Goal: Task Accomplishment & Management: Manage account settings

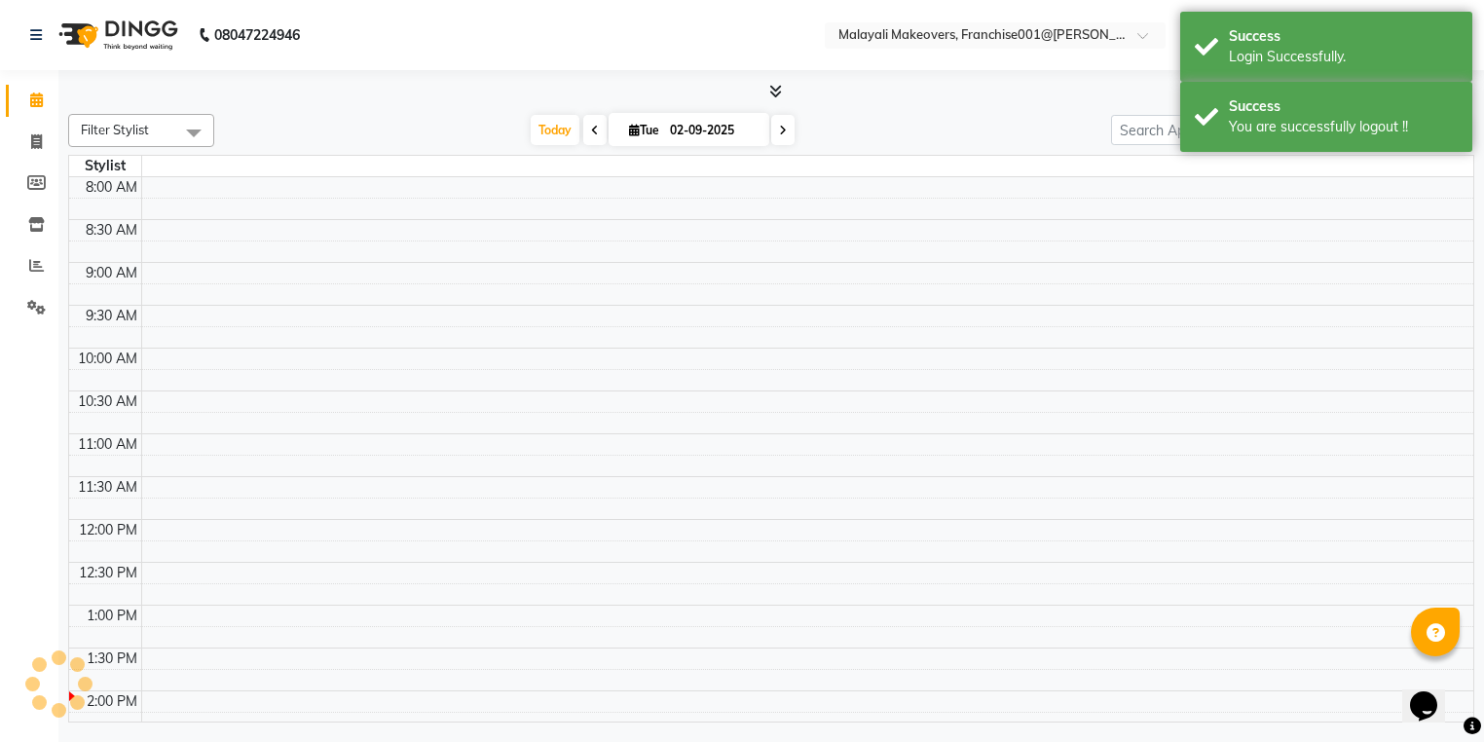
select select "en"
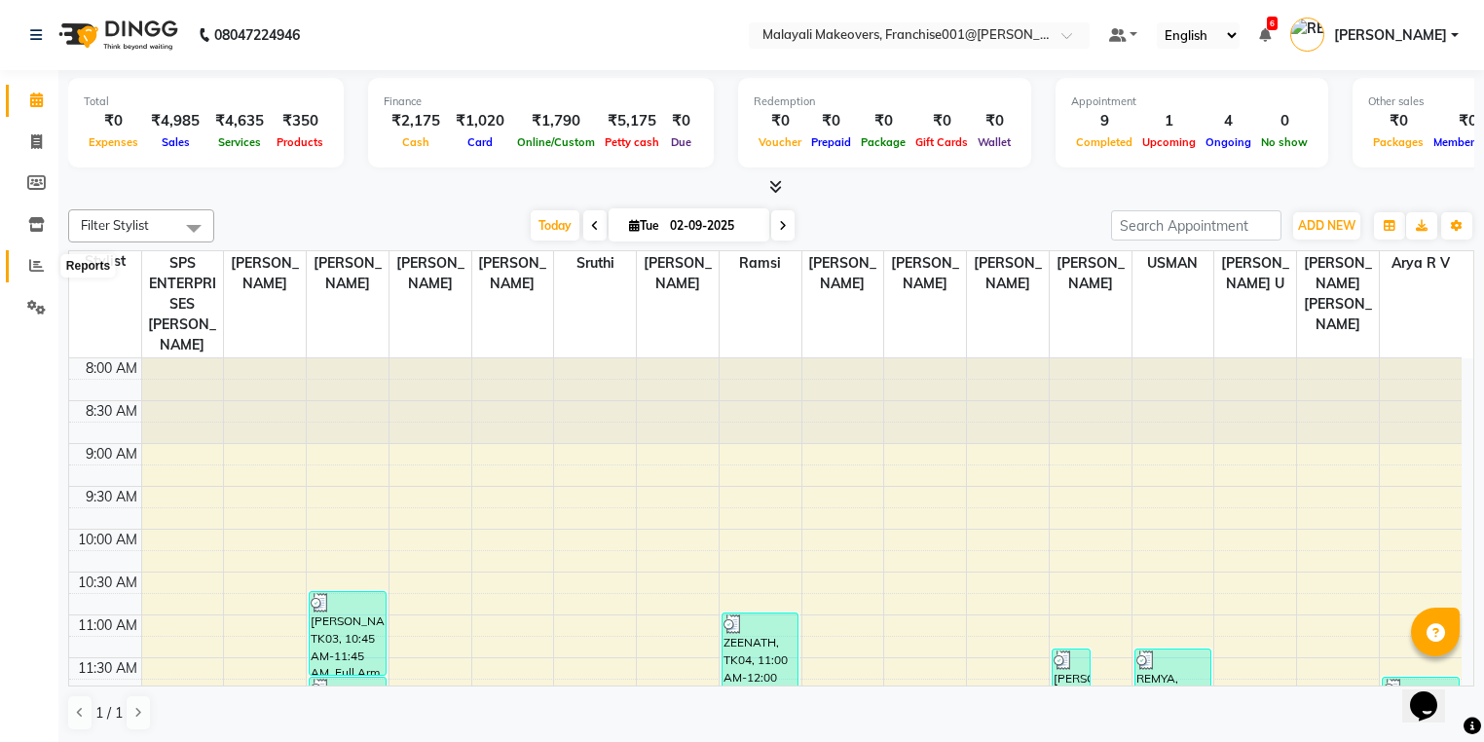
click at [43, 269] on span at bounding box center [36, 266] width 34 height 22
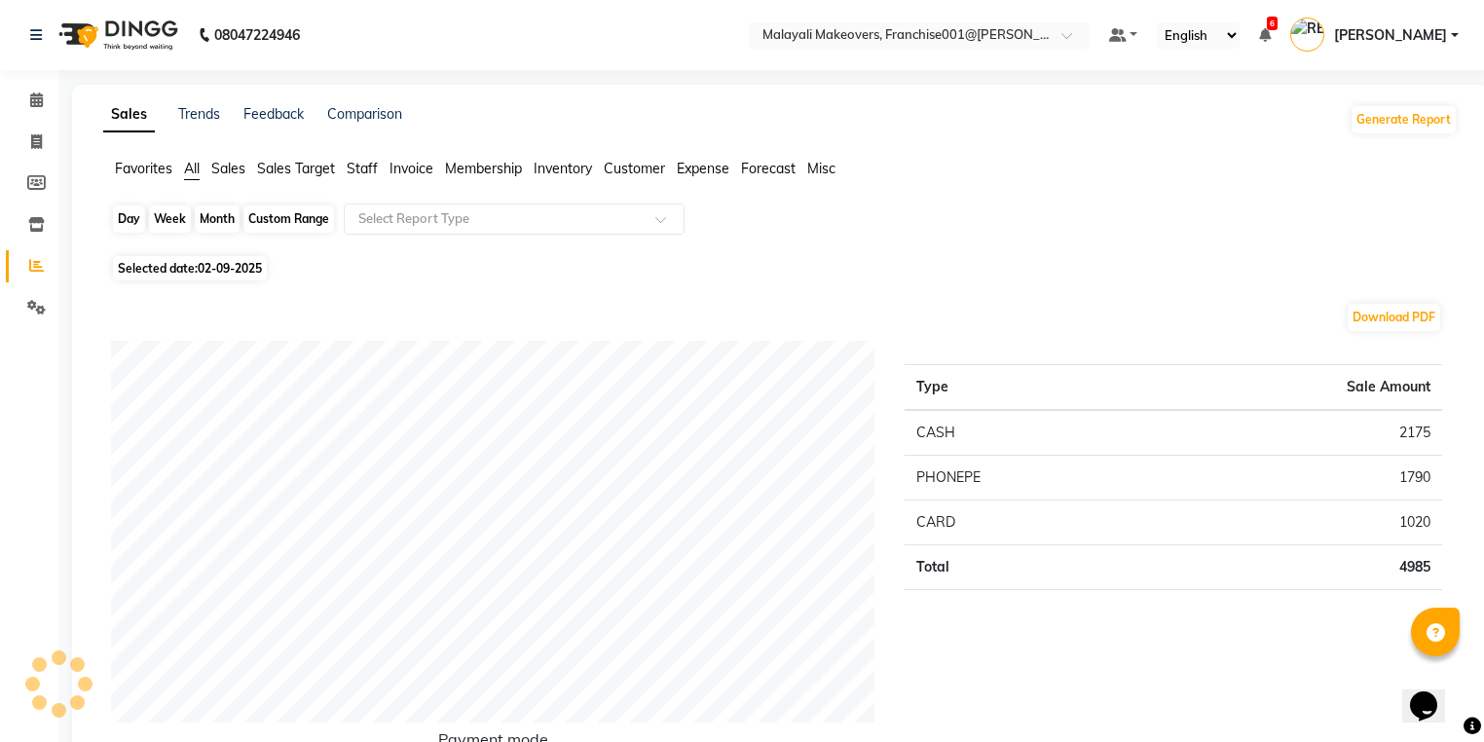
click at [132, 216] on div "Day" at bounding box center [129, 218] width 32 height 27
select select "9"
select select "2025"
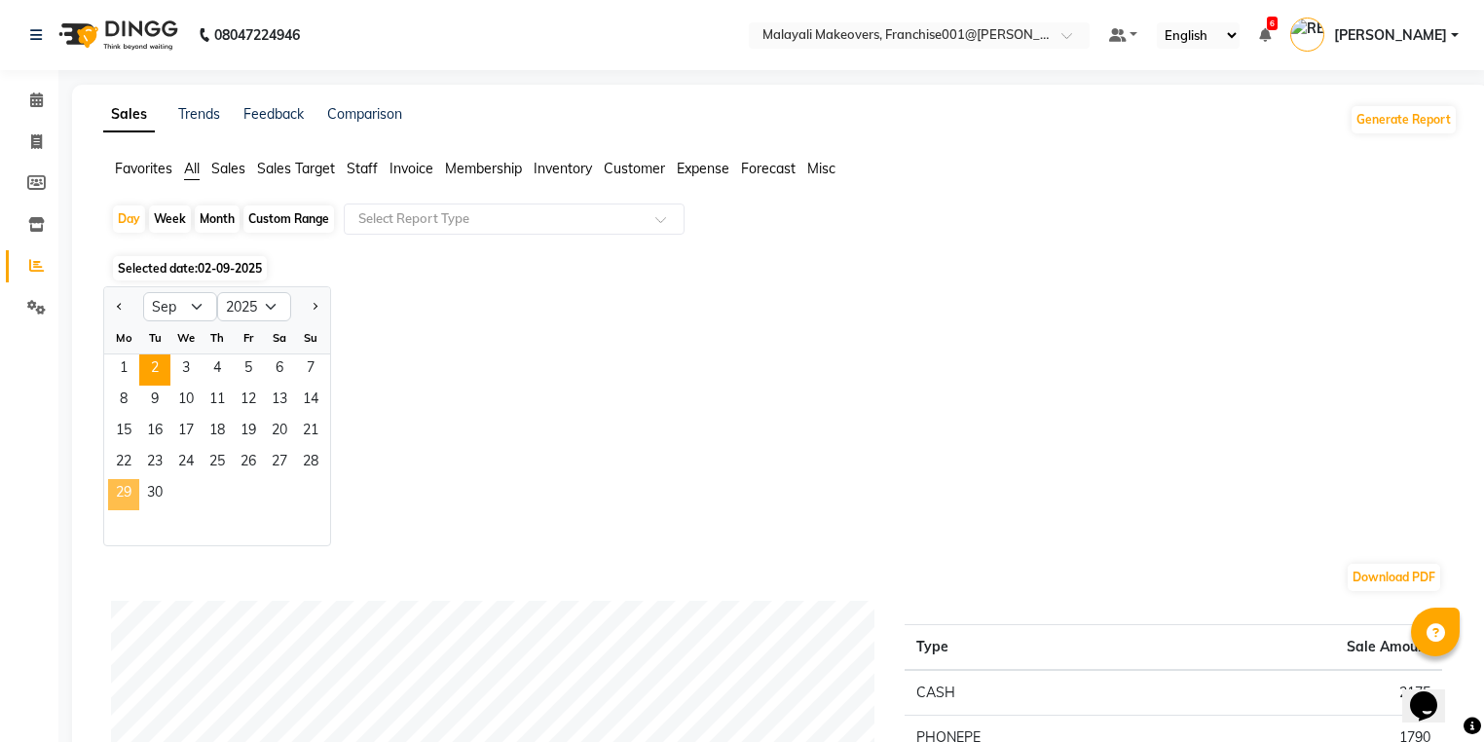
click at [119, 499] on span "29" at bounding box center [123, 494] width 31 height 31
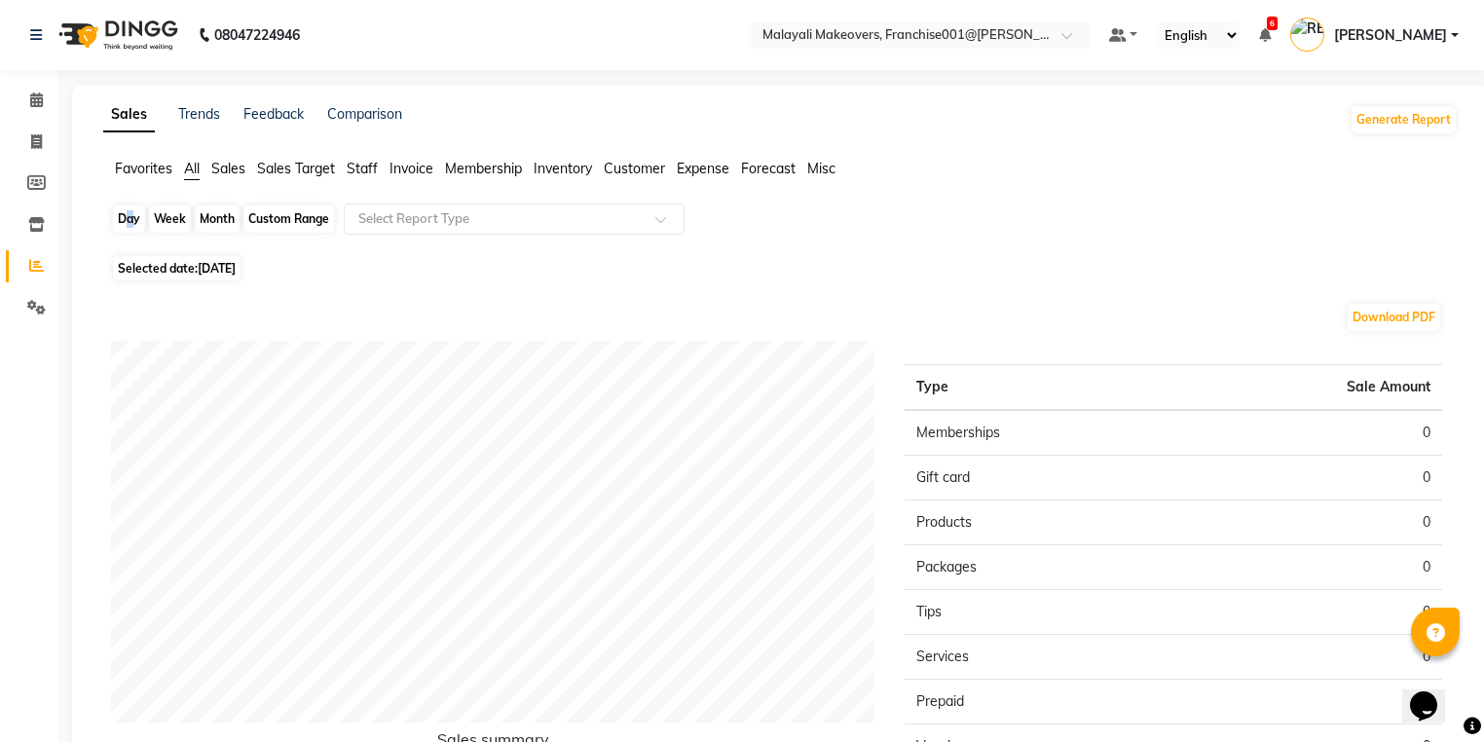
click at [122, 216] on div "Day" at bounding box center [129, 218] width 32 height 27
select select "9"
select select "2025"
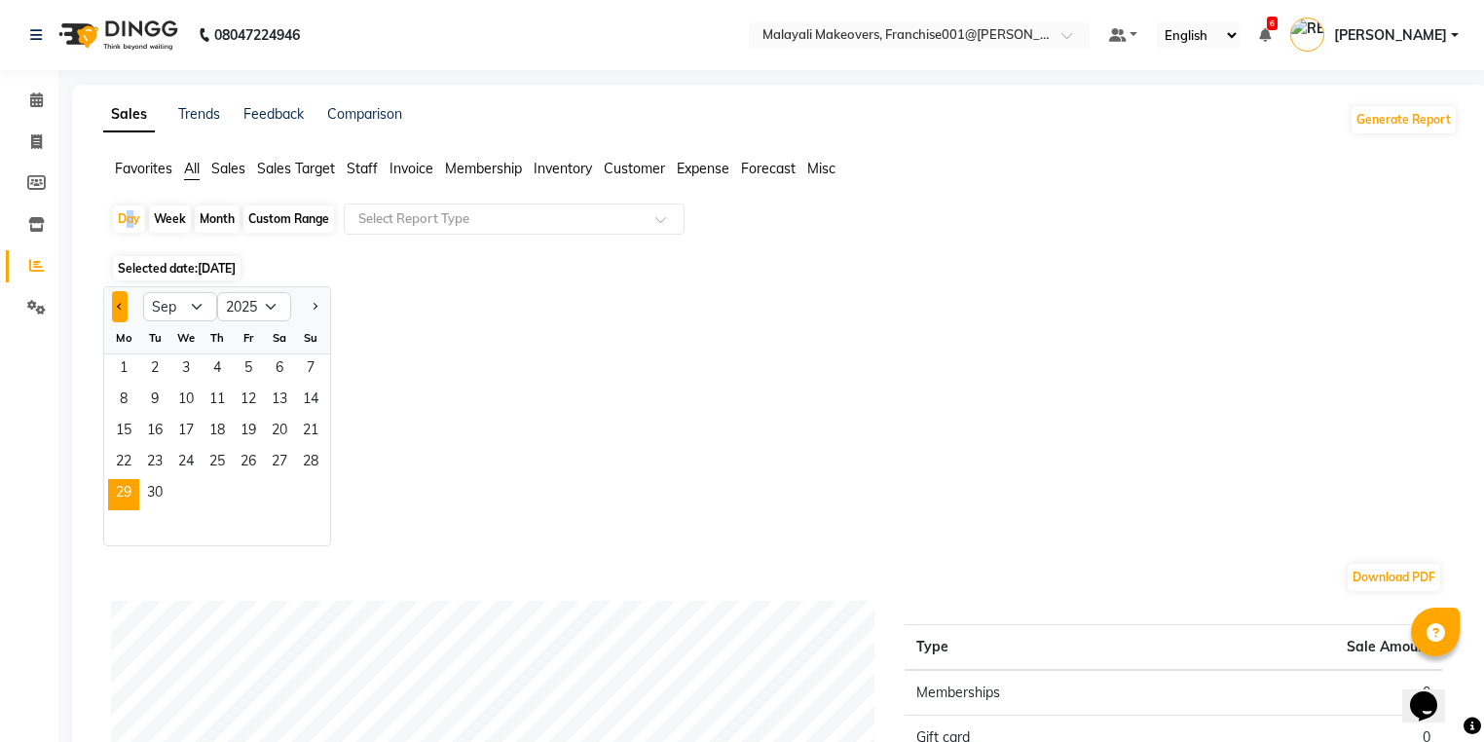
click at [119, 308] on span "Previous month" at bounding box center [120, 305] width 7 height 7
select select "7"
click at [158, 490] on span "29" at bounding box center [154, 494] width 31 height 31
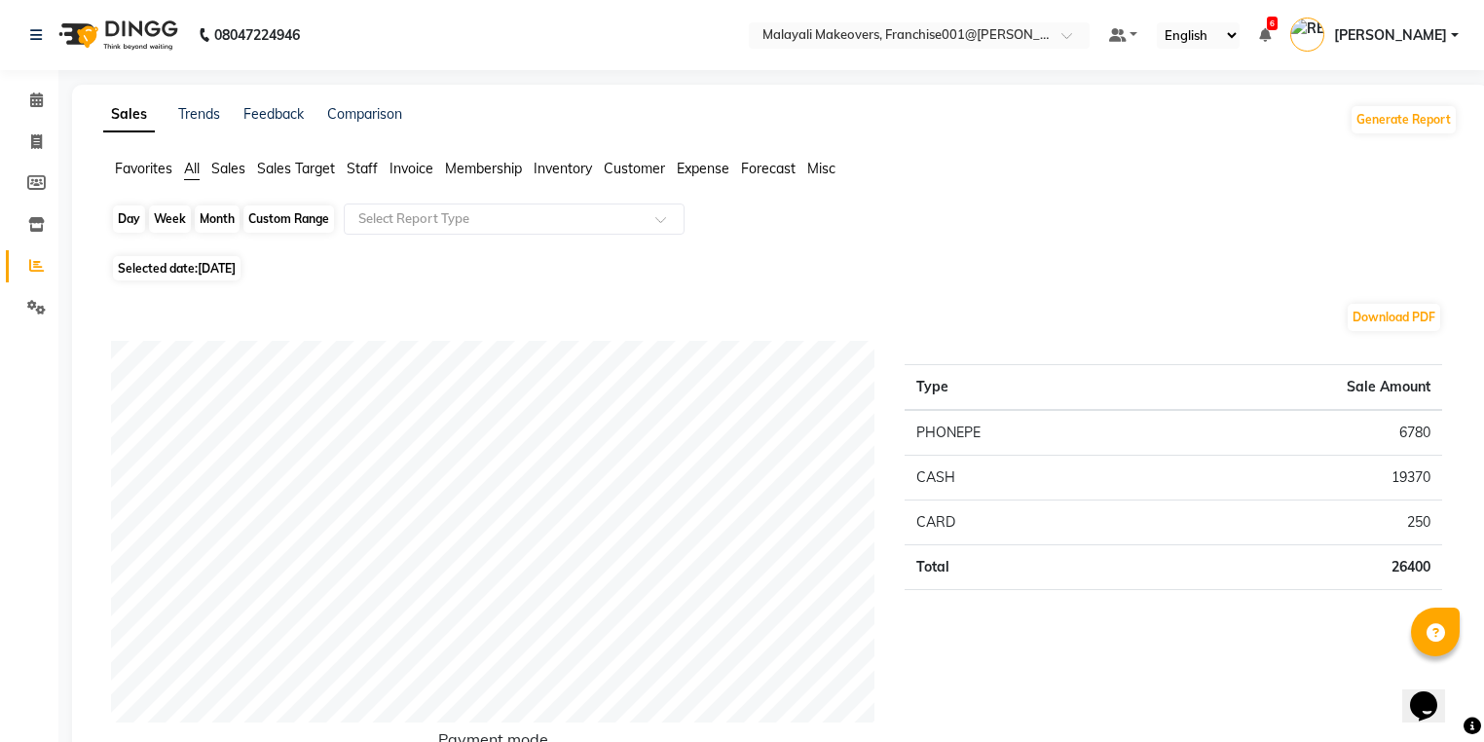
click at [126, 214] on div "Day" at bounding box center [129, 218] width 32 height 27
select select "7"
select select "2025"
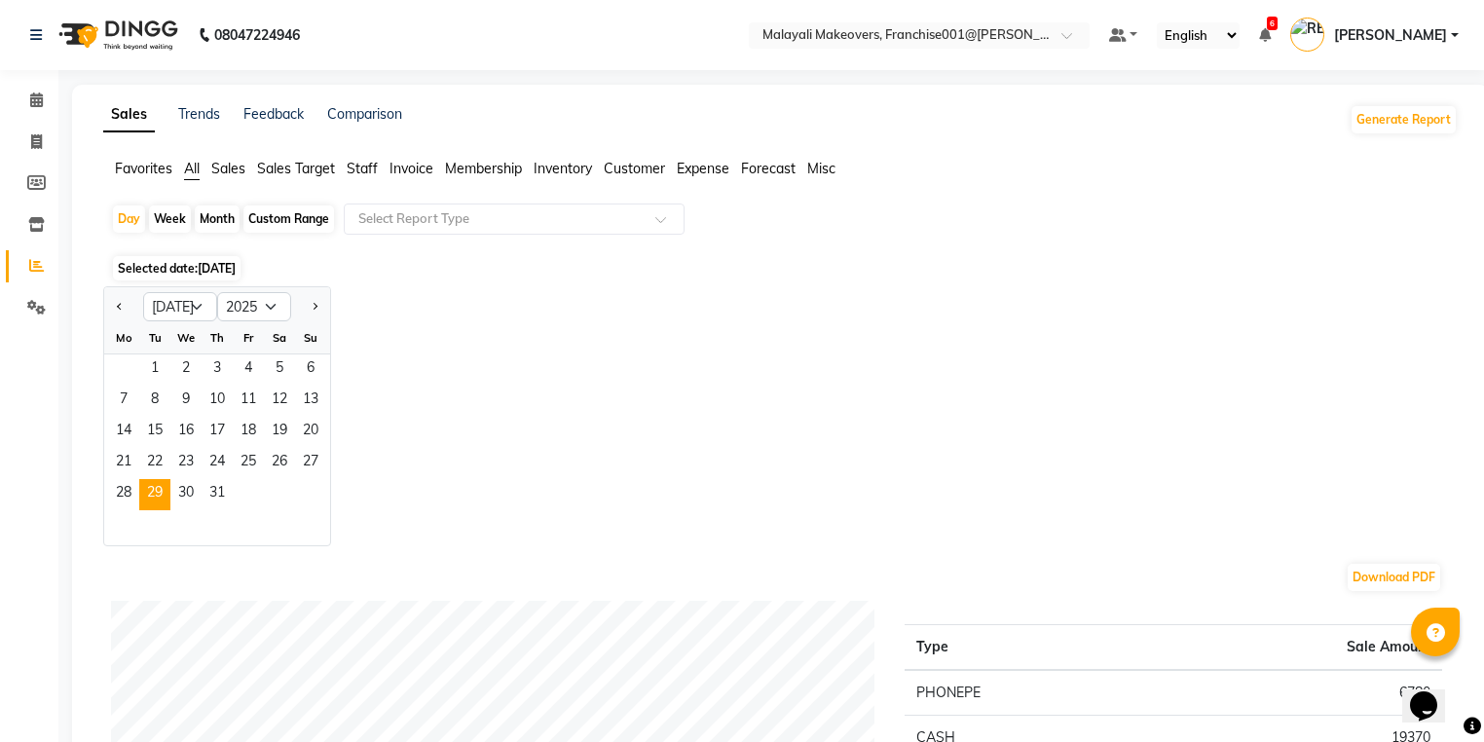
click at [327, 312] on div at bounding box center [310, 306] width 39 height 31
click at [317, 312] on button "Next month" at bounding box center [315, 306] width 16 height 31
select select "8"
click at [245, 491] on span "29" at bounding box center [248, 494] width 31 height 31
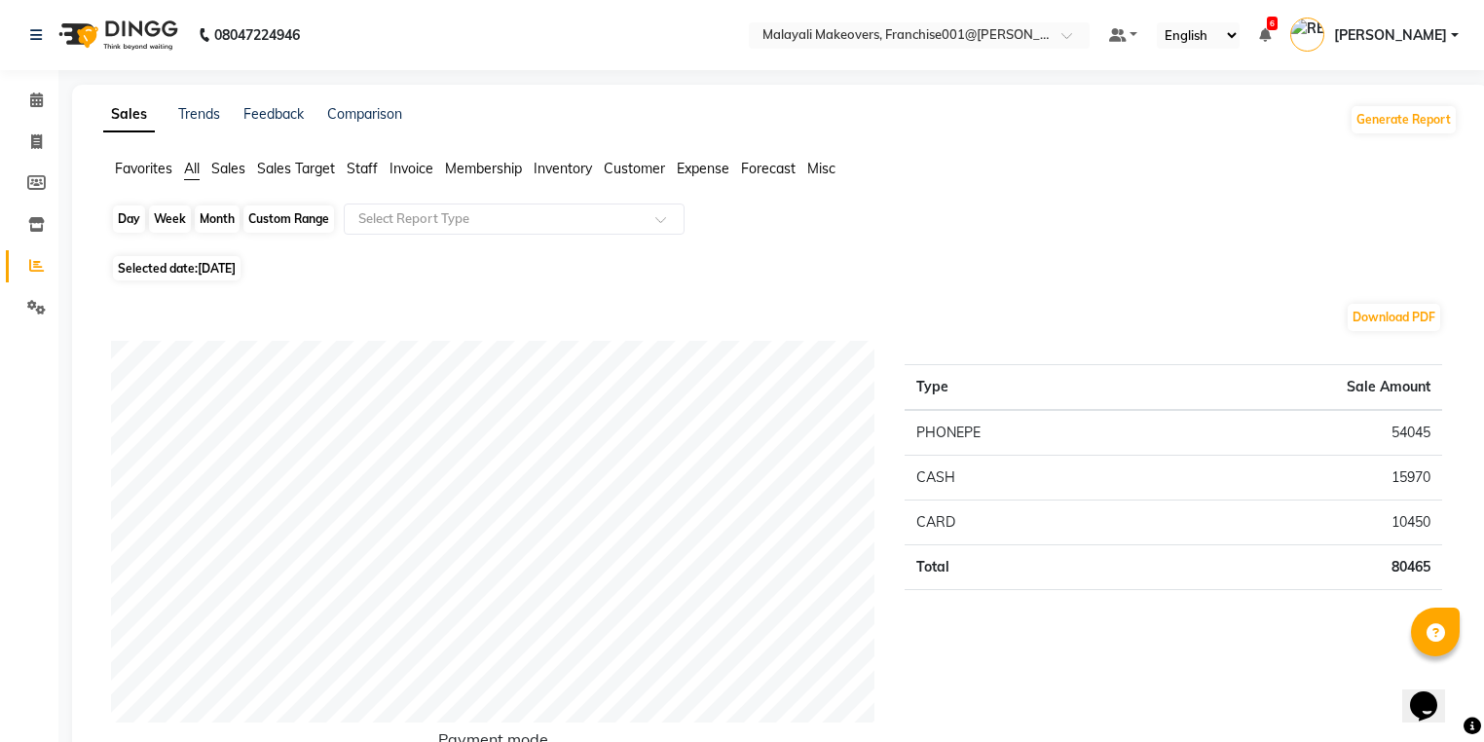
click at [125, 216] on div "Day" at bounding box center [129, 218] width 32 height 27
select select "8"
select select "2025"
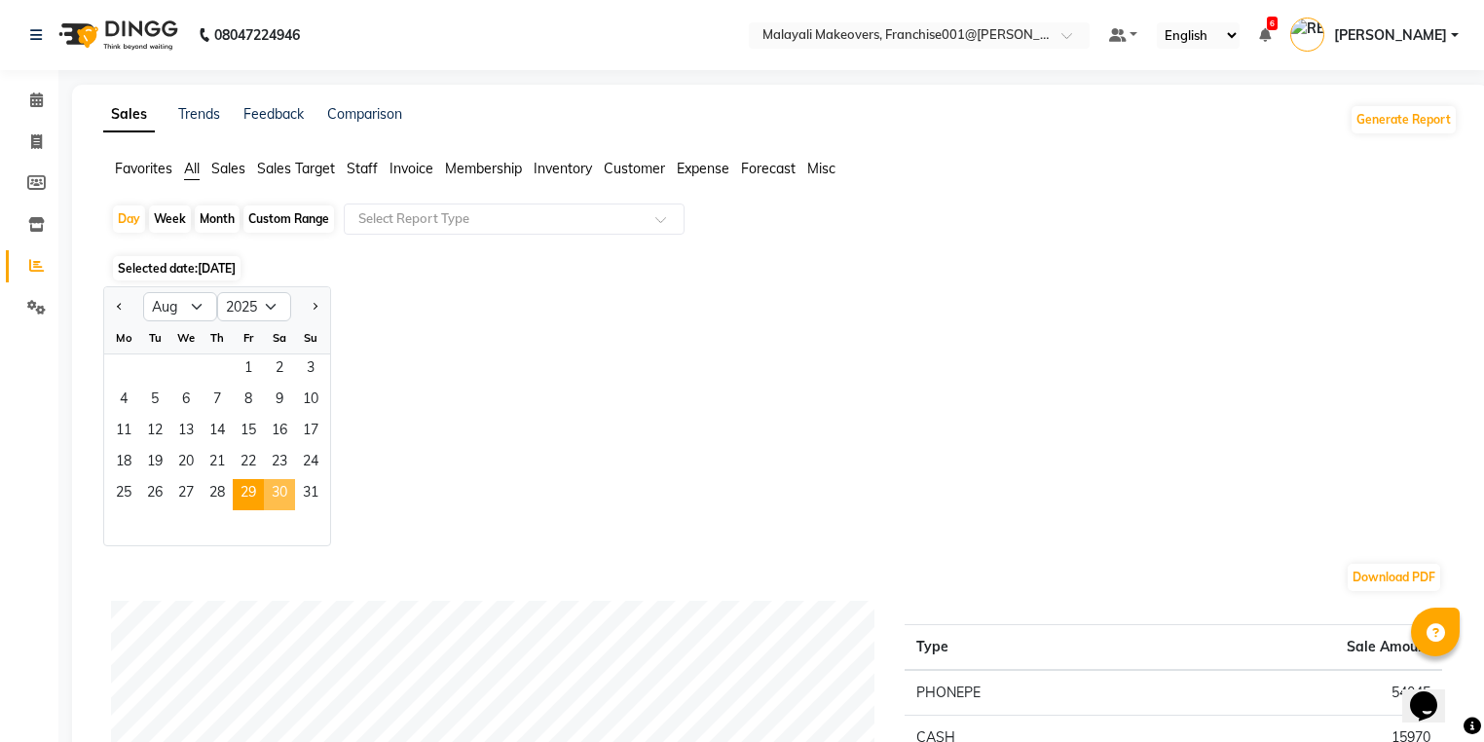
click at [277, 497] on span "30" at bounding box center [279, 494] width 31 height 31
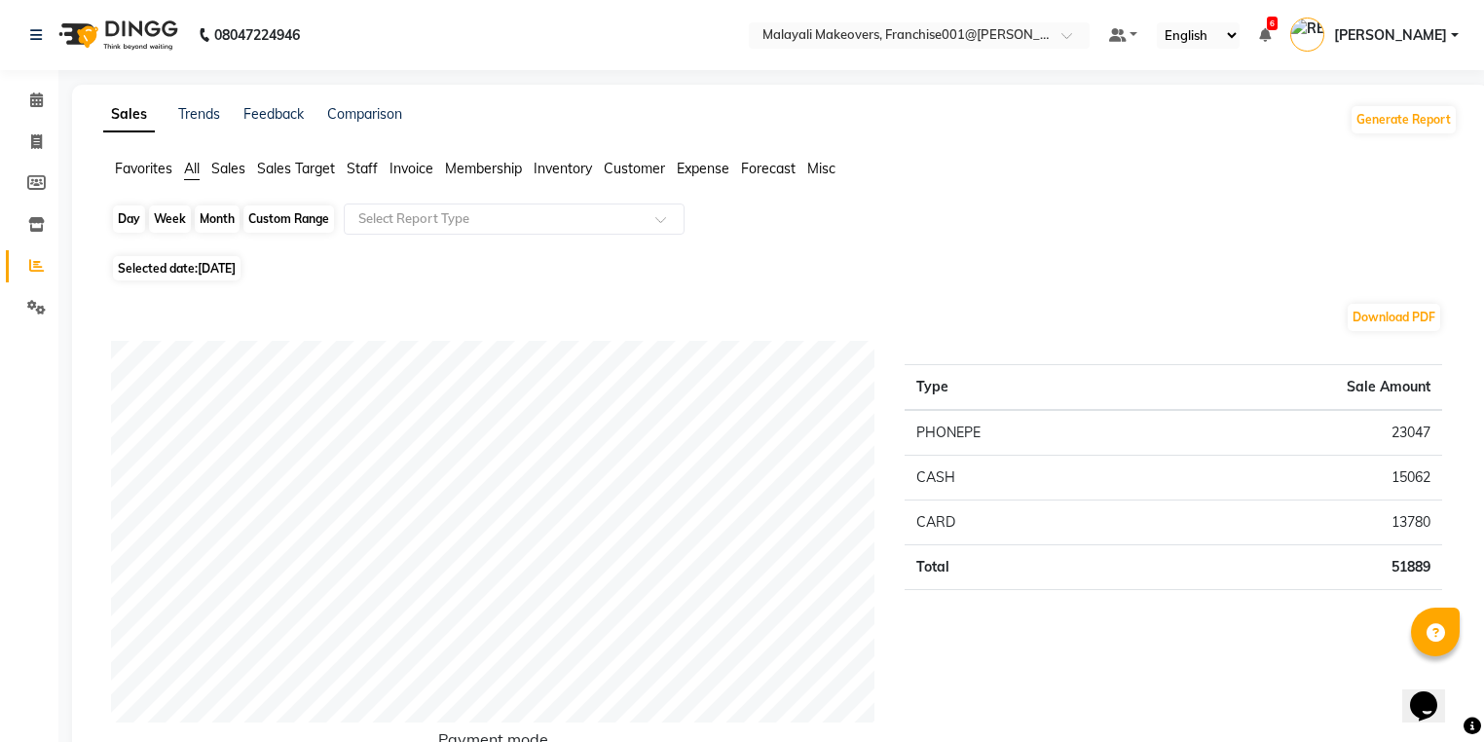
click at [128, 211] on div "Day" at bounding box center [129, 218] width 32 height 27
select select "8"
select select "2025"
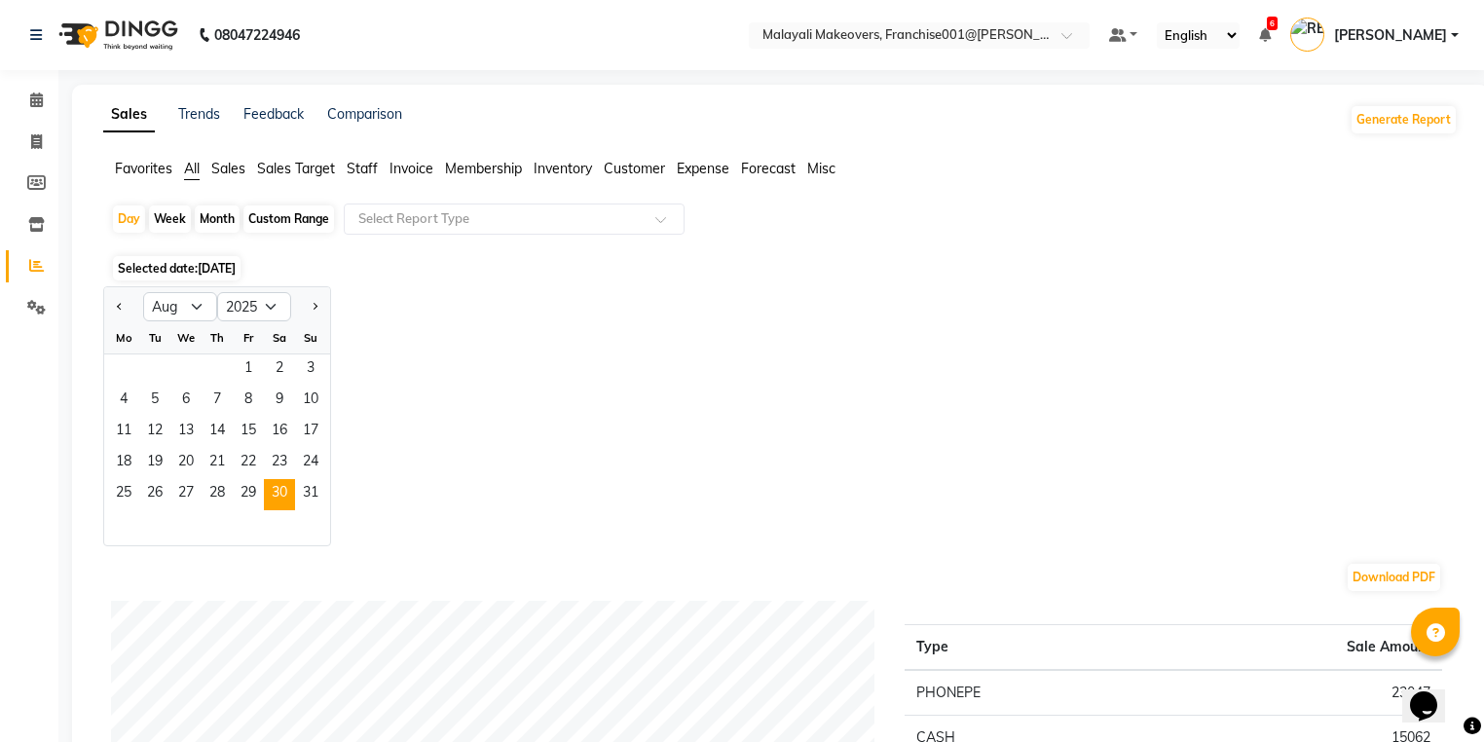
click at [326, 499] on div "25 26 27 28 29 30 31" at bounding box center [217, 494] width 226 height 31
click at [305, 501] on span "31" at bounding box center [310, 494] width 31 height 31
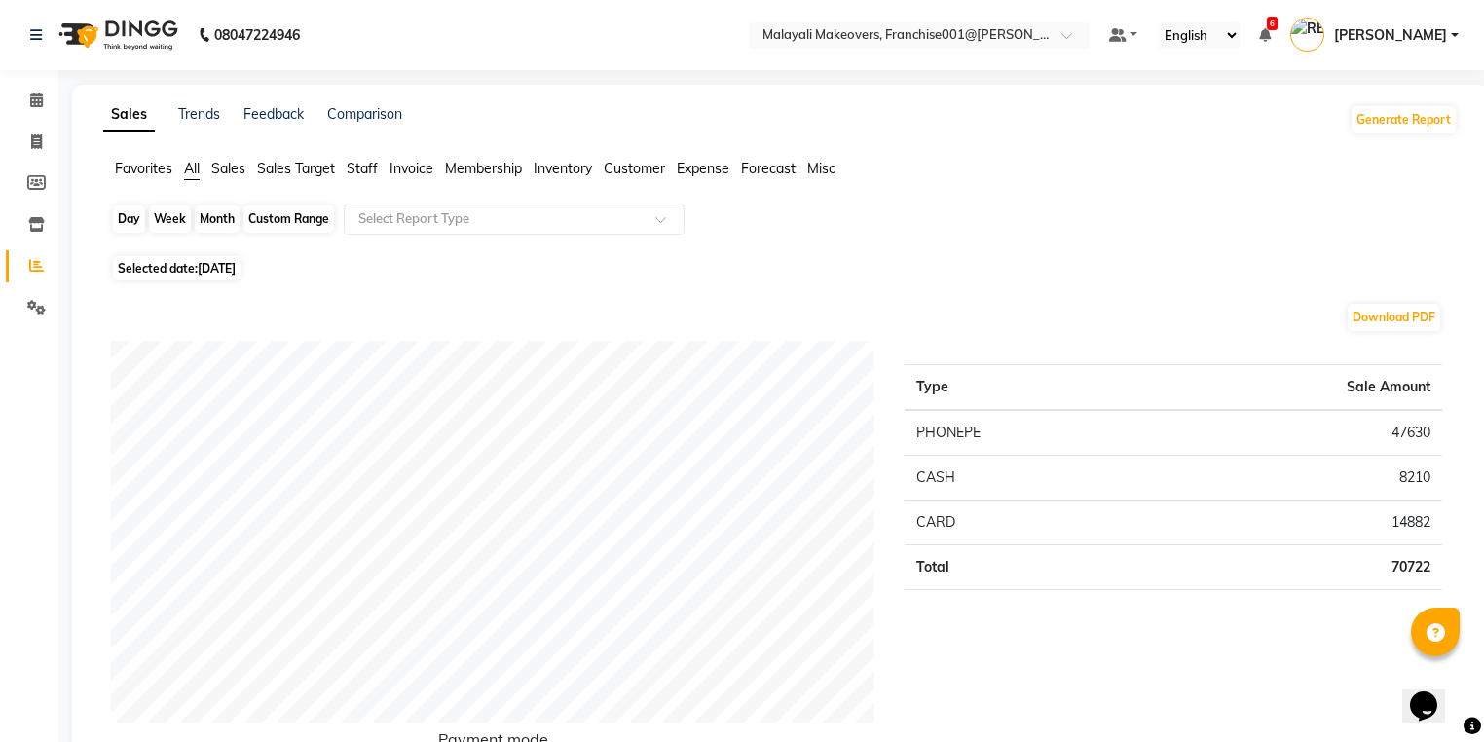
click at [124, 218] on div "Day" at bounding box center [129, 218] width 32 height 27
select select "8"
select select "2025"
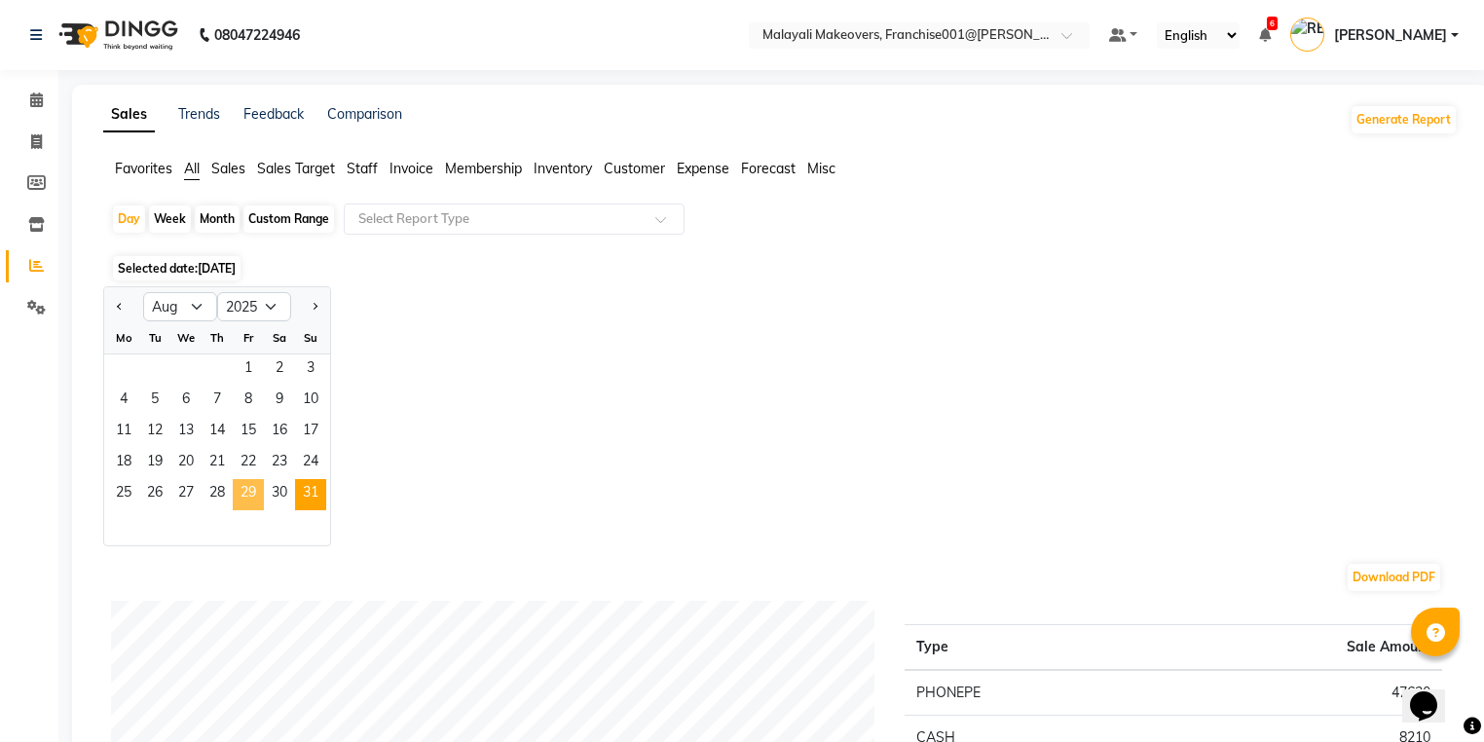
click at [257, 497] on span "29" at bounding box center [248, 494] width 31 height 31
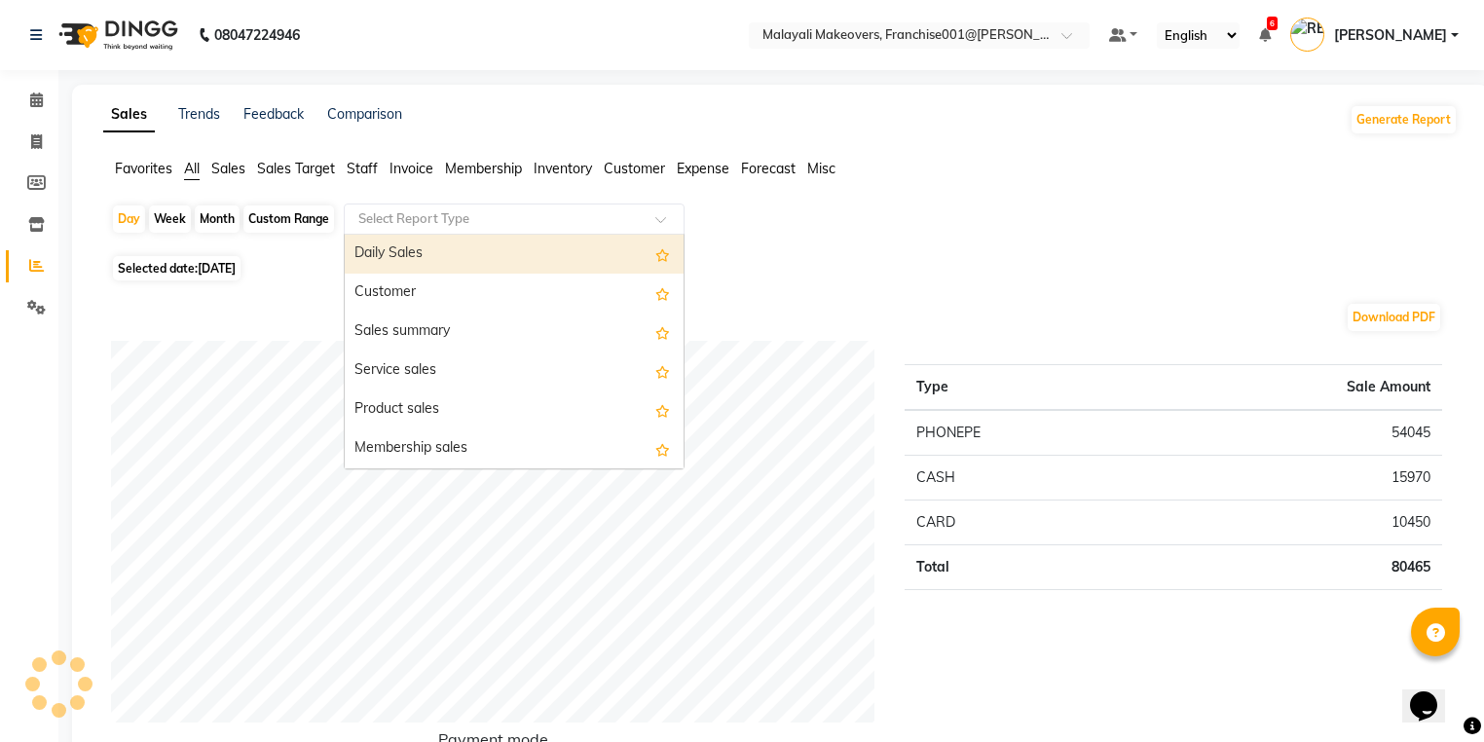
click at [413, 234] on ng-select "Select Report Type Daily Sales Customer Sales summary Service sales Product sal…" at bounding box center [514, 218] width 341 height 31
click at [402, 257] on div "Daily Sales" at bounding box center [514, 254] width 339 height 39
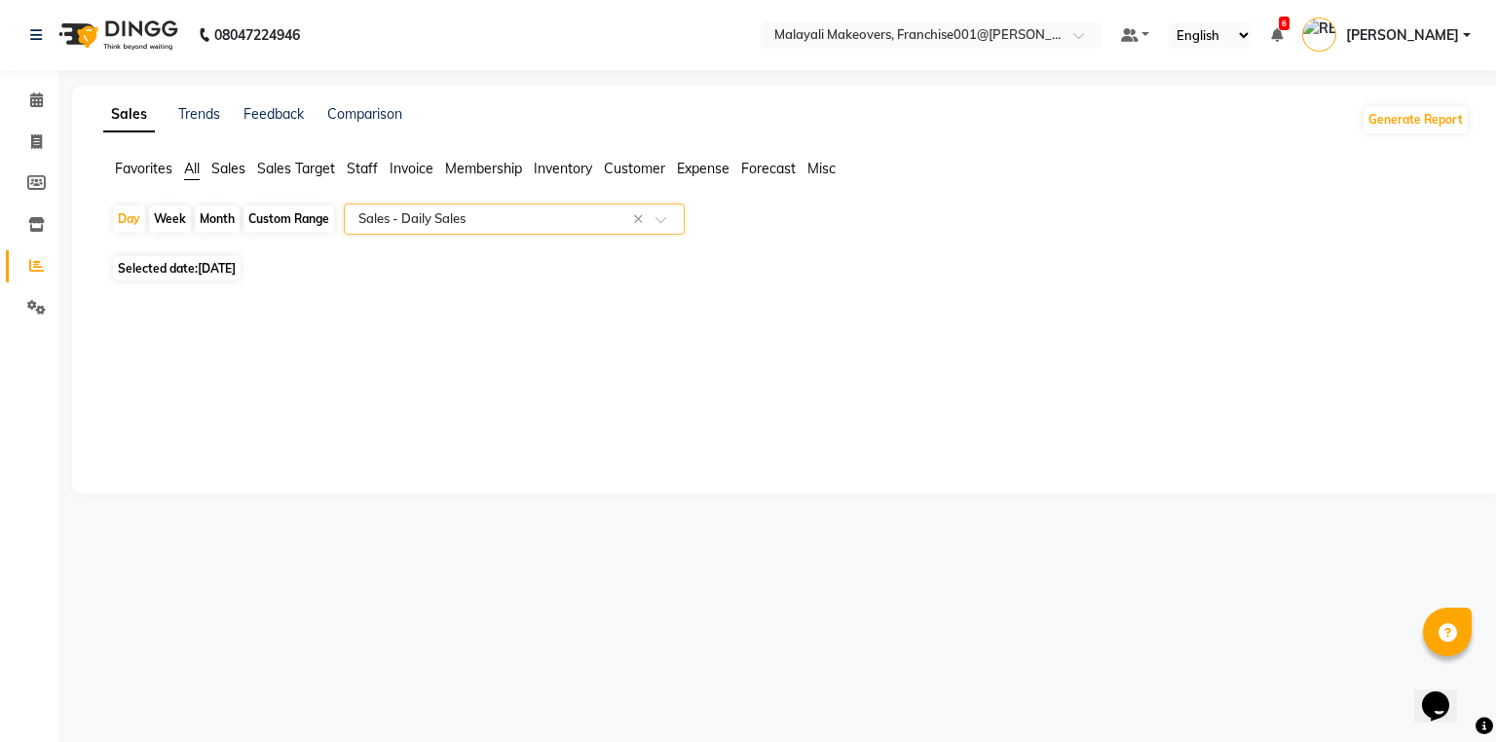
select select "full_report"
select select "csv"
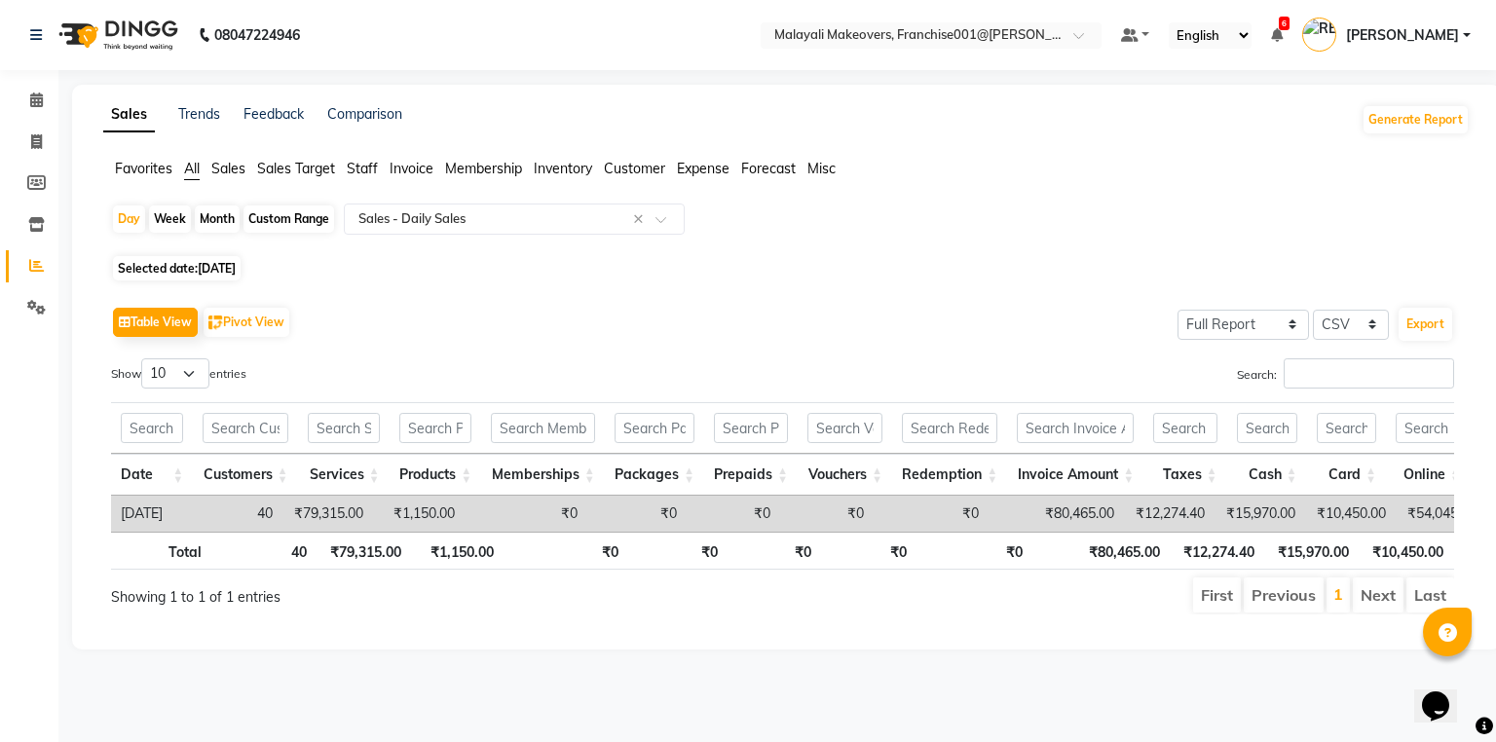
click at [424, 179] on ul "Favorites All Sales Sales Target Staff Invoice Membership Inventory Customer Ex…" at bounding box center [786, 169] width 1366 height 21
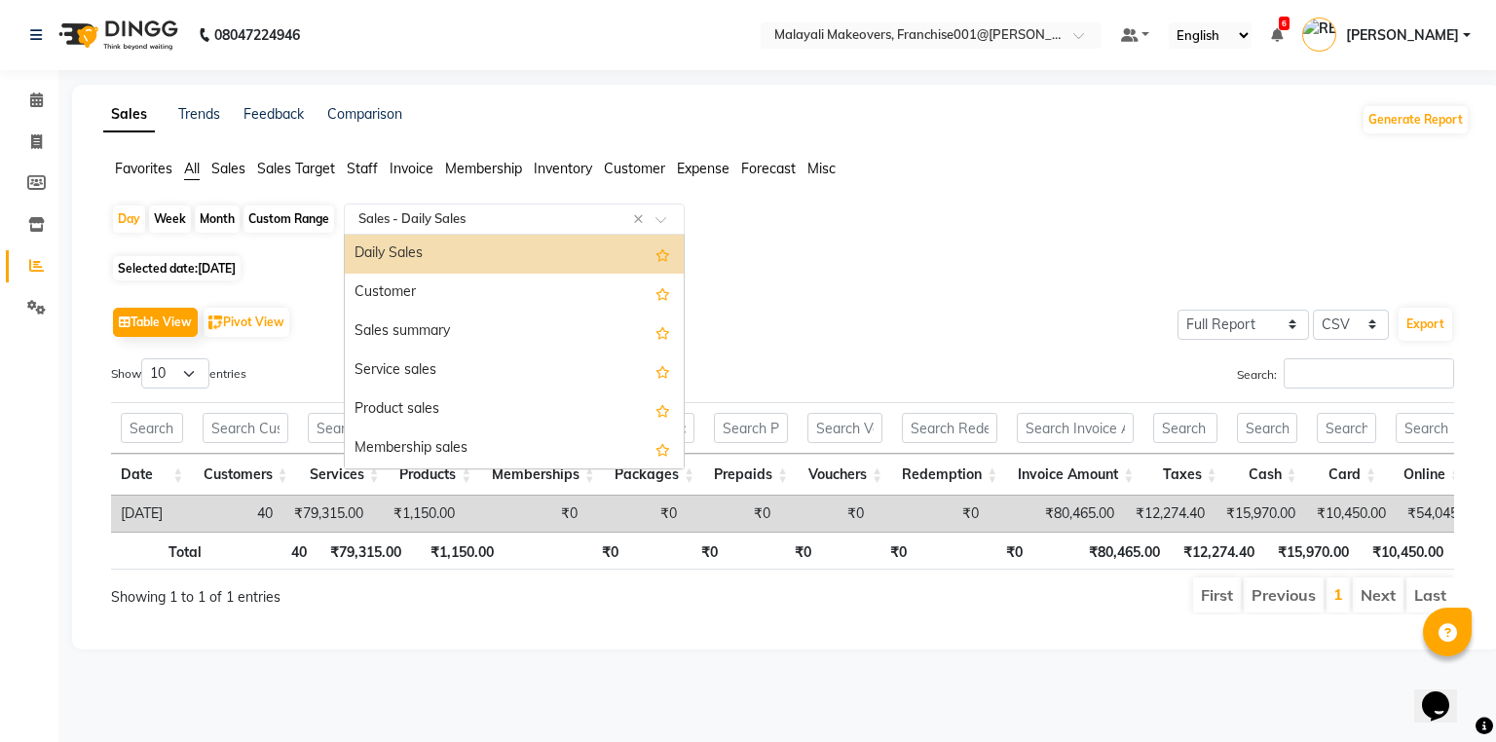
click at [430, 229] on div "Select Report Type × Sales - Daily Sales ×" at bounding box center [514, 218] width 341 height 31
drag, startPoint x: 432, startPoint y: 177, endPoint x: 429, endPoint y: 190, distance: 13.0
click at [431, 177] on li "Invoice" at bounding box center [411, 169] width 44 height 20
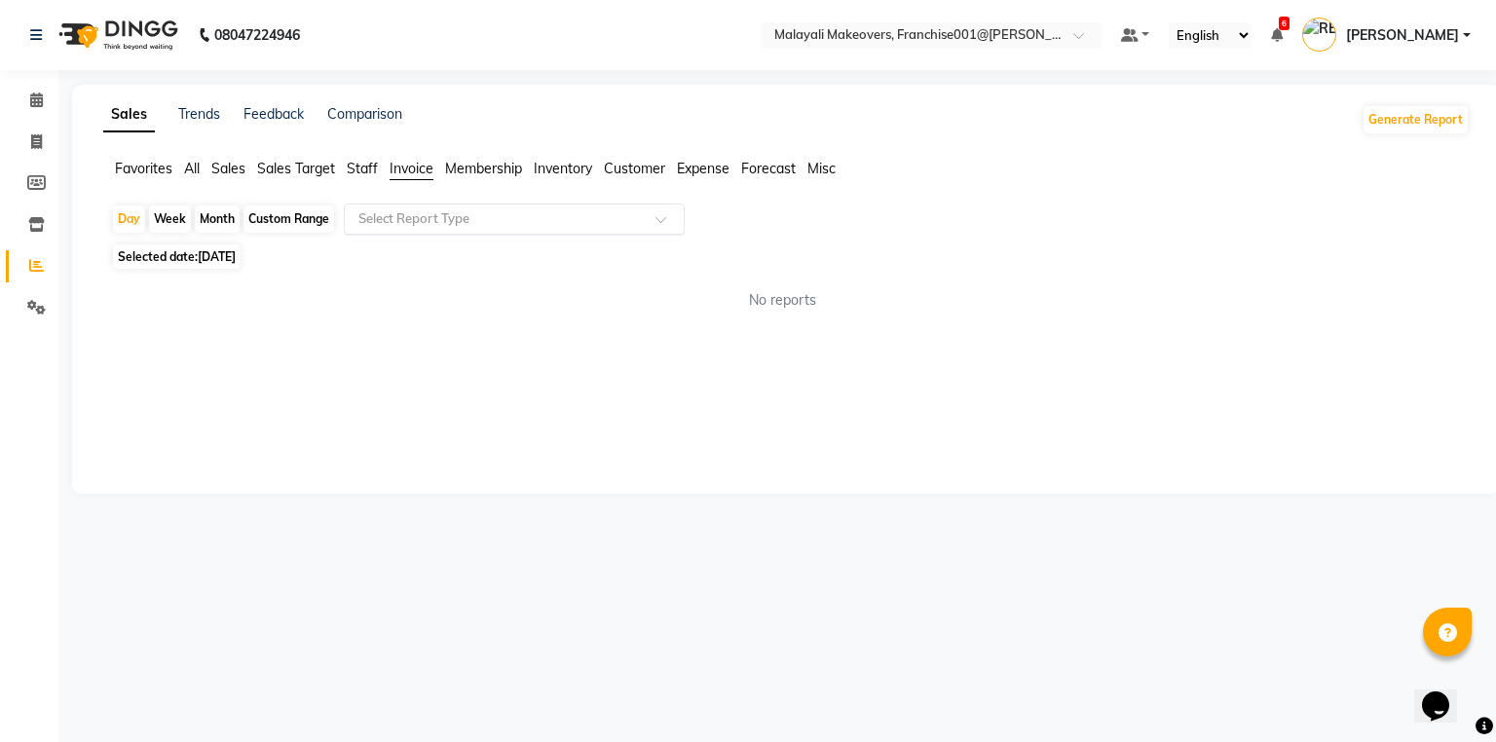
click at [435, 222] on input "text" at bounding box center [494, 218] width 280 height 19
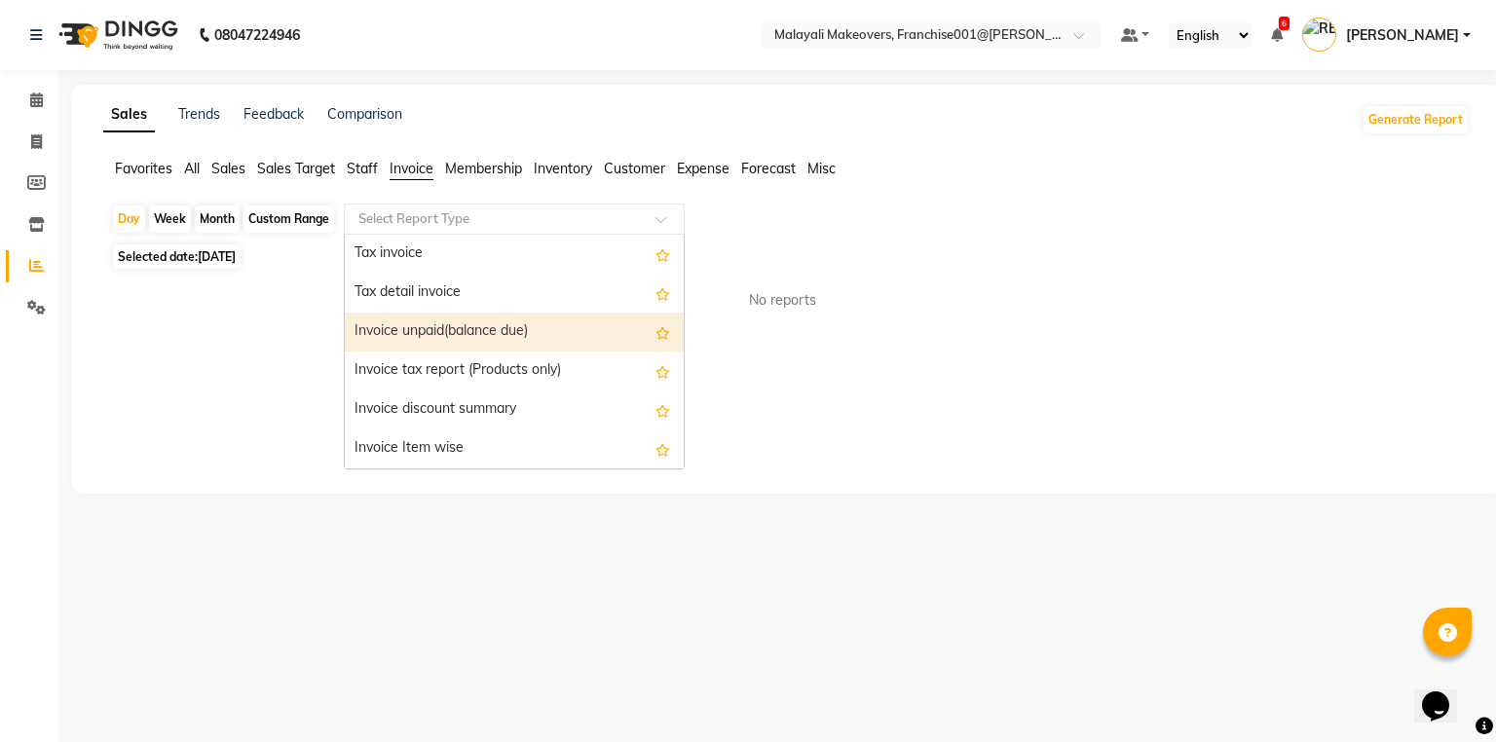
scroll to position [78, 0]
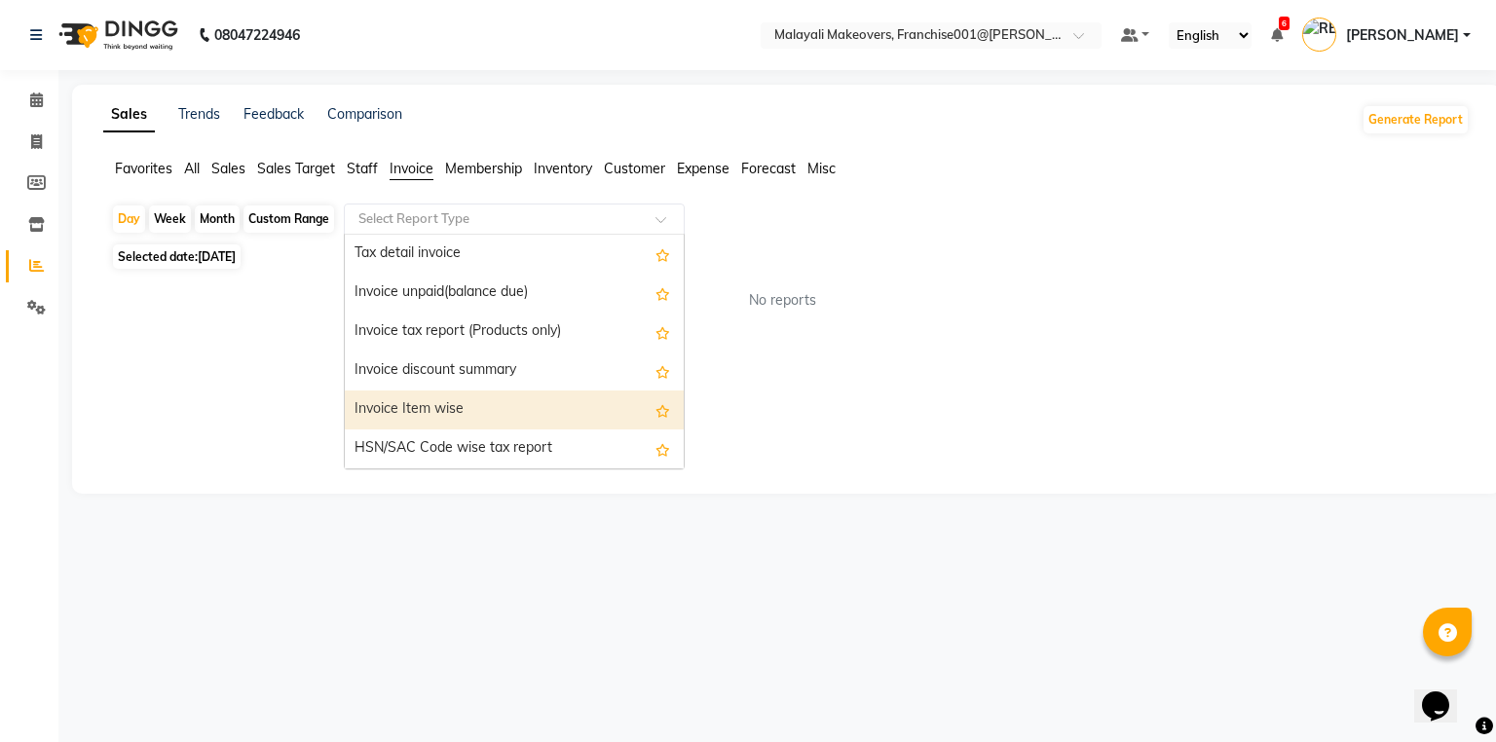
click at [460, 404] on div "Invoice Item wise" at bounding box center [514, 409] width 339 height 39
select select "full_report"
select select "csv"
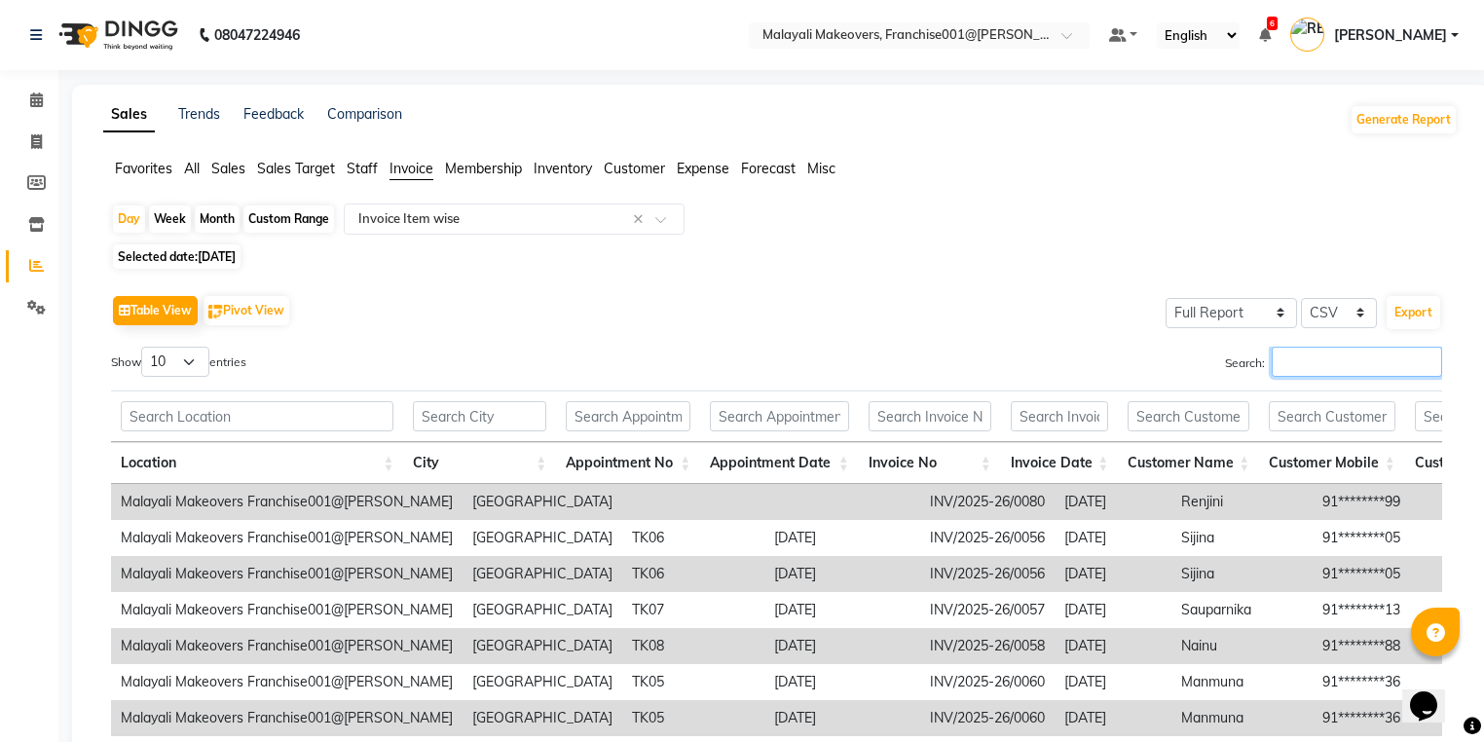
click at [1325, 374] on input "Search:" at bounding box center [1357, 362] width 170 height 30
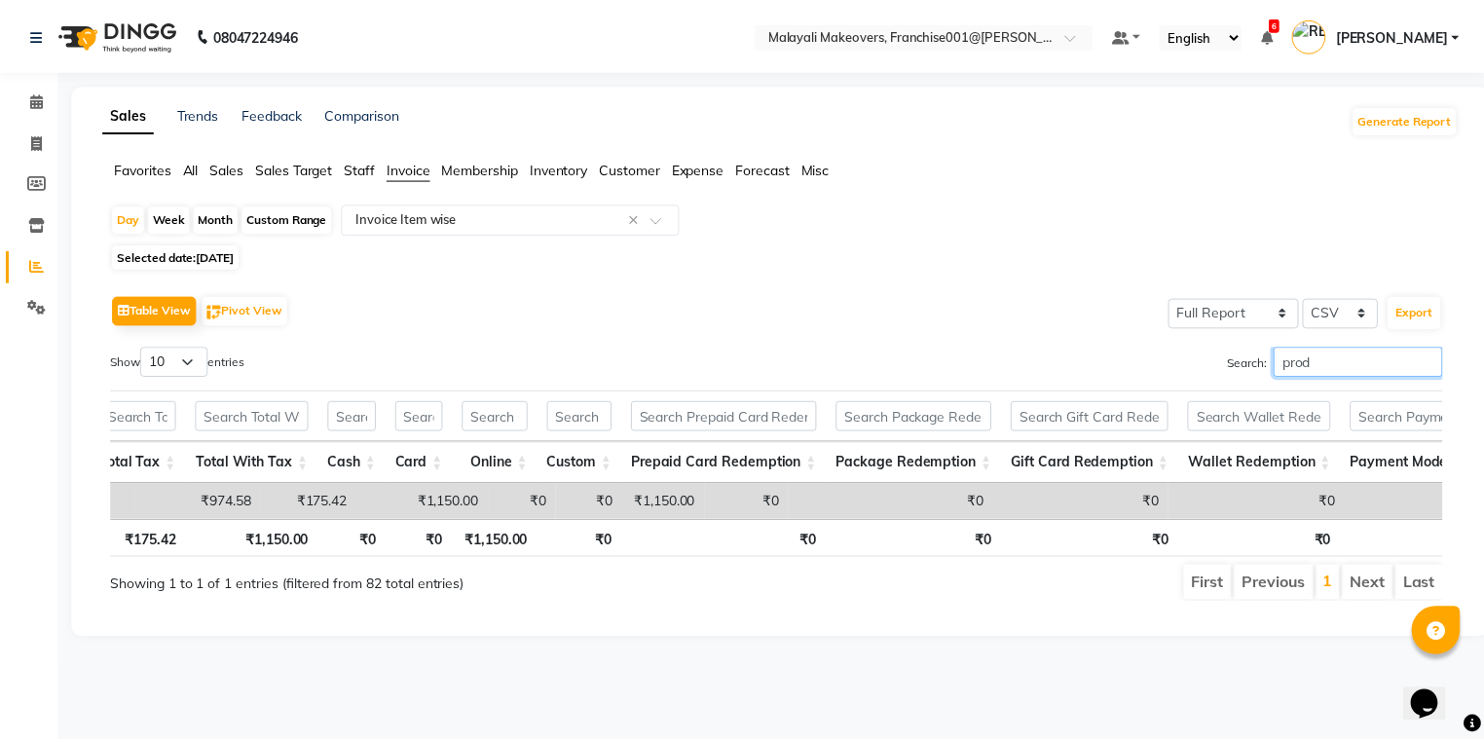
scroll to position [0, 4161]
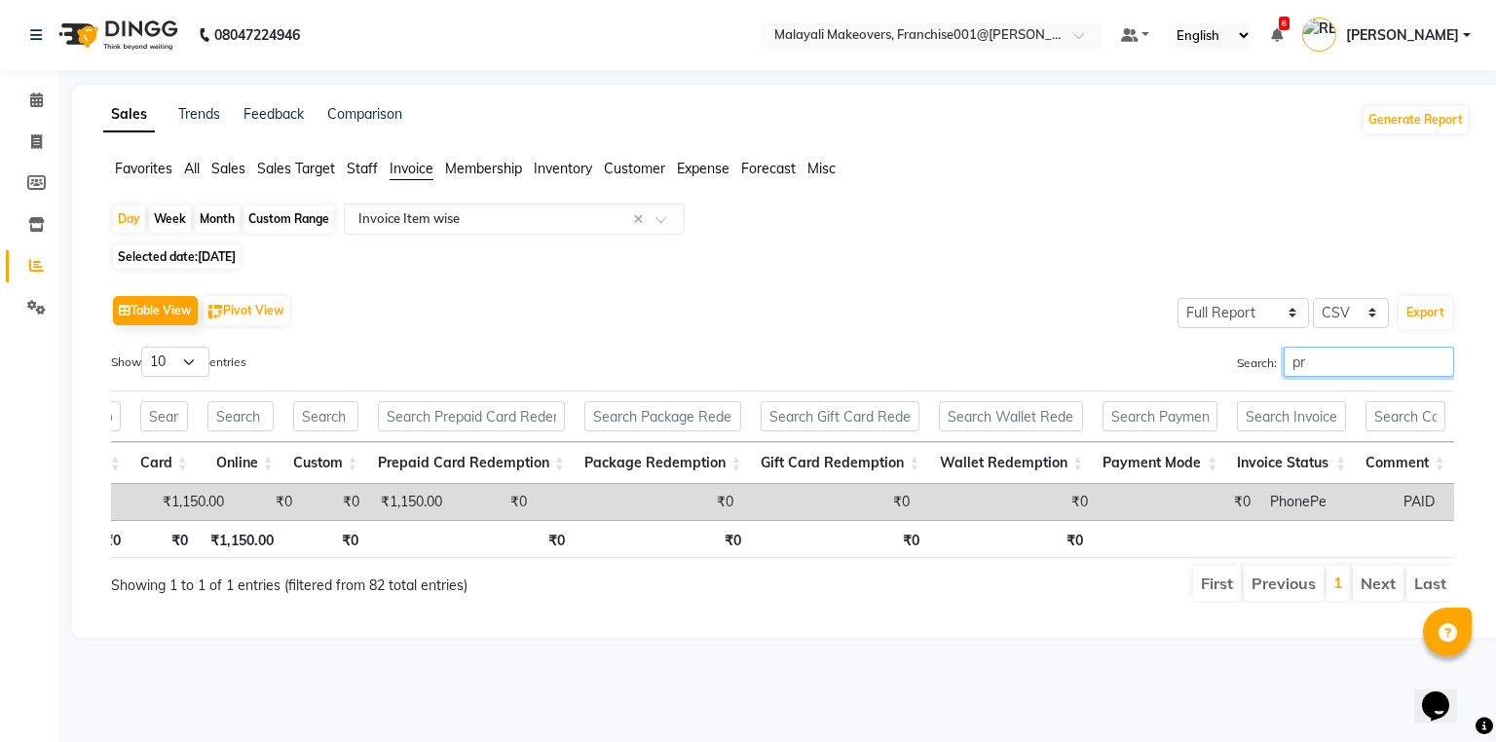
type input "p"
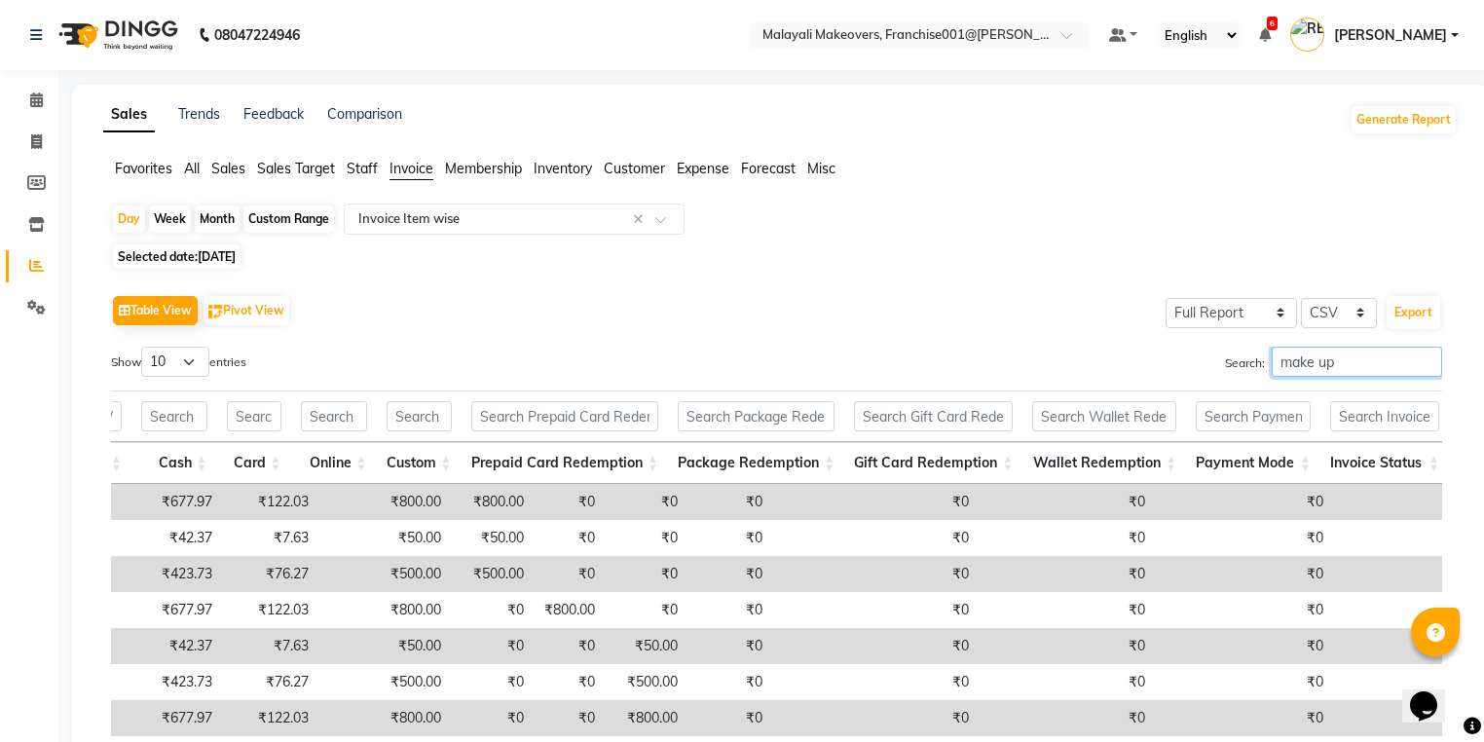
scroll to position [271, 0]
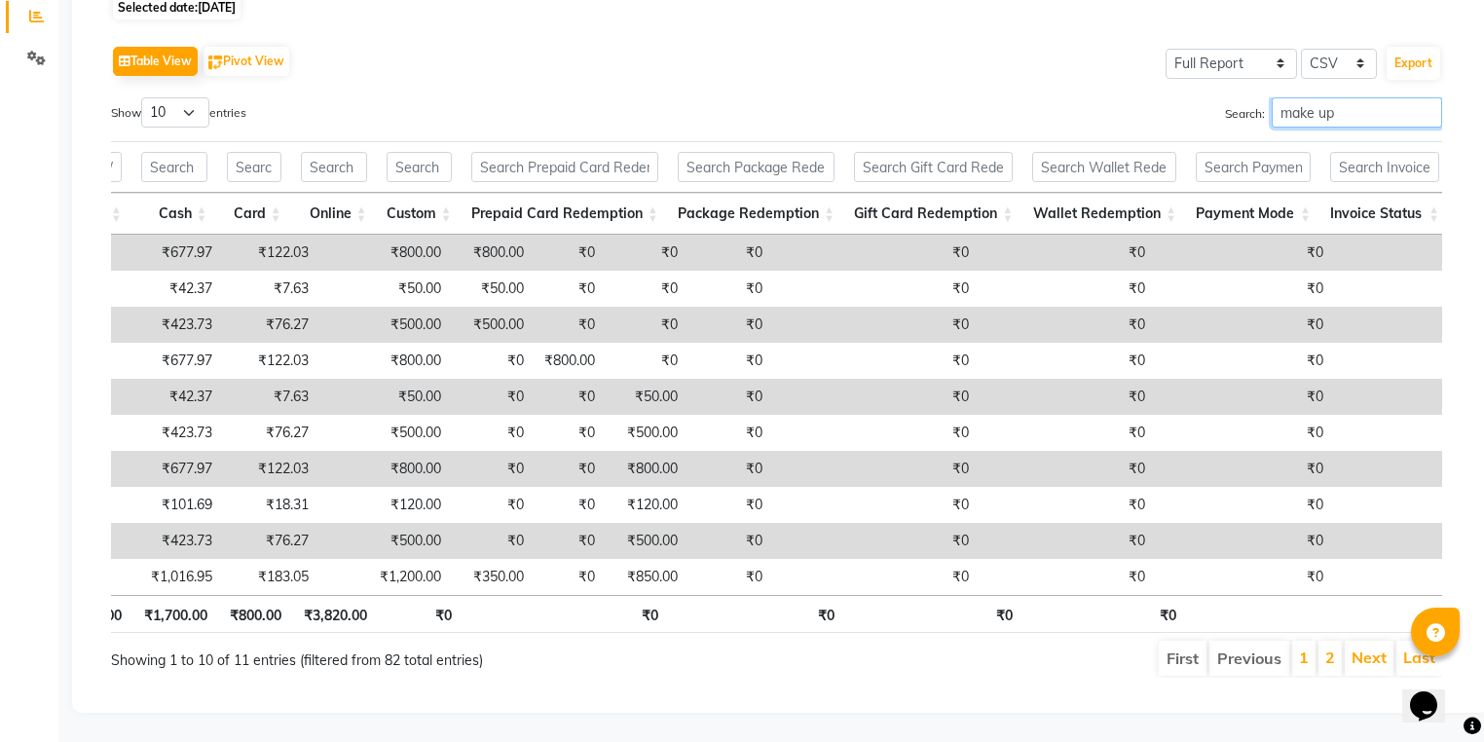
type input "make up"
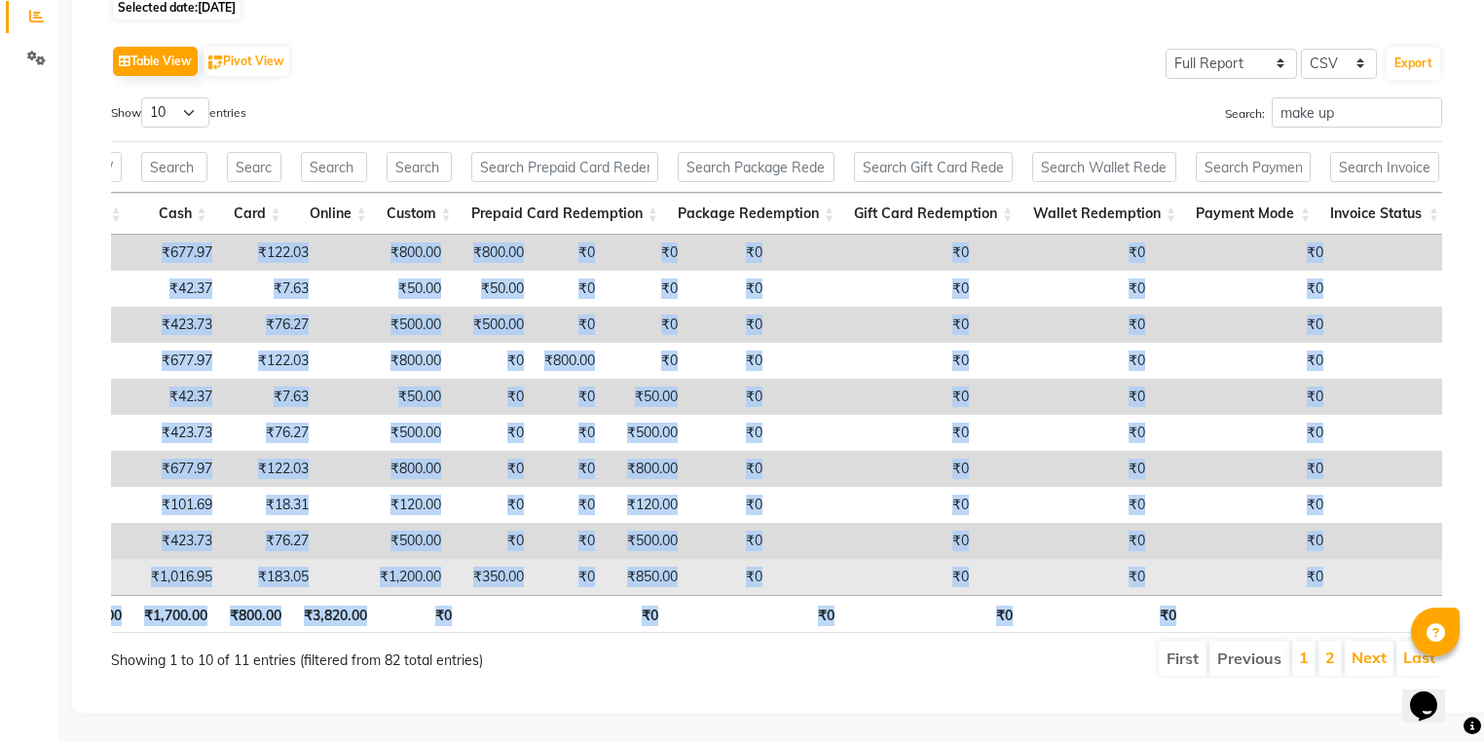
drag, startPoint x: 1185, startPoint y: 585, endPoint x: 943, endPoint y: 560, distance: 243.8
click at [936, 571] on div "Location City Appointment No Appointment Date Invoice No Invoice Date Customer …" at bounding box center [776, 386] width 1331 height 503
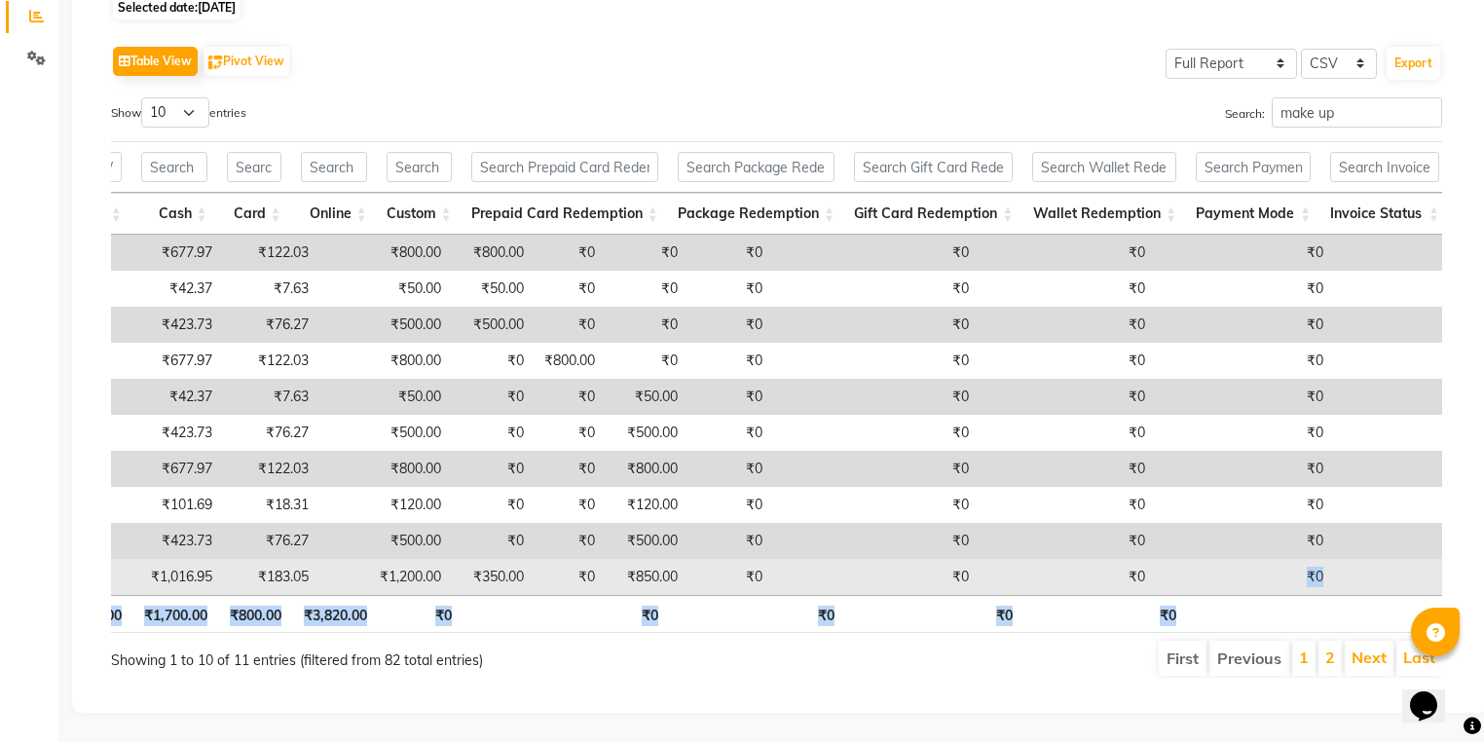
click at [1155, 559] on td "₹0" at bounding box center [1244, 577] width 178 height 36
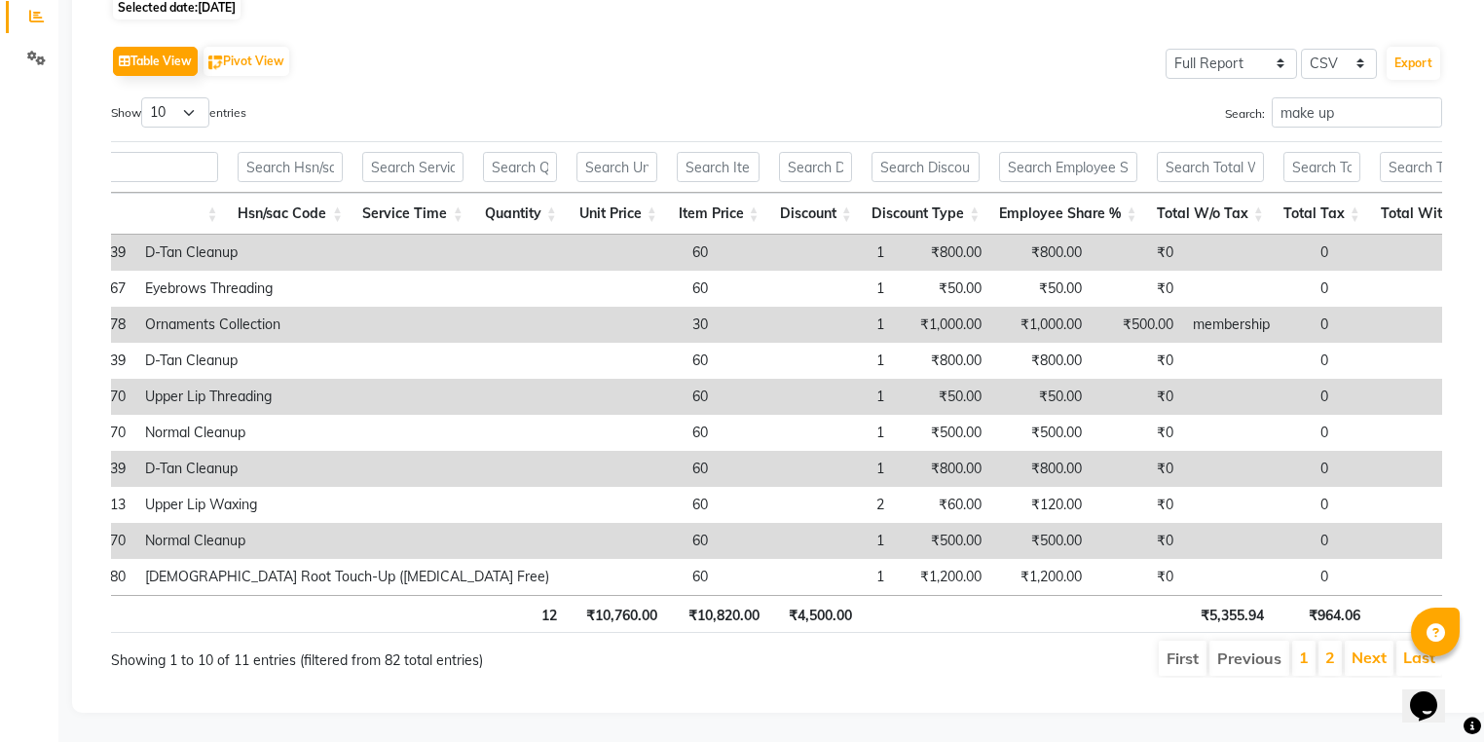
scroll to position [0, 1717]
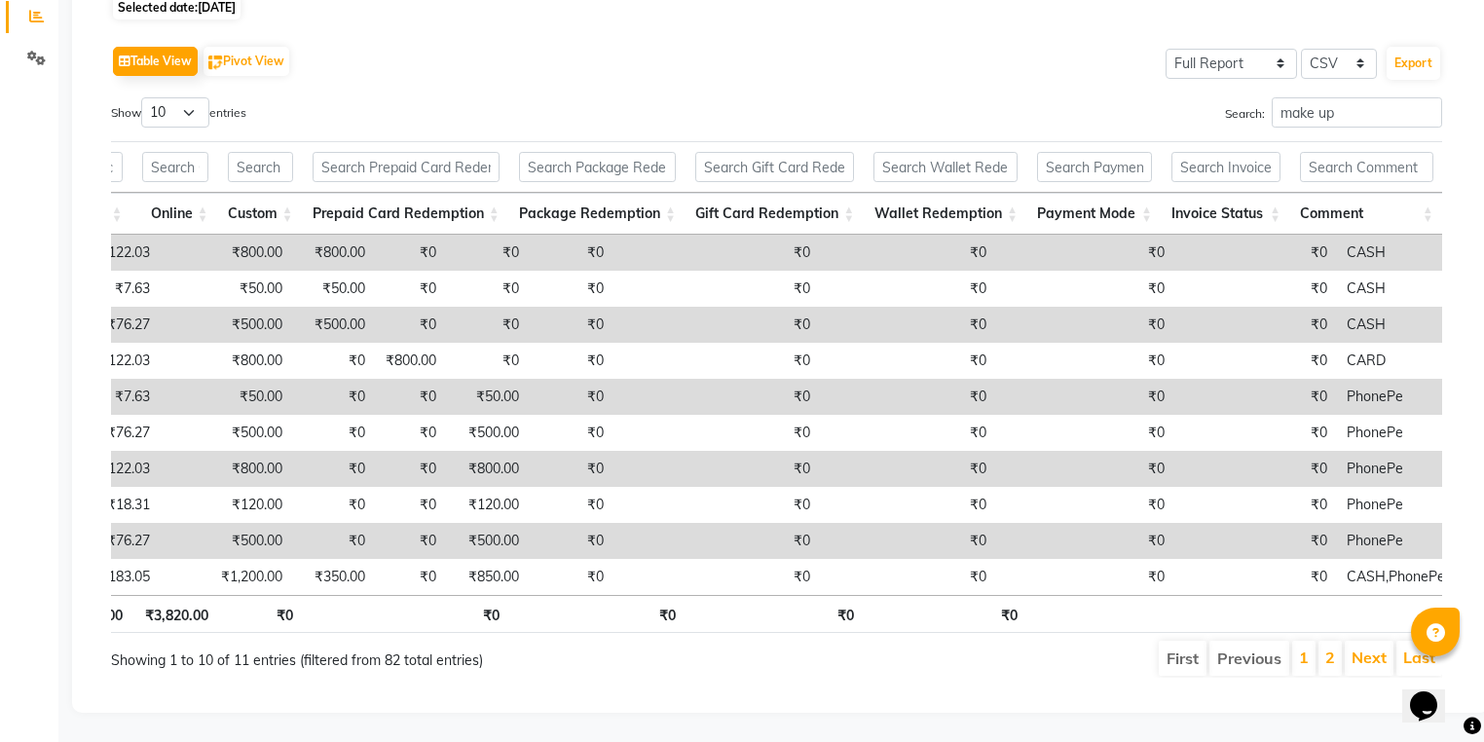
click at [1339, 651] on li "2" at bounding box center [1329, 658] width 23 height 35
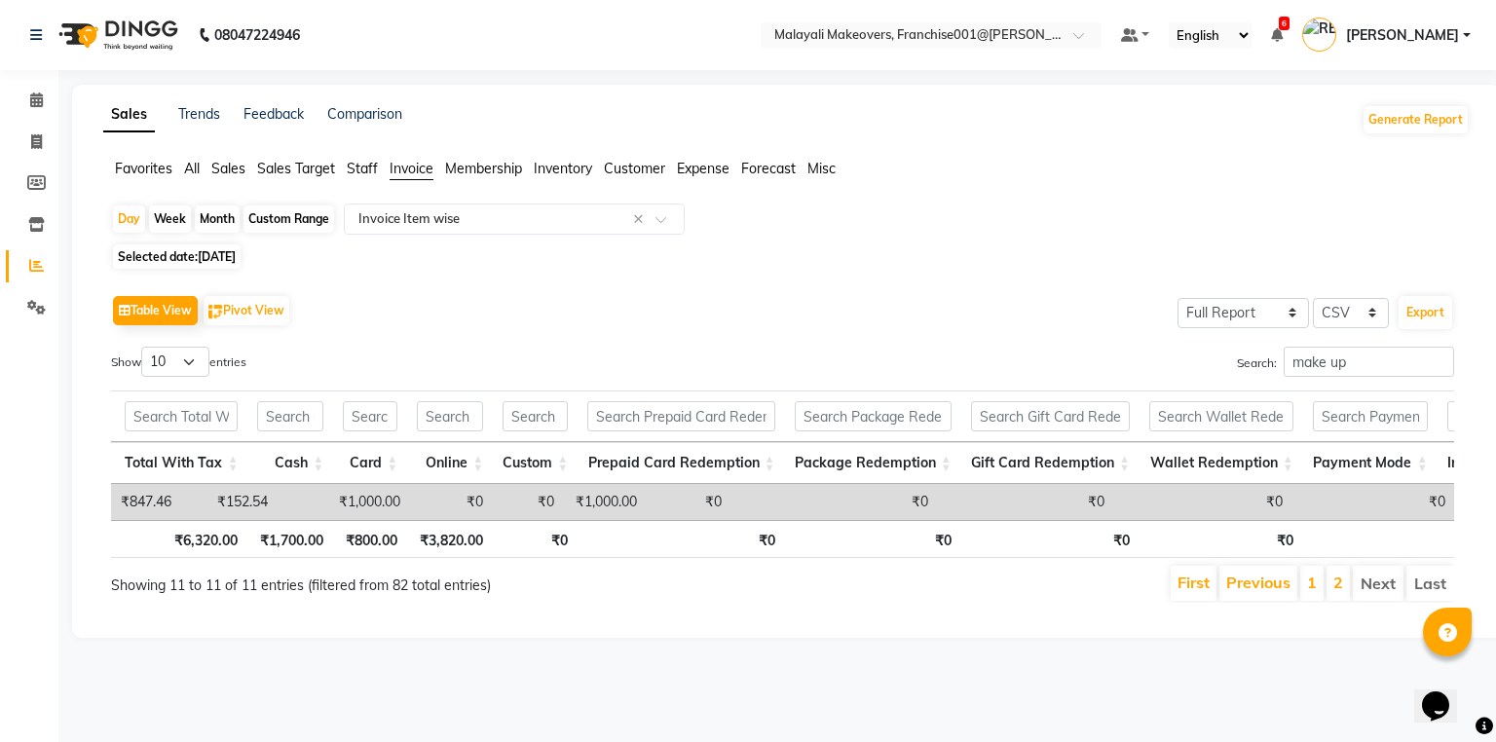
click at [1323, 601] on li "1" at bounding box center [1311, 583] width 23 height 35
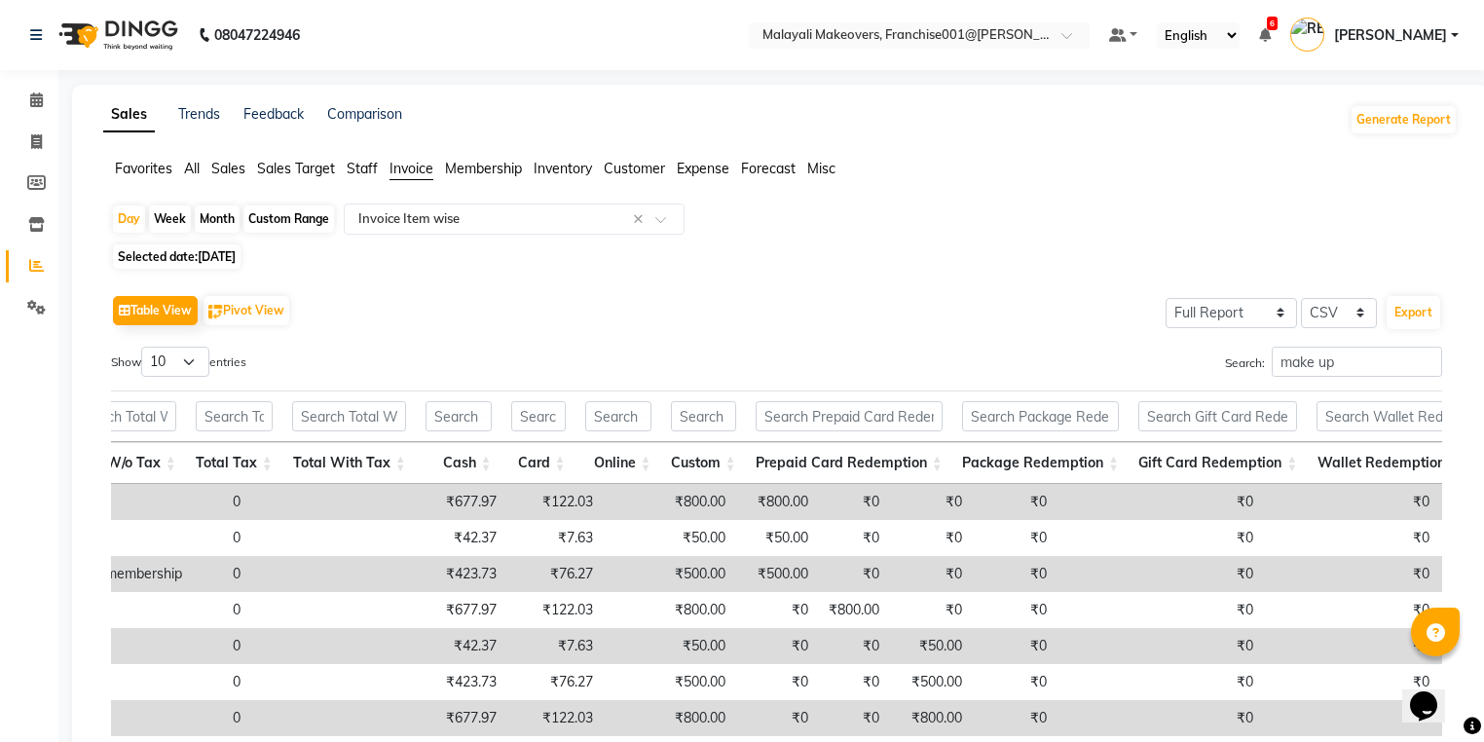
click at [218, 159] on li "Sales" at bounding box center [228, 169] width 34 height 20
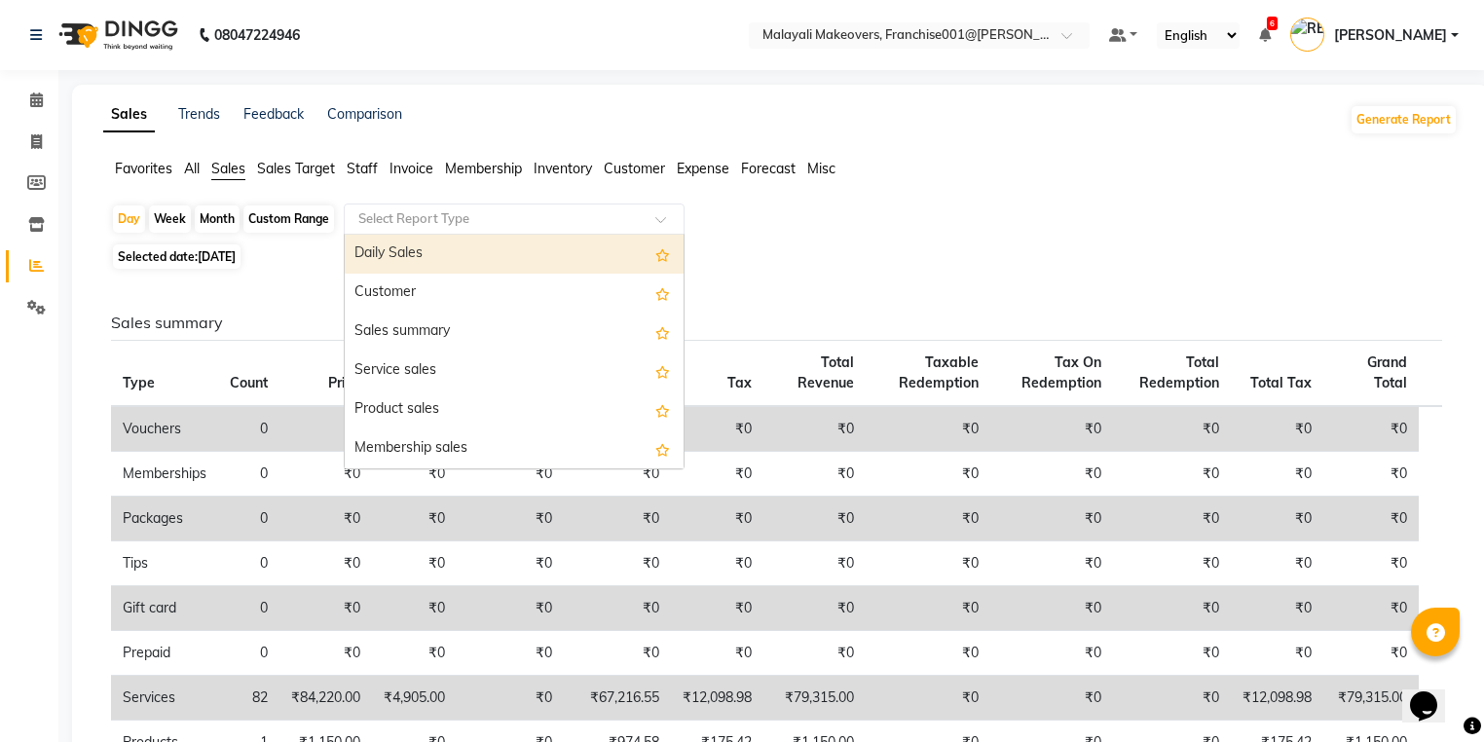
drag, startPoint x: 493, startPoint y: 221, endPoint x: 489, endPoint y: 246, distance: 25.6
click at [493, 228] on div "Select Report Type" at bounding box center [499, 218] width 301 height 19
click at [489, 246] on div "Daily Sales" at bounding box center [514, 254] width 339 height 39
select select "full_report"
select select "csv"
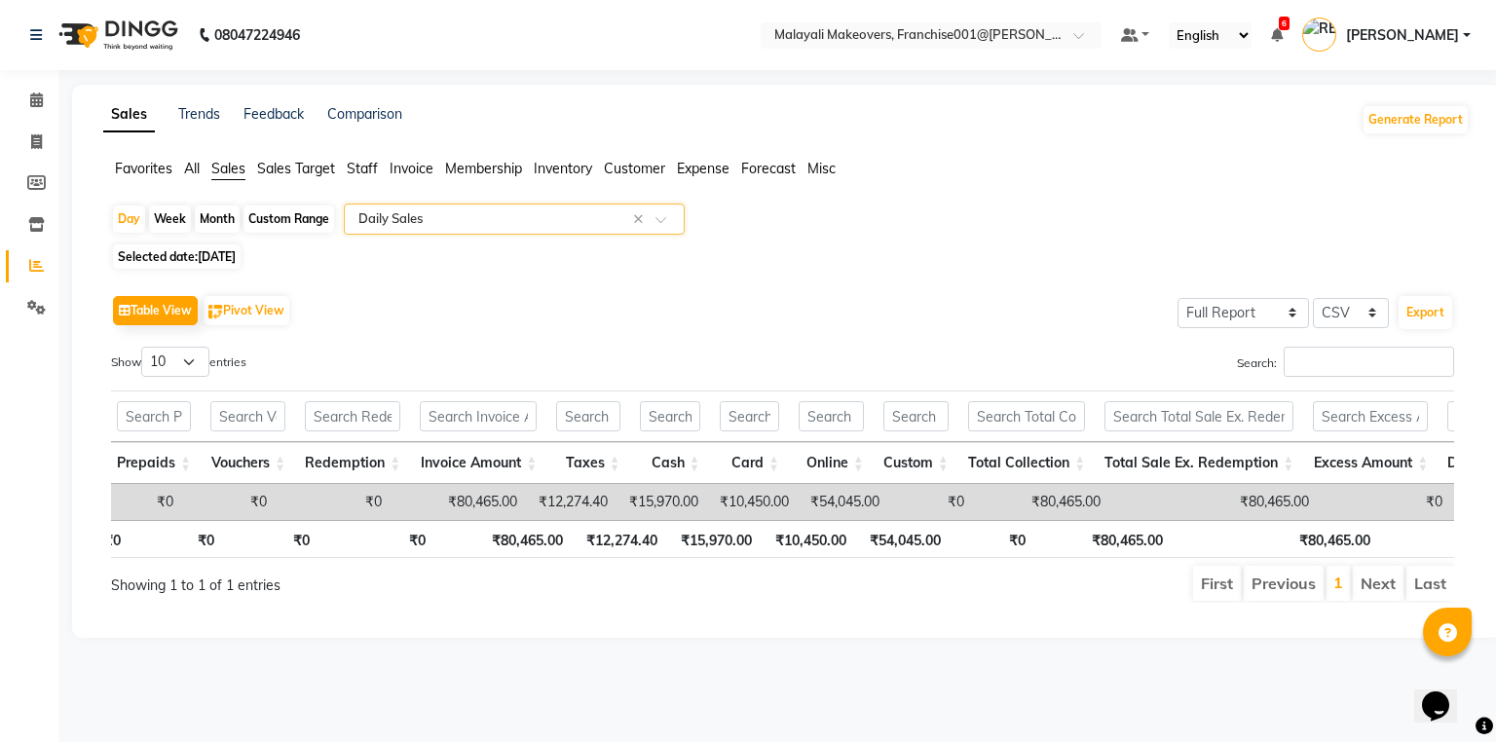
scroll to position [0, 720]
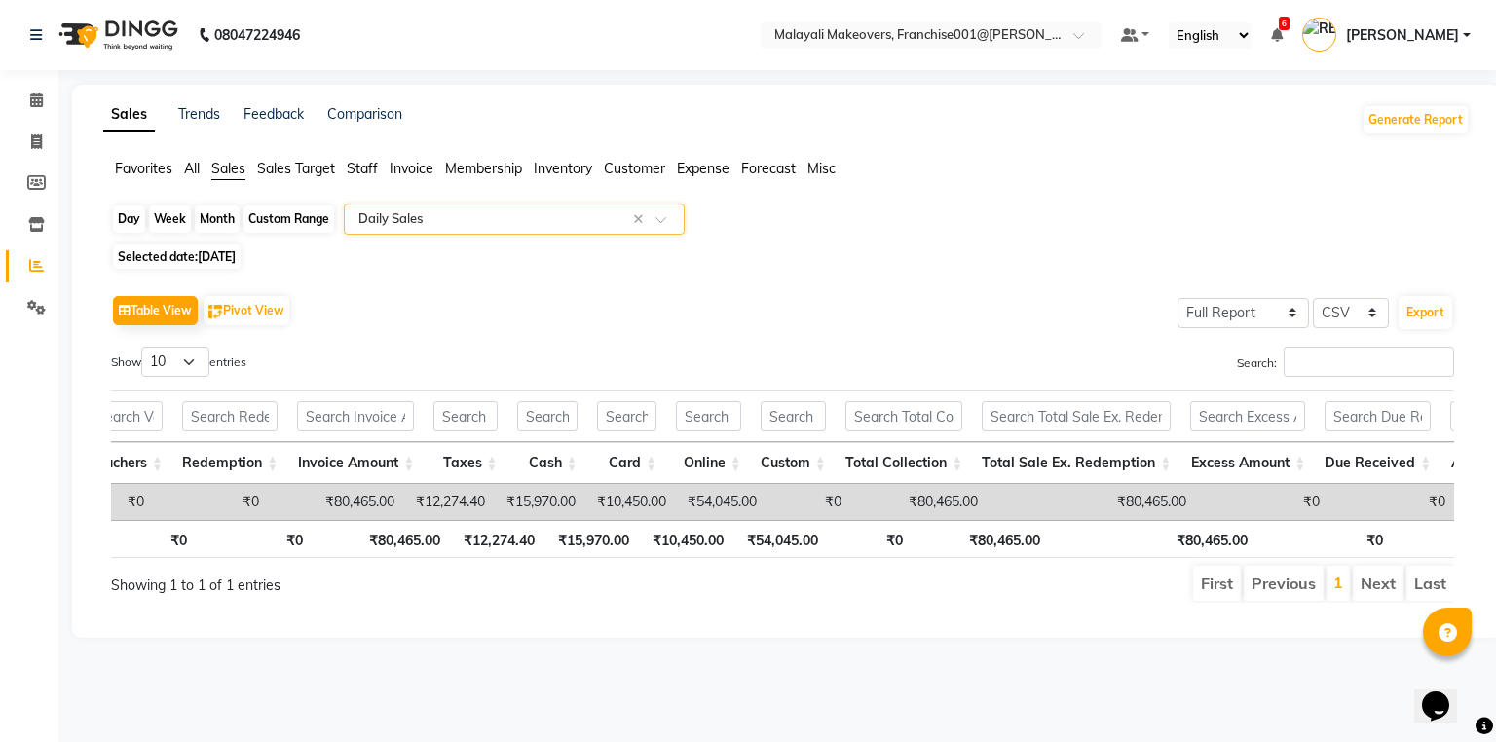
click at [133, 214] on div "Day" at bounding box center [129, 218] width 32 height 27
select select "8"
select select "2025"
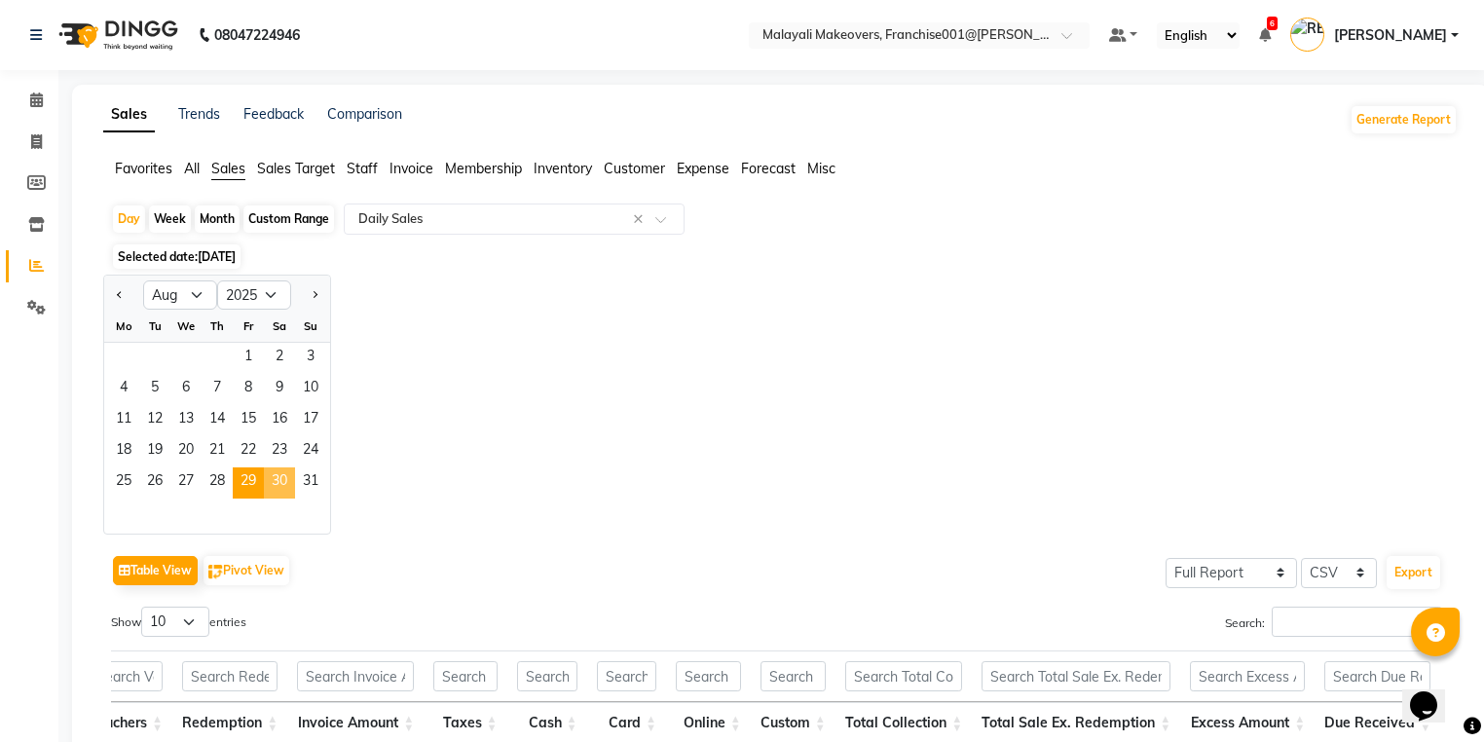
click at [287, 483] on span "30" at bounding box center [279, 482] width 31 height 31
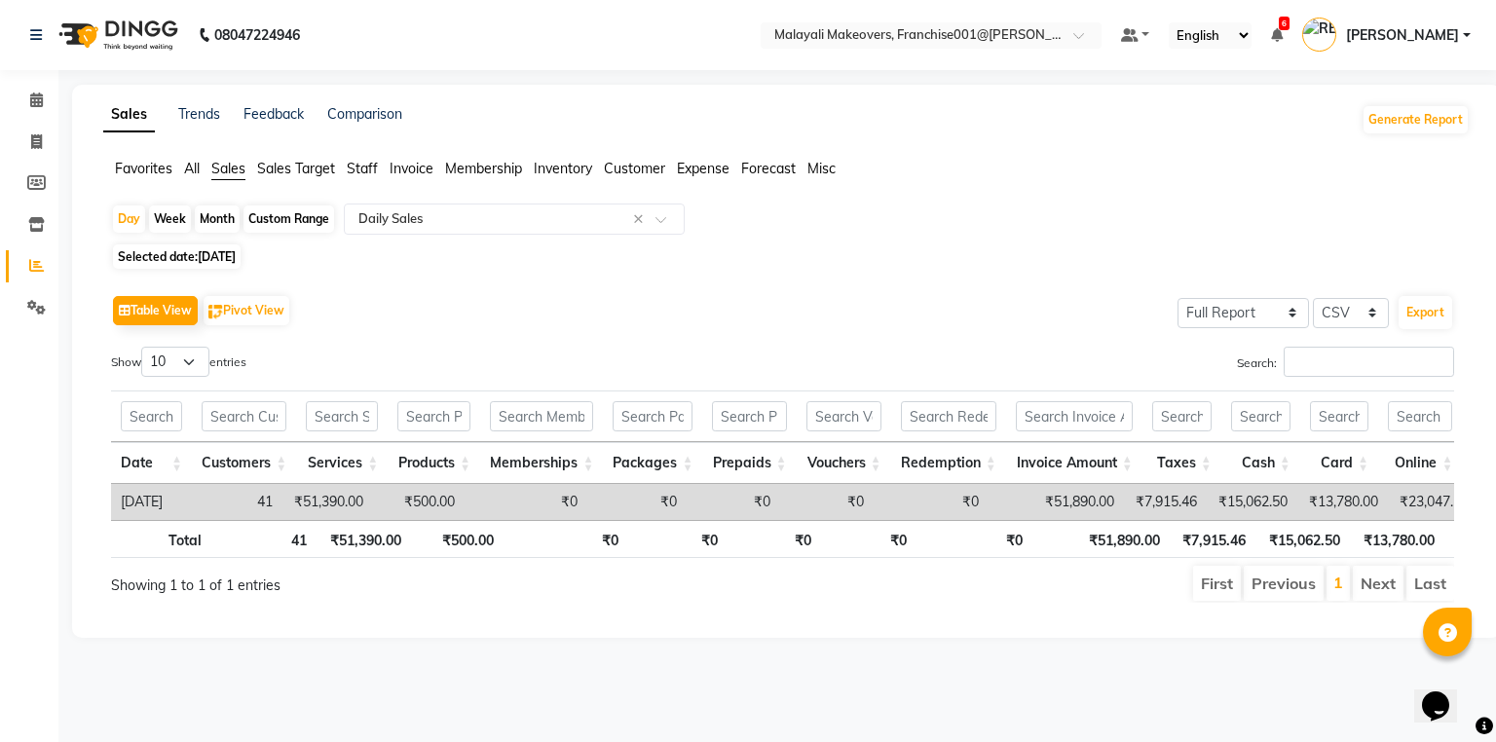
click at [409, 171] on span "Invoice" at bounding box center [411, 169] width 44 height 18
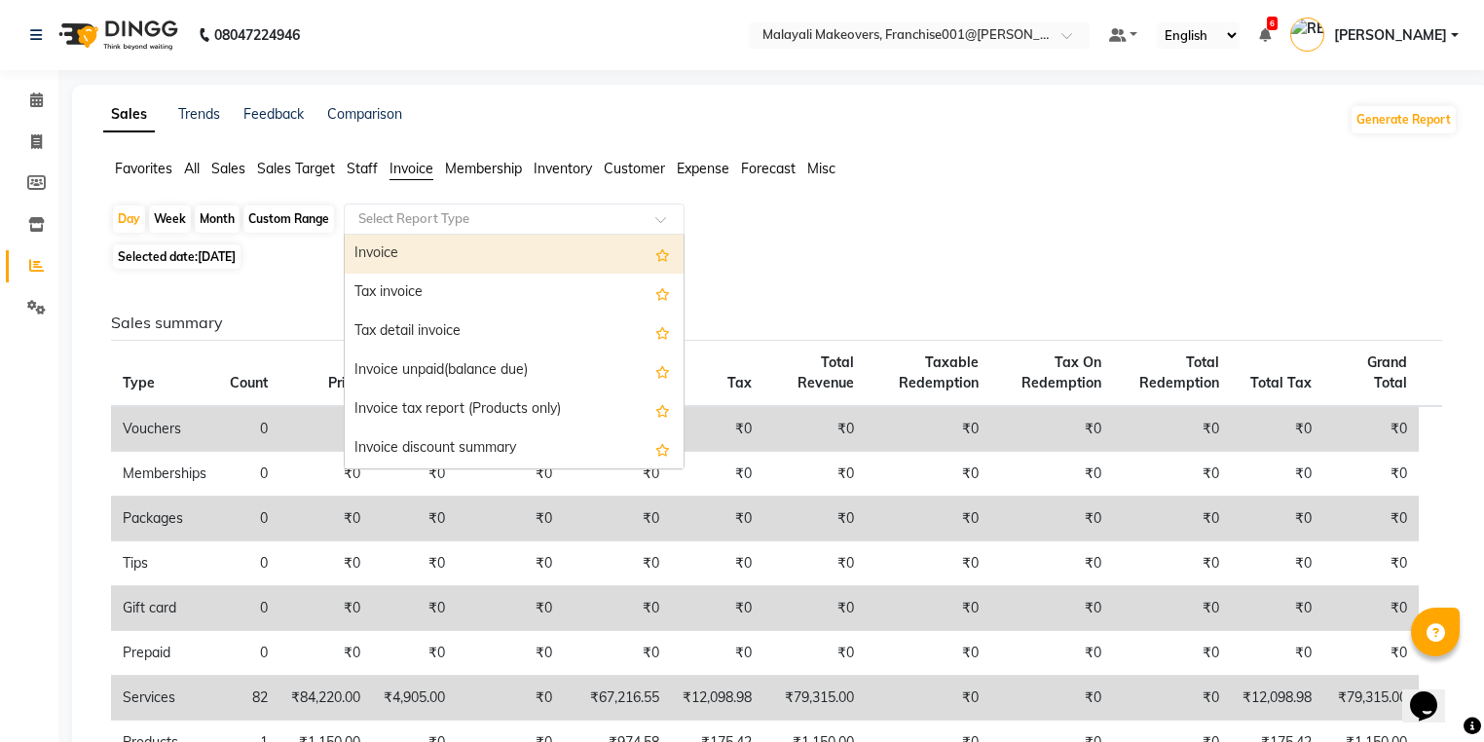
click at [417, 206] on div "Select Report Type" at bounding box center [514, 218] width 341 height 31
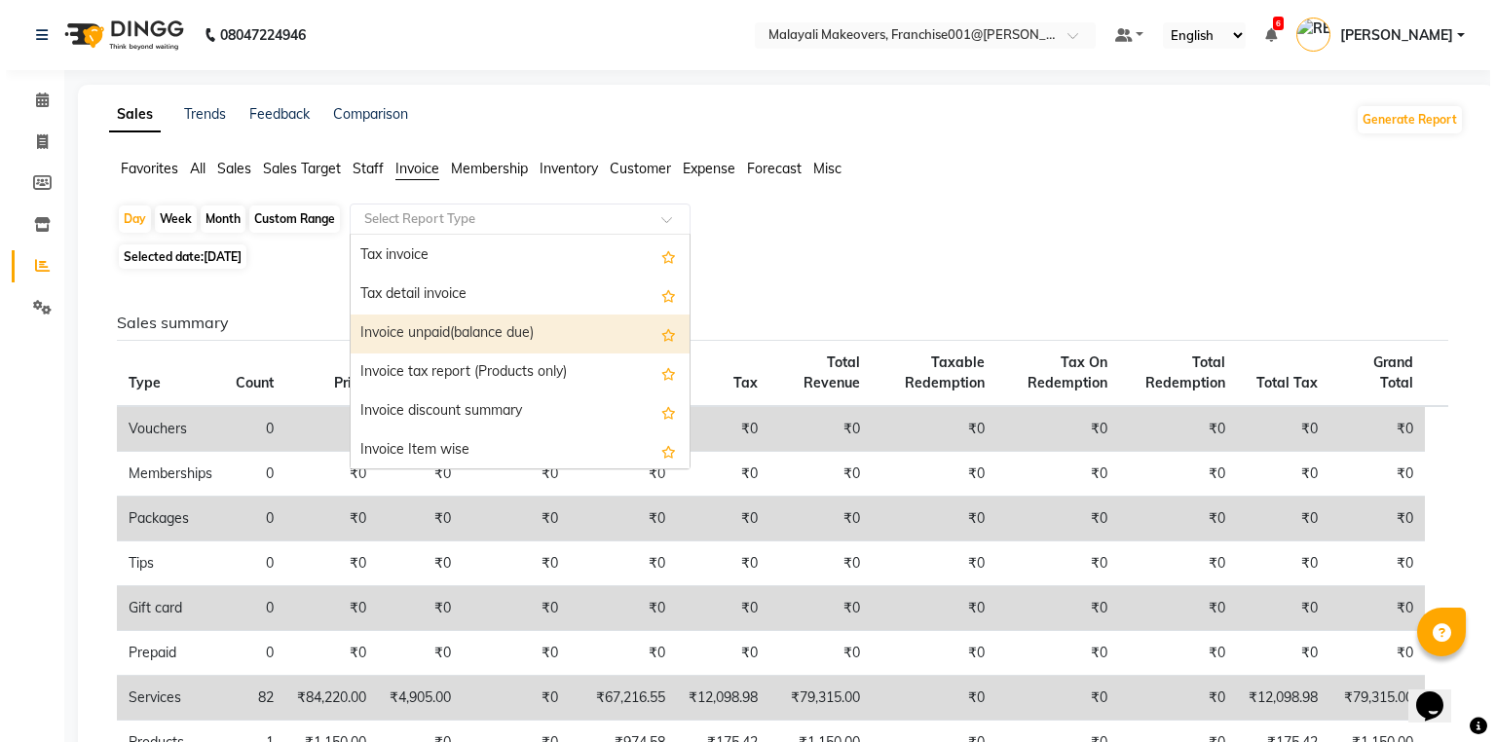
scroll to position [78, 0]
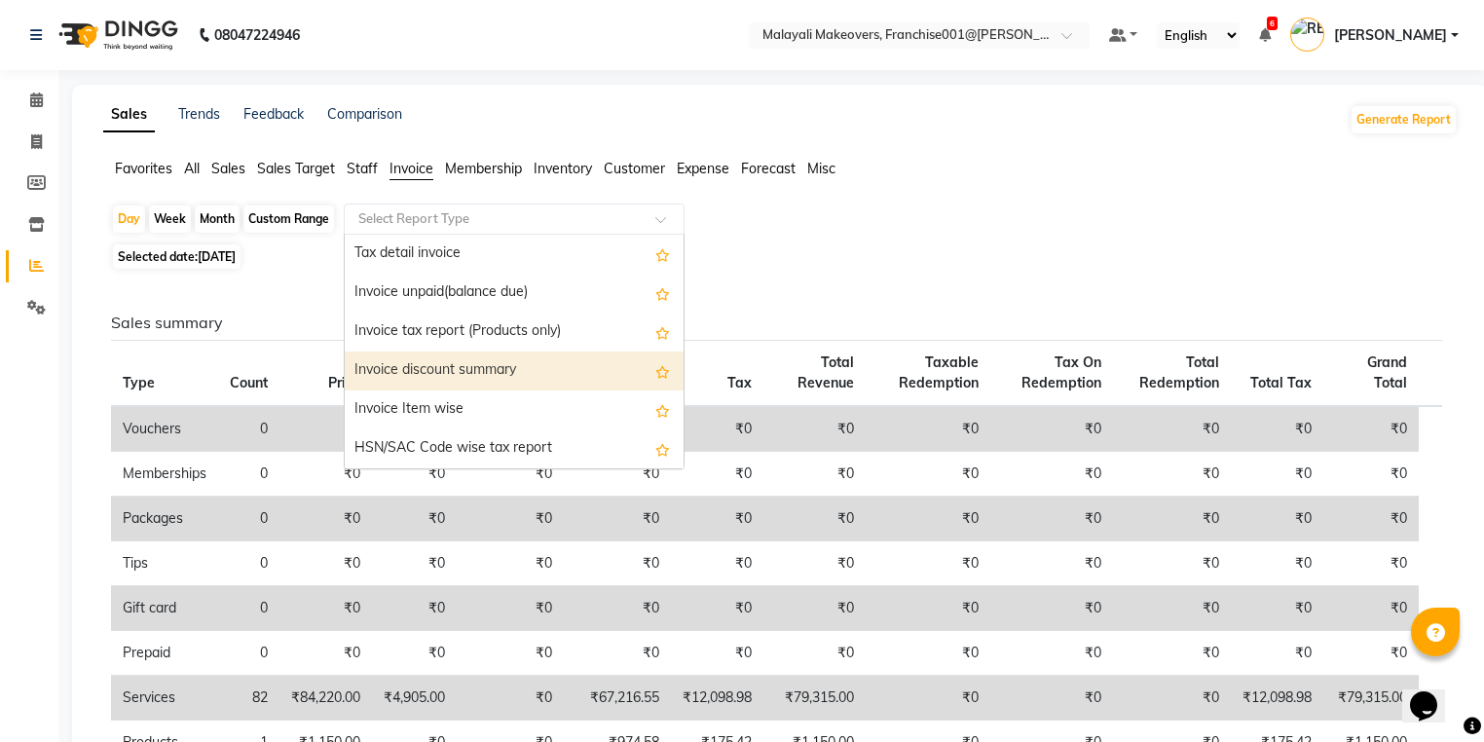
click at [449, 417] on div "Invoice Item wise" at bounding box center [514, 409] width 339 height 39
select select "full_report"
select select "csv"
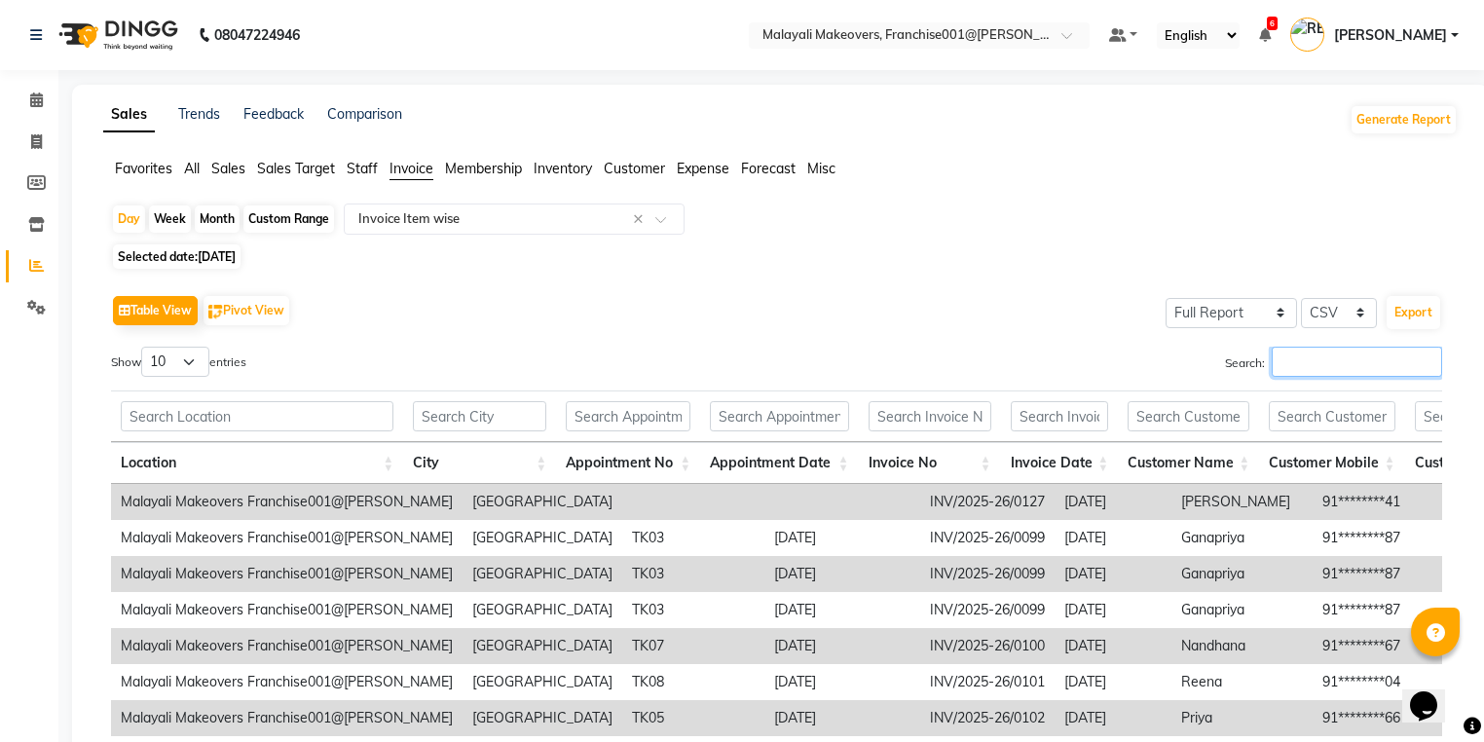
click at [1279, 357] on input "Search:" at bounding box center [1357, 362] width 170 height 30
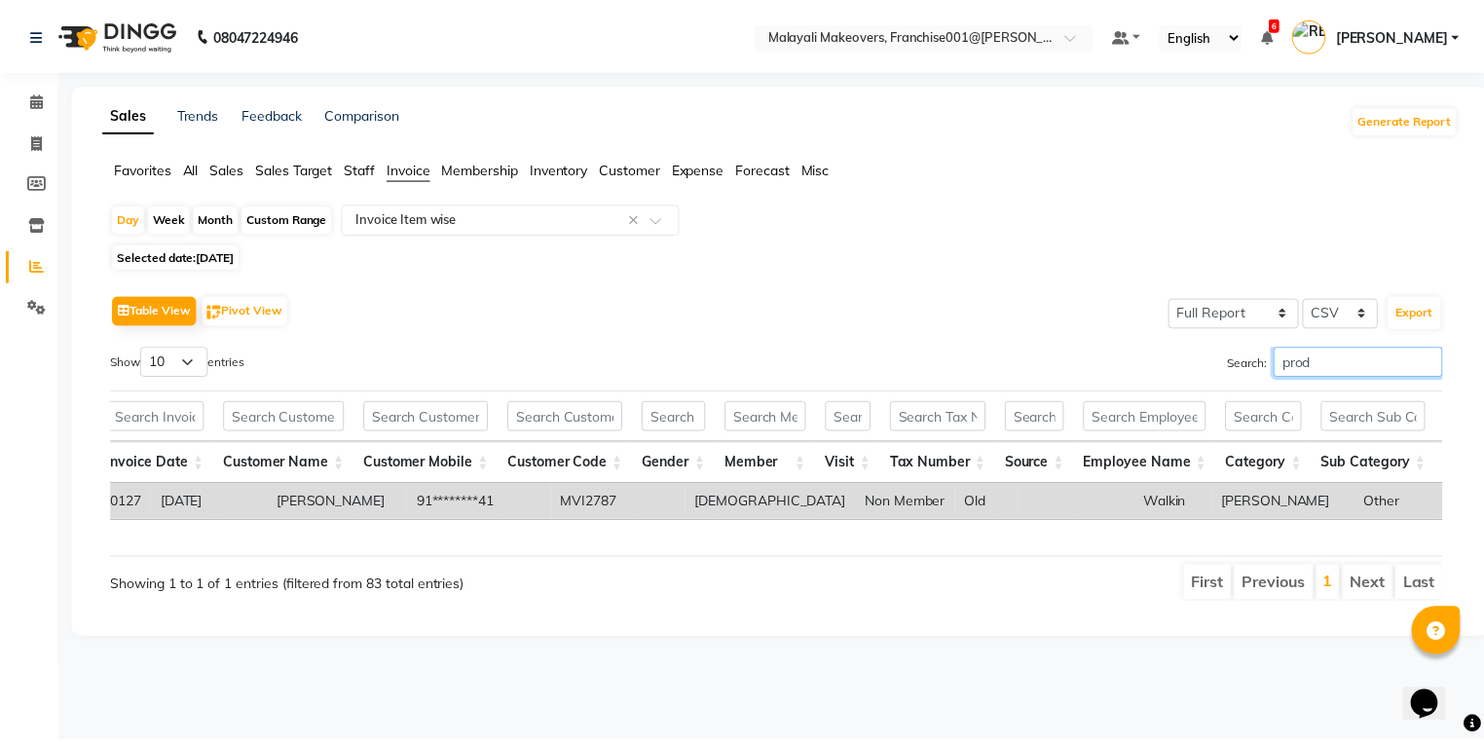
scroll to position [0, 4078]
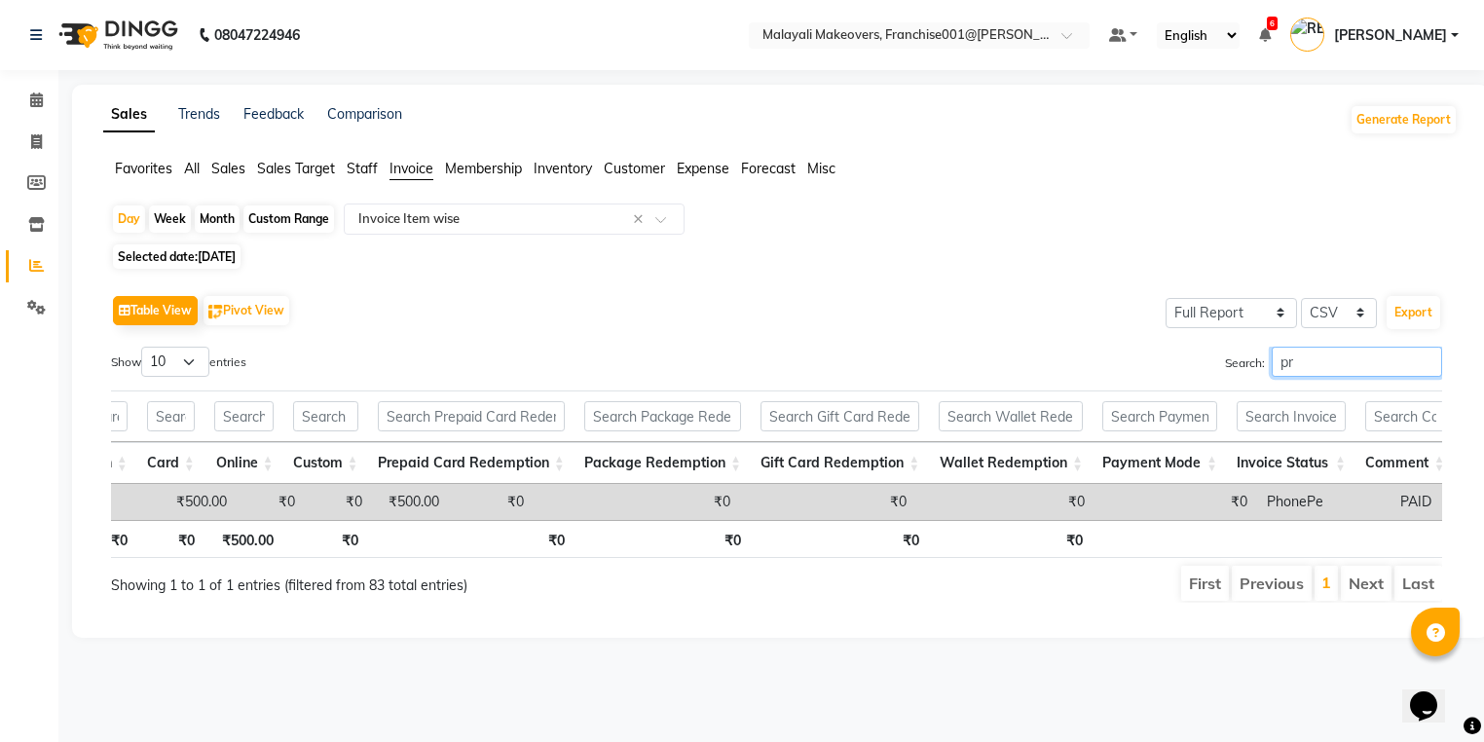
type input "p"
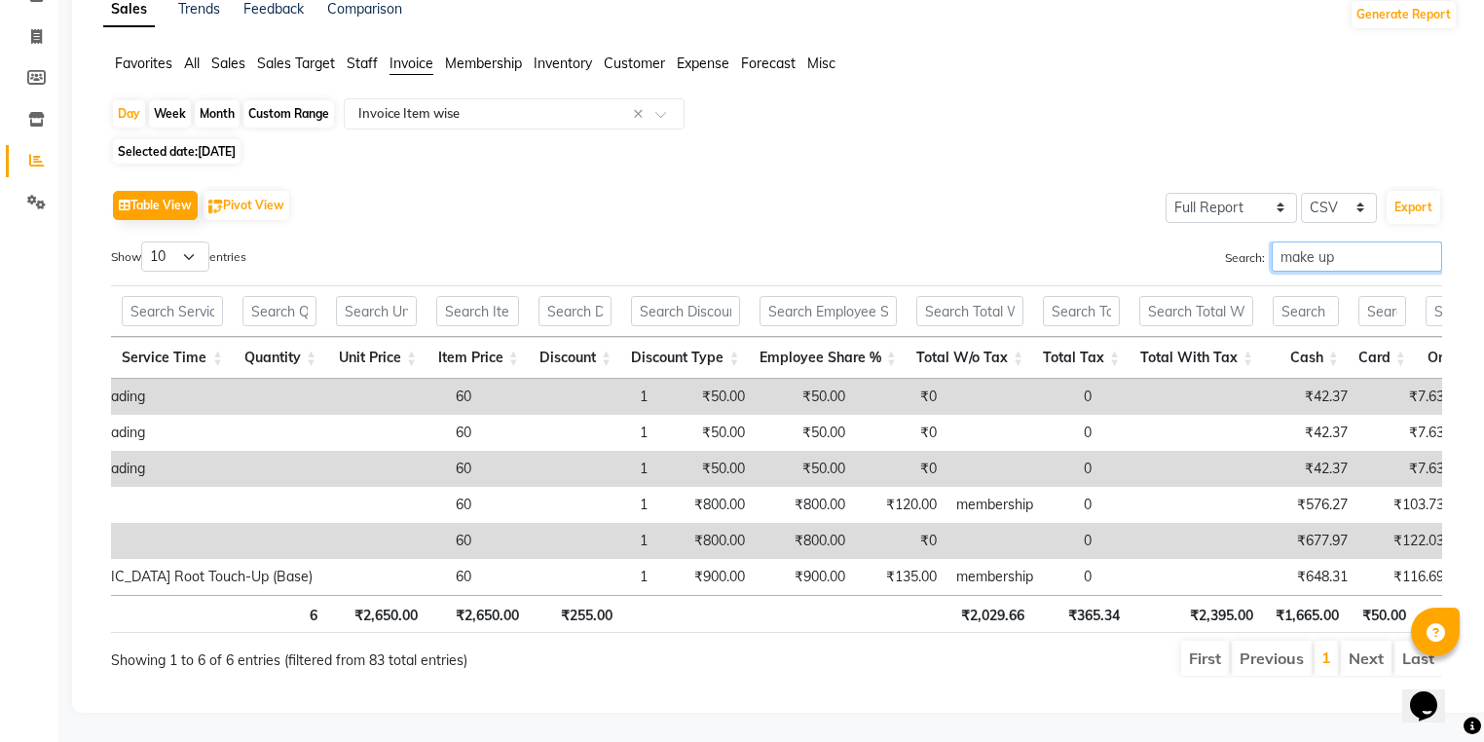
scroll to position [0, 2716]
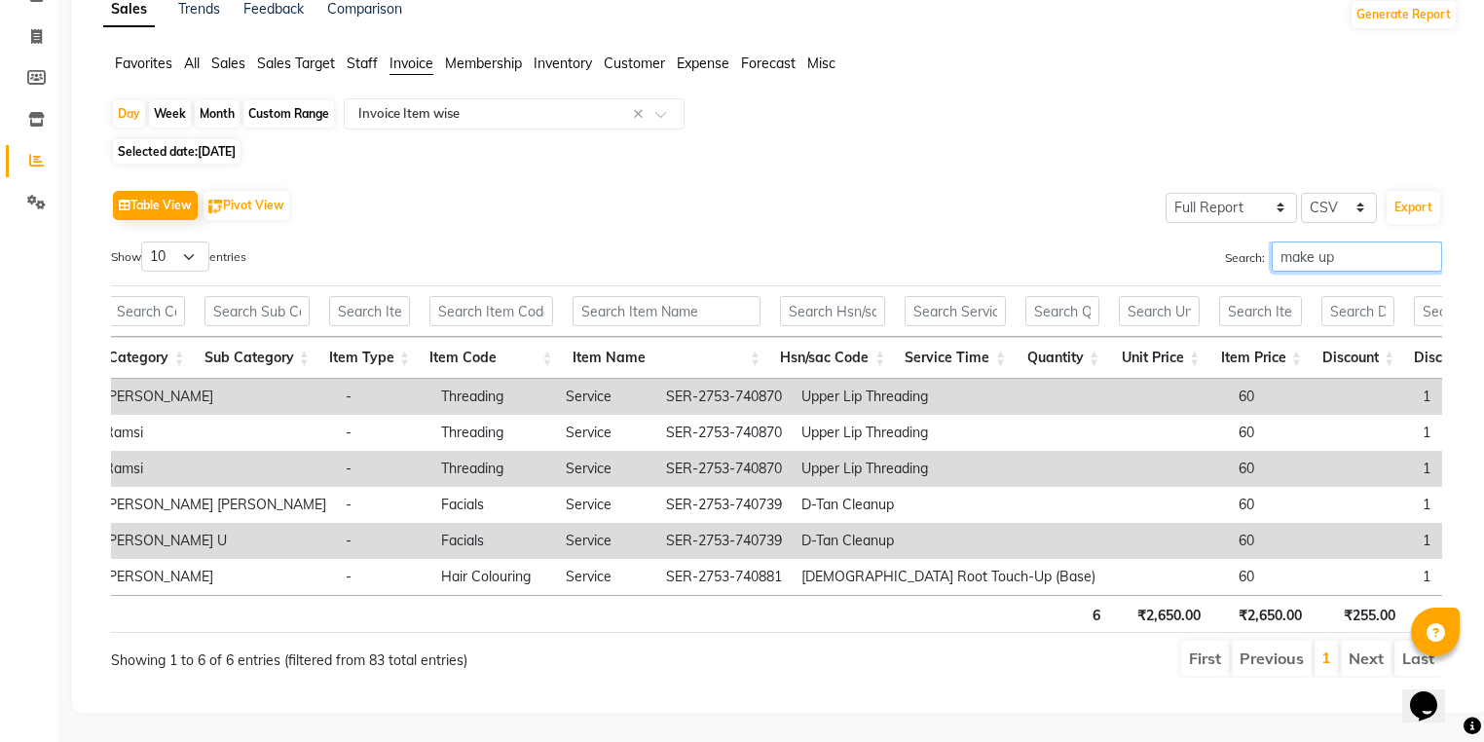
type input "make up"
click at [237, 55] on span "Sales" at bounding box center [228, 64] width 34 height 18
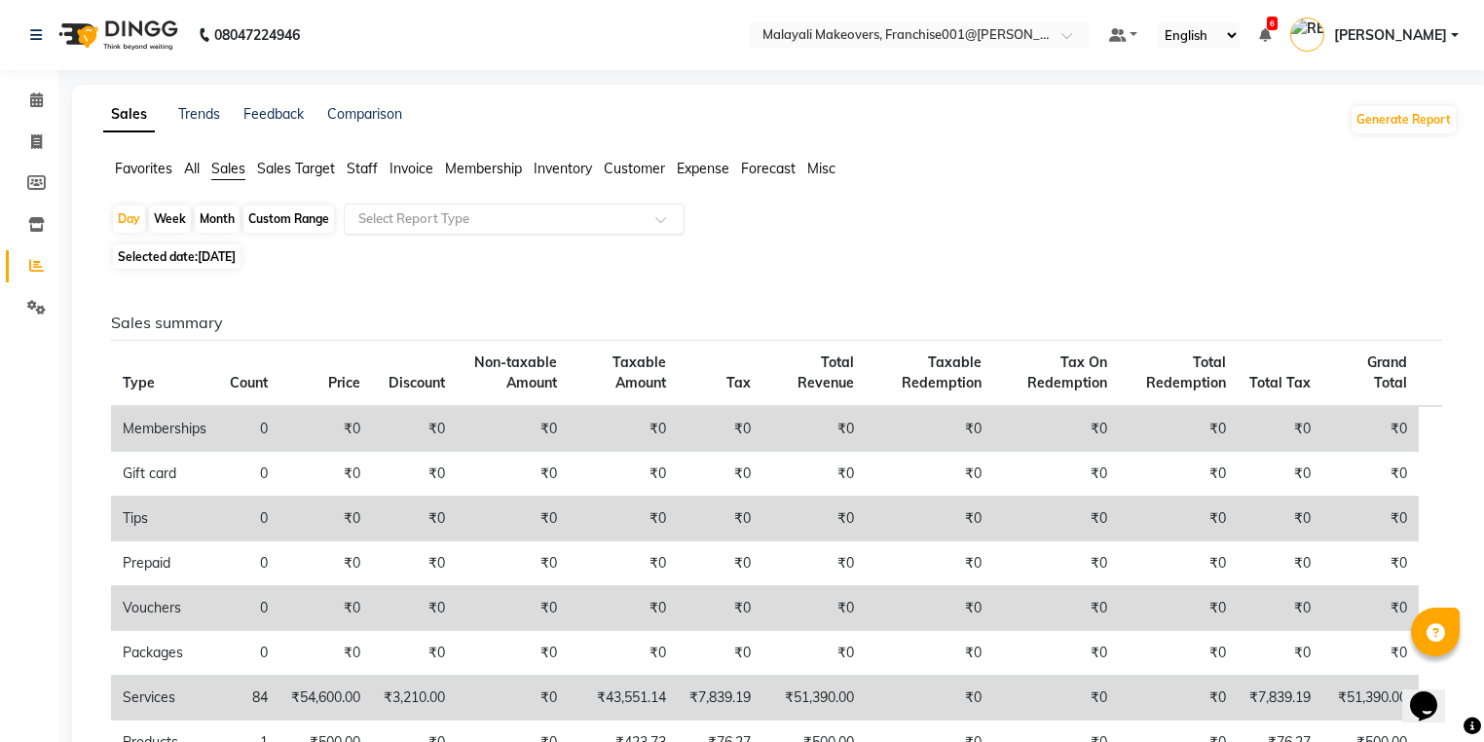
click at [456, 226] on input "text" at bounding box center [494, 218] width 280 height 19
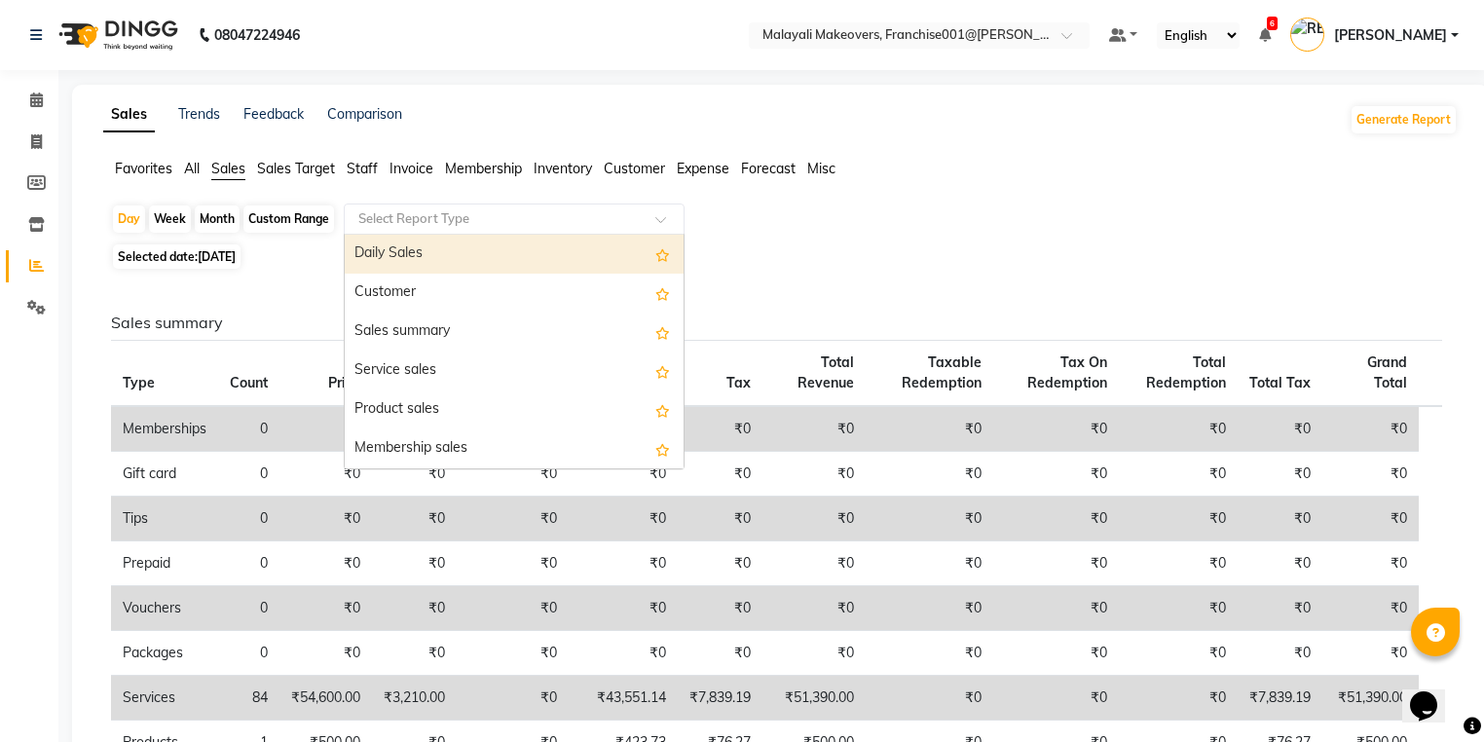
click at [456, 247] on div "Daily Sales" at bounding box center [514, 254] width 339 height 39
select select "full_report"
select select "csv"
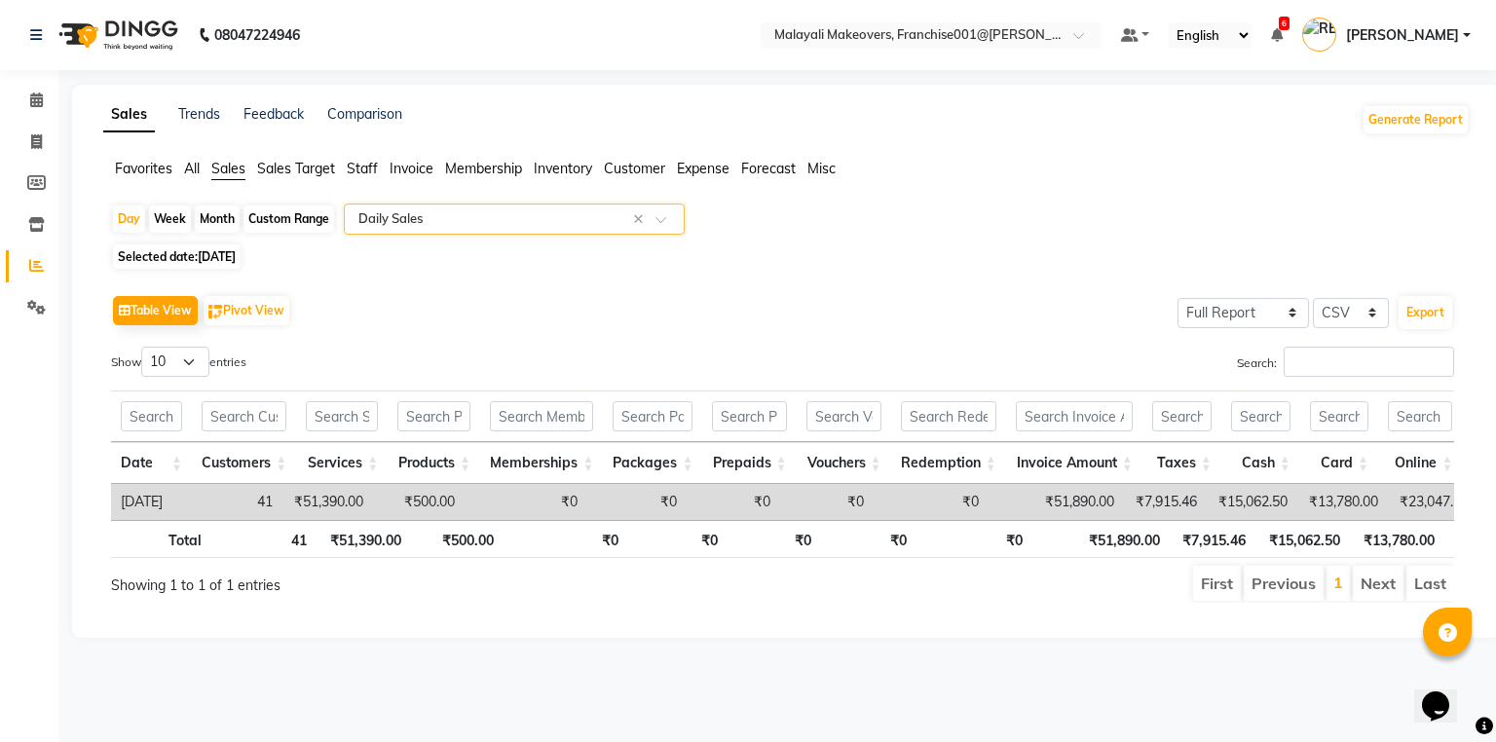
click at [421, 171] on span "Invoice" at bounding box center [411, 169] width 44 height 18
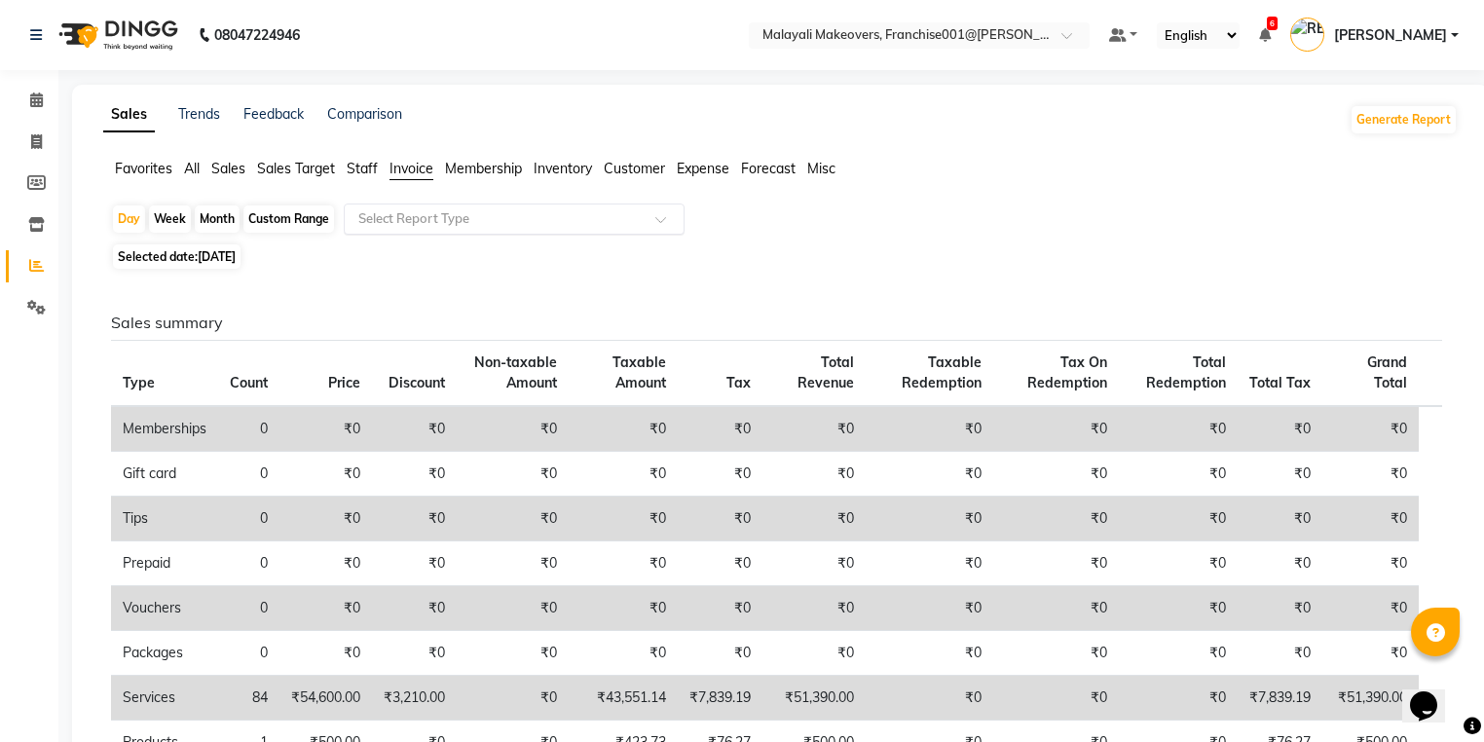
click at [447, 226] on input "text" at bounding box center [494, 218] width 280 height 19
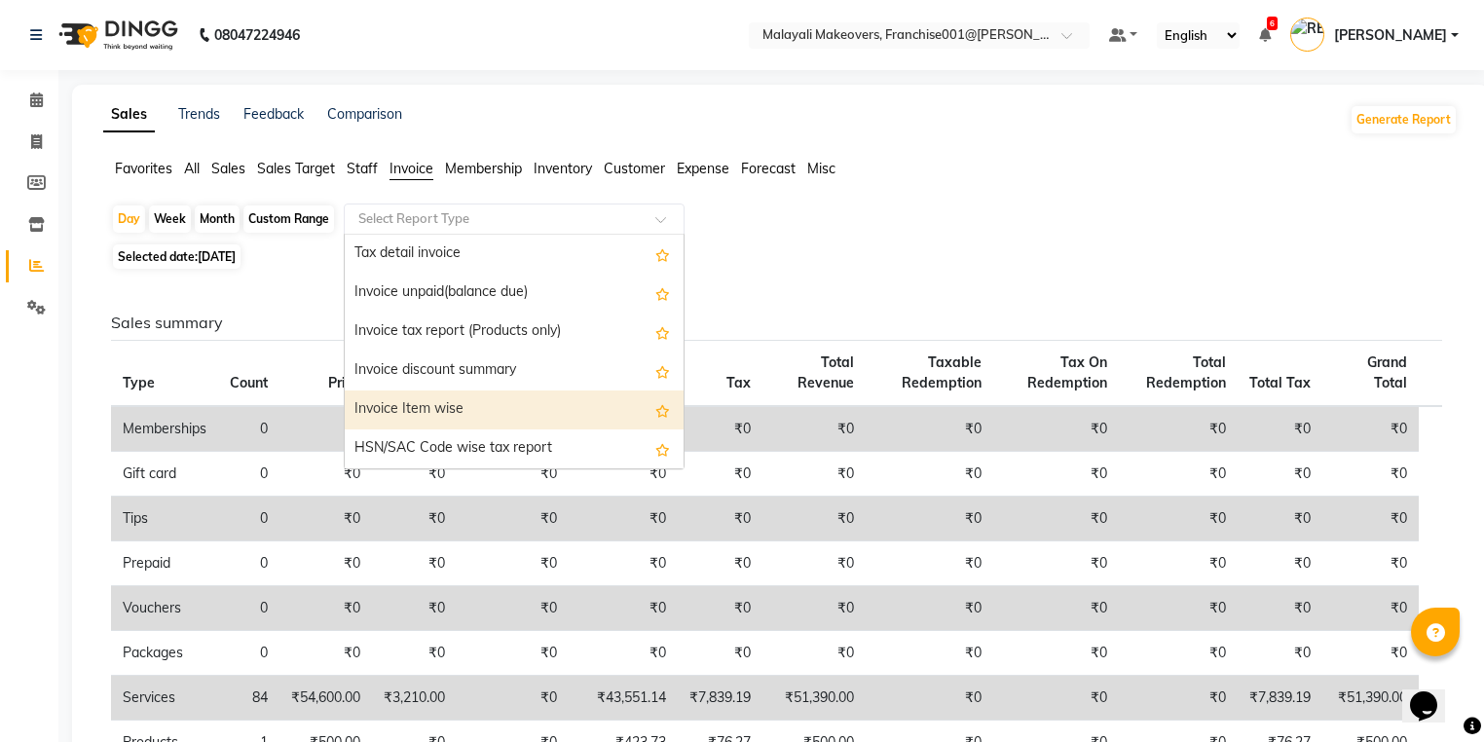
click at [471, 401] on div "Invoice Item wise" at bounding box center [514, 409] width 339 height 39
select select "full_report"
select select "csv"
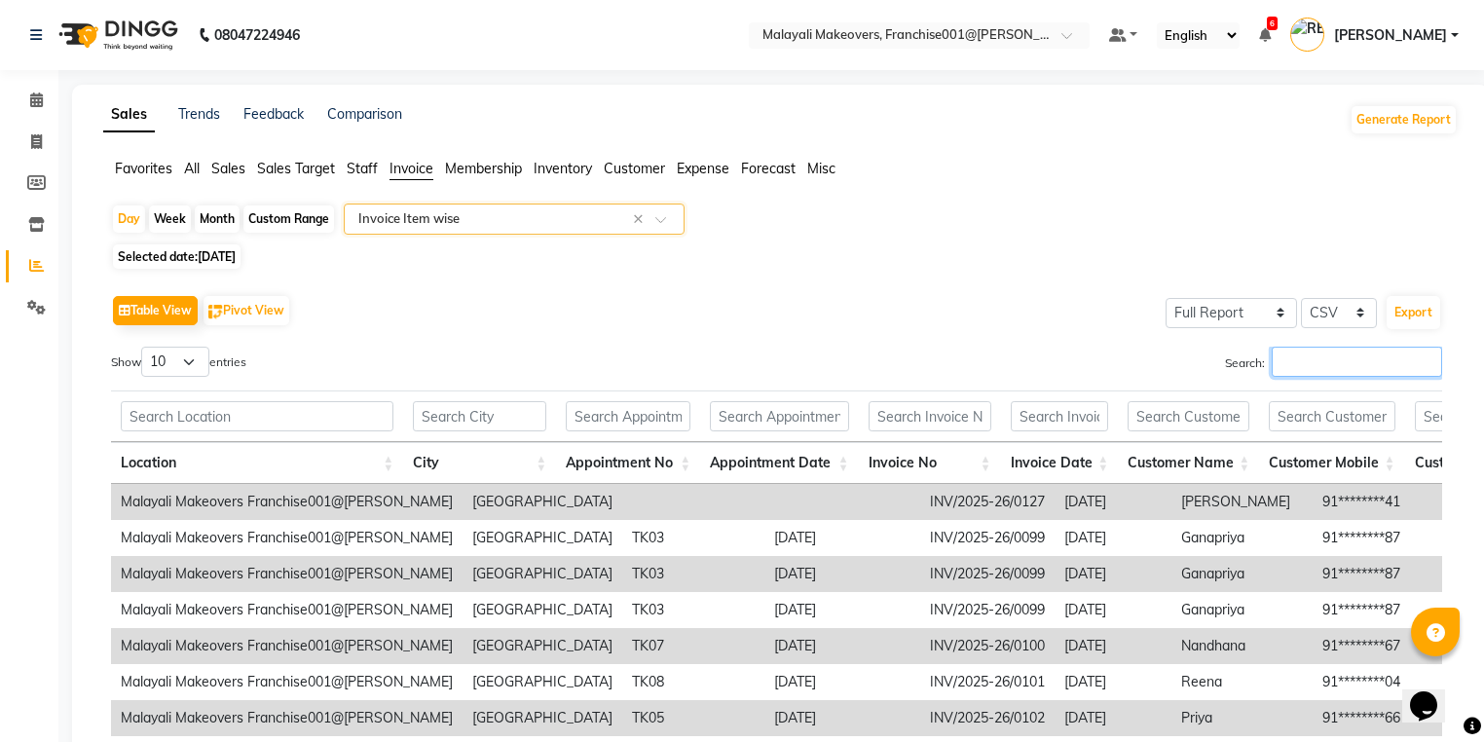
click at [1340, 358] on input "Search:" at bounding box center [1357, 362] width 170 height 30
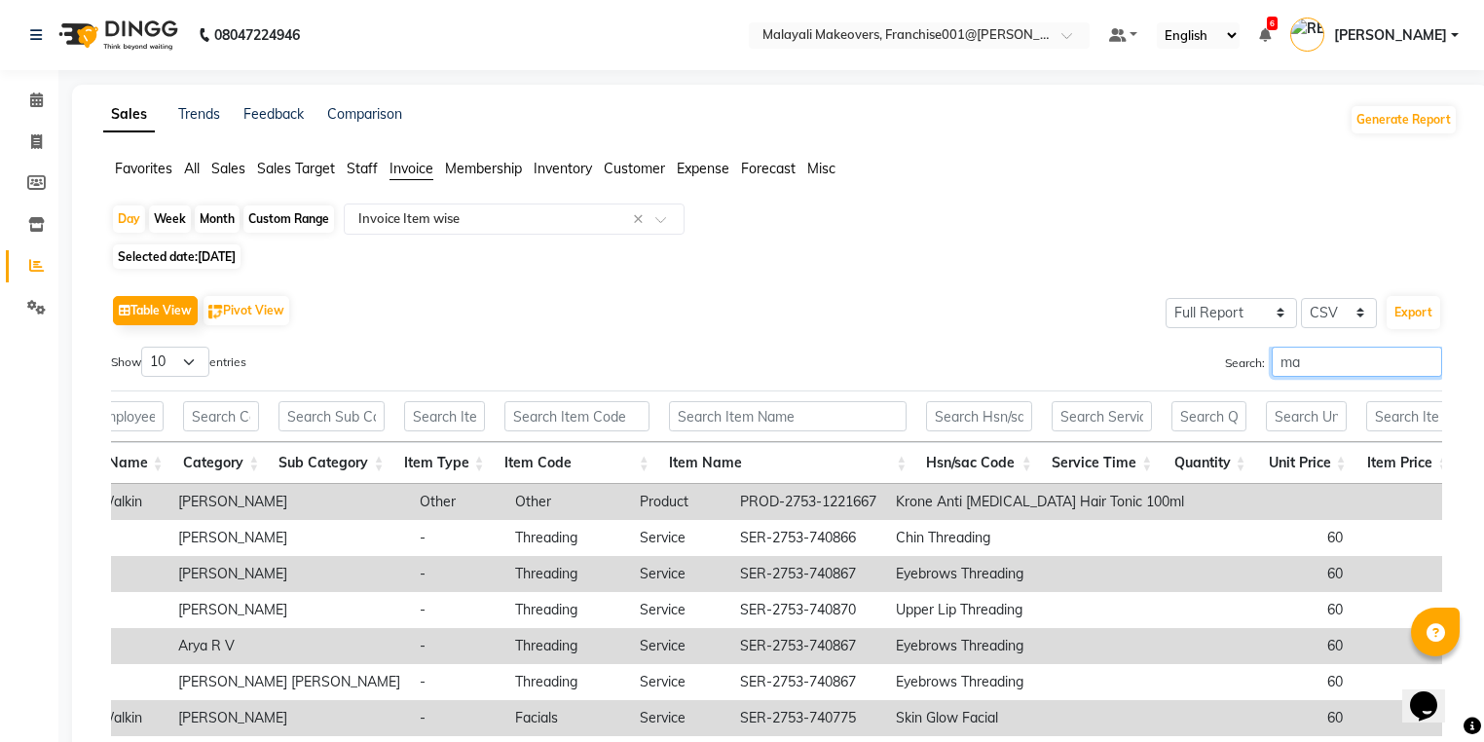
type input "m"
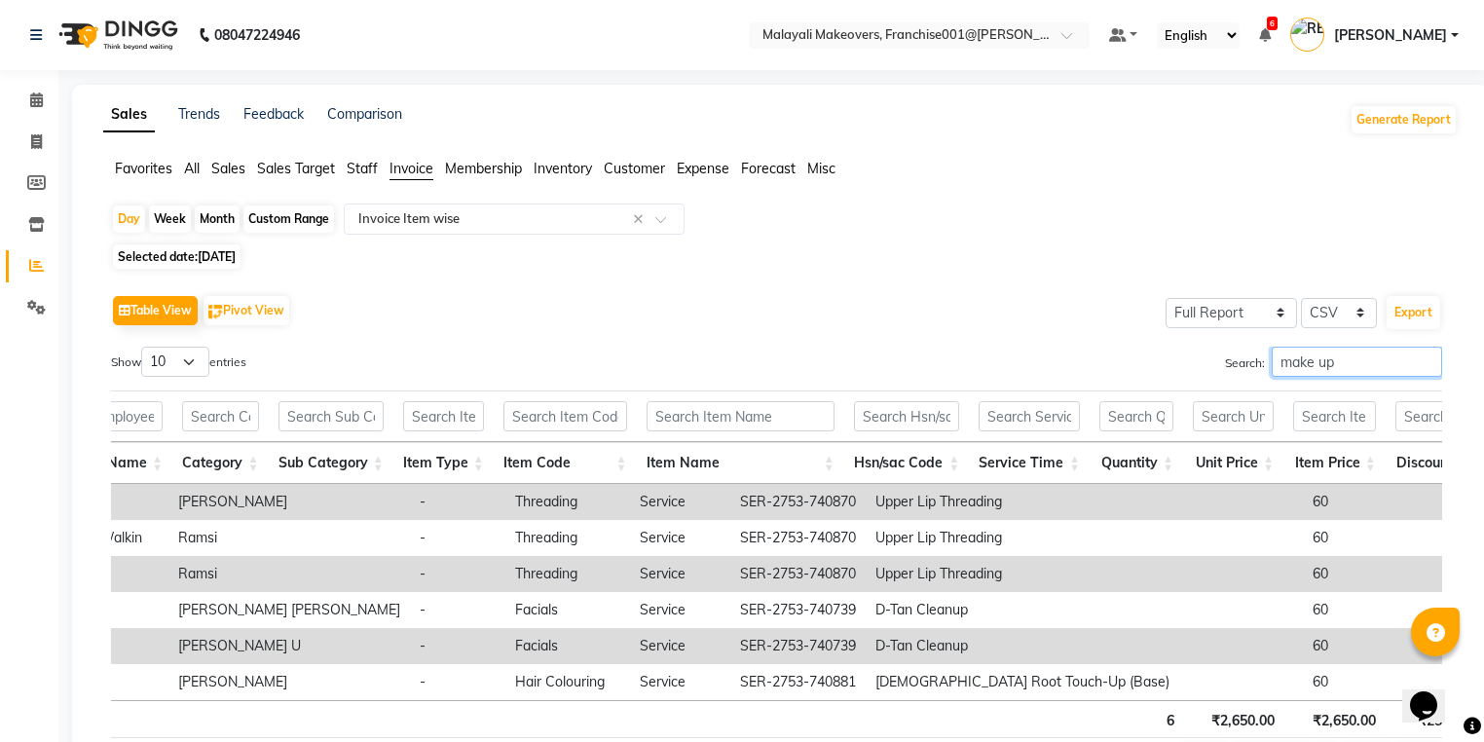
type input "make up"
click at [230, 179] on div "Favorites All Sales Sales Target Staff Invoice Membership Inventory Customer Ex…" at bounding box center [781, 177] width 1384 height 37
click at [235, 152] on div "Sales Trends Feedback Comparison Generate Report Favorites All Sales Sales Targ…" at bounding box center [780, 451] width 1417 height 733
click at [238, 164] on span "Sales" at bounding box center [228, 169] width 34 height 18
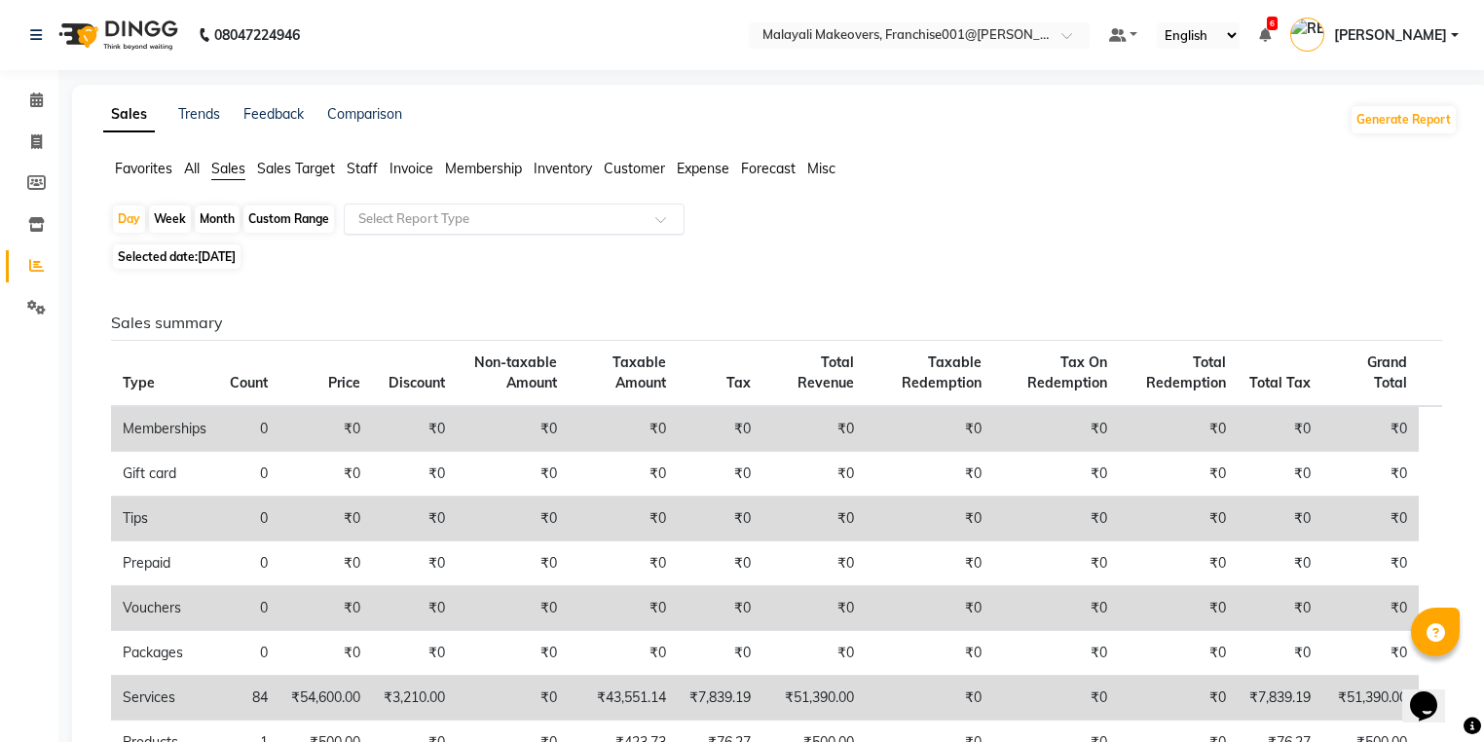
click at [468, 211] on input "text" at bounding box center [494, 218] width 280 height 19
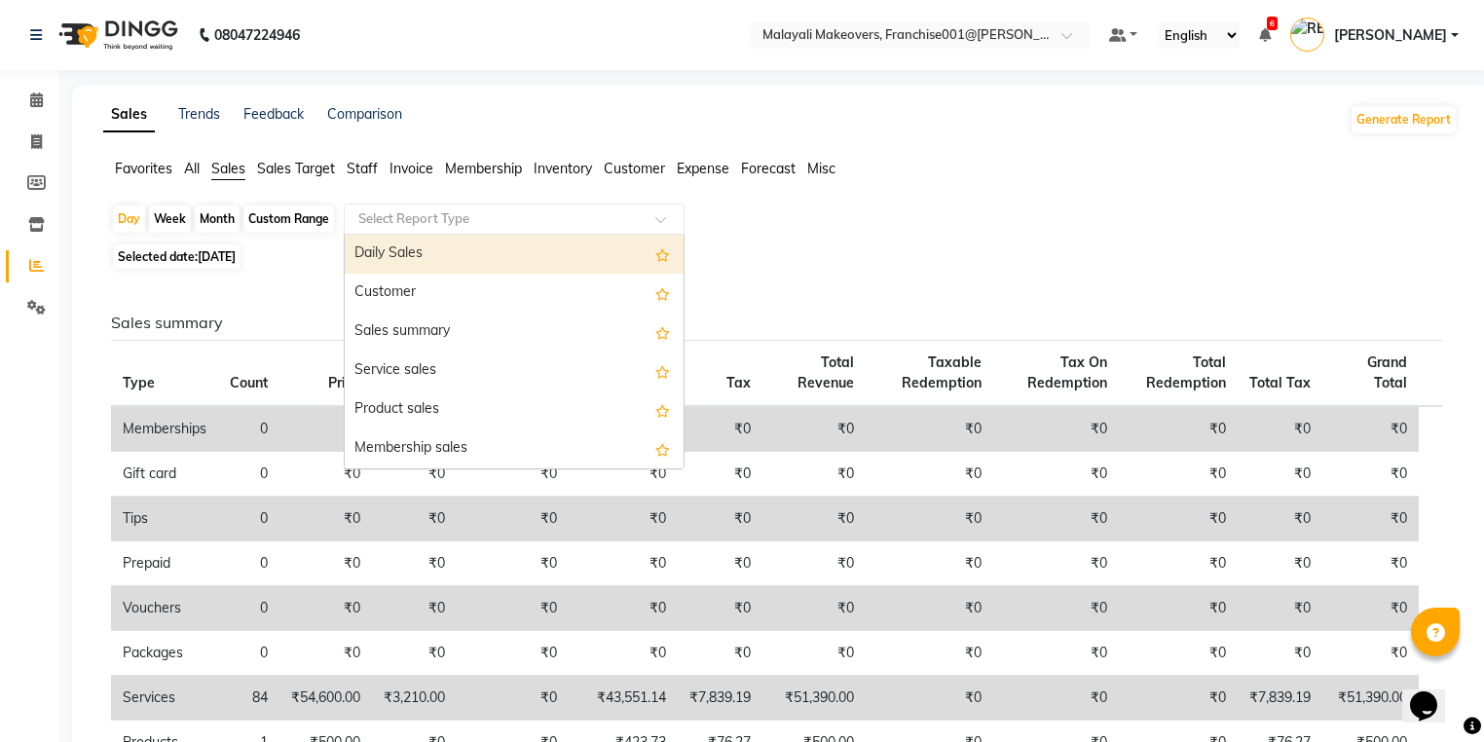
click at [460, 241] on div "Daily Sales" at bounding box center [514, 254] width 339 height 39
select select "full_report"
select select "csv"
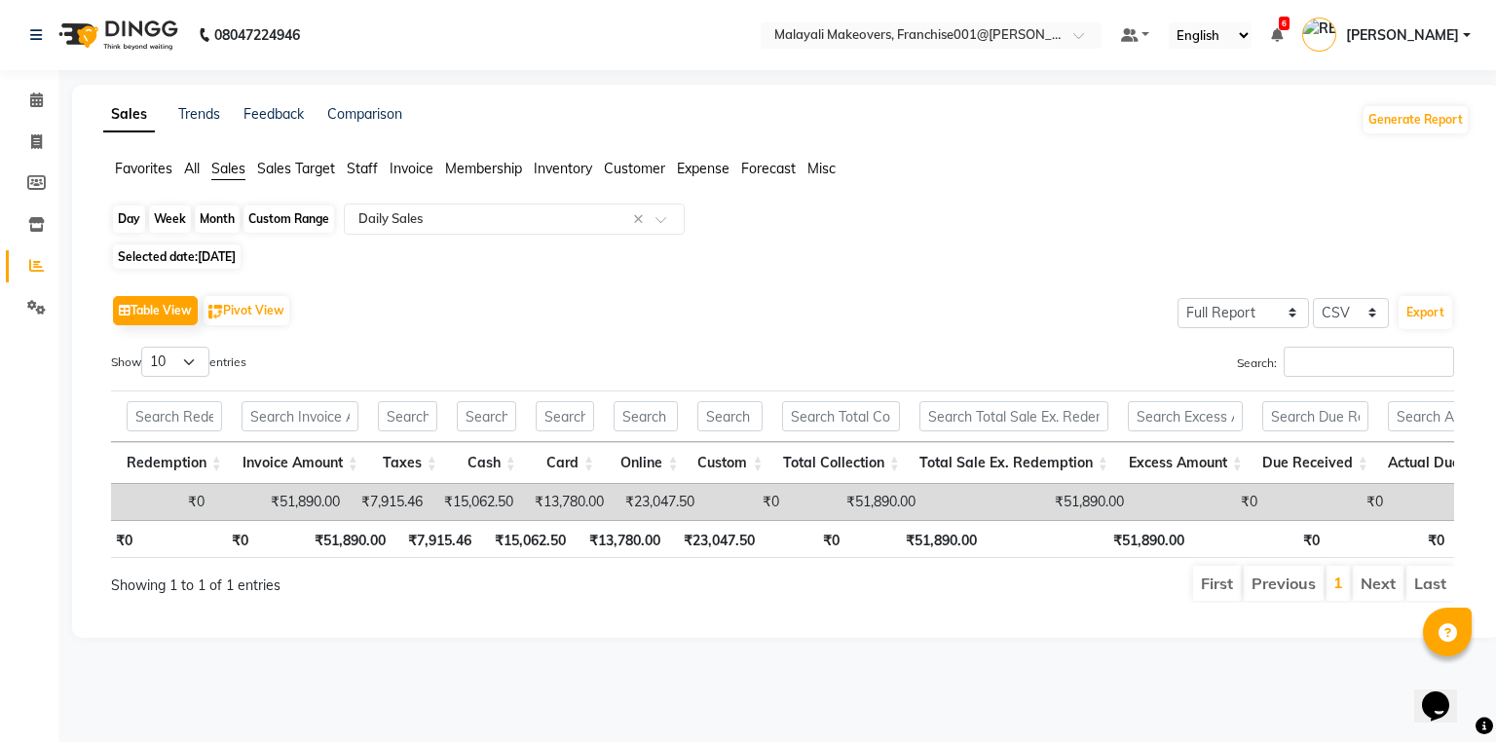
click at [120, 210] on div "Day" at bounding box center [129, 218] width 32 height 27
select select "8"
select select "2025"
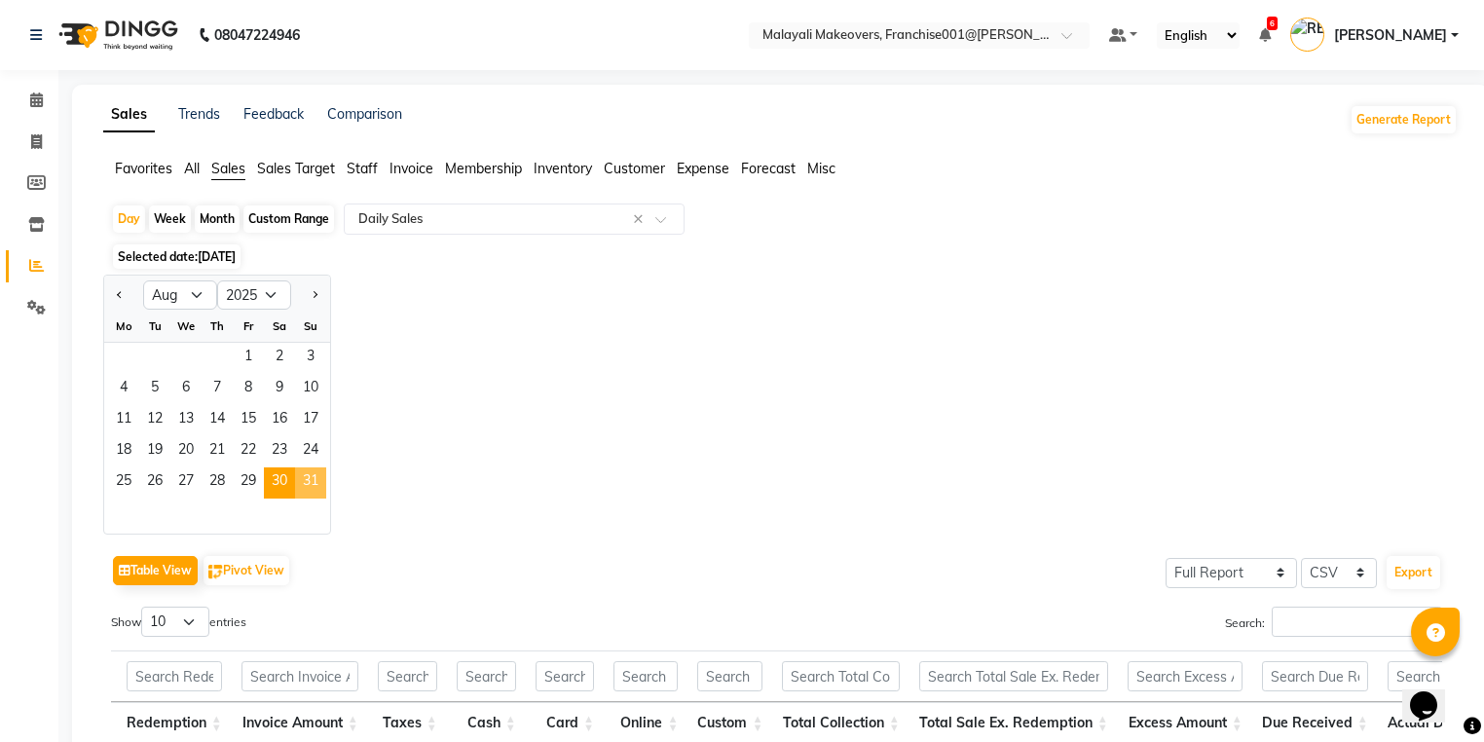
click at [300, 476] on span "31" at bounding box center [310, 482] width 31 height 31
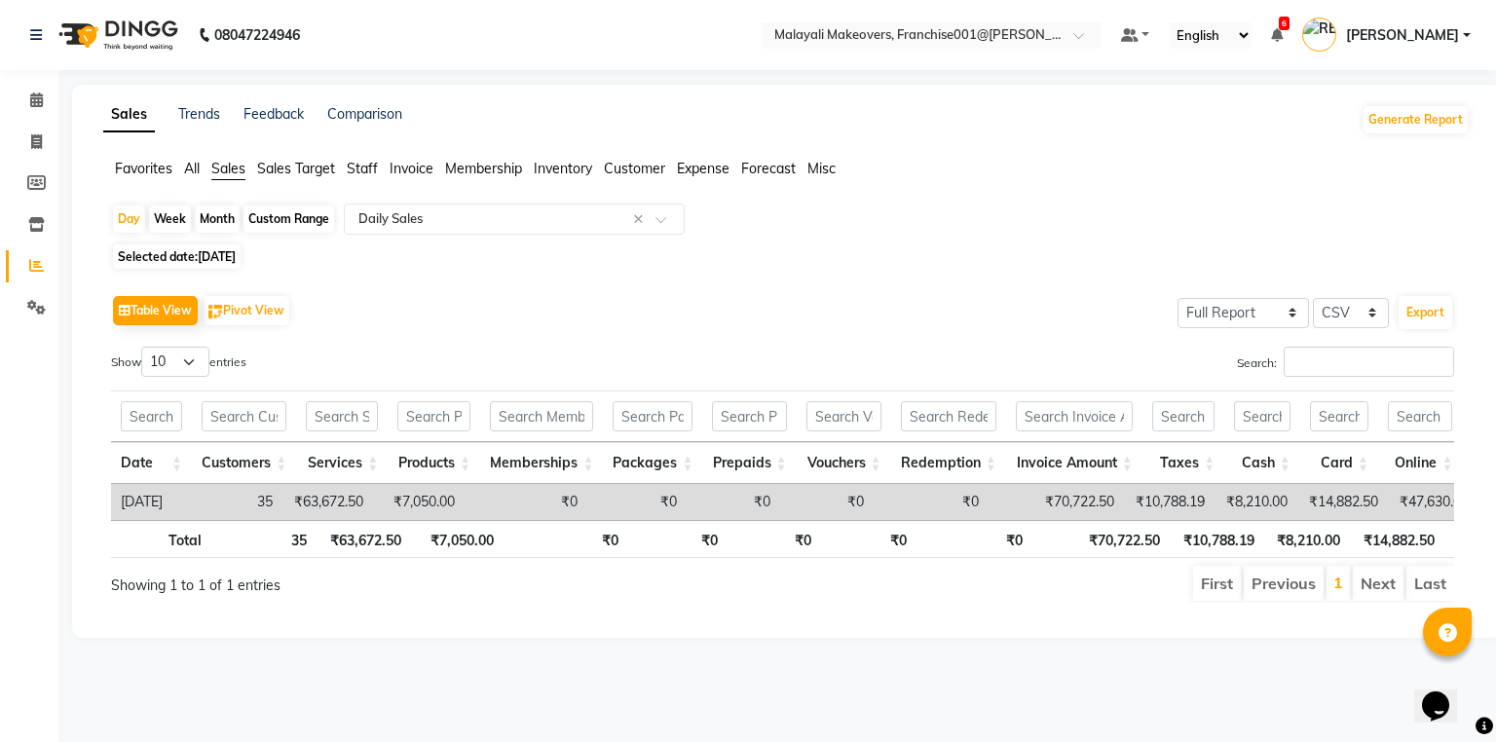
click at [466, 160] on span "Membership" at bounding box center [483, 169] width 77 height 18
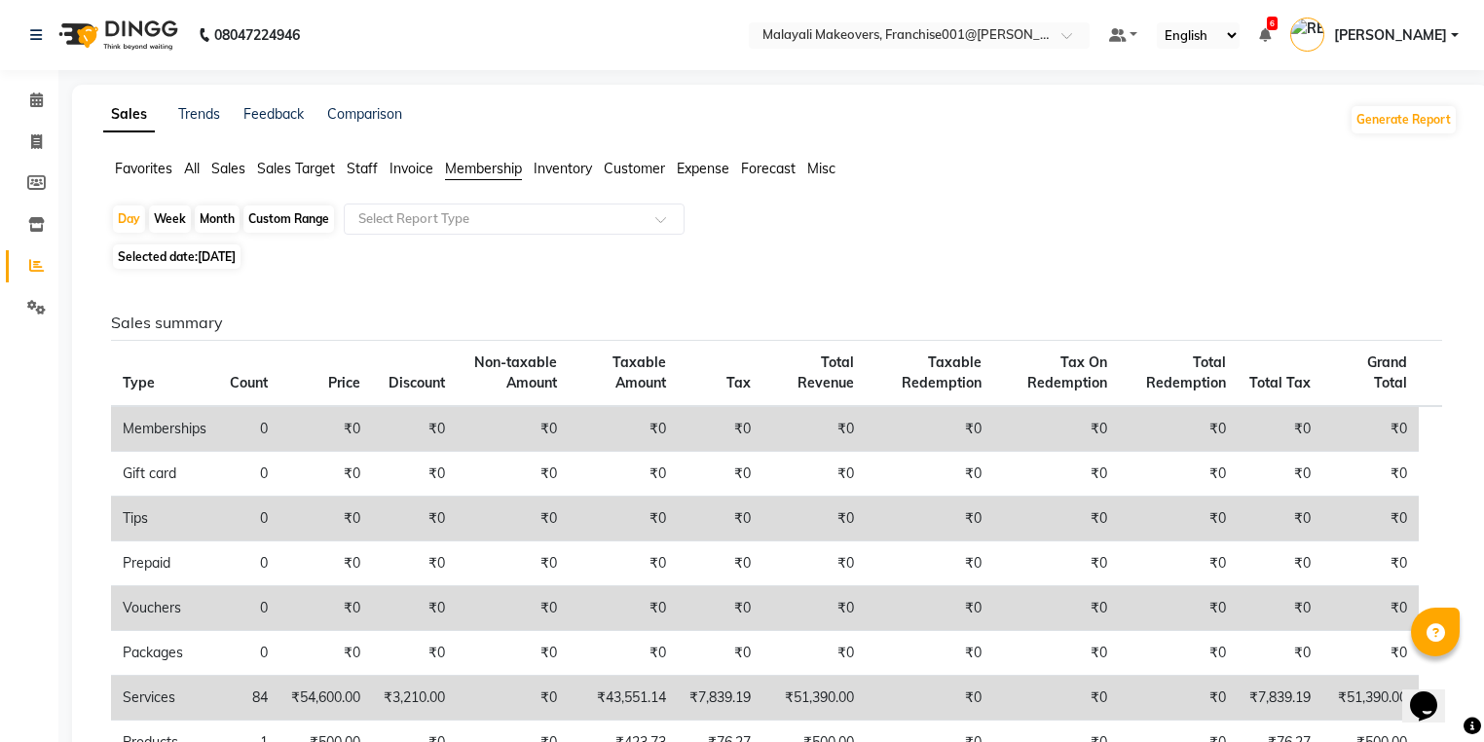
click at [409, 169] on span "Invoice" at bounding box center [411, 169] width 44 height 18
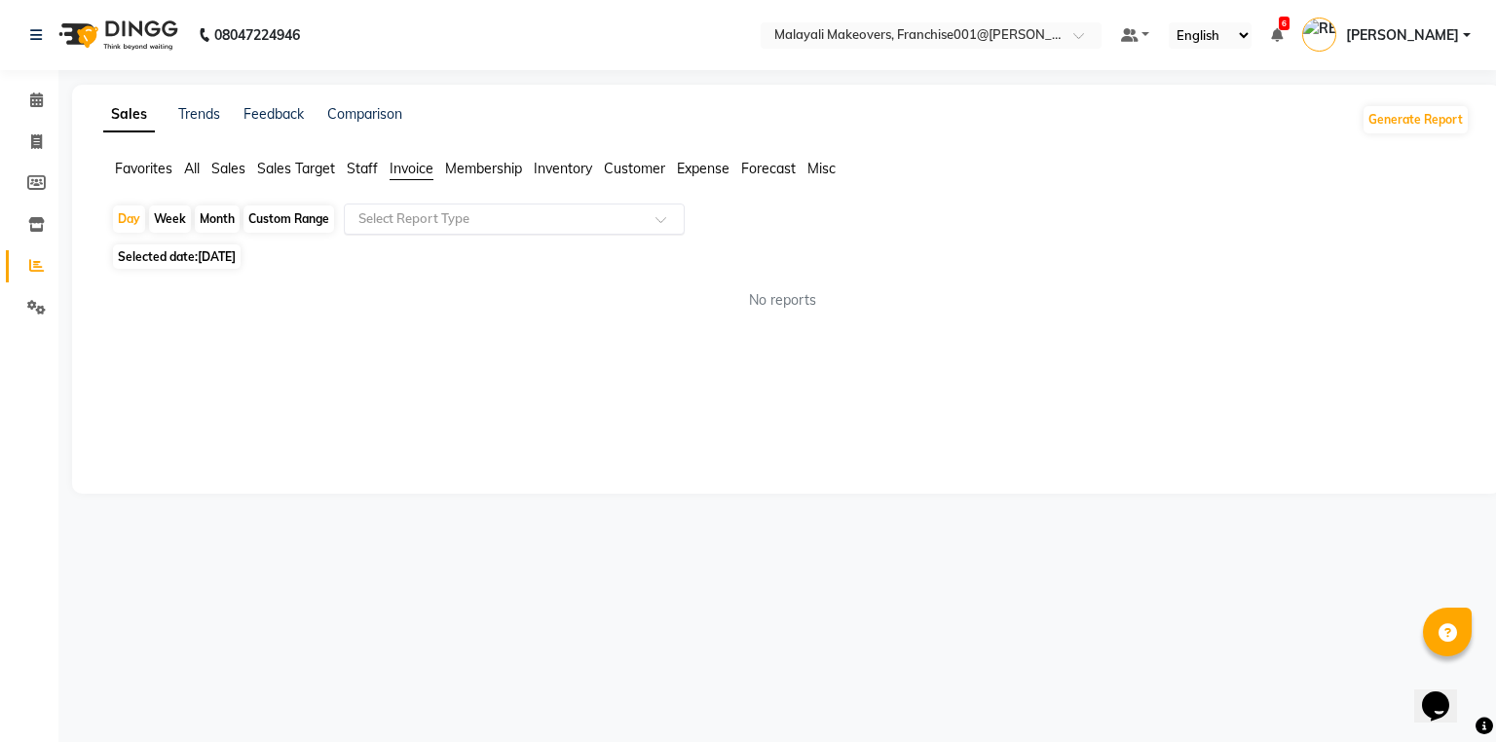
drag, startPoint x: 421, startPoint y: 203, endPoint x: 421, endPoint y: 216, distance: 13.6
click at [421, 209] on div "Select Report Type" at bounding box center [514, 218] width 341 height 31
click at [353, 174] on span "Staff" at bounding box center [362, 169] width 31 height 18
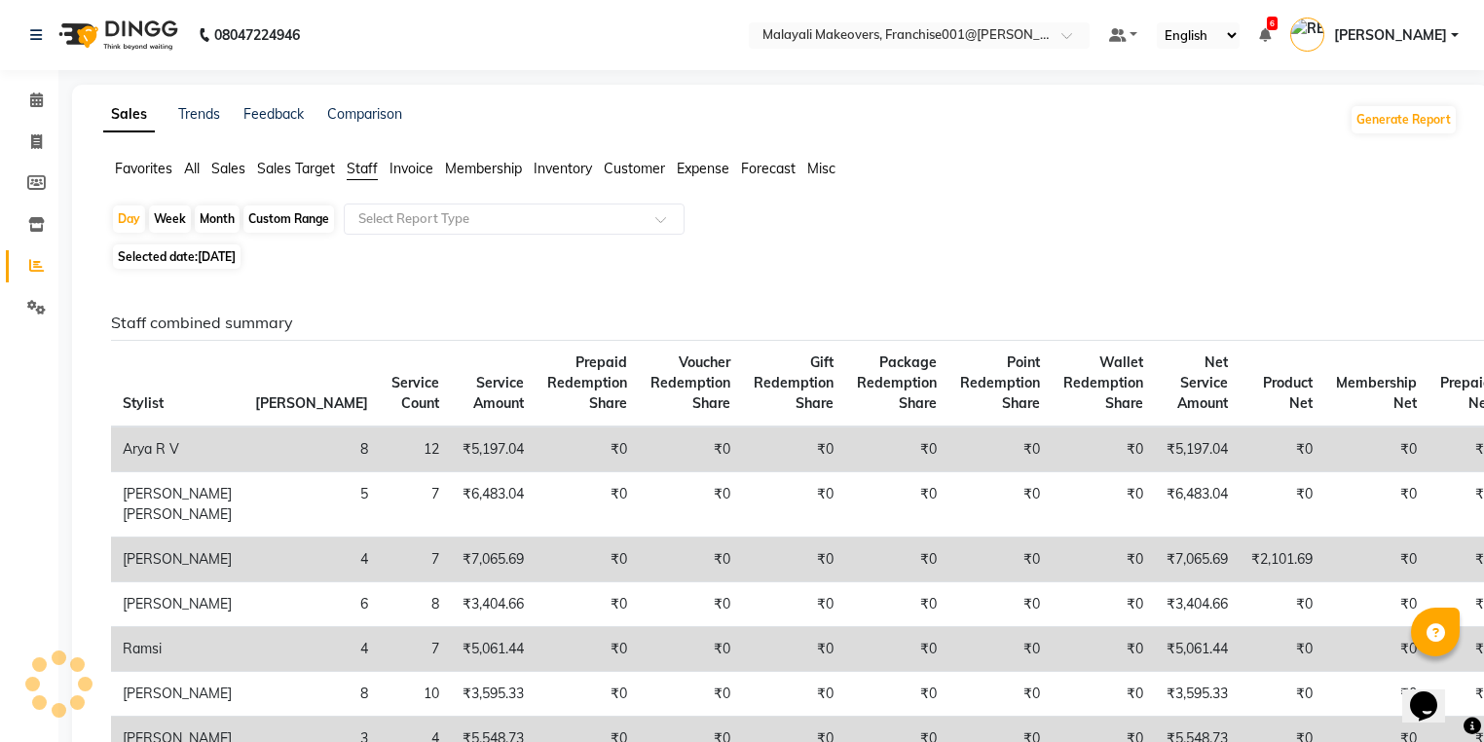
click at [401, 174] on span "Invoice" at bounding box center [411, 169] width 44 height 18
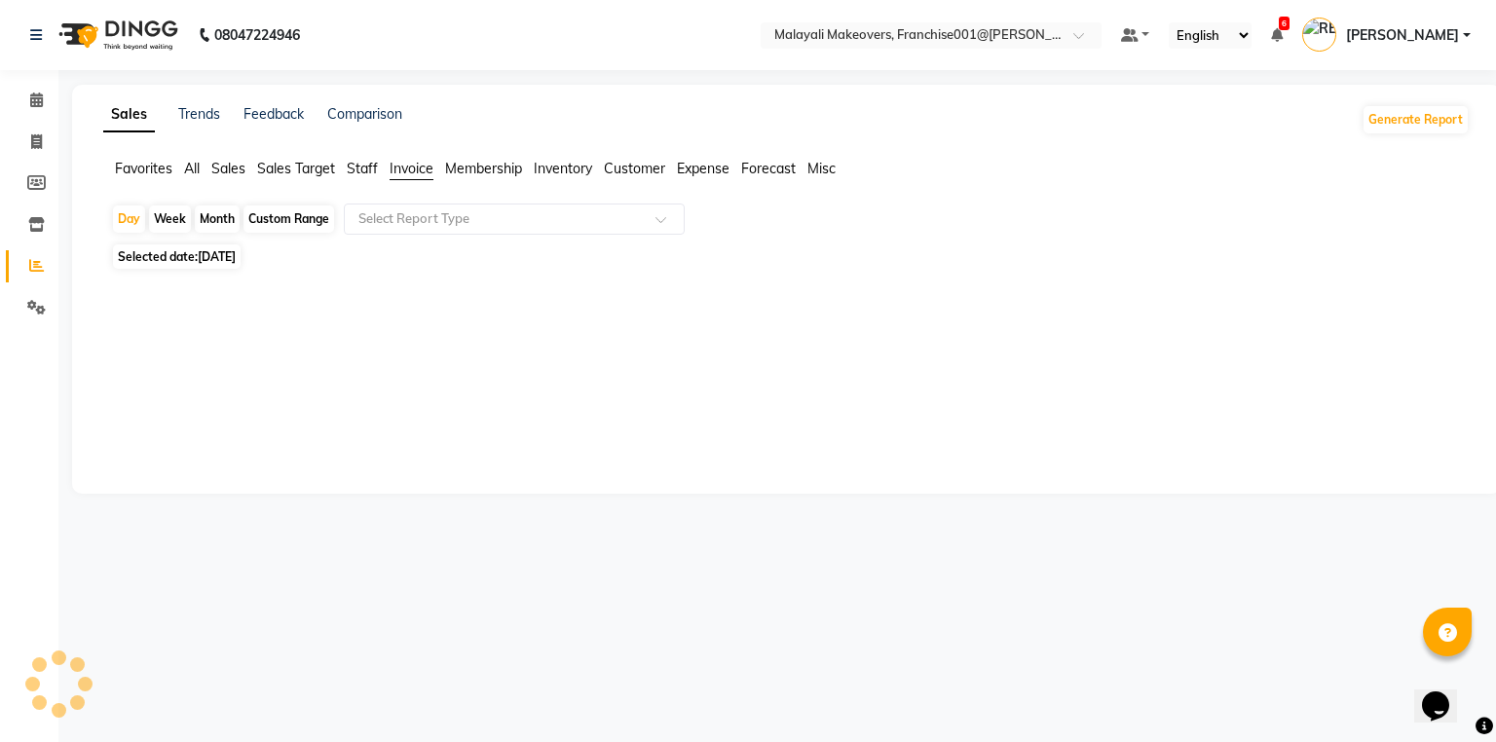
drag, startPoint x: 442, startPoint y: 304, endPoint x: 475, endPoint y: 173, distance: 134.6
click at [439, 301] on div at bounding box center [782, 337] width 1374 height 125
click at [424, 171] on span "Invoice" at bounding box center [411, 169] width 44 height 18
click at [430, 228] on div "Select Report Type" at bounding box center [413, 218] width 111 height 19
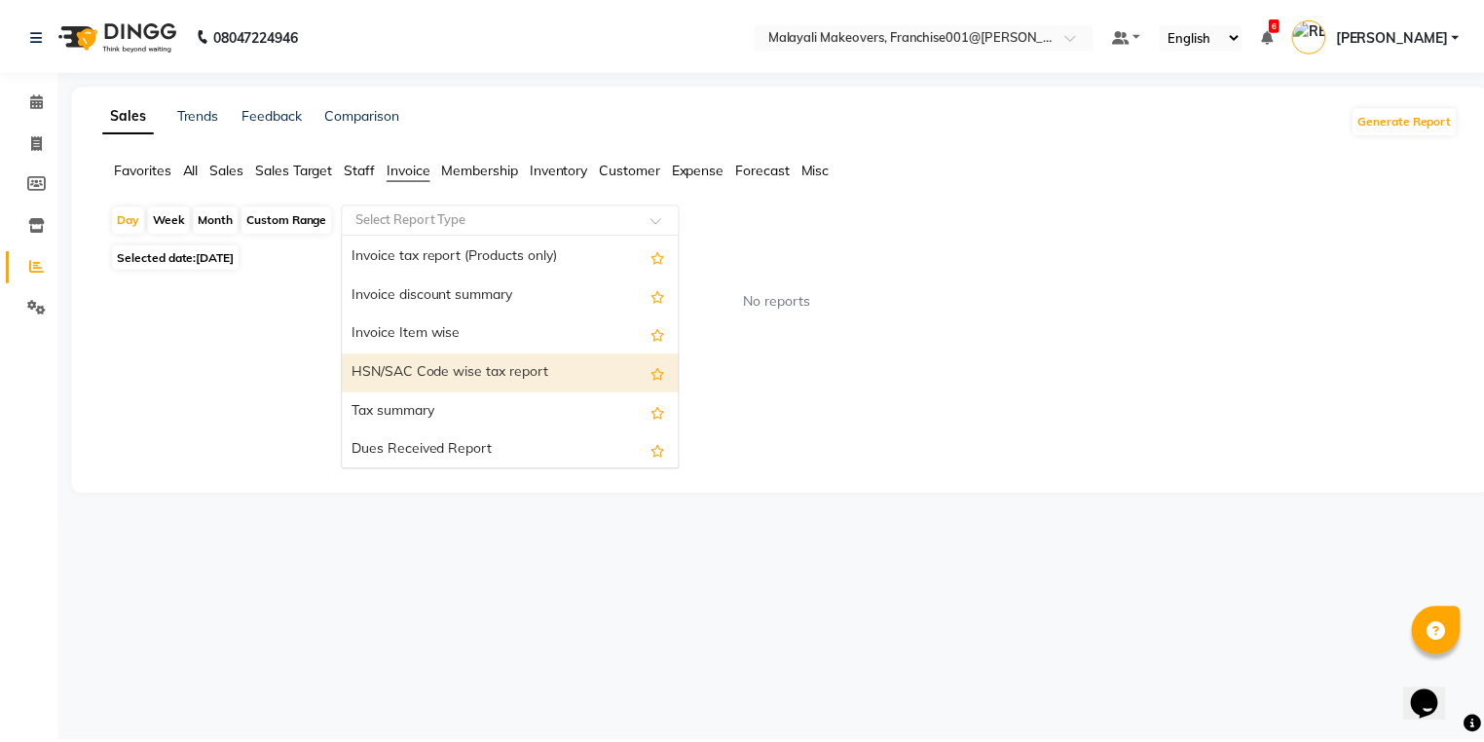
scroll to position [156, 0]
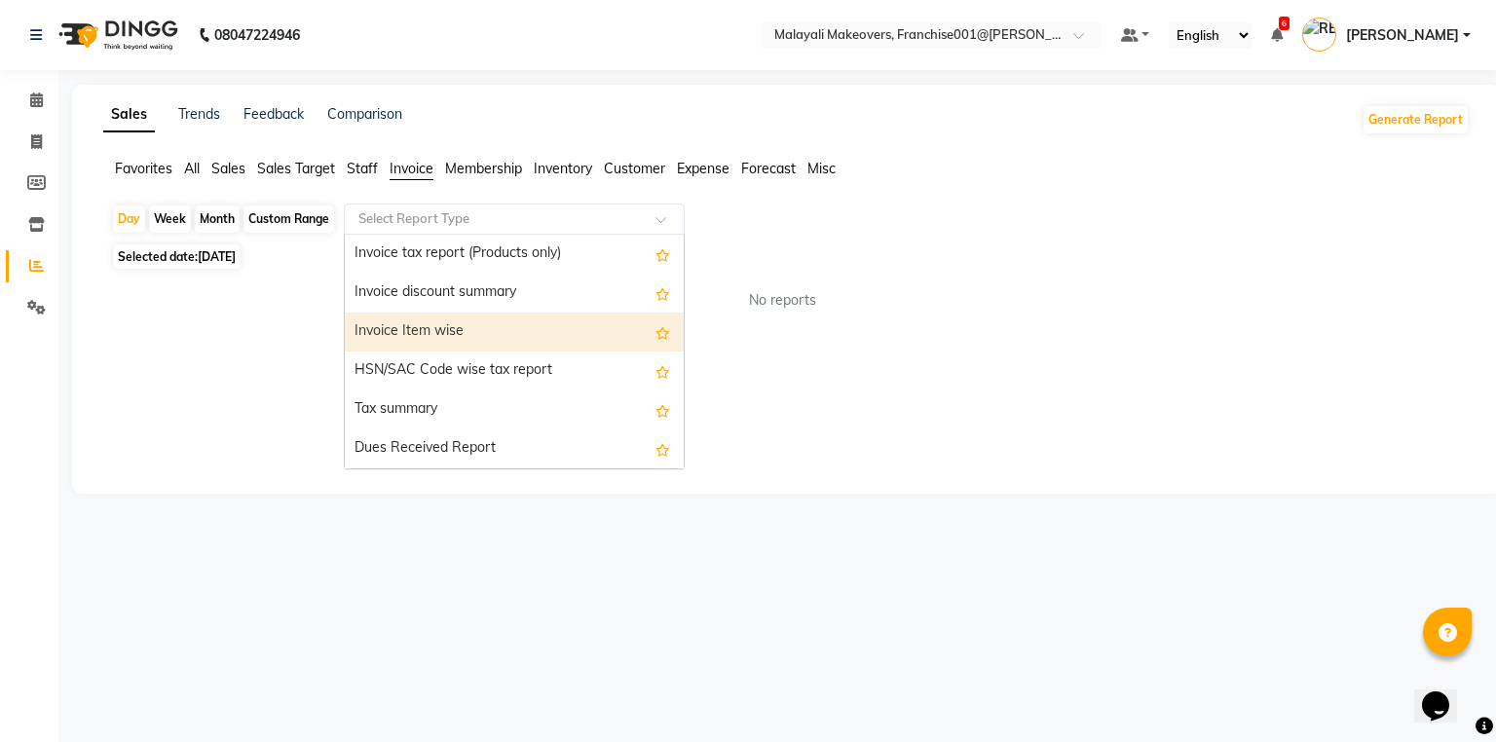
click at [450, 328] on div "Invoice Item wise" at bounding box center [514, 332] width 339 height 39
select select "full_report"
select select "csv"
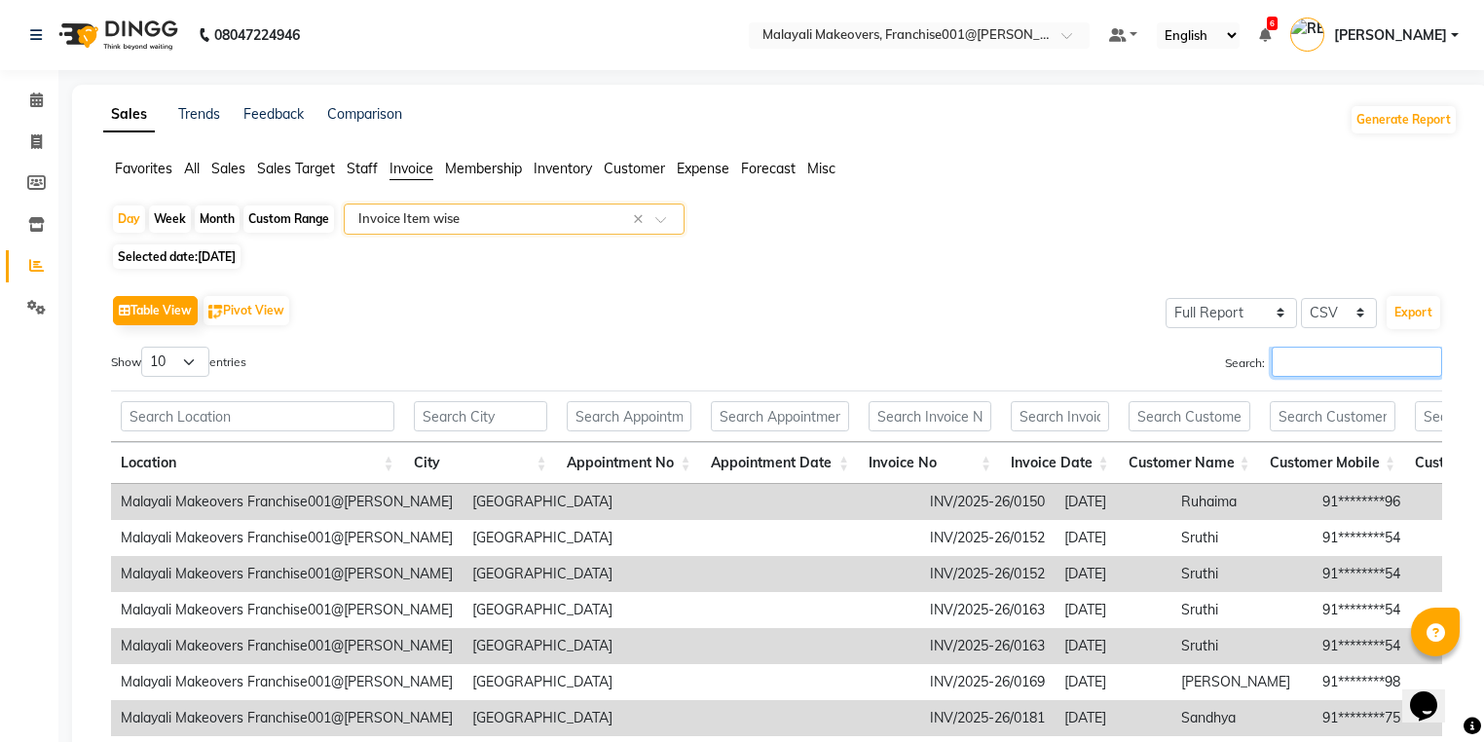
click at [1349, 364] on input "Search:" at bounding box center [1357, 362] width 170 height 30
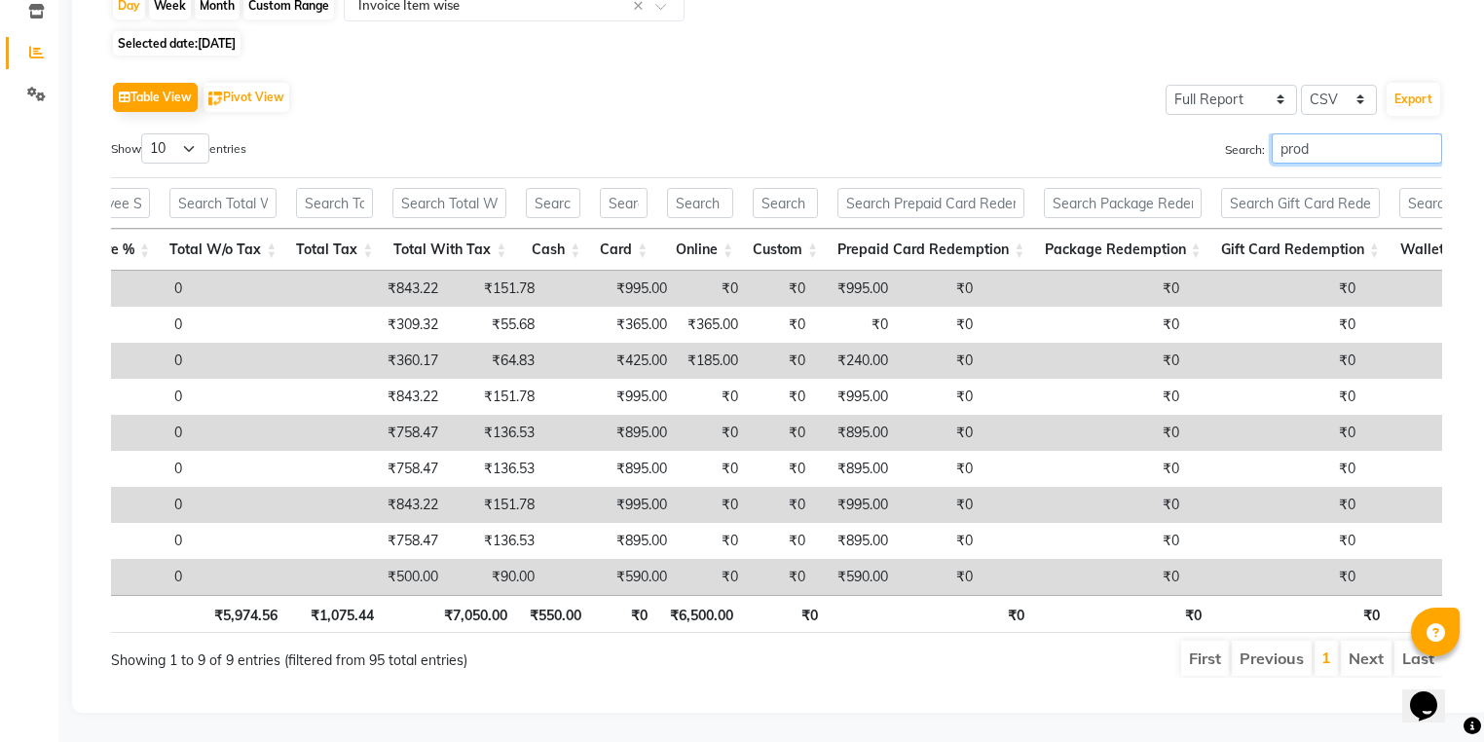
scroll to position [0, 3812]
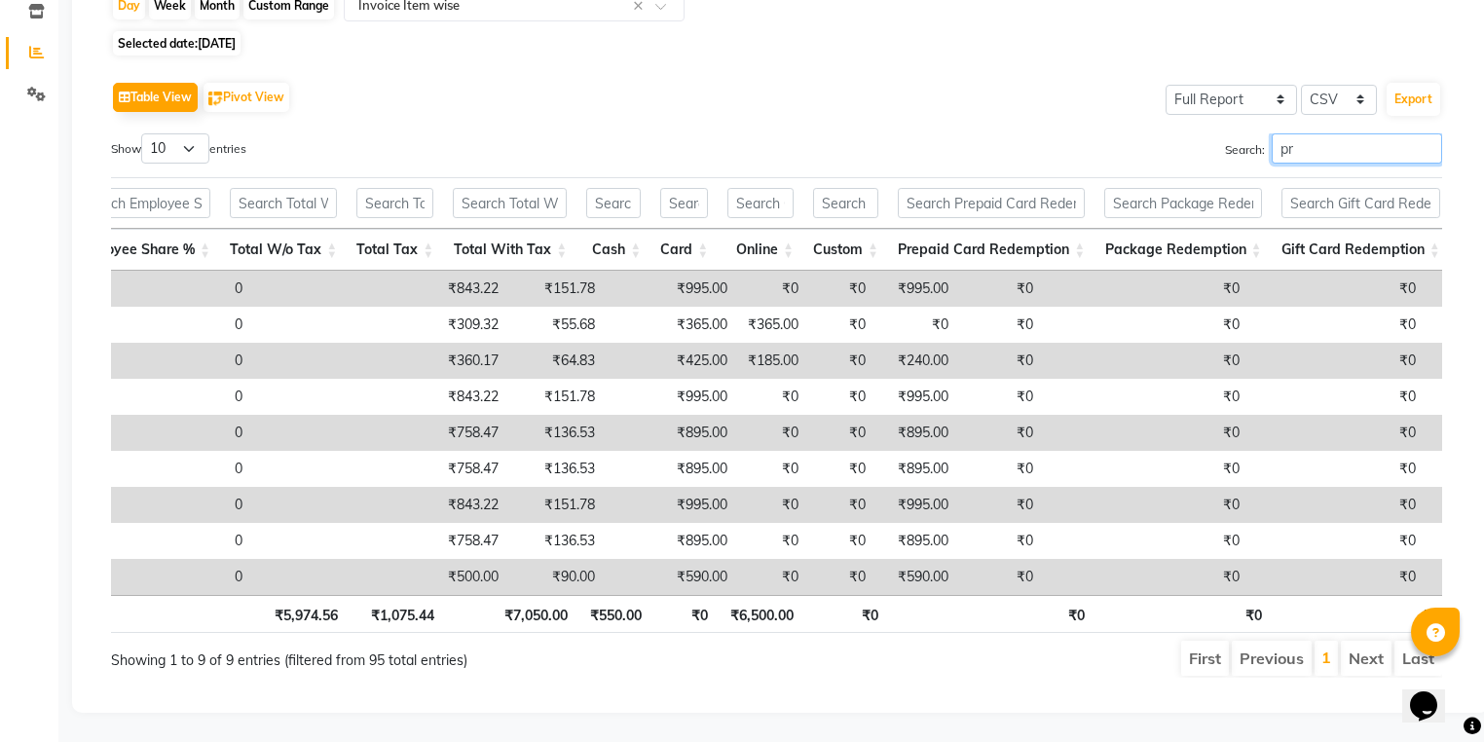
type input "p"
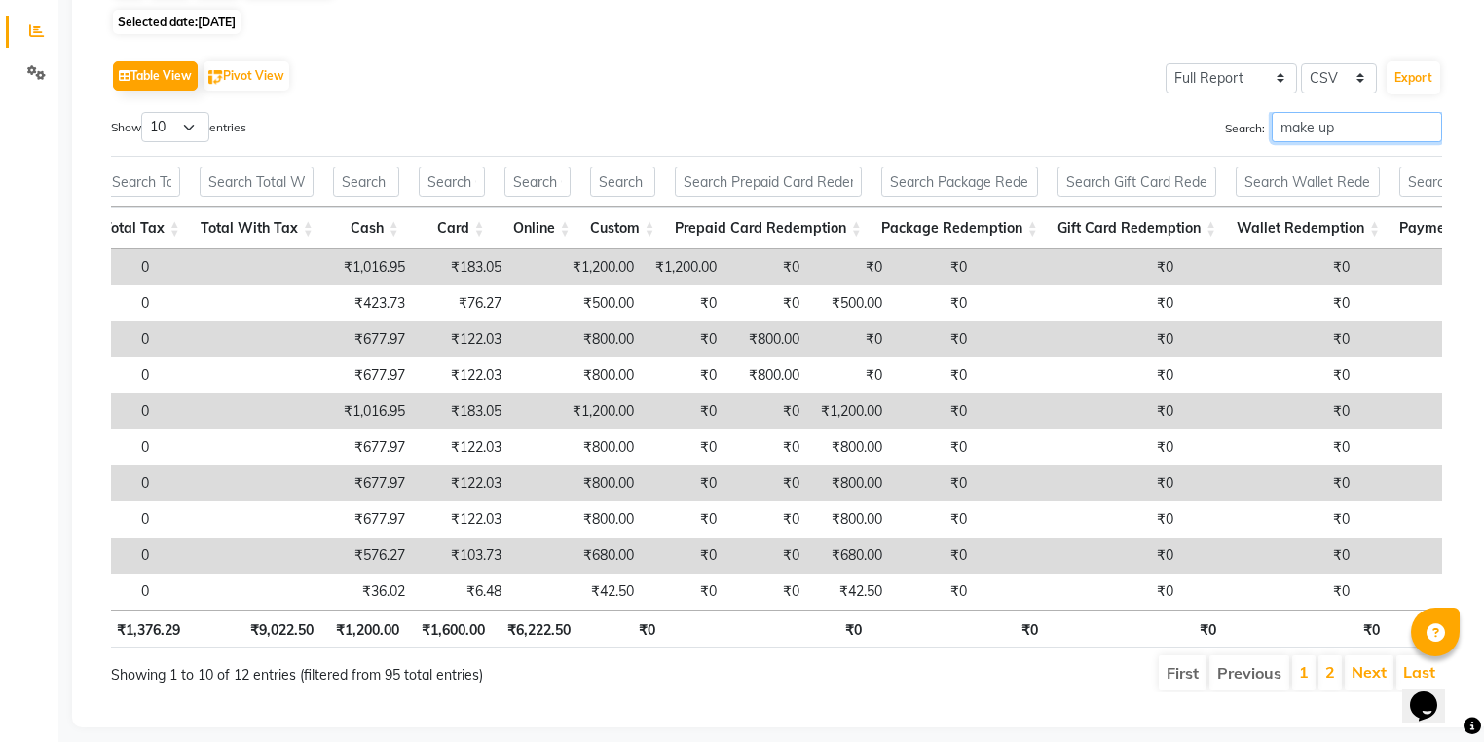
type input "make up"
drag, startPoint x: 1207, startPoint y: 621, endPoint x: 1097, endPoint y: 625, distance: 110.1
click at [1097, 625] on th "₹0" at bounding box center [1137, 629] width 178 height 38
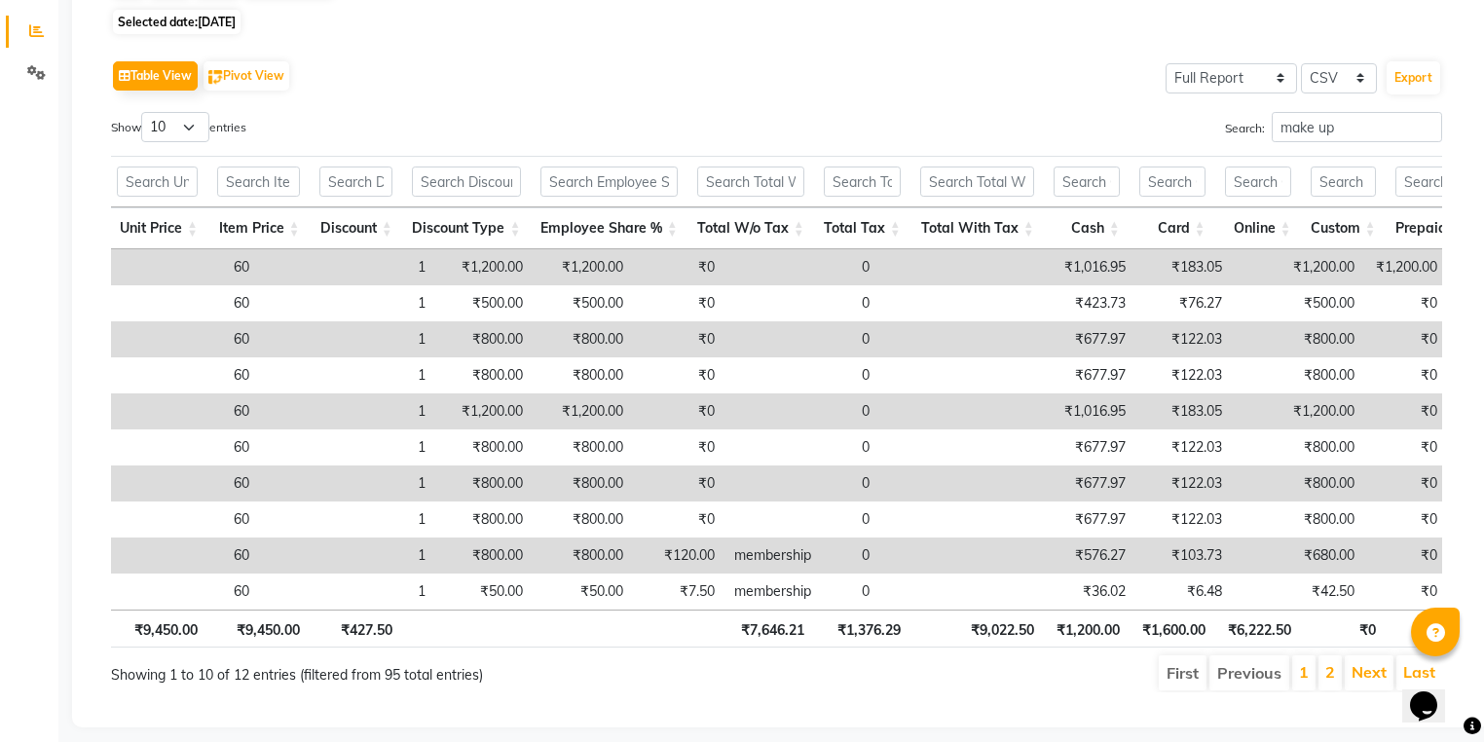
scroll to position [0, 3061]
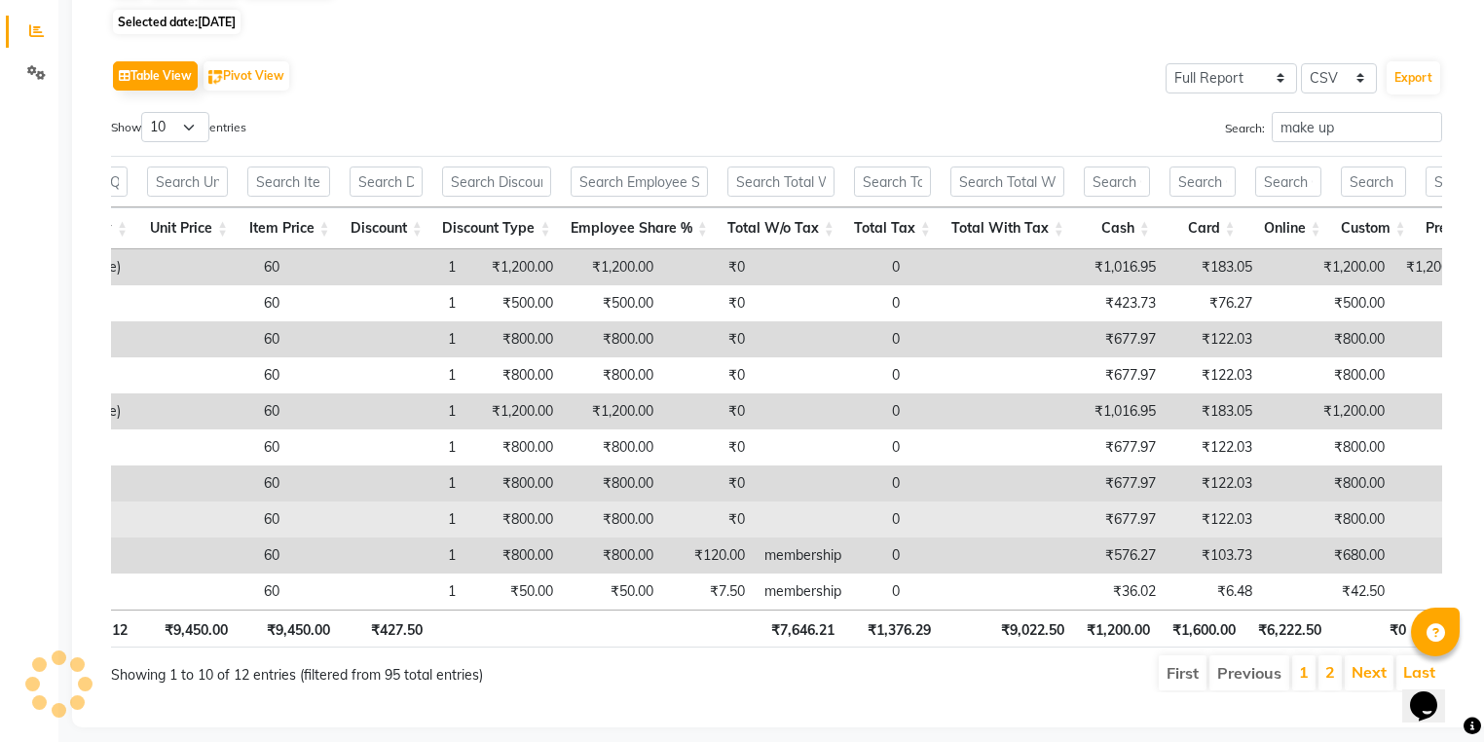
click at [1262, 508] on td "₹800.00" at bounding box center [1328, 519] width 132 height 36
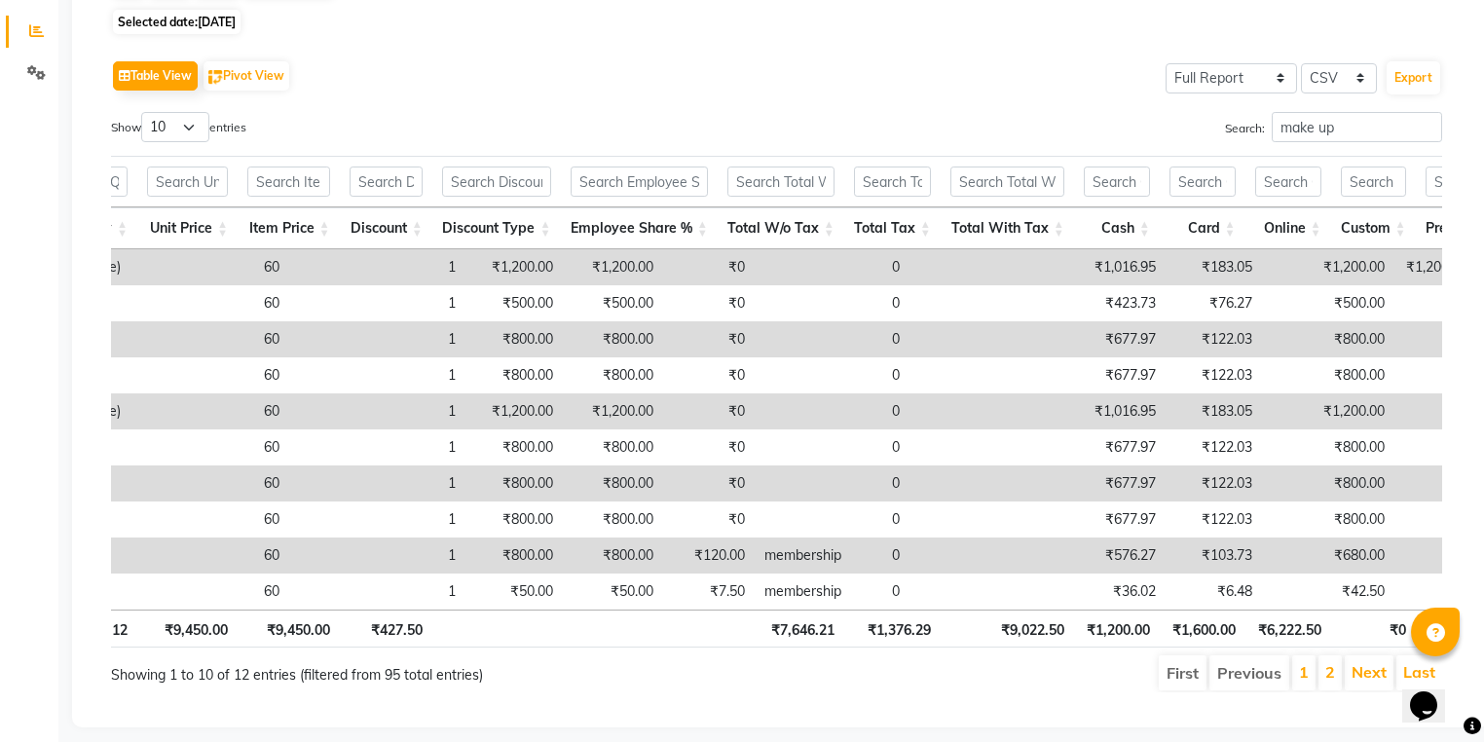
scroll to position [0, 2559]
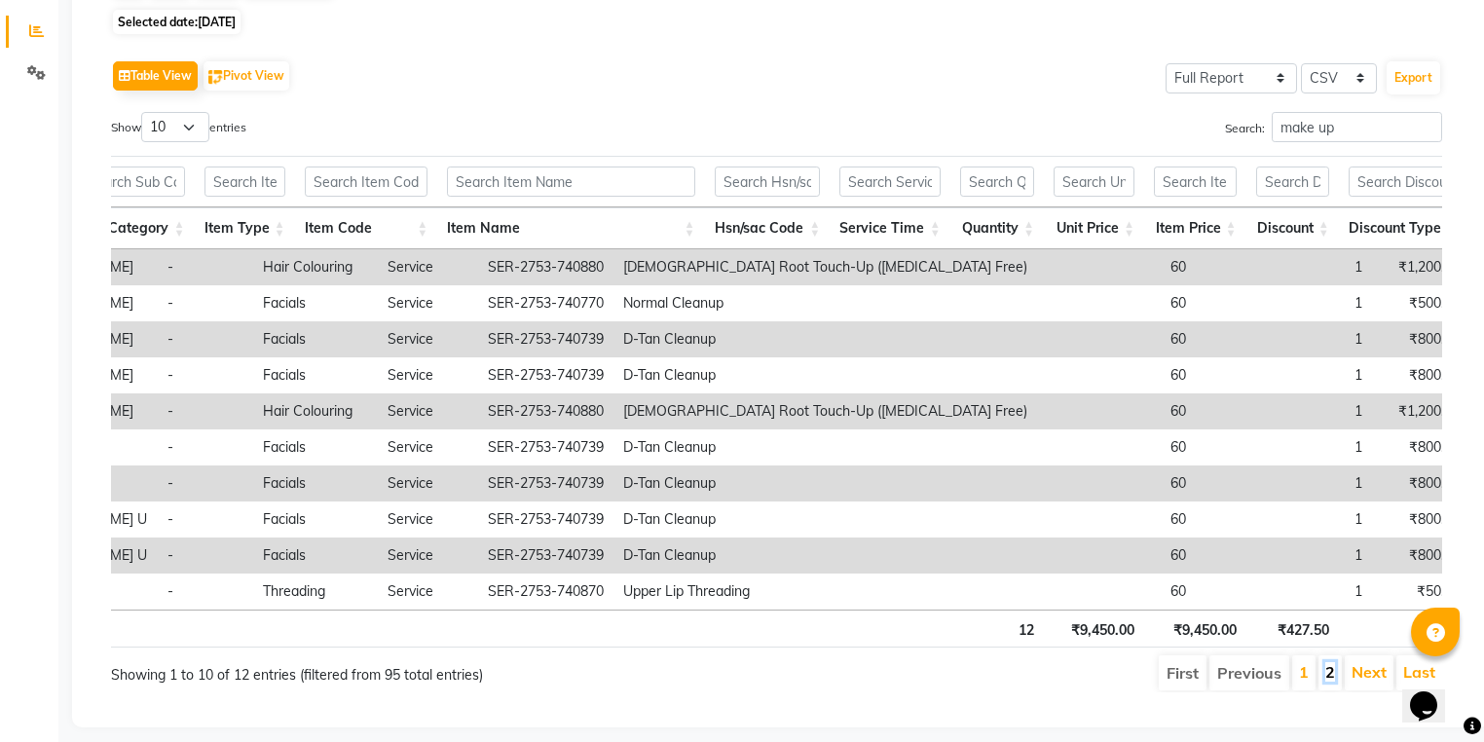
click at [1331, 677] on link "2" at bounding box center [1330, 671] width 10 height 19
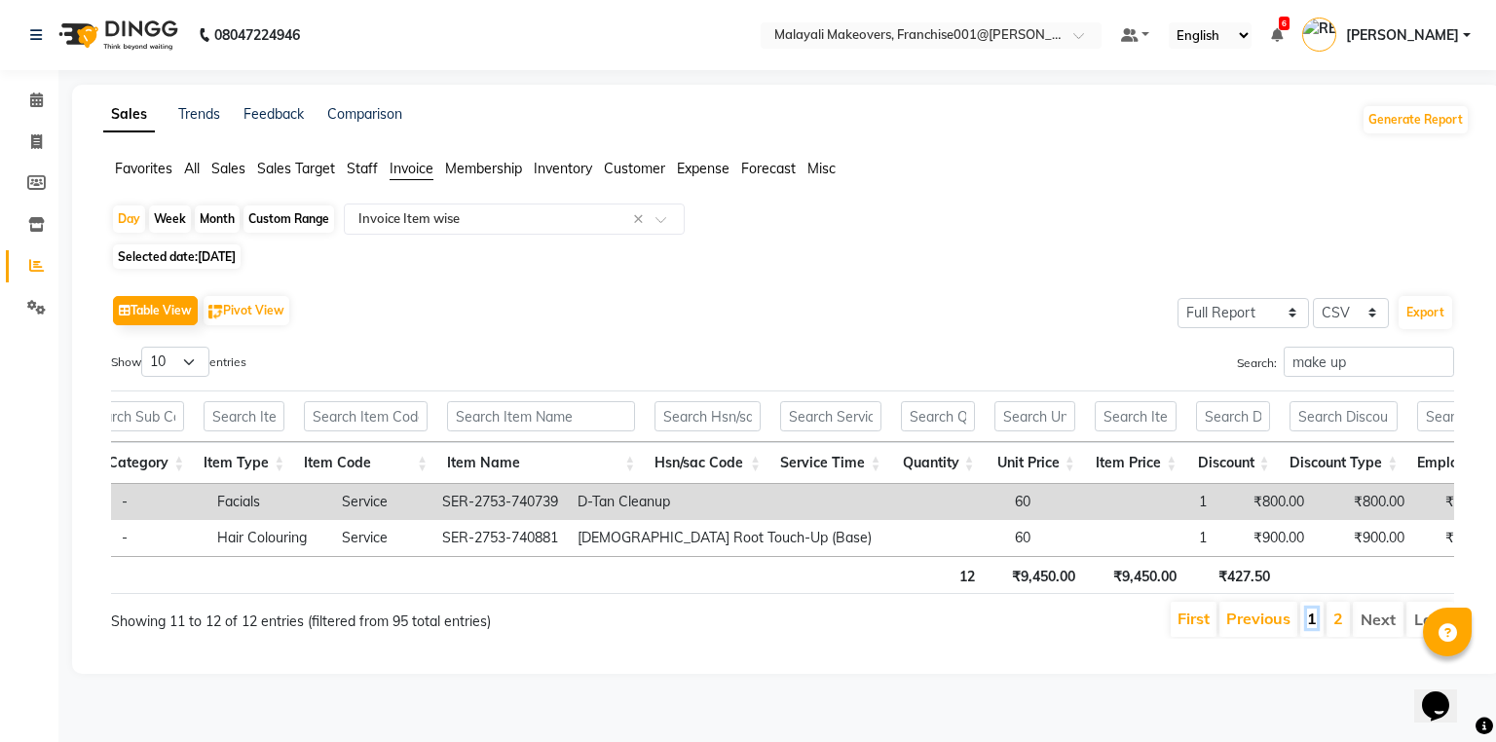
click at [1316, 621] on link "1" at bounding box center [1312, 618] width 10 height 19
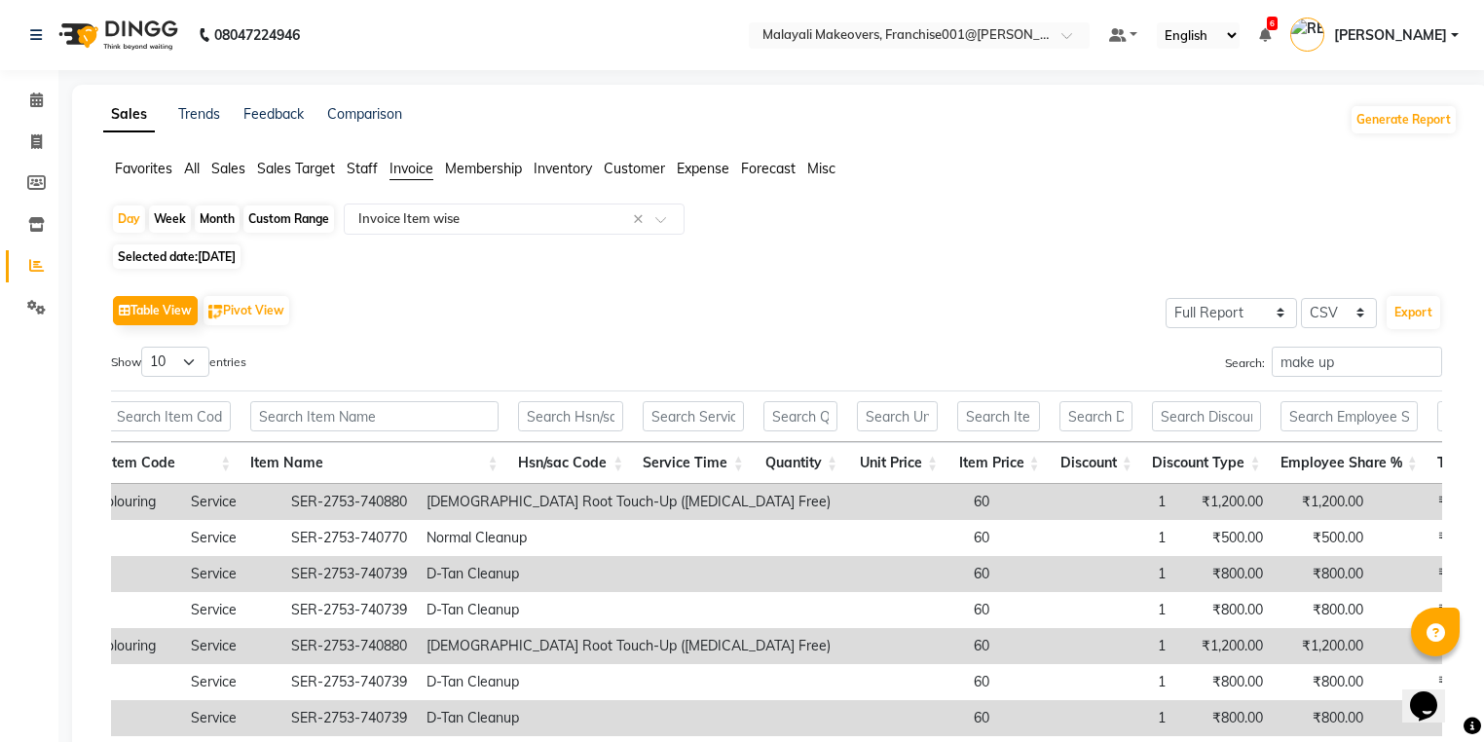
click at [238, 176] on span "Sales" at bounding box center [228, 169] width 34 height 18
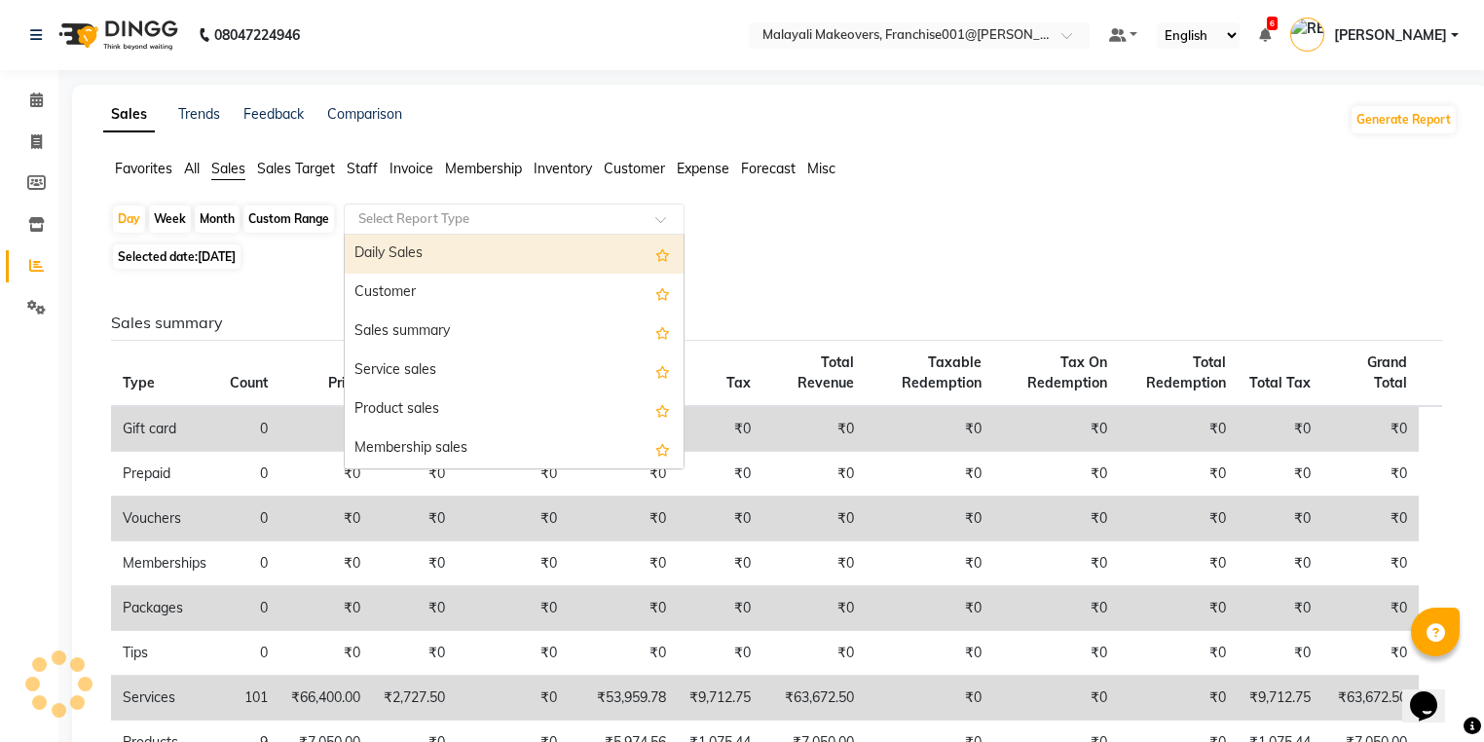
drag, startPoint x: 400, startPoint y: 222, endPoint x: 398, endPoint y: 258, distance: 36.1
click at [399, 235] on ng-select "Select Report Type Daily Sales Customer Sales summary Service sales Product sal…" at bounding box center [514, 218] width 341 height 31
click at [398, 258] on div "Daily Sales" at bounding box center [514, 254] width 339 height 39
select select "full_report"
select select "csv"
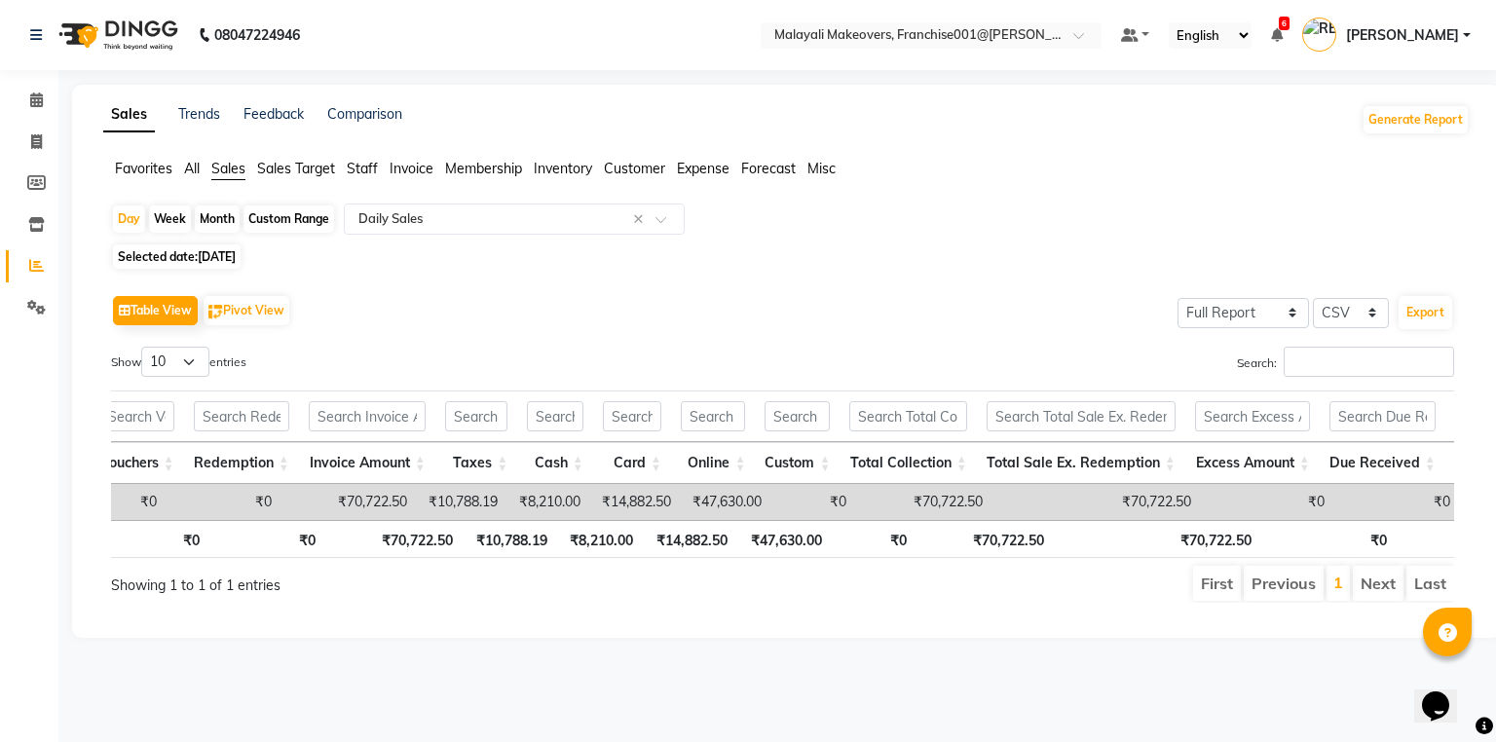
click at [214, 217] on div "Month" at bounding box center [217, 218] width 45 height 27
select select "8"
select select "2025"
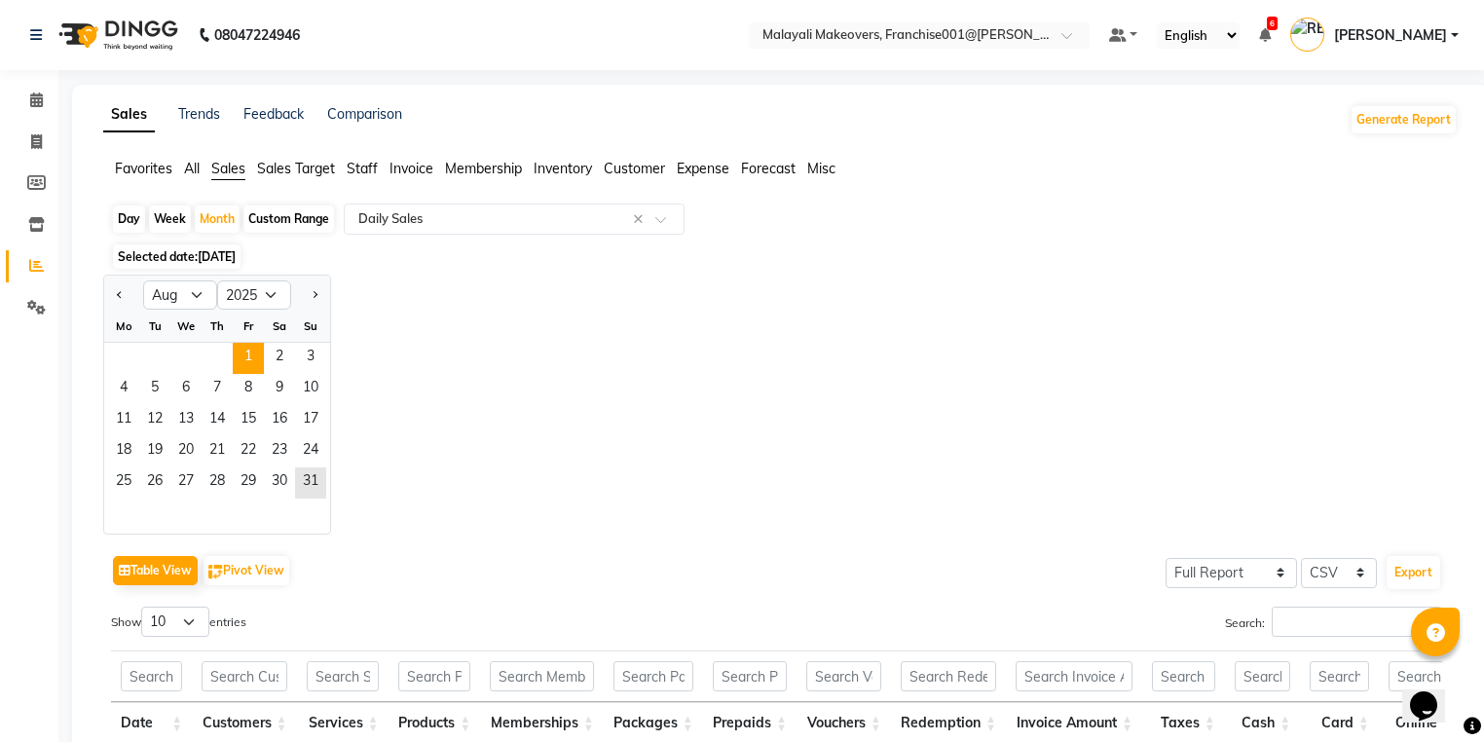
click at [247, 358] on span "1" at bounding box center [248, 358] width 31 height 31
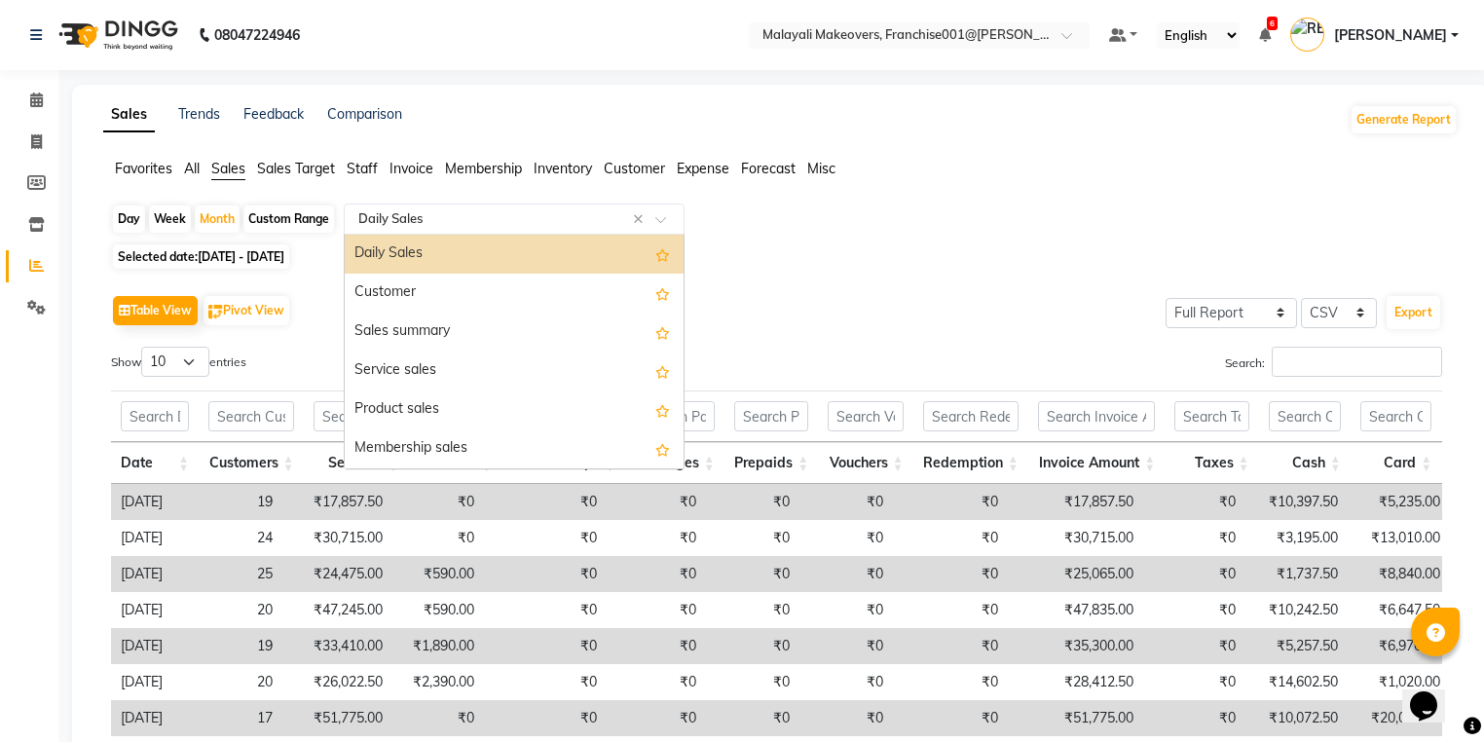
click at [405, 226] on input "text" at bounding box center [494, 218] width 280 height 19
click at [433, 330] on div "Sales summary" at bounding box center [514, 332] width 339 height 39
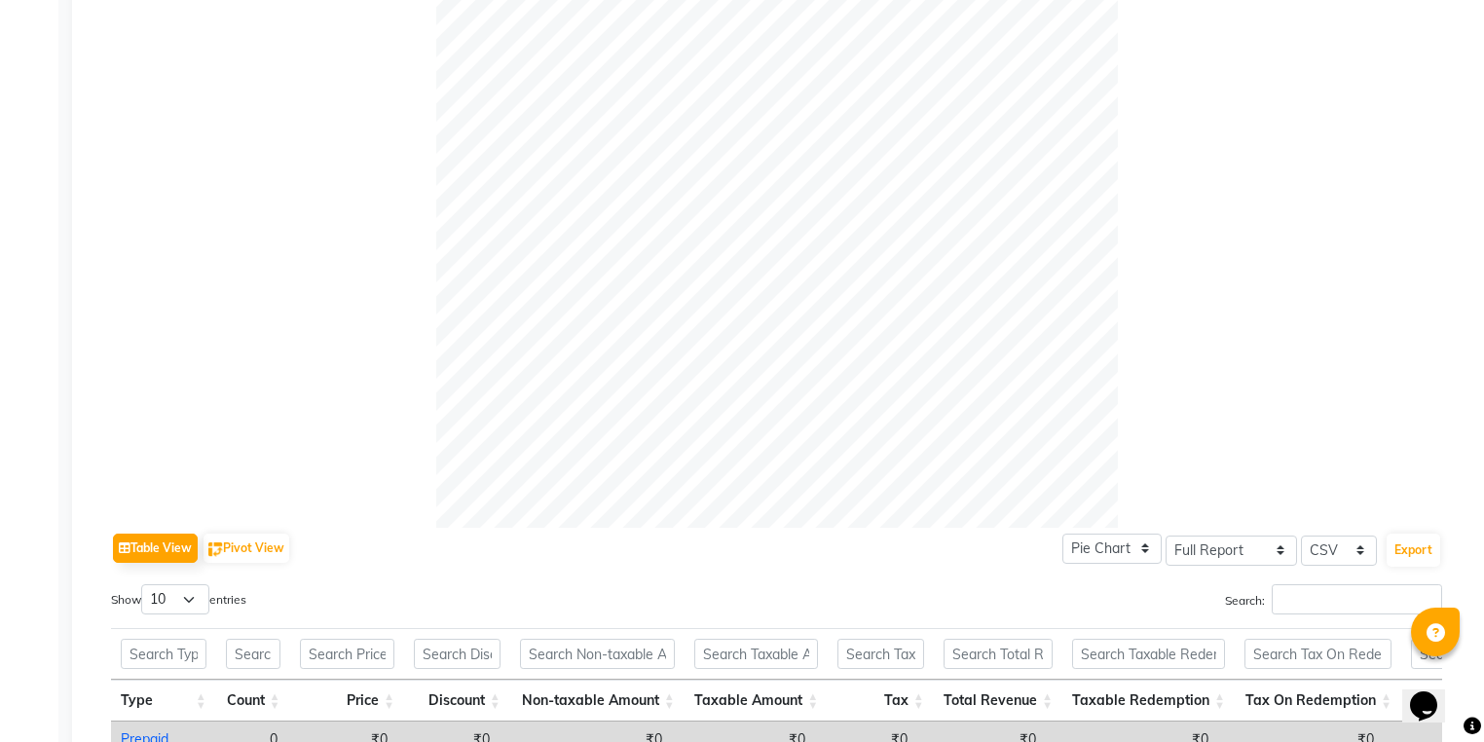
scroll to position [0, 0]
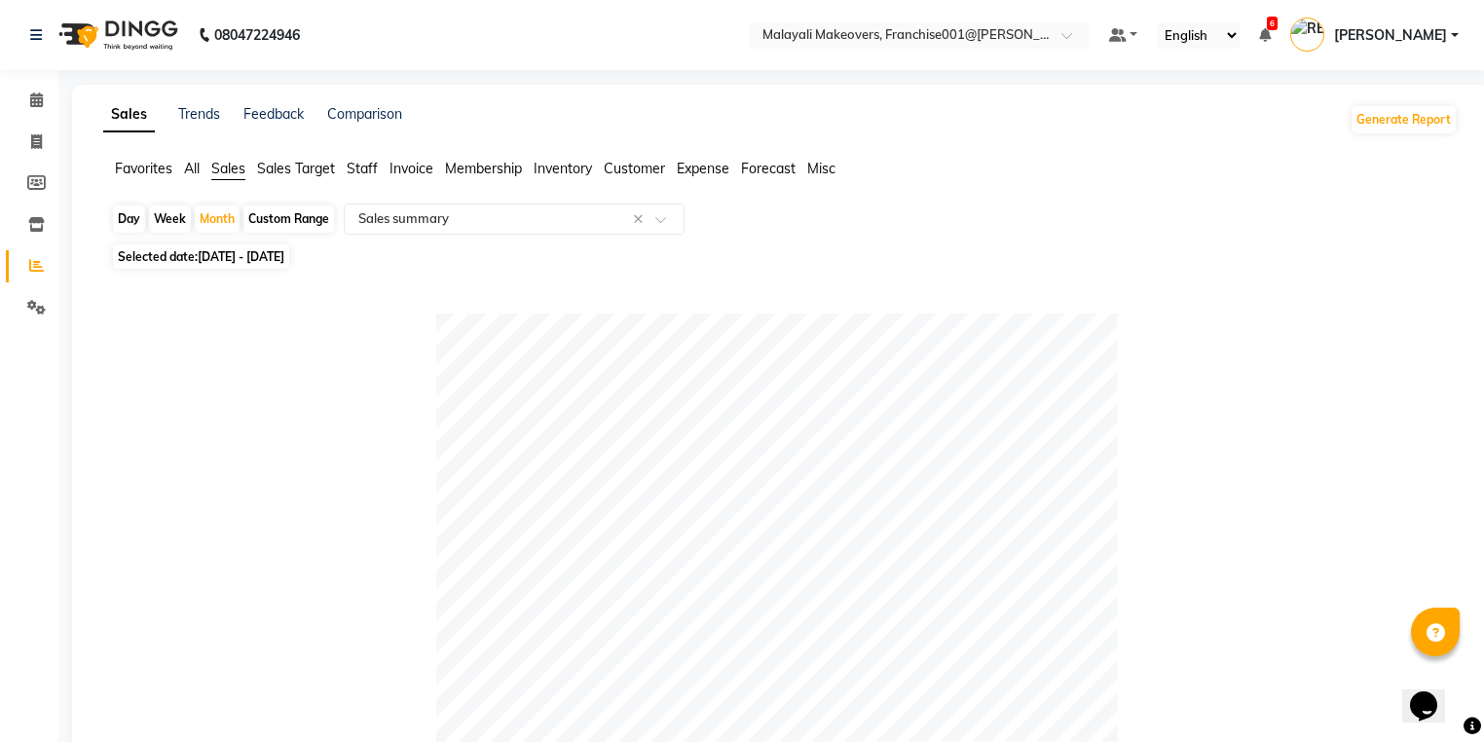
click at [132, 215] on div "Day" at bounding box center [129, 218] width 32 height 27
select select "8"
select select "2025"
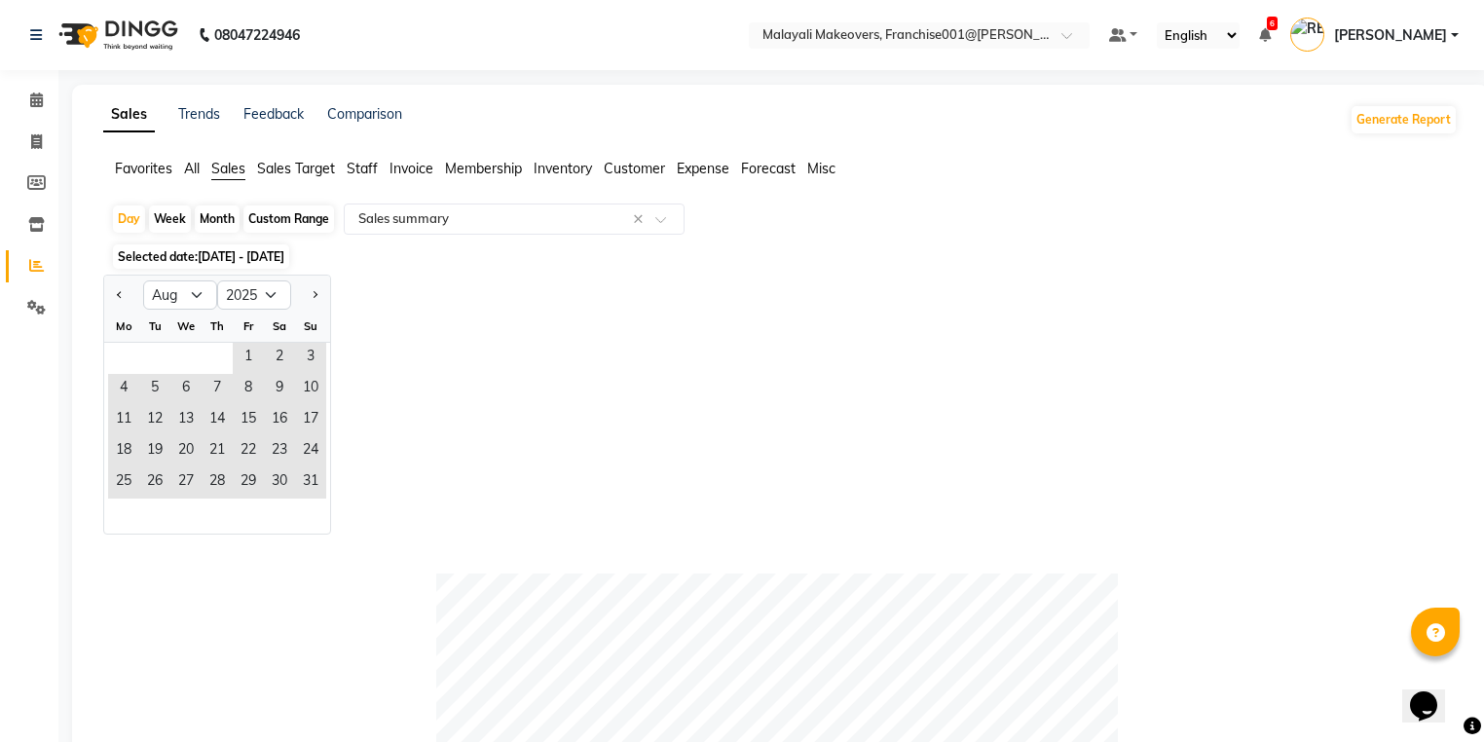
click at [214, 219] on div "Month" at bounding box center [217, 218] width 45 height 27
select select "8"
select select "2025"
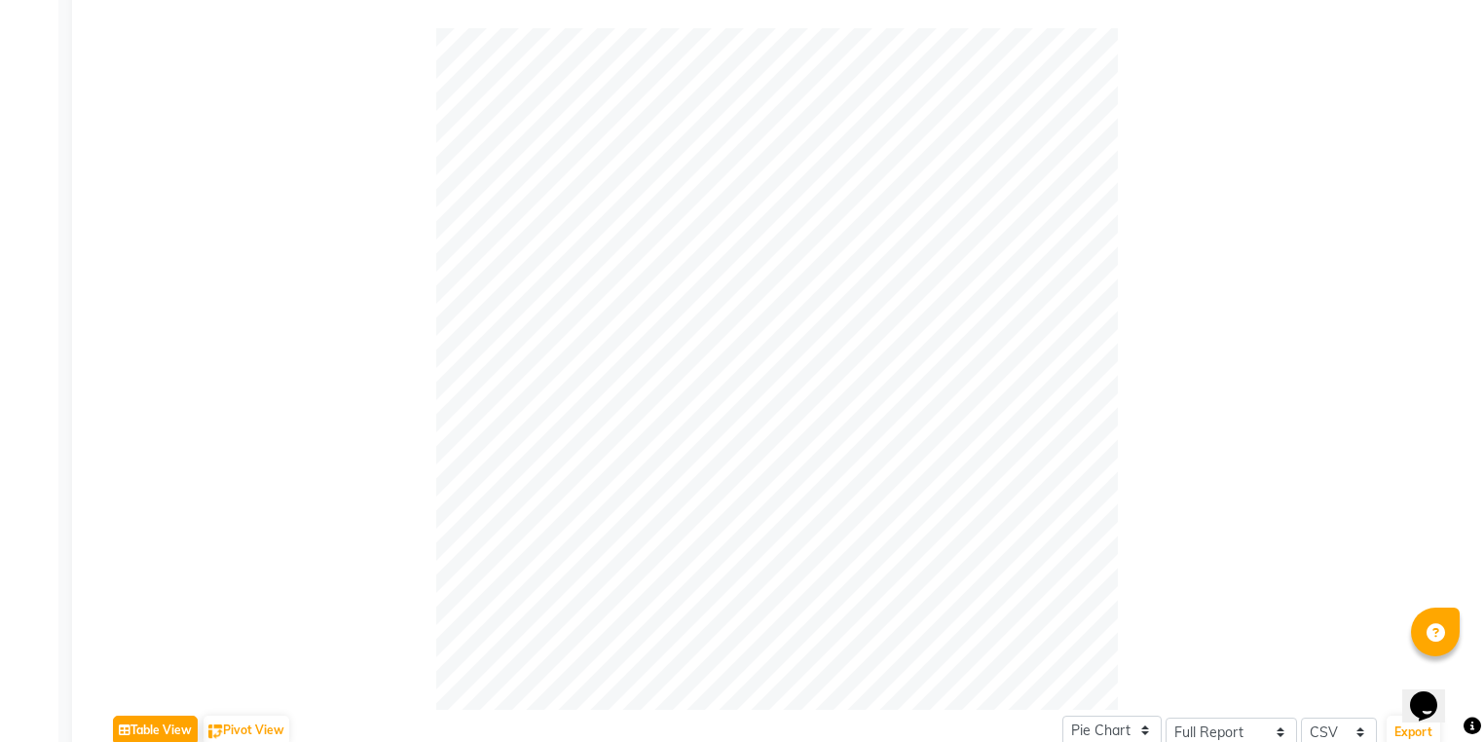
scroll to position [234, 0]
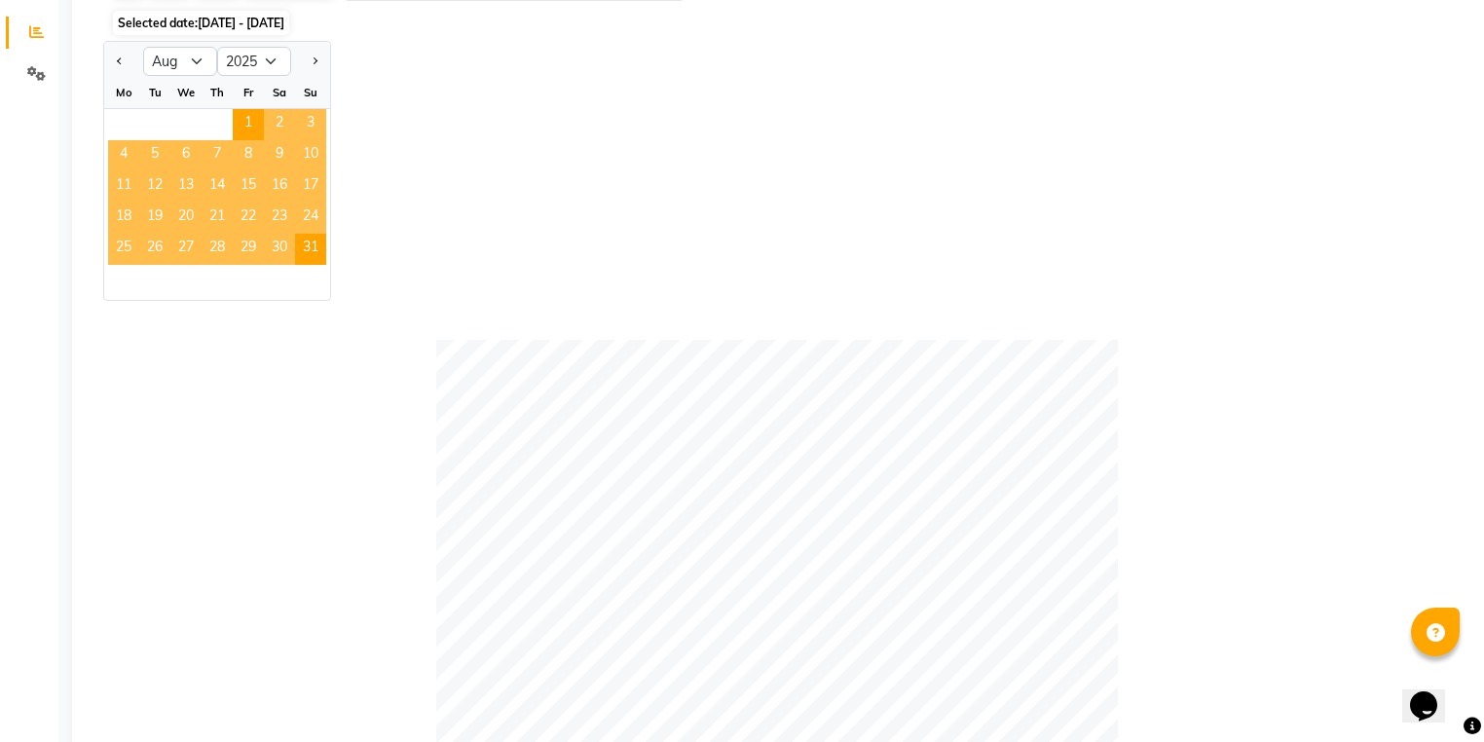
click at [1243, 460] on div at bounding box center [776, 681] width 1331 height 682
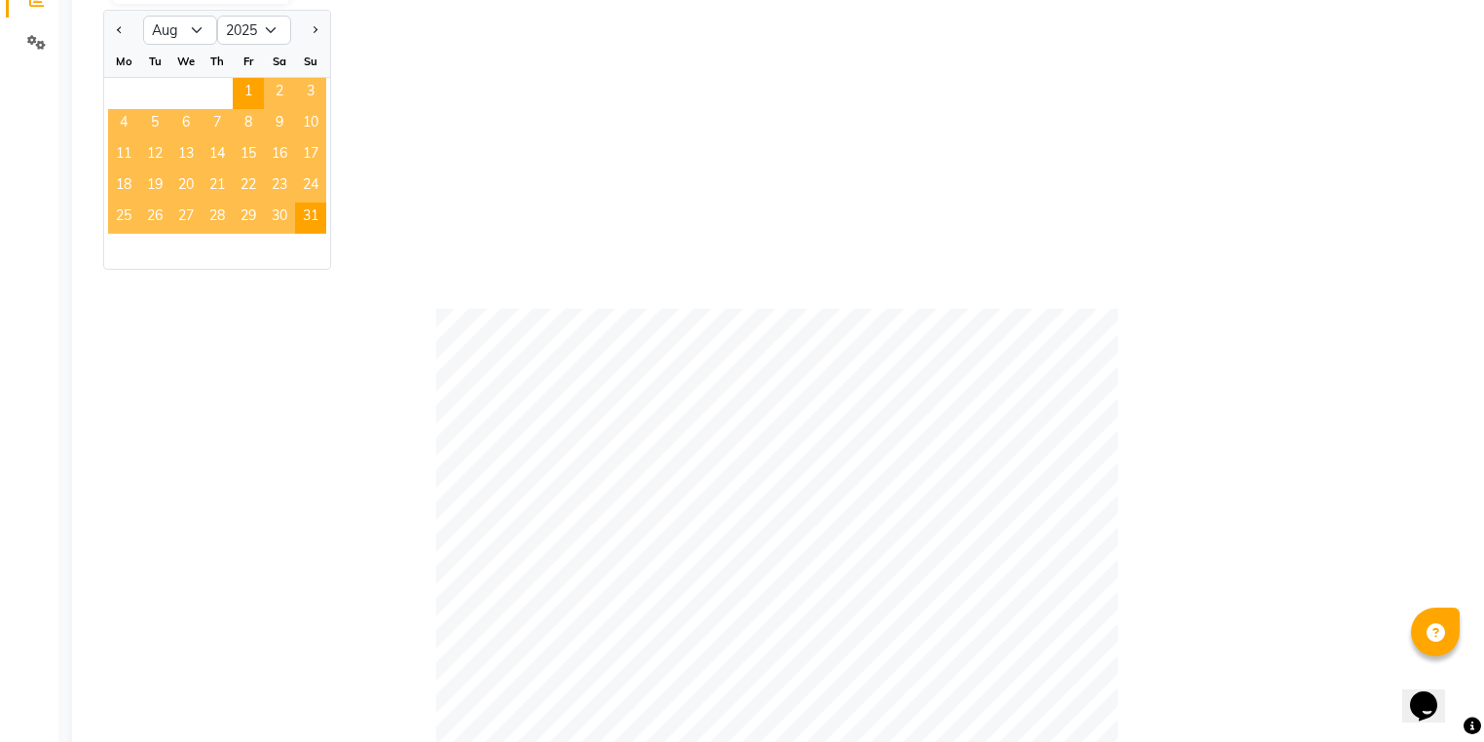
scroll to position [0, 0]
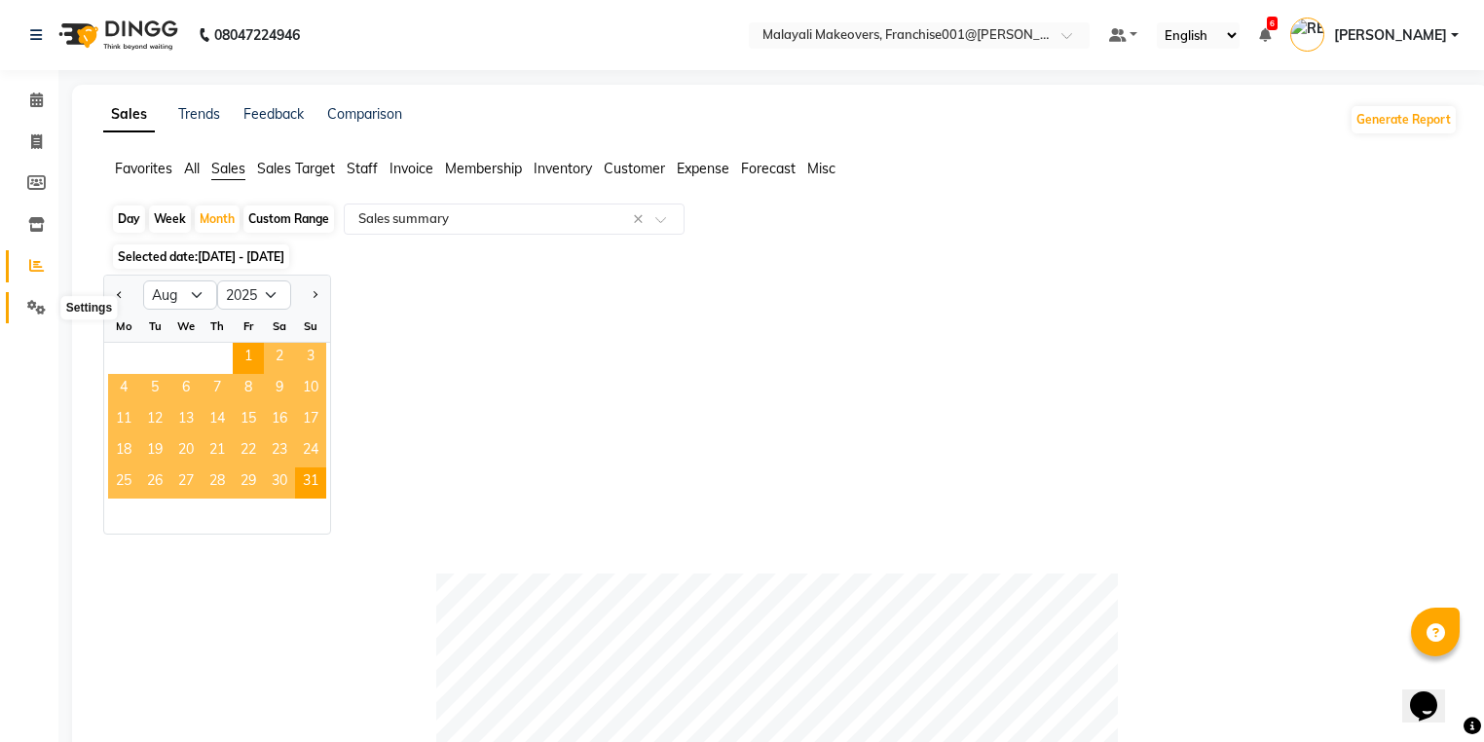
click at [37, 301] on icon at bounding box center [36, 307] width 18 height 15
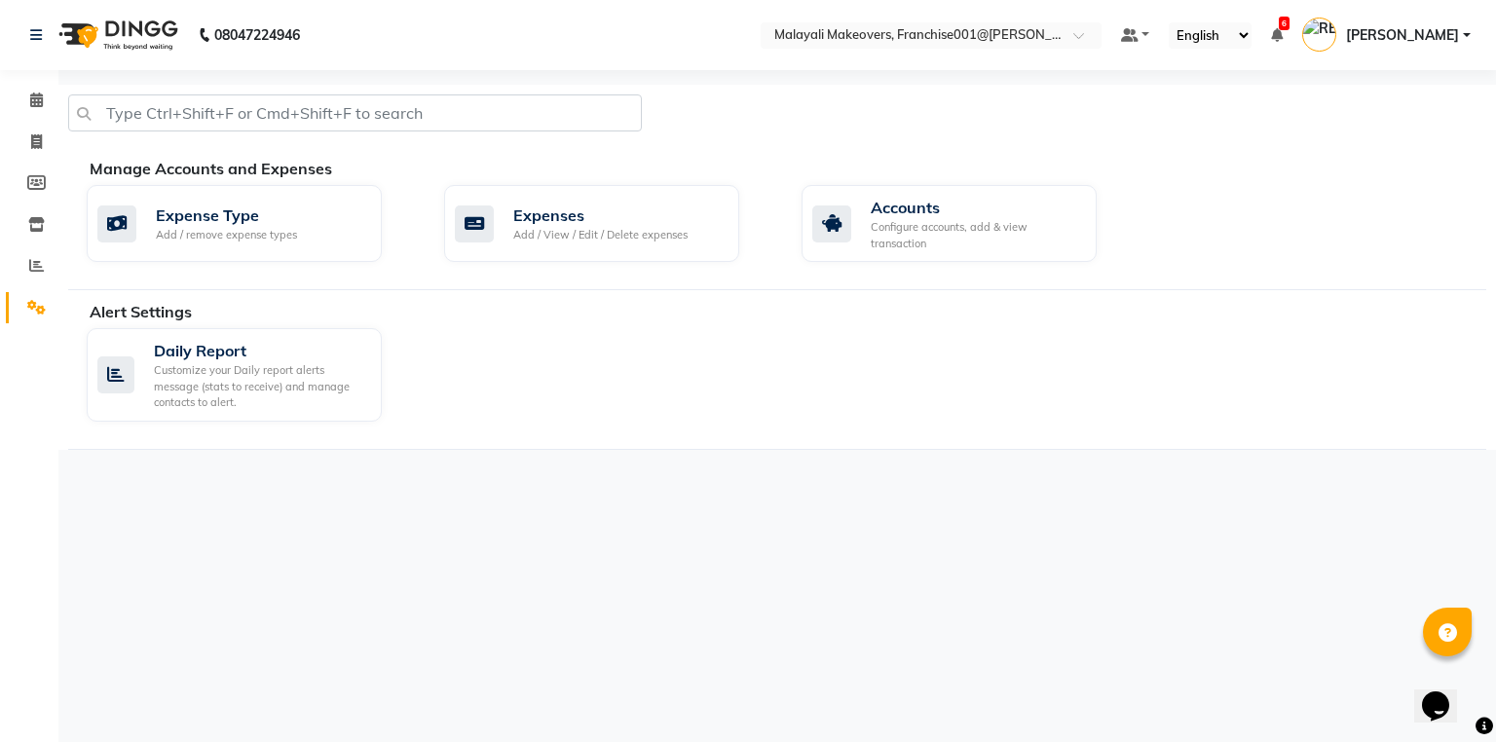
click at [28, 81] on li "Calendar" at bounding box center [29, 101] width 58 height 42
click at [48, 308] on span at bounding box center [36, 308] width 34 height 22
click at [22, 257] on span at bounding box center [36, 266] width 34 height 22
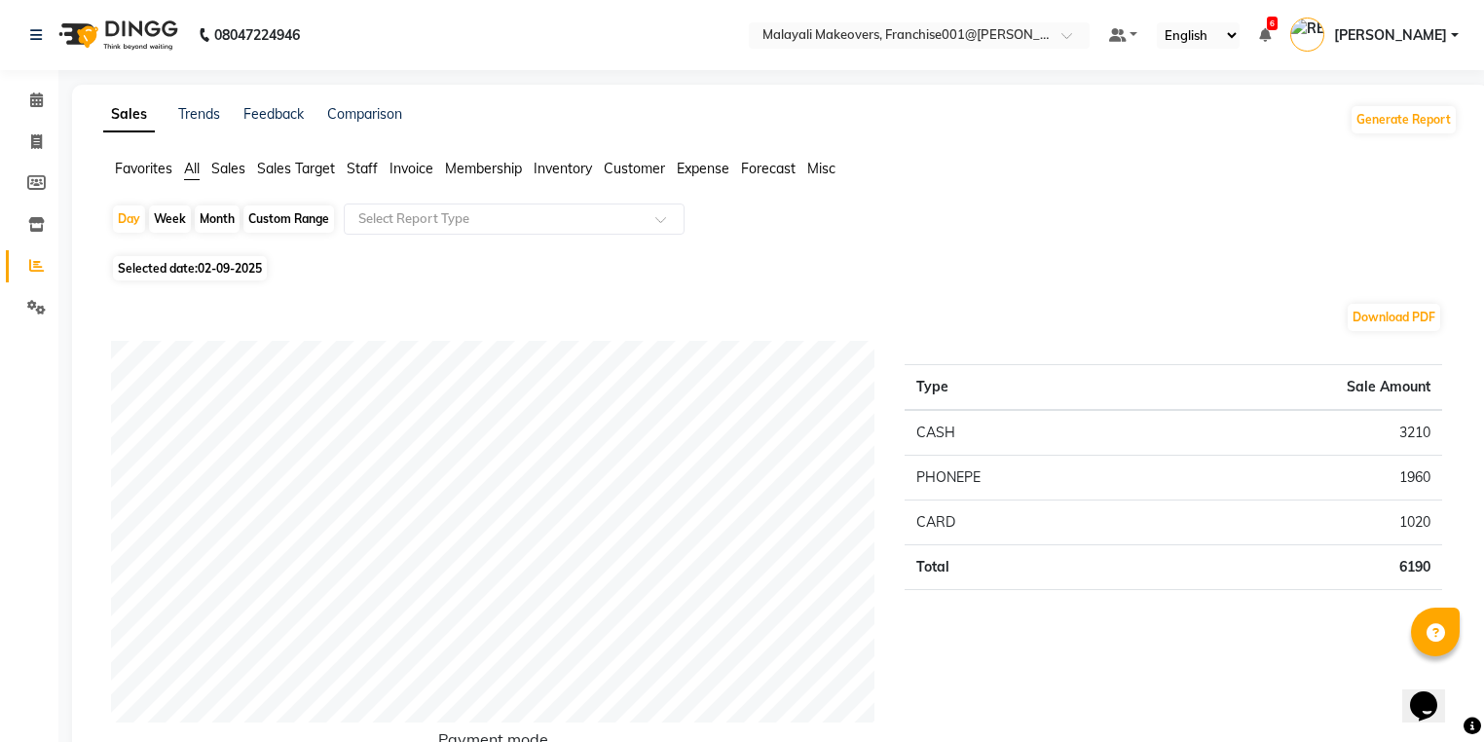
click at [219, 224] on div "Month" at bounding box center [217, 218] width 45 height 27
select select "9"
select select "2025"
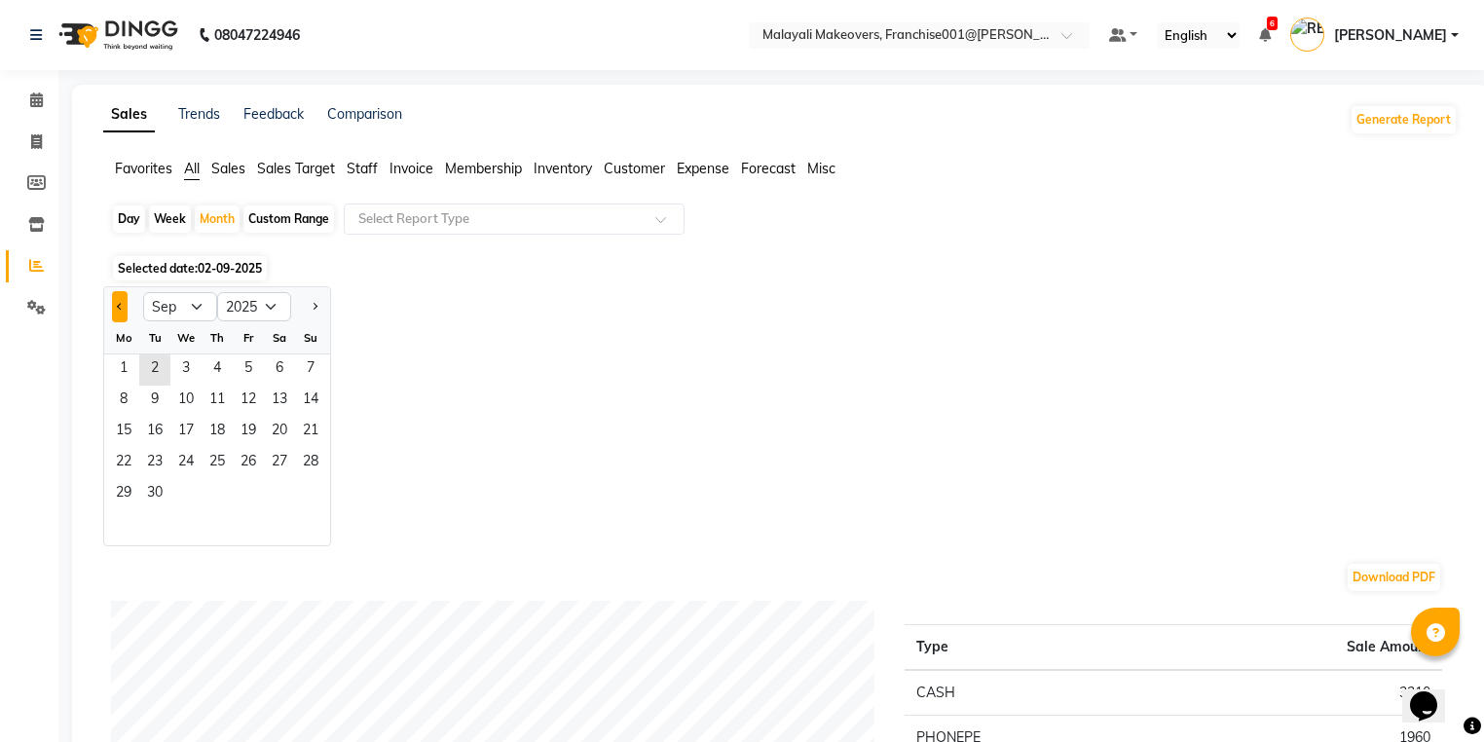
click at [123, 308] on button "Previous month" at bounding box center [120, 306] width 16 height 31
select select "8"
click at [245, 365] on span "1" at bounding box center [248, 369] width 31 height 31
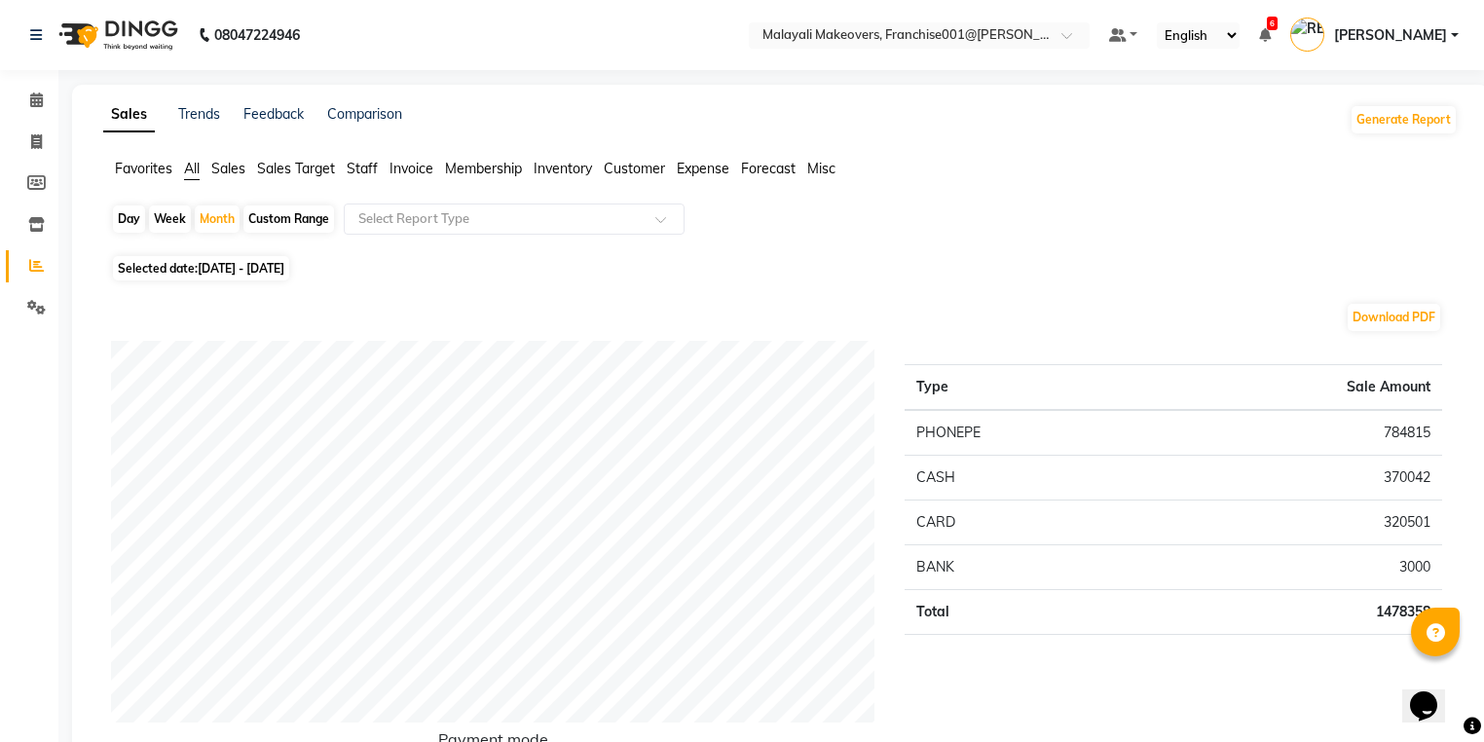
click at [305, 208] on div "Custom Range" at bounding box center [288, 218] width 91 height 27
select select "8"
select select "2025"
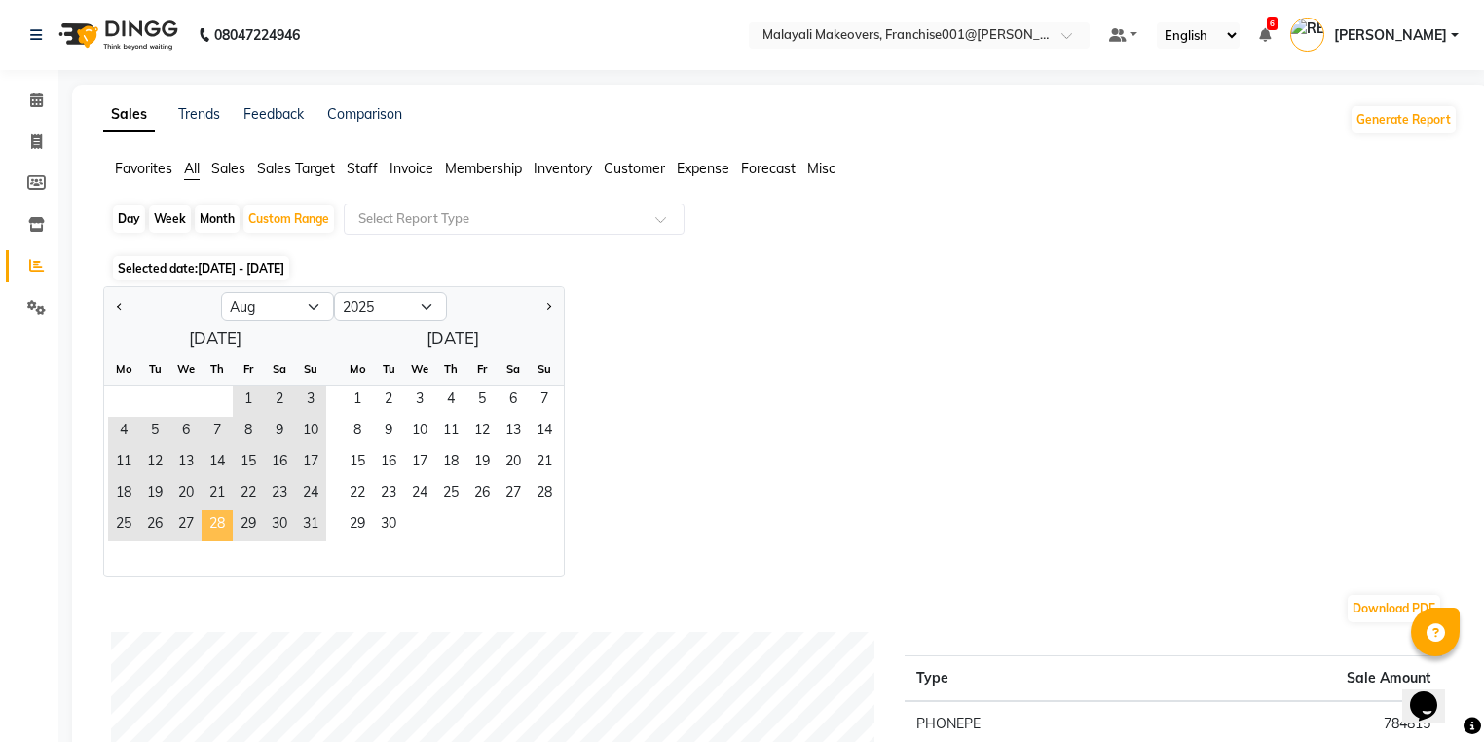
click at [220, 531] on span "28" at bounding box center [217, 525] width 31 height 31
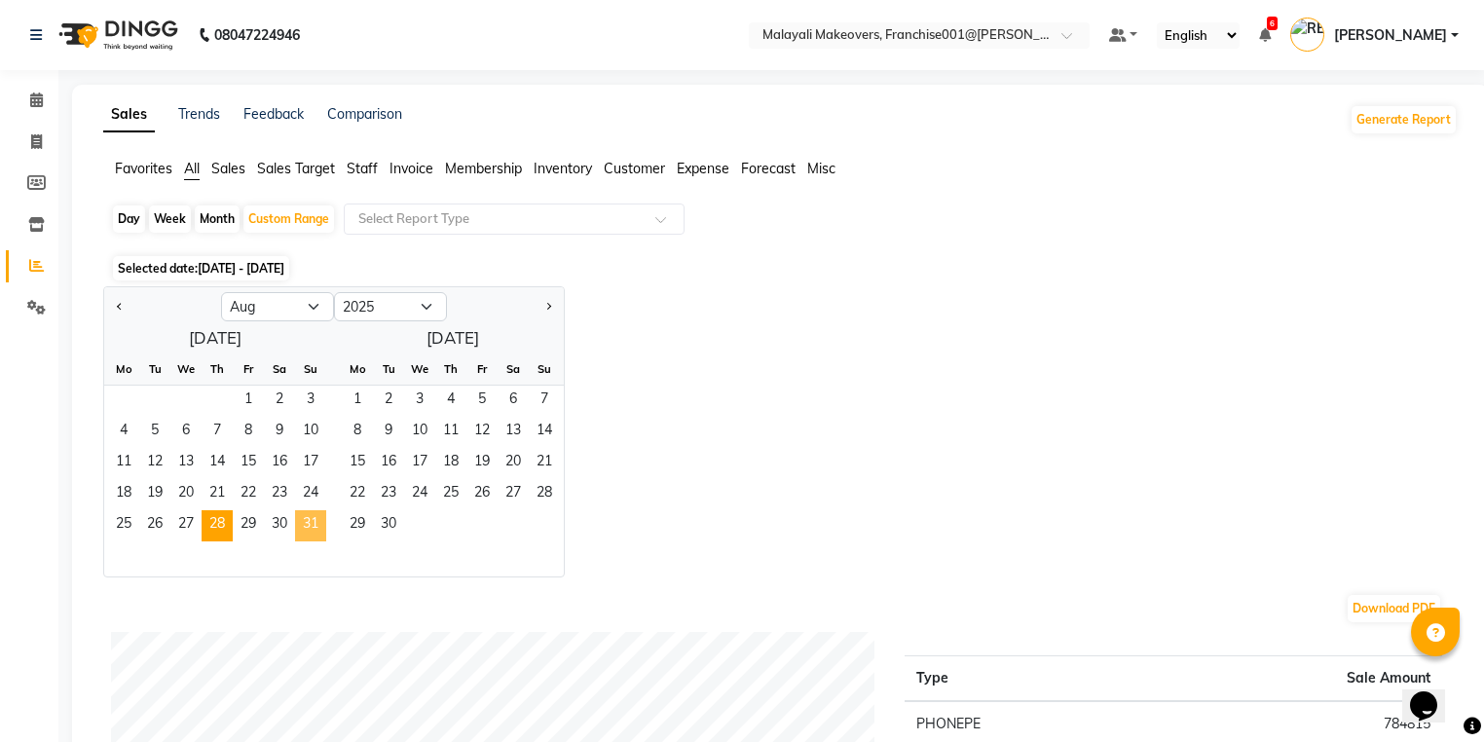
click at [314, 526] on span "31" at bounding box center [310, 525] width 31 height 31
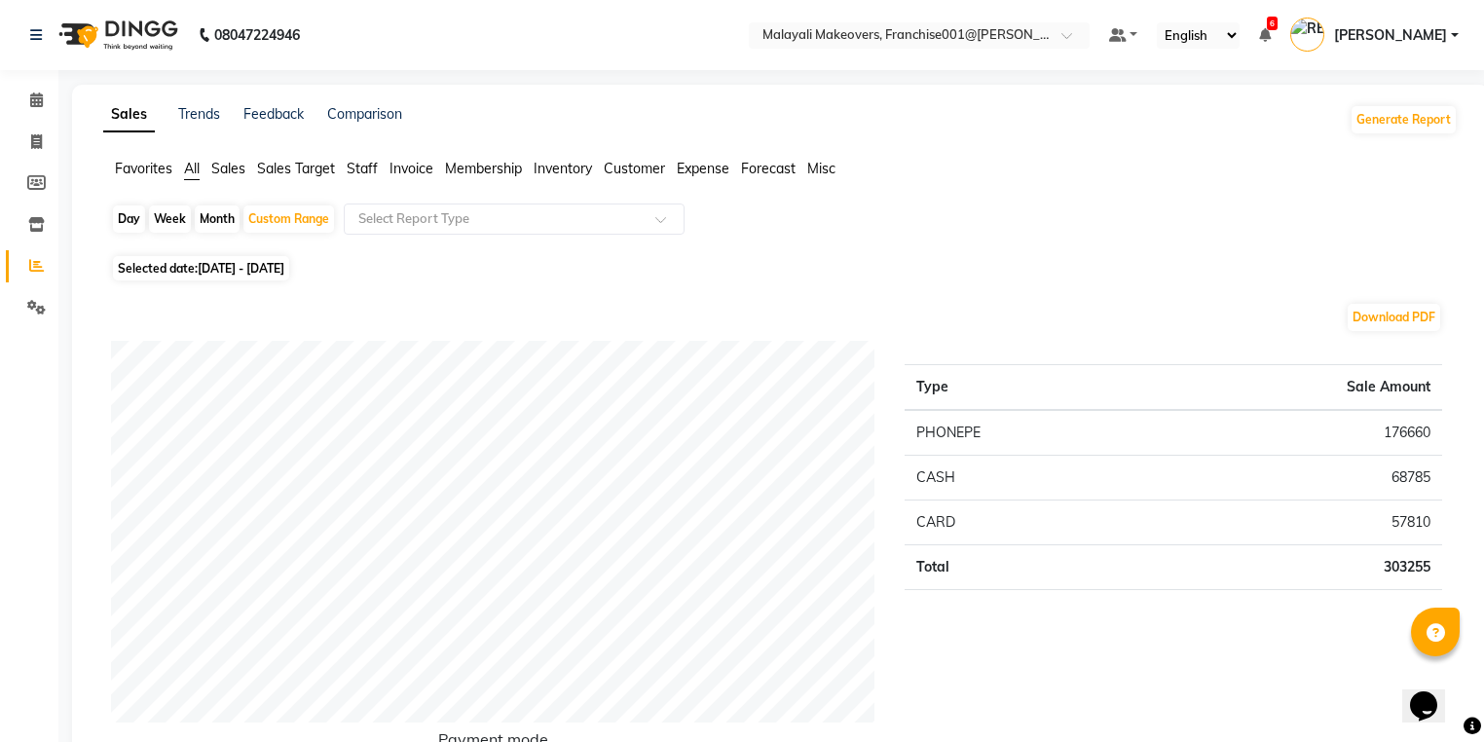
drag, startPoint x: 122, startPoint y: 214, endPoint x: 121, endPoint y: 226, distance: 11.7
click at [123, 224] on div "Day" at bounding box center [129, 218] width 32 height 27
select select "8"
select select "2025"
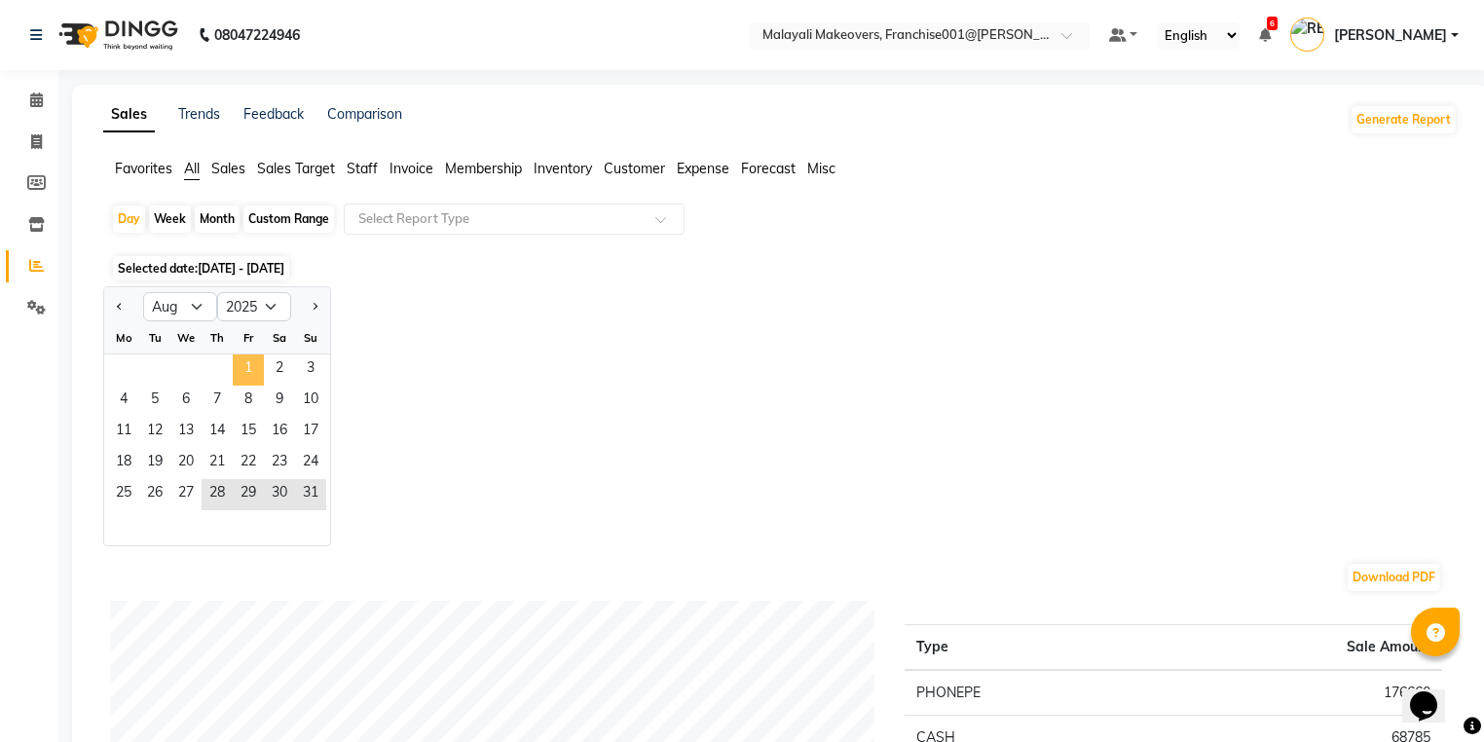
click at [244, 367] on span "1" at bounding box center [248, 369] width 31 height 31
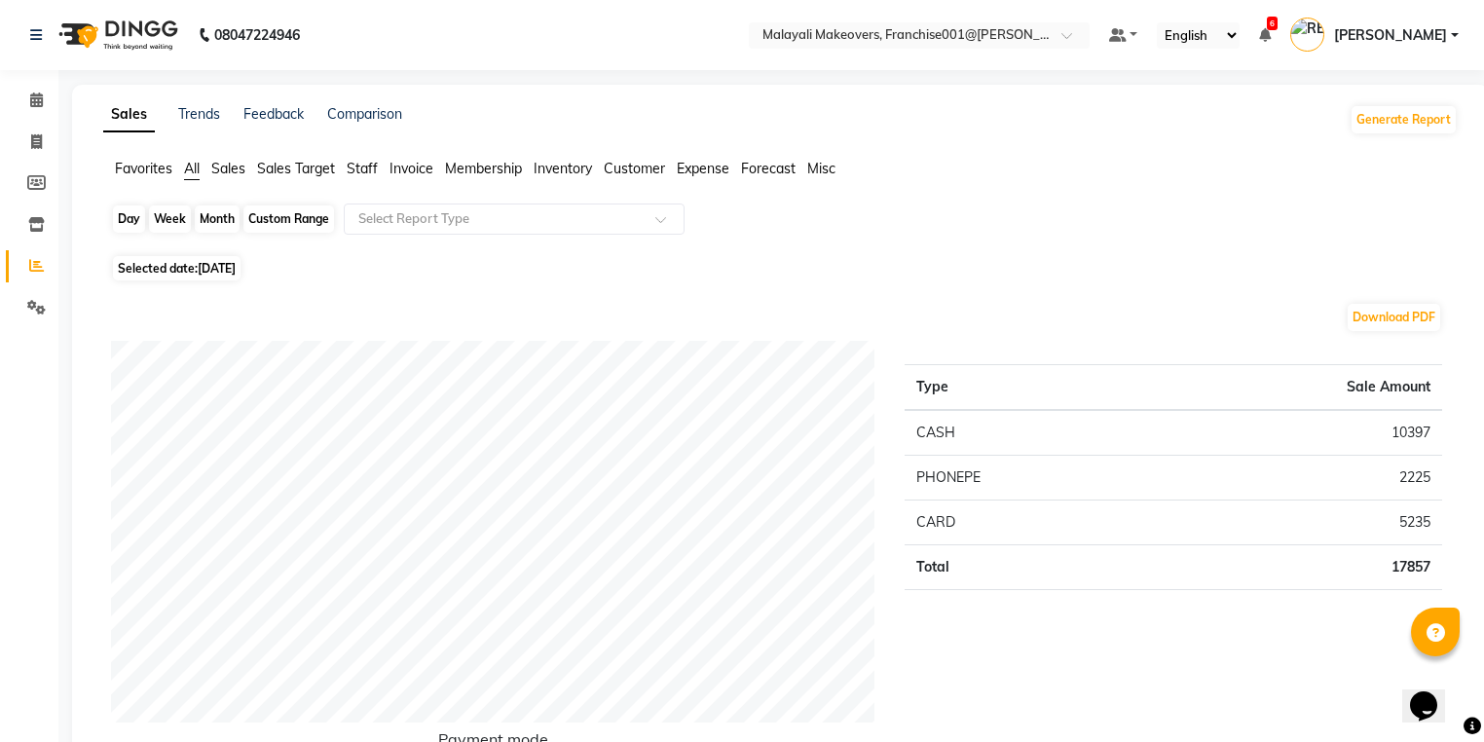
click at [114, 209] on div "Day" at bounding box center [129, 218] width 32 height 27
select select "8"
select select "2025"
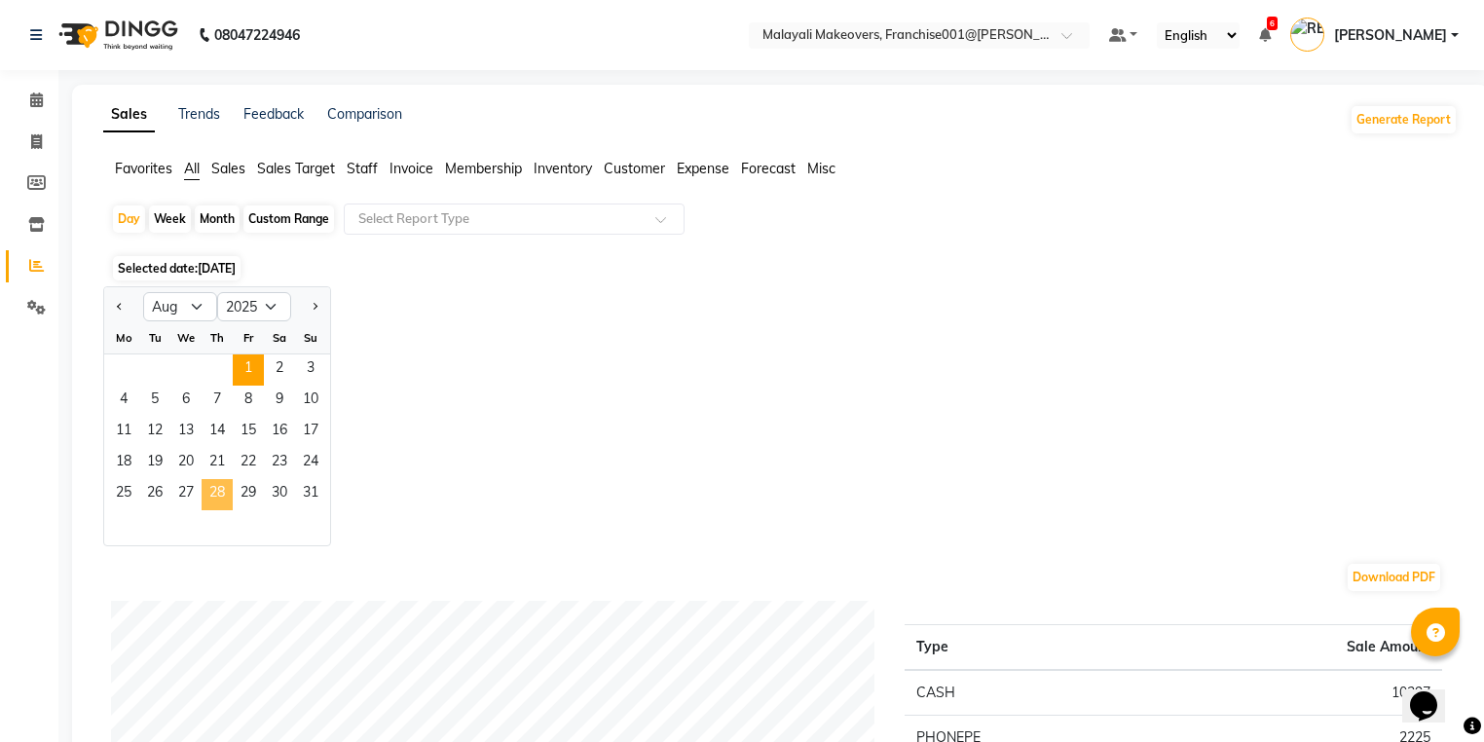
click at [211, 493] on span "28" at bounding box center [217, 494] width 31 height 31
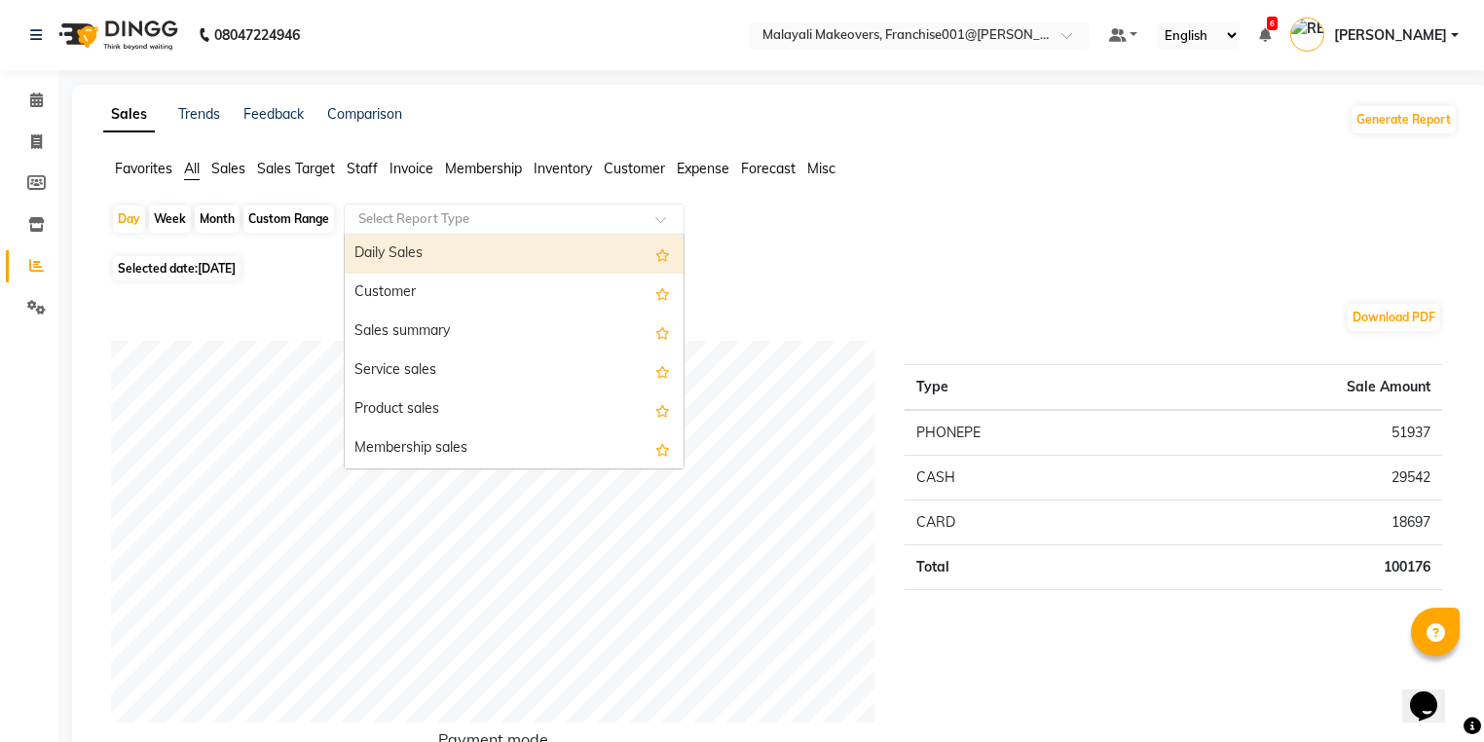
drag, startPoint x: 393, startPoint y: 223, endPoint x: 389, endPoint y: 253, distance: 30.4
click at [393, 227] on input "text" at bounding box center [494, 218] width 280 height 19
click at [389, 253] on div "Daily Sales" at bounding box center [514, 254] width 339 height 39
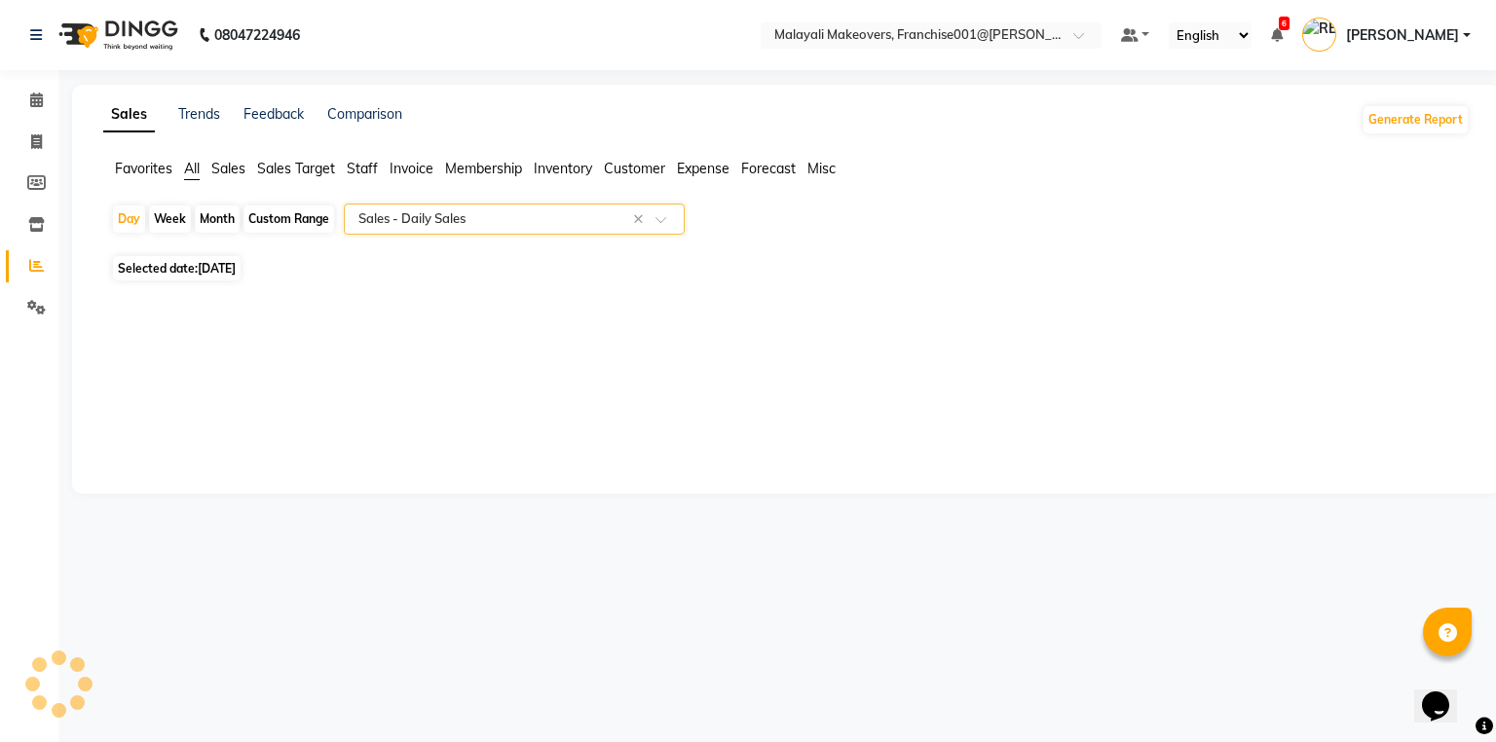
select select "full_report"
select select "csv"
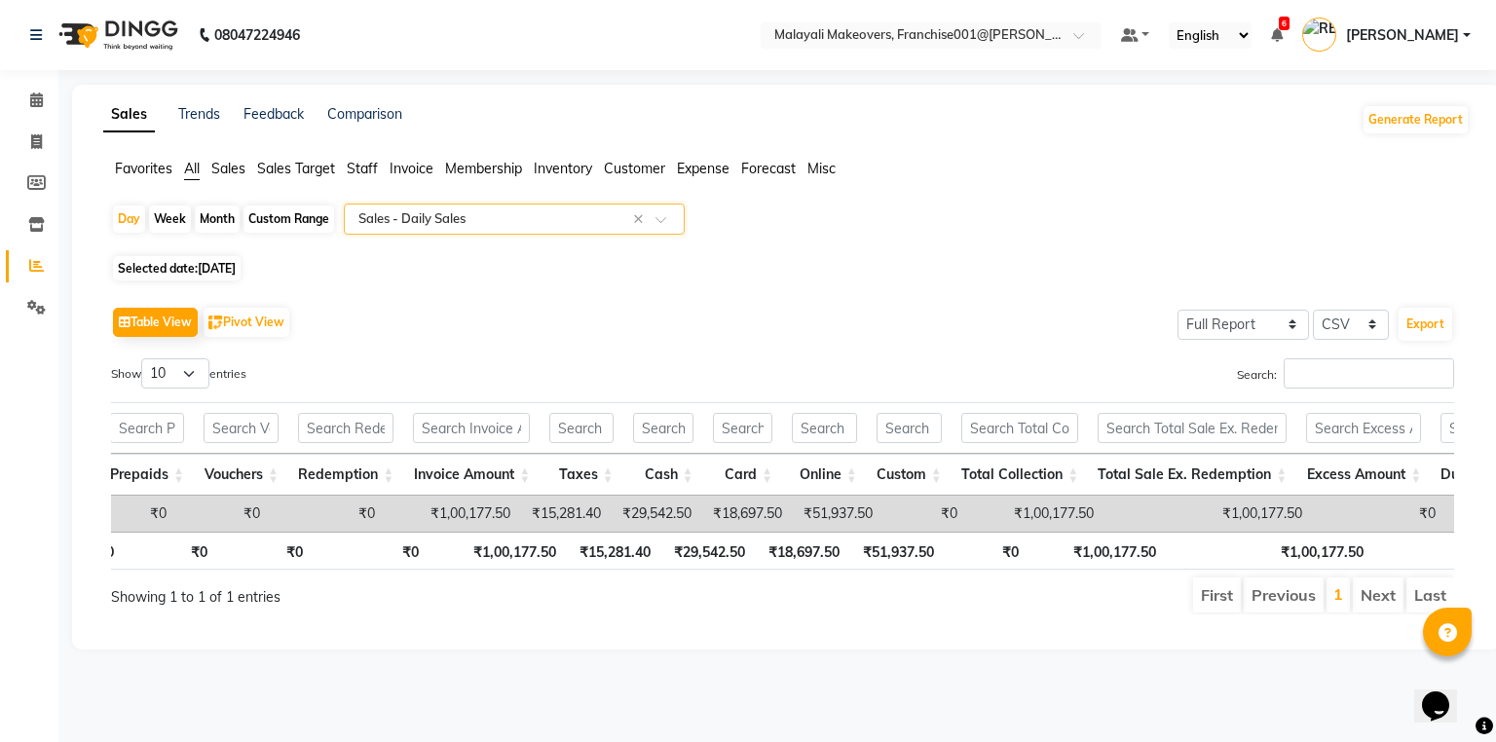
scroll to position [0, 692]
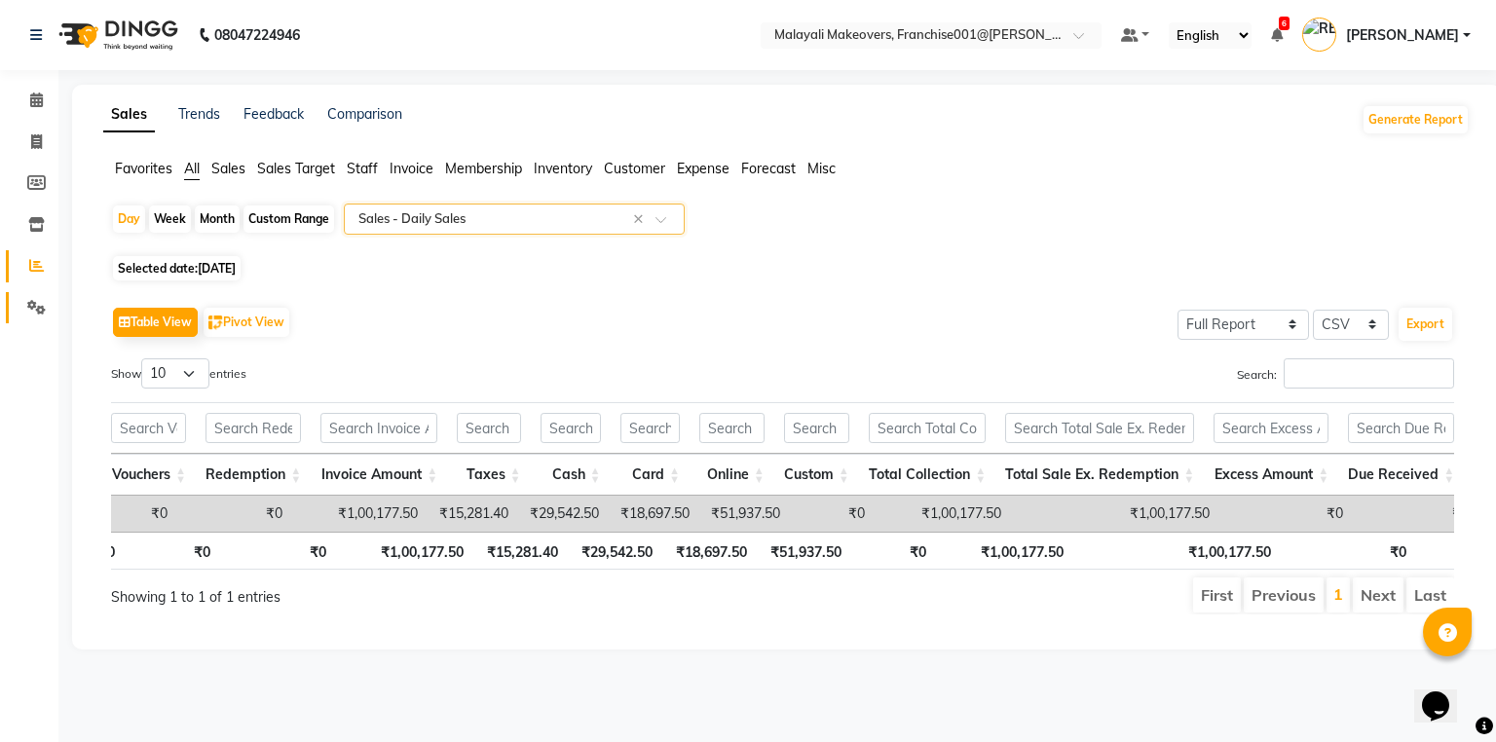
click at [35, 312] on icon at bounding box center [36, 307] width 18 height 15
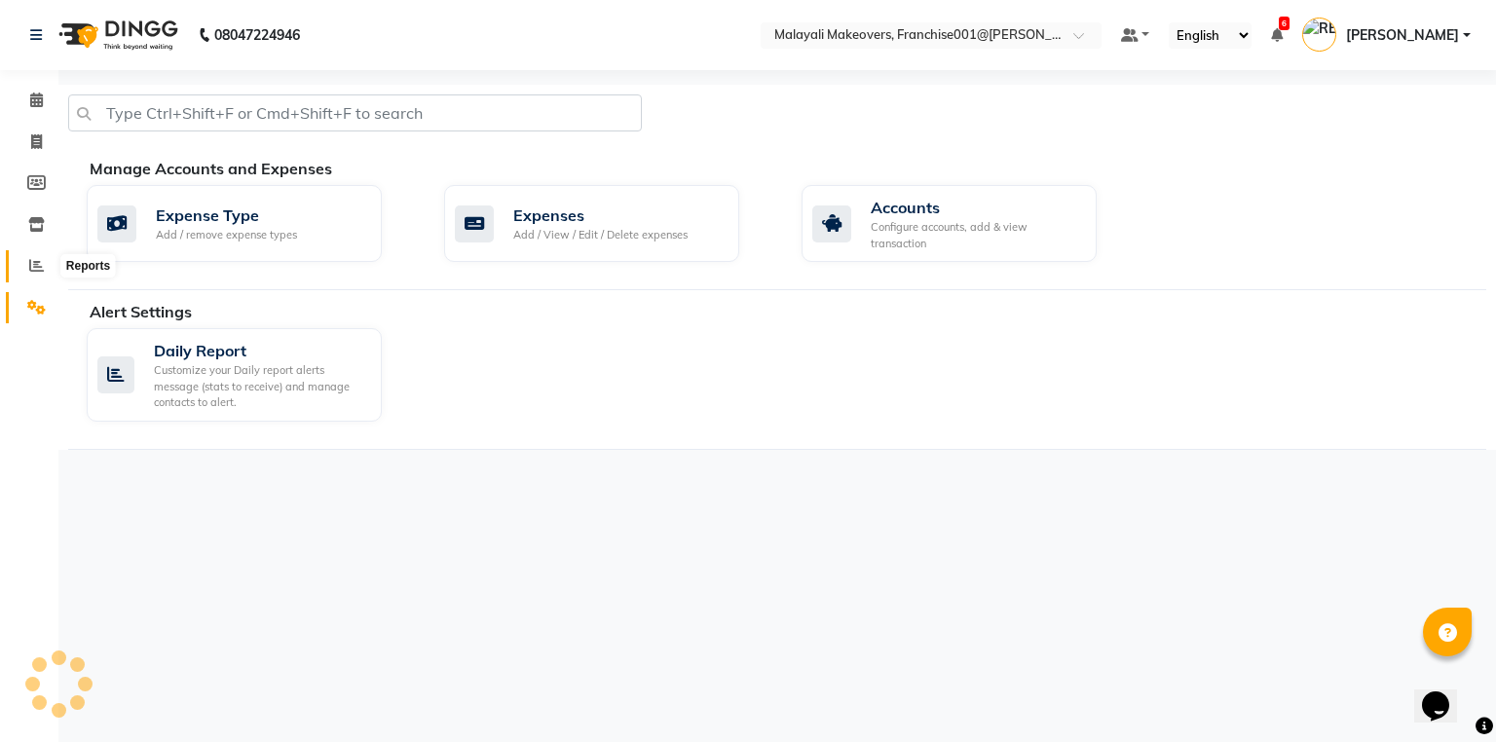
click at [39, 273] on icon at bounding box center [36, 265] width 15 height 15
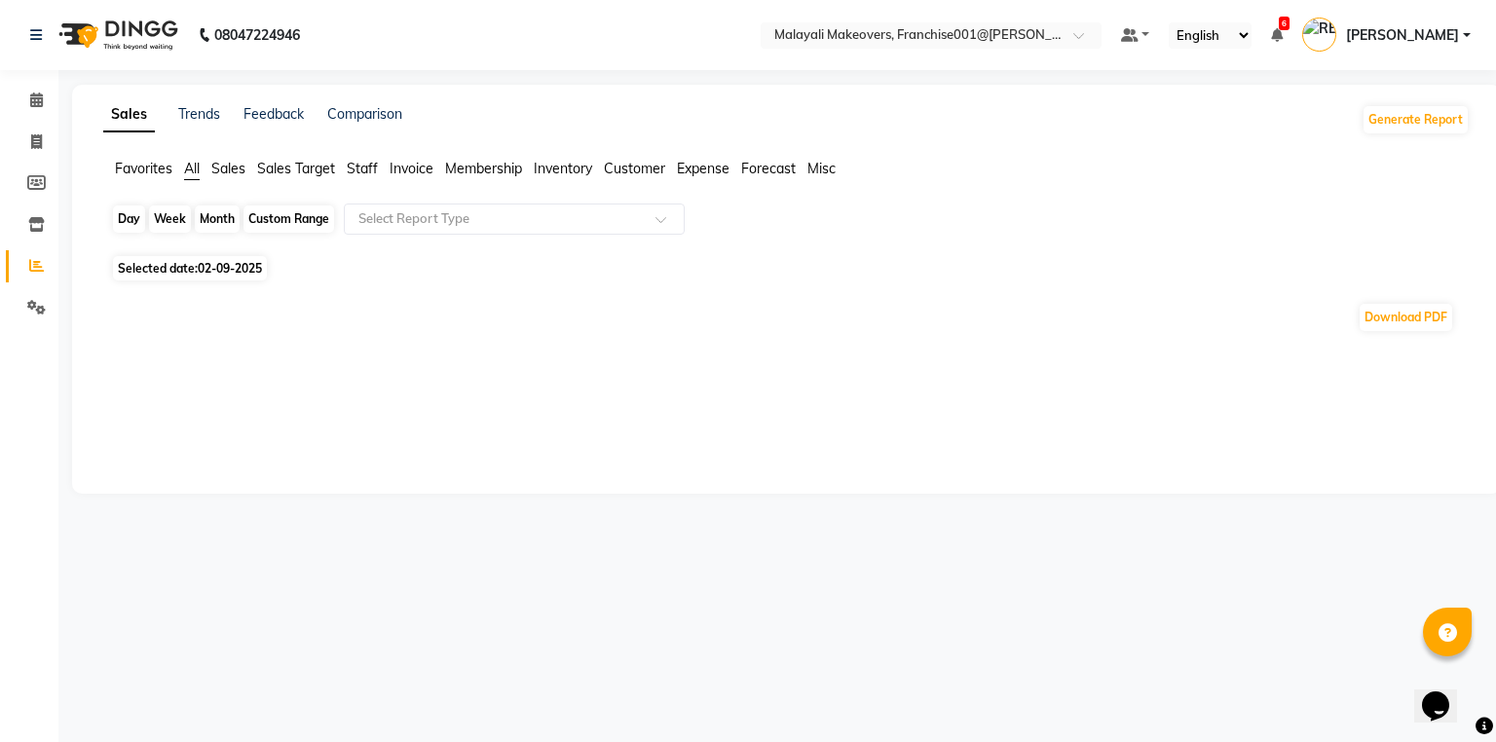
click at [131, 217] on div "Day" at bounding box center [129, 218] width 32 height 27
select select "9"
select select "2025"
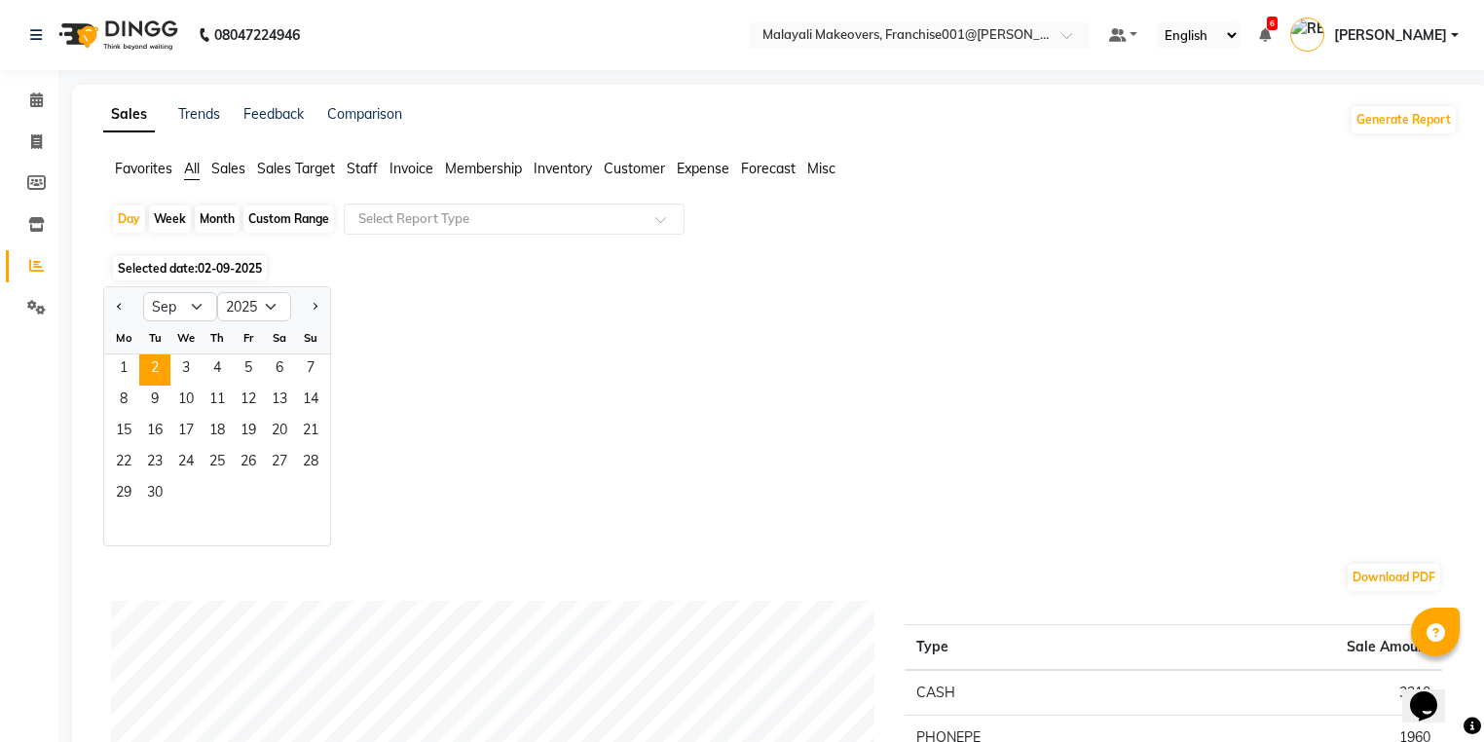
click at [110, 300] on div at bounding box center [123, 306] width 39 height 31
click at [114, 305] on button "Previous month" at bounding box center [120, 306] width 16 height 31
select select "8"
click at [220, 499] on span "28" at bounding box center [217, 494] width 31 height 31
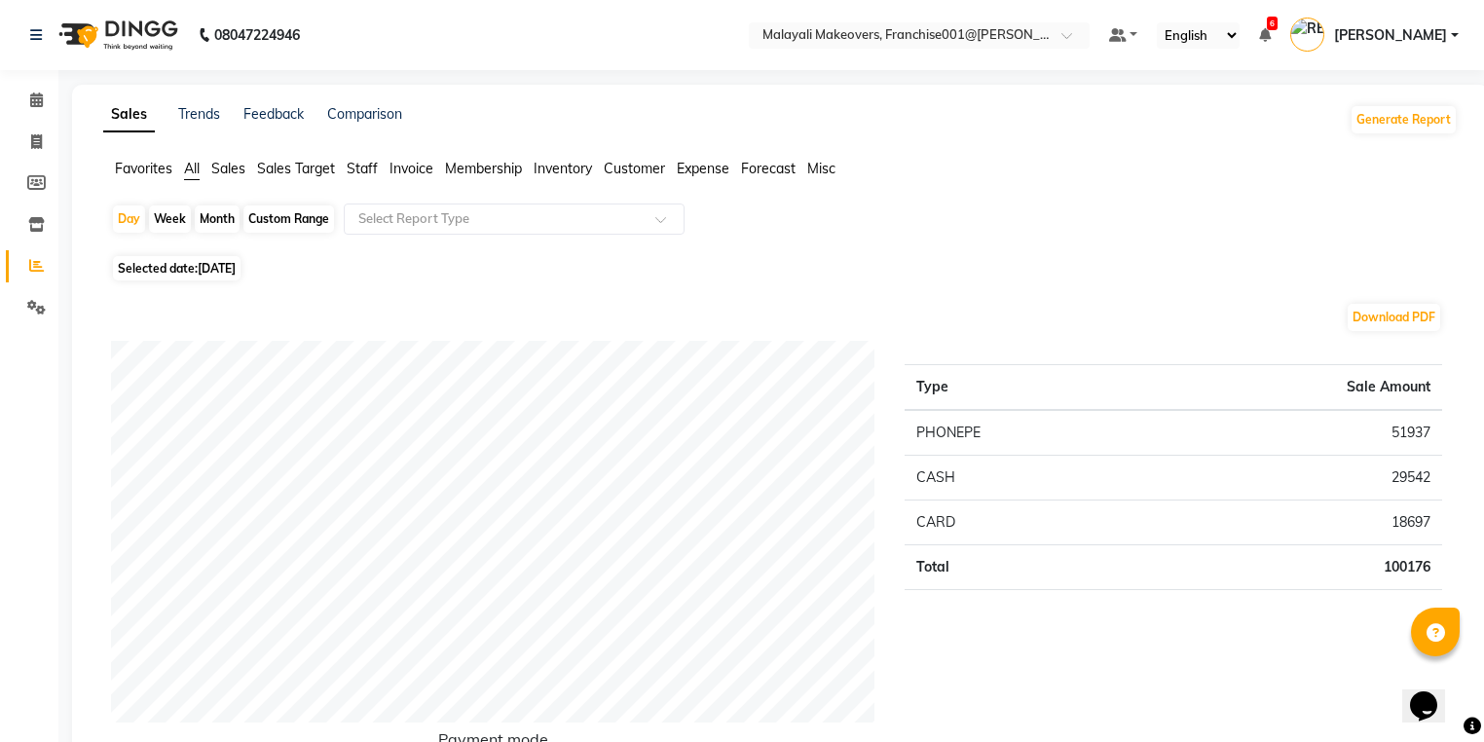
click at [239, 218] on div "Day Week Month Custom Range Select Report Type" at bounding box center [780, 226] width 1339 height 47
click at [222, 217] on div "Month" at bounding box center [217, 218] width 45 height 27
select select "8"
select select "2025"
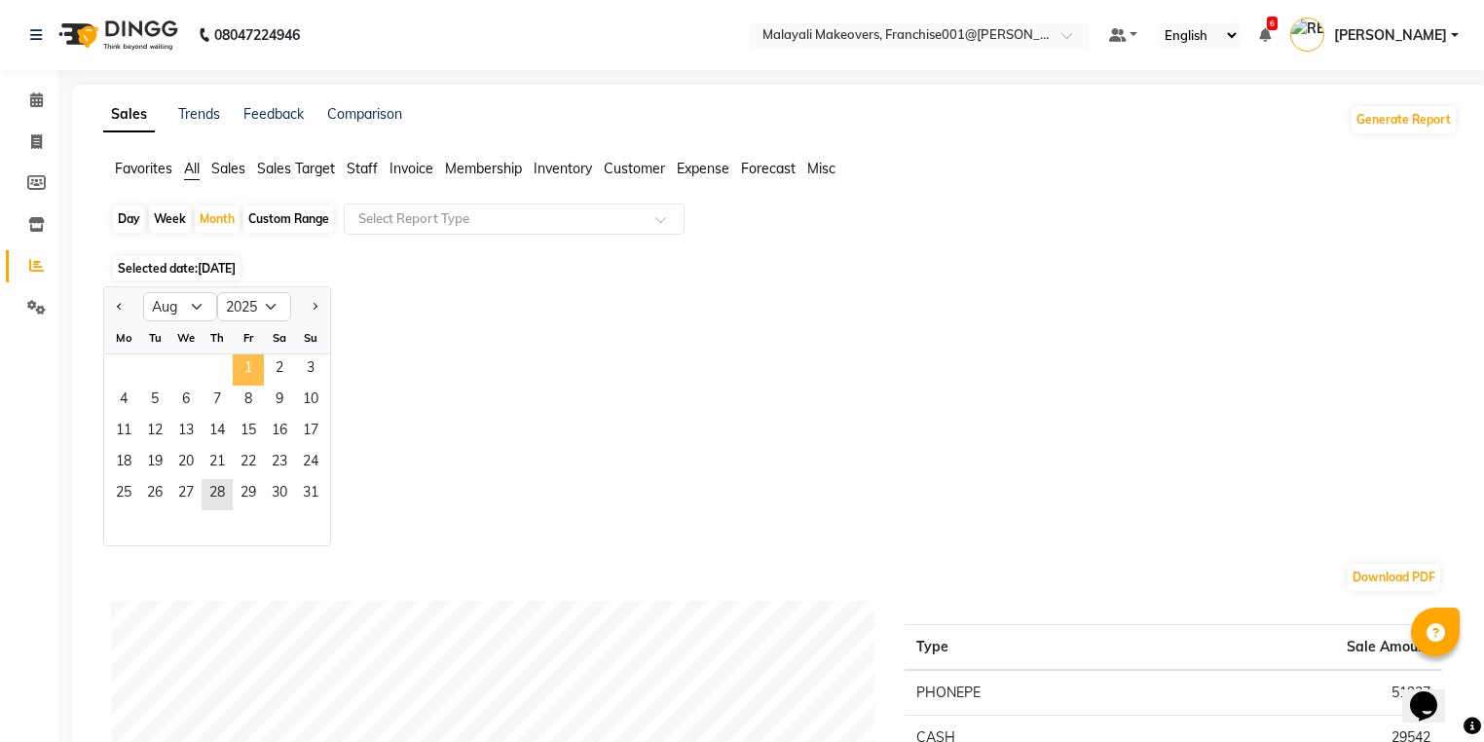
click at [248, 365] on span "1" at bounding box center [248, 369] width 31 height 31
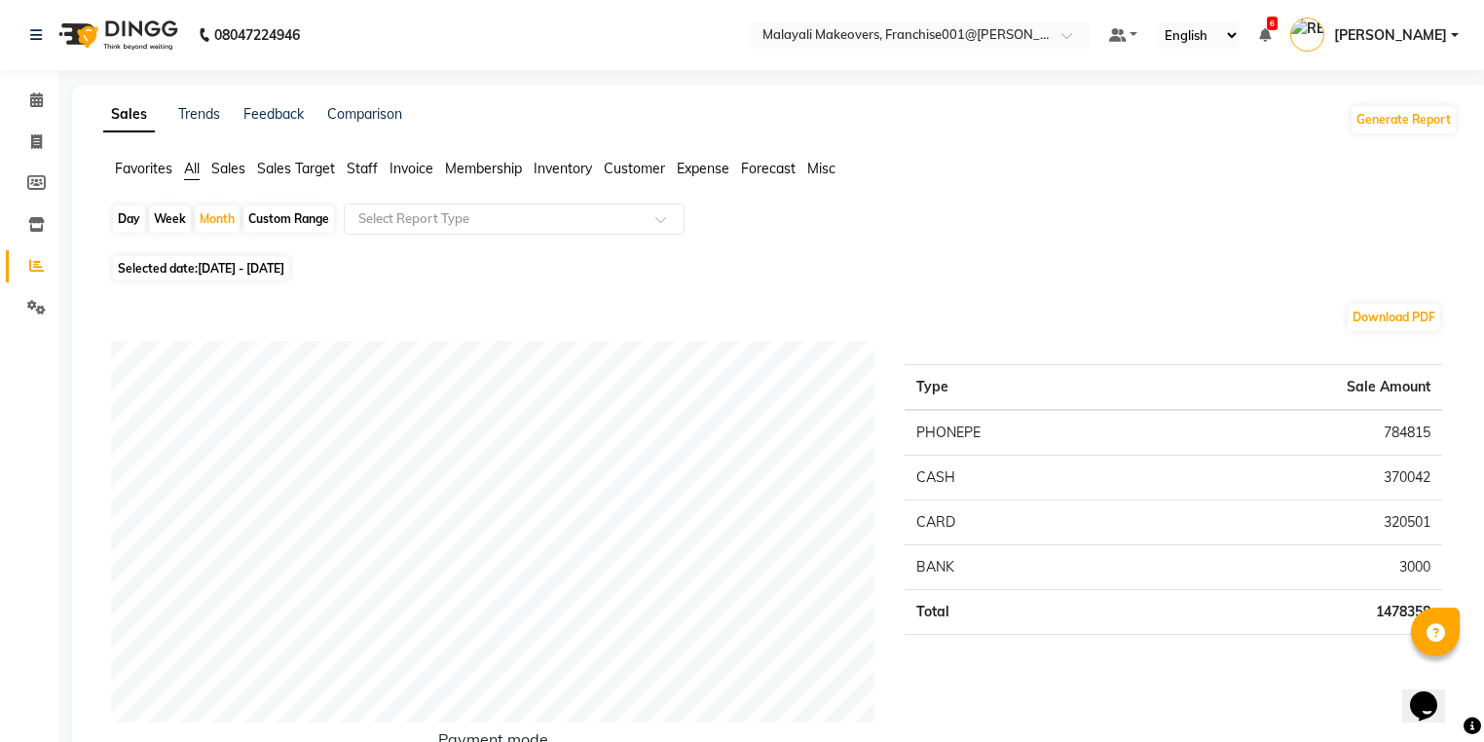
click at [129, 230] on div "Day" at bounding box center [129, 218] width 32 height 27
select select "8"
select select "2025"
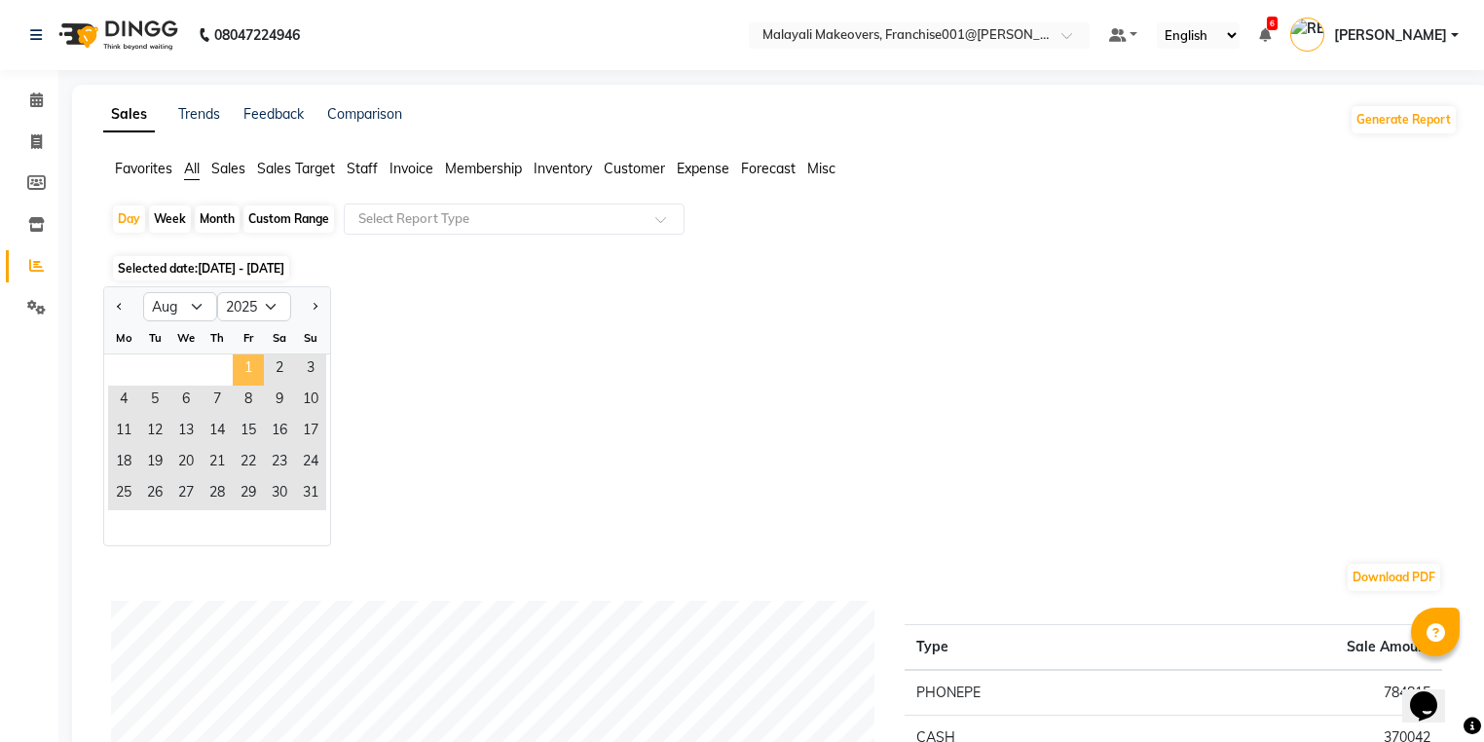
click at [248, 364] on span "1" at bounding box center [248, 369] width 31 height 31
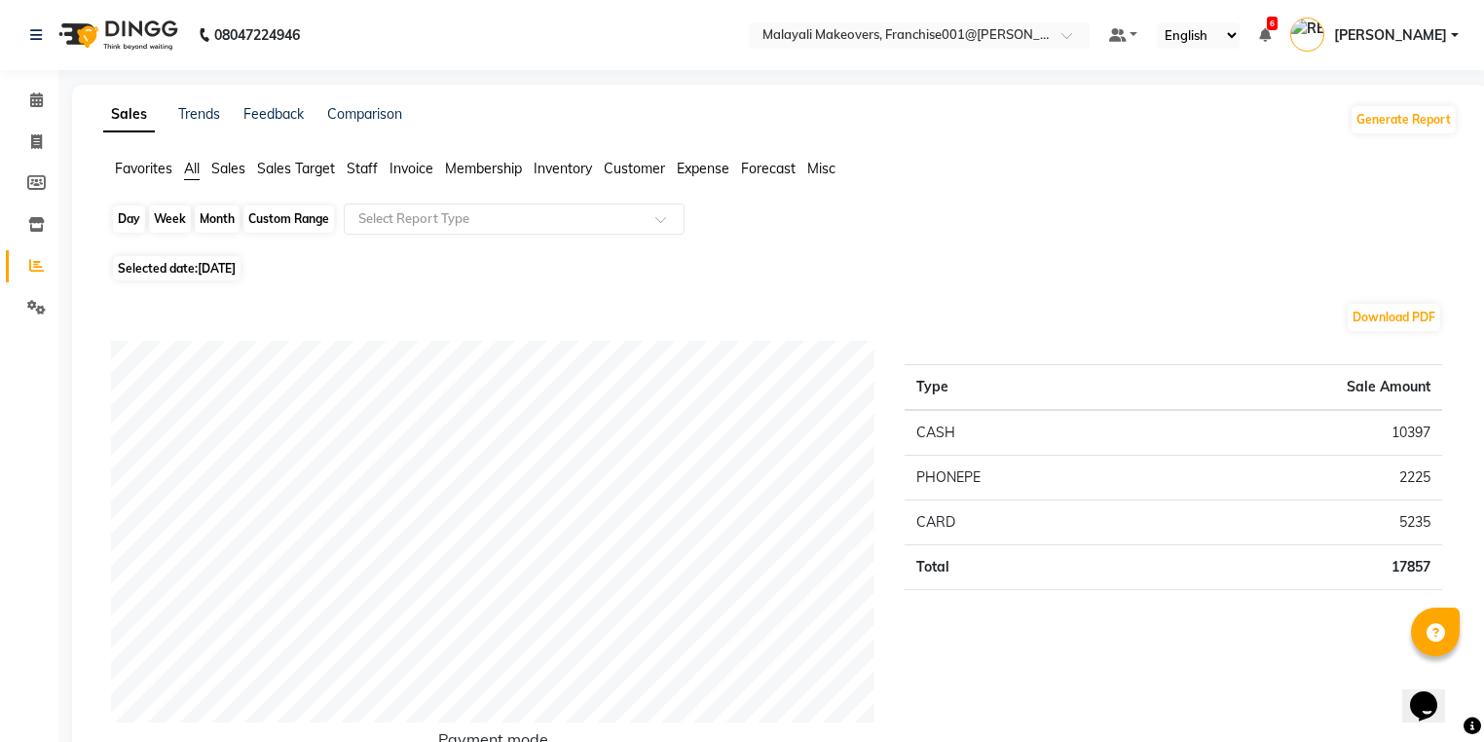
click at [113, 219] on div "Day" at bounding box center [129, 218] width 32 height 27
select select "8"
select select "2025"
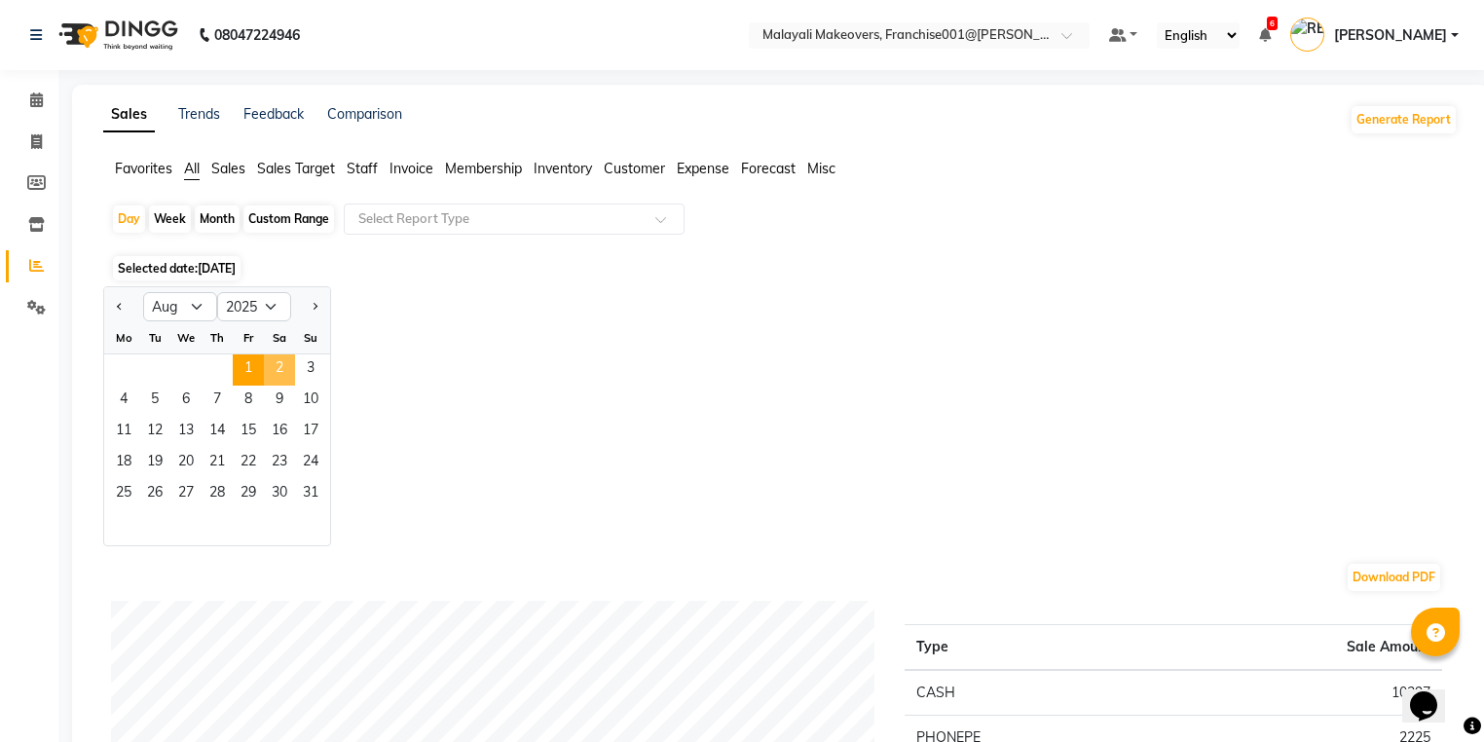
click at [278, 371] on span "2" at bounding box center [279, 369] width 31 height 31
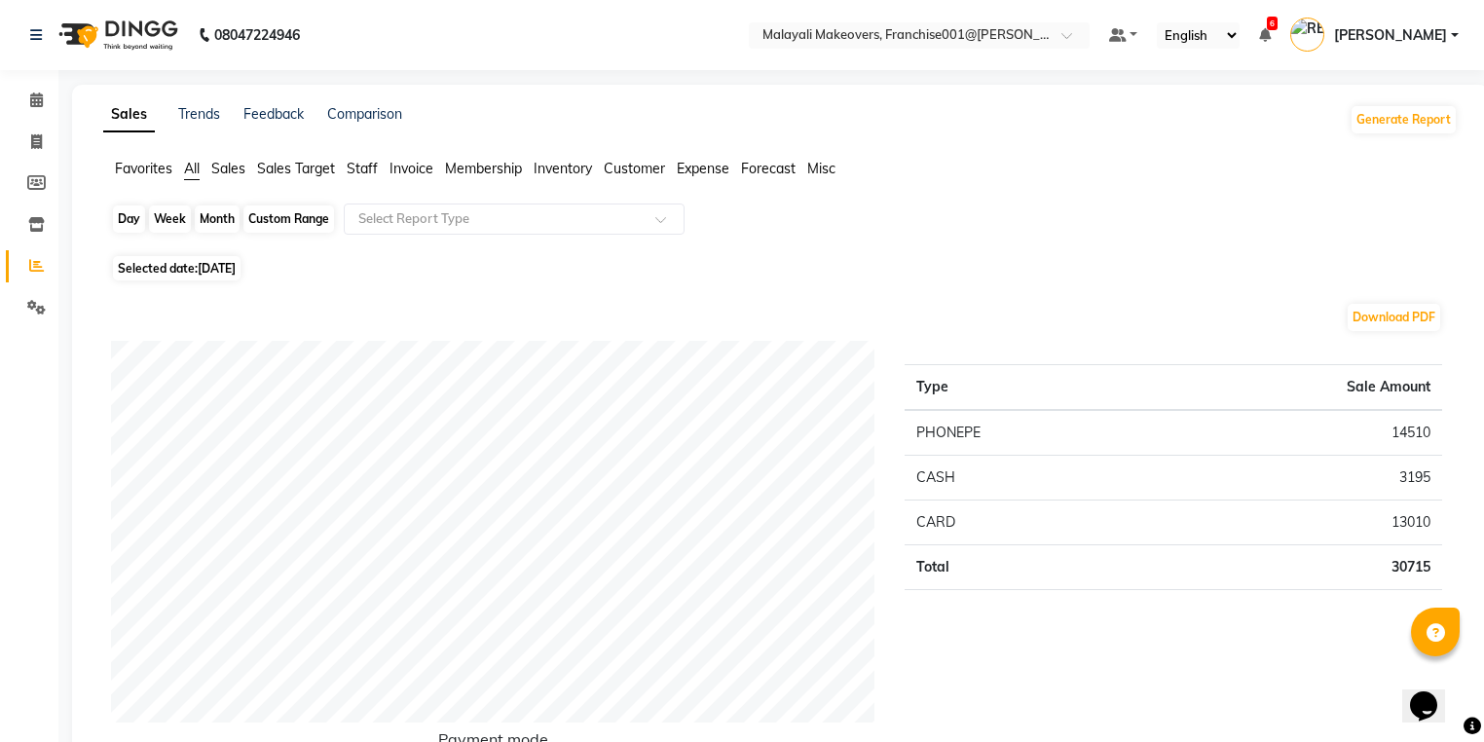
click at [129, 213] on div "Day" at bounding box center [129, 218] width 32 height 27
select select "8"
select select "2025"
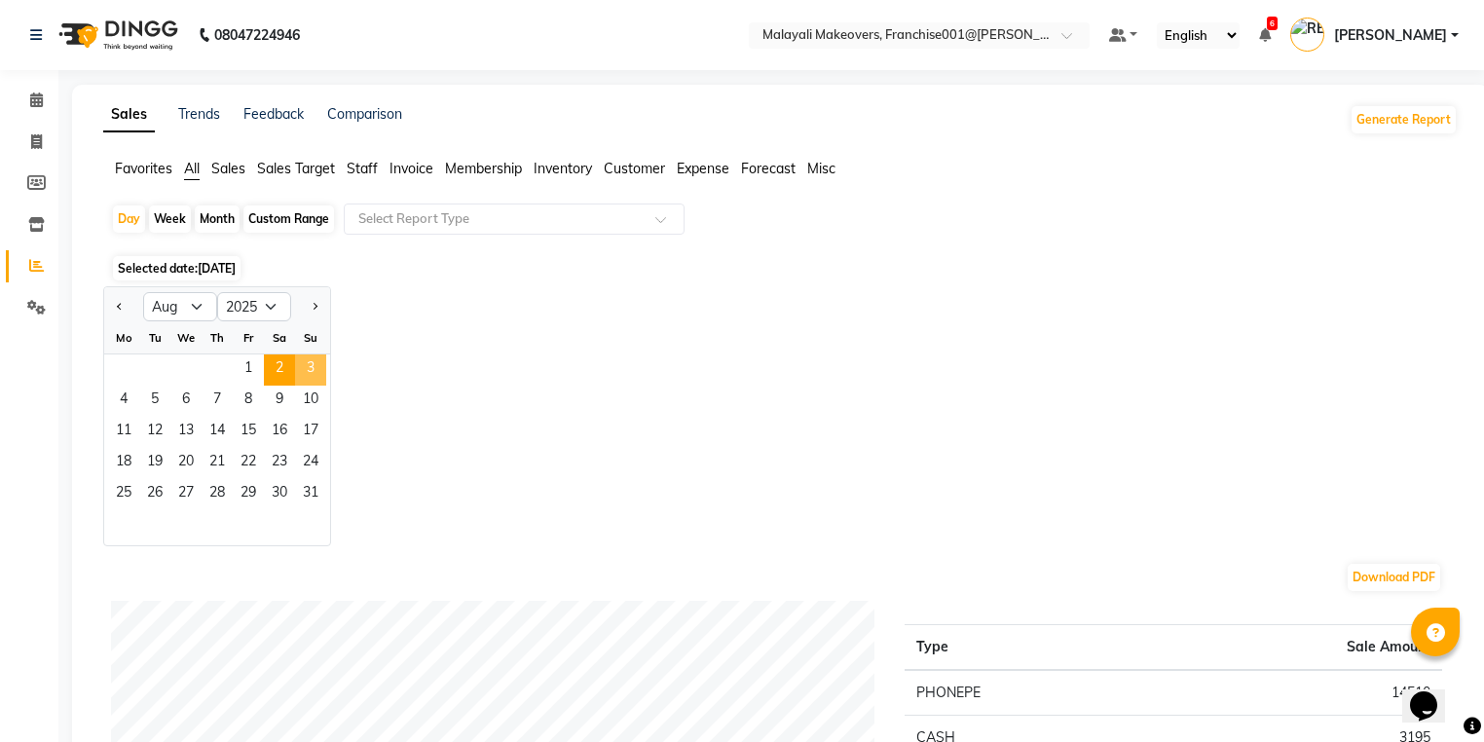
click at [307, 362] on span "3" at bounding box center [310, 369] width 31 height 31
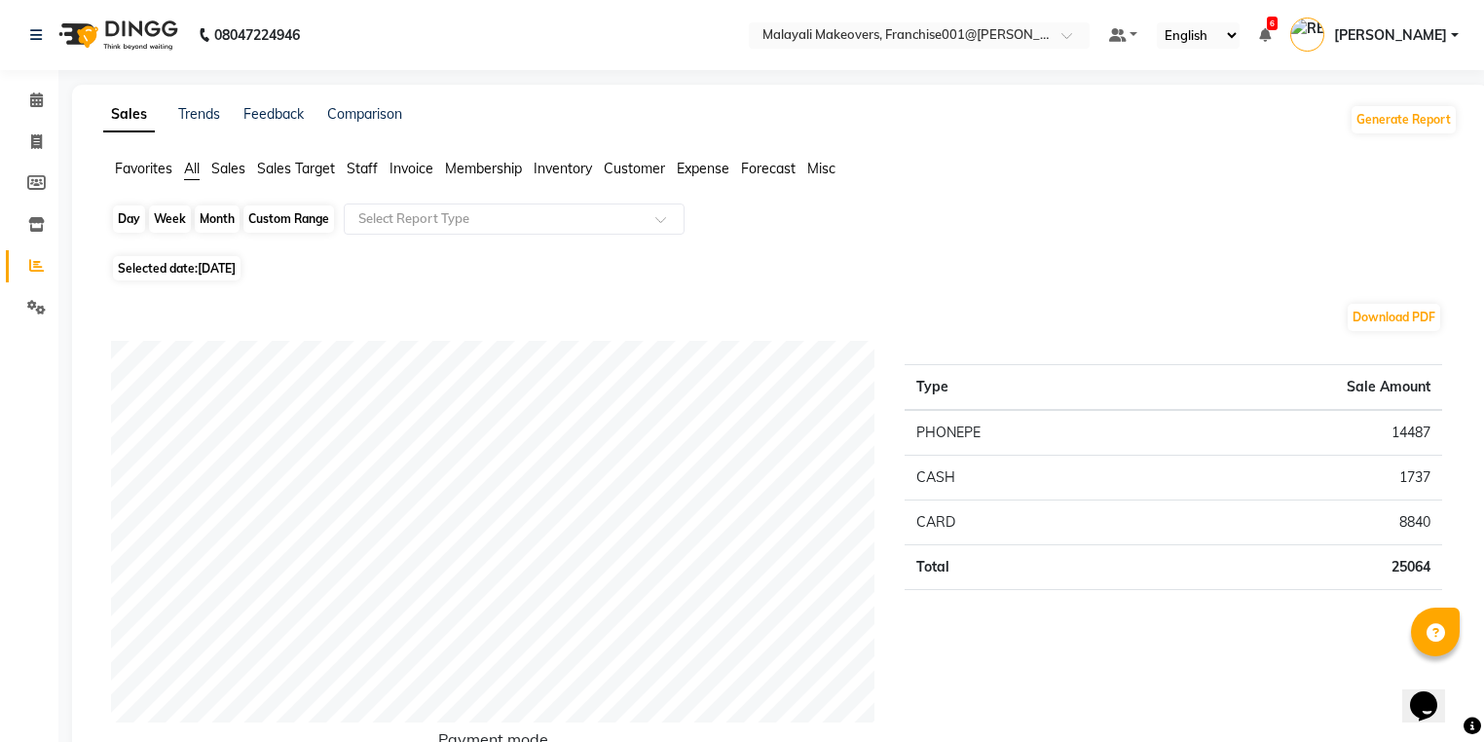
click at [133, 221] on div "Day" at bounding box center [129, 218] width 32 height 27
select select "8"
select select "2025"
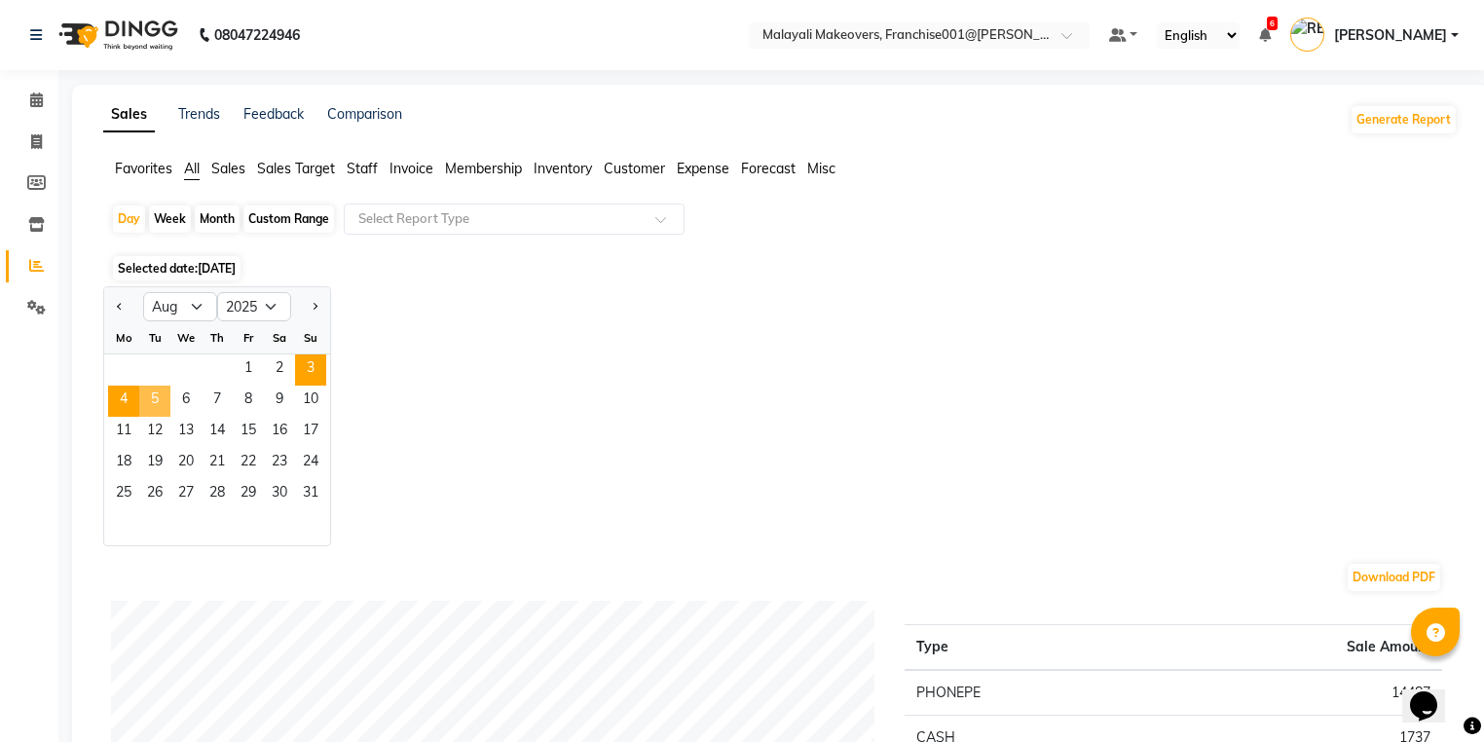
click at [124, 397] on span "4" at bounding box center [123, 401] width 31 height 31
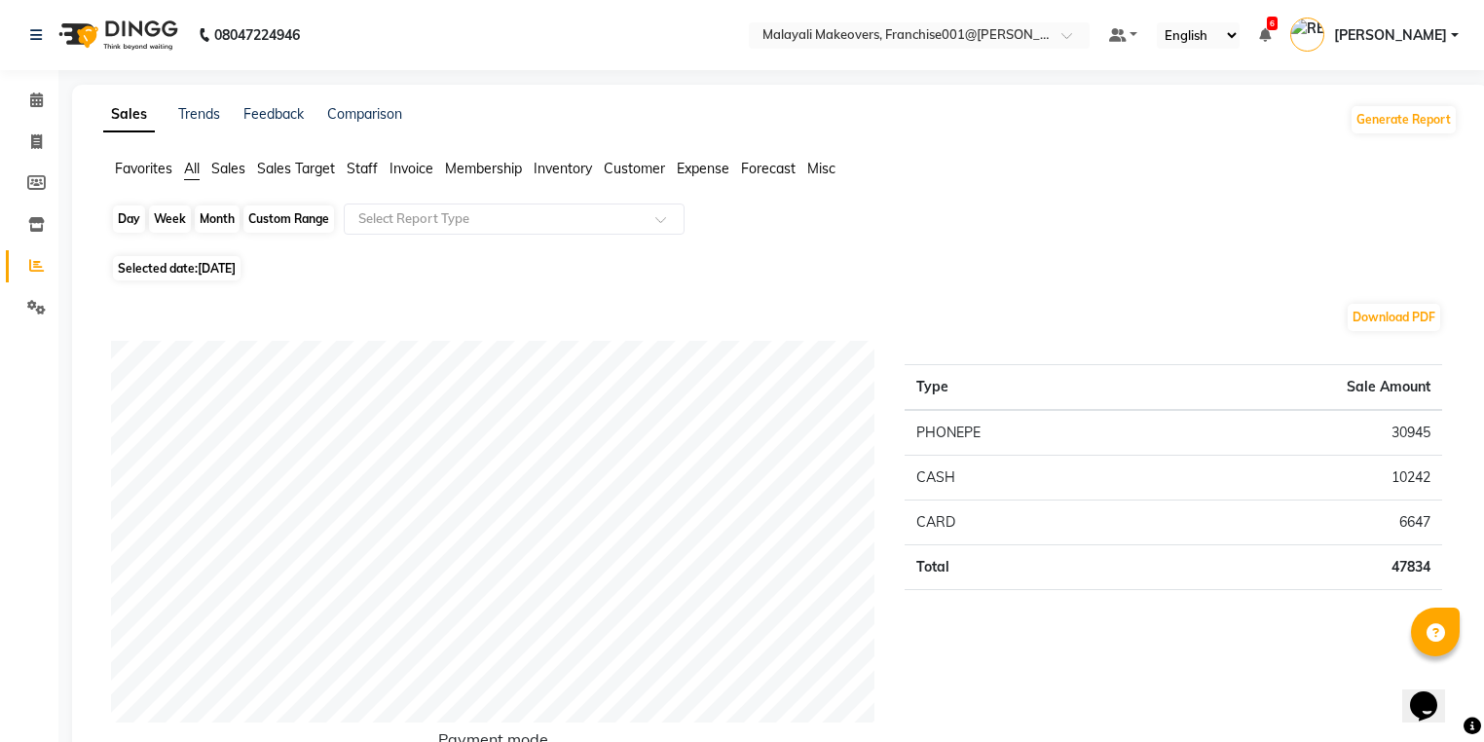
click at [128, 221] on div "Day" at bounding box center [129, 218] width 32 height 27
select select "8"
select select "2025"
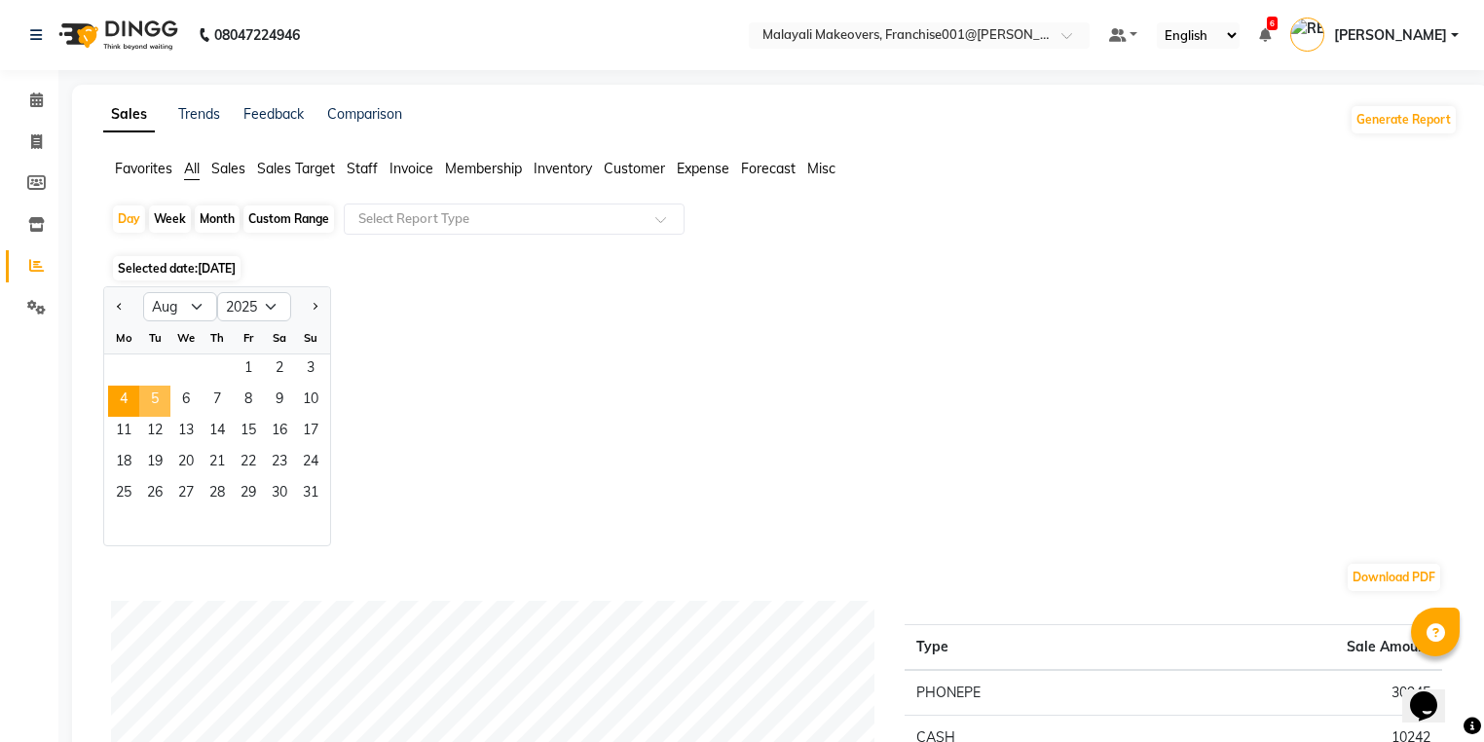
click at [162, 401] on span "5" at bounding box center [154, 401] width 31 height 31
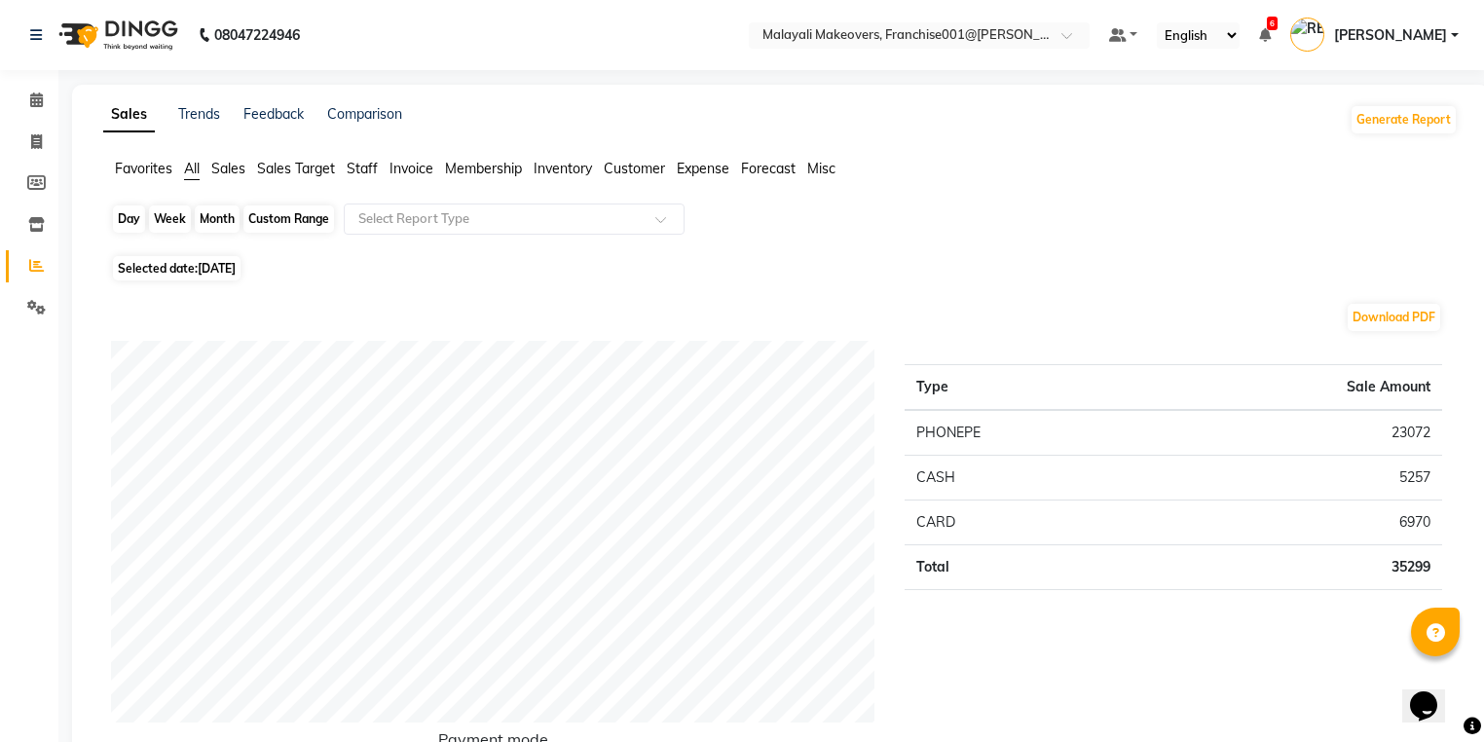
click at [128, 221] on div "Day" at bounding box center [129, 218] width 32 height 27
select select "8"
select select "2025"
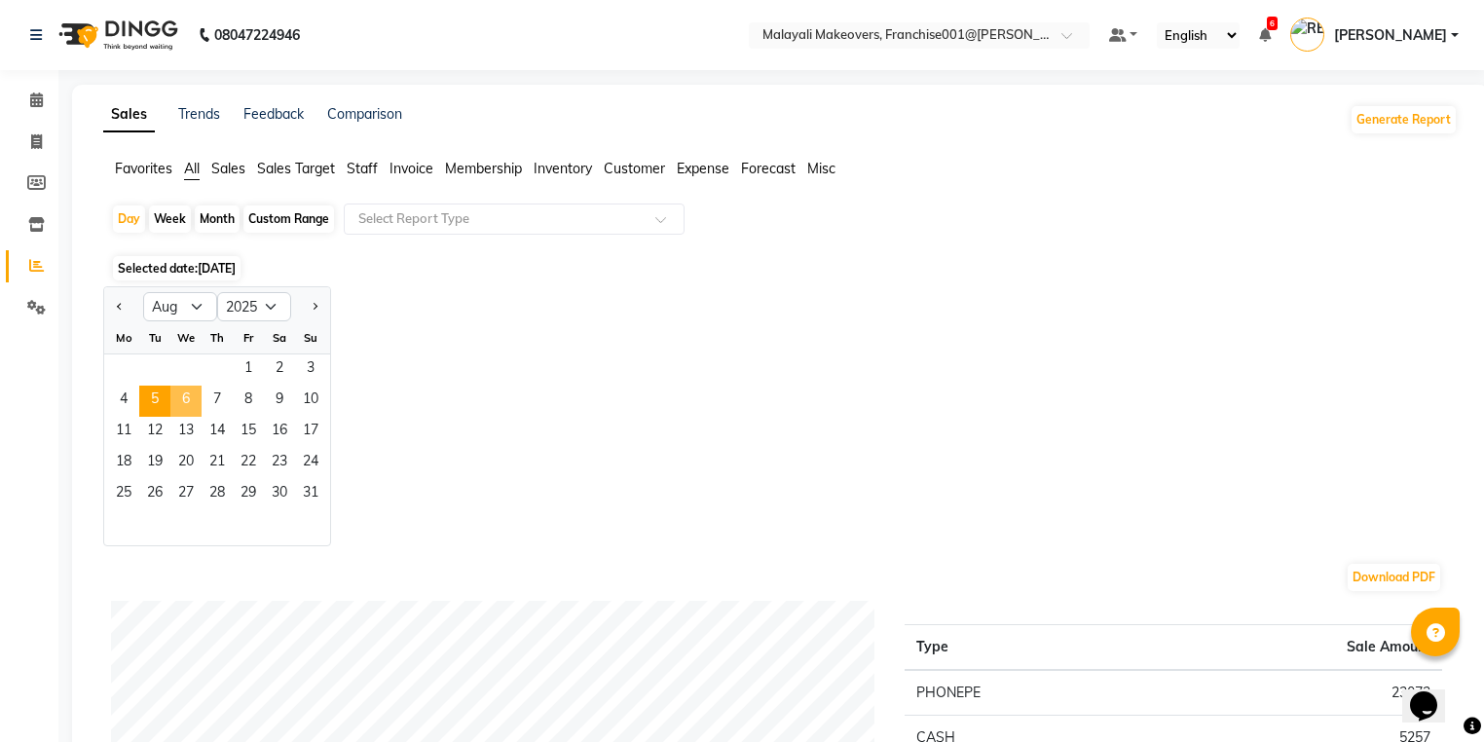
click at [187, 412] on span "6" at bounding box center [185, 401] width 31 height 31
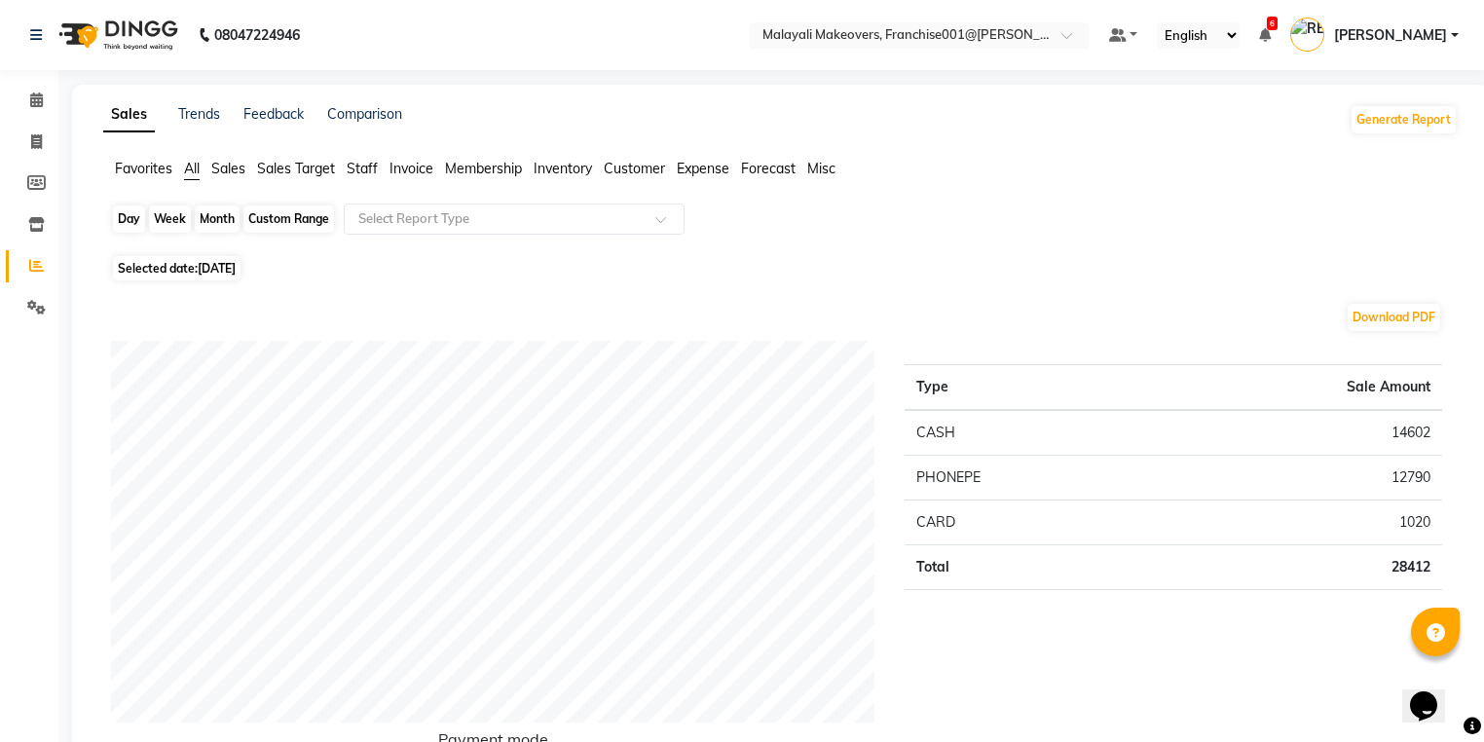
click at [129, 211] on div "Day" at bounding box center [129, 218] width 32 height 27
select select "8"
select select "2025"
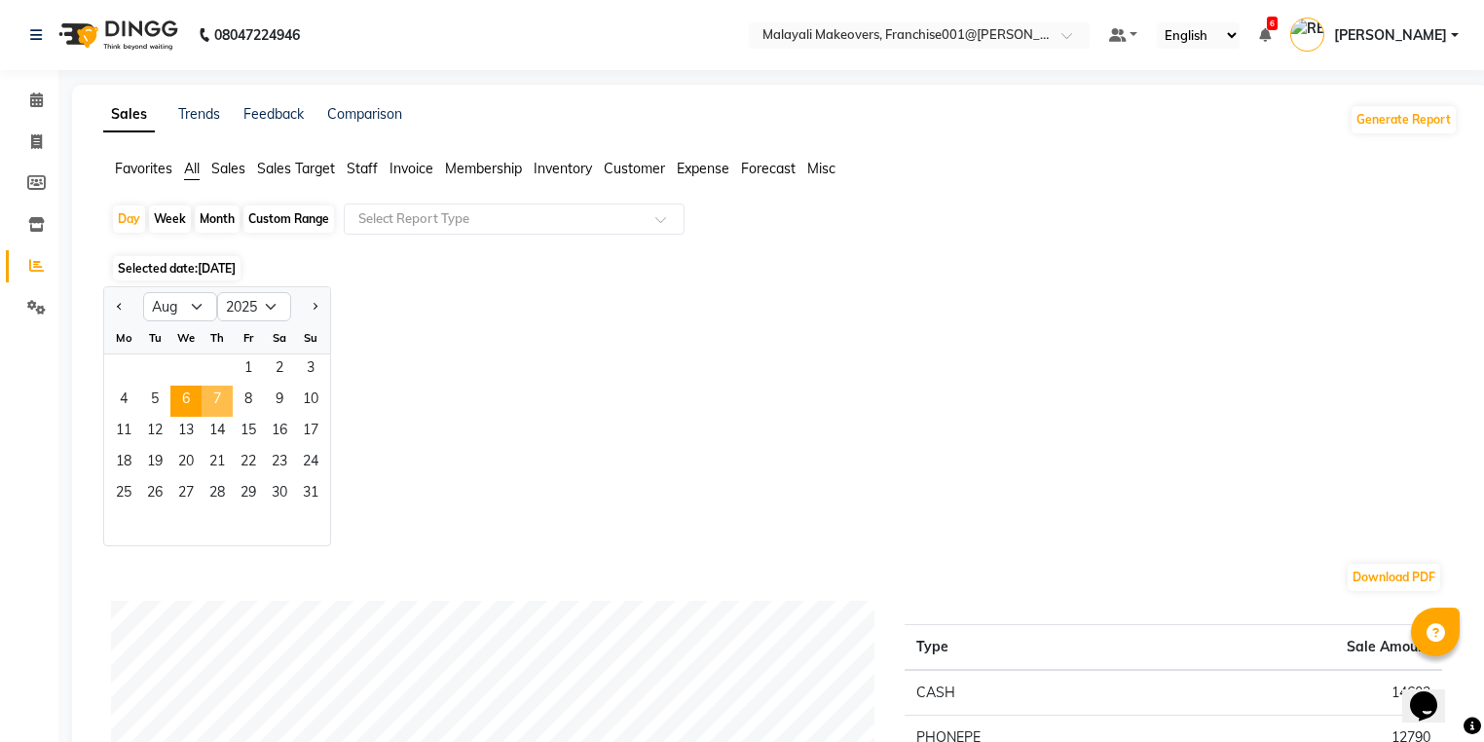
click at [205, 396] on span "7" at bounding box center [217, 401] width 31 height 31
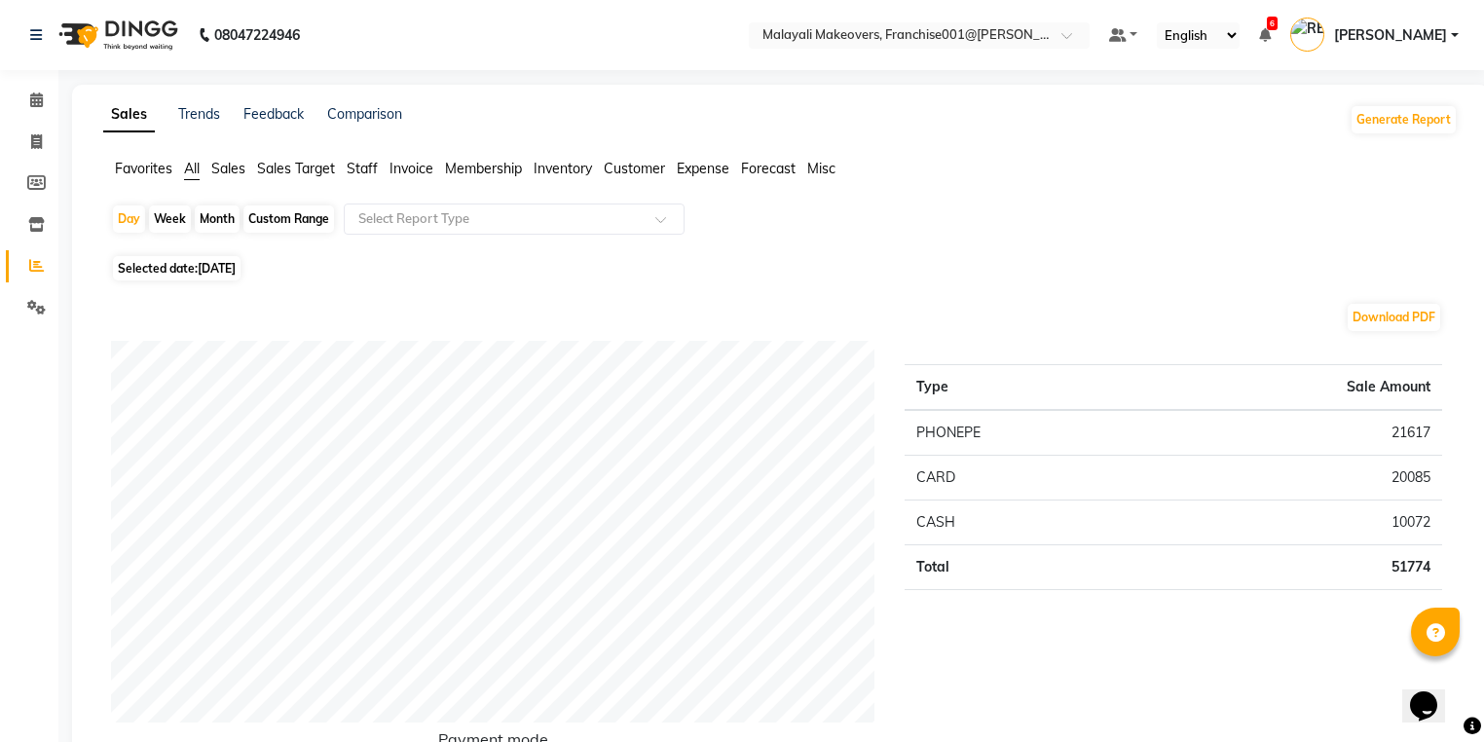
click at [126, 217] on div "Day" at bounding box center [129, 218] width 32 height 27
select select "8"
select select "2025"
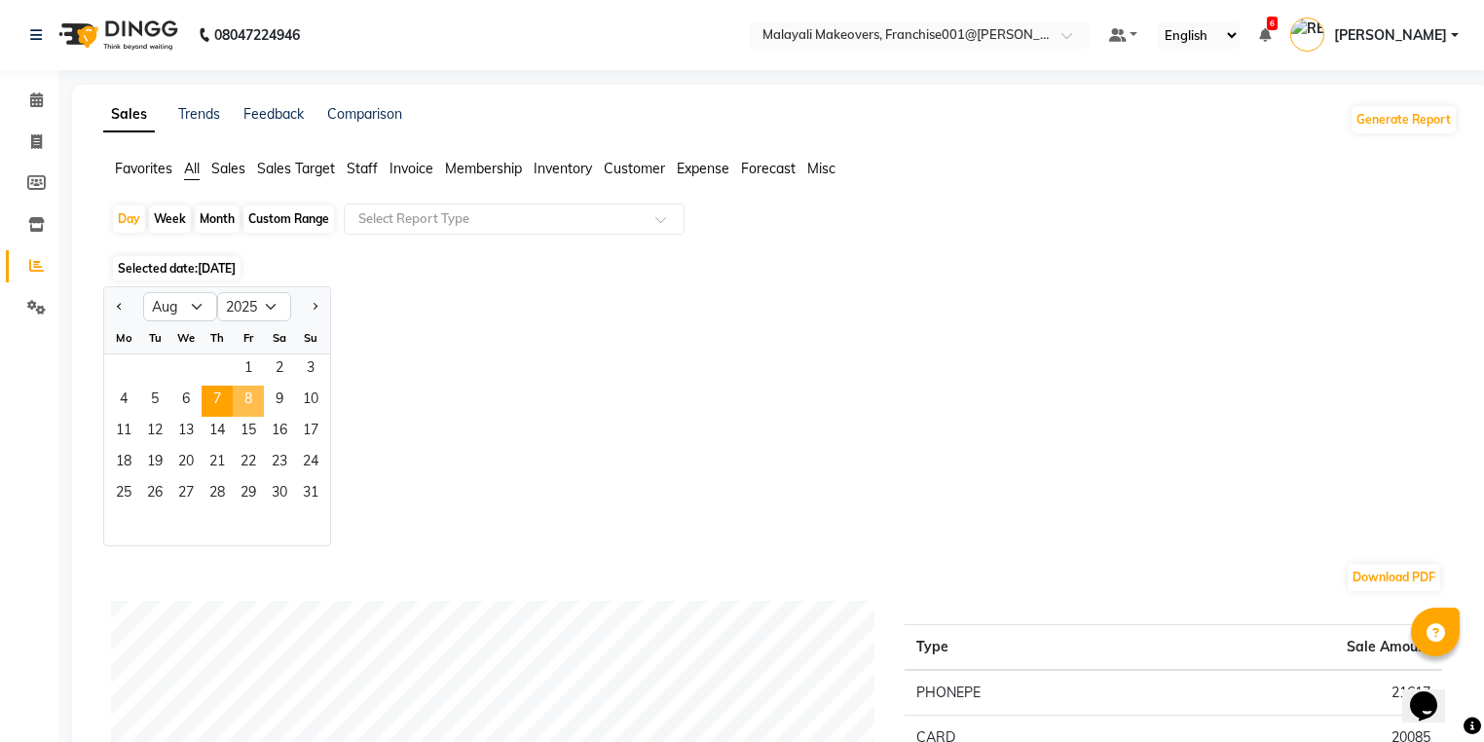
click at [249, 408] on span "8" at bounding box center [248, 401] width 31 height 31
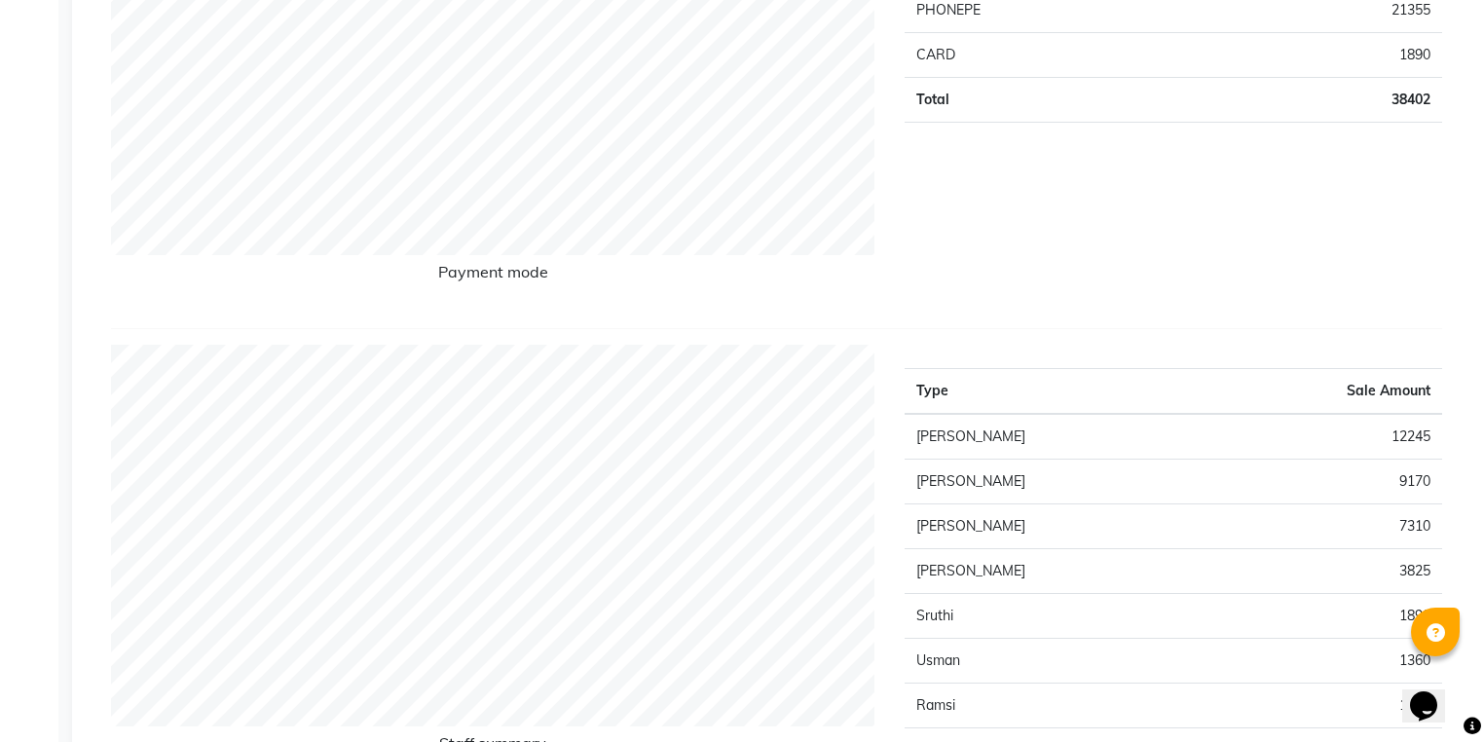
scroll to position [156, 0]
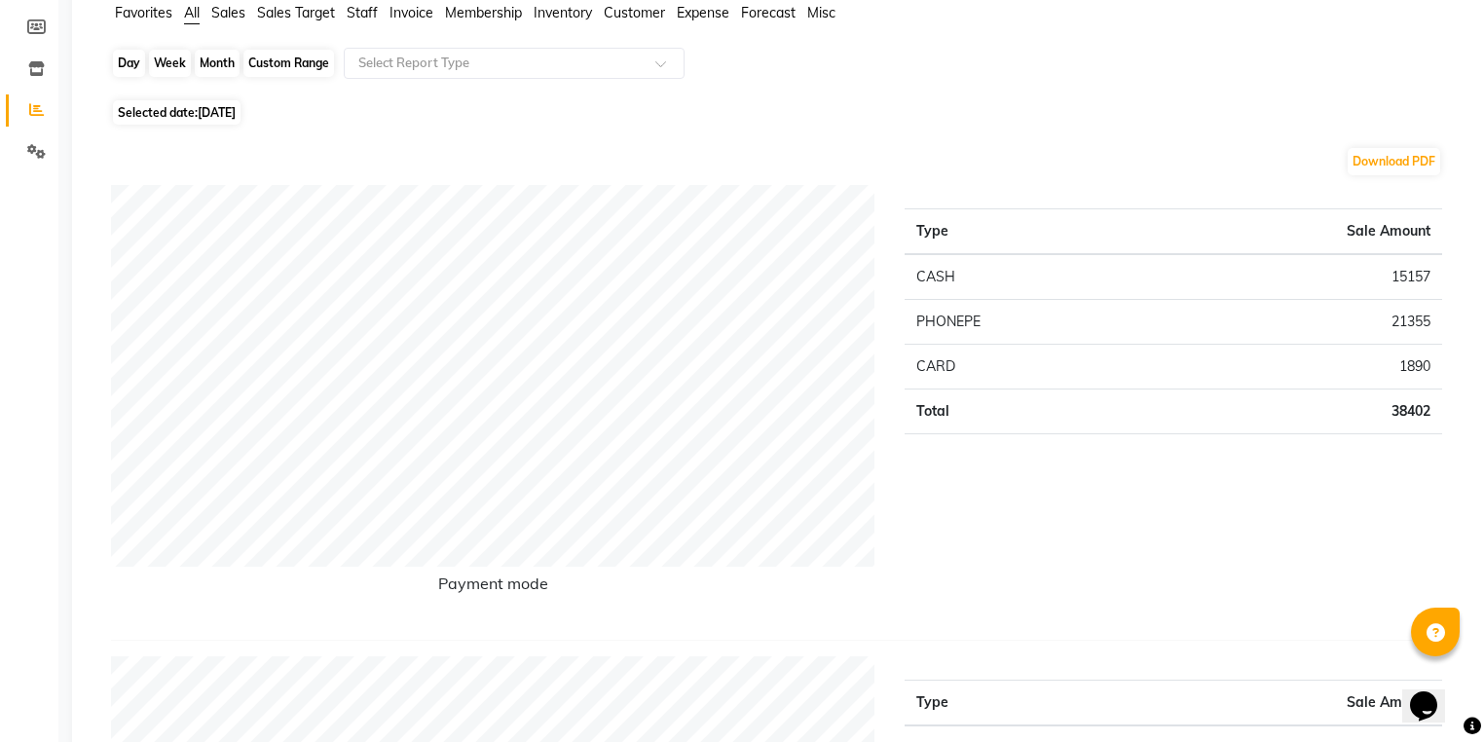
click at [123, 71] on div "Day" at bounding box center [129, 63] width 32 height 27
select select "8"
select select "2025"
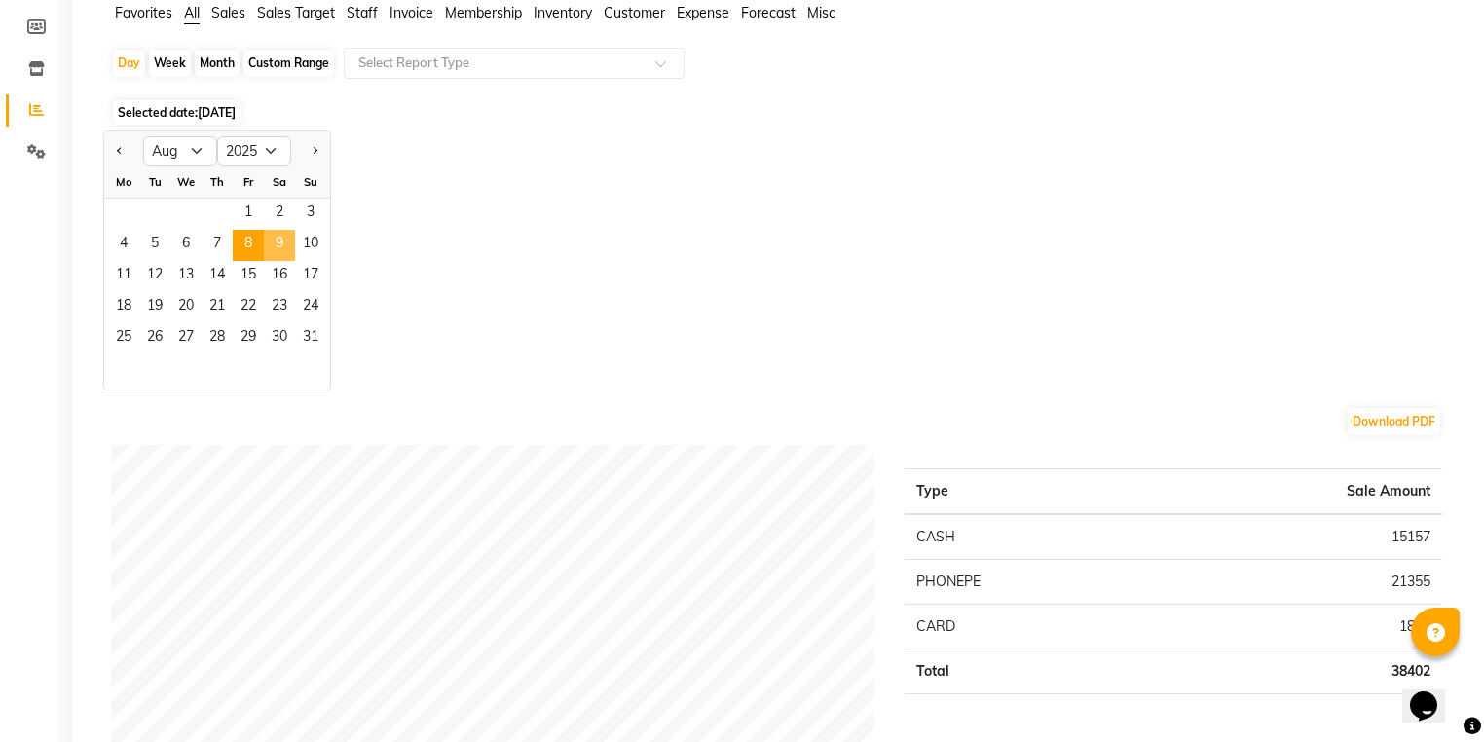
click at [280, 243] on span "9" at bounding box center [279, 245] width 31 height 31
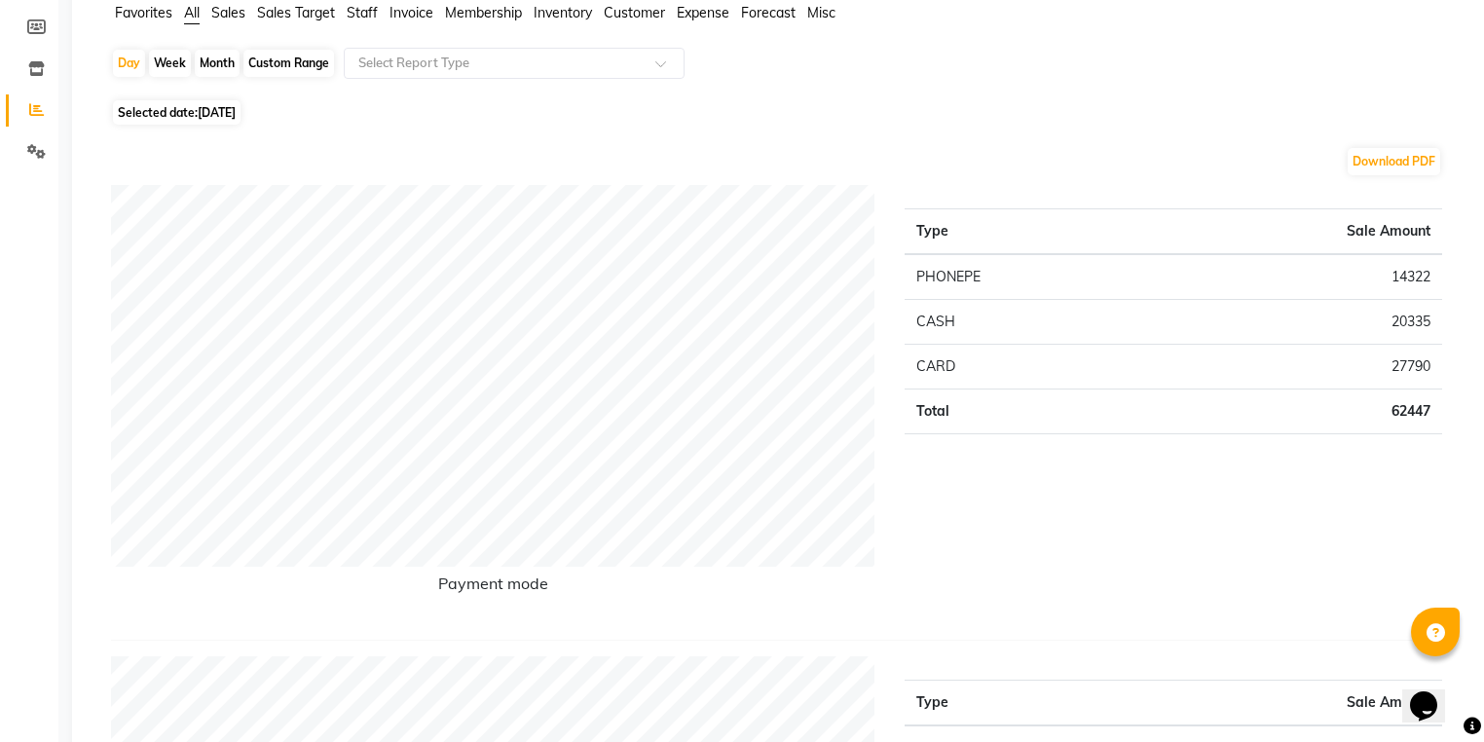
scroll to position [0, 0]
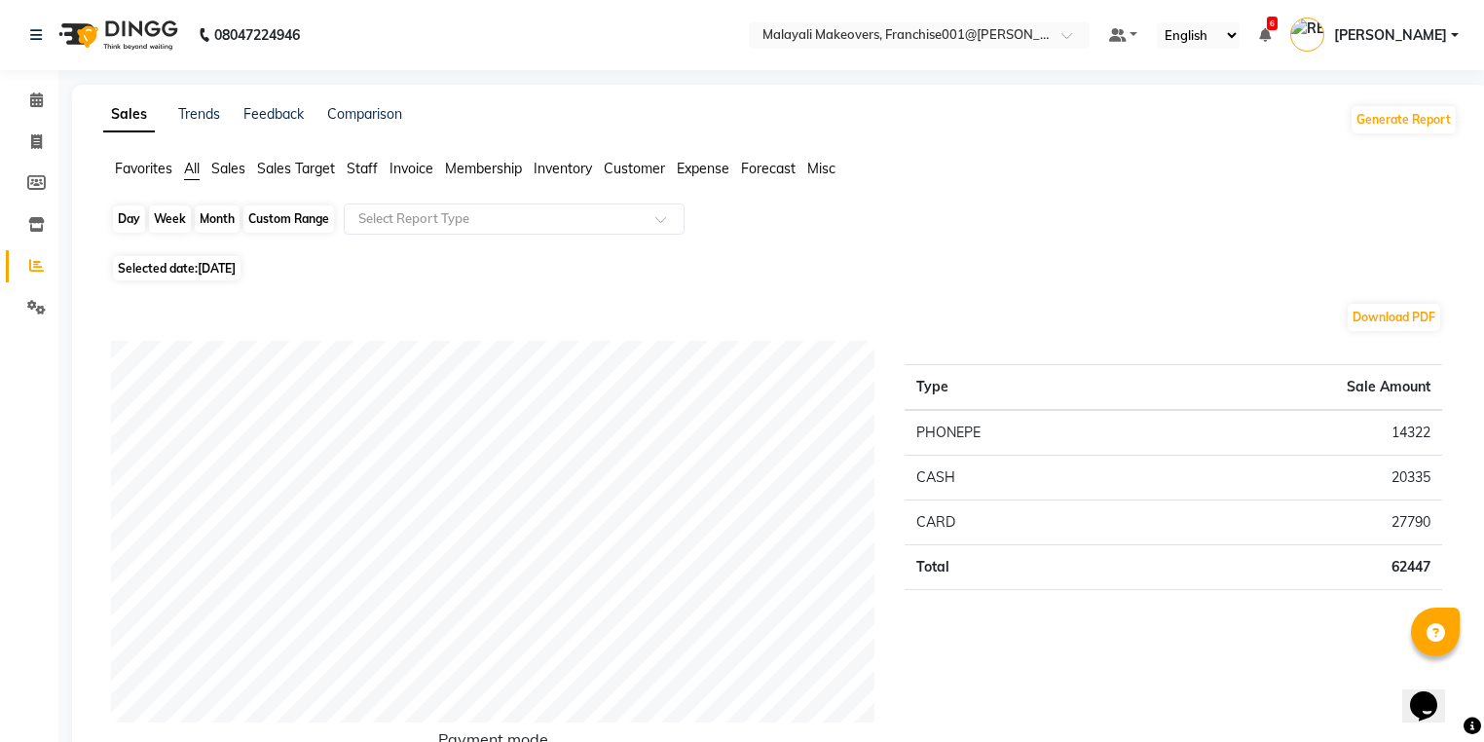
click at [130, 231] on div "Day" at bounding box center [129, 218] width 32 height 27
select select "8"
select select "2025"
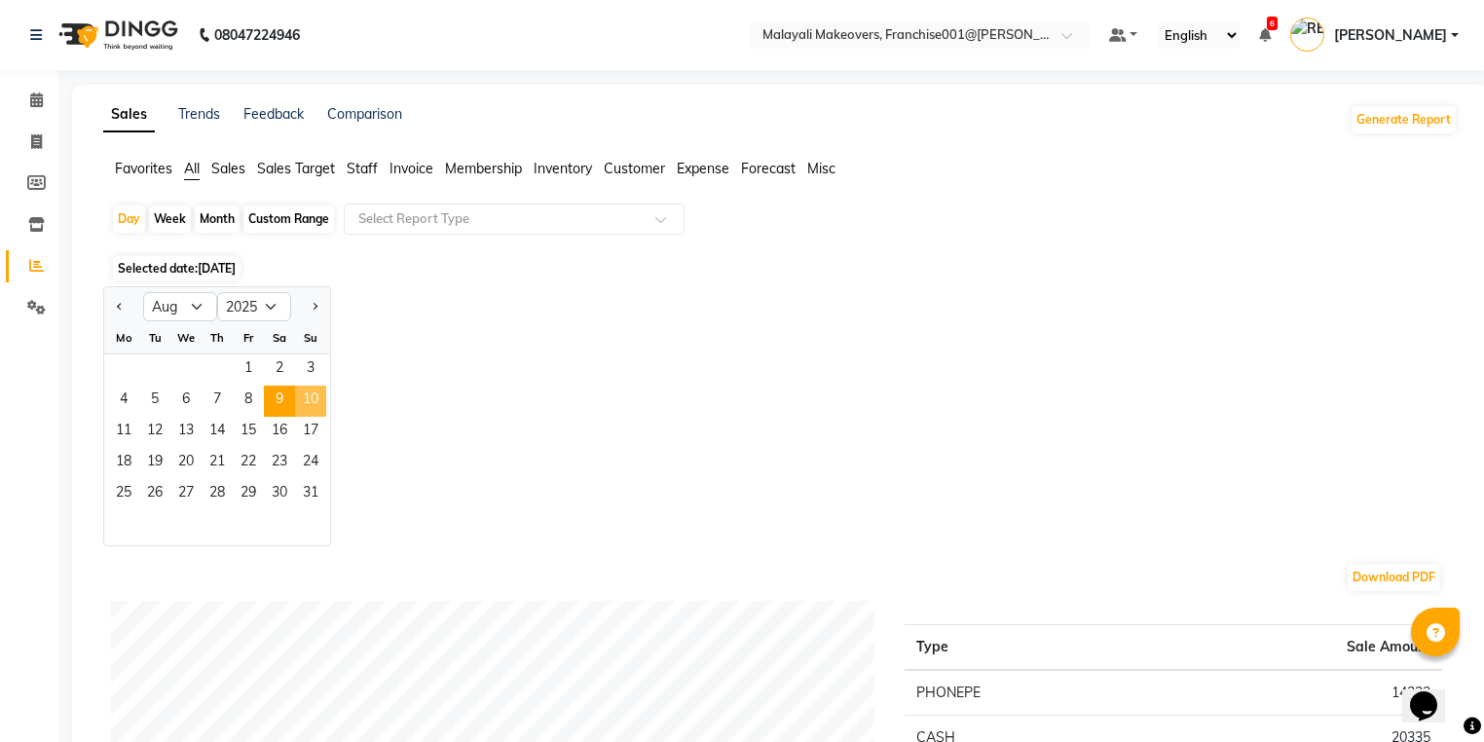
click at [304, 403] on span "10" at bounding box center [310, 401] width 31 height 31
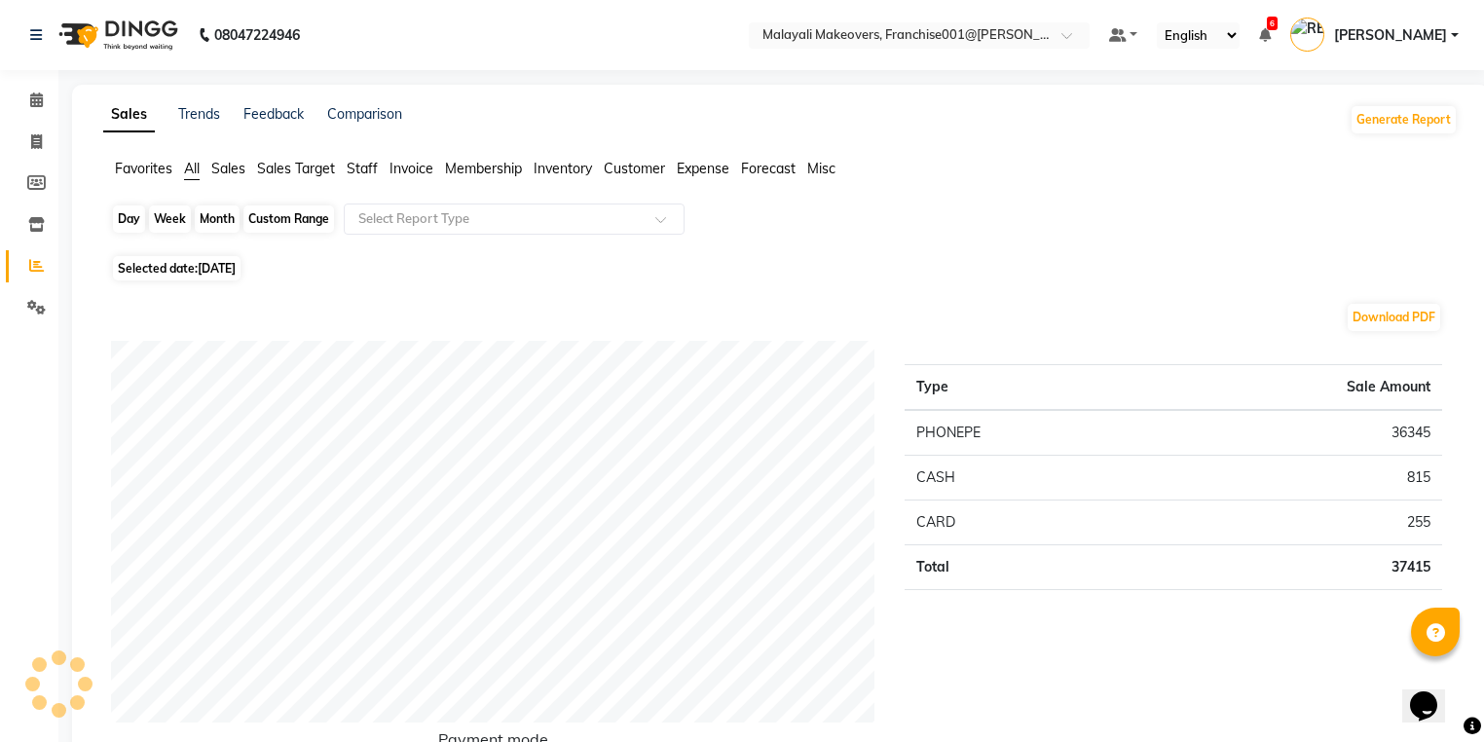
click at [134, 233] on div "Day" at bounding box center [129, 218] width 32 height 27
select select "8"
select select "2025"
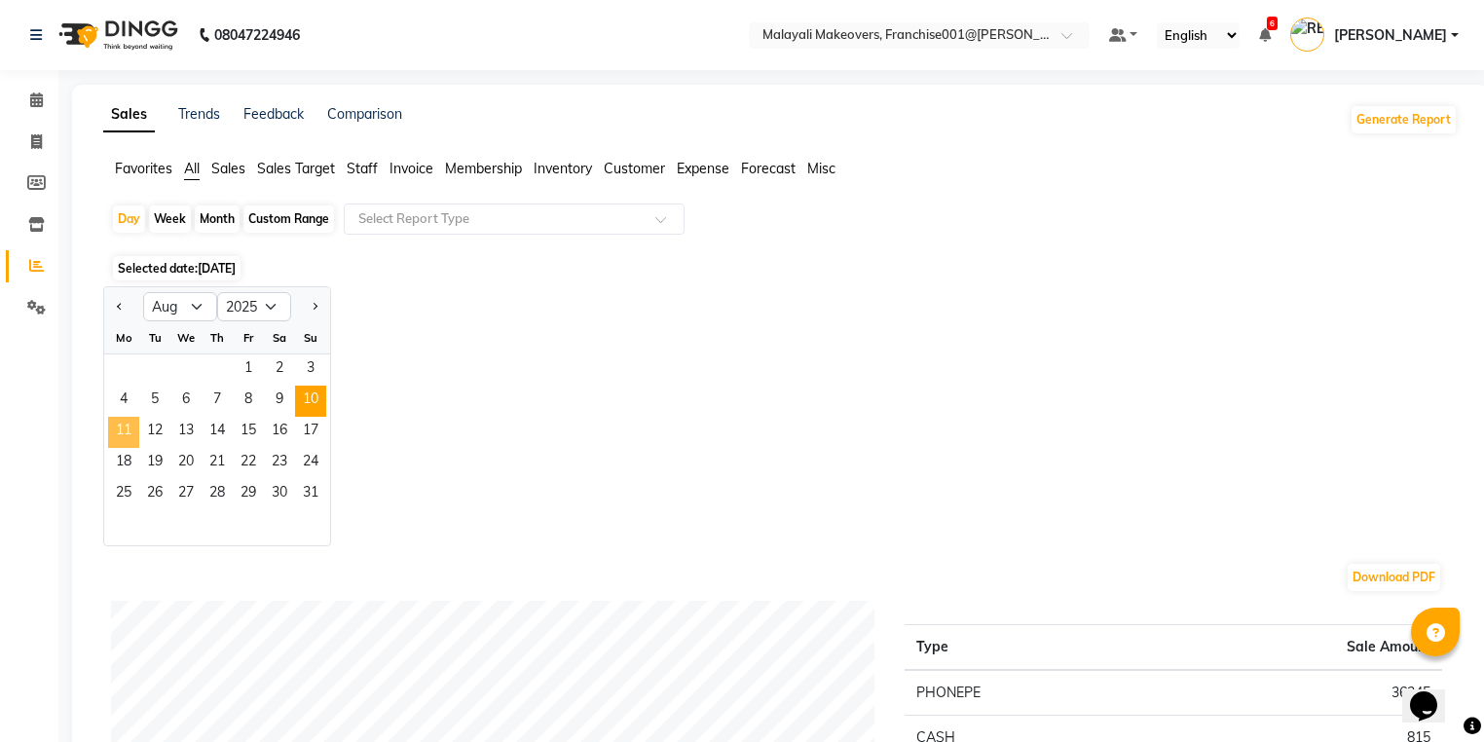
click at [117, 433] on span "11" at bounding box center [123, 432] width 31 height 31
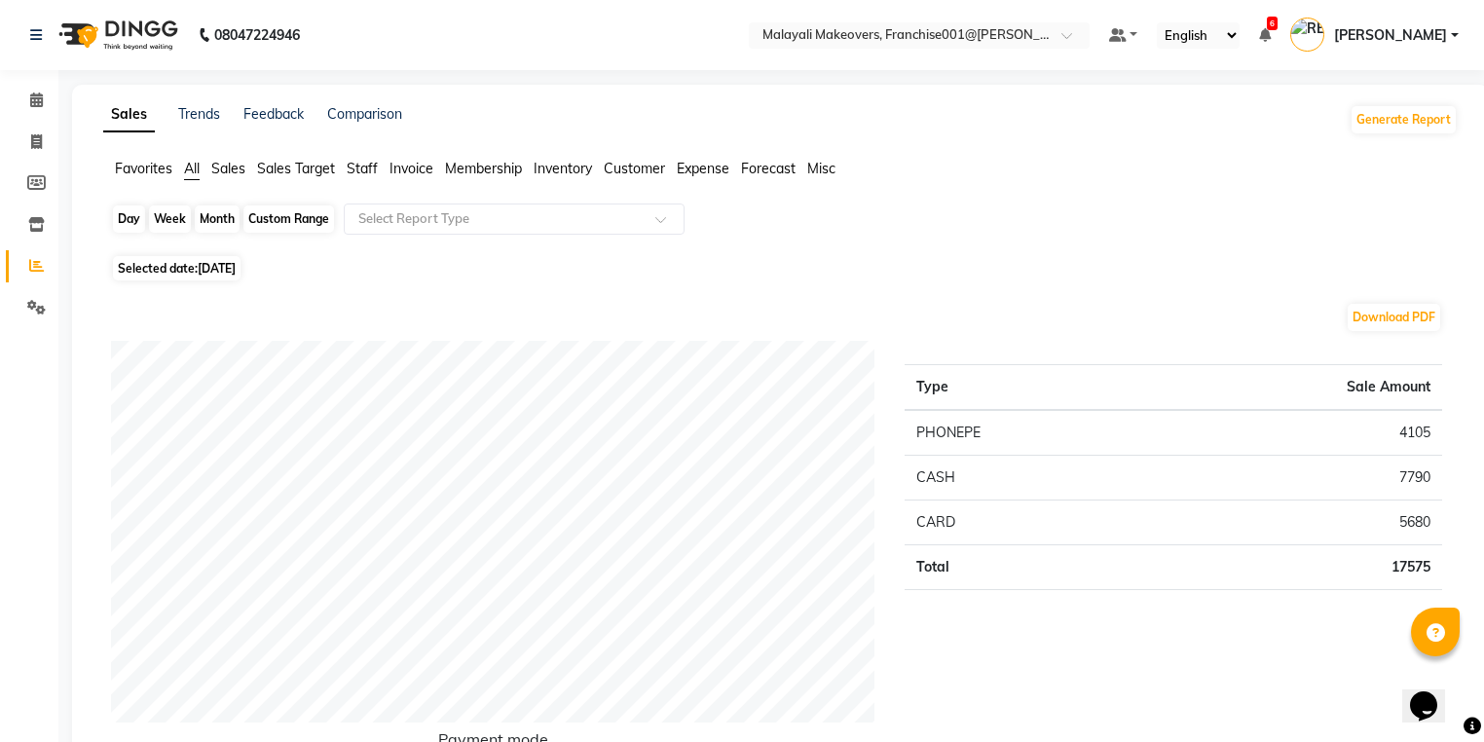
click at [124, 214] on div "Day" at bounding box center [129, 218] width 32 height 27
select select "8"
select select "2025"
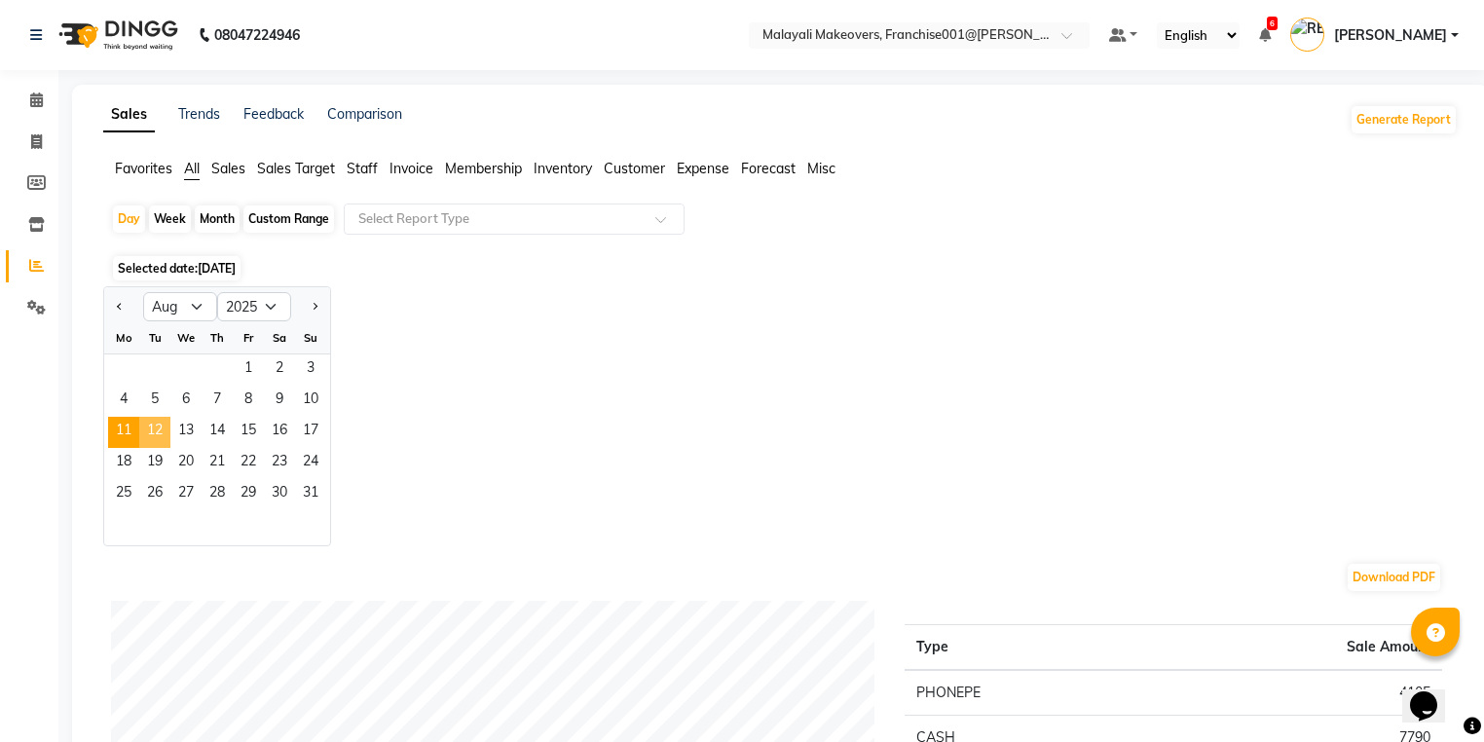
click at [160, 435] on span "12" at bounding box center [154, 432] width 31 height 31
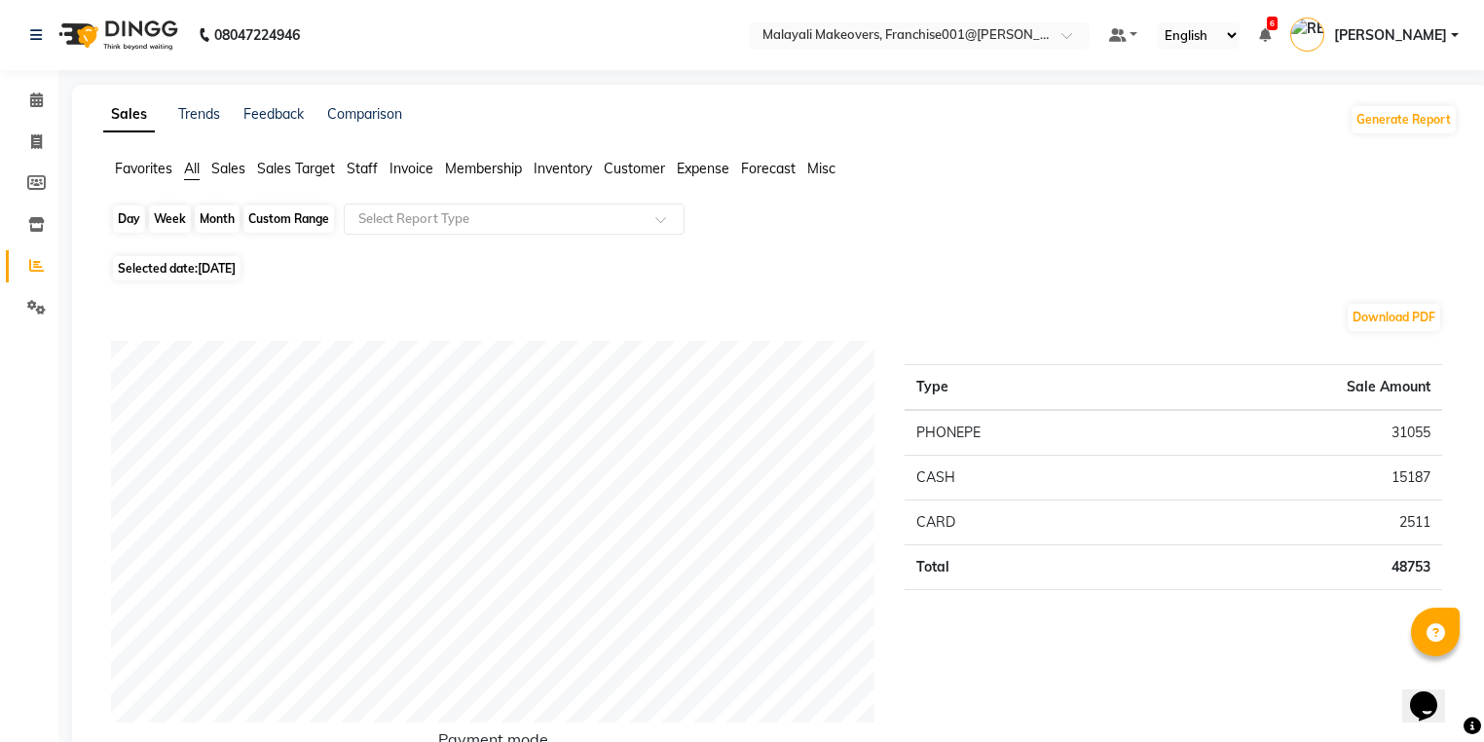
click at [125, 228] on div "Day" at bounding box center [129, 218] width 32 height 27
select select "8"
select select "2025"
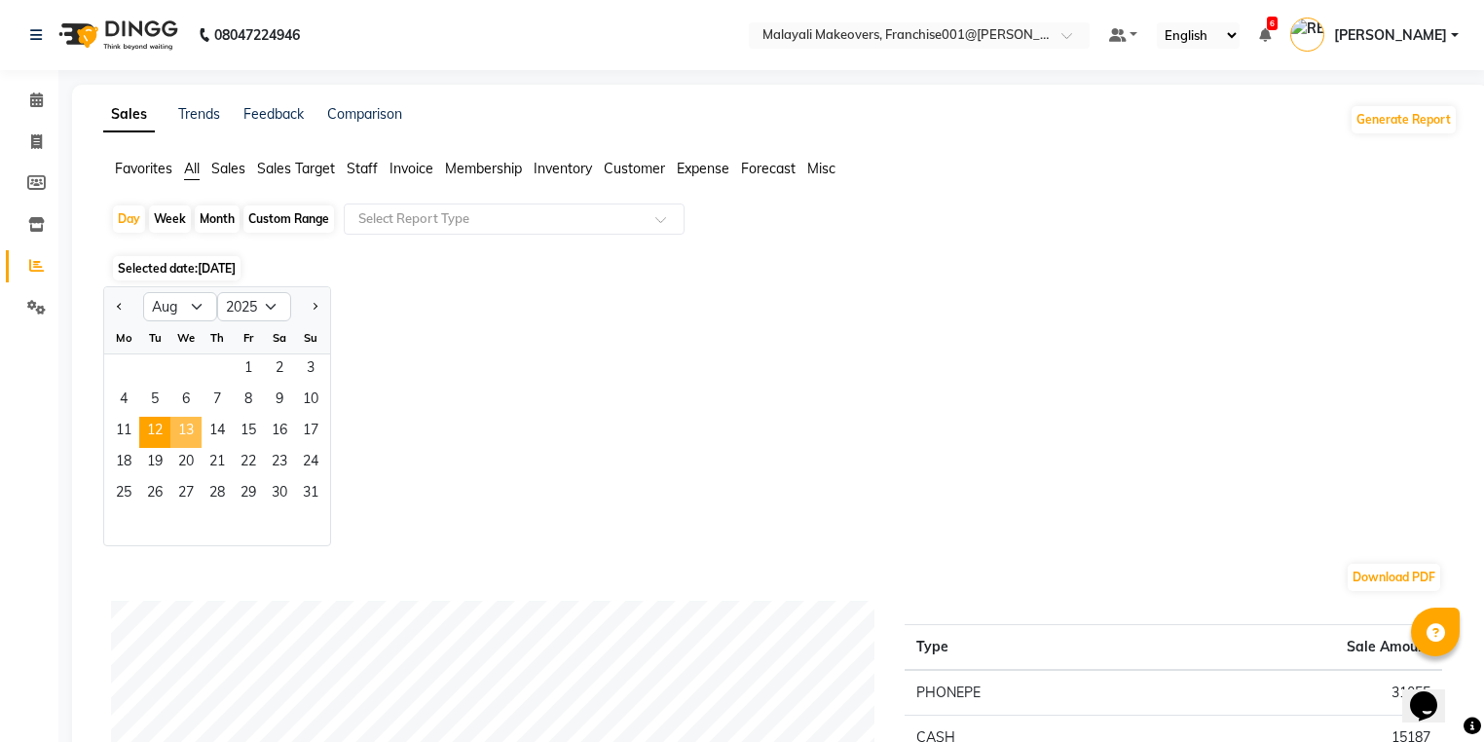
click at [194, 444] on span "13" at bounding box center [185, 432] width 31 height 31
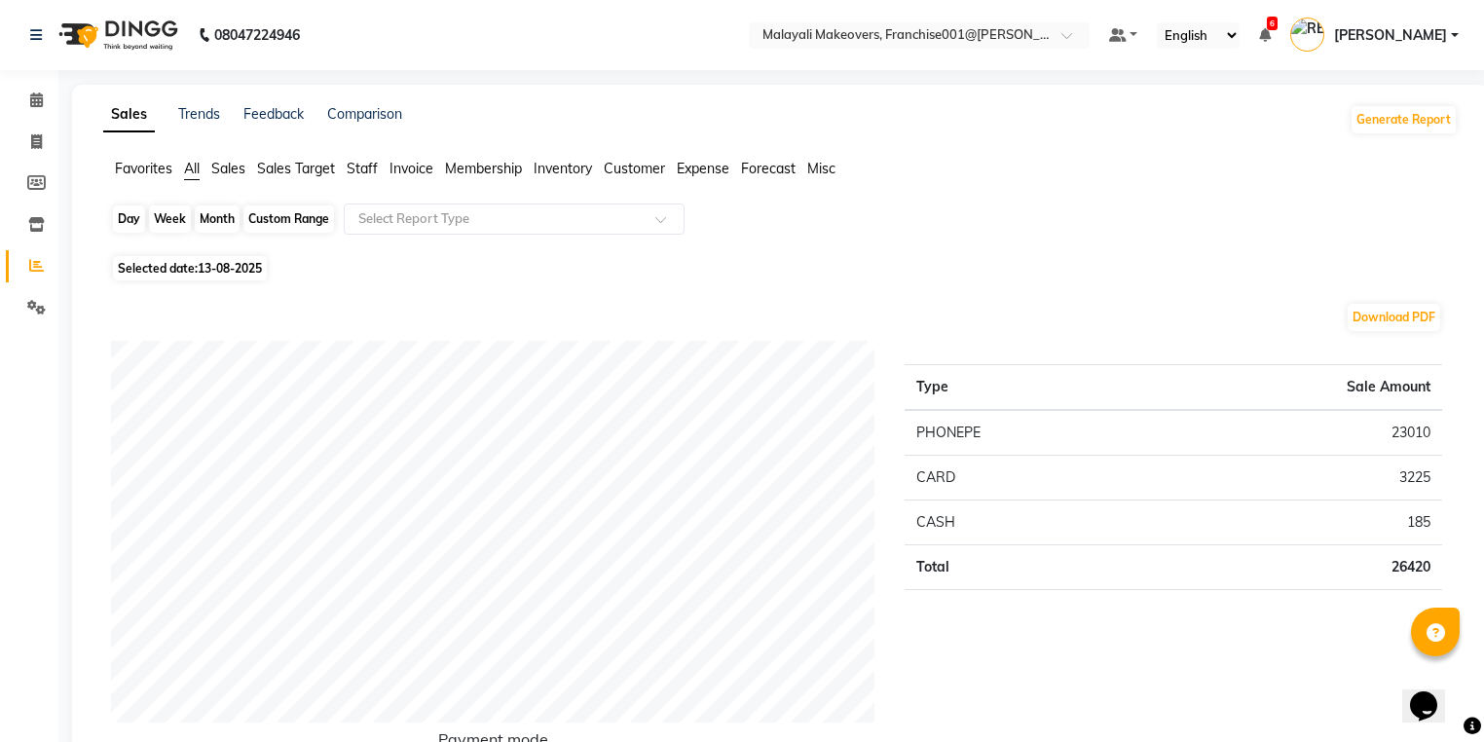
click at [123, 216] on div "Day" at bounding box center [129, 218] width 32 height 27
select select "8"
select select "2025"
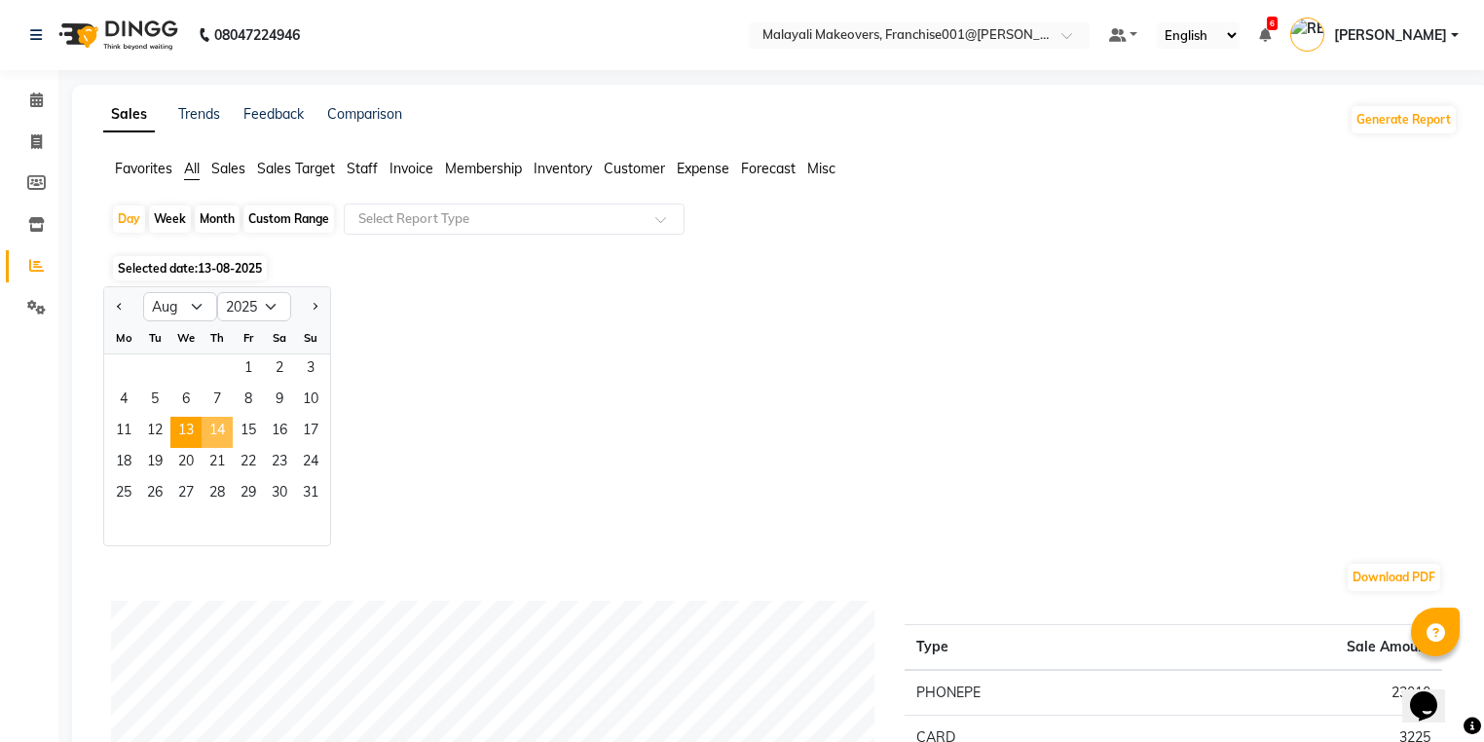
click at [226, 432] on span "14" at bounding box center [217, 432] width 31 height 31
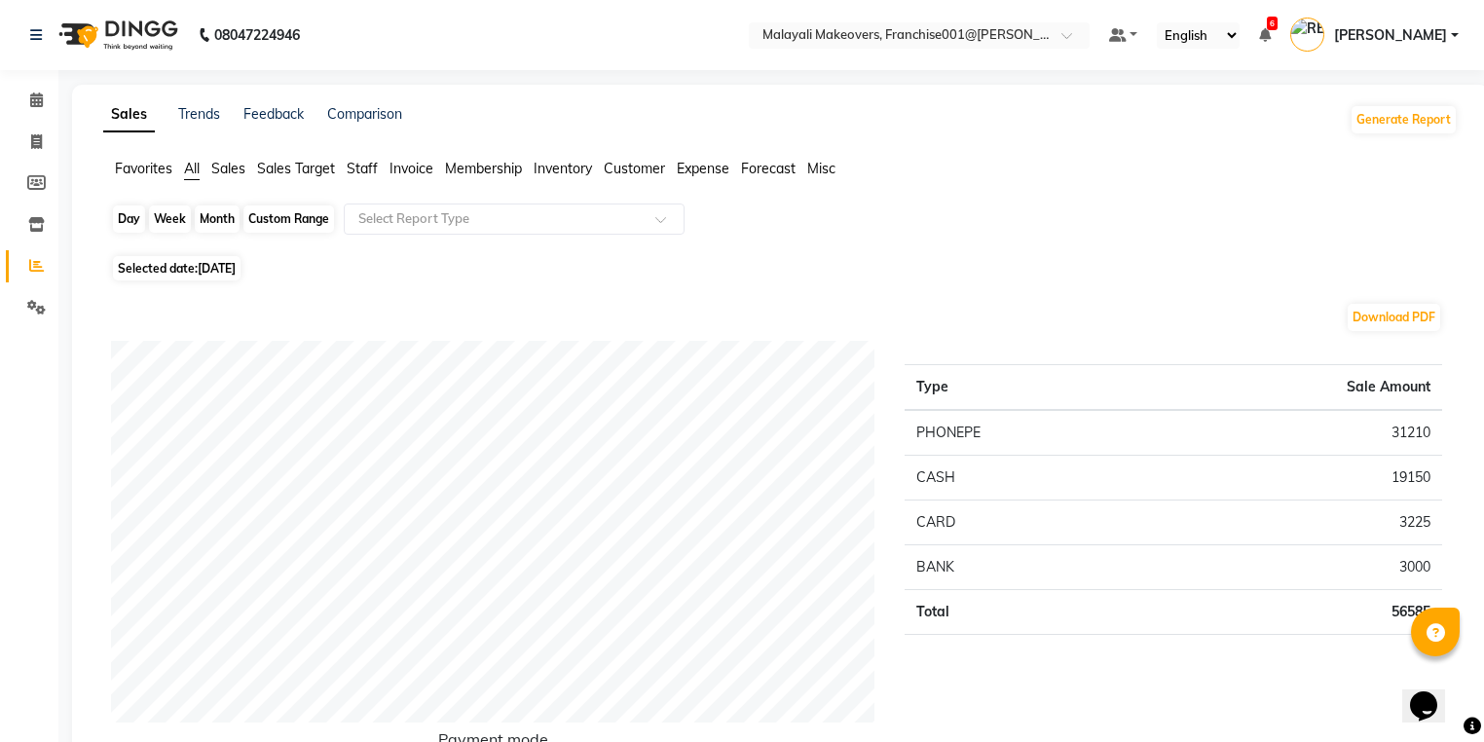
click at [132, 223] on div "Day" at bounding box center [129, 218] width 32 height 27
select select "8"
select select "2025"
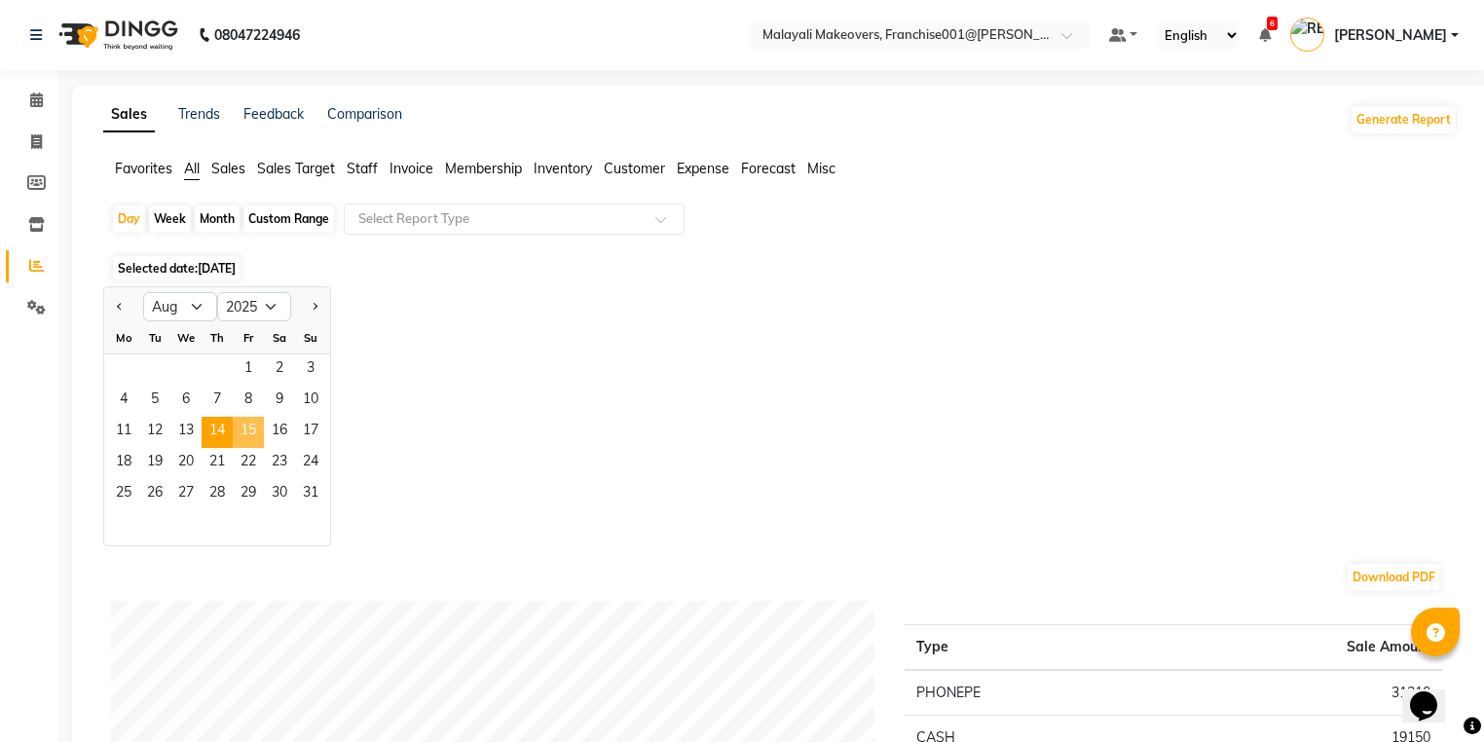
click at [242, 427] on span "15" at bounding box center [248, 432] width 31 height 31
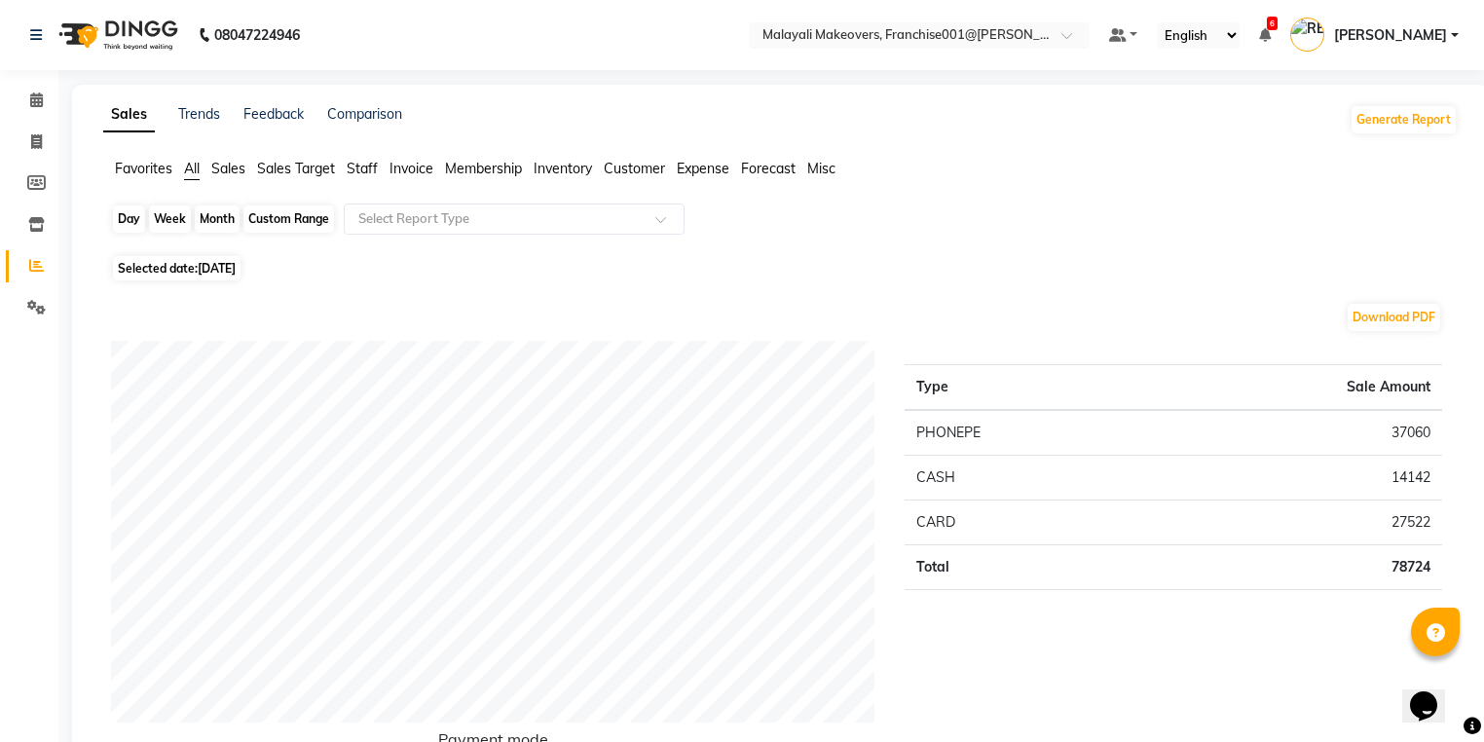
click at [128, 224] on div "Day" at bounding box center [129, 218] width 32 height 27
select select "8"
select select "2025"
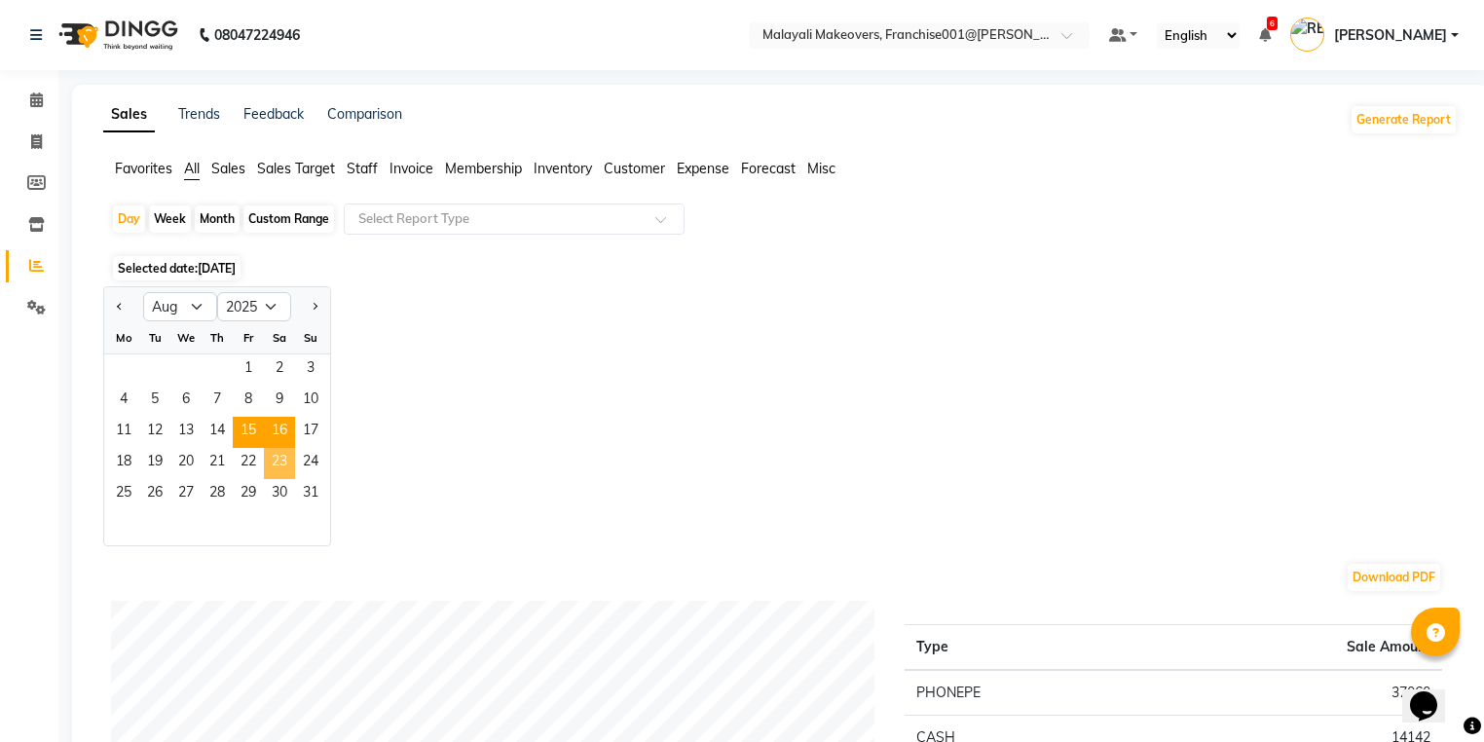
click at [281, 440] on span "16" at bounding box center [279, 432] width 31 height 31
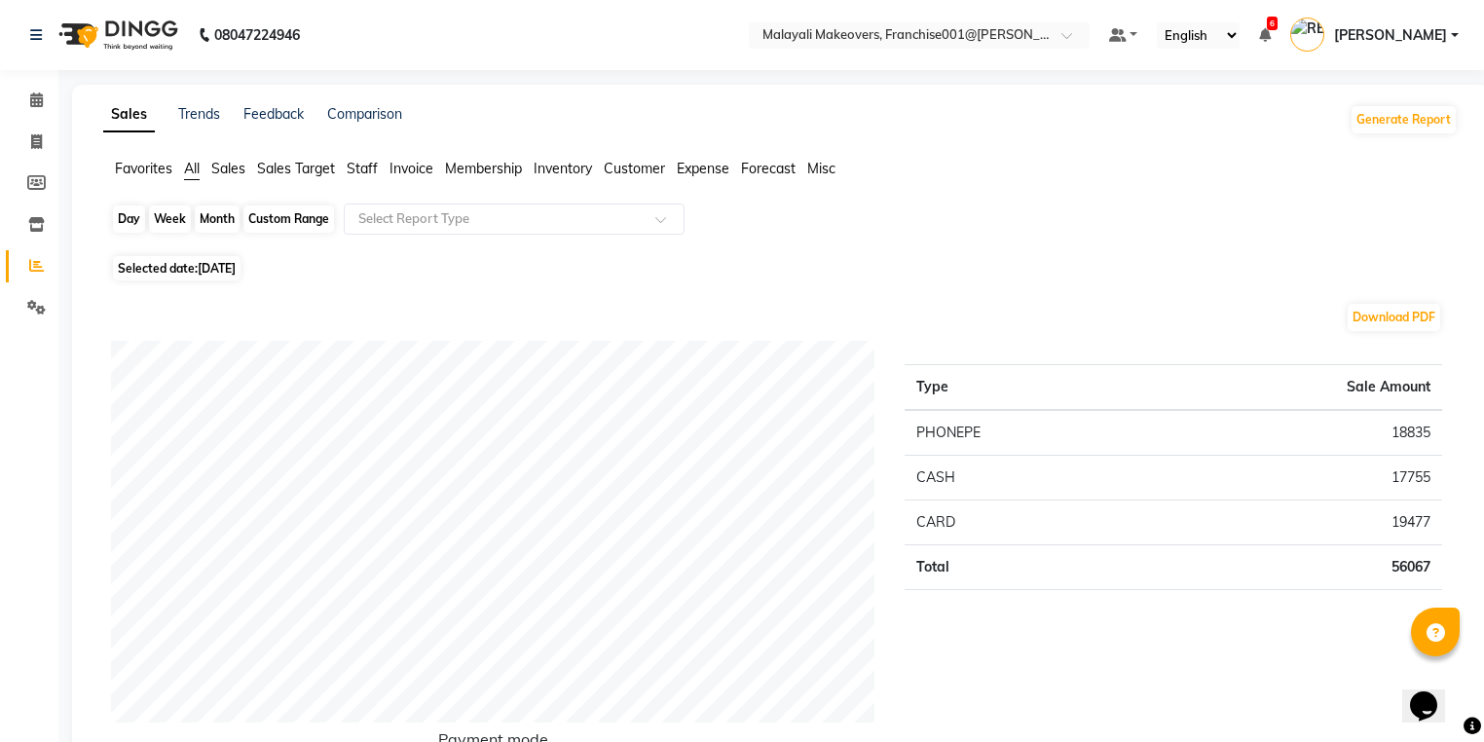
click at [125, 212] on div "Day" at bounding box center [129, 218] width 32 height 27
select select "8"
select select "2025"
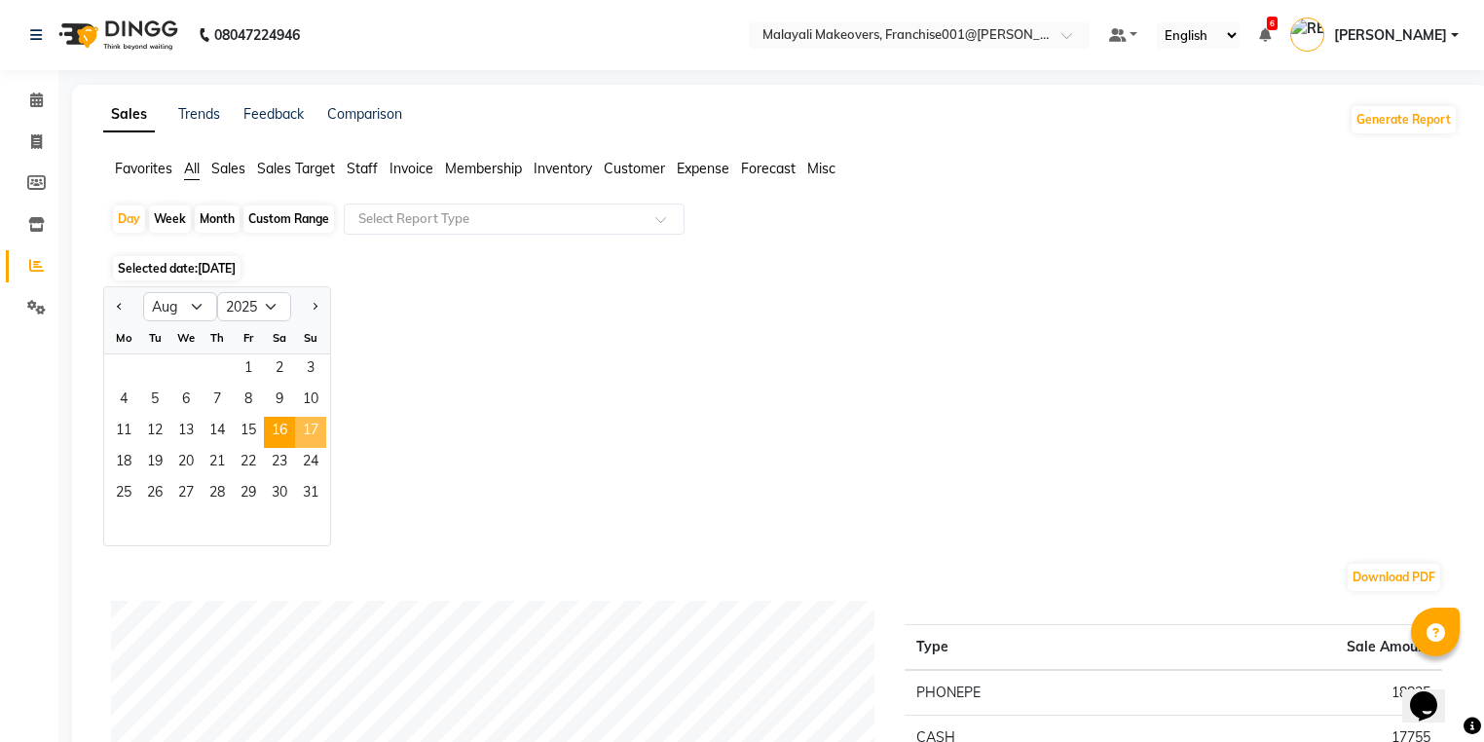
click at [301, 431] on span "17" at bounding box center [310, 432] width 31 height 31
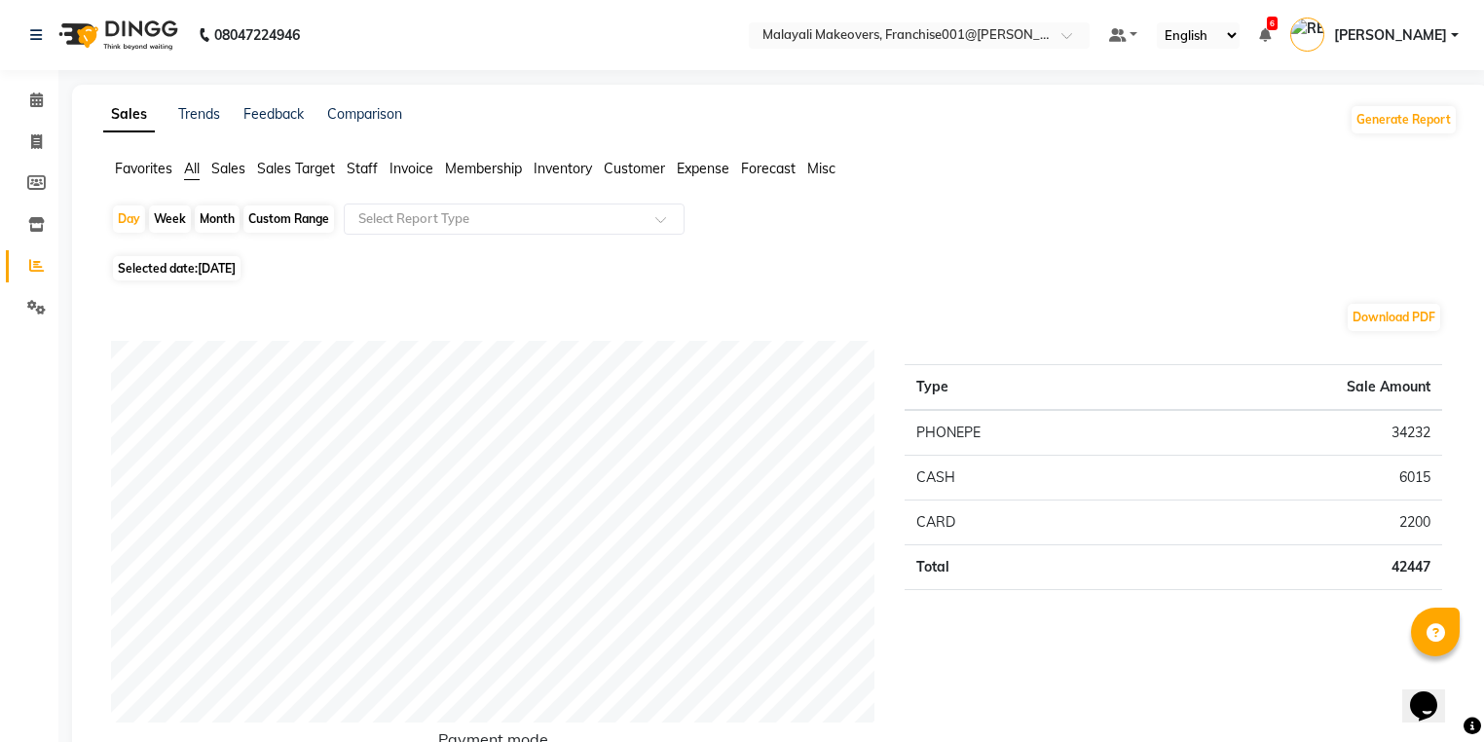
click at [130, 210] on div "Day" at bounding box center [129, 218] width 32 height 27
select select "8"
select select "2025"
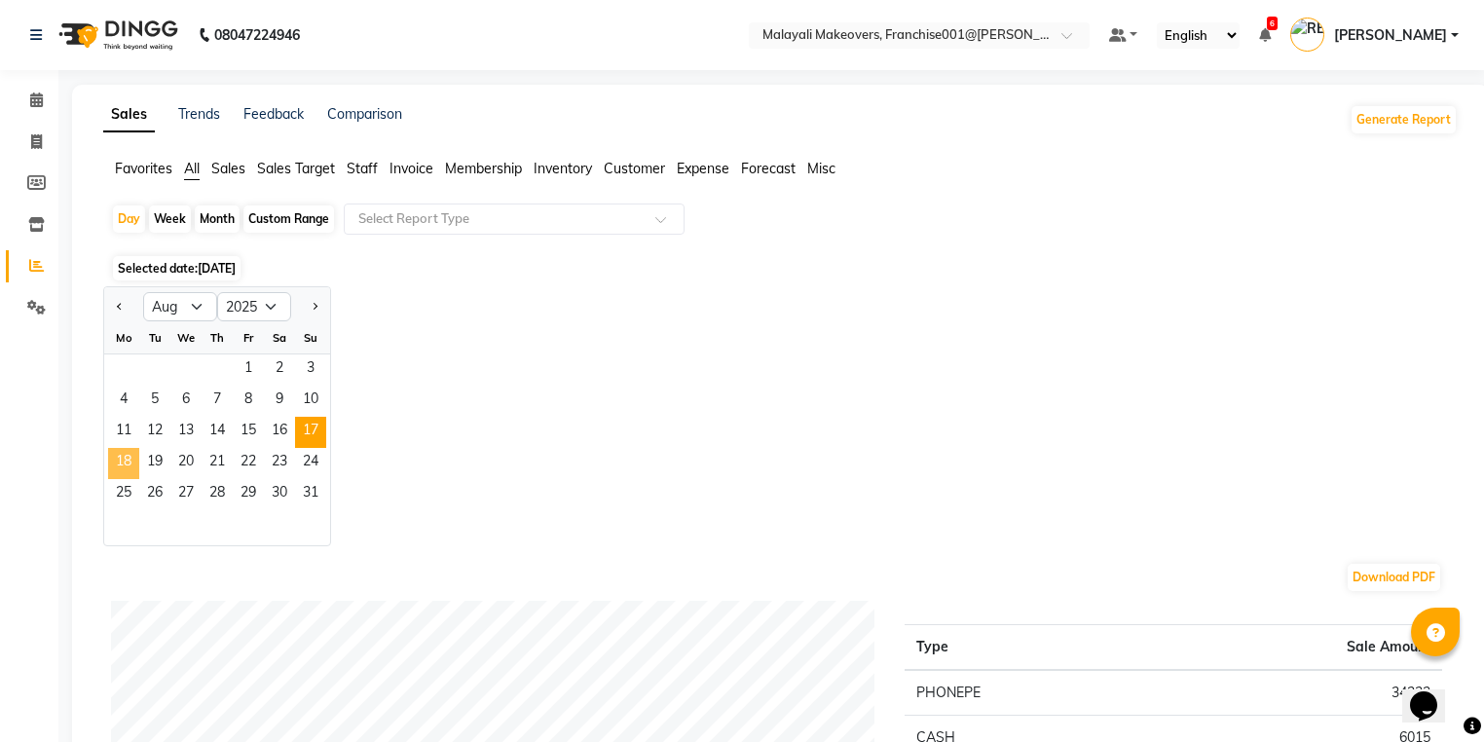
click at [118, 463] on span "18" at bounding box center [123, 463] width 31 height 31
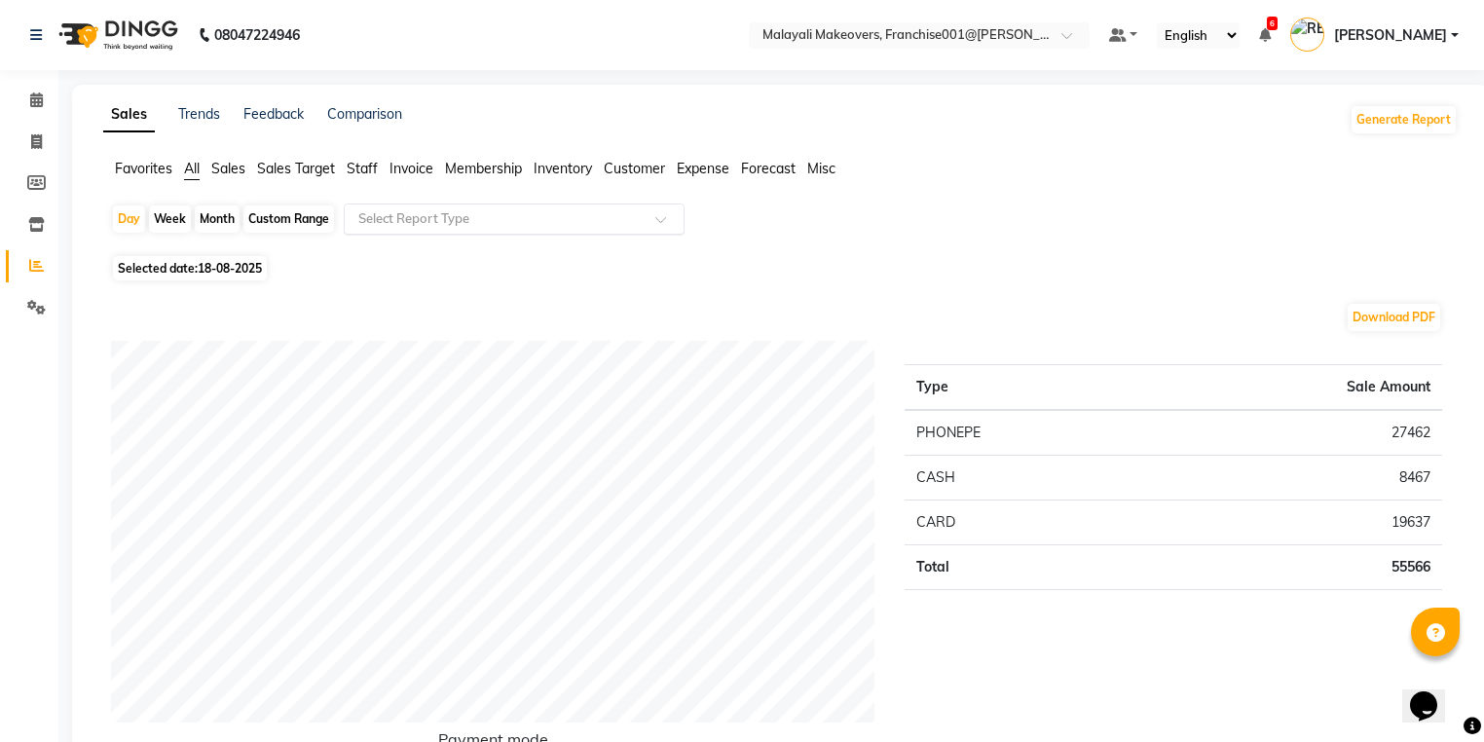
click at [396, 226] on input "text" at bounding box center [494, 218] width 280 height 19
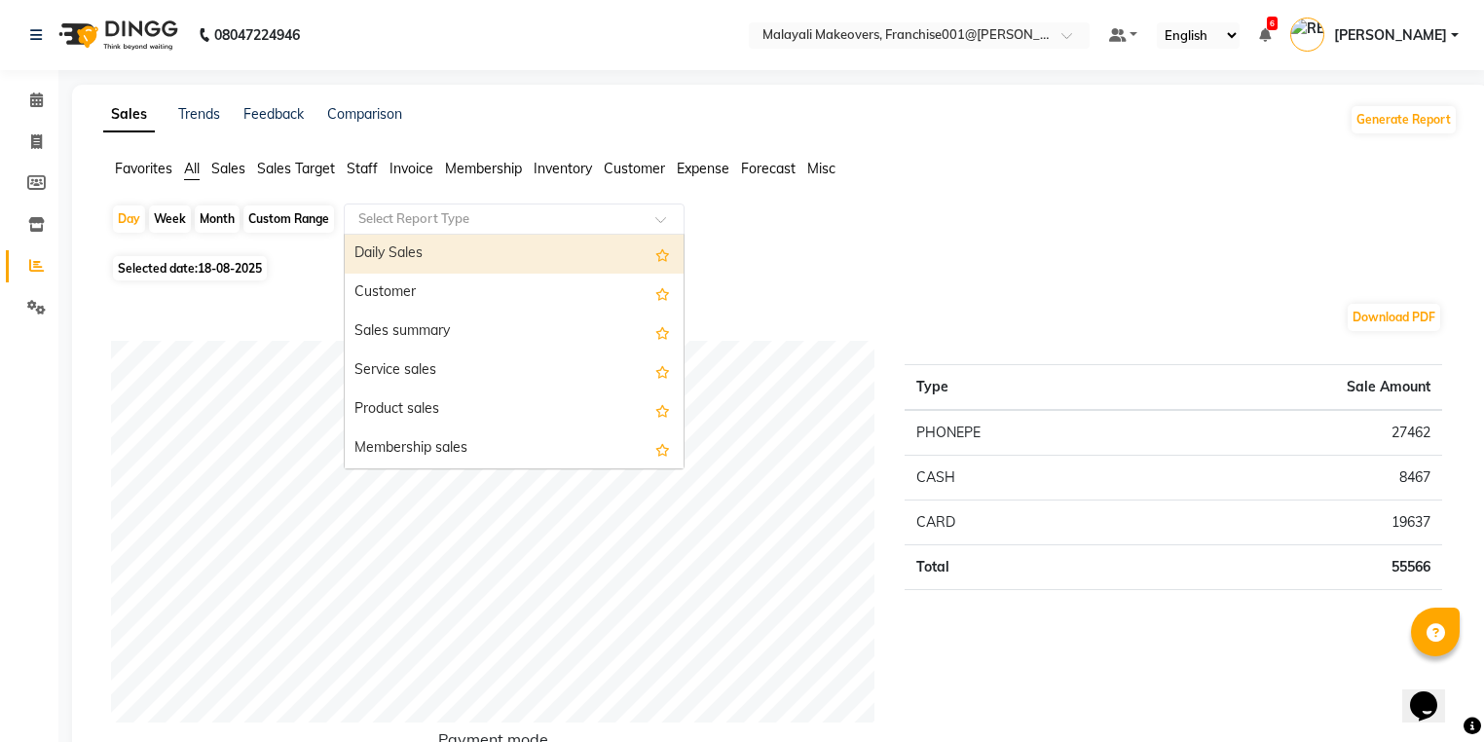
click at [396, 236] on div "Daily Sales" at bounding box center [514, 254] width 339 height 39
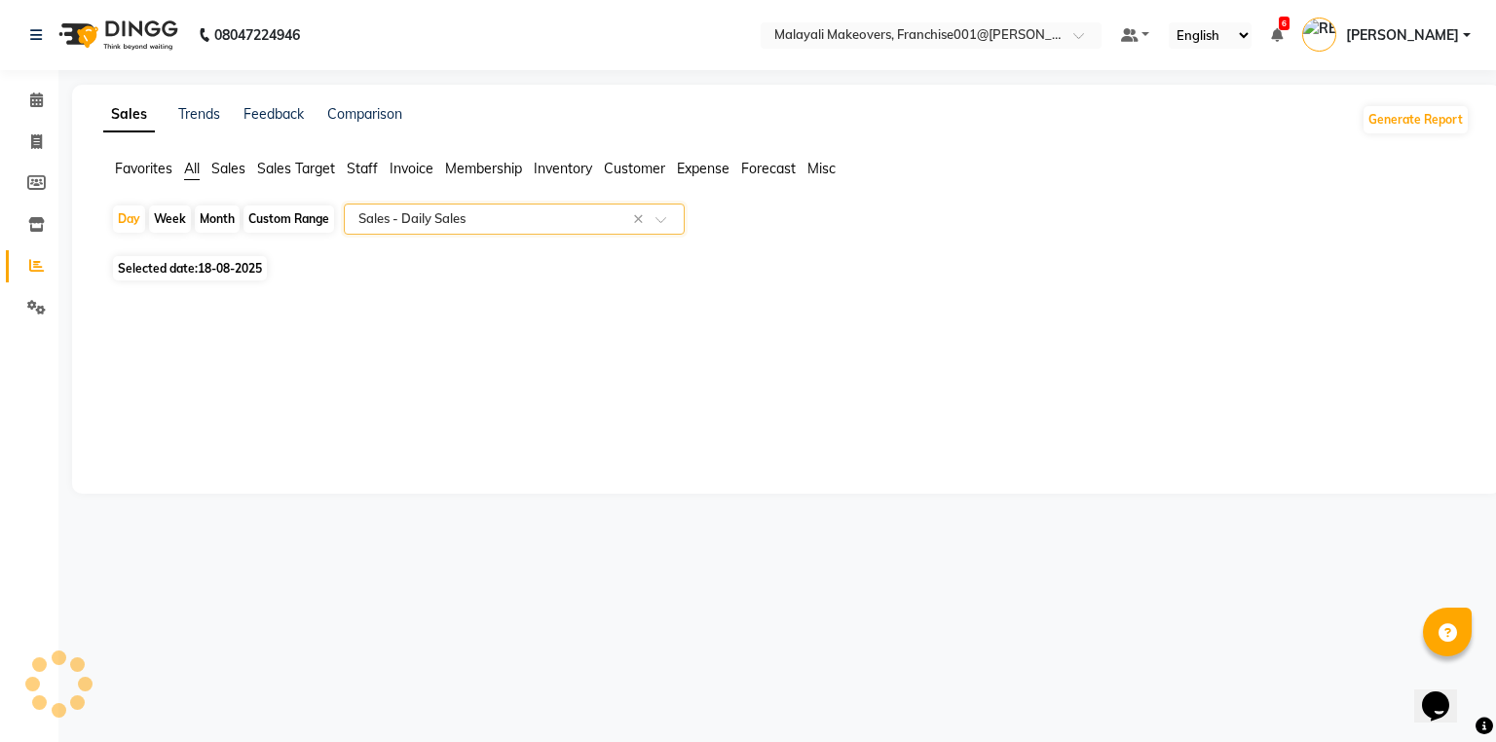
select select "full_report"
select select "csv"
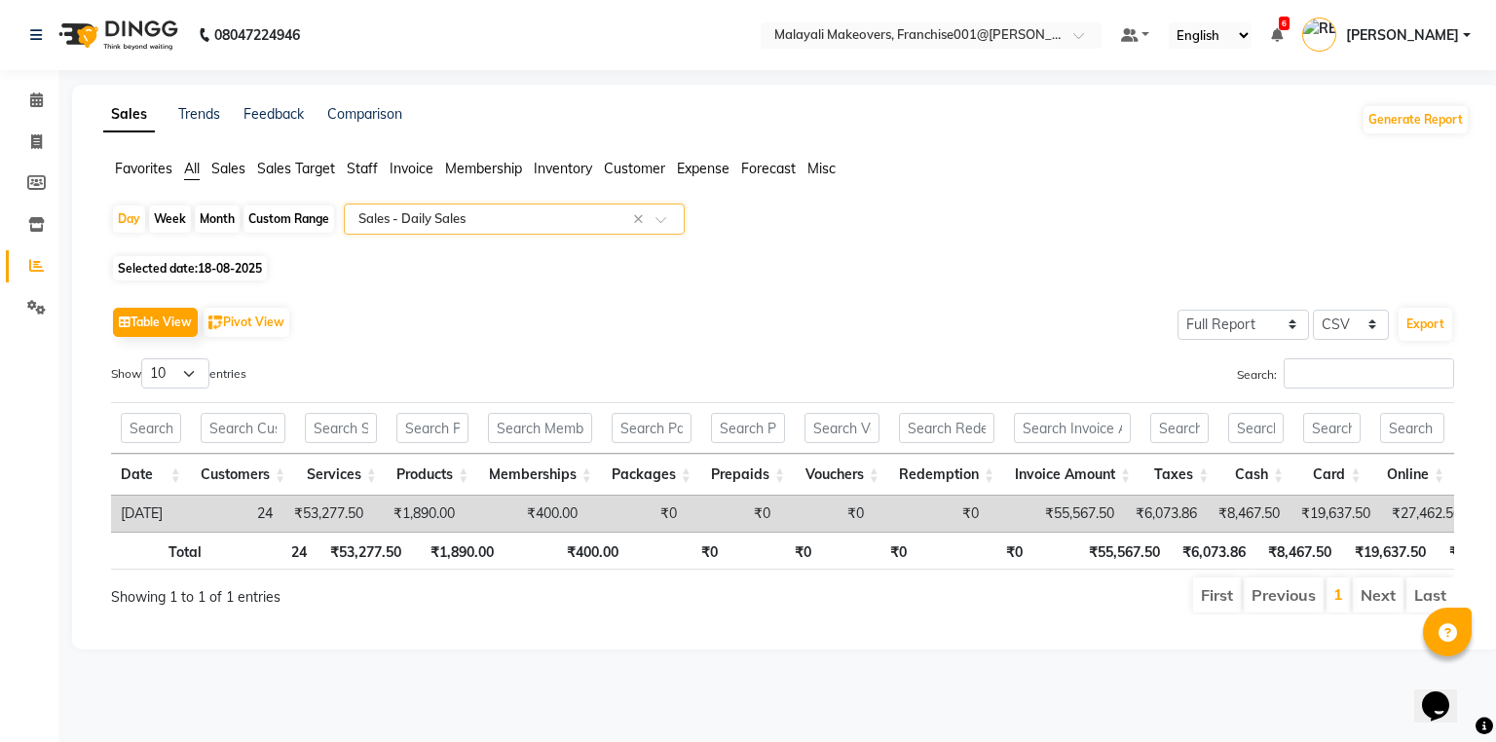
click at [412, 171] on span "Invoice" at bounding box center [411, 169] width 44 height 18
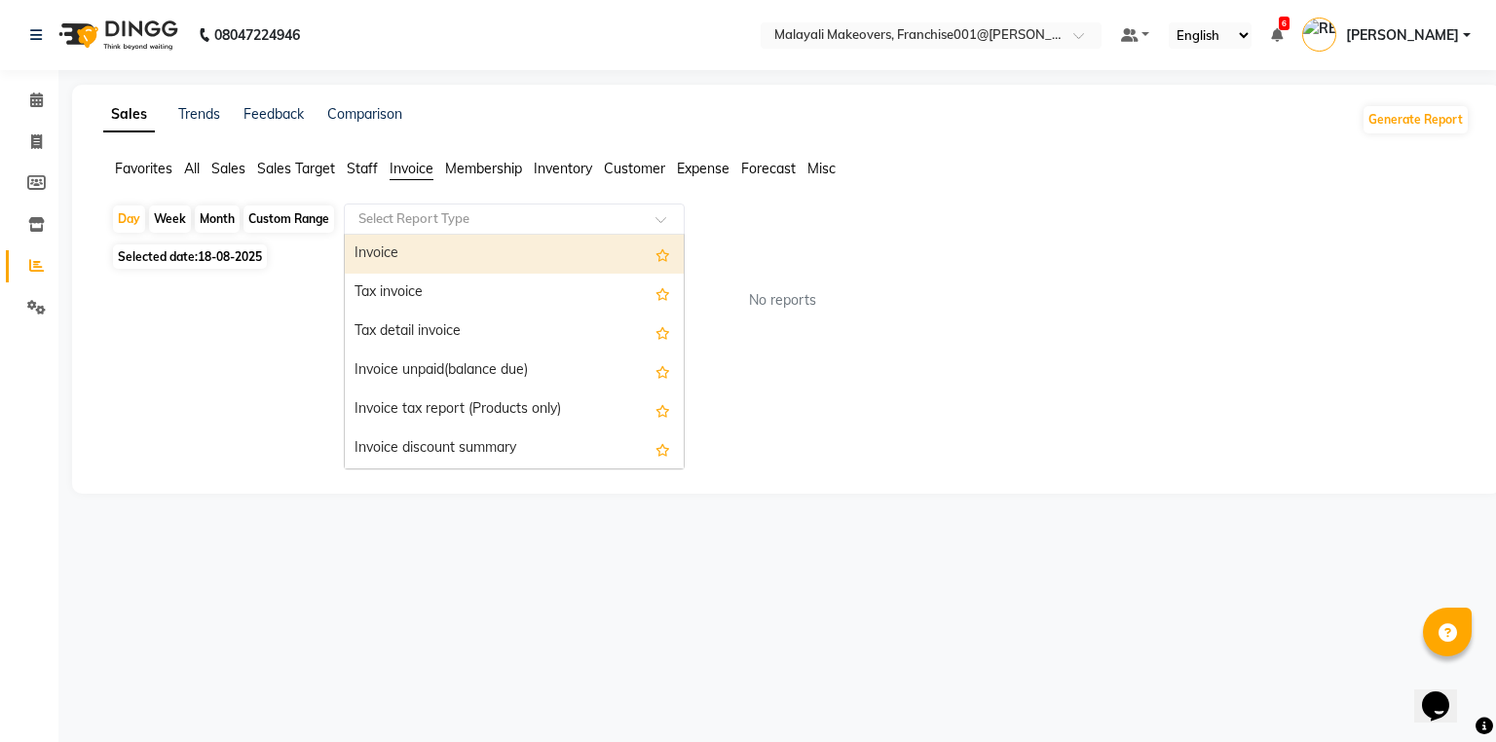
click at [413, 210] on input "text" at bounding box center [494, 218] width 280 height 19
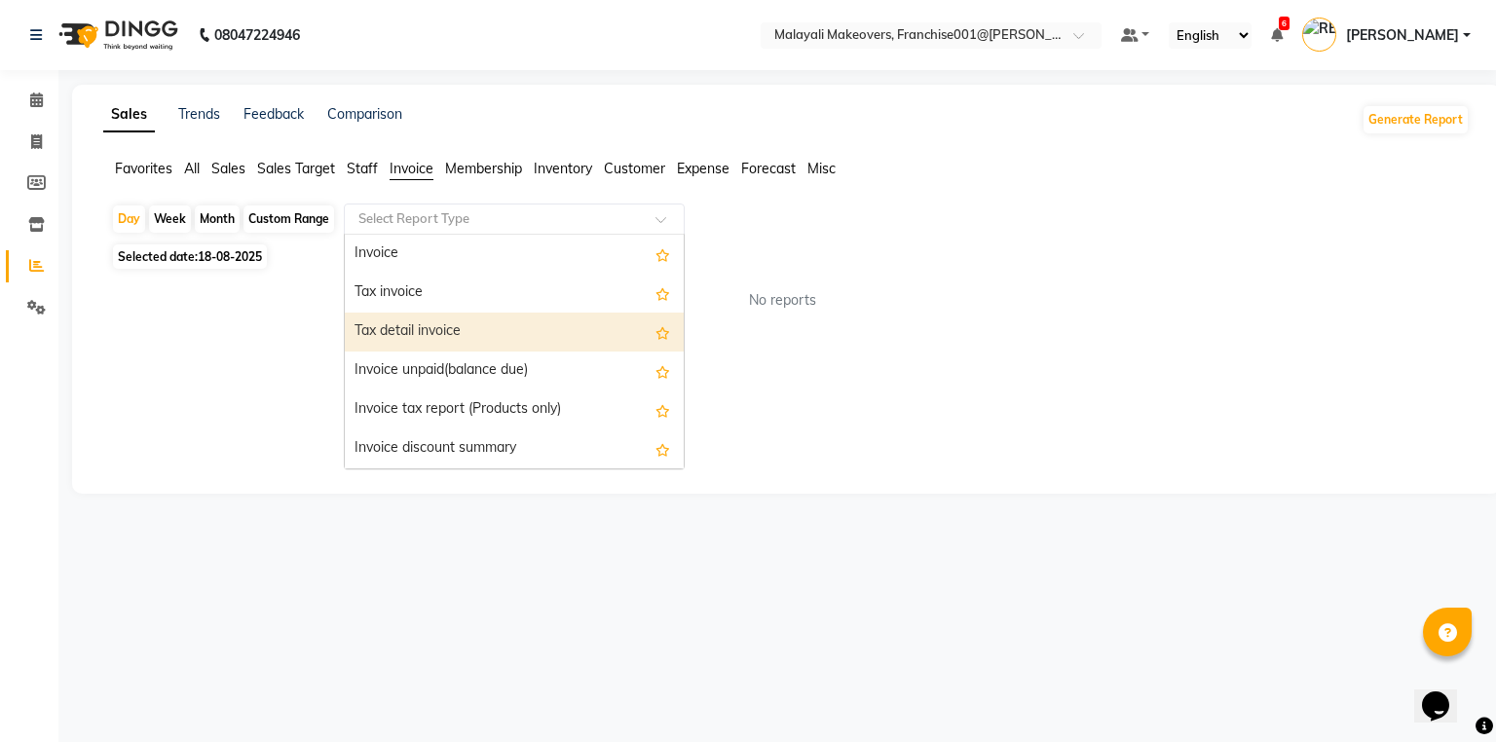
scroll to position [78, 0]
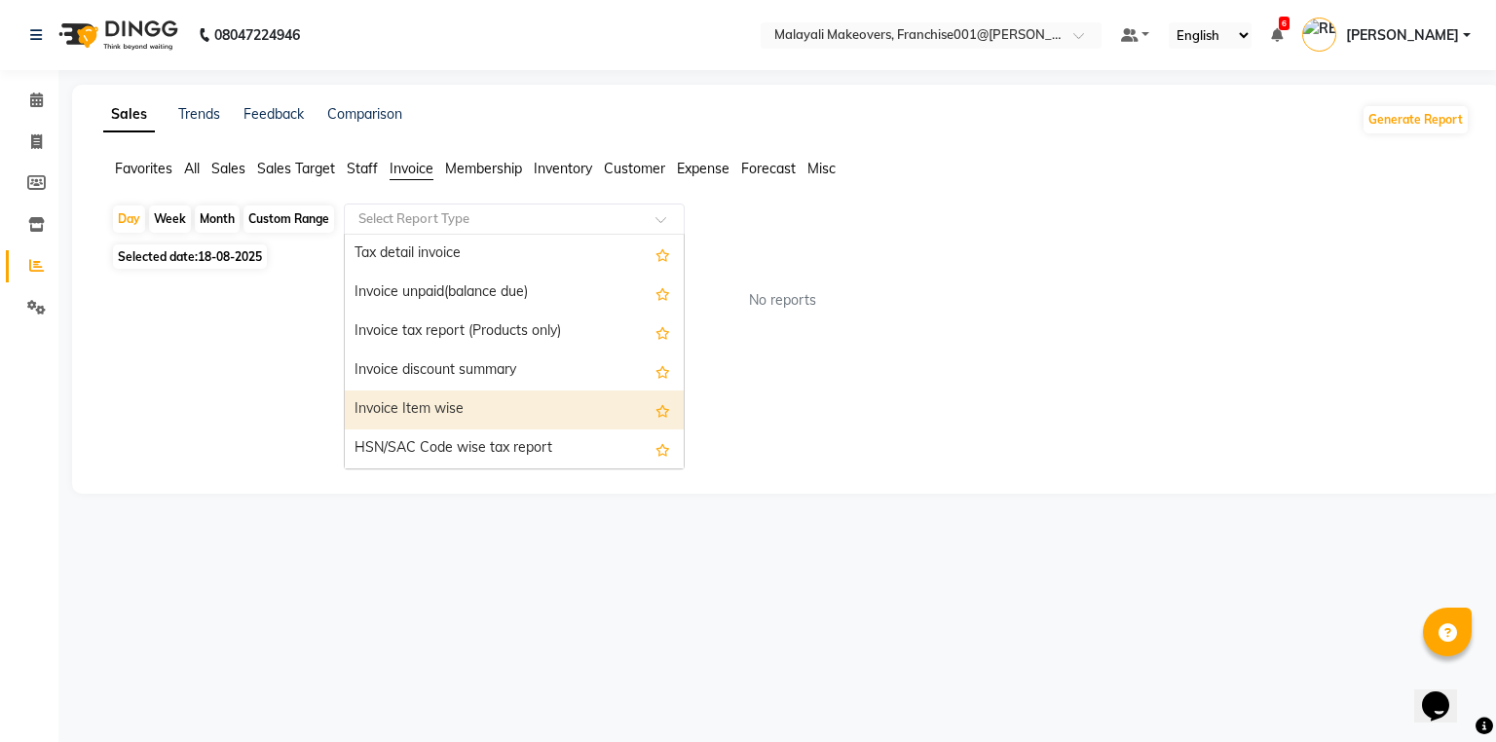
click at [447, 402] on div "Invoice Item wise" at bounding box center [514, 409] width 339 height 39
select select "full_report"
select select "csv"
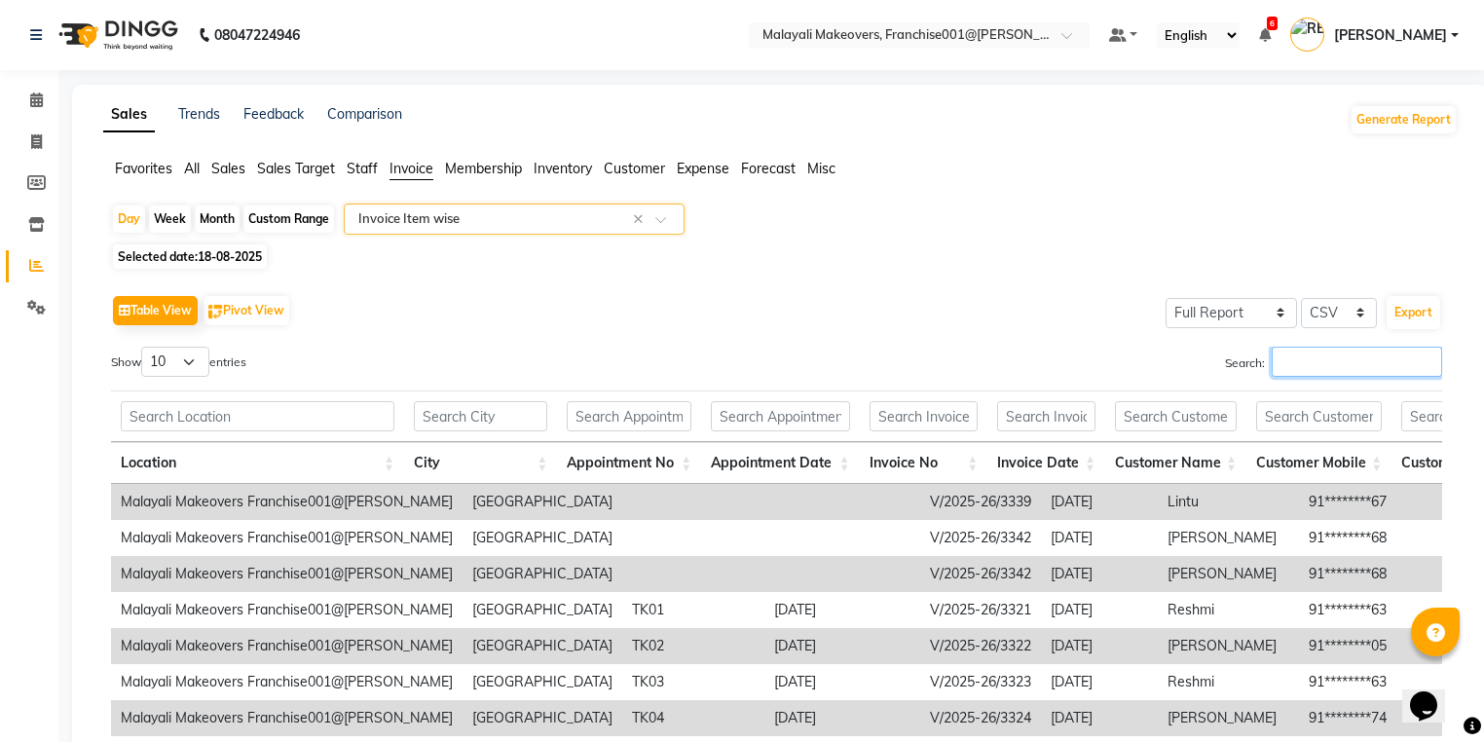
click at [1345, 372] on input "Search:" at bounding box center [1357, 362] width 170 height 30
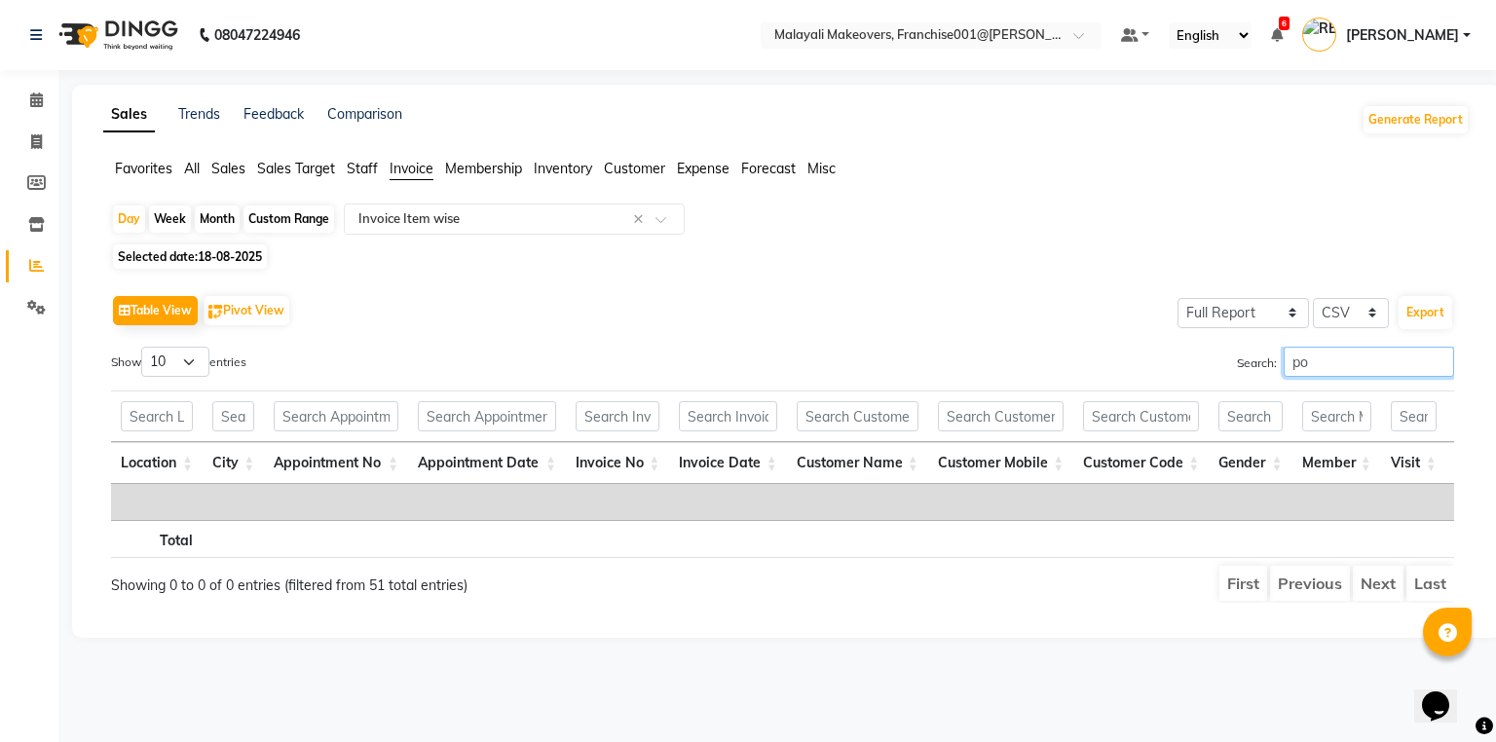
type input "p"
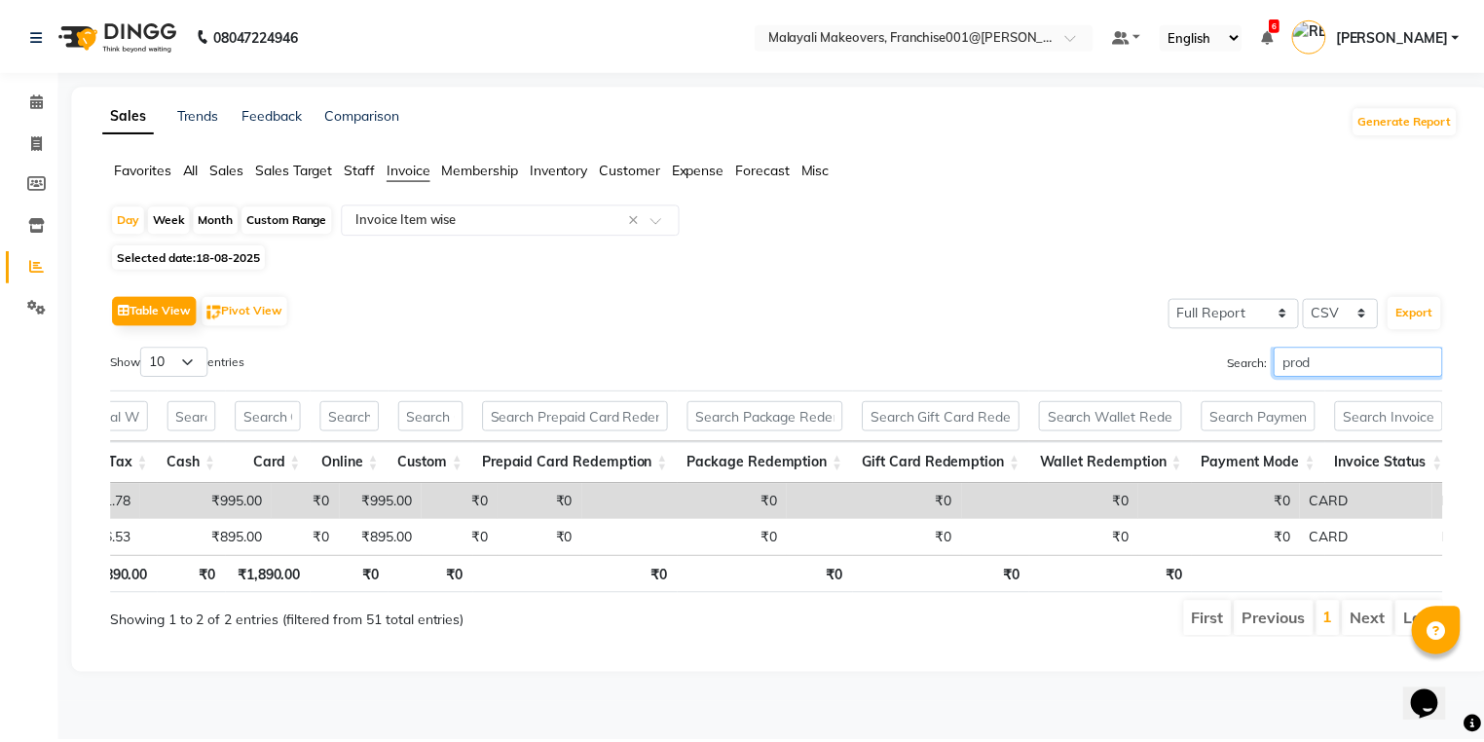
scroll to position [0, 3950]
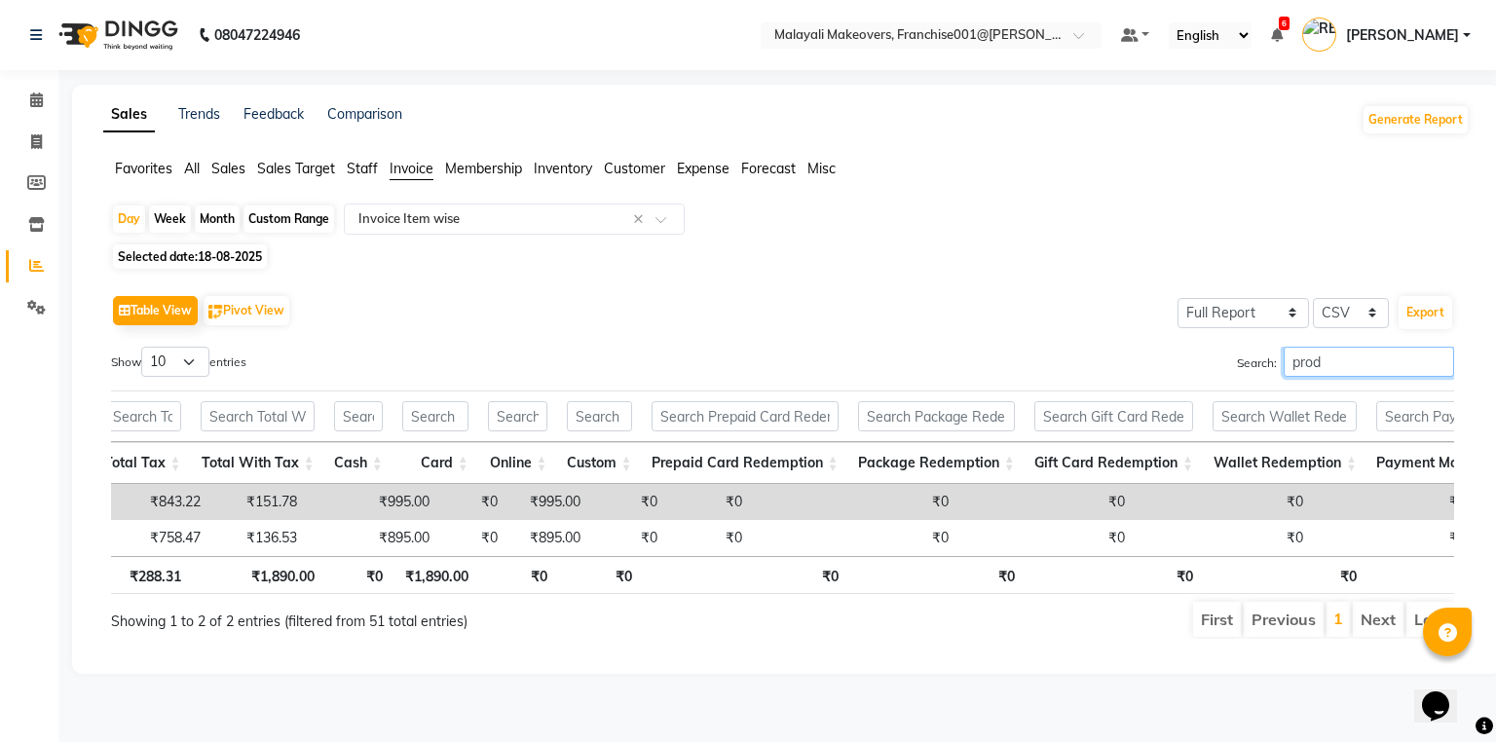
type input "prod"
click at [37, 314] on span at bounding box center [36, 308] width 34 height 22
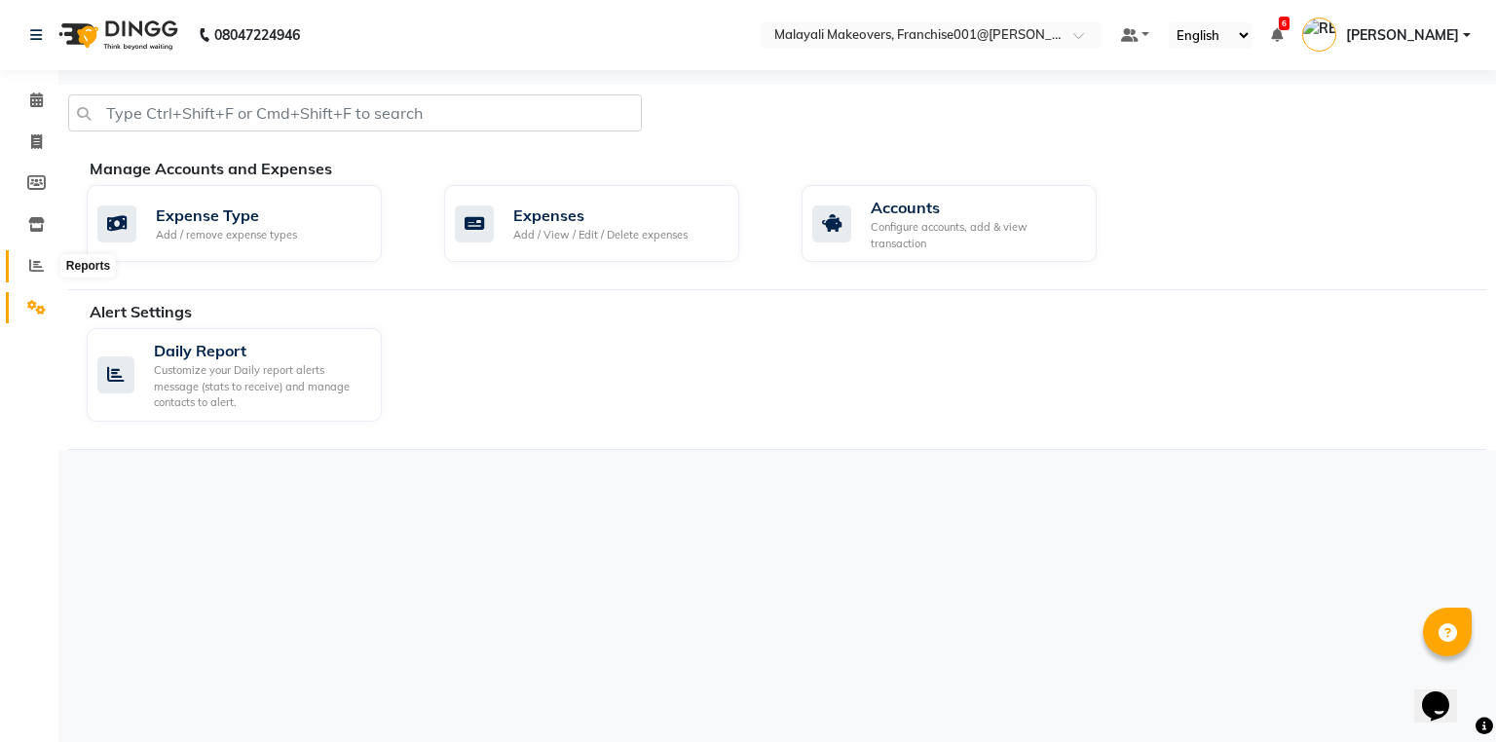
click at [35, 273] on icon at bounding box center [36, 265] width 15 height 15
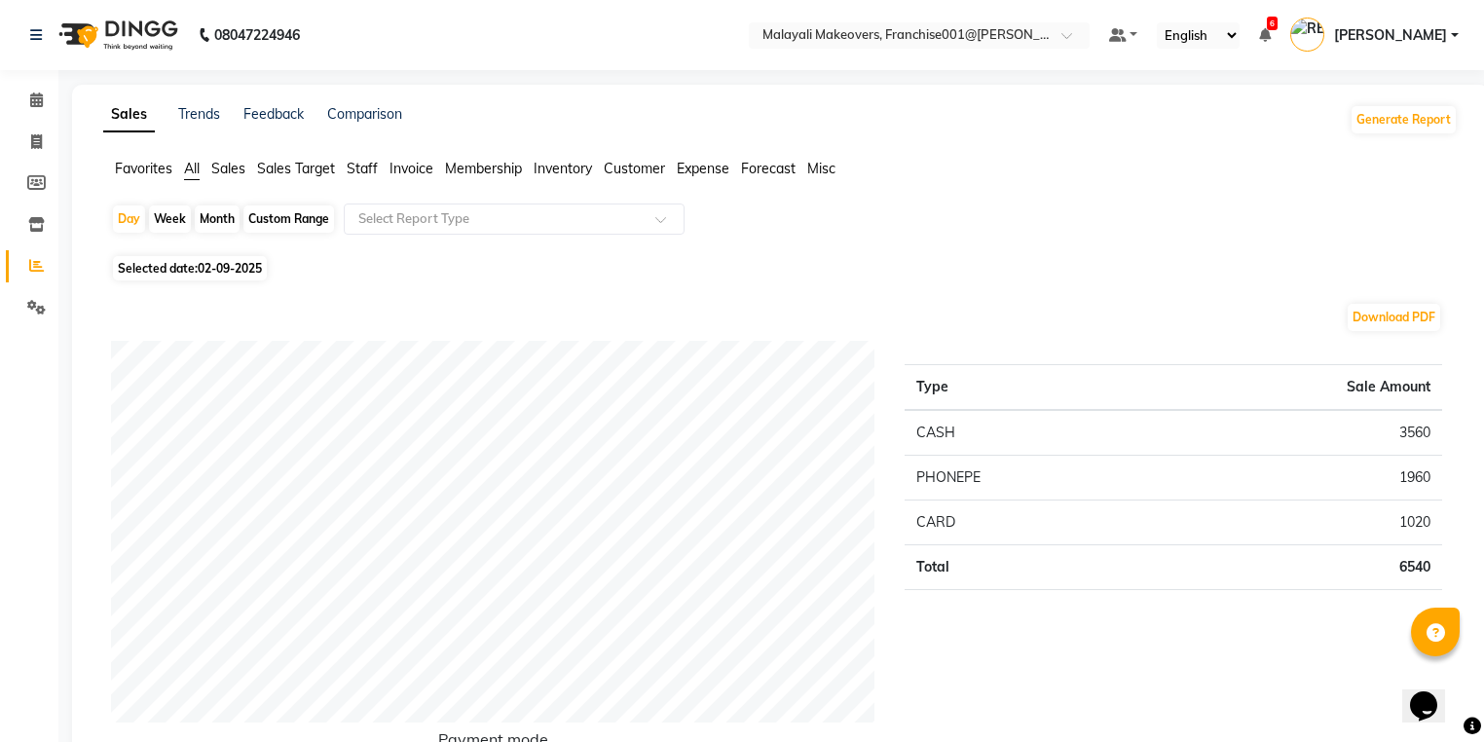
click at [223, 215] on div "Month" at bounding box center [217, 218] width 45 height 27
select select "9"
select select "2025"
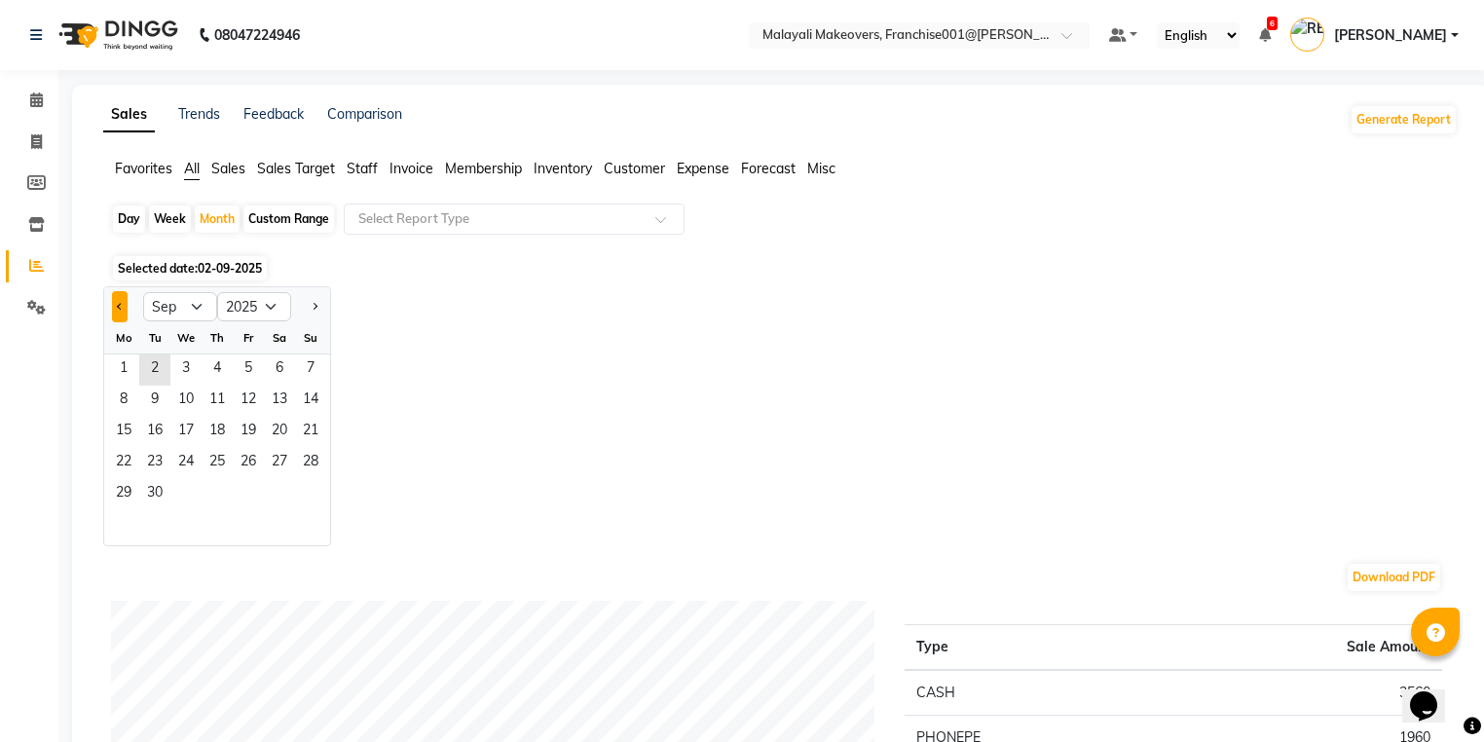
click at [120, 309] on span "Previous month" at bounding box center [120, 305] width 7 height 7
select select "8"
click at [253, 355] on span "1" at bounding box center [248, 369] width 31 height 31
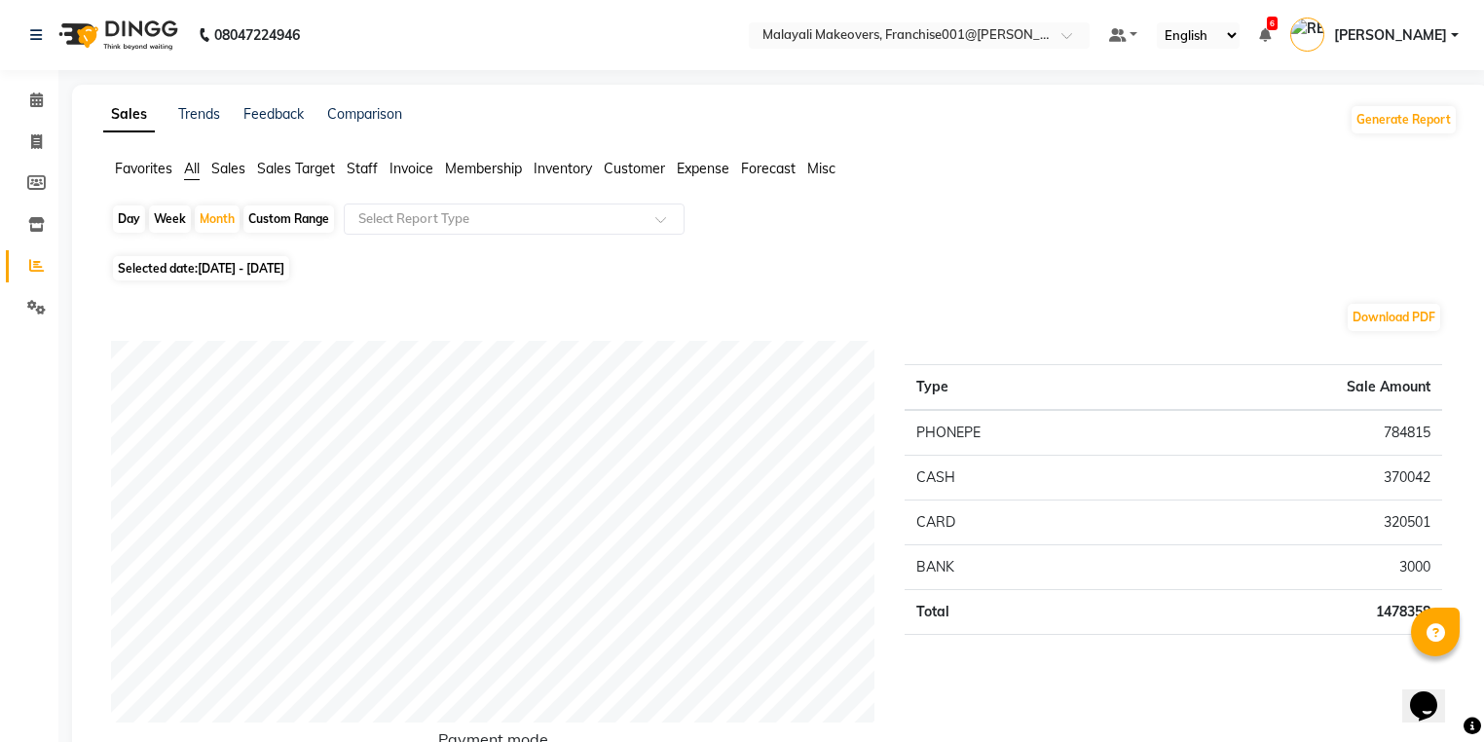
click at [1437, 38] on span "[PERSON_NAME]" at bounding box center [1390, 35] width 113 height 20
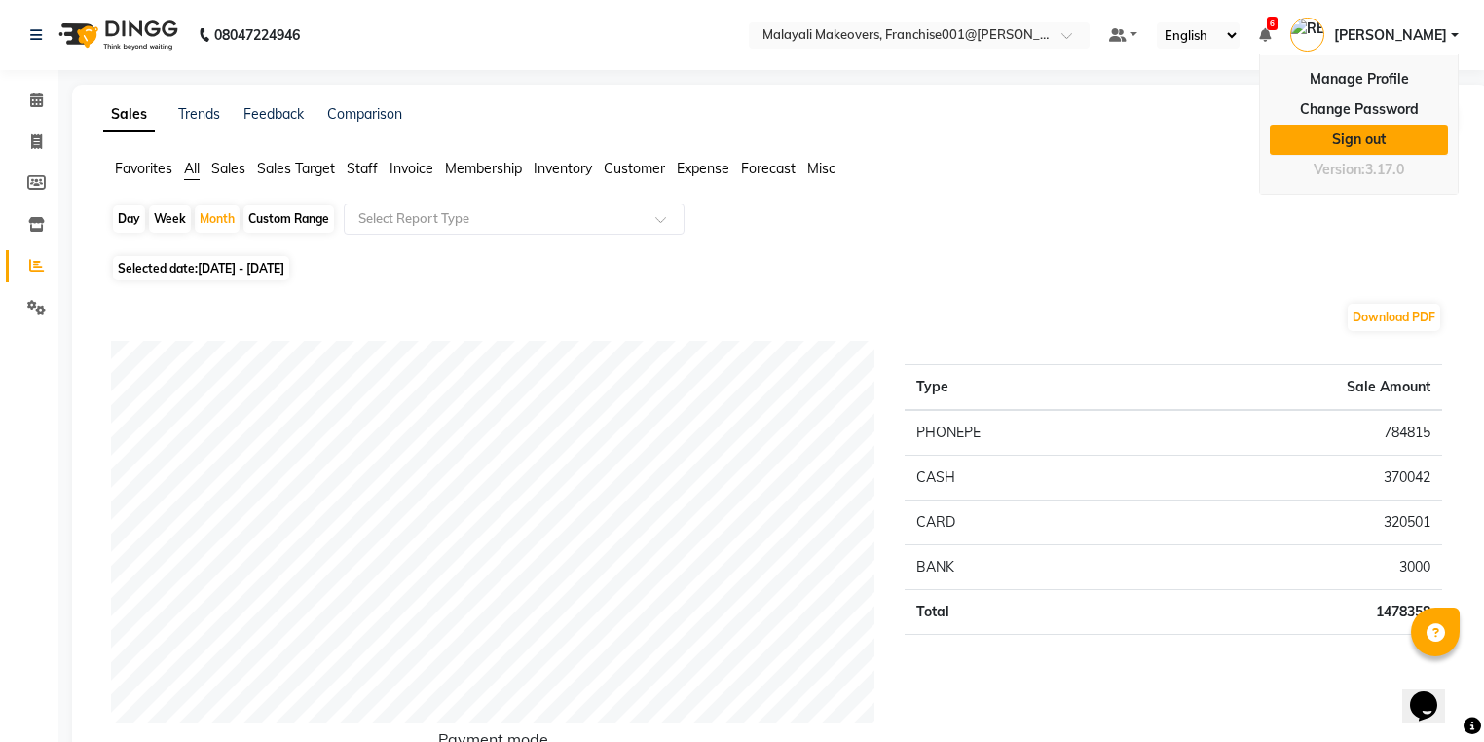
click at [1411, 126] on link "Sign out" at bounding box center [1359, 140] width 178 height 30
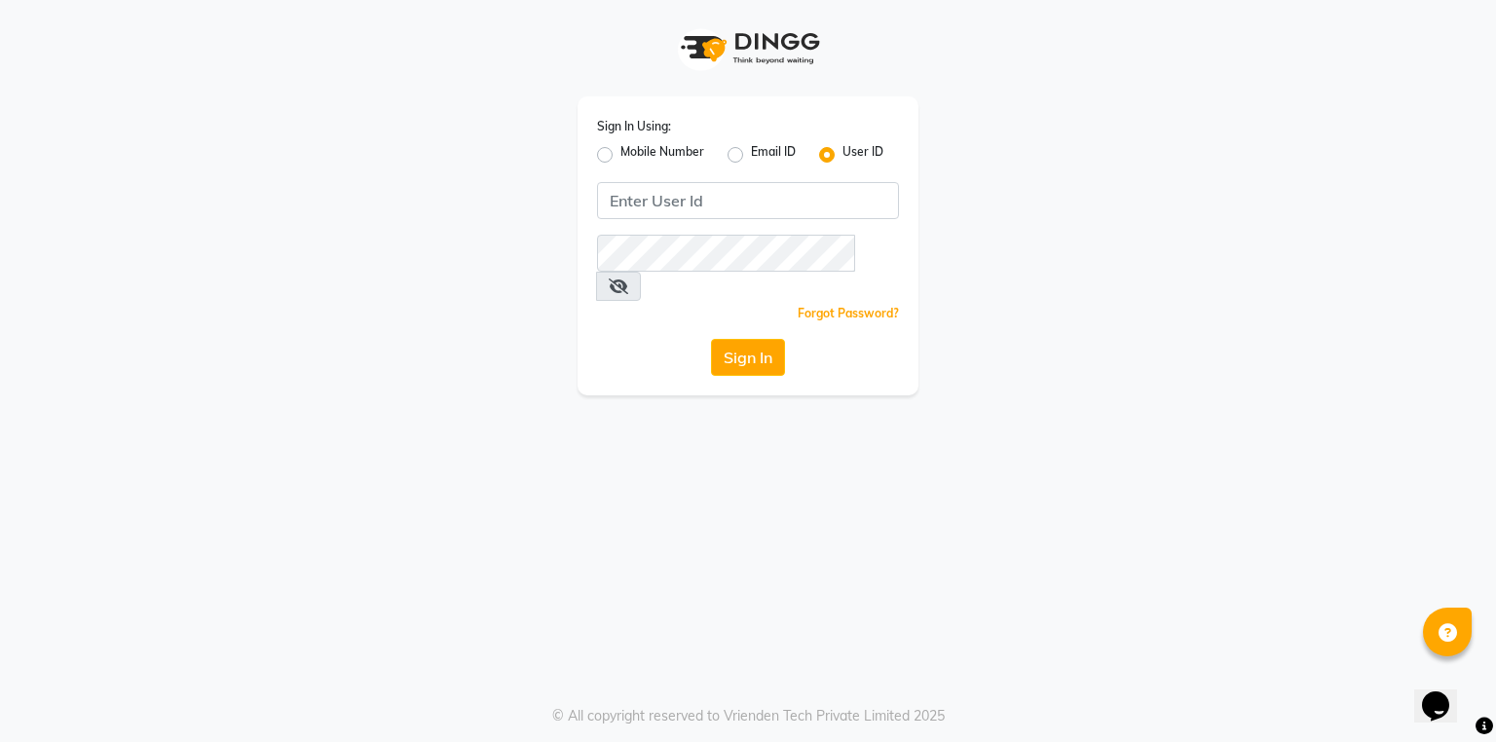
click at [620, 152] on label "Mobile Number" at bounding box center [662, 154] width 84 height 23
click at [620, 152] on input "Mobile Number" at bounding box center [626, 149] width 13 height 13
radio input "true"
radio input "false"
click at [736, 195] on input "Username" at bounding box center [780, 200] width 237 height 37
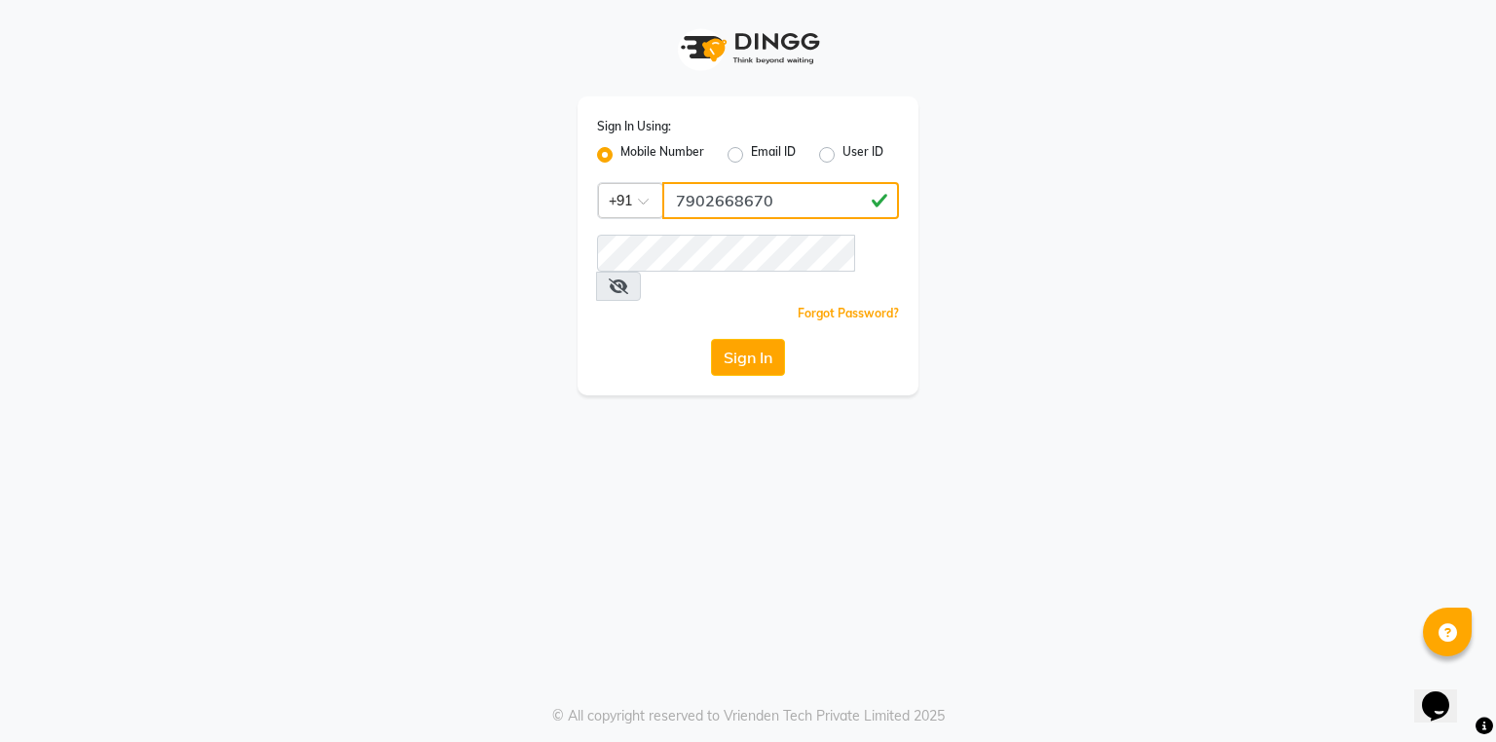
type input "7902668670"
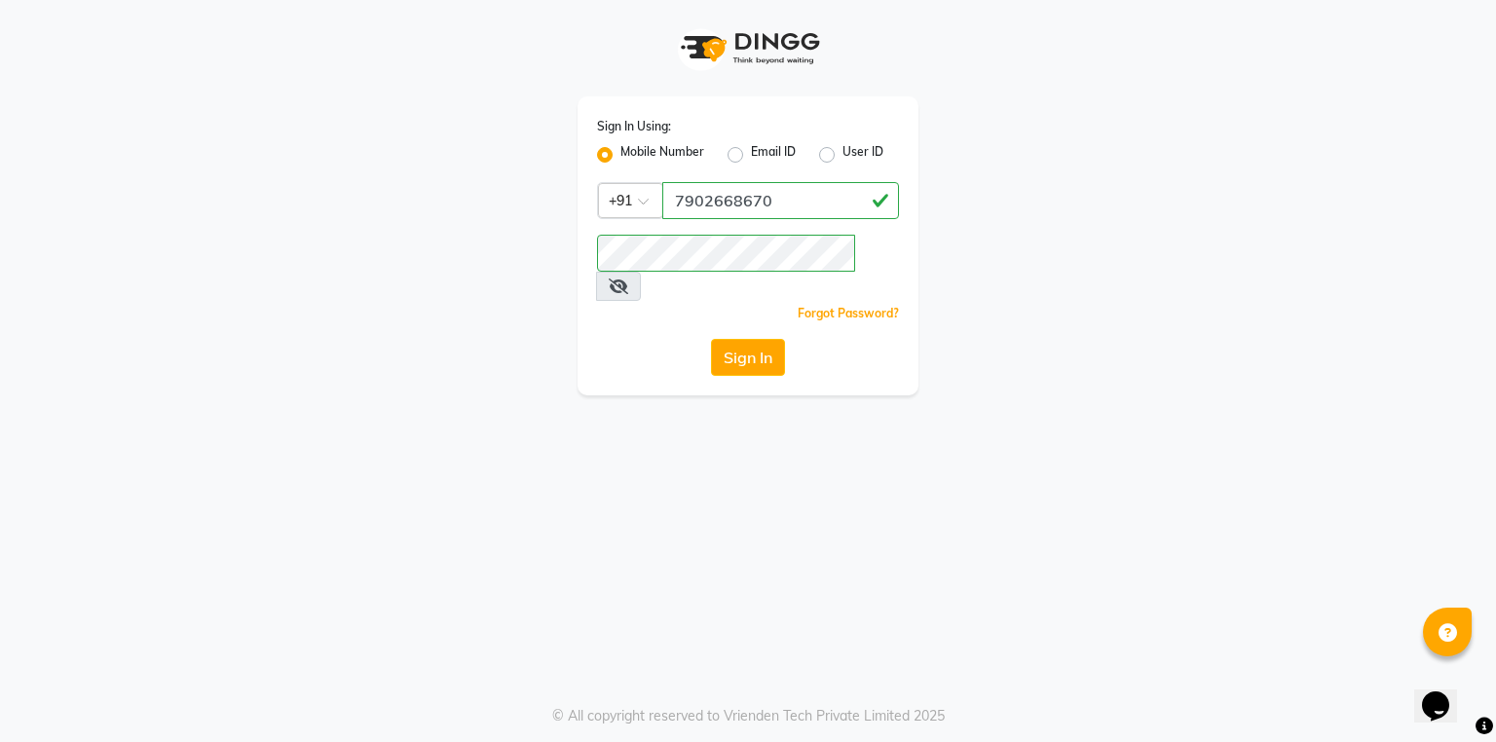
click at [744, 339] on button "Sign In" at bounding box center [748, 357] width 74 height 37
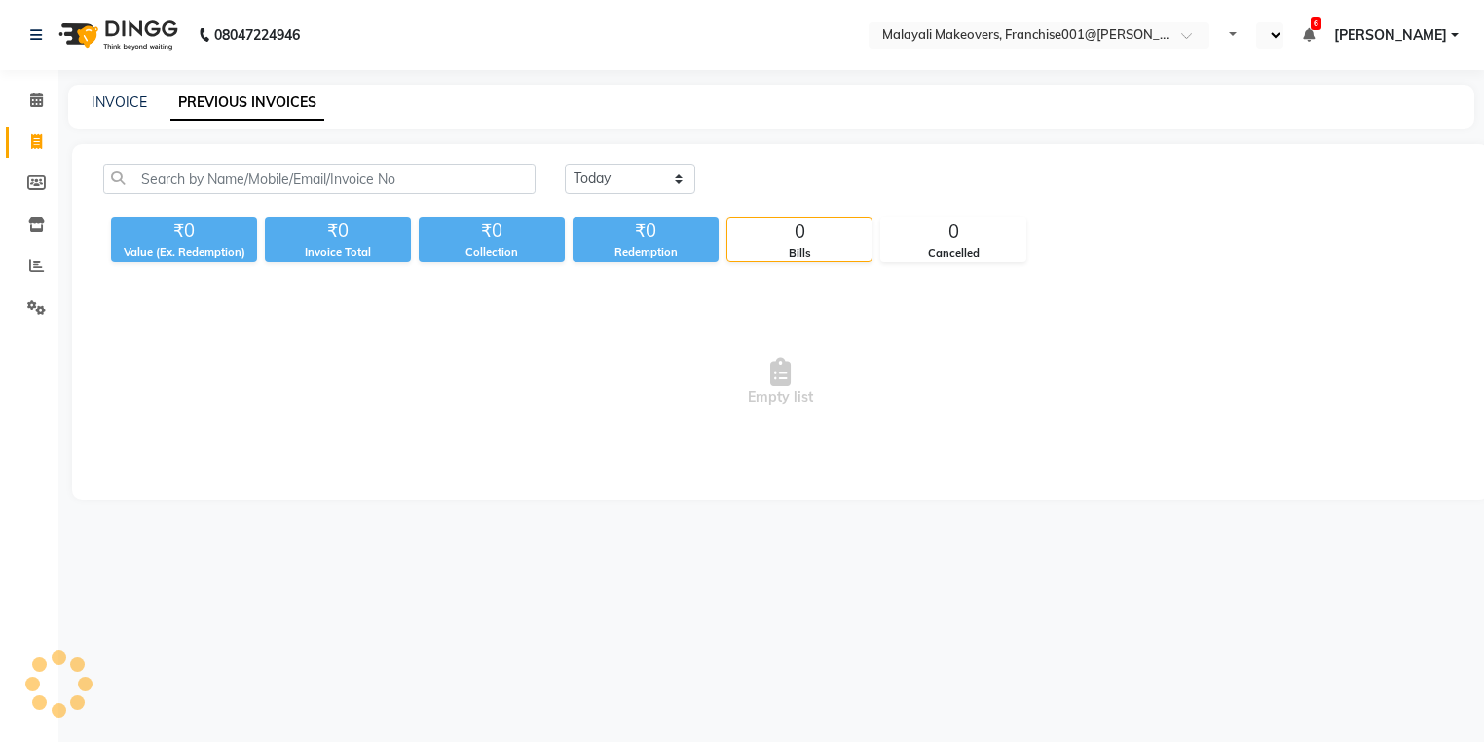
select select "en"
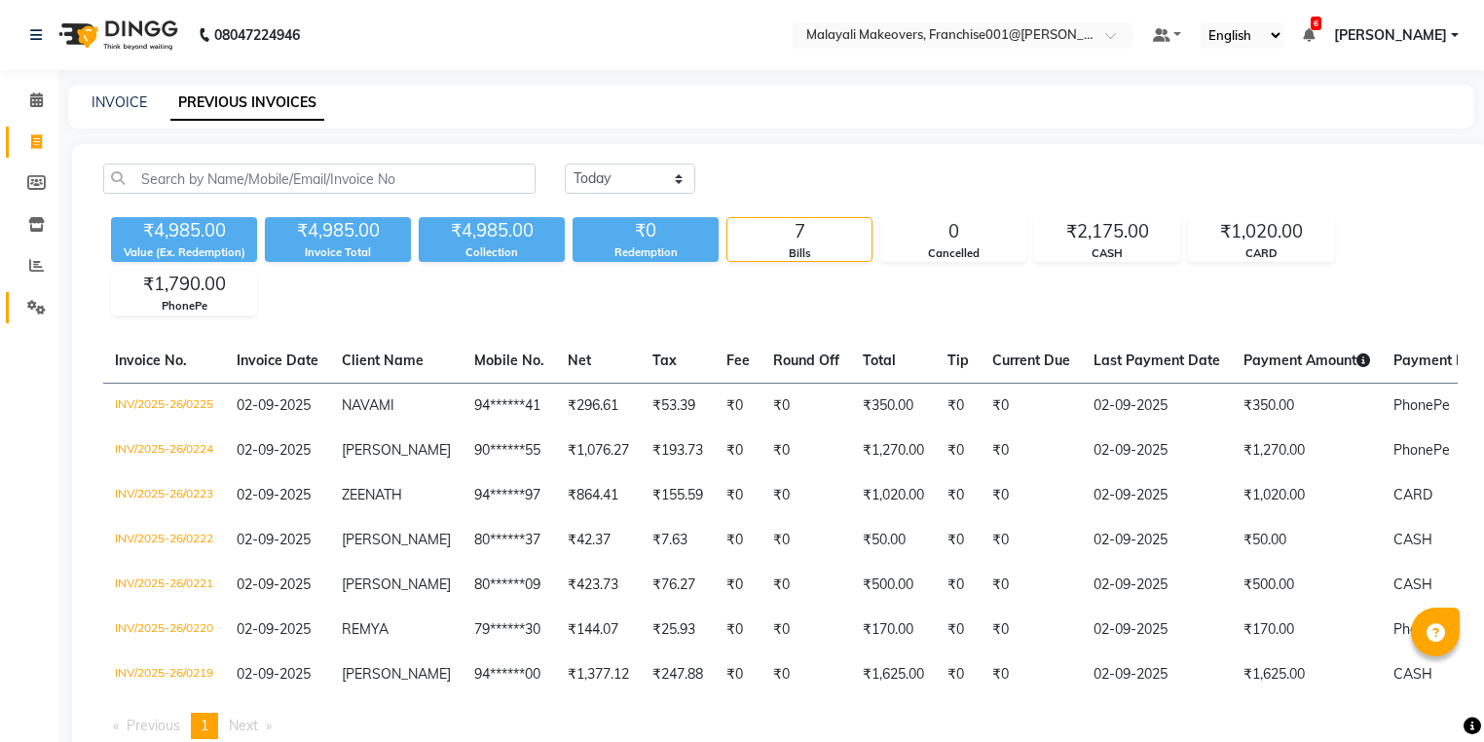
click at [47, 293] on link "Settings" at bounding box center [29, 308] width 47 height 32
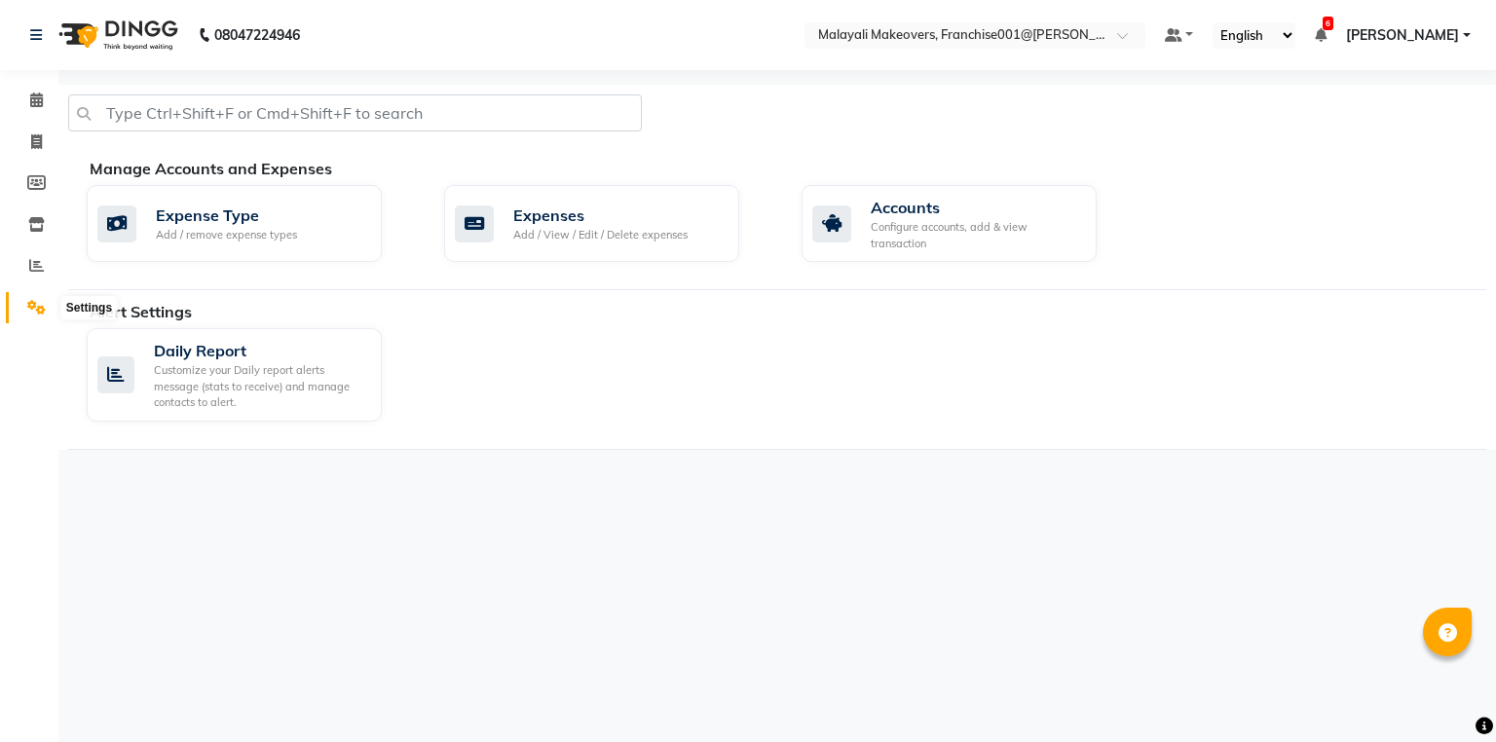
click at [34, 314] on icon at bounding box center [36, 307] width 18 height 15
click at [599, 252] on div "Expenses Add / View / Edit / Delete expenses" at bounding box center [591, 223] width 295 height 77
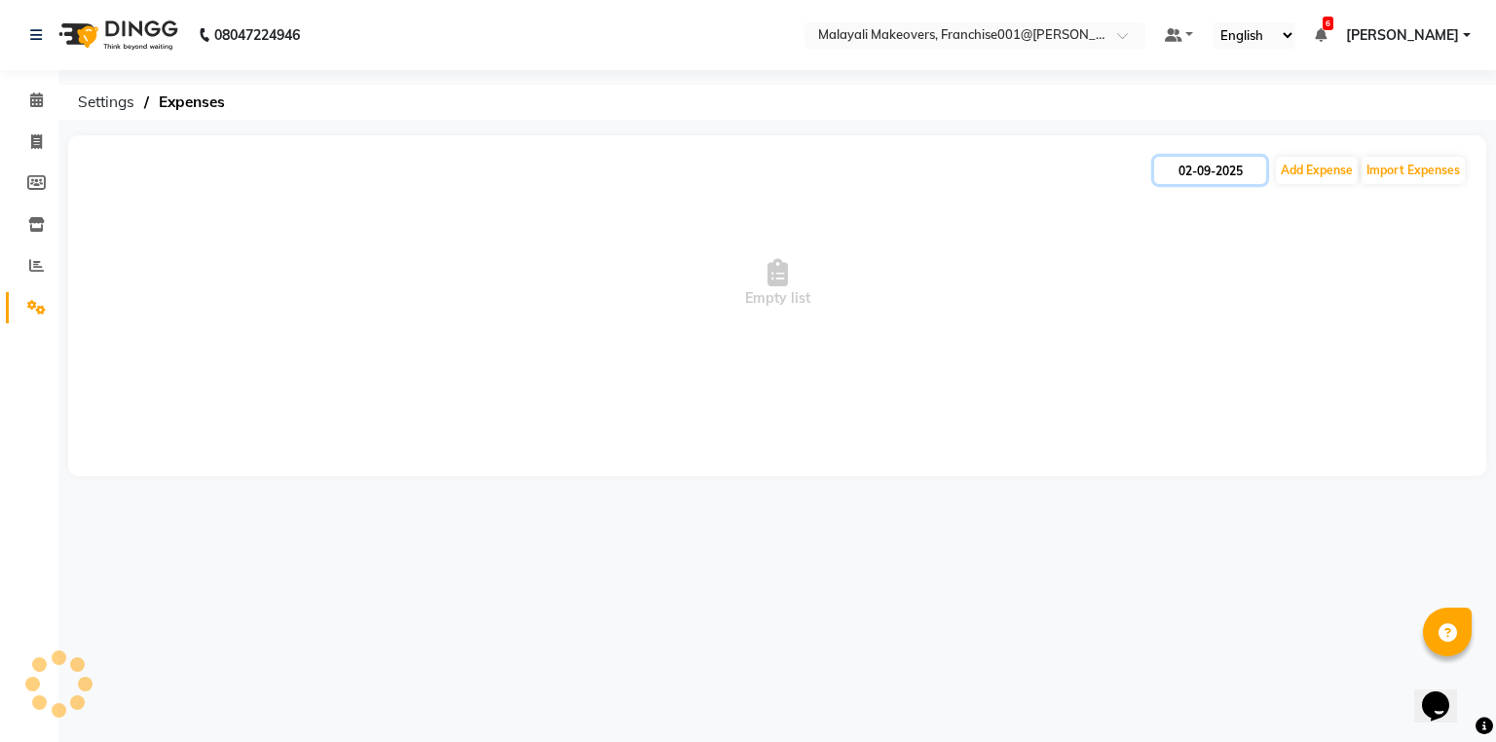
click at [1157, 166] on input "02-09-2025" at bounding box center [1210, 170] width 112 height 27
select select "9"
select select "2025"
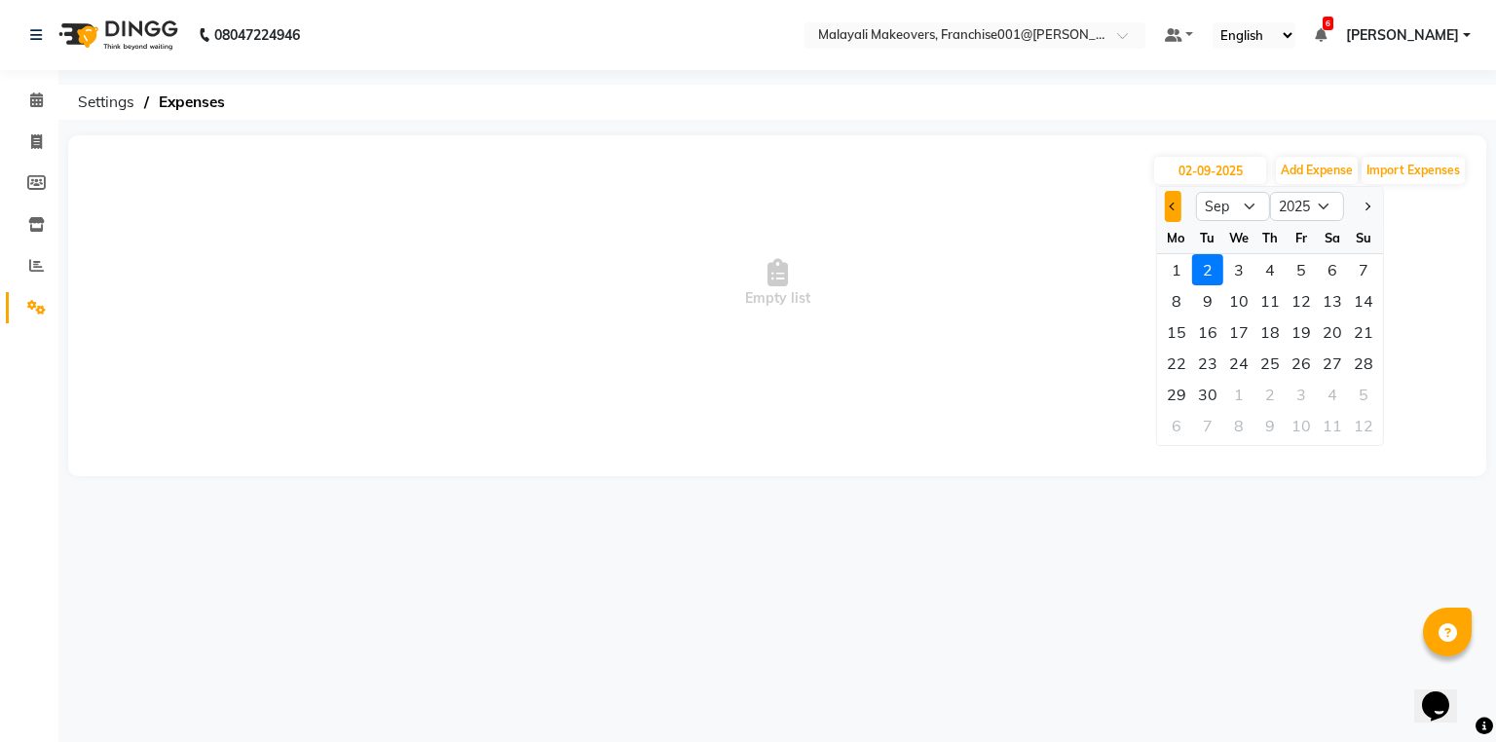
click at [1170, 203] on button "Previous month" at bounding box center [1173, 206] width 17 height 31
select select "8"
click at [1307, 395] on div "29" at bounding box center [1300, 394] width 31 height 31
type input "[DATE]"
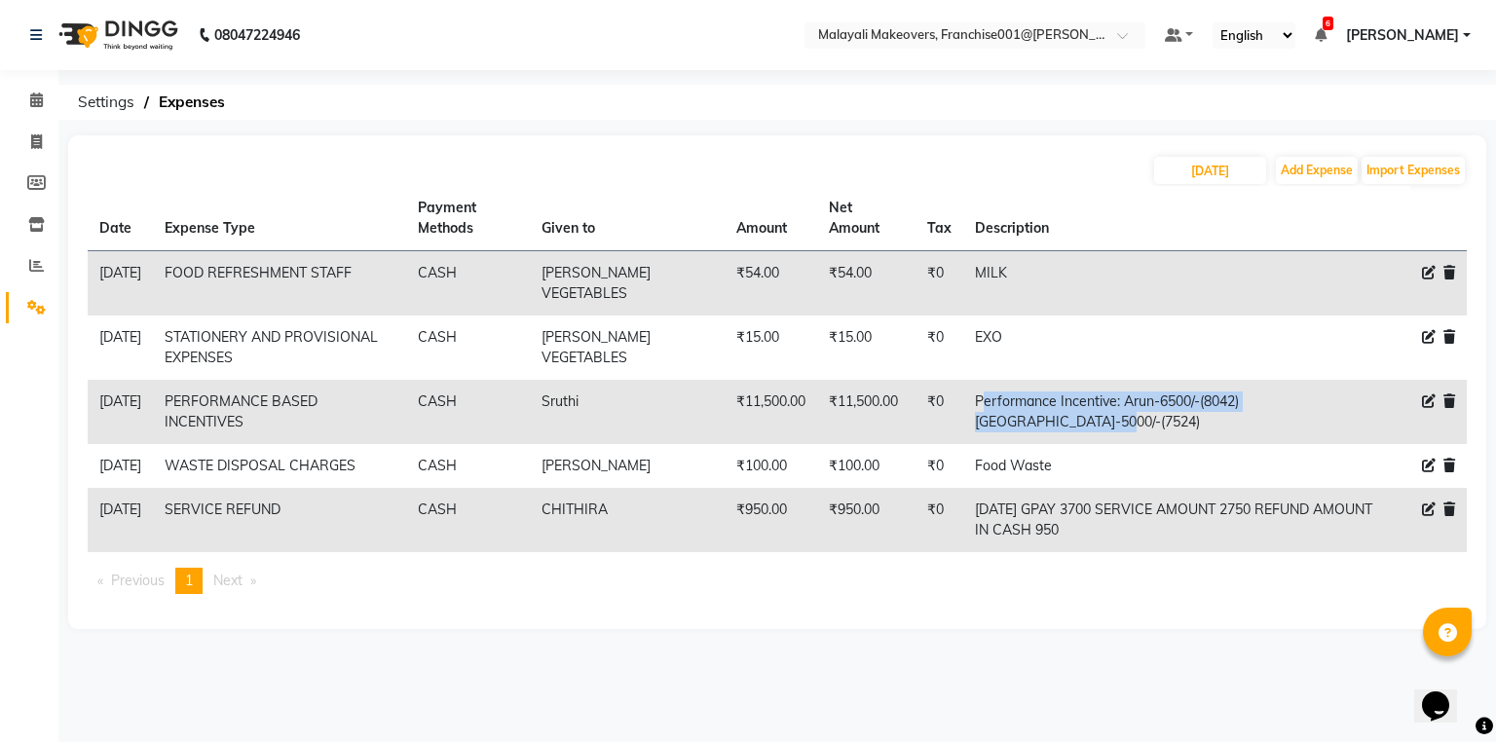
drag, startPoint x: 966, startPoint y: 405, endPoint x: 1059, endPoint y: 428, distance: 96.4
click at [1059, 428] on td "Performance Incentive: Arun-6500/-(8042) [GEOGRAPHIC_DATA]-5000/-(7524)" at bounding box center [1175, 412] width 424 height 64
copy td "Performance Incentive: Arun-6500/-(8042) [GEOGRAPHIC_DATA]-5000/-(7524)"
click at [1187, 168] on input "29-08-2025" at bounding box center [1210, 170] width 112 height 27
select select "8"
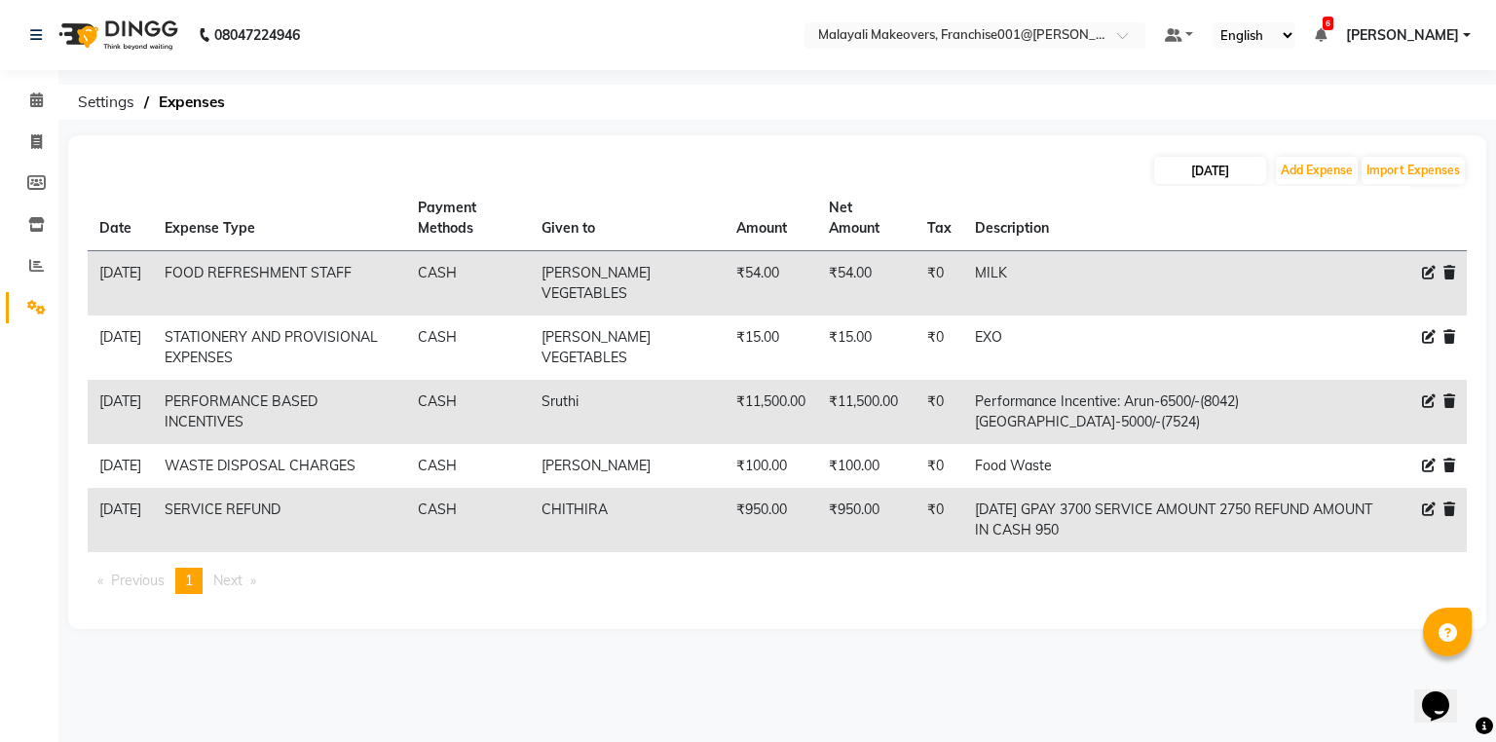
select select "2025"
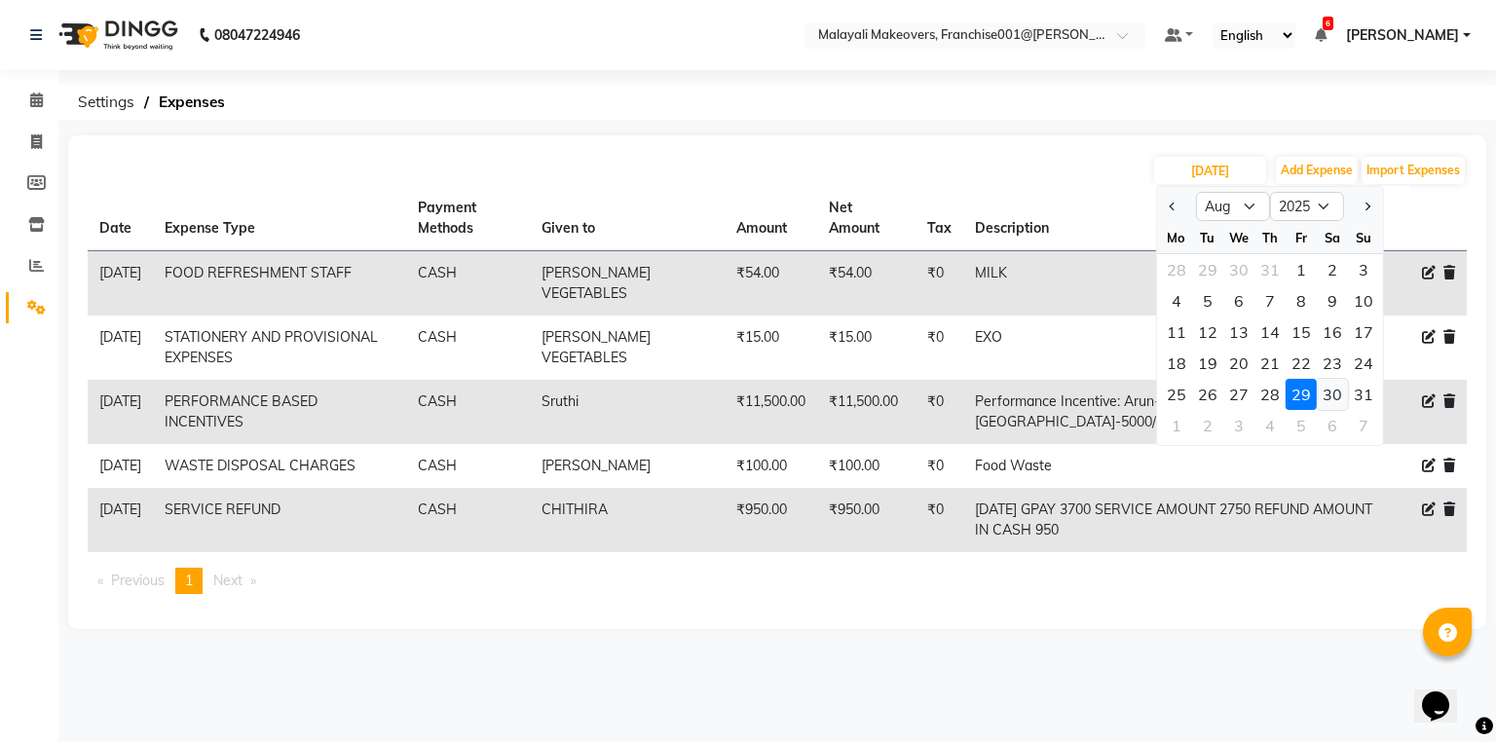
click at [1340, 396] on div "30" at bounding box center [1331, 394] width 31 height 31
type input "30-08-2025"
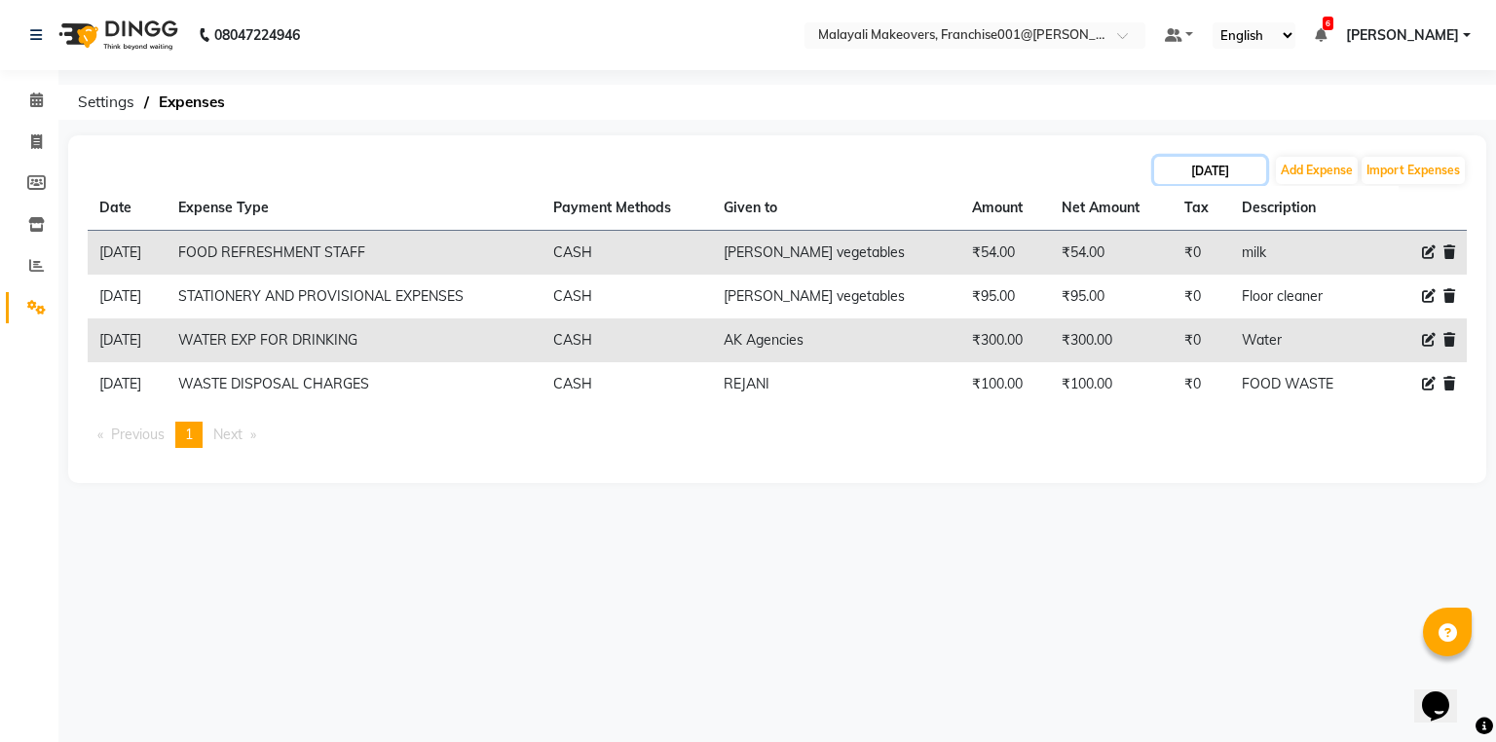
click at [1212, 167] on input "30-08-2025" at bounding box center [1210, 170] width 112 height 27
select select "8"
select select "2025"
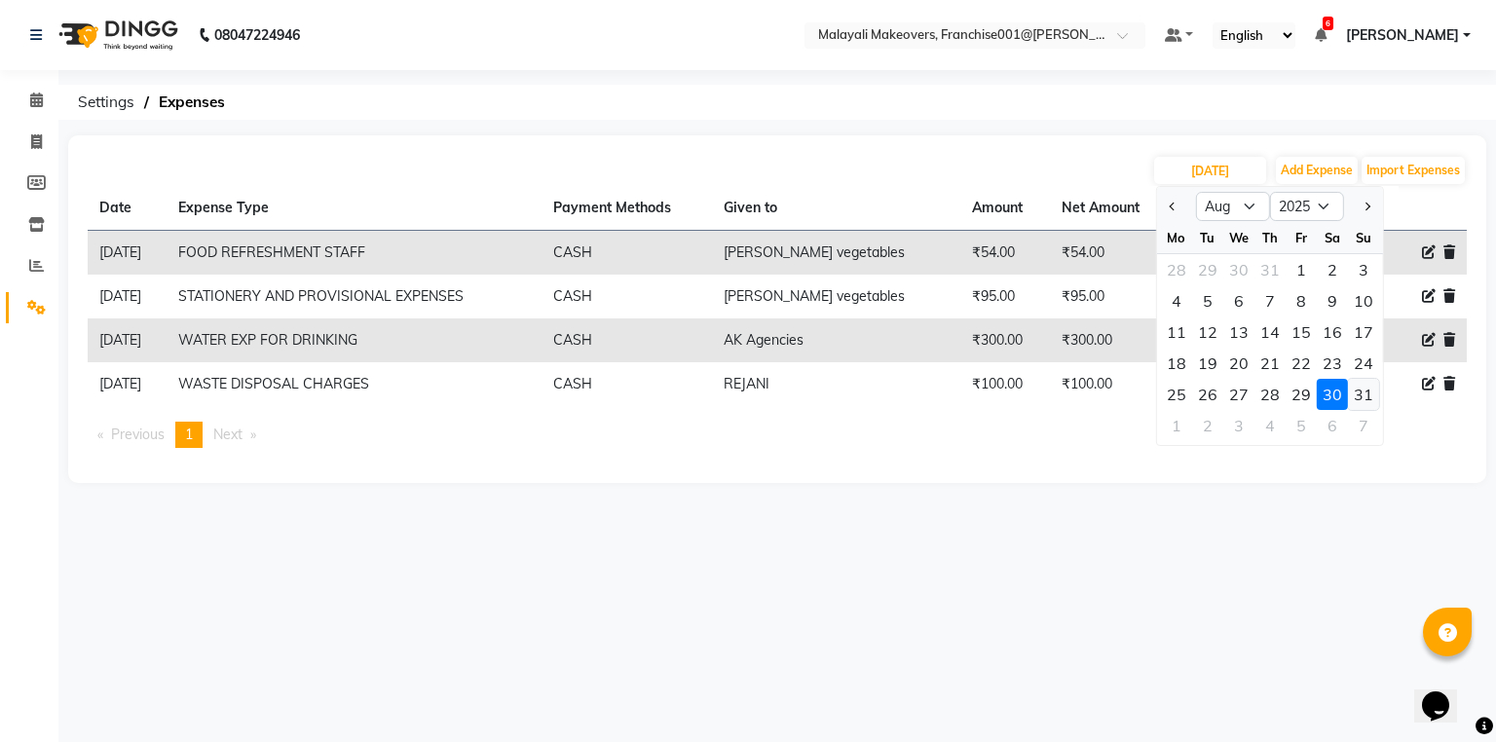
click at [1371, 396] on div "31" at bounding box center [1363, 394] width 31 height 31
type input "31-08-2025"
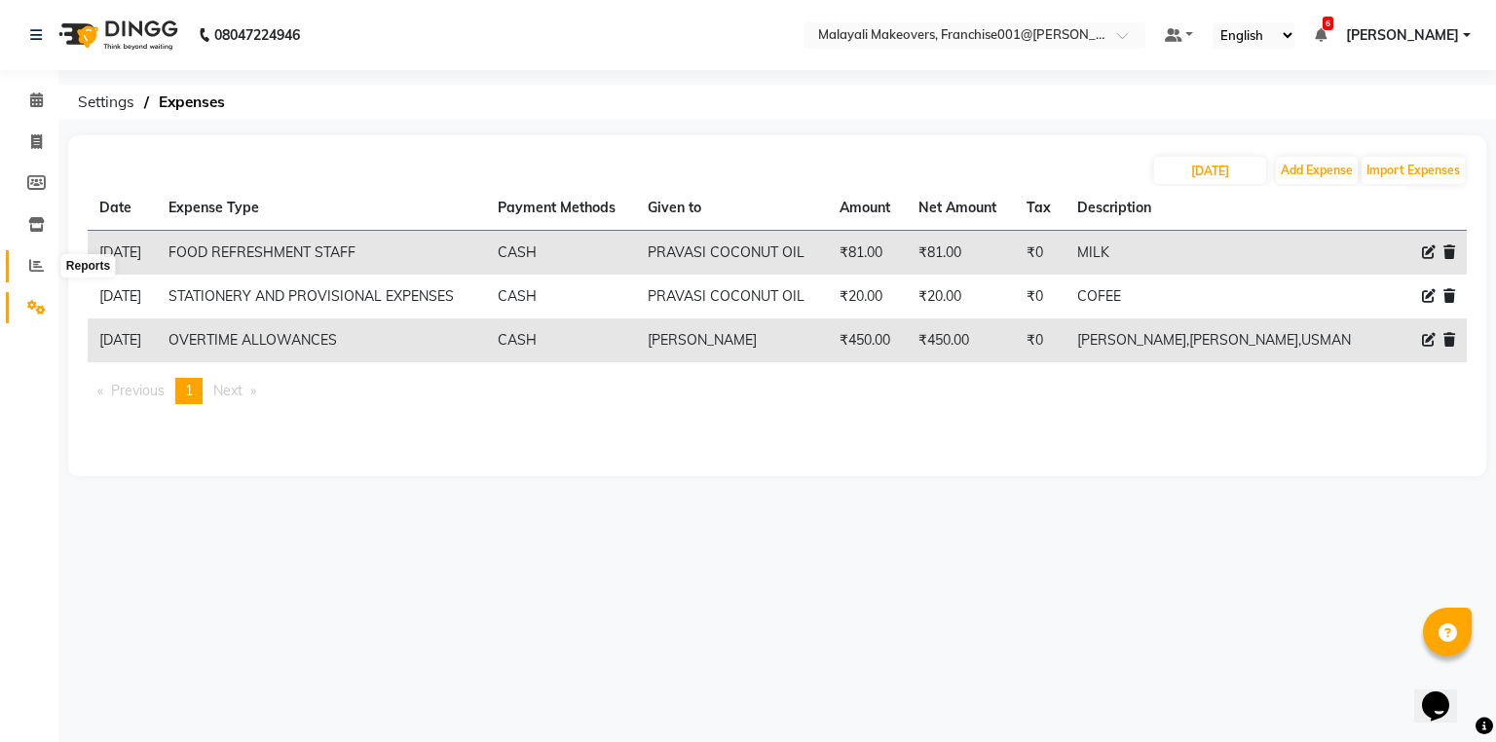
click at [29, 267] on icon at bounding box center [36, 265] width 15 height 15
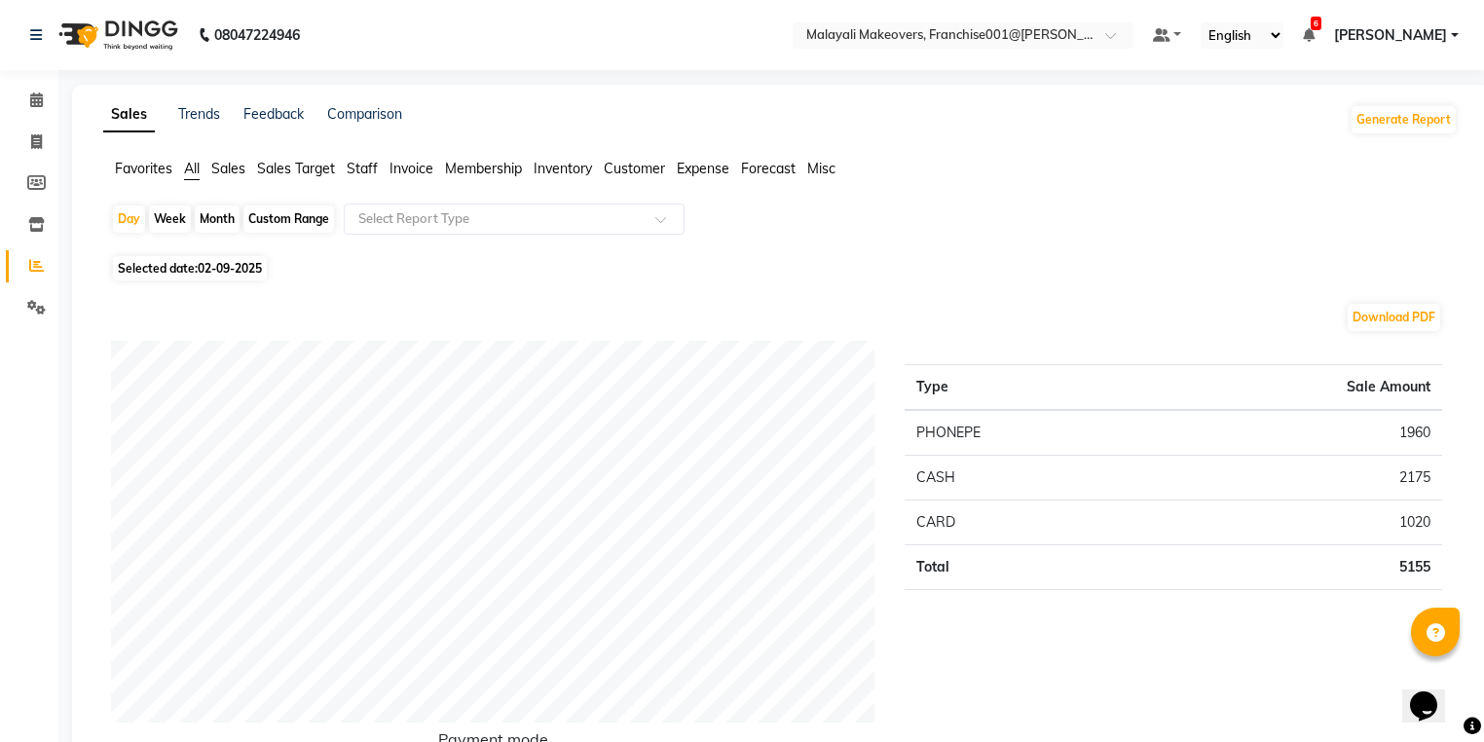
click at [280, 220] on div "Custom Range" at bounding box center [288, 218] width 91 height 27
select select "9"
select select "2025"
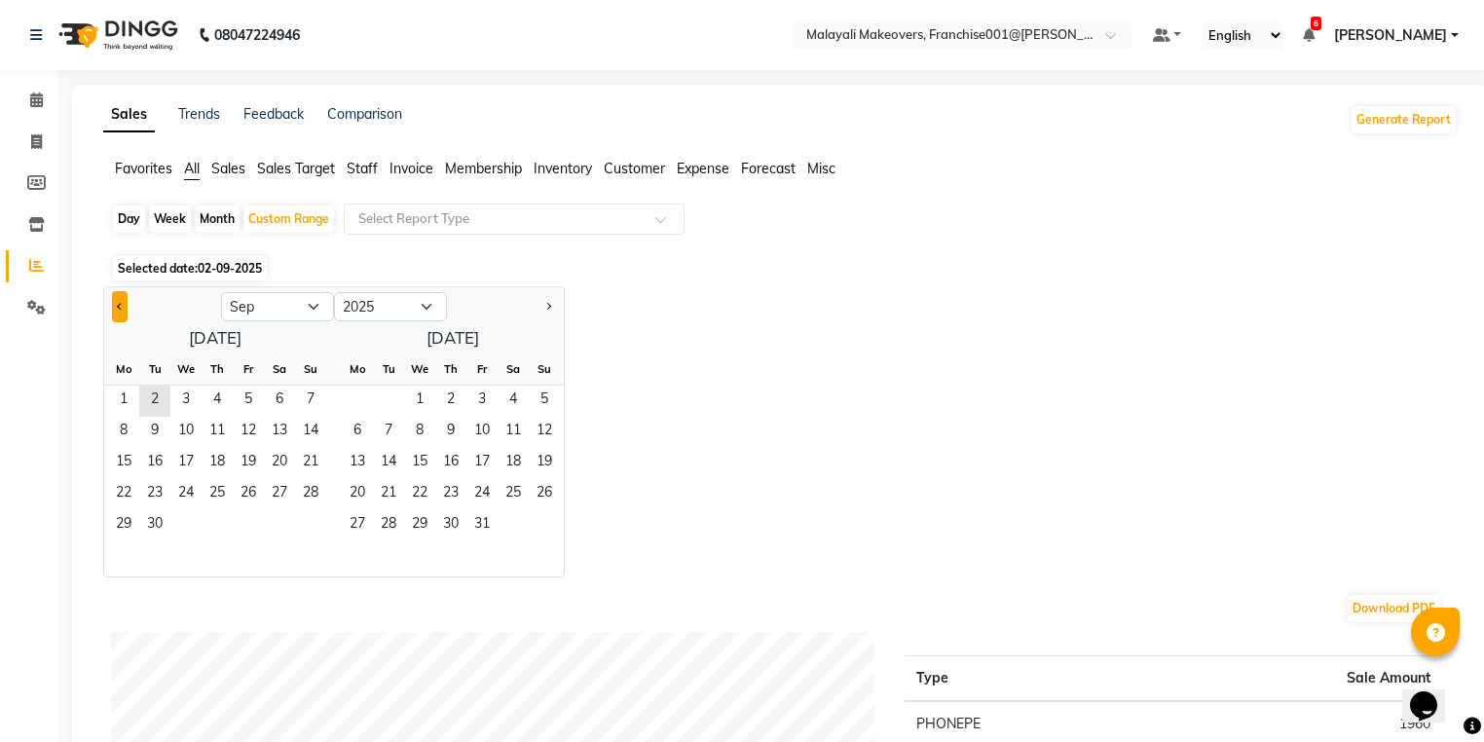
click at [120, 307] on span "Previous month" at bounding box center [120, 305] width 7 height 7
select select "8"
click at [243, 394] on span "1" at bounding box center [248, 401] width 31 height 31
click at [148, 432] on span "5" at bounding box center [154, 432] width 31 height 31
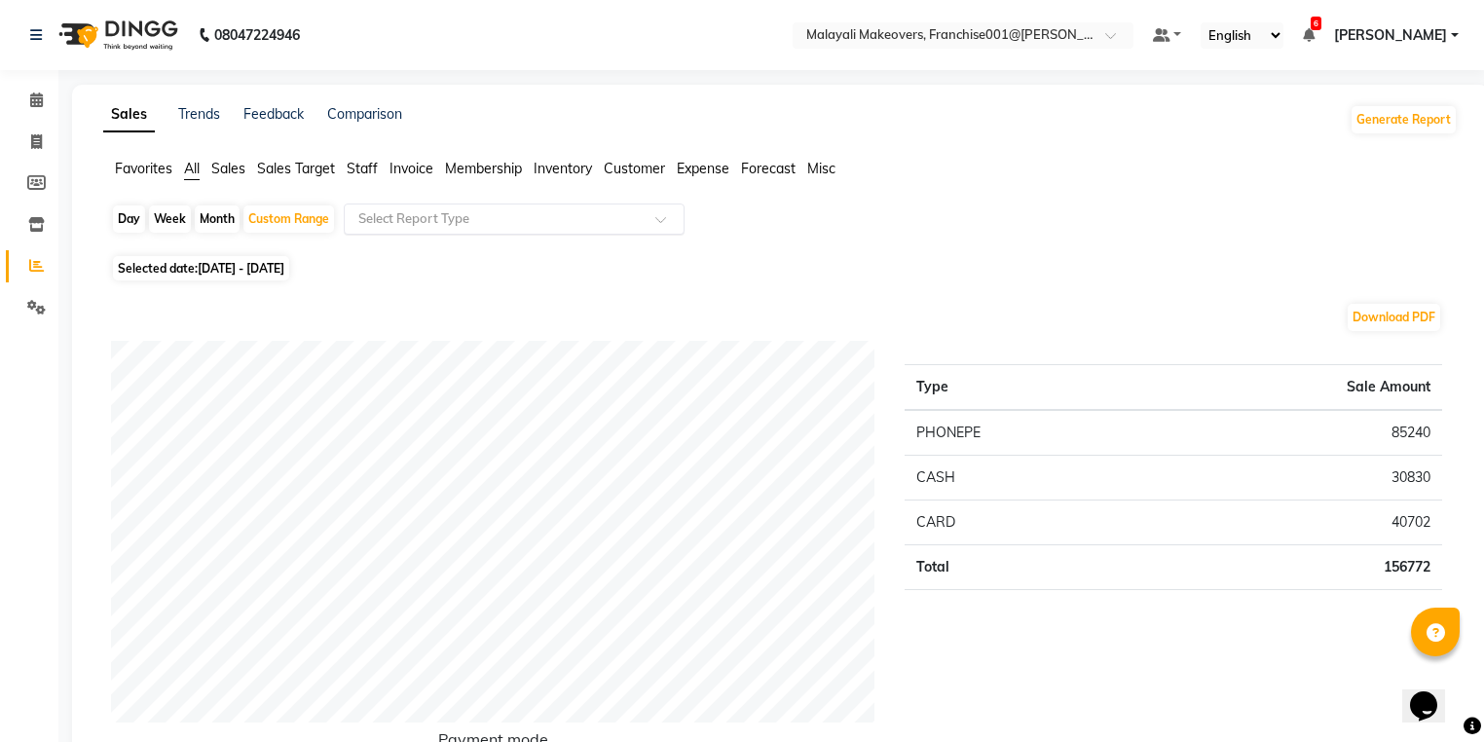
click at [440, 215] on input "text" at bounding box center [494, 218] width 280 height 19
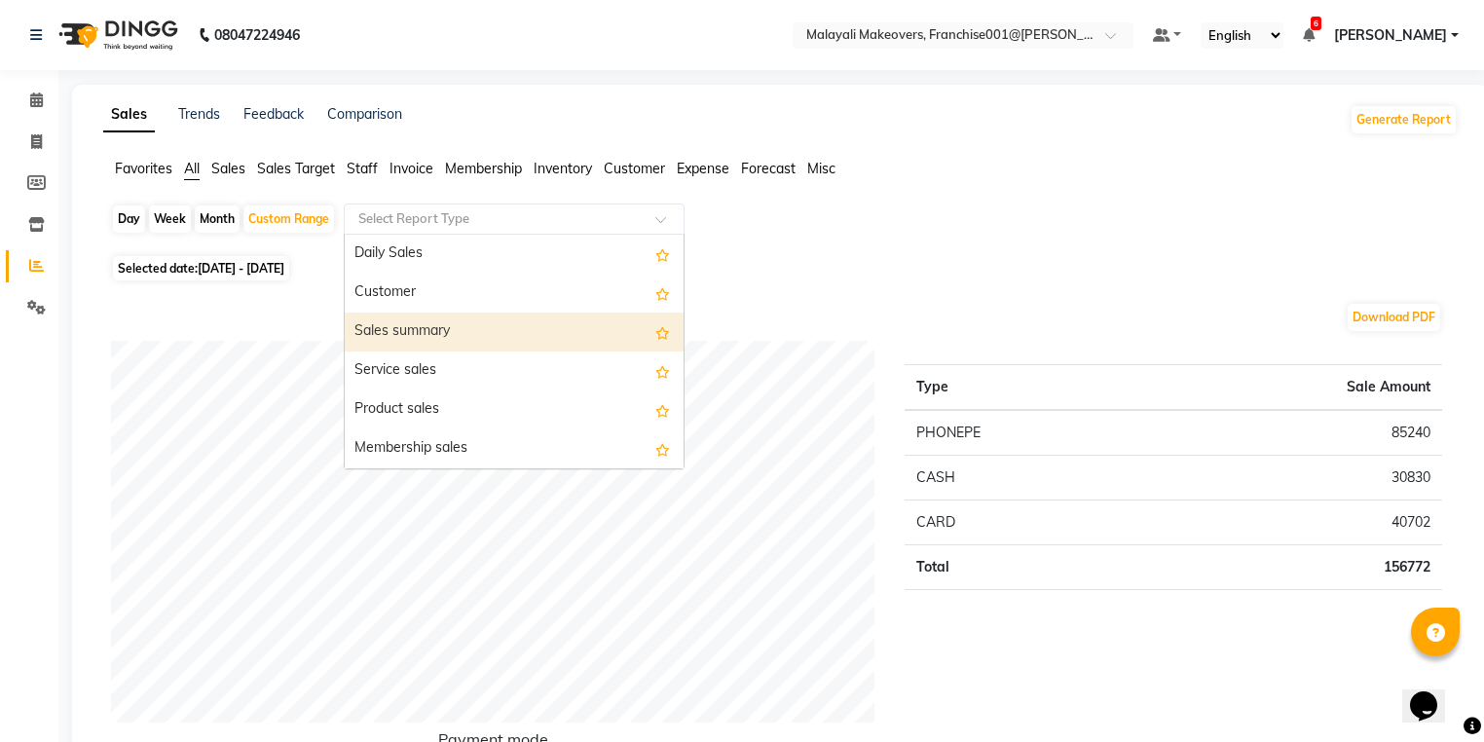
click at [416, 326] on div "Sales summary" at bounding box center [514, 332] width 339 height 39
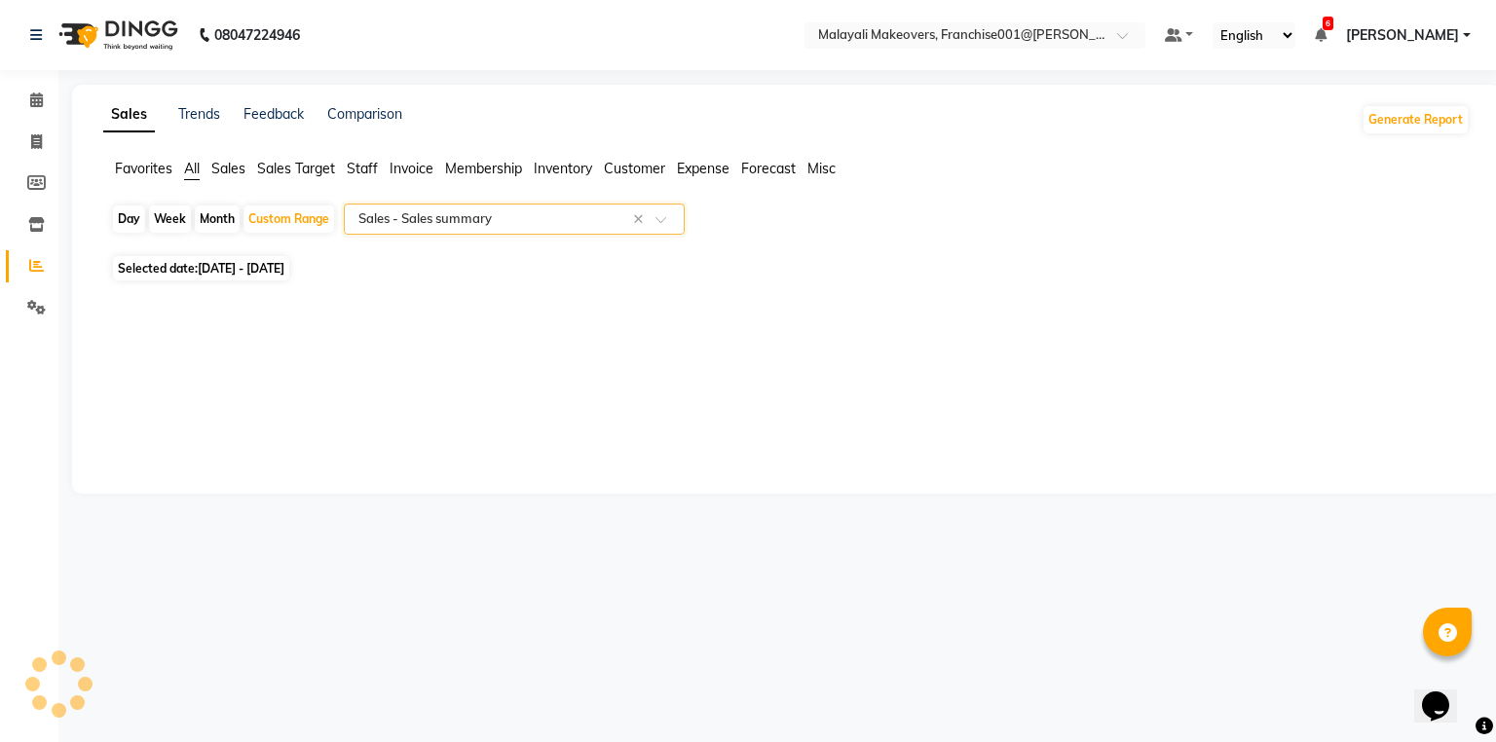
select select "full_report"
select select "csv"
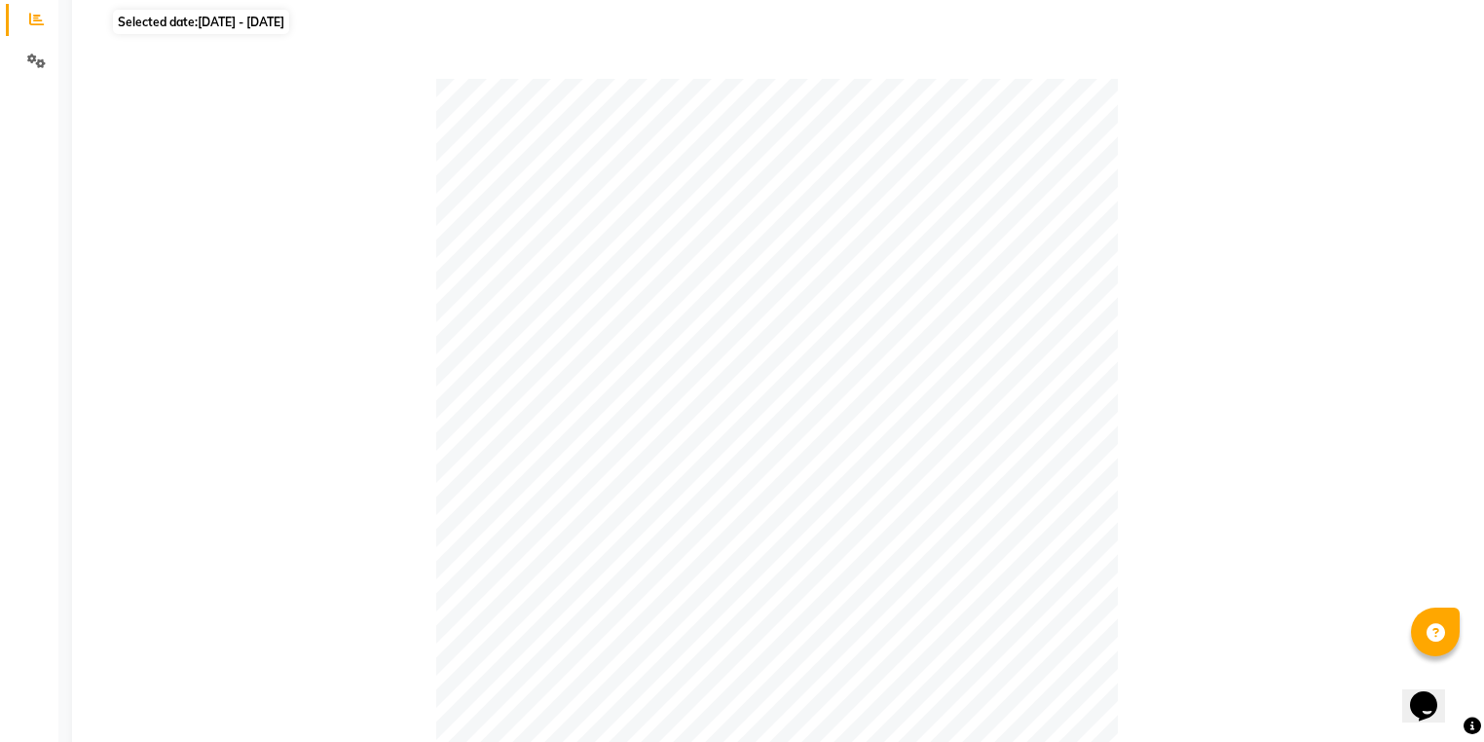
scroll to position [16, 0]
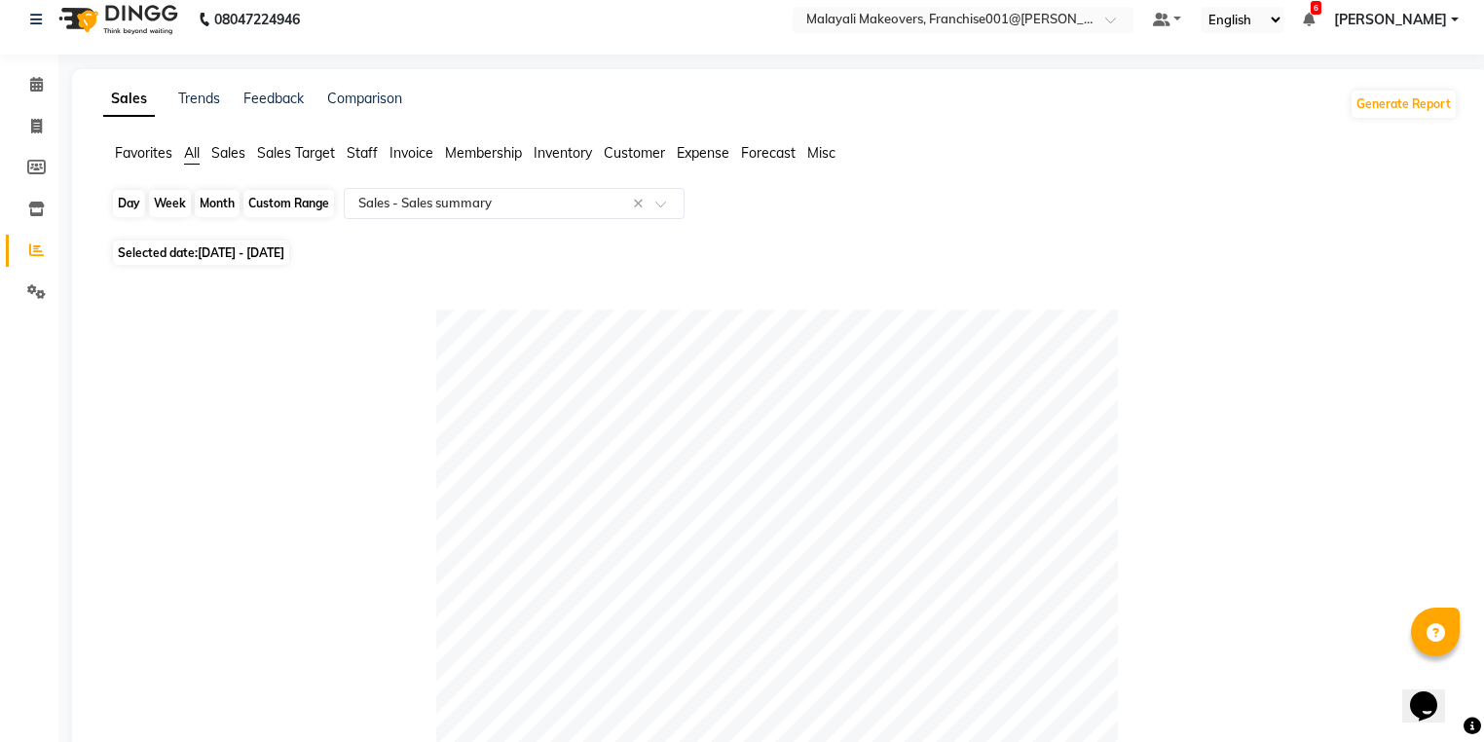
click at [277, 199] on div "Custom Range" at bounding box center [288, 203] width 91 height 27
select select "8"
select select "2025"
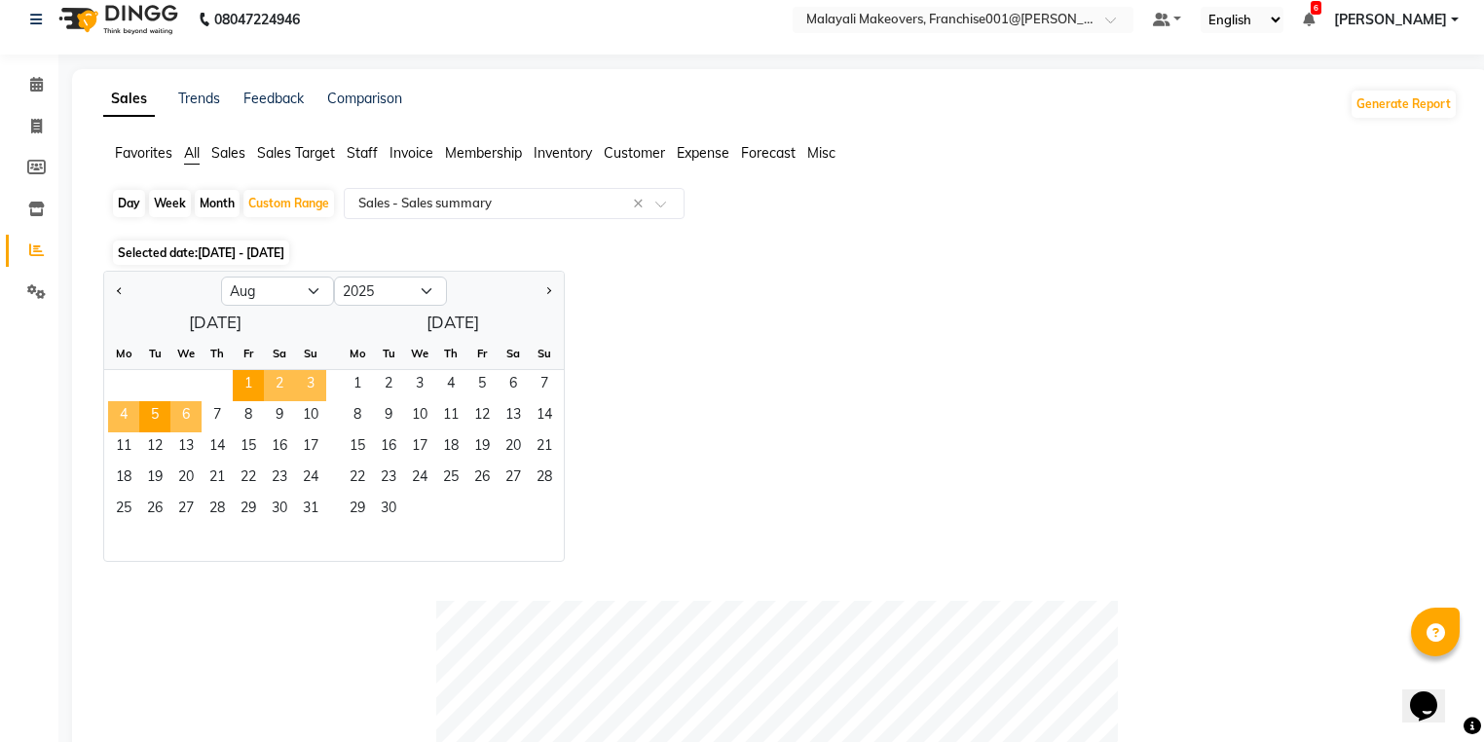
click at [199, 420] on span "6" at bounding box center [185, 416] width 31 height 31
click at [307, 420] on span "10" at bounding box center [310, 416] width 31 height 31
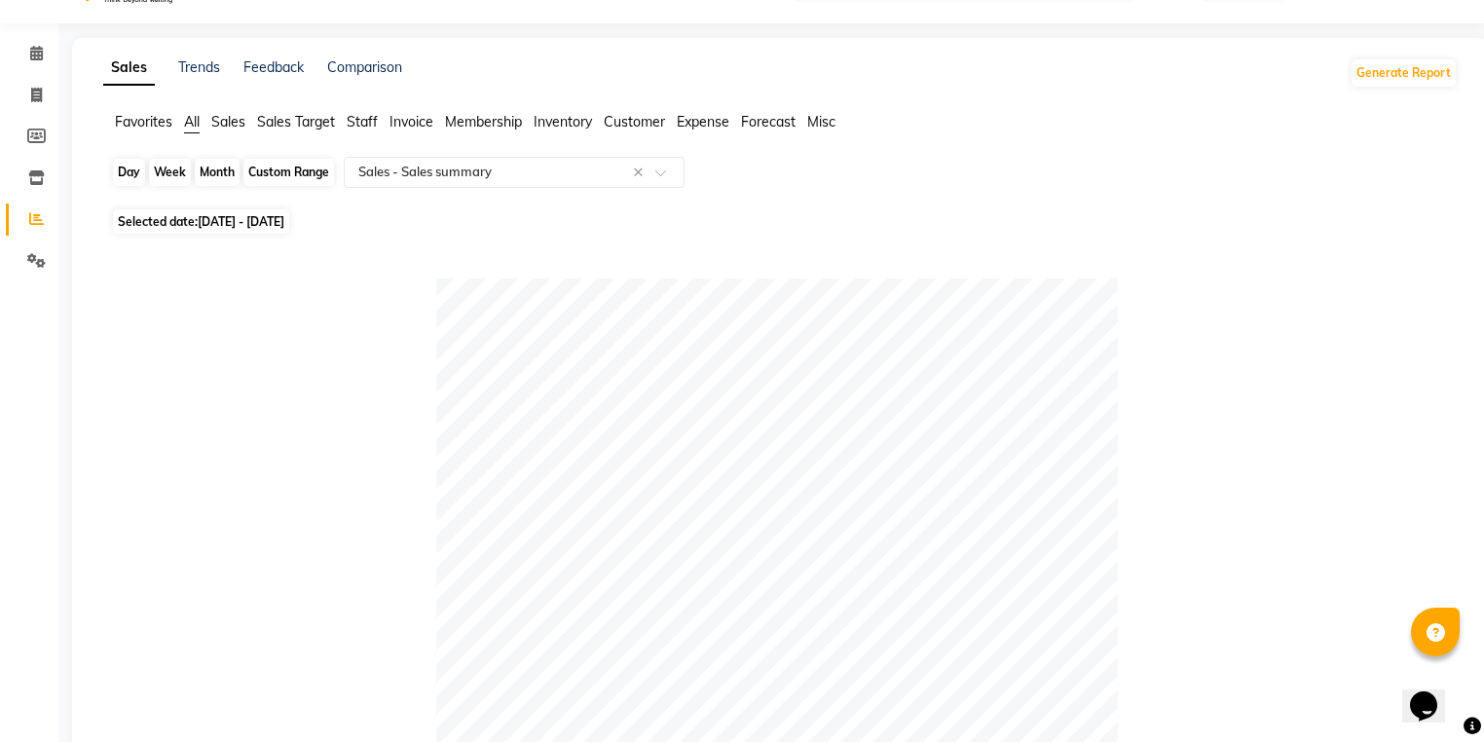
scroll to position [0, 0]
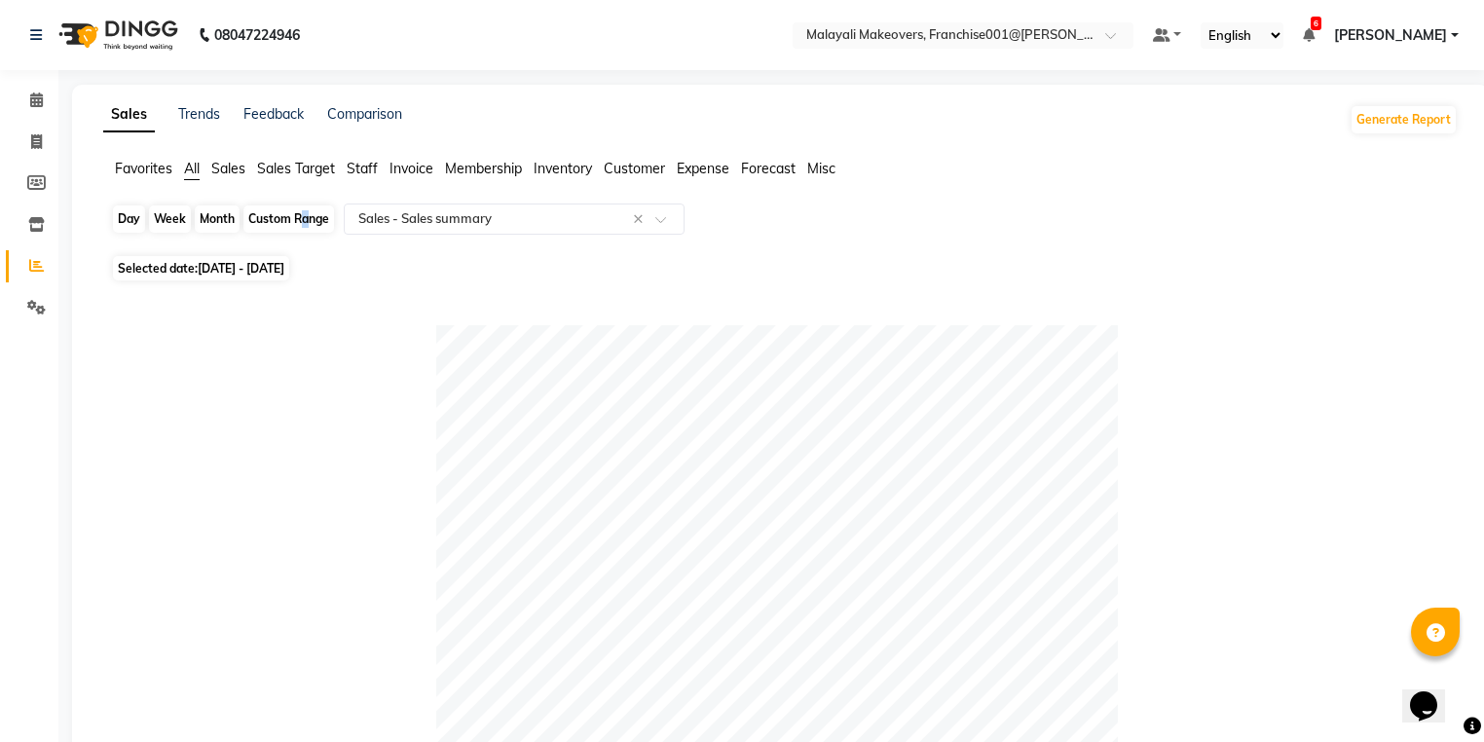
click at [297, 210] on div "Custom Range" at bounding box center [288, 218] width 91 height 27
select select "8"
select select "2025"
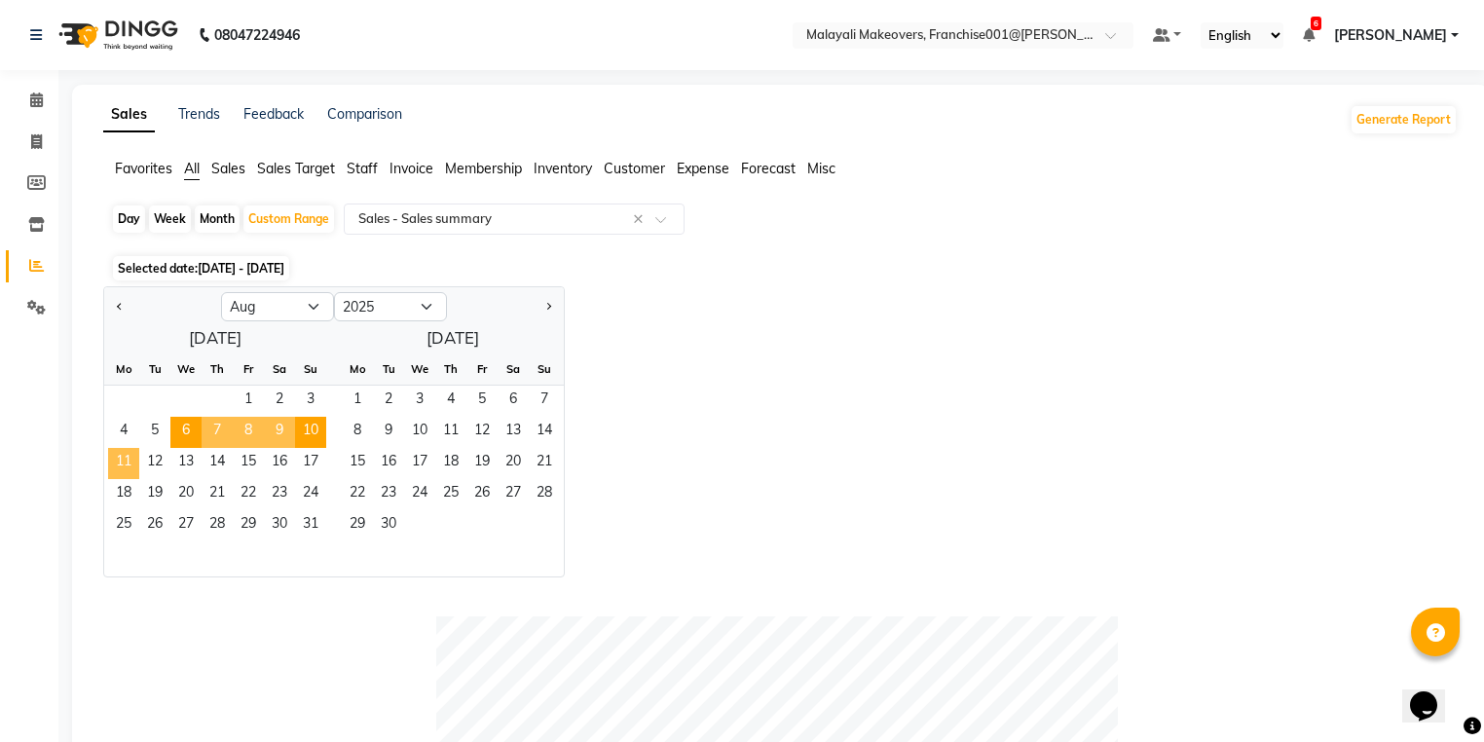
click at [121, 464] on span "11" at bounding box center [123, 463] width 31 height 31
click at [253, 462] on span "15" at bounding box center [248, 463] width 31 height 31
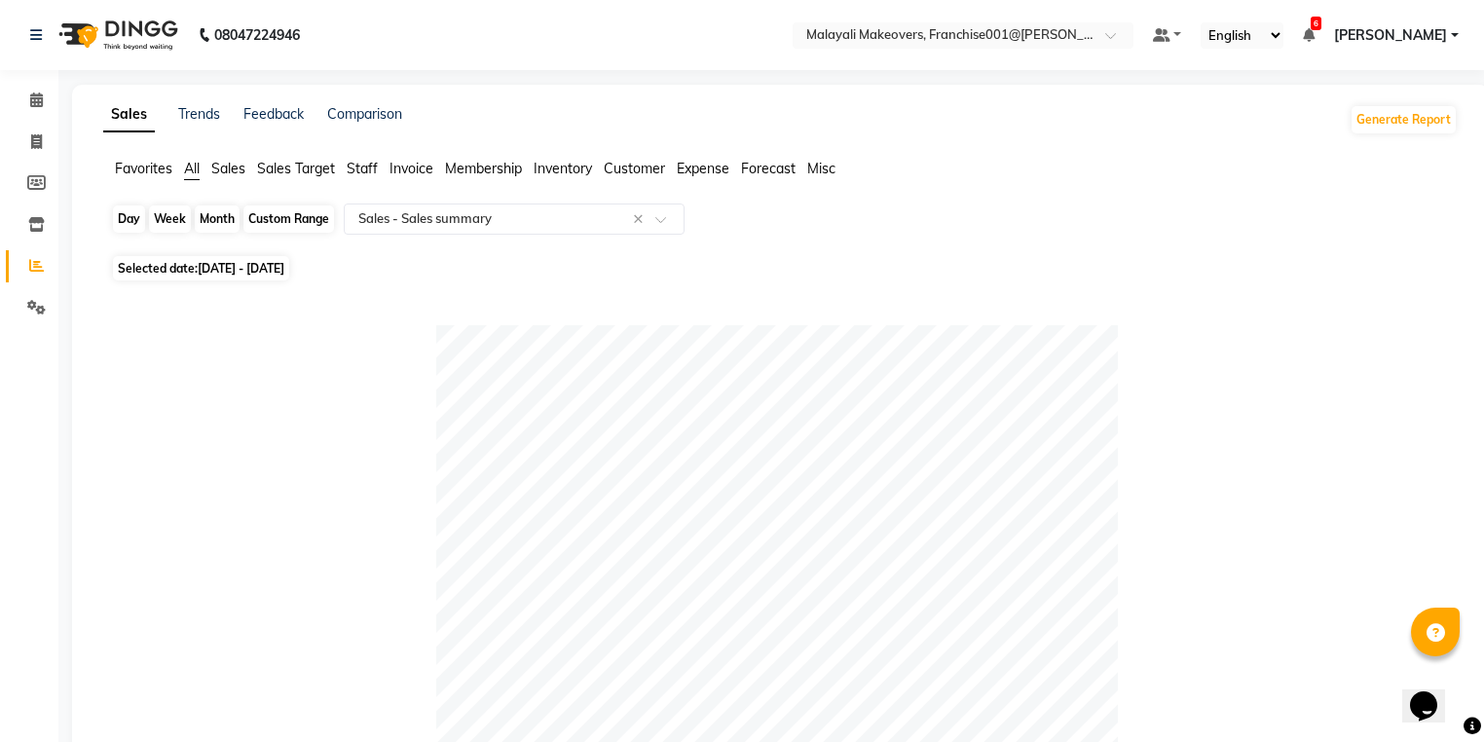
click at [288, 225] on div "Custom Range" at bounding box center [288, 218] width 91 height 27
select select "8"
select select "2025"
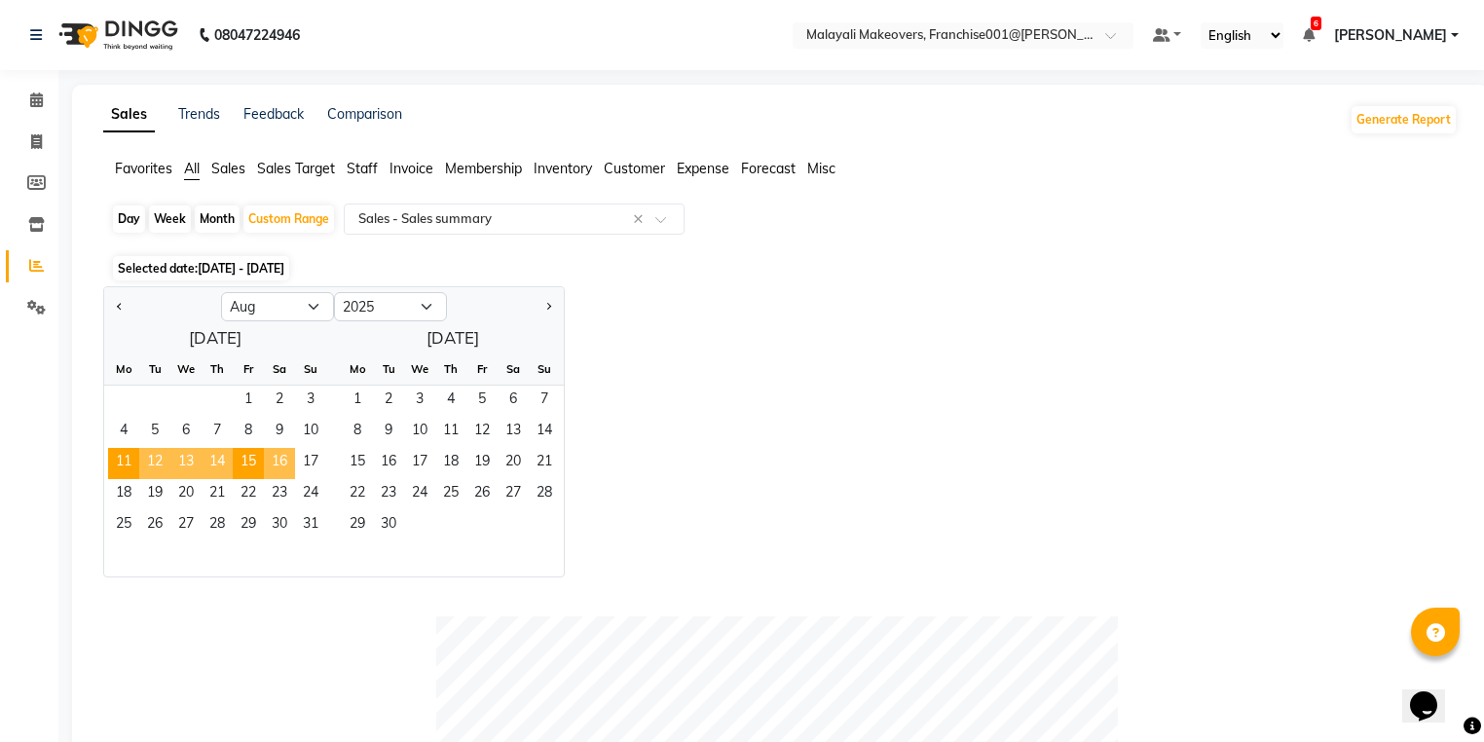
click at [287, 466] on span "16" at bounding box center [279, 463] width 31 height 31
click at [191, 503] on span "20" at bounding box center [185, 494] width 31 height 31
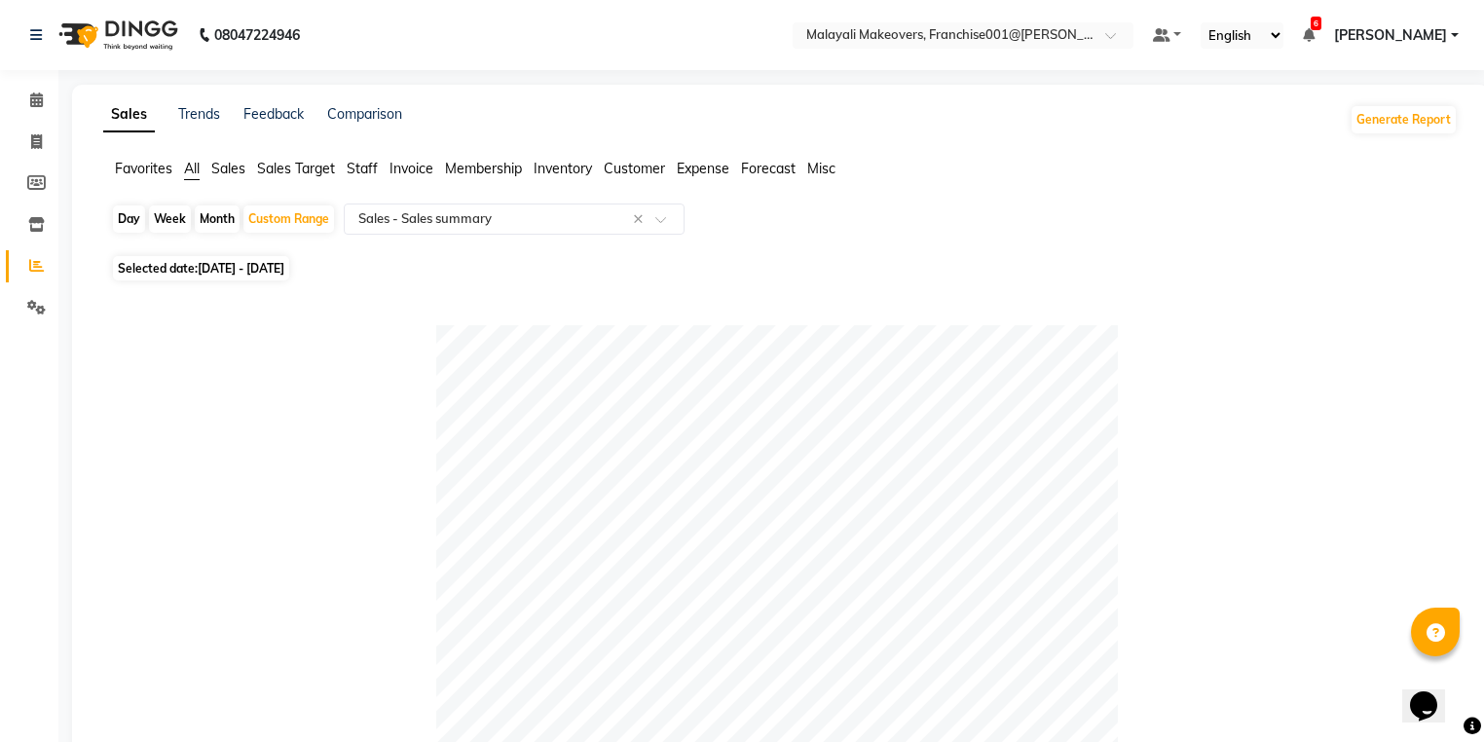
click at [122, 228] on div "Day" at bounding box center [129, 218] width 32 height 27
select select "8"
select select "2025"
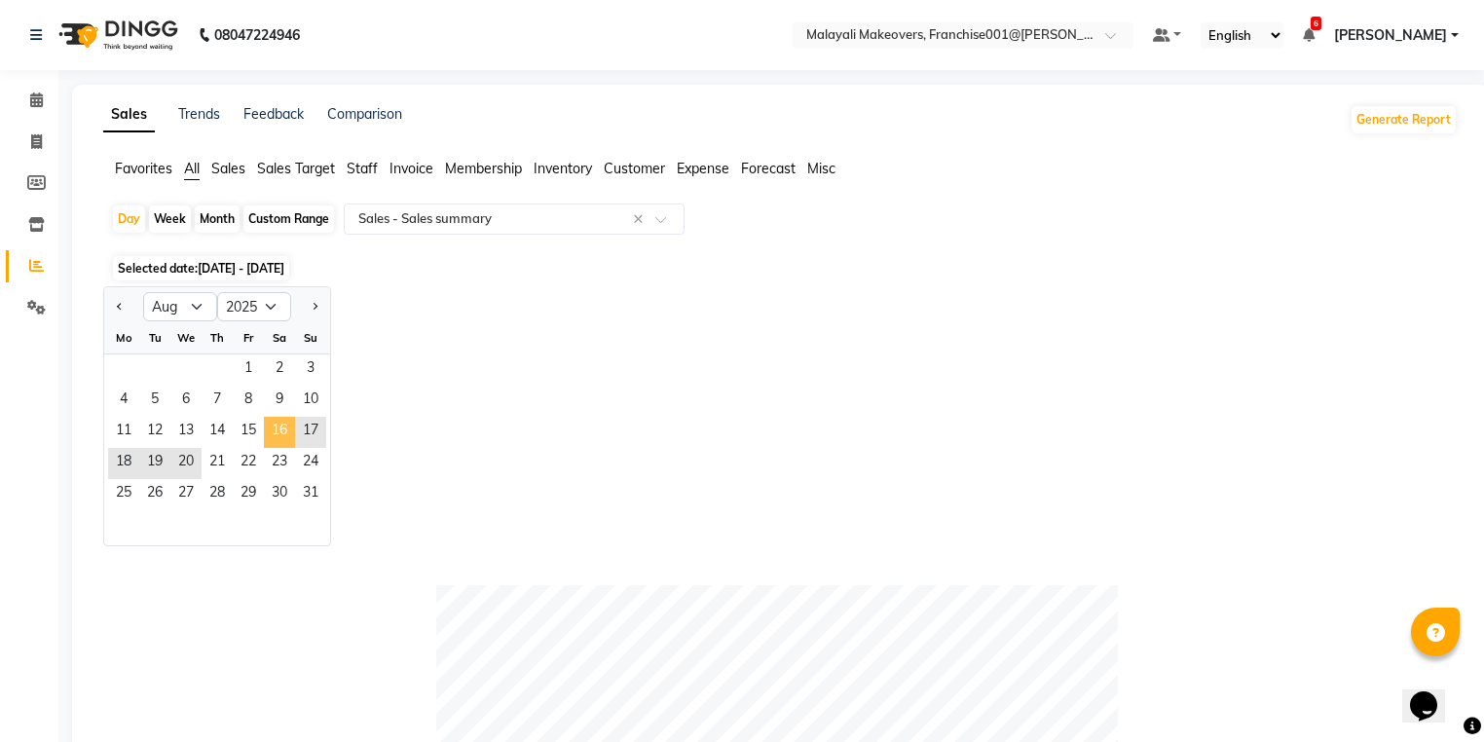
click at [283, 441] on span "16" at bounding box center [279, 432] width 31 height 31
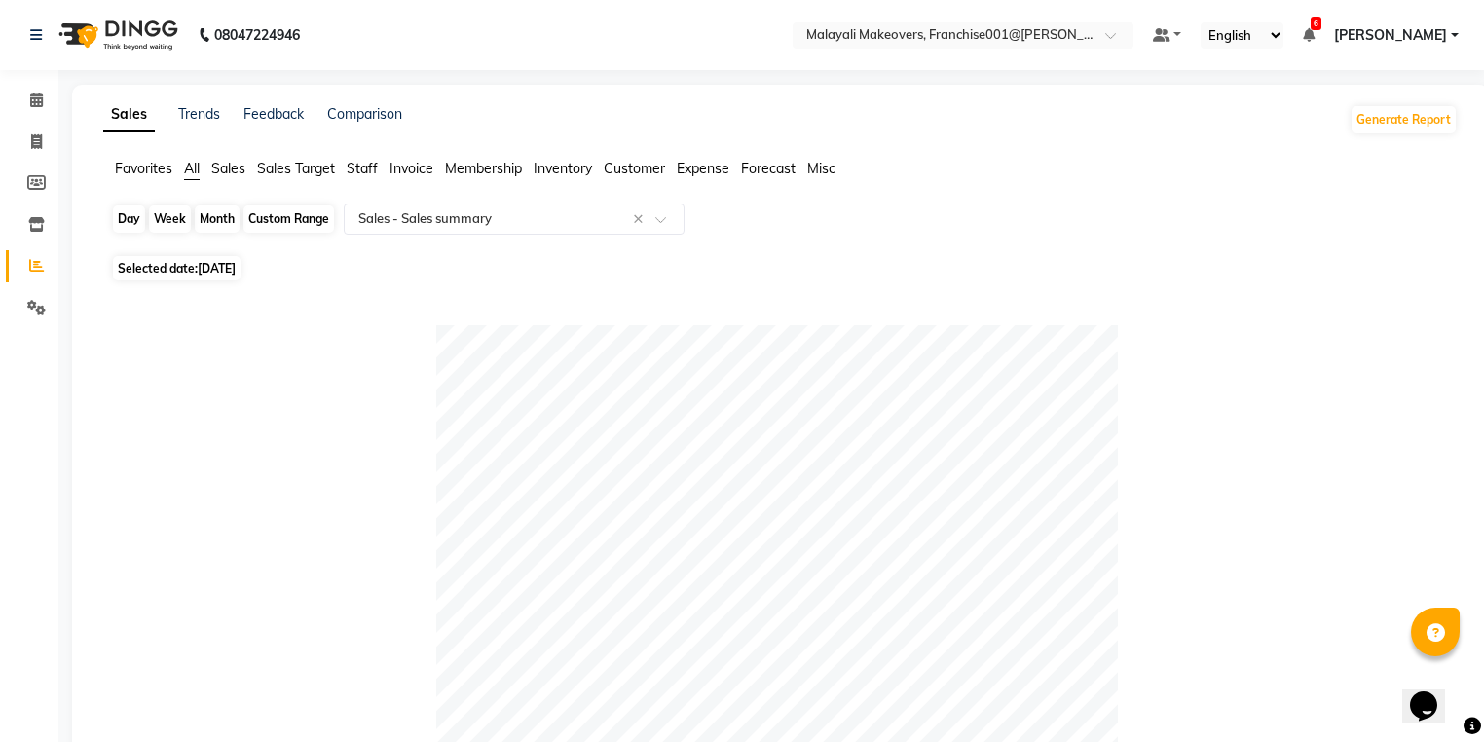
click at [132, 224] on div "Day" at bounding box center [129, 218] width 32 height 27
select select "8"
select select "2025"
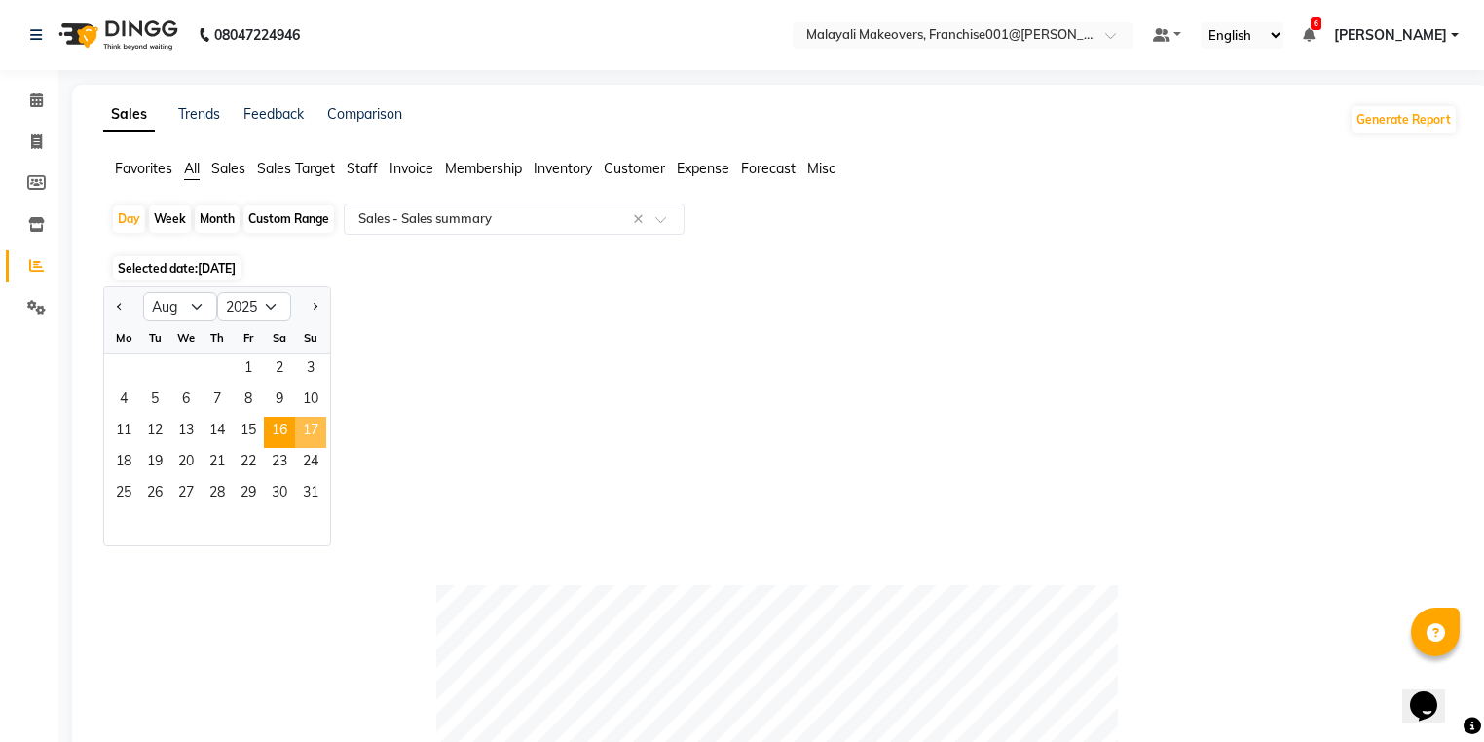
click at [308, 436] on span "17" at bounding box center [310, 432] width 31 height 31
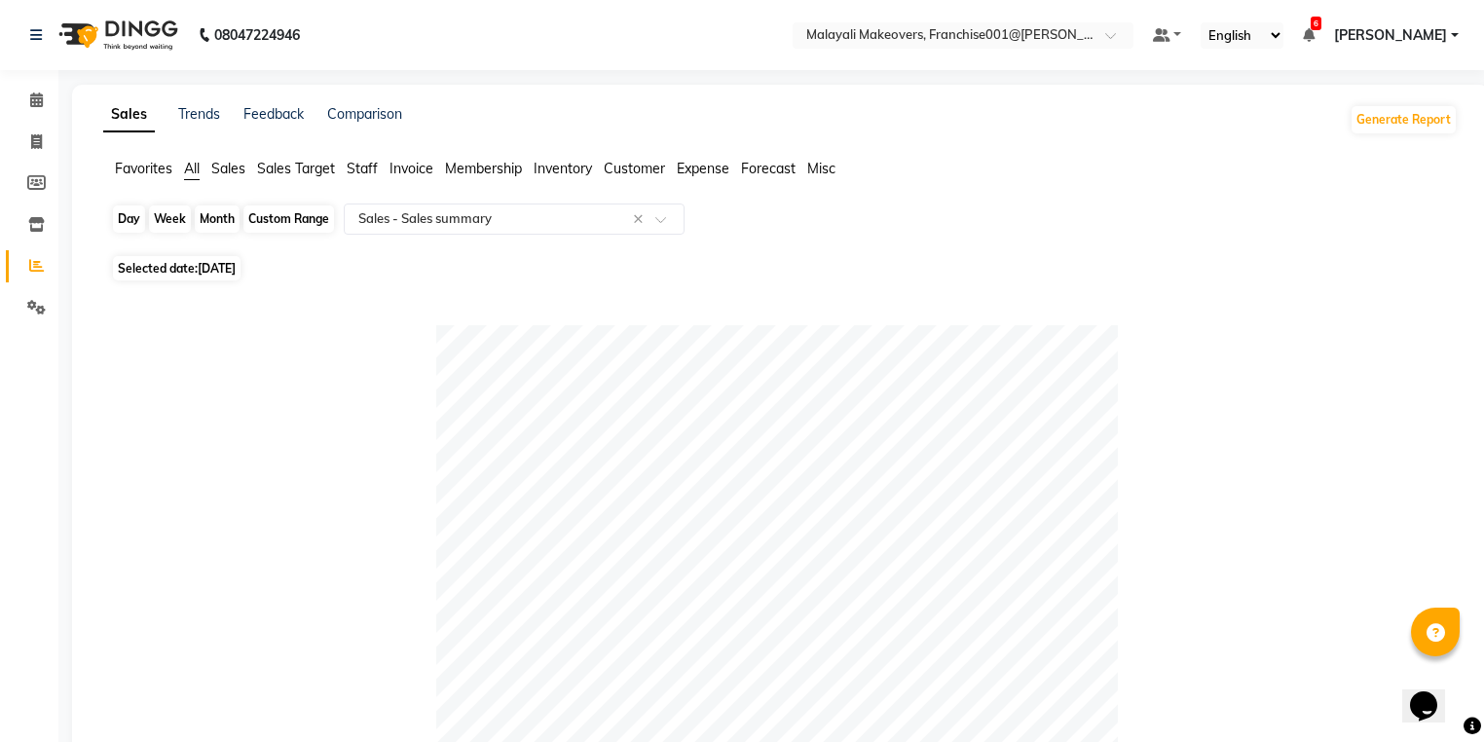
click at [126, 227] on div "Day" at bounding box center [129, 218] width 32 height 27
select select "8"
select select "2025"
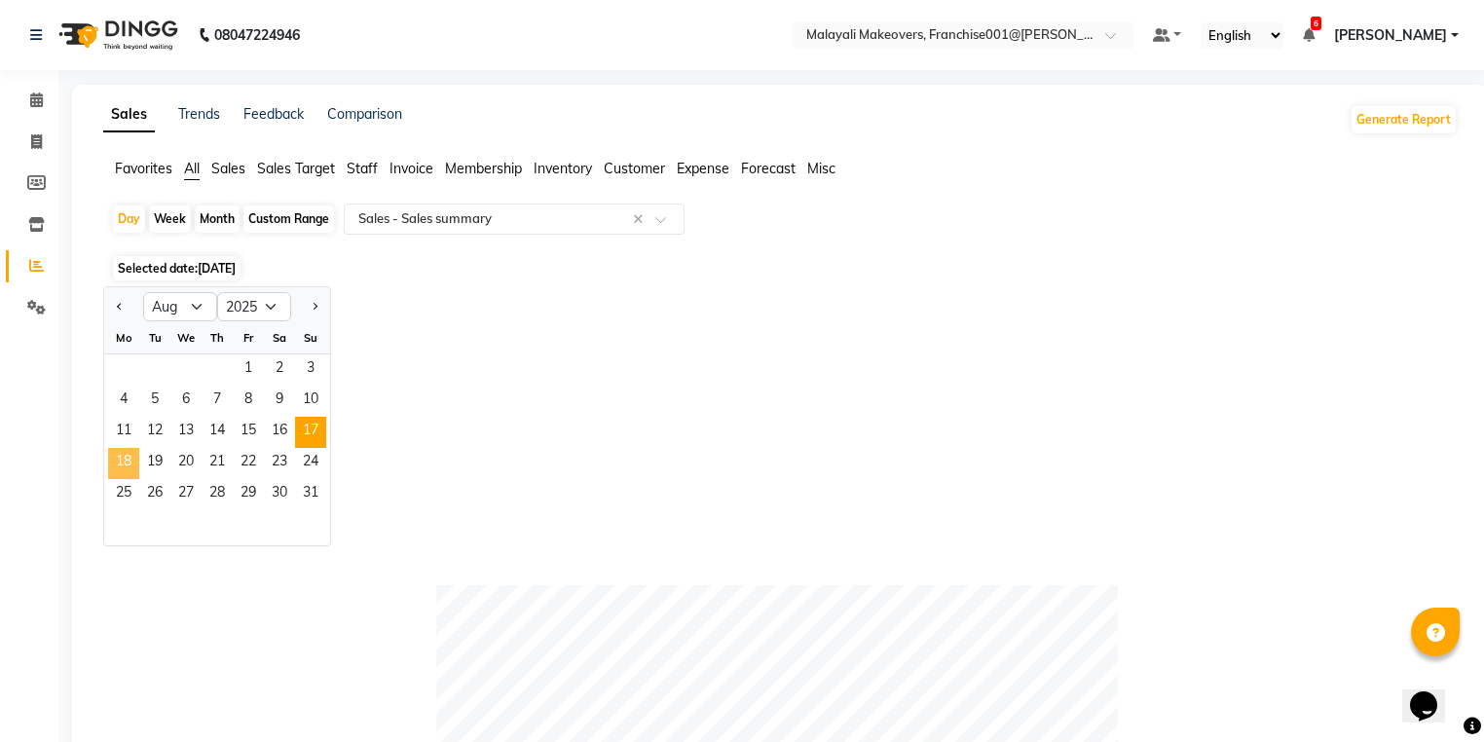
click at [127, 457] on span "18" at bounding box center [123, 463] width 31 height 31
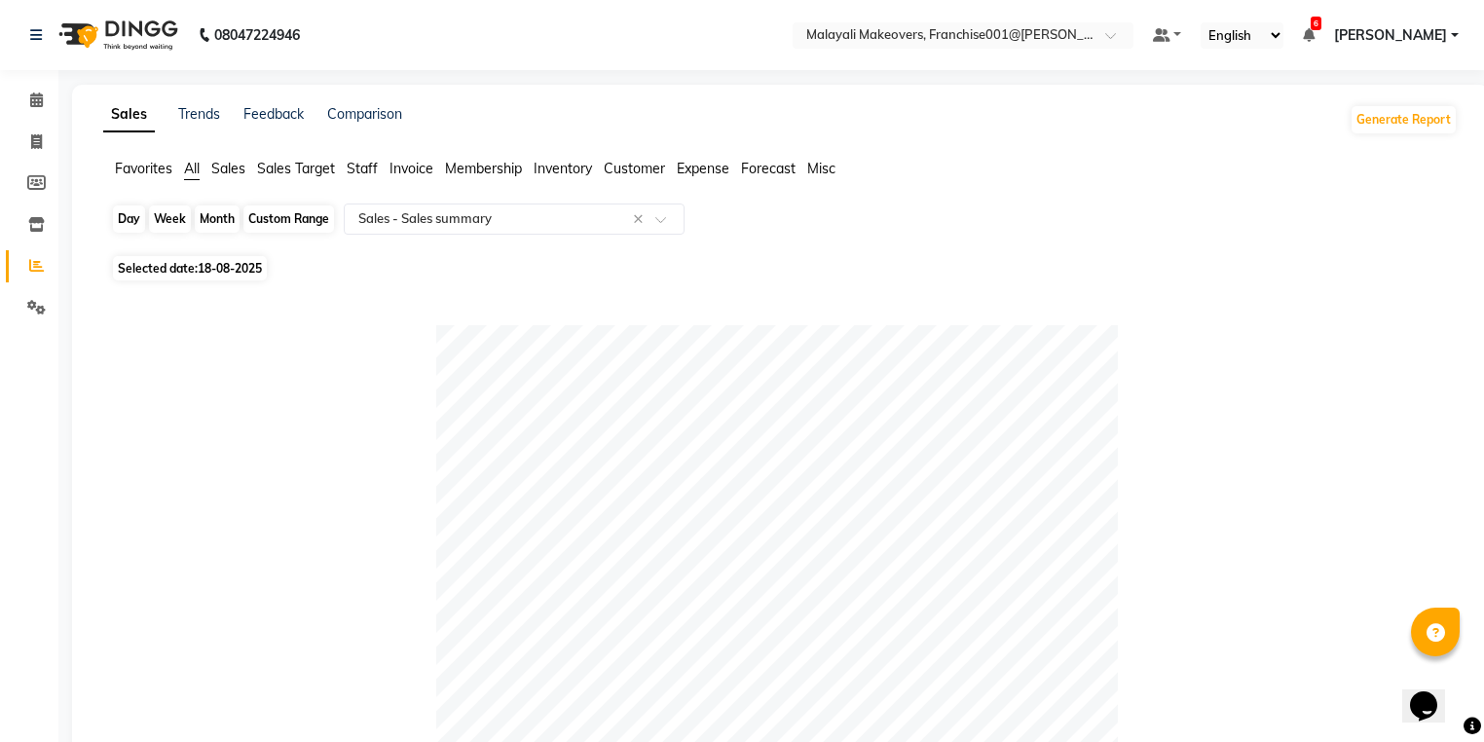
click at [125, 218] on div "Day" at bounding box center [129, 218] width 32 height 27
select select "8"
select select "2025"
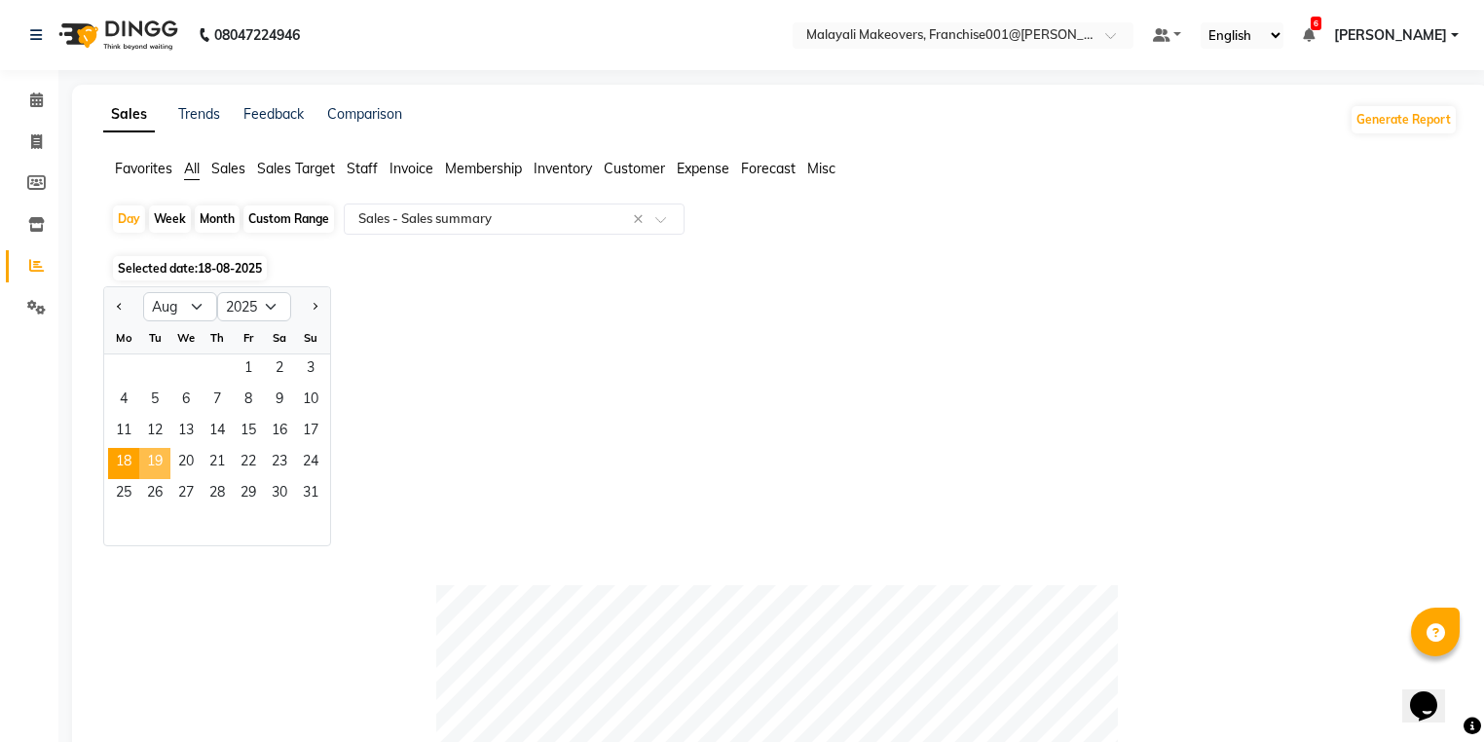
click at [149, 459] on span "19" at bounding box center [154, 463] width 31 height 31
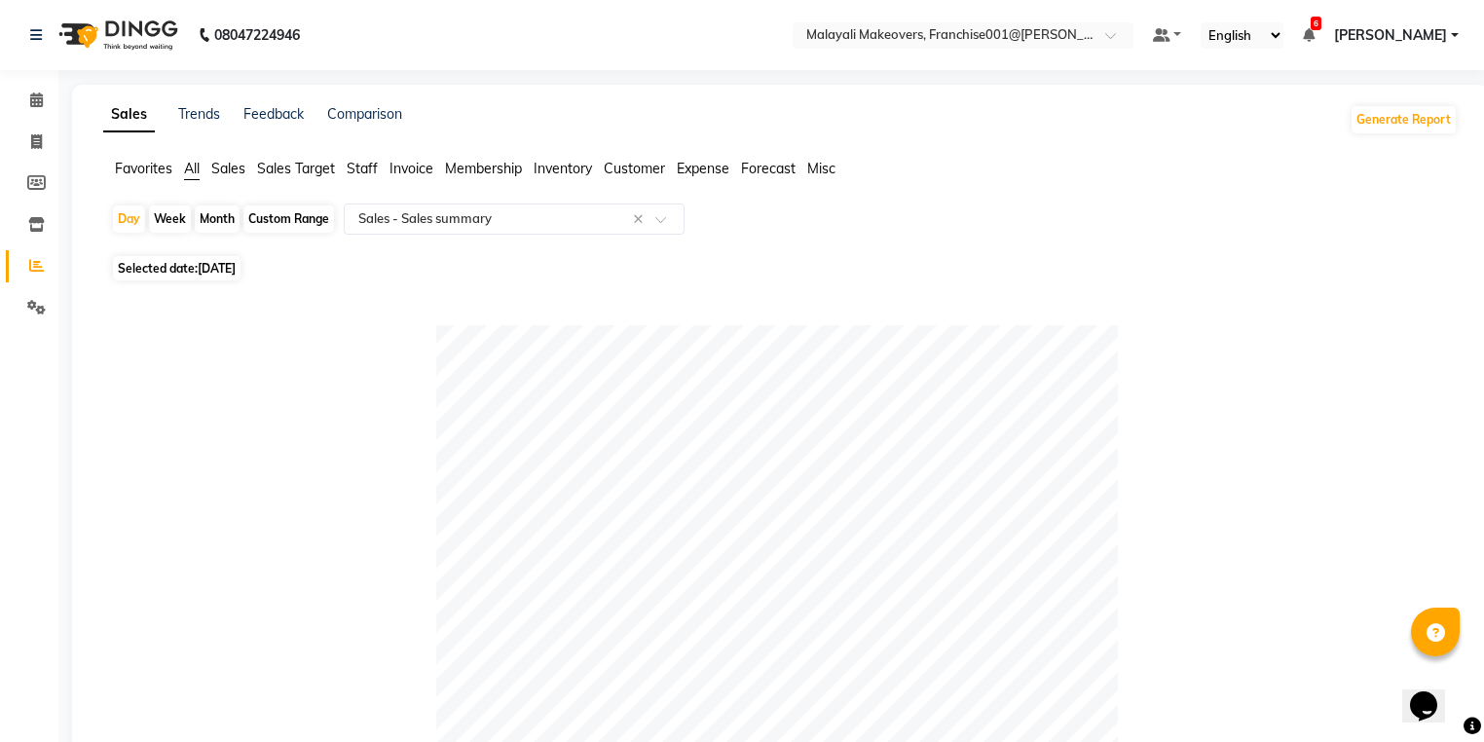
click at [271, 219] on div "Custom Range" at bounding box center [288, 218] width 91 height 27
select select "8"
select select "2025"
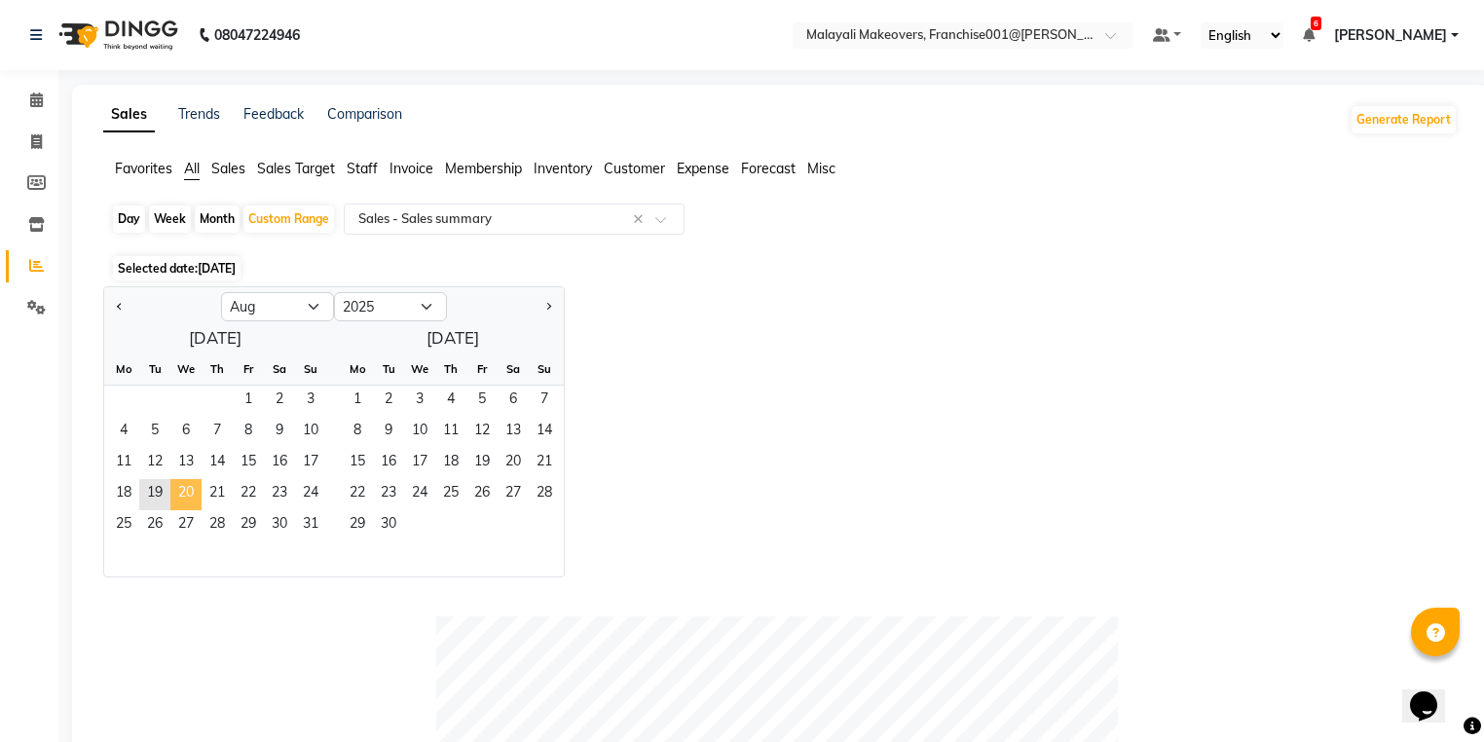
click at [179, 500] on span "20" at bounding box center [185, 494] width 31 height 31
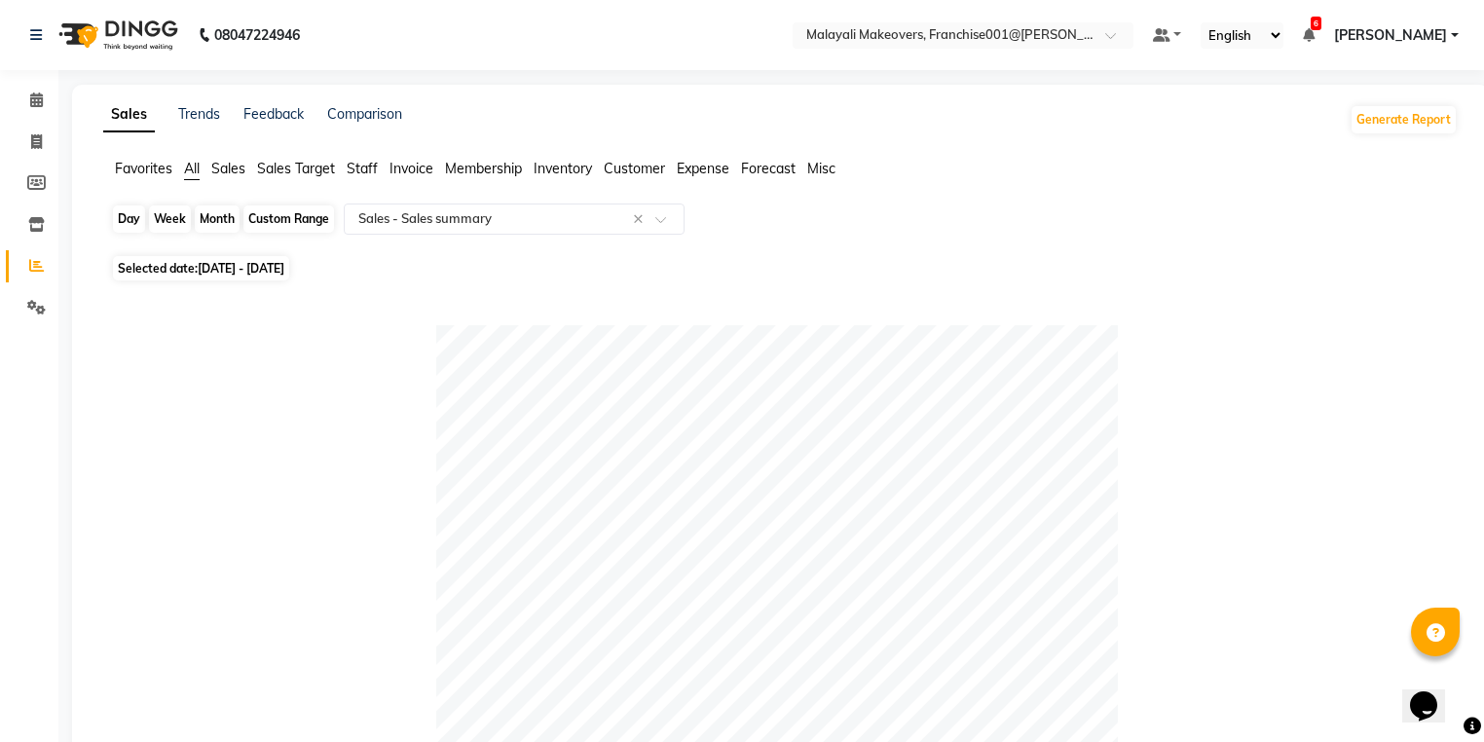
click at [281, 233] on div "Custom Range" at bounding box center [288, 218] width 91 height 27
select select "8"
select select "2025"
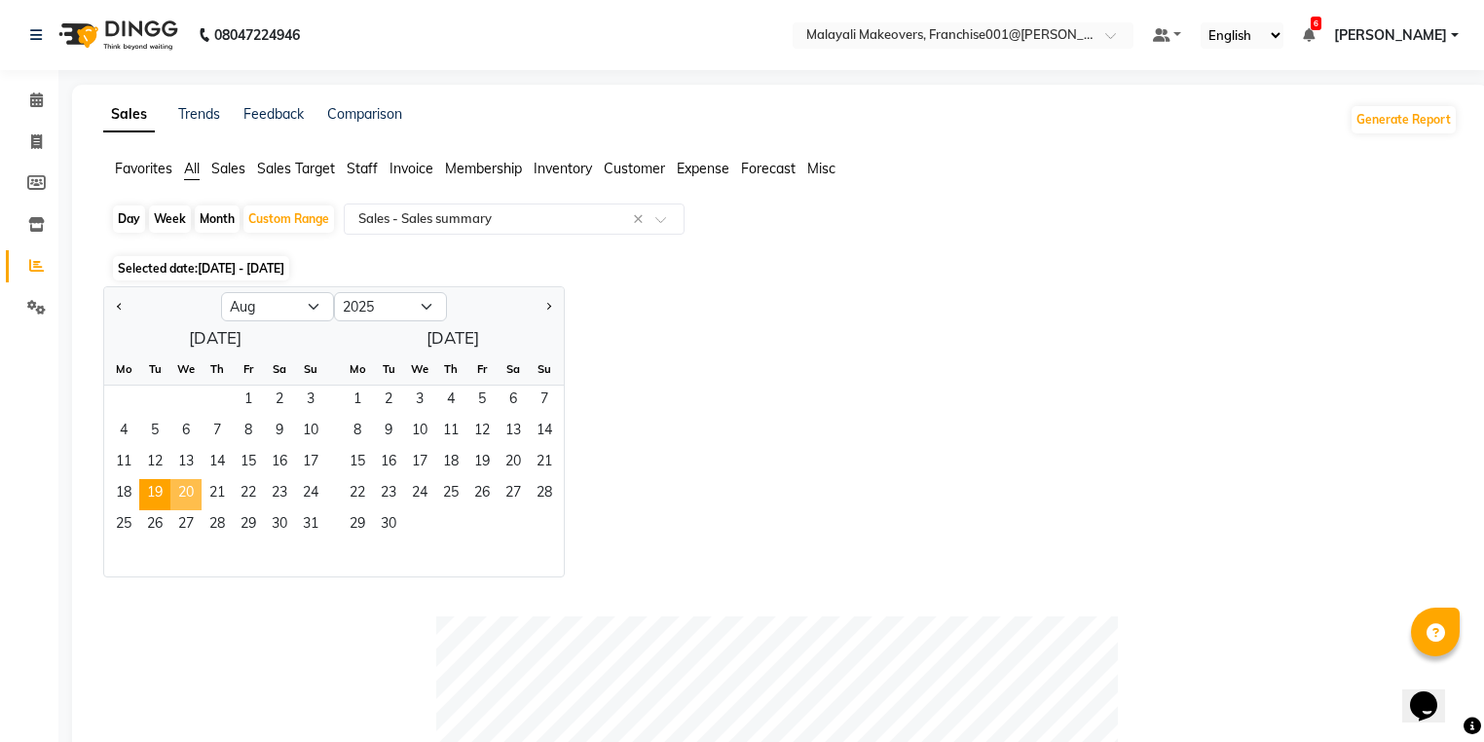
click at [184, 487] on span "20" at bounding box center [185, 494] width 31 height 31
click at [265, 227] on div "Custom Range" at bounding box center [288, 218] width 91 height 27
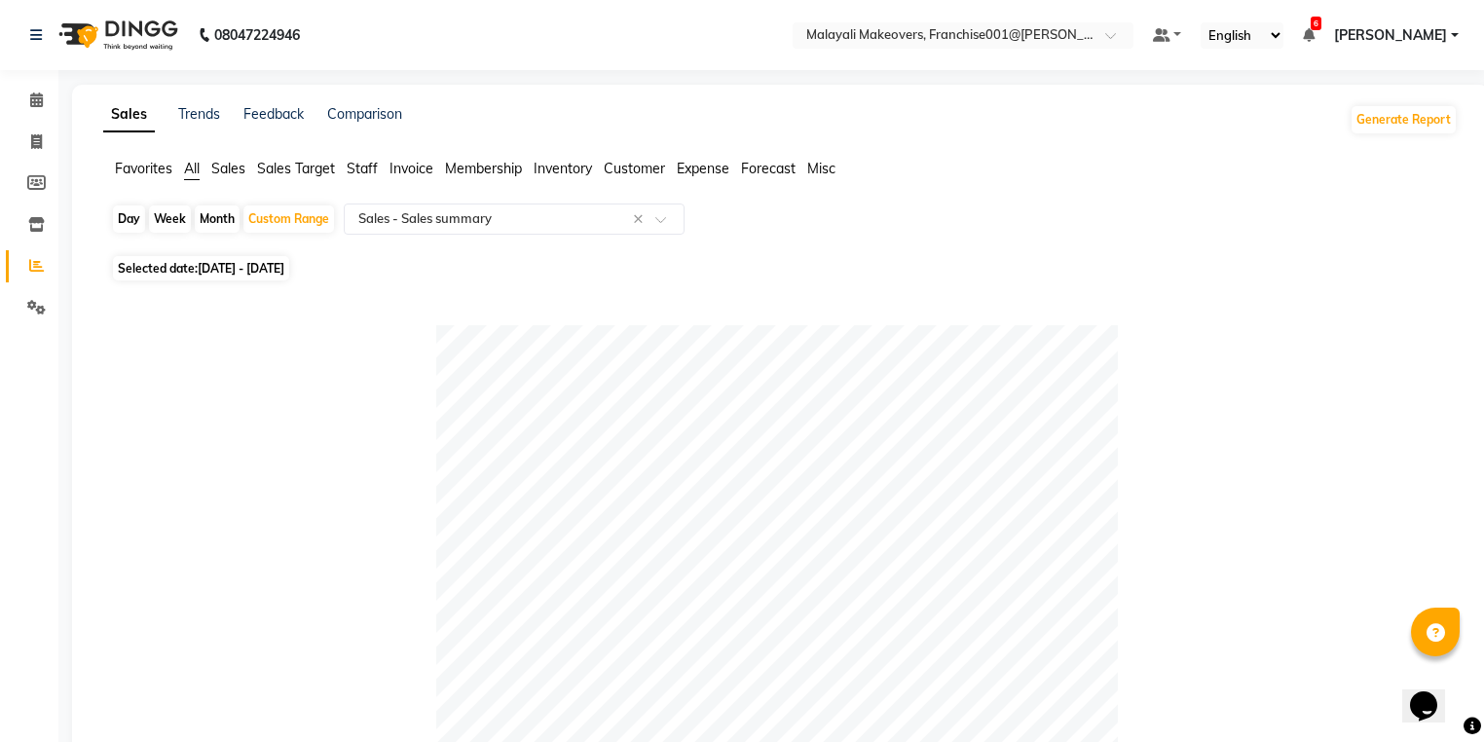
drag, startPoint x: 269, startPoint y: 223, endPoint x: 247, endPoint y: 258, distance: 41.1
click at [264, 226] on div "Custom Range" at bounding box center [288, 218] width 91 height 27
select select "8"
select select "2025"
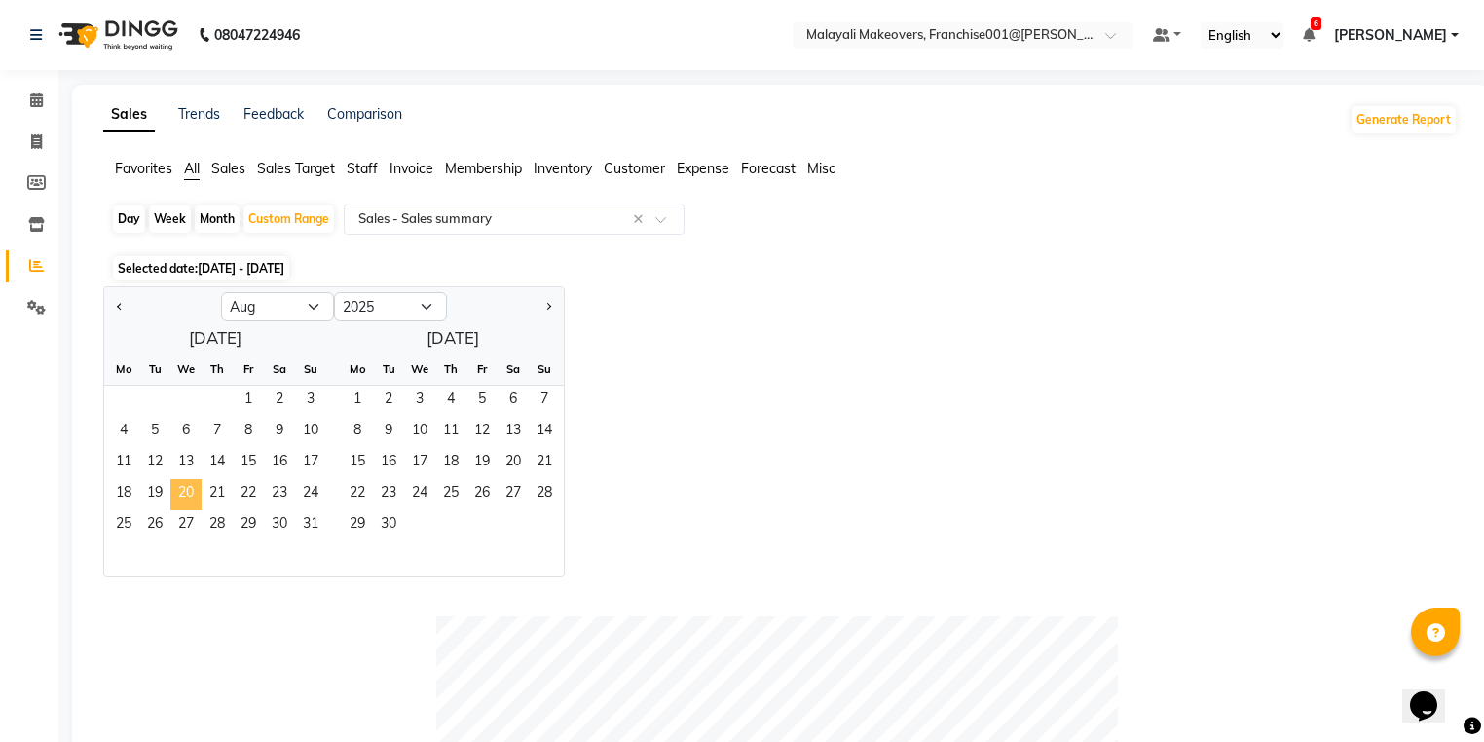
click at [178, 484] on span "20" at bounding box center [185, 494] width 31 height 31
click at [128, 524] on span "25" at bounding box center [123, 525] width 31 height 31
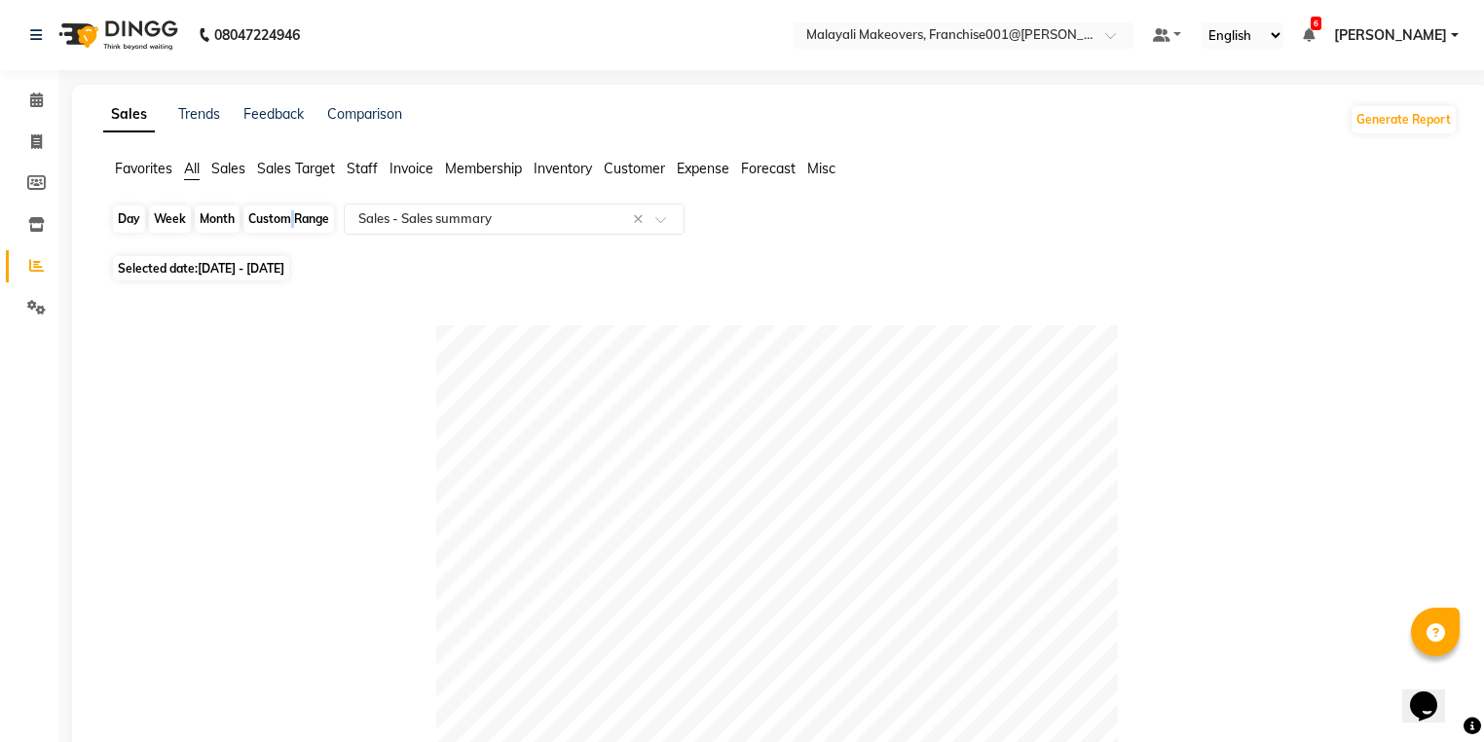
click at [285, 230] on div "Custom Range" at bounding box center [288, 218] width 91 height 27
select select "8"
select select "2025"
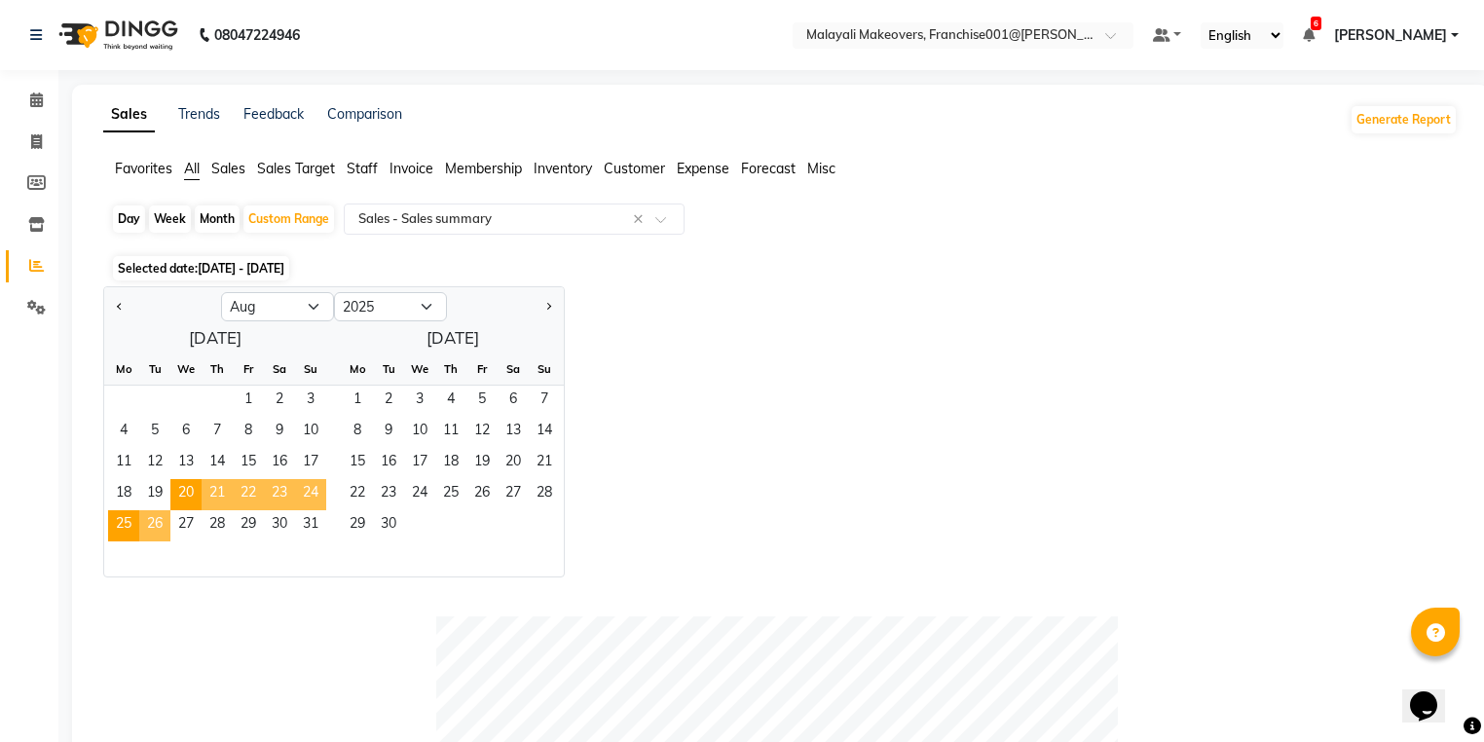
click at [151, 534] on span "26" at bounding box center [154, 525] width 31 height 31
click at [301, 526] on span "31" at bounding box center [310, 525] width 31 height 31
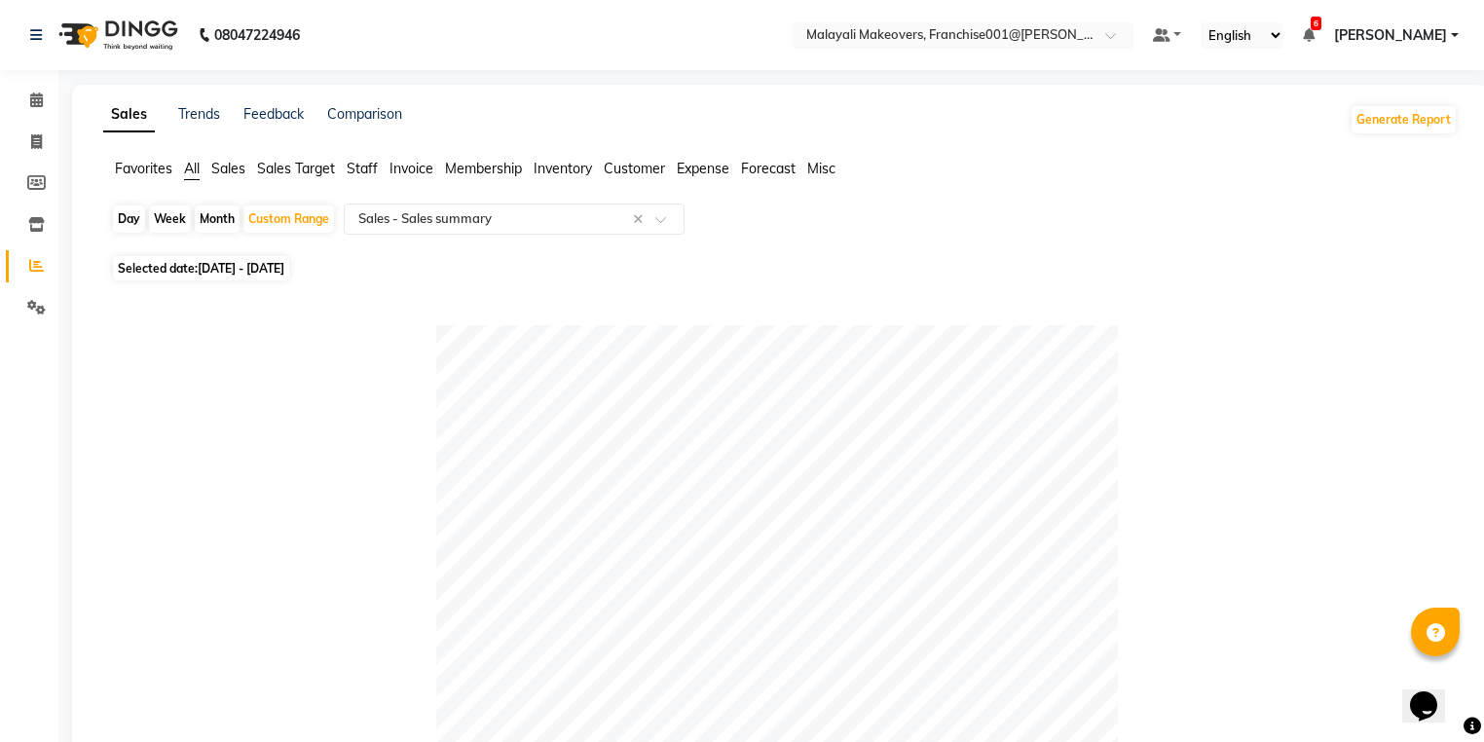
click at [261, 195] on div "Favorites All Sales Sales Target Staff Invoice Membership Inventory Customer Ex…" at bounding box center [781, 177] width 1384 height 37
click at [270, 225] on div "Custom Range" at bounding box center [288, 218] width 91 height 27
select select "8"
select select "2025"
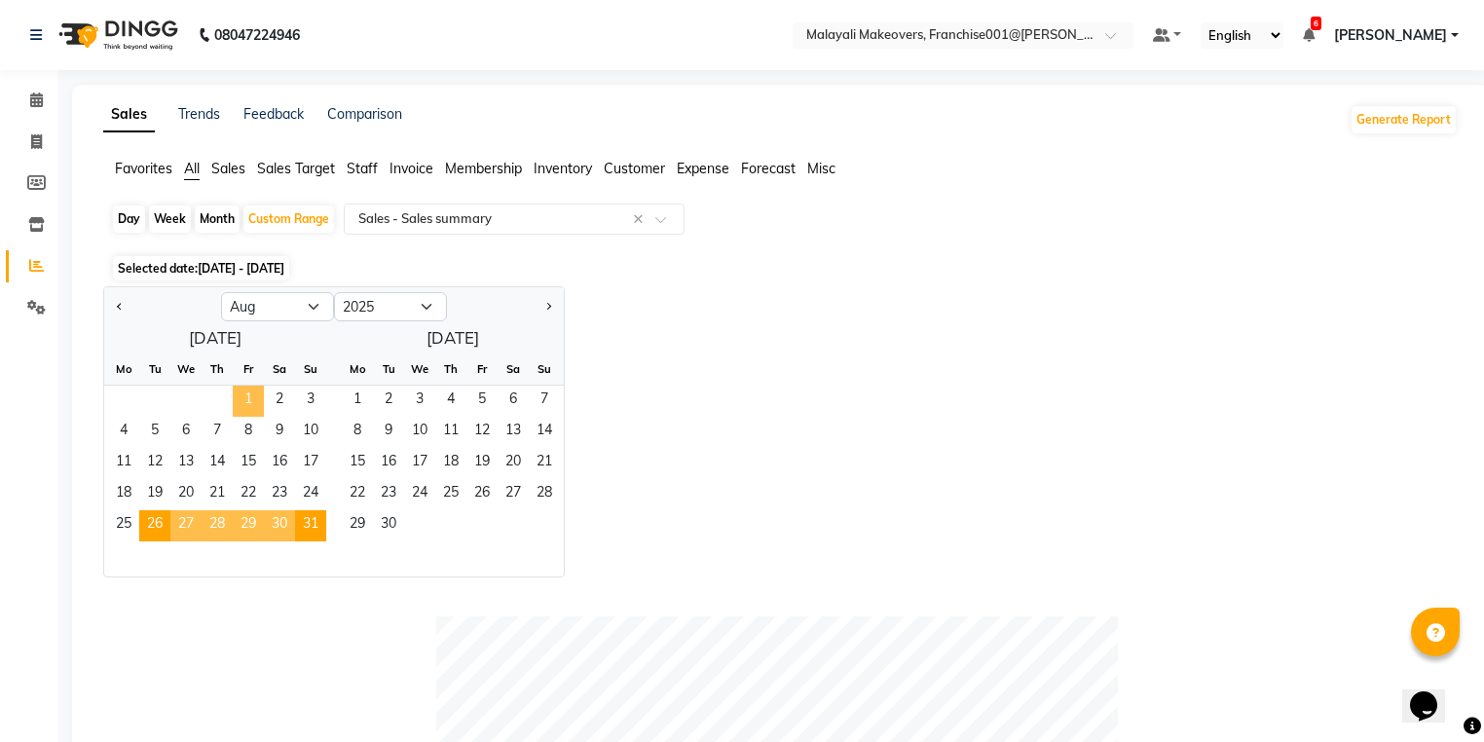
click at [234, 401] on span "1" at bounding box center [248, 401] width 31 height 31
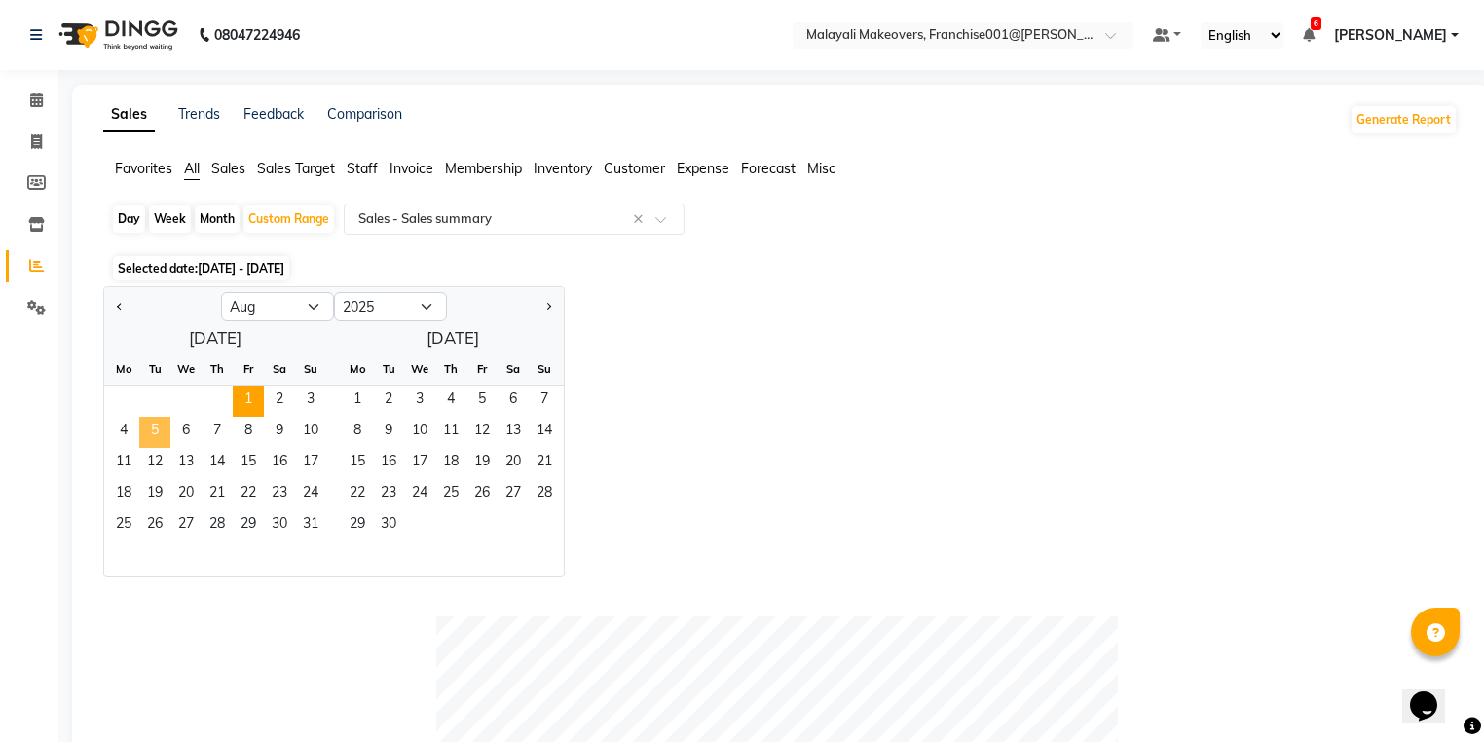
click at [148, 436] on span "5" at bounding box center [154, 432] width 31 height 31
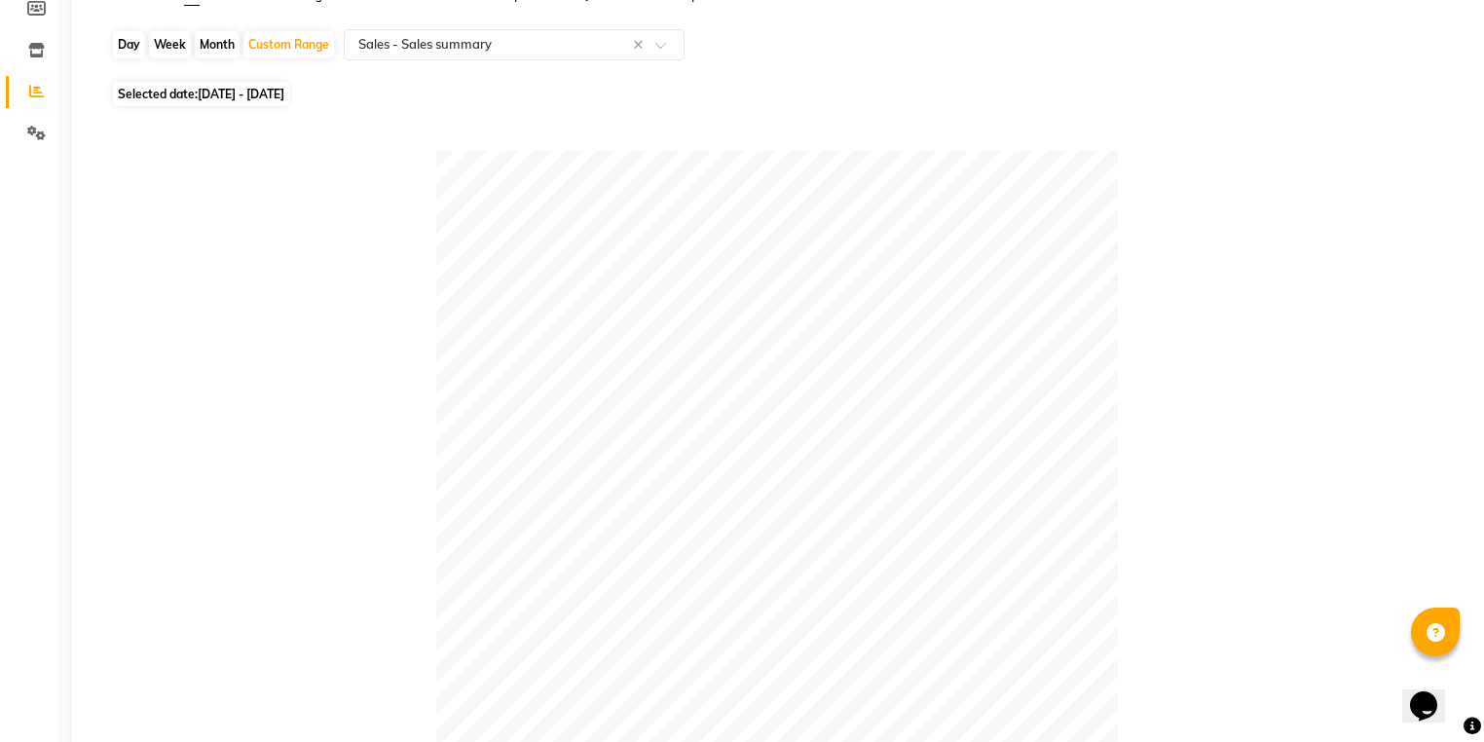
scroll to position [16, 0]
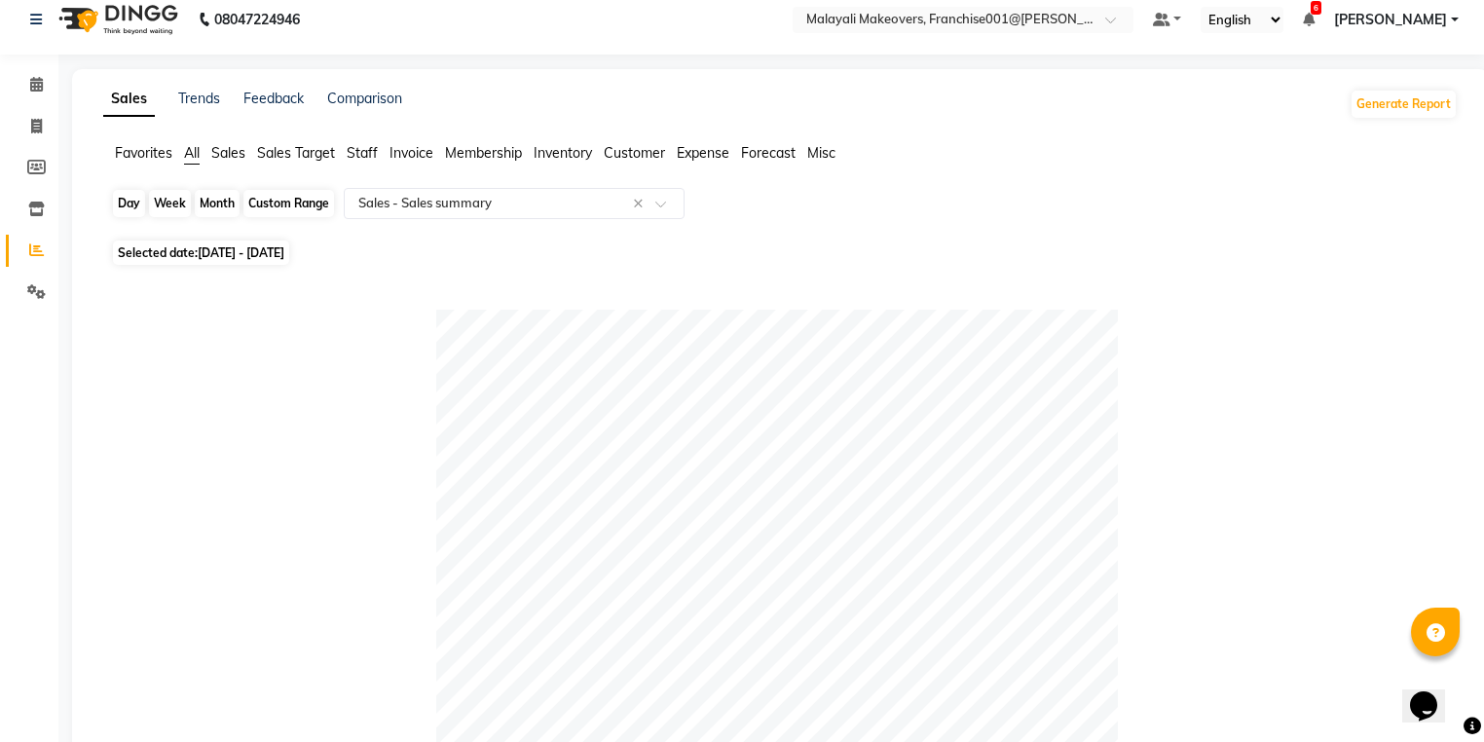
click at [284, 210] on div "Custom Range" at bounding box center [288, 203] width 91 height 27
select select "8"
select select "2025"
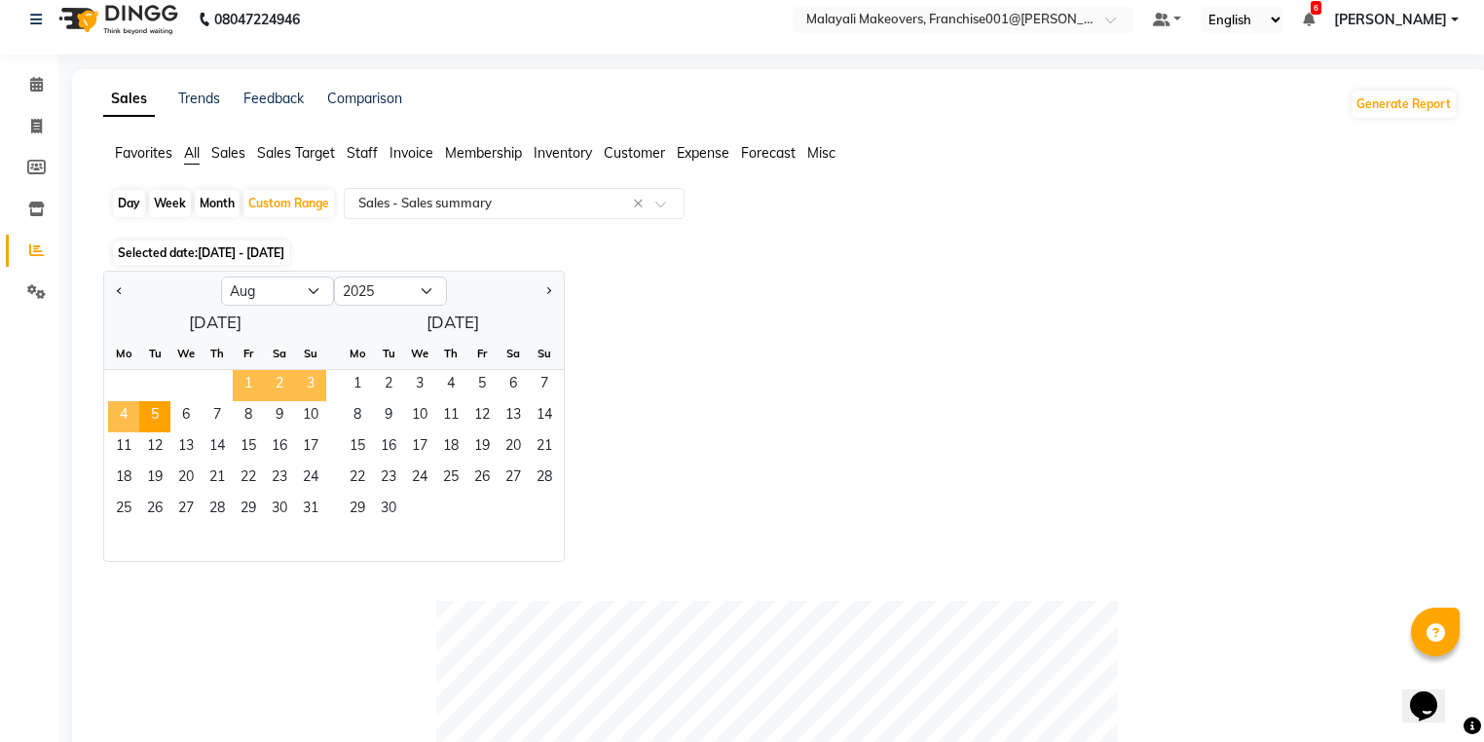
click at [241, 383] on span "1" at bounding box center [248, 385] width 31 height 31
drag, startPoint x: 172, startPoint y: 408, endPoint x: 155, endPoint y: 417, distance: 19.6
click at [155, 417] on div "4 5 6 7 8 9 10" at bounding box center [215, 416] width 222 height 31
click at [155, 417] on span "5" at bounding box center [154, 416] width 31 height 31
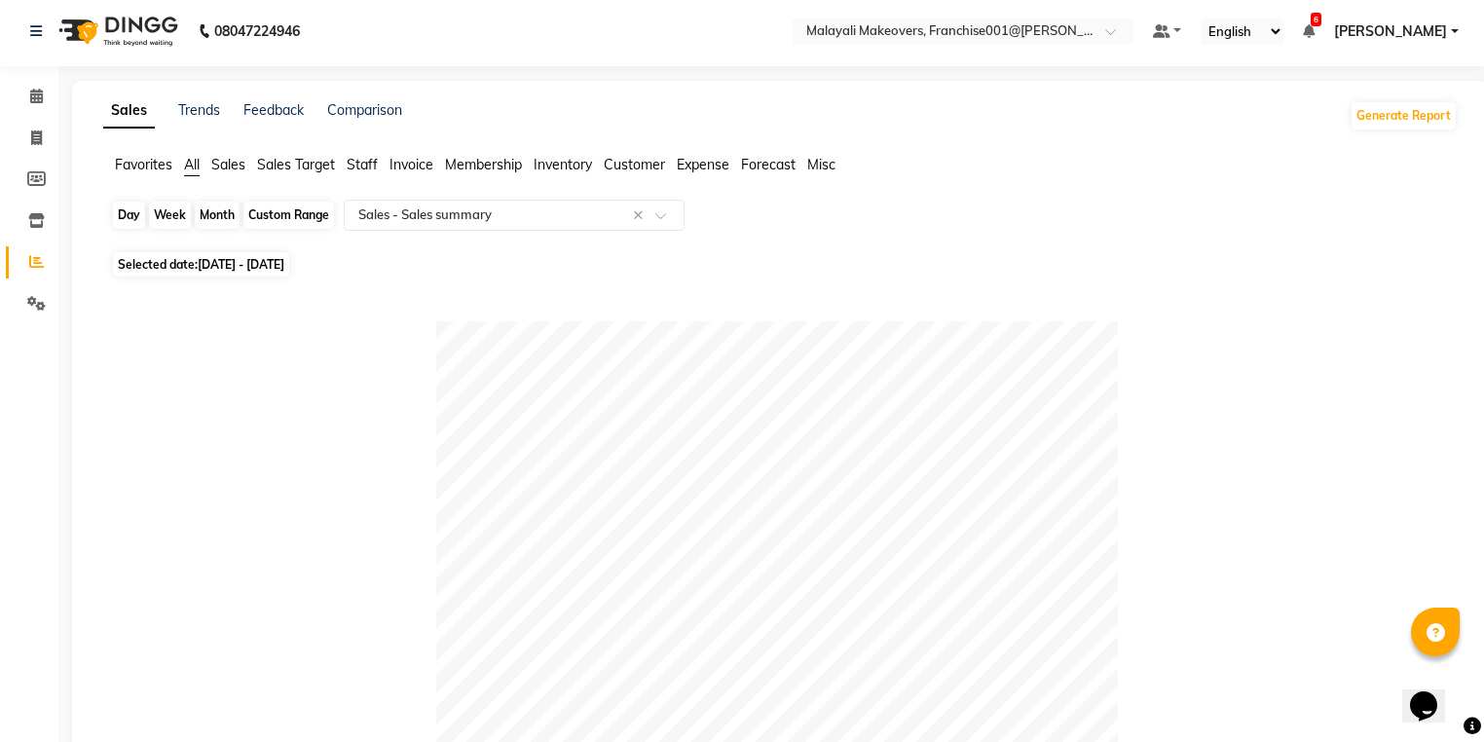
scroll to position [0, 0]
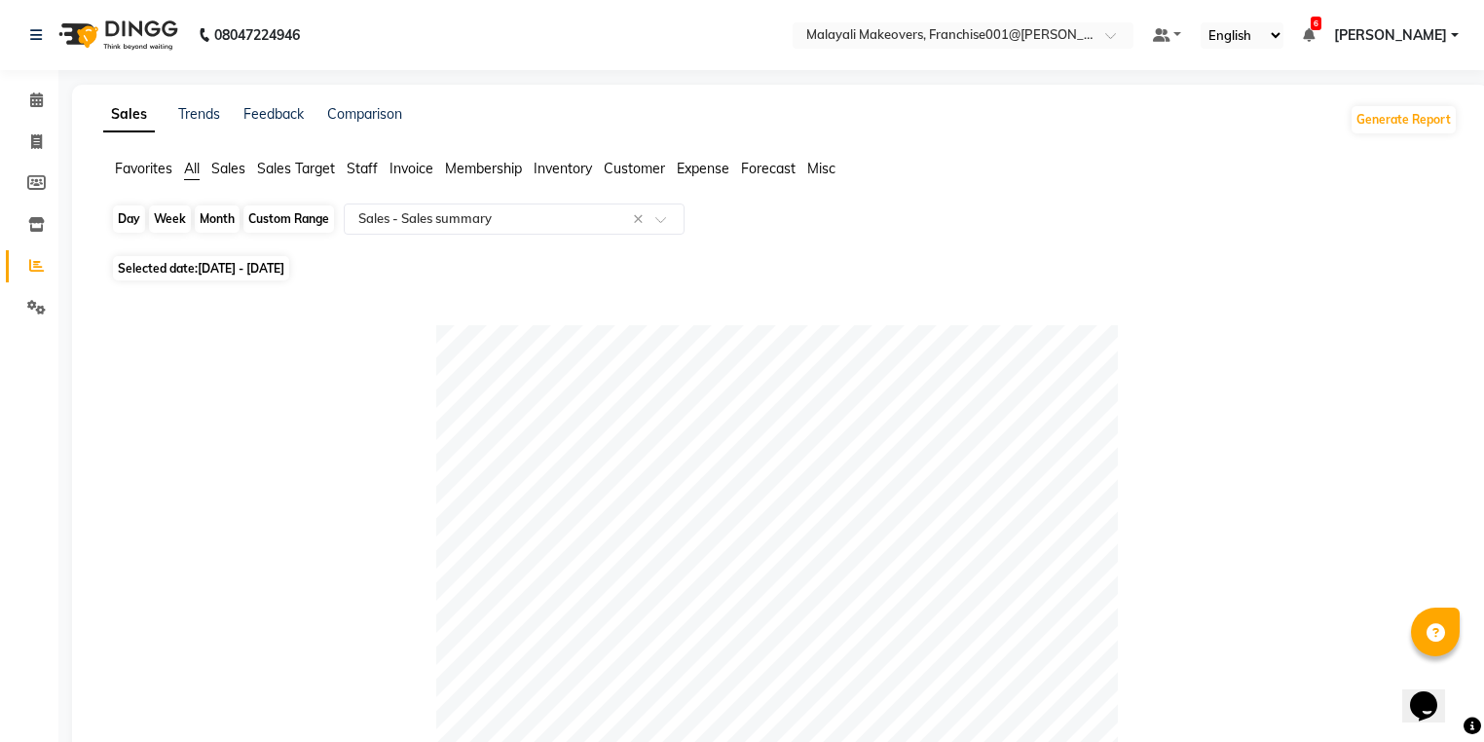
click at [274, 223] on div "Custom Range" at bounding box center [288, 218] width 91 height 27
select select "8"
select select "2025"
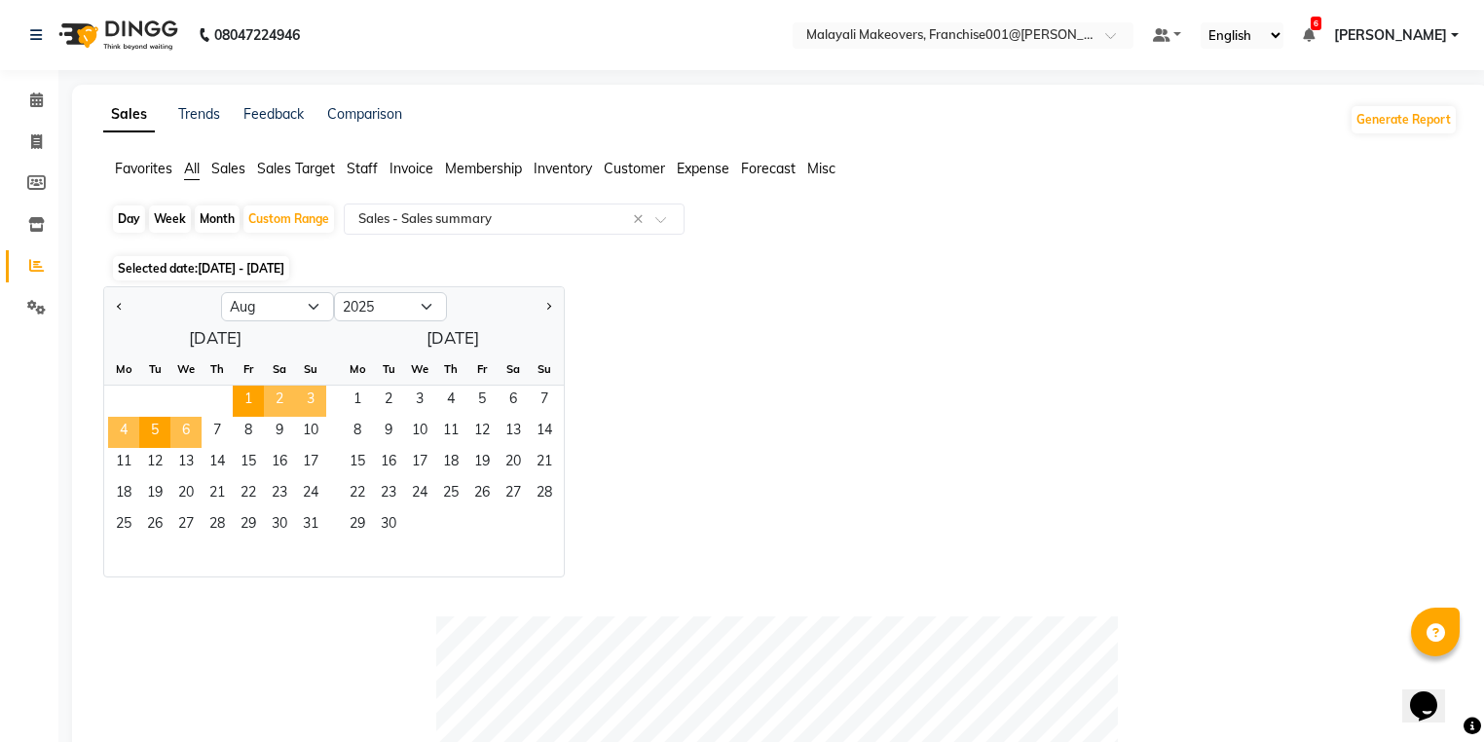
click at [189, 431] on span "6" at bounding box center [185, 432] width 31 height 31
click at [317, 425] on span "10" at bounding box center [310, 432] width 31 height 31
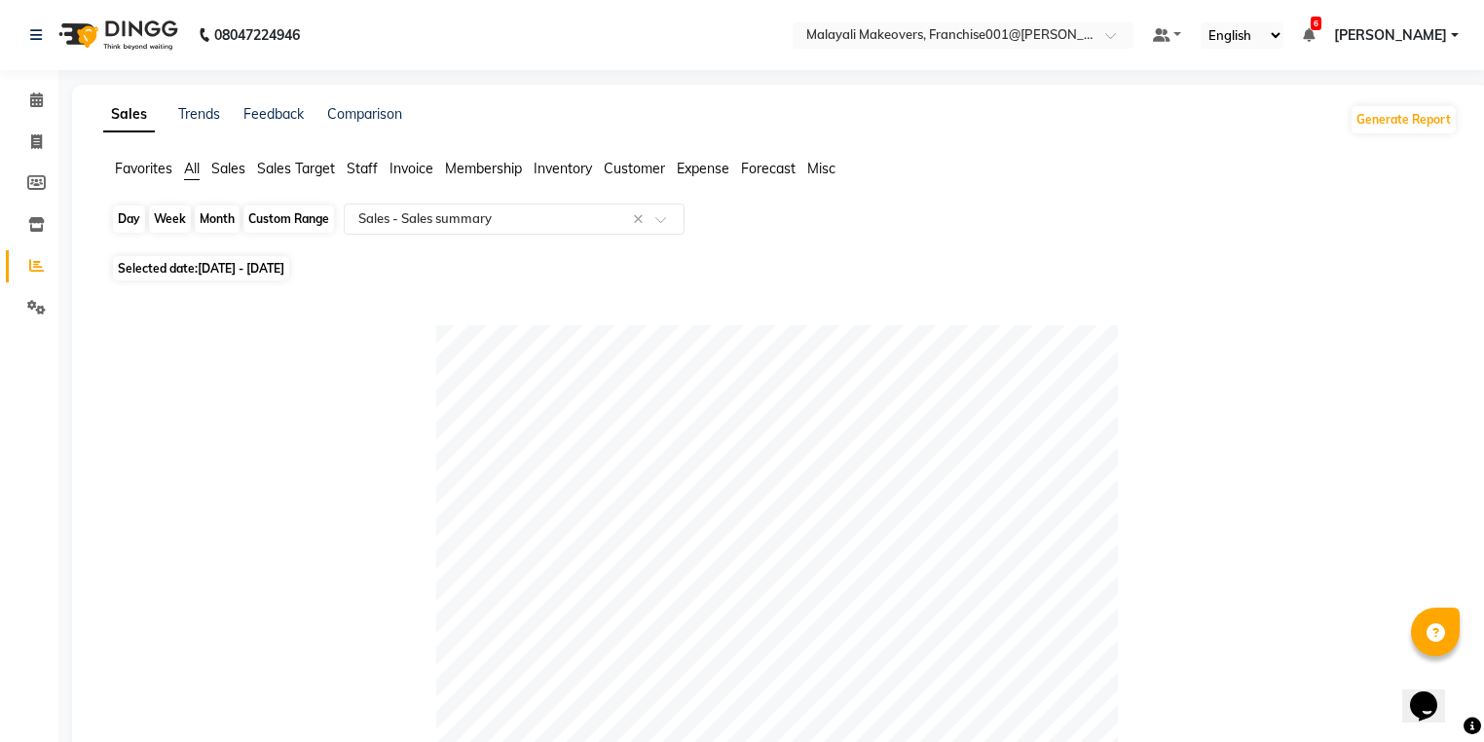
click at [304, 230] on div "Custom Range" at bounding box center [288, 218] width 91 height 27
select select "8"
select select "2025"
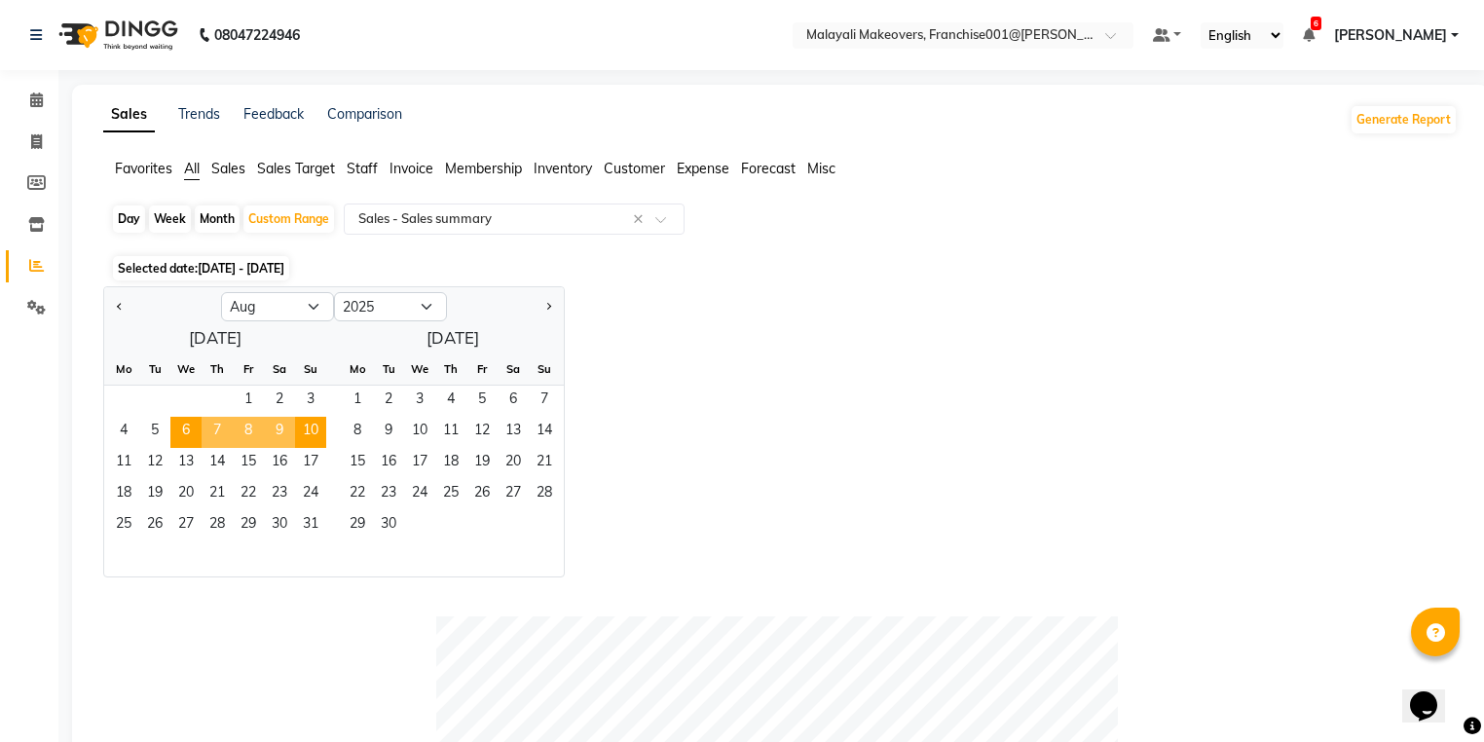
click at [118, 460] on span "11" at bounding box center [123, 463] width 31 height 31
click at [251, 468] on span "15" at bounding box center [248, 463] width 31 height 31
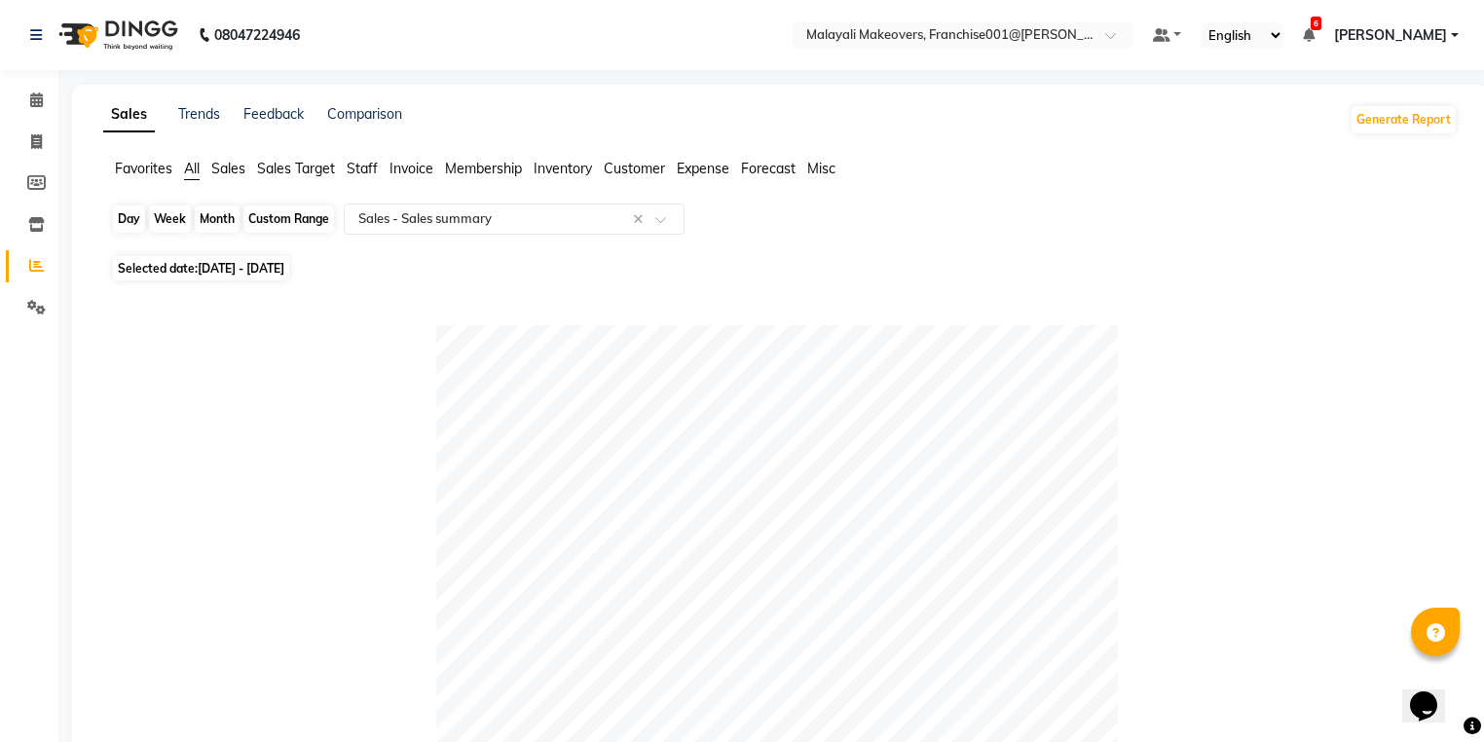
click at [292, 220] on div "Custom Range" at bounding box center [288, 218] width 91 height 27
select select "8"
select select "2025"
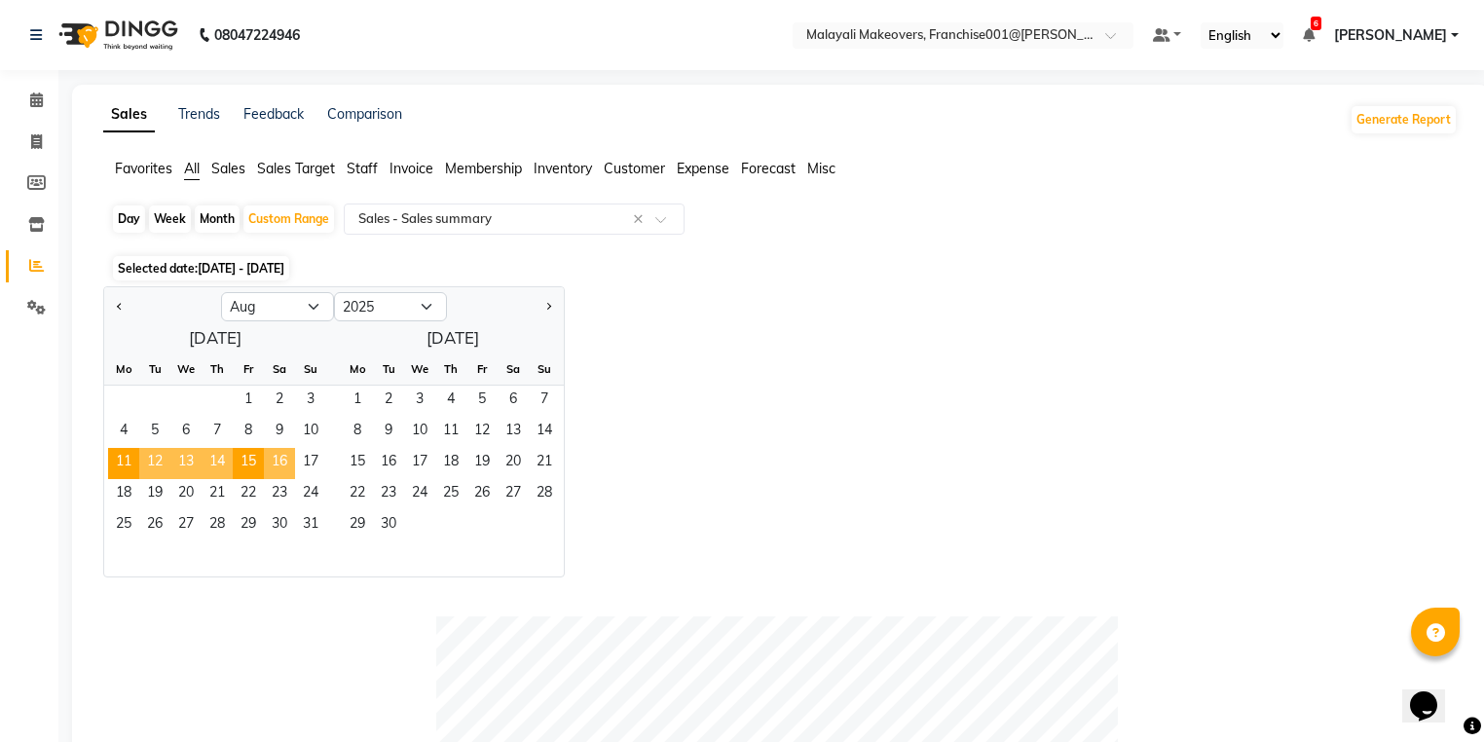
click at [279, 462] on span "16" at bounding box center [279, 463] width 31 height 31
click at [185, 500] on span "20" at bounding box center [185, 494] width 31 height 31
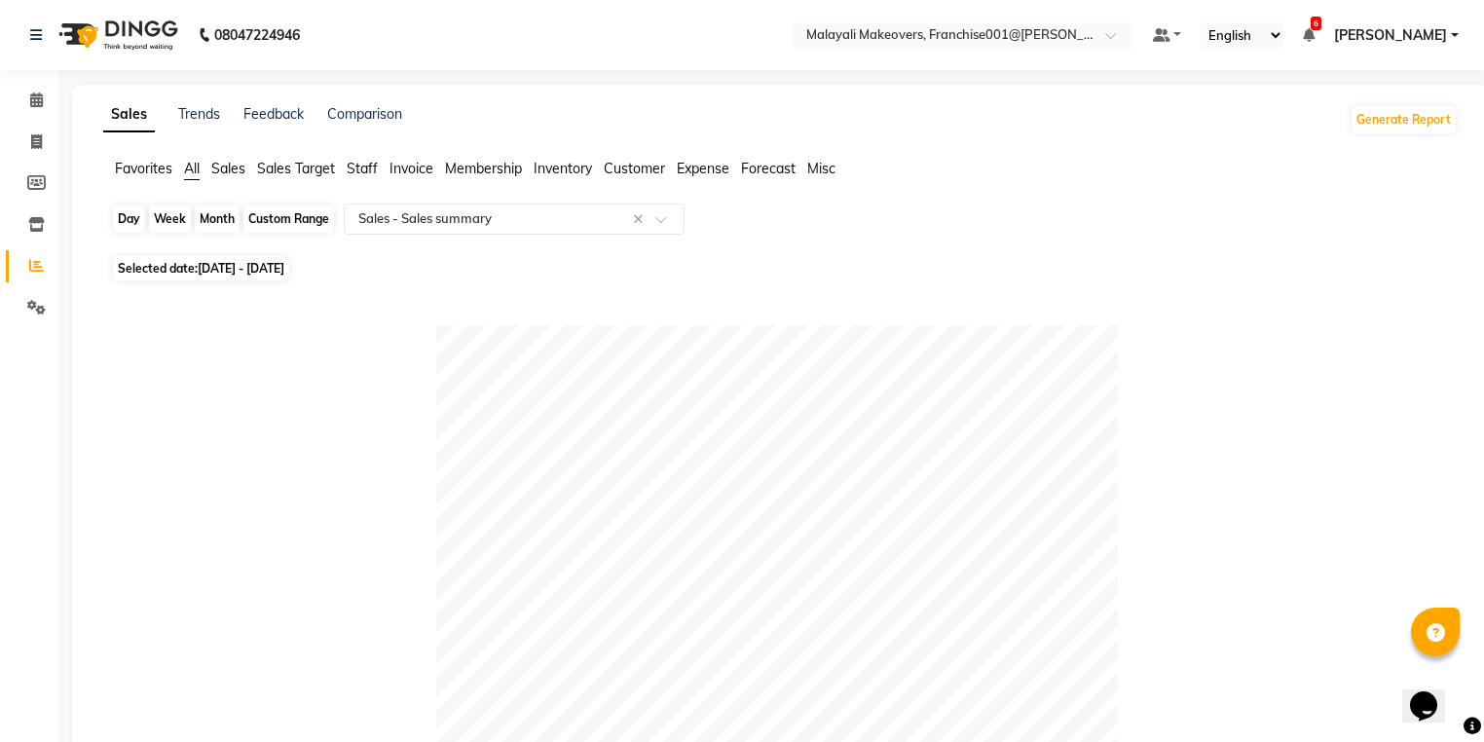
click at [302, 209] on div "Custom Range" at bounding box center [288, 218] width 91 height 27
select select "8"
select select "2025"
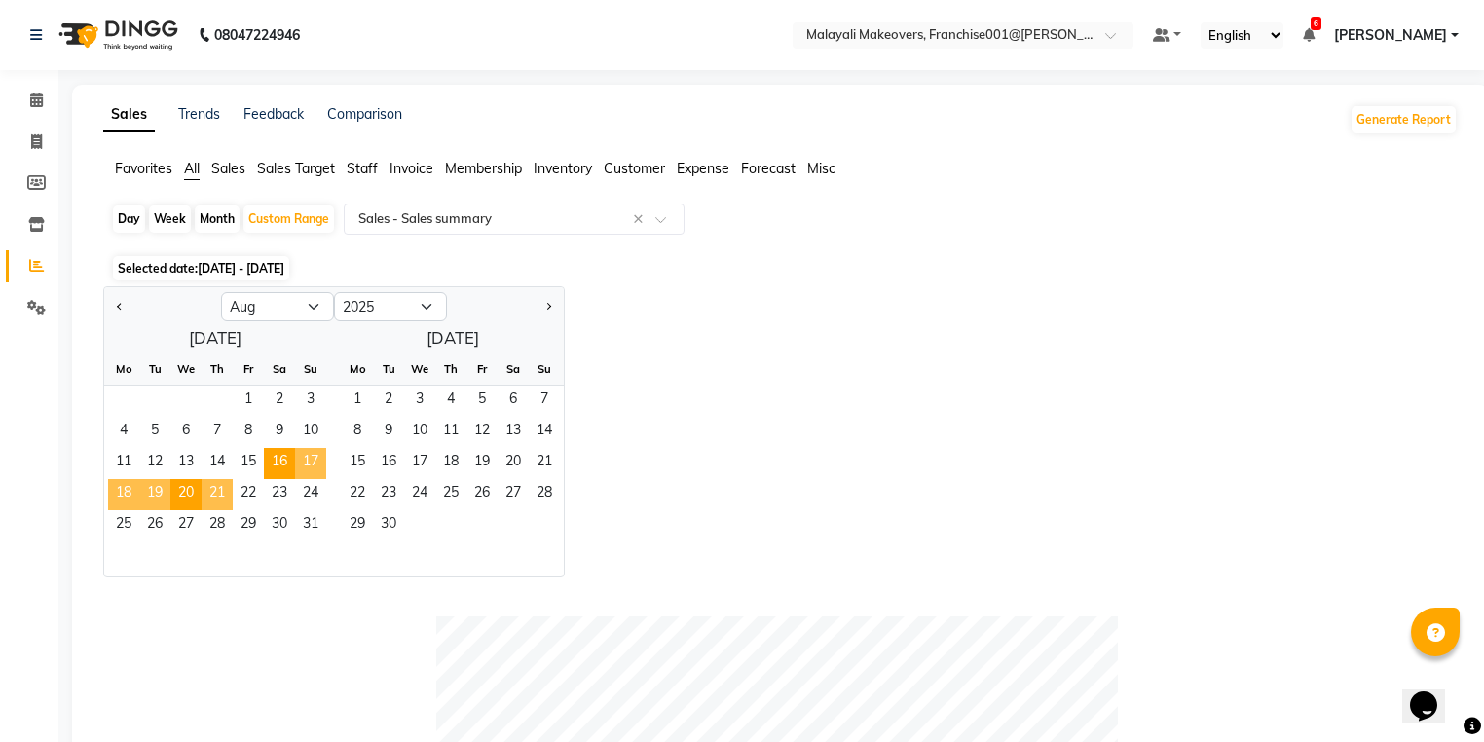
click at [227, 496] on span "21" at bounding box center [217, 494] width 31 height 31
click at [127, 529] on span "25" at bounding box center [123, 525] width 31 height 31
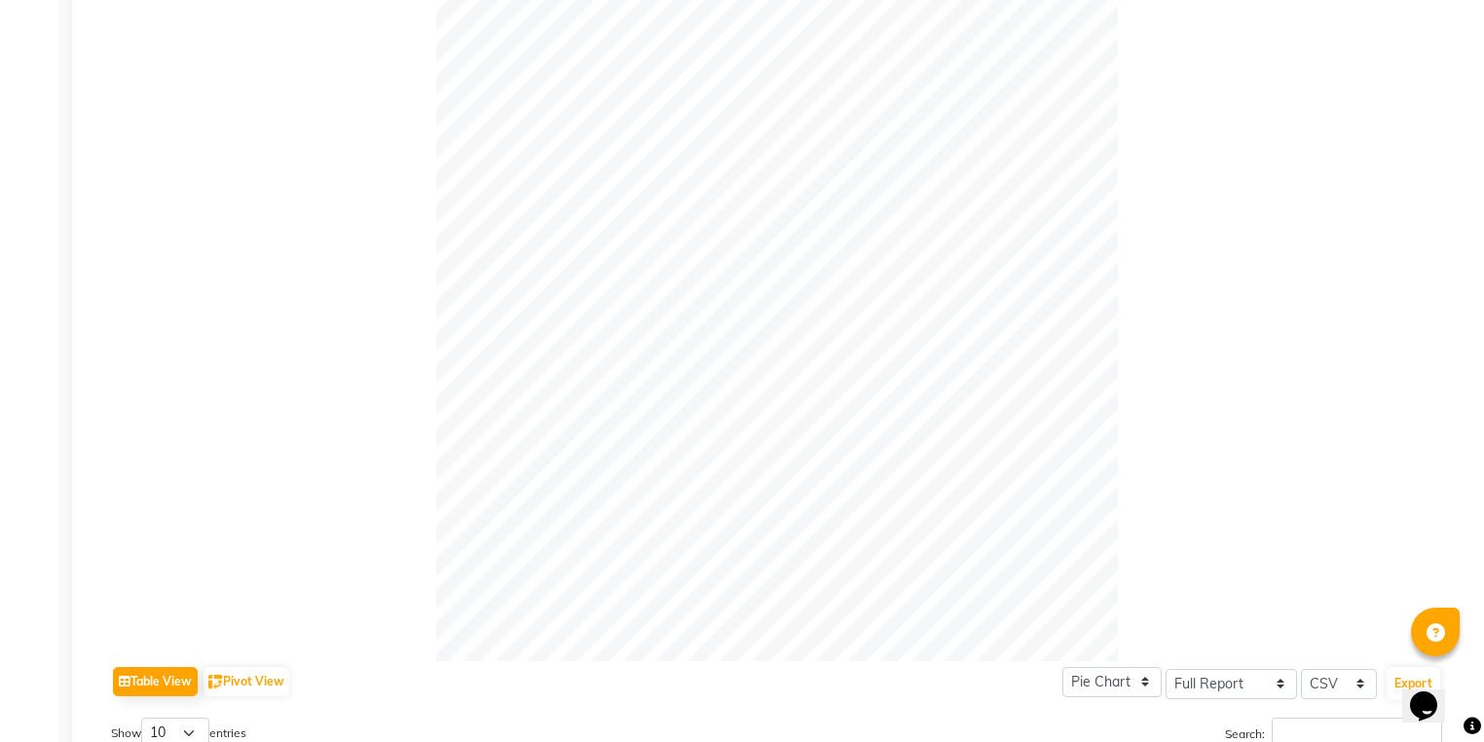
scroll to position [93, 0]
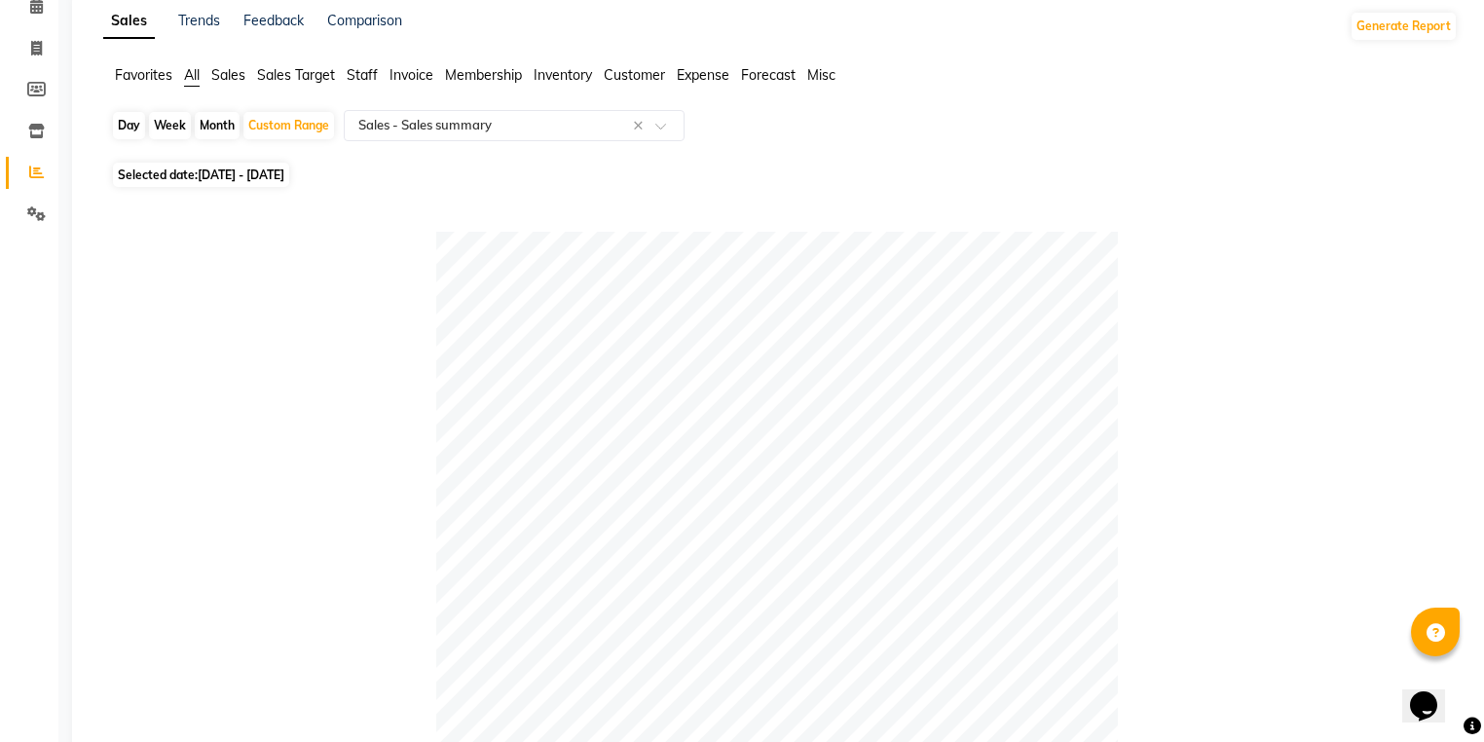
click at [124, 133] on div "Day" at bounding box center [129, 125] width 32 height 27
select select "8"
select select "2025"
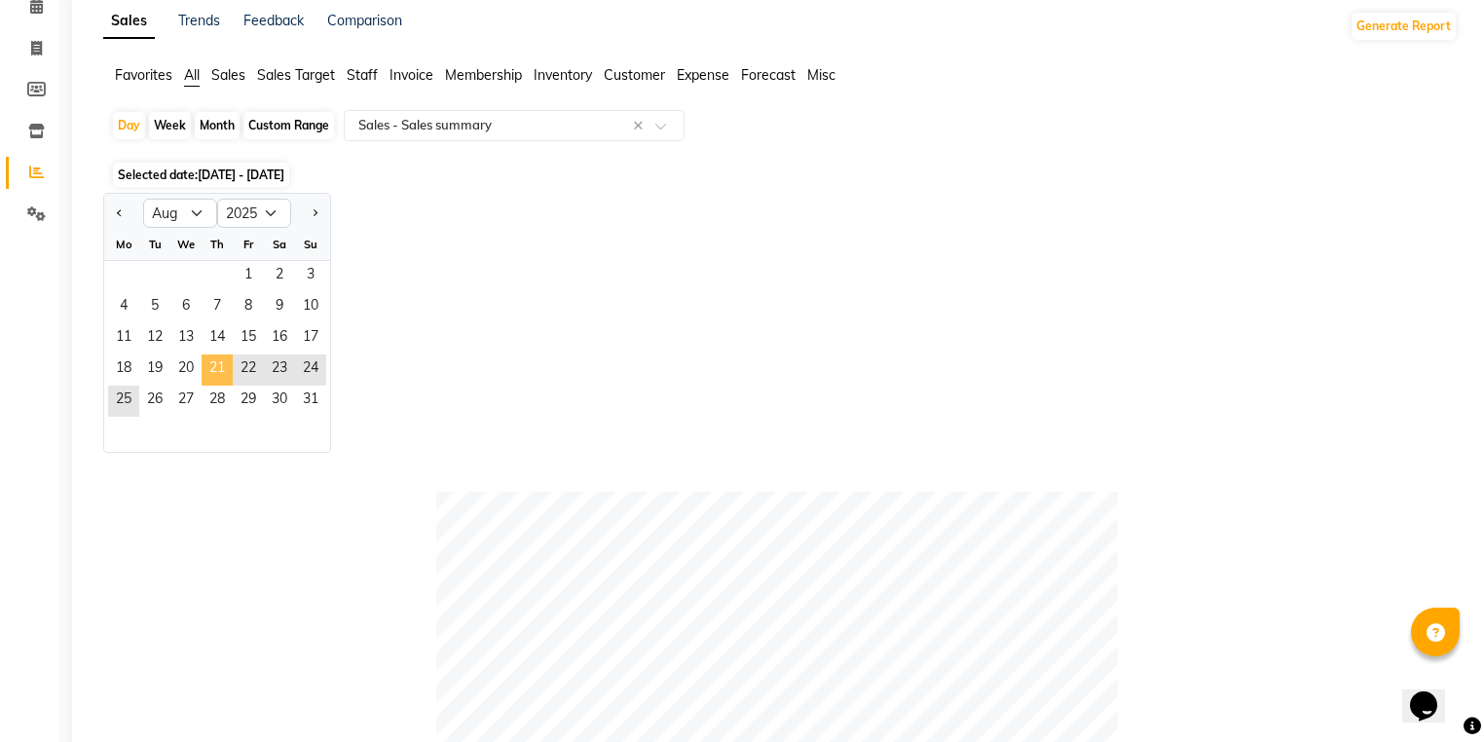
click at [210, 358] on span "21" at bounding box center [217, 369] width 31 height 31
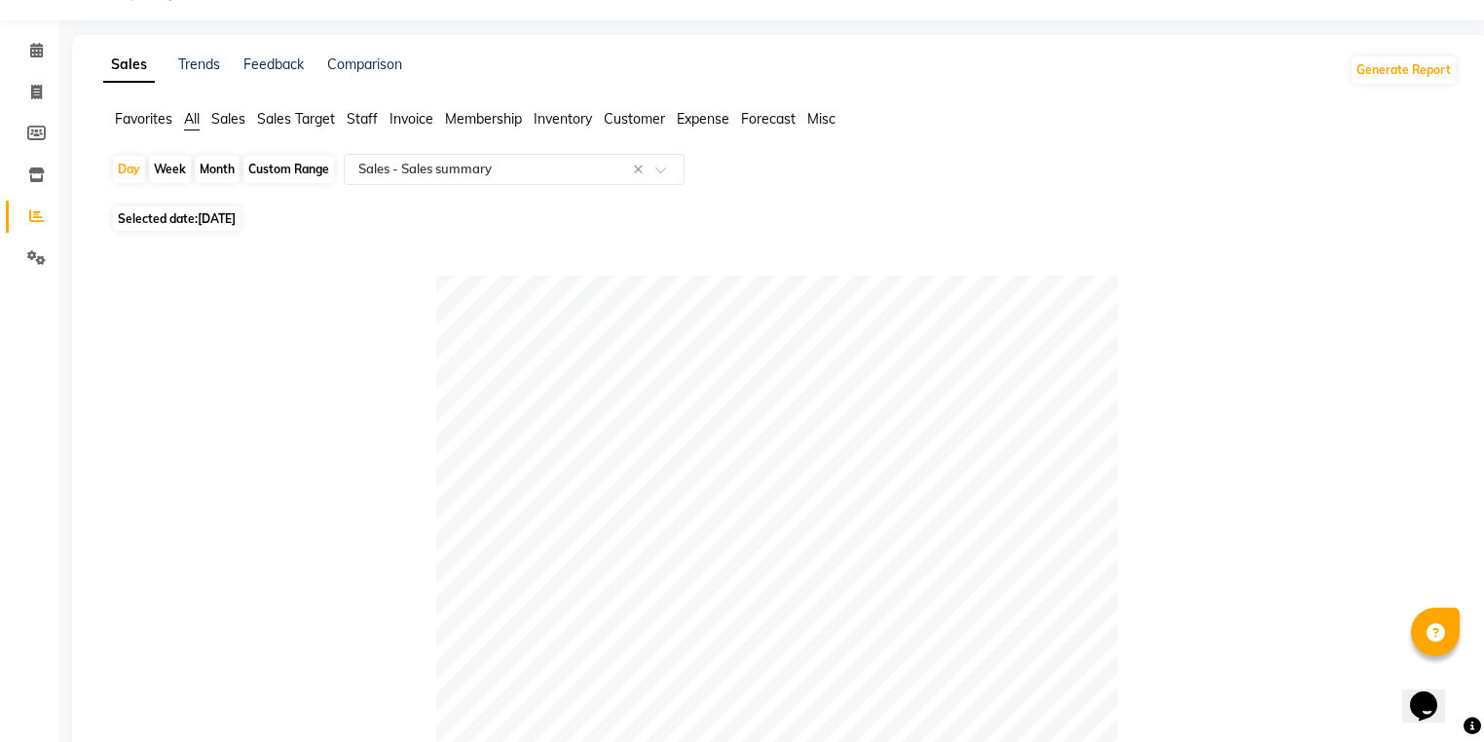
scroll to position [0, 0]
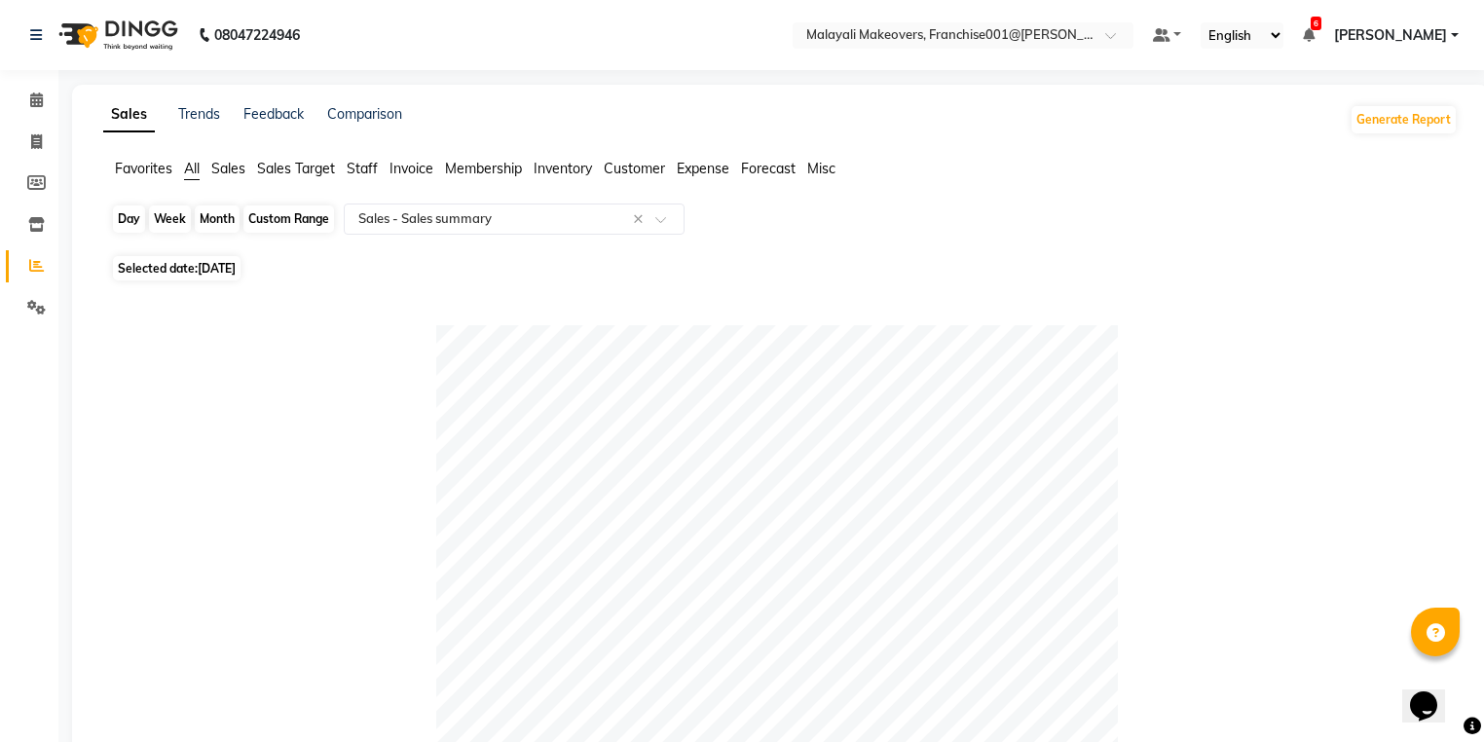
click at [129, 214] on div "Day" at bounding box center [129, 218] width 32 height 27
select select "8"
select select "2025"
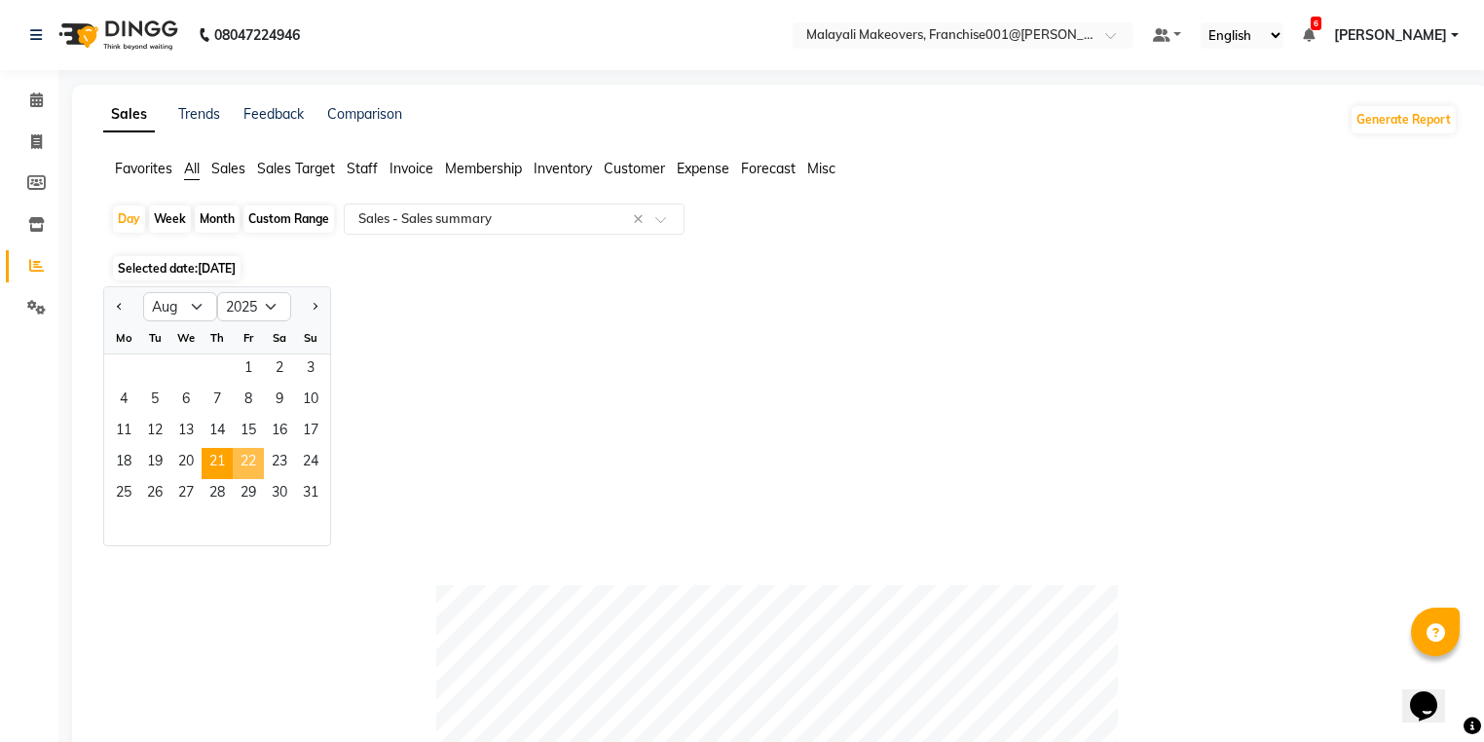
click at [237, 464] on span "22" at bounding box center [248, 463] width 31 height 31
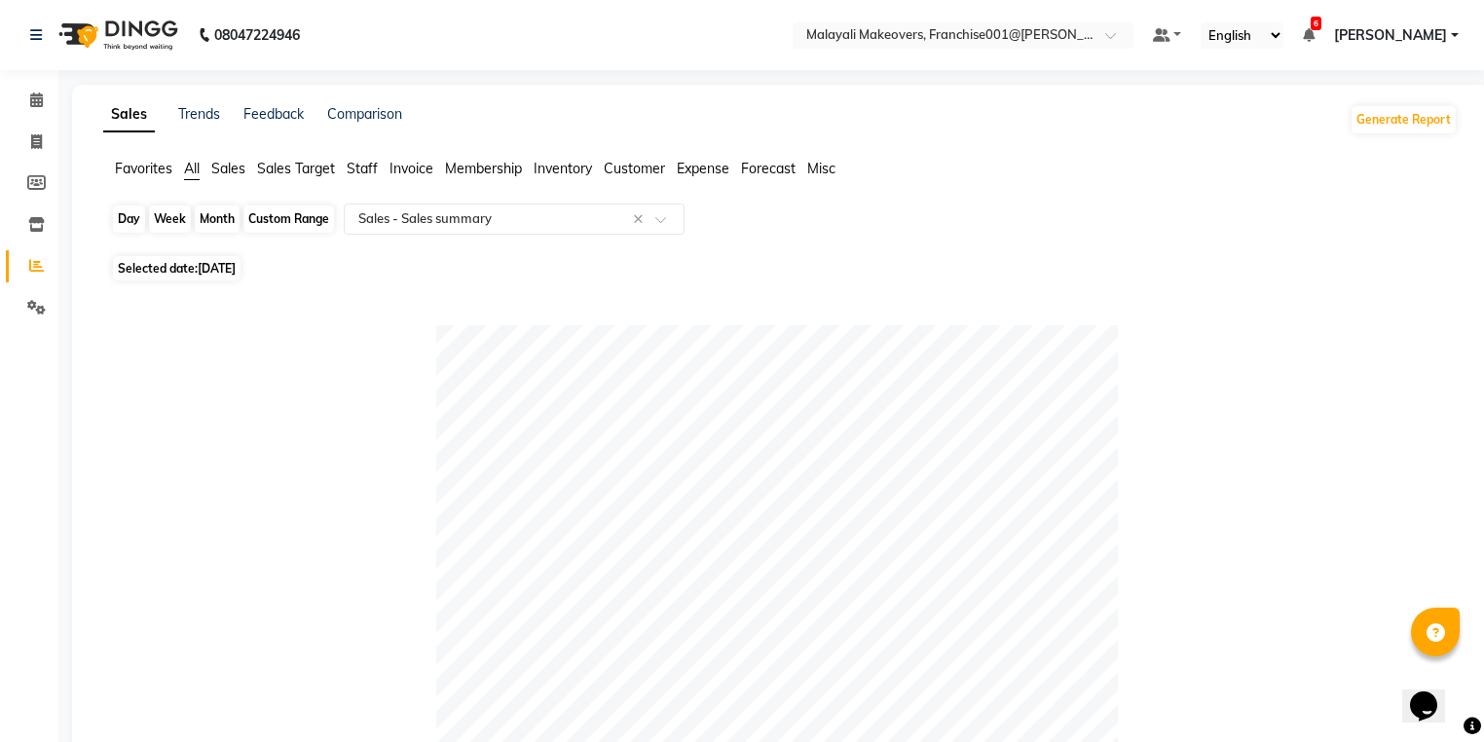
click at [127, 222] on div "Day" at bounding box center [129, 218] width 32 height 27
select select "8"
select select "2025"
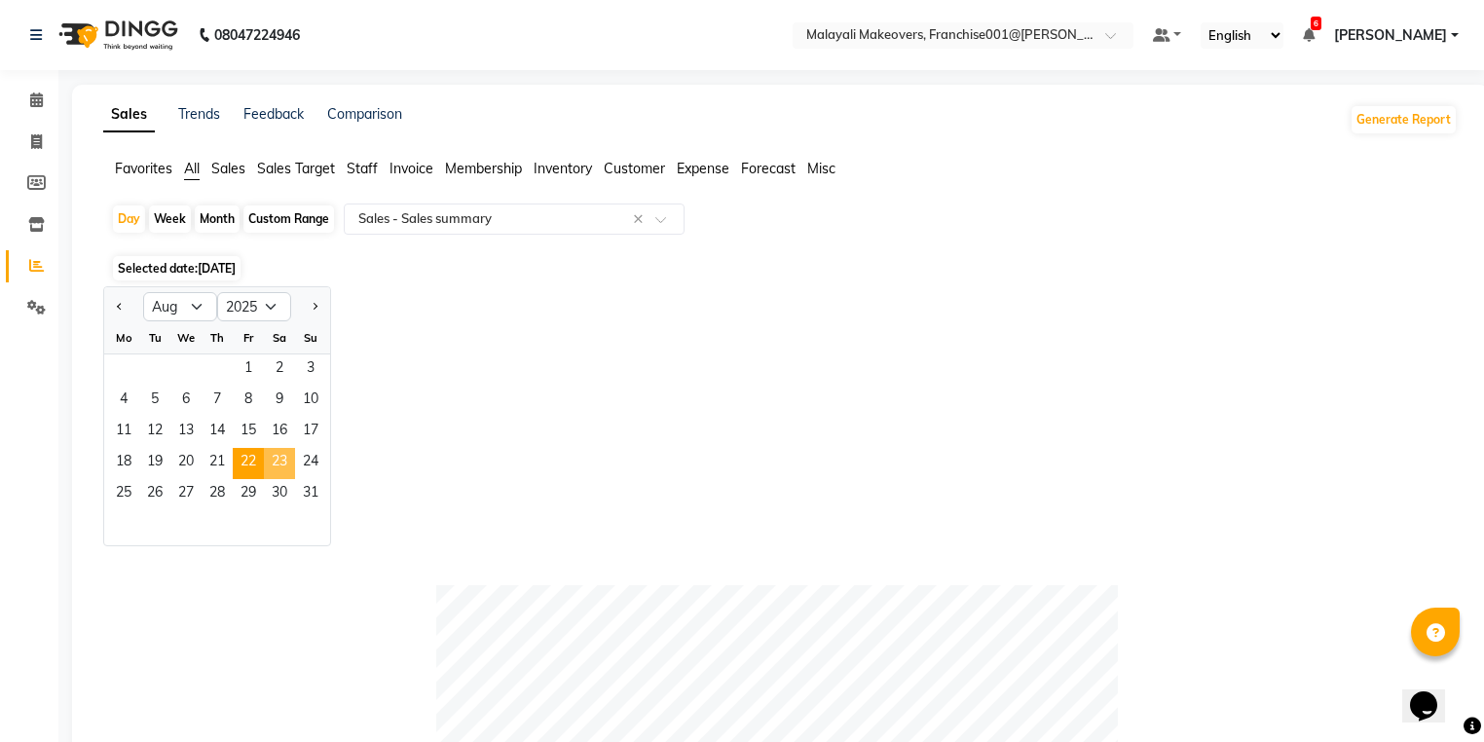
click at [278, 456] on span "23" at bounding box center [279, 463] width 31 height 31
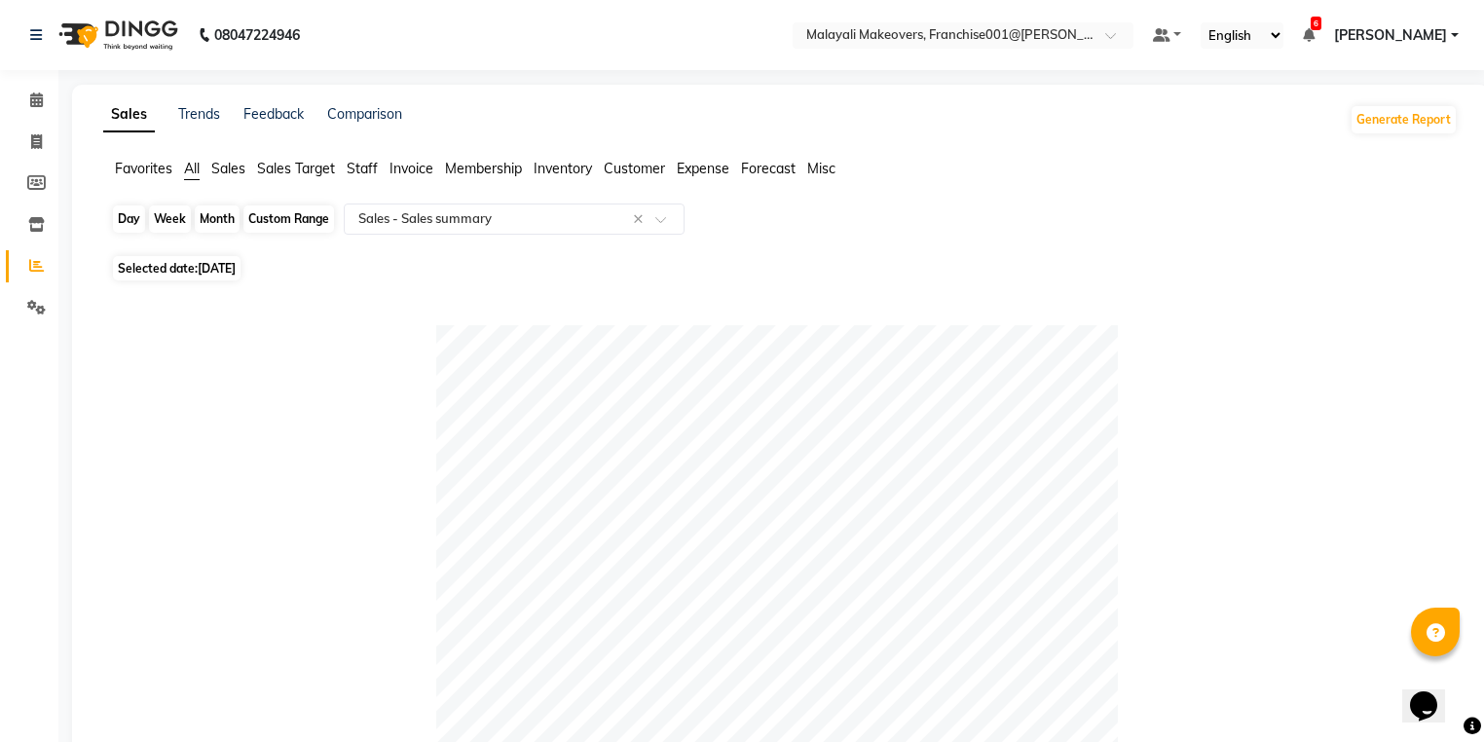
click at [128, 213] on div "Day" at bounding box center [129, 218] width 32 height 27
select select "8"
select select "2025"
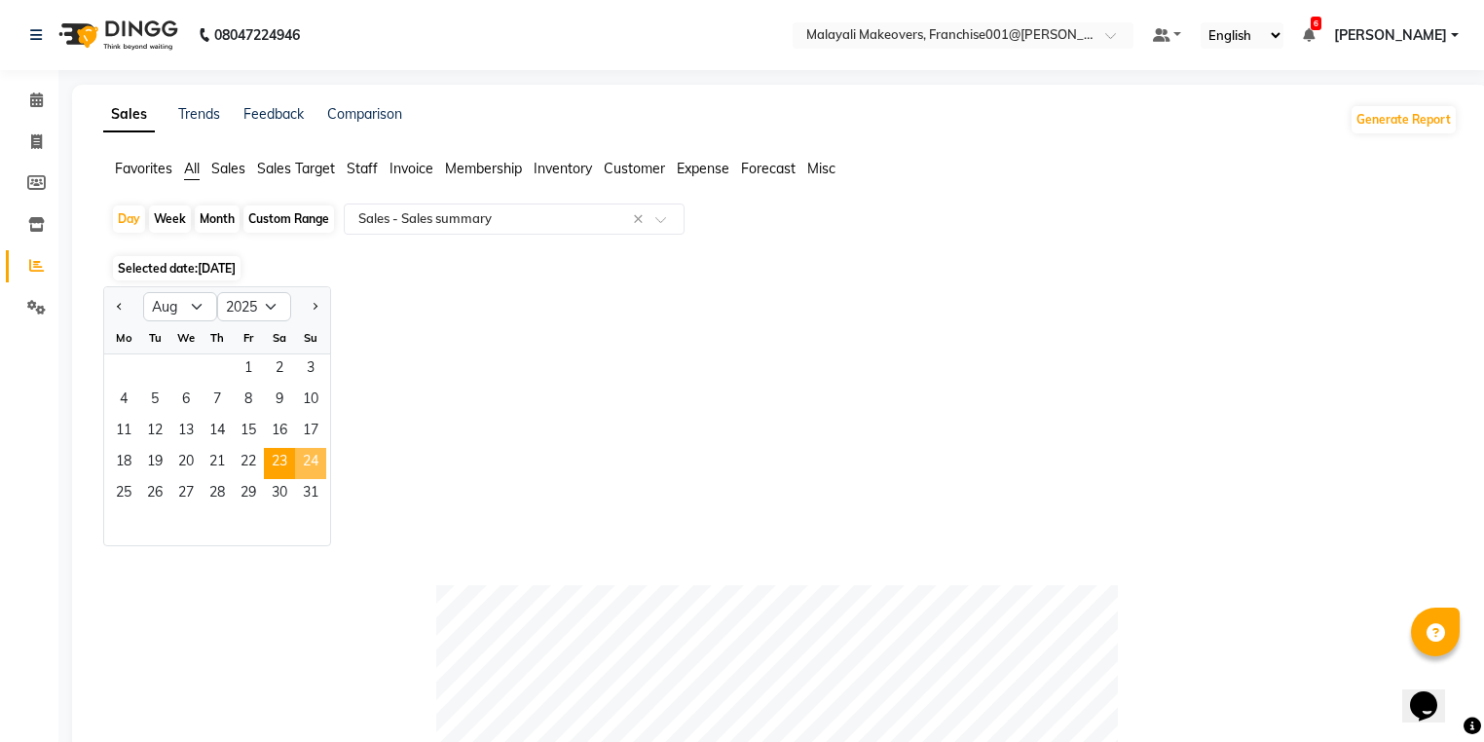
click at [315, 471] on span "24" at bounding box center [310, 463] width 31 height 31
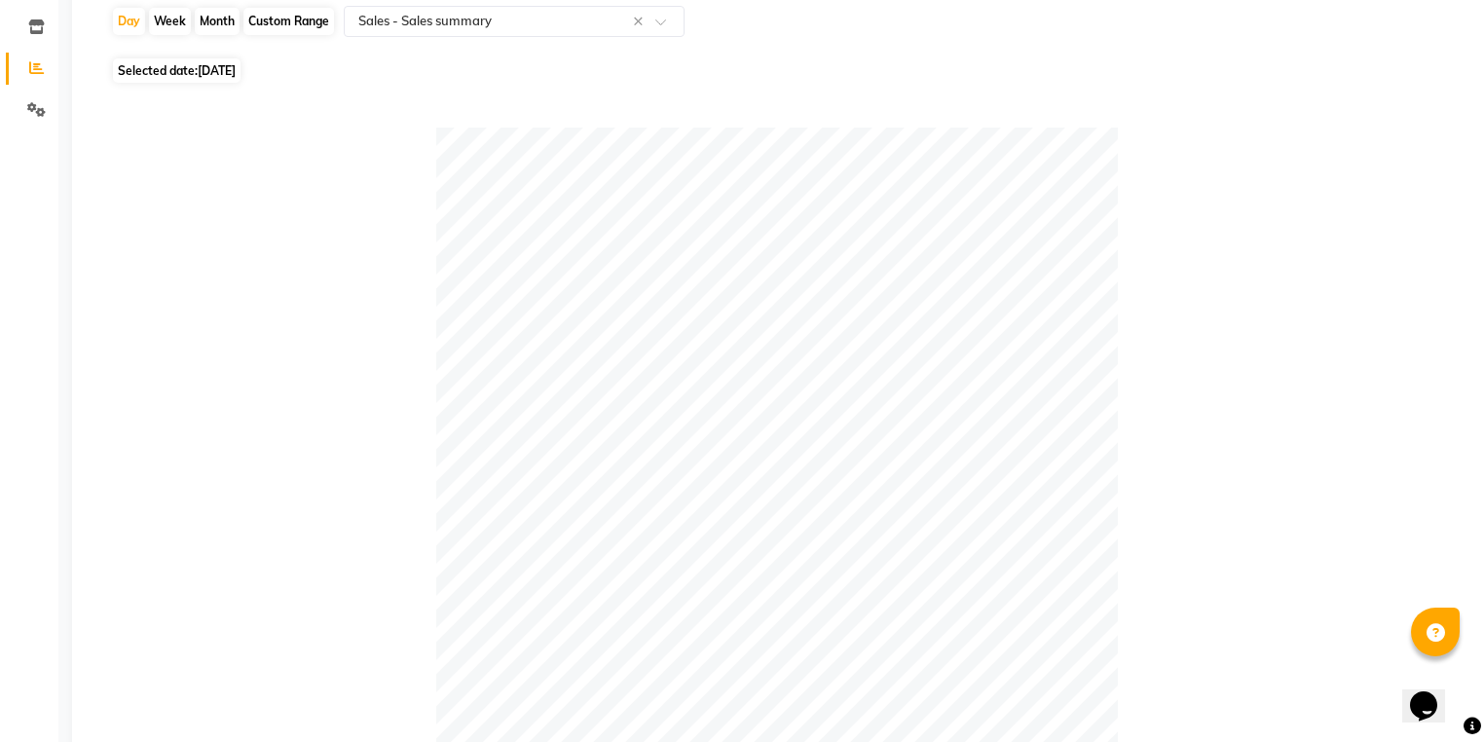
scroll to position [78, 0]
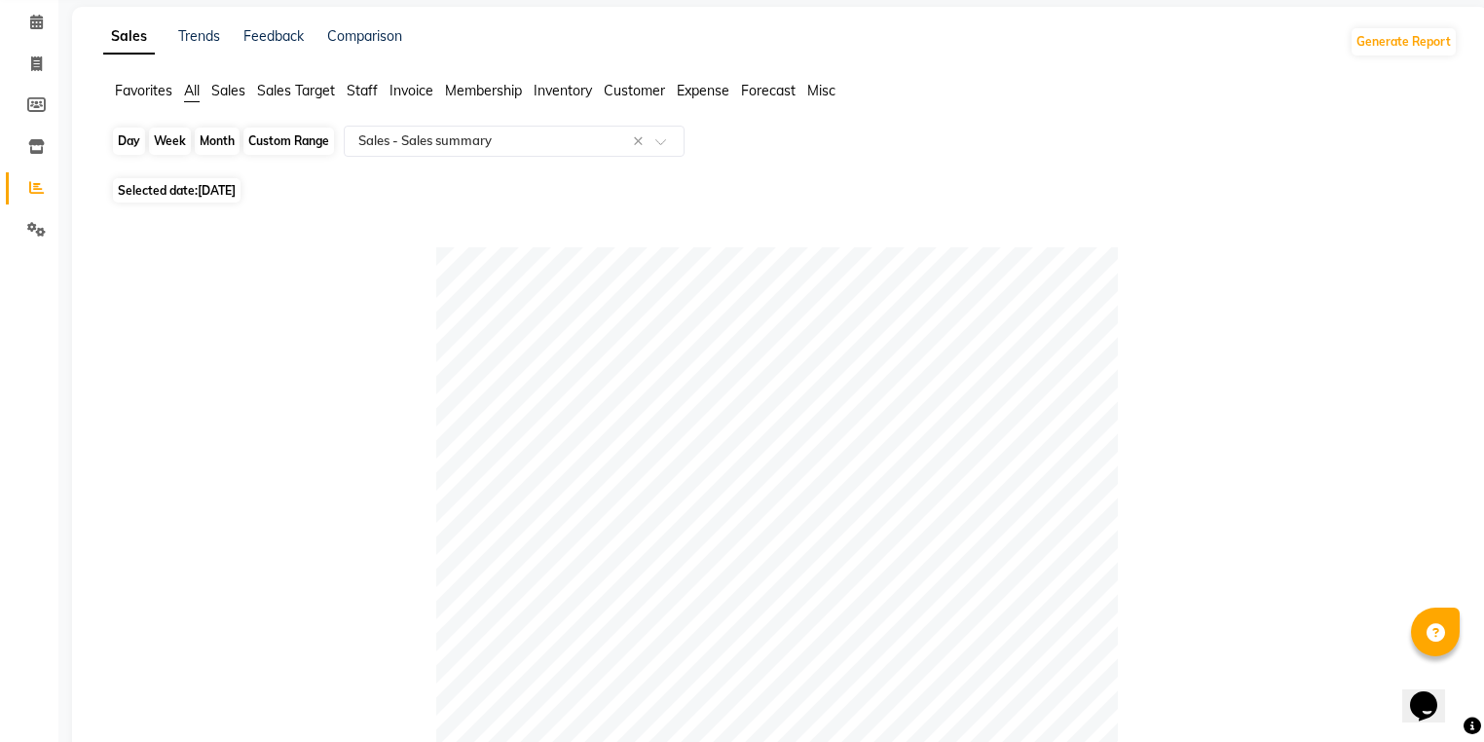
click at [127, 135] on div "Day" at bounding box center [129, 141] width 32 height 27
select select "8"
select select "2025"
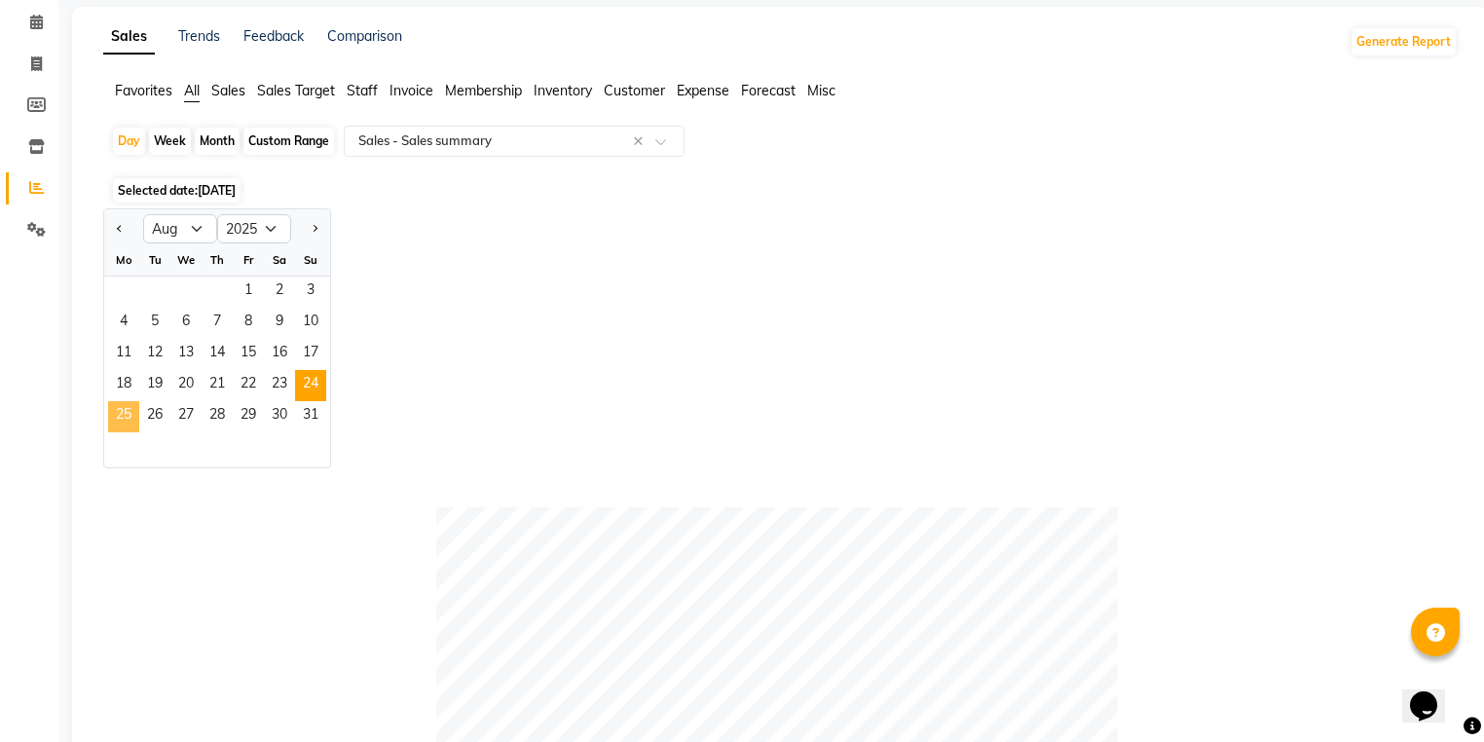
click at [116, 408] on span "25" at bounding box center [123, 416] width 31 height 31
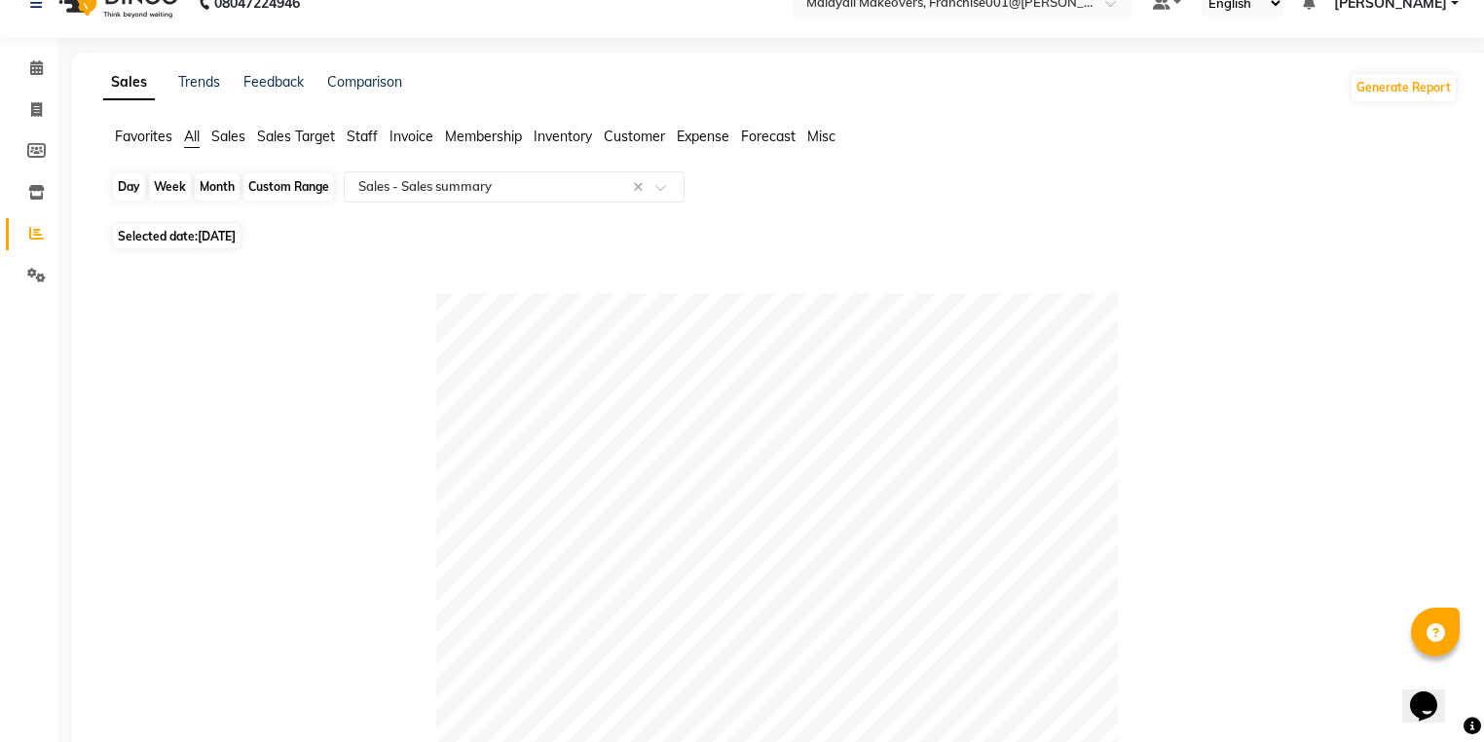
scroll to position [0, 0]
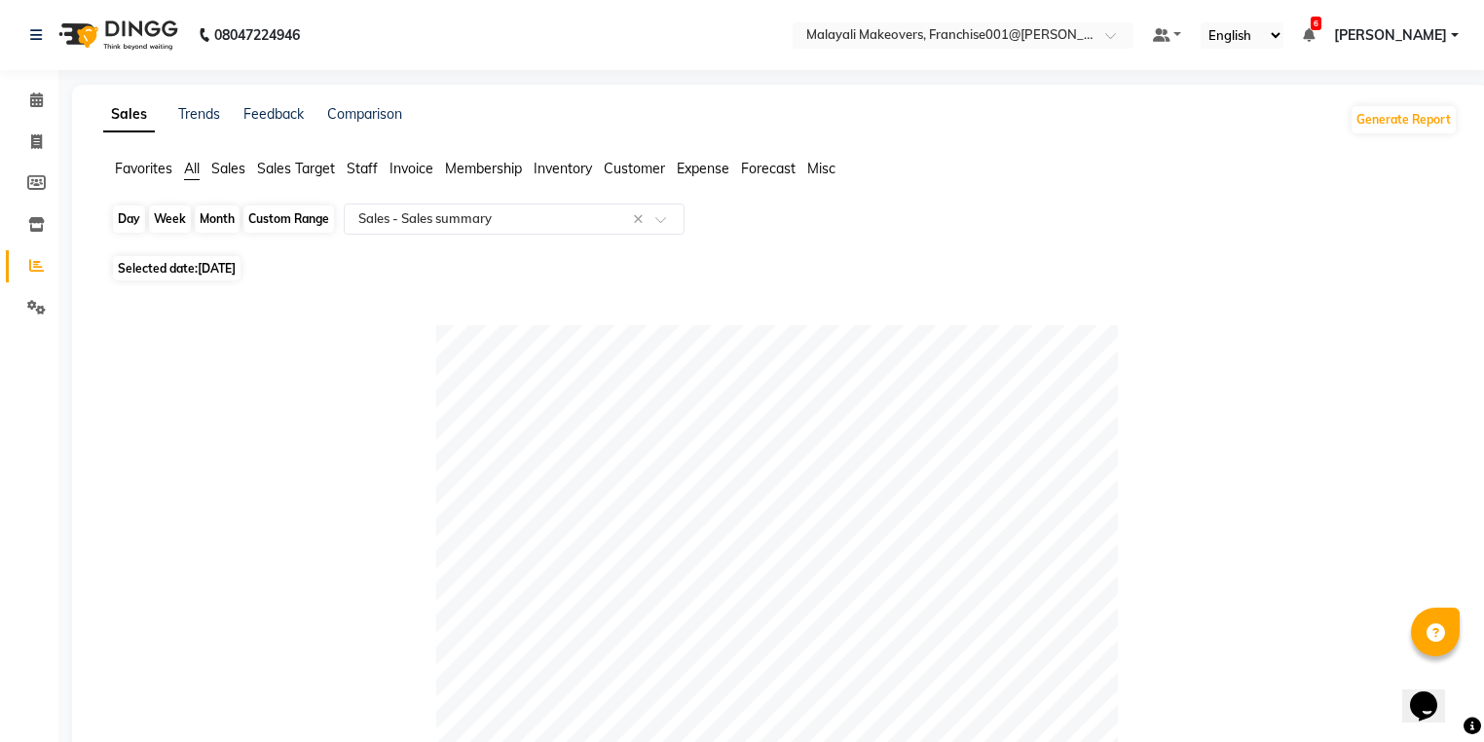
click at [120, 218] on div "Day" at bounding box center [129, 218] width 32 height 27
select select "8"
select select "2025"
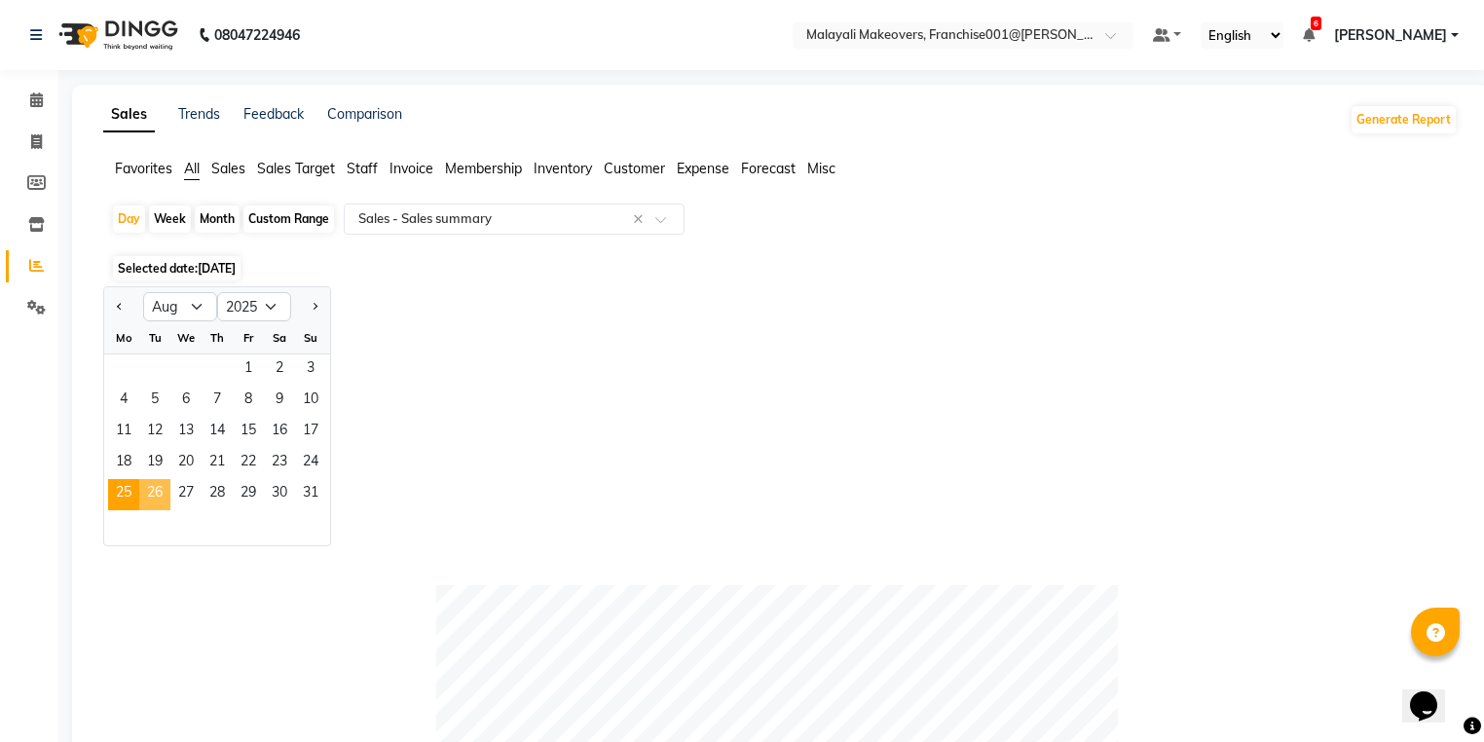
drag, startPoint x: 177, startPoint y: 495, endPoint x: 159, endPoint y: 507, distance: 22.4
click at [159, 507] on div "25 26 27 28 29 30 31" at bounding box center [217, 494] width 226 height 31
click at [157, 500] on span "26" at bounding box center [154, 494] width 31 height 31
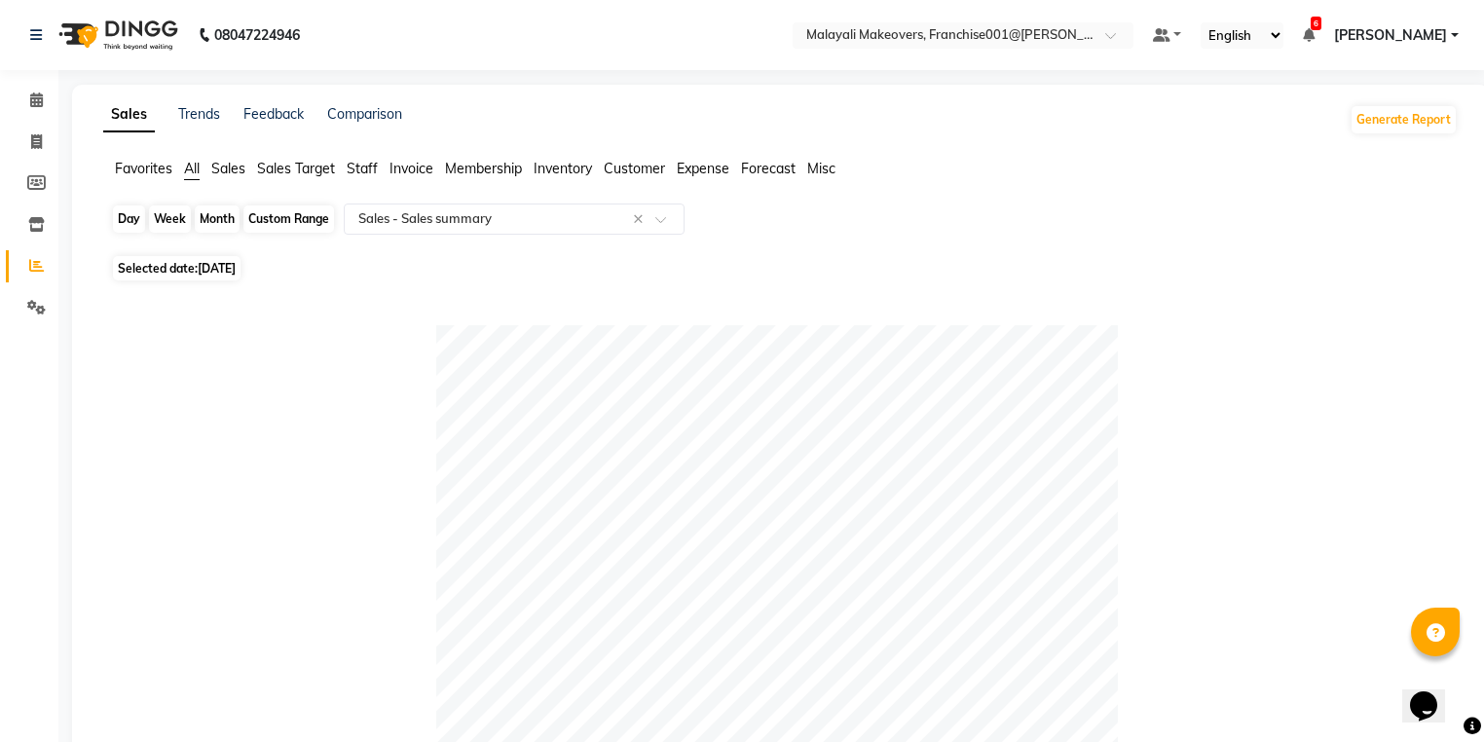
click at [137, 230] on div "Day" at bounding box center [129, 218] width 32 height 27
select select "8"
select select "2025"
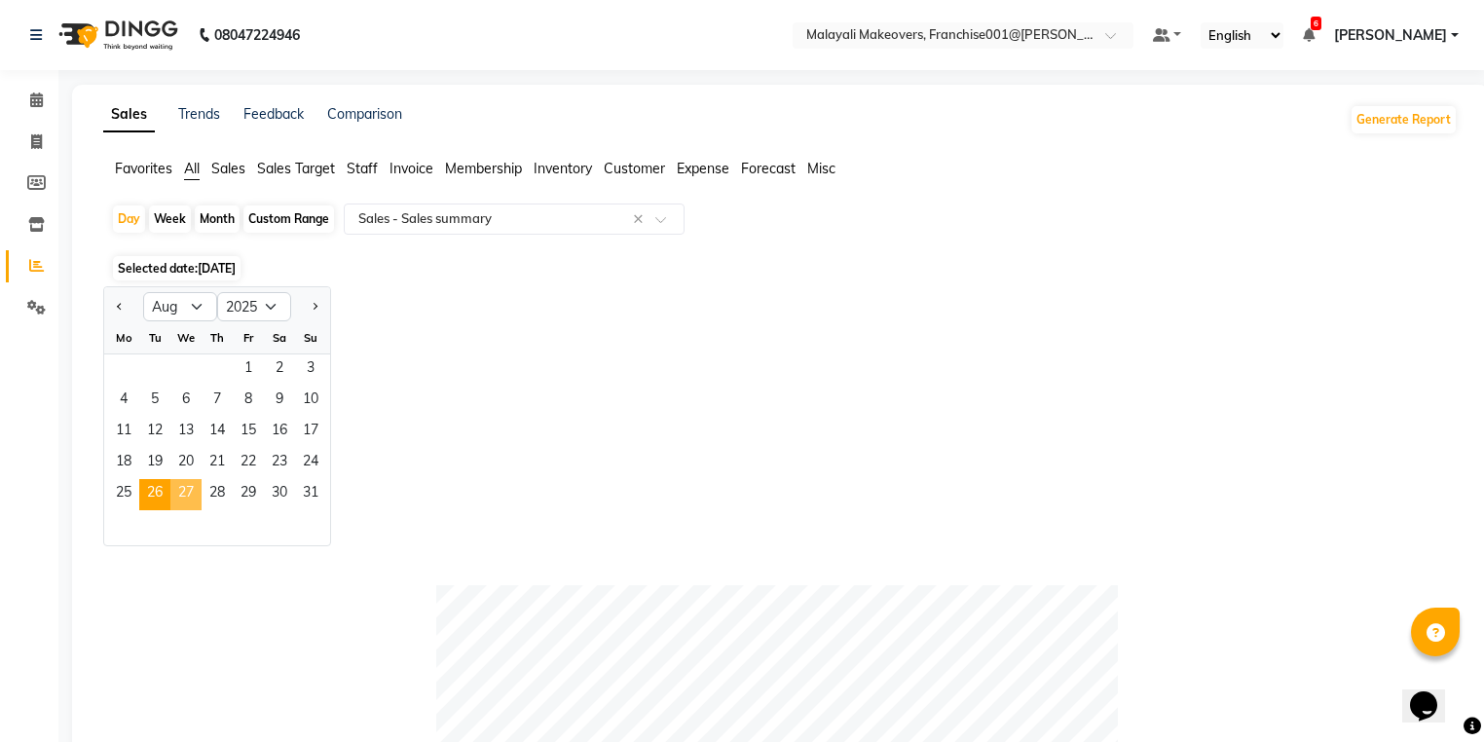
click at [188, 496] on span "27" at bounding box center [185, 494] width 31 height 31
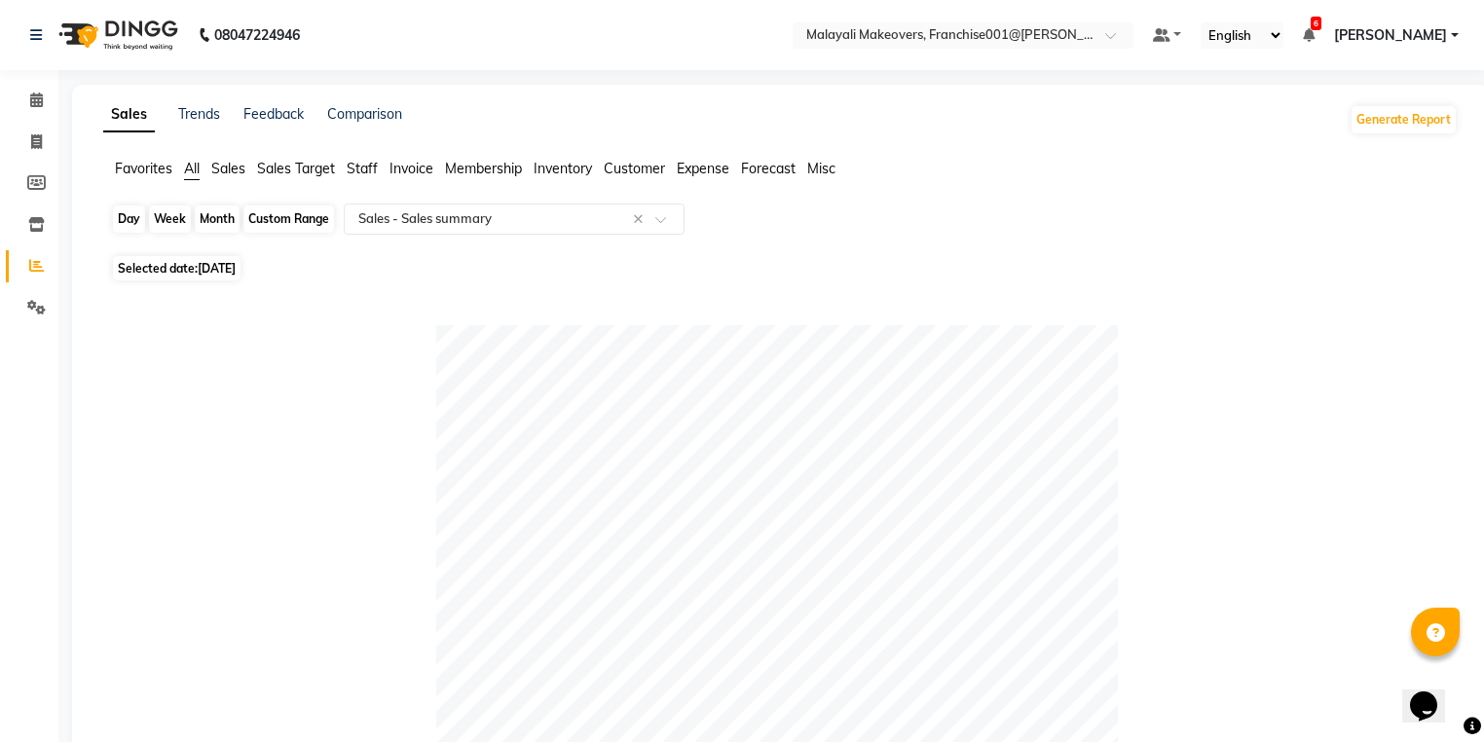
click at [119, 229] on div "Day" at bounding box center [129, 218] width 32 height 27
select select "8"
select select "2025"
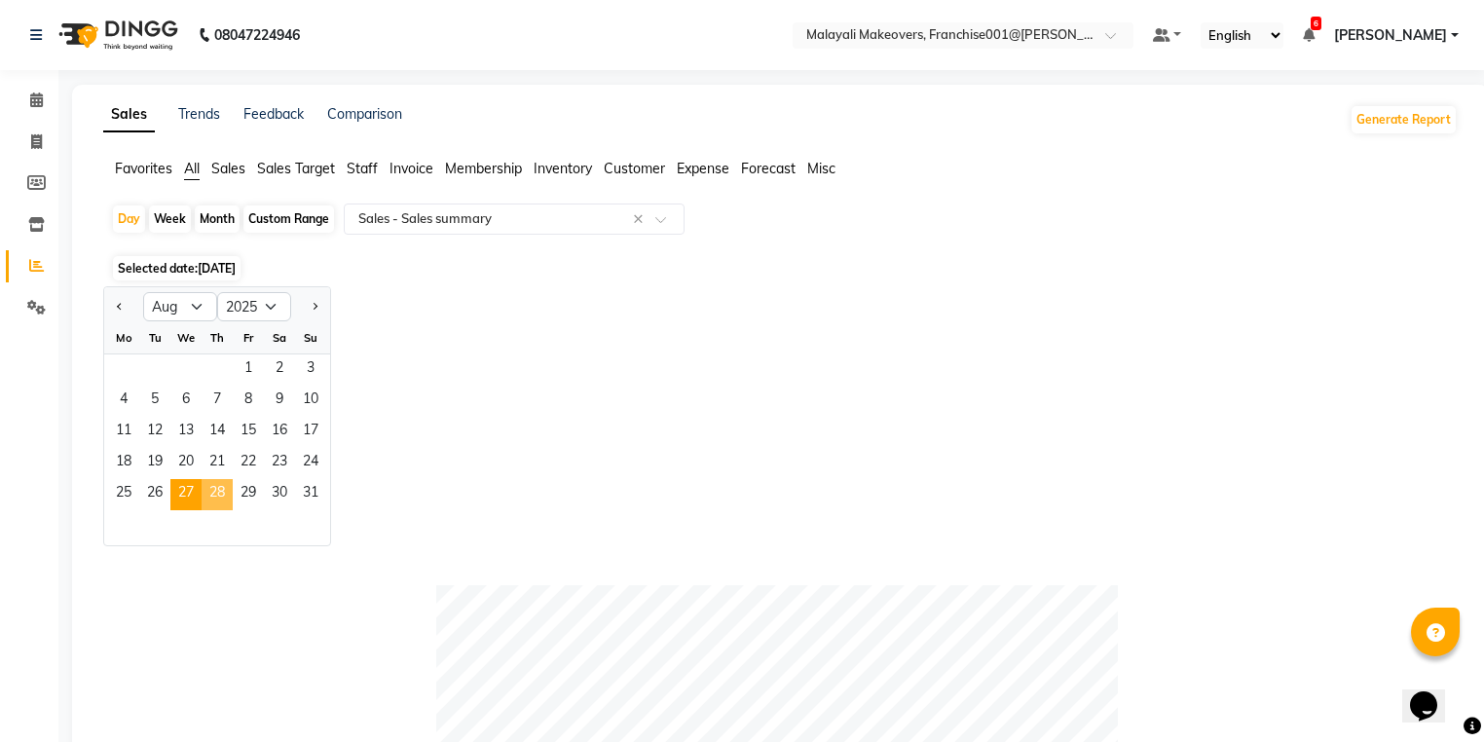
click at [214, 502] on span "28" at bounding box center [217, 494] width 31 height 31
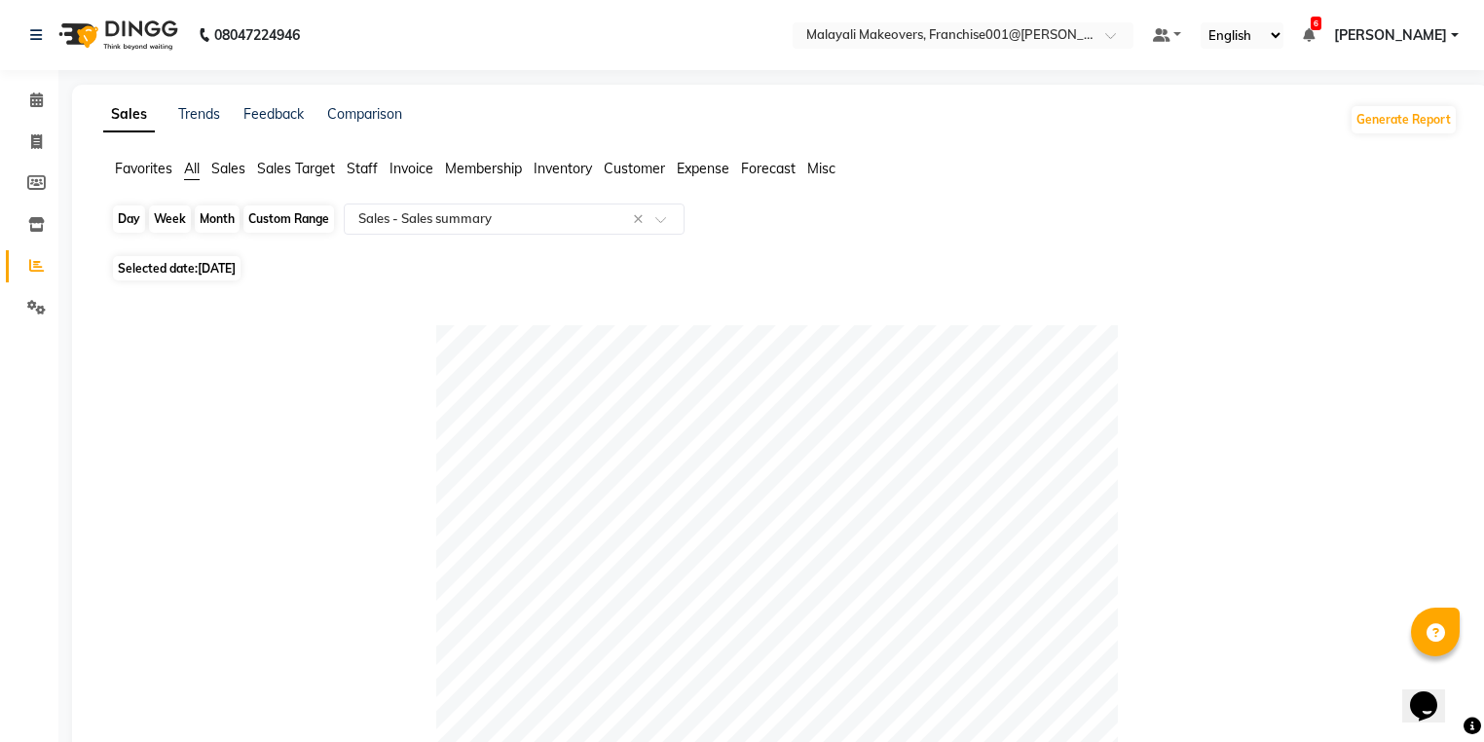
click at [129, 226] on div "Day" at bounding box center [129, 218] width 32 height 27
select select "8"
select select "2025"
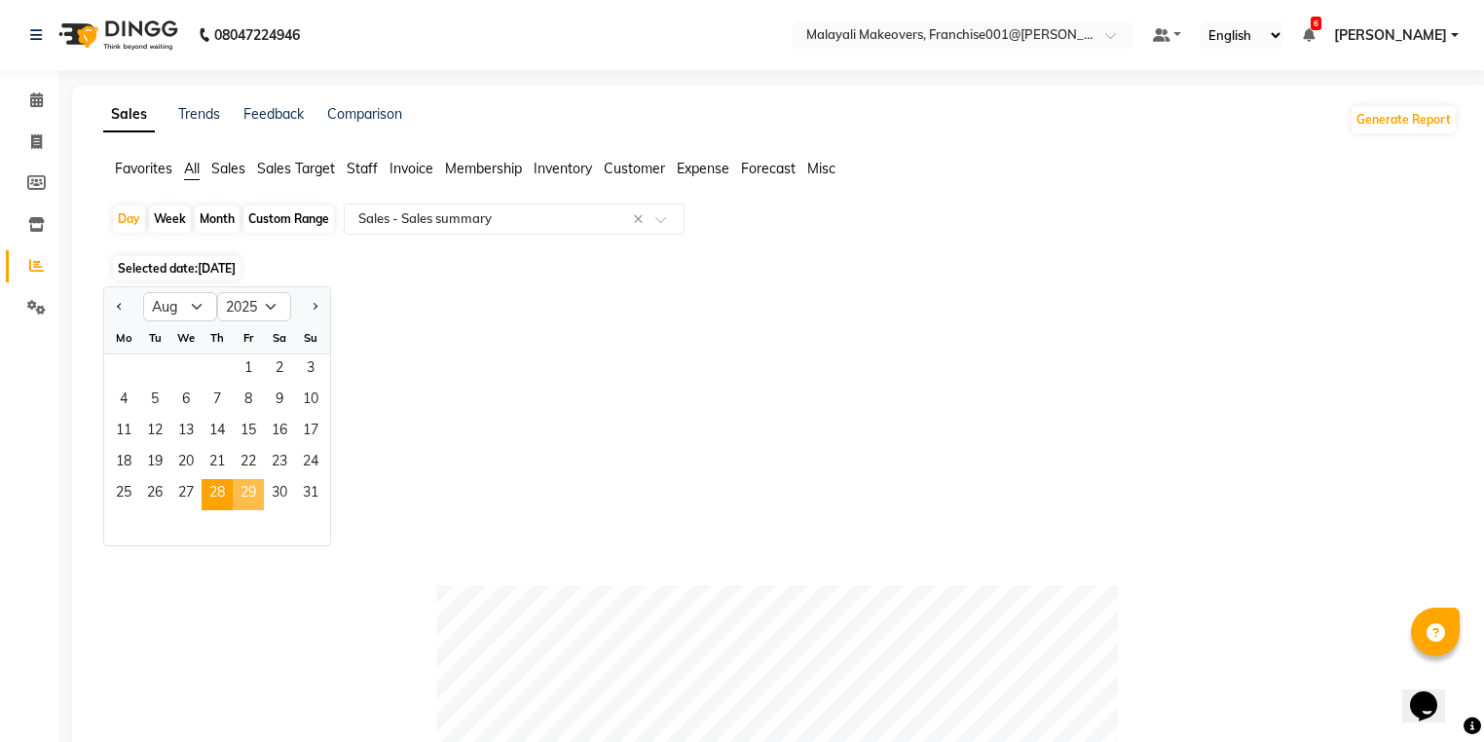
click at [245, 500] on span "29" at bounding box center [248, 494] width 31 height 31
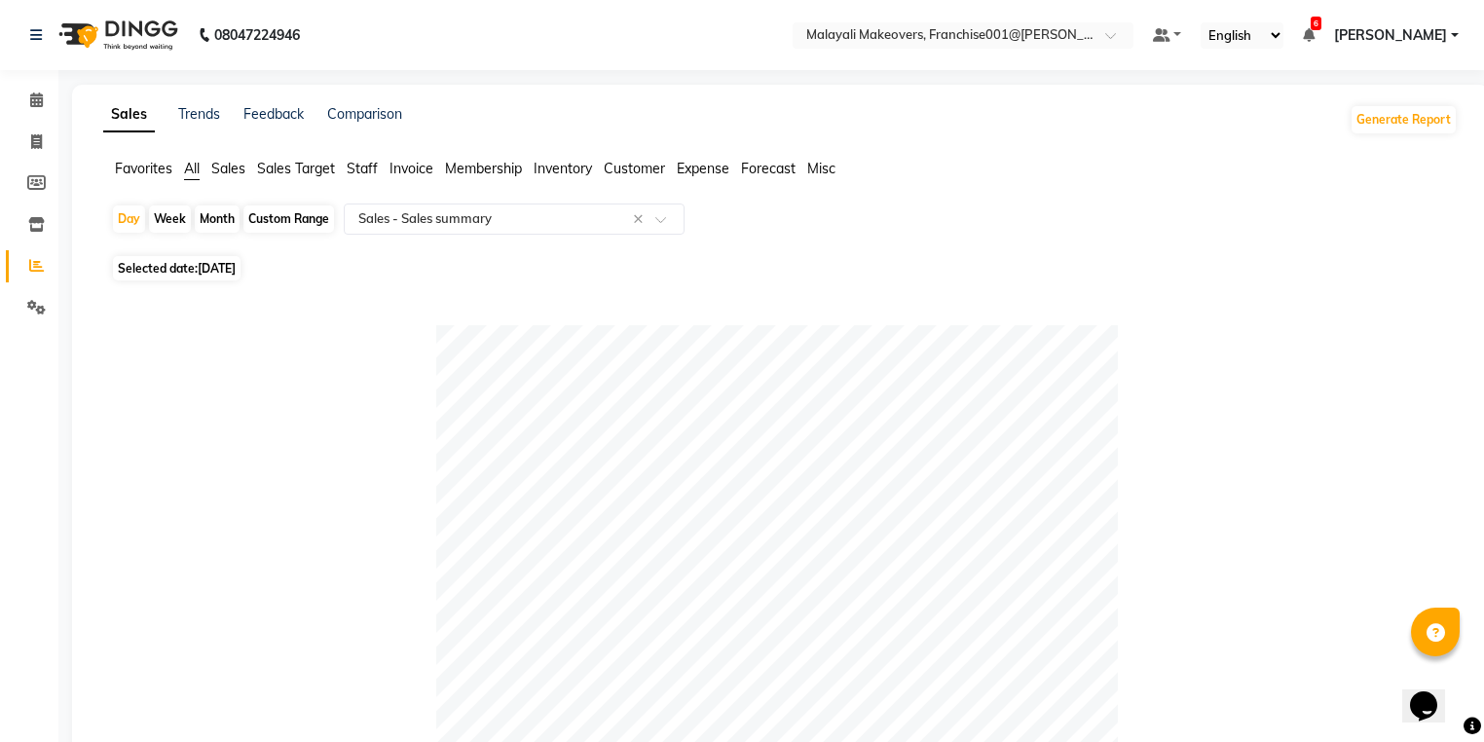
click at [125, 214] on div "Day" at bounding box center [129, 218] width 32 height 27
select select "8"
select select "2025"
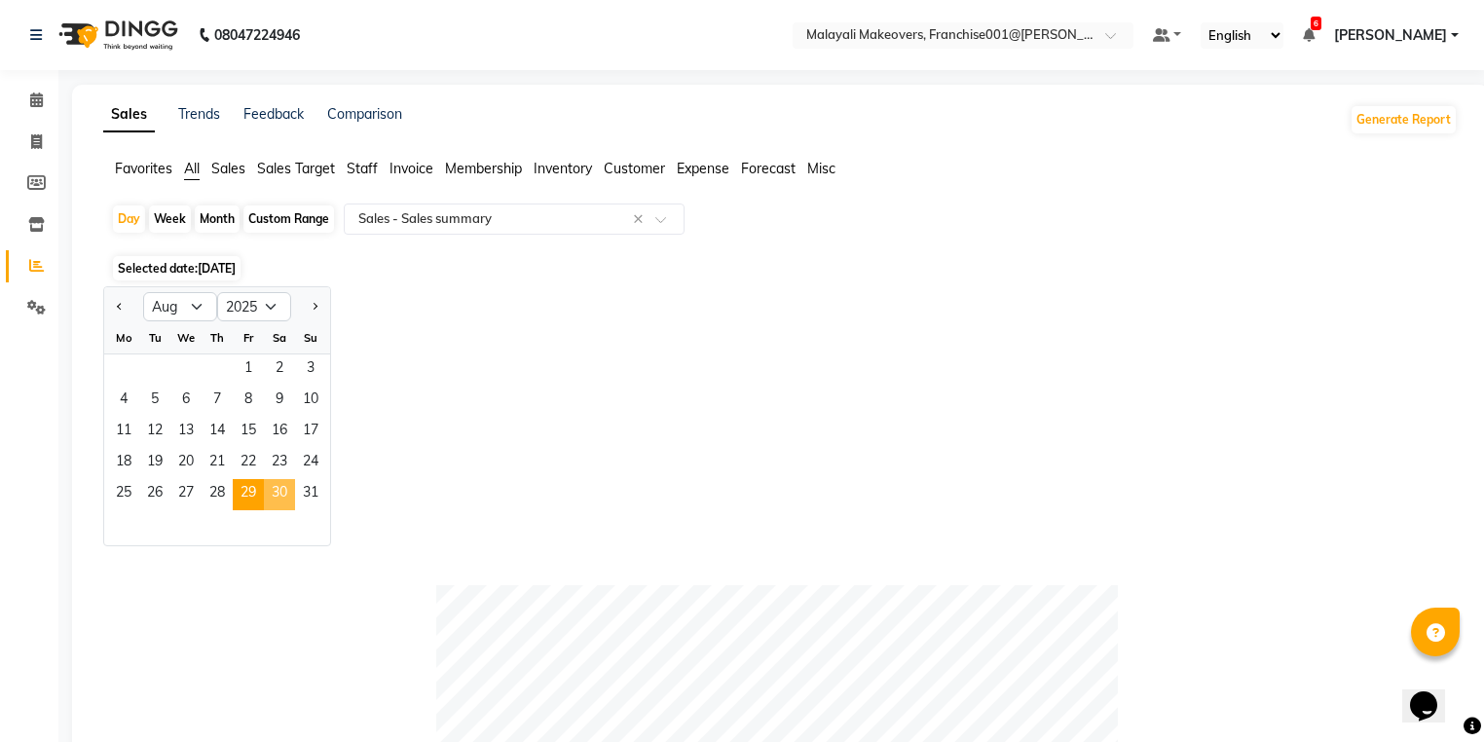
click at [291, 502] on span "30" at bounding box center [279, 494] width 31 height 31
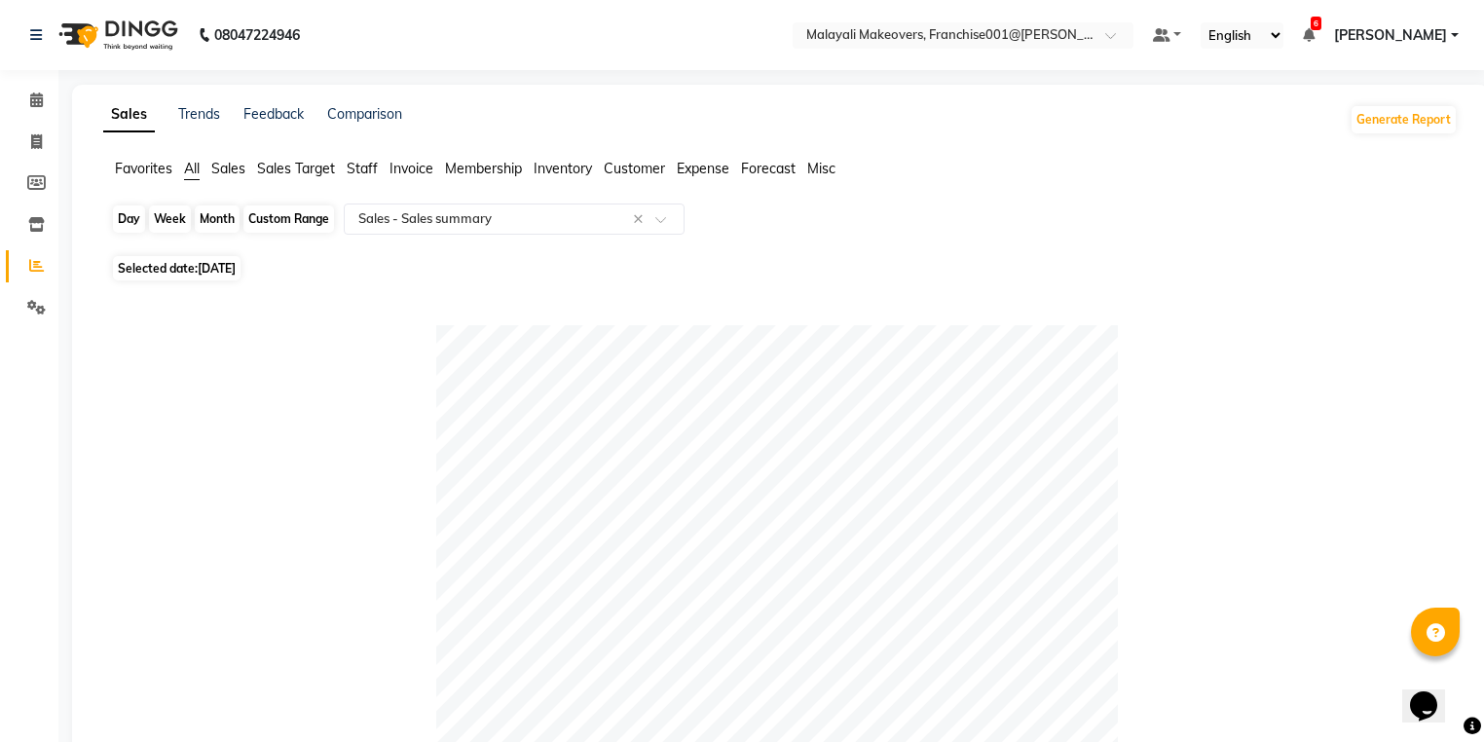
click at [135, 218] on div "Day" at bounding box center [129, 218] width 32 height 27
select select "8"
select select "2025"
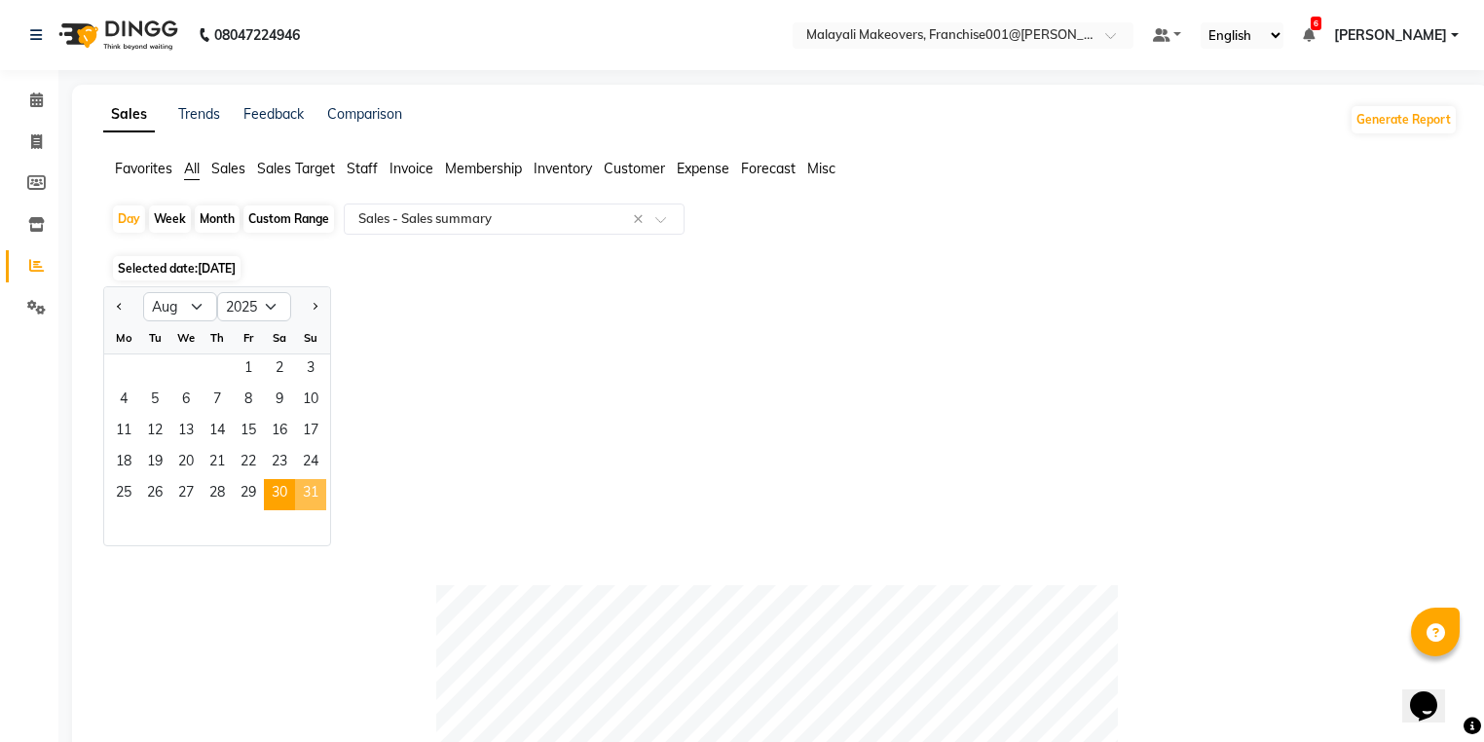
click at [317, 493] on span "31" at bounding box center [310, 494] width 31 height 31
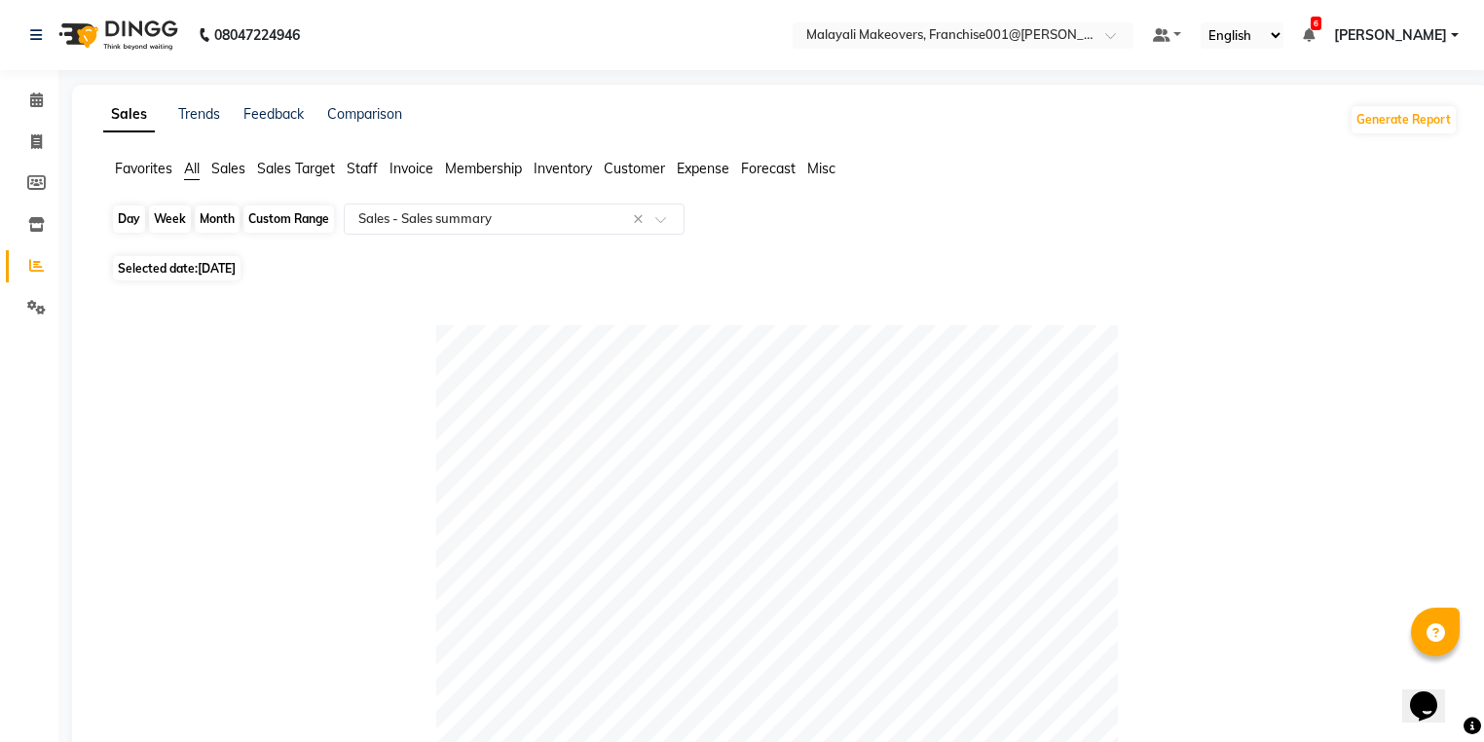
click at [140, 221] on div "Day" at bounding box center [129, 218] width 32 height 27
select select "8"
select select "2025"
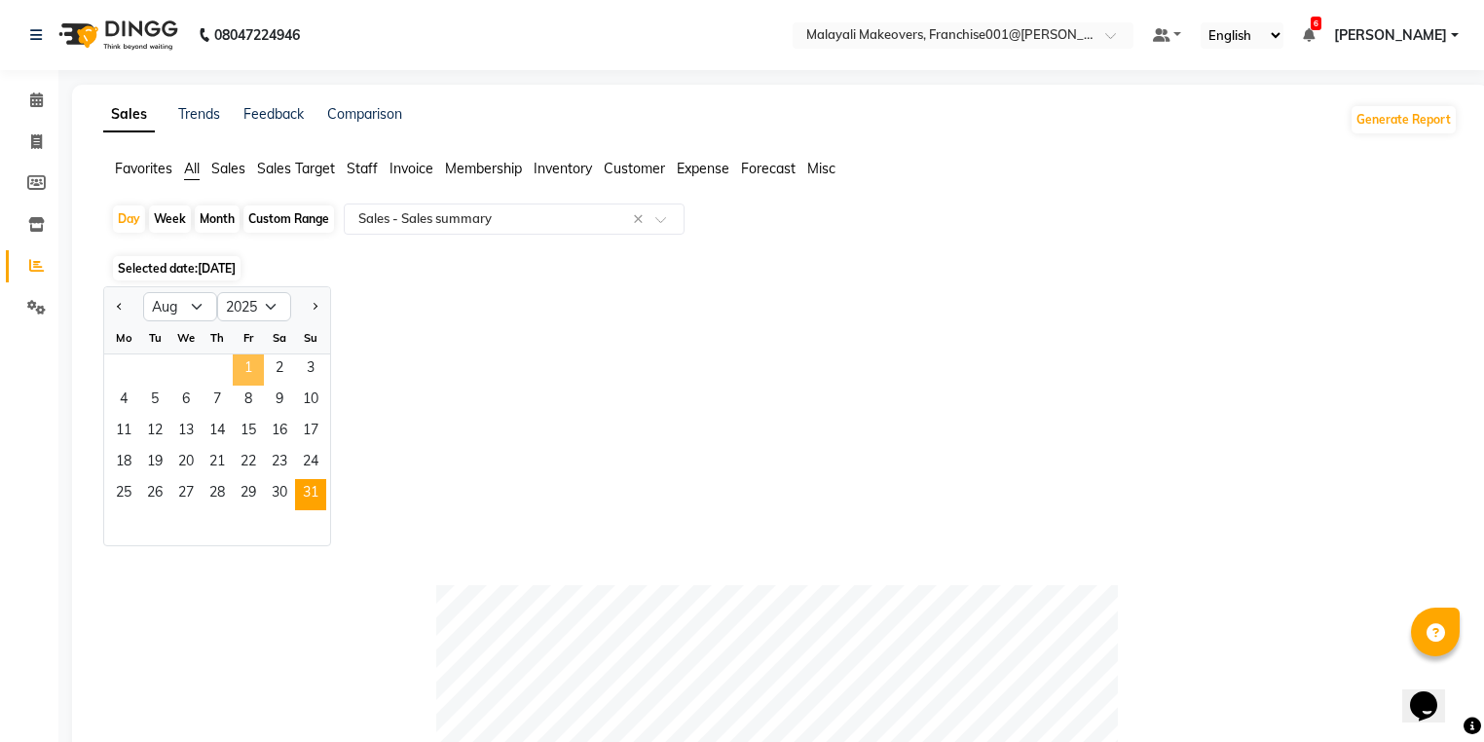
click at [253, 374] on span "1" at bounding box center [248, 369] width 31 height 31
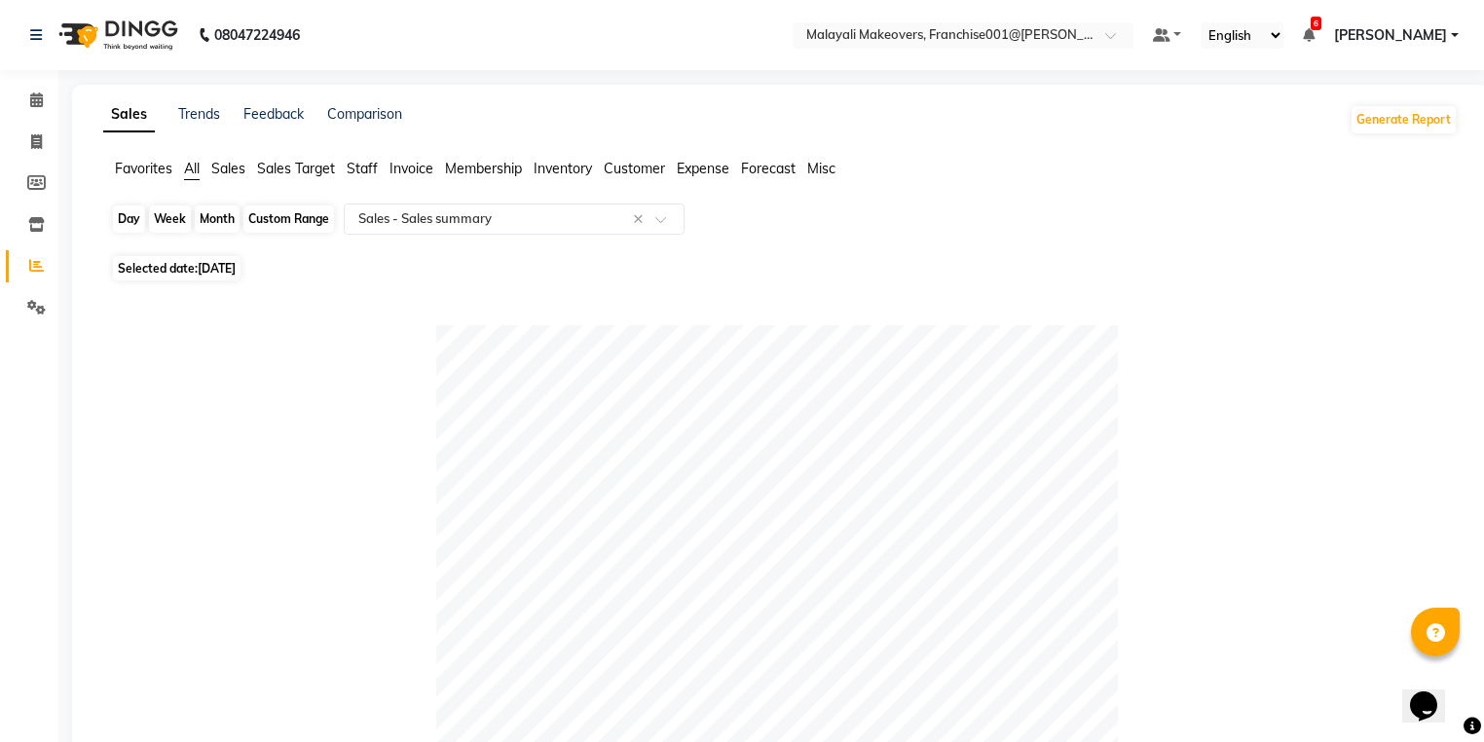
click at [130, 220] on div "Day" at bounding box center [129, 218] width 32 height 27
select select "8"
select select "2025"
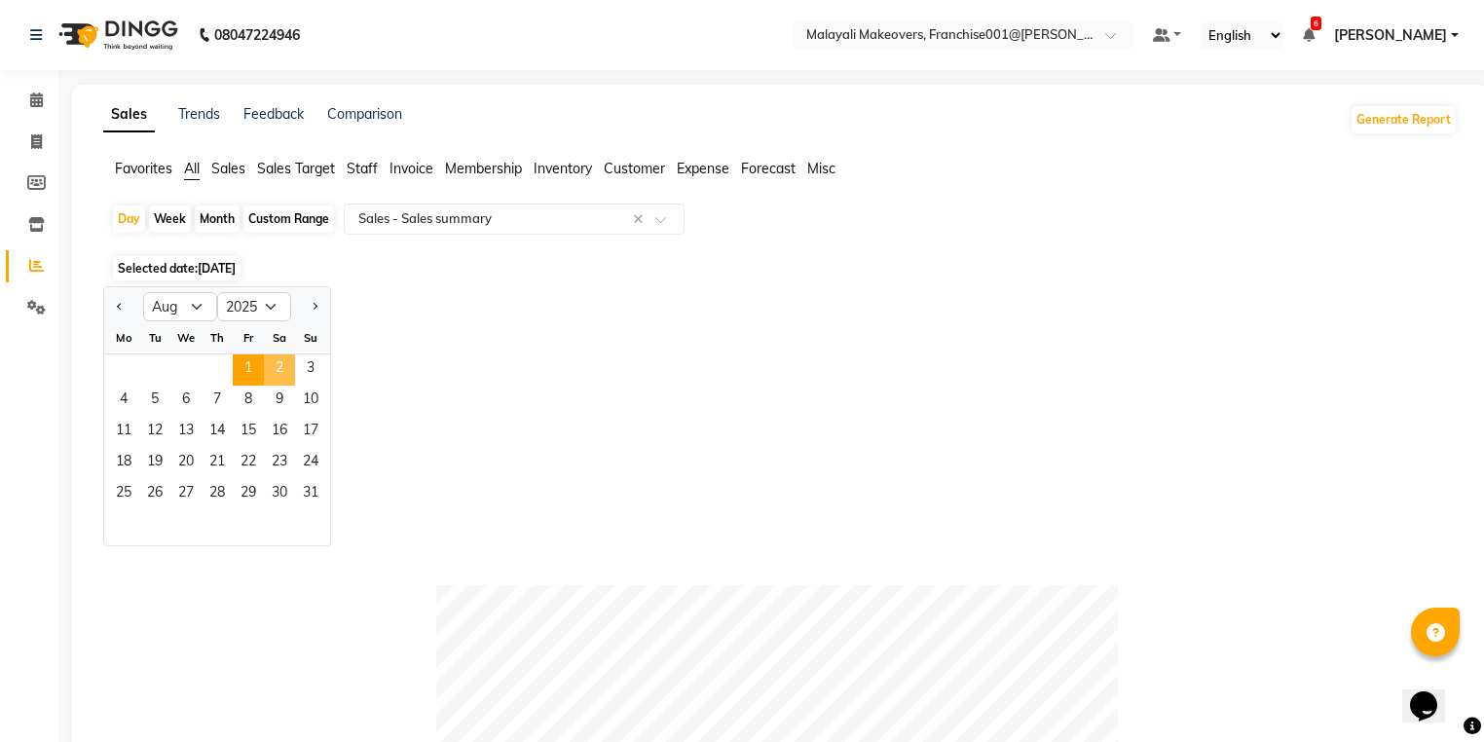
click at [279, 379] on span "2" at bounding box center [279, 369] width 31 height 31
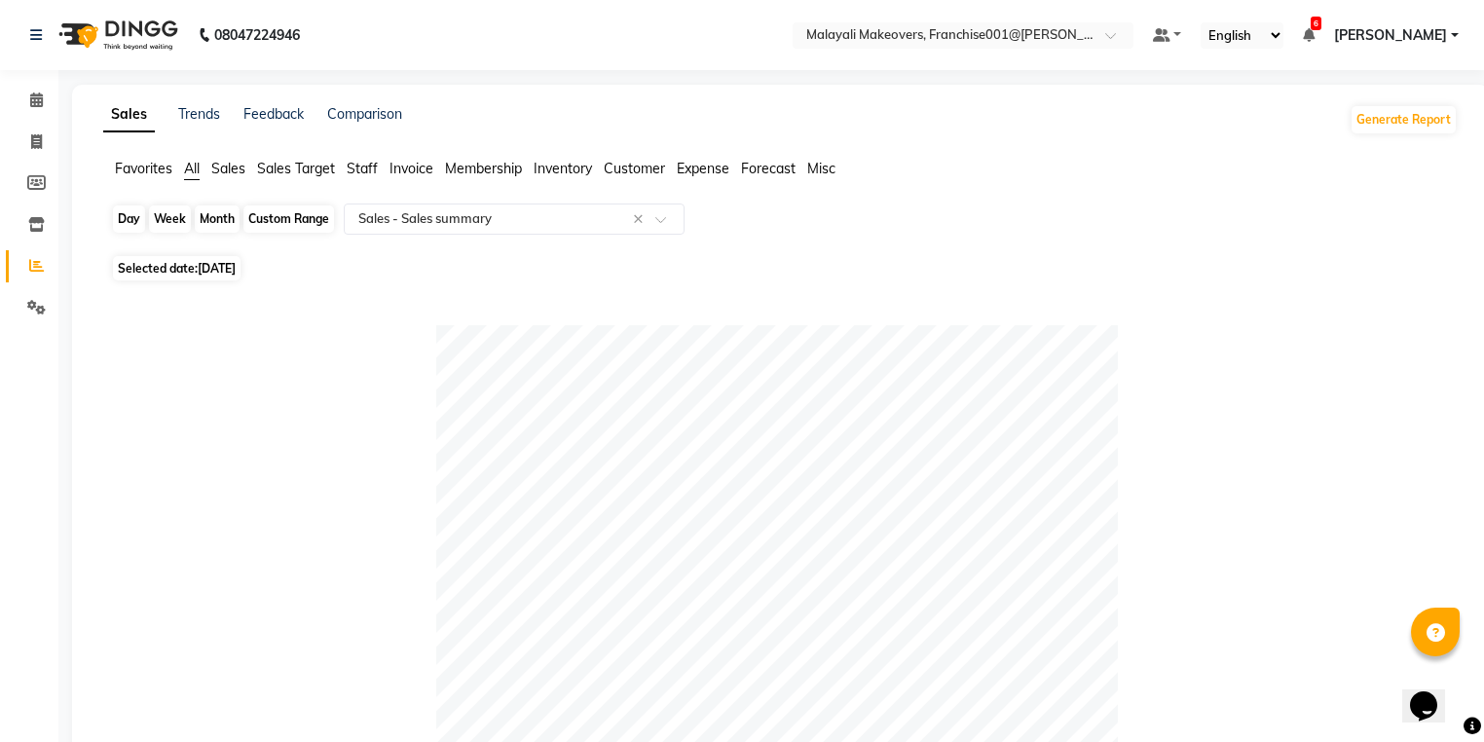
click at [128, 207] on div "Day" at bounding box center [129, 218] width 32 height 27
select select "8"
select select "2025"
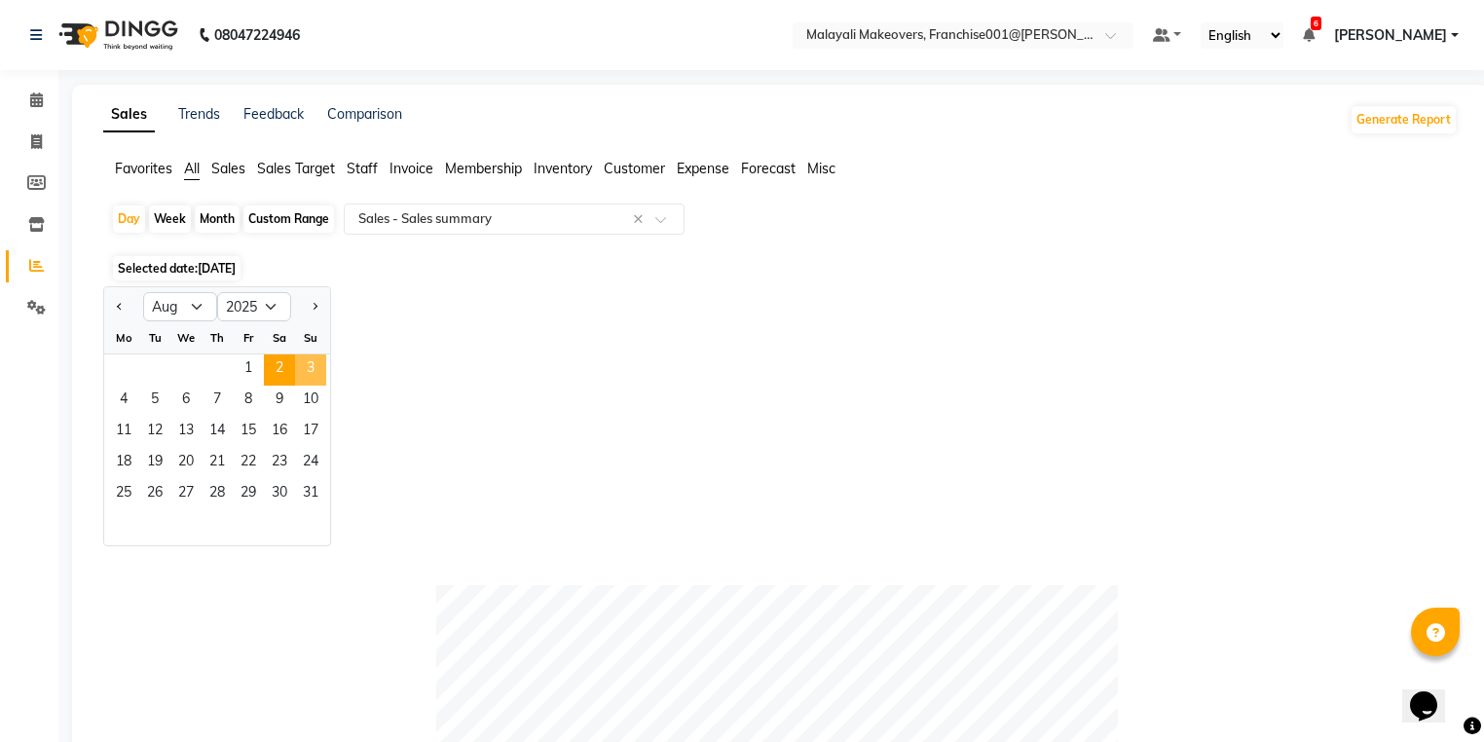
click at [304, 376] on span "3" at bounding box center [310, 369] width 31 height 31
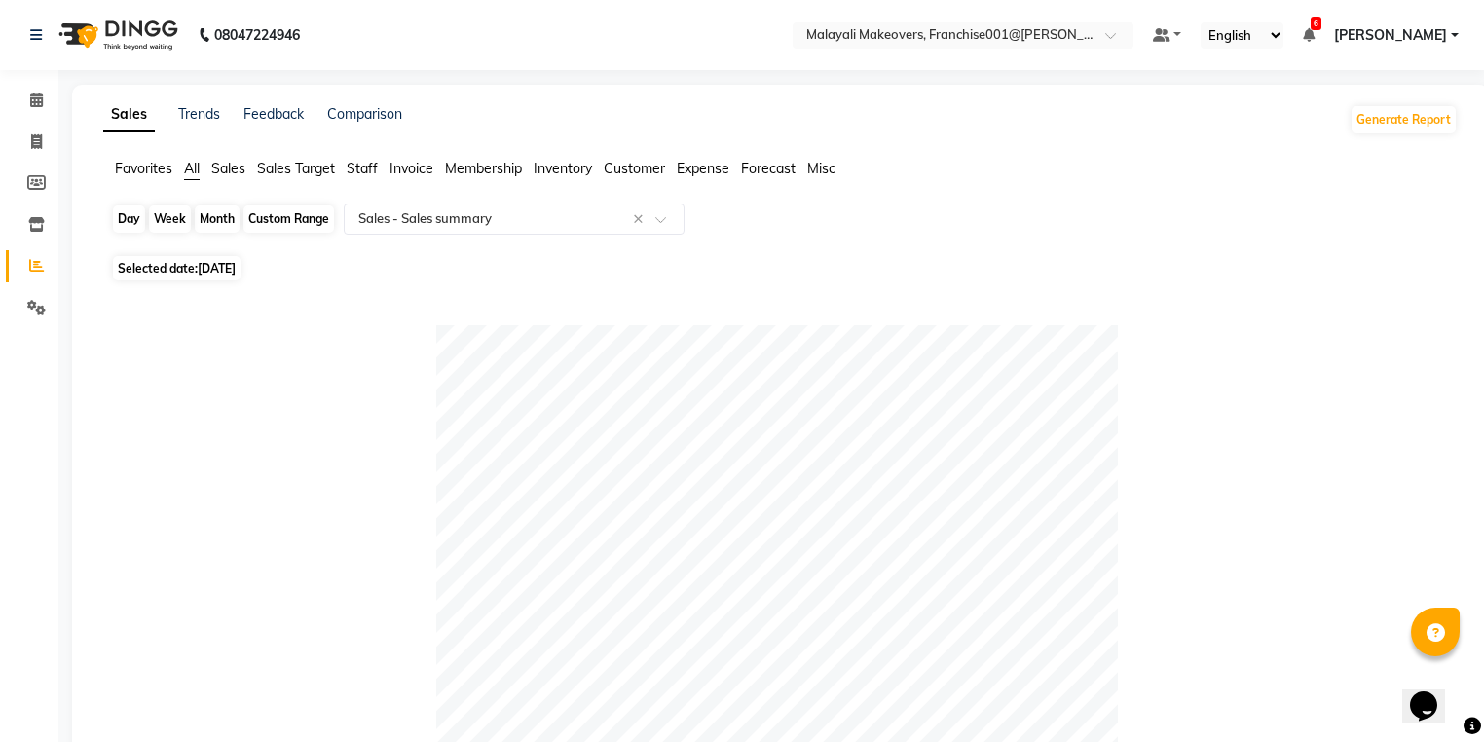
click at [129, 220] on div "Day" at bounding box center [129, 218] width 32 height 27
select select "8"
select select "2025"
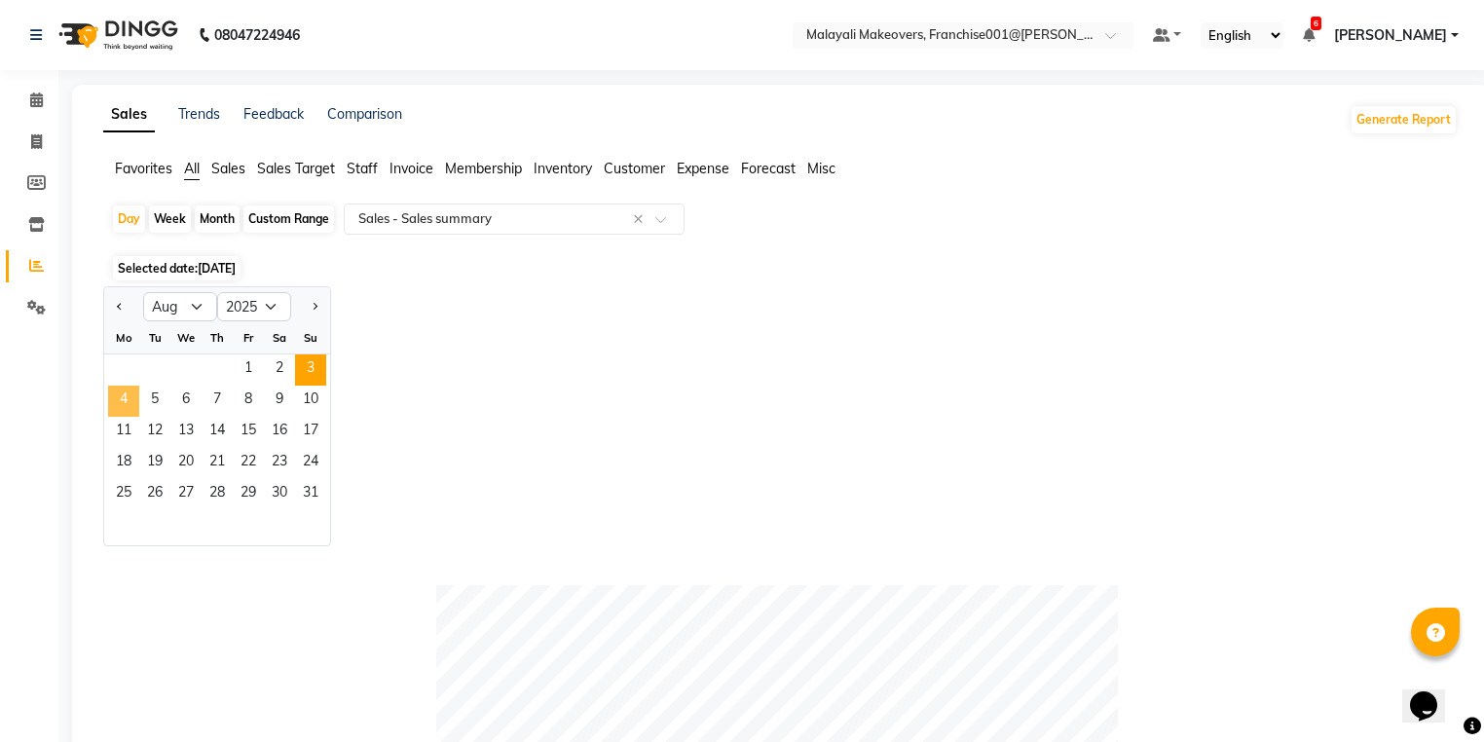
click at [131, 403] on span "4" at bounding box center [123, 401] width 31 height 31
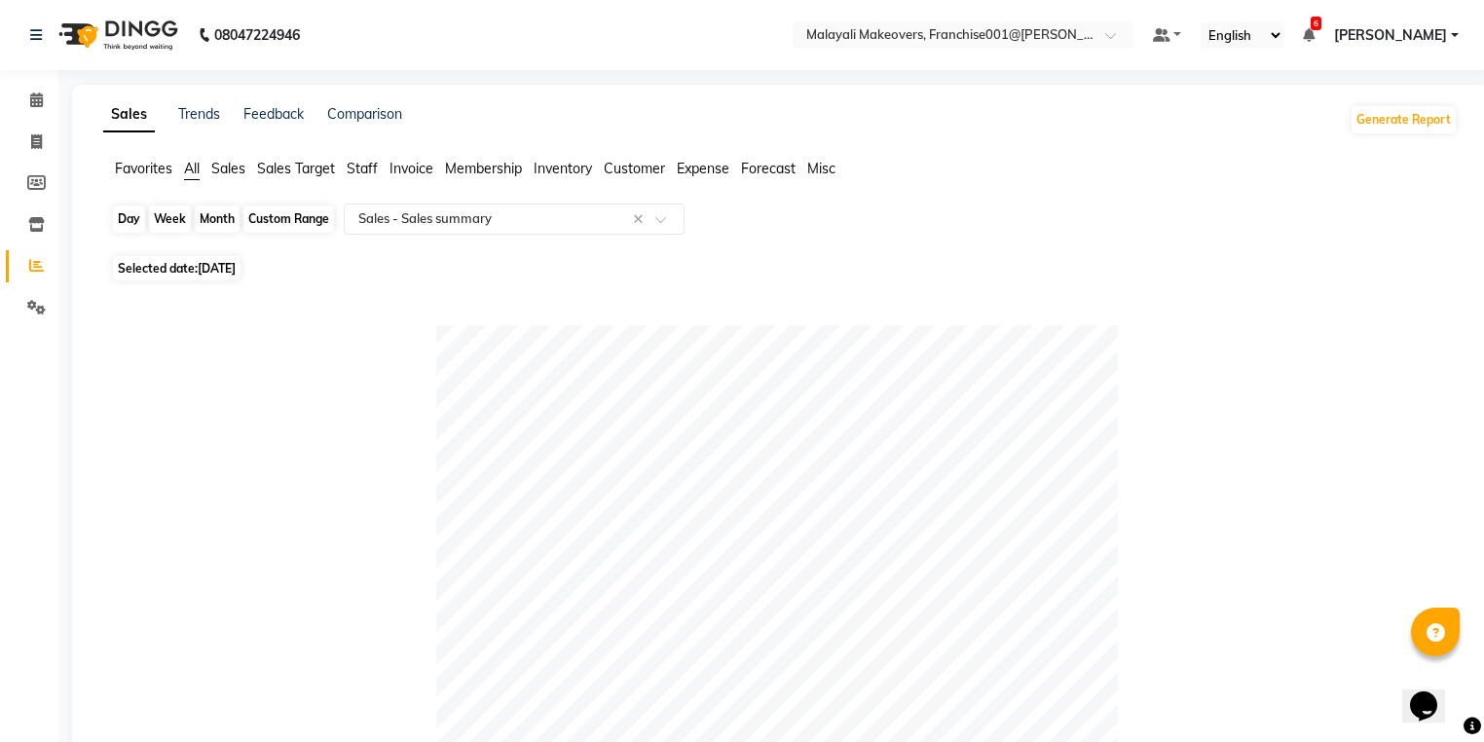
click at [131, 231] on div "Day" at bounding box center [129, 218] width 32 height 27
select select "8"
select select "2025"
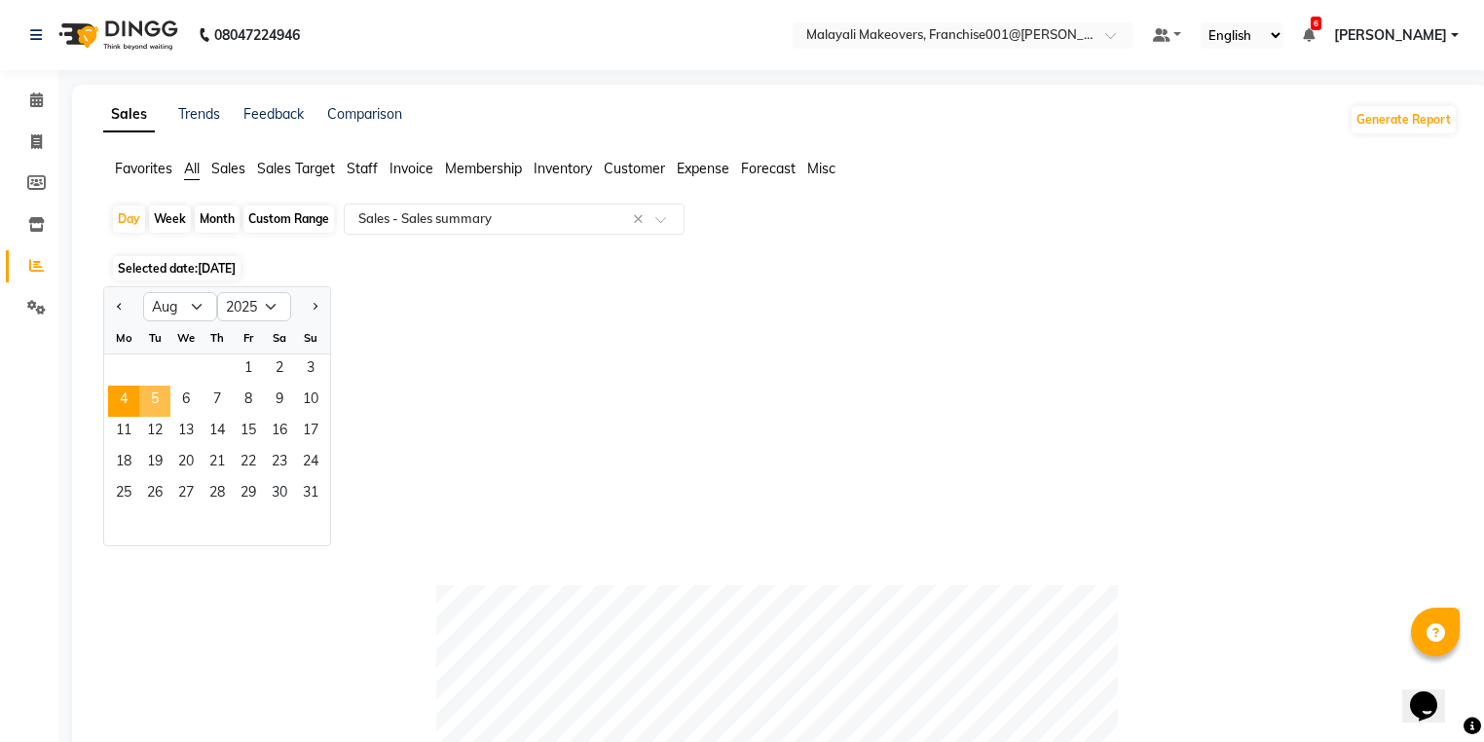
click at [154, 395] on span "5" at bounding box center [154, 401] width 31 height 31
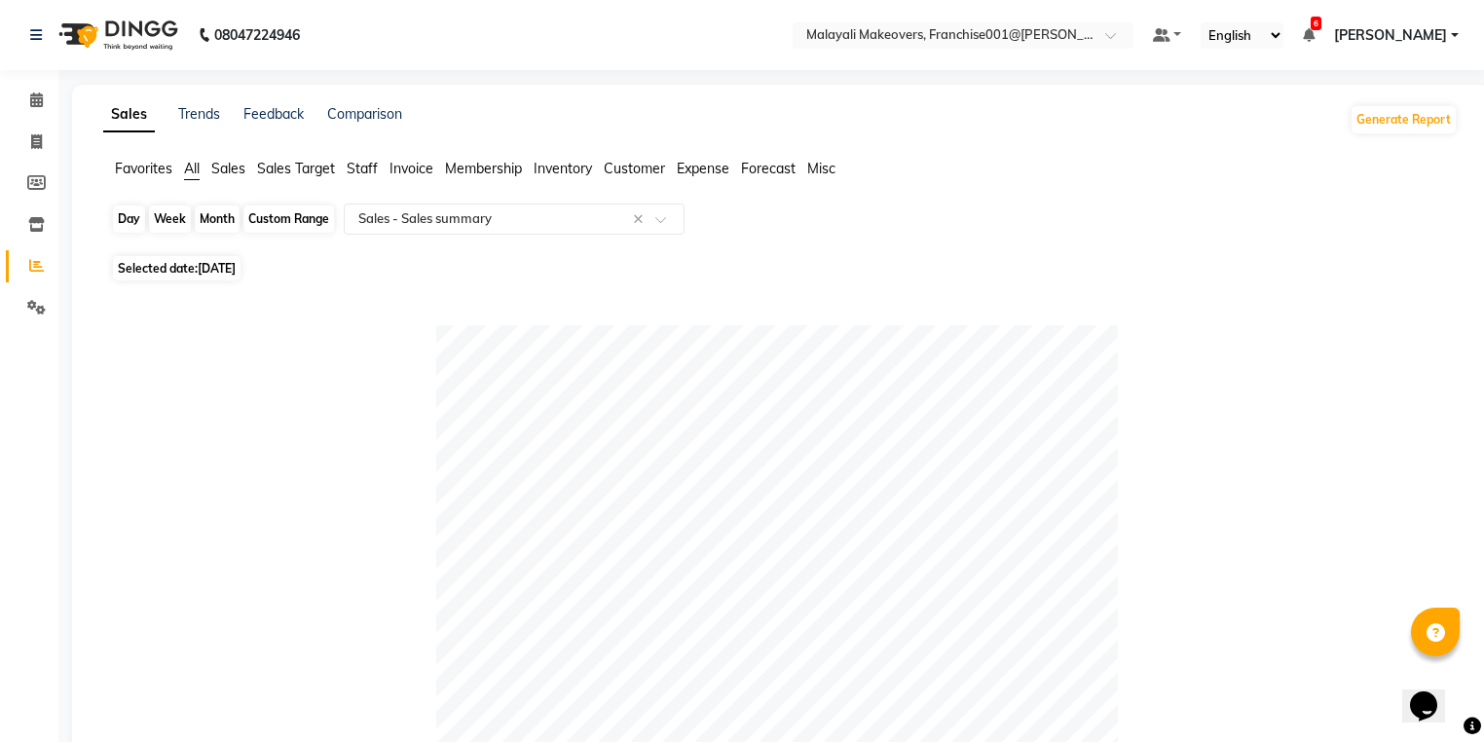
click at [130, 230] on div "Day" at bounding box center [129, 218] width 32 height 27
select select "8"
select select "2025"
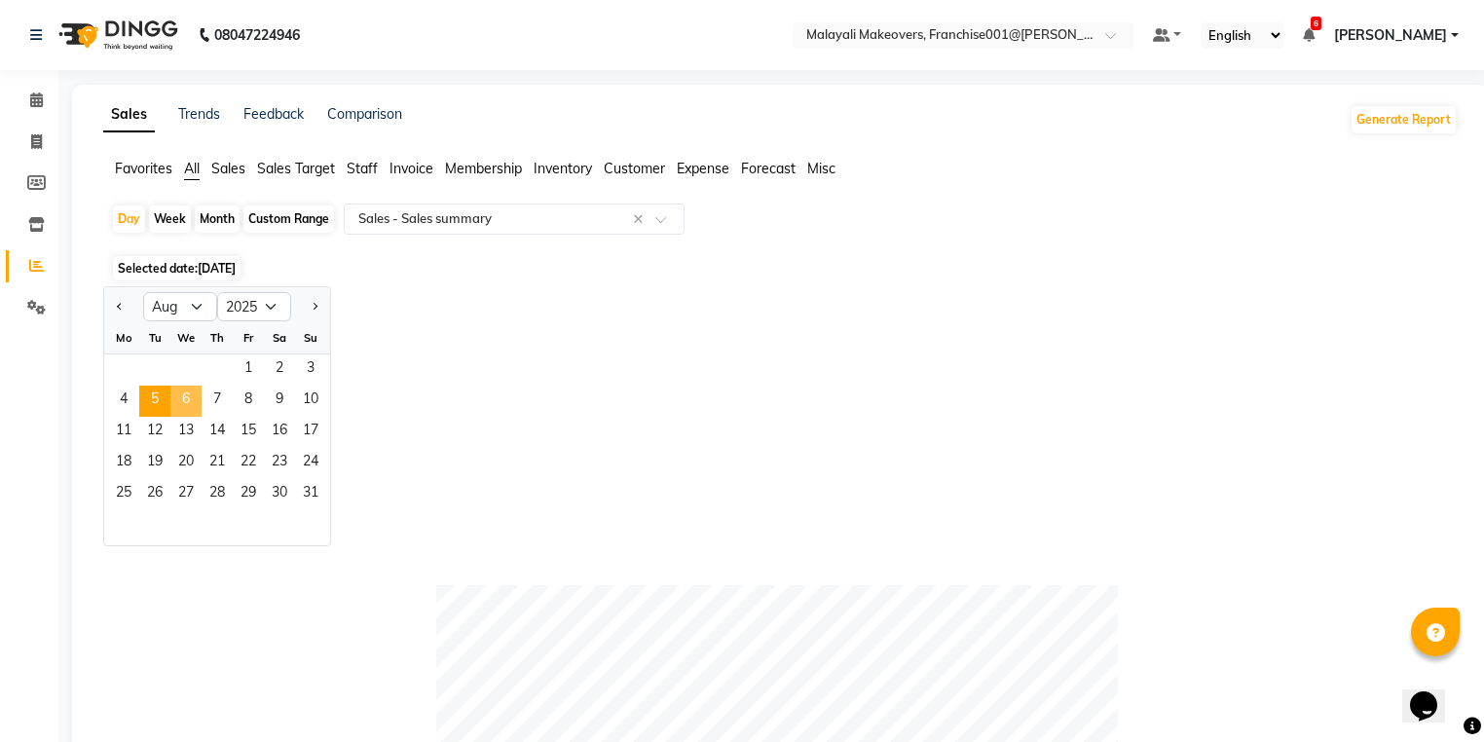
click at [187, 406] on span "6" at bounding box center [185, 401] width 31 height 31
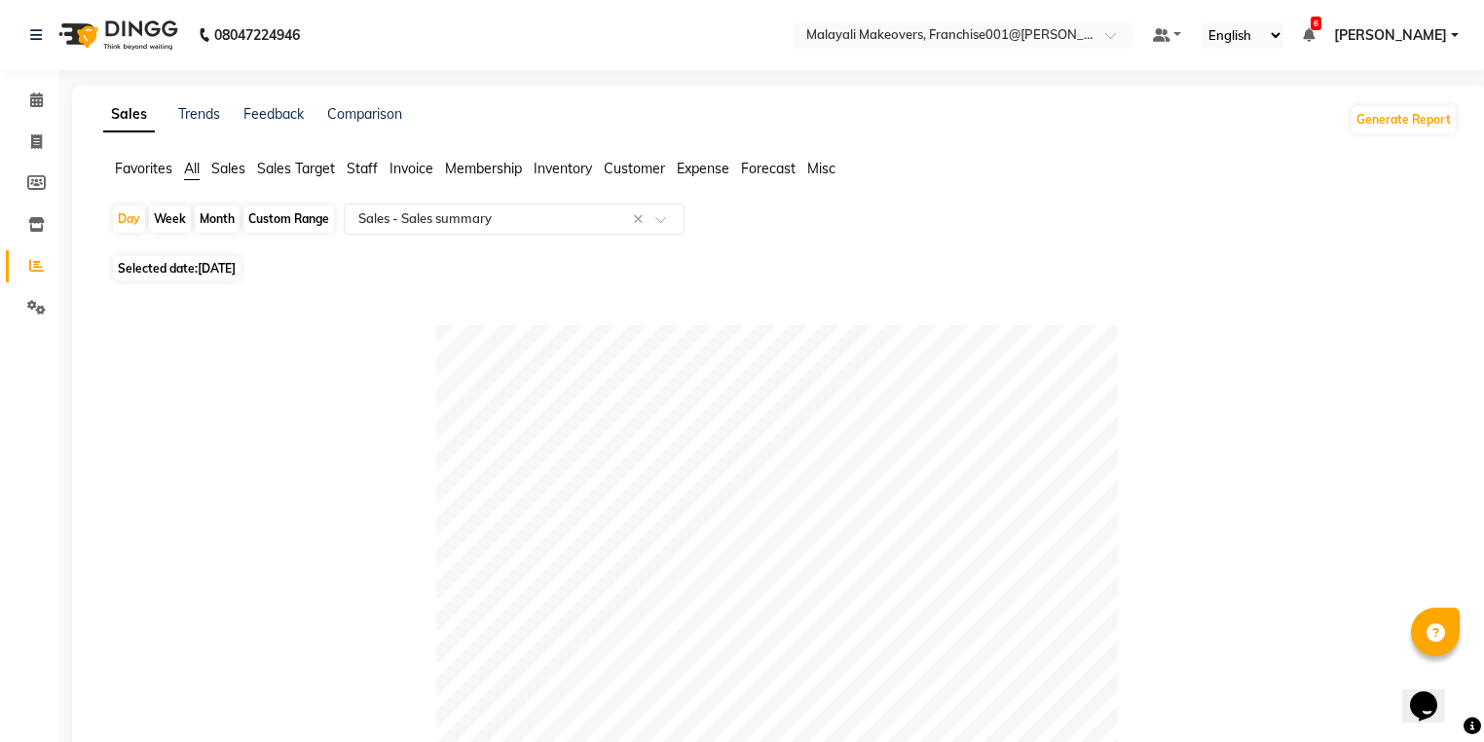
click at [112, 227] on div "Day Week Month Custom Range Select Report Type × Sales - Sales summary ×" at bounding box center [780, 226] width 1339 height 47
click at [134, 216] on div "Day" at bounding box center [129, 218] width 32 height 27
select select "8"
select select "2025"
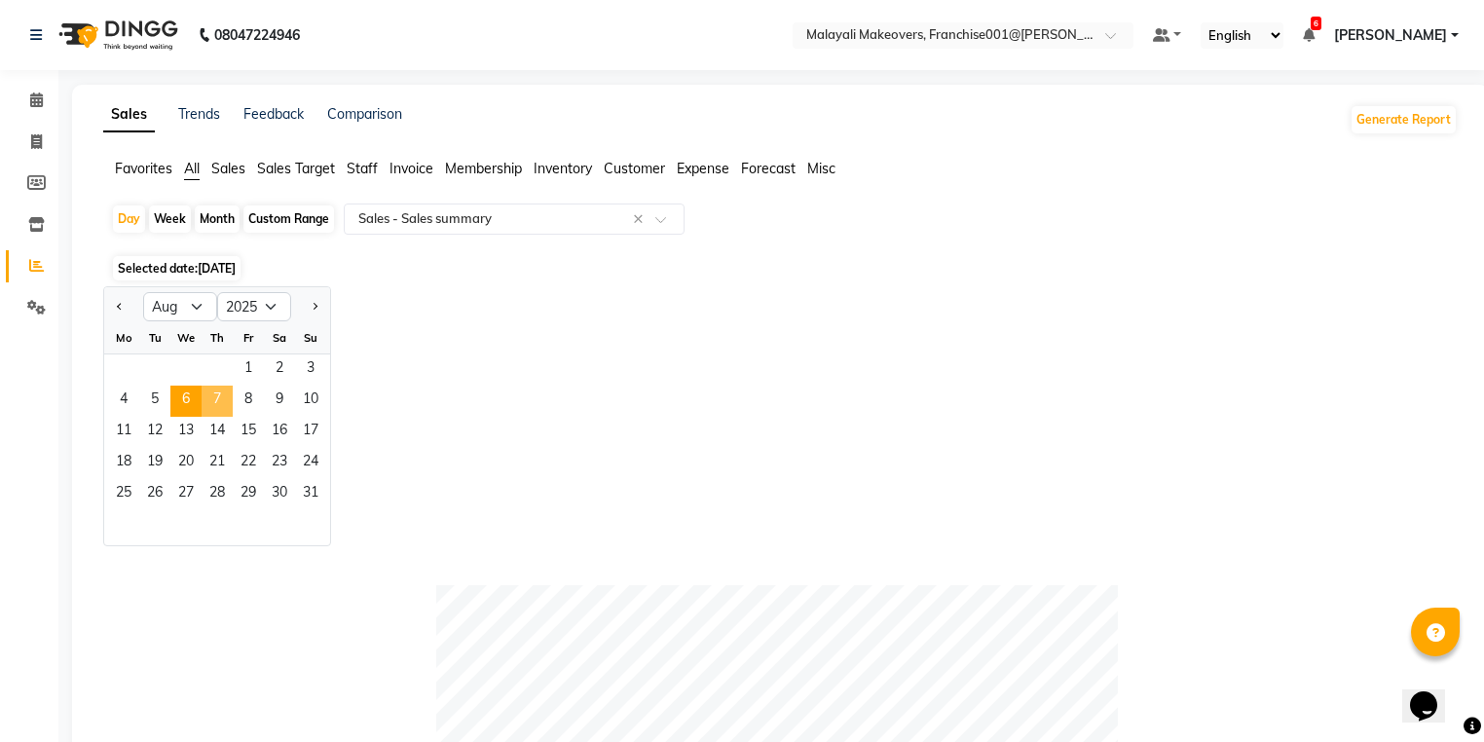
click at [221, 406] on span "7" at bounding box center [217, 401] width 31 height 31
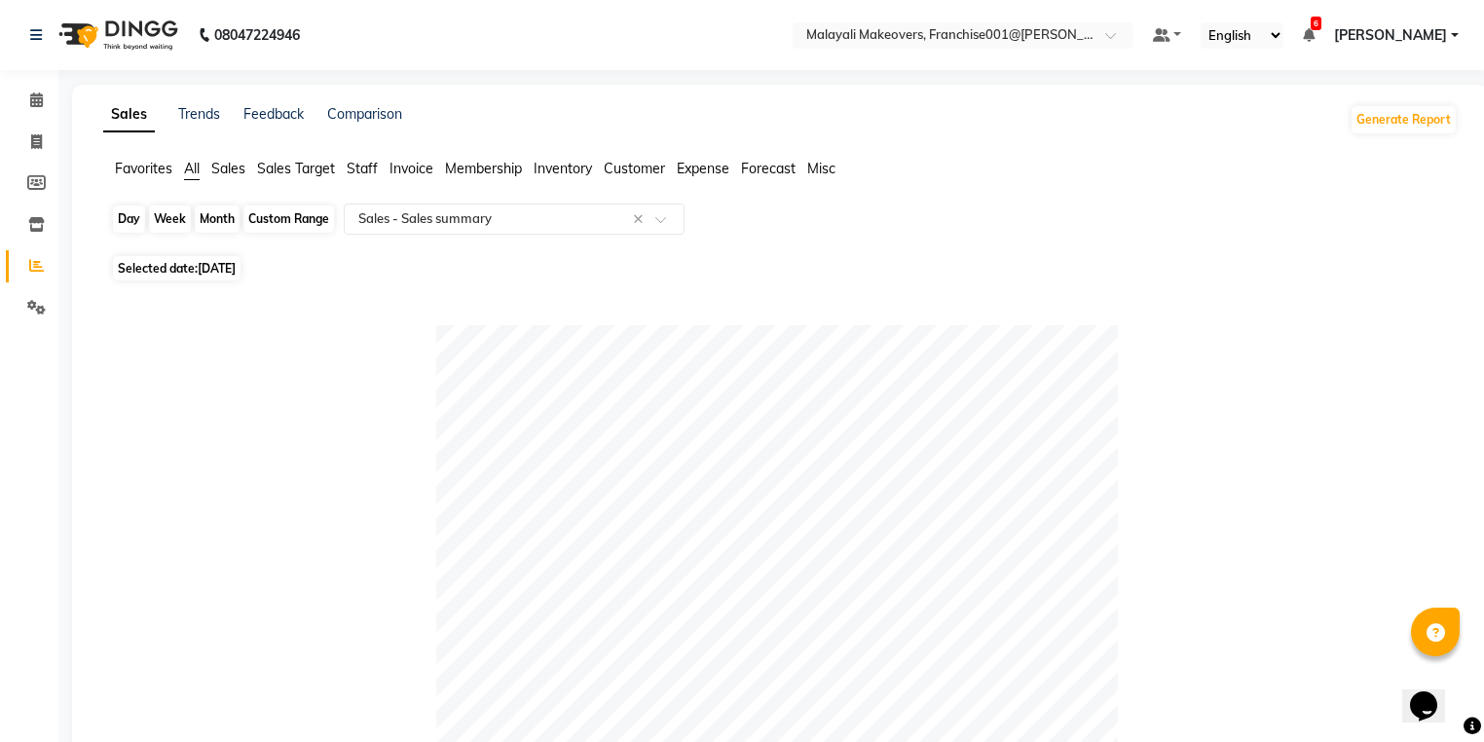
click at [125, 216] on div "Day" at bounding box center [129, 218] width 32 height 27
select select "8"
select select "2025"
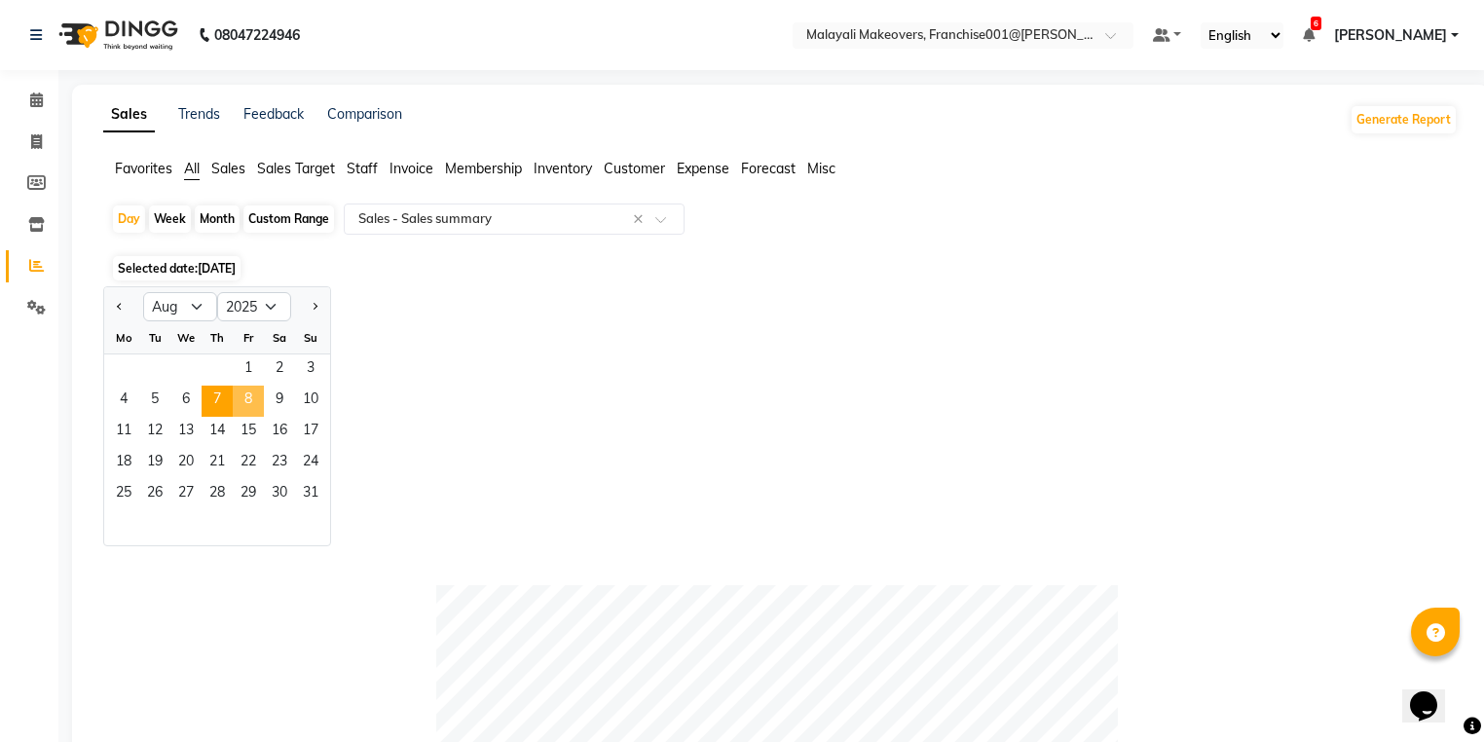
click at [251, 404] on span "8" at bounding box center [248, 401] width 31 height 31
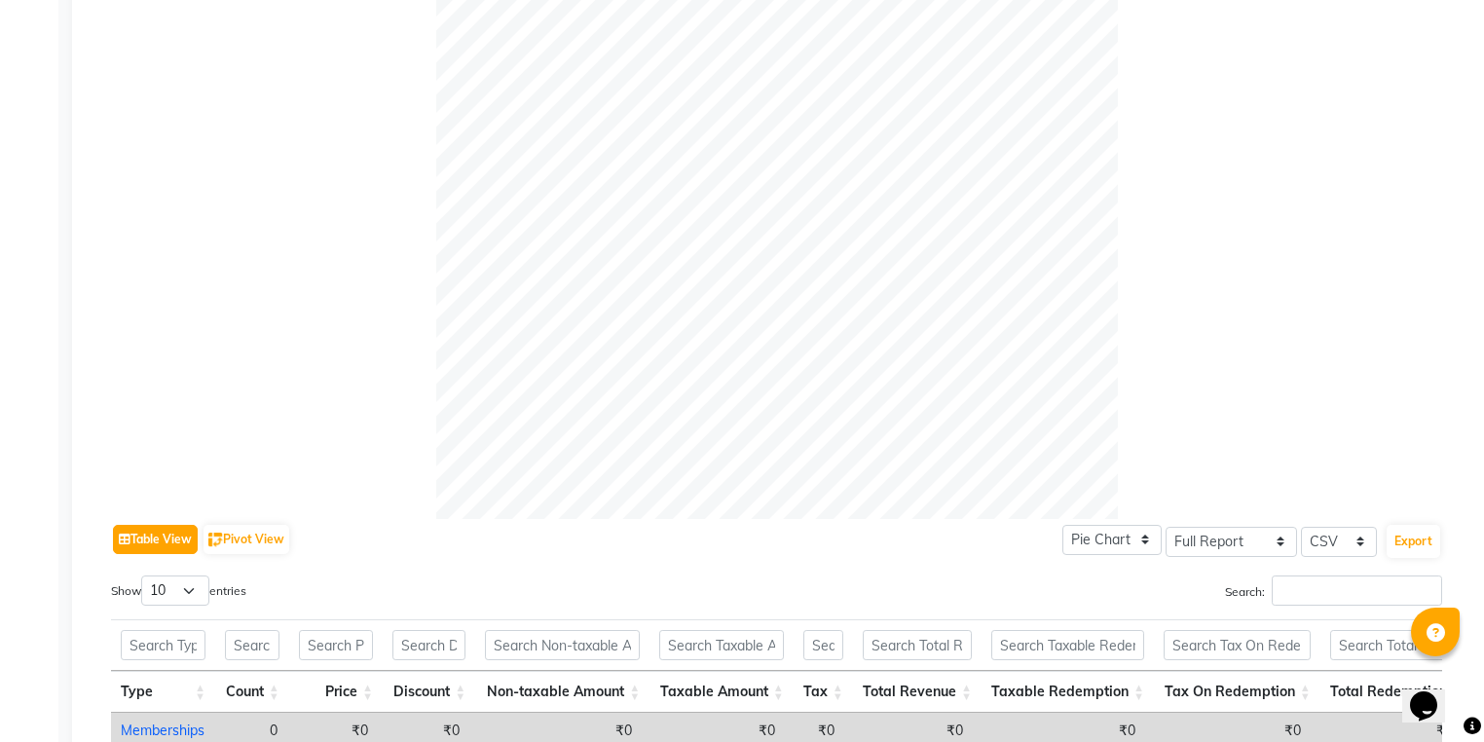
scroll to position [915, 0]
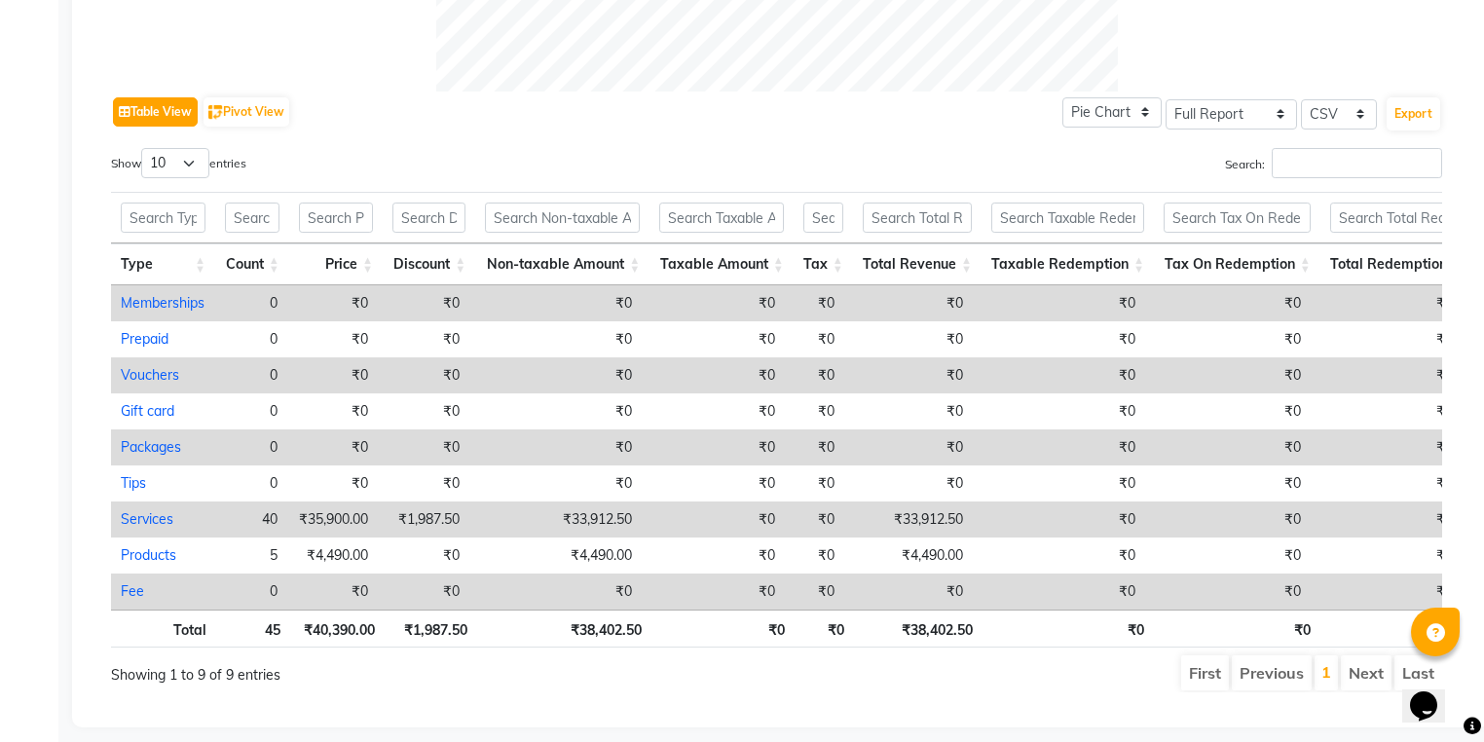
click at [113, 97] on button "Table View" at bounding box center [155, 111] width 85 height 29
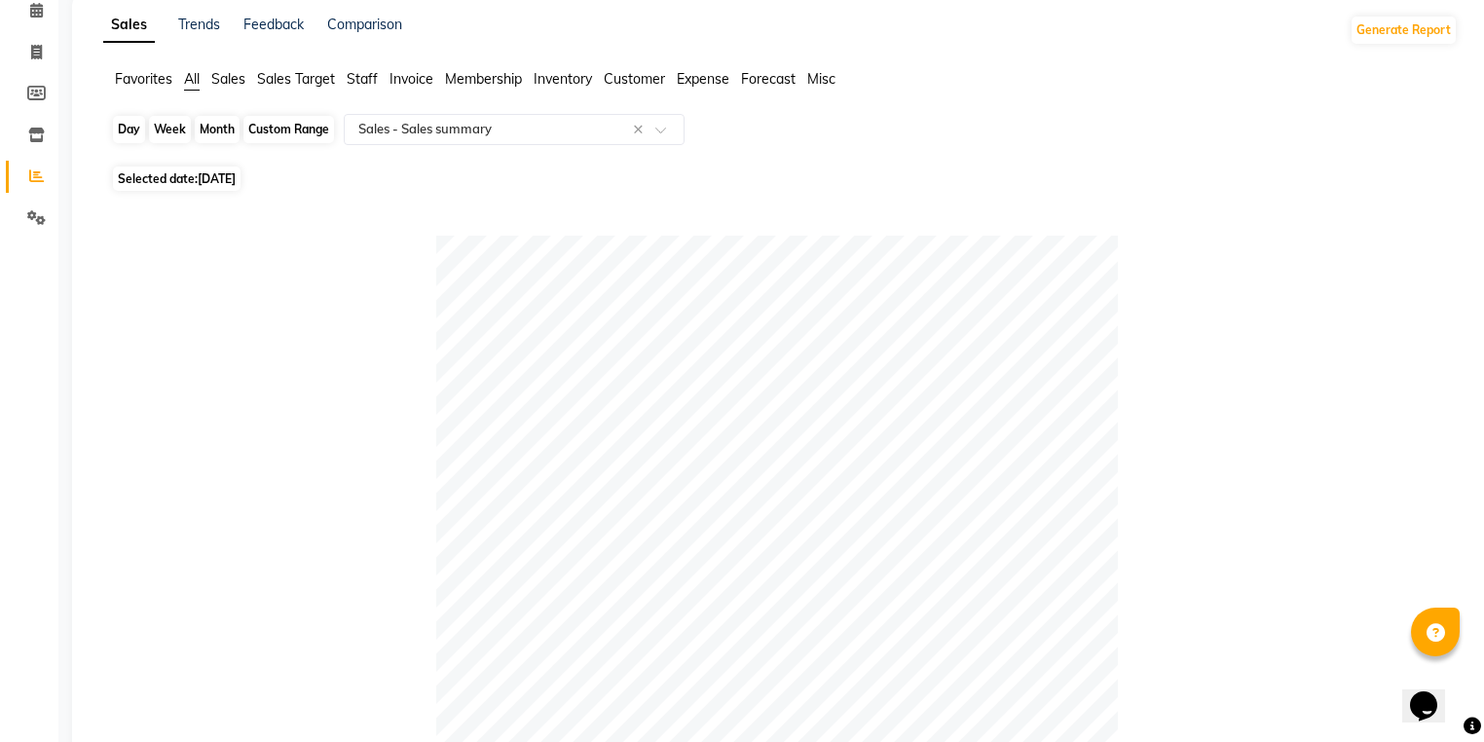
scroll to position [0, 0]
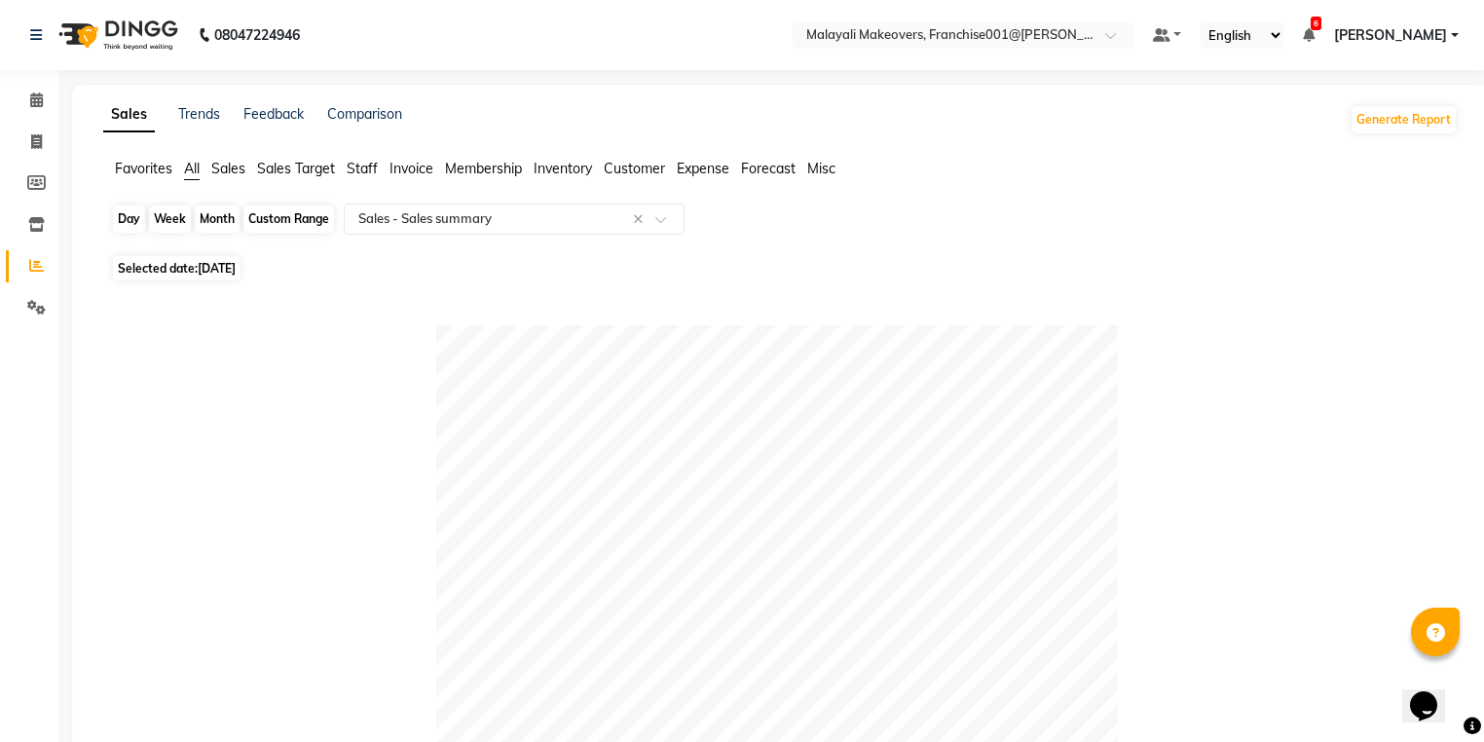
click at [136, 222] on div "Day" at bounding box center [129, 218] width 32 height 27
select select "8"
select select "2025"
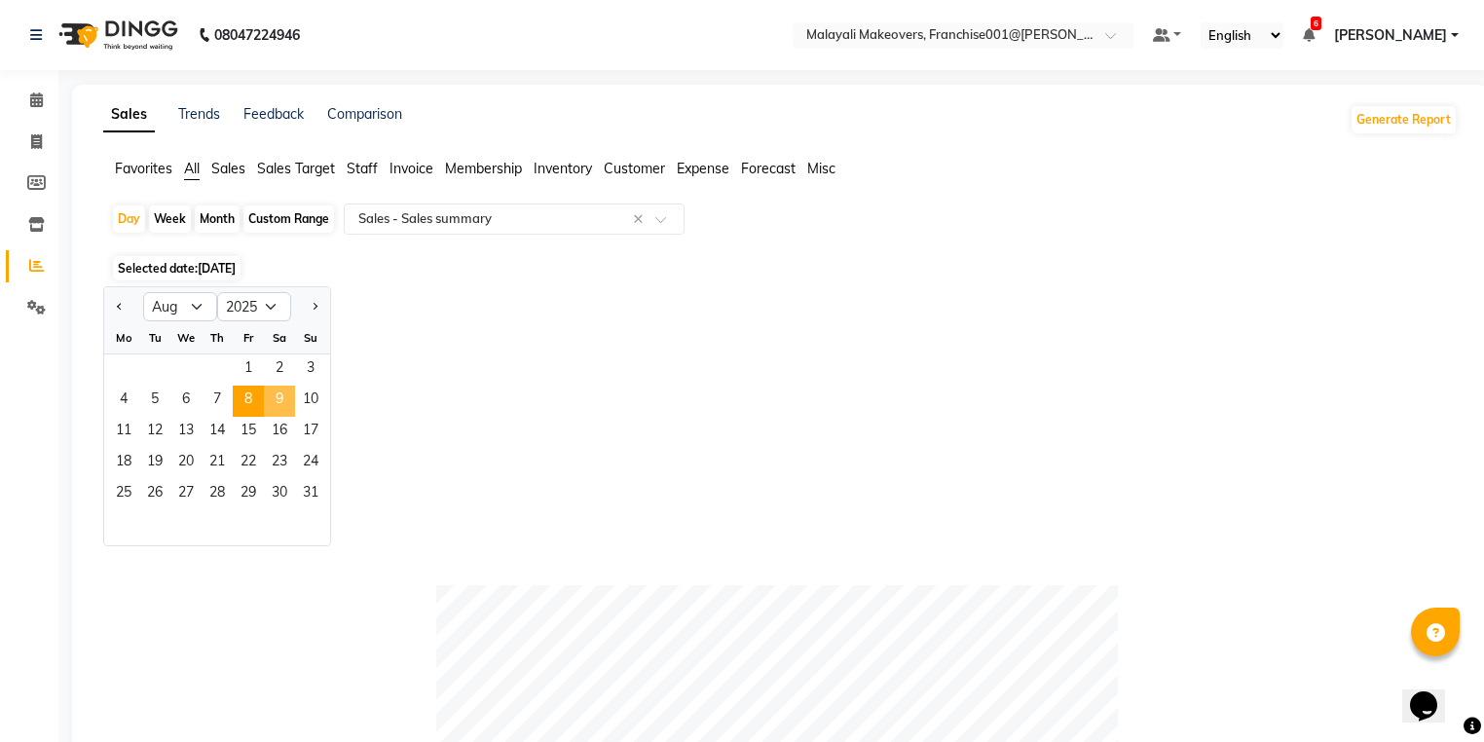
click at [273, 395] on span "9" at bounding box center [279, 401] width 31 height 31
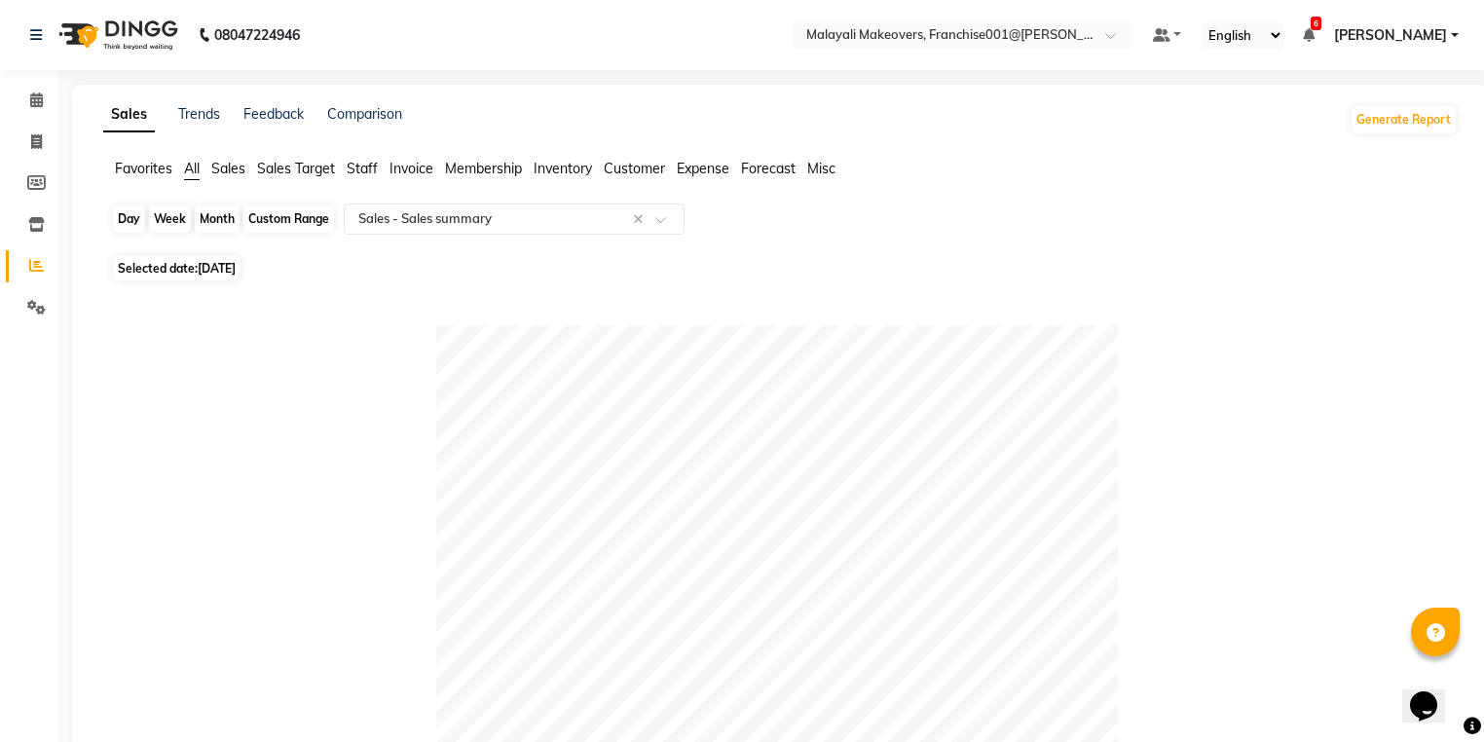
click at [131, 216] on div "Day" at bounding box center [129, 218] width 32 height 27
select select "8"
select select "2025"
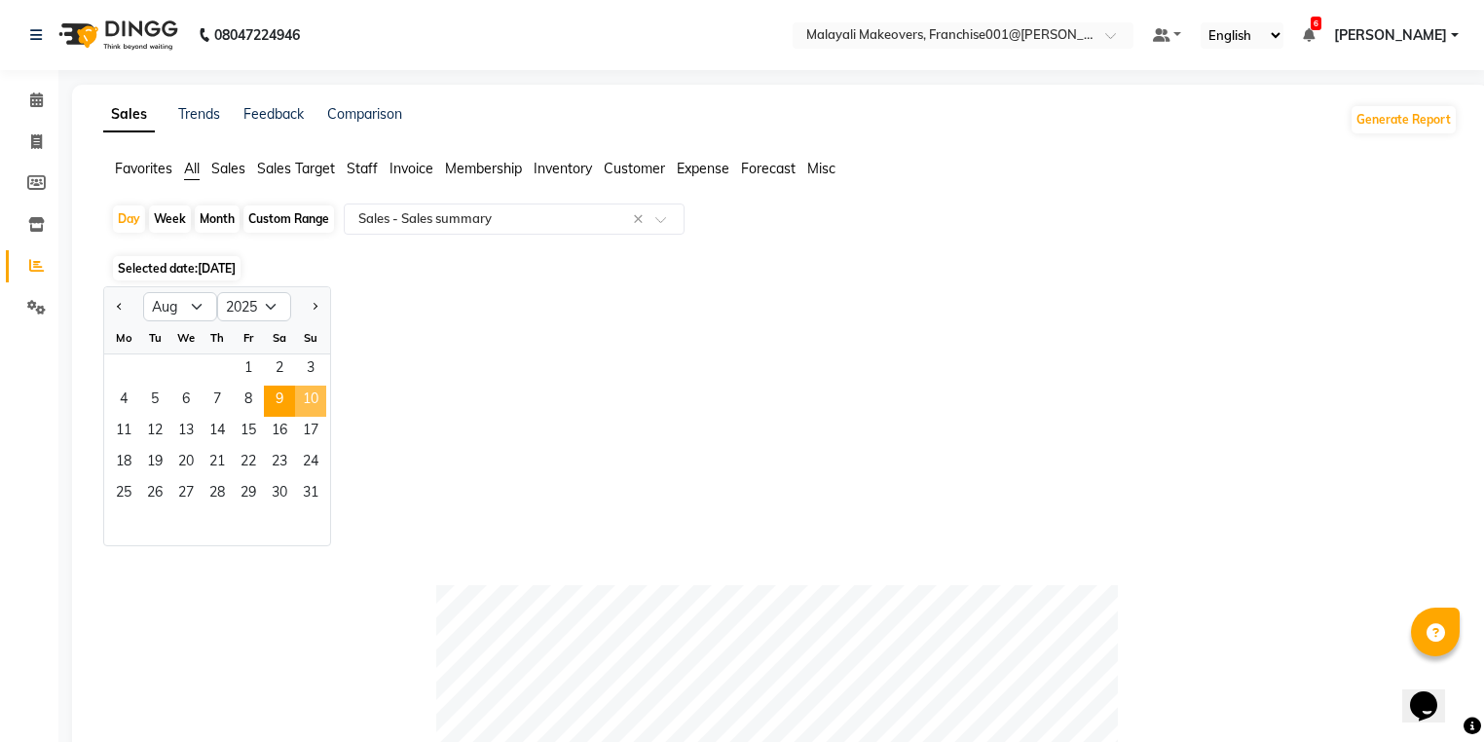
click at [309, 397] on span "10" at bounding box center [310, 401] width 31 height 31
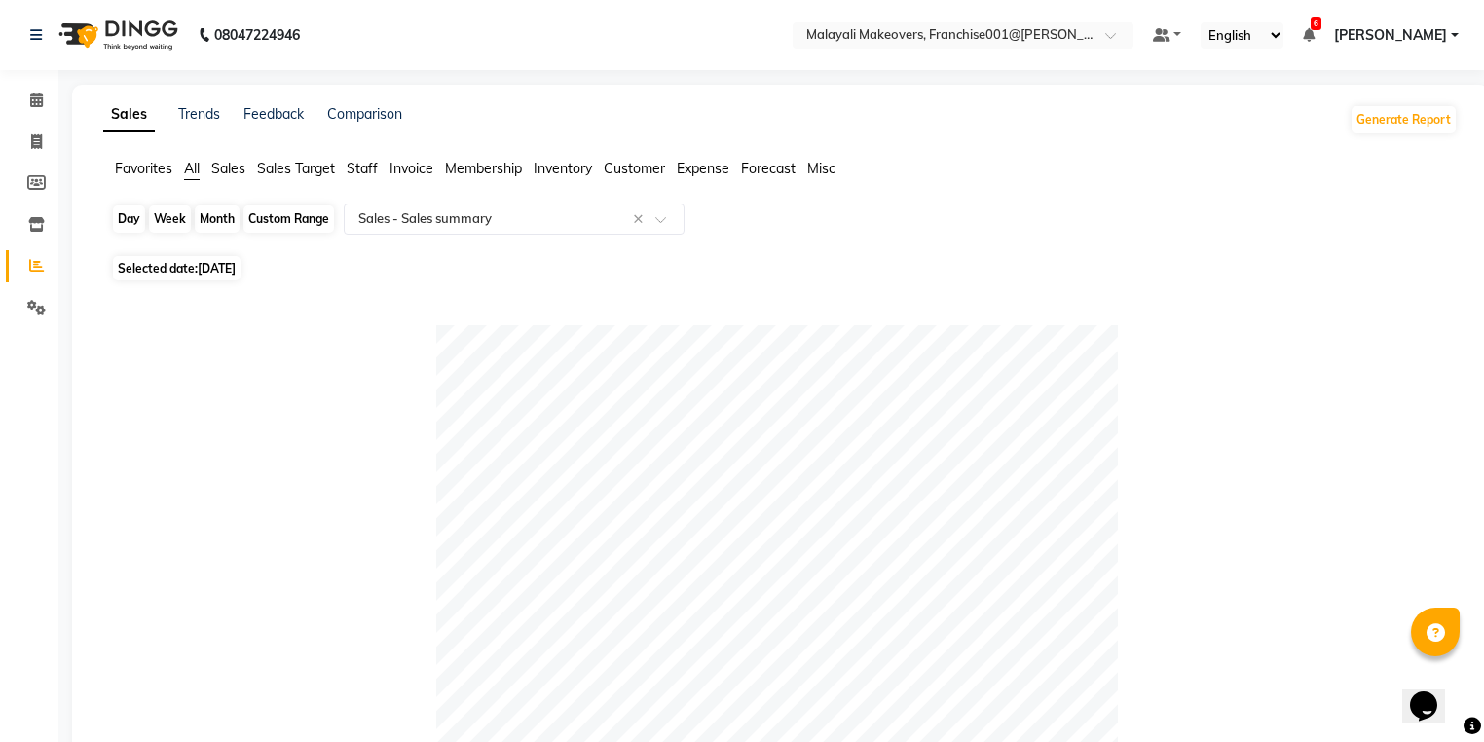
click at [132, 220] on div "Day" at bounding box center [129, 218] width 32 height 27
select select "8"
select select "2025"
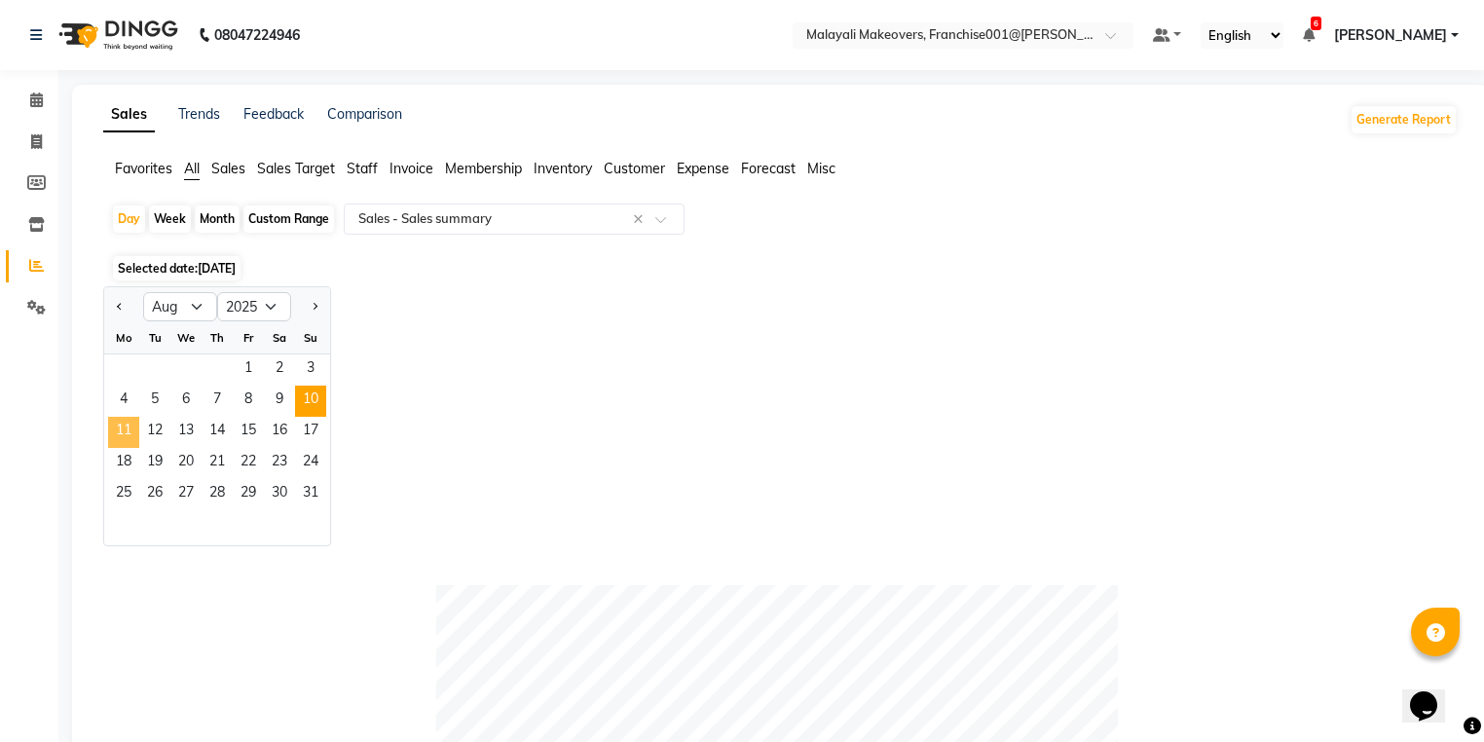
click at [125, 425] on span "11" at bounding box center [123, 432] width 31 height 31
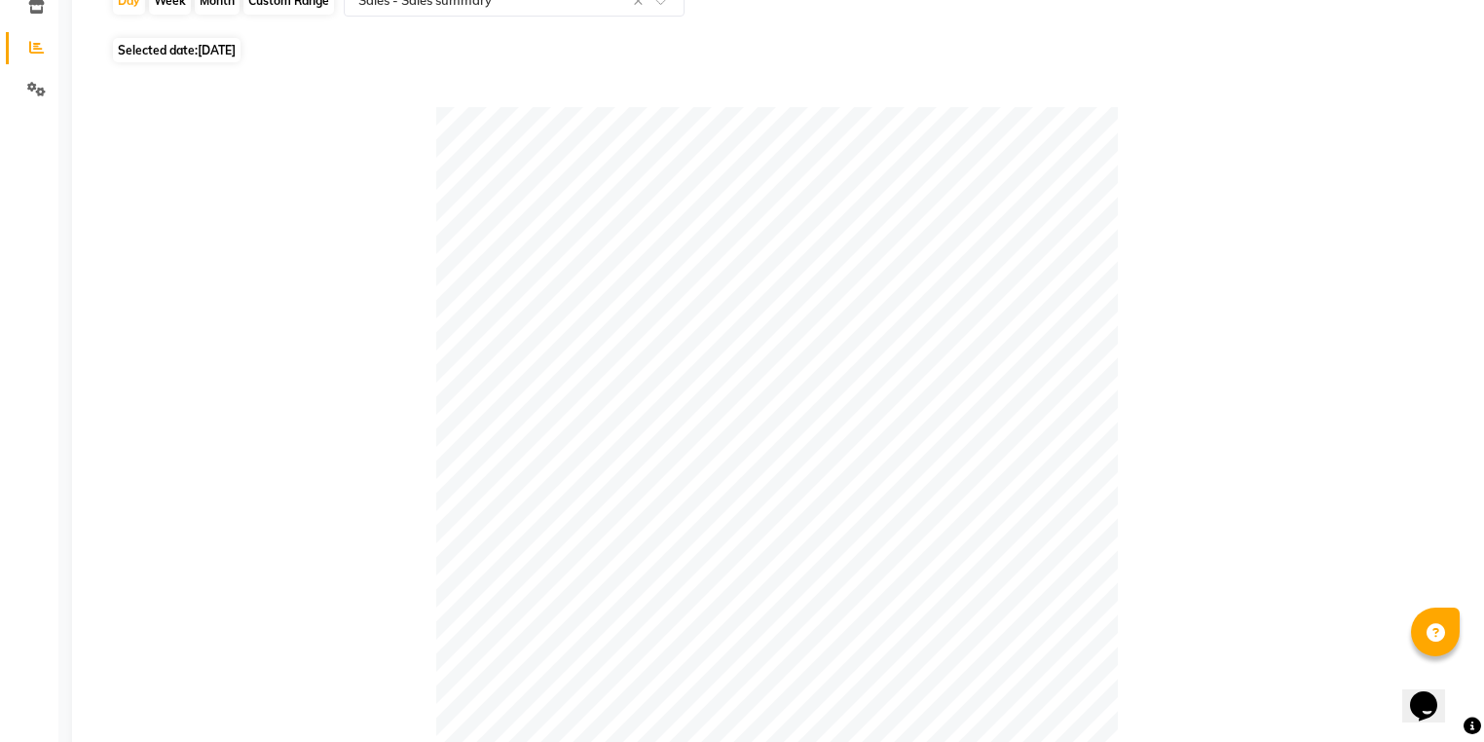
scroll to position [16, 0]
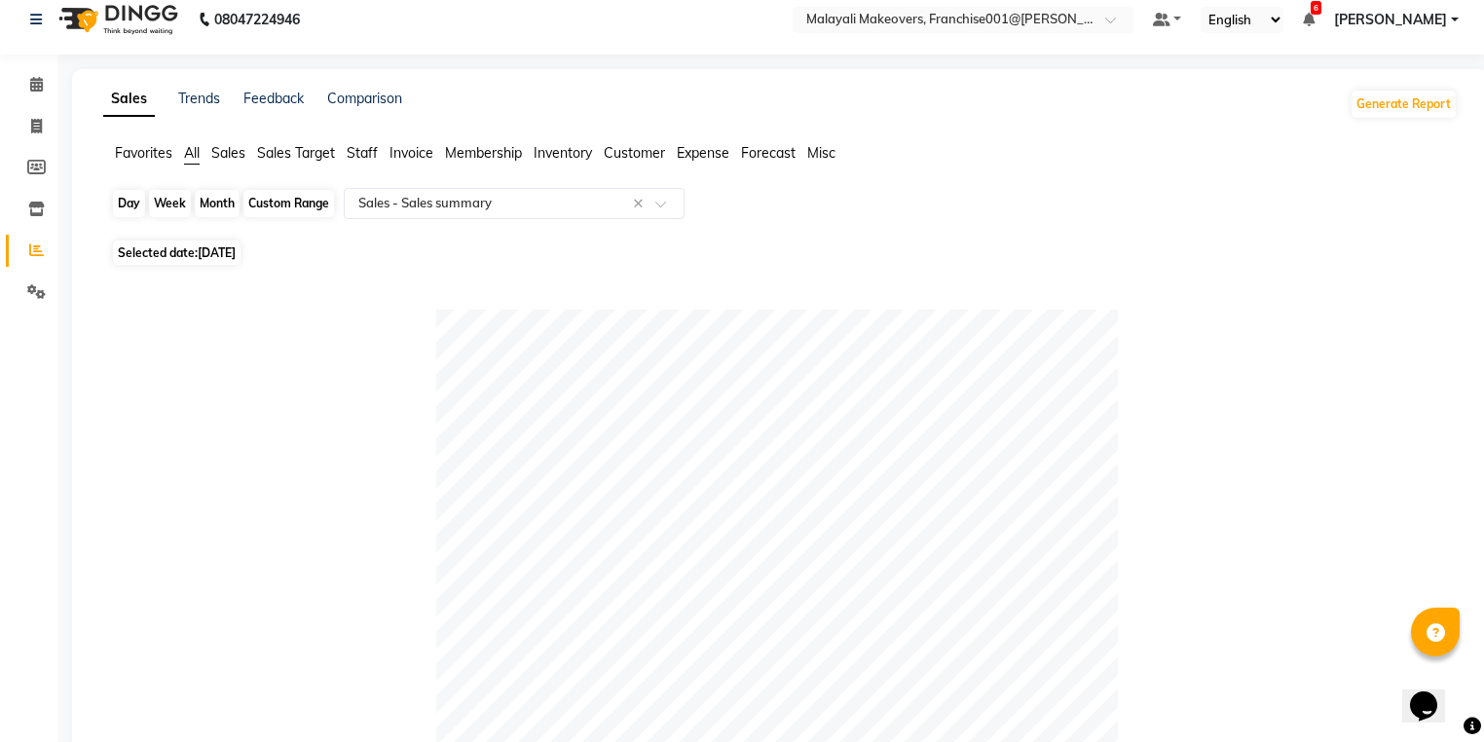
click at [129, 198] on div "Day" at bounding box center [129, 203] width 32 height 27
select select "8"
select select "2025"
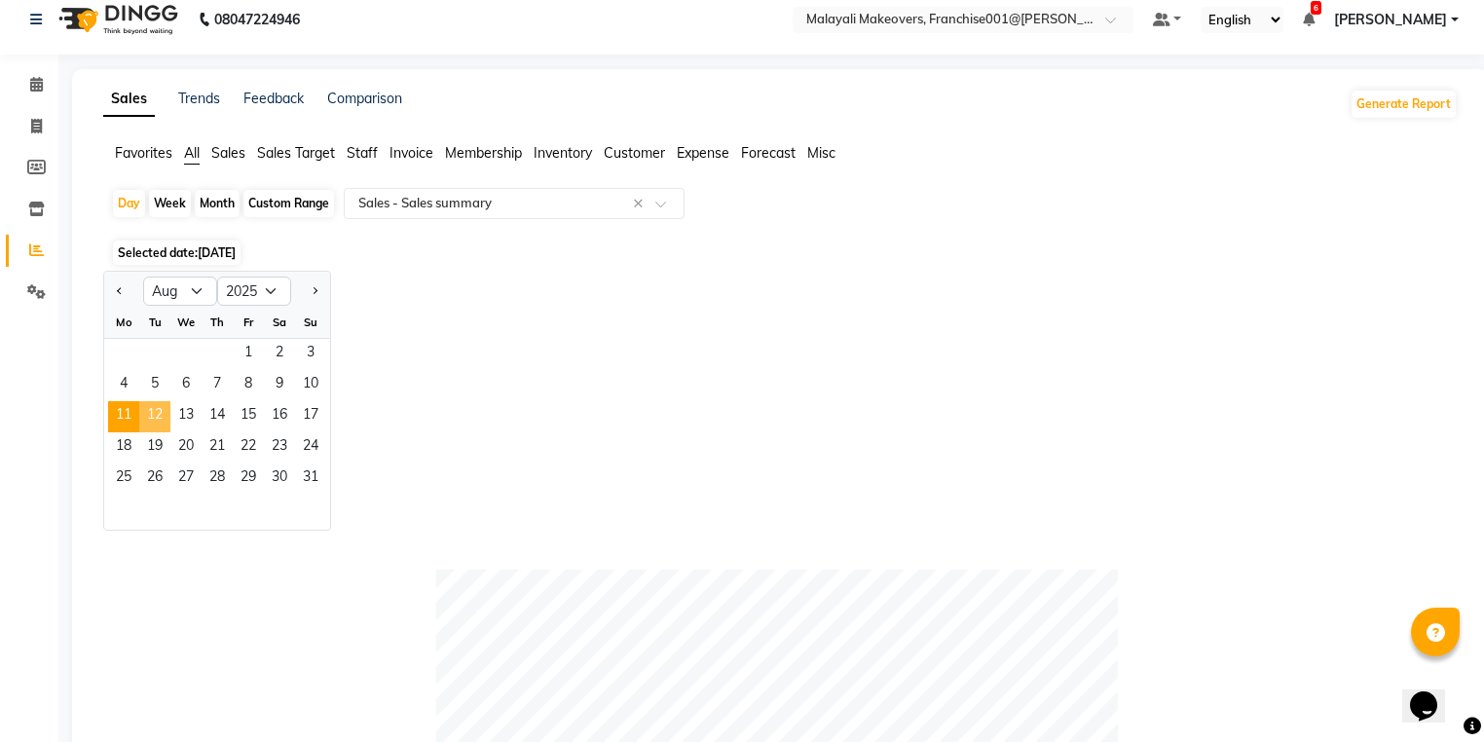
click at [155, 405] on span "12" at bounding box center [154, 416] width 31 height 31
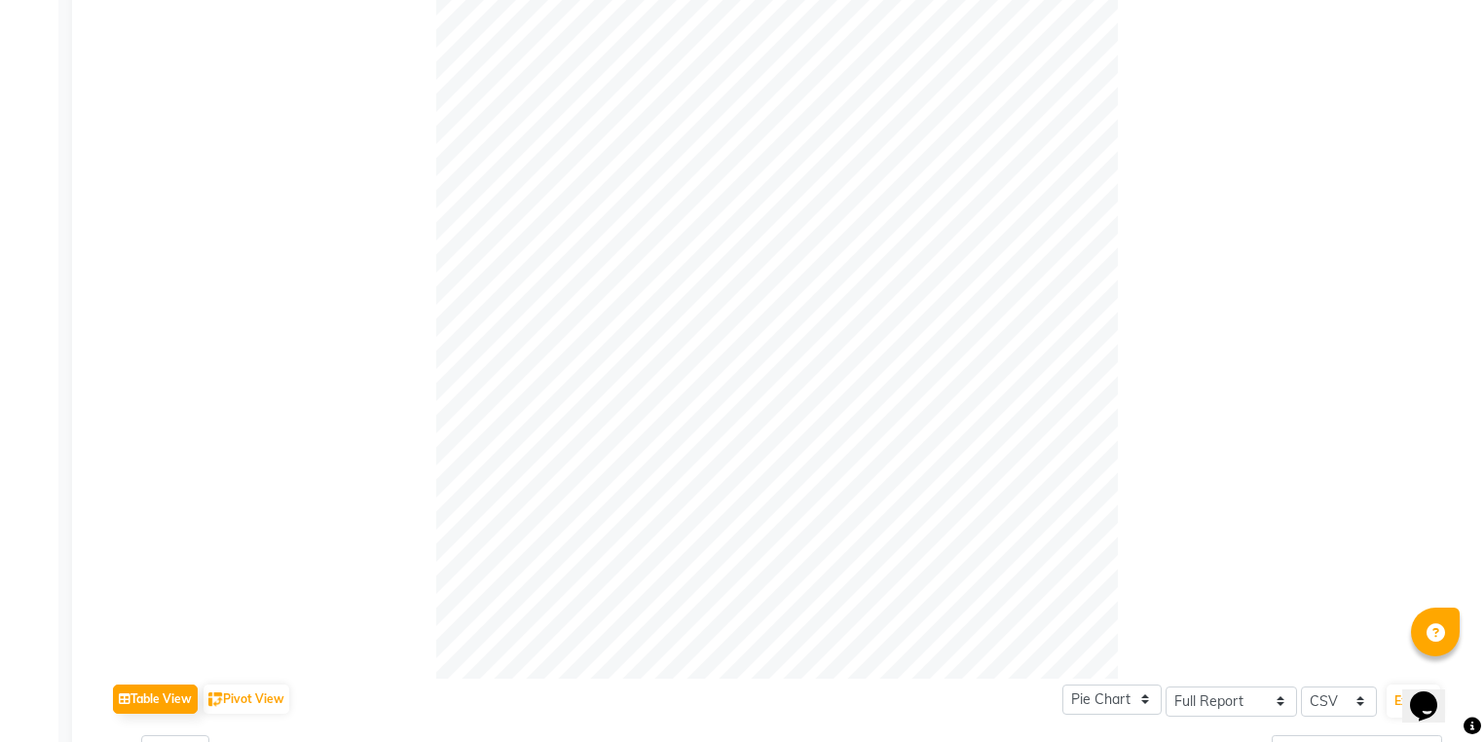
scroll to position [93, 0]
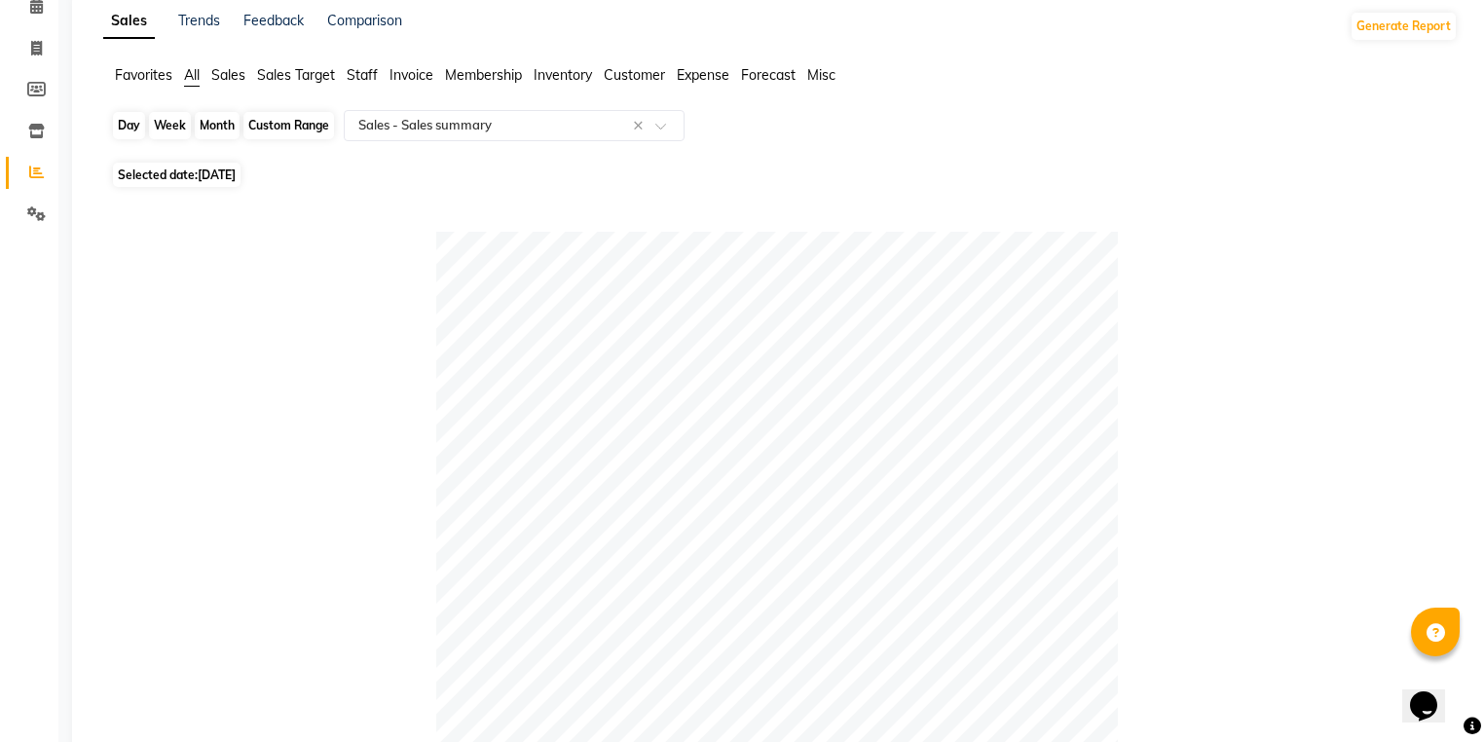
click at [125, 118] on div "Day" at bounding box center [129, 125] width 32 height 27
select select "8"
select select "2025"
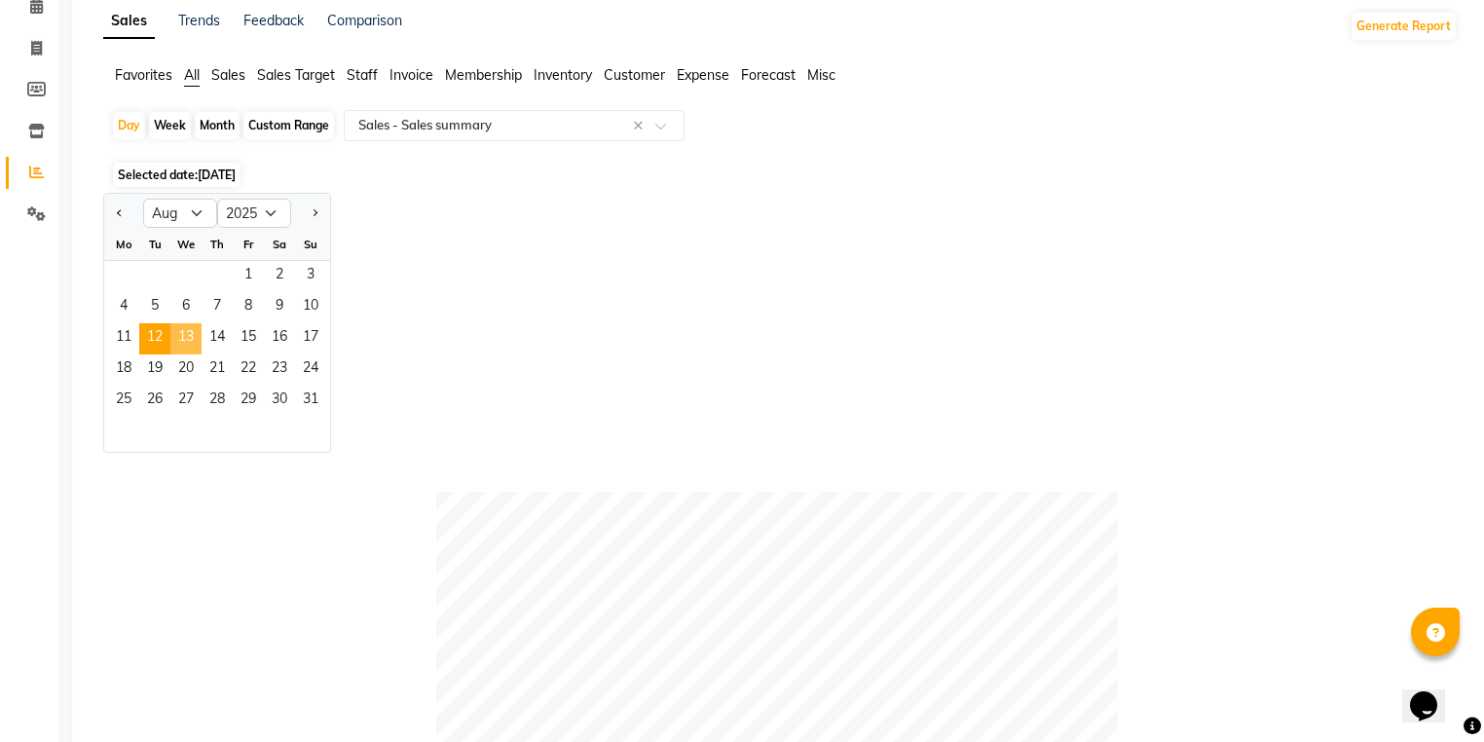
click at [196, 338] on span "13" at bounding box center [185, 338] width 31 height 31
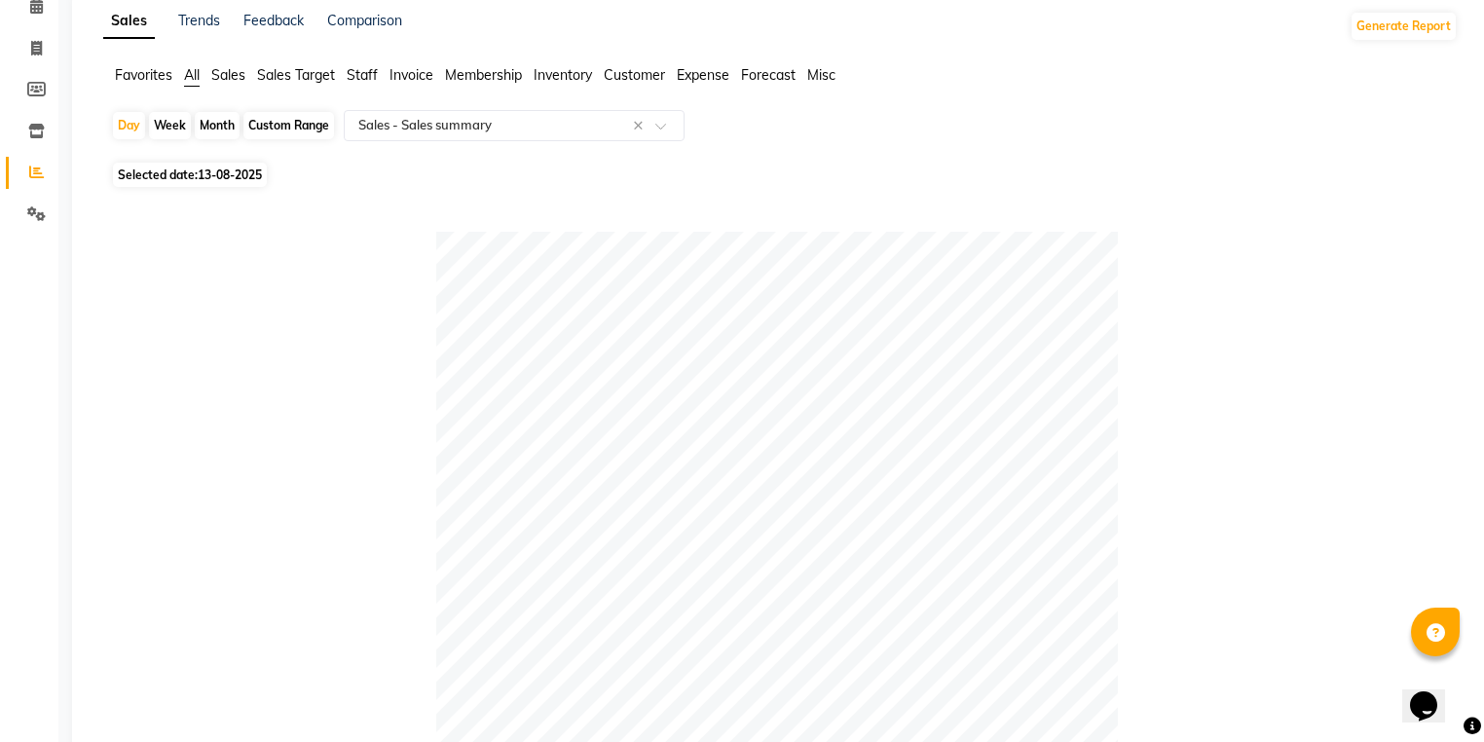
click at [148, 115] on div "Day Week Month Custom Range Select Report Type × Sales - Sales summary ×" at bounding box center [780, 133] width 1339 height 47
click at [119, 129] on div "Day" at bounding box center [129, 125] width 32 height 27
select select "8"
select select "2025"
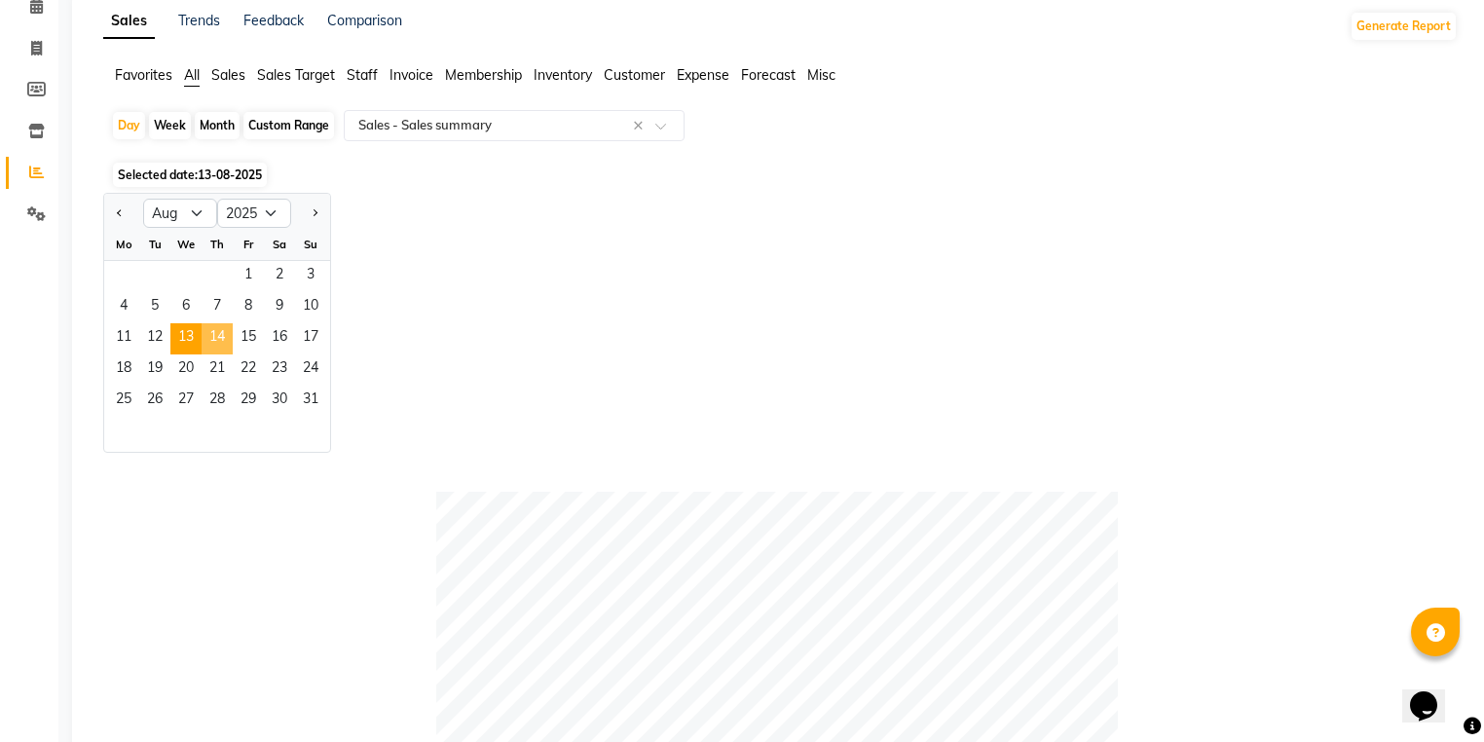
click at [230, 345] on span "14" at bounding box center [217, 338] width 31 height 31
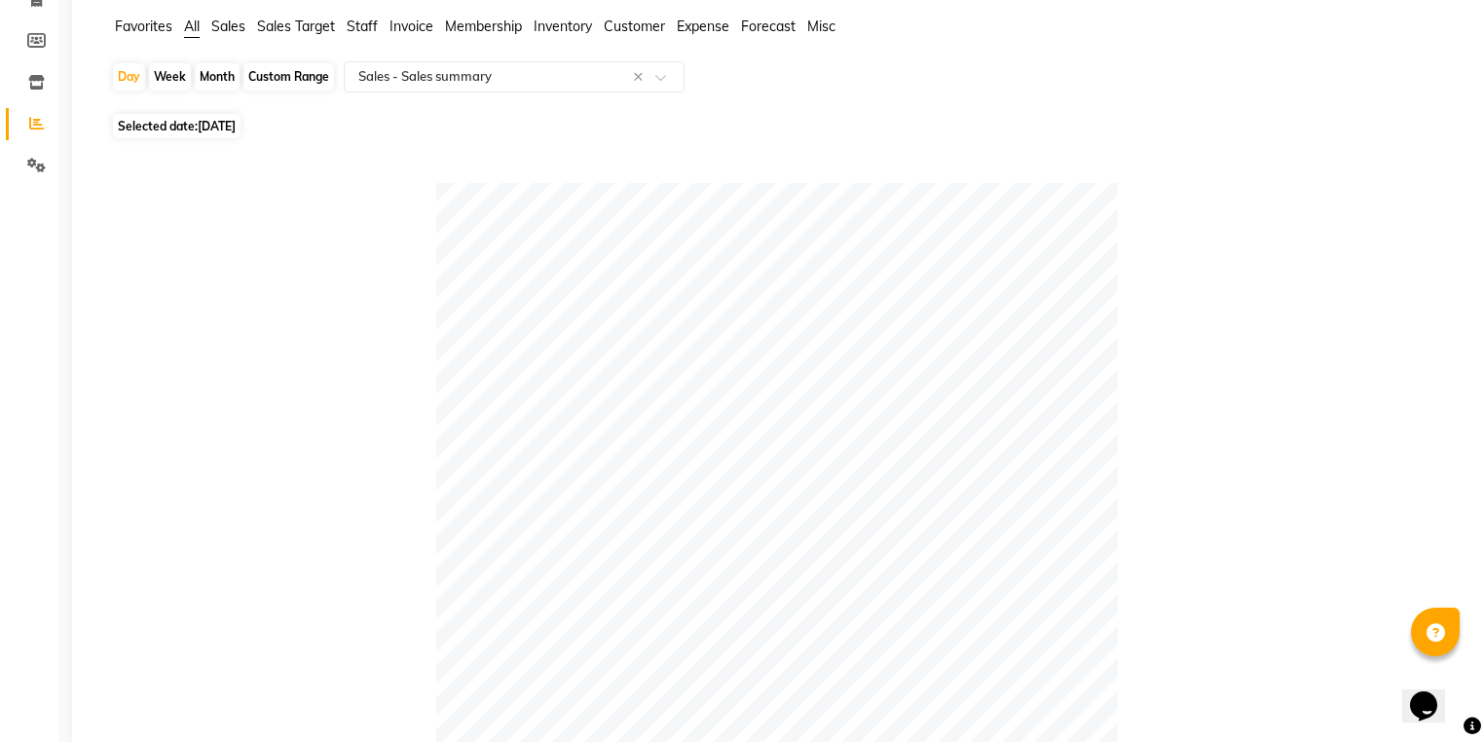
scroll to position [0, 0]
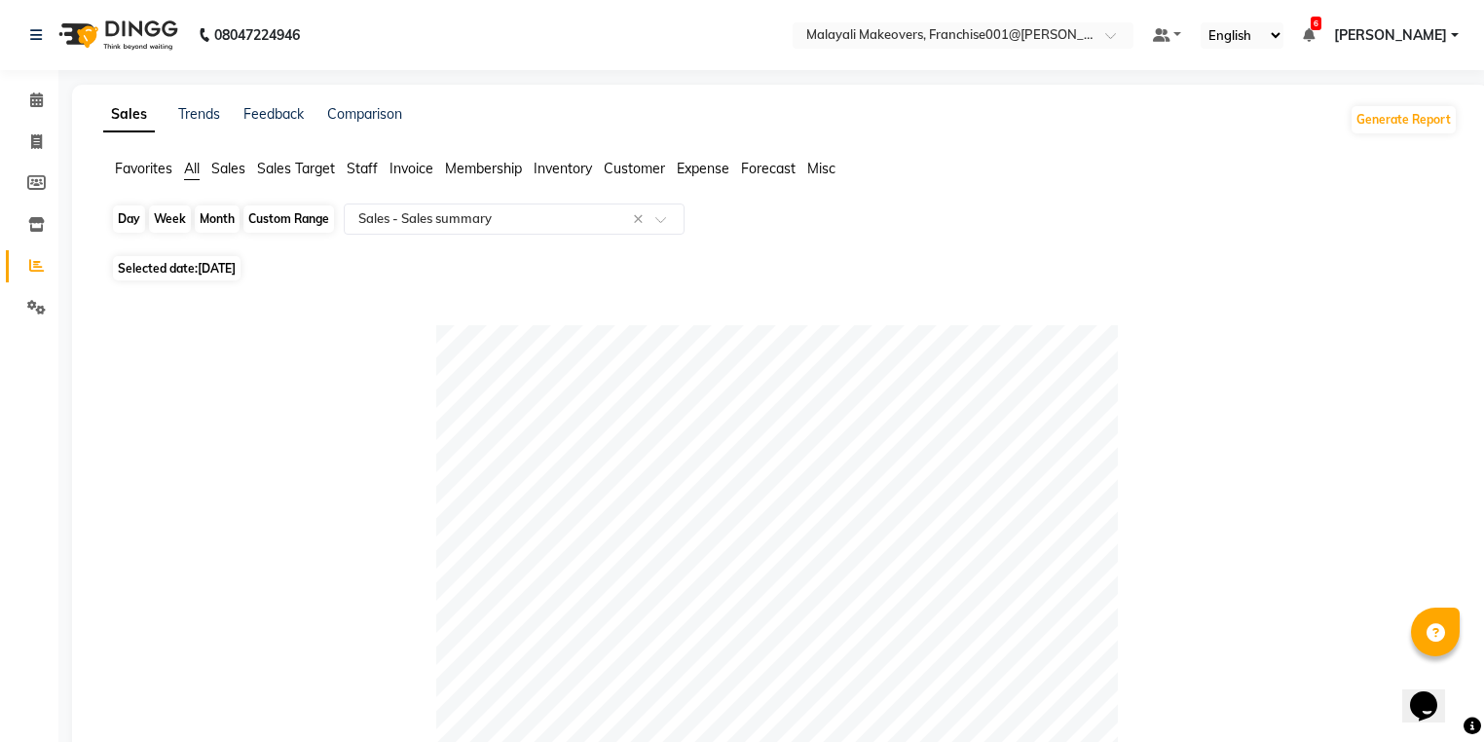
click at [132, 220] on div "Day" at bounding box center [129, 218] width 32 height 27
select select "8"
select select "2025"
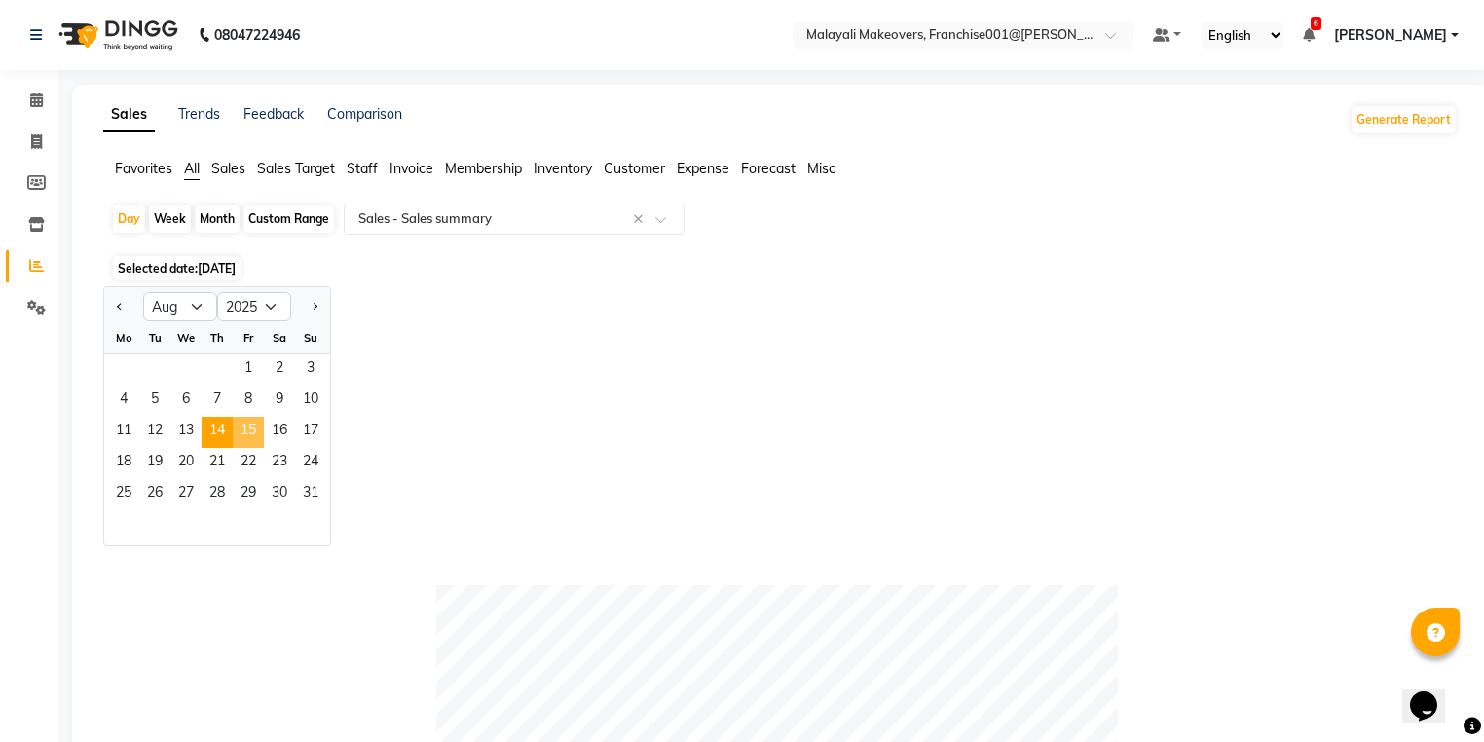
click at [262, 443] on span "15" at bounding box center [248, 432] width 31 height 31
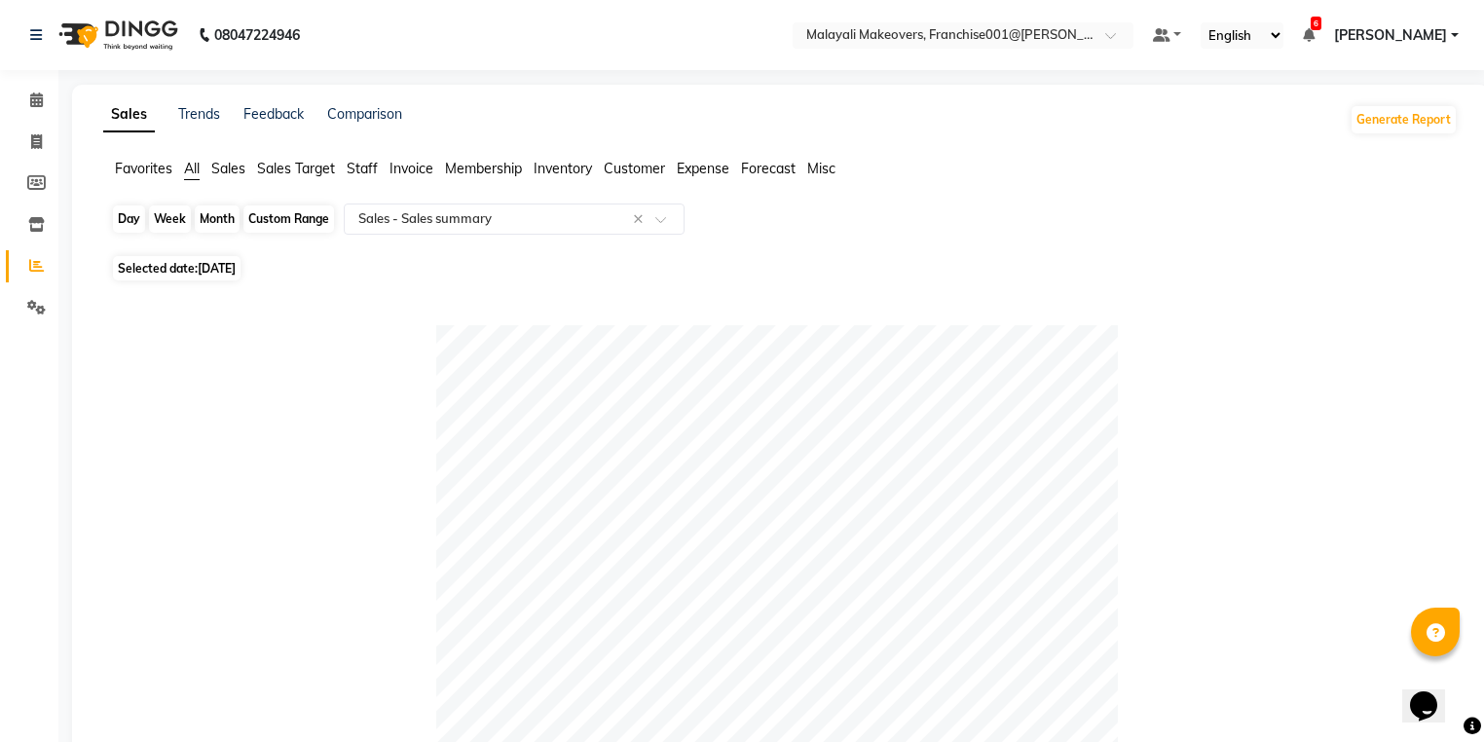
click at [131, 224] on div "Day" at bounding box center [129, 218] width 32 height 27
select select "8"
select select "2025"
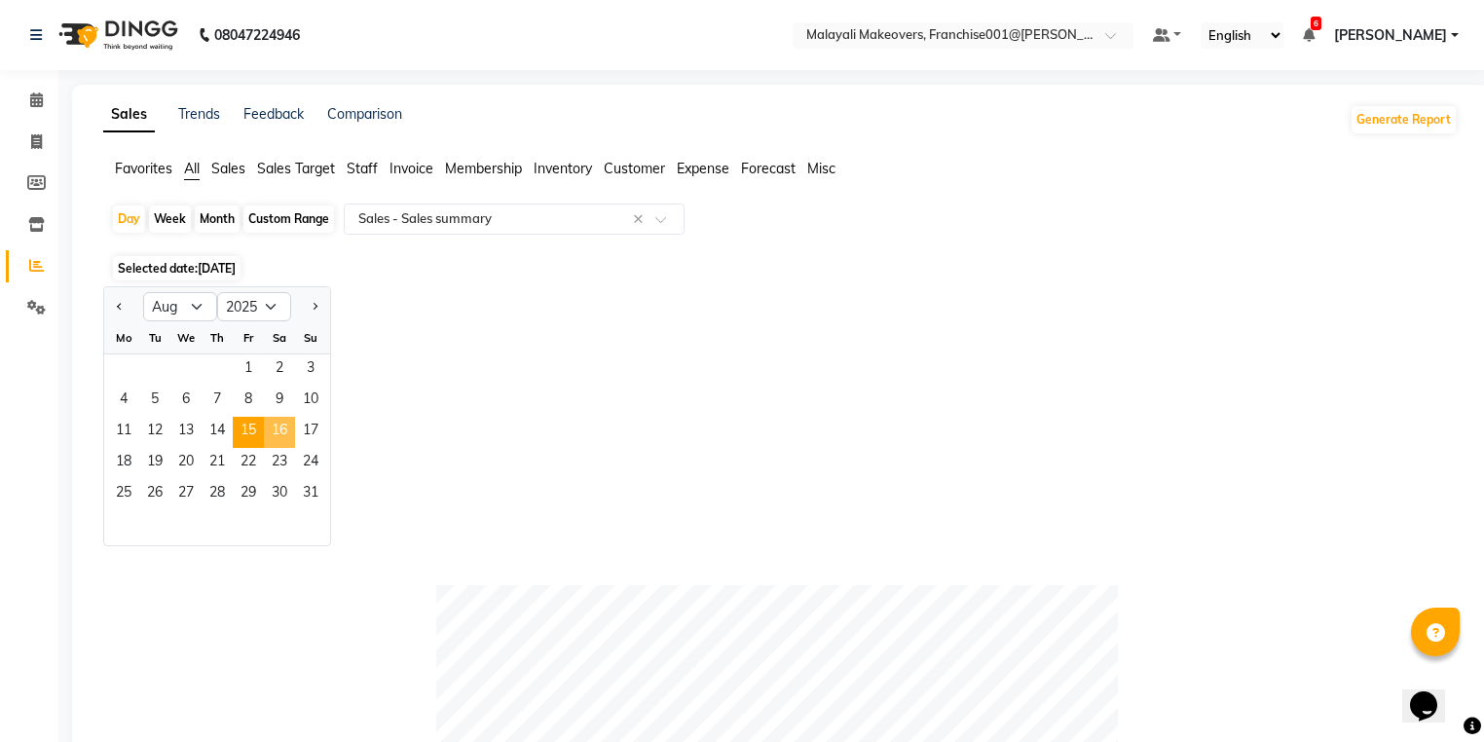
click at [264, 436] on span "16" at bounding box center [279, 432] width 31 height 31
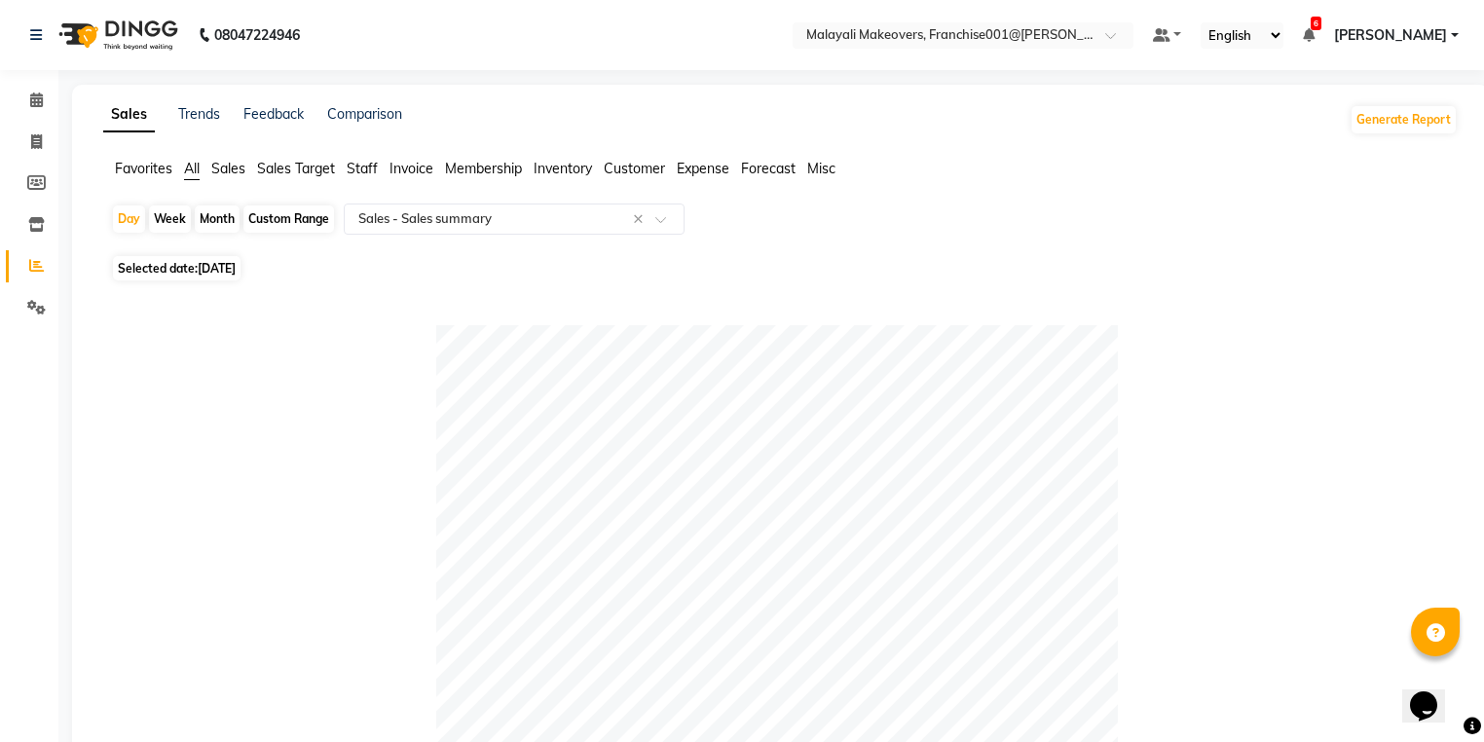
click at [130, 204] on div "Day Week Month Custom Range Select Report Type × Sales - Sales summary ×" at bounding box center [780, 226] width 1339 height 47
click at [130, 210] on div "Day" at bounding box center [129, 218] width 32 height 27
select select "8"
select select "2025"
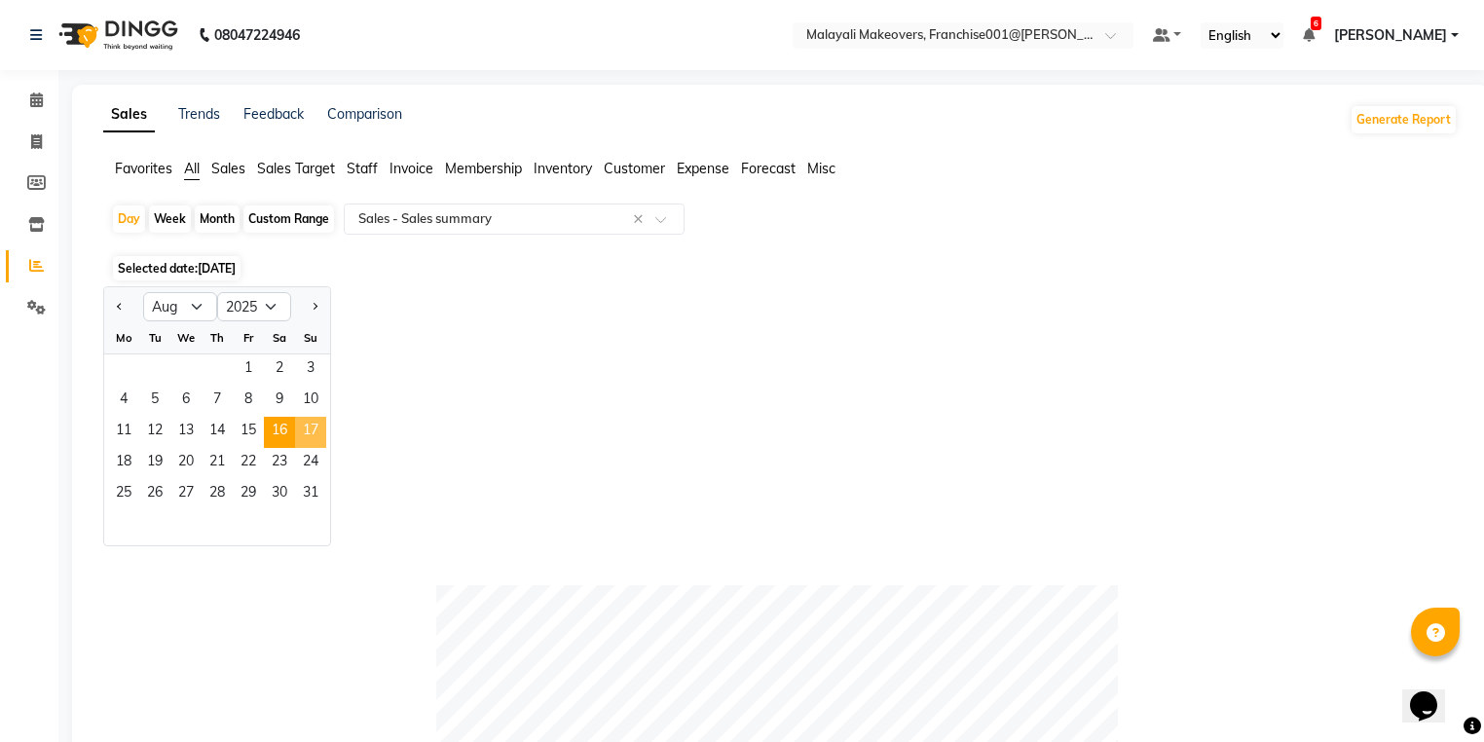
click at [323, 439] on span "17" at bounding box center [310, 432] width 31 height 31
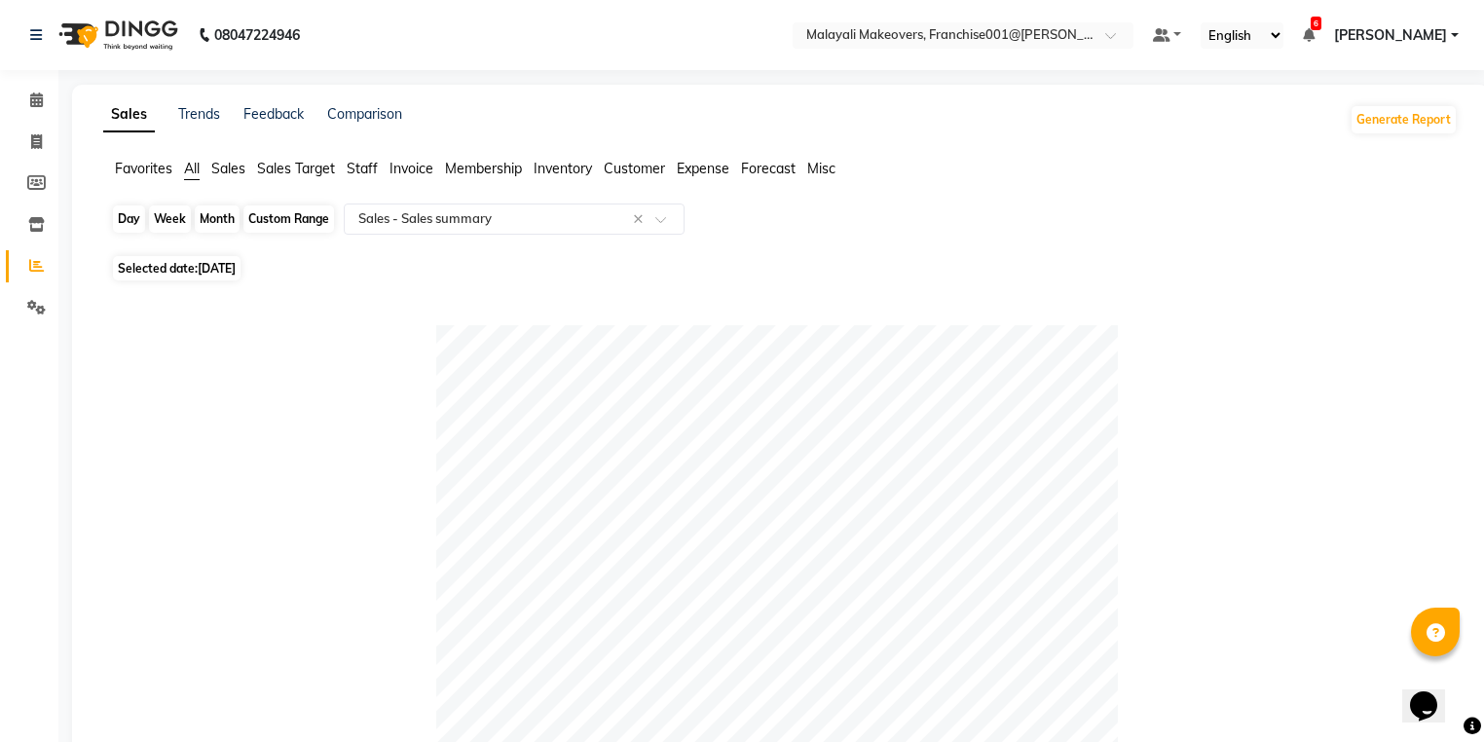
click at [128, 218] on div "Day" at bounding box center [129, 218] width 32 height 27
select select "8"
select select "2025"
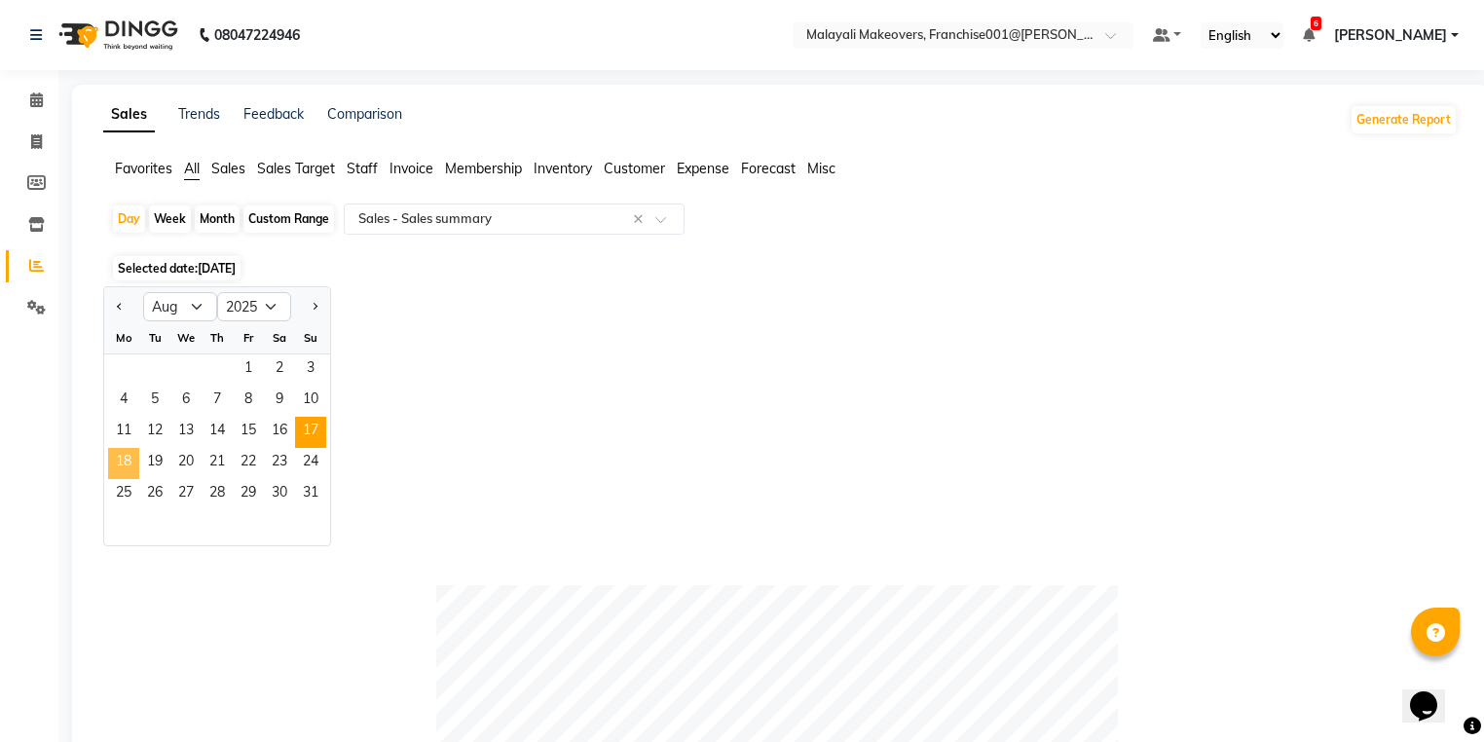
click at [113, 464] on span "18" at bounding box center [123, 463] width 31 height 31
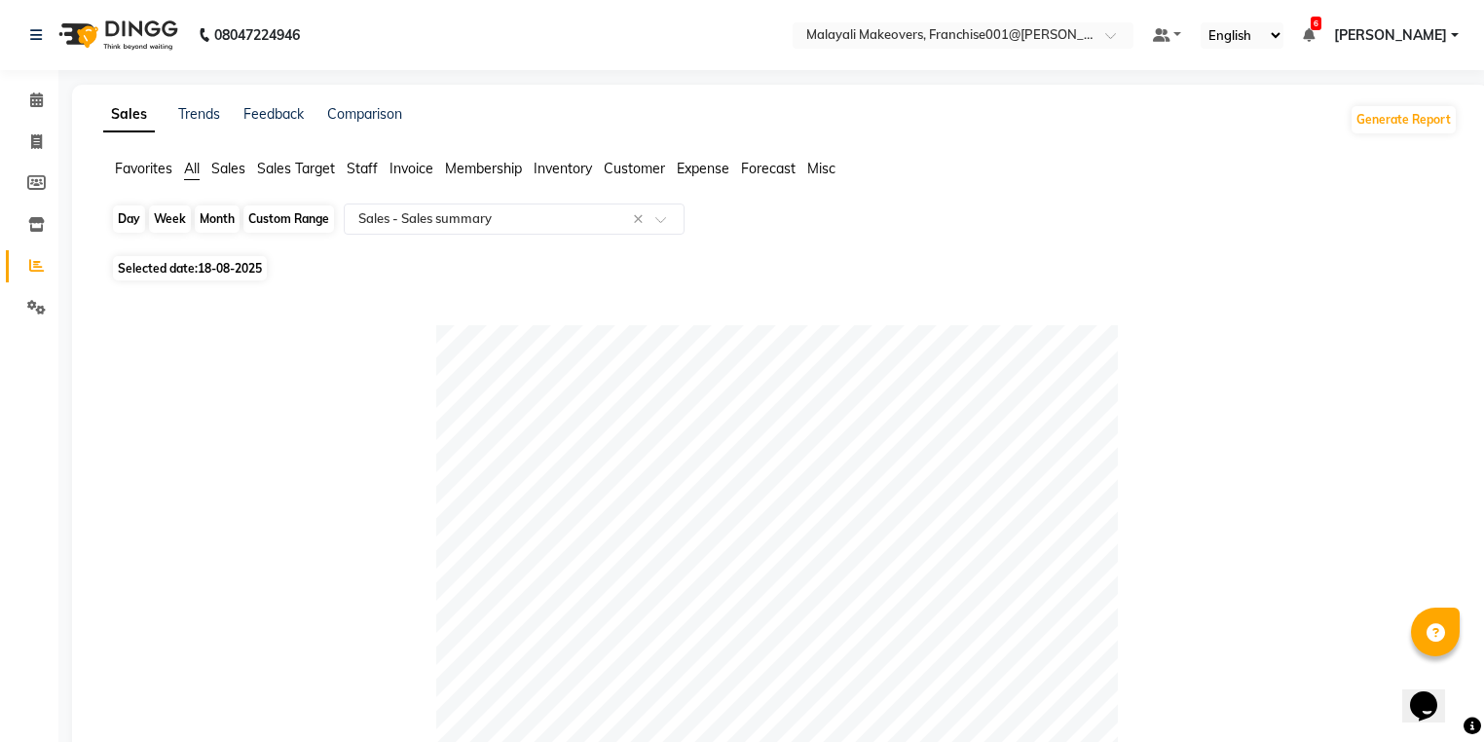
click at [121, 221] on div "Day" at bounding box center [129, 218] width 32 height 27
select select "8"
select select "2025"
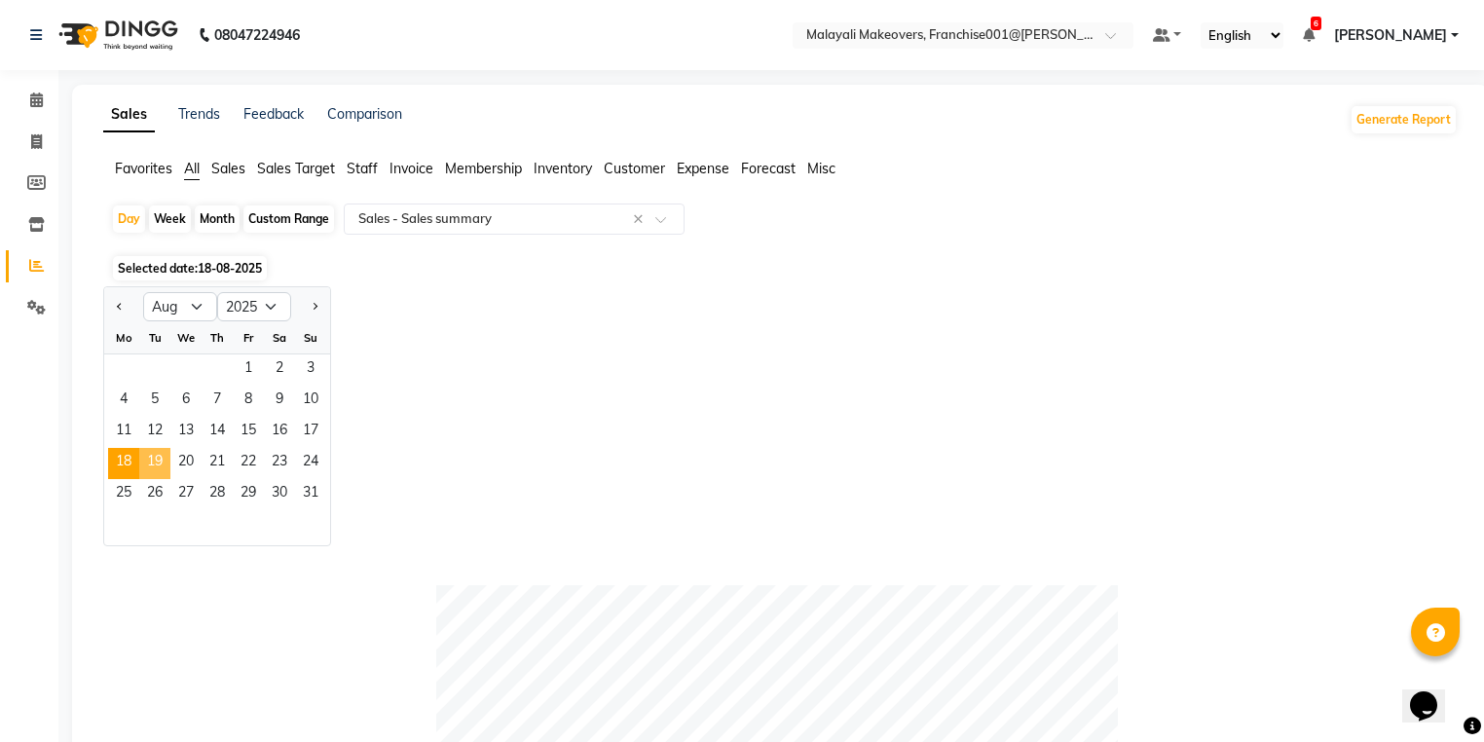
click at [152, 475] on span "19" at bounding box center [154, 463] width 31 height 31
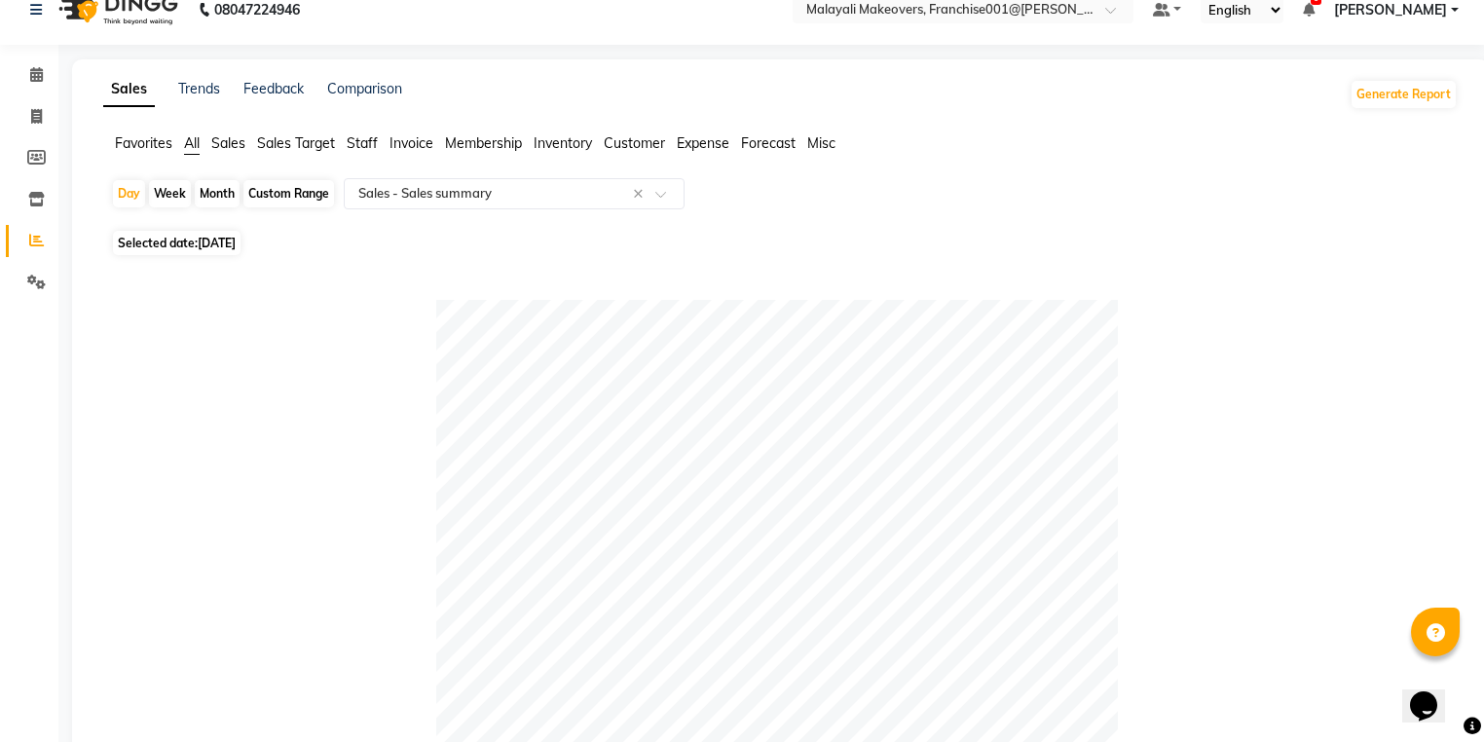
scroll to position [16, 0]
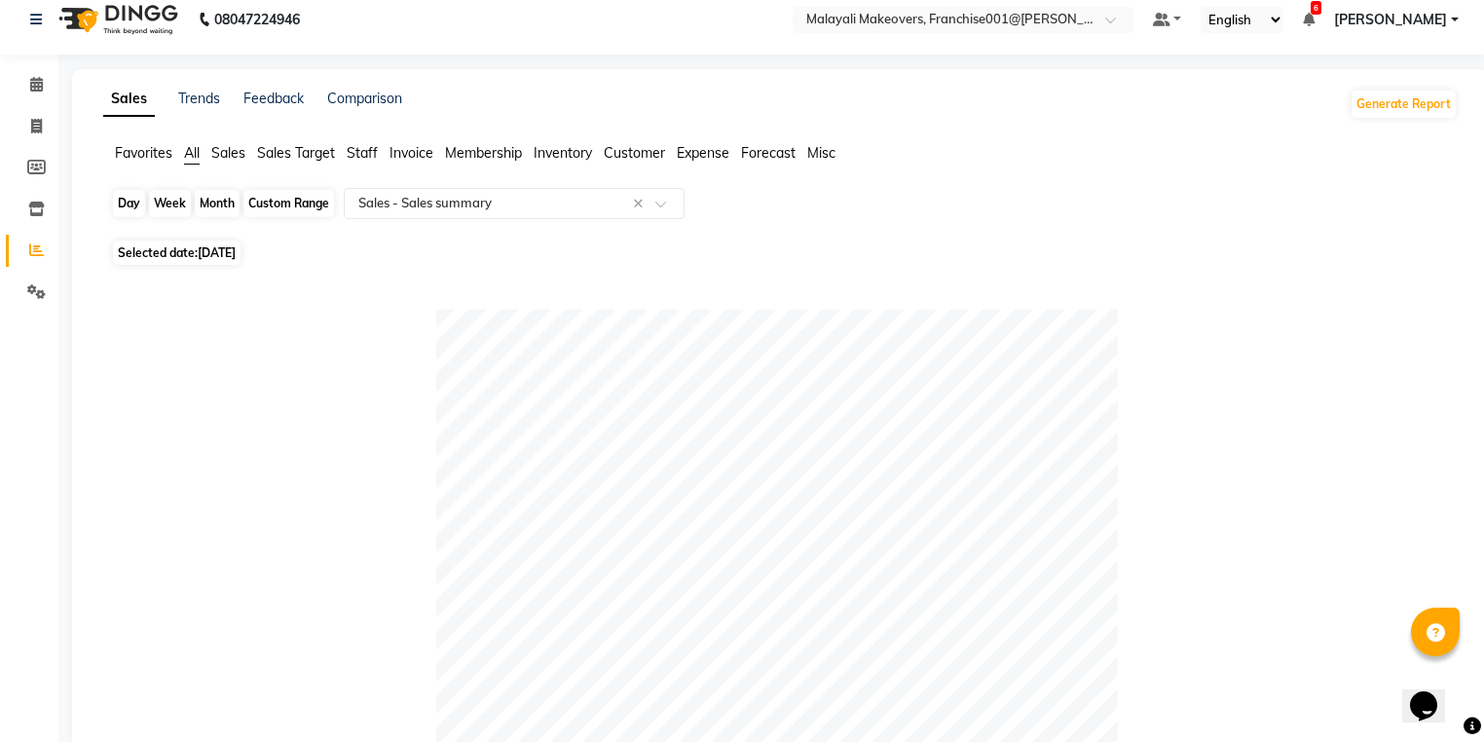
click at [132, 203] on div "Day" at bounding box center [129, 203] width 32 height 27
select select "8"
select select "2025"
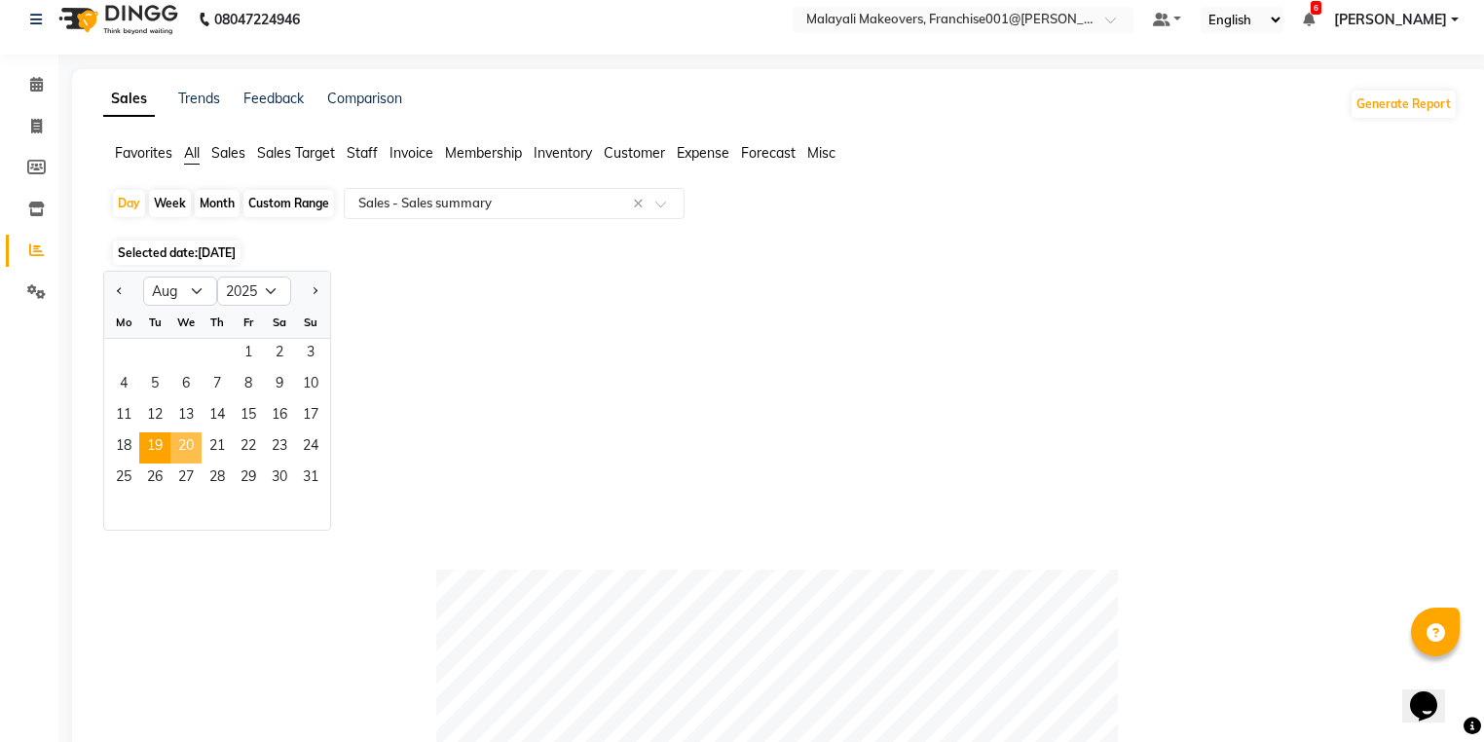
click at [180, 444] on span "20" at bounding box center [185, 447] width 31 height 31
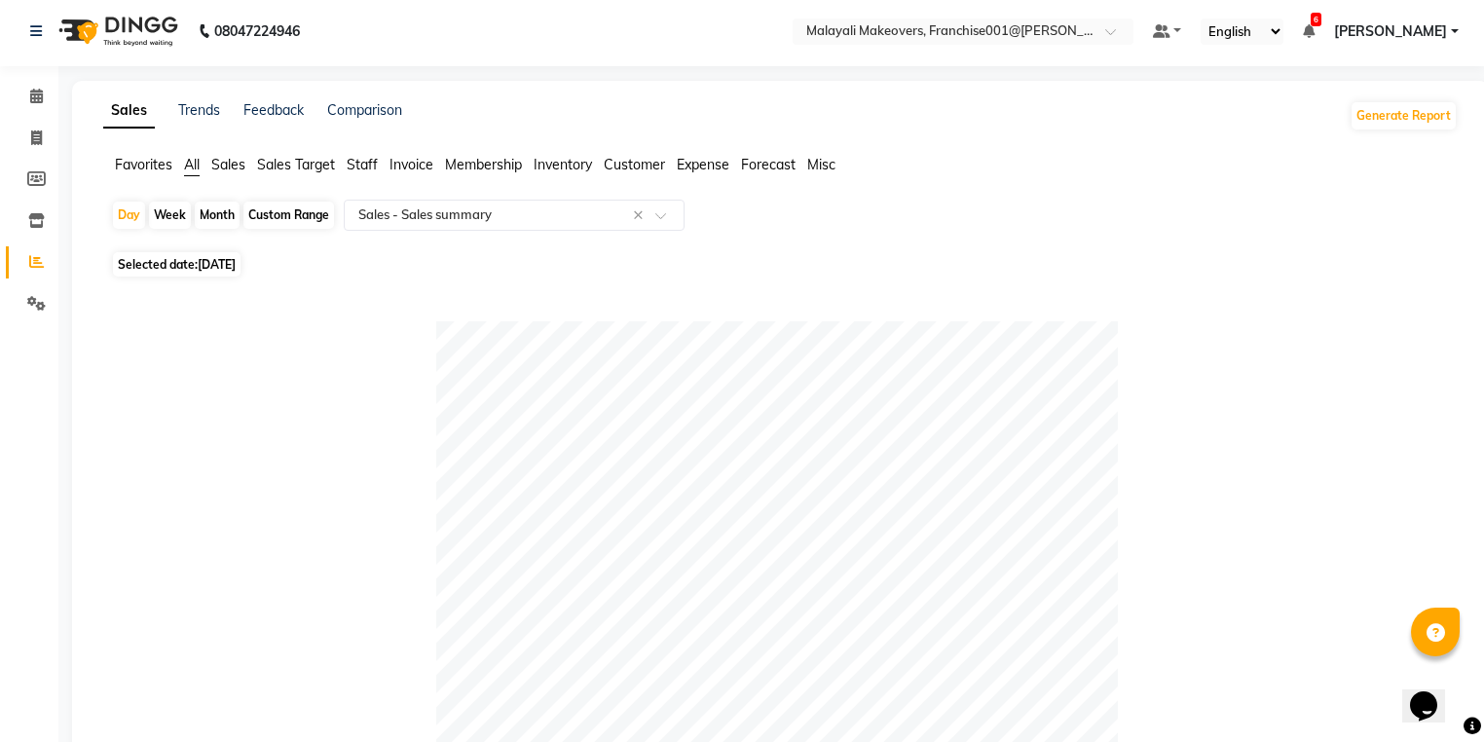
scroll to position [0, 0]
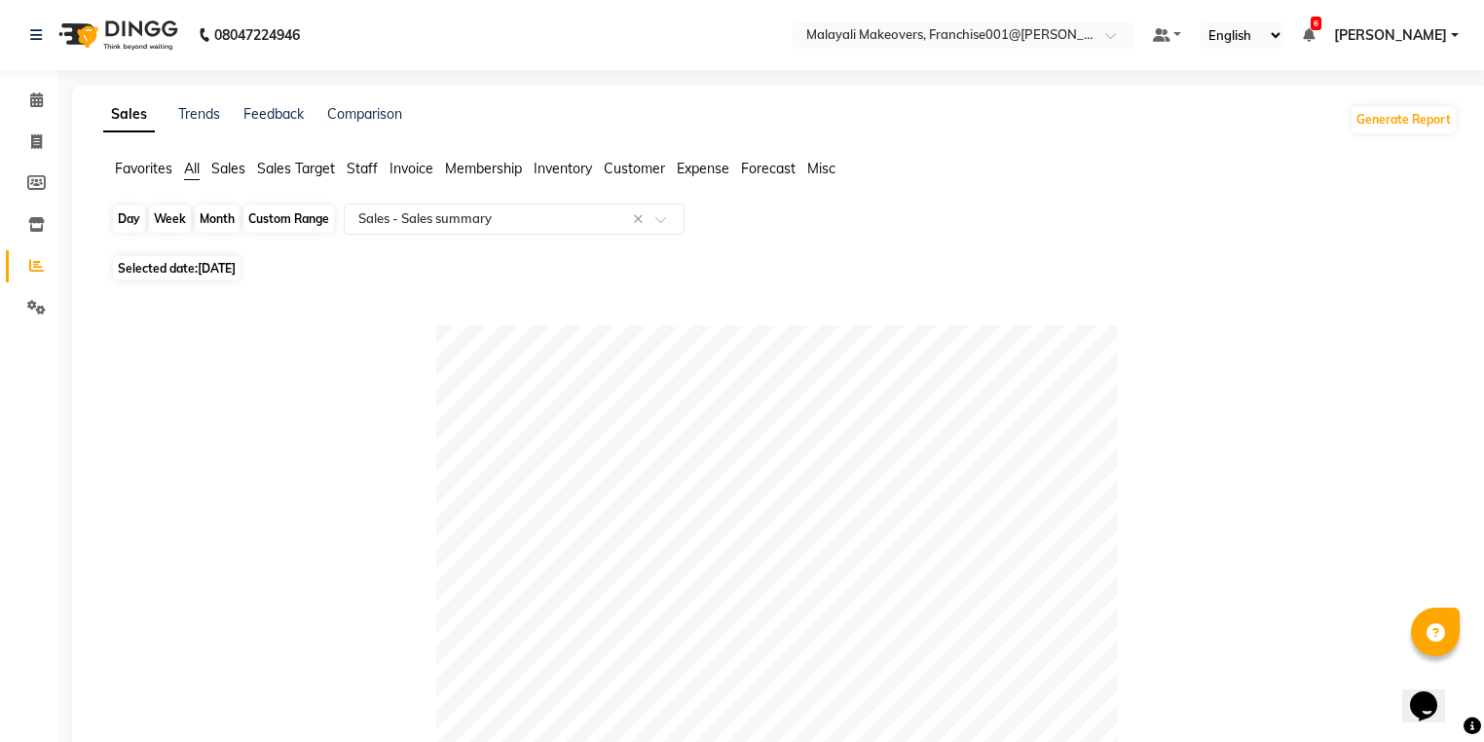
click at [130, 228] on div "Day" at bounding box center [129, 218] width 32 height 27
select select "8"
select select "2025"
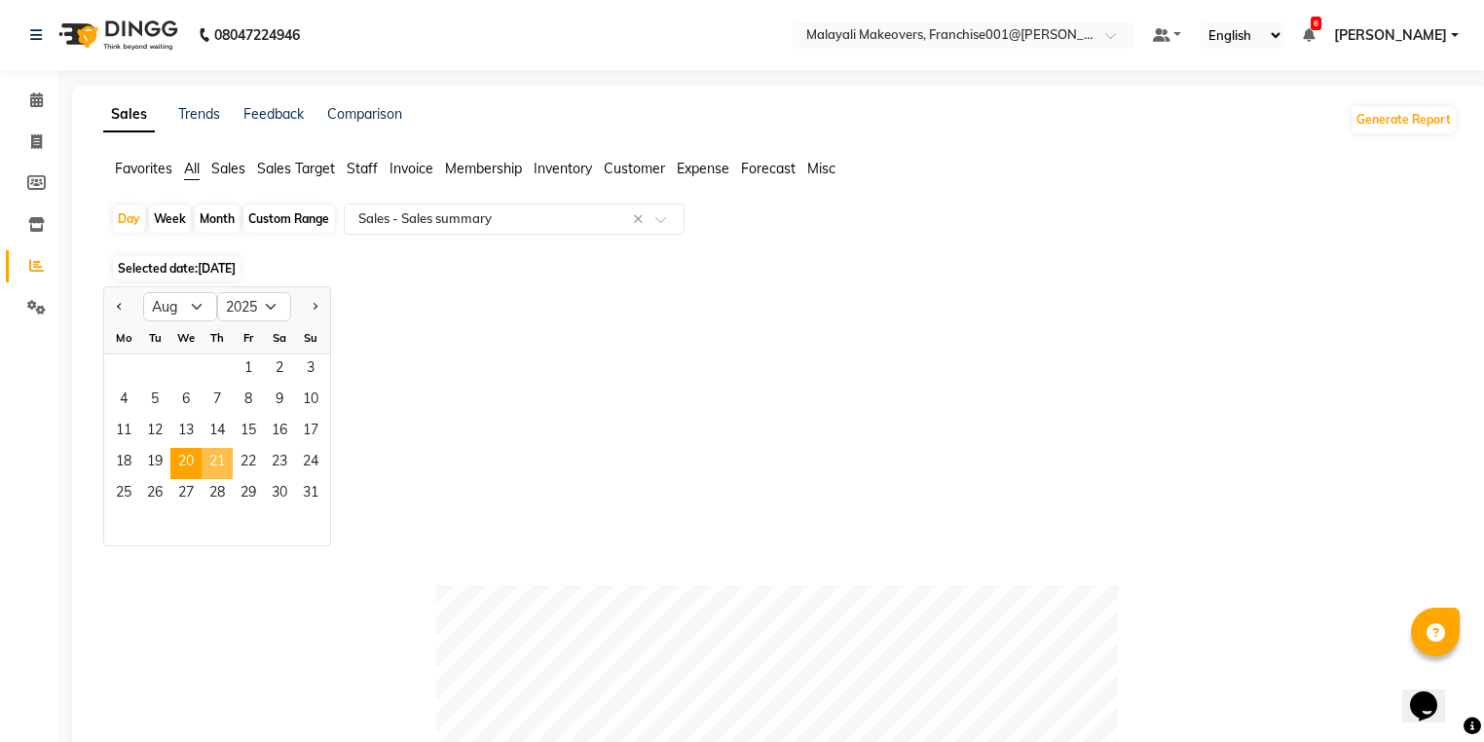
click at [226, 456] on span "21" at bounding box center [217, 463] width 31 height 31
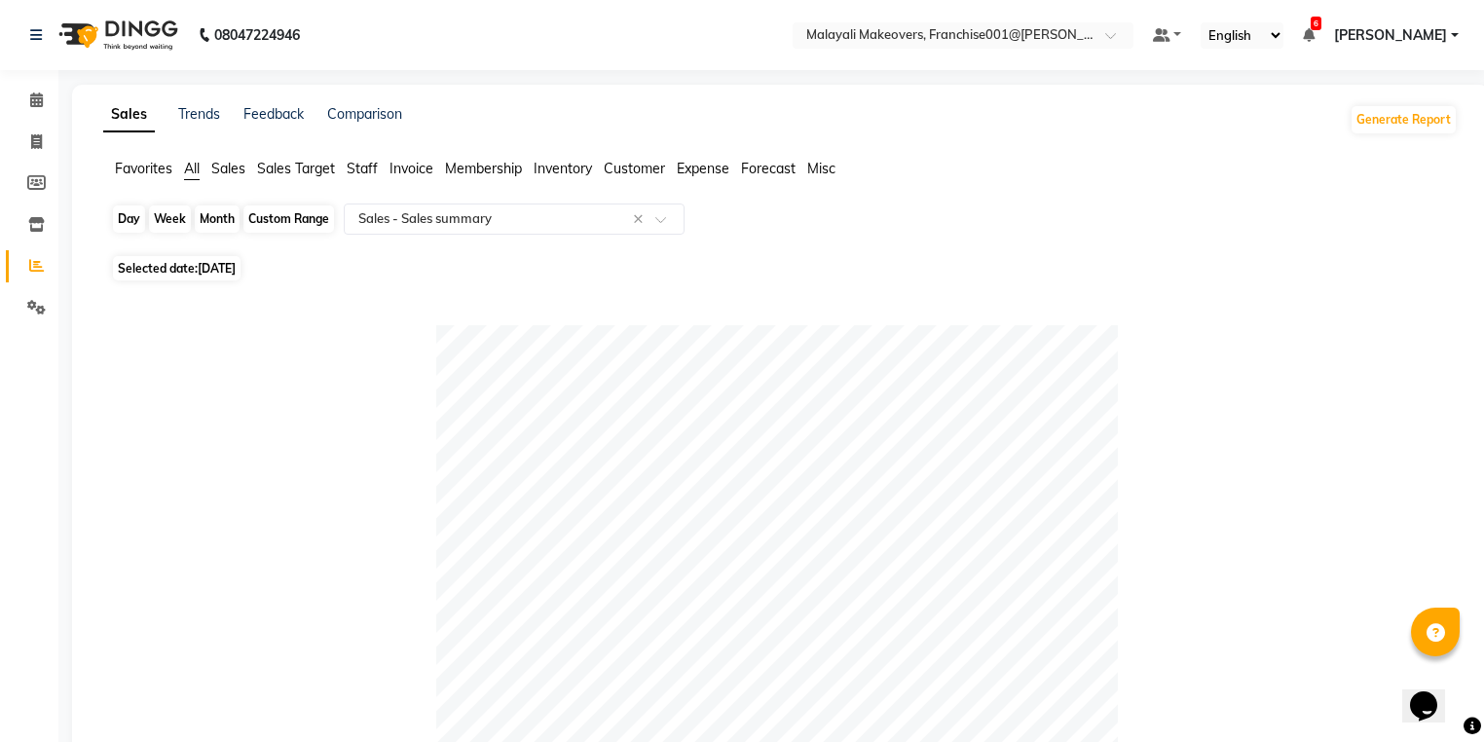
click at [118, 217] on div "Day" at bounding box center [129, 218] width 32 height 27
select select "8"
select select "2025"
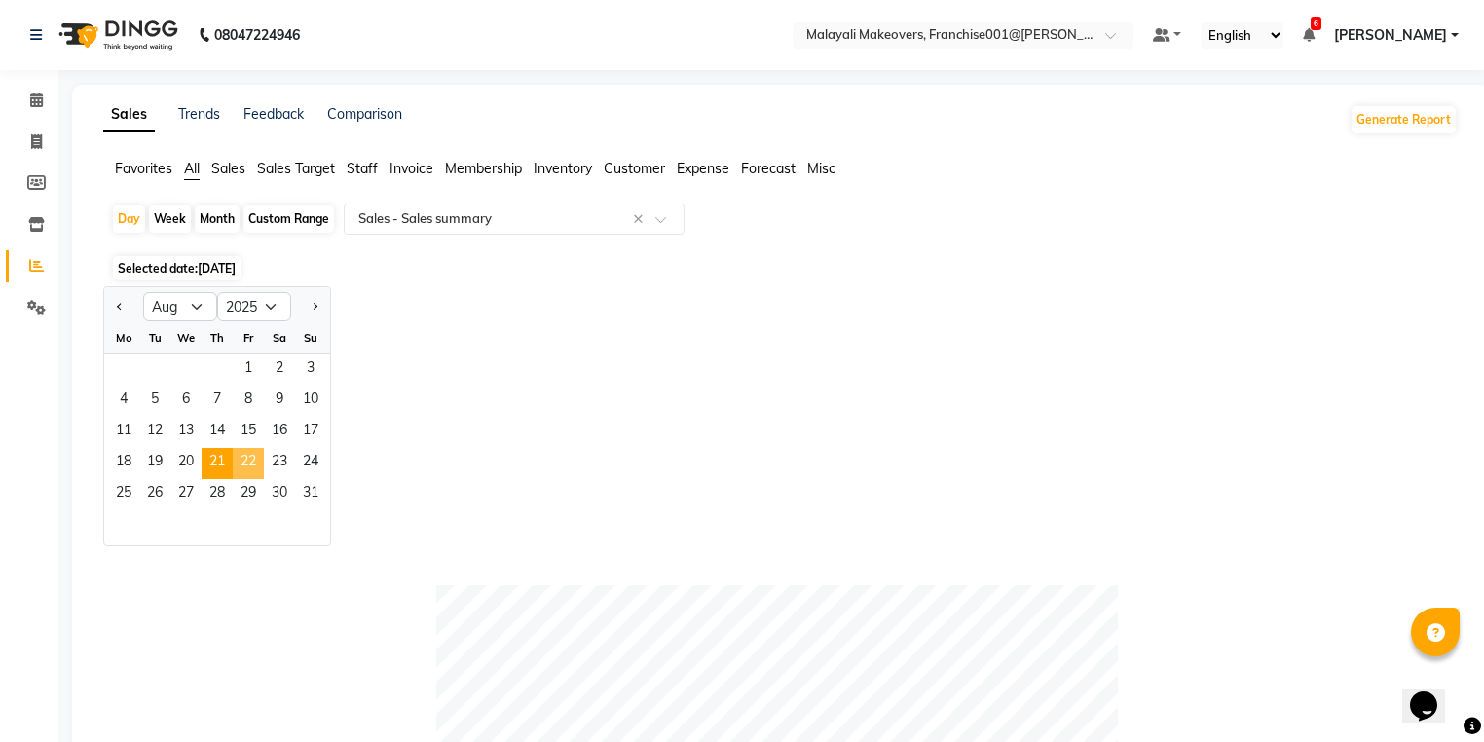
click at [250, 475] on span "22" at bounding box center [248, 463] width 31 height 31
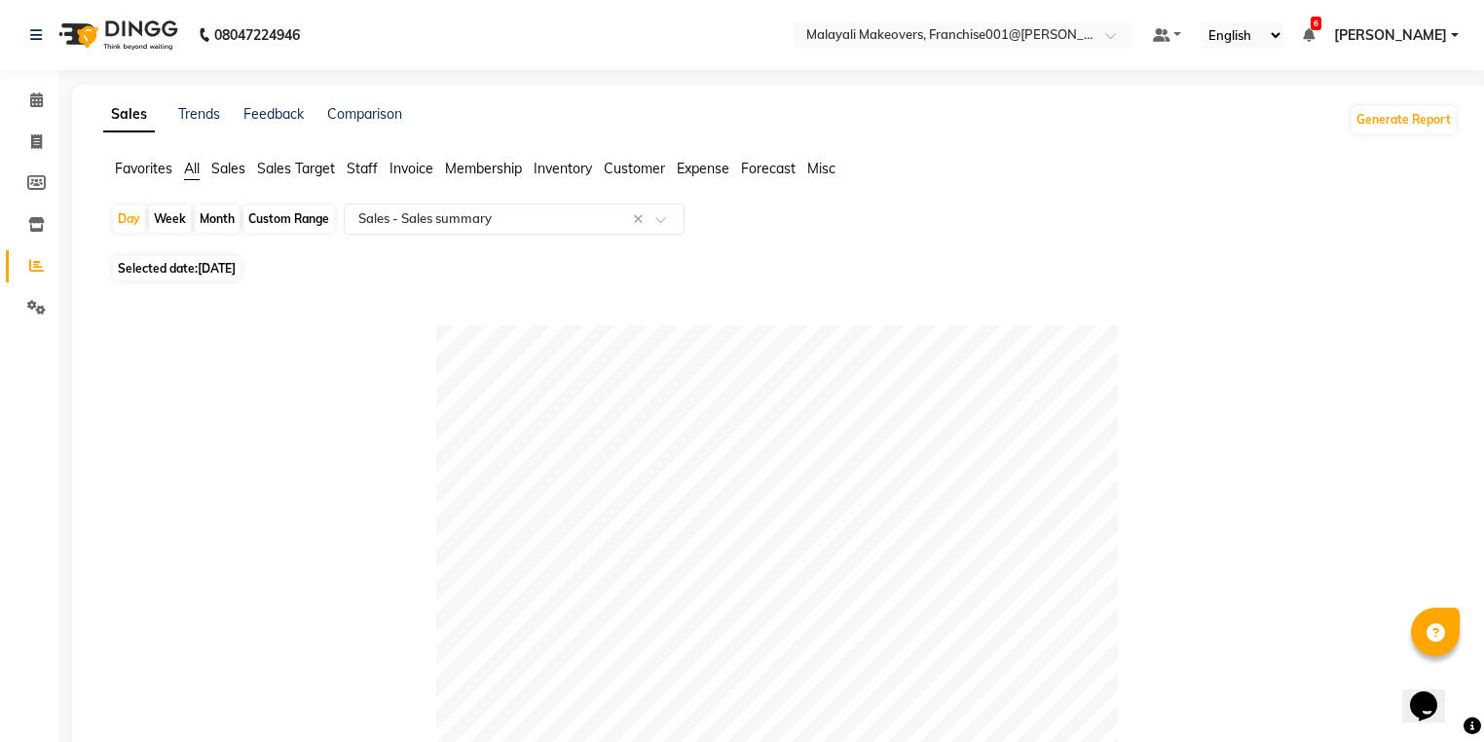
click at [117, 212] on div "Day" at bounding box center [129, 218] width 32 height 27
select select "8"
select select "2025"
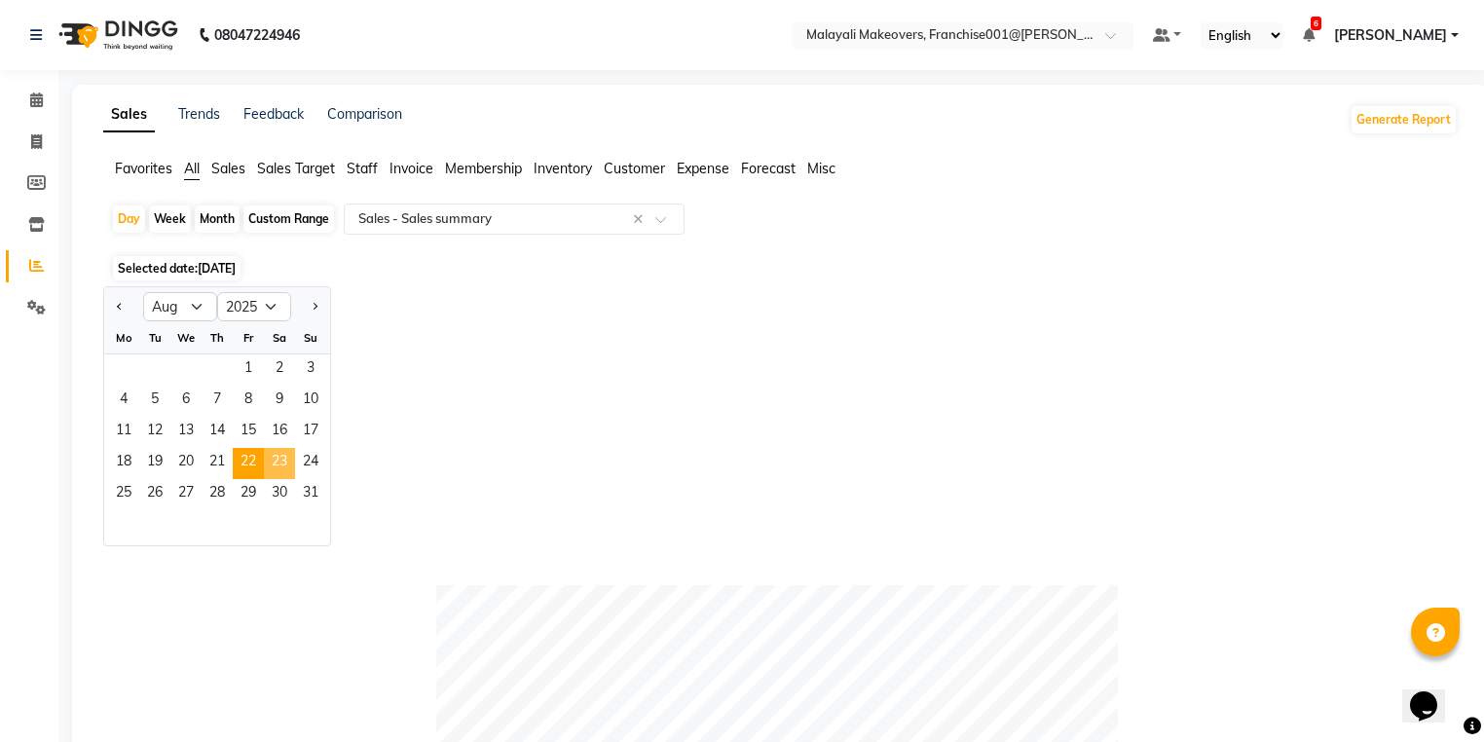
click at [279, 464] on span "23" at bounding box center [279, 463] width 31 height 31
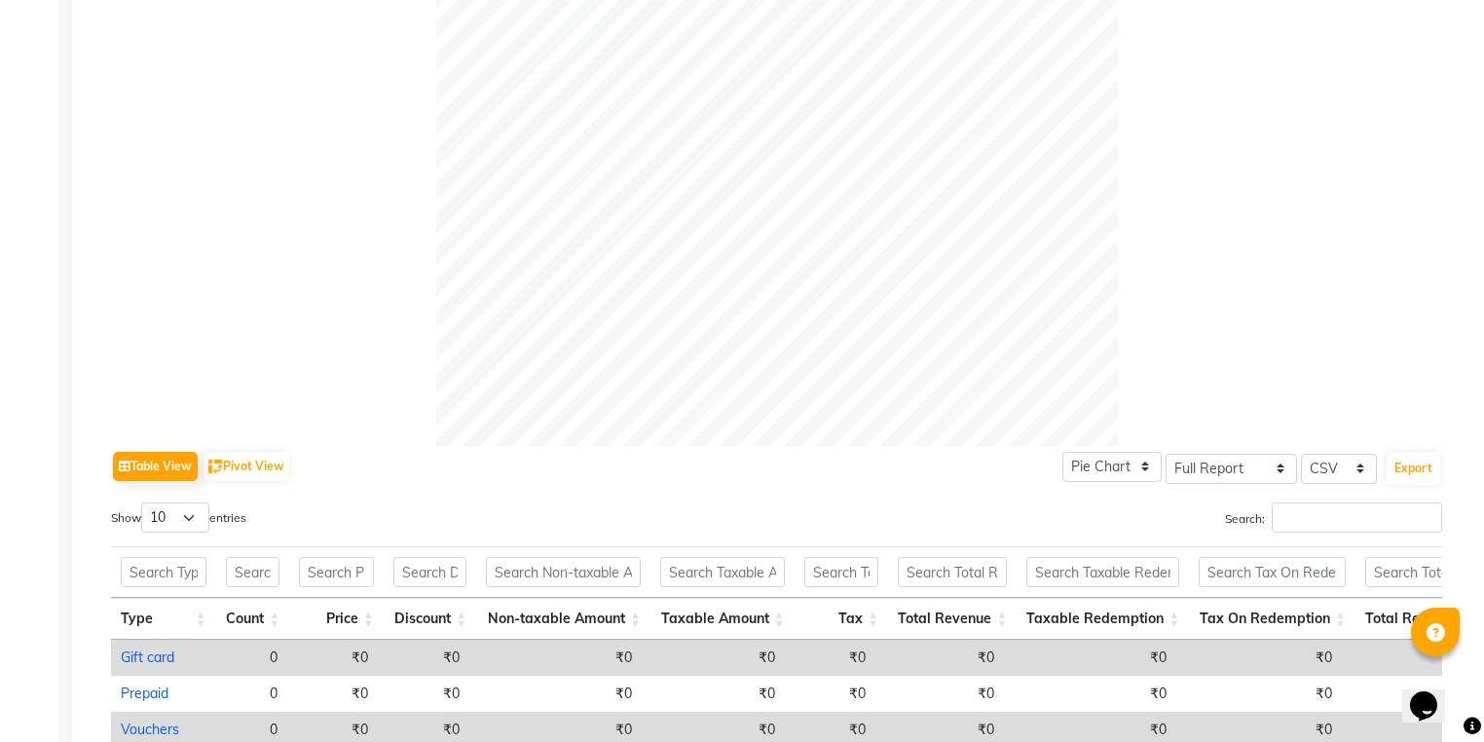
scroll to position [16, 0]
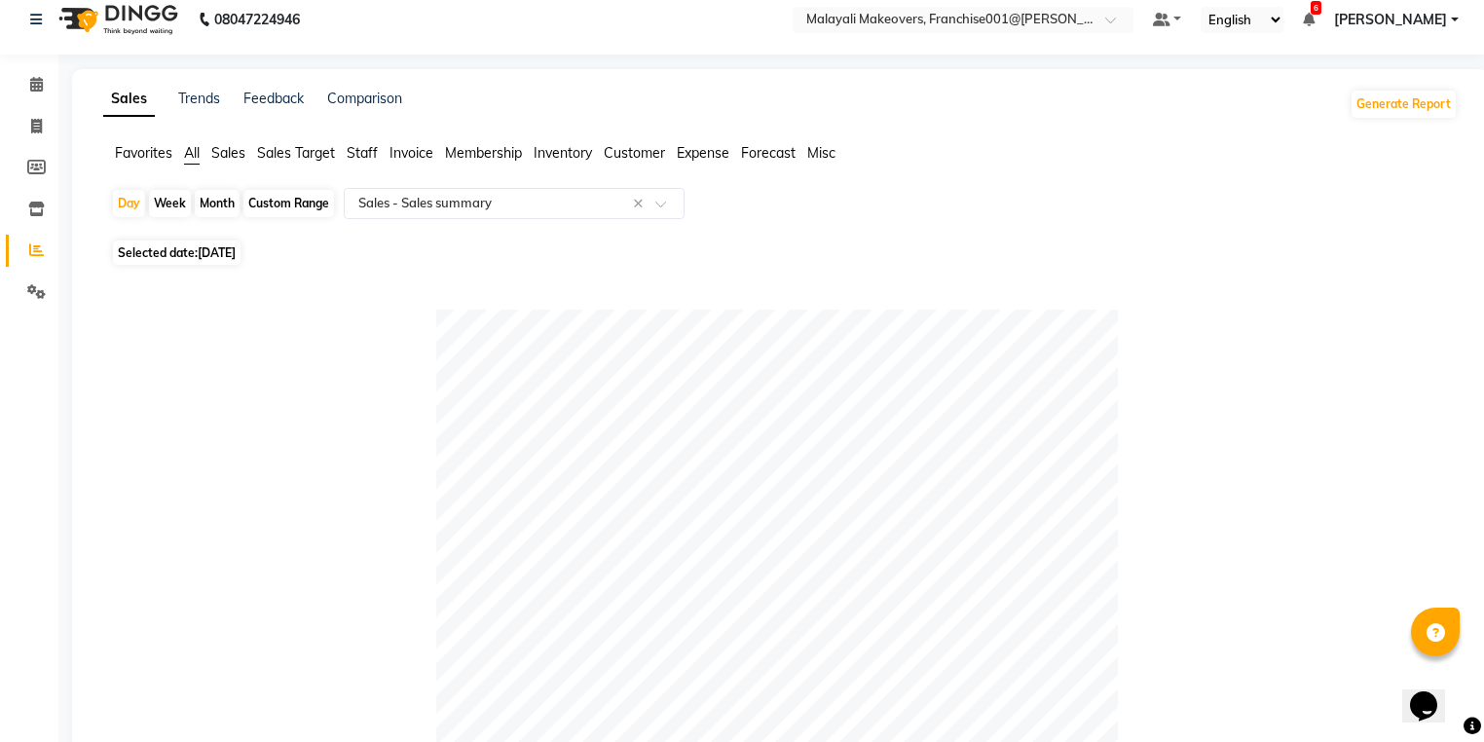
click at [125, 188] on div "Day Week Month Custom Range Select Report Type × Sales - Sales summary ×" at bounding box center [780, 211] width 1339 height 47
click at [144, 209] on div "Day Week Month Custom Range Select Report Type × Sales - Sales summary ×" at bounding box center [780, 211] width 1339 height 47
click at [137, 201] on div "Day" at bounding box center [129, 203] width 32 height 27
select select "8"
select select "2025"
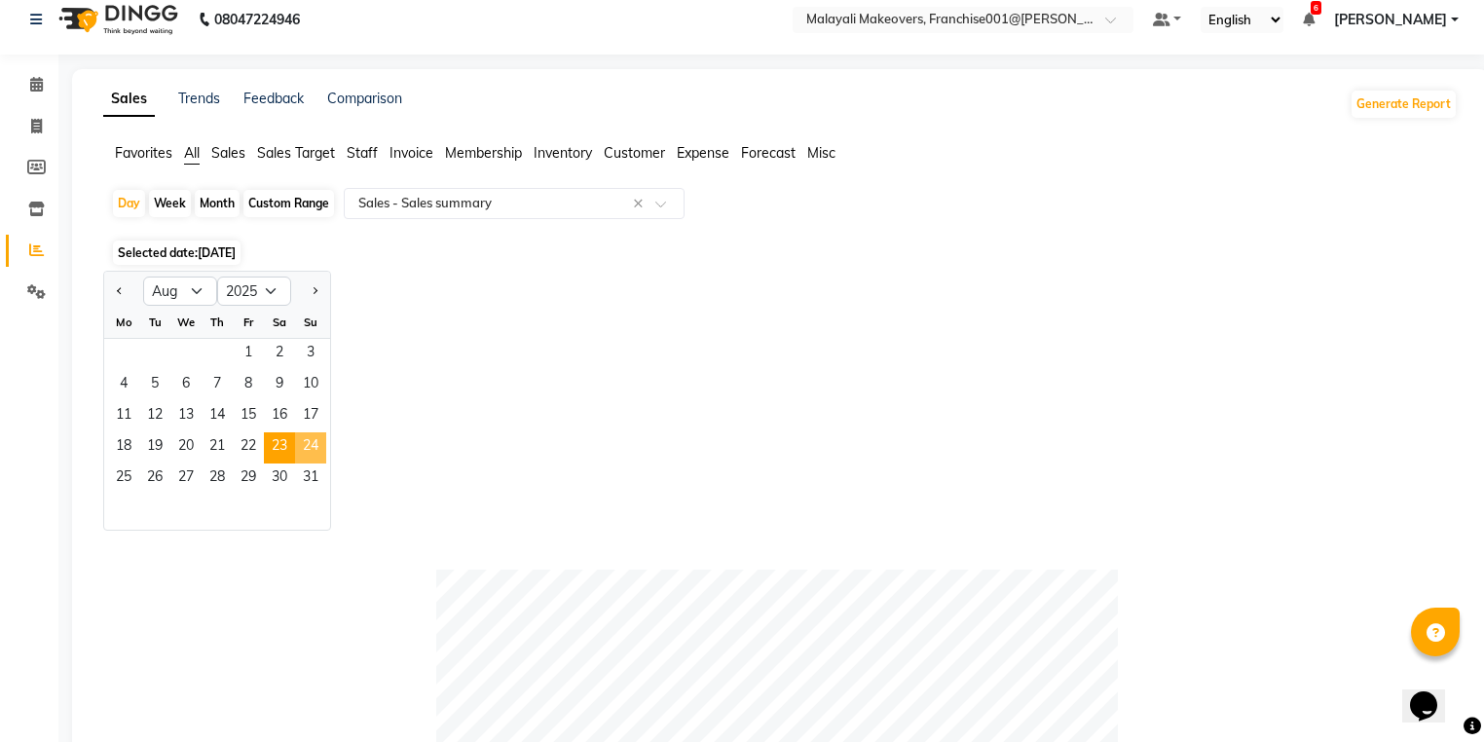
click at [298, 448] on span "24" at bounding box center [310, 447] width 31 height 31
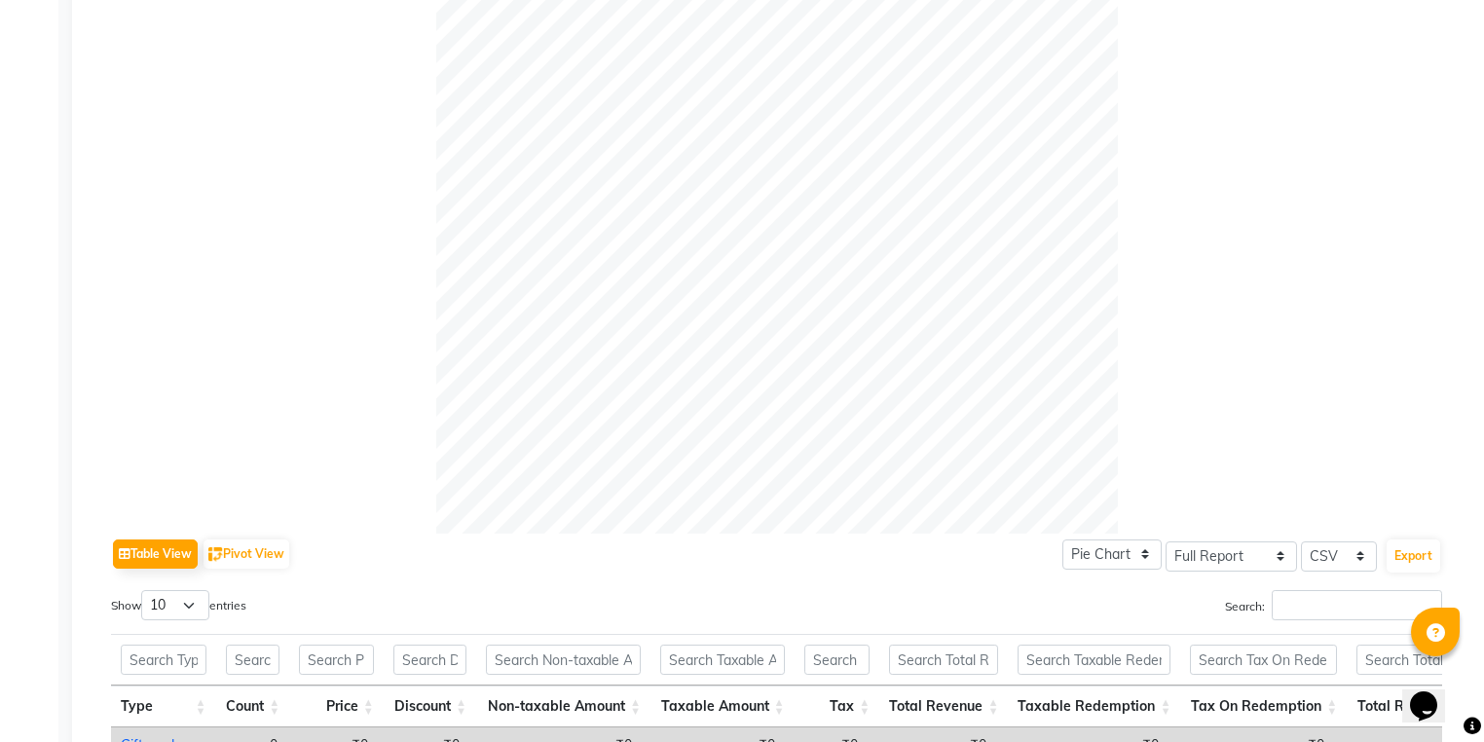
scroll to position [0, 0]
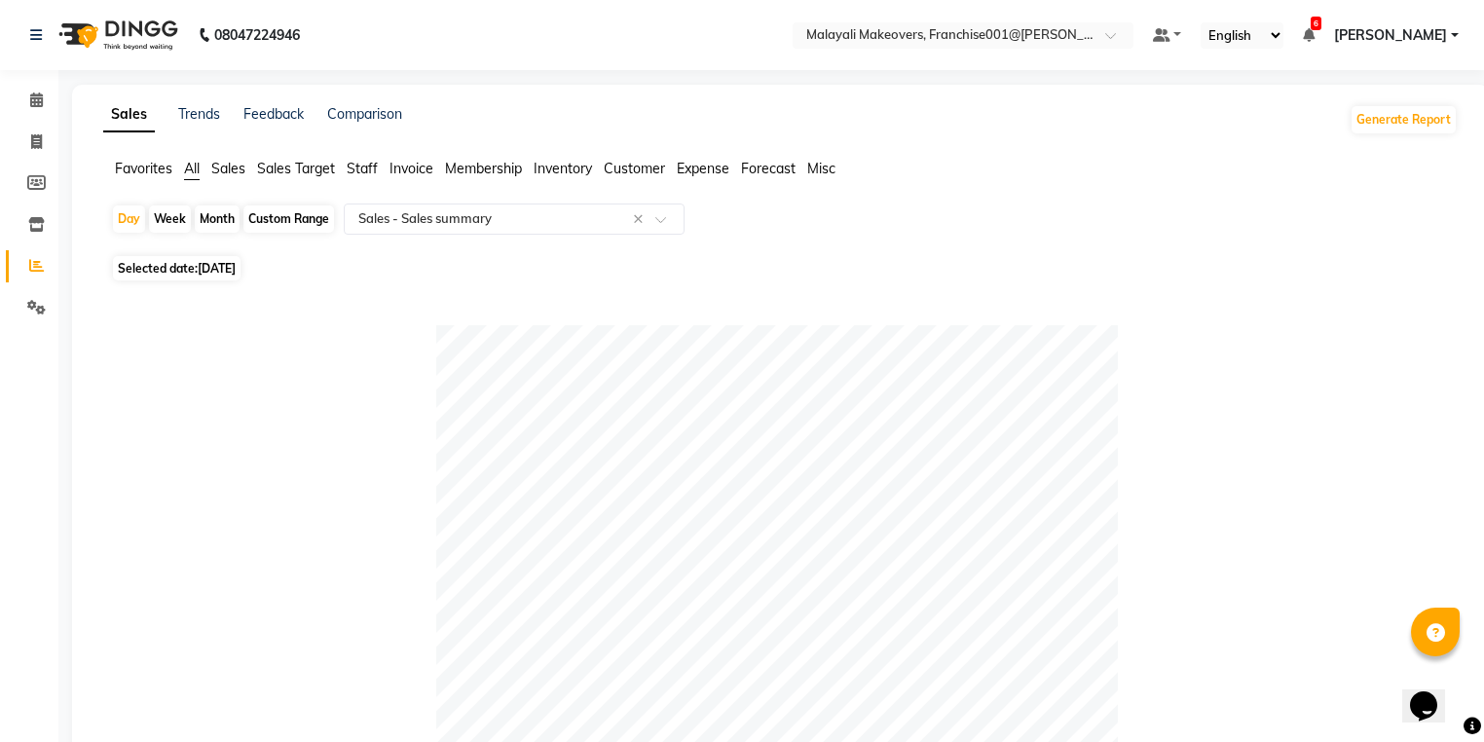
click at [133, 203] on div "Day Week Month Custom Range Select Report Type × Sales - Sales summary ×" at bounding box center [780, 226] width 1339 height 47
click at [116, 206] on div "Day" at bounding box center [129, 218] width 32 height 27
select select "8"
select select "2025"
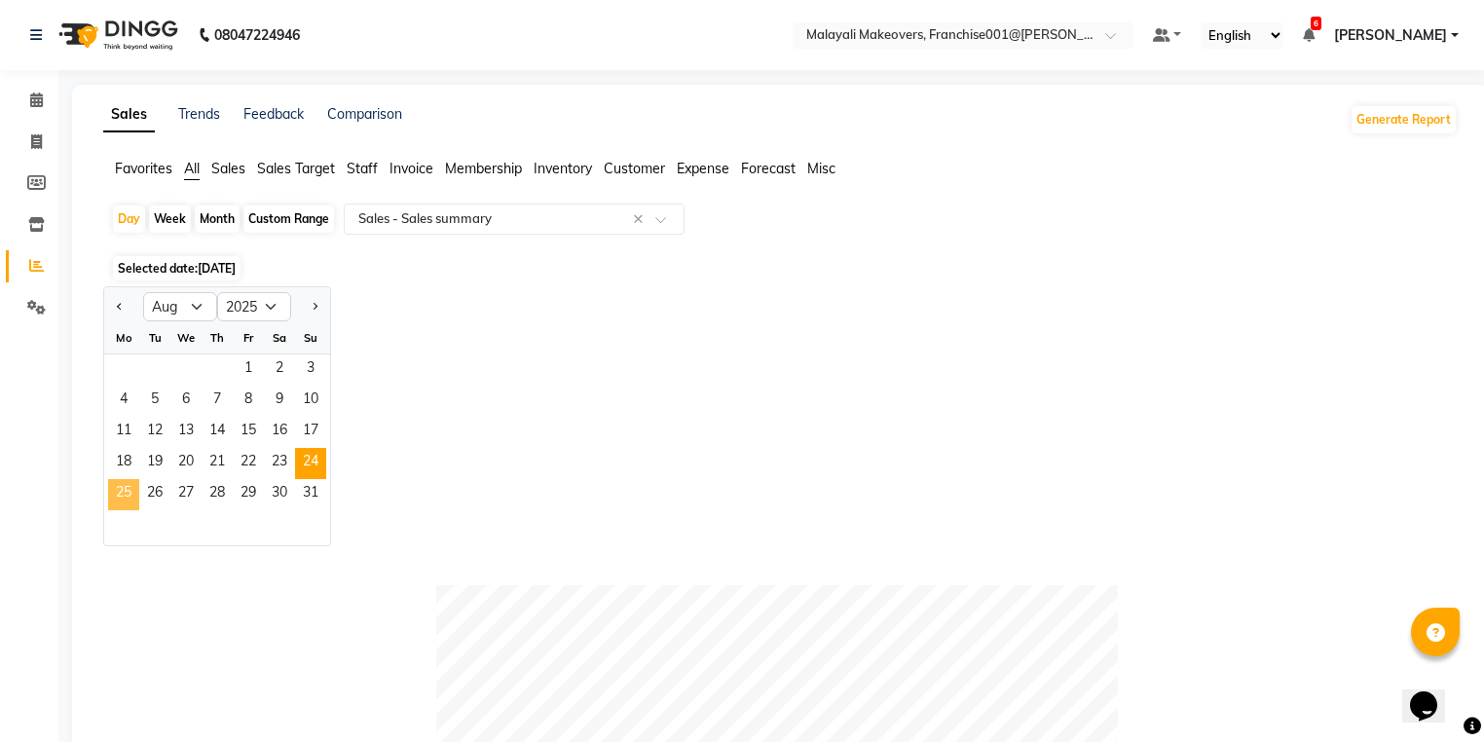
click at [130, 503] on span "25" at bounding box center [123, 494] width 31 height 31
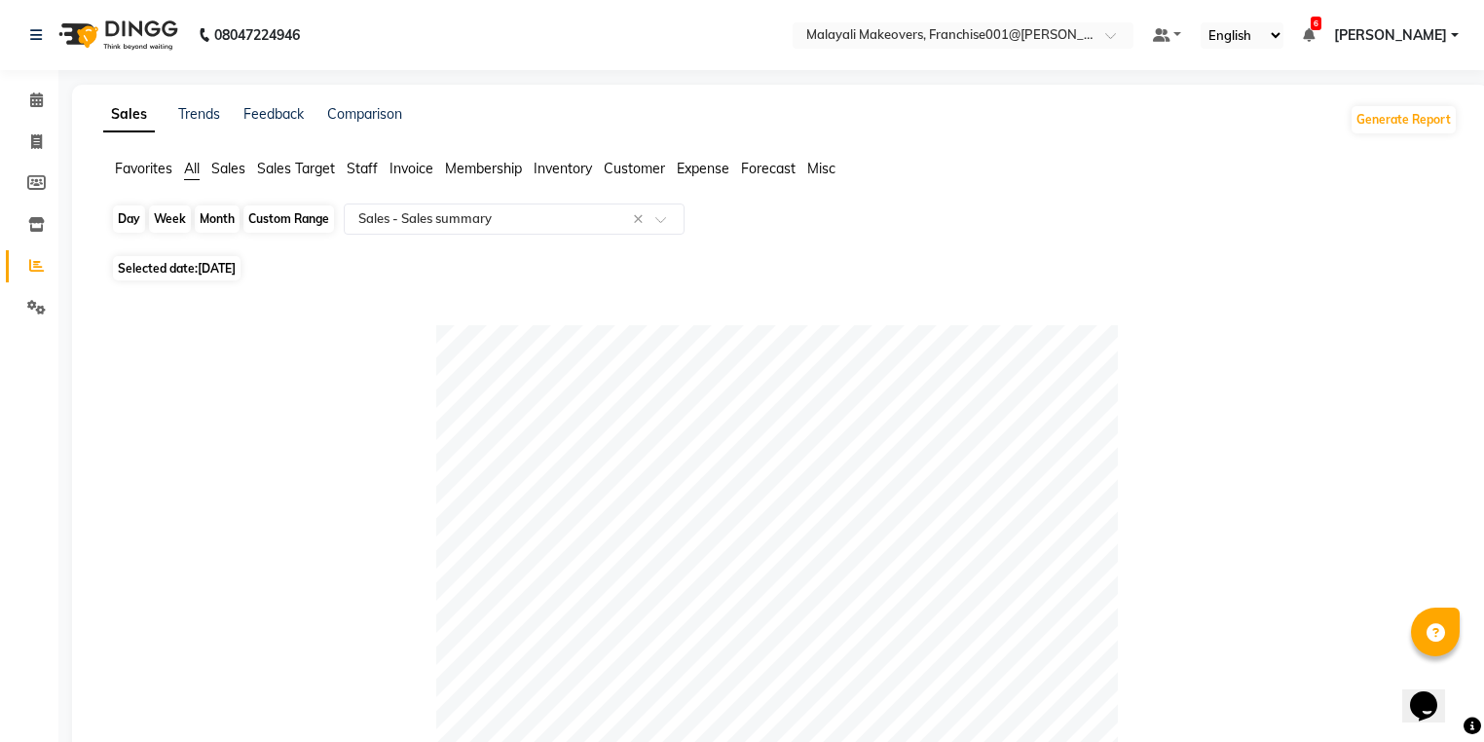
click at [117, 222] on div "Day" at bounding box center [129, 218] width 32 height 27
select select "8"
select select "2025"
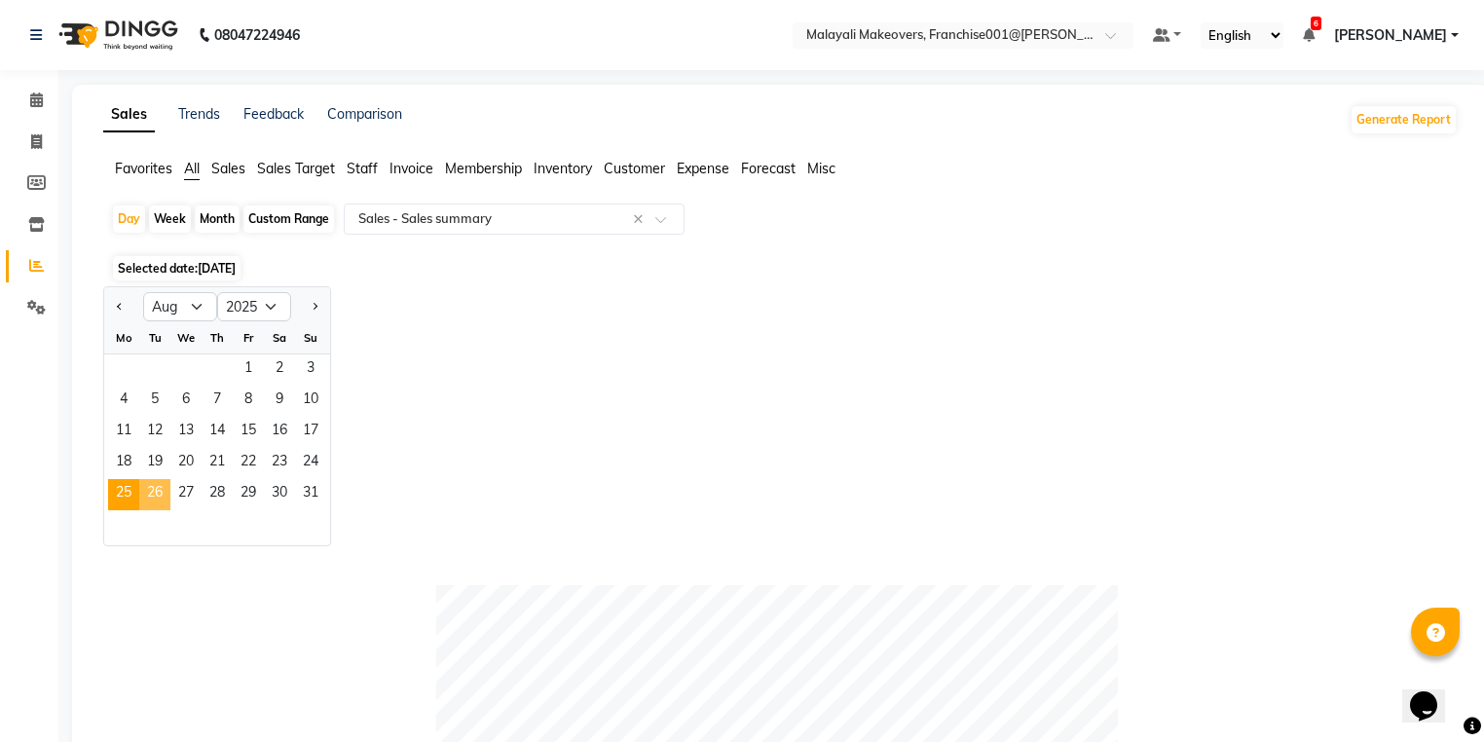
click at [148, 490] on span "26" at bounding box center [154, 494] width 31 height 31
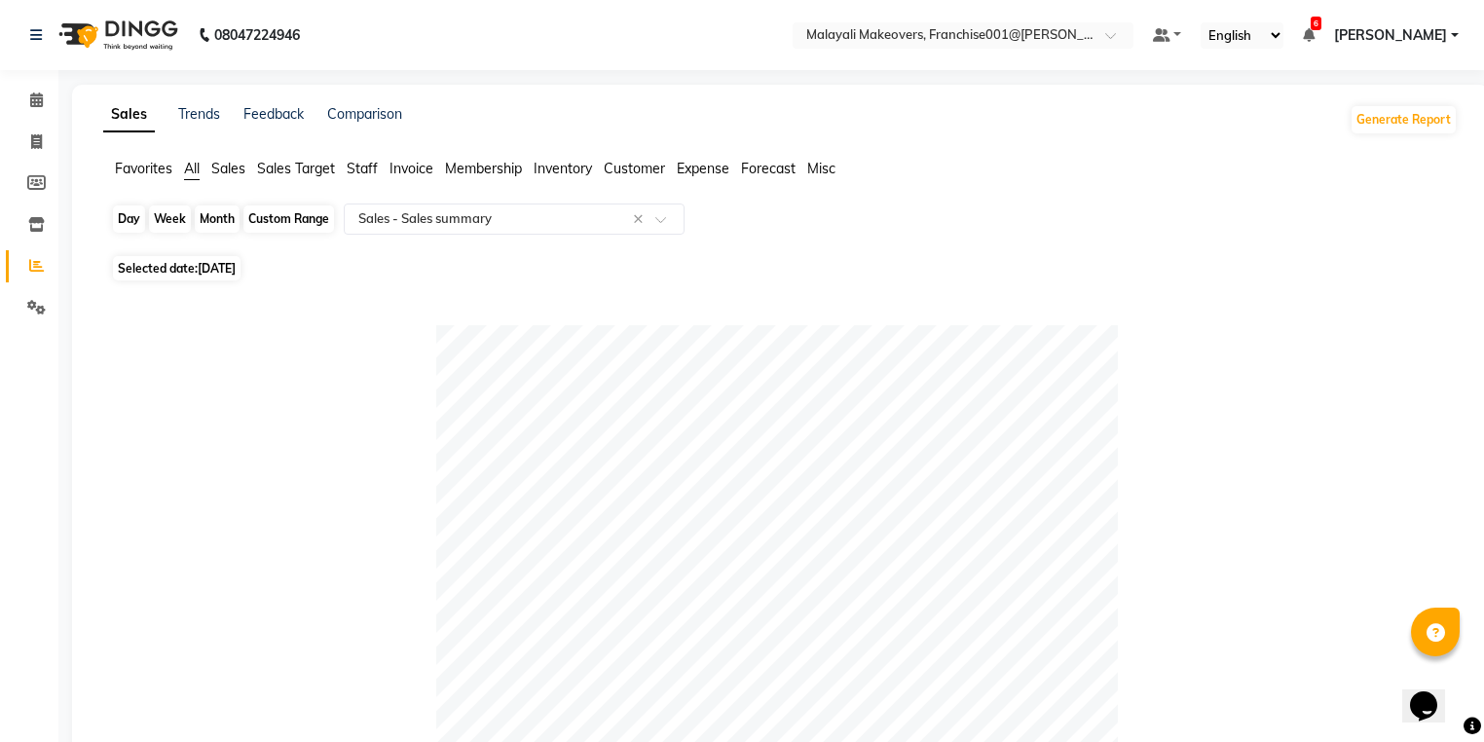
click at [113, 218] on div "Day" at bounding box center [129, 218] width 32 height 27
select select "8"
select select "2025"
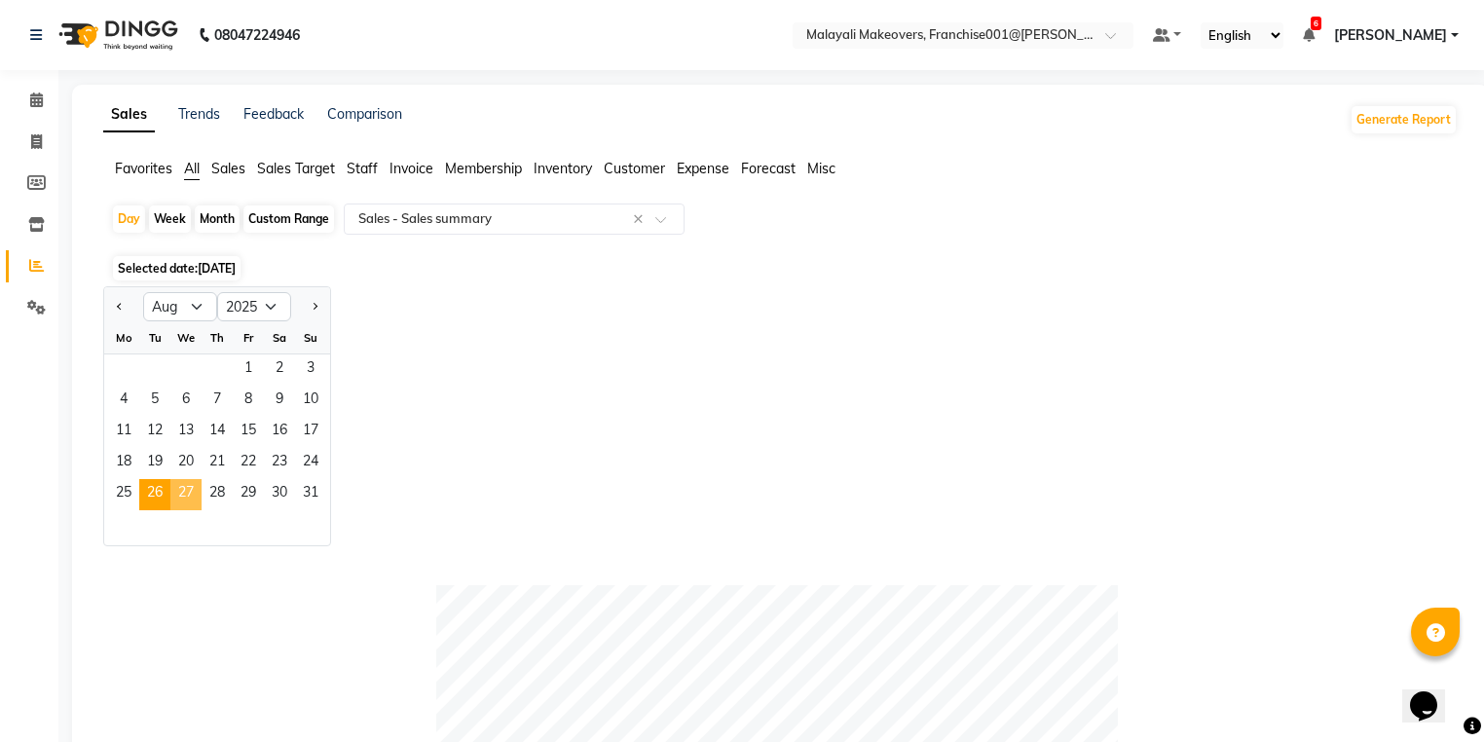
click at [196, 496] on span "27" at bounding box center [185, 494] width 31 height 31
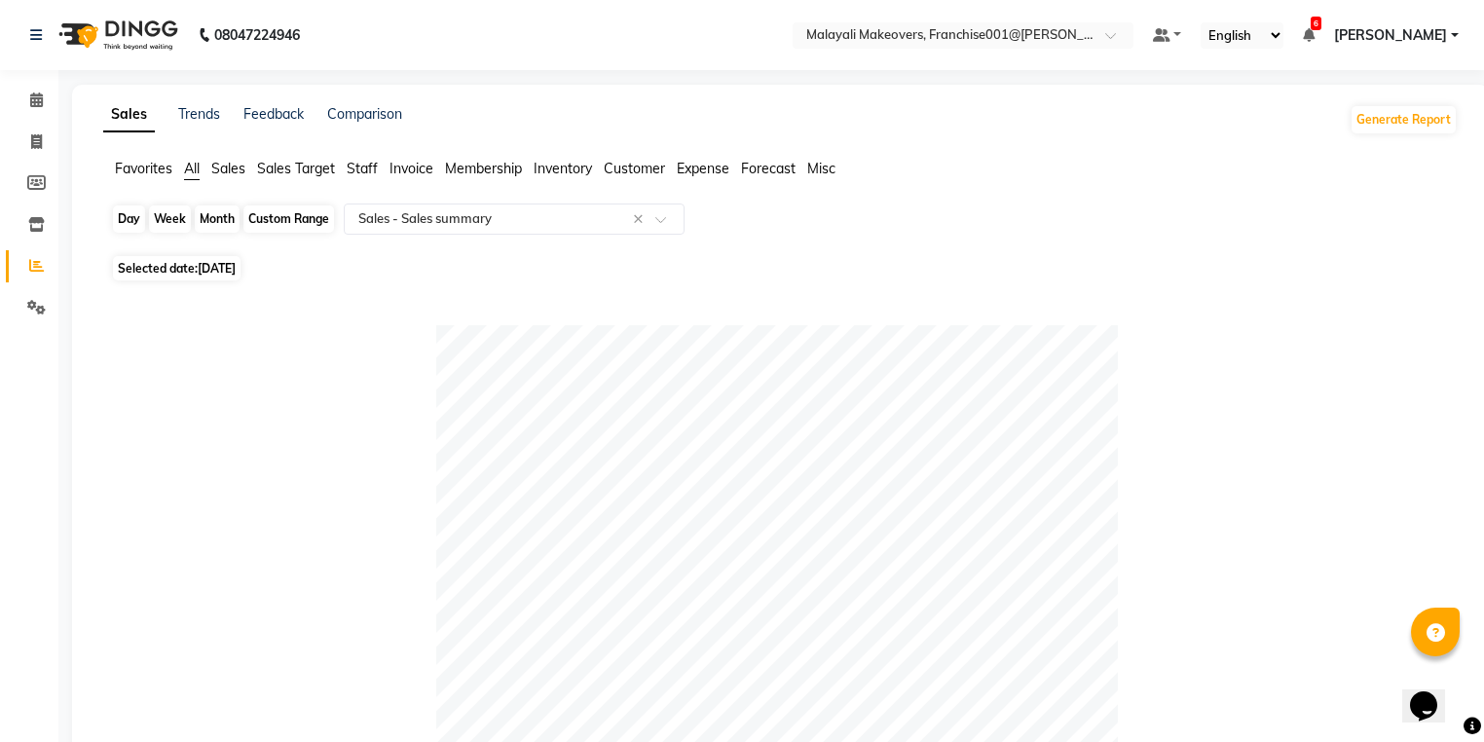
click at [125, 222] on div "Day" at bounding box center [129, 218] width 32 height 27
select select "8"
select select "2025"
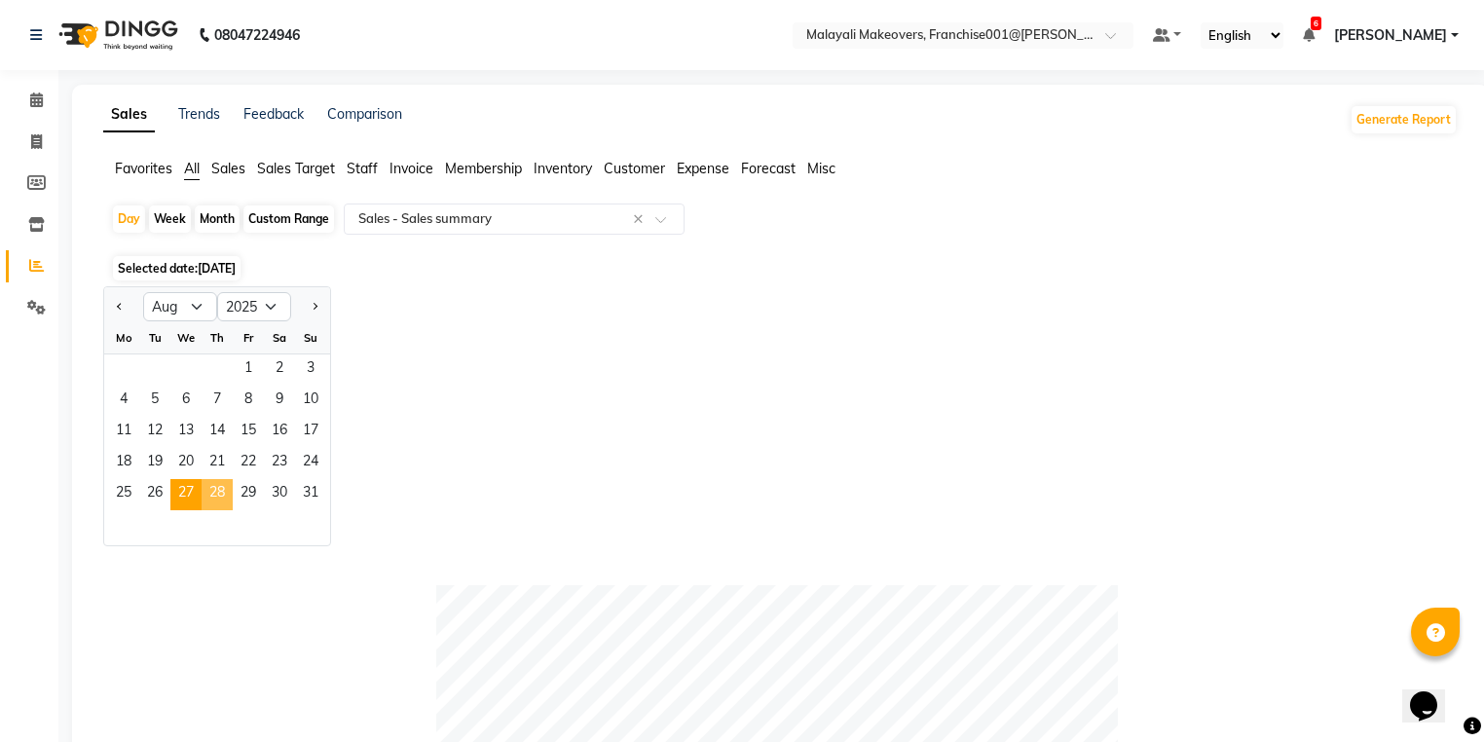
click at [209, 498] on span "28" at bounding box center [217, 494] width 31 height 31
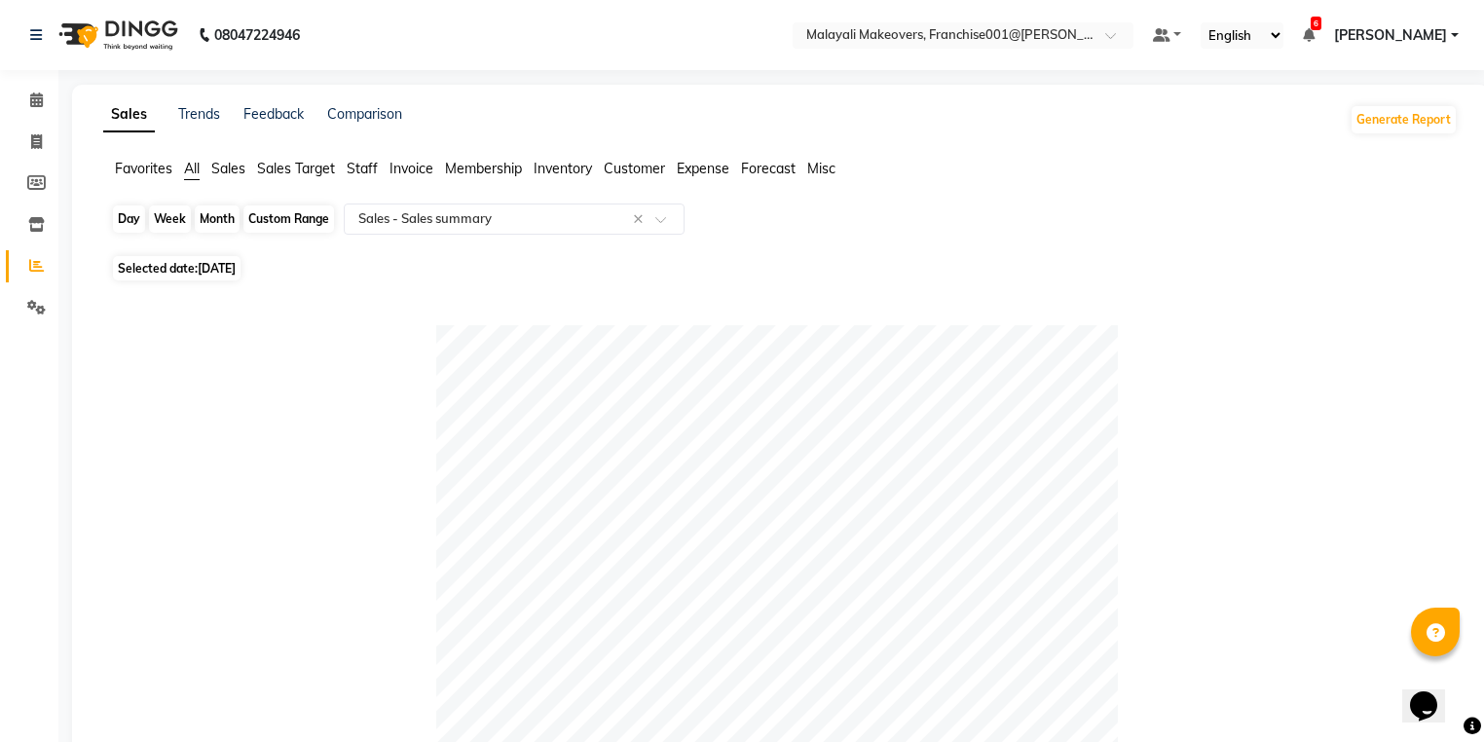
click at [132, 218] on div "Day" at bounding box center [129, 218] width 32 height 27
select select "8"
select select "2025"
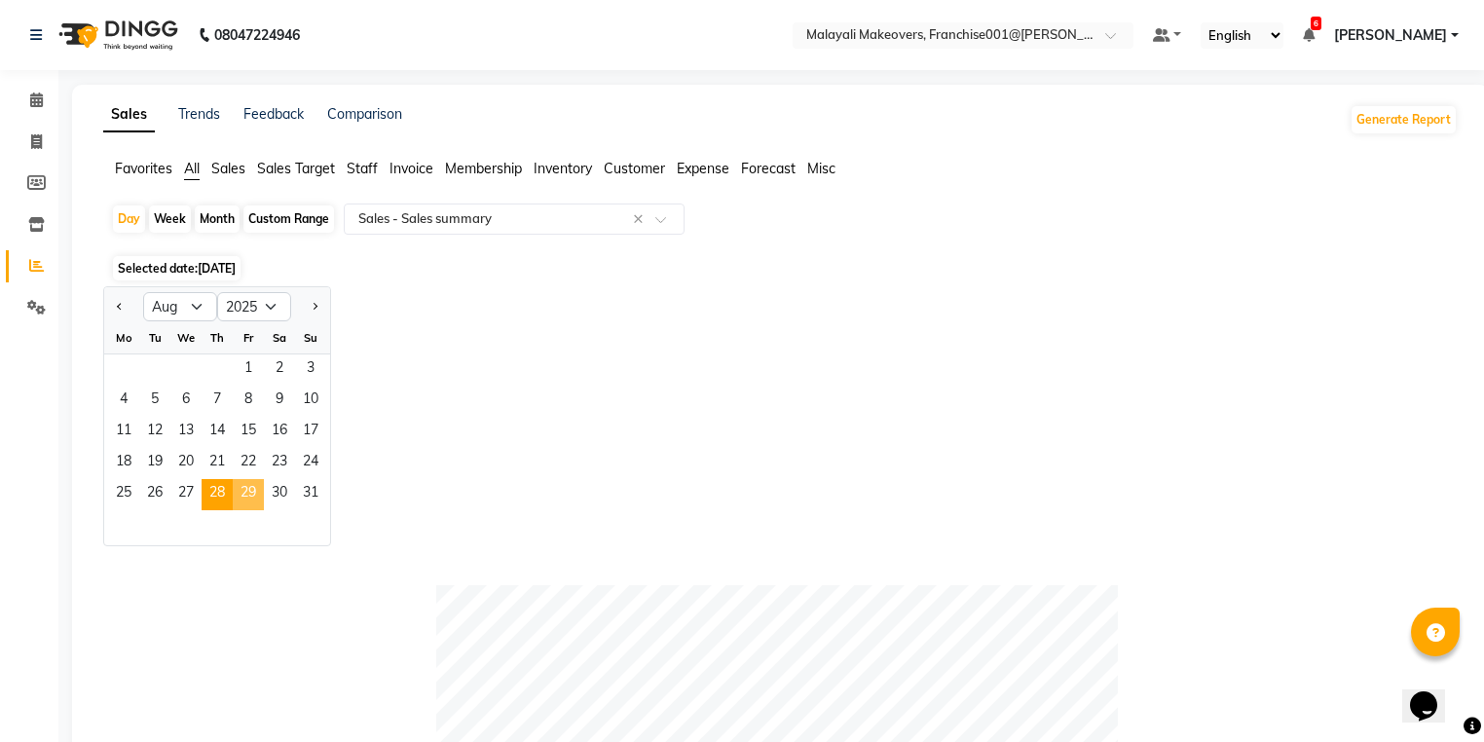
click at [258, 498] on span "29" at bounding box center [248, 494] width 31 height 31
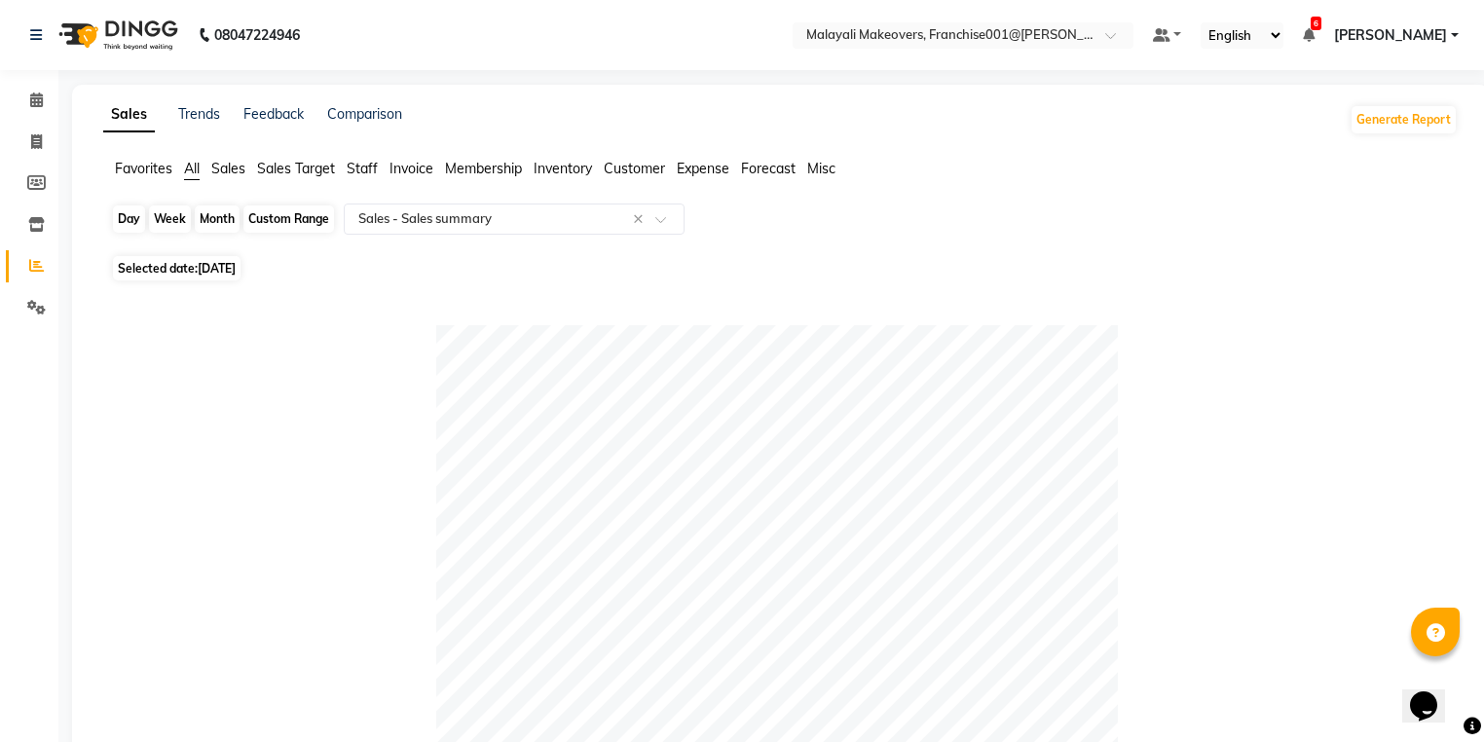
click at [128, 214] on div "Day" at bounding box center [129, 218] width 32 height 27
select select "8"
select select "2025"
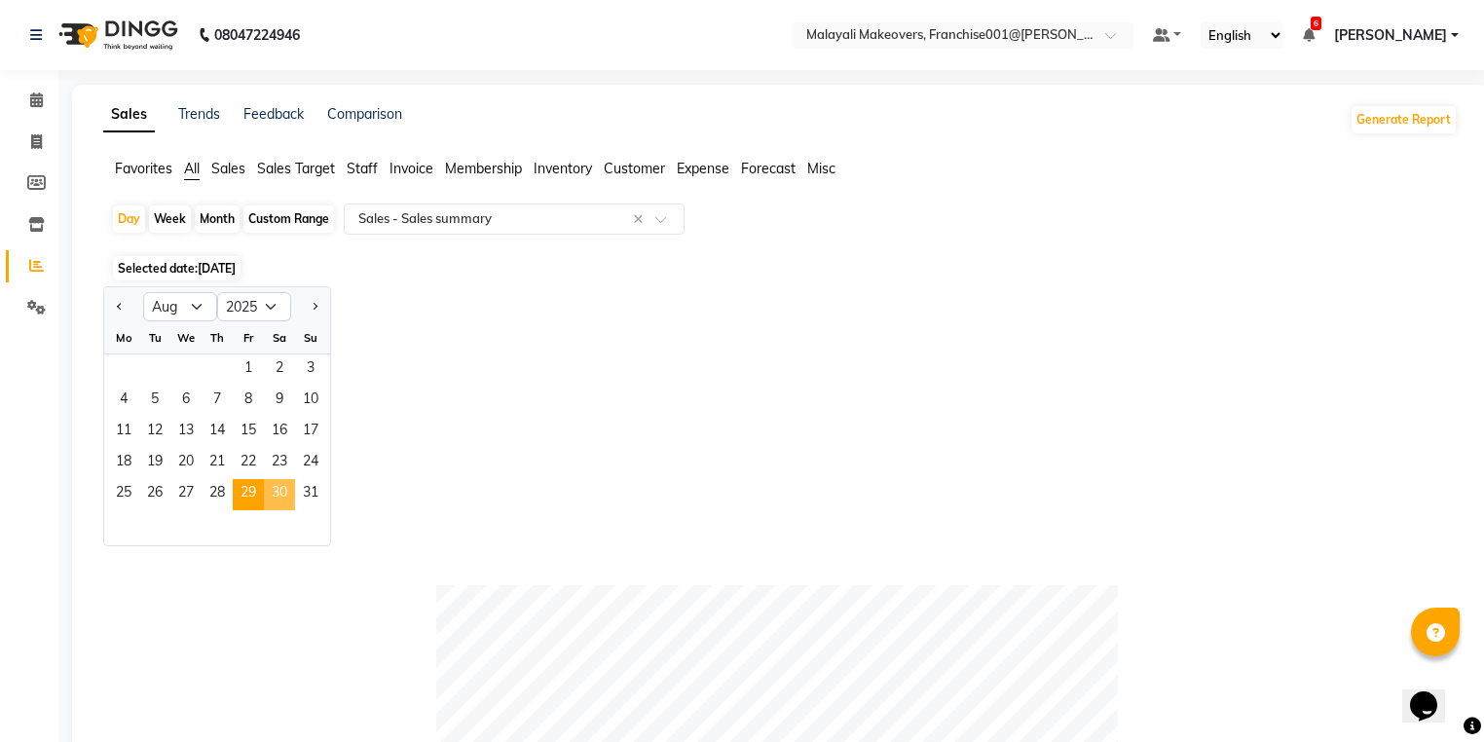
click at [274, 485] on span "30" at bounding box center [279, 494] width 31 height 31
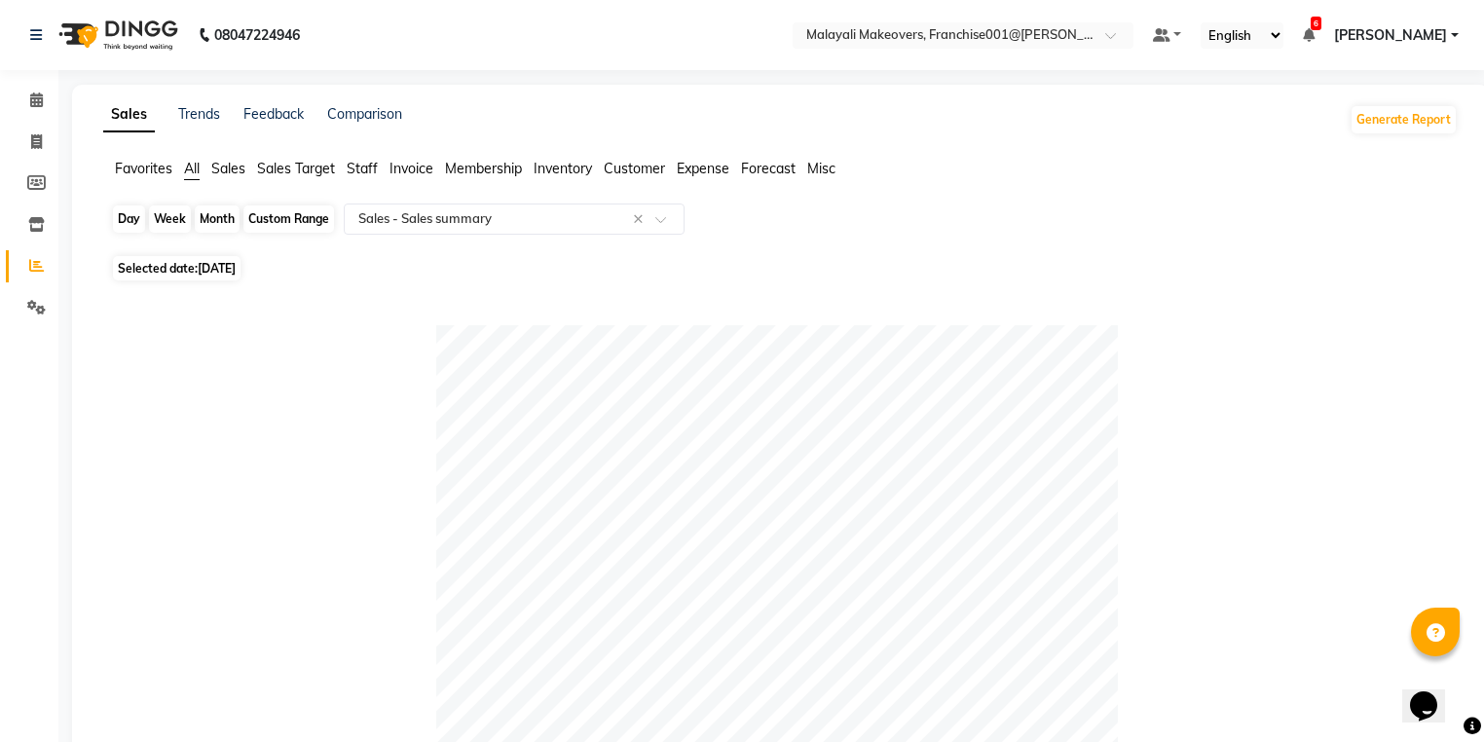
click at [129, 228] on div "Day" at bounding box center [129, 218] width 32 height 27
select select "8"
select select "2025"
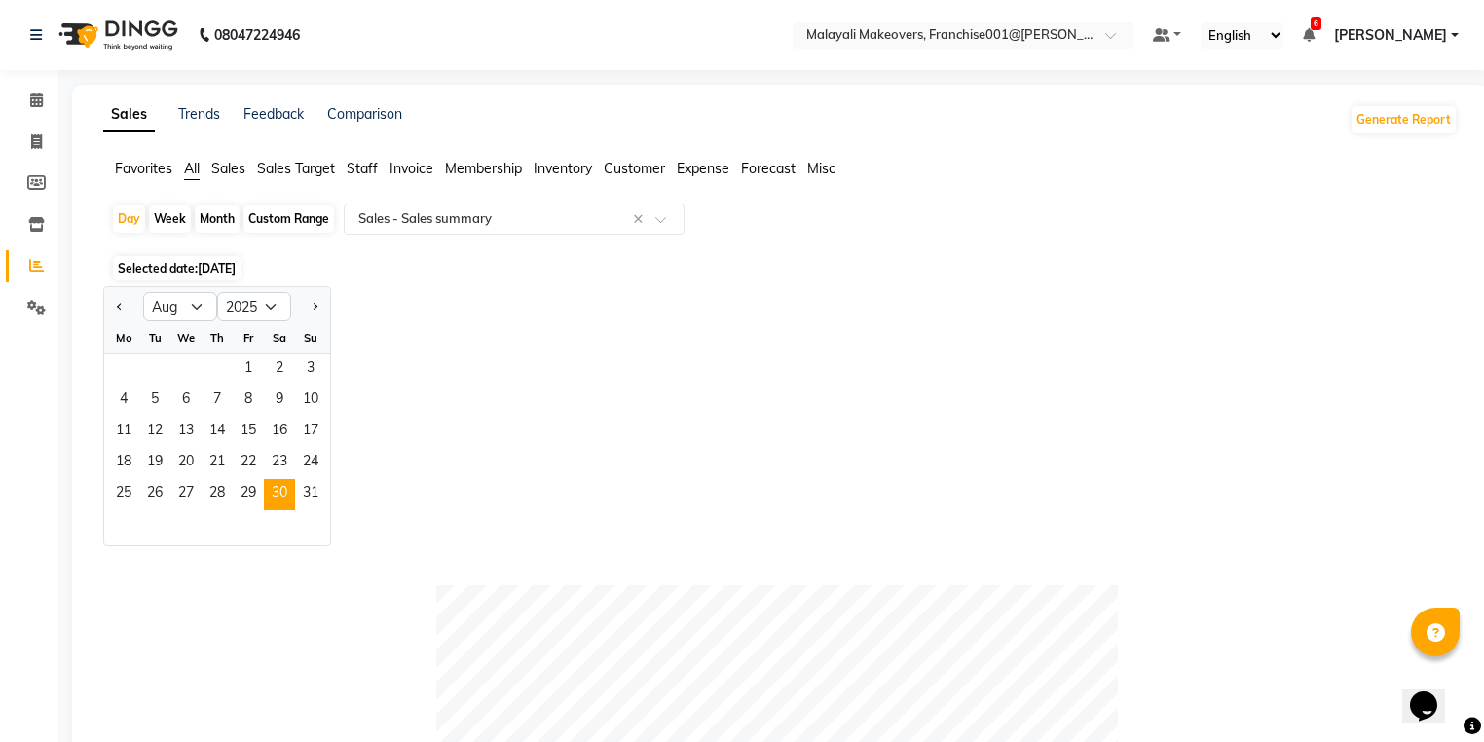
click at [327, 502] on div "25 26 27 28 29 30 31" at bounding box center [217, 494] width 226 height 31
click at [314, 494] on span "31" at bounding box center [310, 494] width 31 height 31
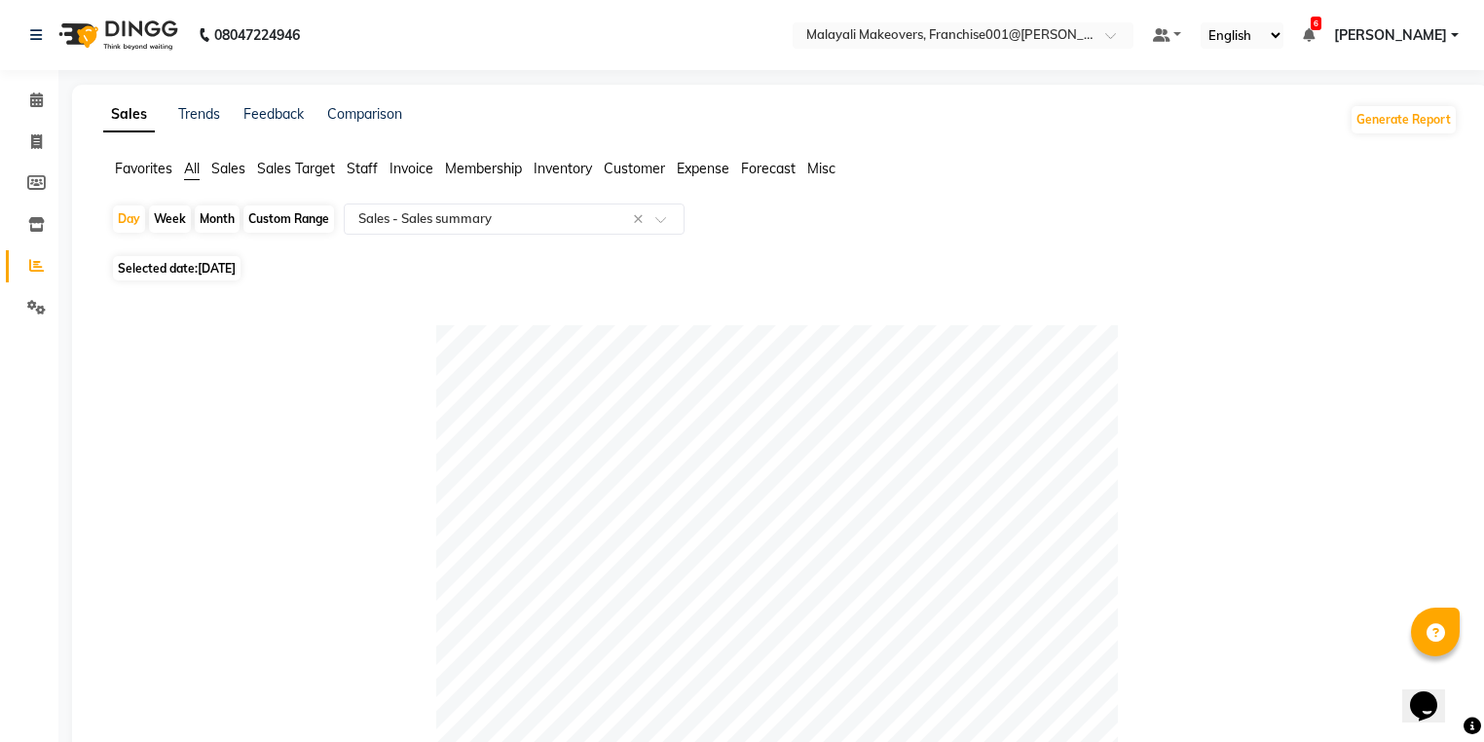
click at [261, 221] on div "Custom Range" at bounding box center [288, 218] width 91 height 27
select select "8"
select select "2025"
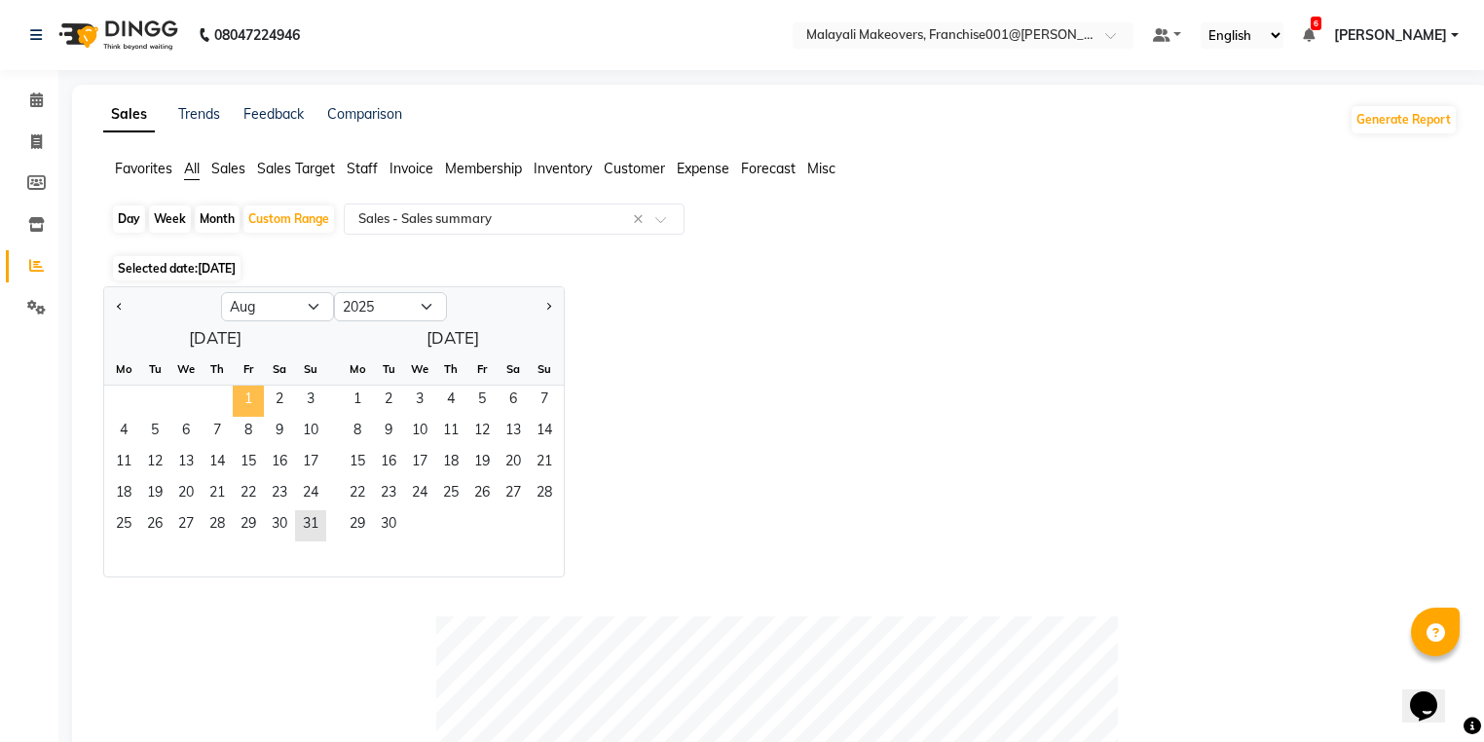
click at [246, 395] on span "1" at bounding box center [248, 401] width 31 height 31
click at [155, 428] on span "5" at bounding box center [154, 432] width 31 height 31
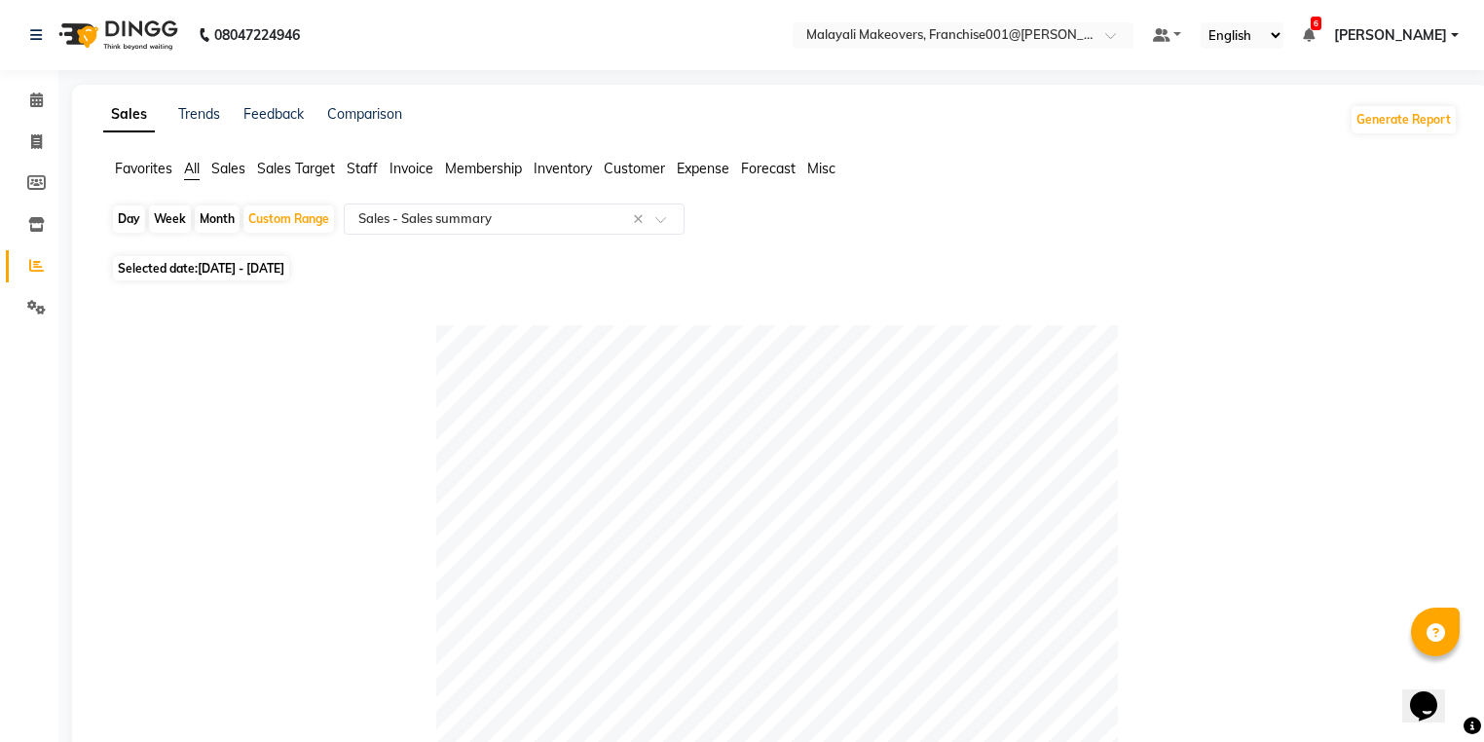
drag, startPoint x: 125, startPoint y: 217, endPoint x: 111, endPoint y: 221, distance: 14.2
click at [125, 217] on div "Day" at bounding box center [129, 218] width 32 height 27
select select "8"
select select "2025"
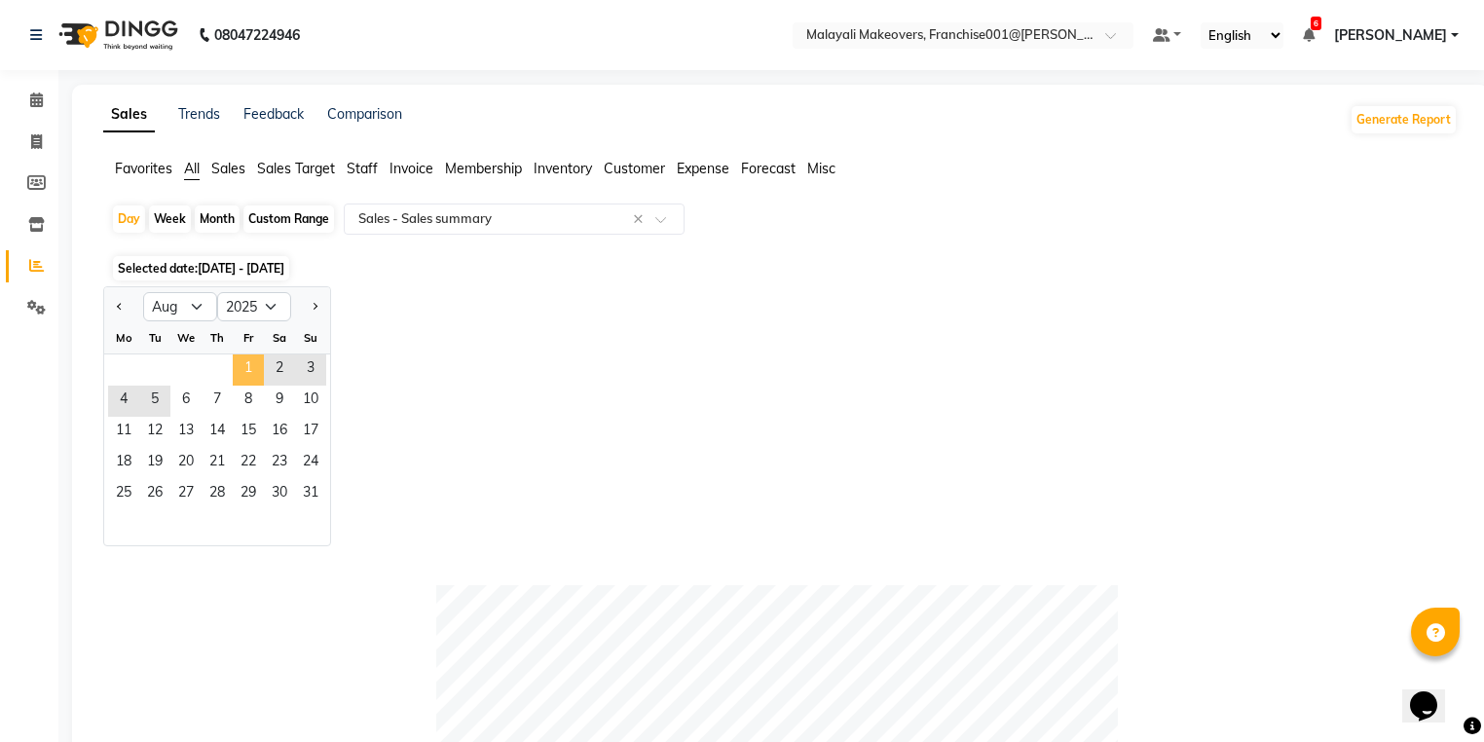
click at [237, 366] on span "1" at bounding box center [248, 369] width 31 height 31
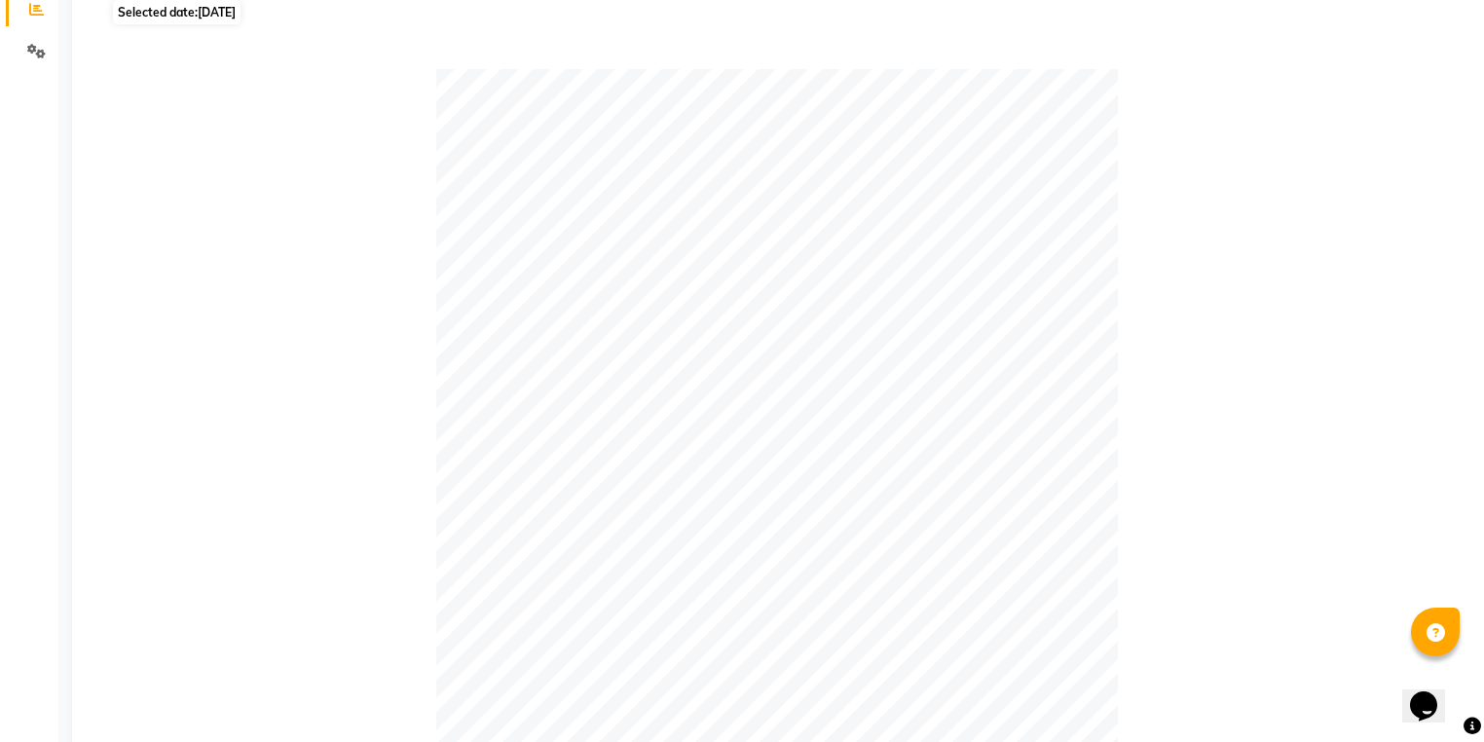
scroll to position [171, 0]
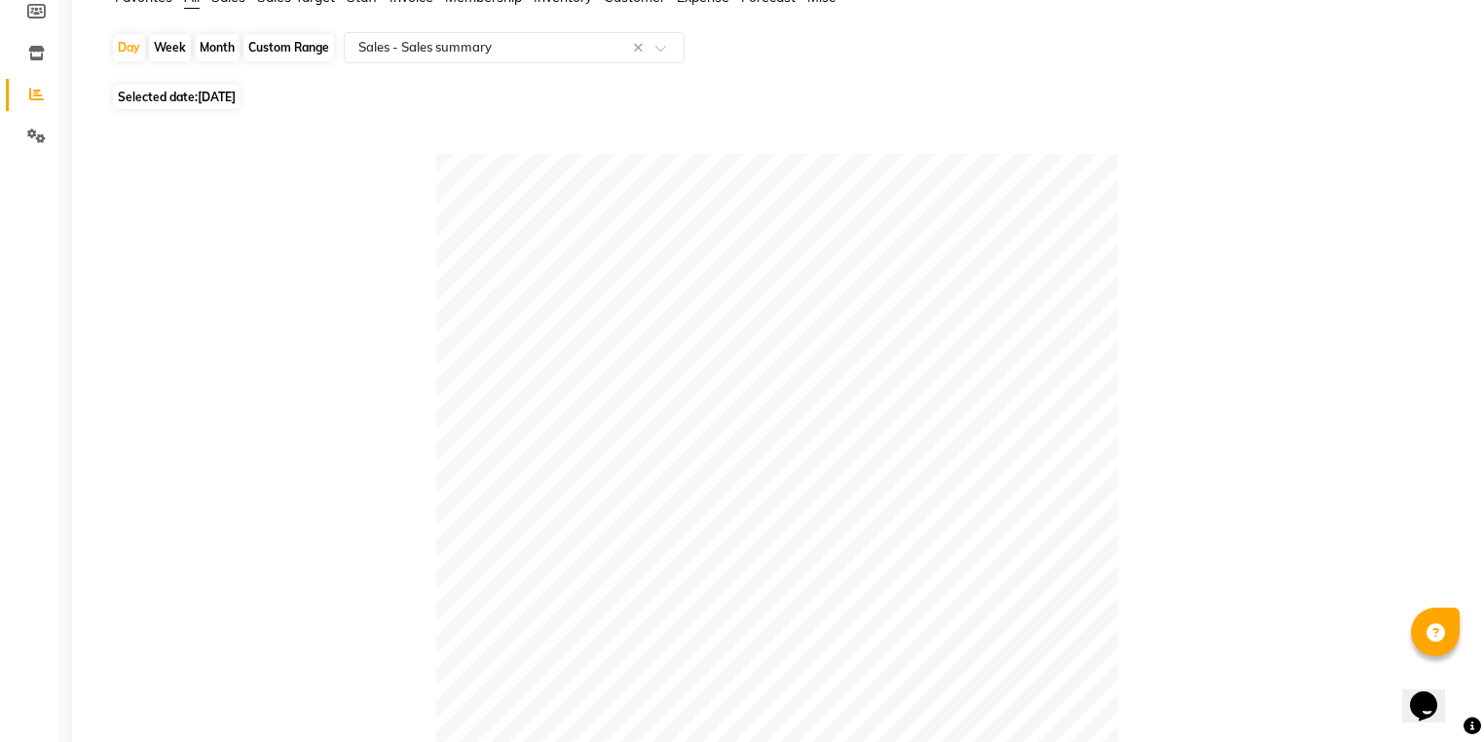
click at [278, 39] on div "Custom Range" at bounding box center [288, 47] width 91 height 27
select select "8"
select select "2025"
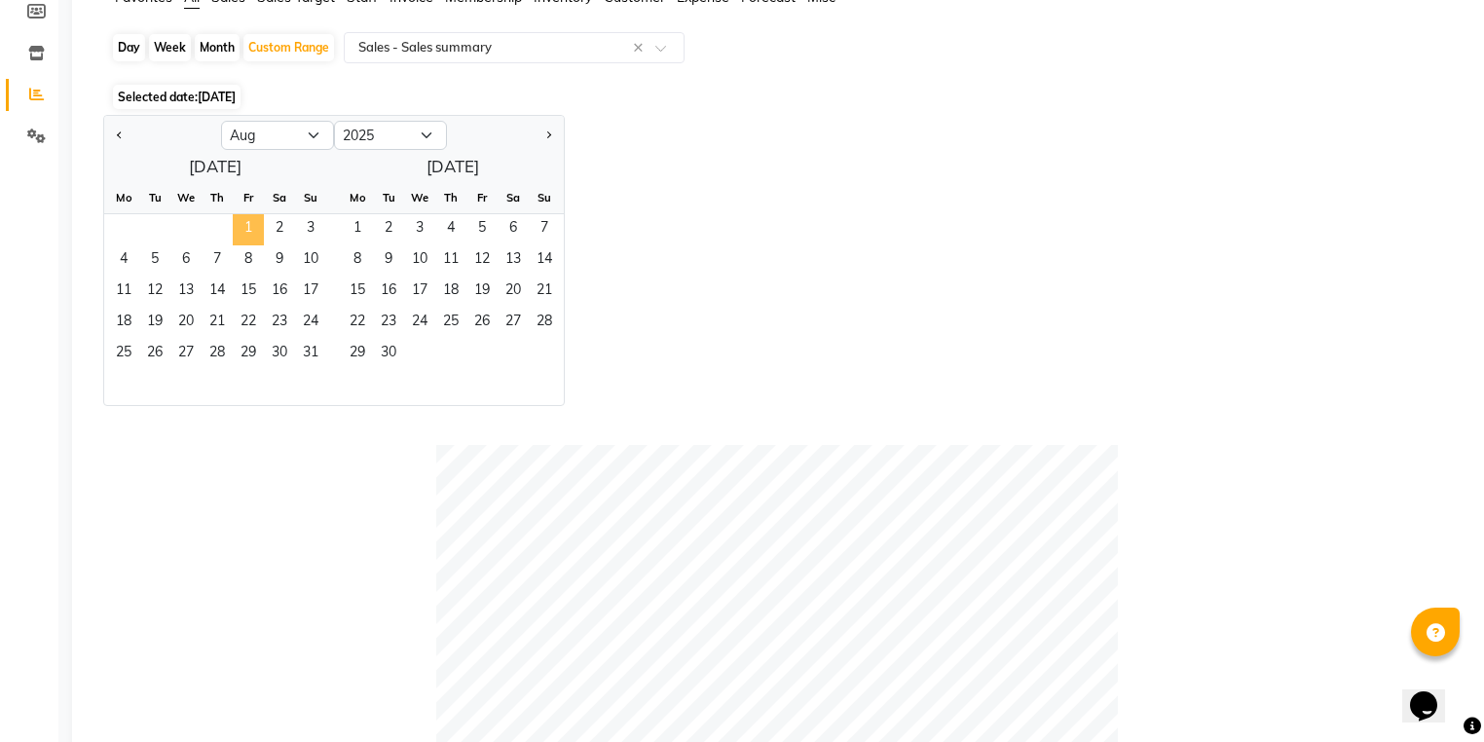
click at [233, 216] on span "1" at bounding box center [248, 229] width 31 height 31
click at [145, 256] on span "5" at bounding box center [154, 260] width 31 height 31
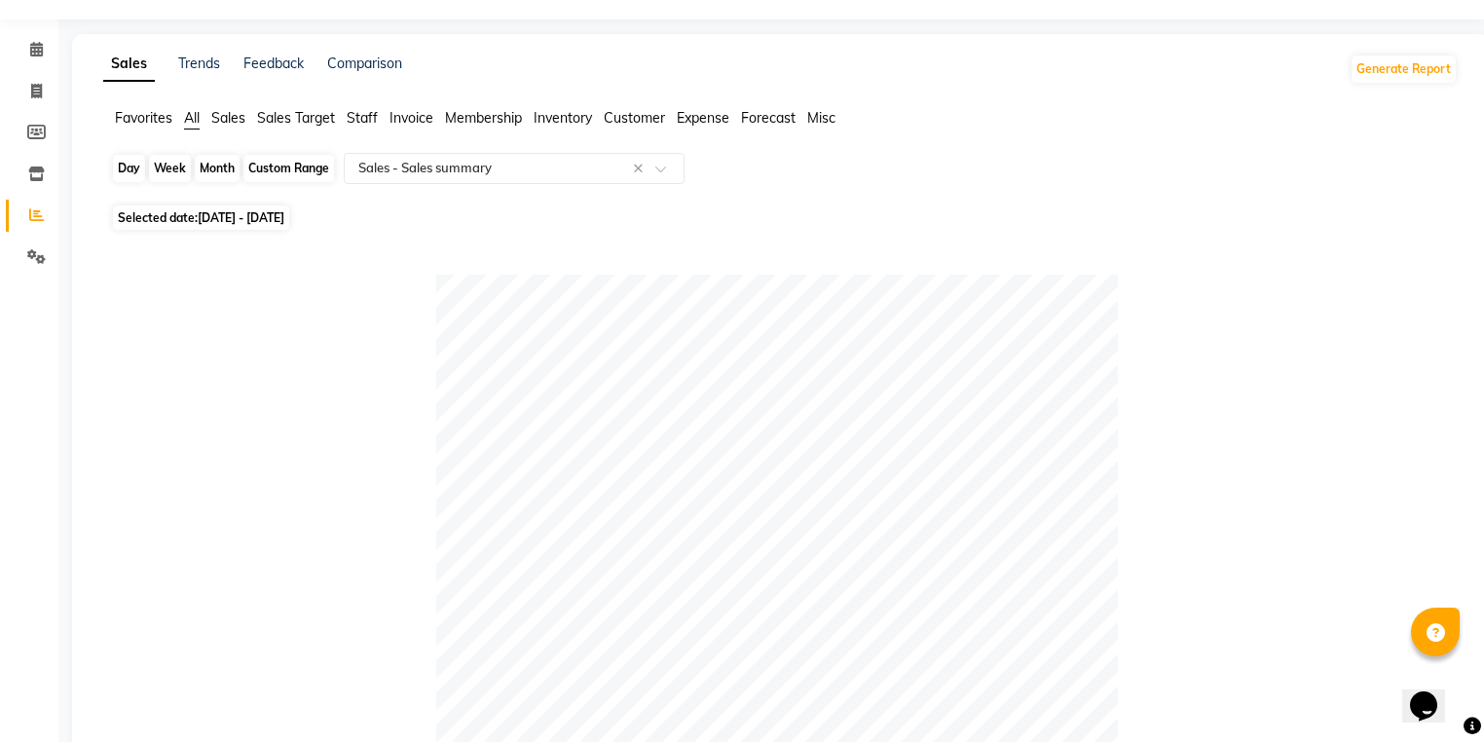
scroll to position [0, 0]
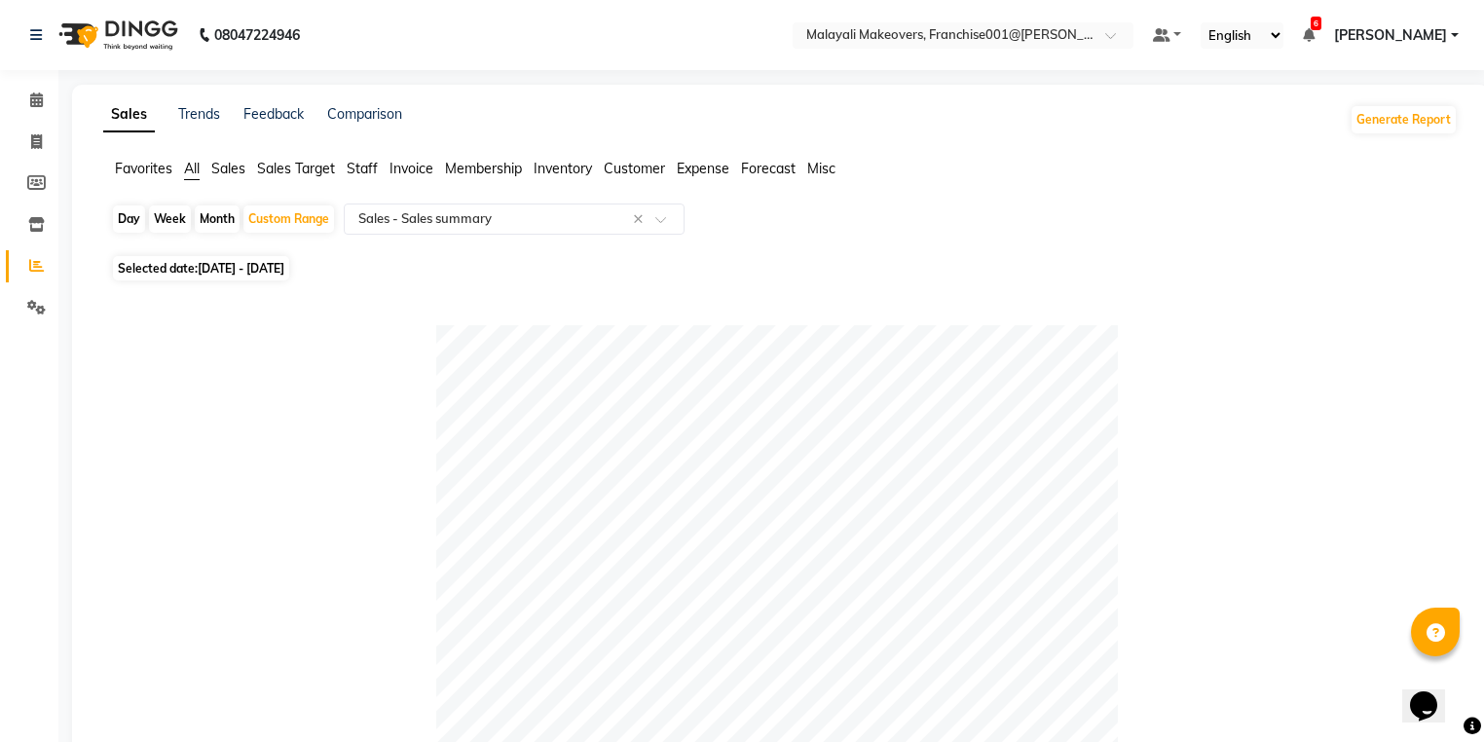
click at [276, 216] on div "Custom Range" at bounding box center [288, 218] width 91 height 27
select select "8"
select select "2025"
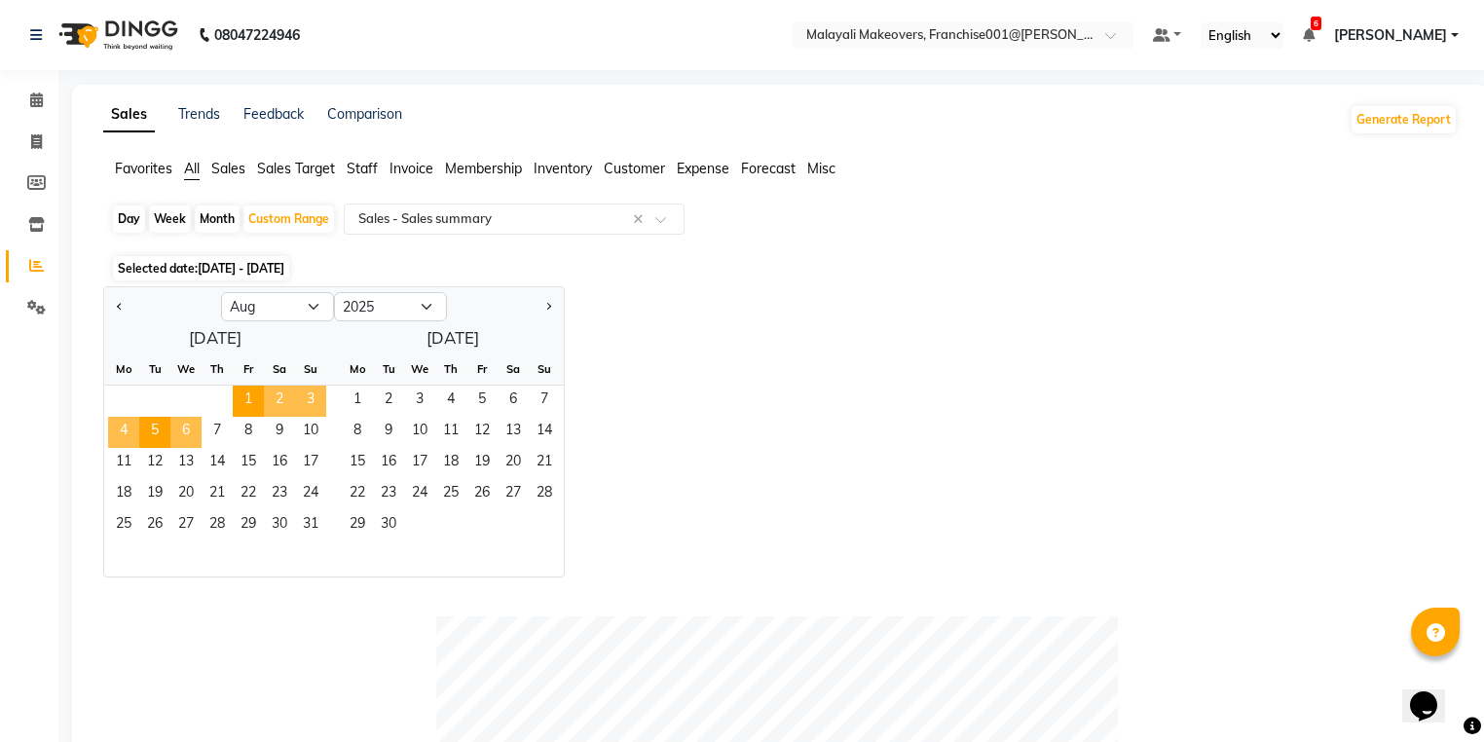
click at [181, 432] on span "6" at bounding box center [185, 432] width 31 height 31
click at [314, 430] on span "10" at bounding box center [310, 432] width 31 height 31
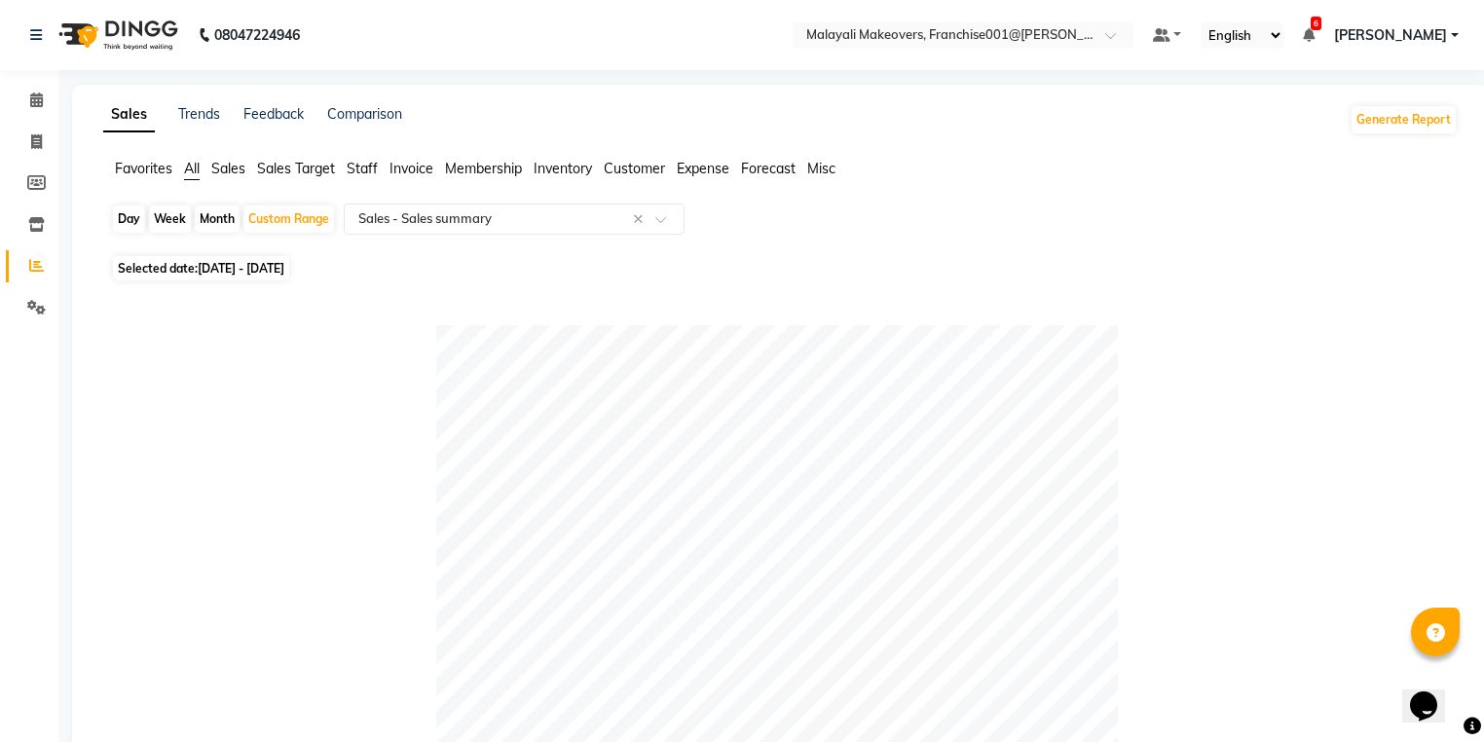
click at [125, 229] on div "Day" at bounding box center [129, 218] width 32 height 27
select select "8"
select select "2025"
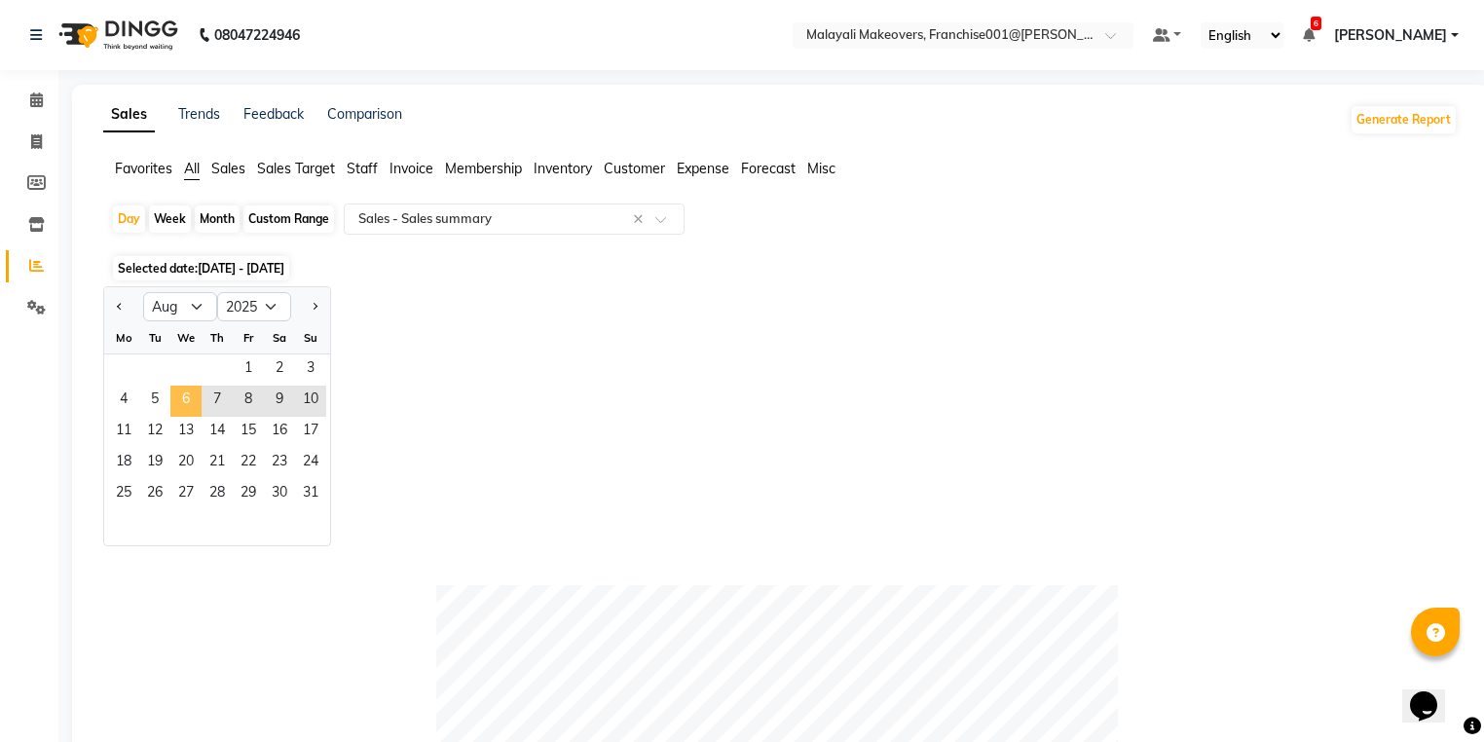
click at [191, 405] on span "6" at bounding box center [185, 401] width 31 height 31
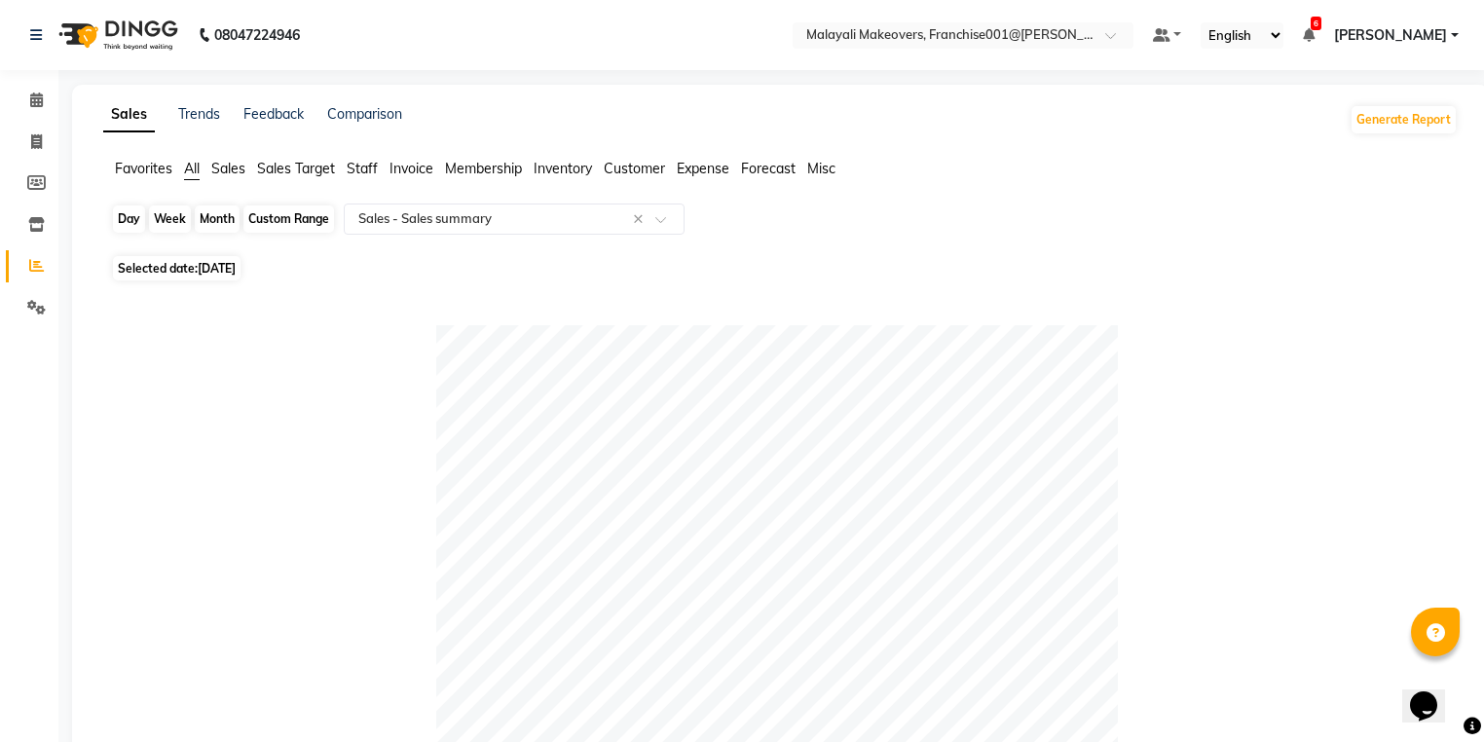
click at [129, 217] on div "Day" at bounding box center [129, 218] width 32 height 27
select select "8"
select select "2025"
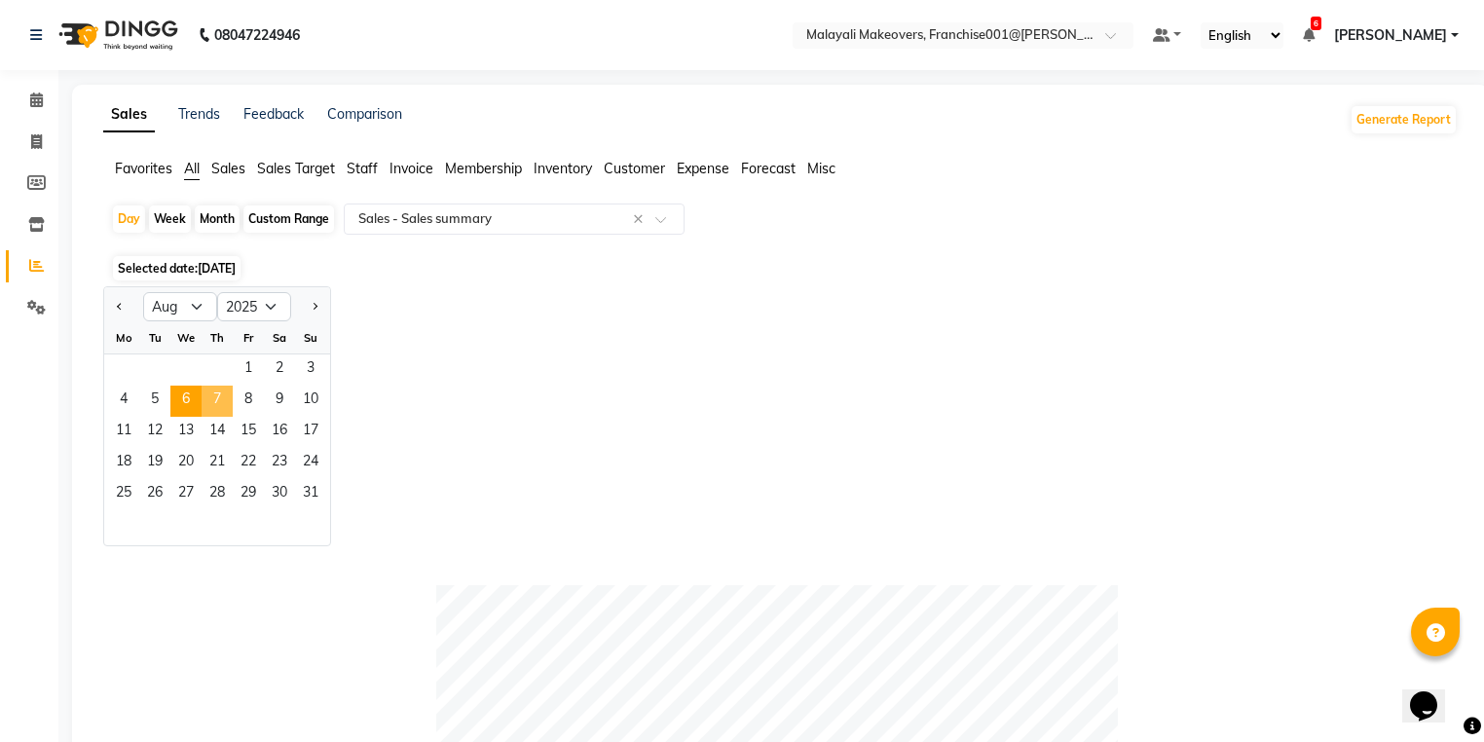
click at [218, 402] on span "7" at bounding box center [217, 401] width 31 height 31
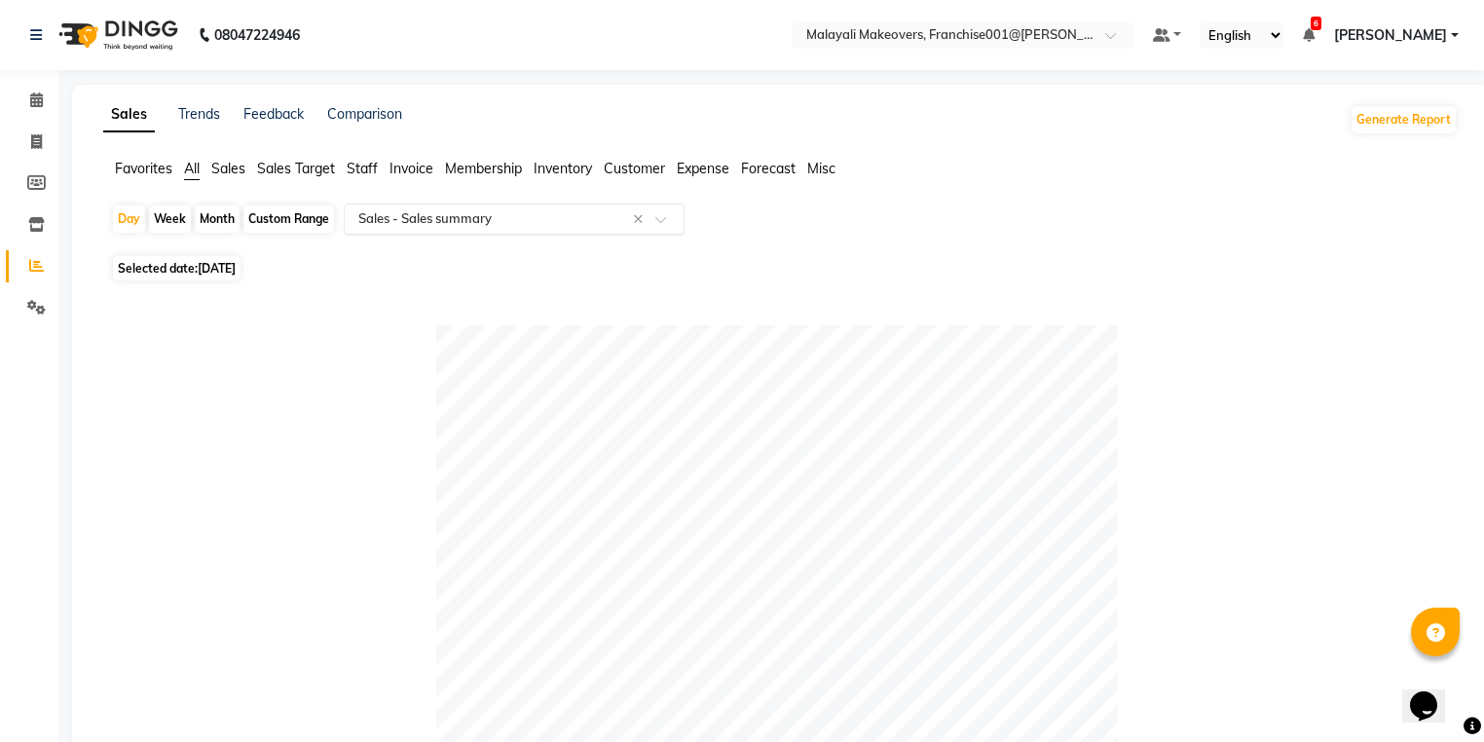
click at [402, 226] on input "text" at bounding box center [494, 218] width 280 height 19
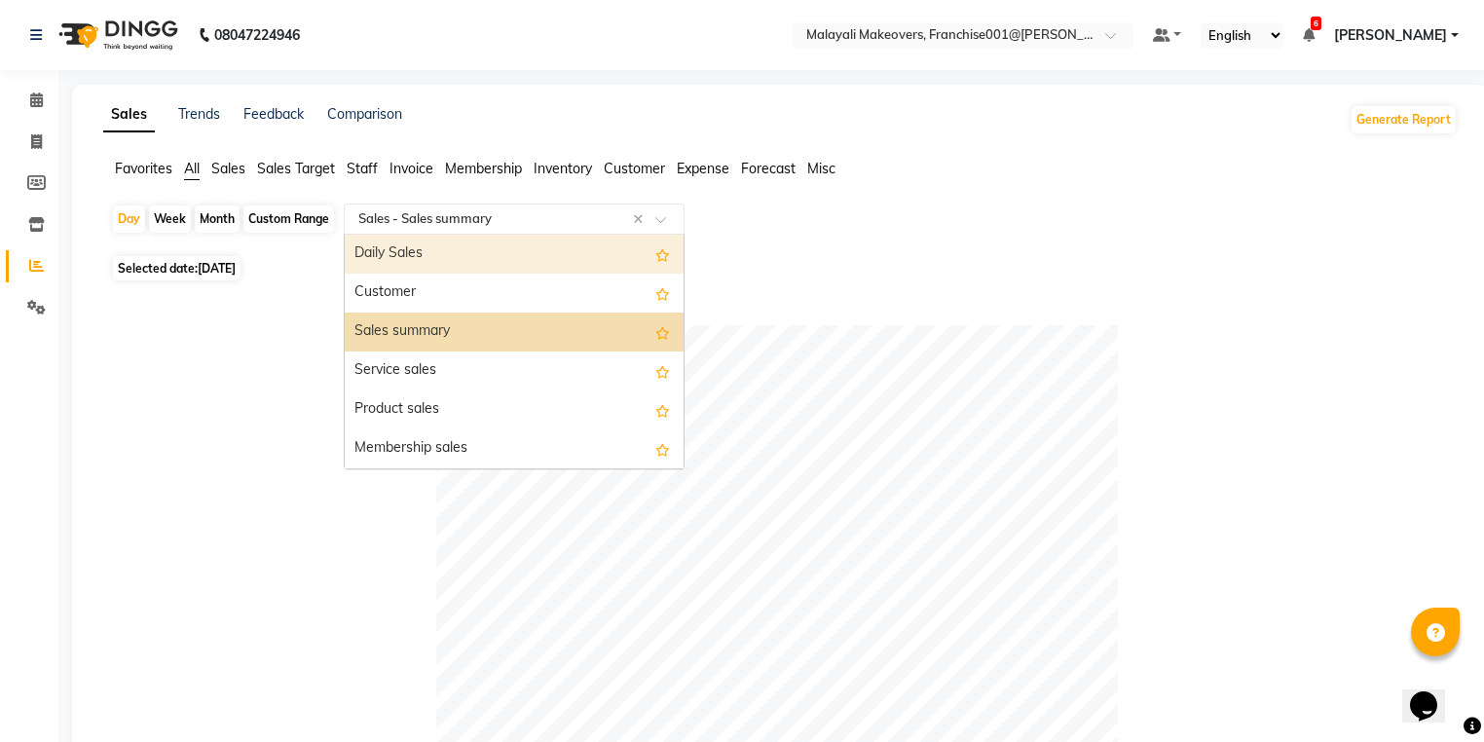
click at [398, 246] on div "Daily Sales" at bounding box center [514, 254] width 339 height 39
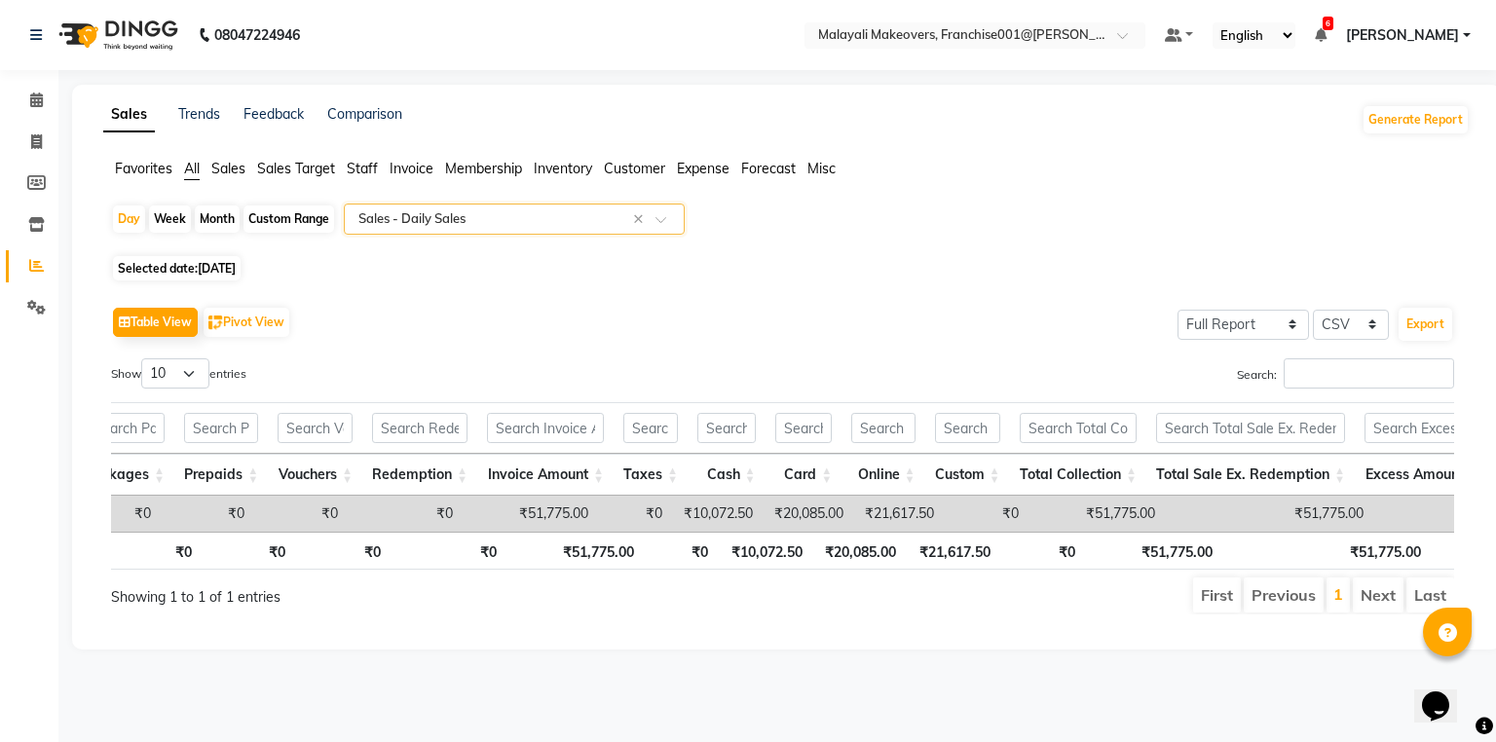
scroll to position [0, 557]
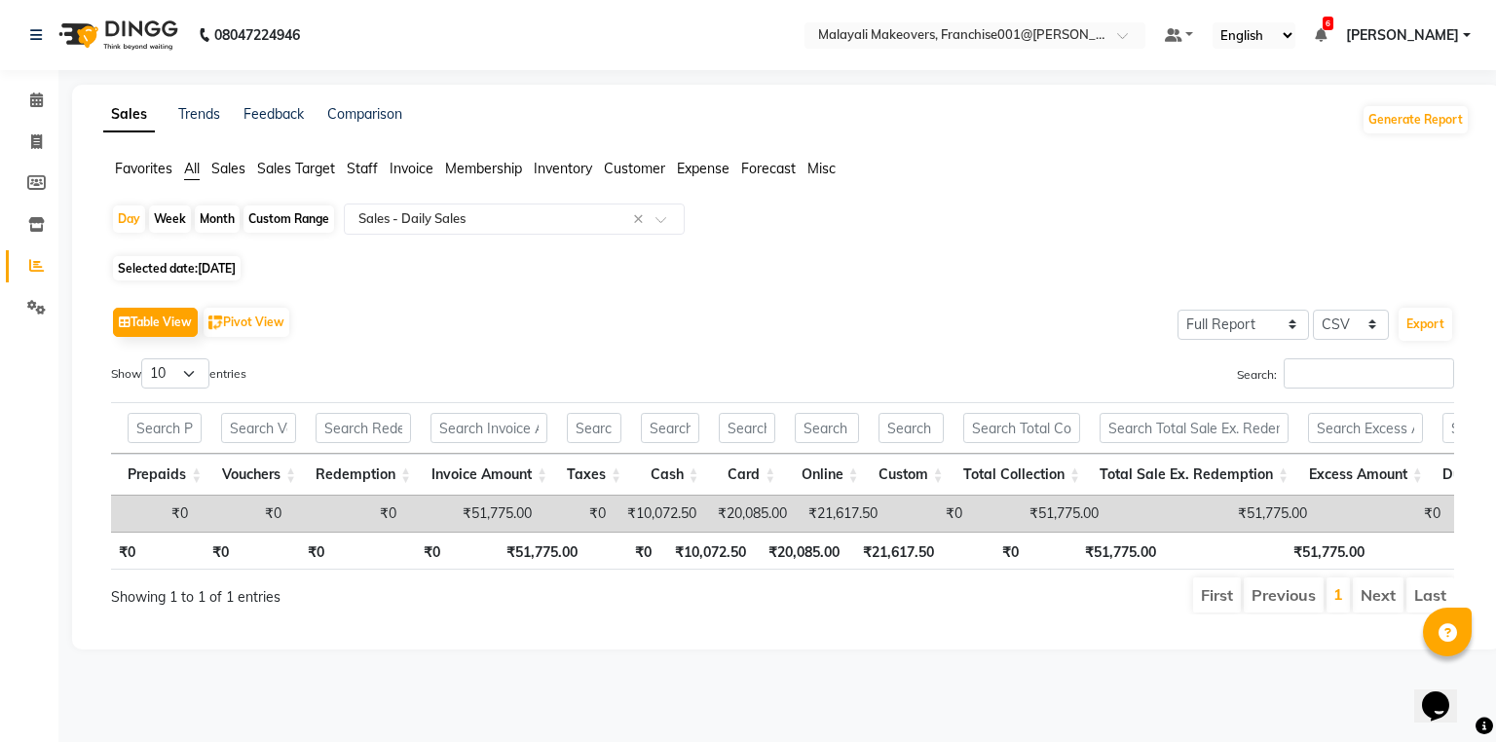
click at [409, 234] on div "Day Week Month Custom Range Select Report Type × Sales - Daily Sales ×" at bounding box center [786, 226] width 1350 height 47
click at [429, 235] on ng-select "Select Report Type × Sales - Daily Sales ×" at bounding box center [514, 218] width 341 height 31
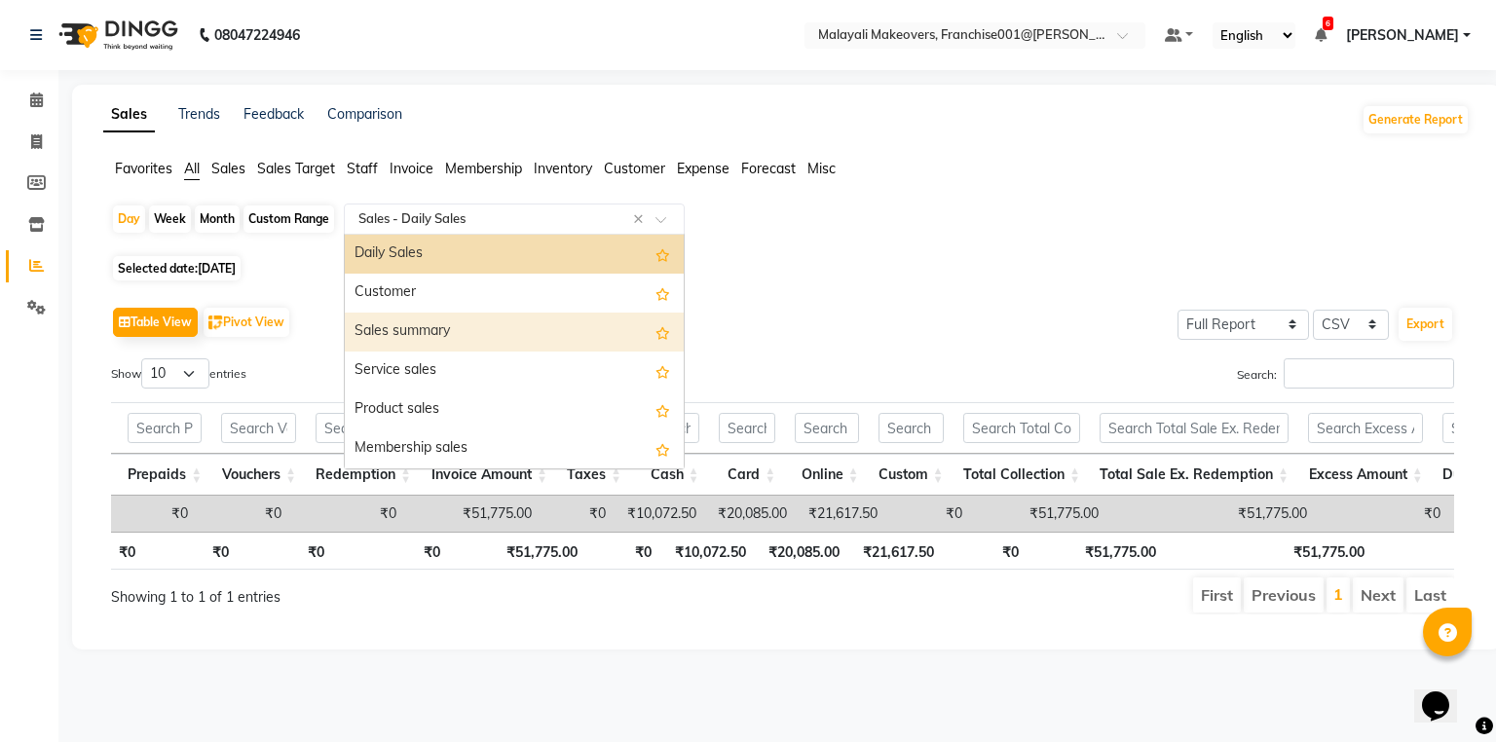
click at [425, 334] on div "Sales summary" at bounding box center [514, 332] width 339 height 39
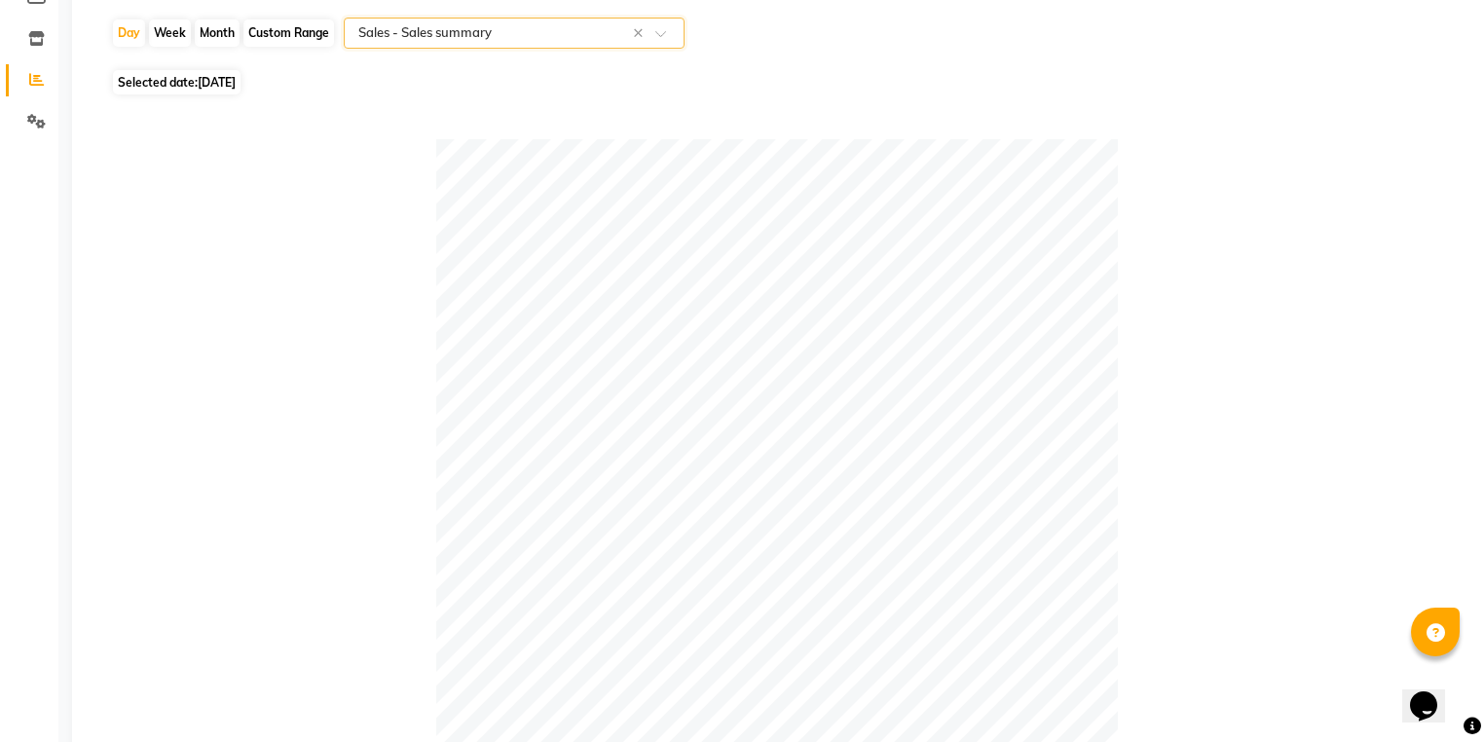
scroll to position [0, 0]
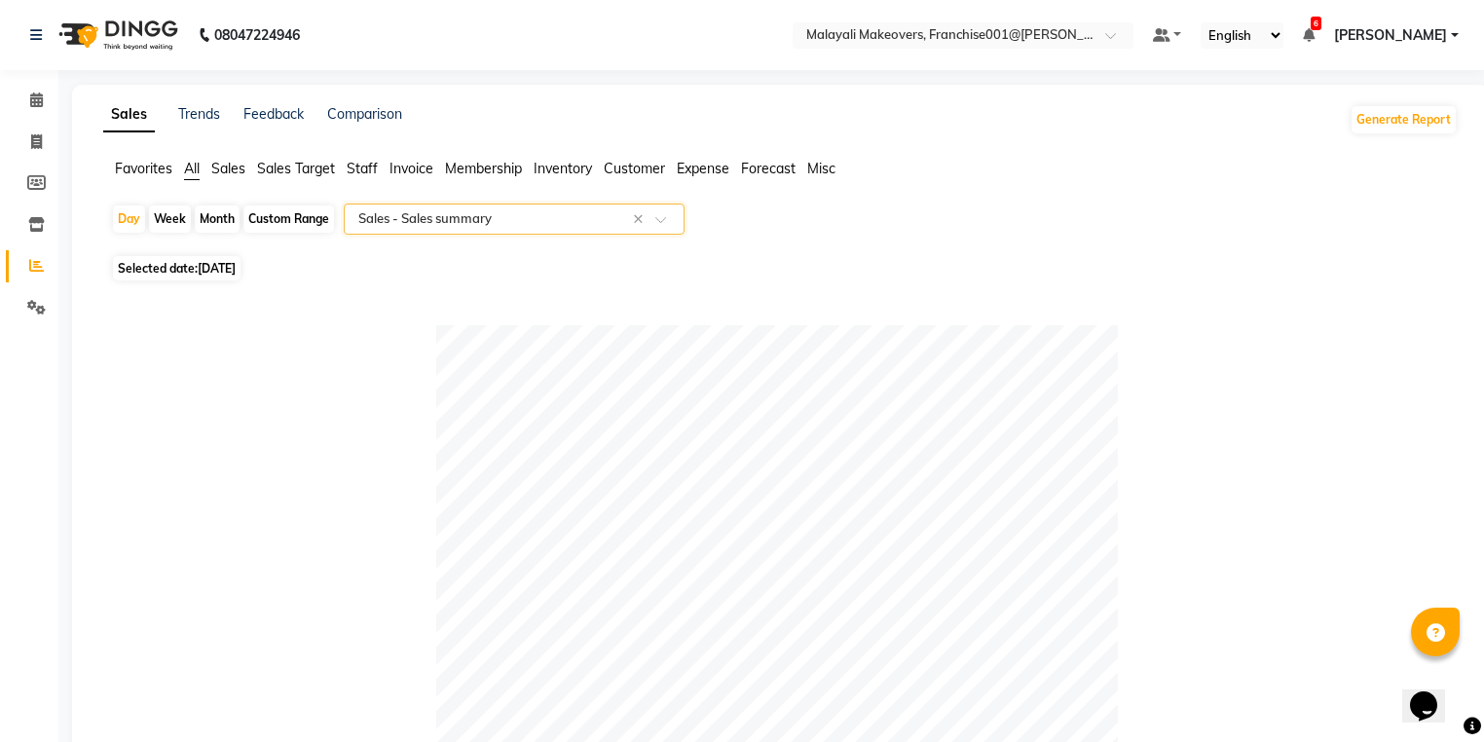
click at [273, 218] on div "Custom Range" at bounding box center [288, 218] width 91 height 27
select select "8"
select select "2025"
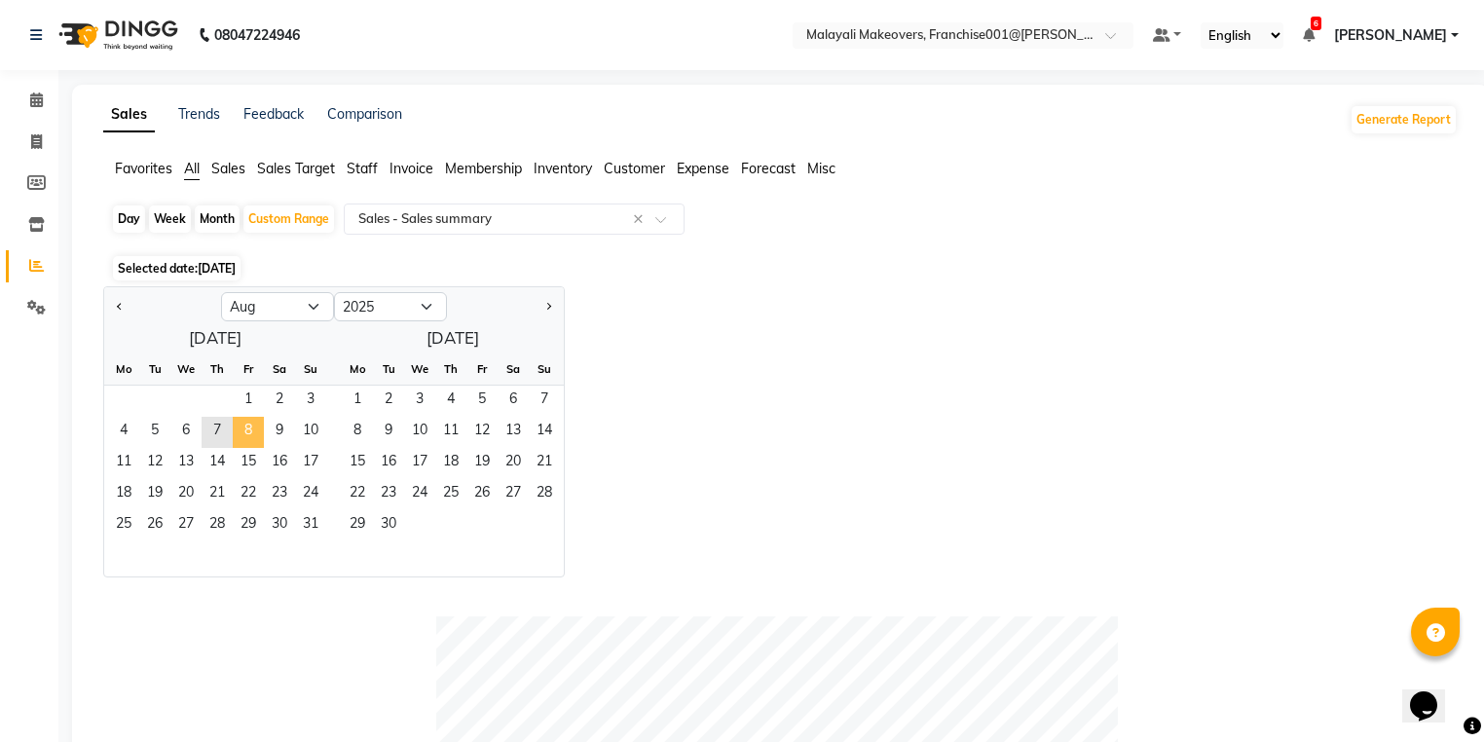
click at [251, 432] on span "8" at bounding box center [248, 432] width 31 height 31
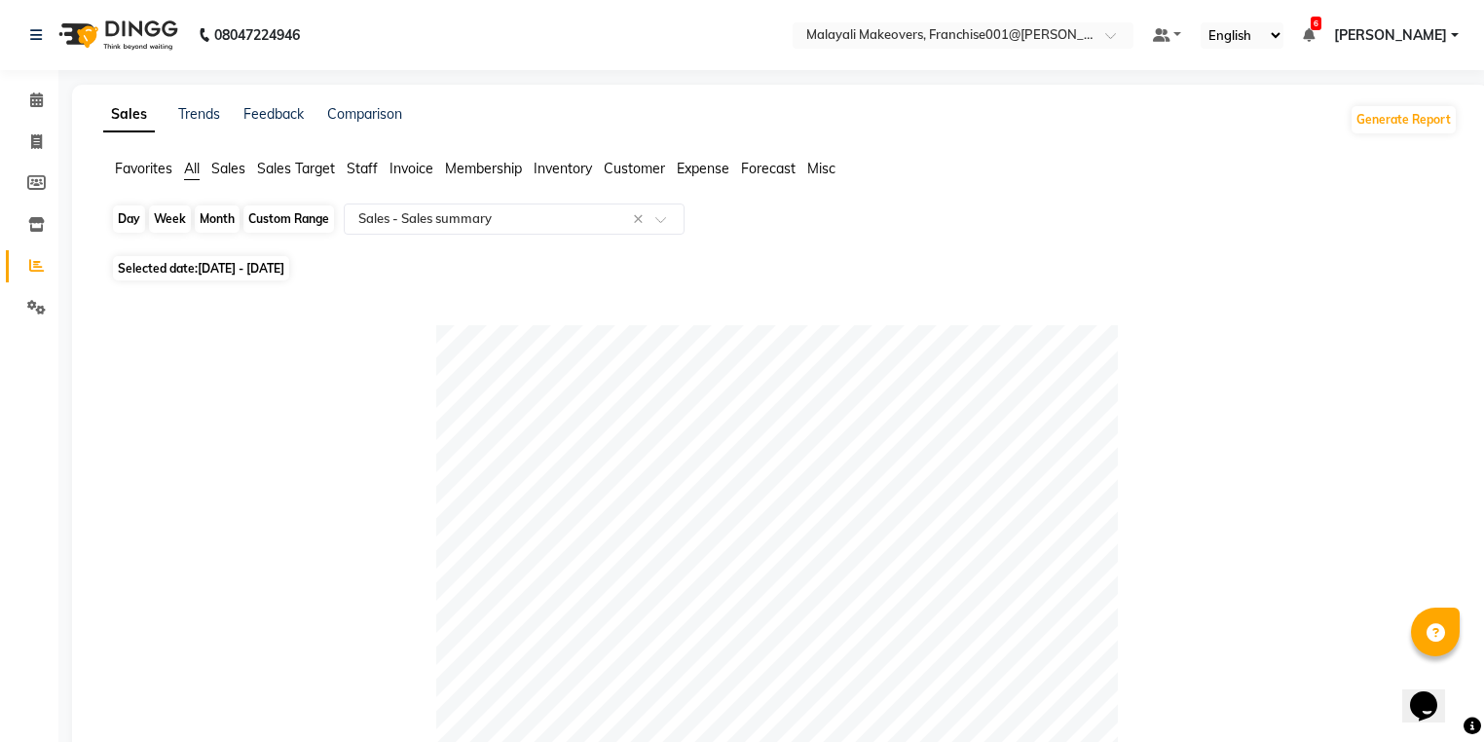
click at [280, 222] on div "Custom Range" at bounding box center [288, 218] width 91 height 27
select select "8"
select select "2025"
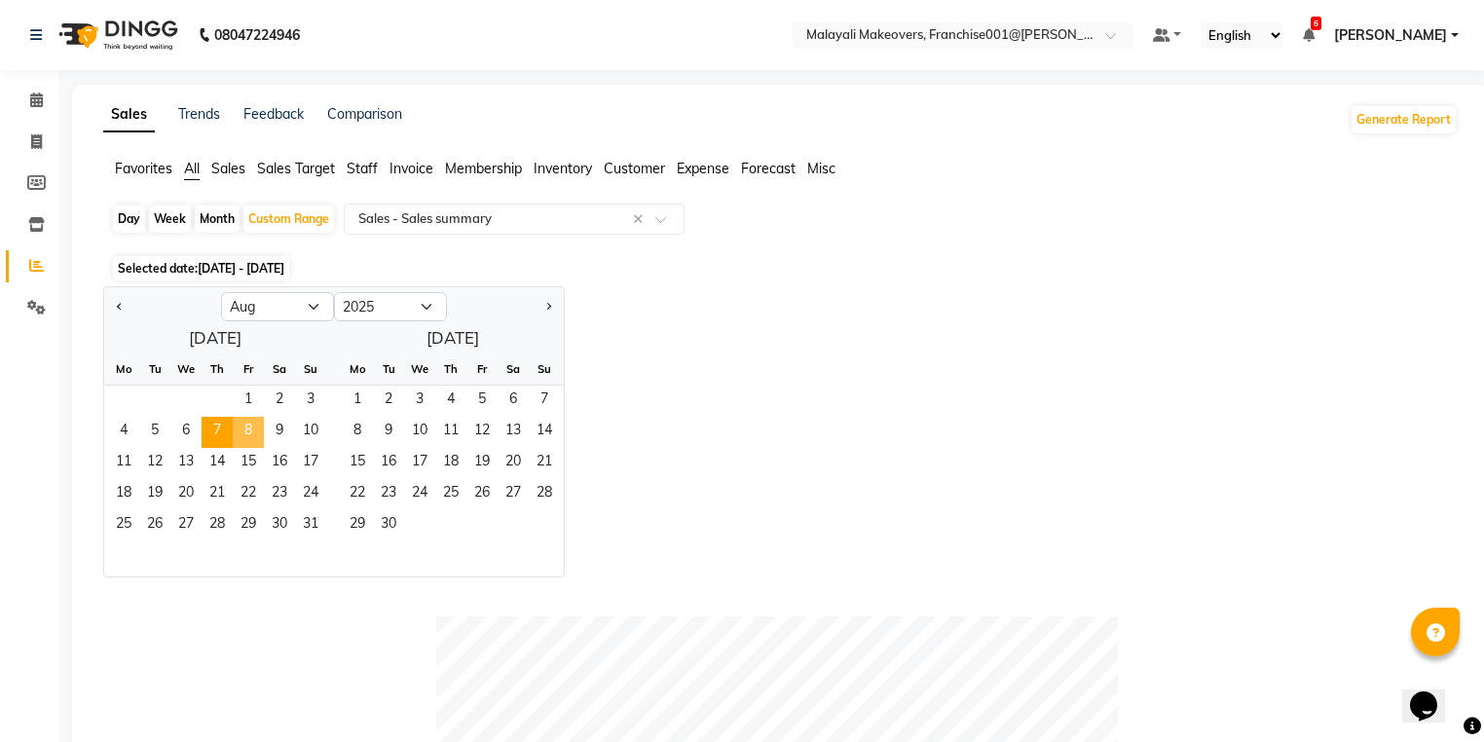
click at [249, 435] on span "8" at bounding box center [248, 432] width 31 height 31
click at [305, 432] on span "10" at bounding box center [310, 432] width 31 height 31
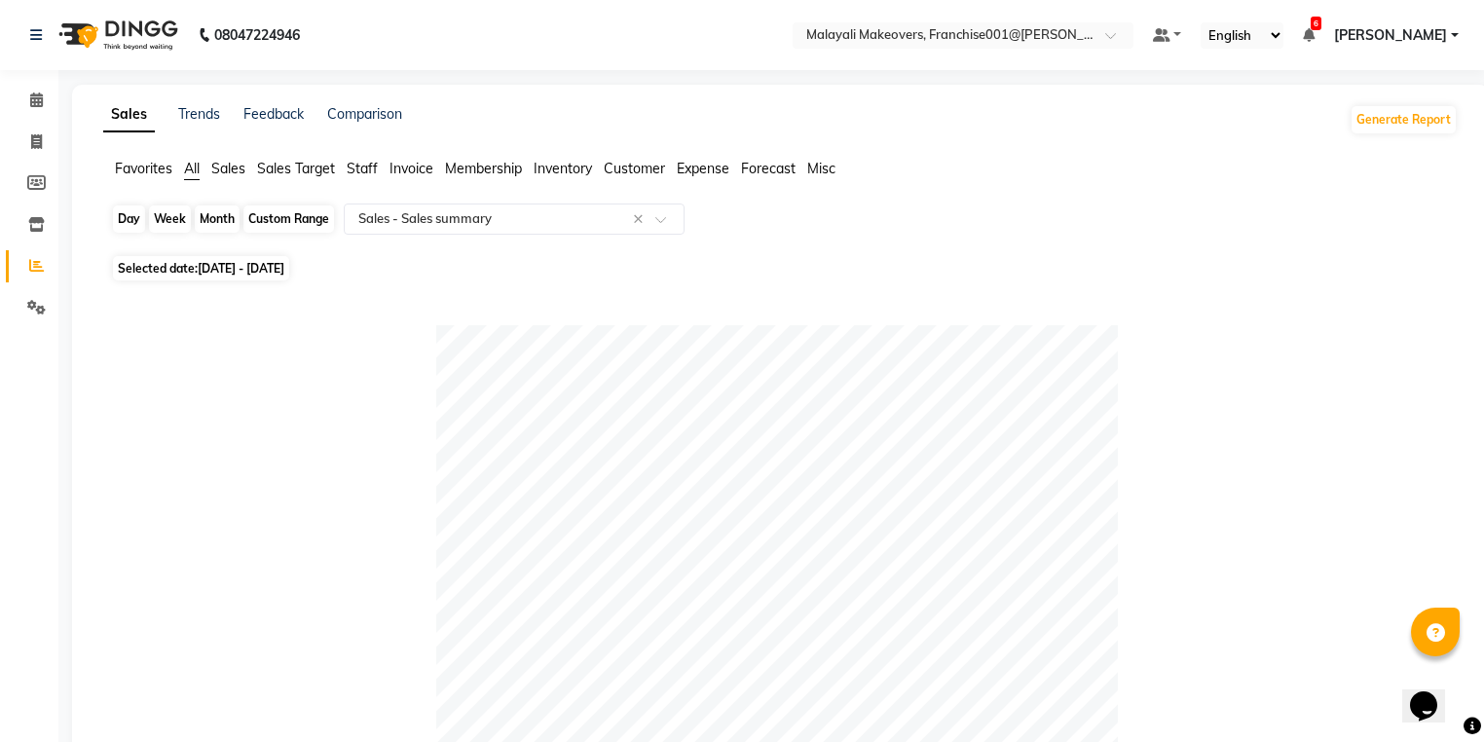
click at [283, 210] on div "Custom Range" at bounding box center [288, 218] width 91 height 27
select select "8"
select select "2025"
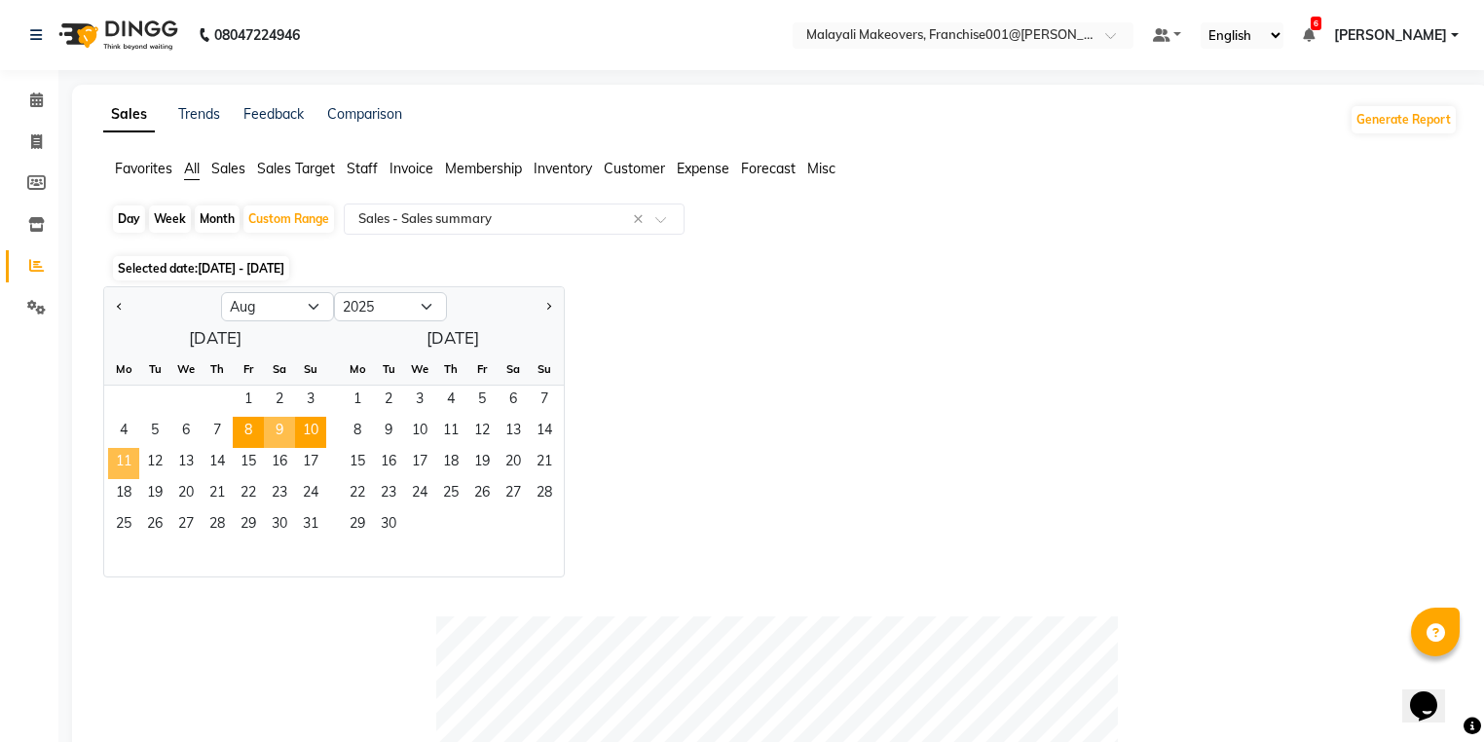
click at [125, 459] on span "11" at bounding box center [123, 463] width 31 height 31
click at [258, 455] on span "15" at bounding box center [248, 463] width 31 height 31
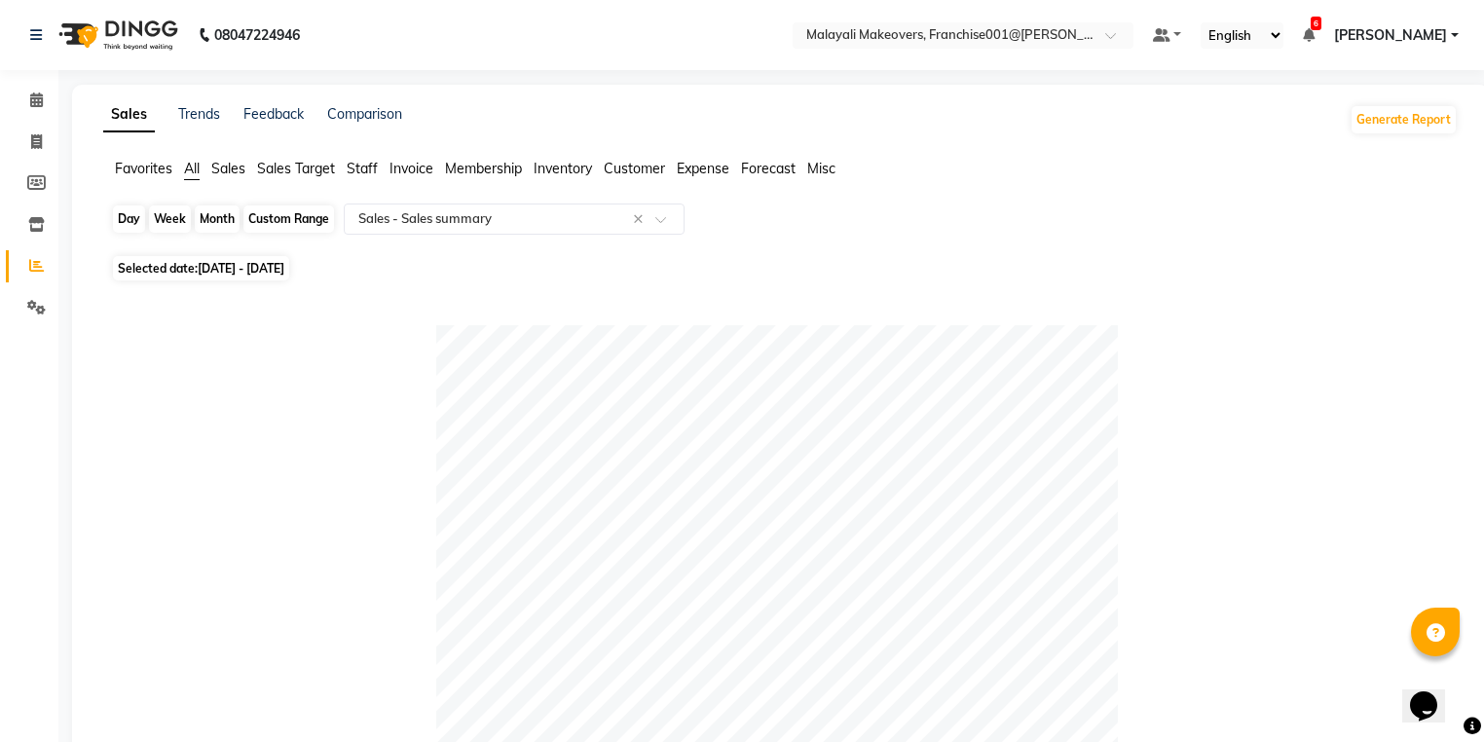
click at [316, 223] on div "Custom Range" at bounding box center [288, 218] width 91 height 27
select select "8"
select select "2025"
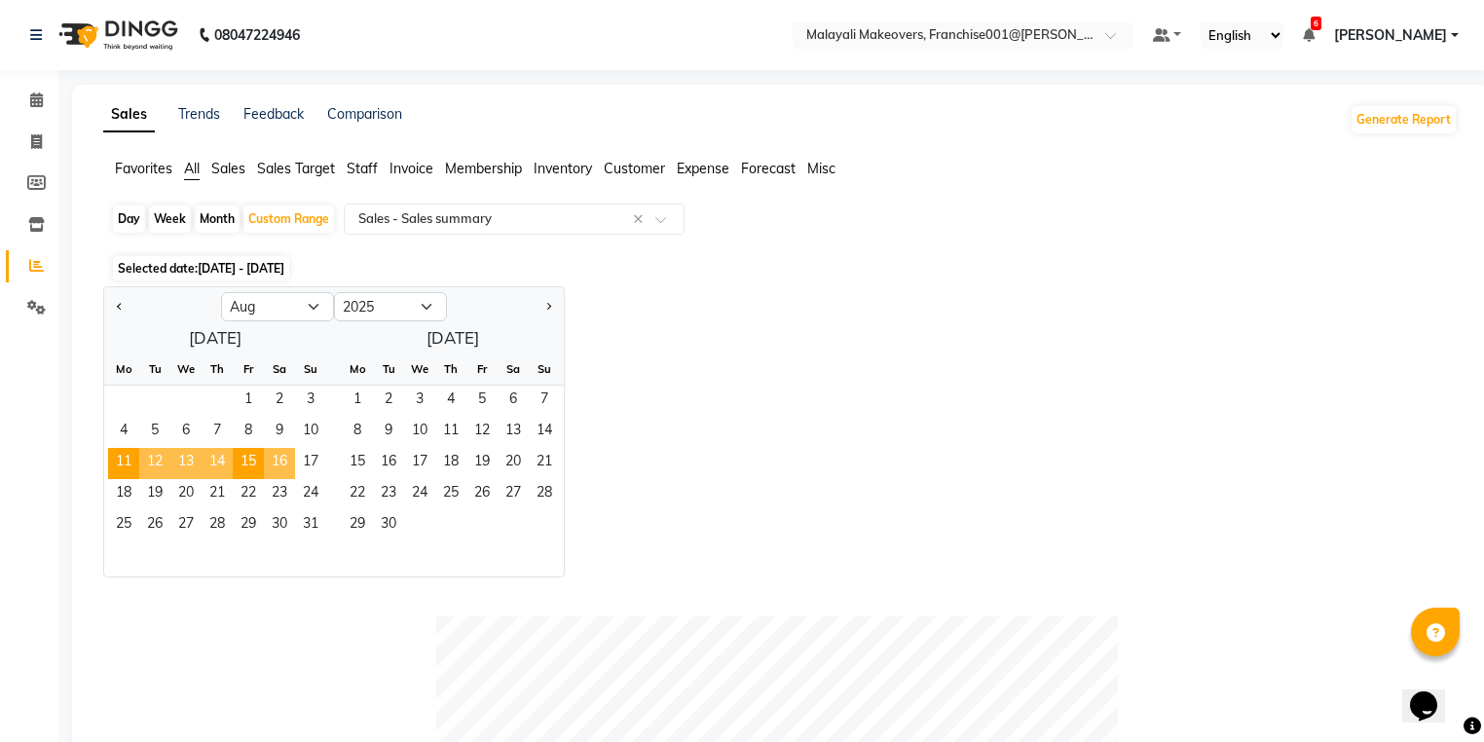
click at [275, 466] on span "16" at bounding box center [279, 463] width 31 height 31
click at [191, 494] on span "20" at bounding box center [185, 494] width 31 height 31
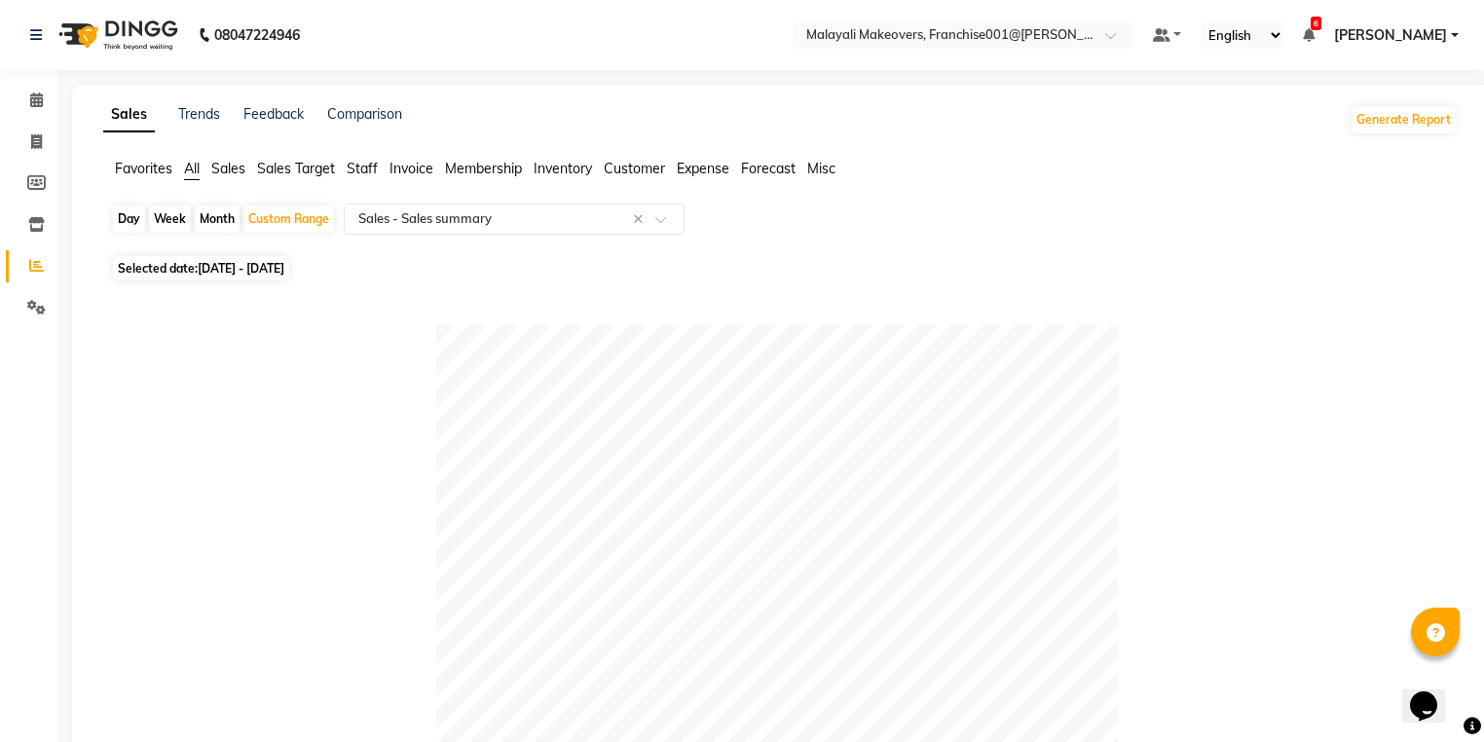
click at [129, 229] on div "Day" at bounding box center [129, 218] width 32 height 27
select select "8"
select select "2025"
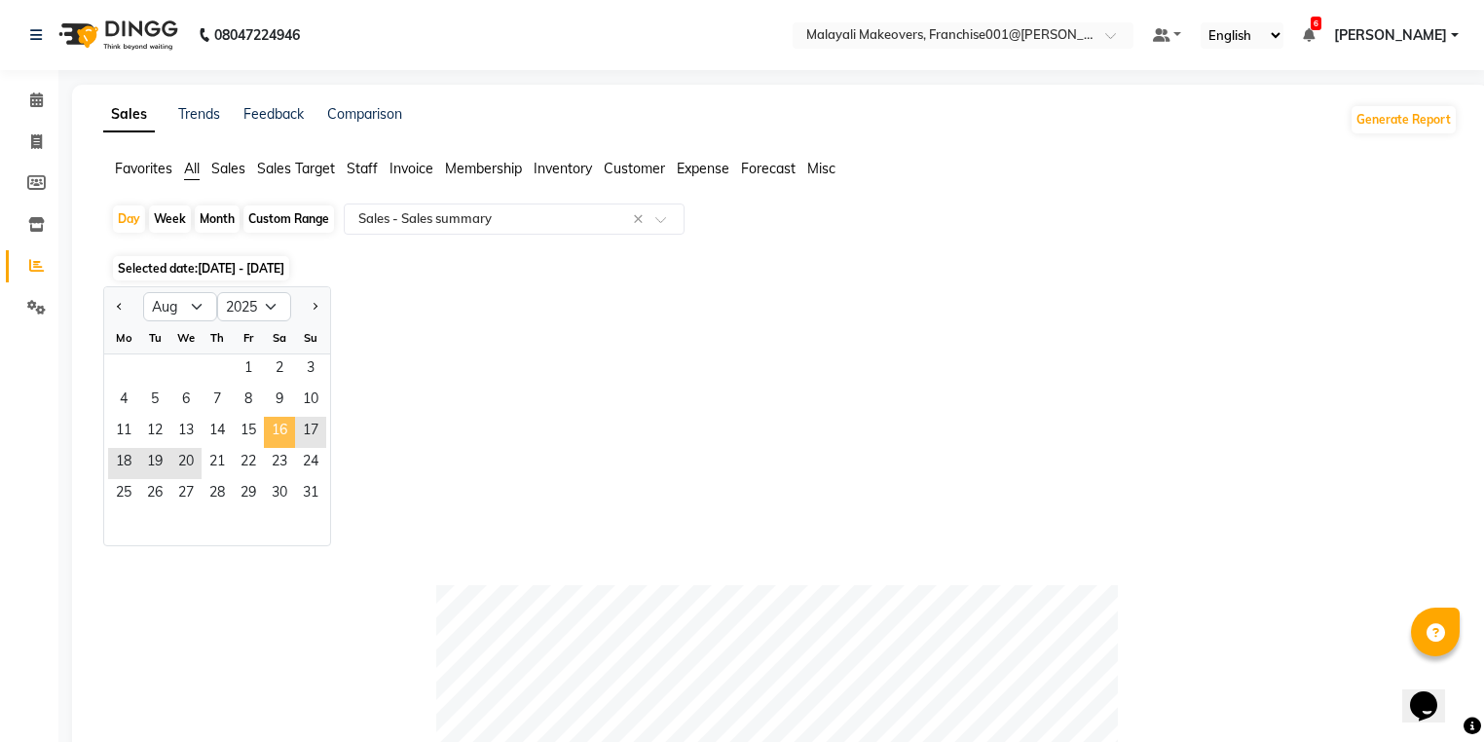
click at [266, 428] on span "16" at bounding box center [279, 432] width 31 height 31
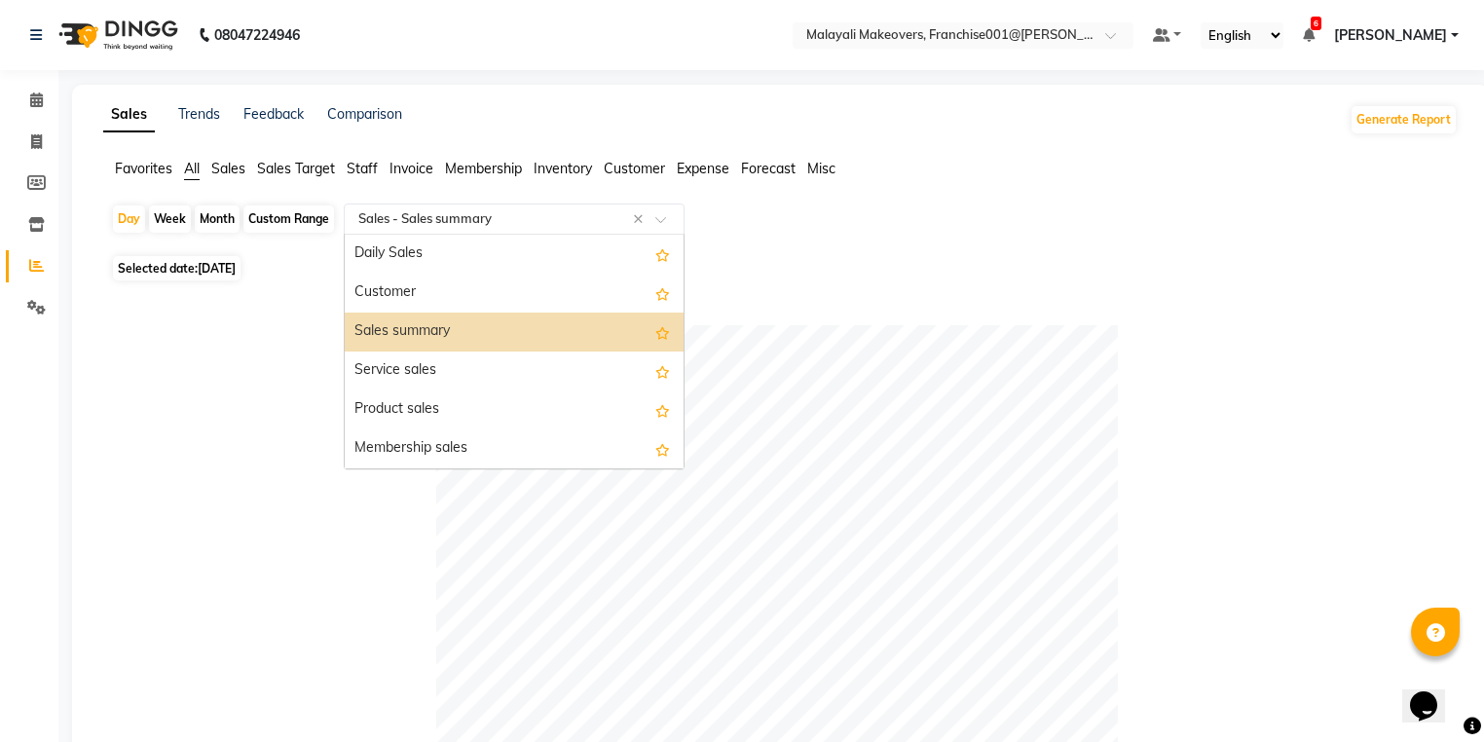
click at [390, 222] on input "text" at bounding box center [494, 218] width 280 height 19
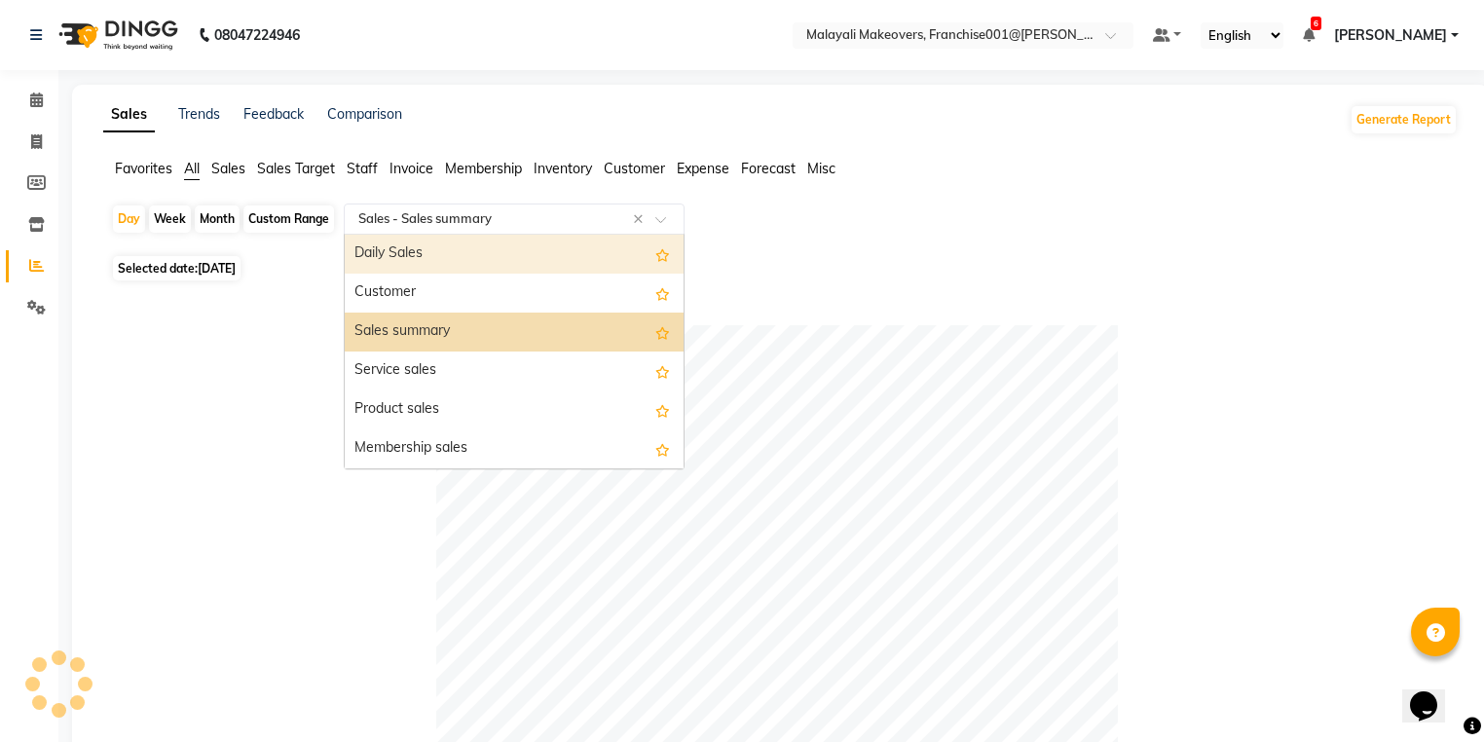
click at [390, 255] on div "Daily Sales" at bounding box center [514, 254] width 339 height 39
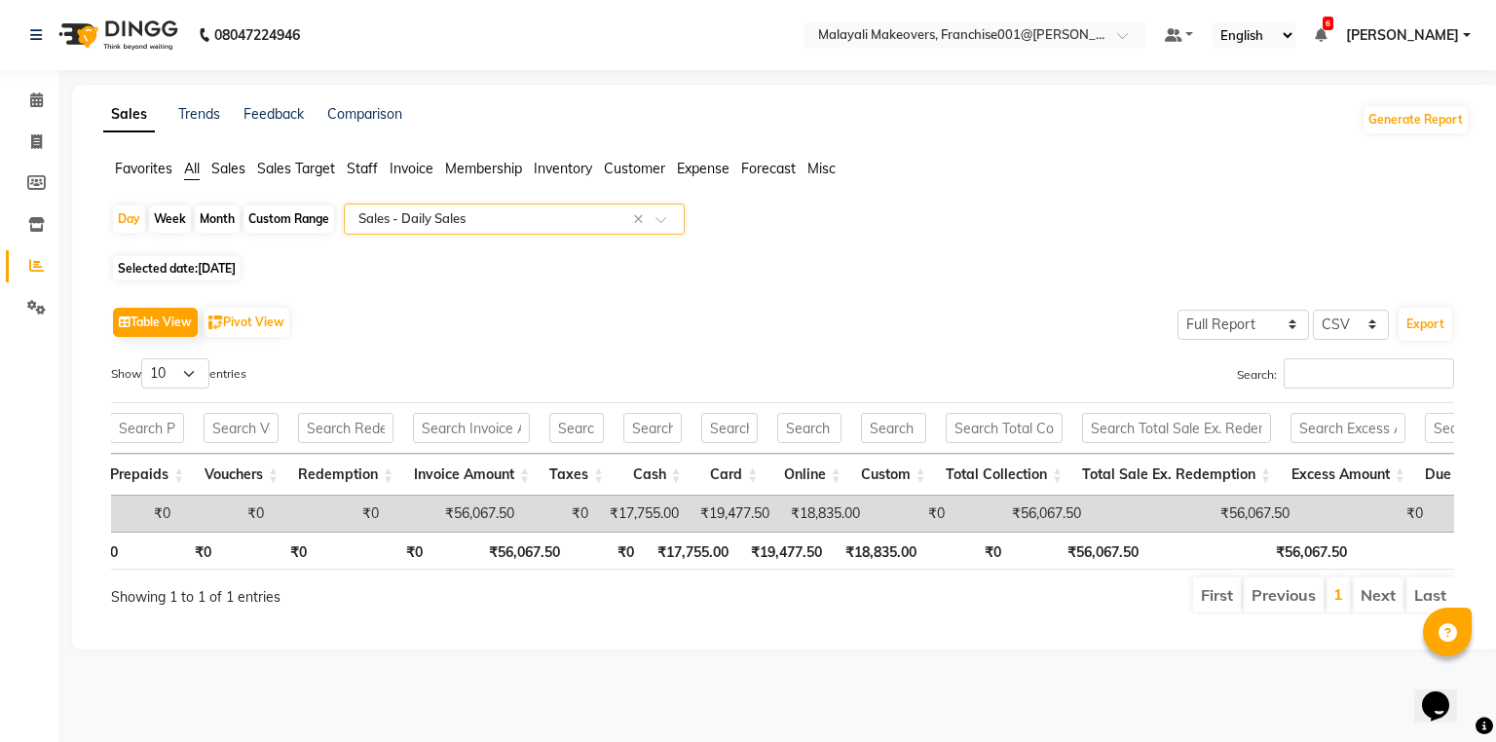
scroll to position [0, 608]
click at [452, 2] on nav "08047224946 Select Location × Malayali Makeovers, Franchise001@anchal Default P…" at bounding box center [748, 35] width 1496 height 70
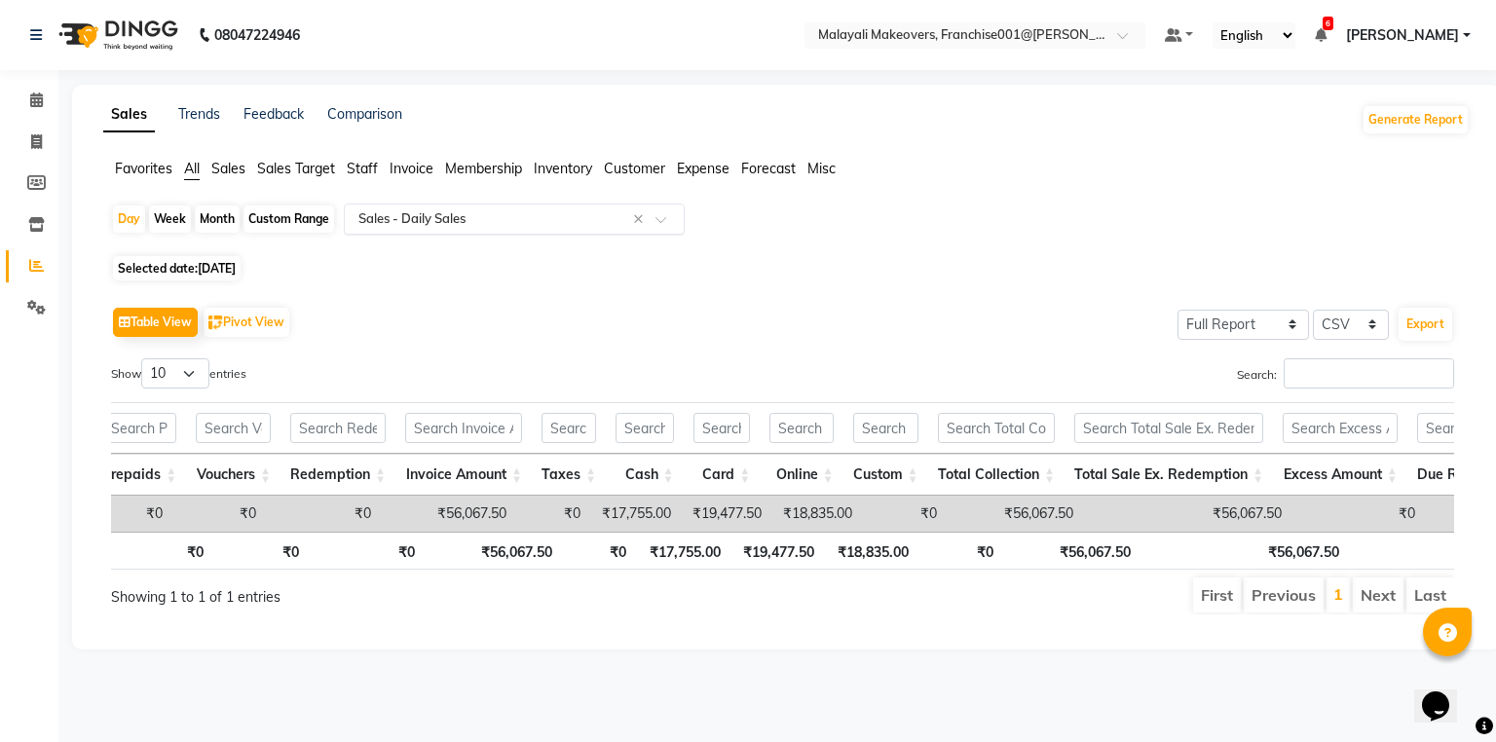
click at [429, 216] on input "text" at bounding box center [494, 218] width 280 height 19
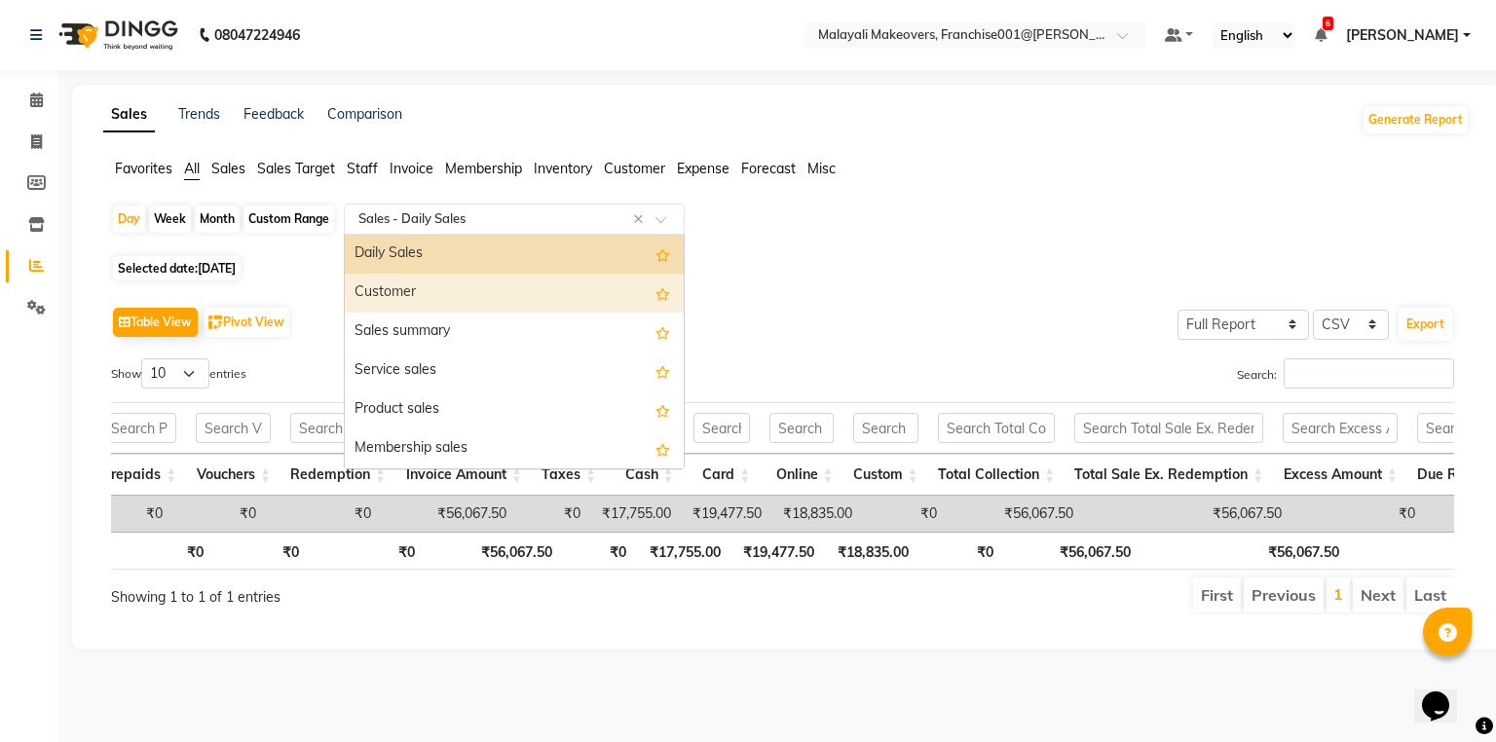
click at [440, 330] on div "Sales summary" at bounding box center [514, 332] width 339 height 39
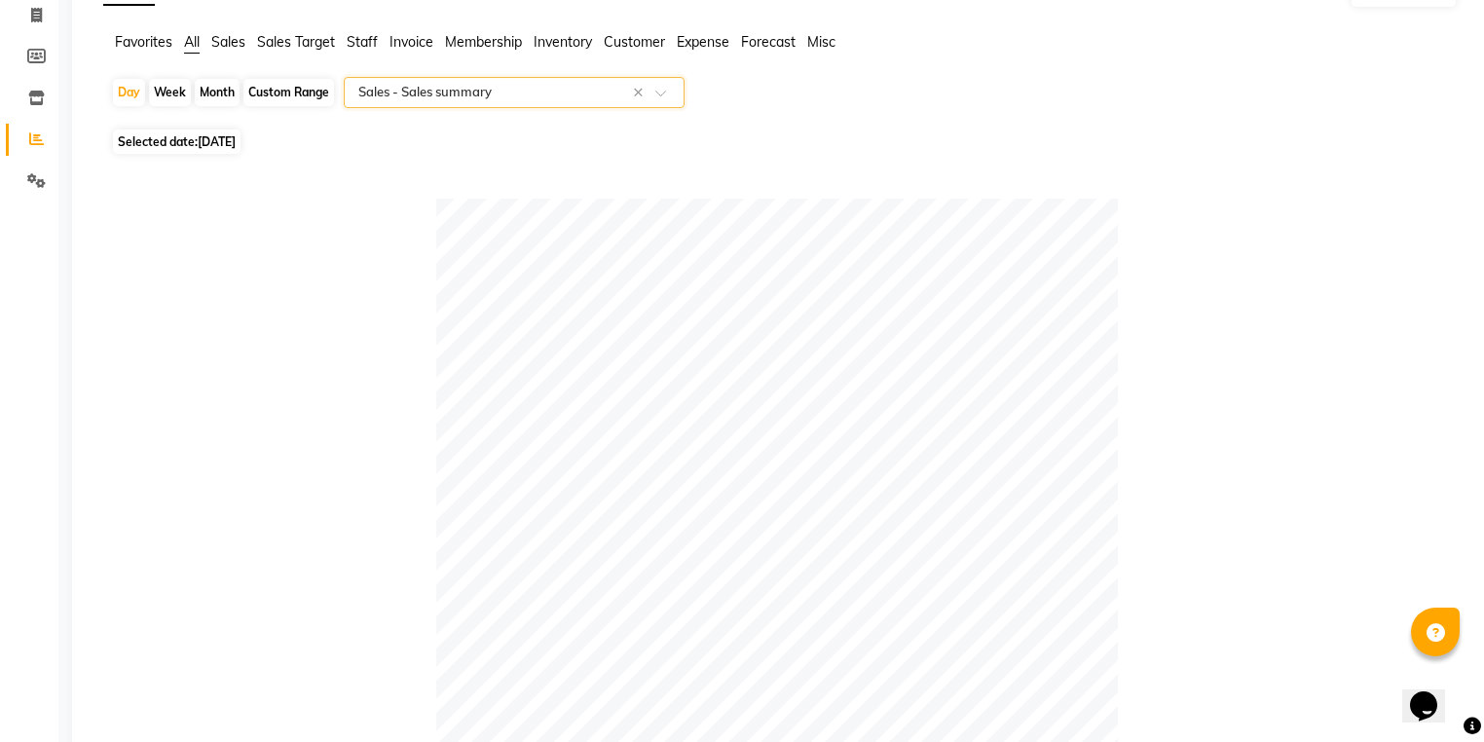
scroll to position [0, 0]
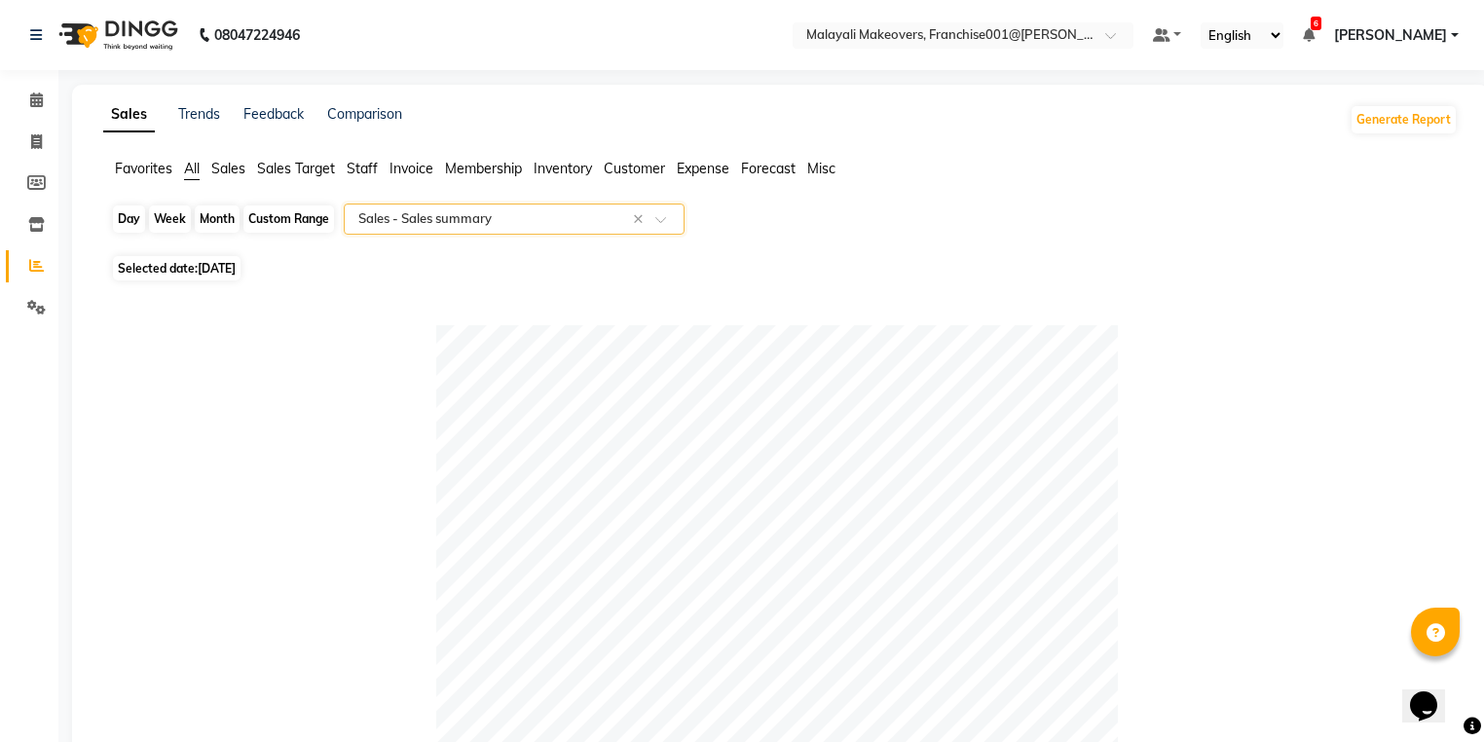
click at [125, 212] on div "Day" at bounding box center [129, 218] width 32 height 27
select select "8"
select select "2025"
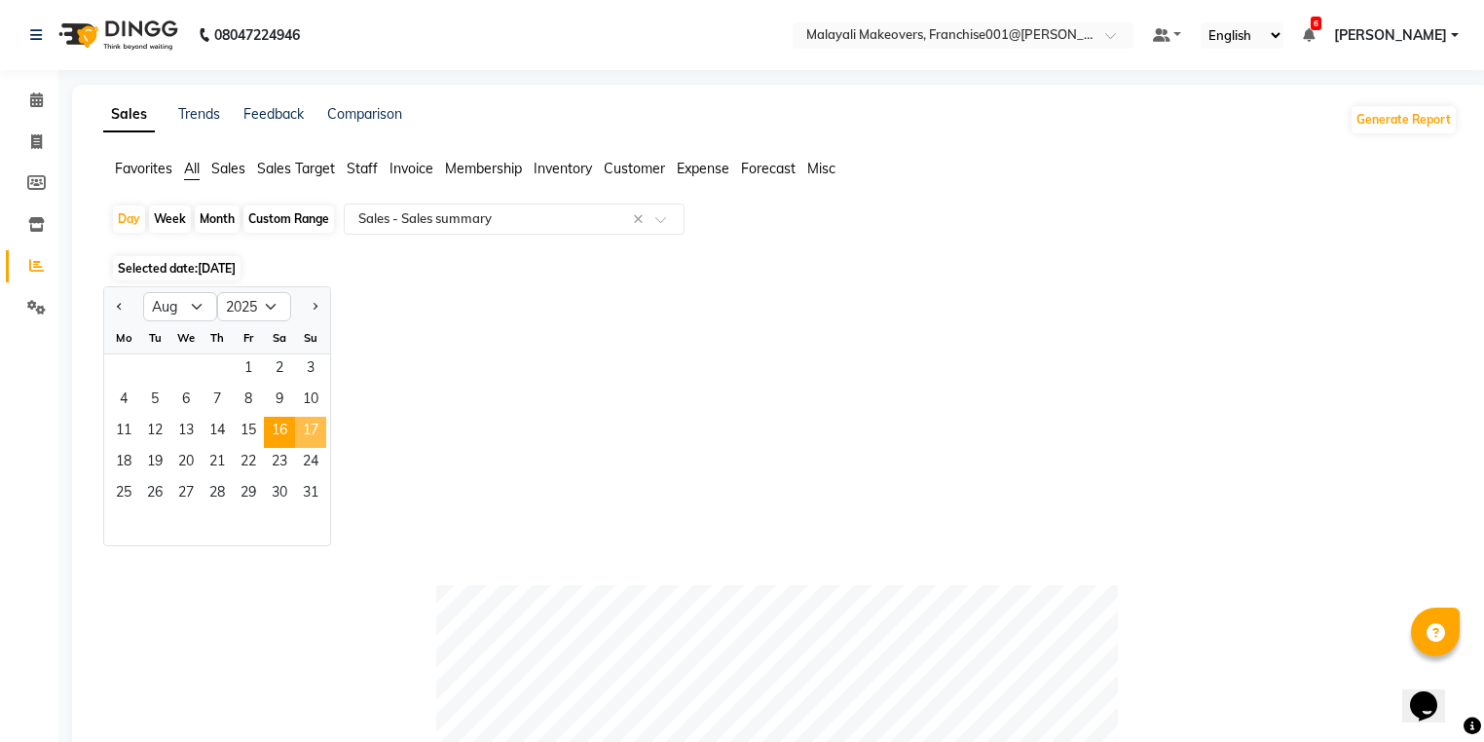
click at [310, 442] on span "17" at bounding box center [310, 432] width 31 height 31
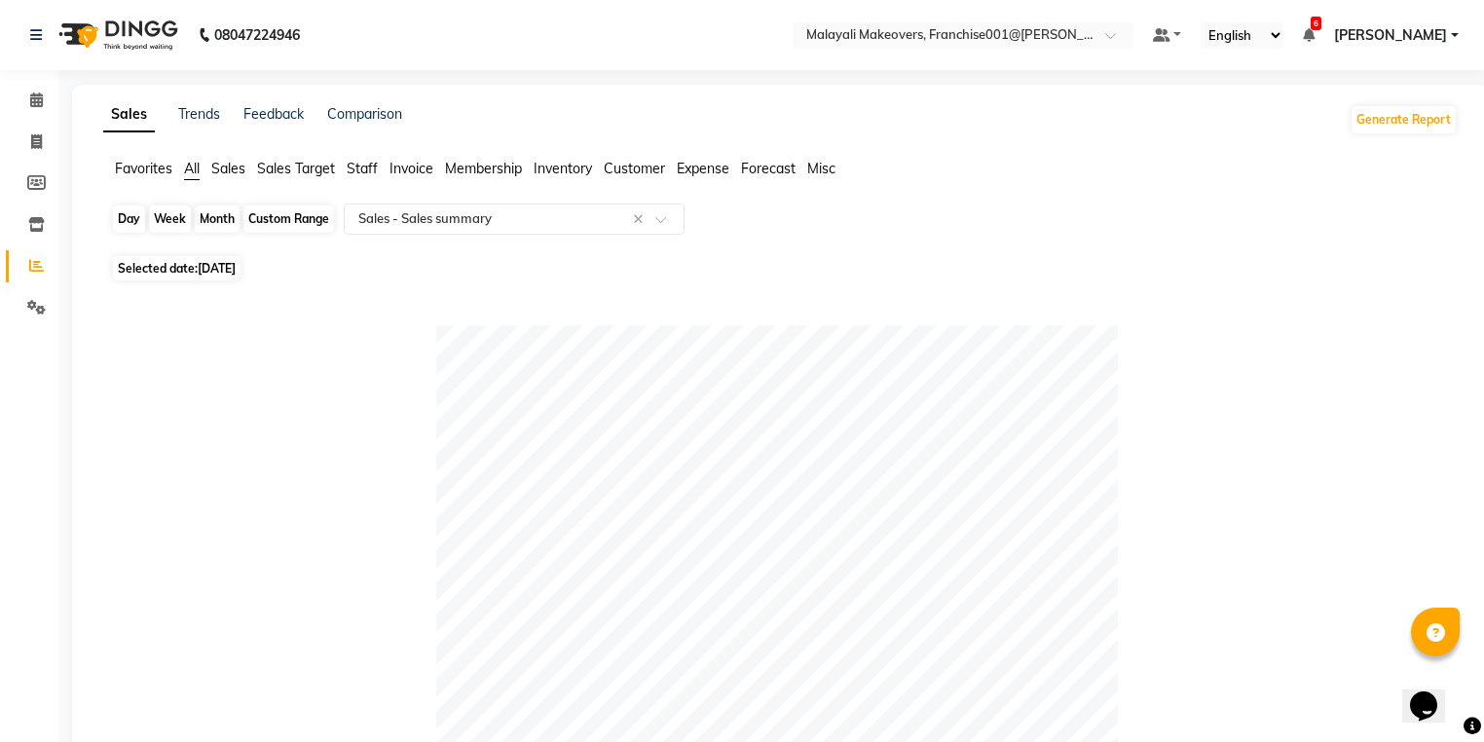
click at [128, 224] on div "Day" at bounding box center [129, 218] width 32 height 27
select select "8"
select select "2025"
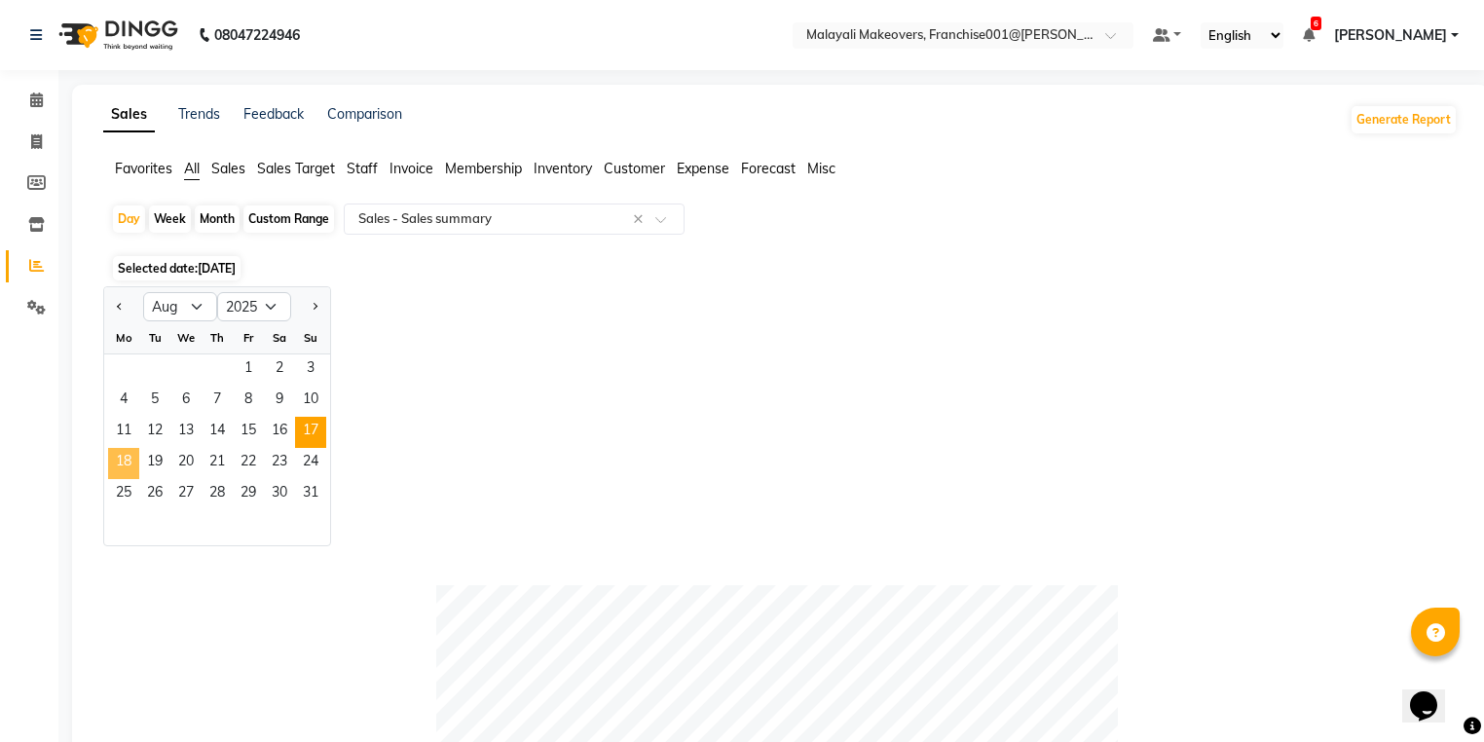
click at [109, 468] on span "18" at bounding box center [123, 463] width 31 height 31
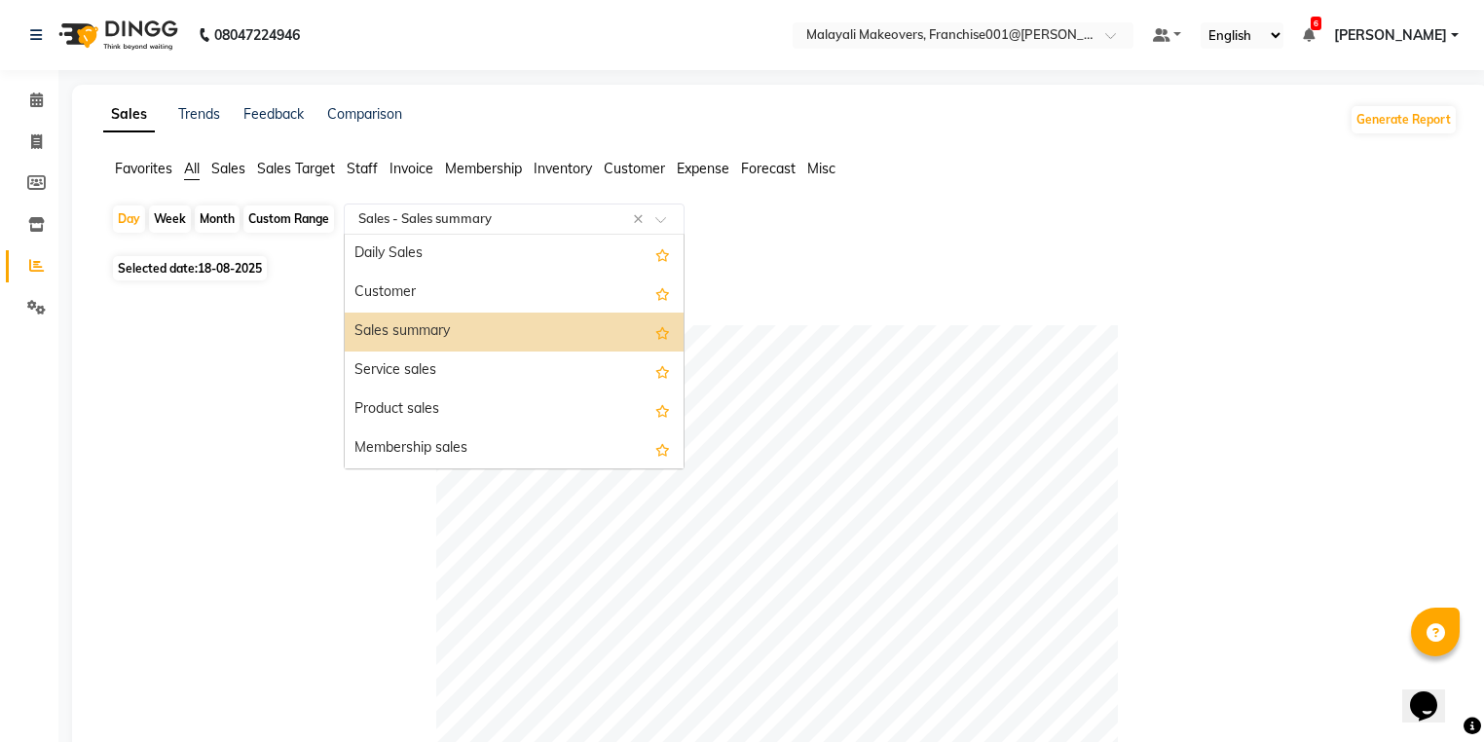
drag, startPoint x: 390, startPoint y: 222, endPoint x: 385, endPoint y: 250, distance: 28.8
click at [389, 234] on ng-select "Select Report Type × Sales - Sales summary × Daily Sales Customer Sales summary…" at bounding box center [514, 218] width 341 height 31
click at [385, 250] on div "Daily Sales" at bounding box center [514, 254] width 339 height 39
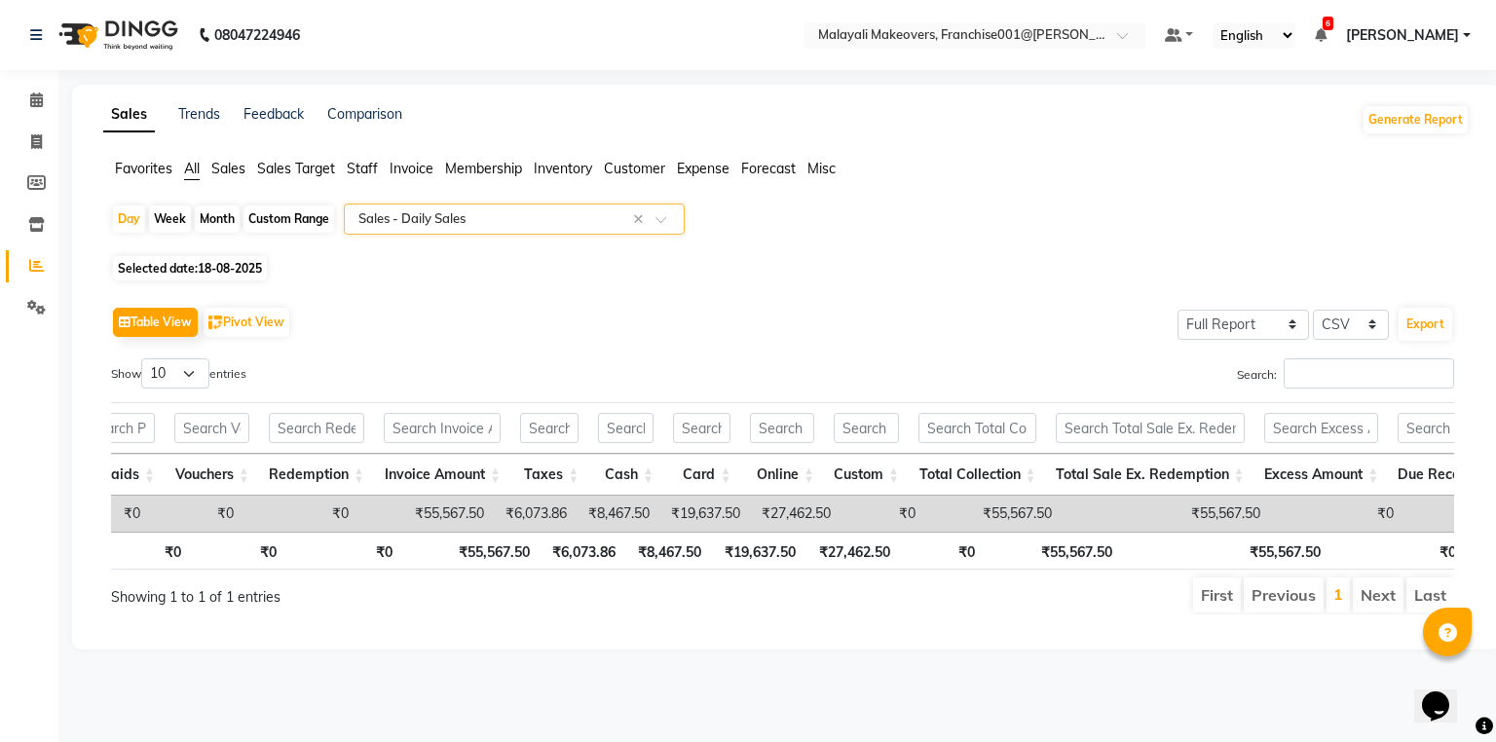
scroll to position [0, 678]
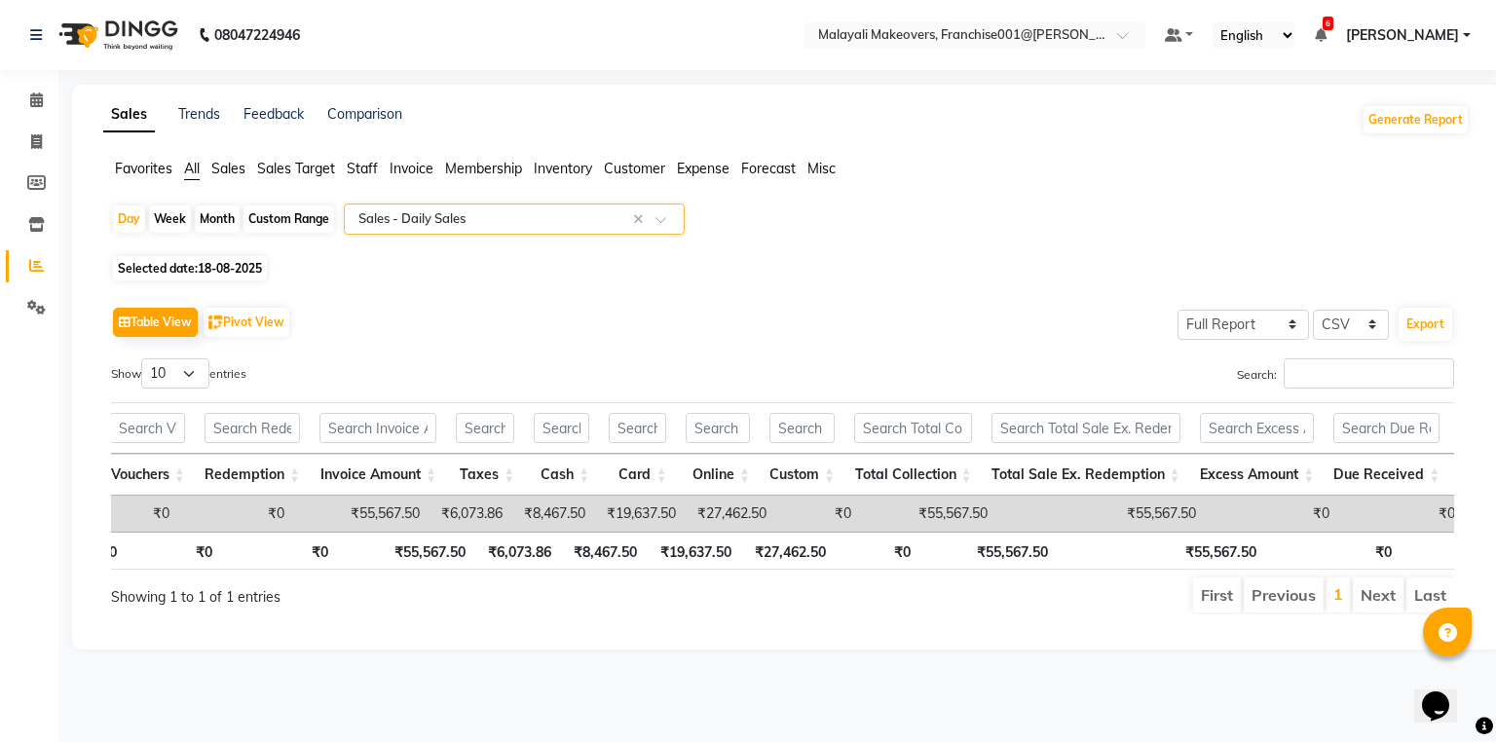
click at [426, 227] on input "text" at bounding box center [494, 218] width 280 height 19
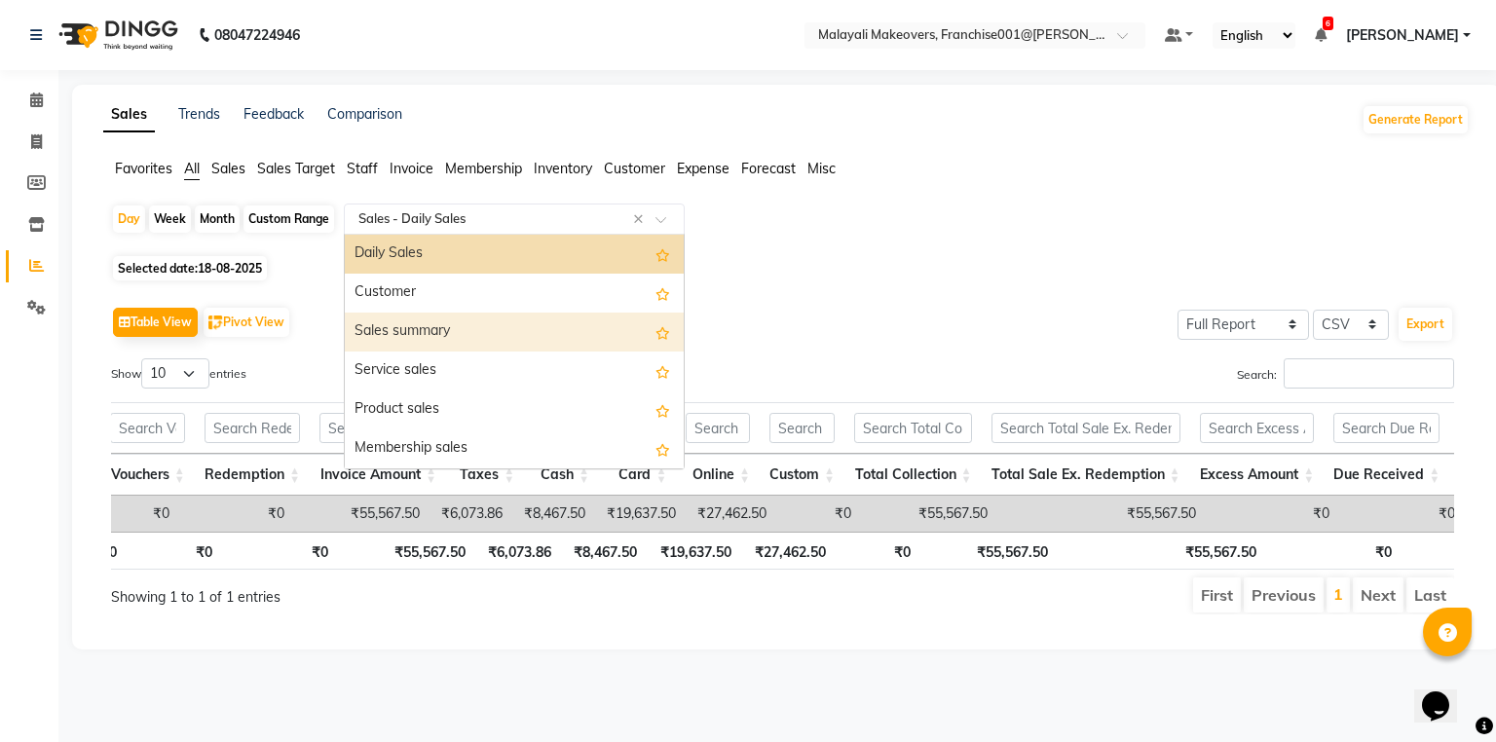
click at [444, 331] on div "Sales summary" at bounding box center [514, 332] width 339 height 39
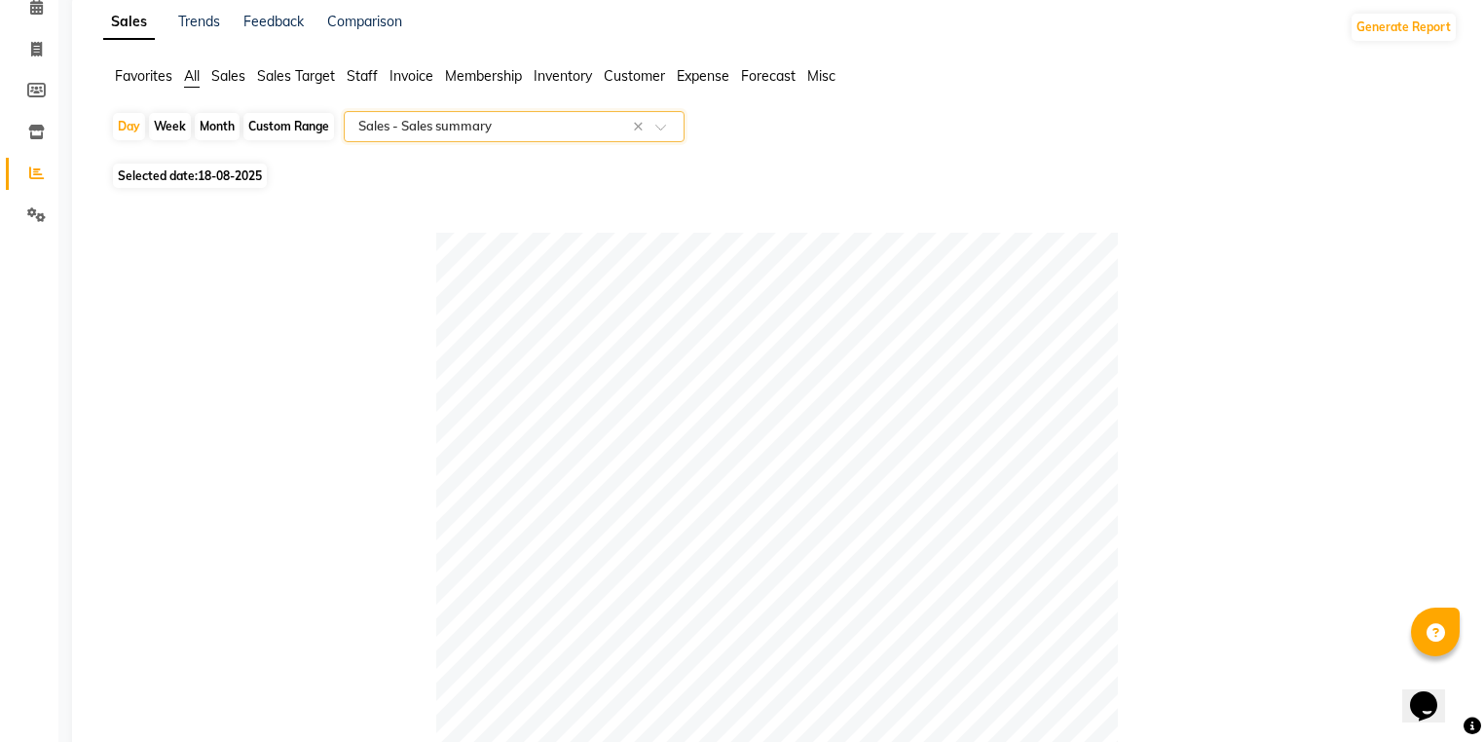
scroll to position [0, 0]
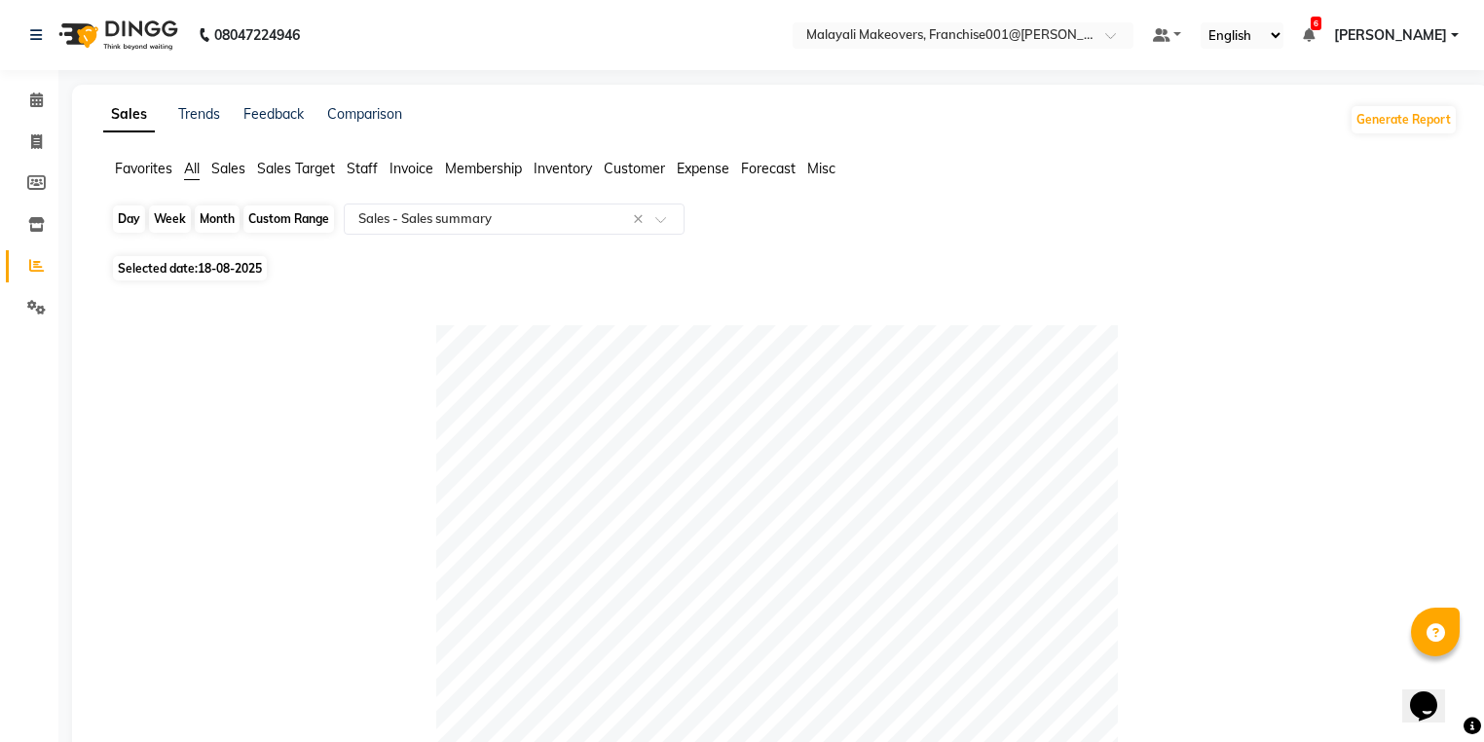
click at [122, 218] on div "Day" at bounding box center [129, 218] width 32 height 27
select select "8"
select select "2025"
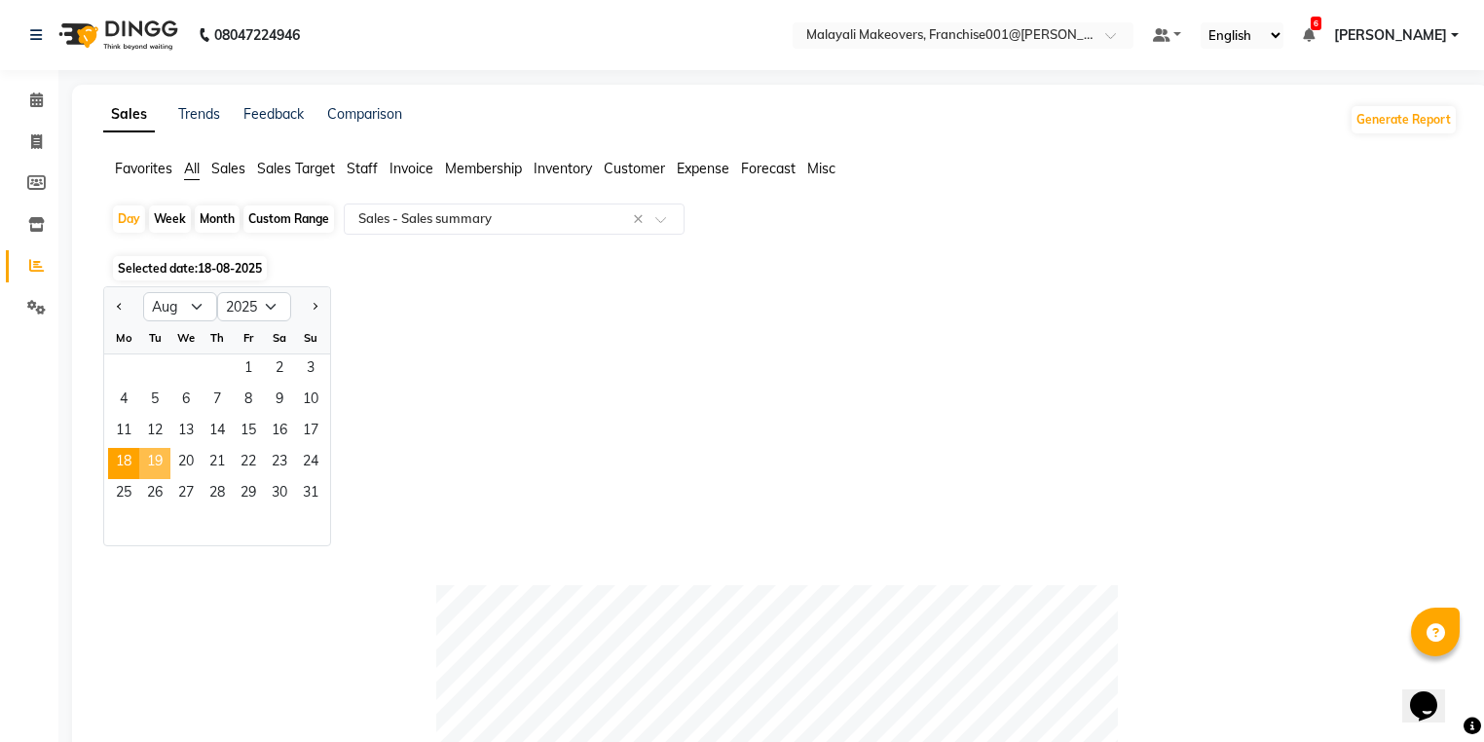
click at [154, 463] on span "19" at bounding box center [154, 463] width 31 height 31
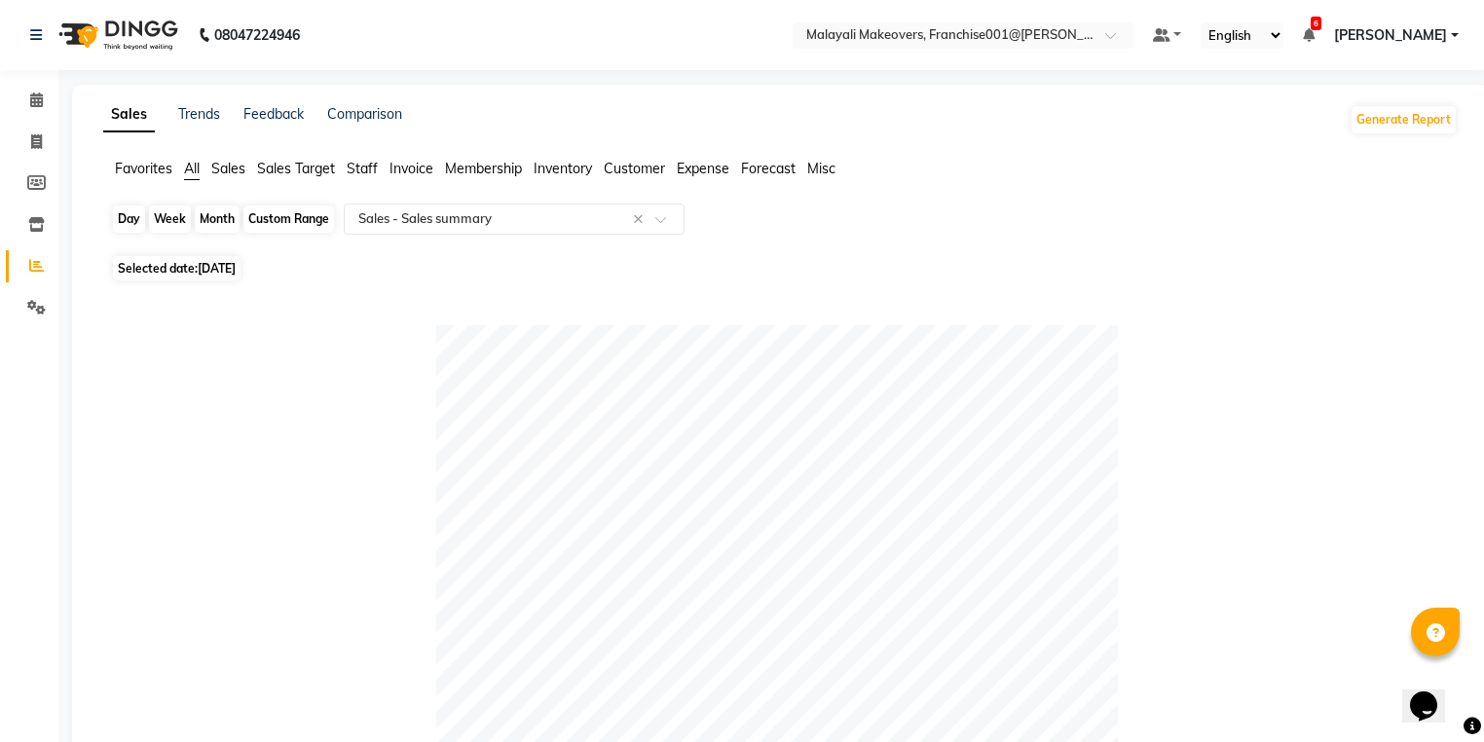
click at [130, 218] on div "Day" at bounding box center [129, 218] width 32 height 27
select select "8"
select select "2025"
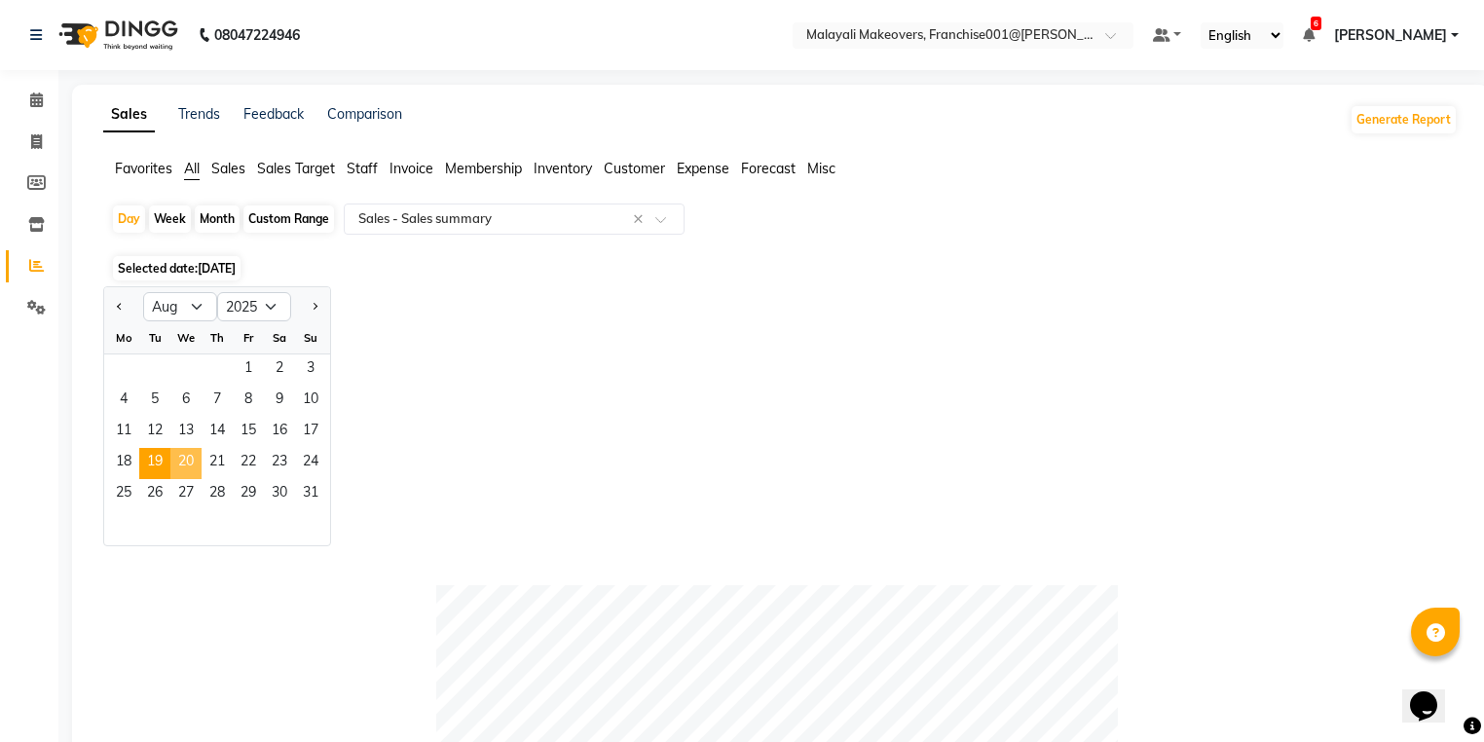
click at [181, 460] on span "20" at bounding box center [185, 463] width 31 height 31
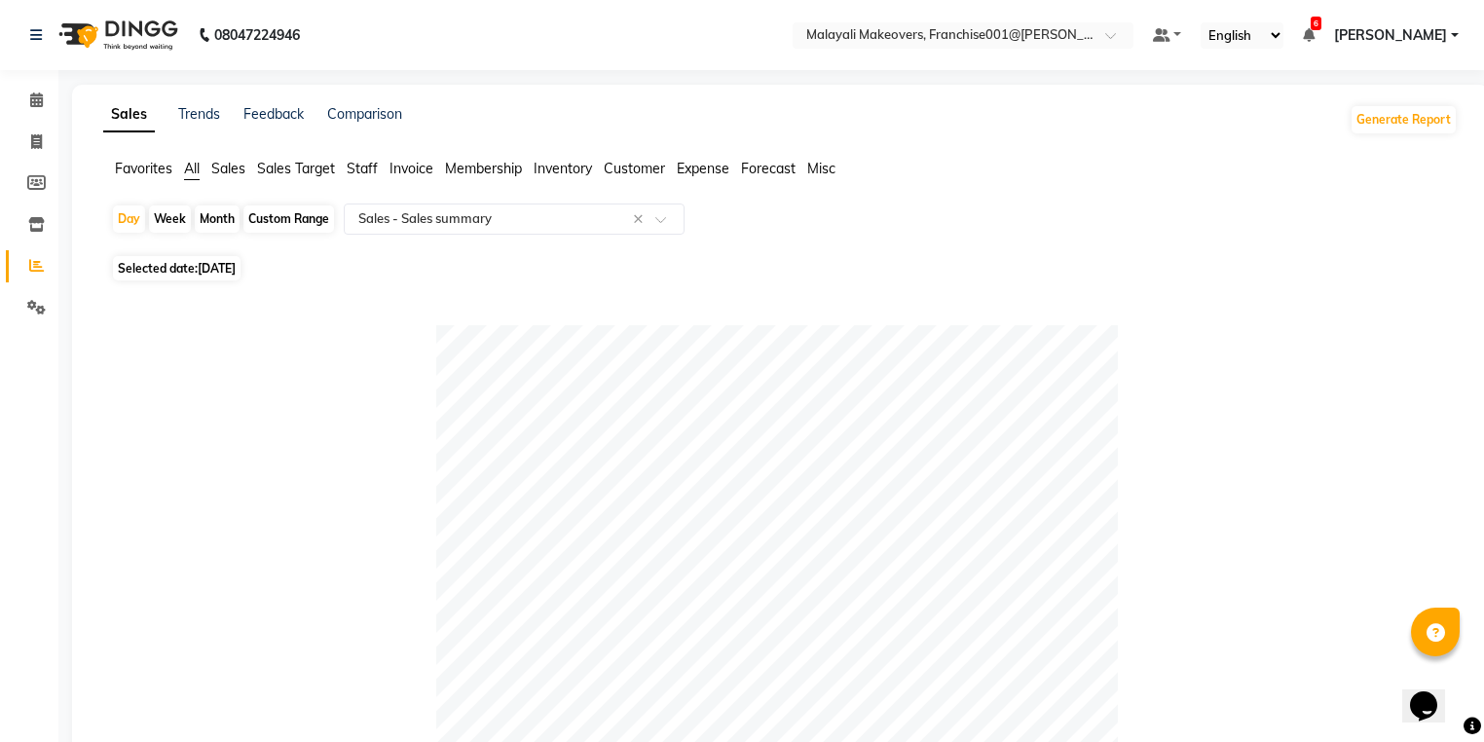
click at [151, 212] on div "Week" at bounding box center [170, 218] width 42 height 27
select select "8"
select select "2025"
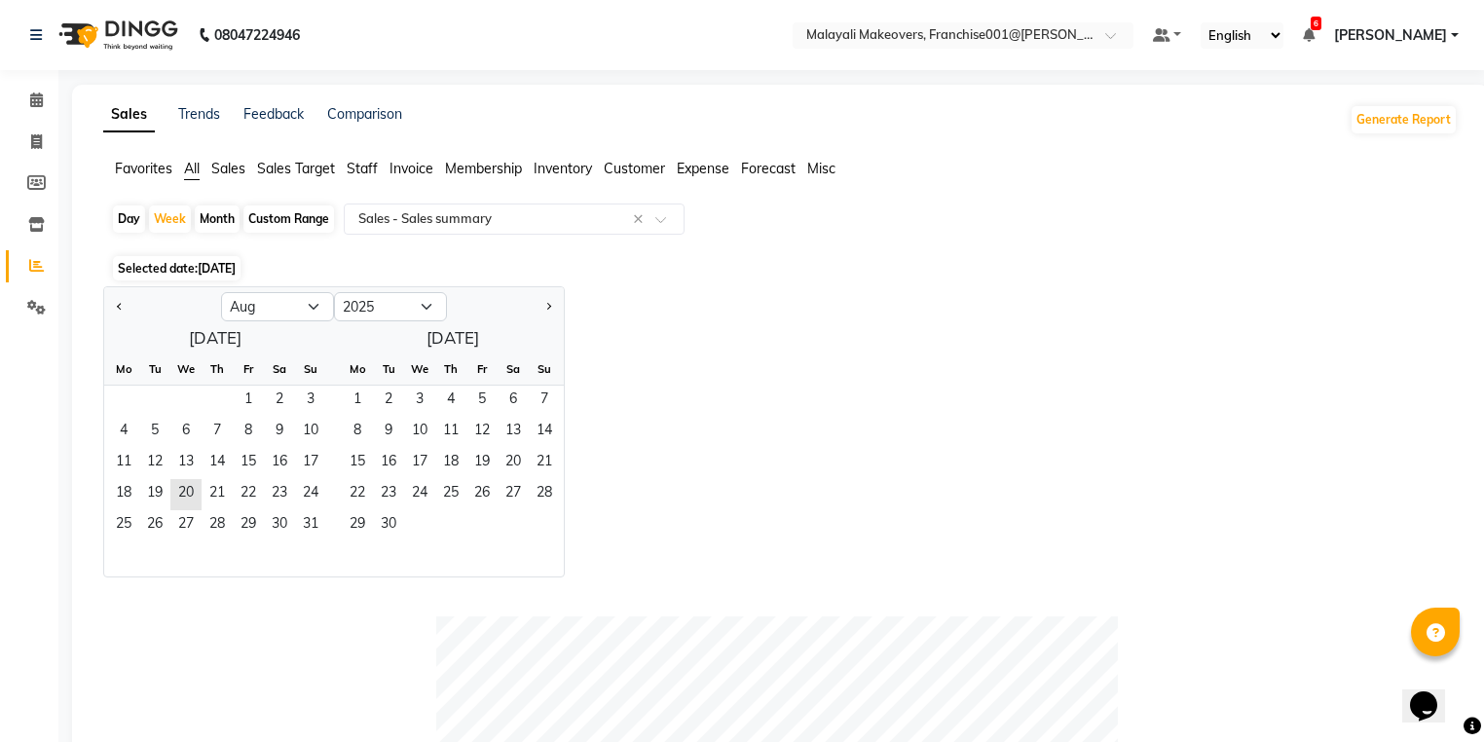
click at [136, 217] on div "Day" at bounding box center [129, 218] width 32 height 27
select select "8"
select select "2025"
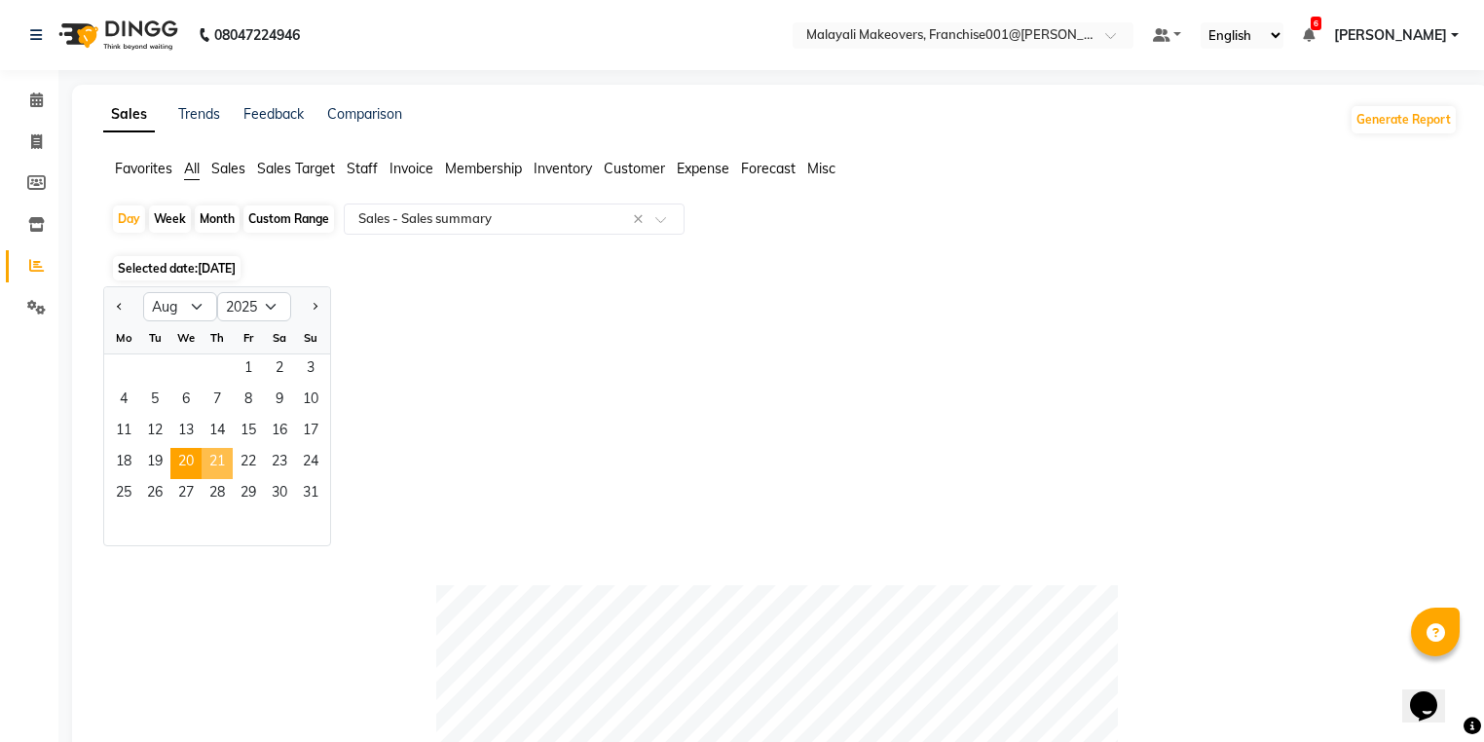
click at [213, 470] on span "21" at bounding box center [217, 463] width 31 height 31
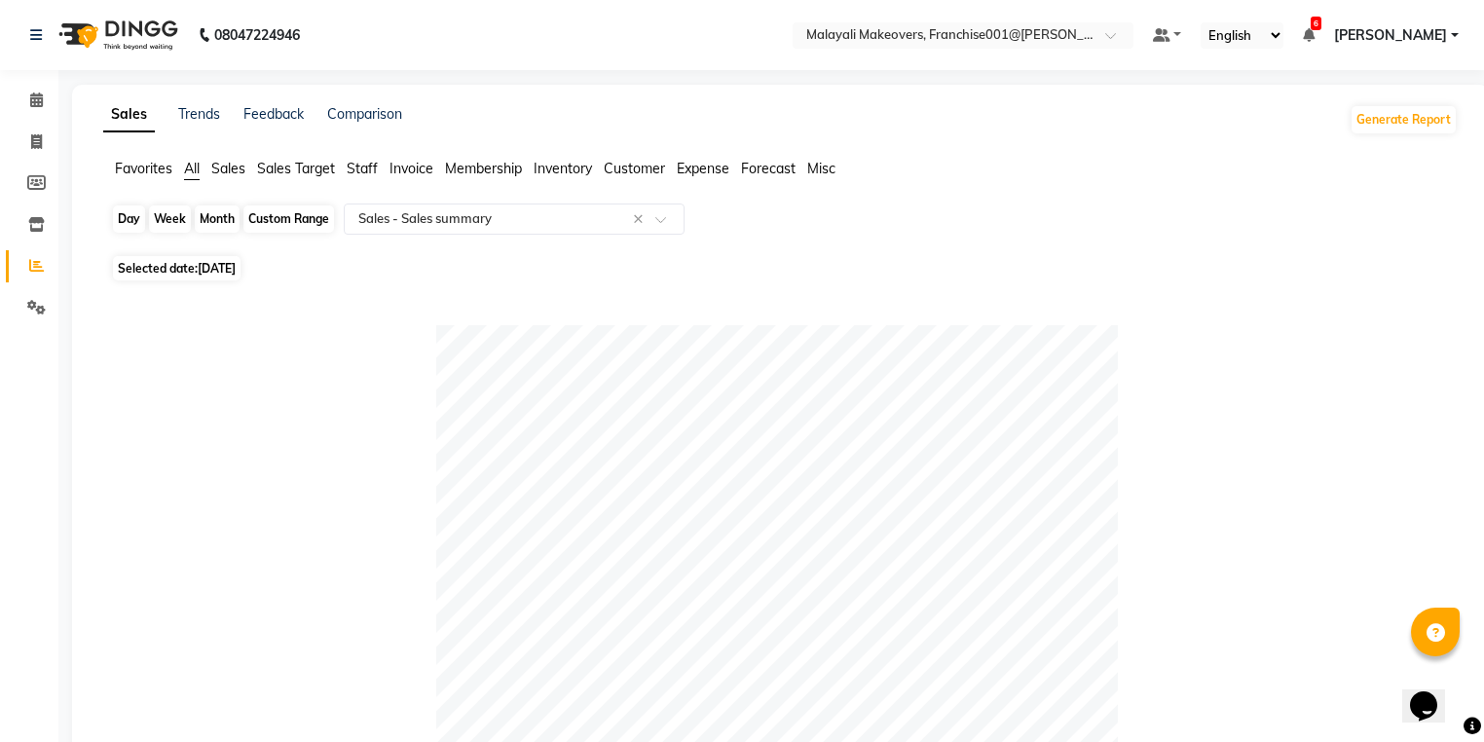
click at [127, 219] on div "Day" at bounding box center [129, 218] width 32 height 27
select select "8"
select select "2025"
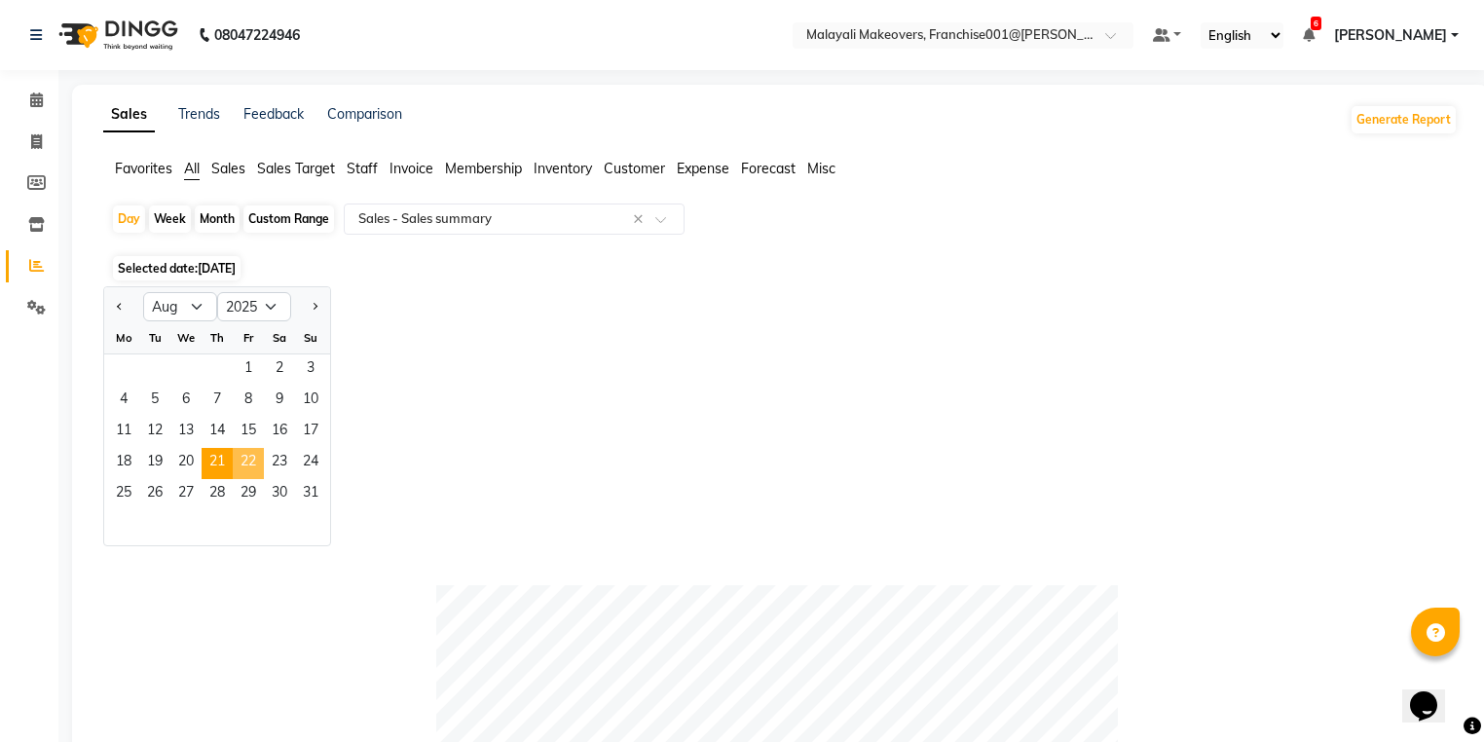
click at [245, 466] on span "22" at bounding box center [248, 463] width 31 height 31
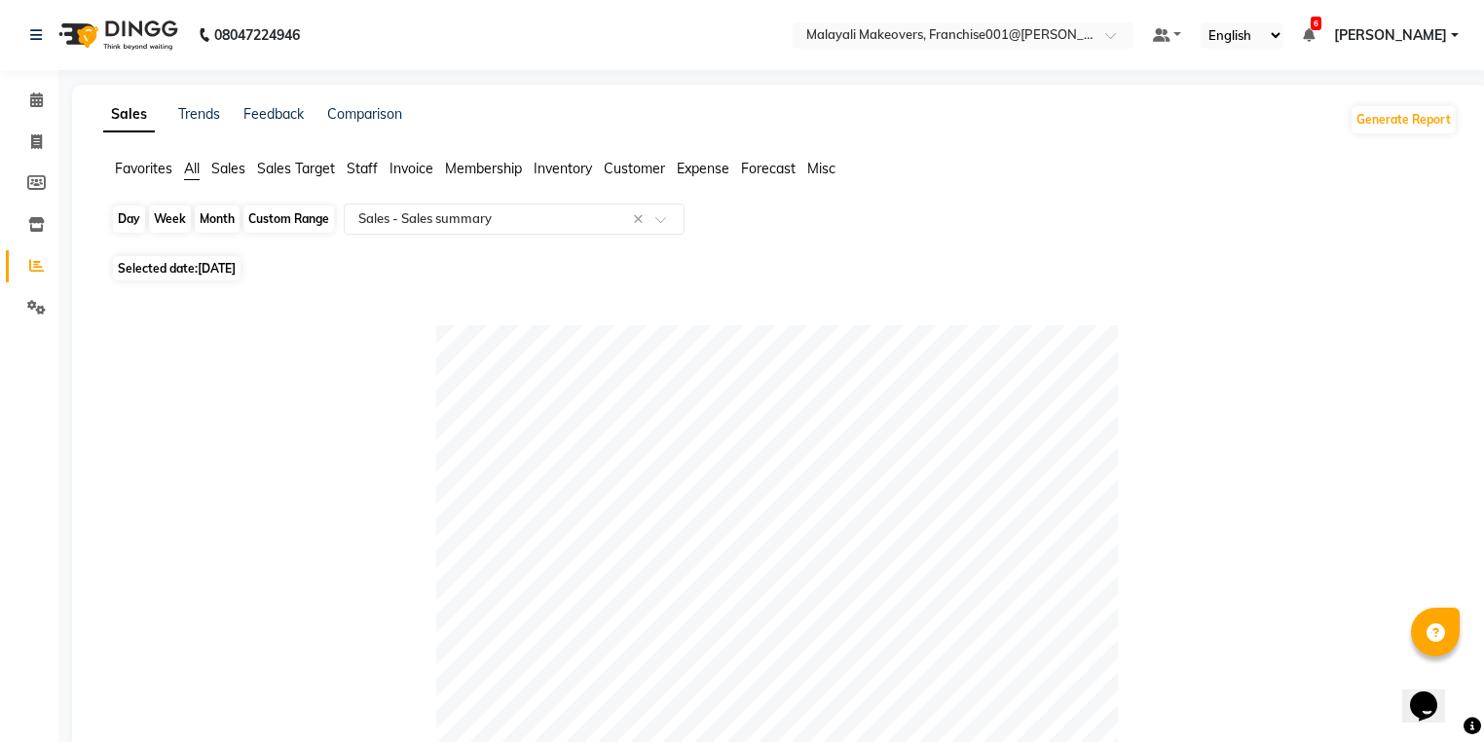
click at [138, 223] on div "Day" at bounding box center [129, 218] width 32 height 27
select select "8"
select select "2025"
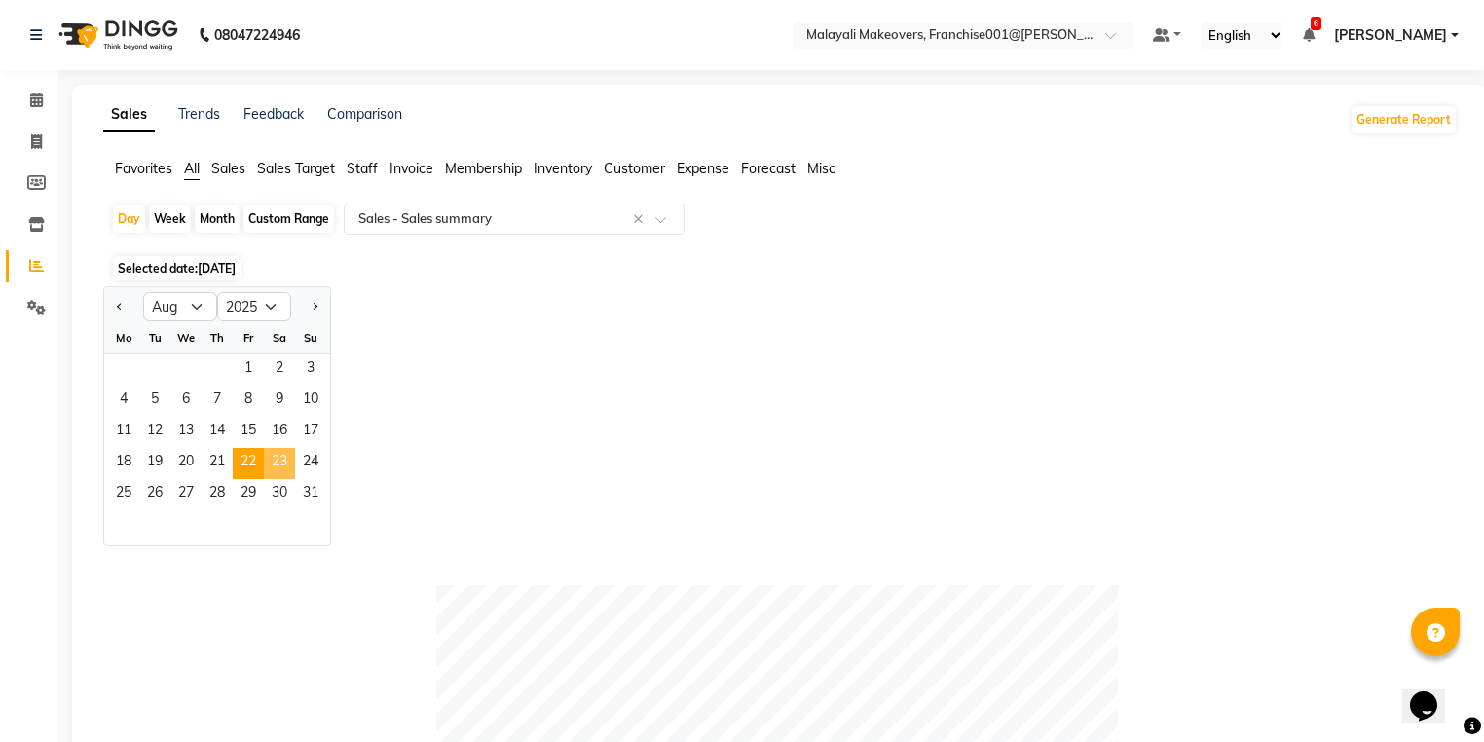
click at [283, 467] on span "23" at bounding box center [279, 463] width 31 height 31
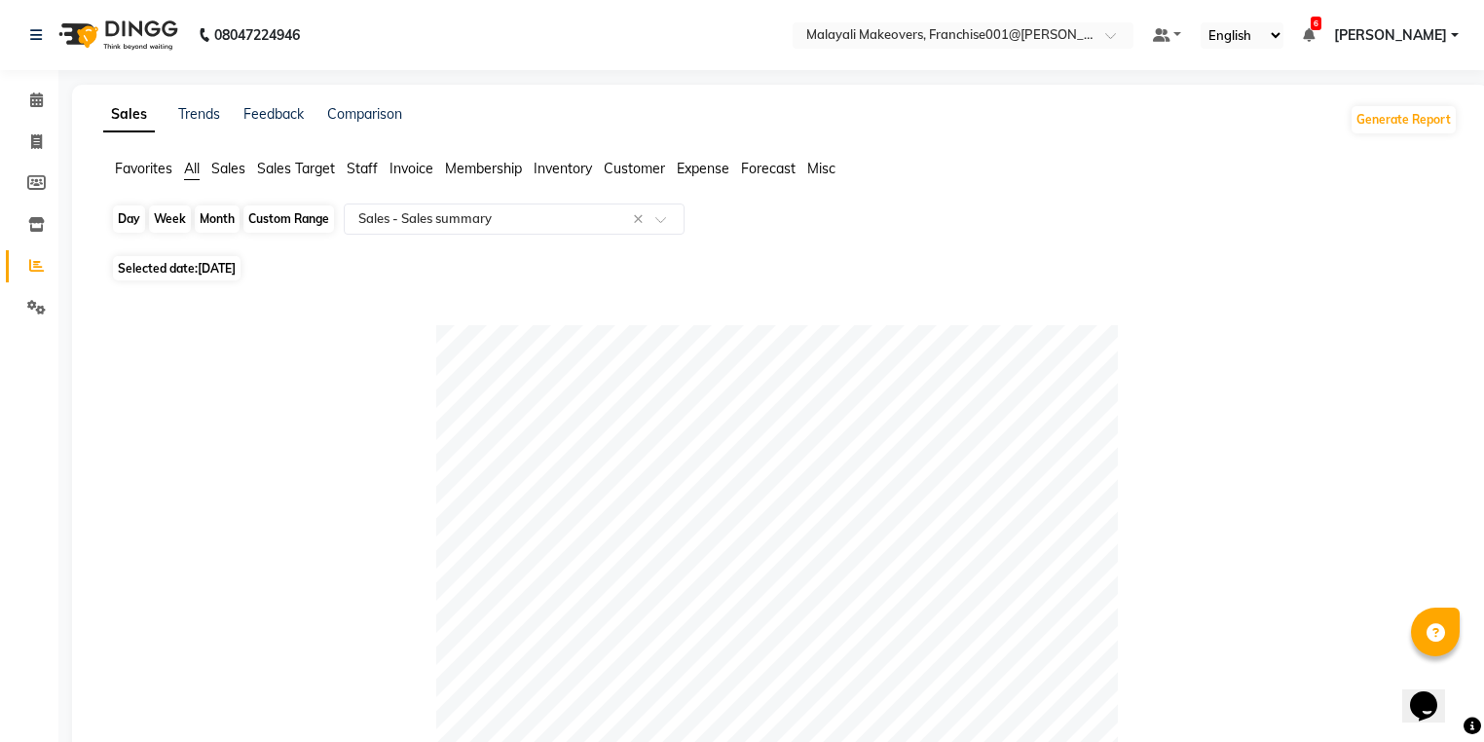
click at [132, 222] on div "Day" at bounding box center [129, 218] width 32 height 27
select select "8"
select select "2025"
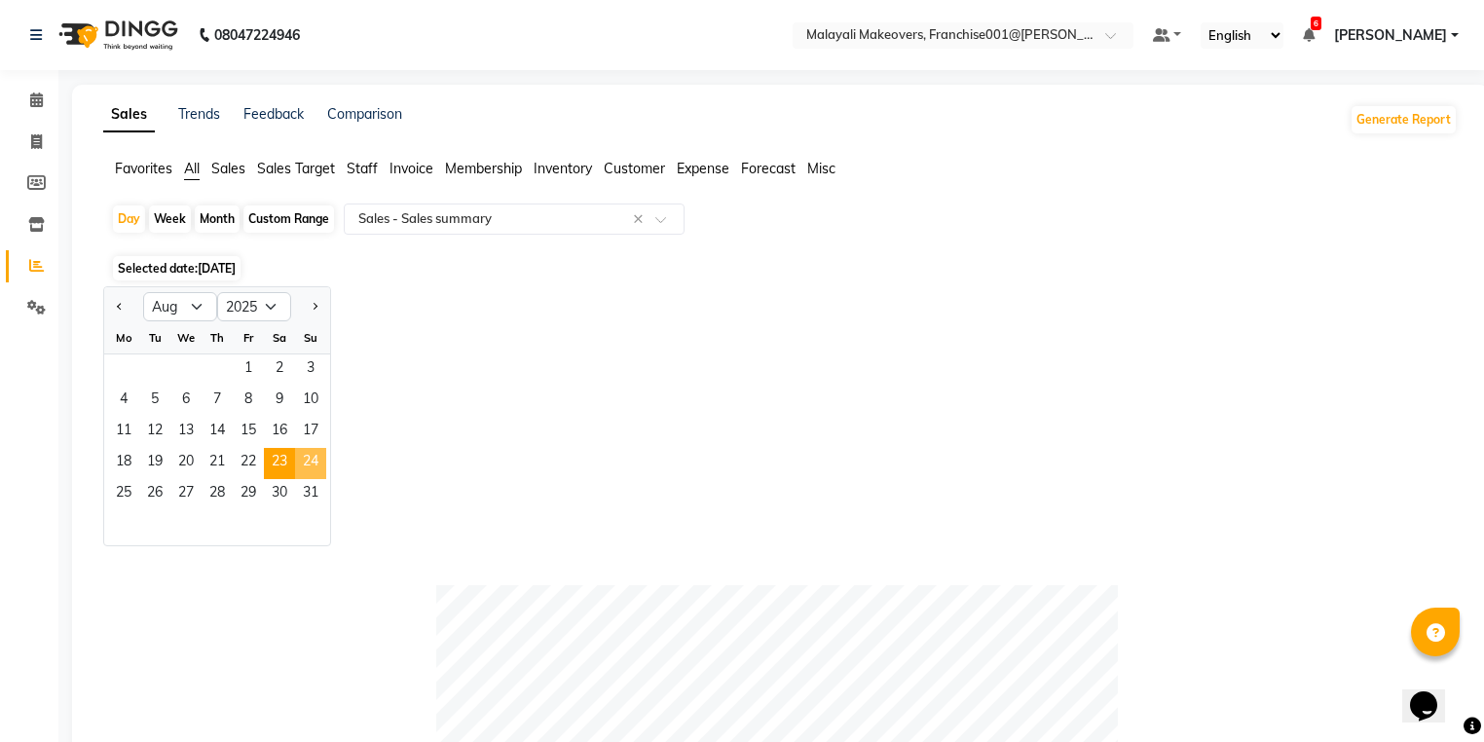
click at [313, 465] on span "24" at bounding box center [310, 463] width 31 height 31
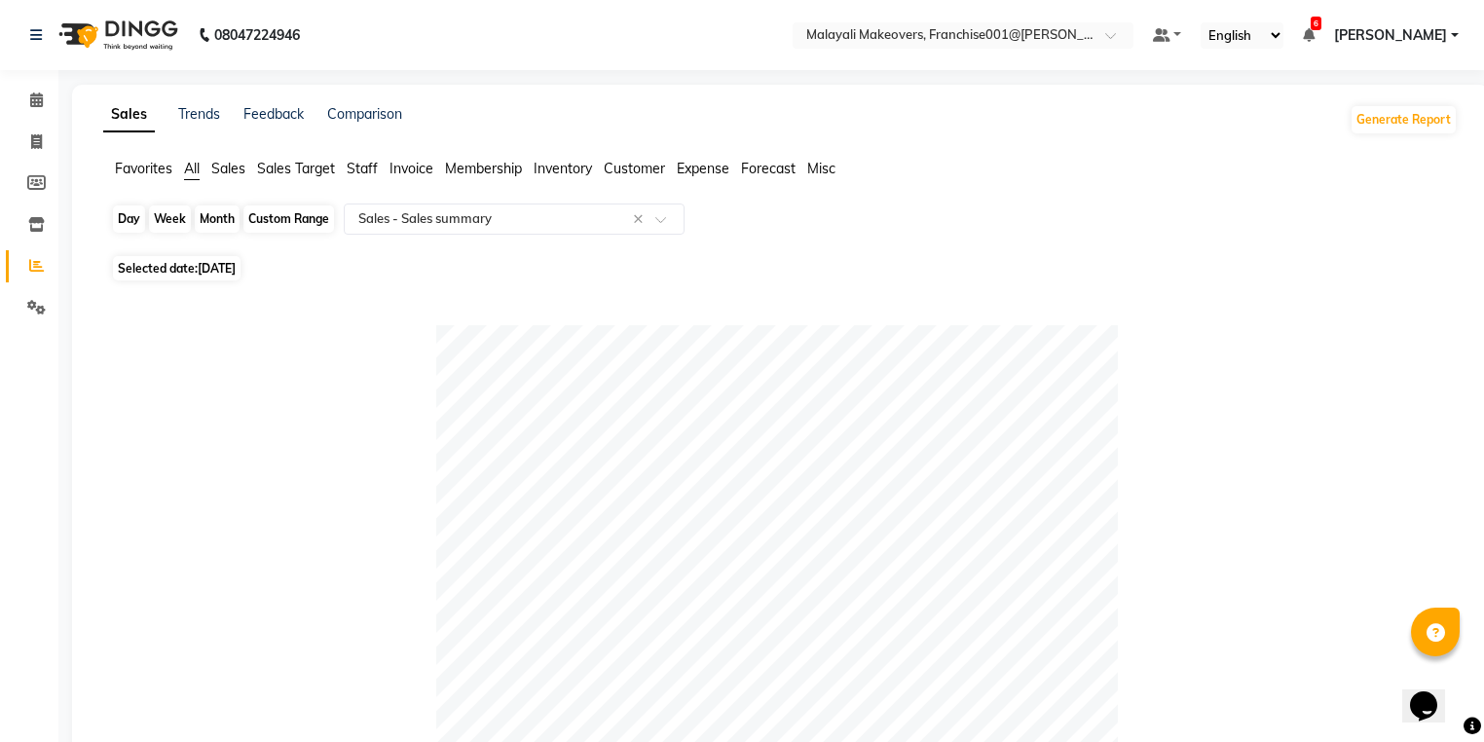
click at [128, 222] on div "Day" at bounding box center [129, 218] width 32 height 27
select select "8"
select select "2025"
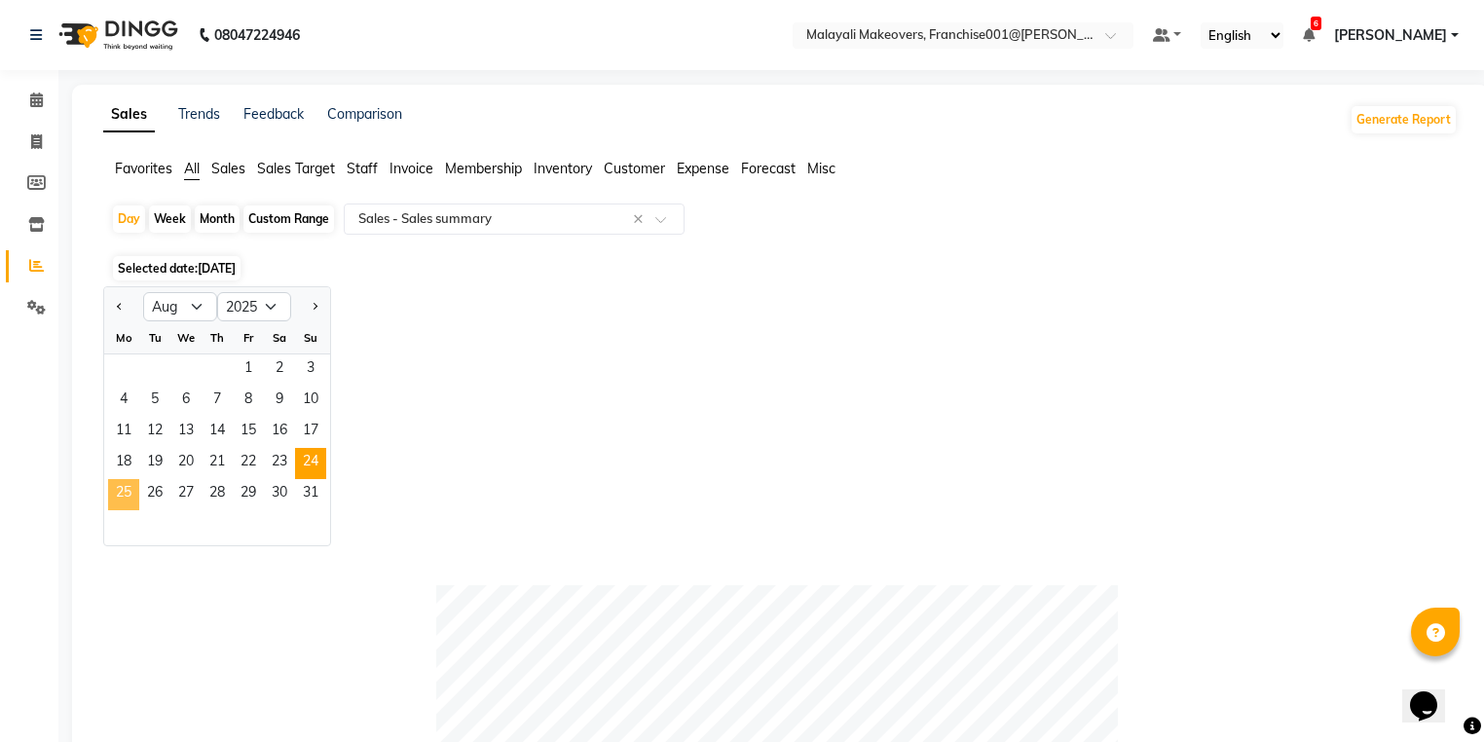
click at [126, 497] on span "25" at bounding box center [123, 494] width 31 height 31
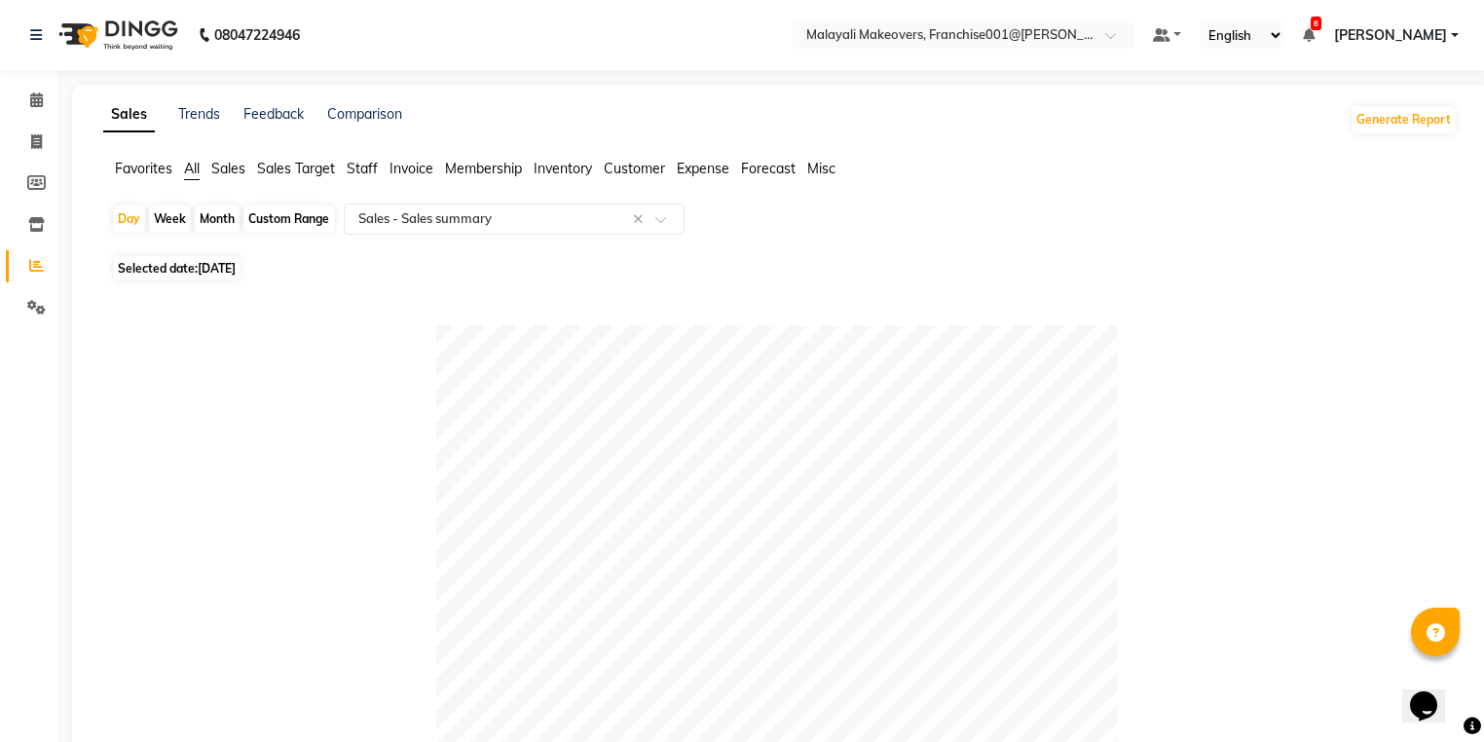
click at [129, 234] on div "Day Week Month Custom Range Select Report Type × Sales - Sales summary ×" at bounding box center [780, 226] width 1339 height 47
click at [124, 213] on div "Day" at bounding box center [129, 218] width 32 height 27
select select "8"
select select "2025"
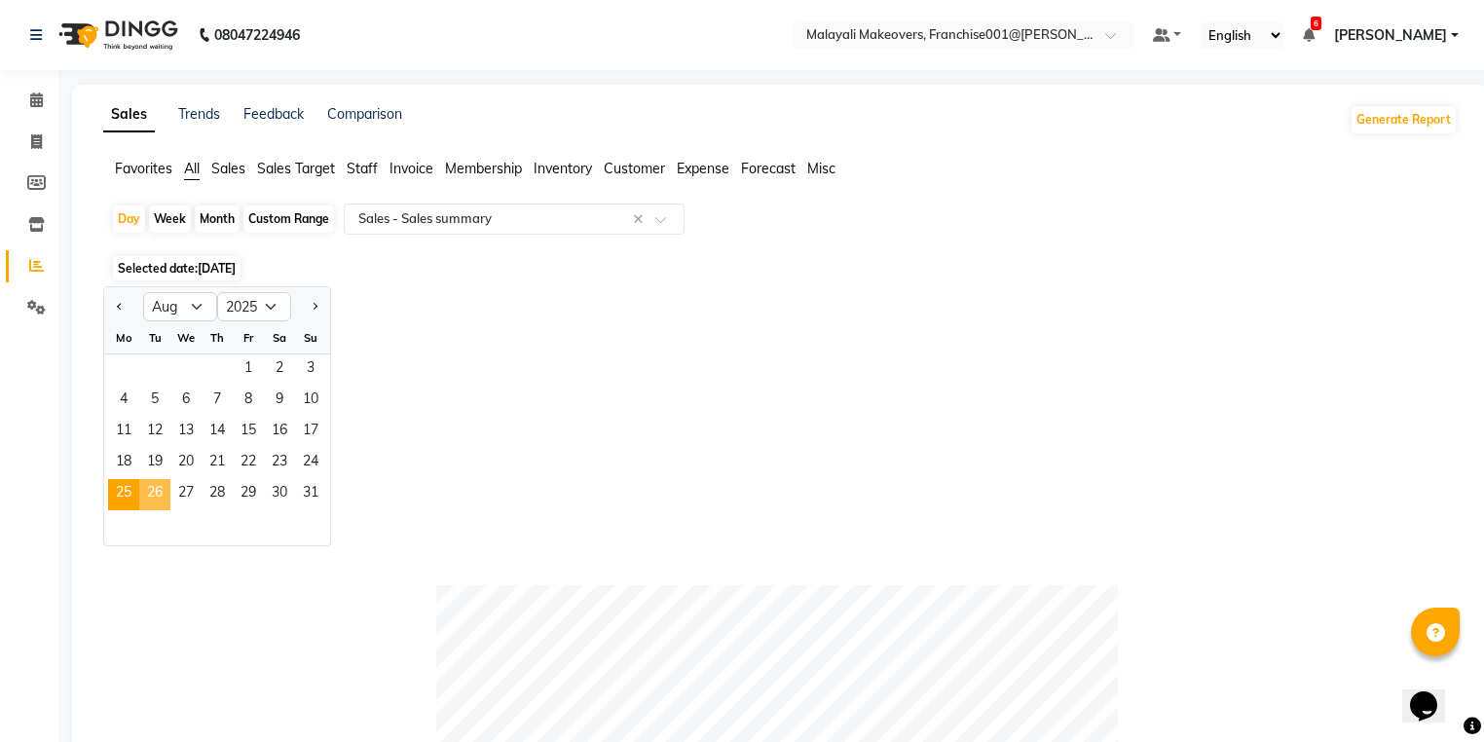
click at [157, 506] on span "26" at bounding box center [154, 494] width 31 height 31
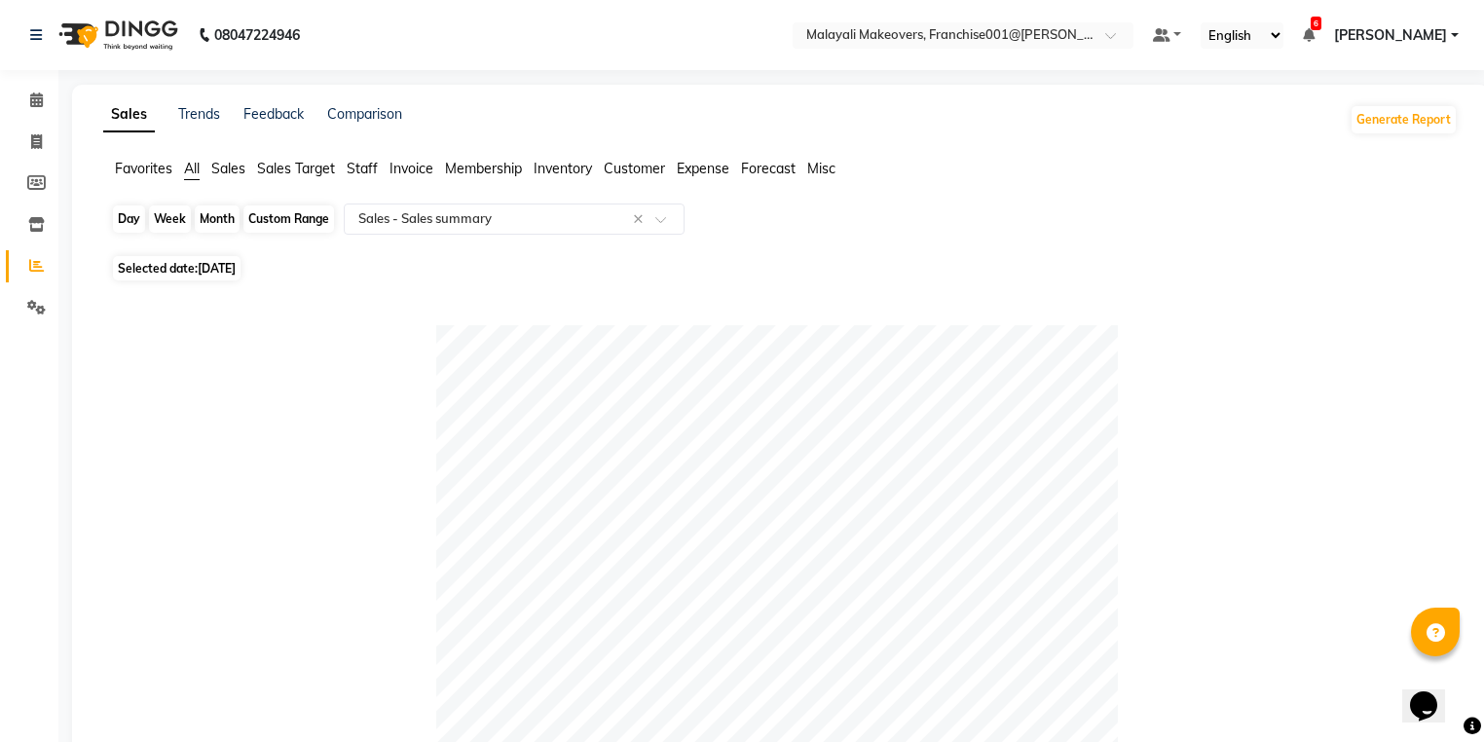
click at [126, 214] on div "Day" at bounding box center [129, 218] width 32 height 27
select select "8"
select select "2025"
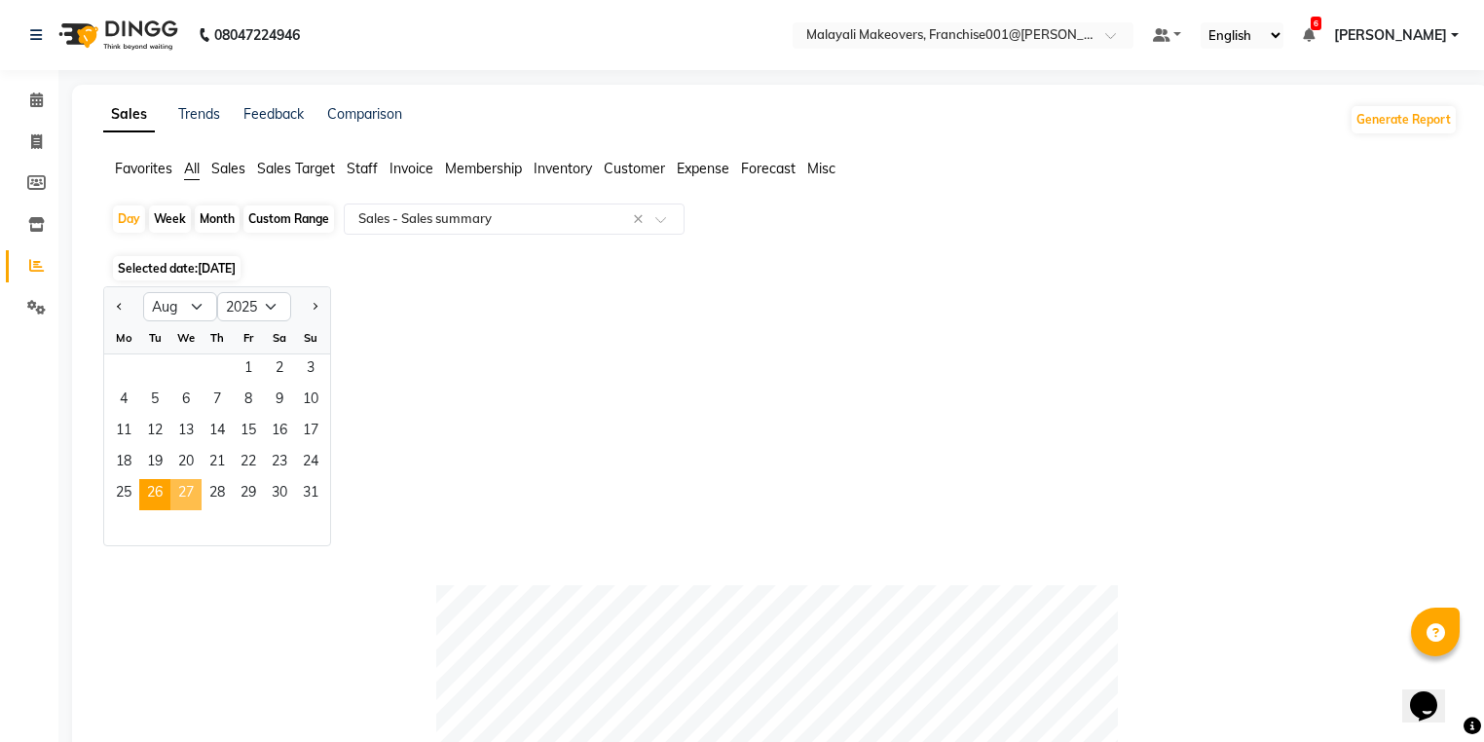
click at [184, 491] on span "27" at bounding box center [185, 494] width 31 height 31
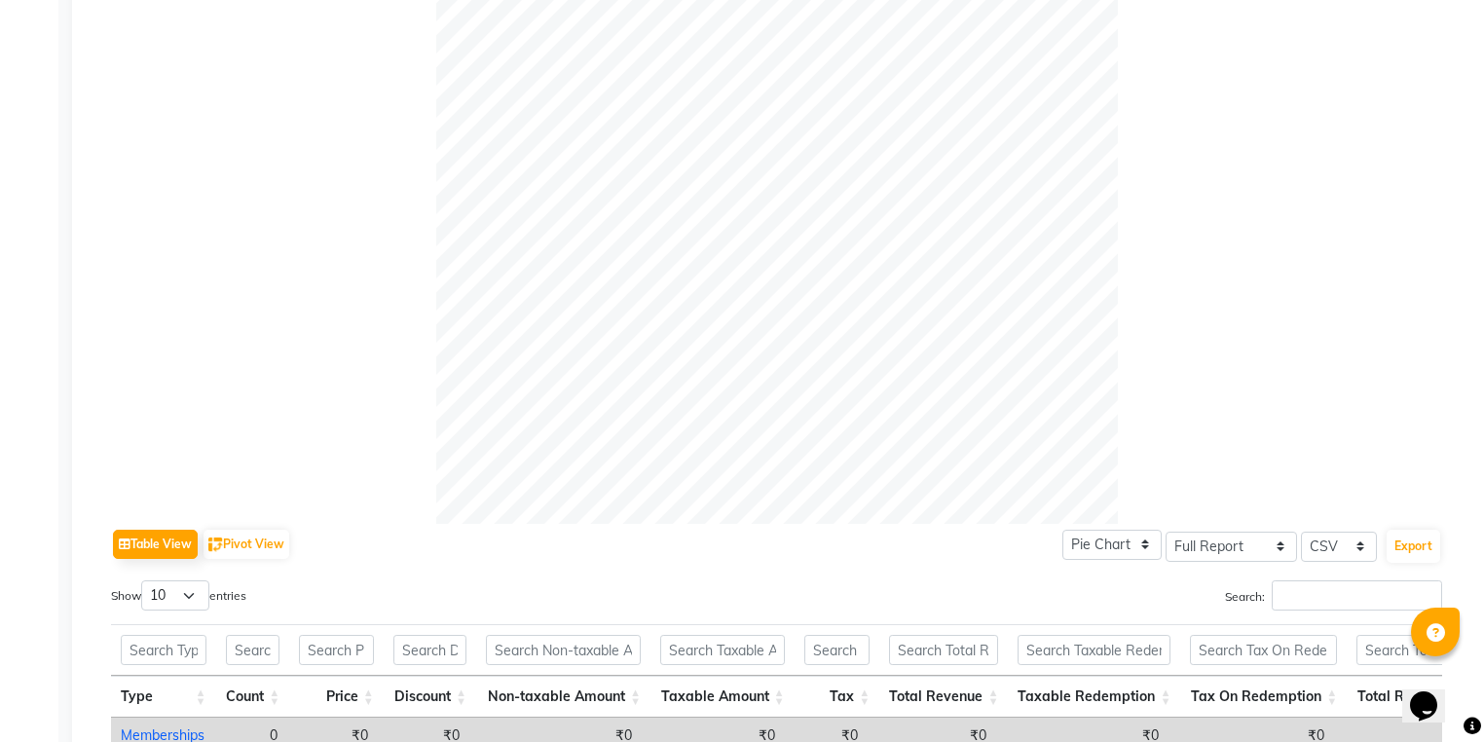
scroll to position [16, 0]
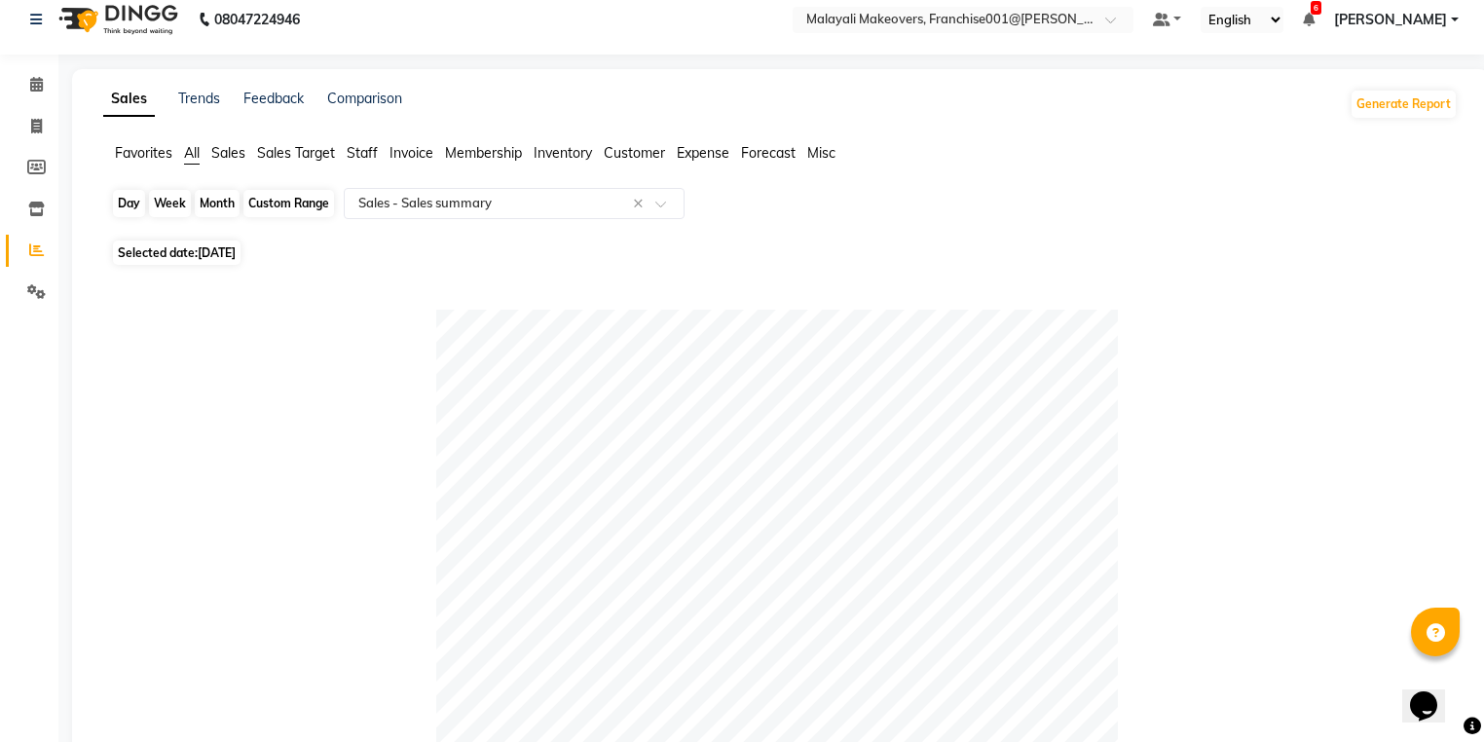
click at [136, 203] on div "Day" at bounding box center [129, 203] width 32 height 27
select select "8"
select select "2025"
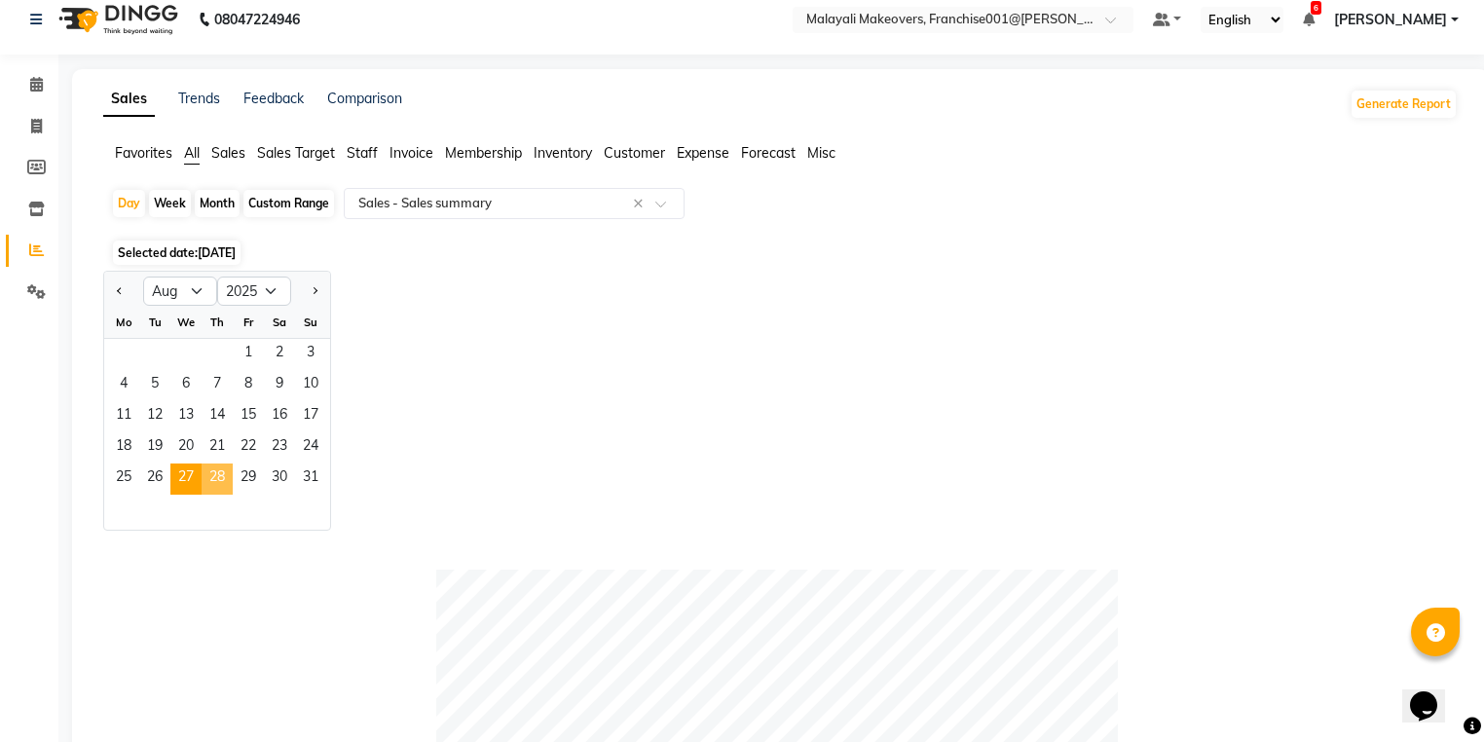
click at [208, 472] on span "28" at bounding box center [217, 478] width 31 height 31
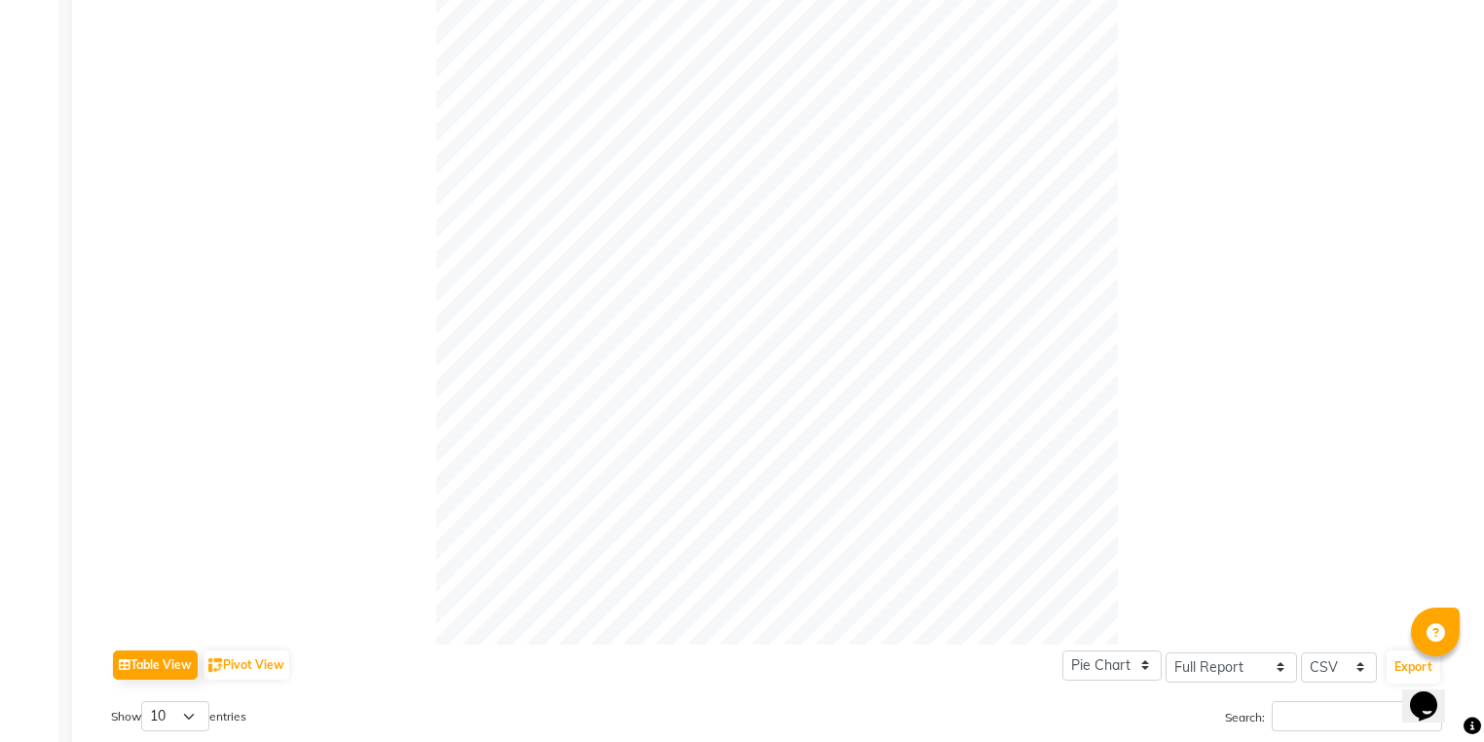
scroll to position [93, 0]
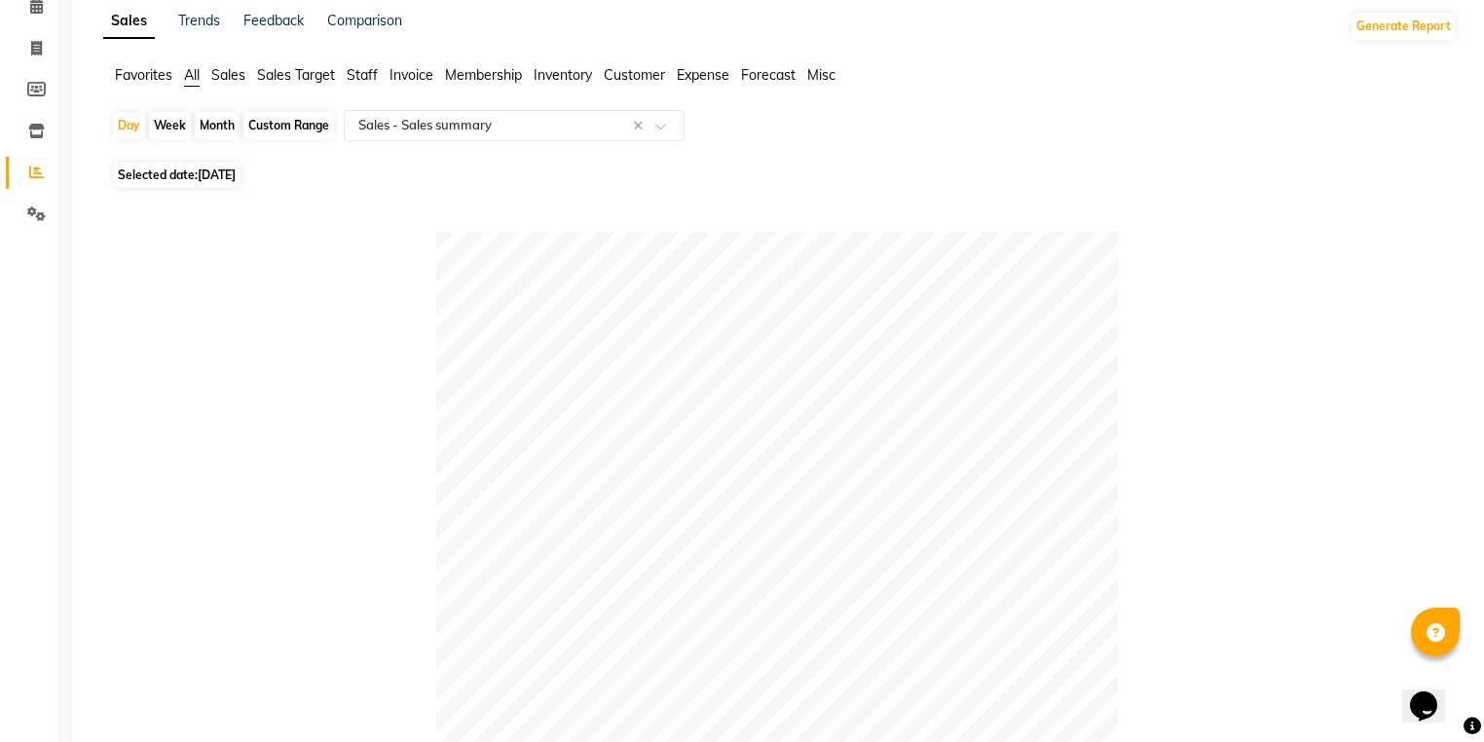
click at [142, 139] on div "Day Week Month Custom Range Select Report Type × Sales - Sales summary ×" at bounding box center [780, 133] width 1339 height 47
click at [129, 125] on div "Day" at bounding box center [129, 125] width 32 height 27
select select "8"
select select "2025"
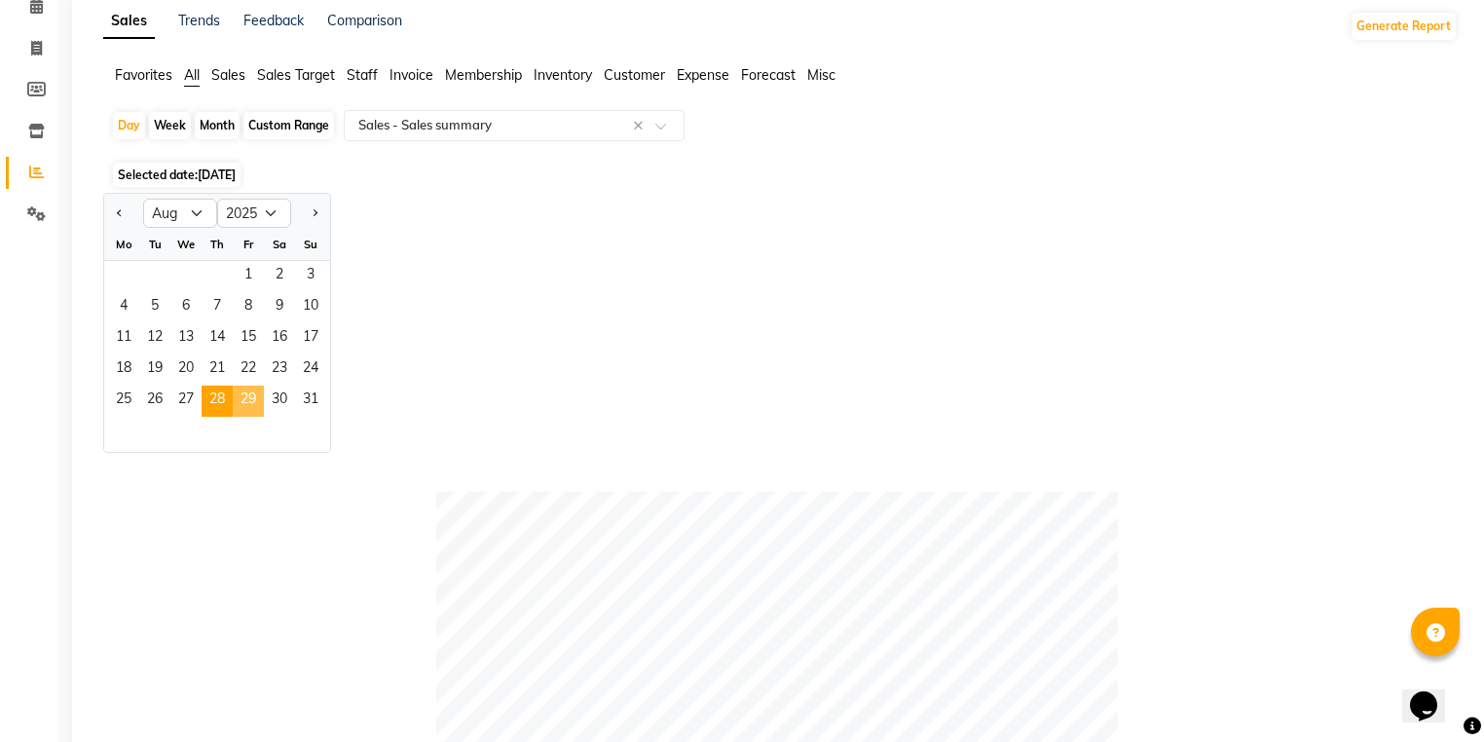
click at [249, 407] on span "29" at bounding box center [248, 401] width 31 height 31
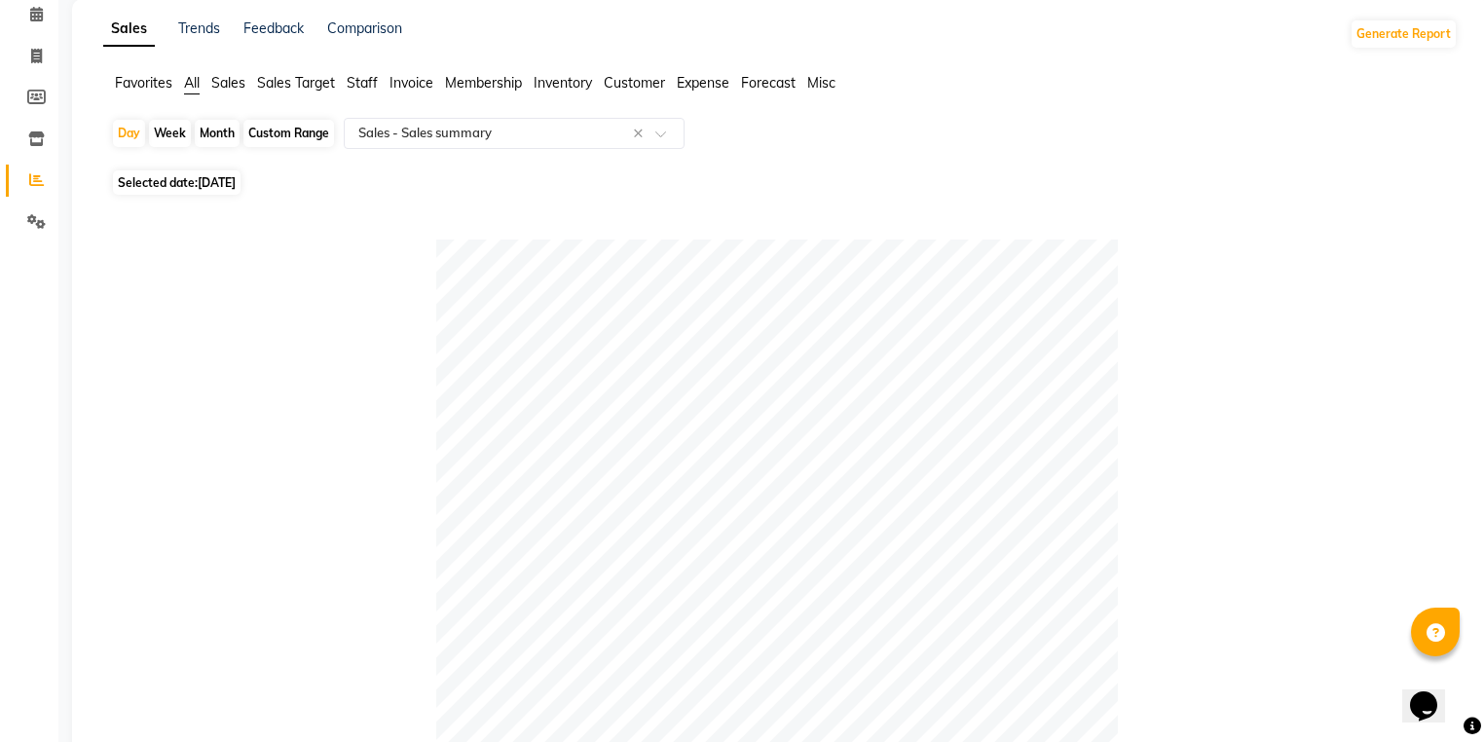
scroll to position [0, 0]
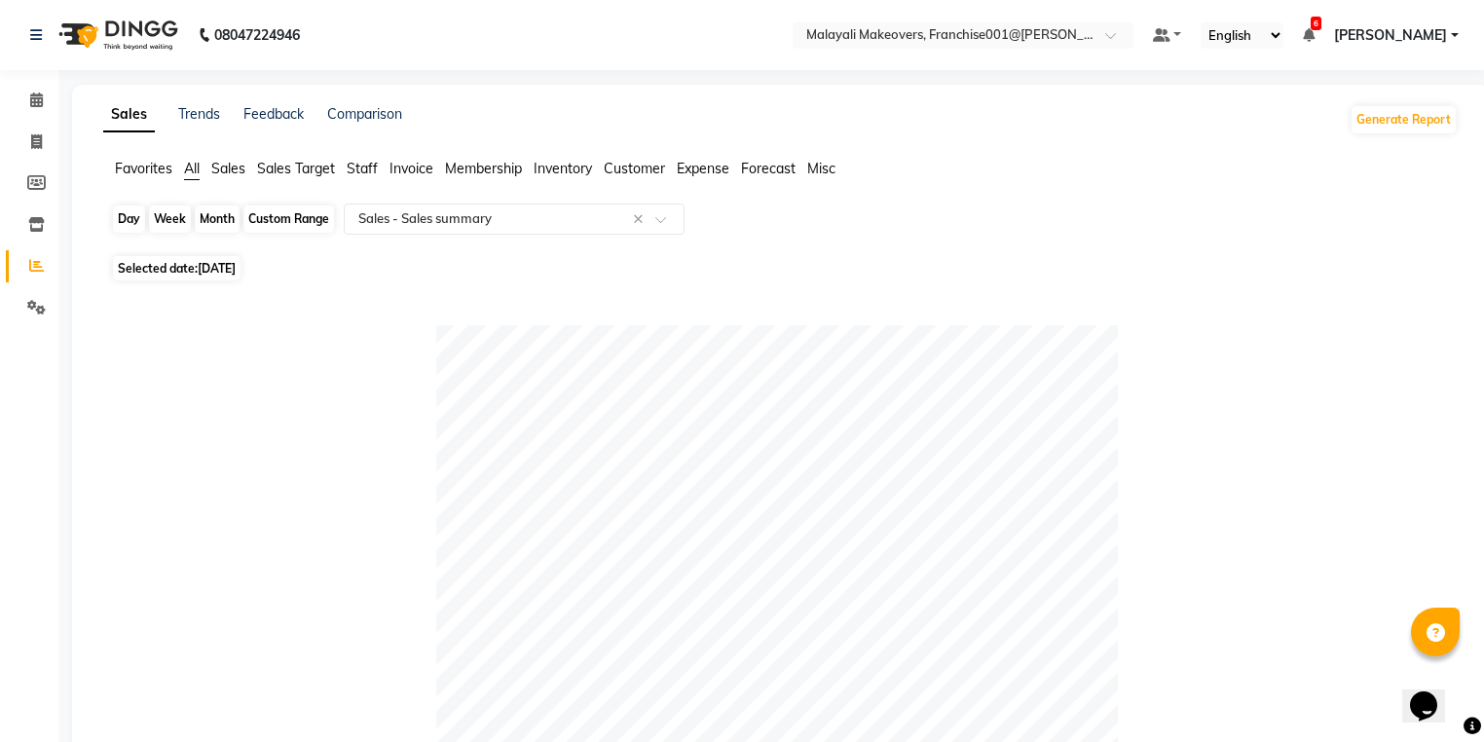
click at [135, 217] on div "Day" at bounding box center [129, 218] width 32 height 27
select select "8"
select select "2025"
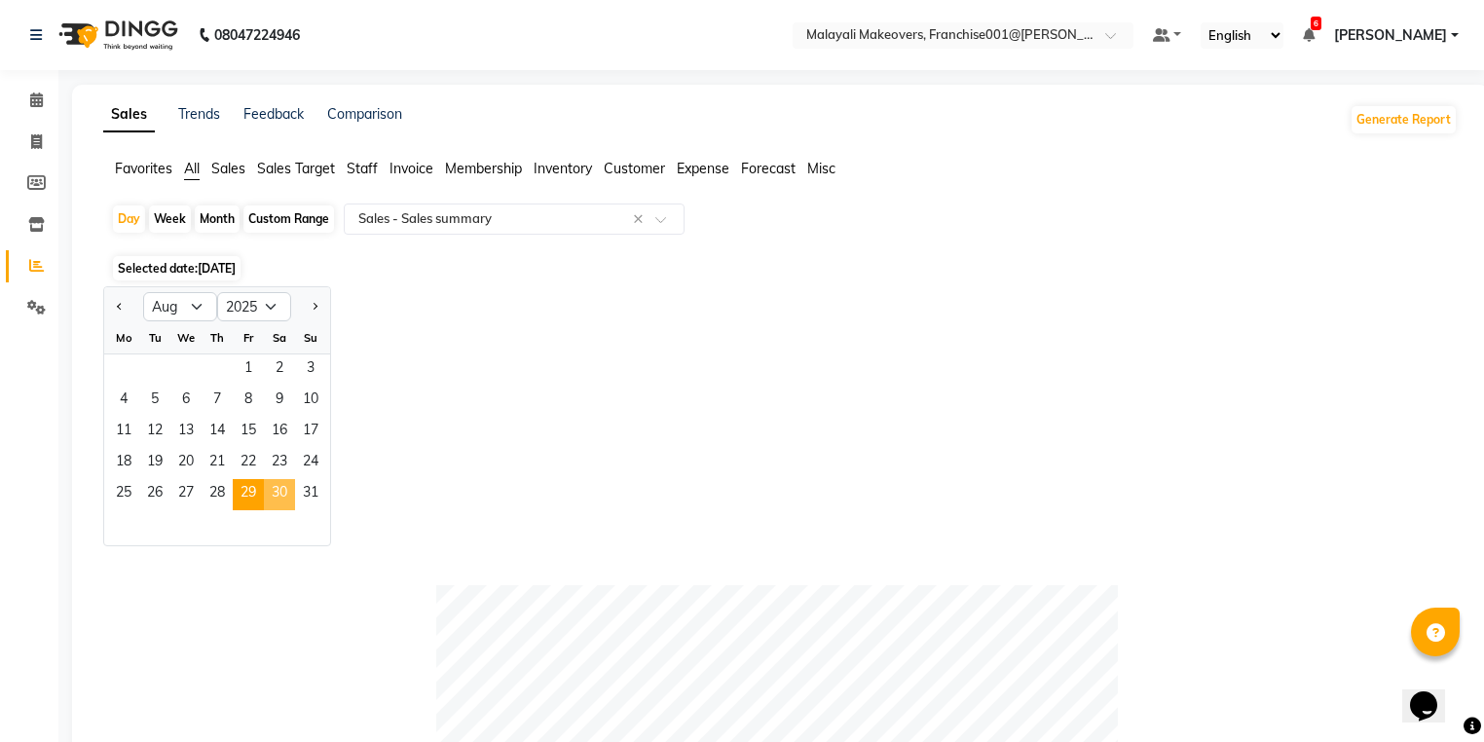
click at [277, 490] on span "30" at bounding box center [279, 494] width 31 height 31
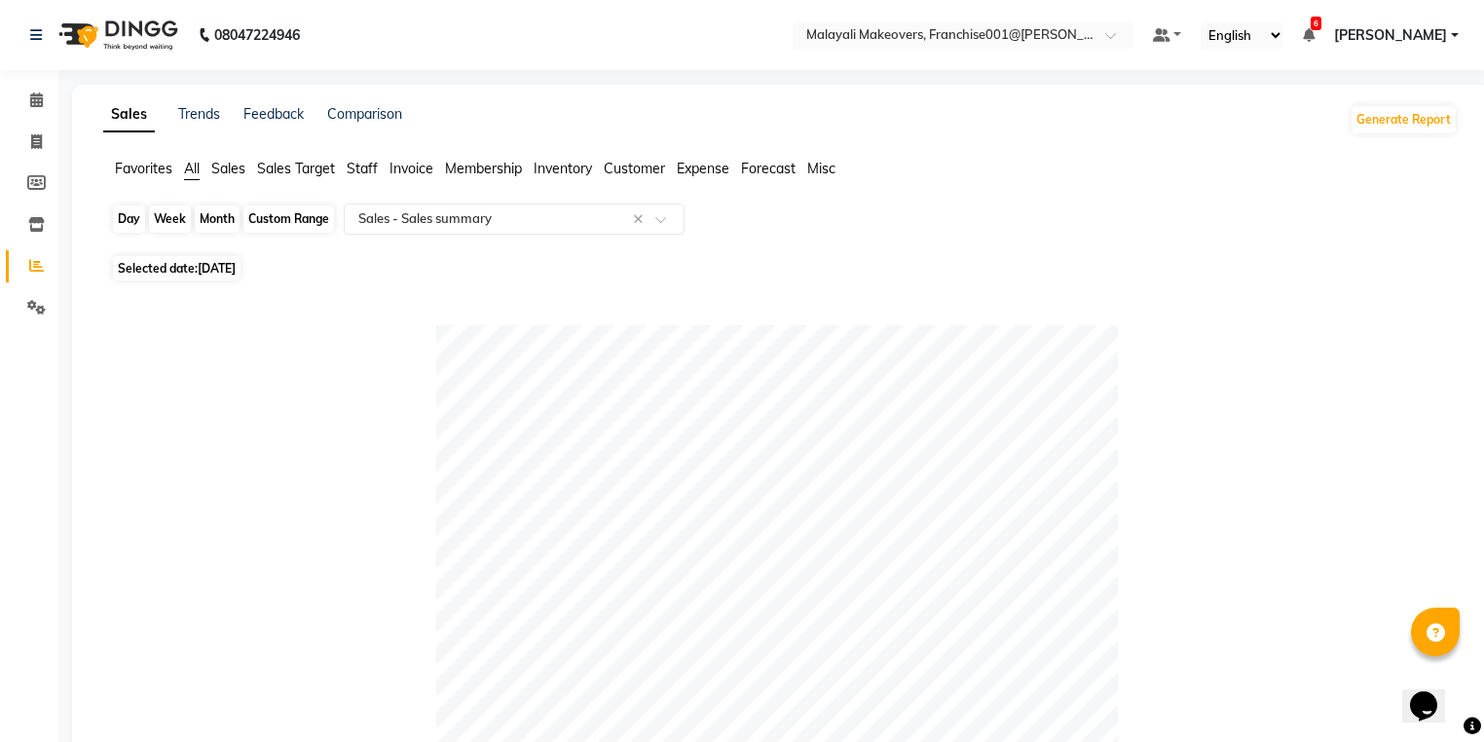
click at [129, 214] on div "Day" at bounding box center [129, 218] width 32 height 27
select select "8"
select select "2025"
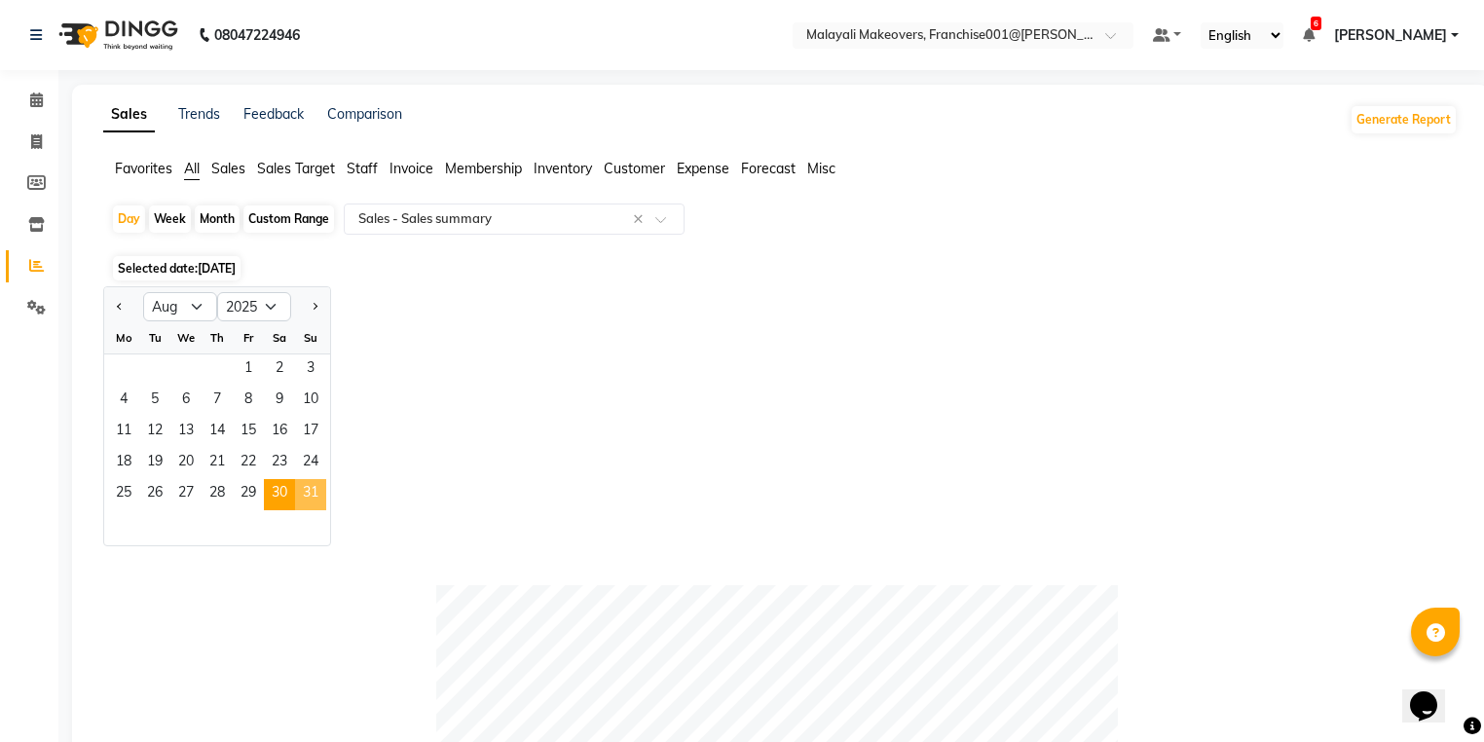
click at [308, 497] on span "31" at bounding box center [310, 494] width 31 height 31
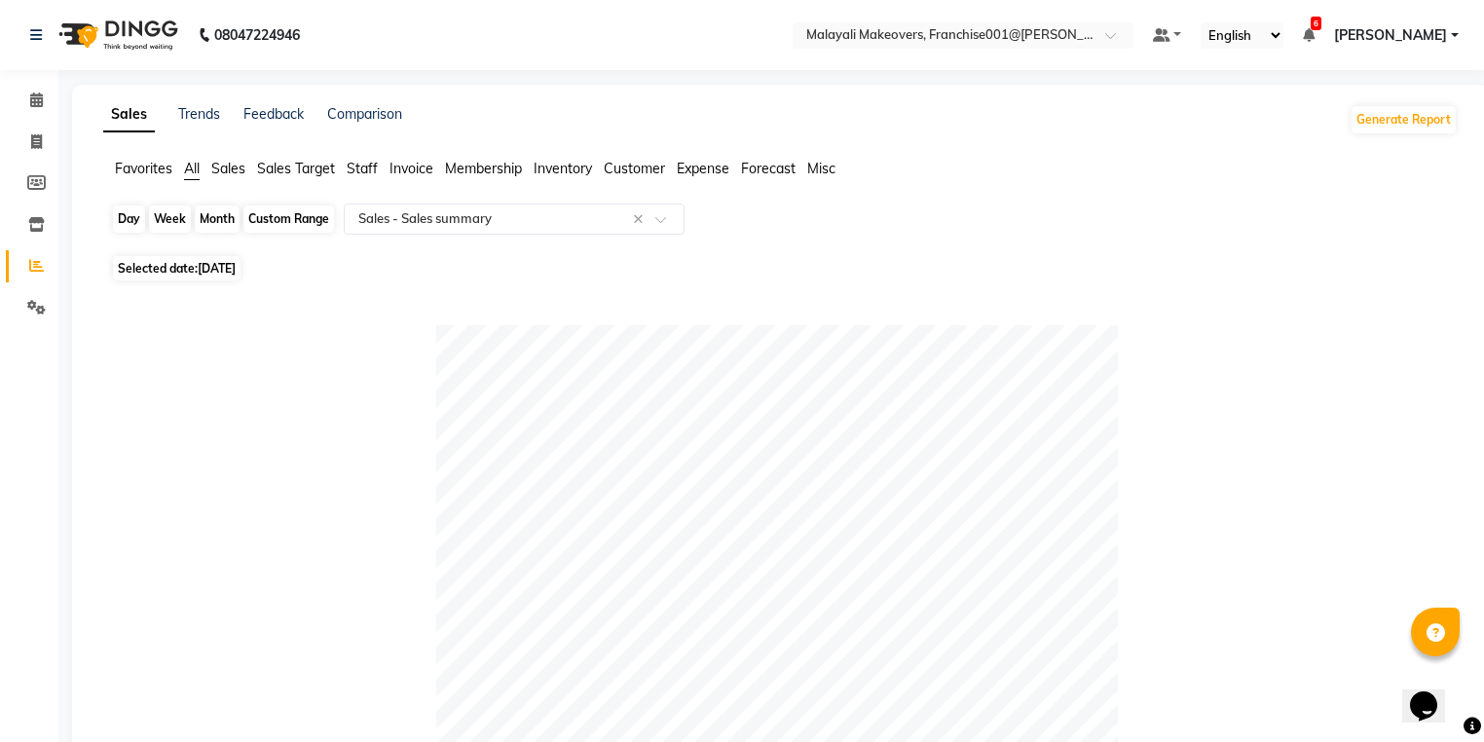
click at [121, 226] on div "Day" at bounding box center [129, 218] width 32 height 27
select select "8"
select select "2025"
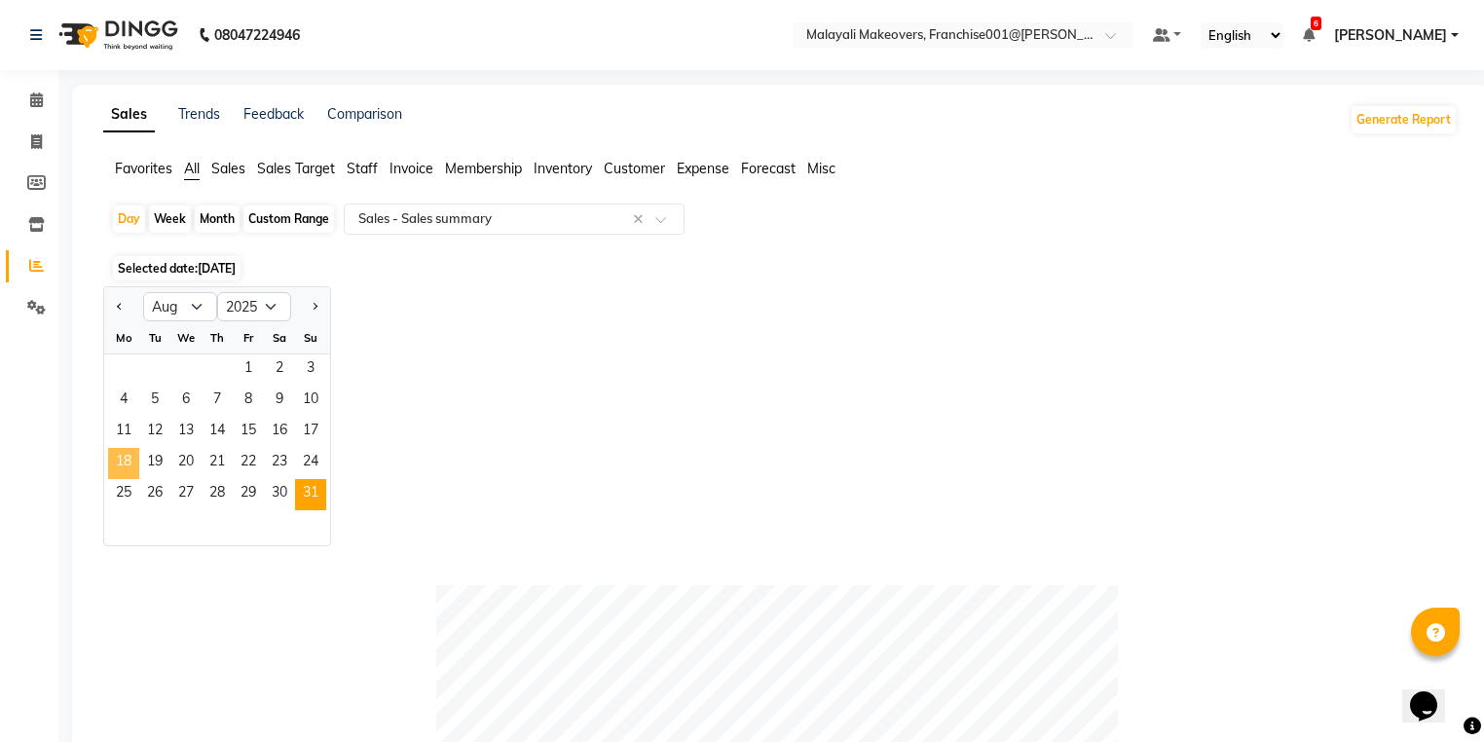
click at [125, 464] on span "18" at bounding box center [123, 463] width 31 height 31
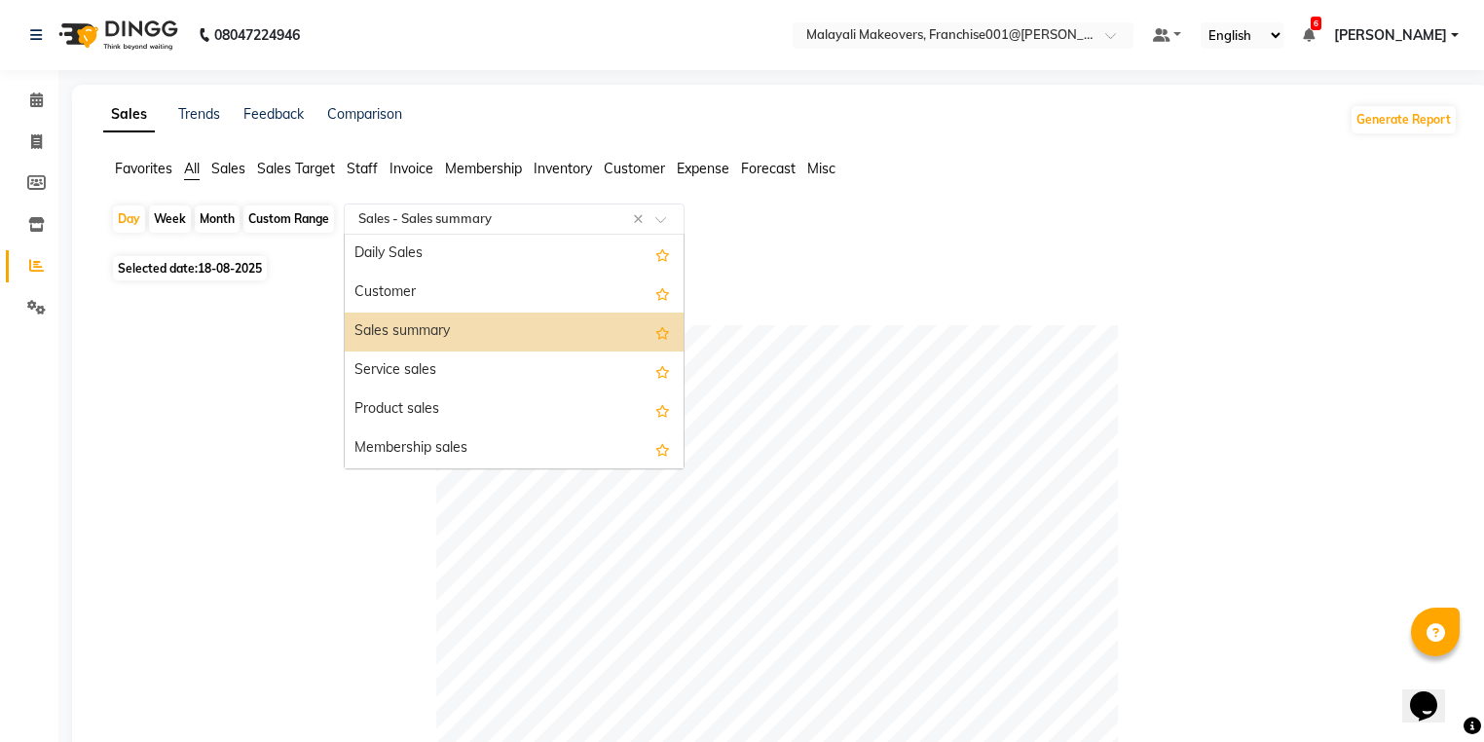
drag, startPoint x: 413, startPoint y: 227, endPoint x: 401, endPoint y: 249, distance: 25.3
click at [413, 228] on div "Select Report Type × Sales - Sales summary" at bounding box center [491, 218] width 284 height 19
click at [401, 249] on div "Daily Sales" at bounding box center [514, 254] width 339 height 39
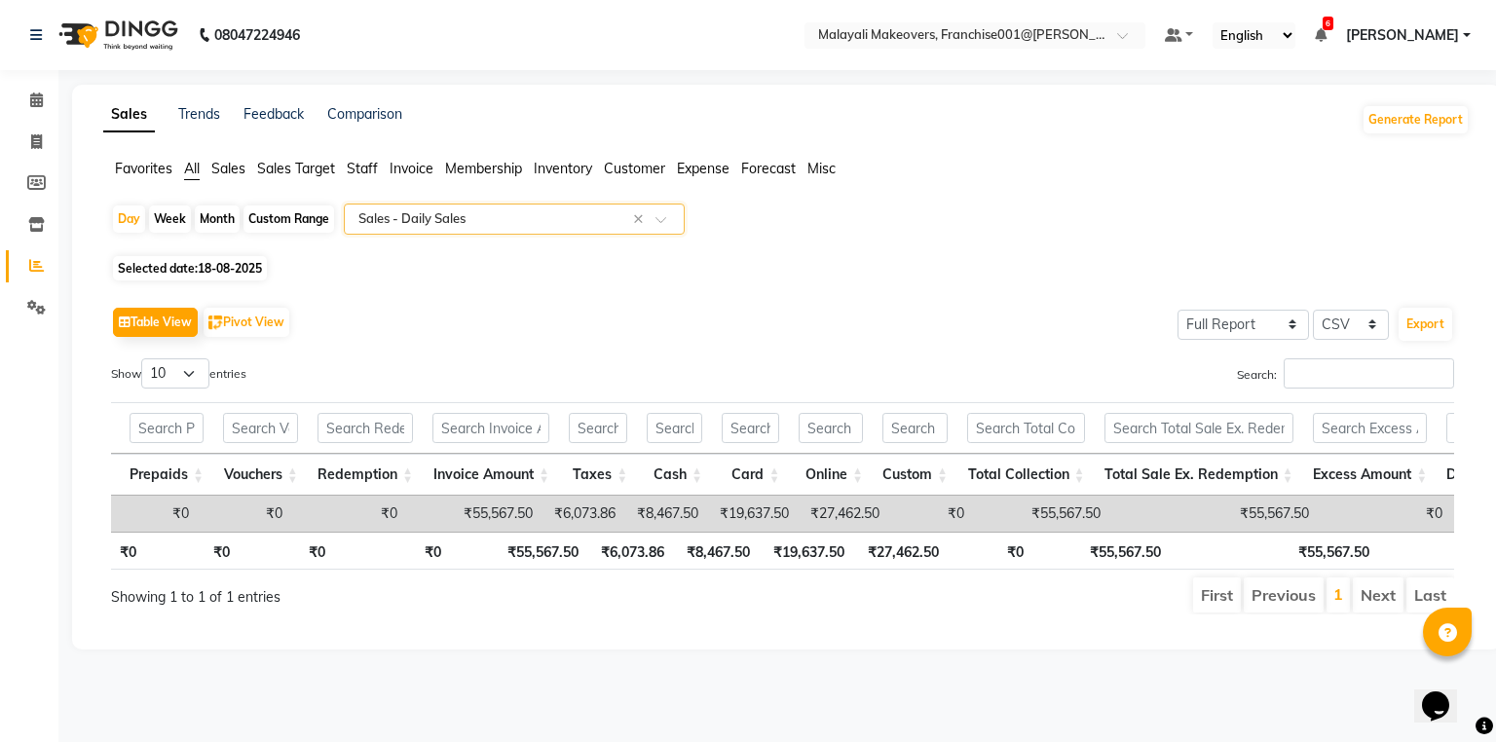
scroll to position [0, 619]
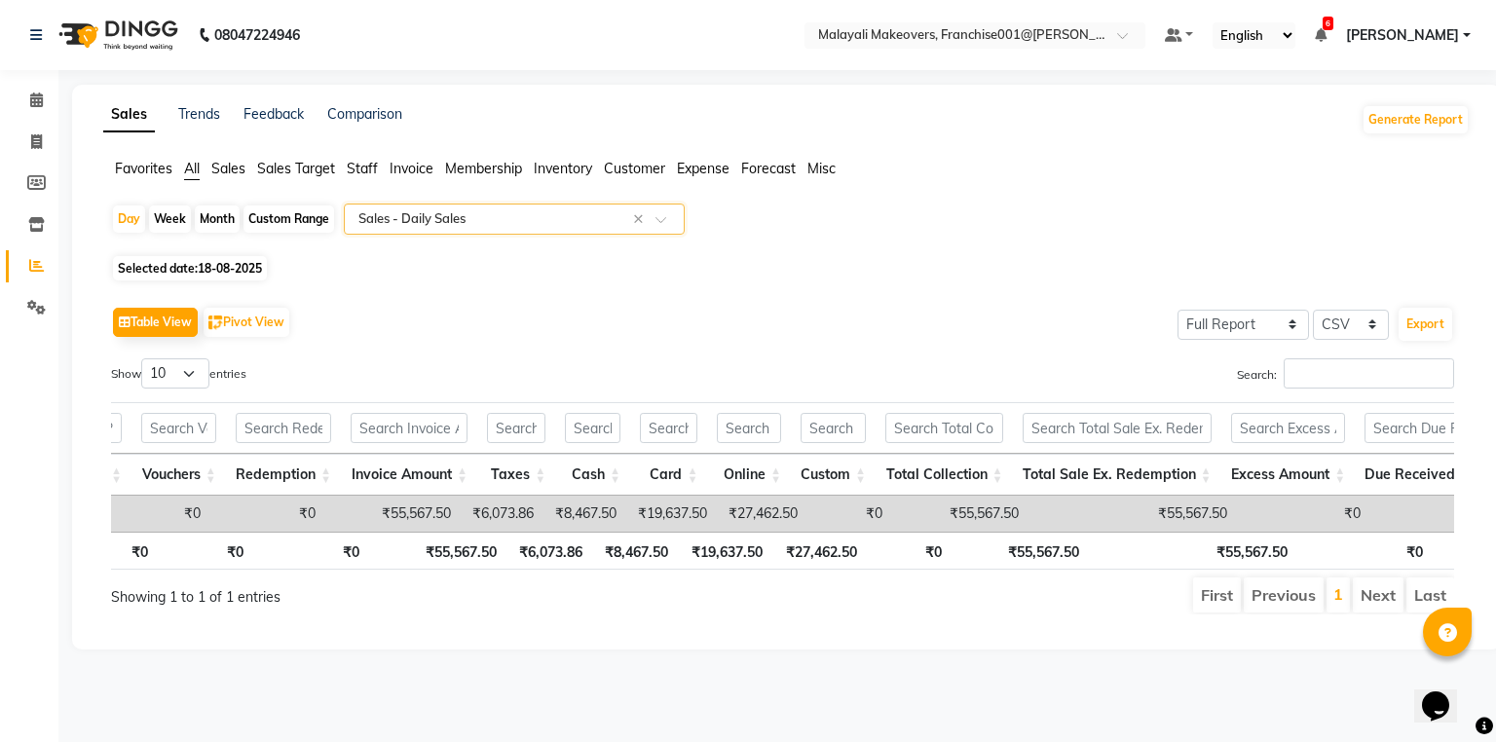
click at [397, 218] on input "text" at bounding box center [494, 218] width 280 height 19
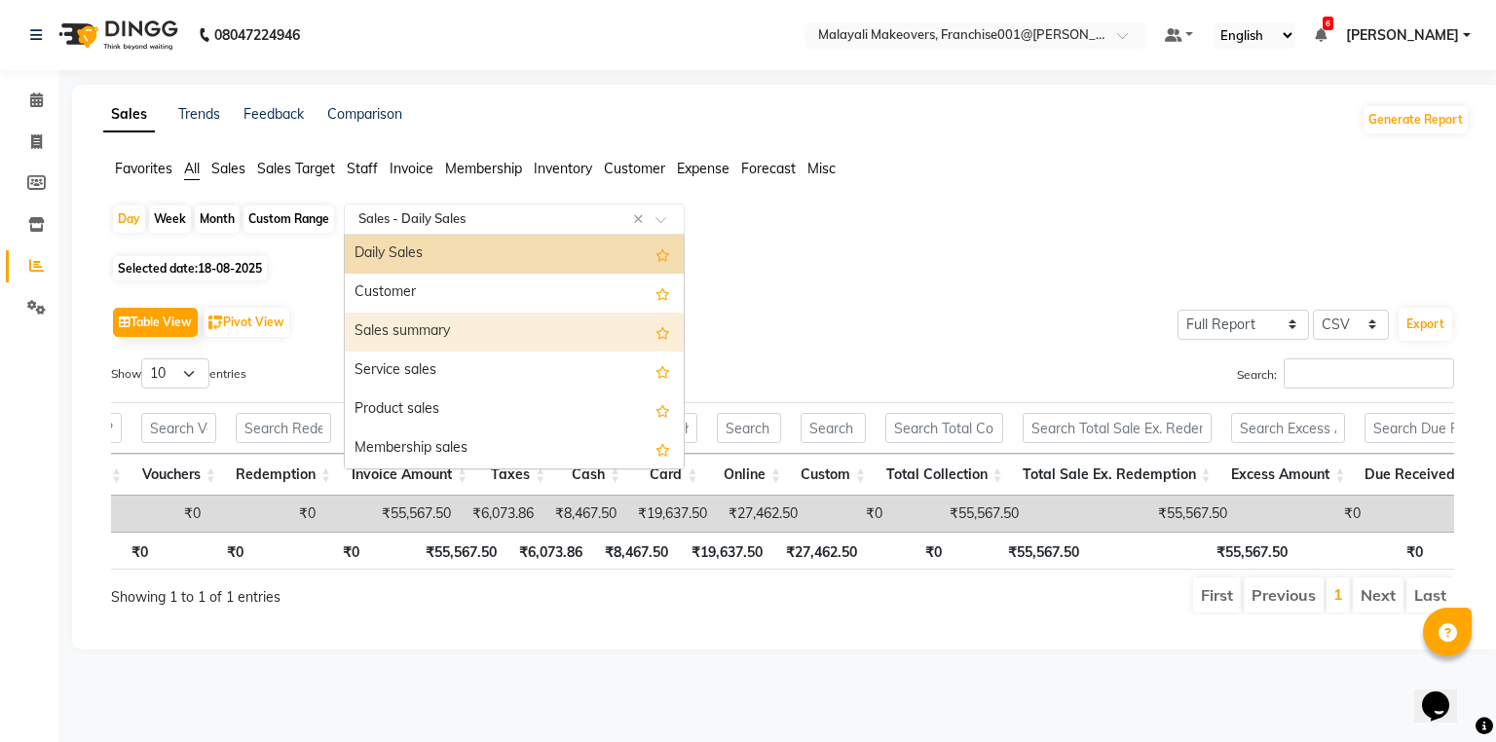
click at [431, 319] on div "Sales summary" at bounding box center [514, 332] width 339 height 39
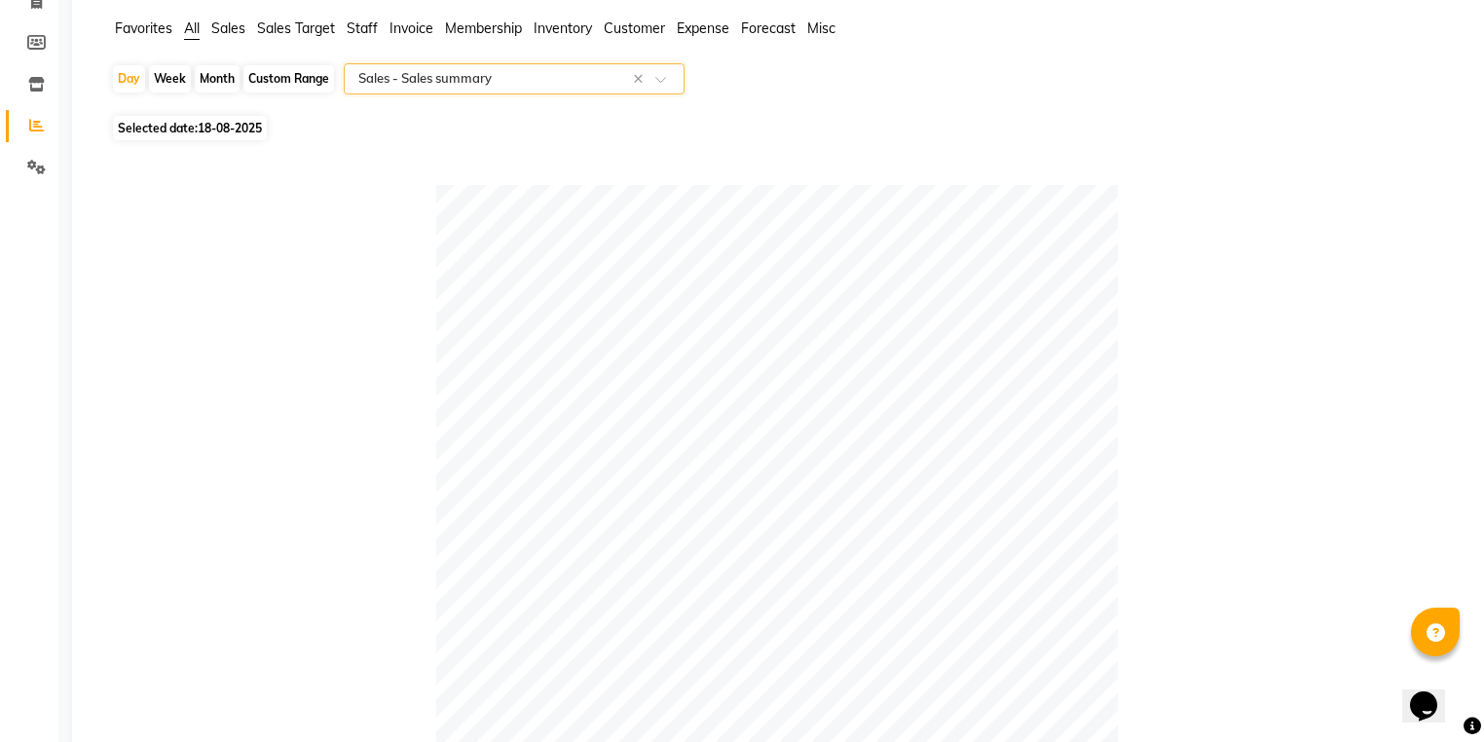
scroll to position [0, 0]
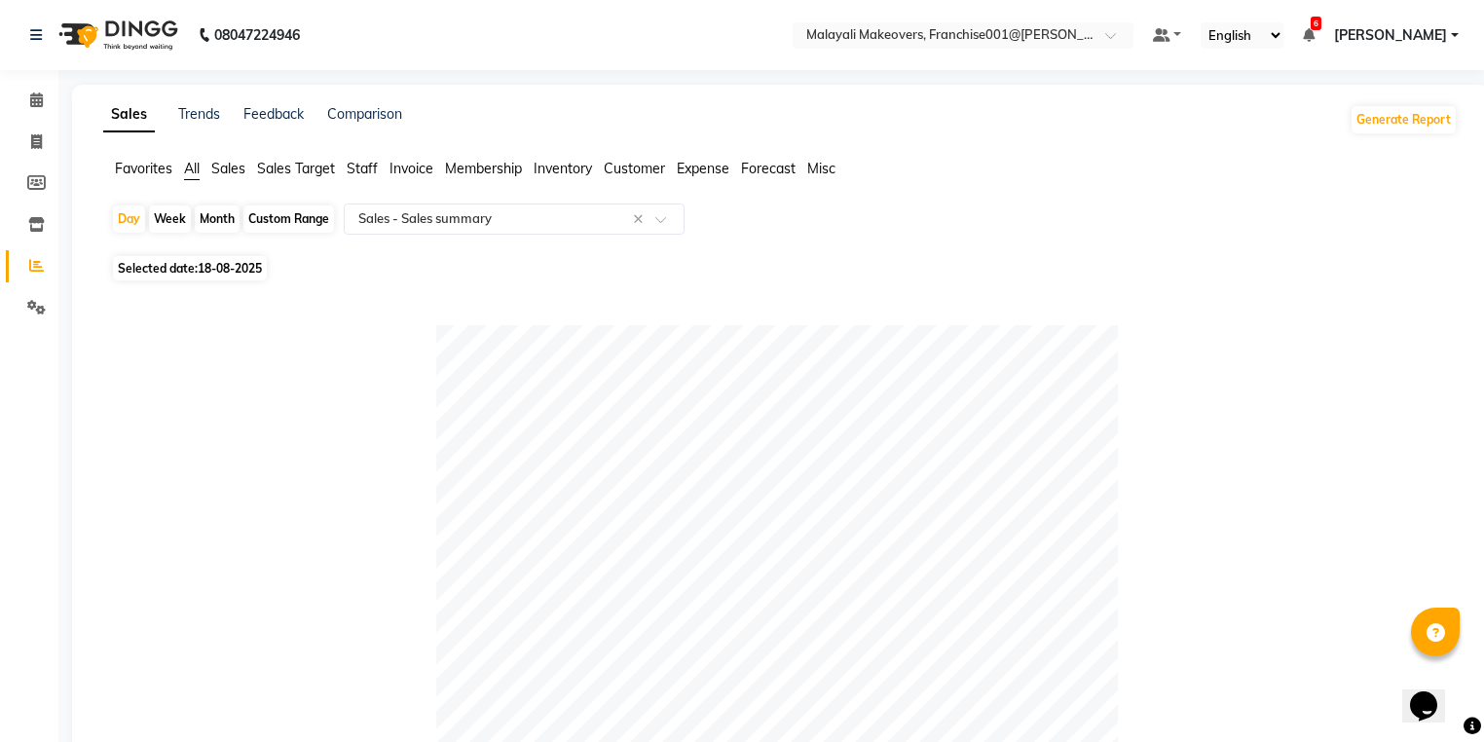
click at [123, 203] on div "Day Week Month Custom Range Select Report Type × Sales - Sales summary ×" at bounding box center [780, 226] width 1339 height 47
click at [474, 211] on input "text" at bounding box center [494, 218] width 280 height 19
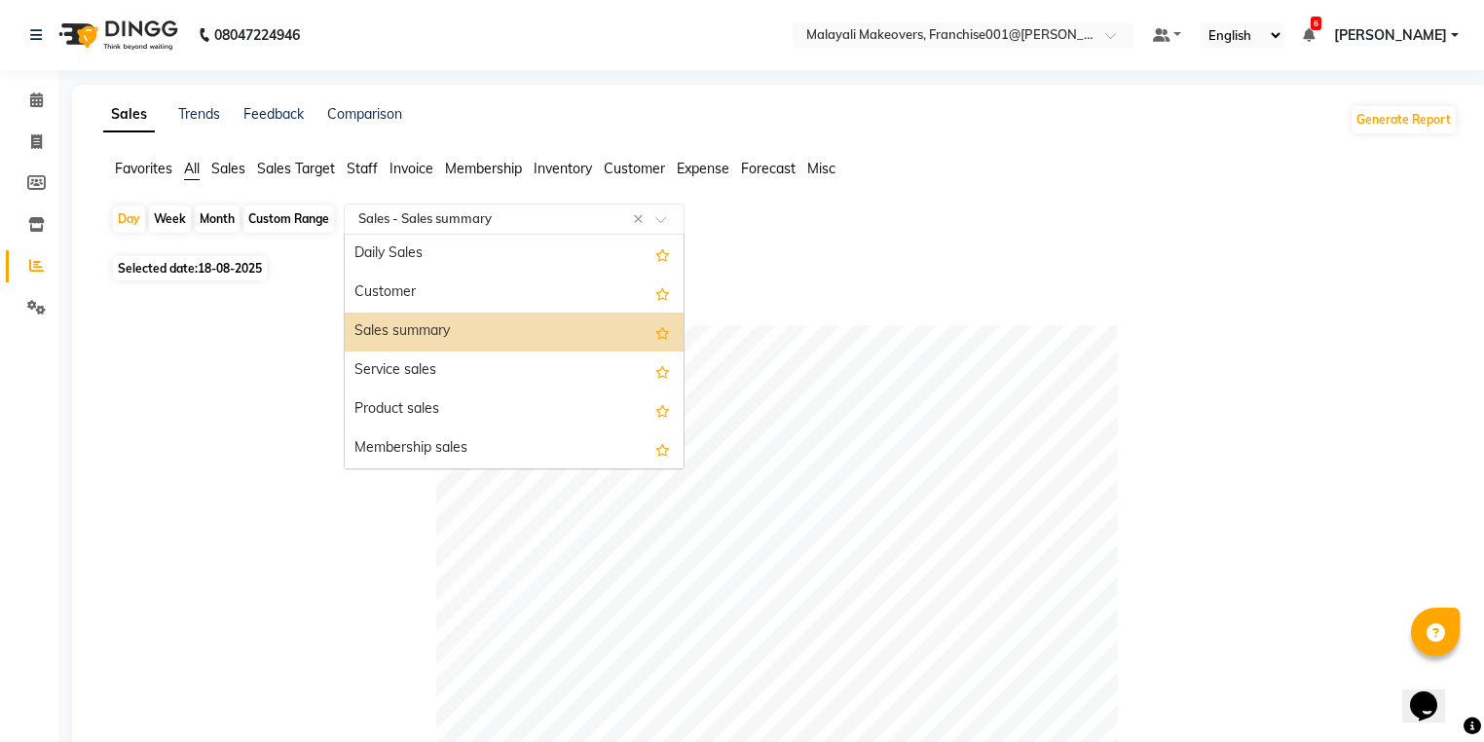
click at [459, 324] on div "Sales summary" at bounding box center [514, 332] width 339 height 39
click at [376, 211] on input "text" at bounding box center [494, 218] width 280 height 19
click at [382, 247] on div "Daily Sales" at bounding box center [514, 254] width 339 height 39
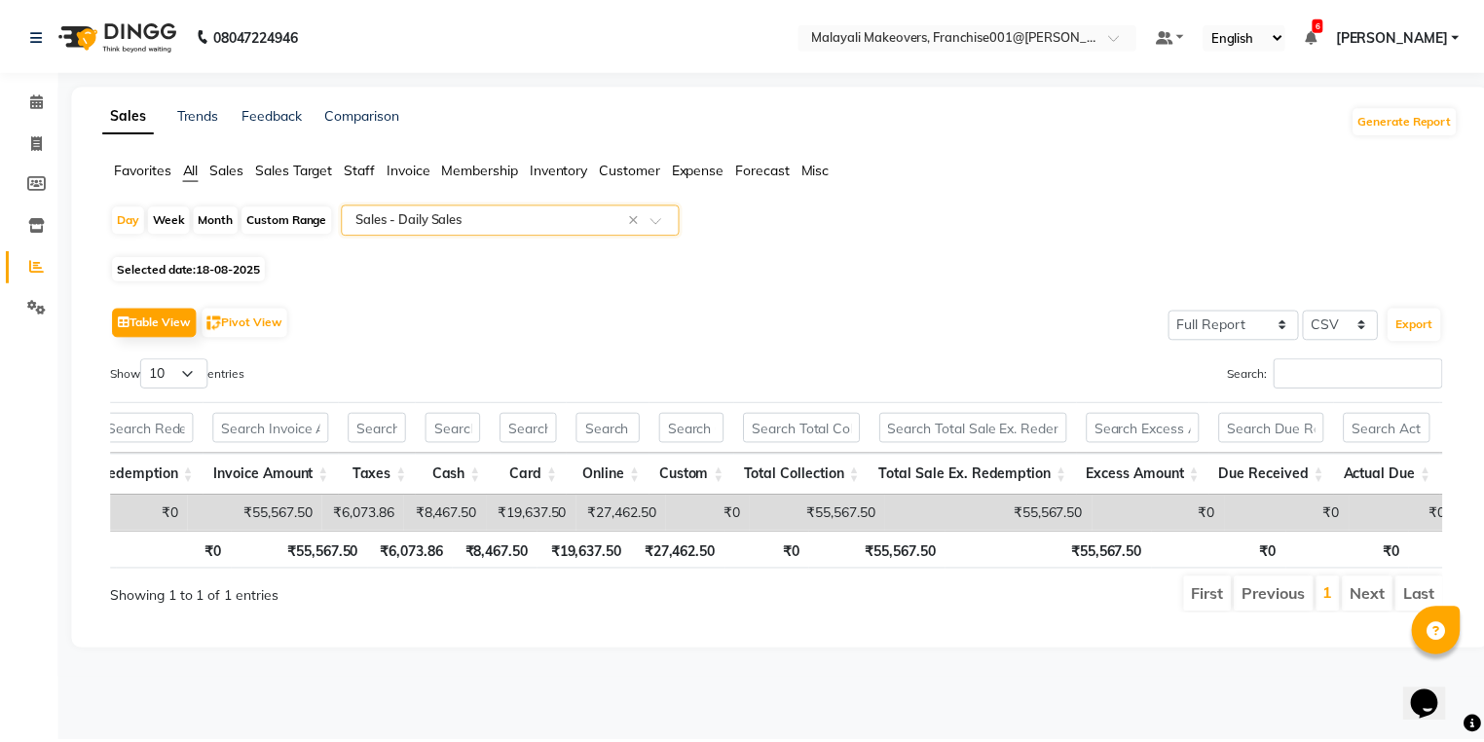
scroll to position [0, 802]
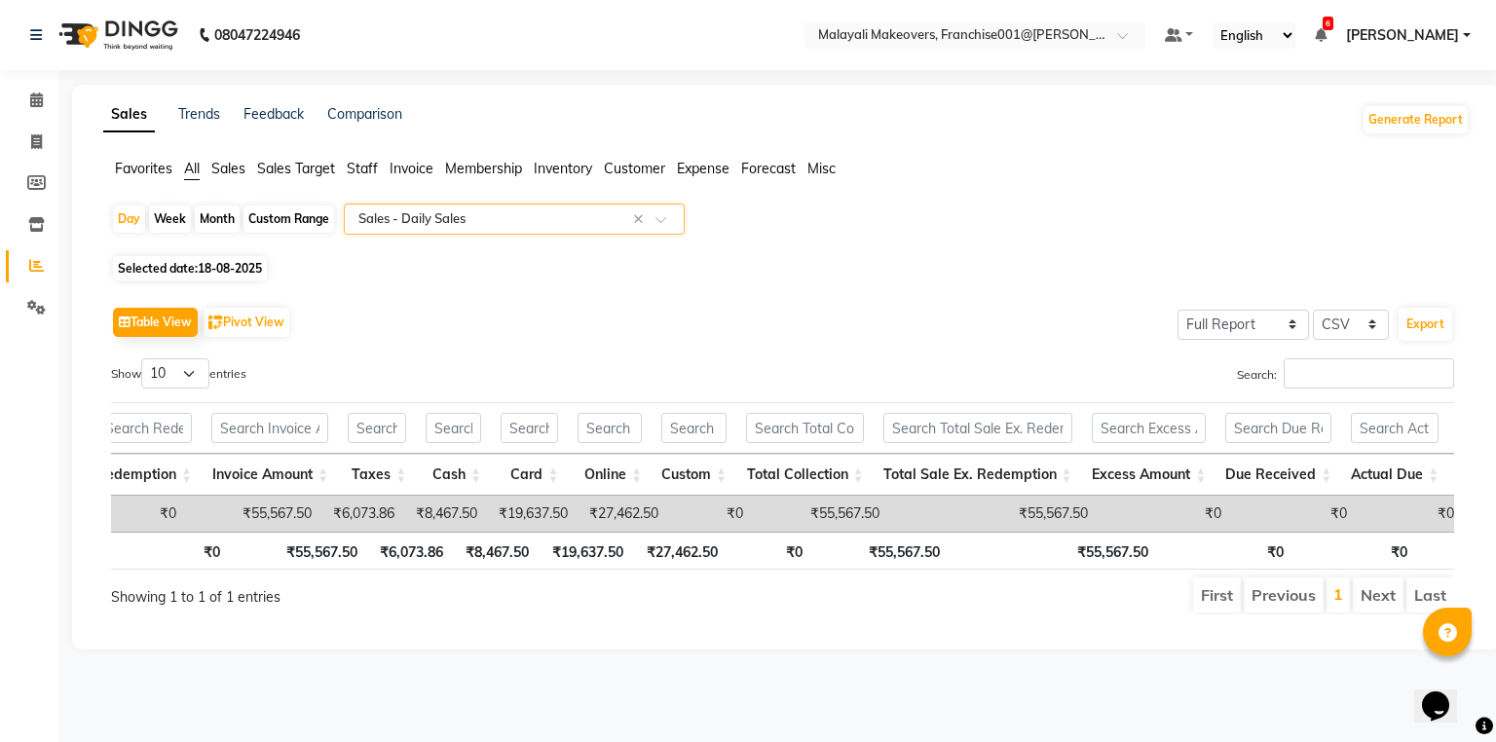
click at [442, 217] on input "text" at bounding box center [494, 218] width 280 height 19
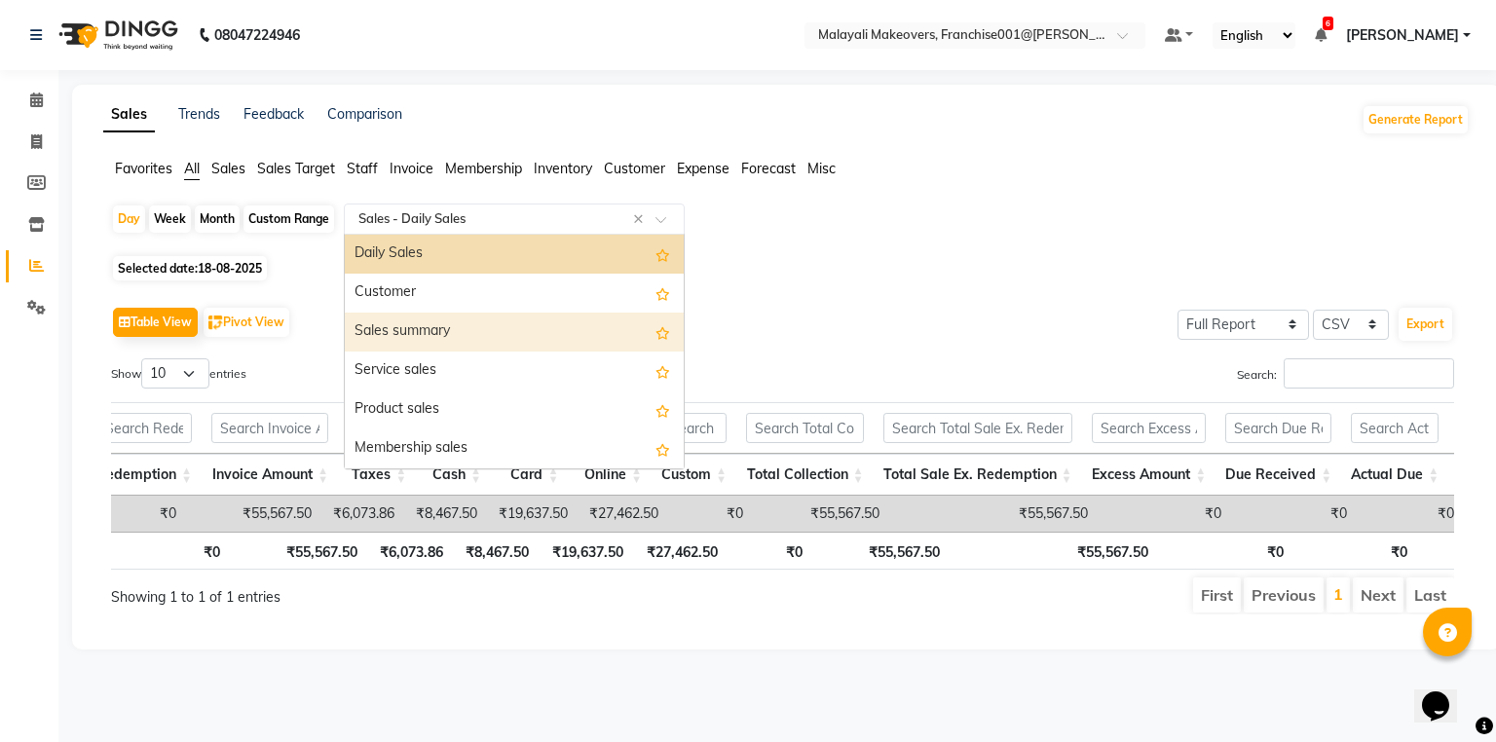
click at [475, 348] on div "Sales summary" at bounding box center [514, 332] width 339 height 39
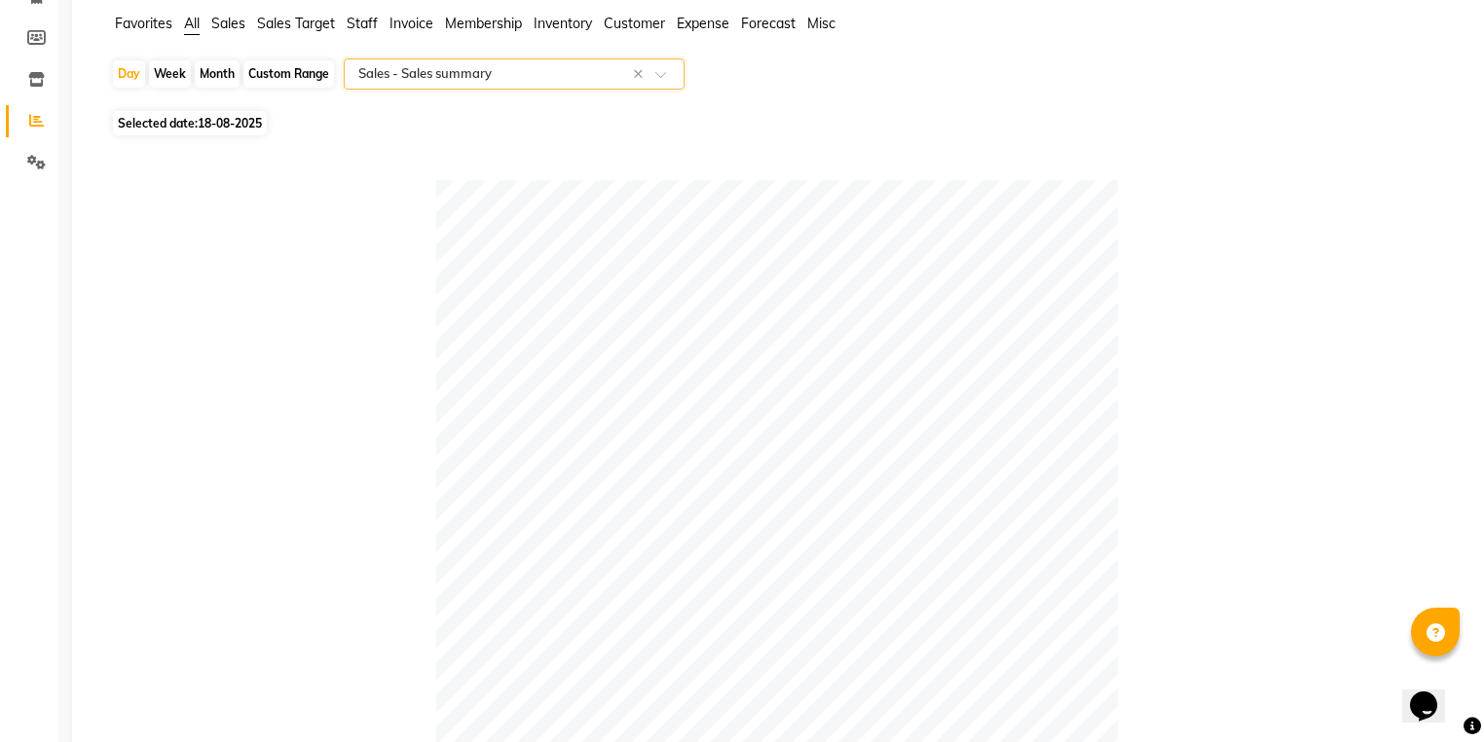
scroll to position [0, 0]
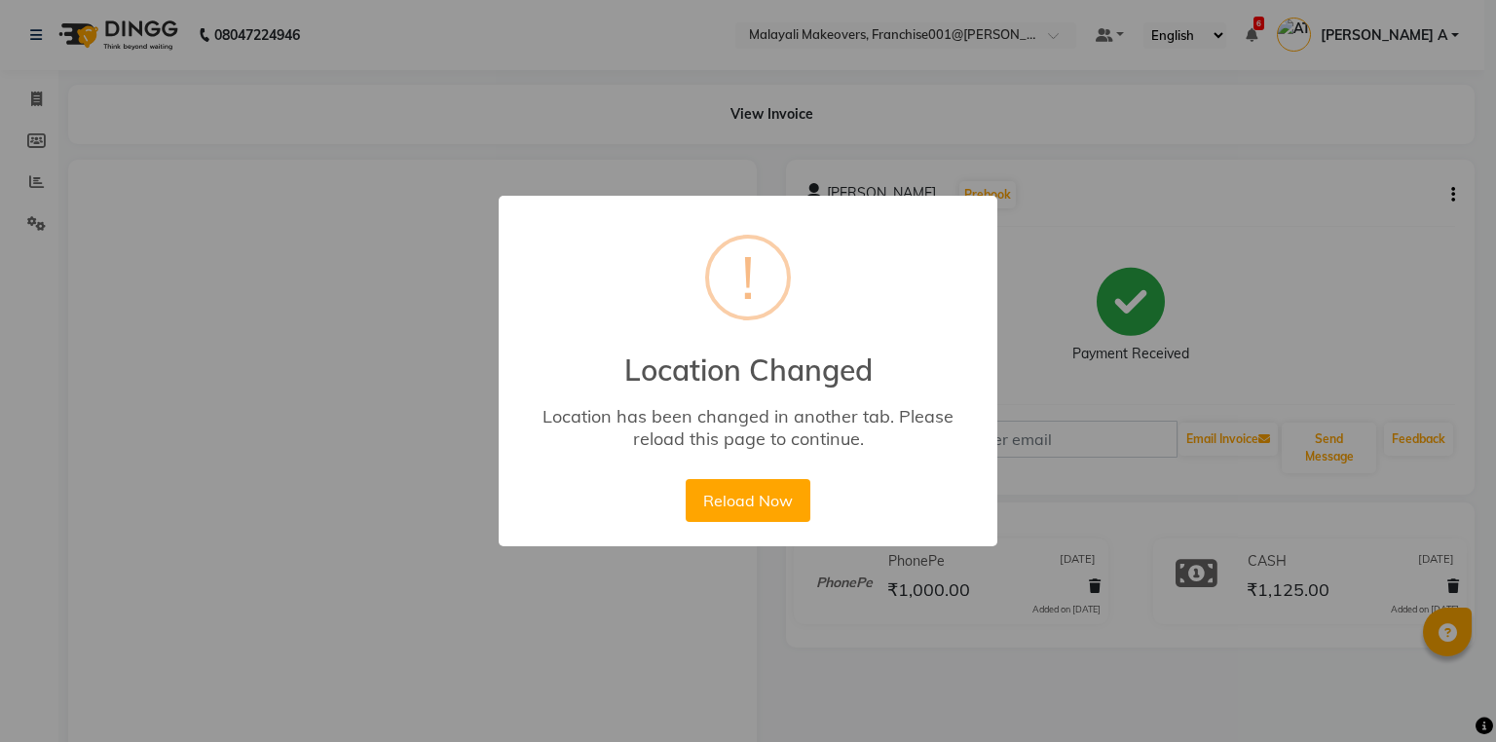
click at [771, 482] on button "Reload Now" at bounding box center [747, 500] width 124 height 43
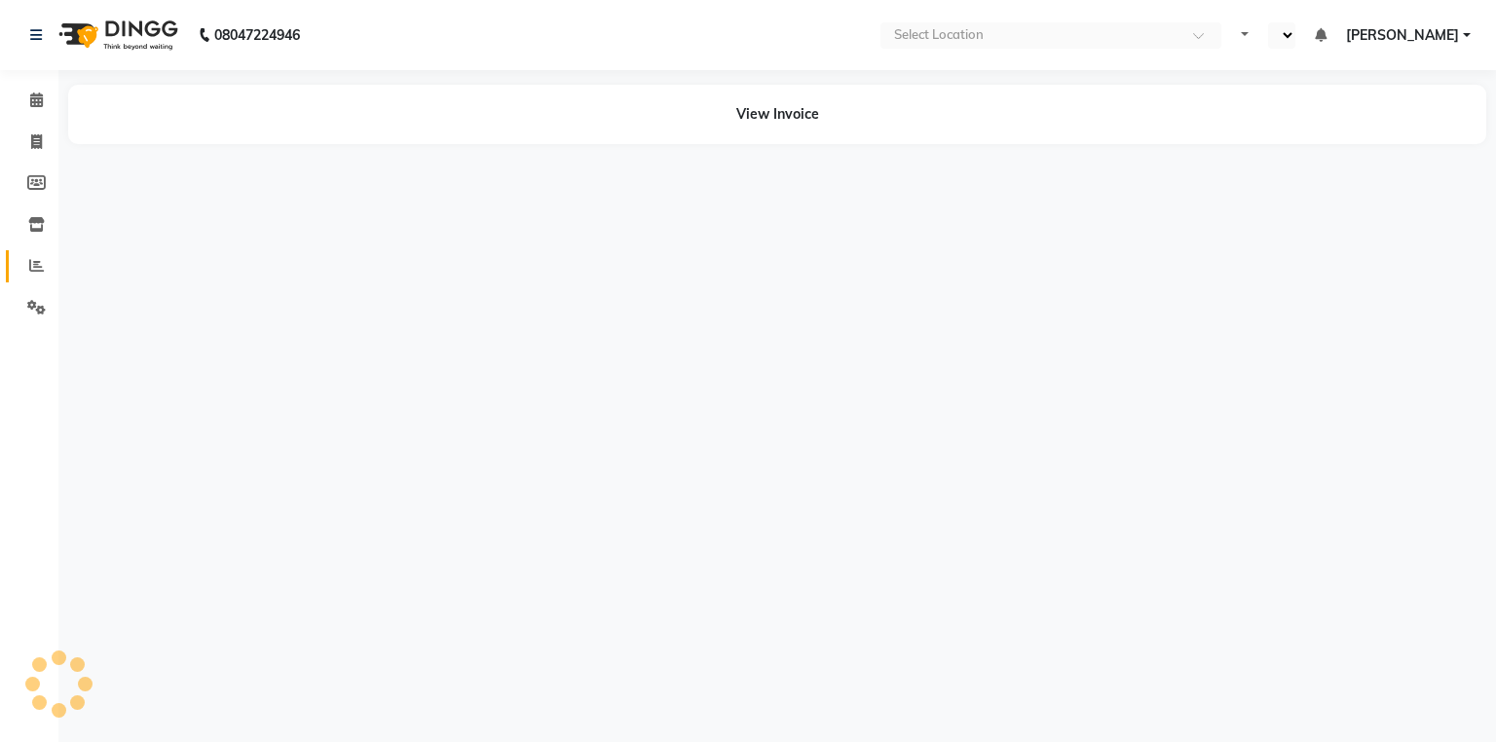
select select "en"
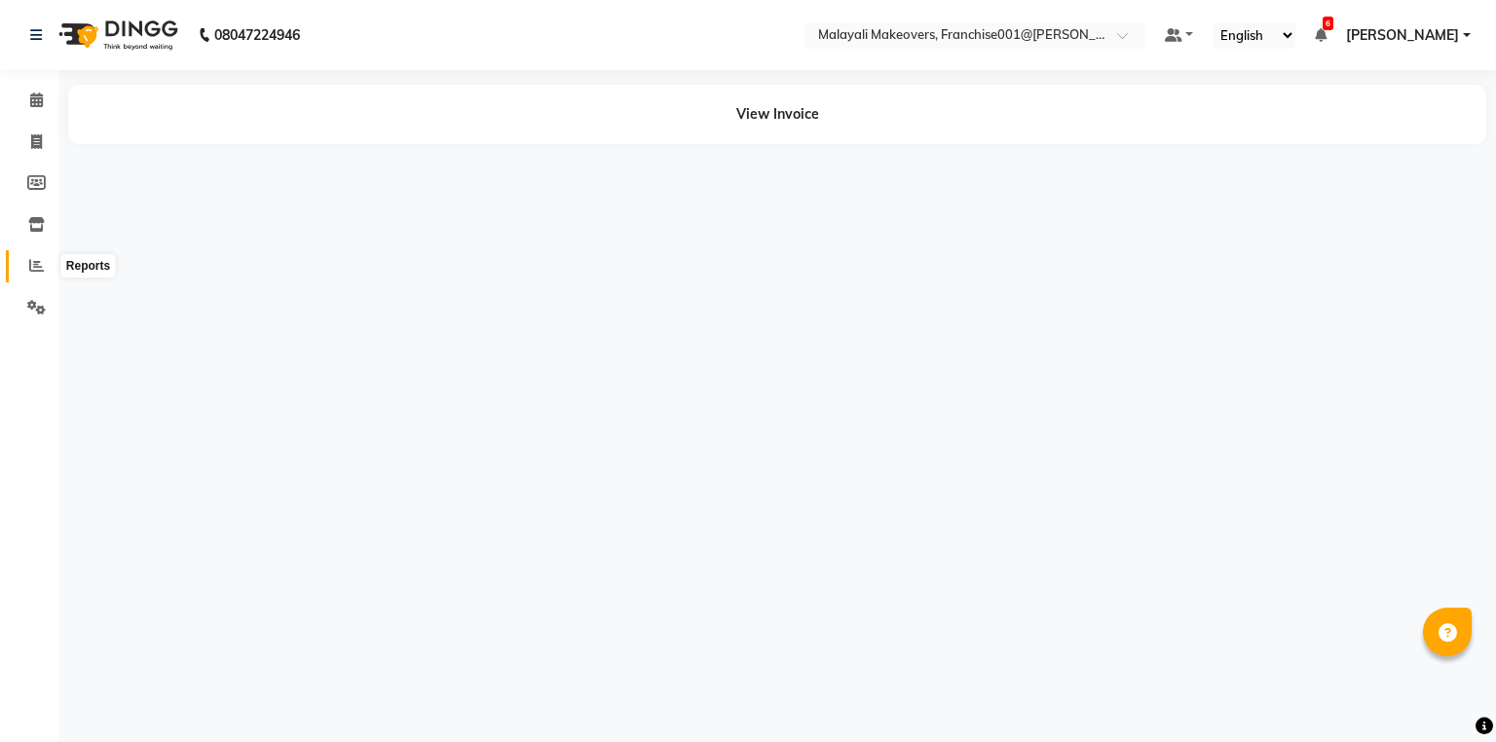
click at [43, 264] on span at bounding box center [36, 266] width 34 height 22
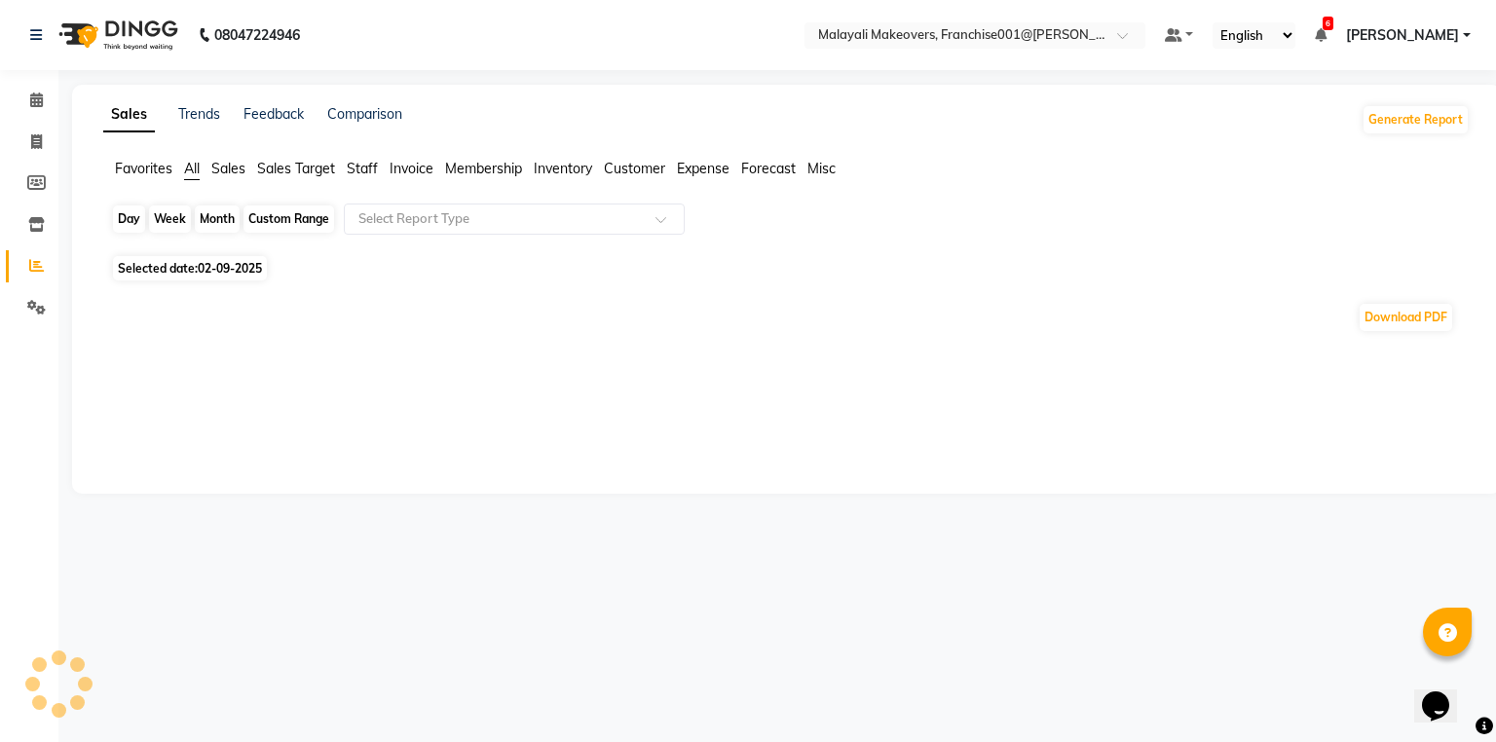
click at [136, 214] on div "Day" at bounding box center [129, 218] width 32 height 27
select select "9"
select select "2025"
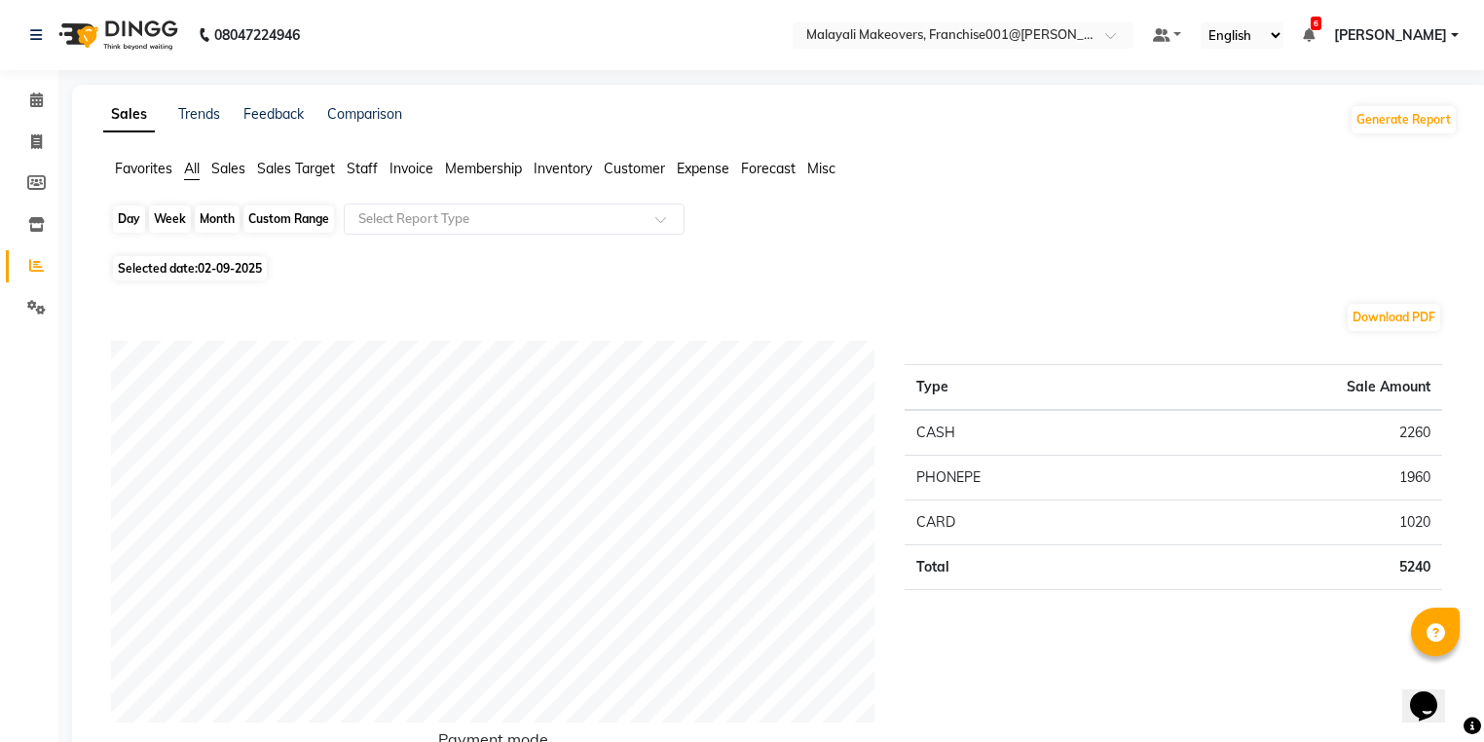
click at [128, 210] on div "Day" at bounding box center [129, 218] width 32 height 27
select select "9"
select select "2025"
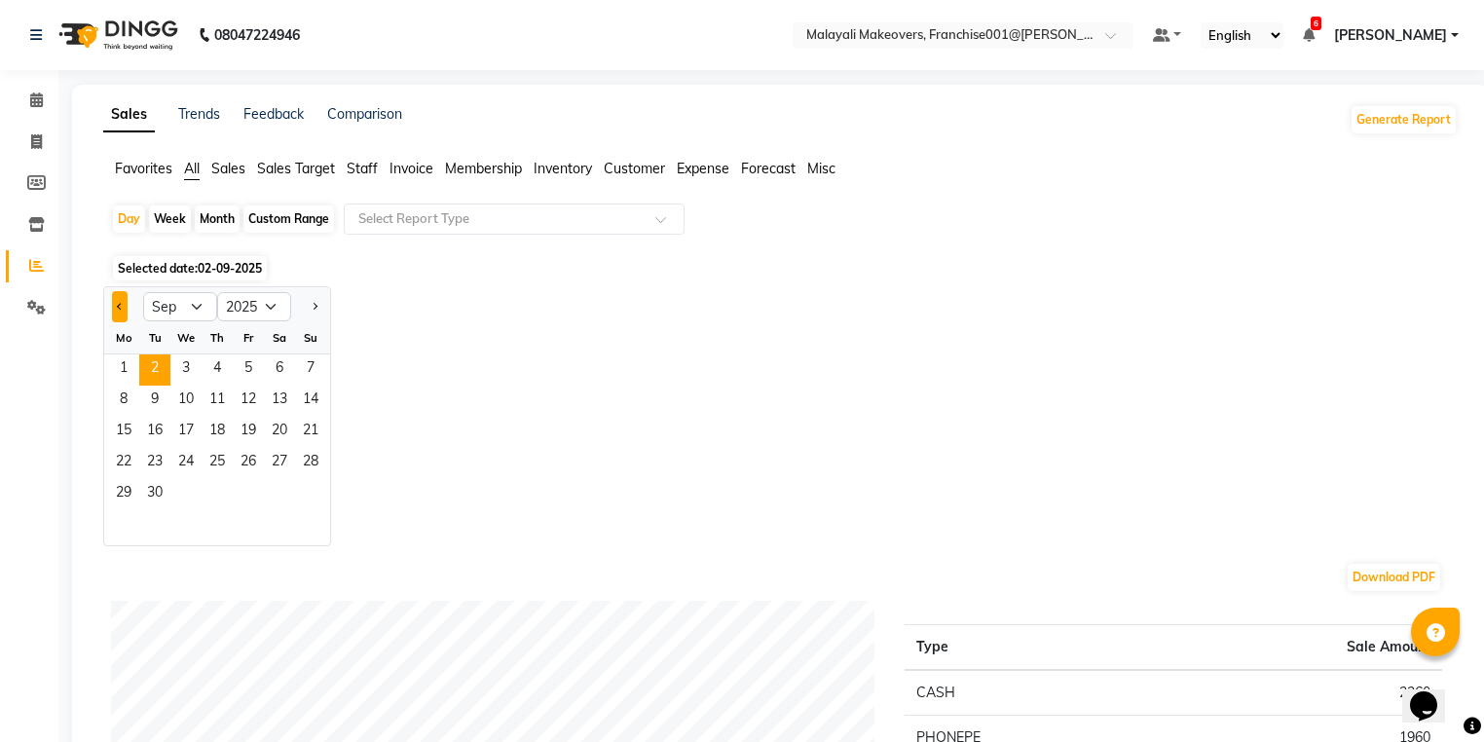
click at [119, 304] on button "Previous month" at bounding box center [120, 306] width 16 height 31
select select "8"
click at [280, 428] on span "16" at bounding box center [279, 432] width 31 height 31
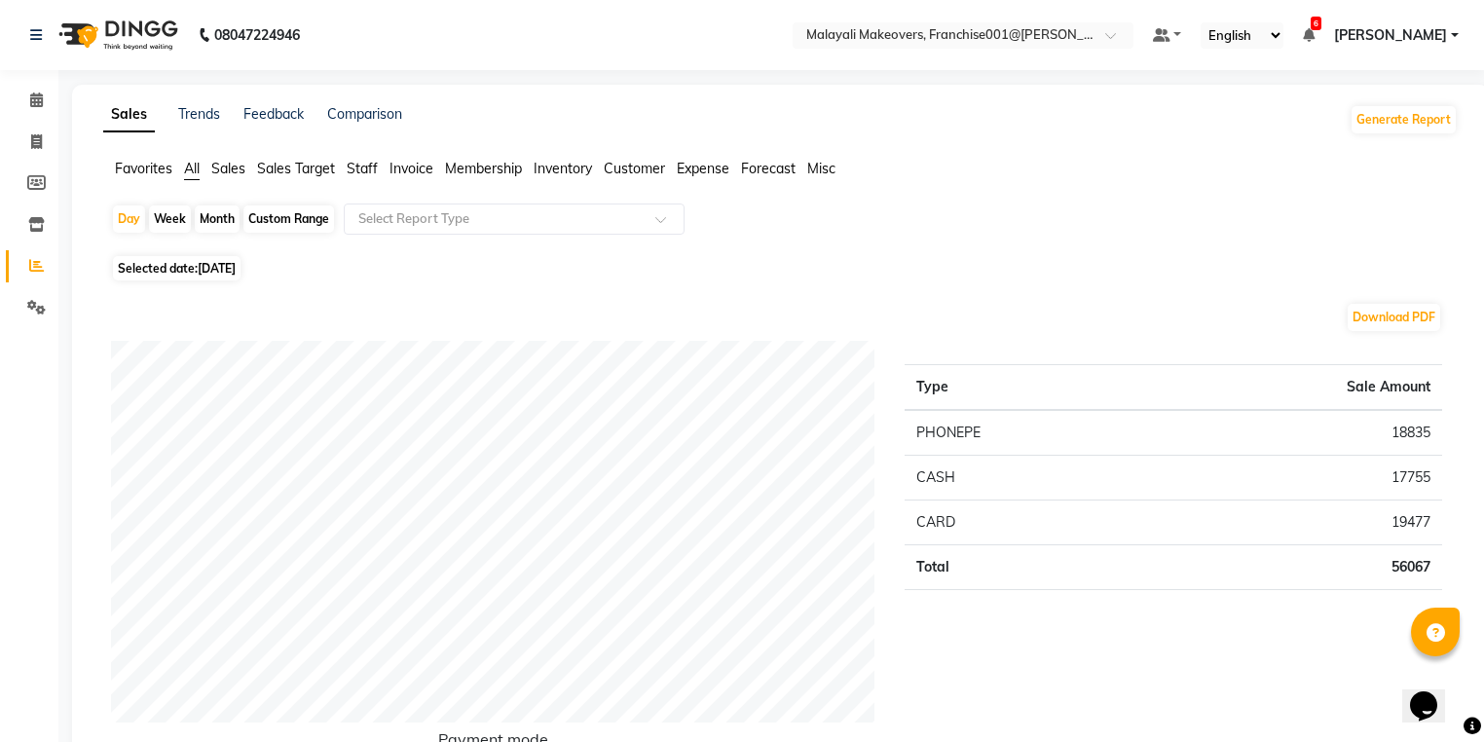
click at [425, 175] on span "Invoice" at bounding box center [411, 169] width 44 height 18
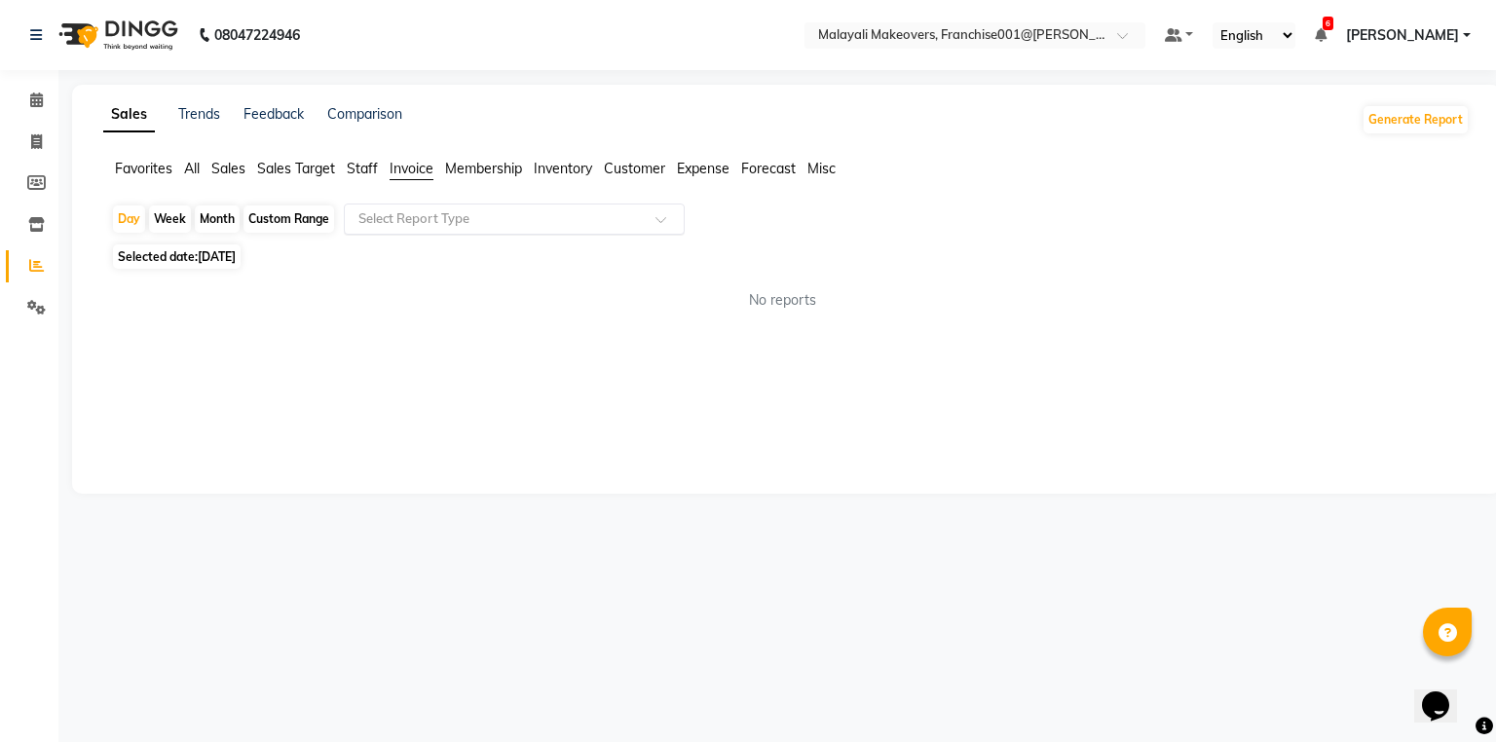
click at [428, 224] on input "text" at bounding box center [494, 218] width 280 height 19
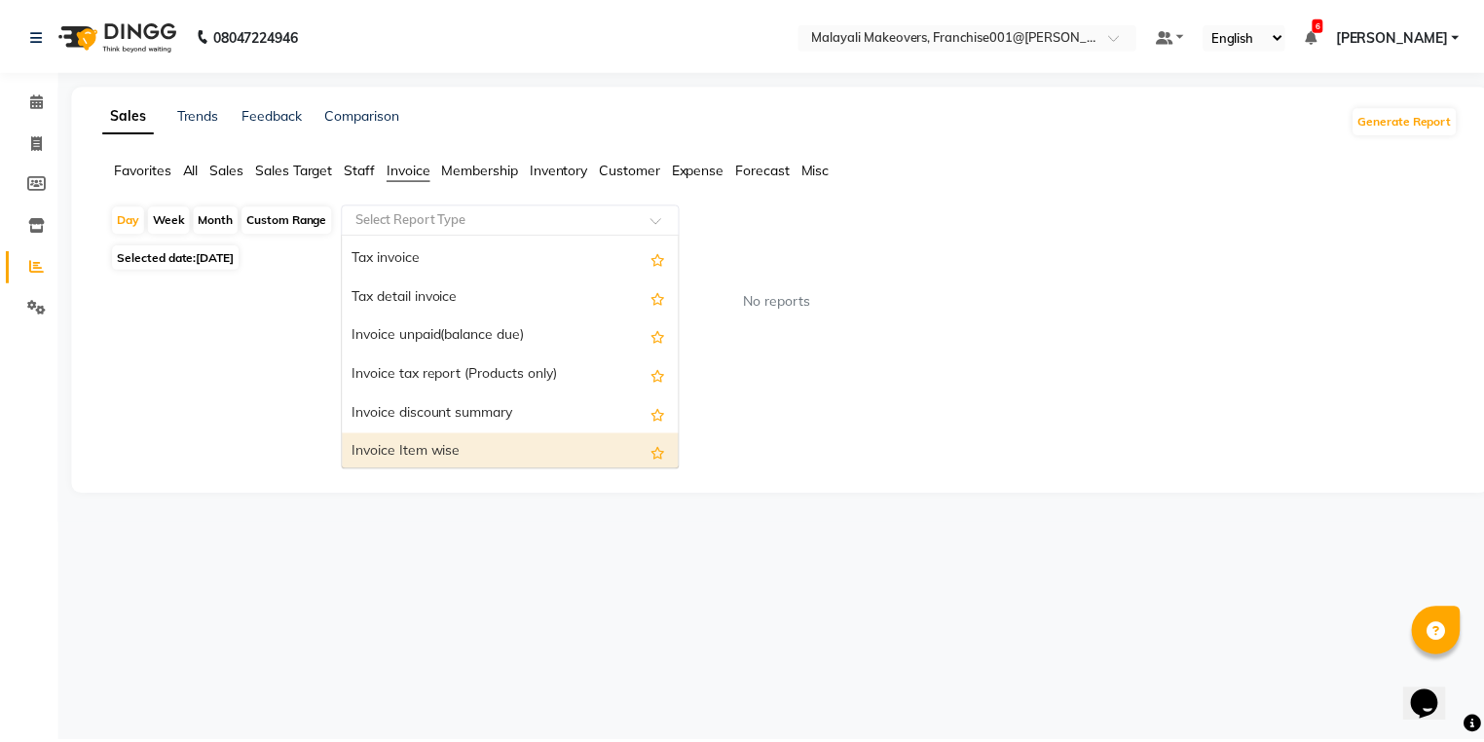
scroll to position [78, 0]
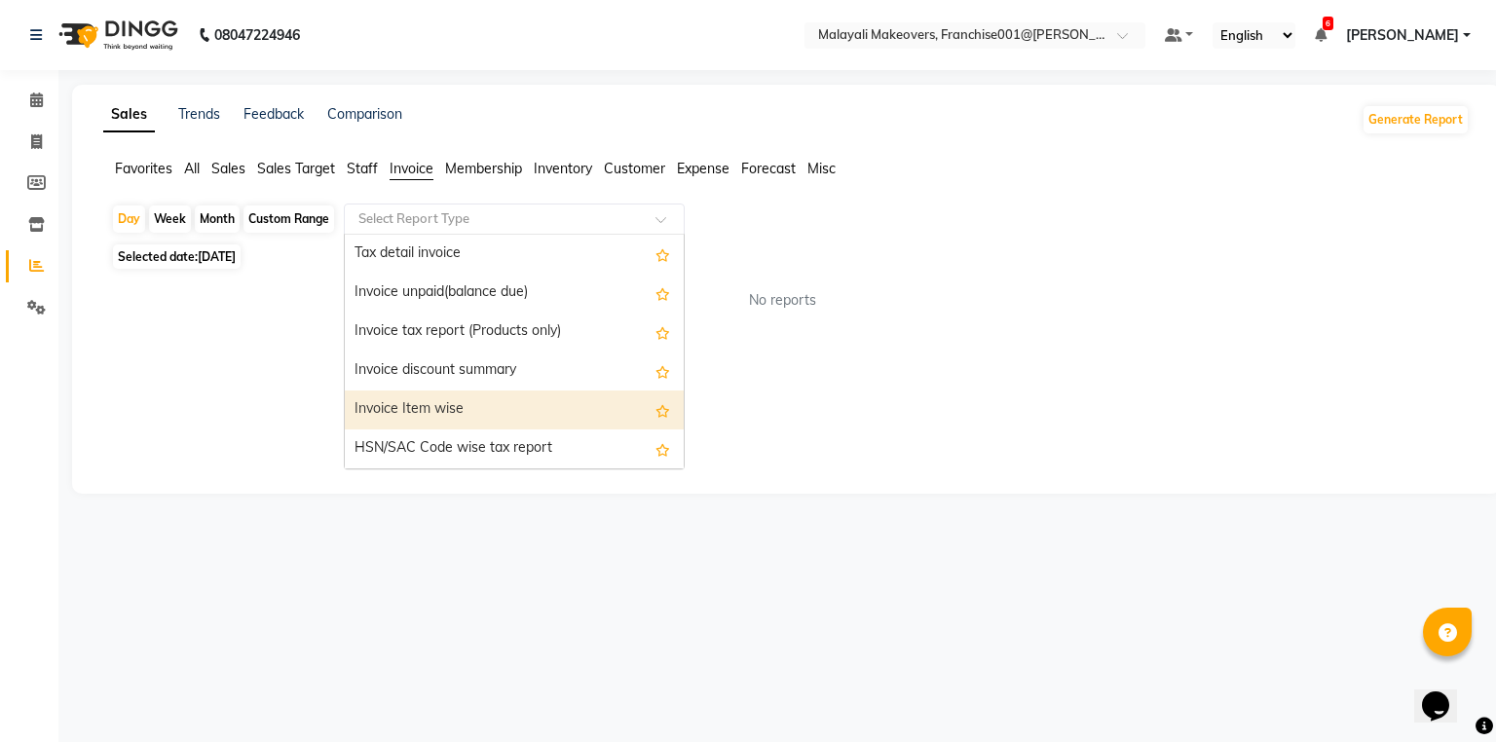
click at [462, 418] on div "Invoice Item wise" at bounding box center [514, 409] width 339 height 39
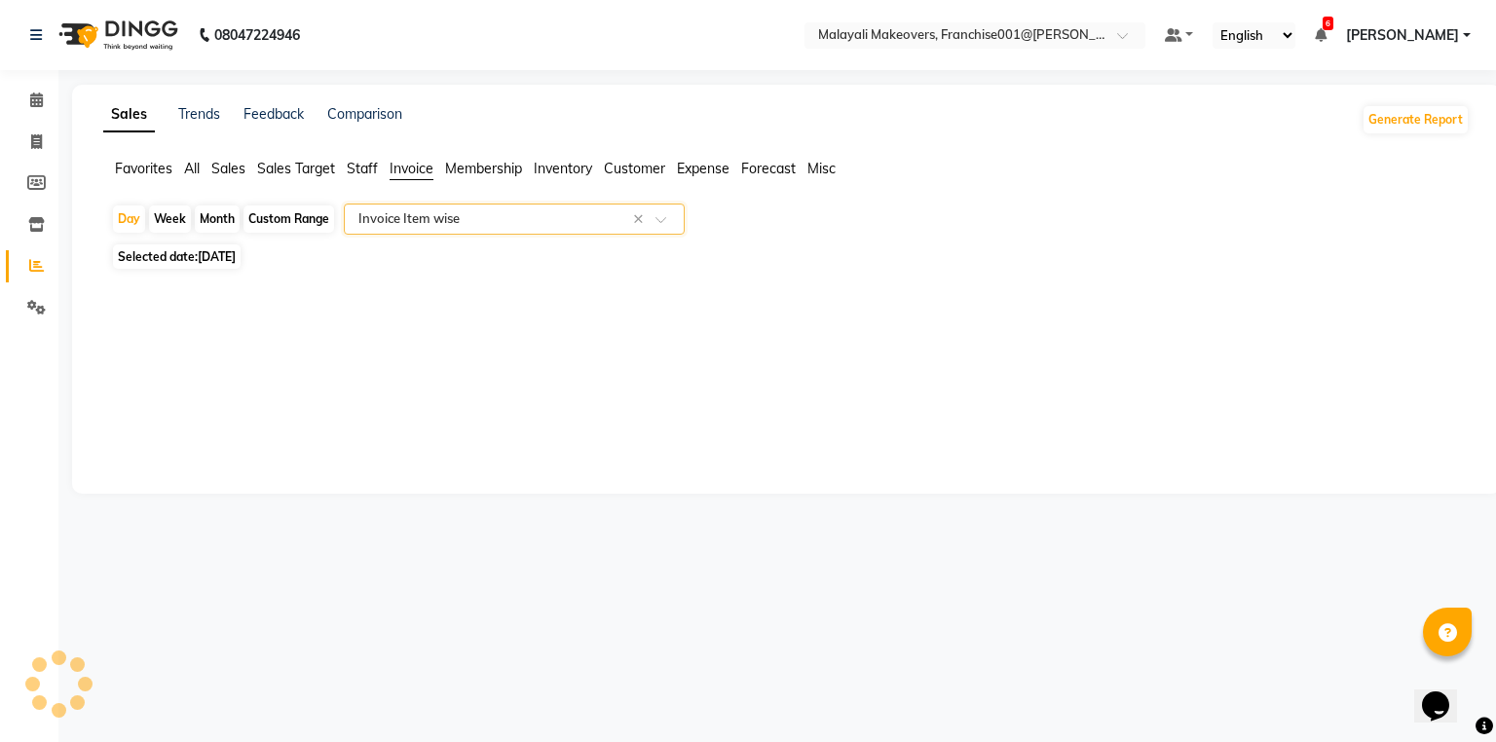
select select "full_report"
select select "csv"
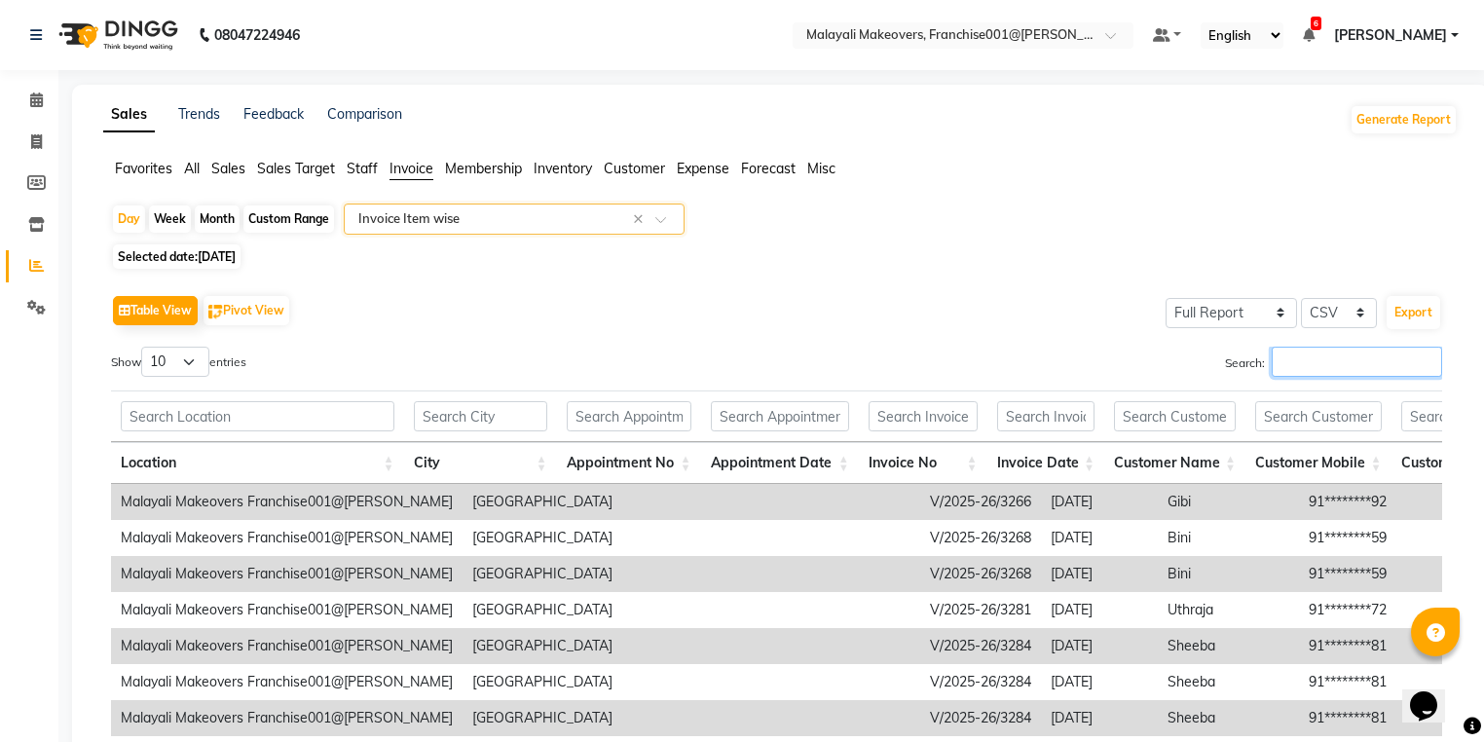
click at [1316, 351] on input "Search:" at bounding box center [1357, 362] width 170 height 30
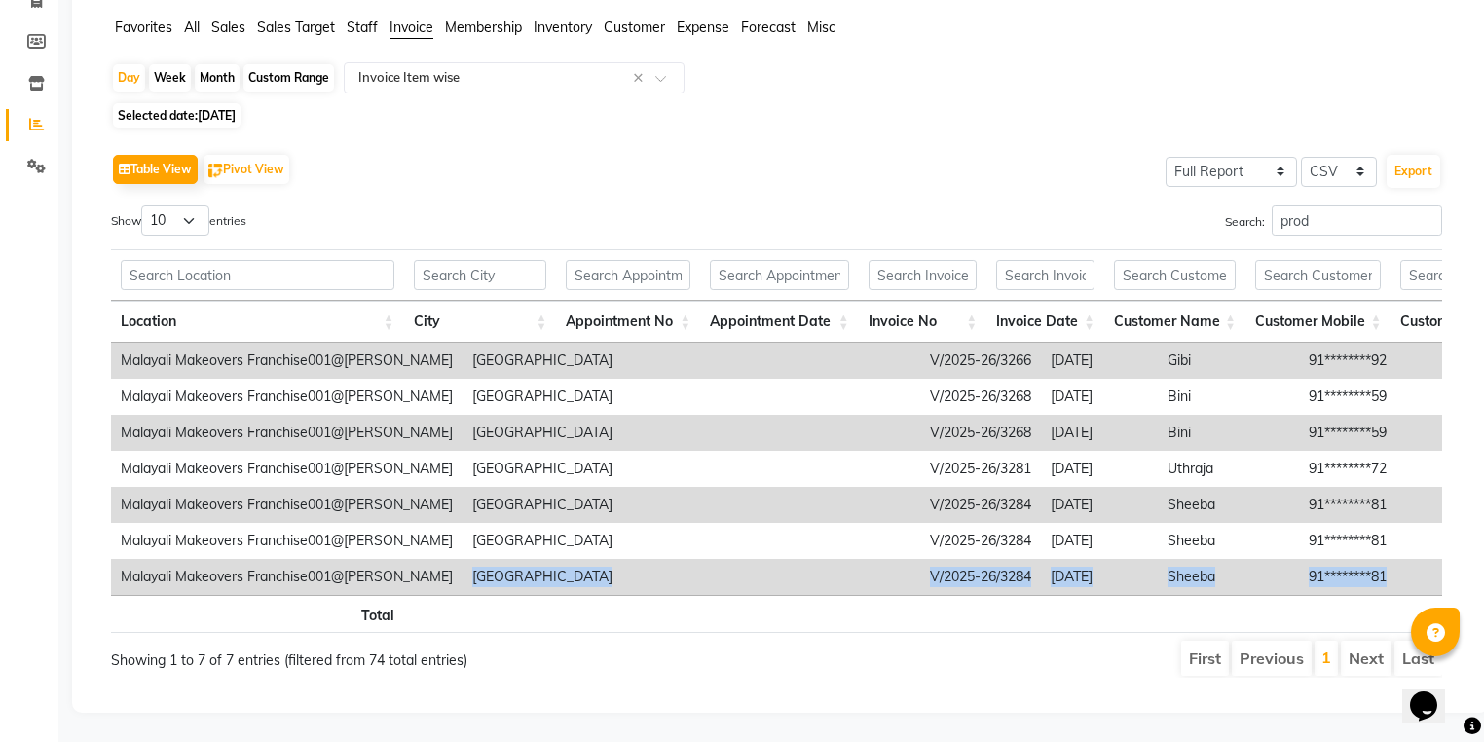
scroll to position [0, 83]
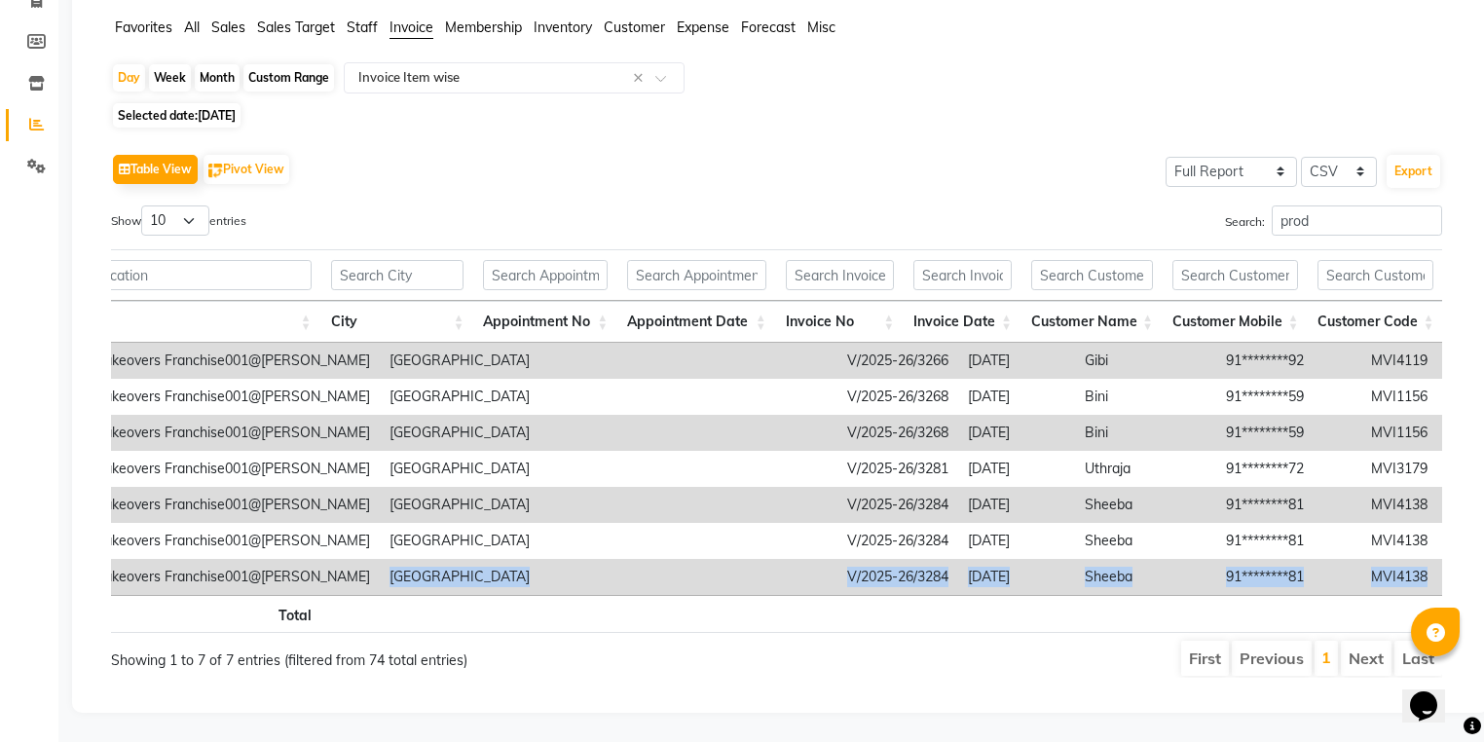
drag, startPoint x: 413, startPoint y: 572, endPoint x: 1417, endPoint y: 547, distance: 1004.2
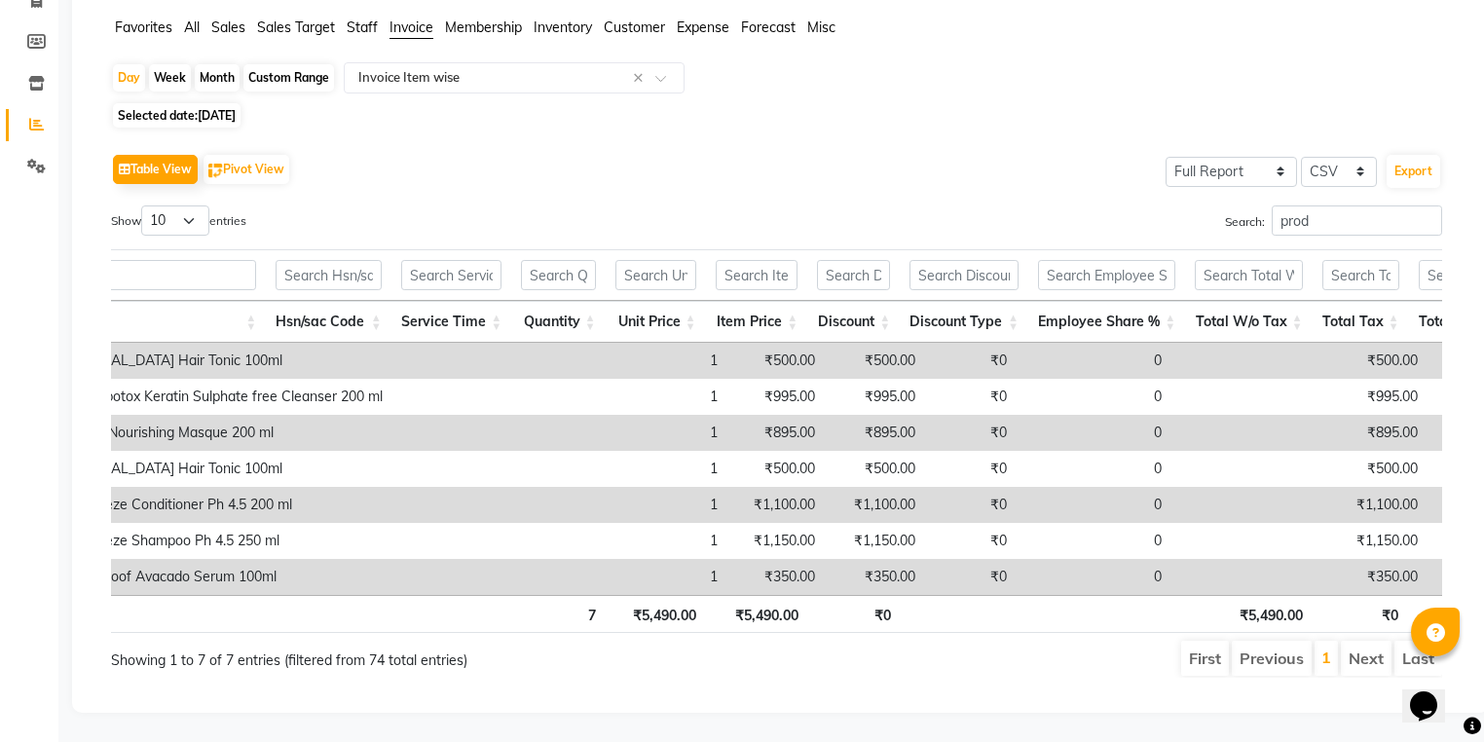
scroll to position [0, 3076]
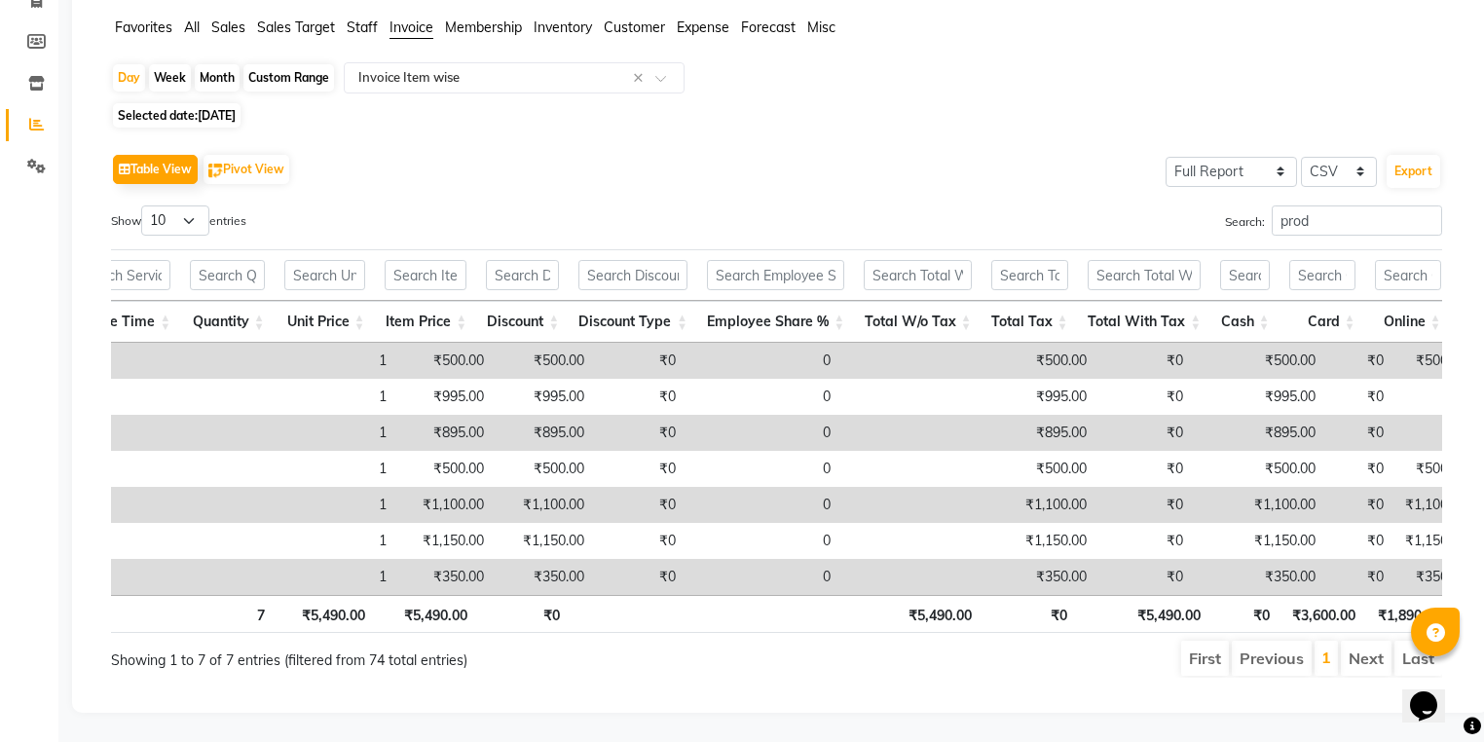
click at [1096, 415] on td "₹0" at bounding box center [1144, 433] width 96 height 36
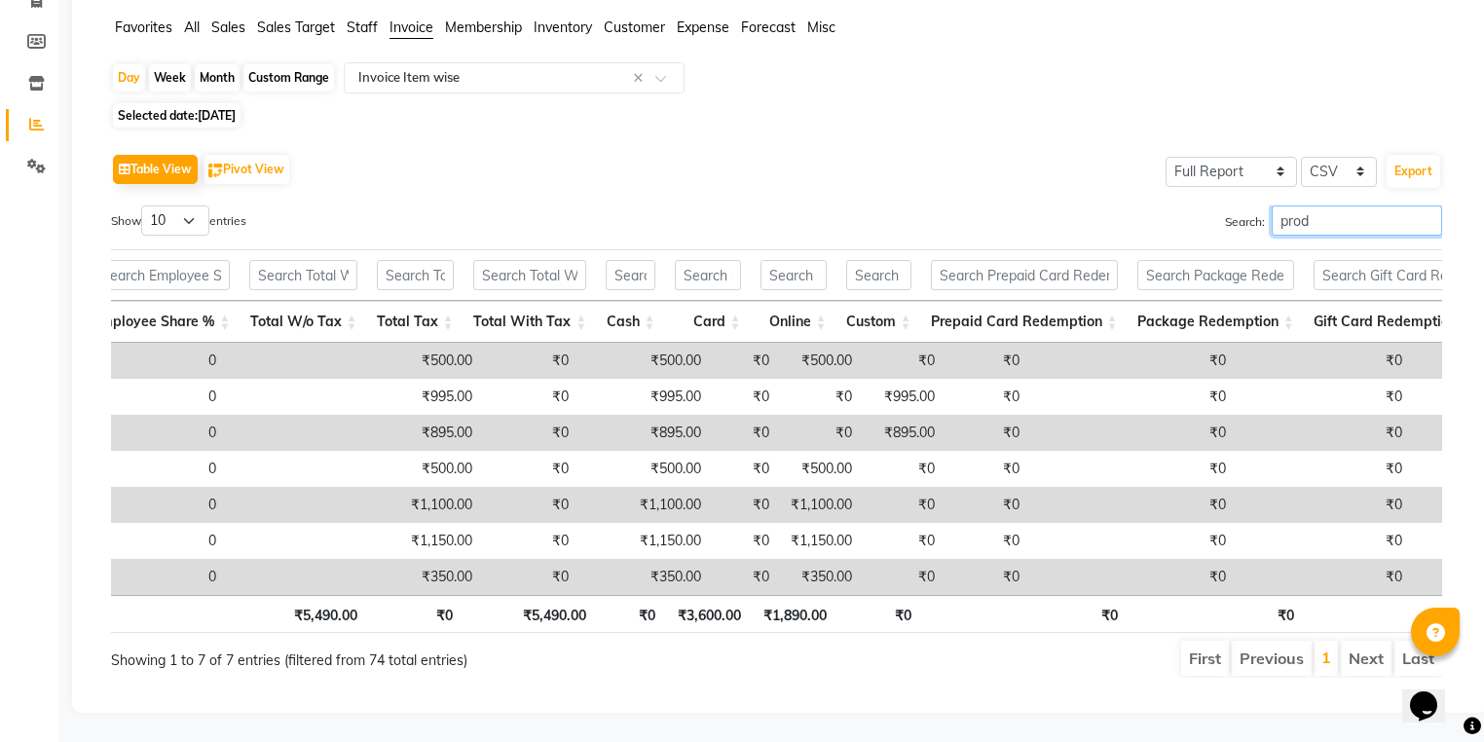
click at [1373, 205] on input "prod" at bounding box center [1357, 220] width 170 height 30
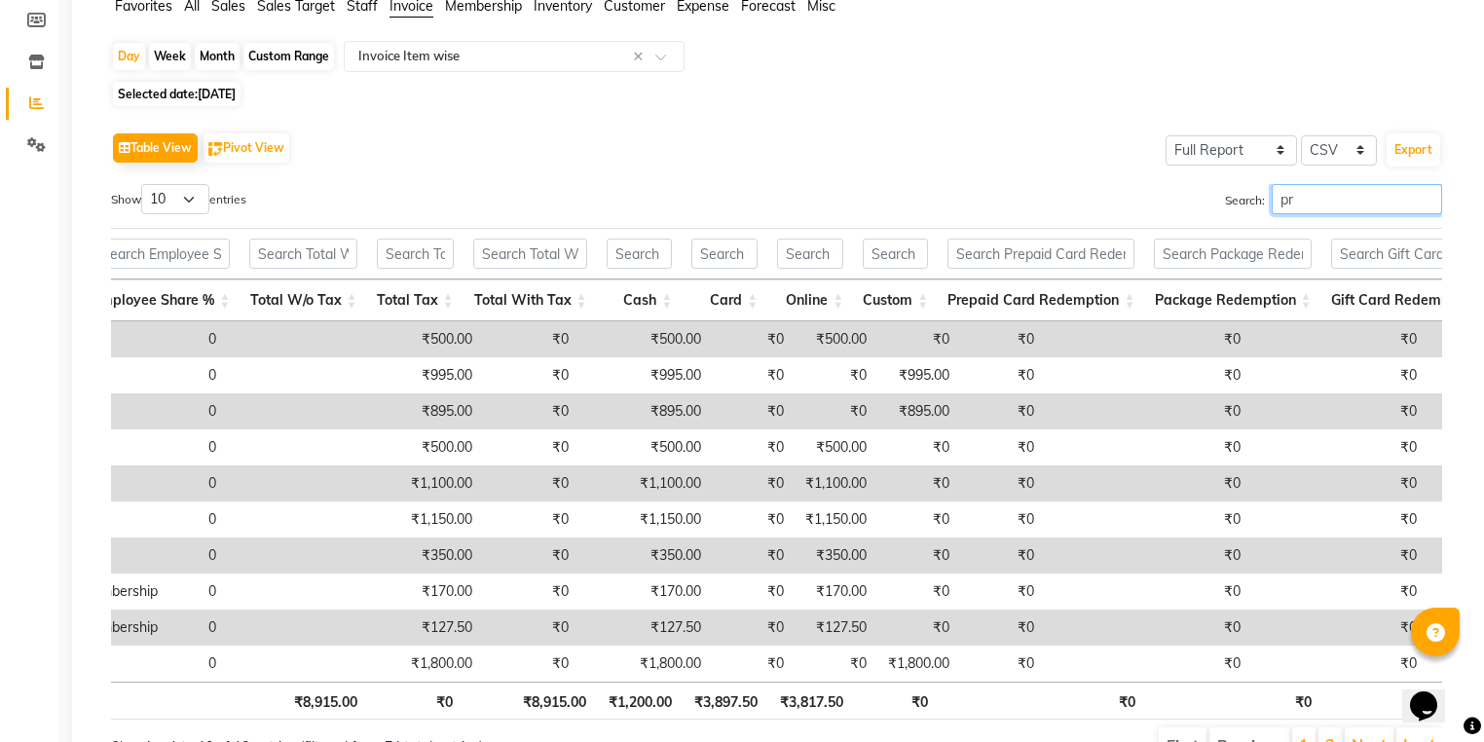
type input "p"
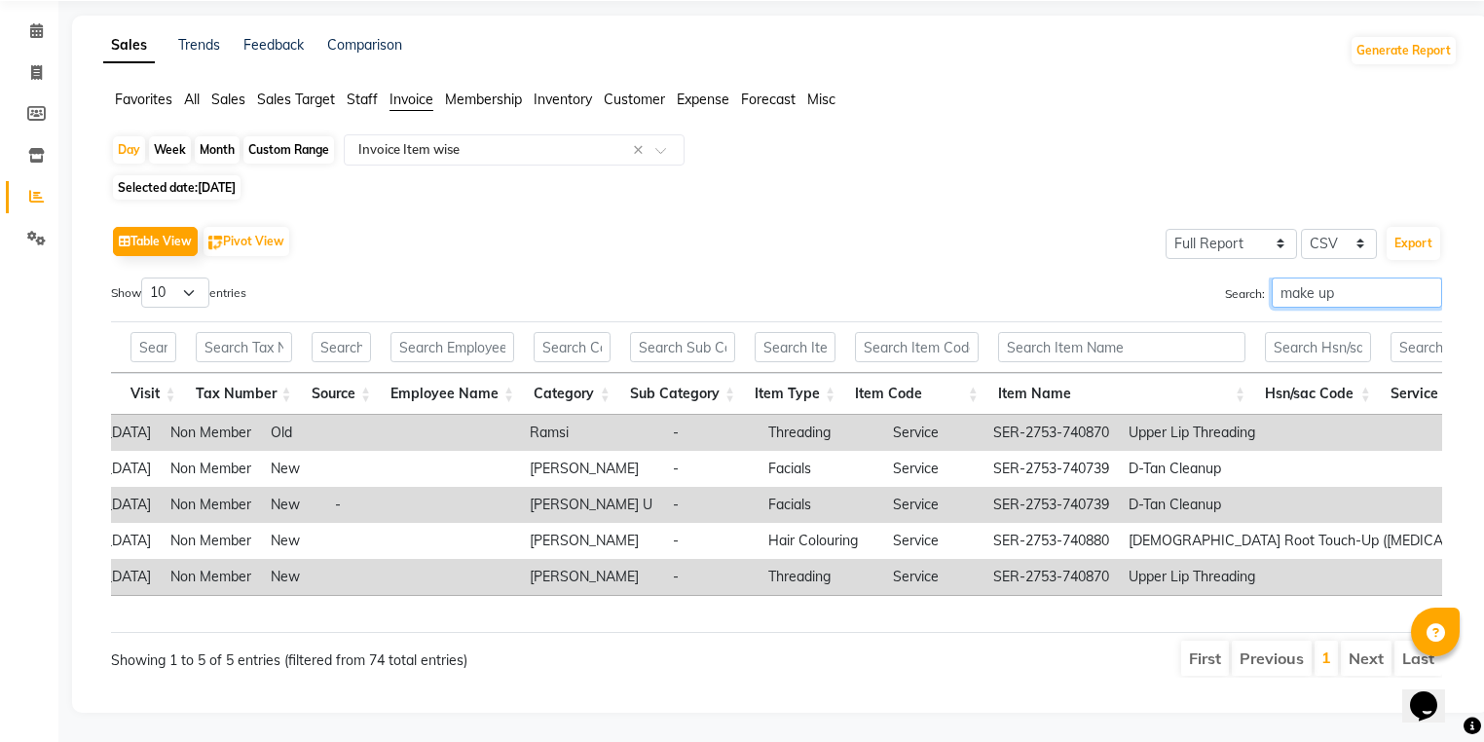
scroll to position [0, 4153]
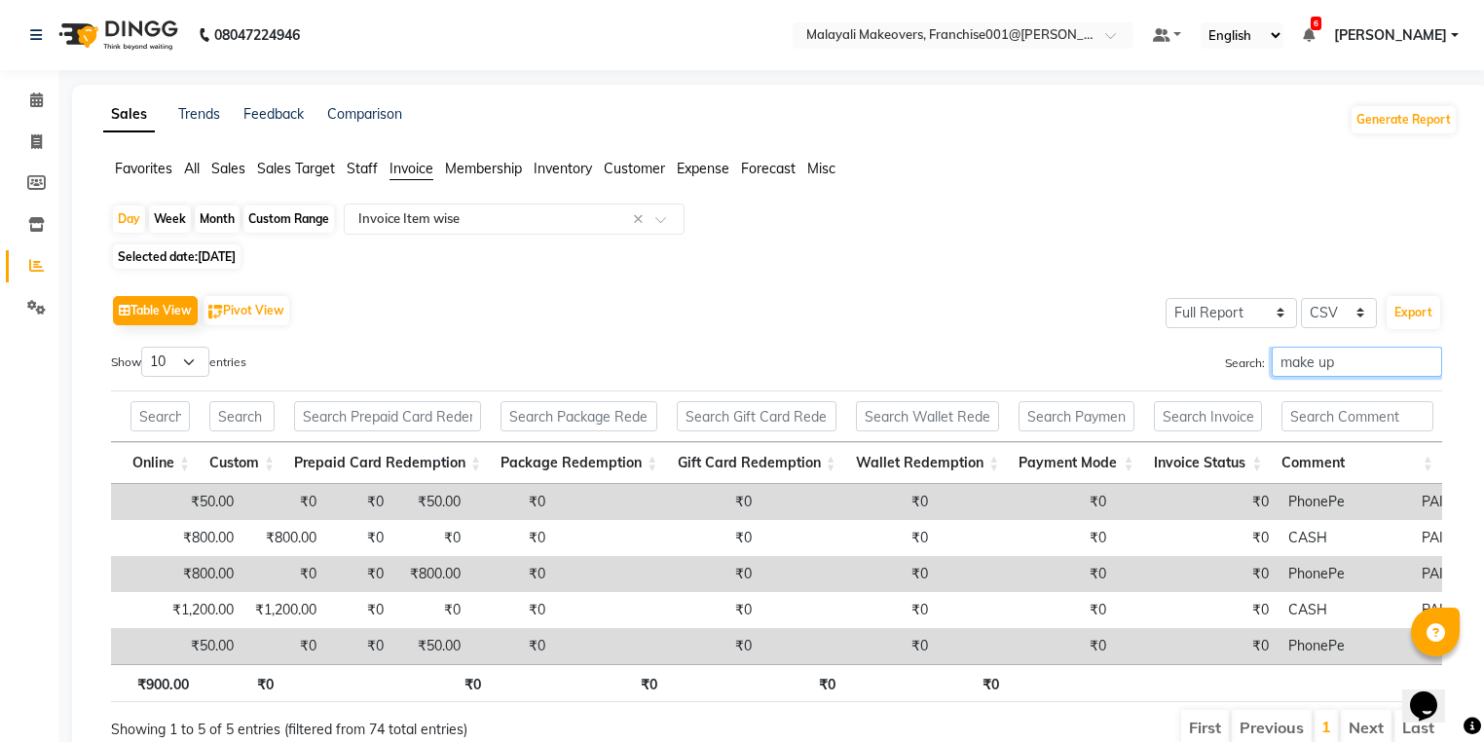
type input "make up"
click at [125, 216] on div "Day" at bounding box center [129, 218] width 32 height 27
select select "8"
select select "2025"
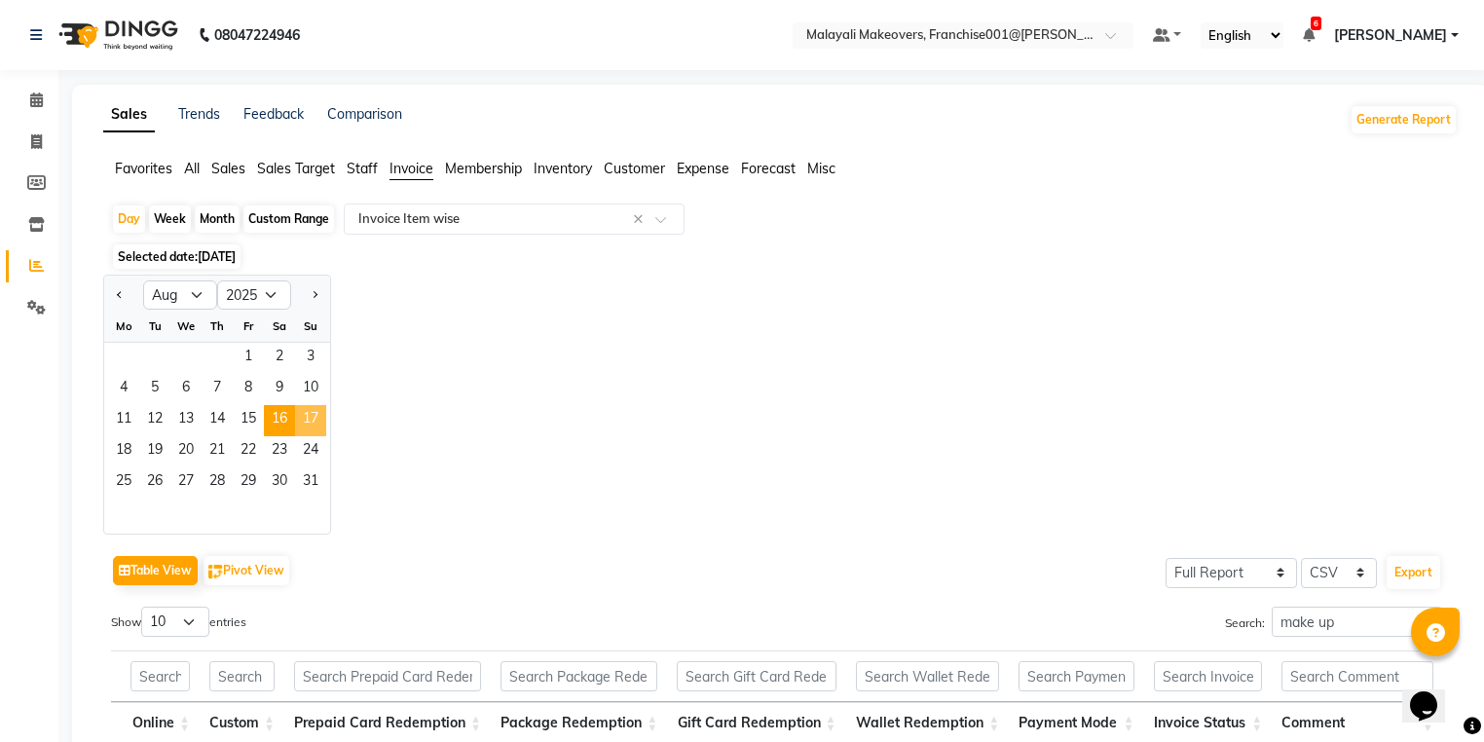
click at [306, 421] on span "17" at bounding box center [310, 420] width 31 height 31
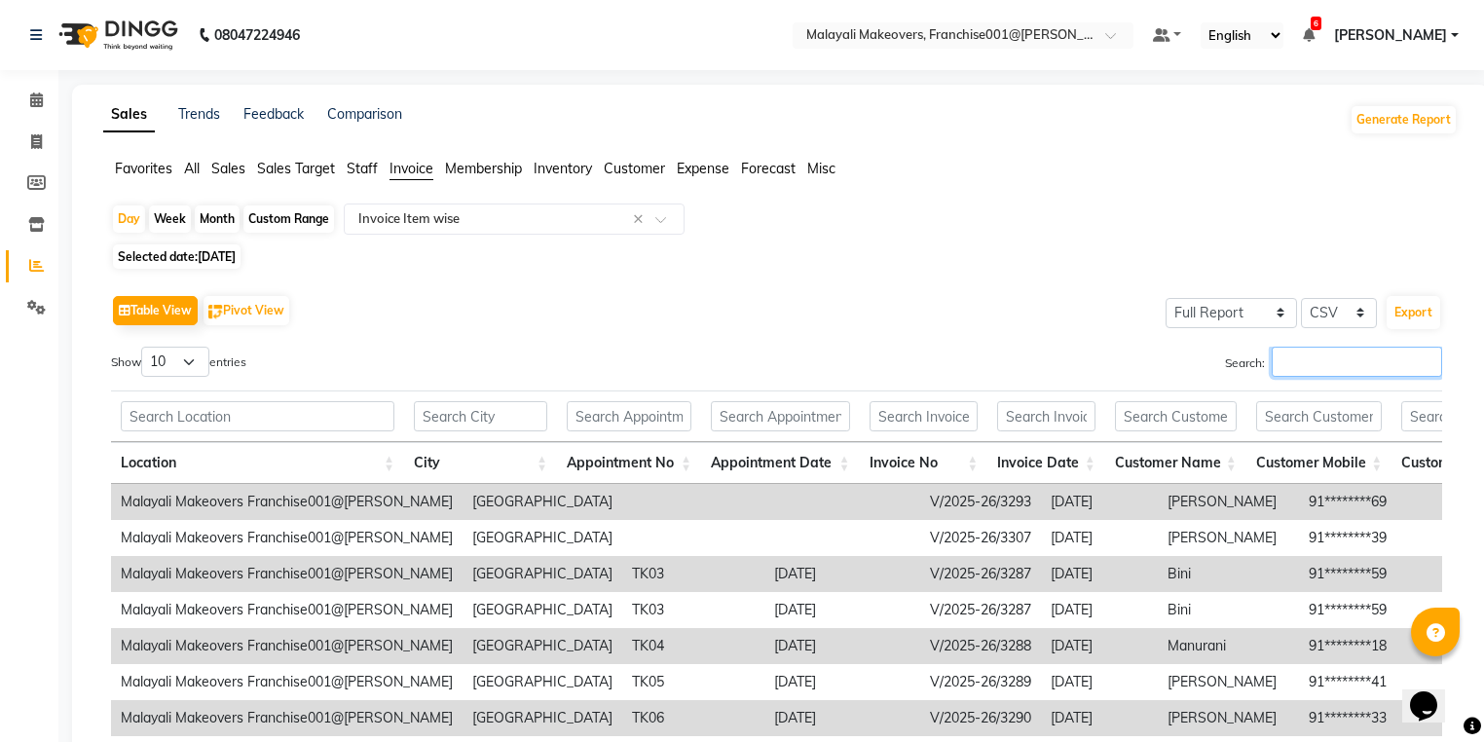
click at [1333, 371] on input "Search:" at bounding box center [1357, 362] width 170 height 30
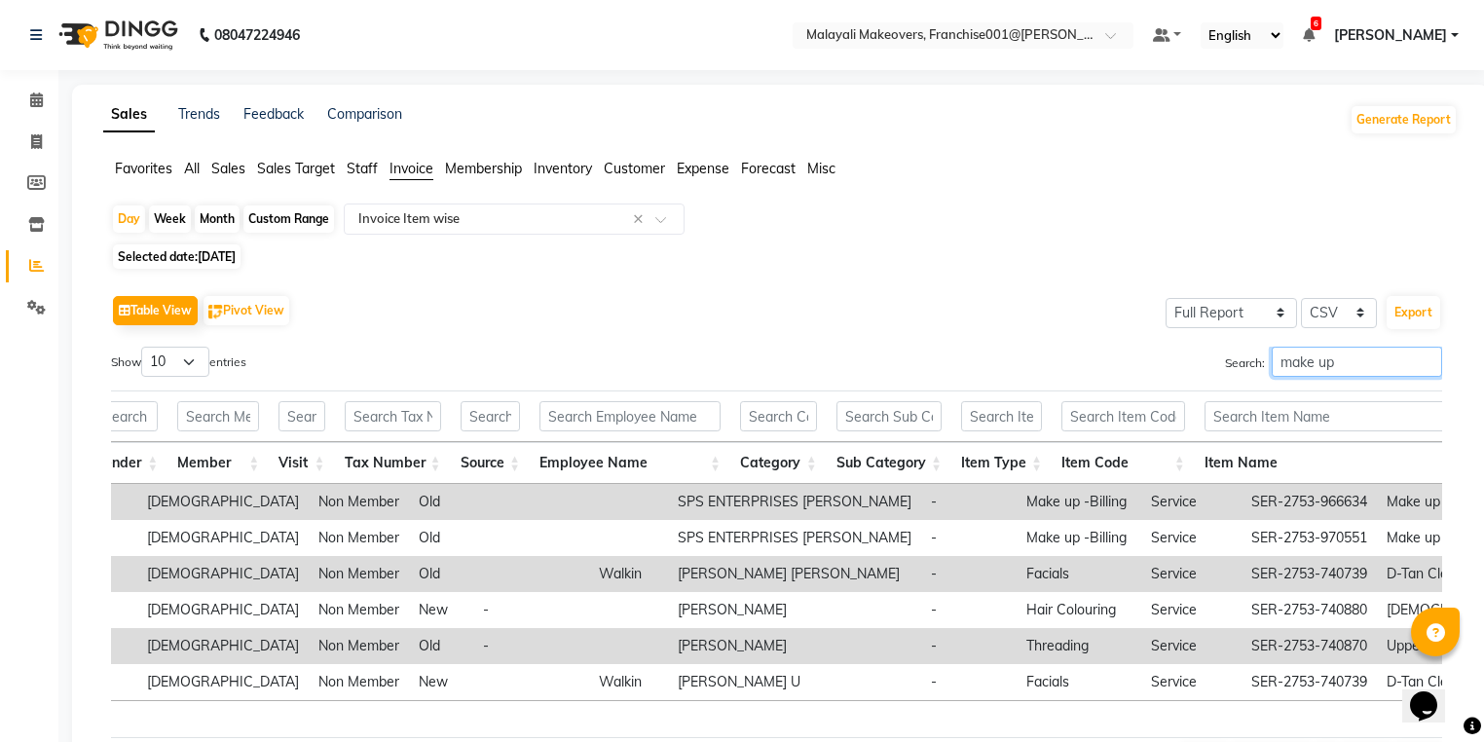
scroll to position [0, 1659]
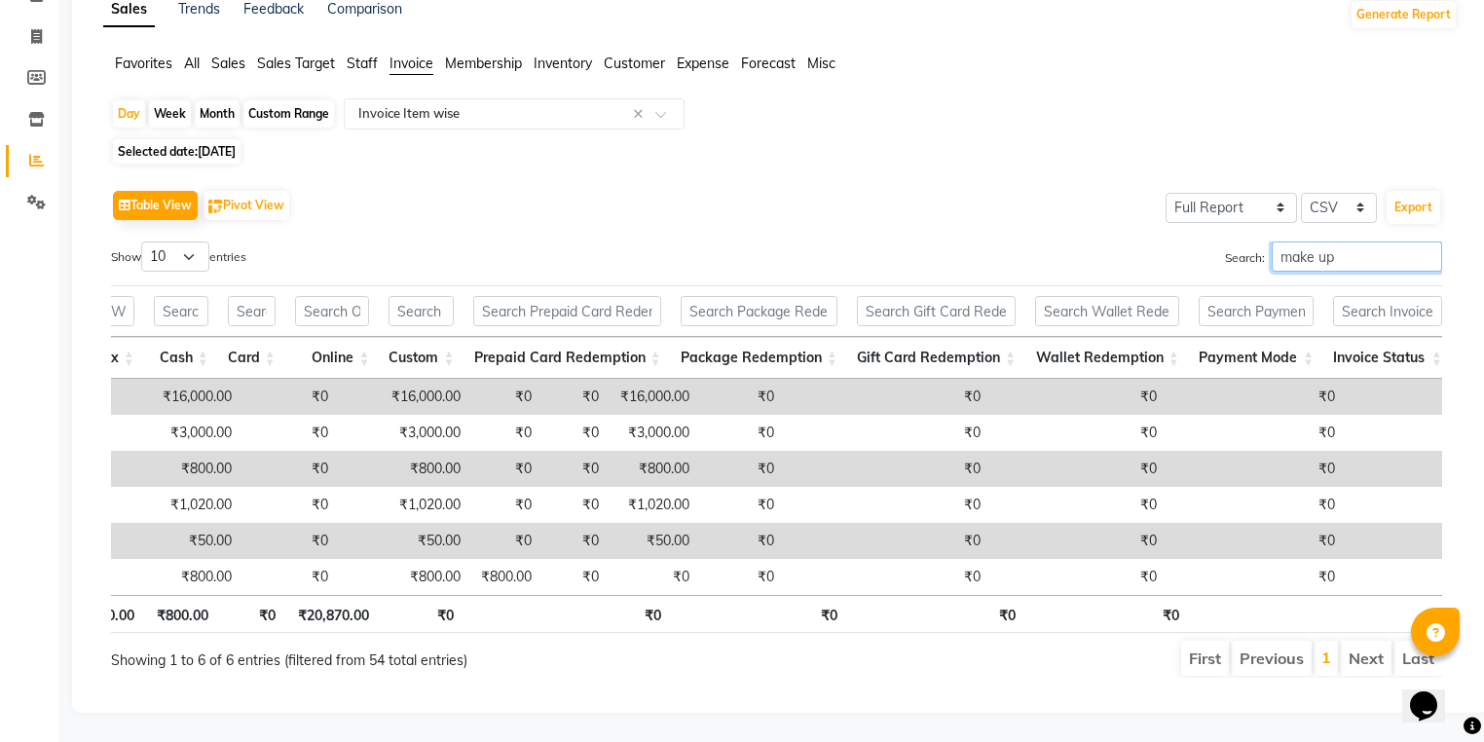
type input "make up"
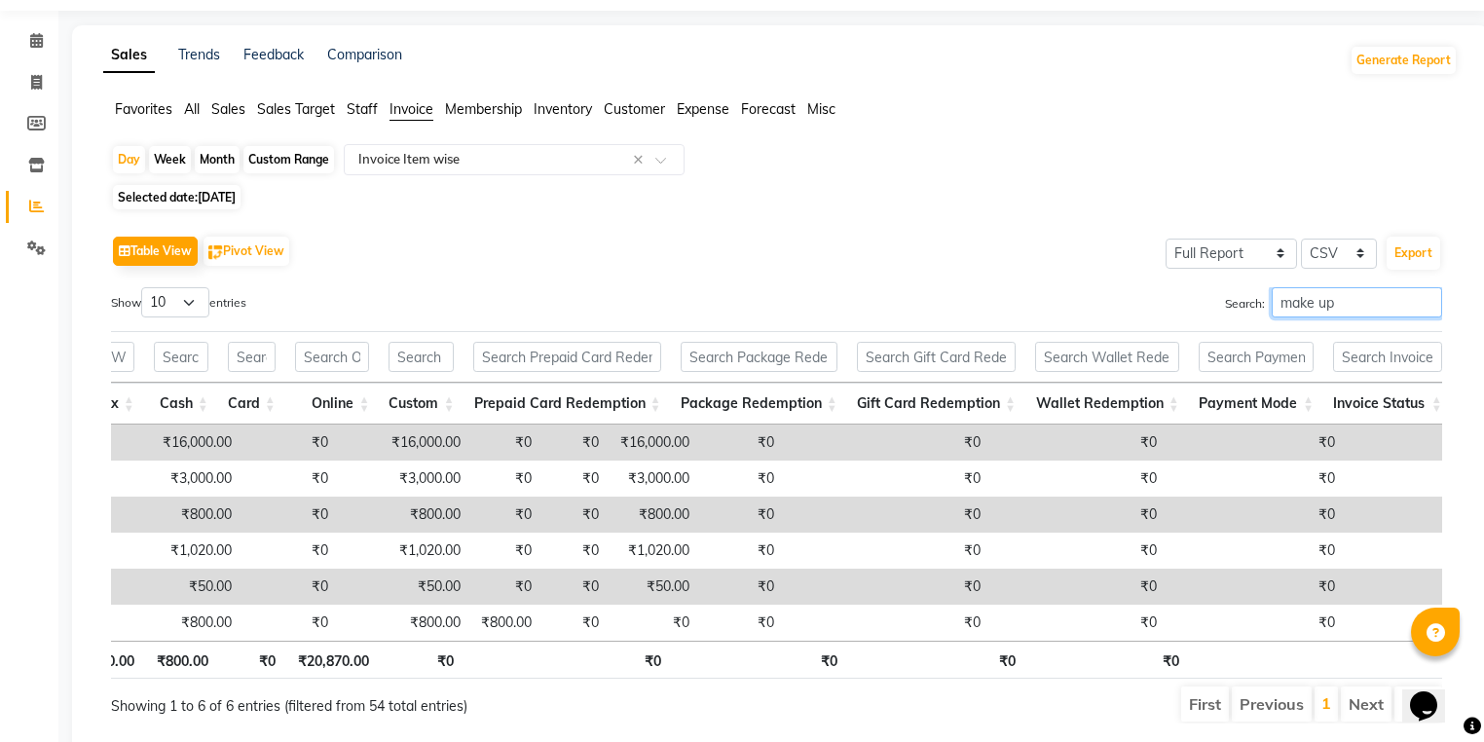
scroll to position [0, 0]
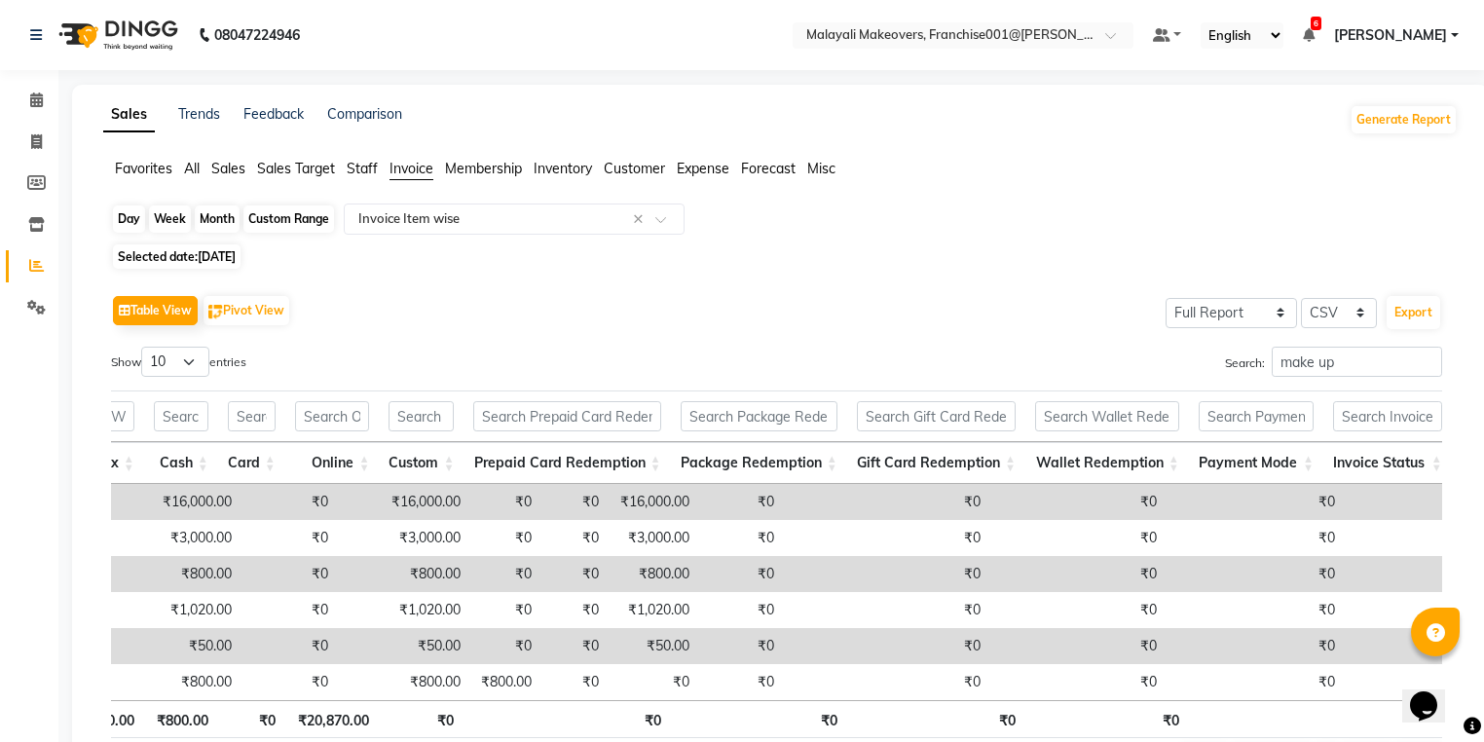
click at [125, 214] on div "Day" at bounding box center [129, 218] width 32 height 27
select select "8"
select select "2025"
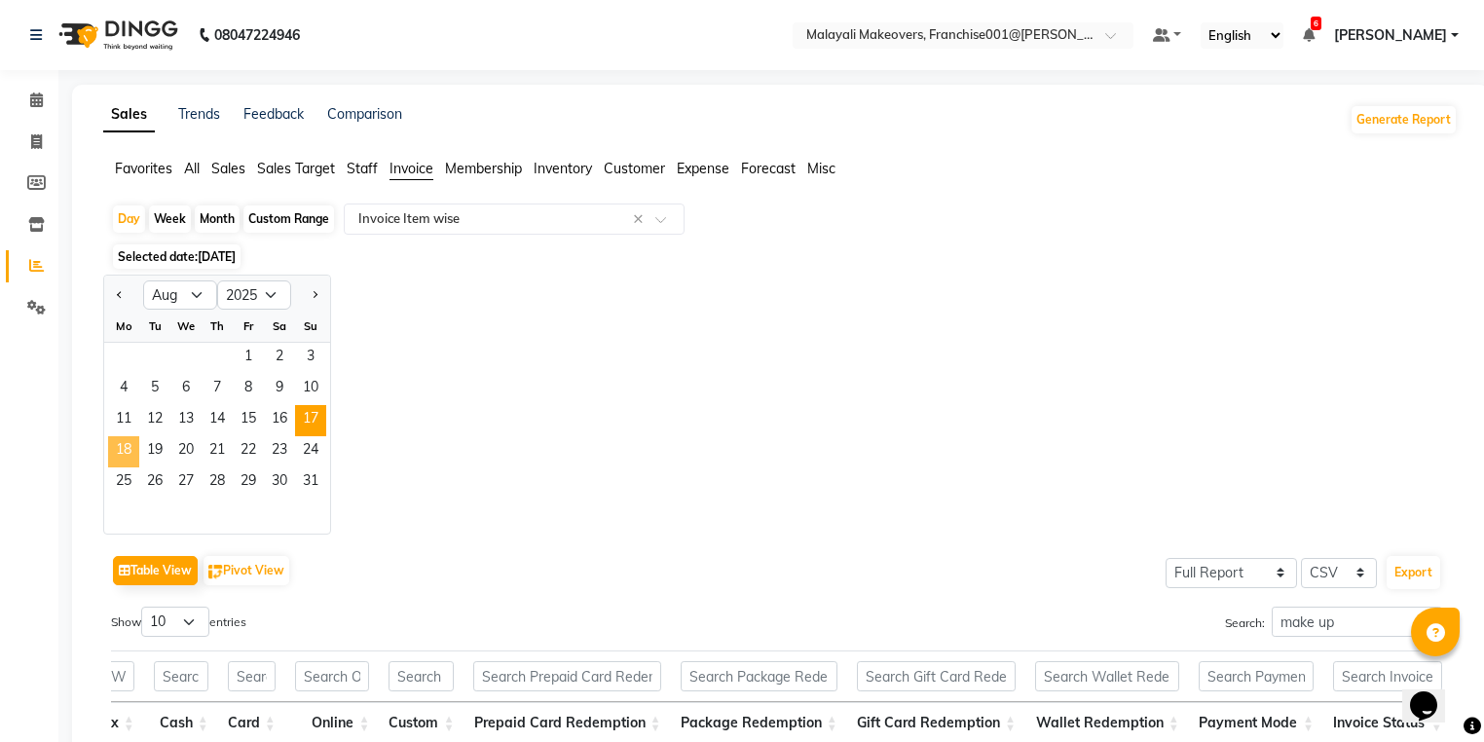
click at [117, 440] on span "18" at bounding box center [123, 451] width 31 height 31
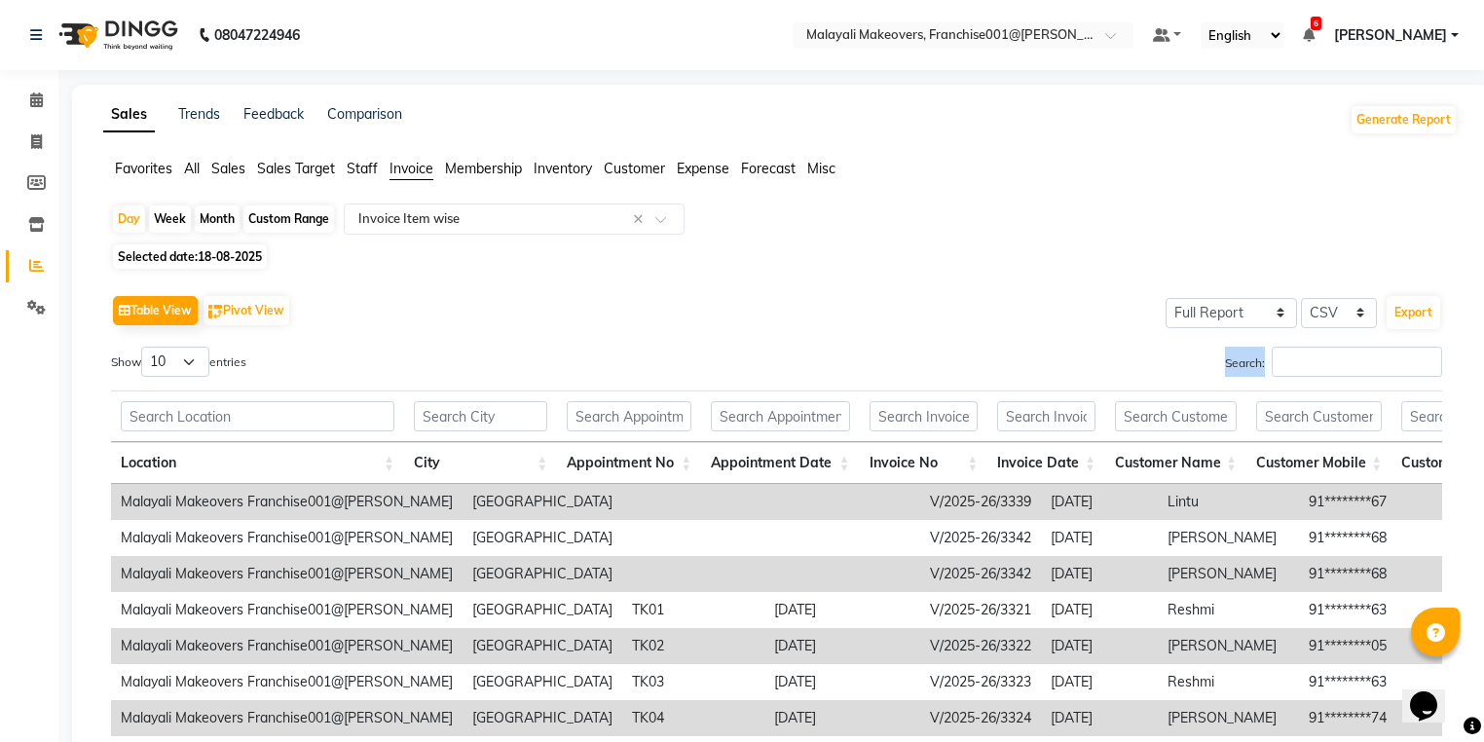
drag, startPoint x: 1349, startPoint y: 333, endPoint x: 1349, endPoint y: 351, distance: 17.5
click at [1349, 351] on div "Table View Pivot View Select Full Report Filtered Report Select CSV PDF Export …" at bounding box center [776, 608] width 1331 height 637
click at [1348, 371] on input "Search:" at bounding box center [1357, 362] width 170 height 30
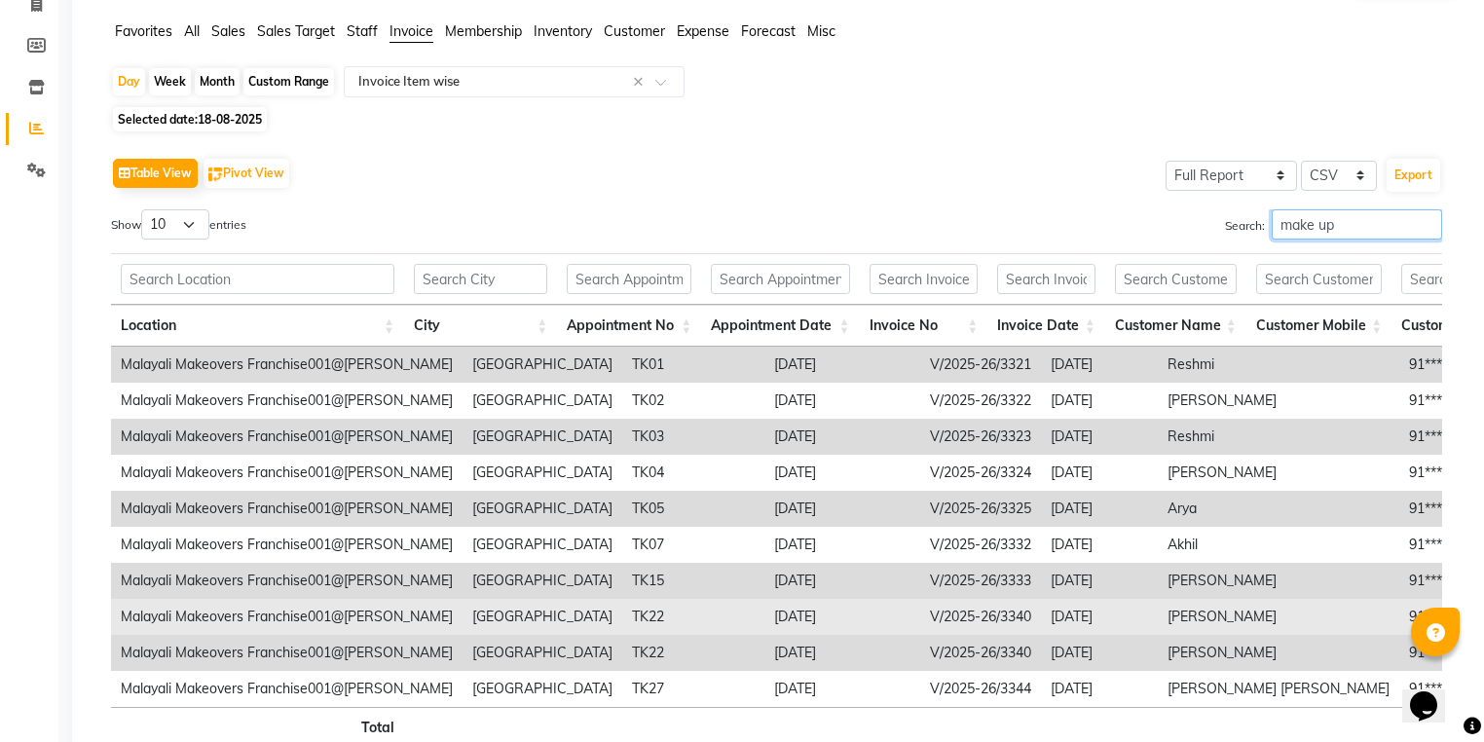
scroll to position [271, 0]
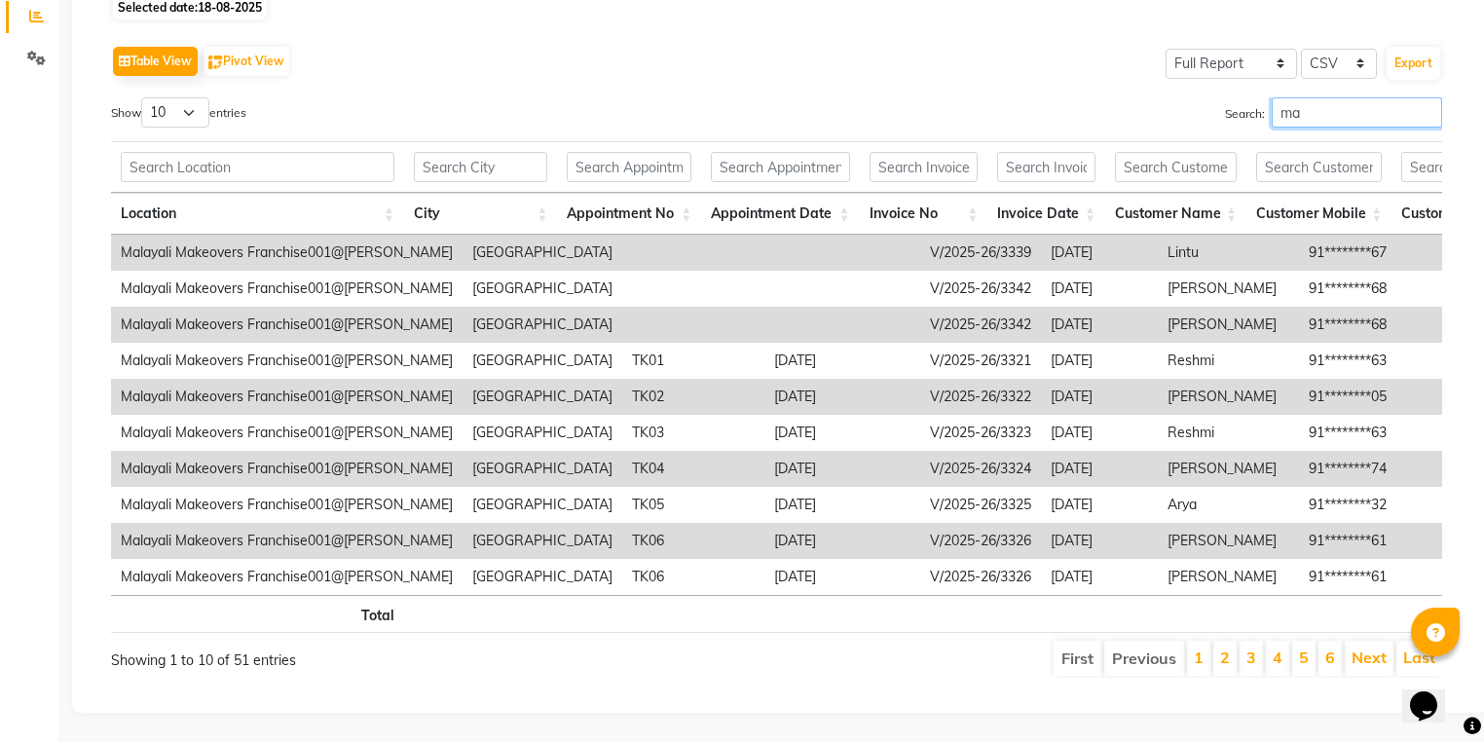
type input "m"
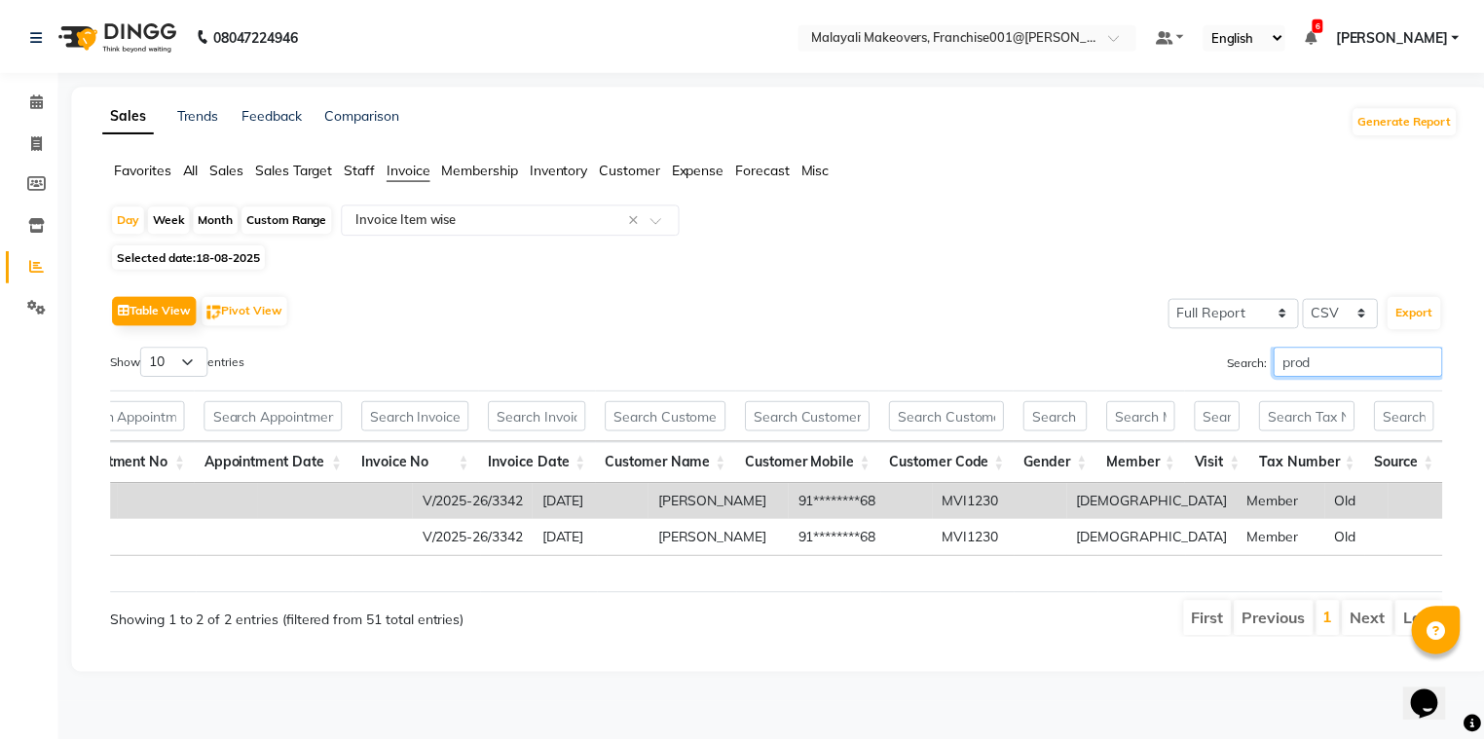
scroll to position [0, 4224]
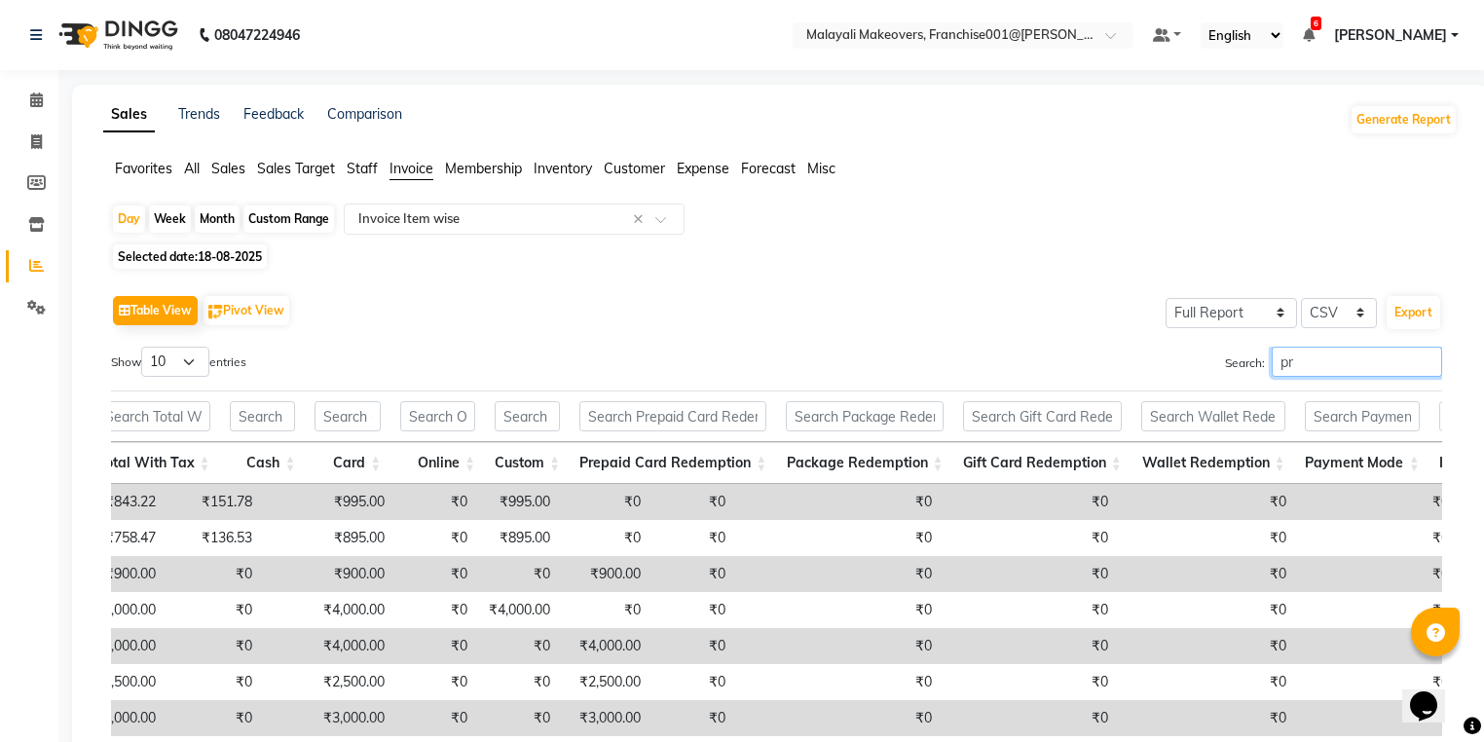
type input "p"
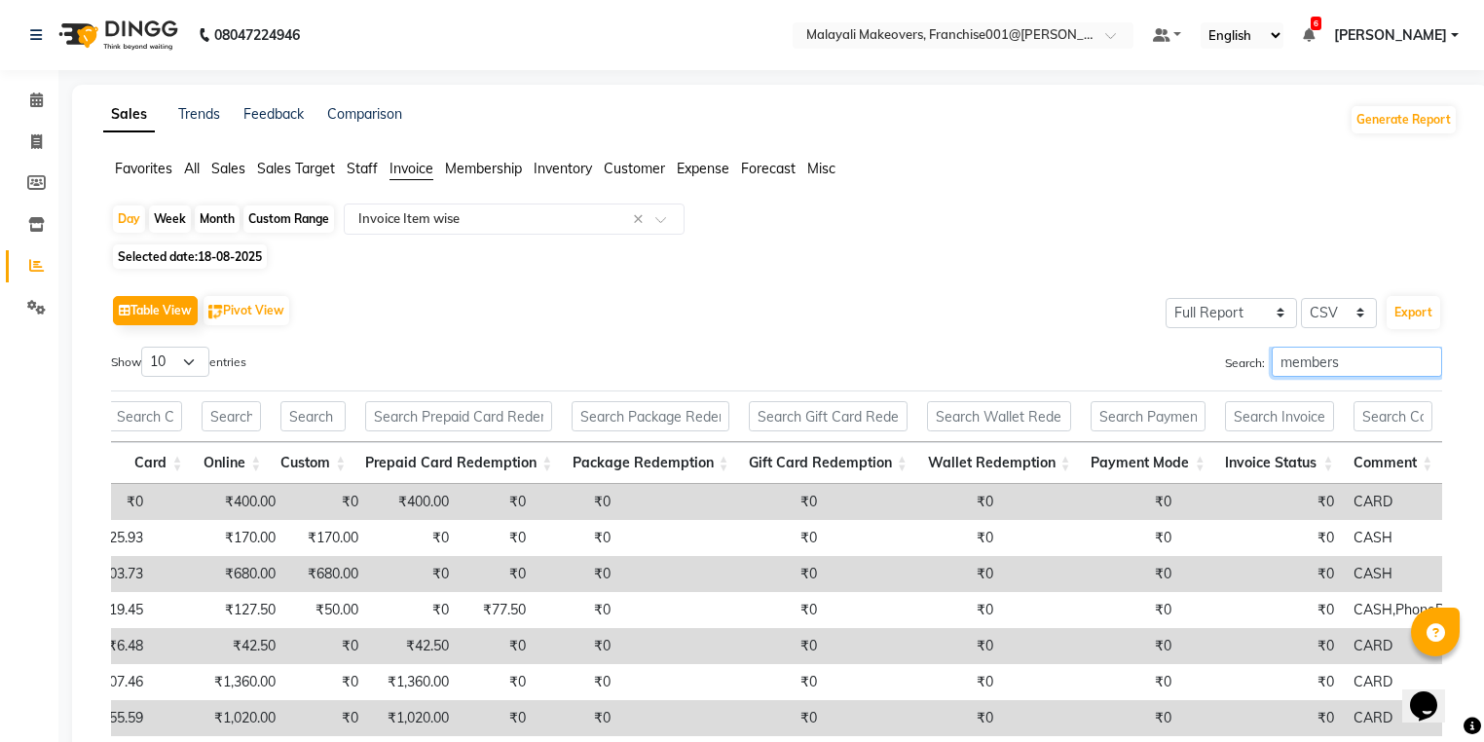
scroll to position [0, 4099]
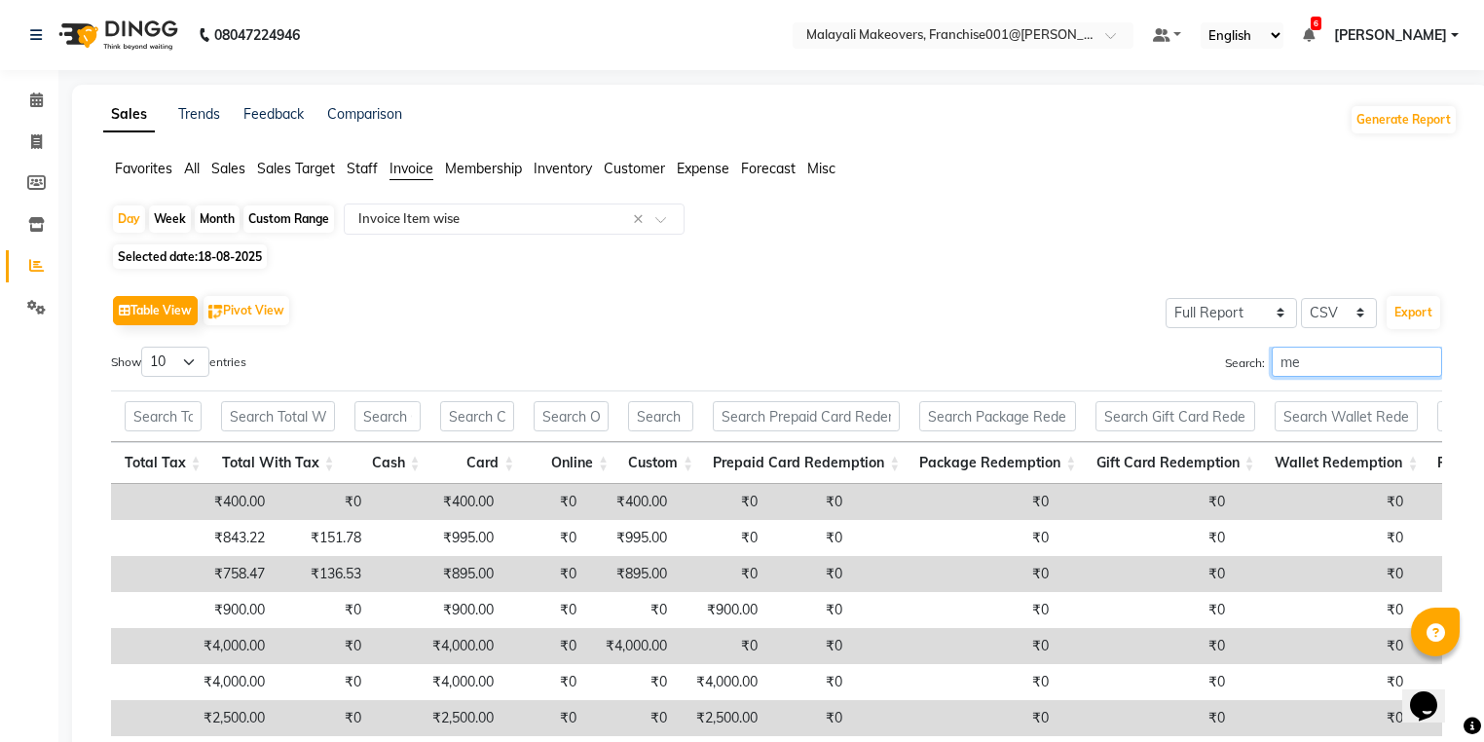
type input "m"
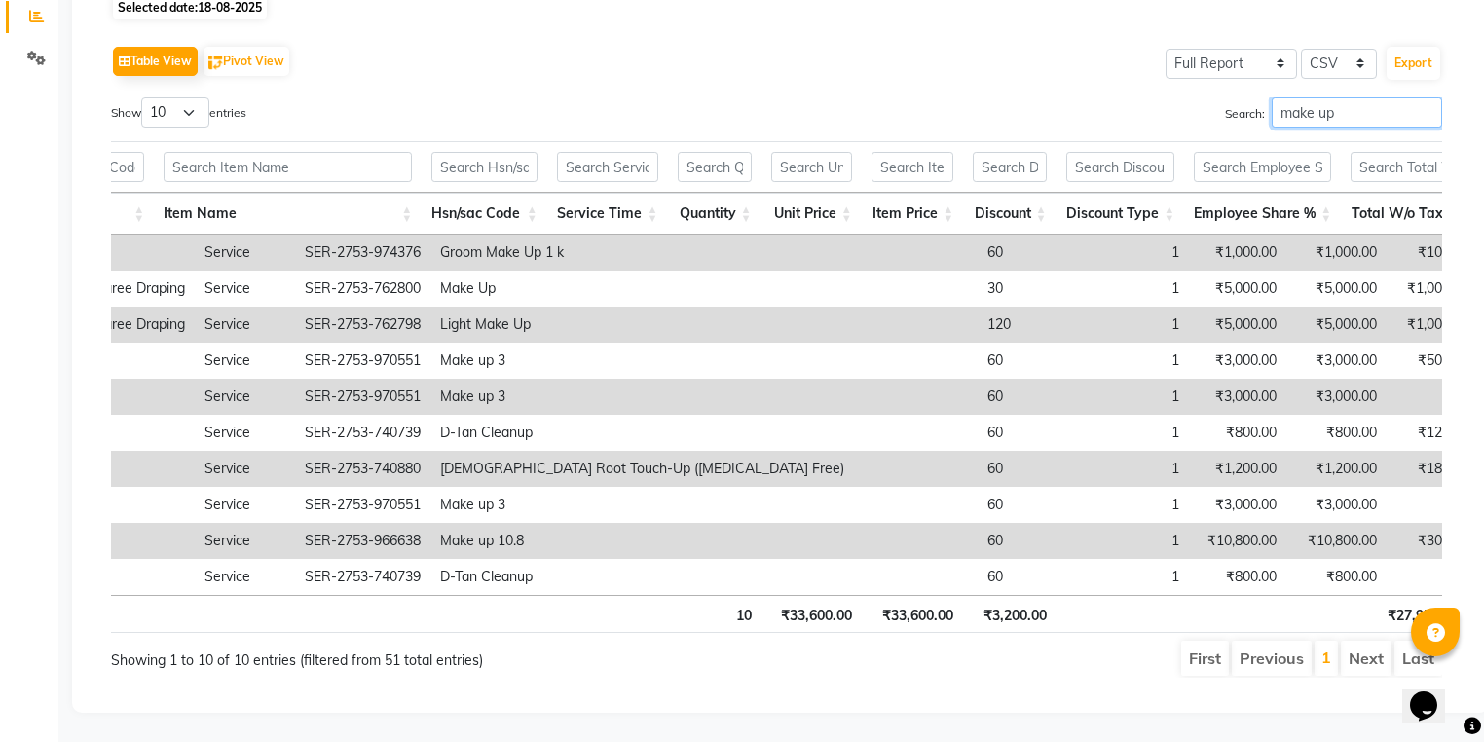
scroll to position [0, 2618]
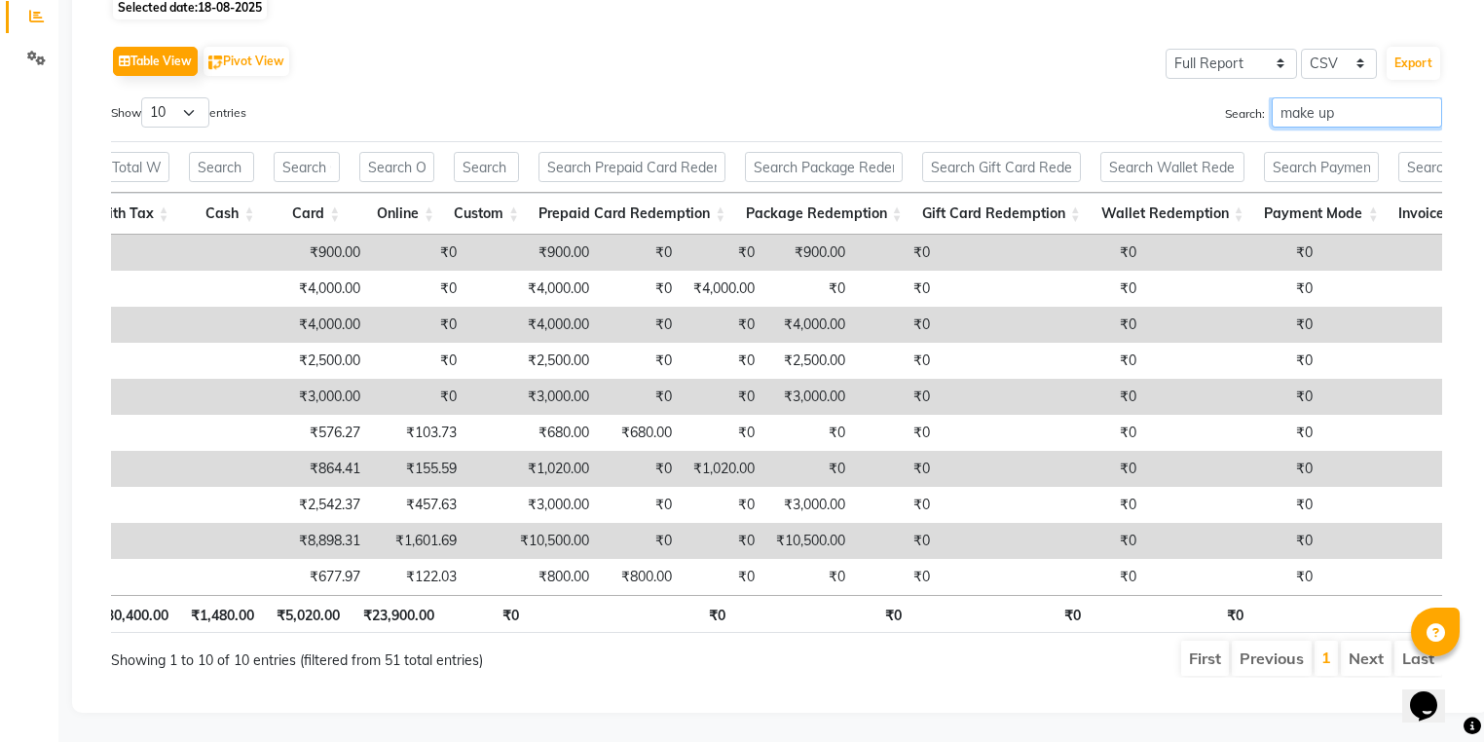
drag, startPoint x: 1273, startPoint y: 577, endPoint x: 14, endPoint y: 38, distance: 1369.7
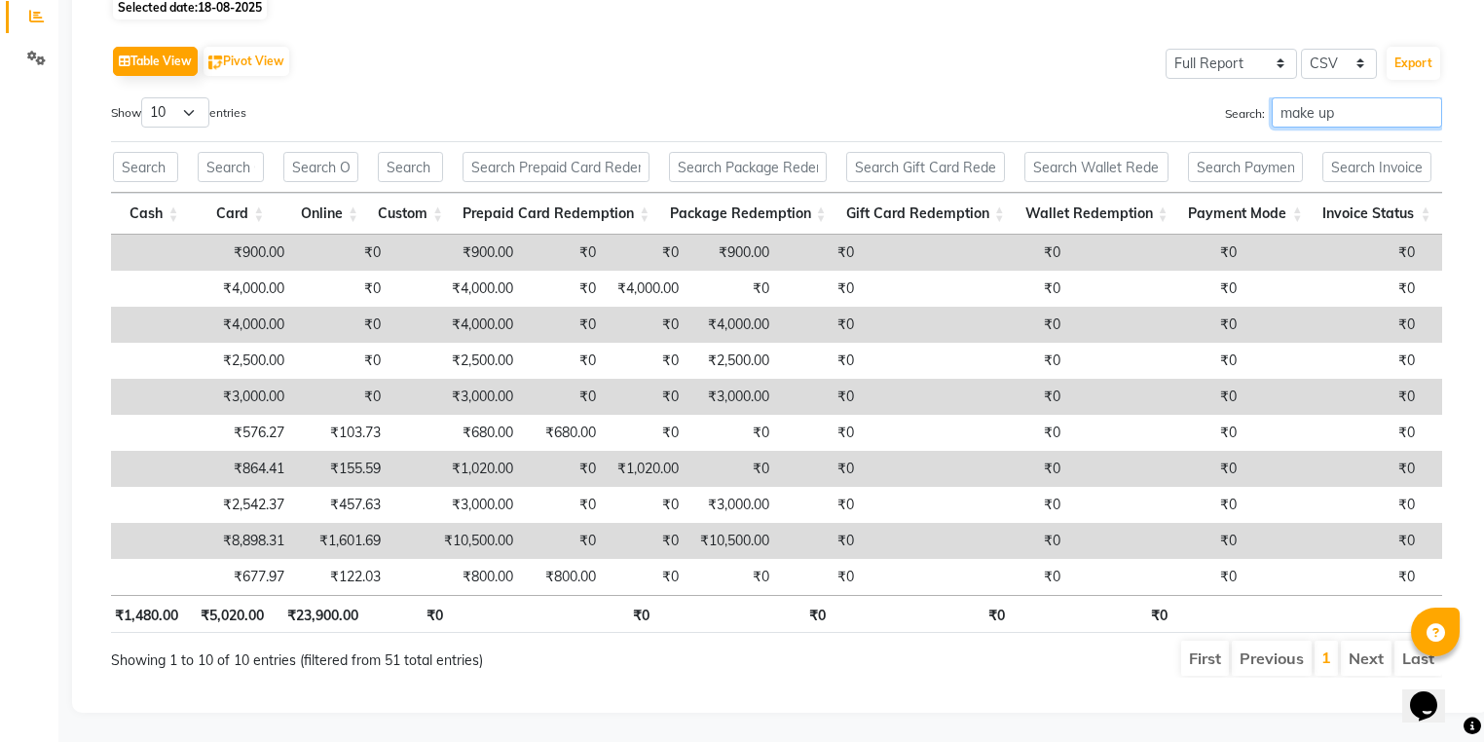
type input "make up"
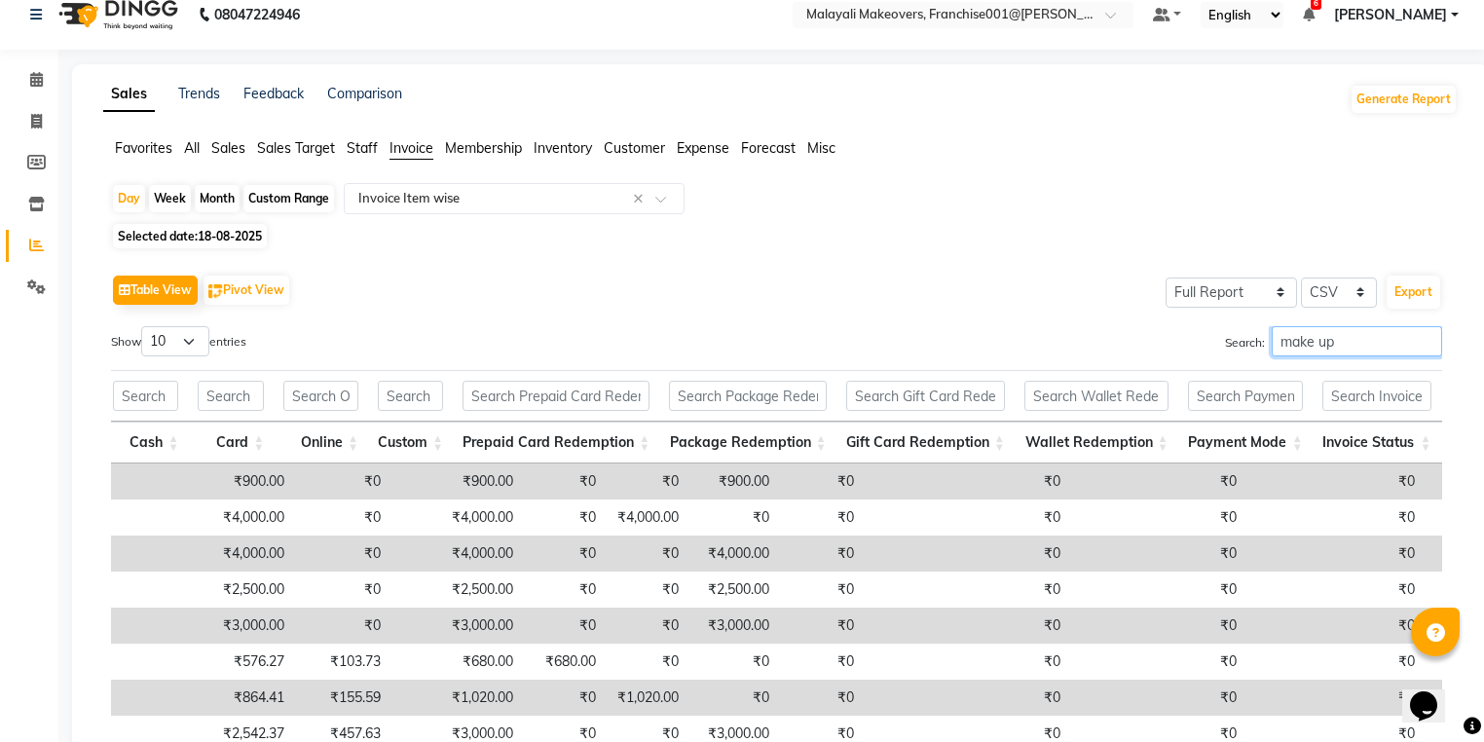
scroll to position [0, 0]
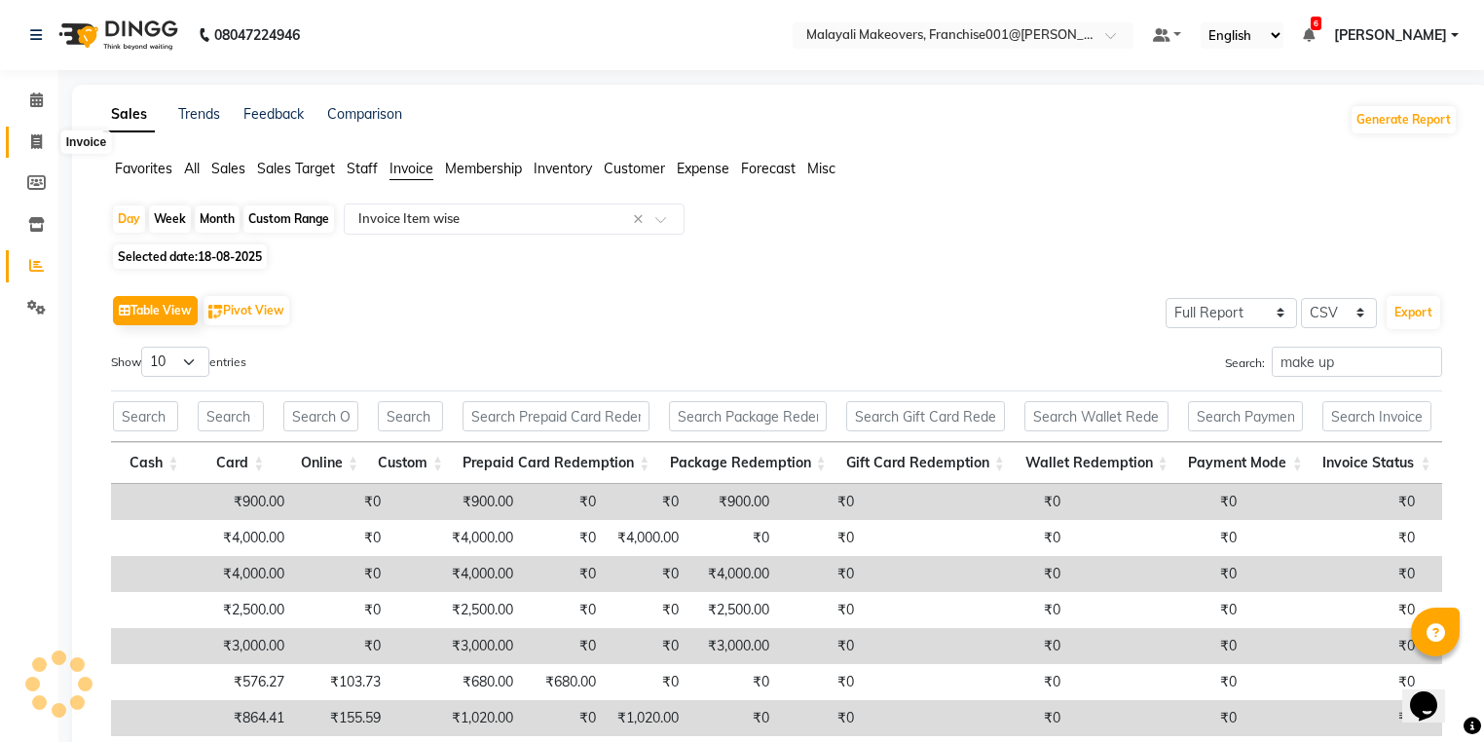
click at [40, 131] on span at bounding box center [36, 142] width 34 height 22
select select "service"
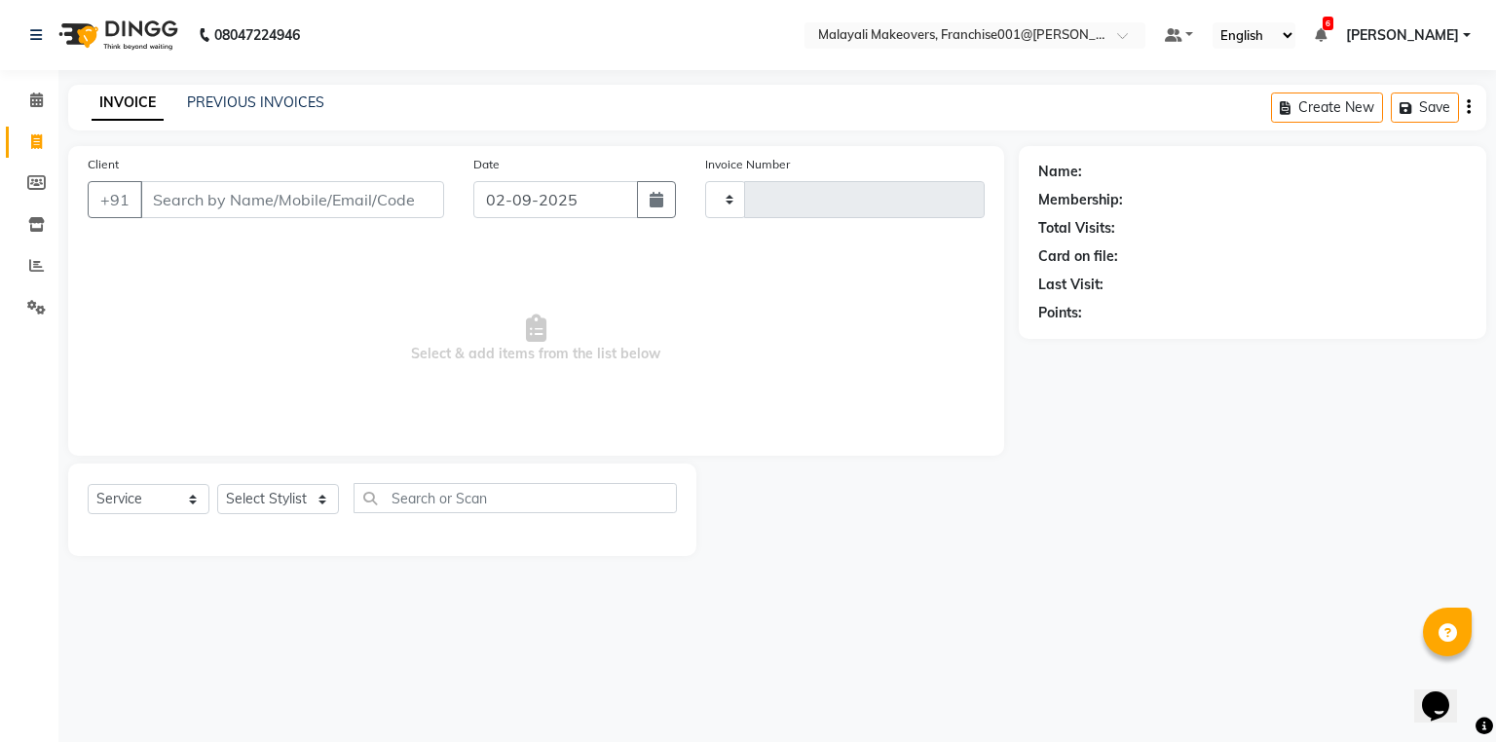
type input "0229"
select select "8923"
click at [277, 101] on link "PREVIOUS INVOICES" at bounding box center [255, 102] width 137 height 18
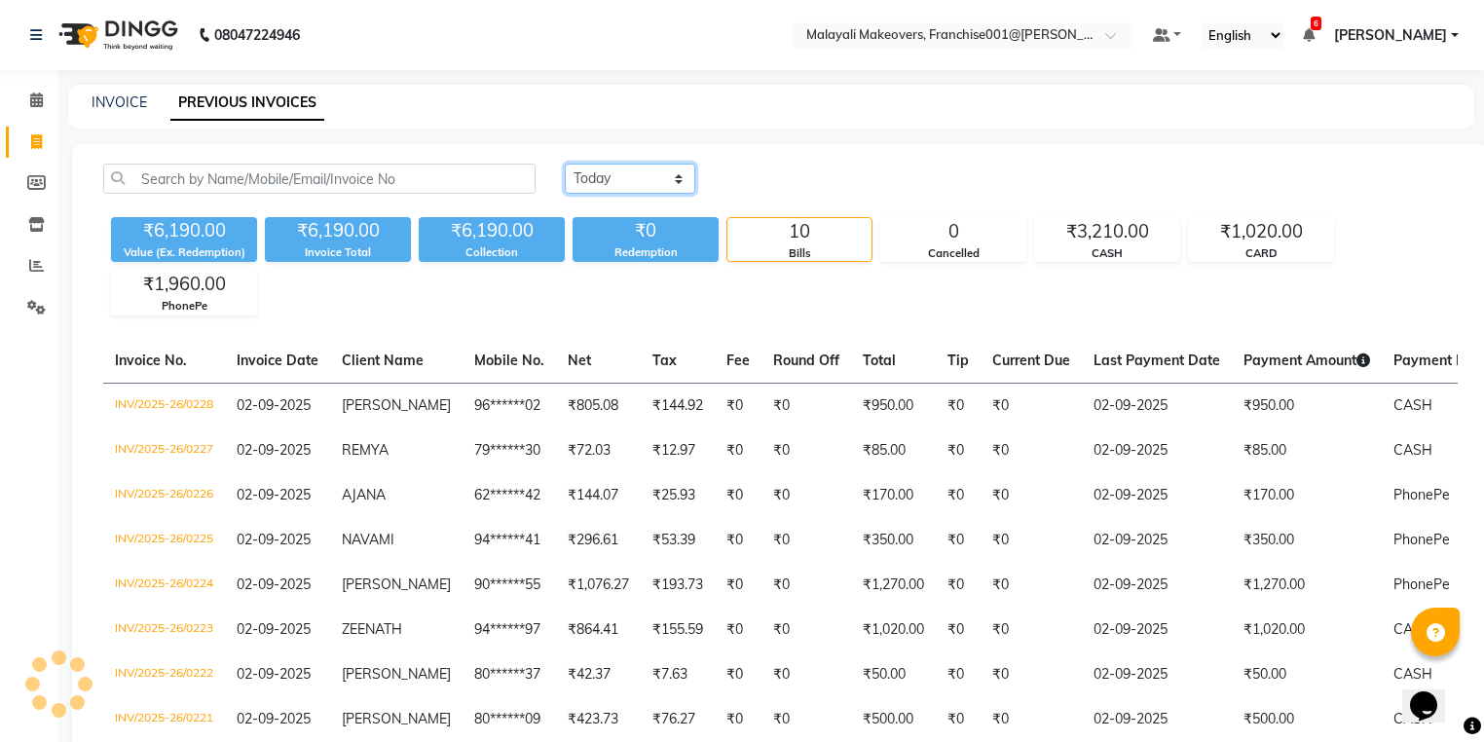
drag, startPoint x: 616, startPoint y: 172, endPoint x: 621, endPoint y: 191, distance: 19.1
click at [621, 191] on select "Today Yesterday Custom Range" at bounding box center [630, 179] width 130 height 30
click at [565, 164] on select "Today Yesterday Custom Range" at bounding box center [630, 179] width 130 height 30
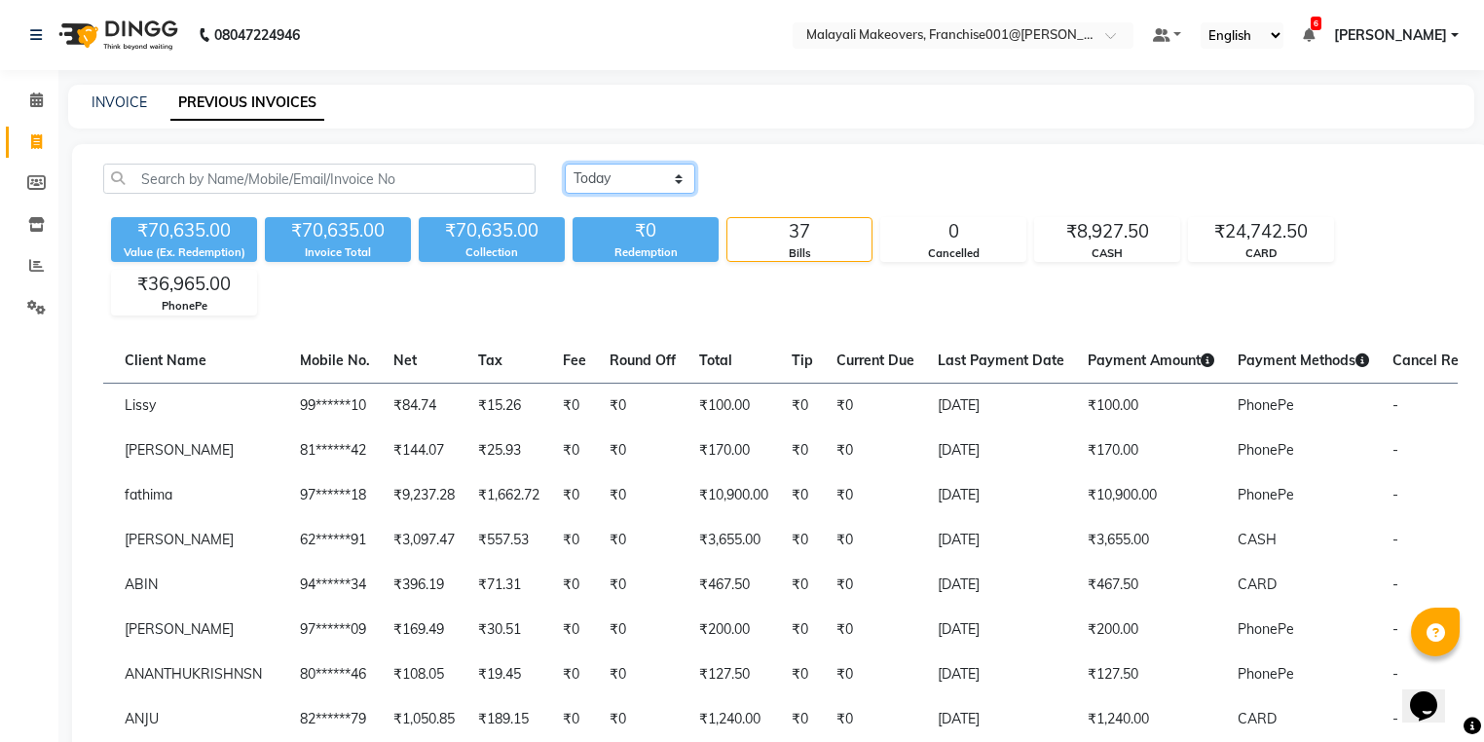
click at [648, 185] on select "Today Yesterday Custom Range" at bounding box center [630, 179] width 130 height 30
click at [565, 164] on select "Today Yesterday Custom Range" at bounding box center [630, 179] width 130 height 30
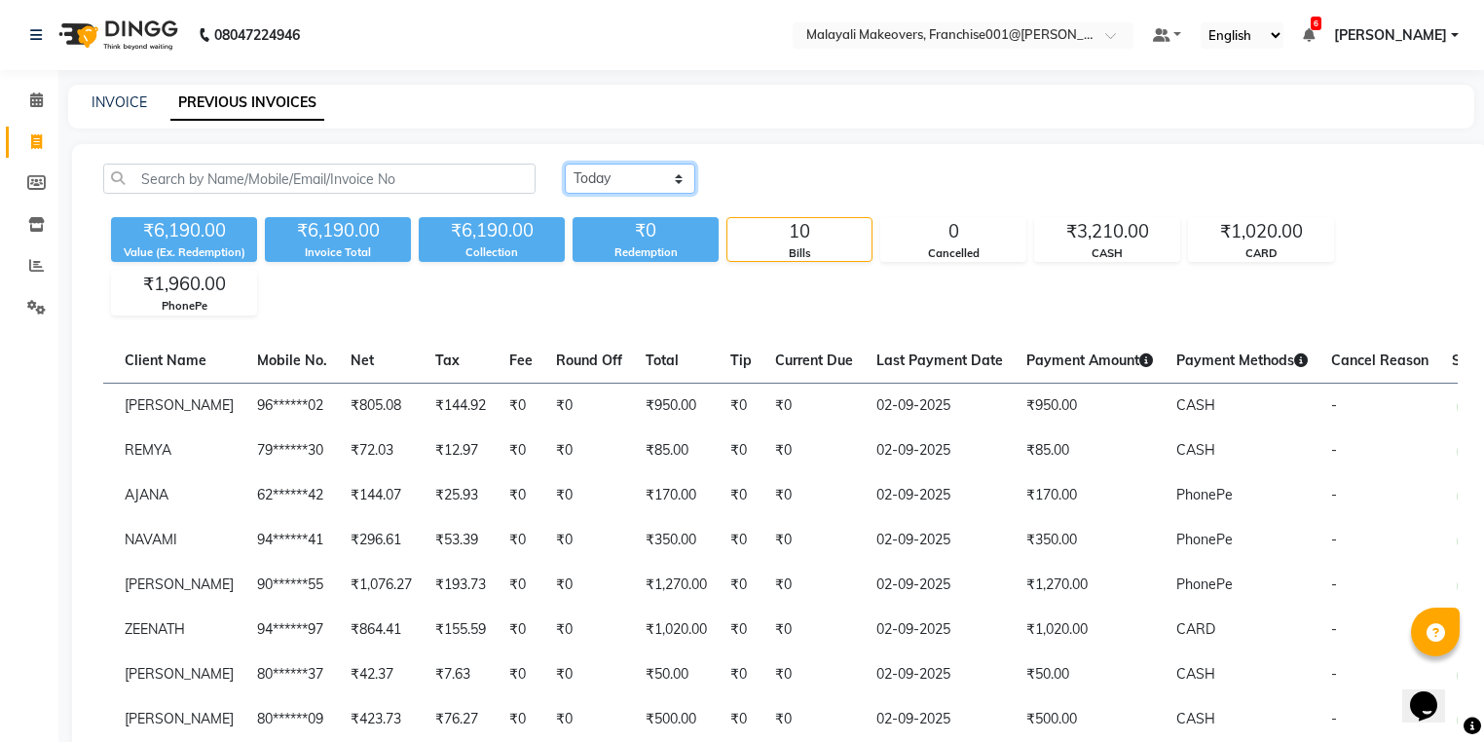
click at [658, 175] on select "Today Yesterday Custom Range" at bounding box center [630, 179] width 130 height 30
select select "range"
click at [565, 164] on select "Today Yesterday Custom Range" at bounding box center [630, 179] width 130 height 30
click at [756, 172] on input "02-09-2025" at bounding box center [789, 179] width 136 height 27
select select "9"
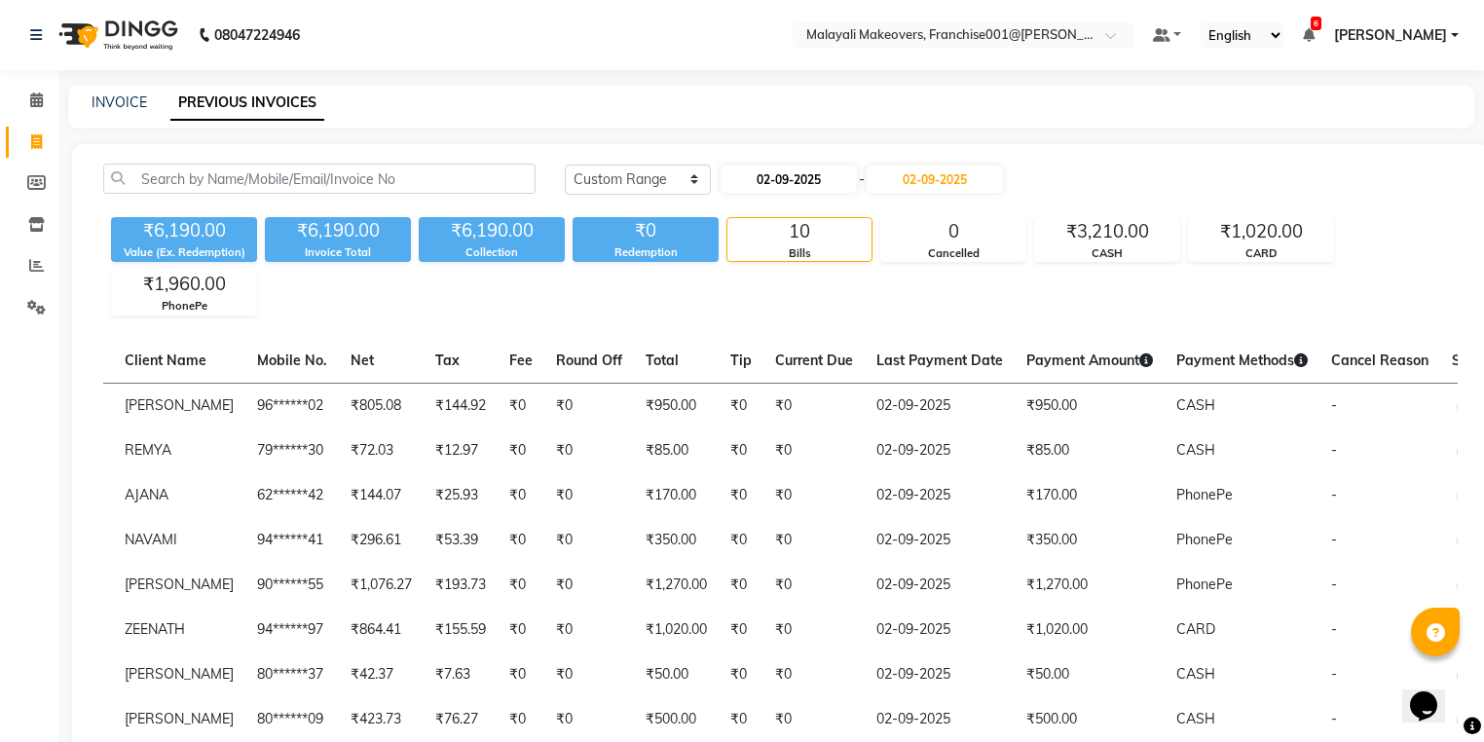
select select "2025"
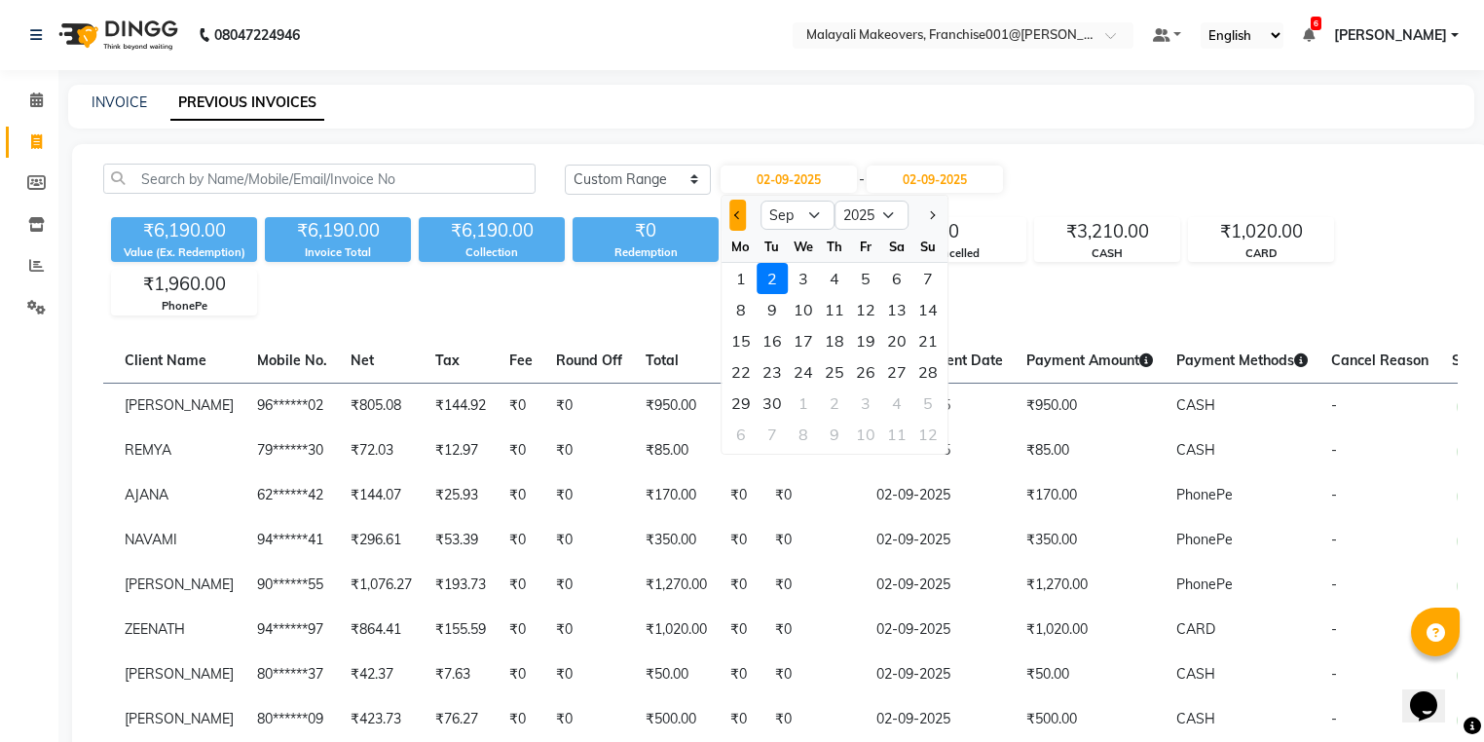
click at [734, 218] on button "Previous month" at bounding box center [737, 215] width 17 height 31
select select "8"
drag, startPoint x: 758, startPoint y: 372, endPoint x: 736, endPoint y: 379, distance: 22.5
click at [736, 379] on div "18 19 20 21 22 23 24" at bounding box center [834, 371] width 226 height 31
click at [736, 379] on div "18" at bounding box center [740, 371] width 31 height 31
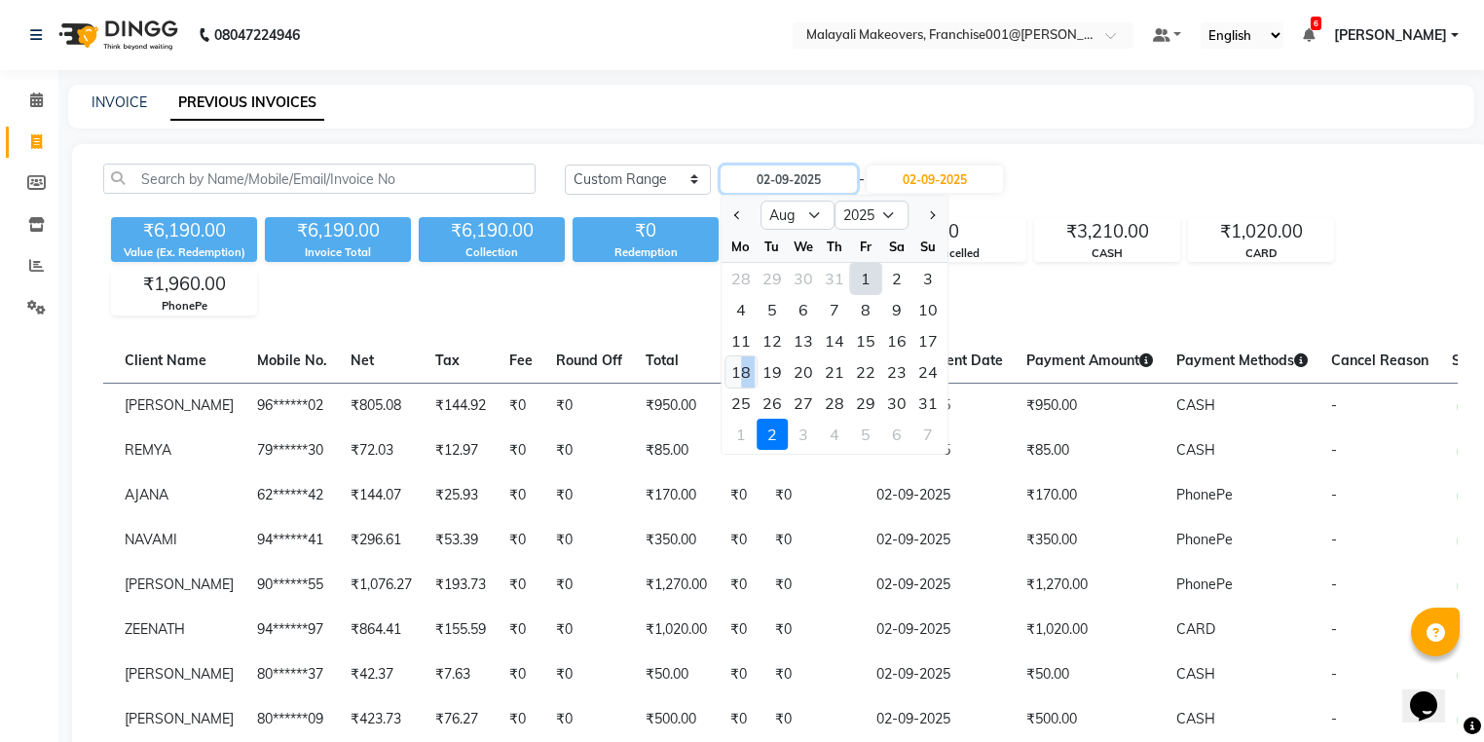
type input "18-08-2025"
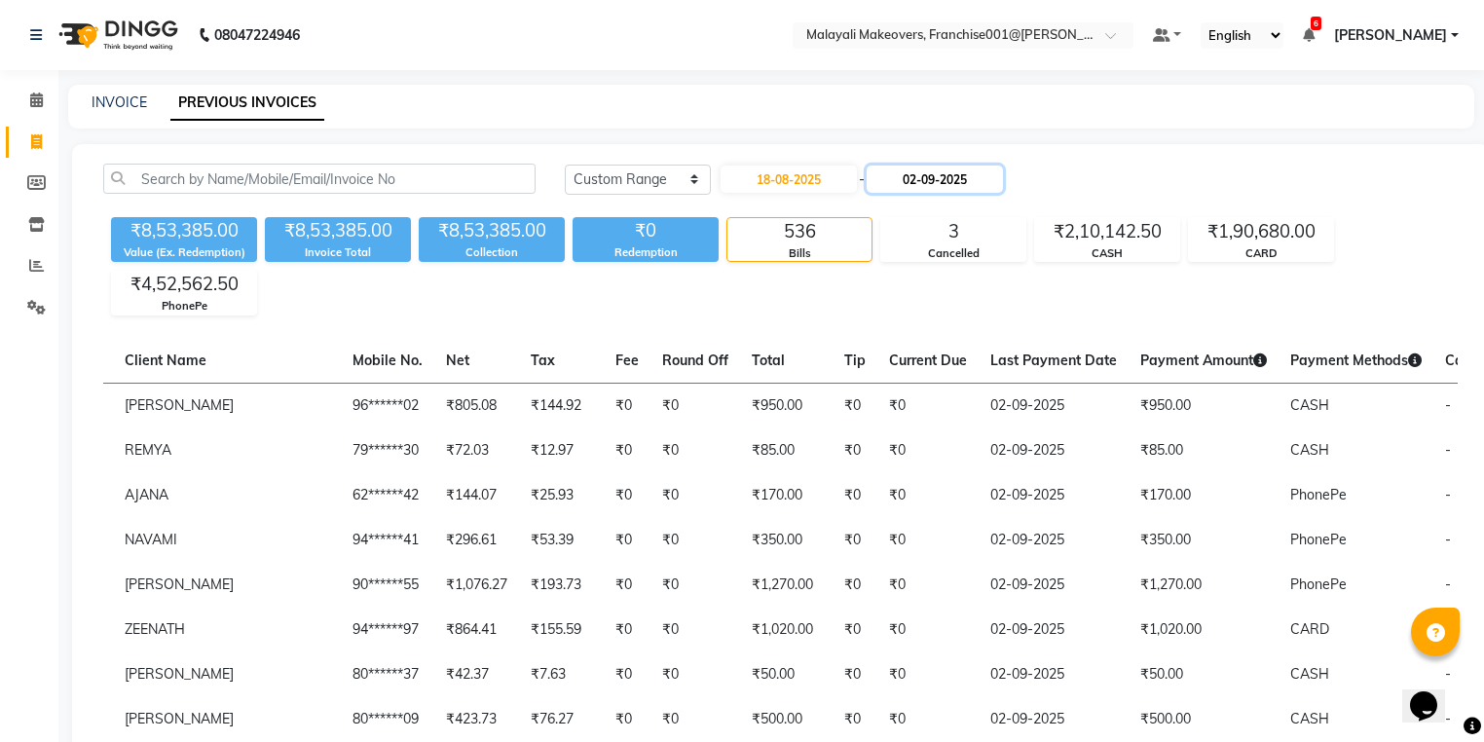
click at [914, 177] on input "02-09-2025" at bounding box center [935, 179] width 136 height 27
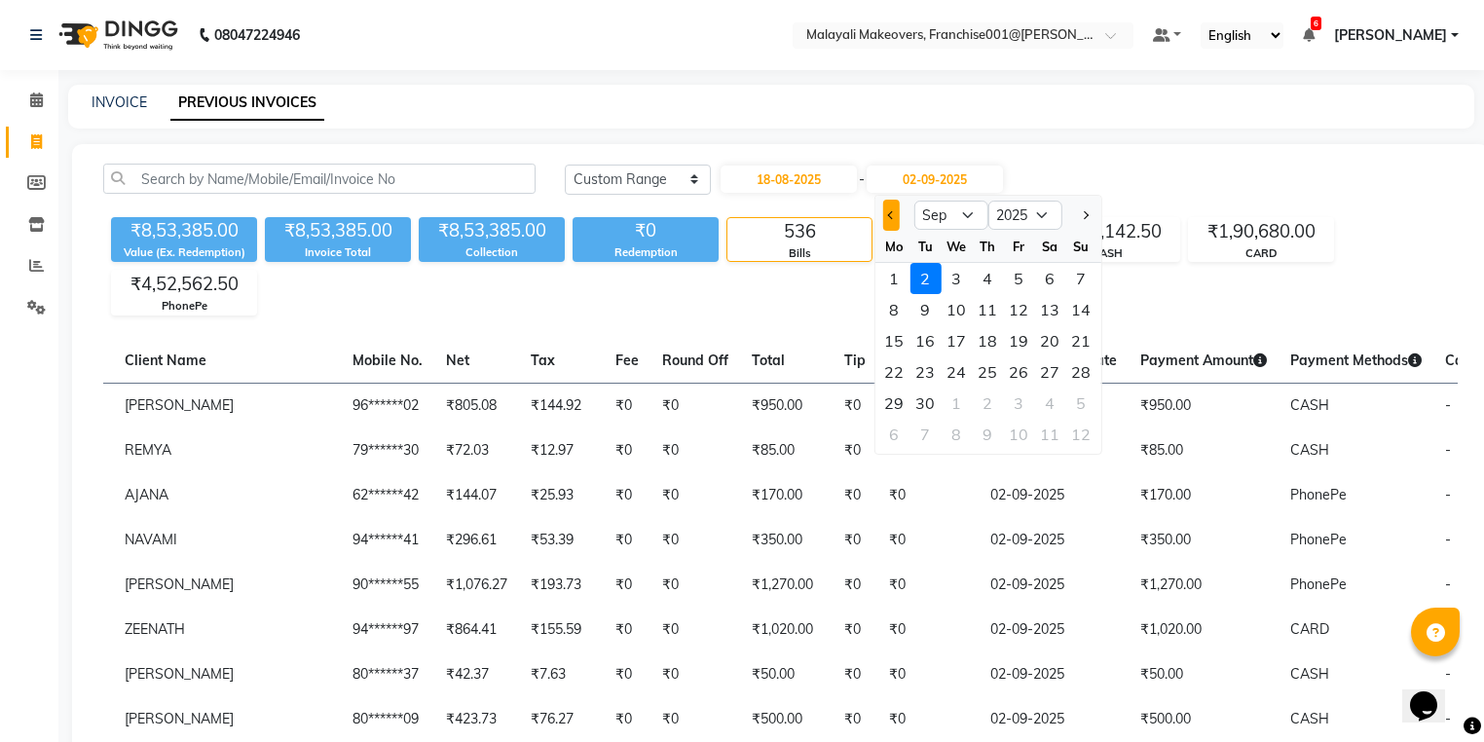
click at [892, 218] on button "Previous month" at bounding box center [890, 215] width 17 height 31
select select "8"
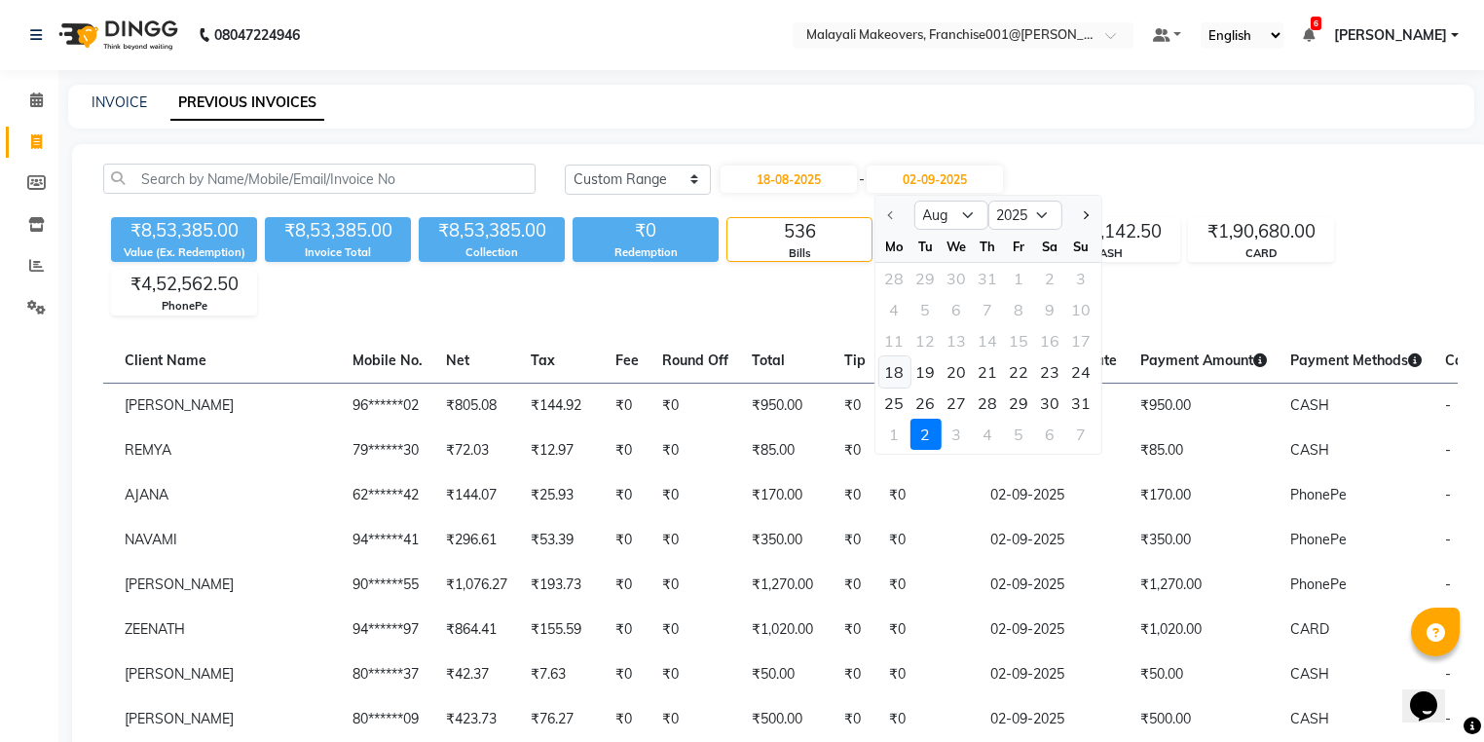
click at [884, 366] on div "18" at bounding box center [893, 371] width 31 height 31
type input "18-08-2025"
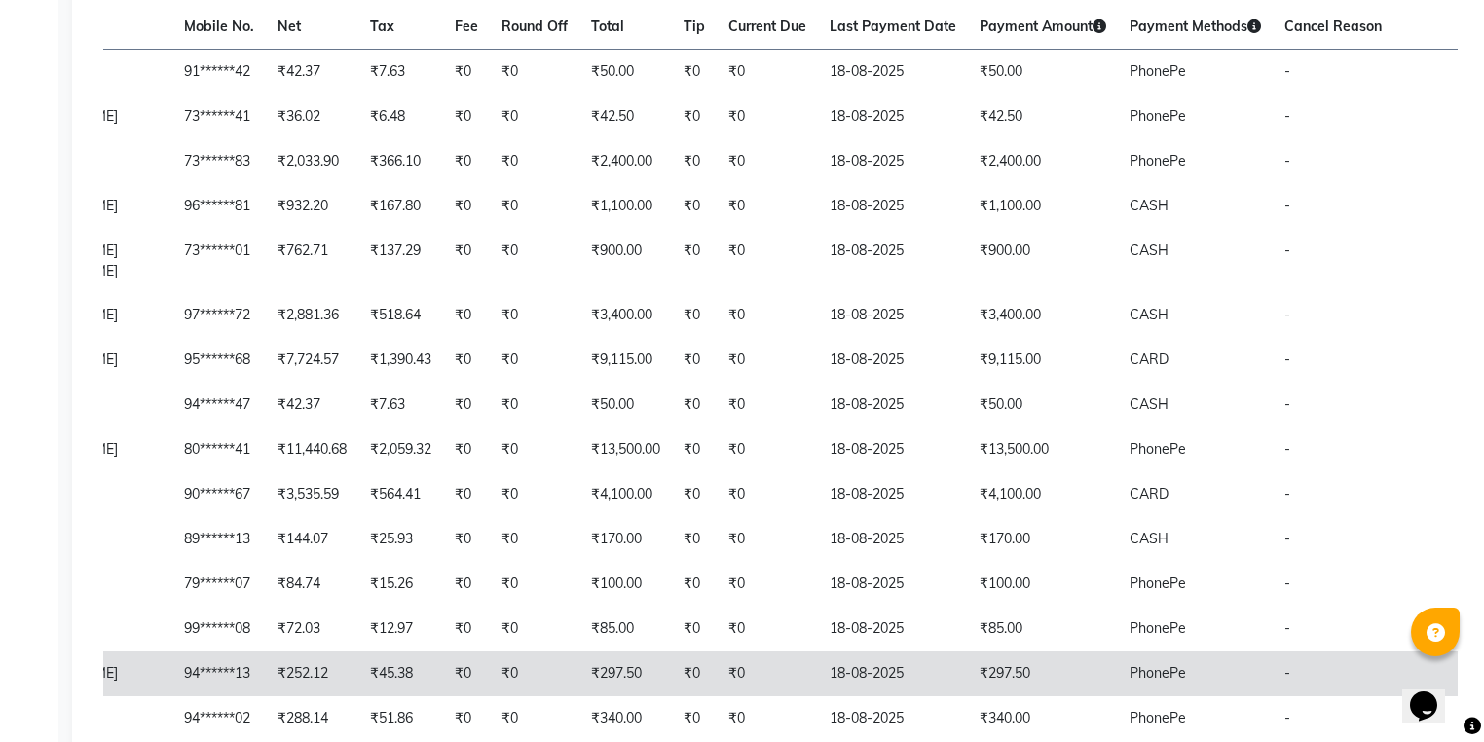
scroll to position [312, 0]
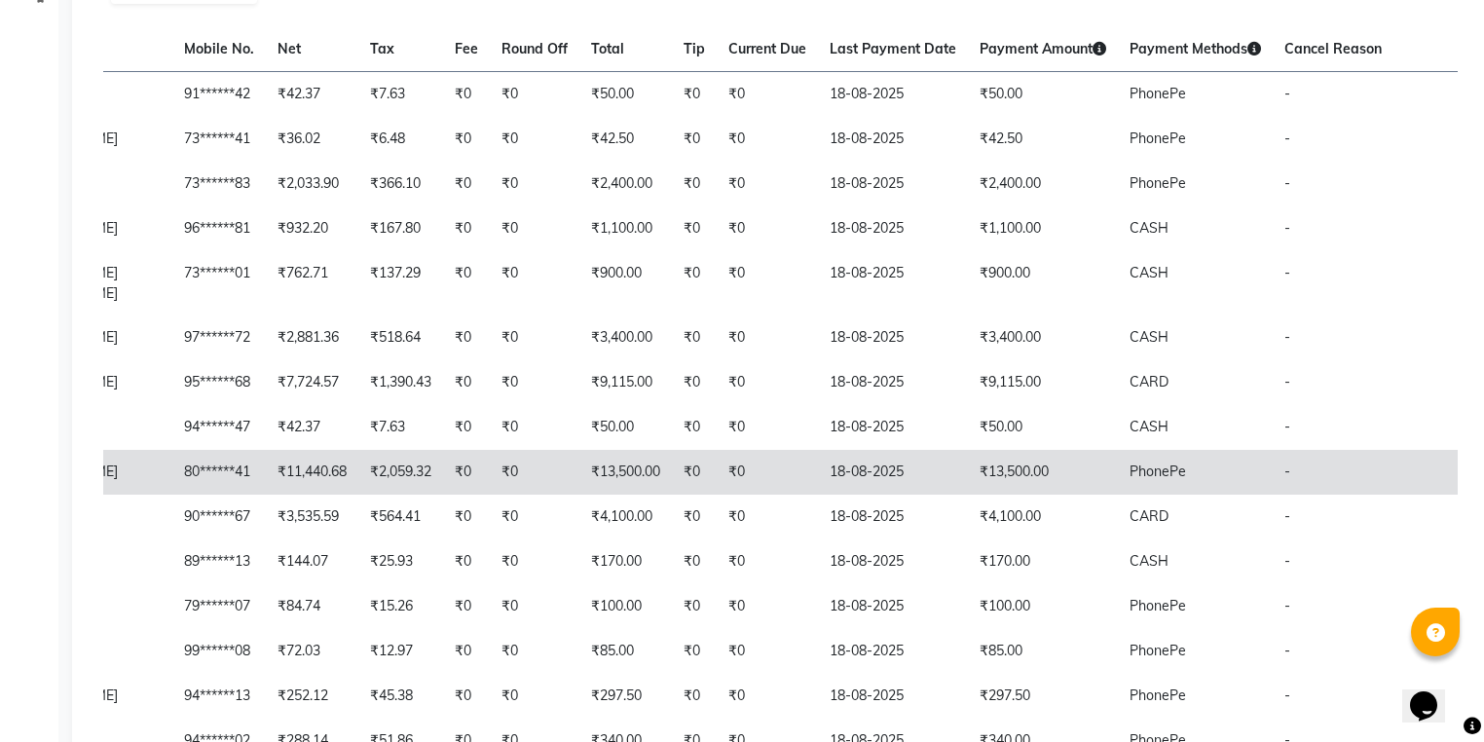
click at [992, 487] on td "₹13,500.00" at bounding box center [1043, 472] width 150 height 45
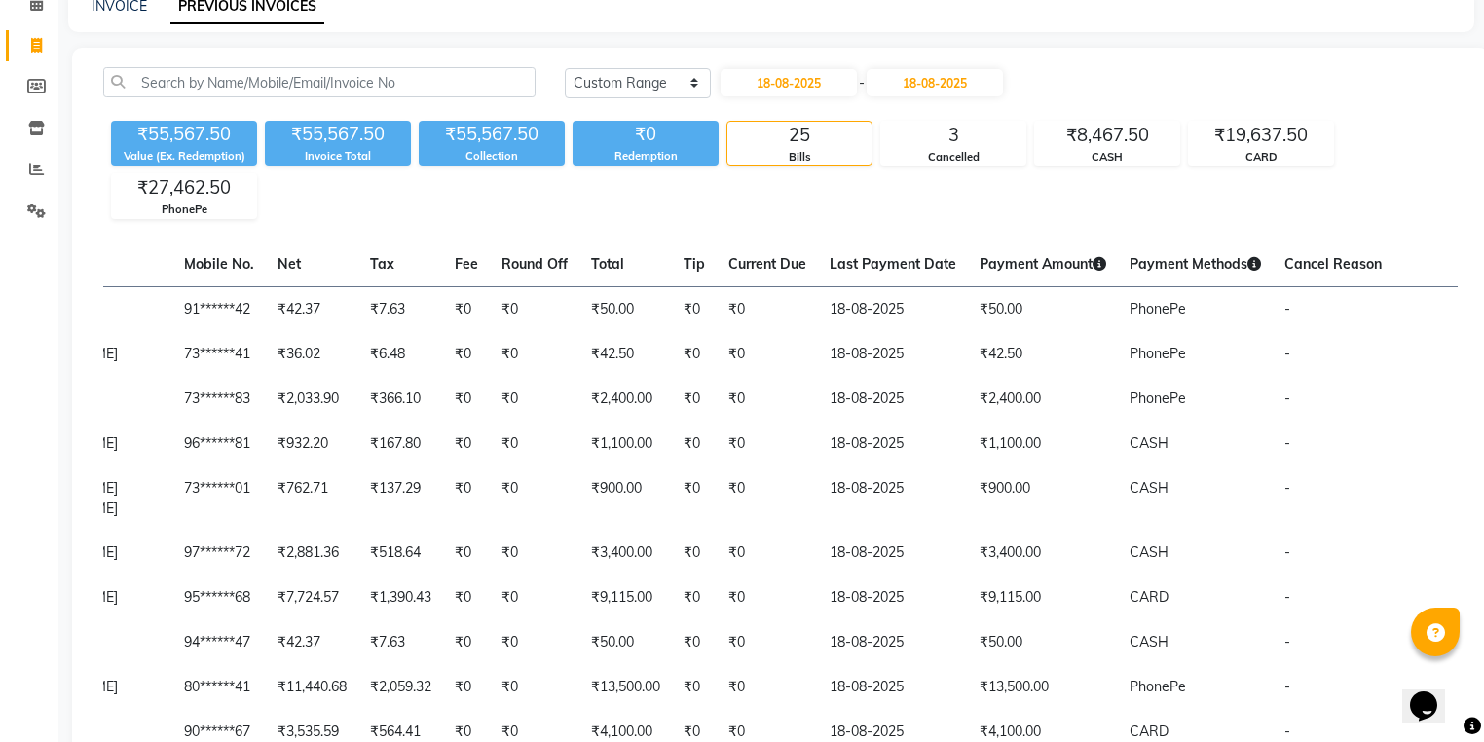
scroll to position [0, 0]
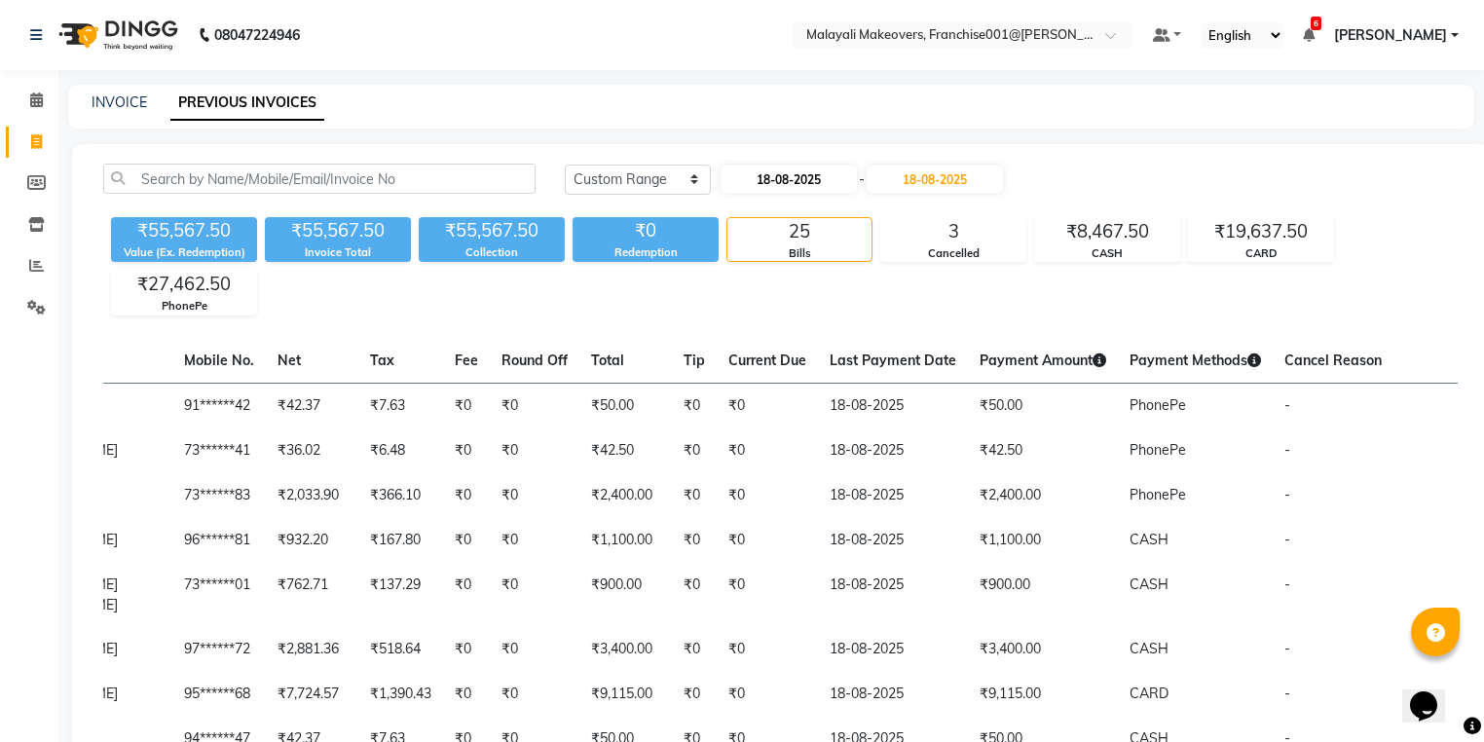
drag, startPoint x: 813, startPoint y: 154, endPoint x: 816, endPoint y: 167, distance: 13.9
click at [812, 174] on input "18-08-2025" at bounding box center [789, 179] width 136 height 27
select select "8"
select select "2025"
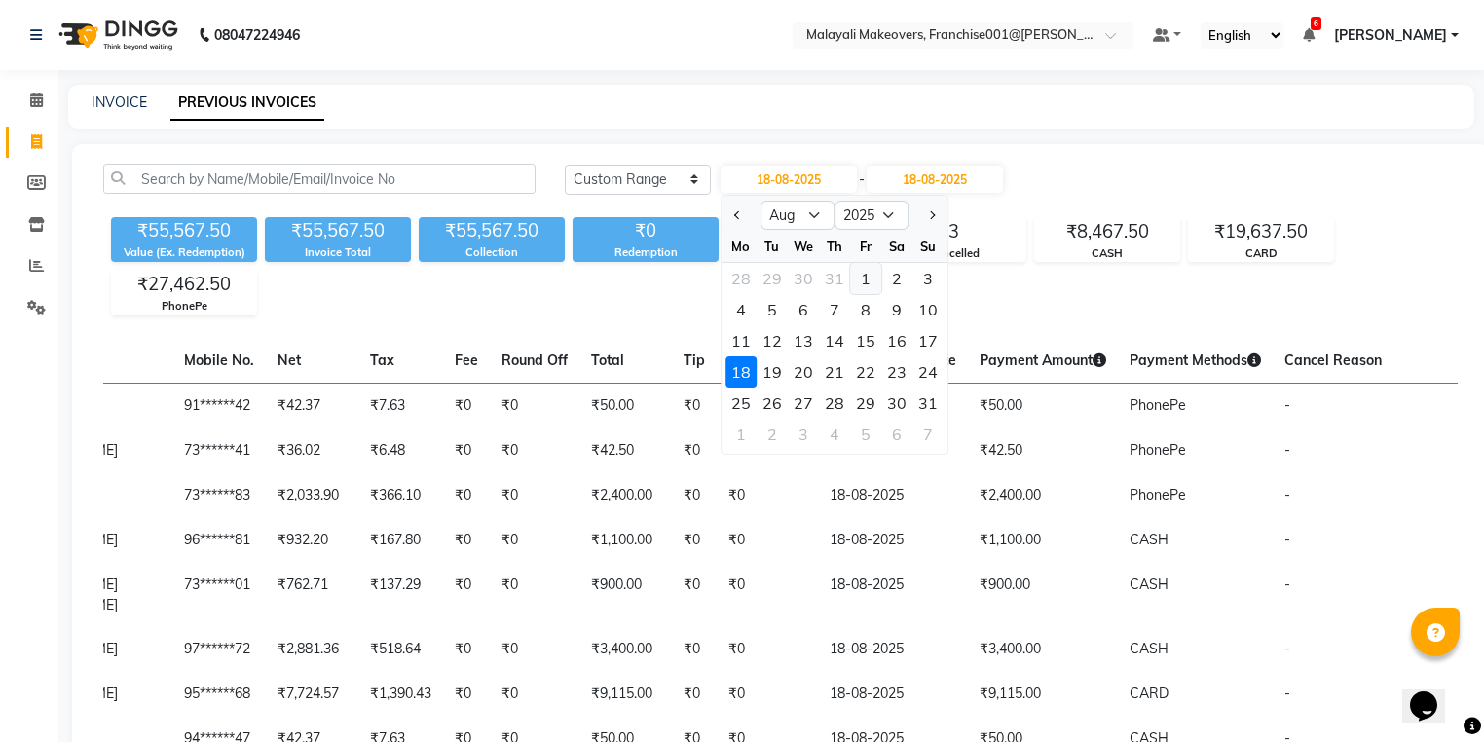
click at [865, 278] on div "1" at bounding box center [865, 278] width 31 height 31
type input "01-08-2025"
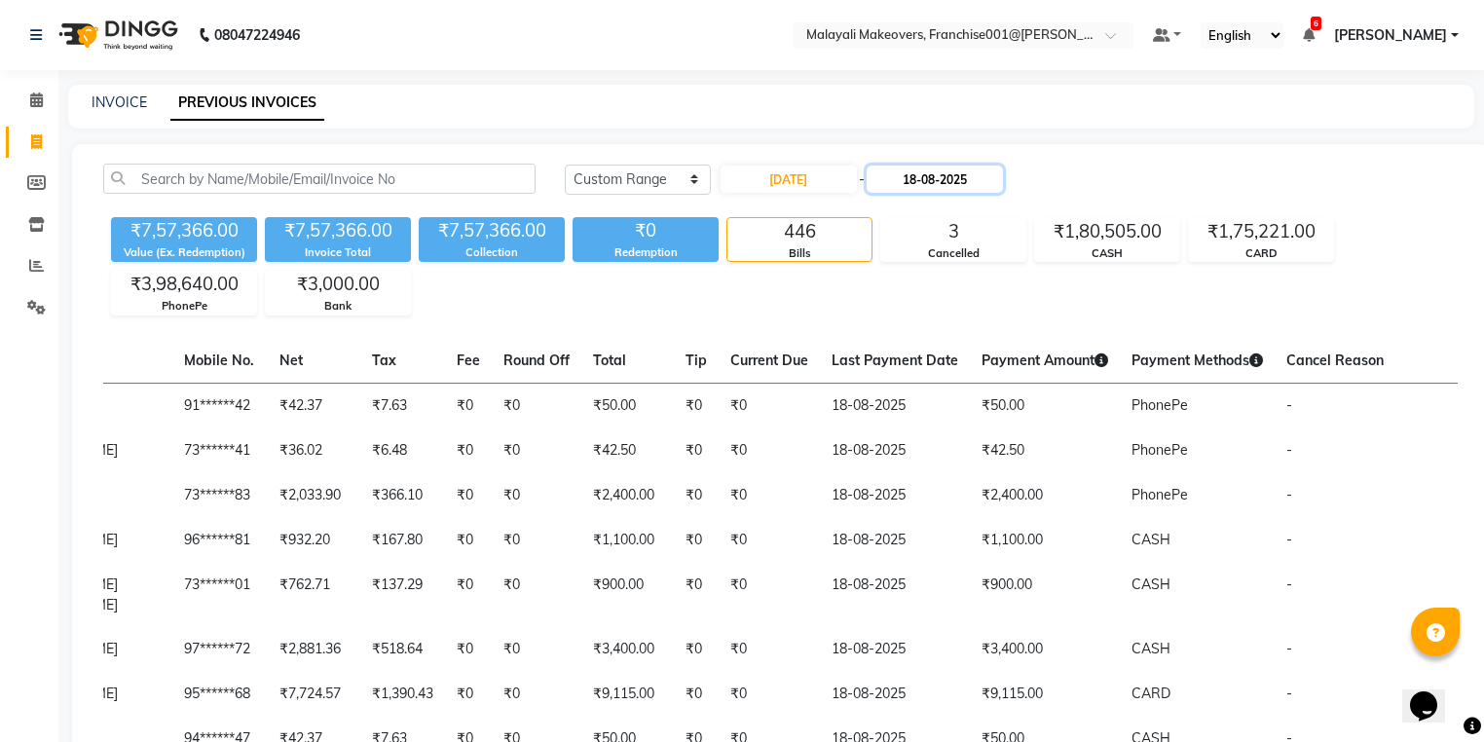
click at [939, 171] on input "18-08-2025" at bounding box center [935, 179] width 136 height 27
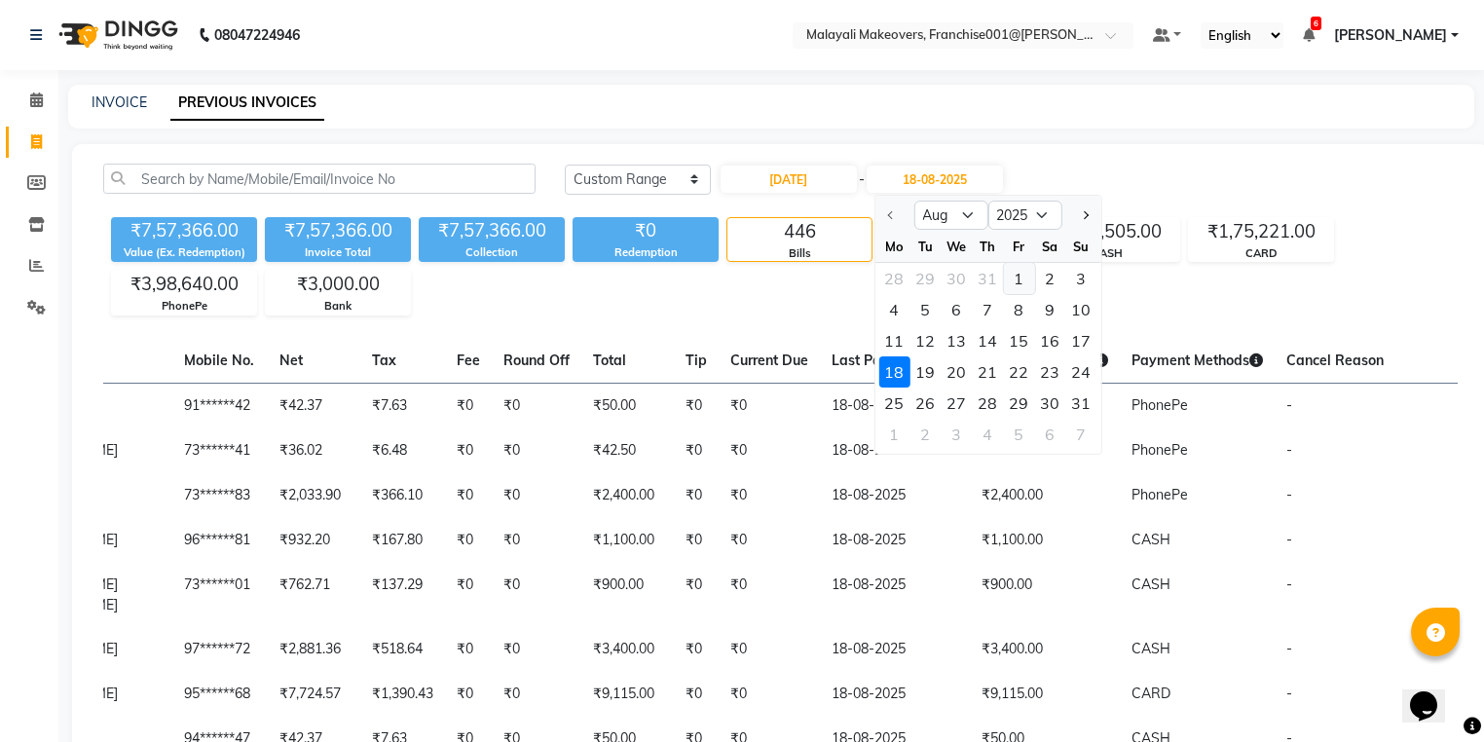
click at [1024, 274] on div "1" at bounding box center [1018, 278] width 31 height 31
type input "01-08-2025"
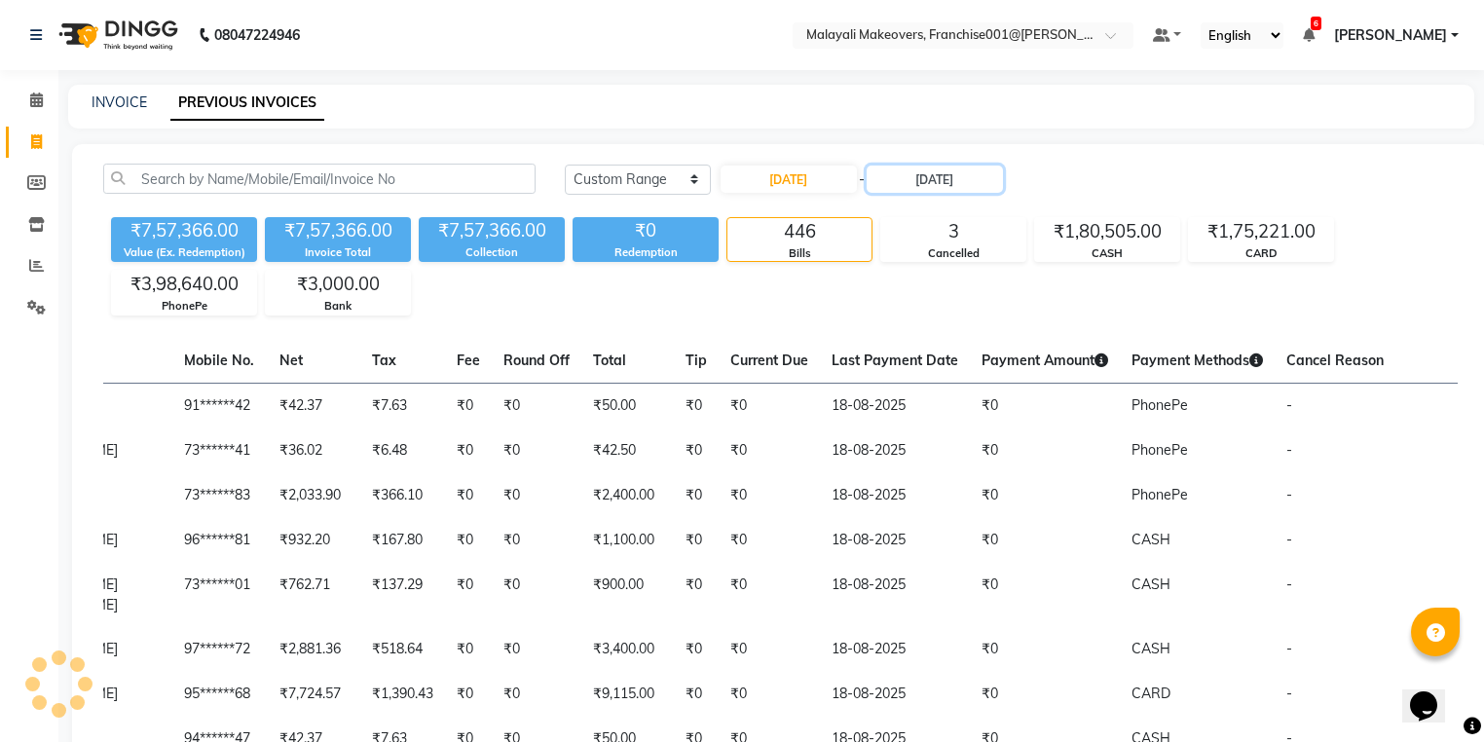
scroll to position [0, 253]
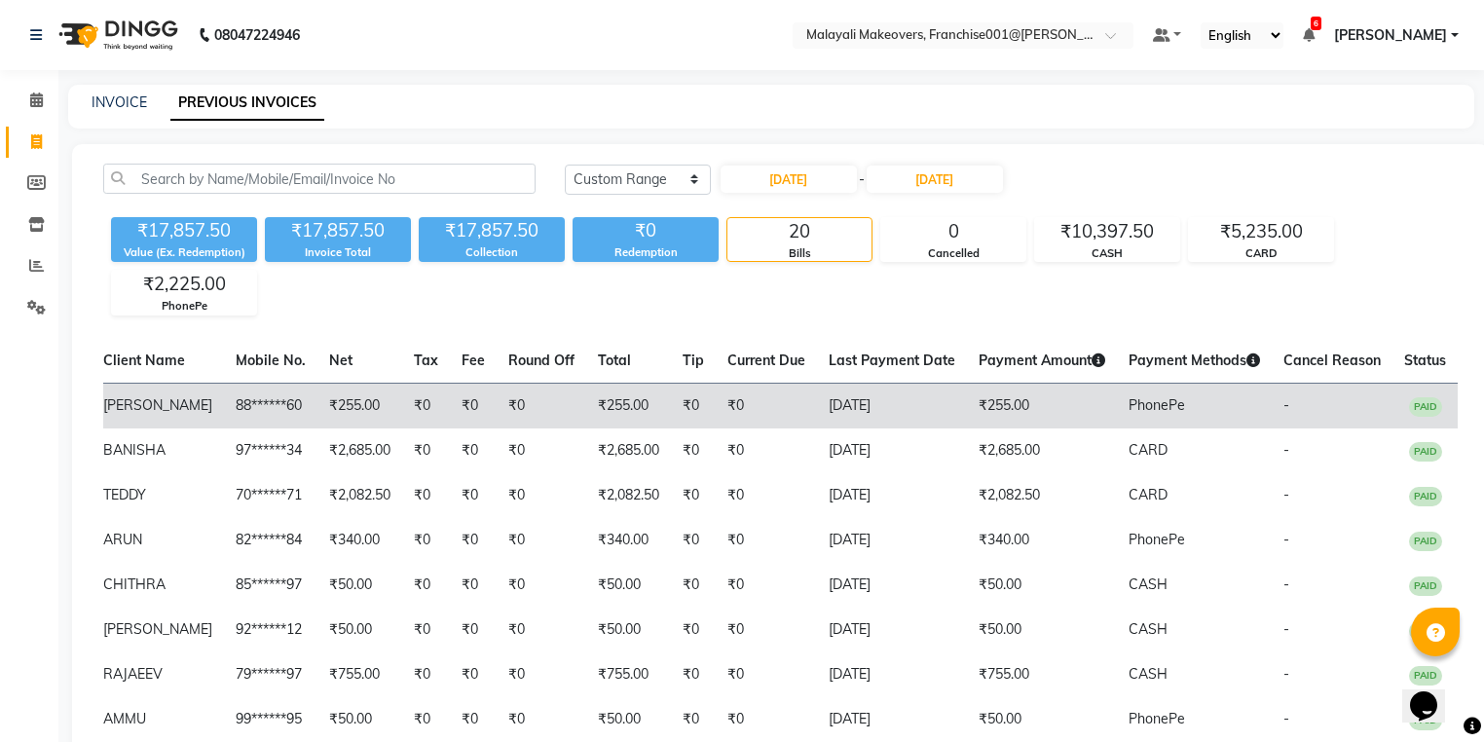
click at [557, 403] on td "₹0" at bounding box center [542, 406] width 90 height 46
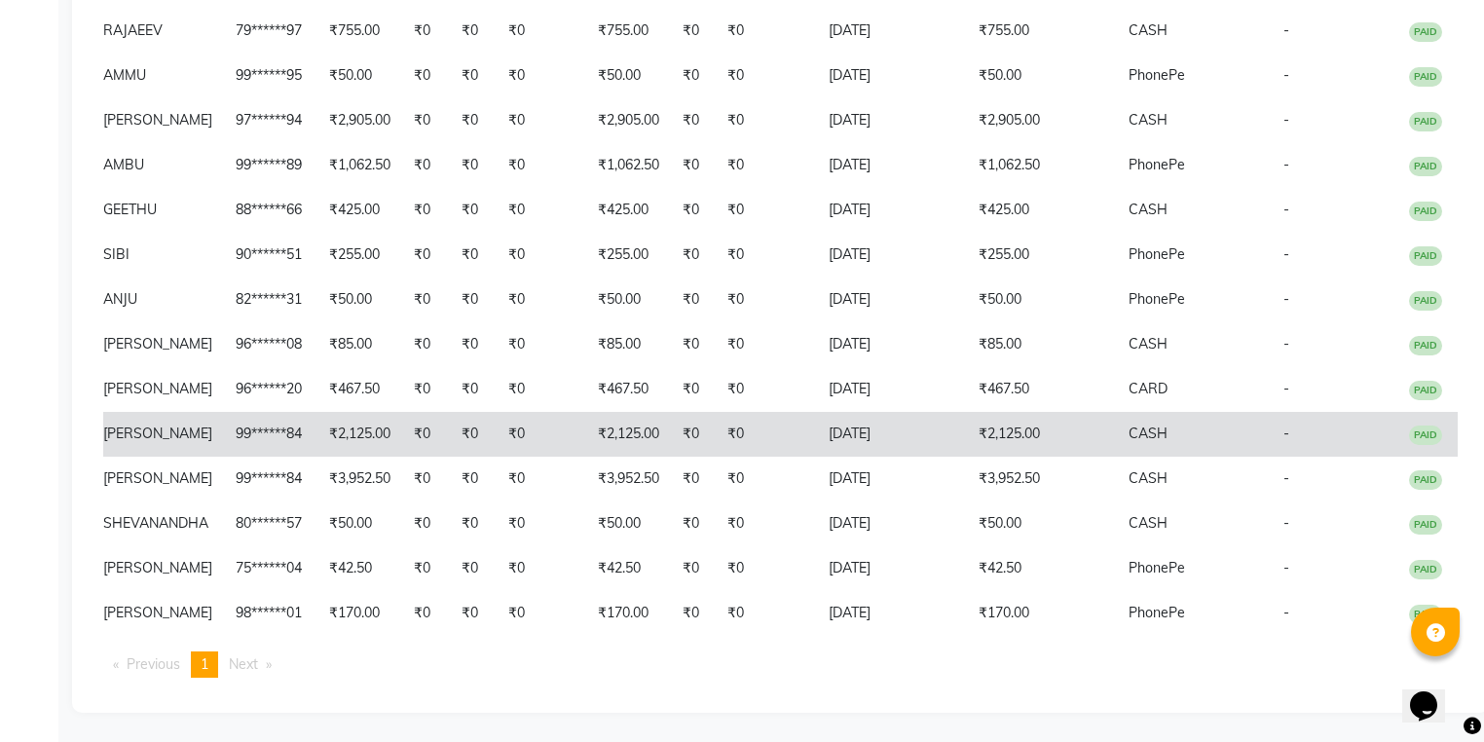
scroll to position [657, 0]
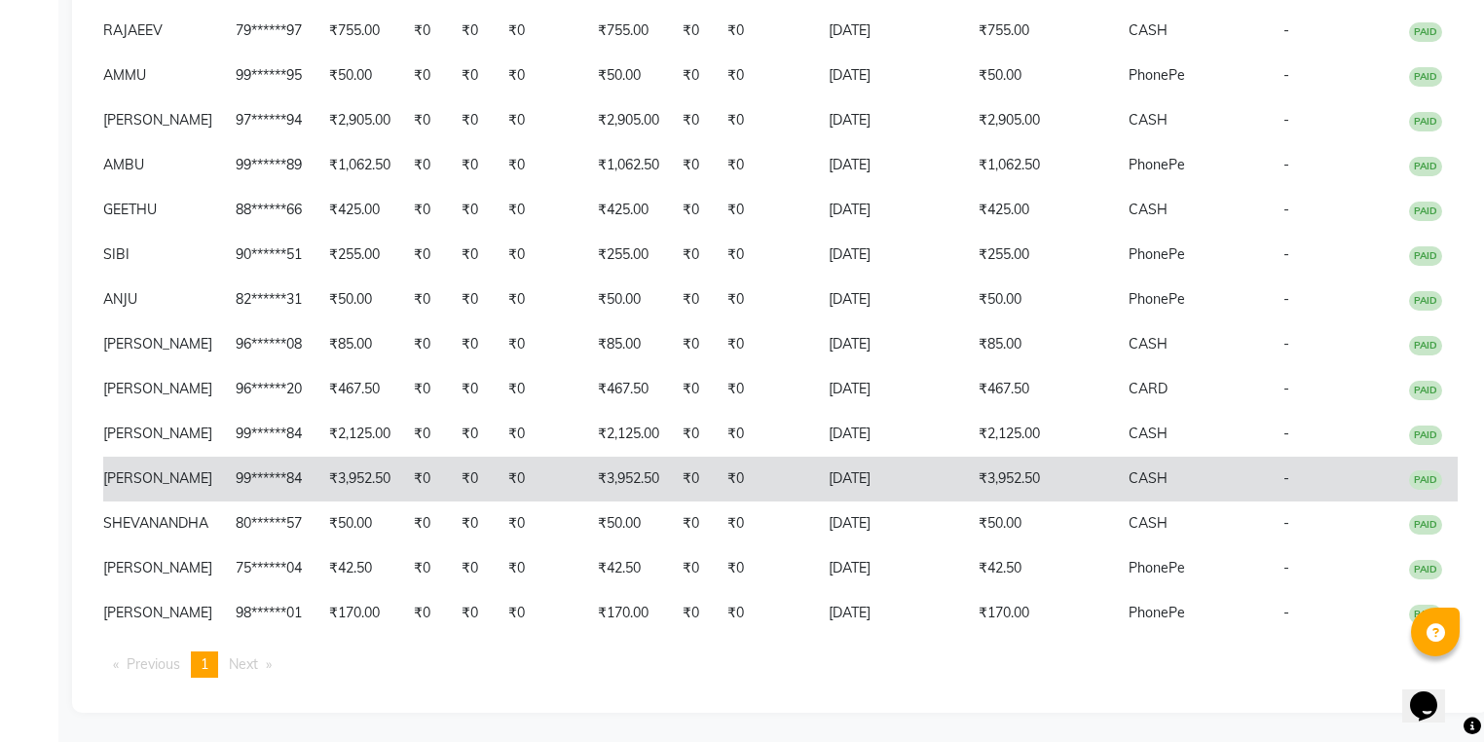
click at [826, 480] on td "01-08-2025" at bounding box center [892, 479] width 150 height 45
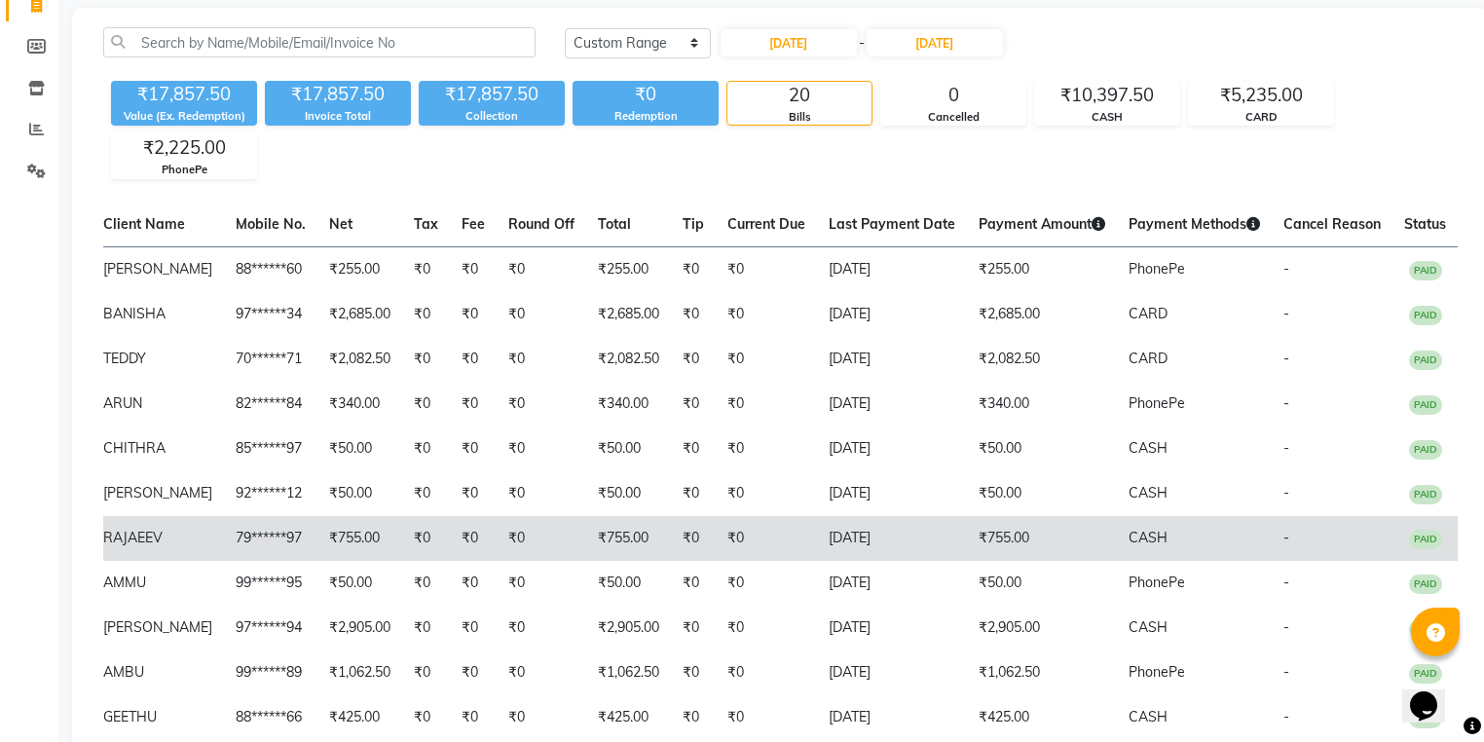
scroll to position [234, 0]
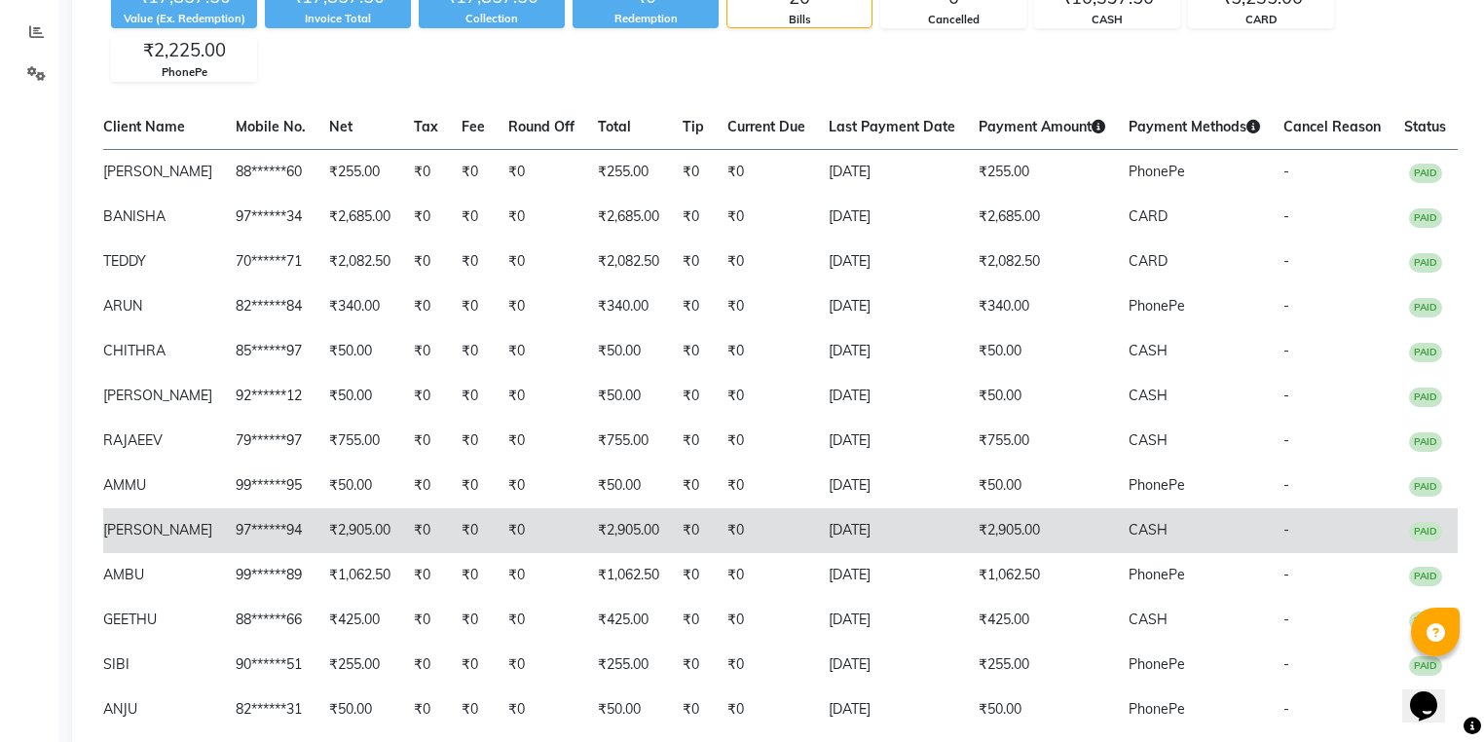
click at [967, 543] on td "₹2,905.00" at bounding box center [1042, 530] width 150 height 45
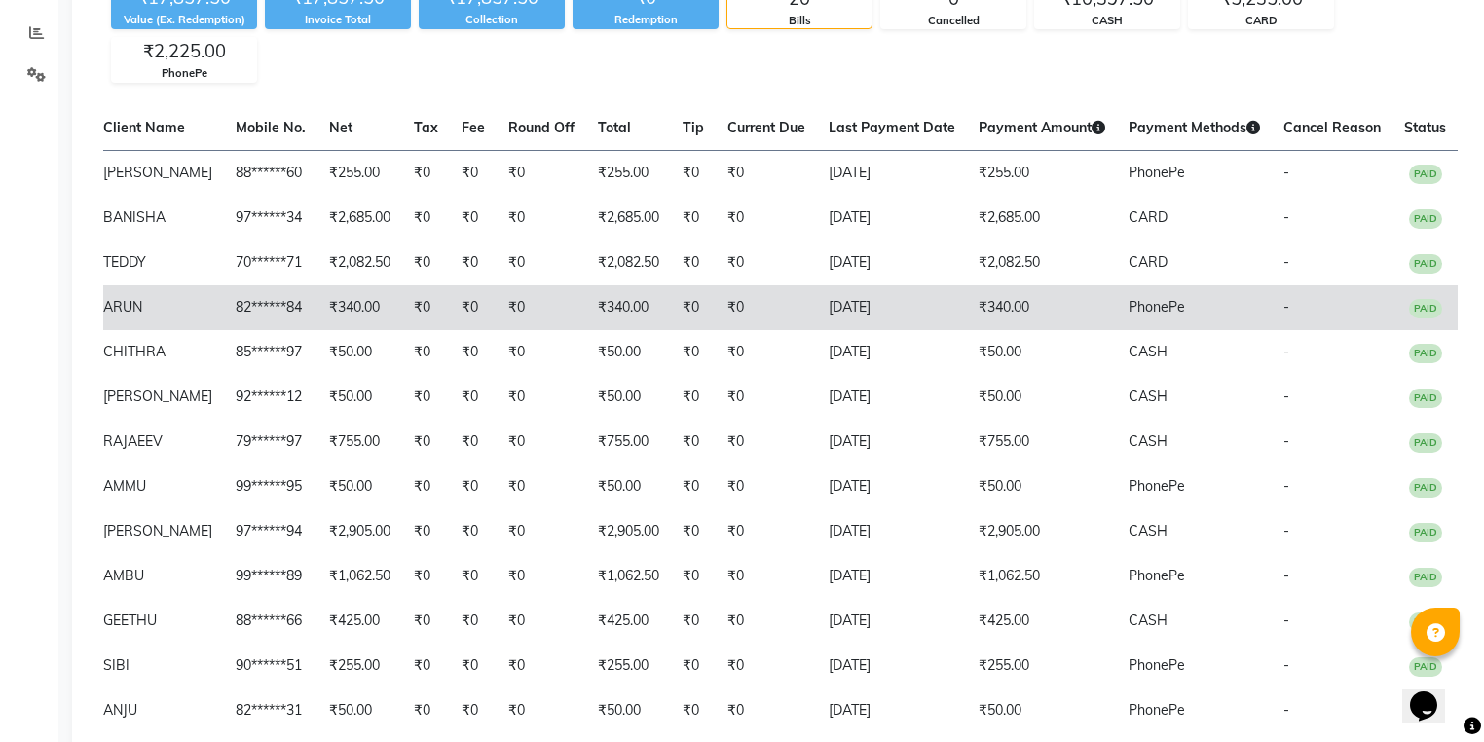
scroll to position [0, 0]
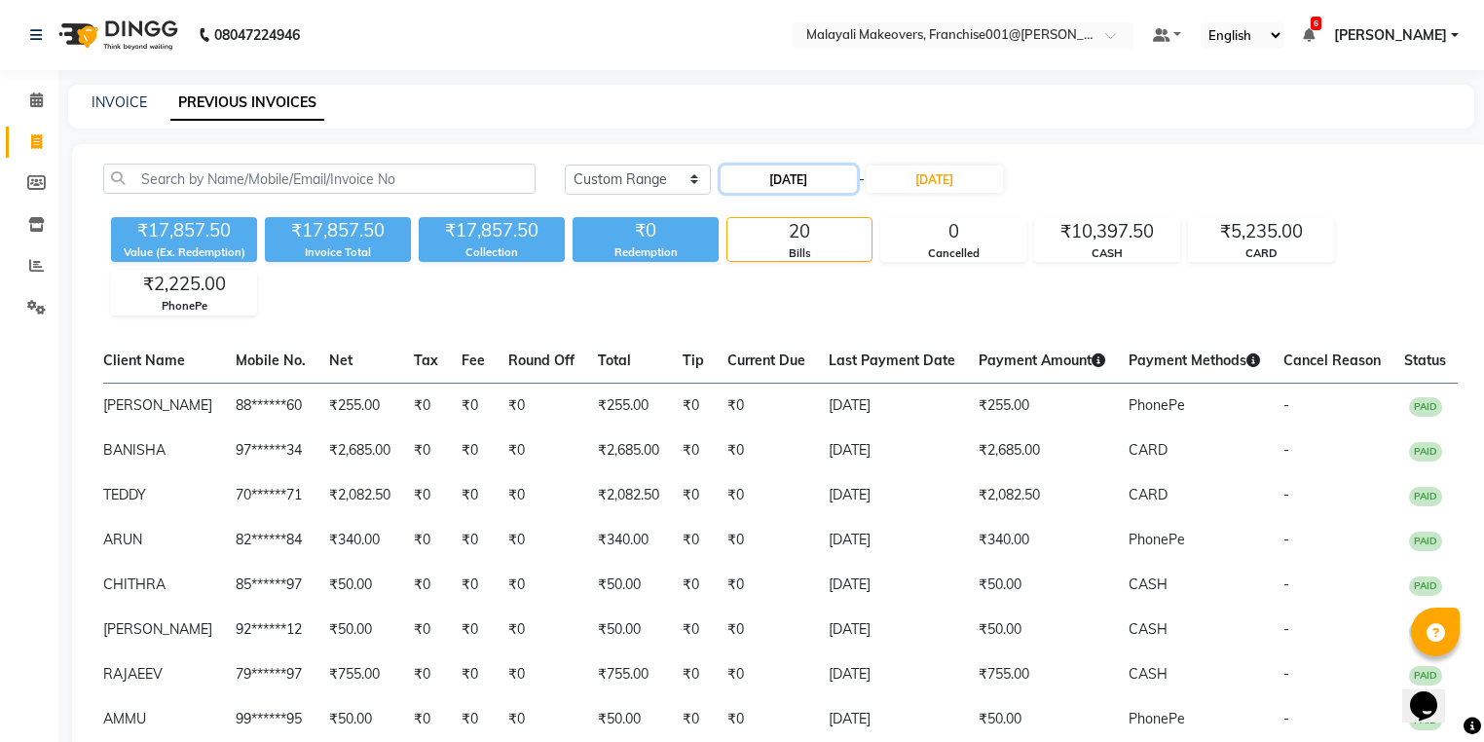
click at [852, 174] on input "01-08-2025" at bounding box center [789, 179] width 136 height 27
select select "8"
select select "2025"
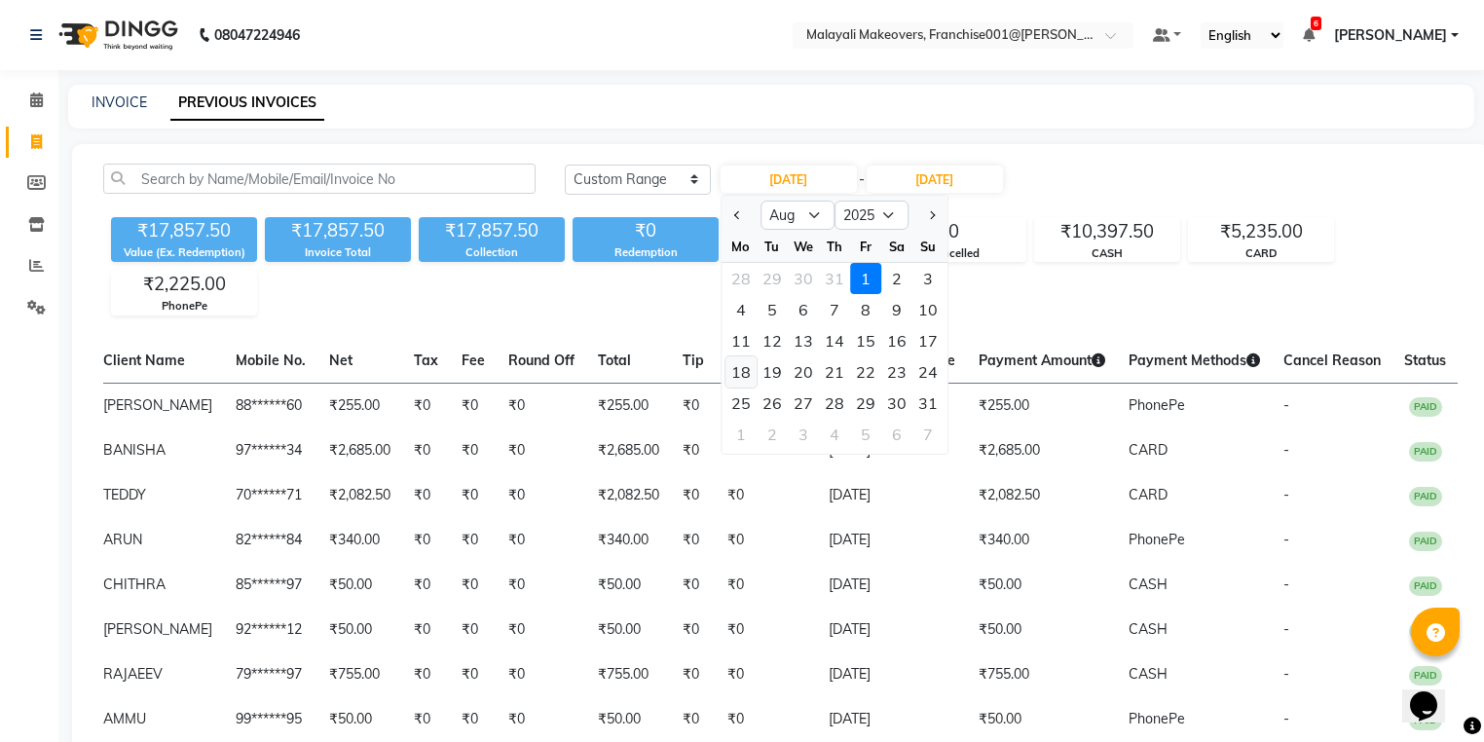
click at [740, 371] on div "18" at bounding box center [740, 371] width 31 height 31
type input "18-08-2025"
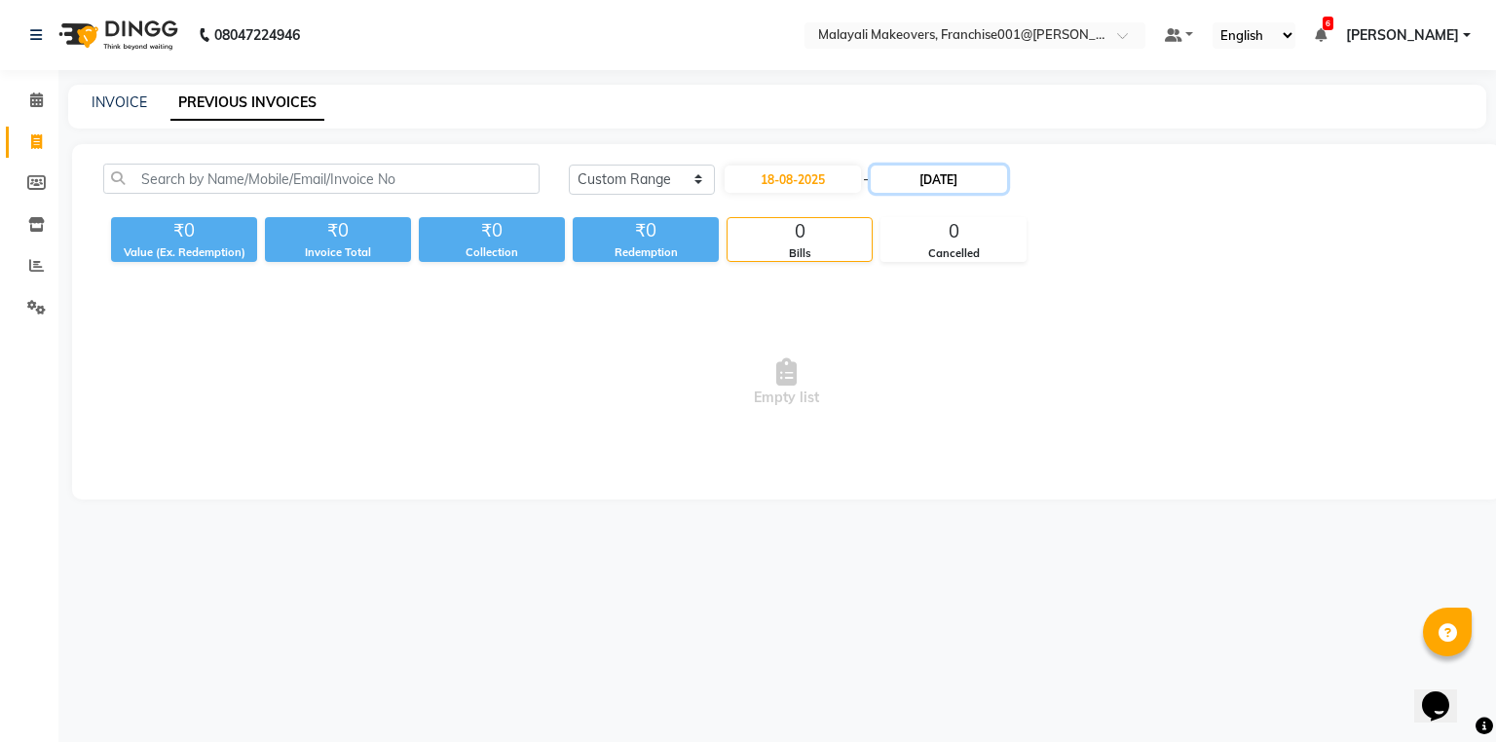
drag, startPoint x: 885, startPoint y: 173, endPoint x: 893, endPoint y: 189, distance: 17.4
click at [885, 175] on input "[DATE]" at bounding box center [938, 179] width 136 height 27
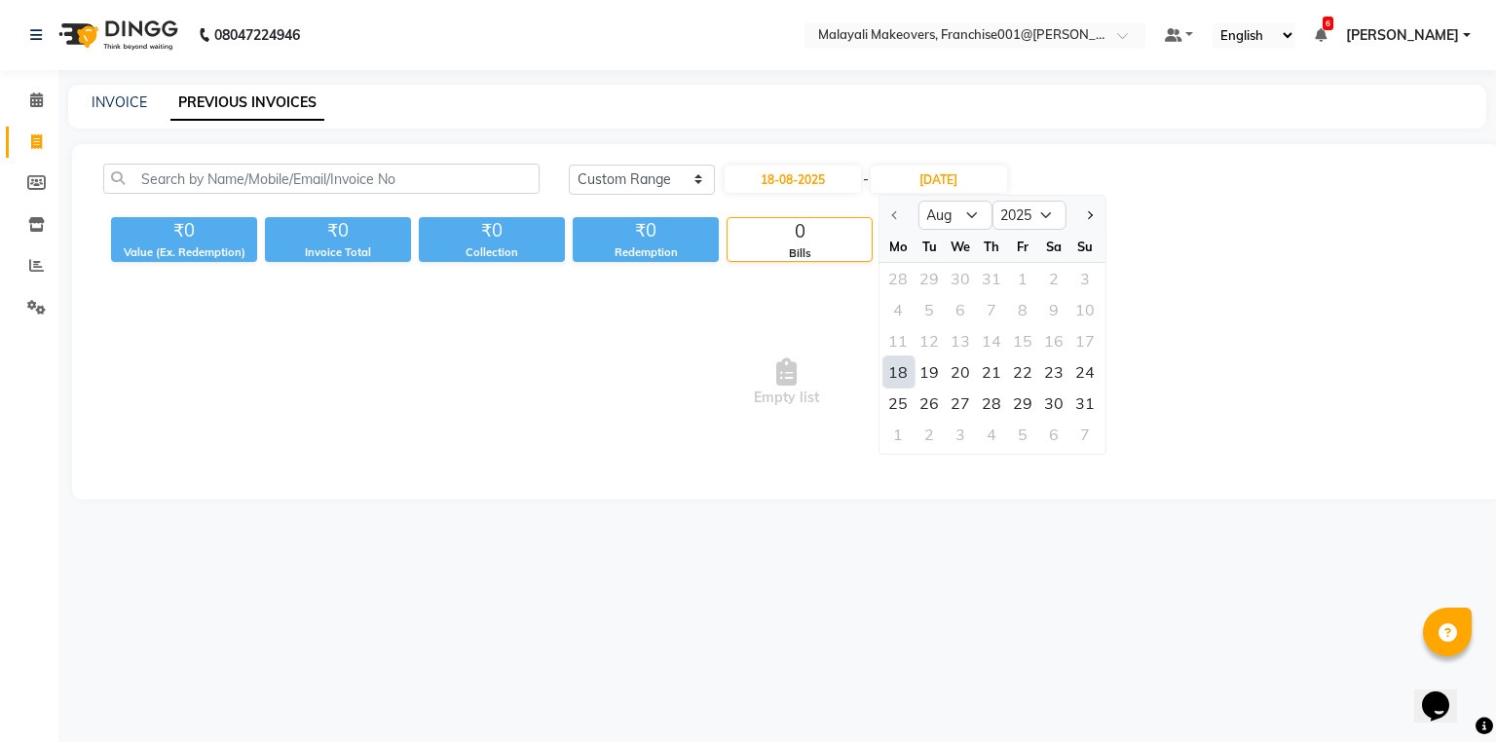
click at [891, 370] on div "18" at bounding box center [897, 371] width 31 height 31
type input "18-08-2025"
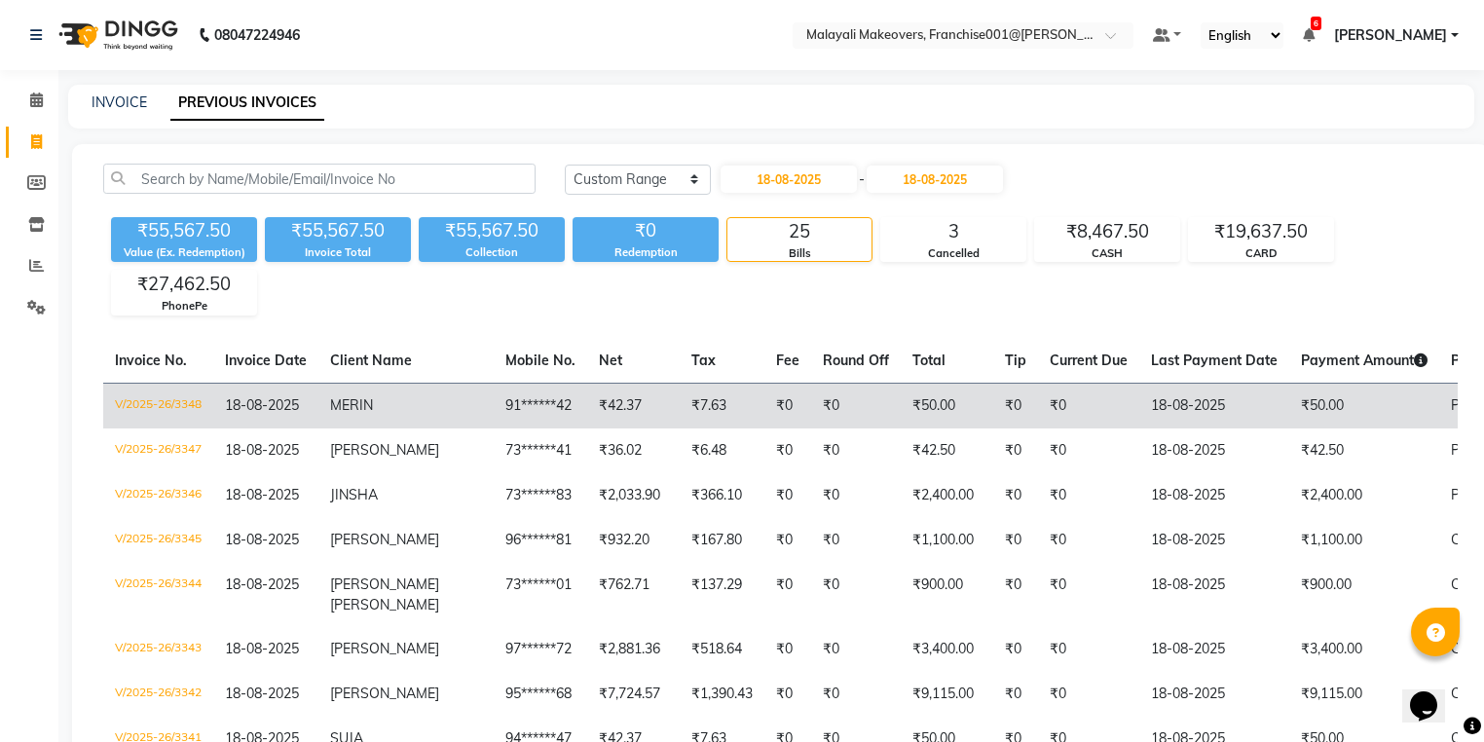
click at [379, 404] on td "MERIN" at bounding box center [405, 406] width 175 height 46
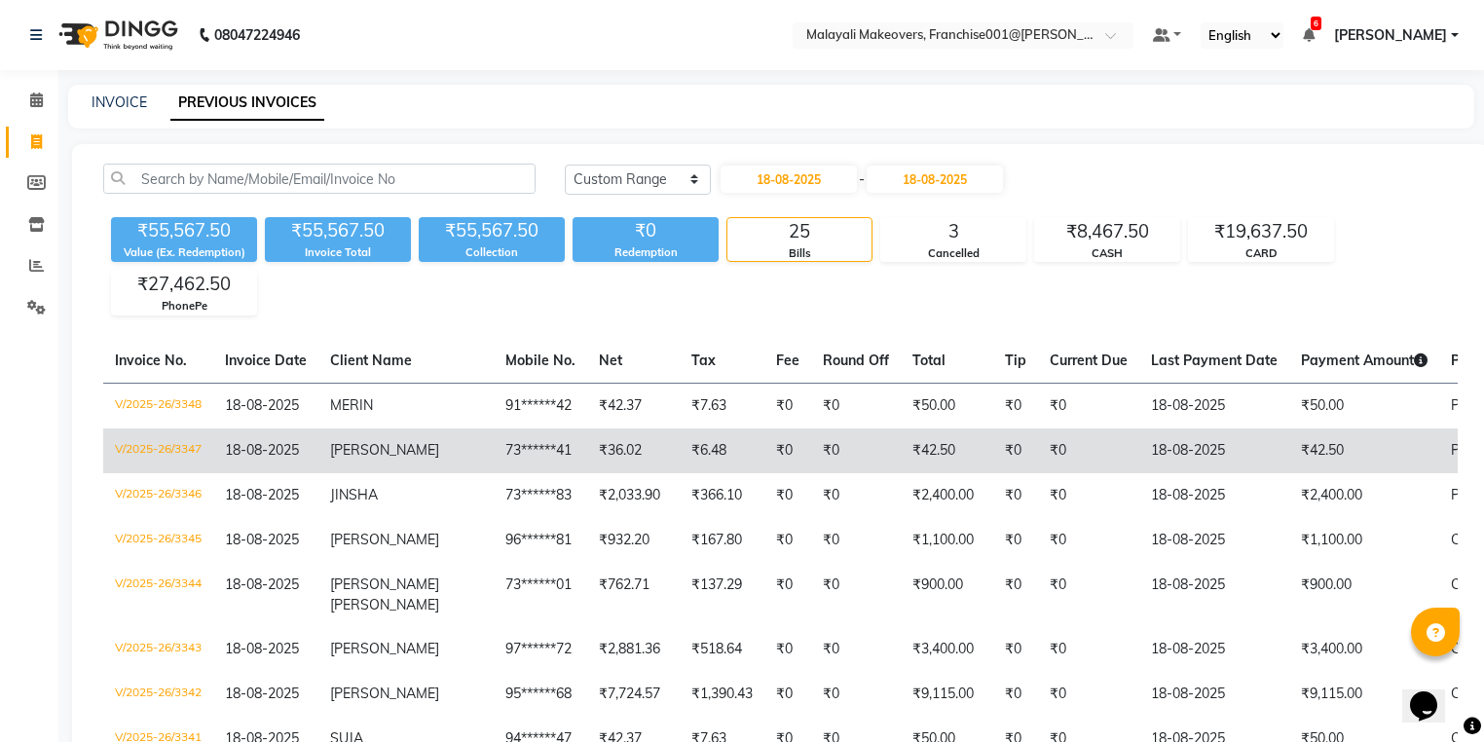
click at [494, 452] on td "73******41" at bounding box center [540, 450] width 93 height 45
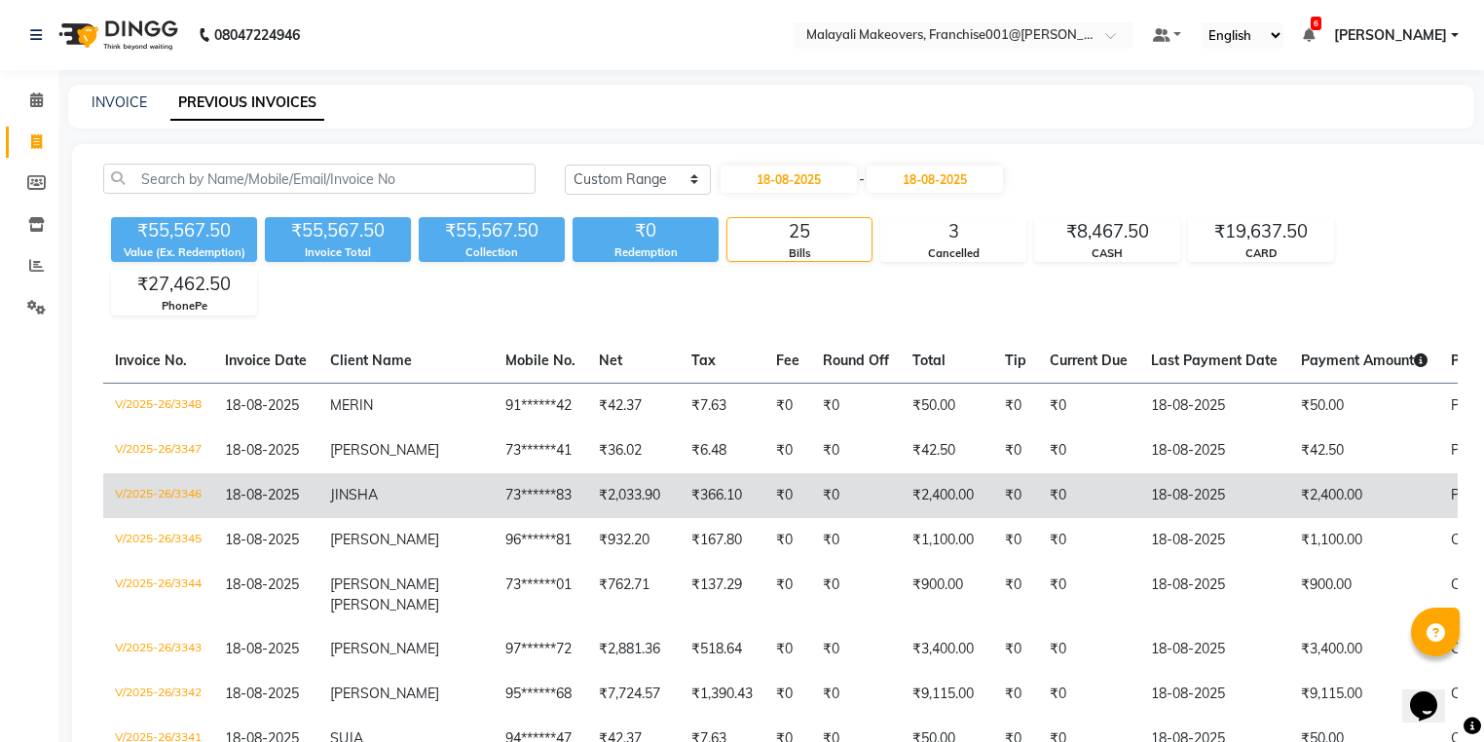
scroll to position [78, 0]
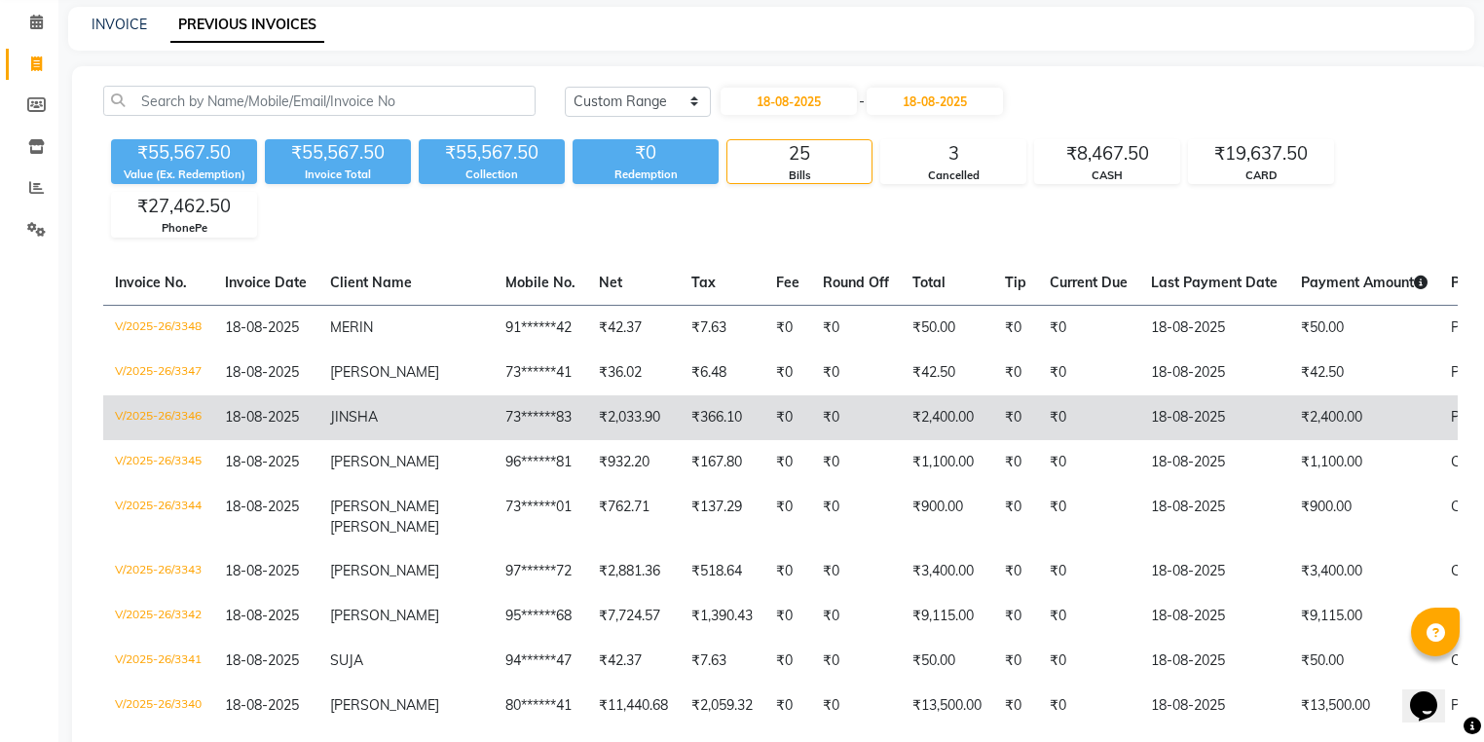
click at [410, 420] on td "JINSHA" at bounding box center [405, 417] width 175 height 45
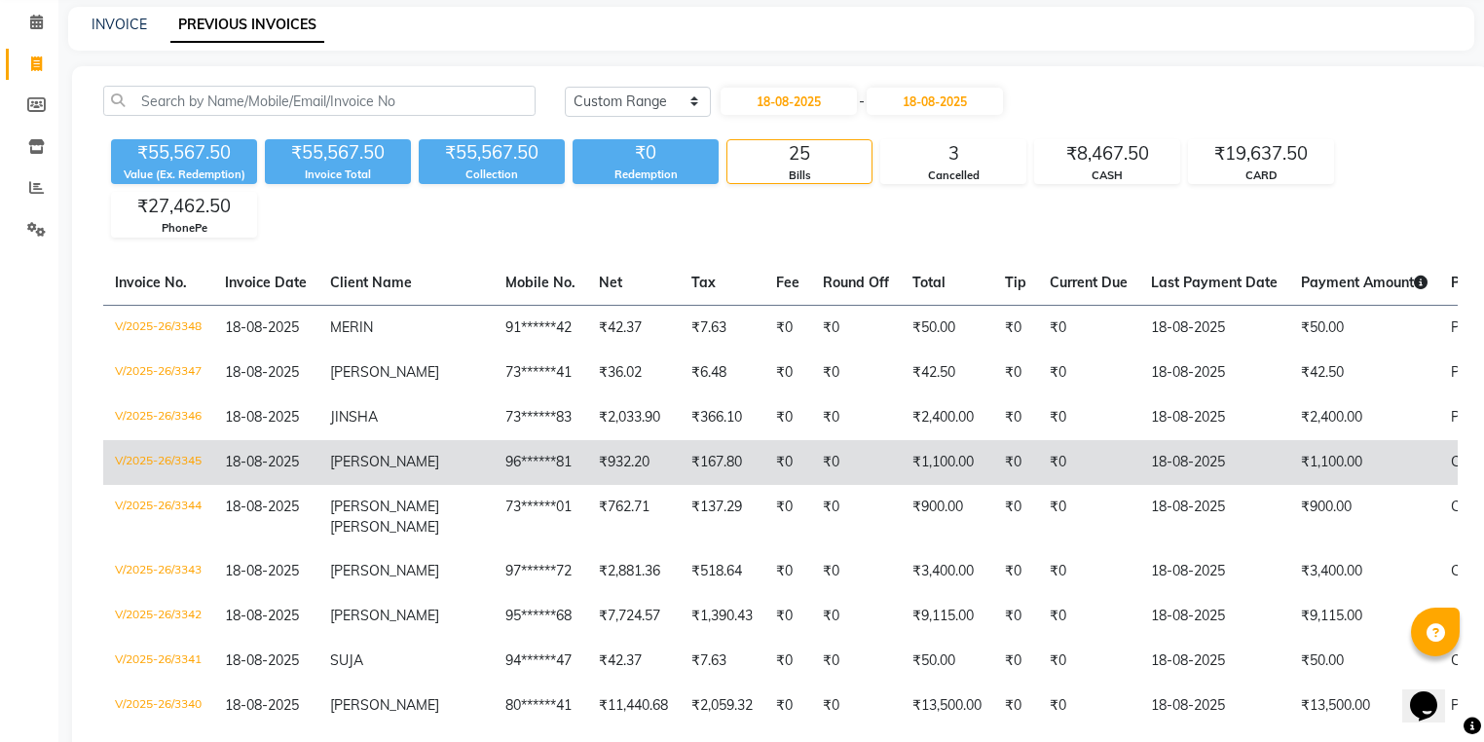
click at [366, 462] on span "JERIN JAMES" at bounding box center [384, 462] width 109 height 18
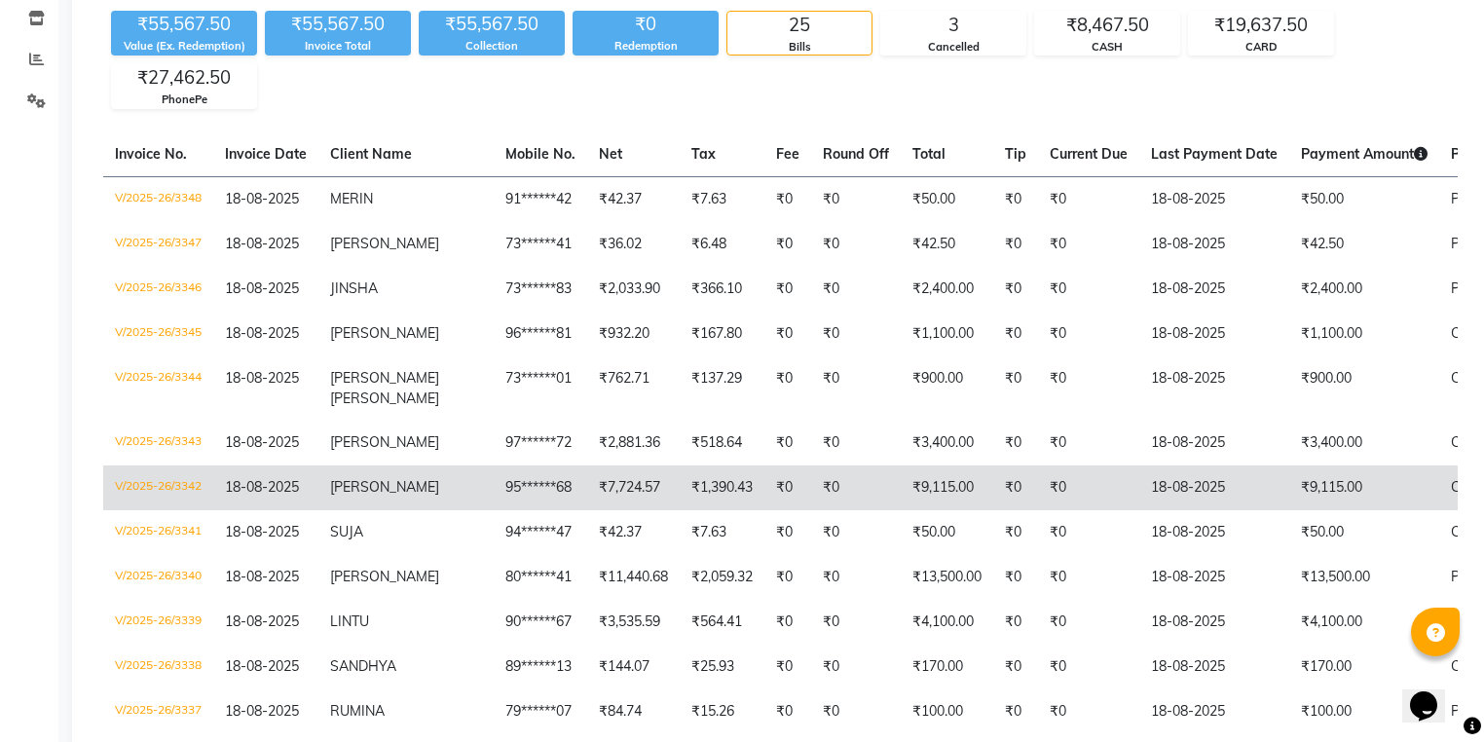
scroll to position [234, 0]
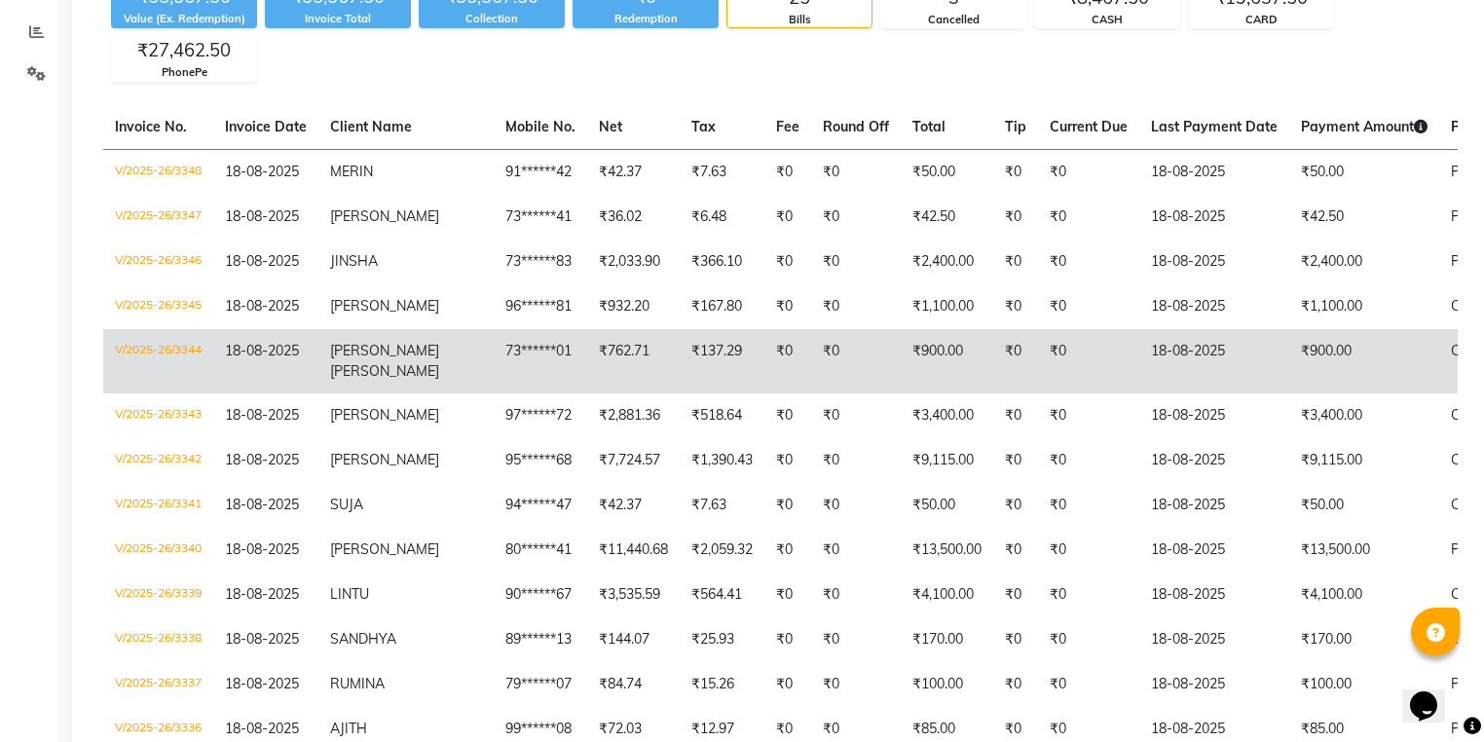
click at [363, 359] on span "VARSHA" at bounding box center [384, 351] width 109 height 18
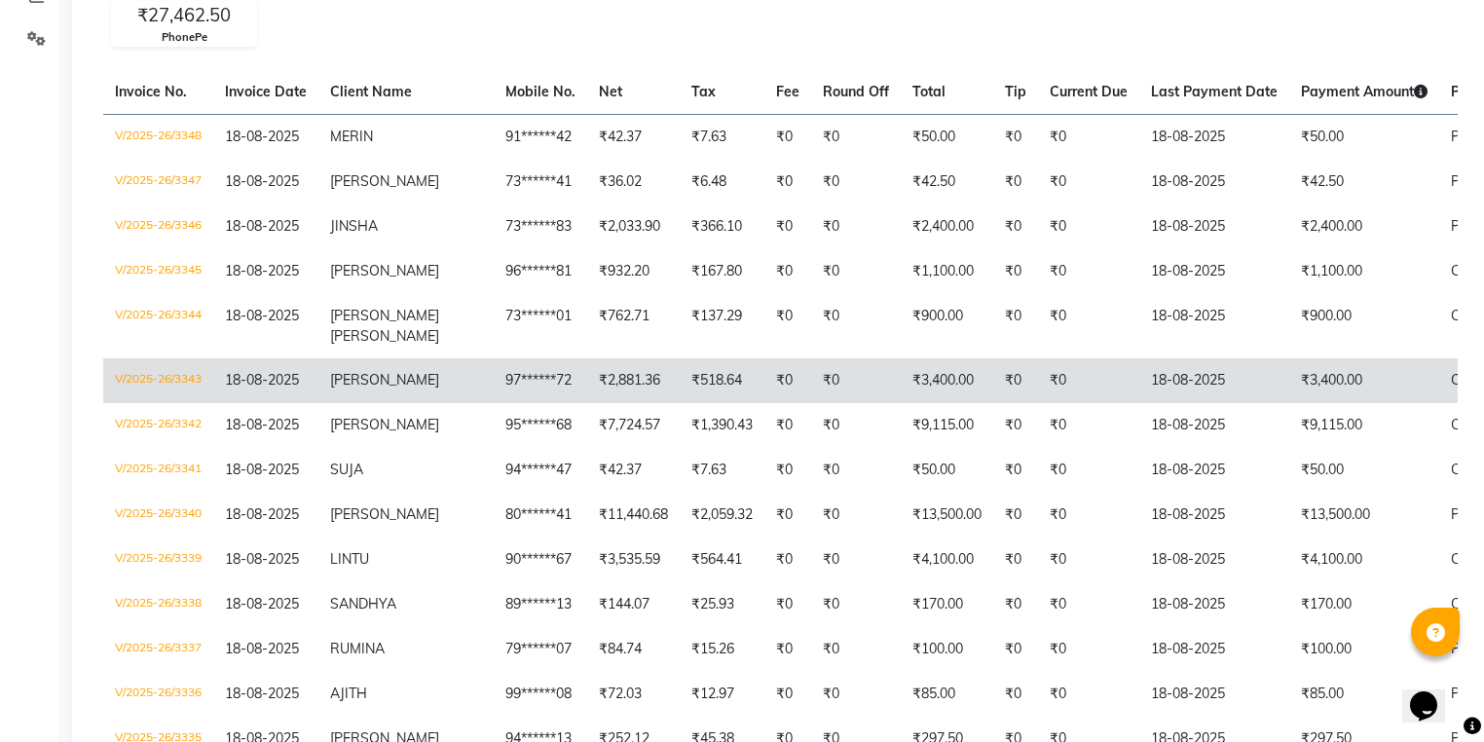
scroll to position [312, 0]
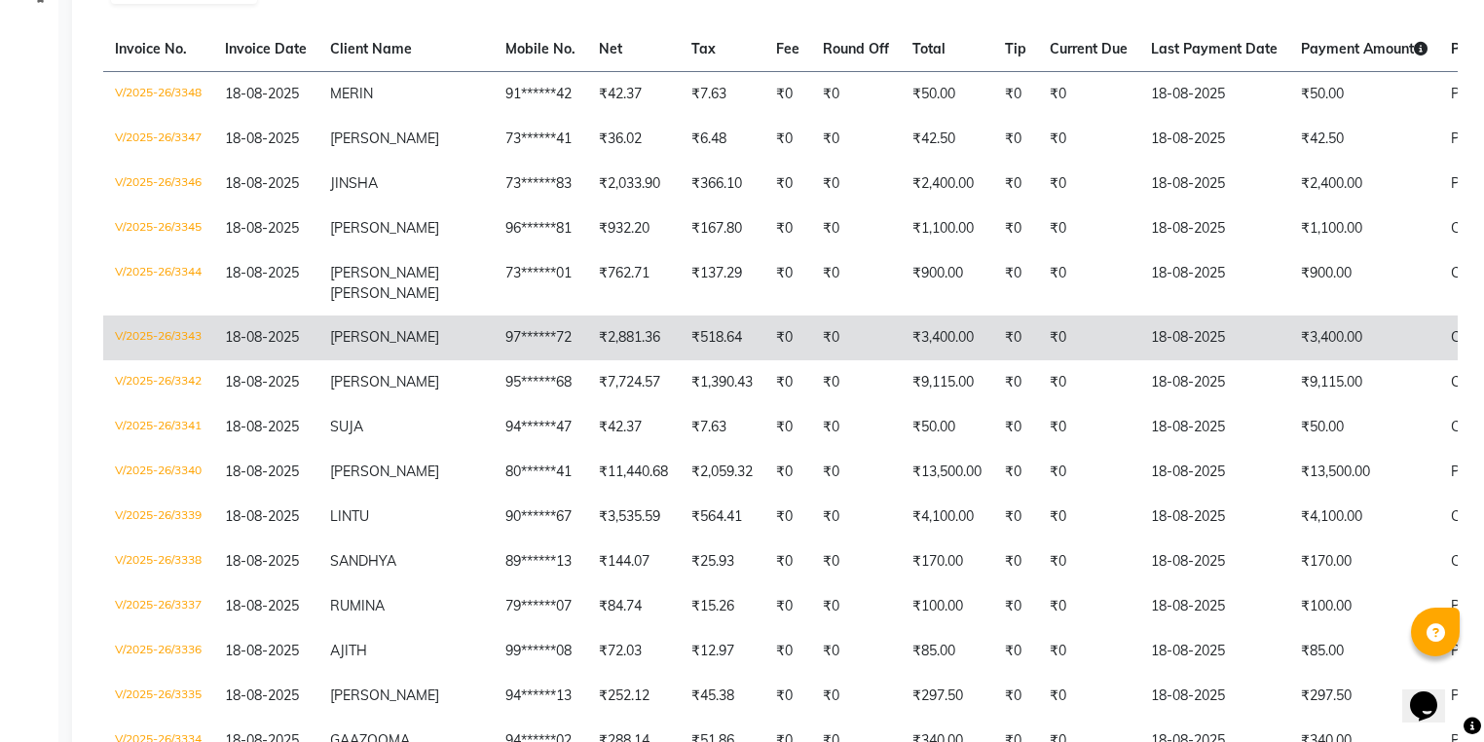
click at [351, 346] on span "Shanthi" at bounding box center [384, 337] width 109 height 18
click at [362, 346] on span "Shanthi" at bounding box center [384, 337] width 109 height 18
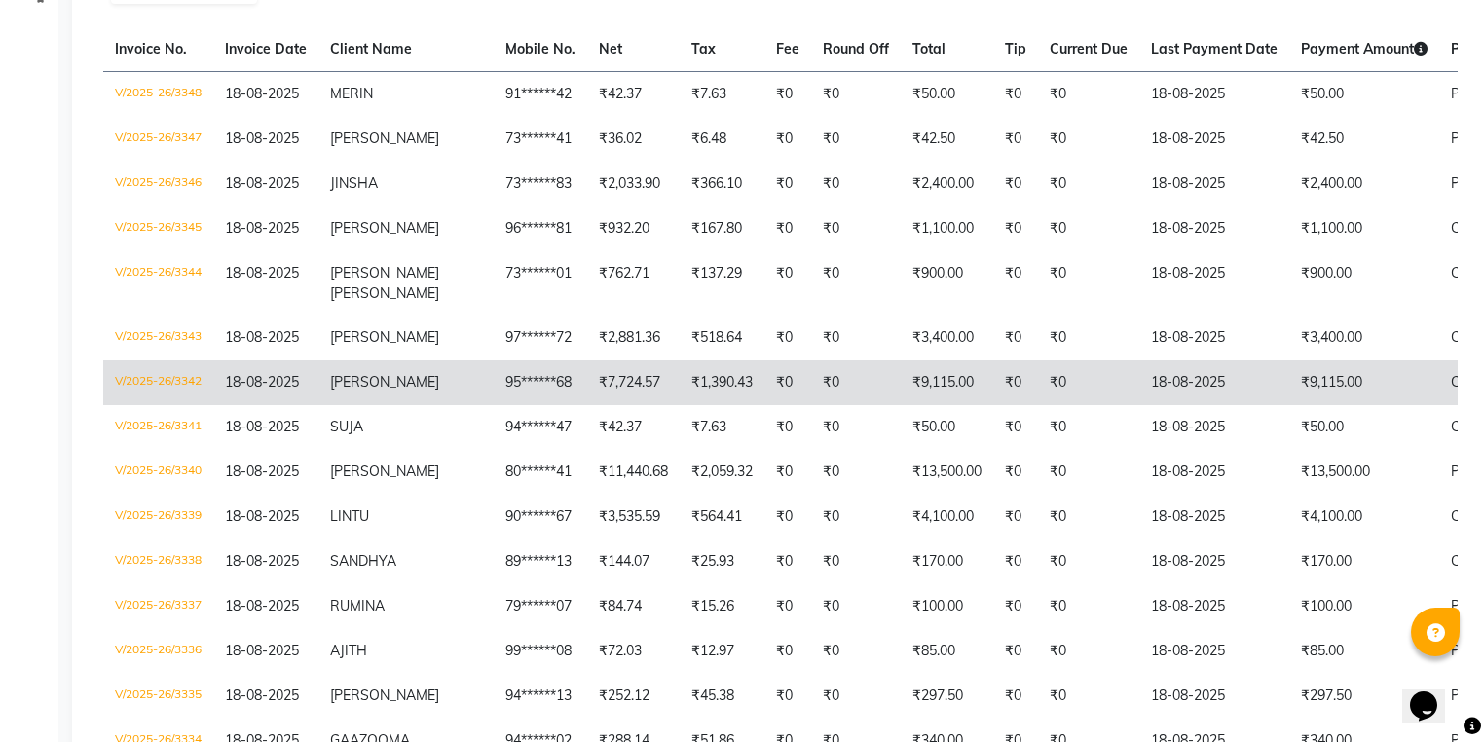
click at [388, 393] on td "ATHIRA" at bounding box center [405, 382] width 175 height 45
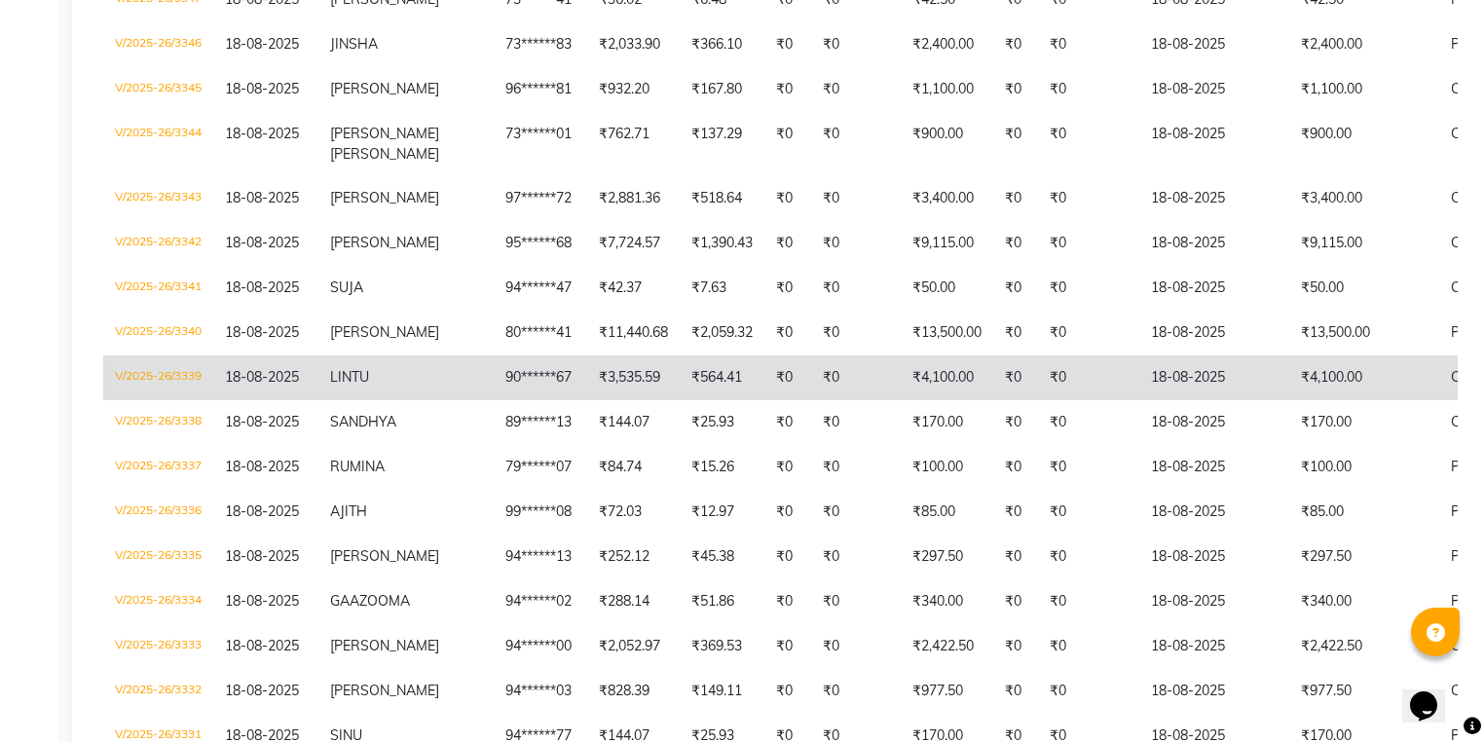
scroll to position [467, 0]
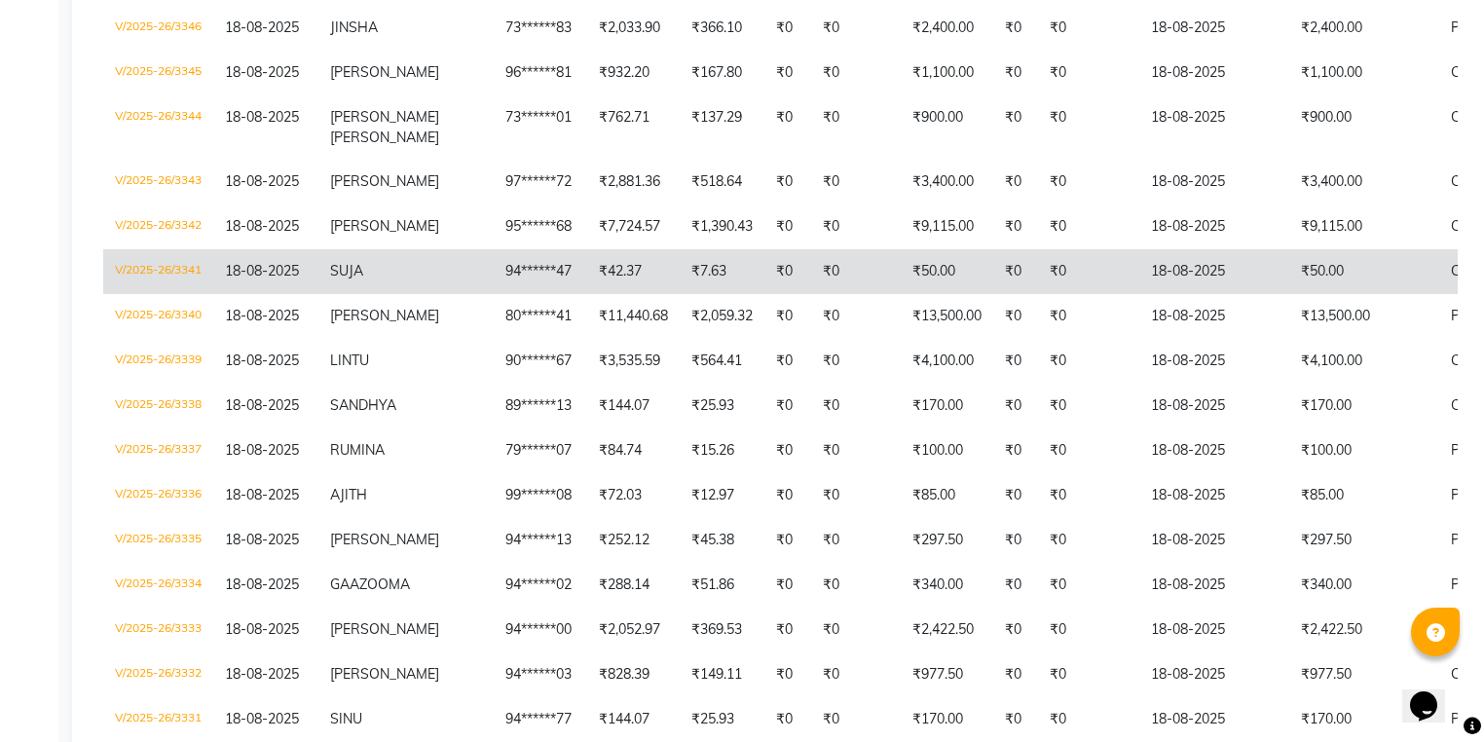
click at [357, 294] on td "SUJA" at bounding box center [405, 271] width 175 height 45
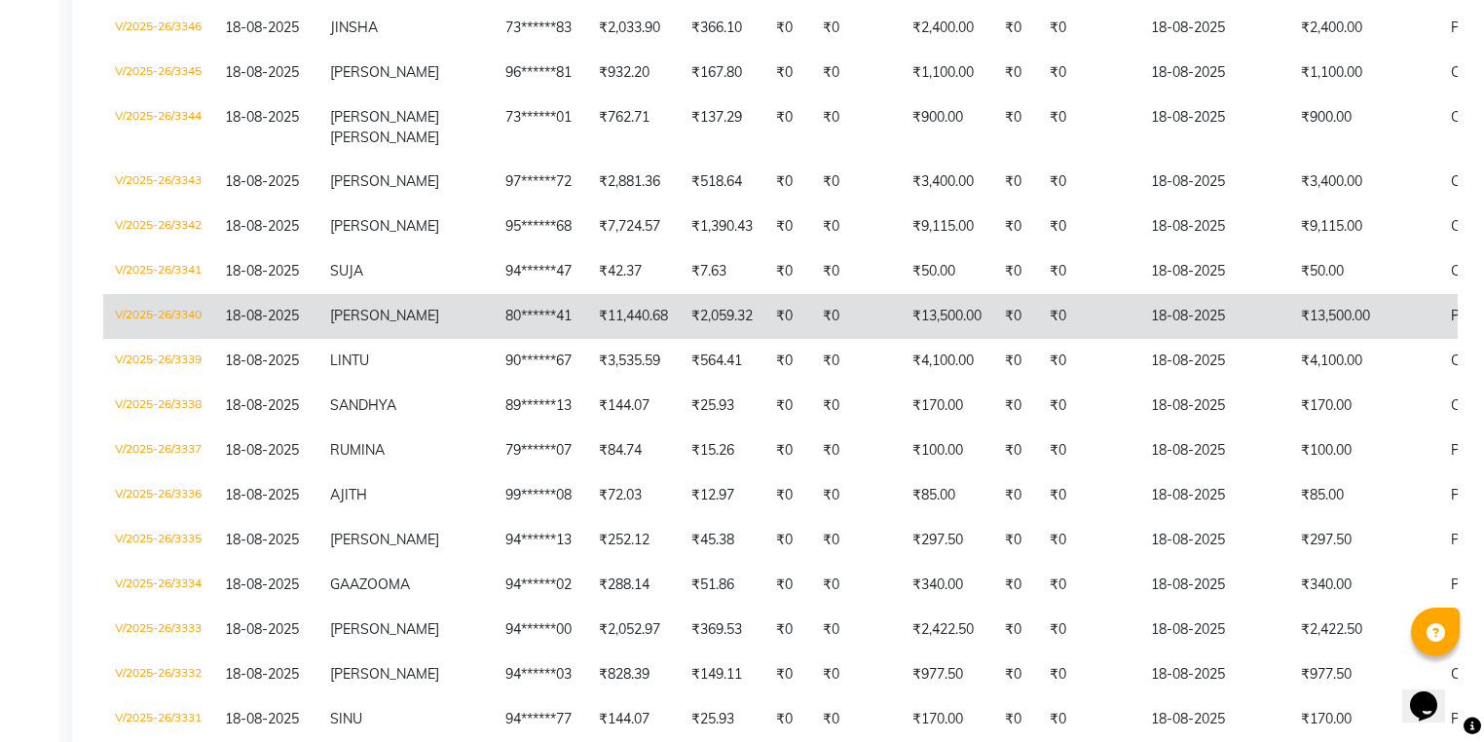
click at [375, 337] on td "SIVA" at bounding box center [405, 316] width 175 height 45
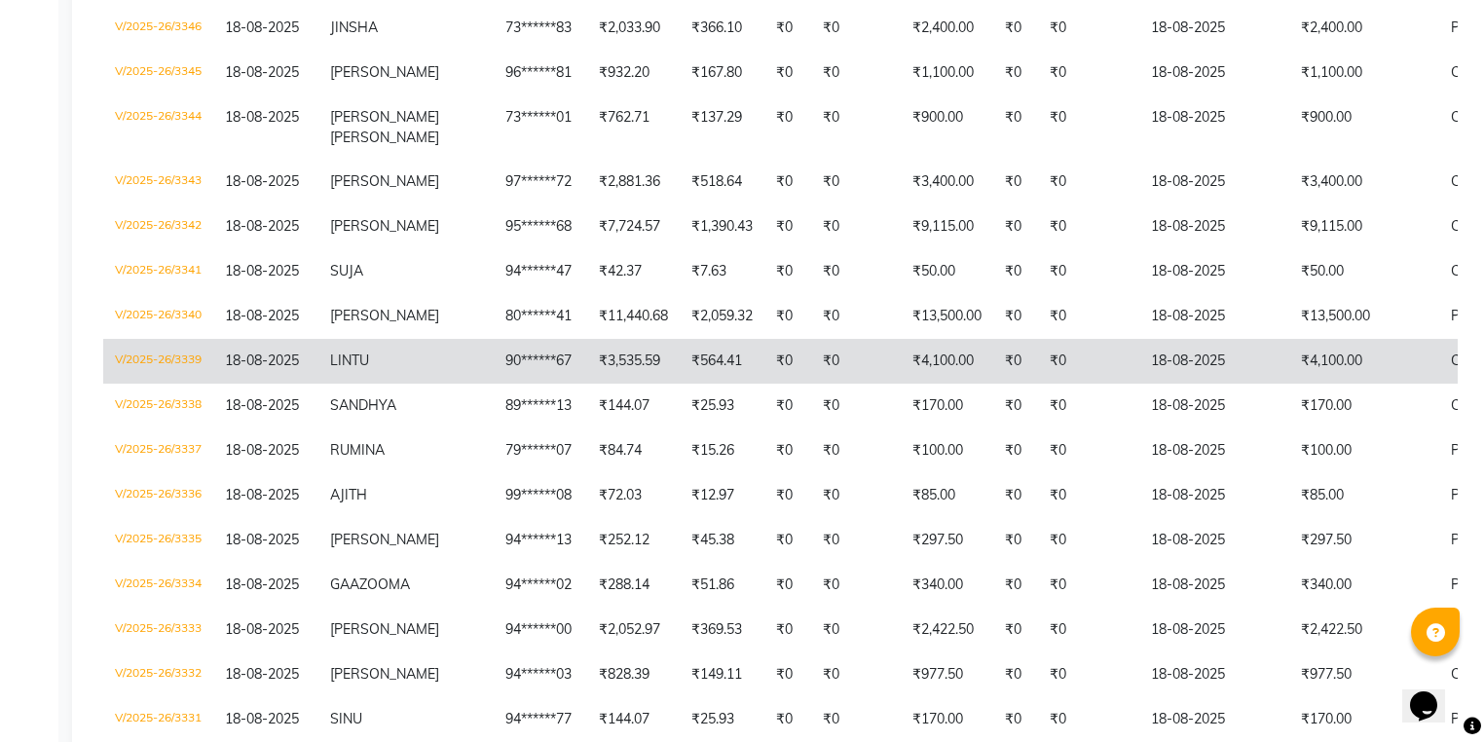
click at [381, 370] on td "LINTU" at bounding box center [405, 361] width 175 height 45
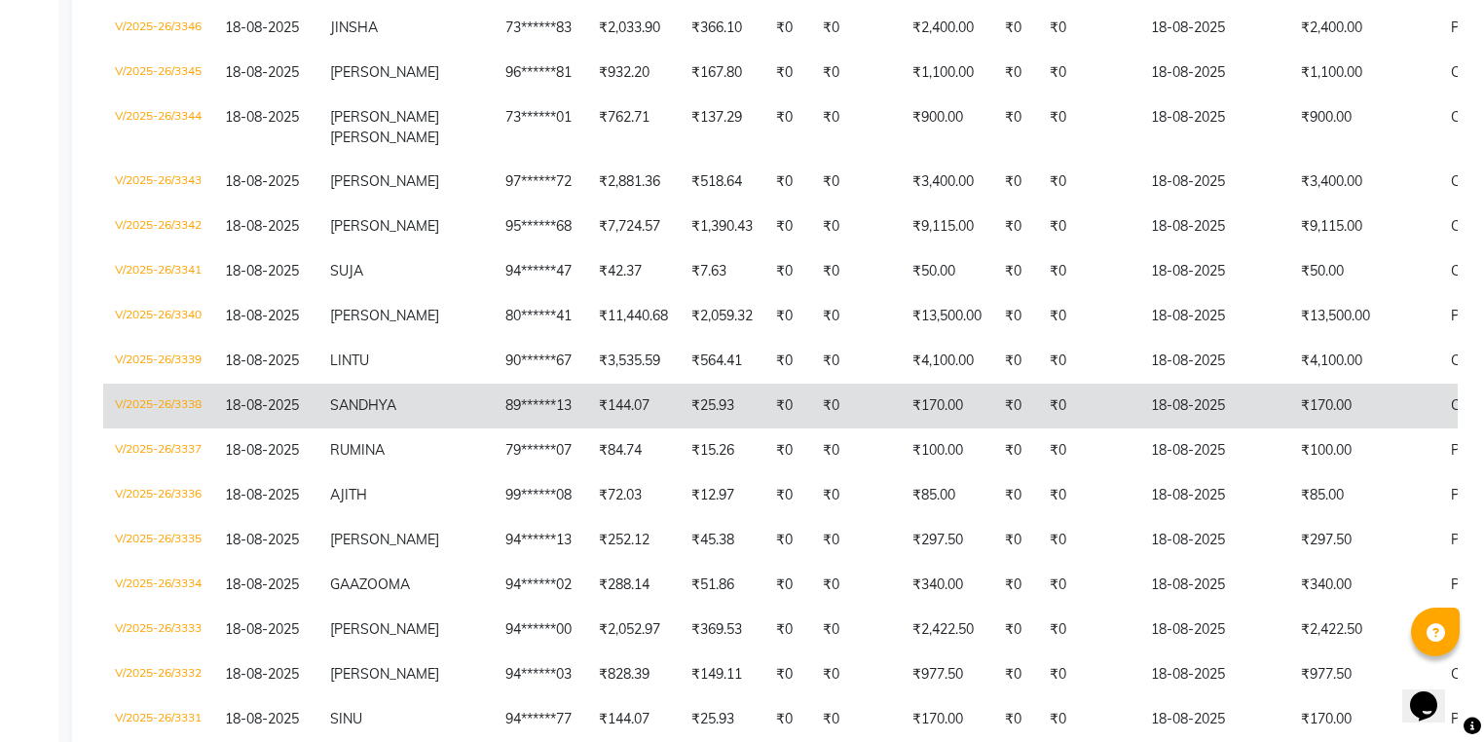
click at [351, 414] on span "SANDHYA" at bounding box center [363, 405] width 66 height 18
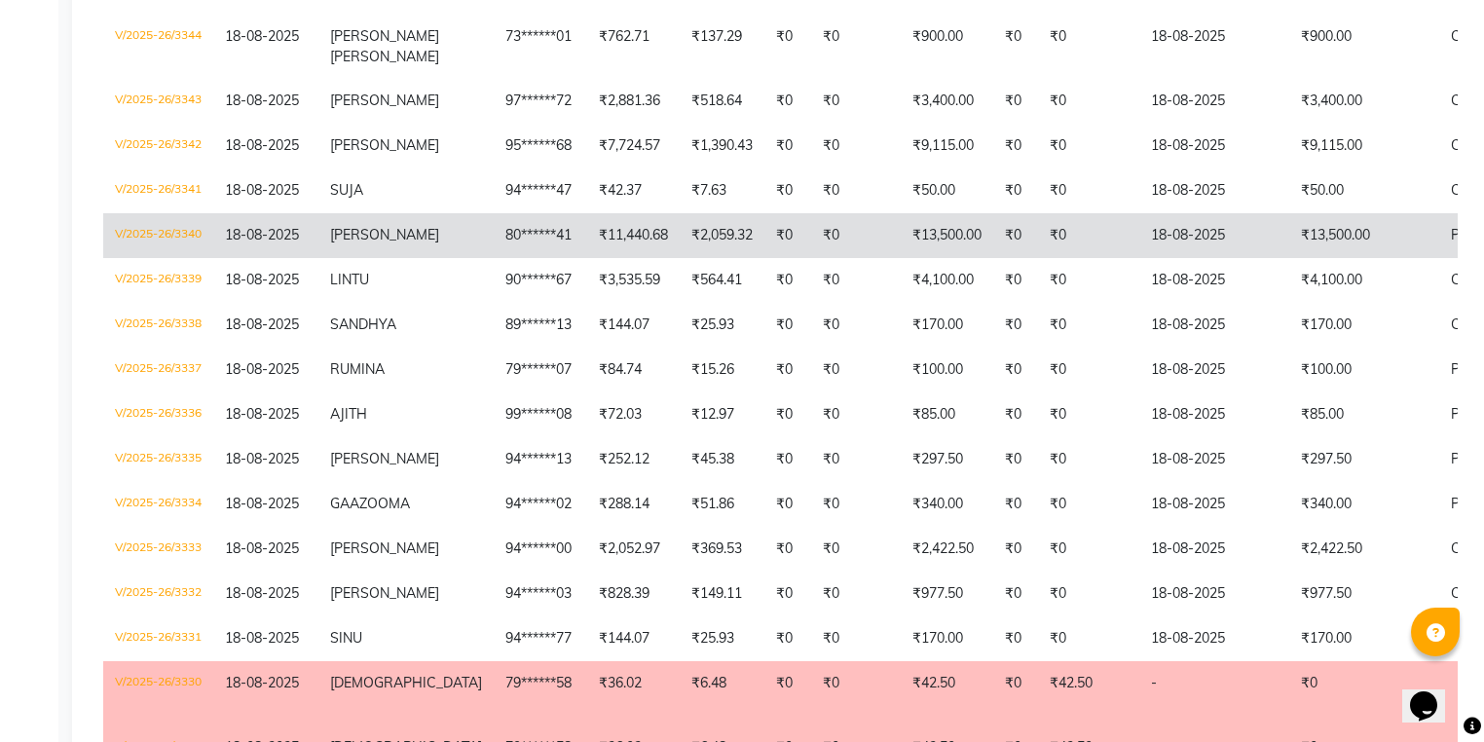
scroll to position [701, 0]
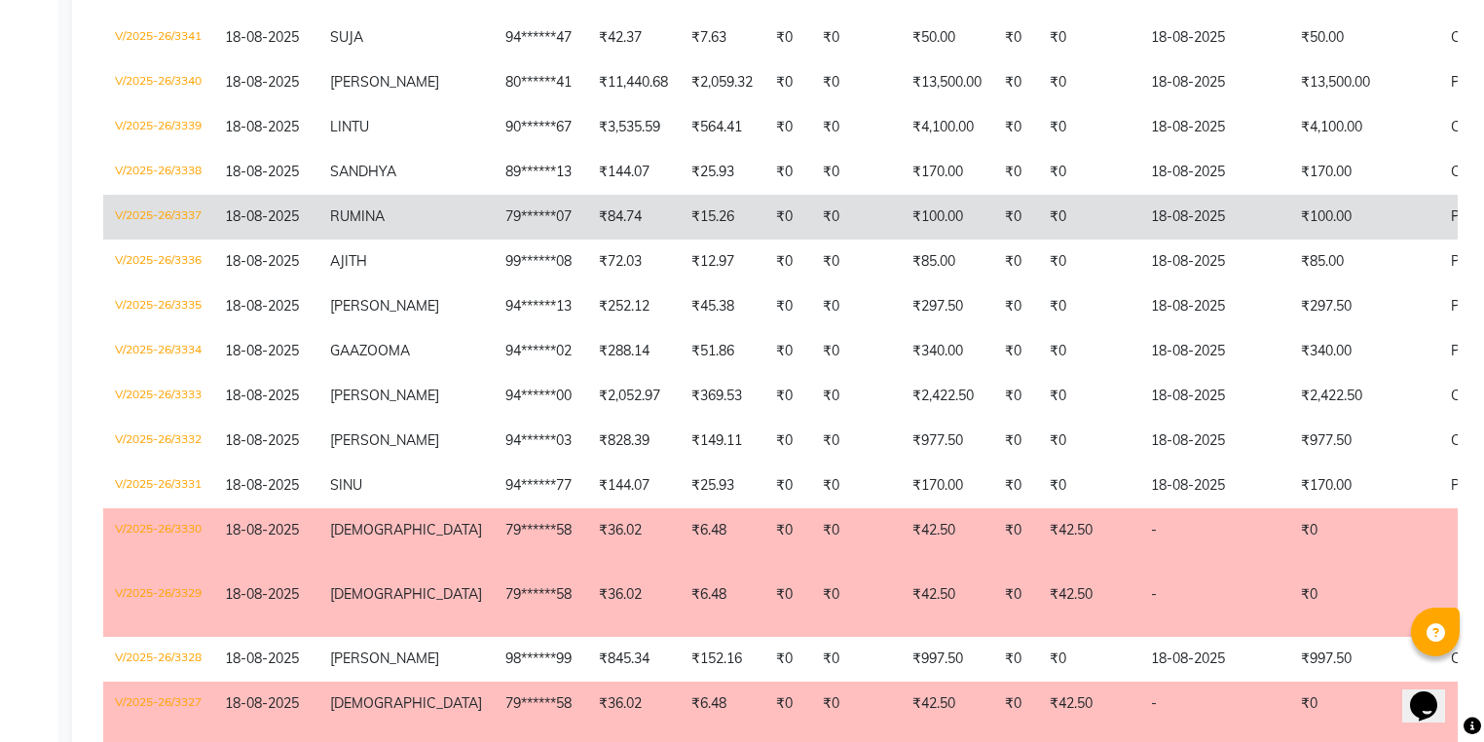
click at [409, 235] on td "RUMINA" at bounding box center [405, 217] width 175 height 45
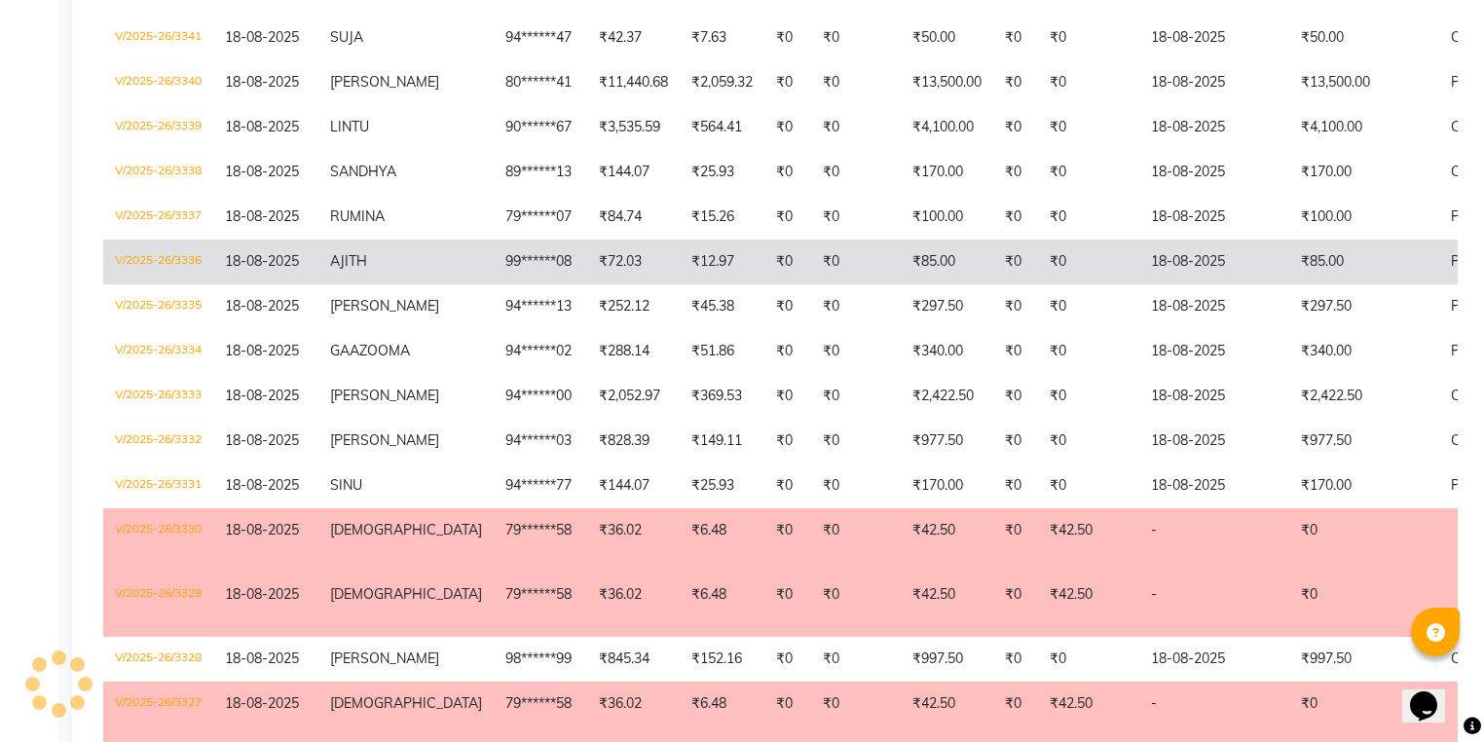
click at [318, 270] on td "18-08-2025" at bounding box center [265, 262] width 105 height 45
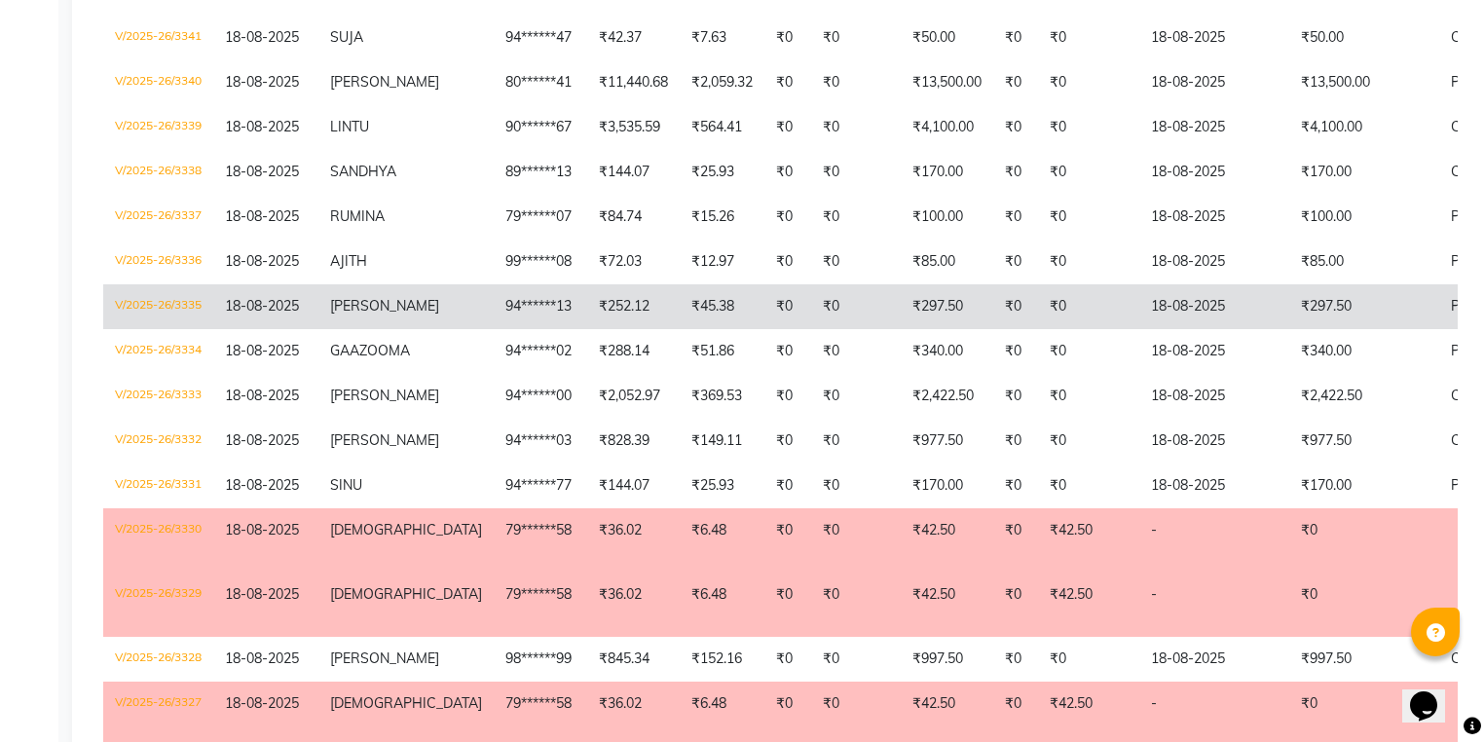
click at [317, 329] on td "18-08-2025" at bounding box center [265, 306] width 105 height 45
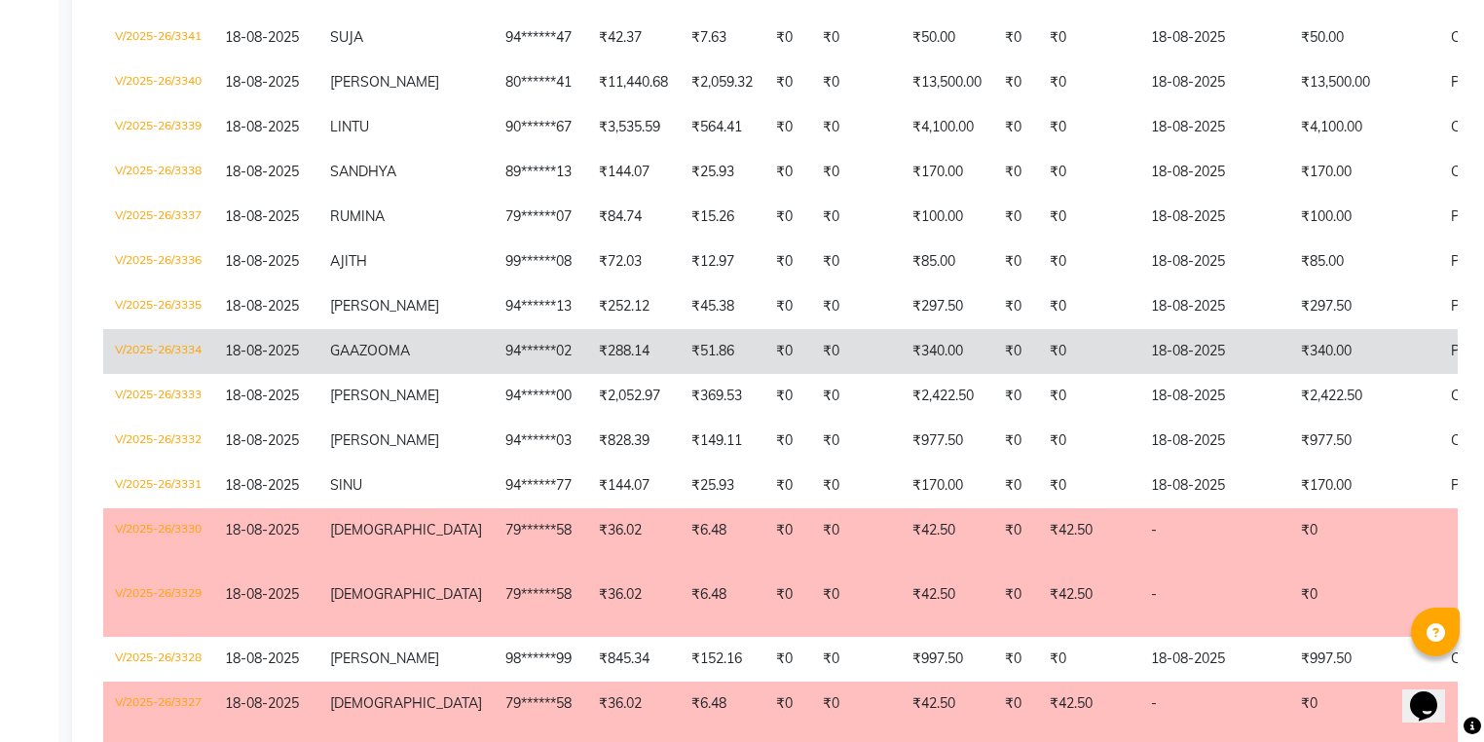
click at [277, 359] on span "18-08-2025" at bounding box center [262, 351] width 74 height 18
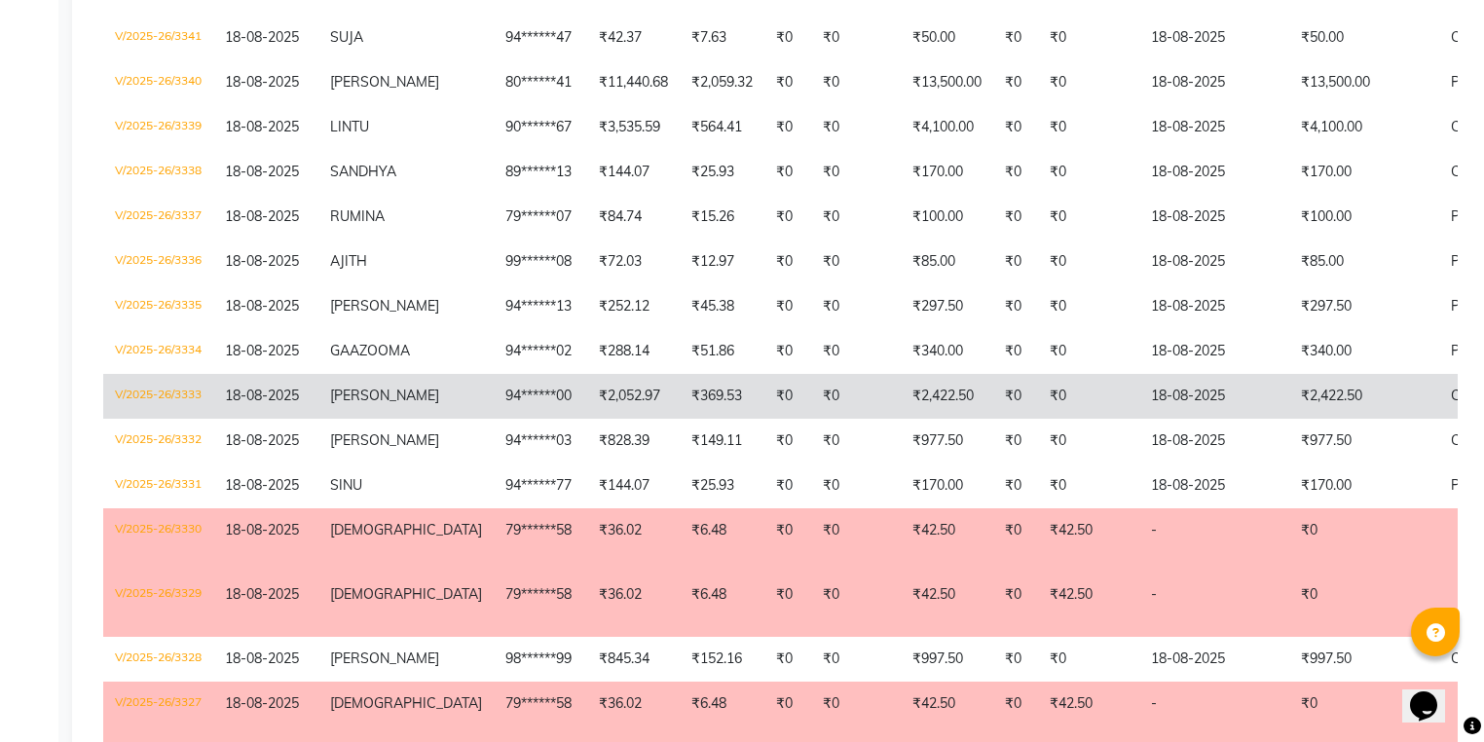
click at [357, 404] on span "JALEELA" at bounding box center [384, 396] width 109 height 18
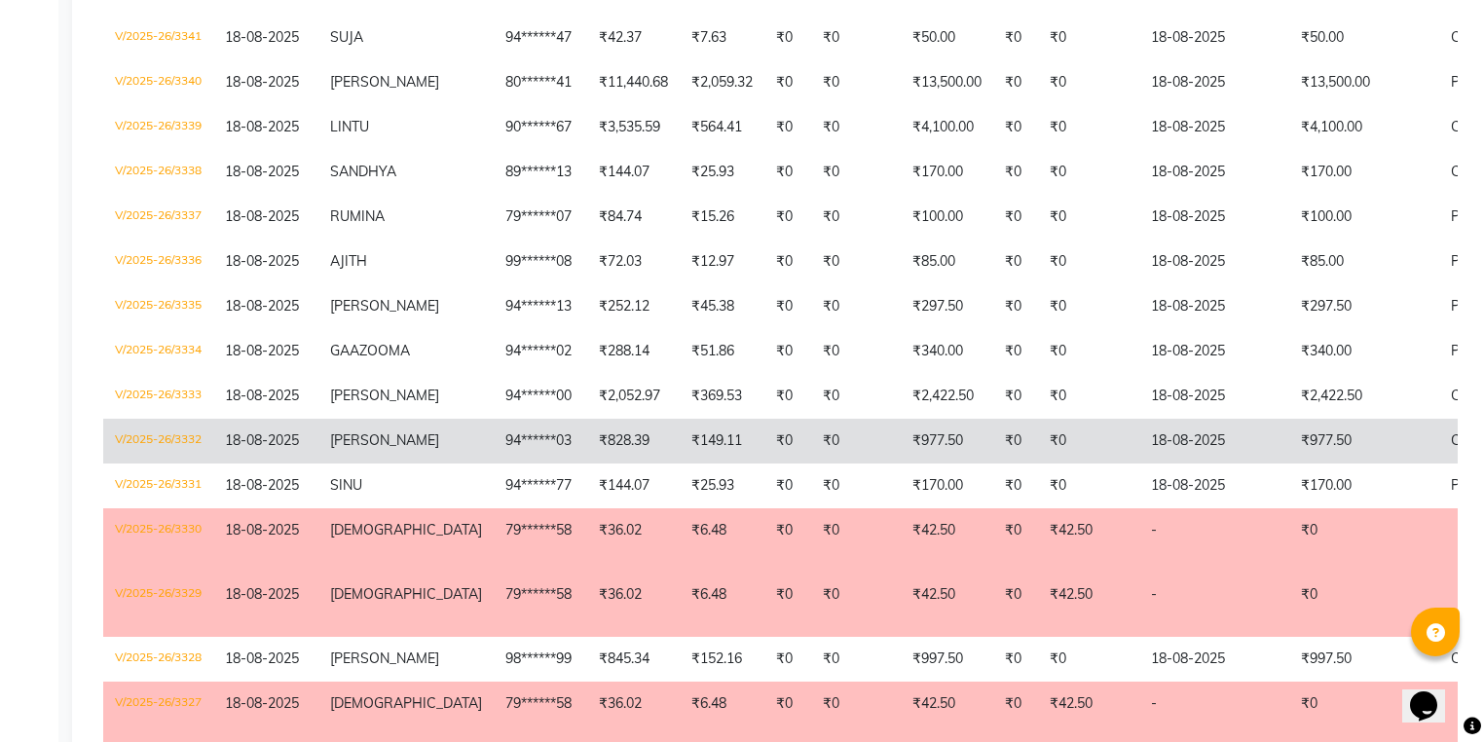
click at [314, 453] on td "18-08-2025" at bounding box center [265, 441] width 105 height 45
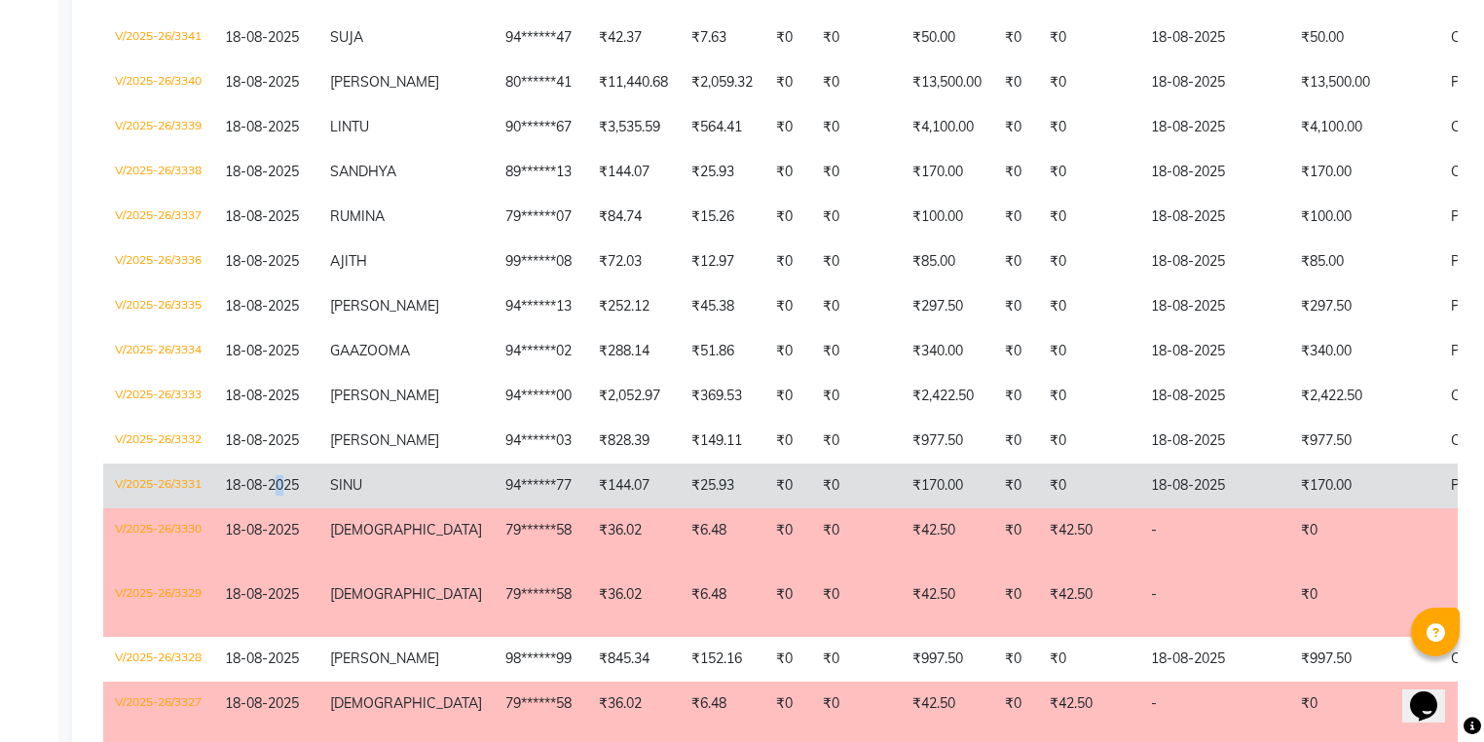
click at [287, 491] on td "18-08-2025" at bounding box center [265, 485] width 105 height 45
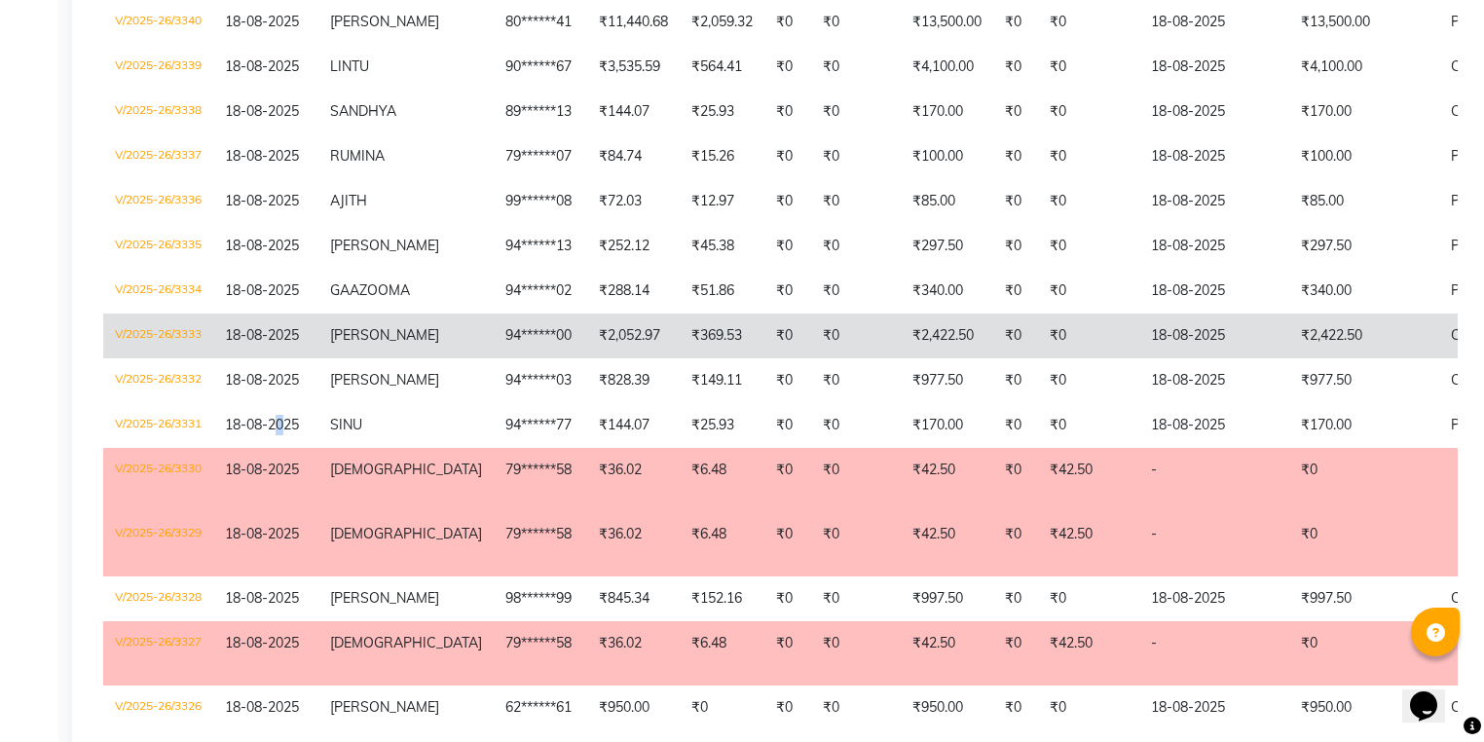
scroll to position [935, 0]
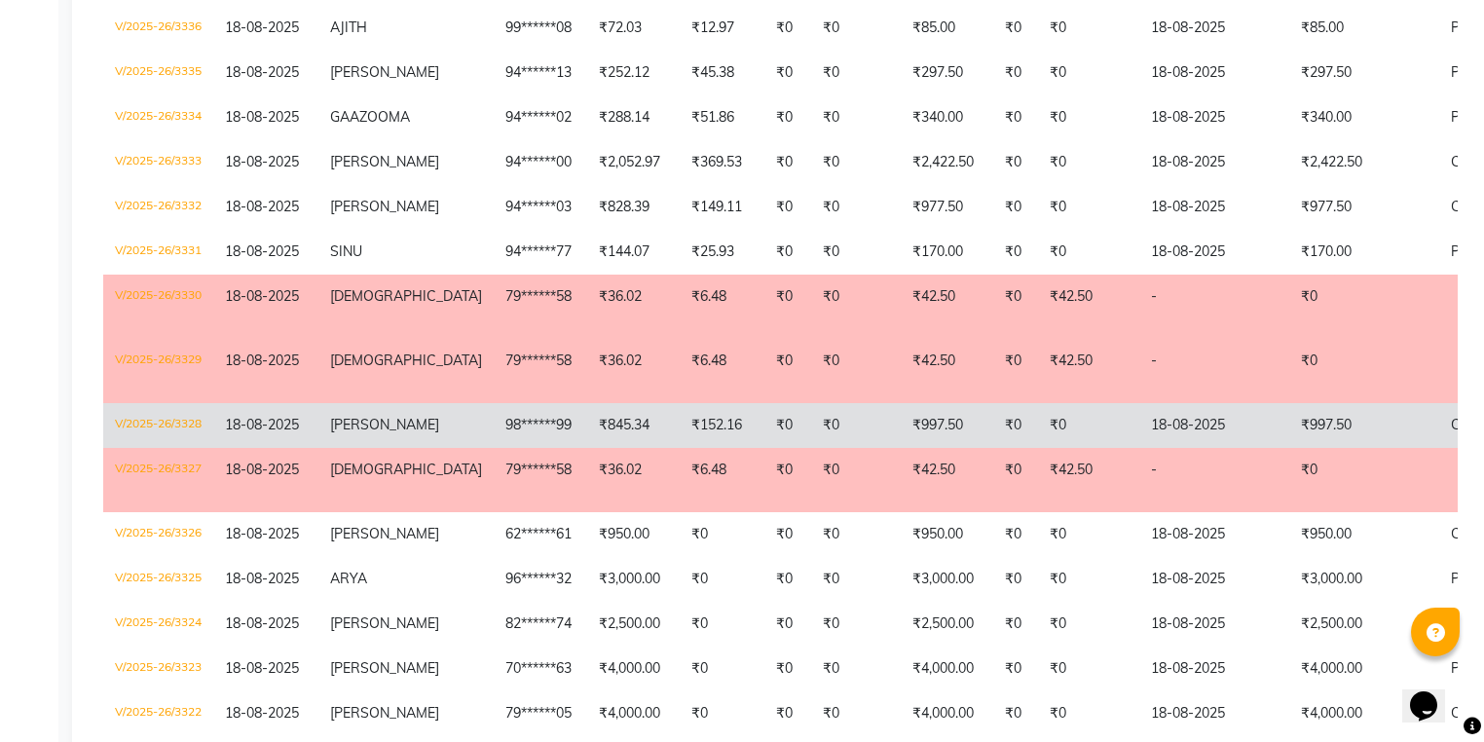
click at [393, 444] on td "RUBIN" at bounding box center [405, 425] width 175 height 45
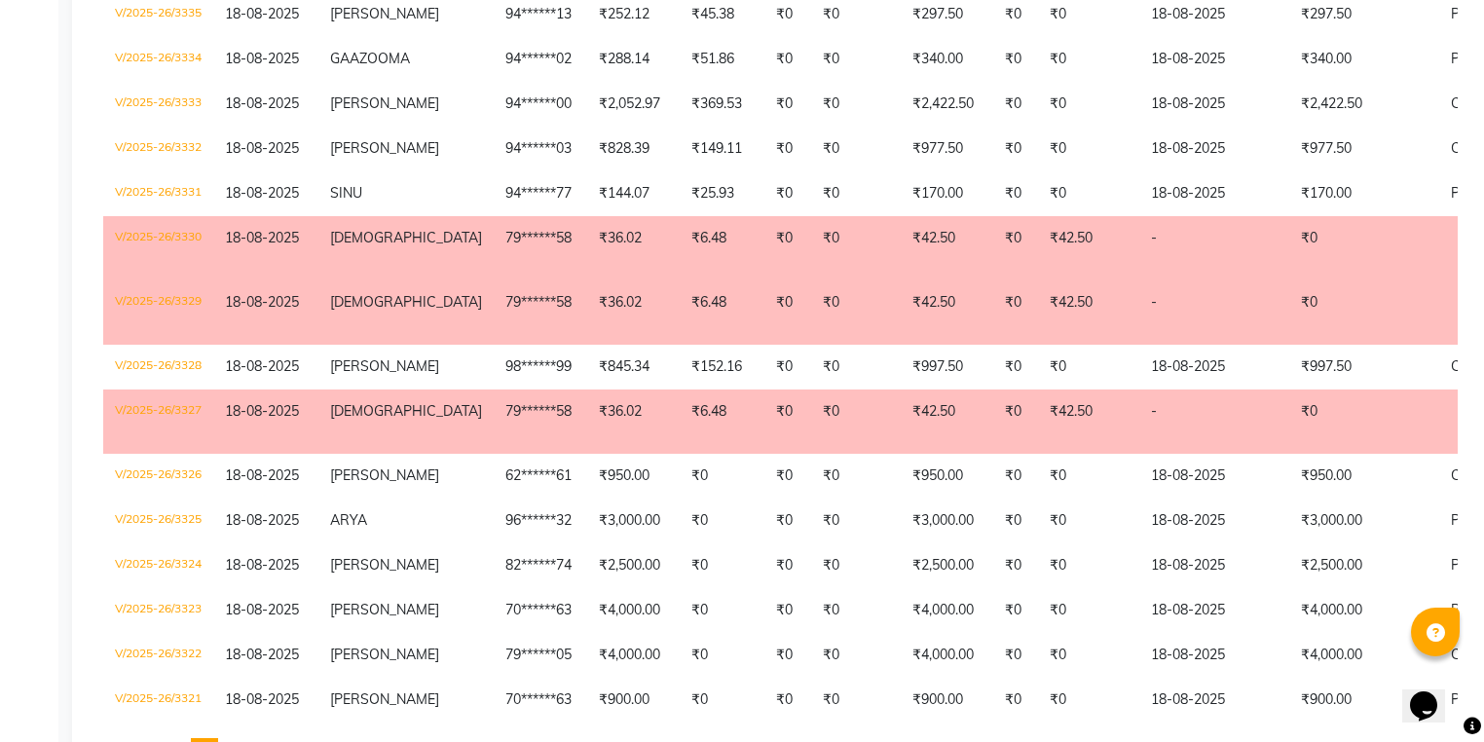
scroll to position [1114, 0]
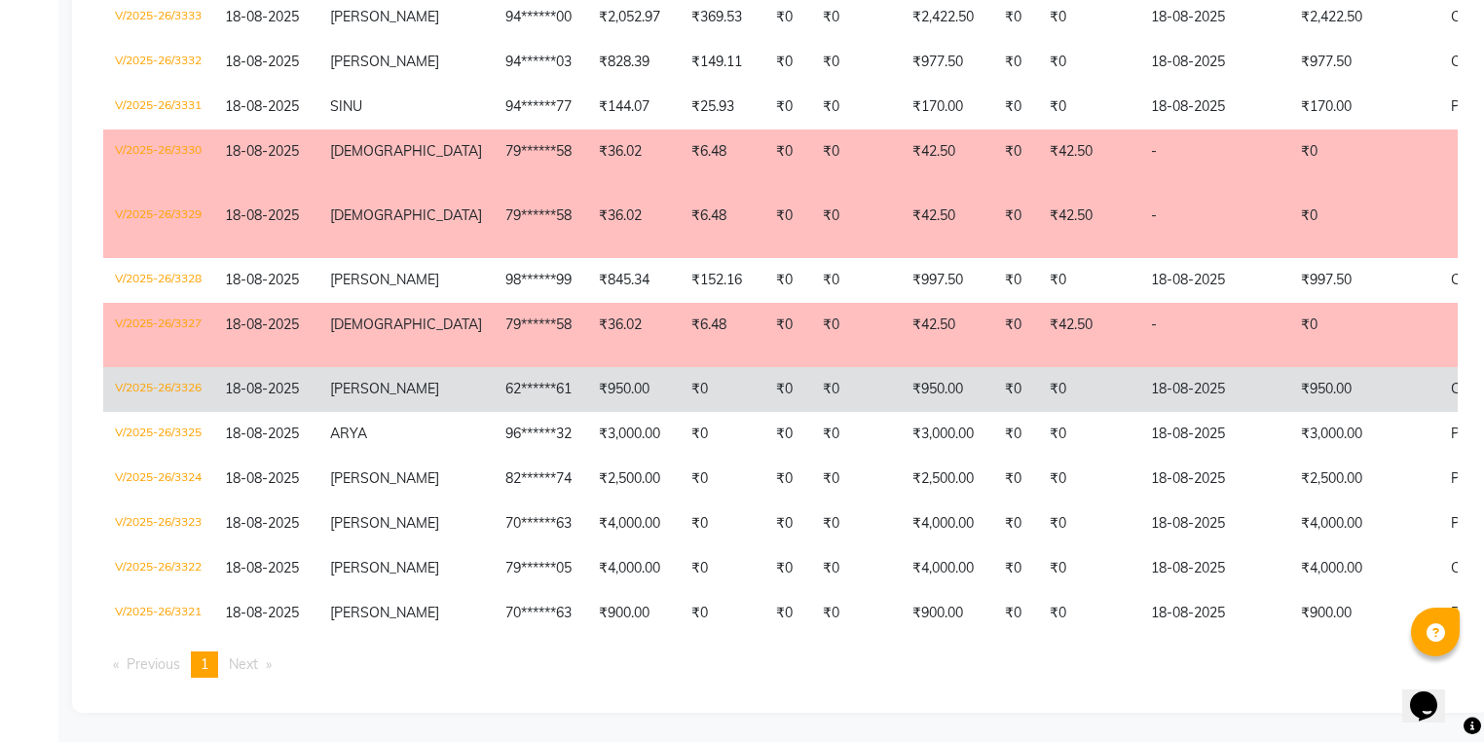
click at [313, 374] on td "18-08-2025" at bounding box center [265, 389] width 105 height 45
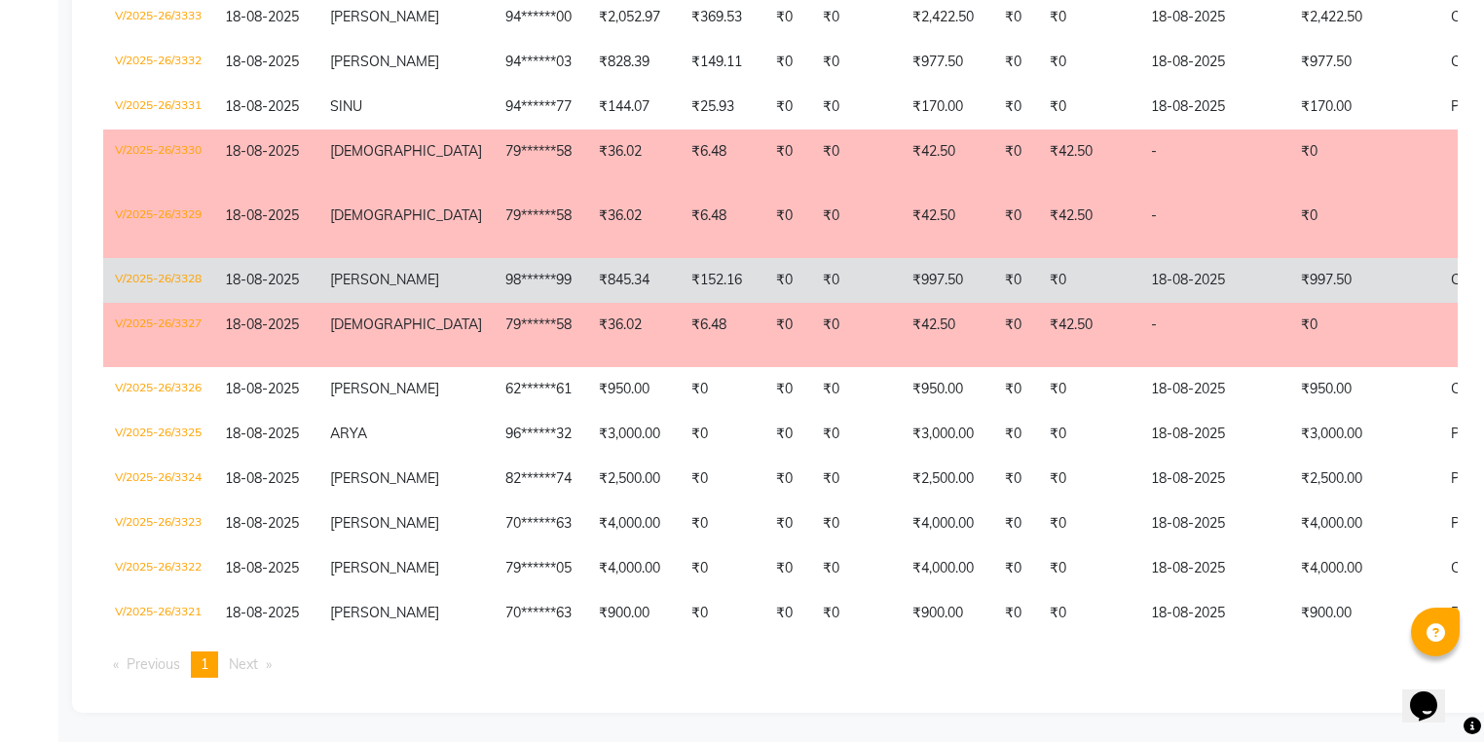
click at [325, 268] on td "RUBIN" at bounding box center [405, 280] width 175 height 45
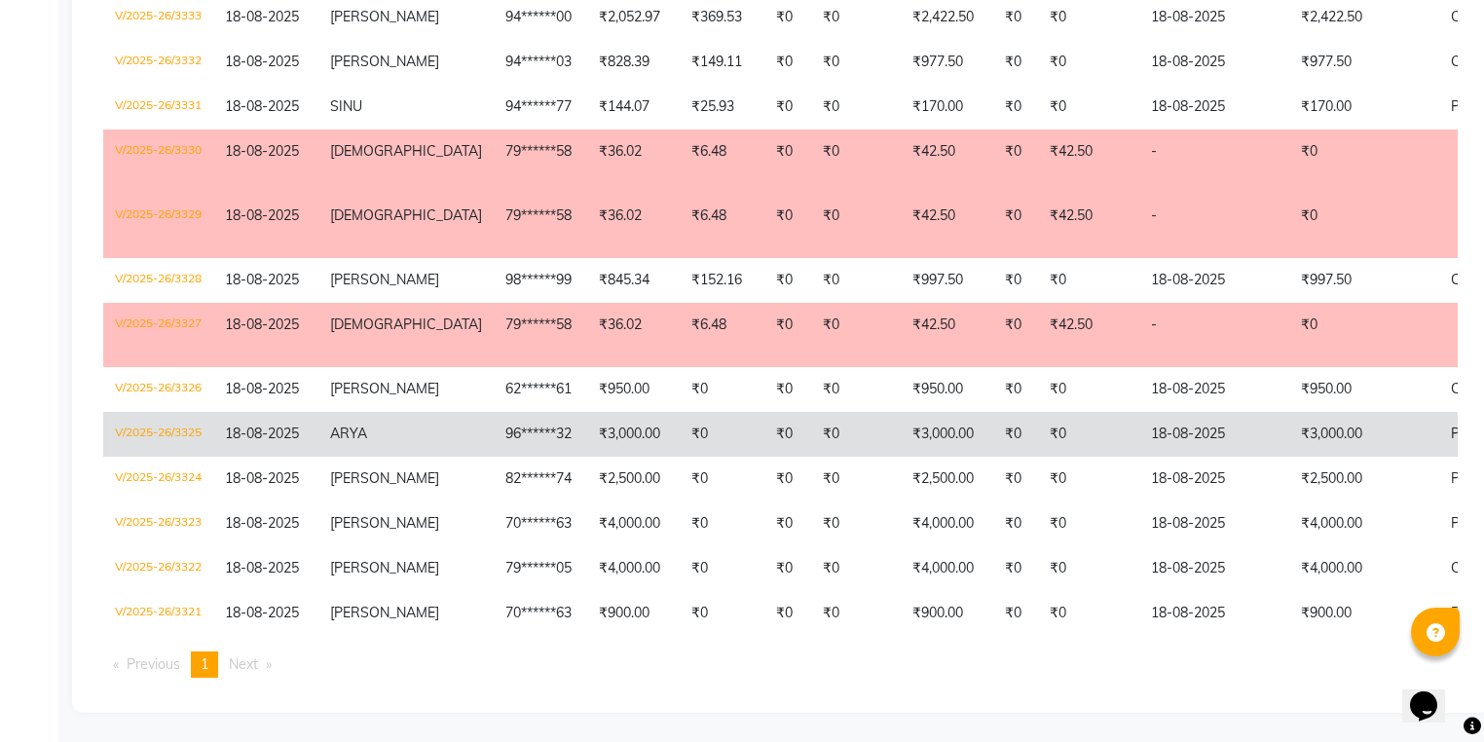
click at [327, 422] on td "ARYA" at bounding box center [405, 434] width 175 height 45
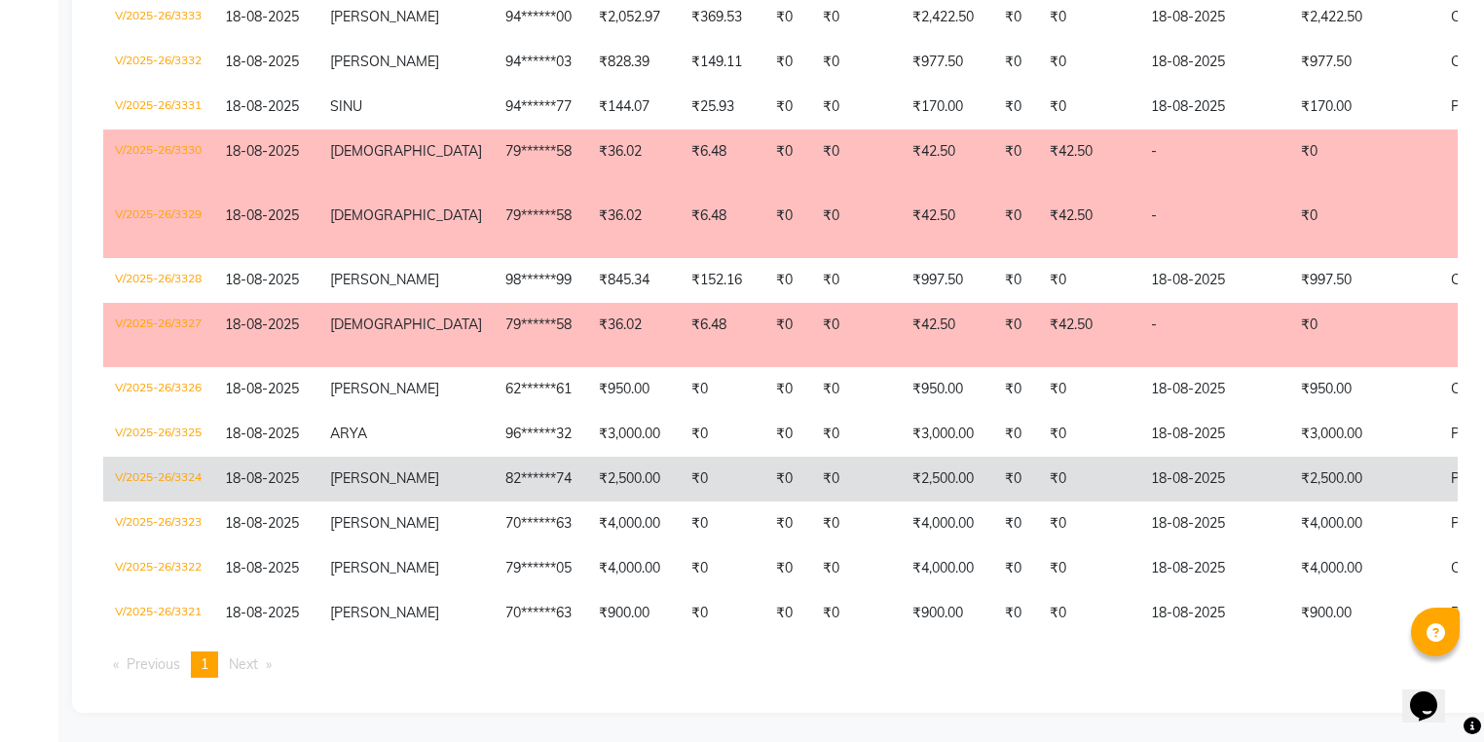
click at [373, 469] on span "ASHLIN" at bounding box center [384, 478] width 109 height 18
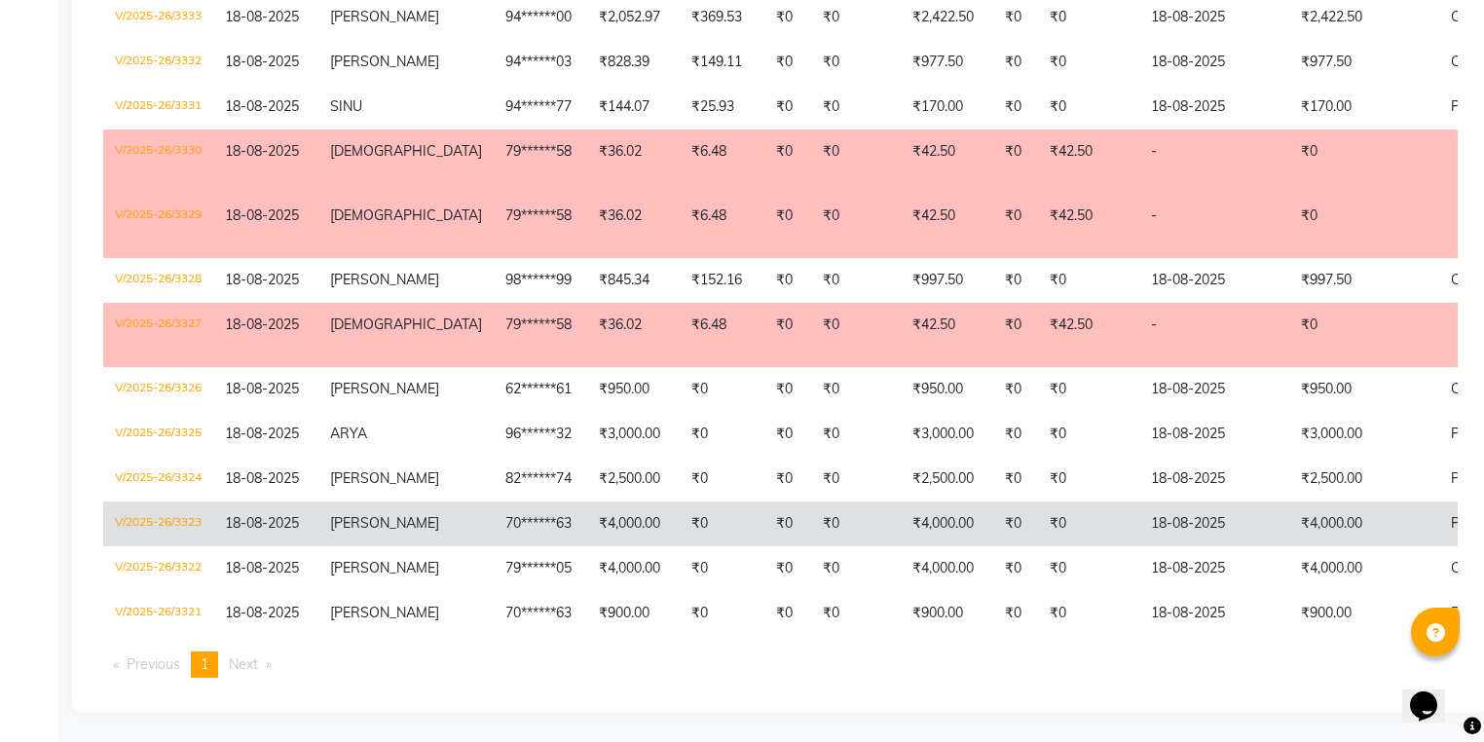
click at [391, 520] on td "RESHMI" at bounding box center [405, 523] width 175 height 45
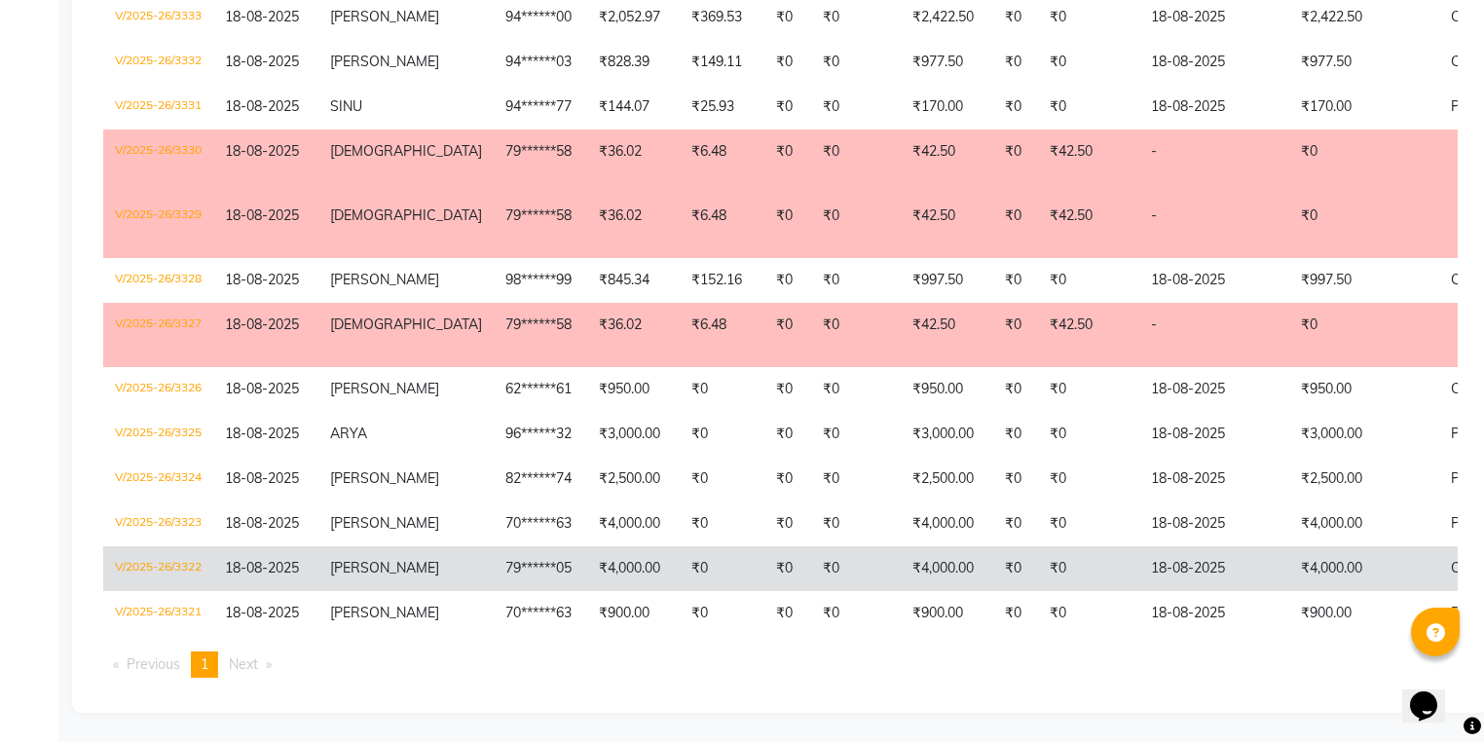
click at [347, 559] on span "Parvathy" at bounding box center [384, 568] width 109 height 18
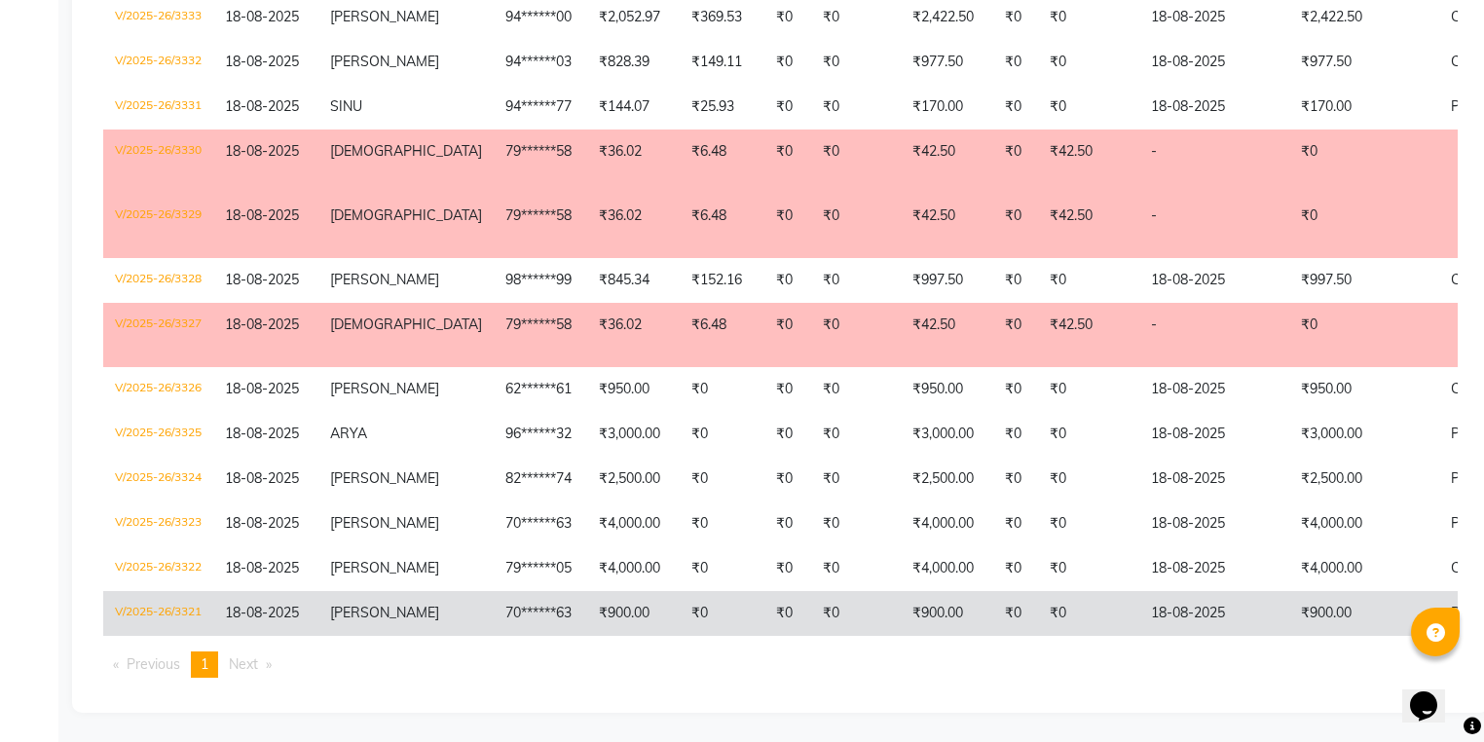
click at [680, 600] on td "₹0" at bounding box center [722, 613] width 85 height 45
drag, startPoint x: 1065, startPoint y: 623, endPoint x: 1147, endPoint y: 623, distance: 81.8
click at [1147, 623] on tr "V/2025-26/3321 18-08-2025 RESHMI 70******63 ₹900.00 ₹0 ₹0 ₹0 ₹900.00 ₹0 ₹0 18-0…" at bounding box center [986, 613] width 1766 height 45
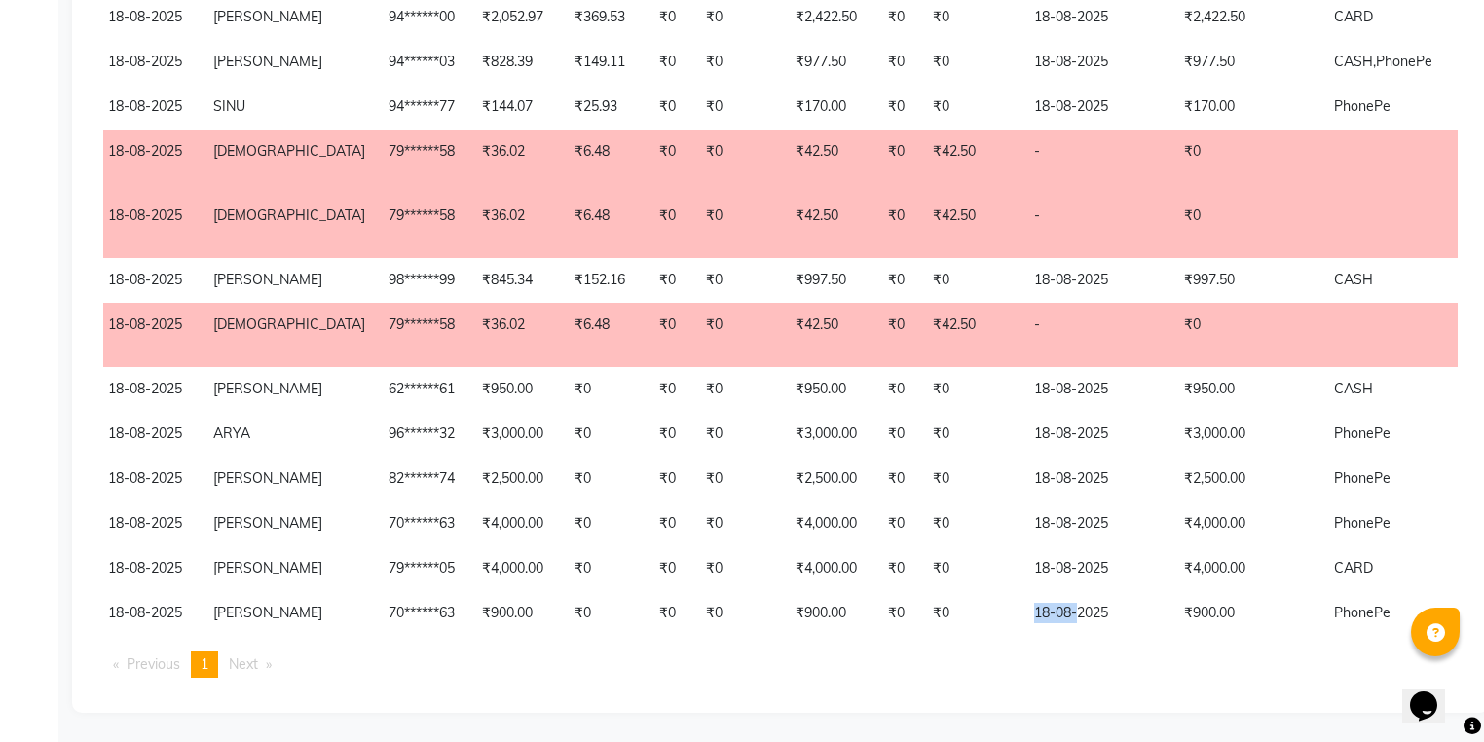
scroll to position [0, 123]
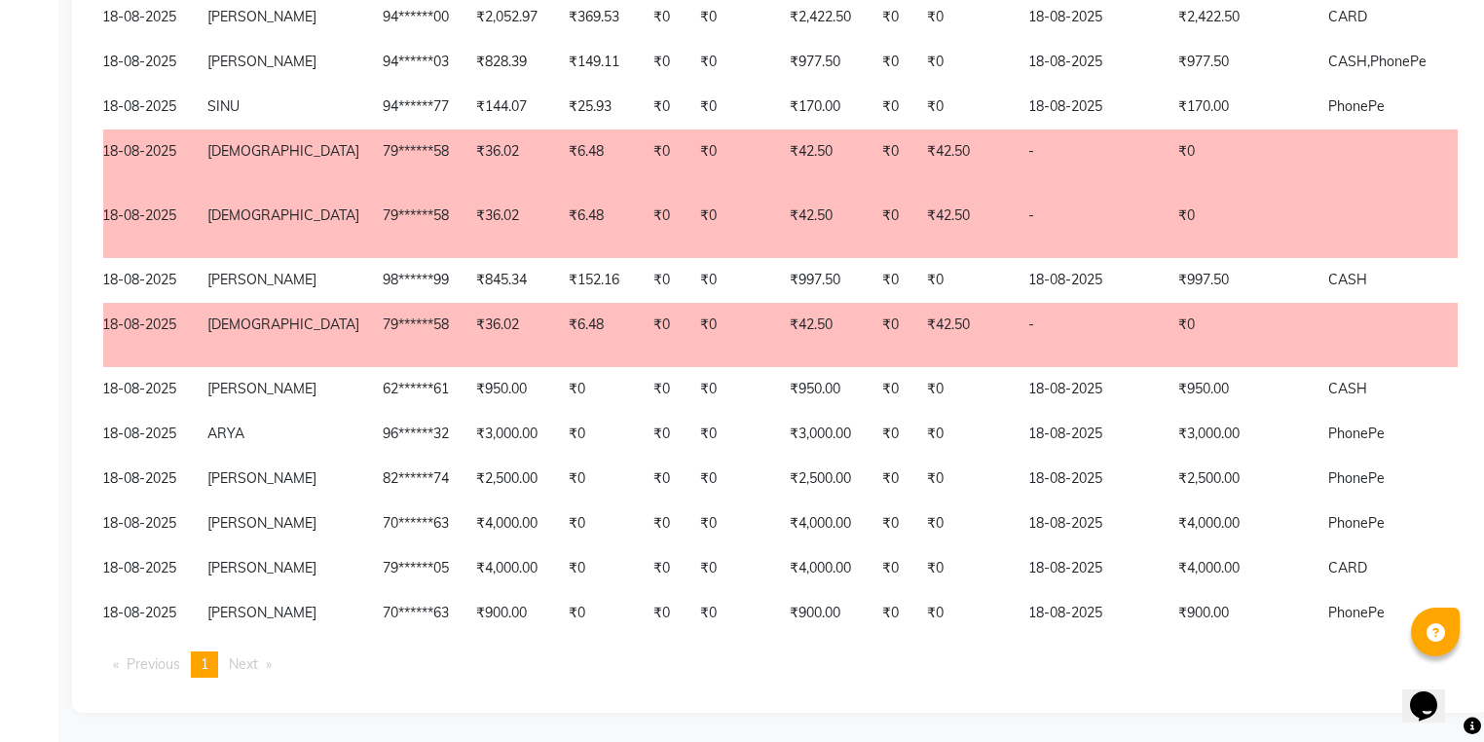
drag, startPoint x: 862, startPoint y: 674, endPoint x: 181, endPoint y: 604, distance: 684.2
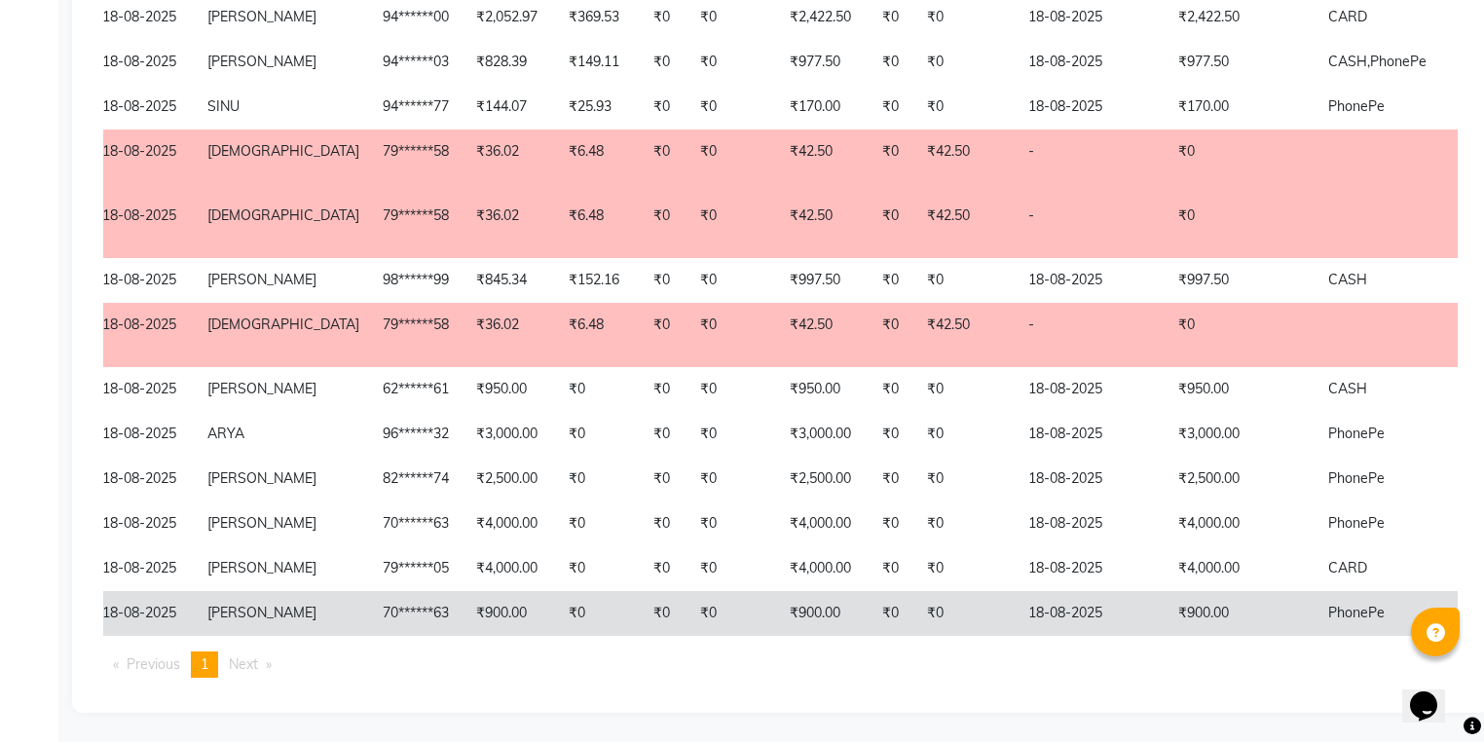
click at [857, 673] on ul "Previous page 1 / 1 You're on page 1 Next page" at bounding box center [780, 664] width 1354 height 26
click at [195, 615] on td "18-08-2025" at bounding box center [143, 613] width 105 height 45
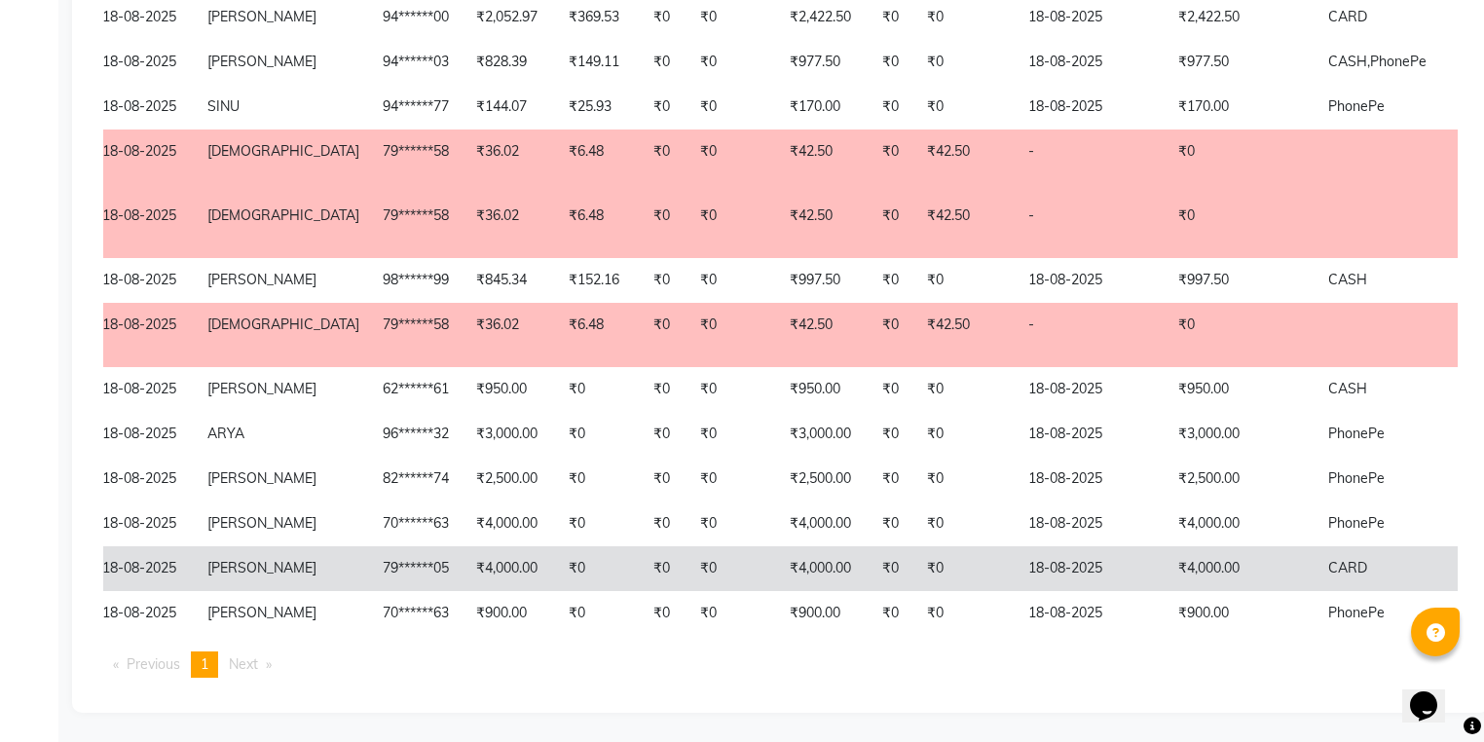
click at [175, 559] on span "18-08-2025" at bounding box center [139, 568] width 74 height 18
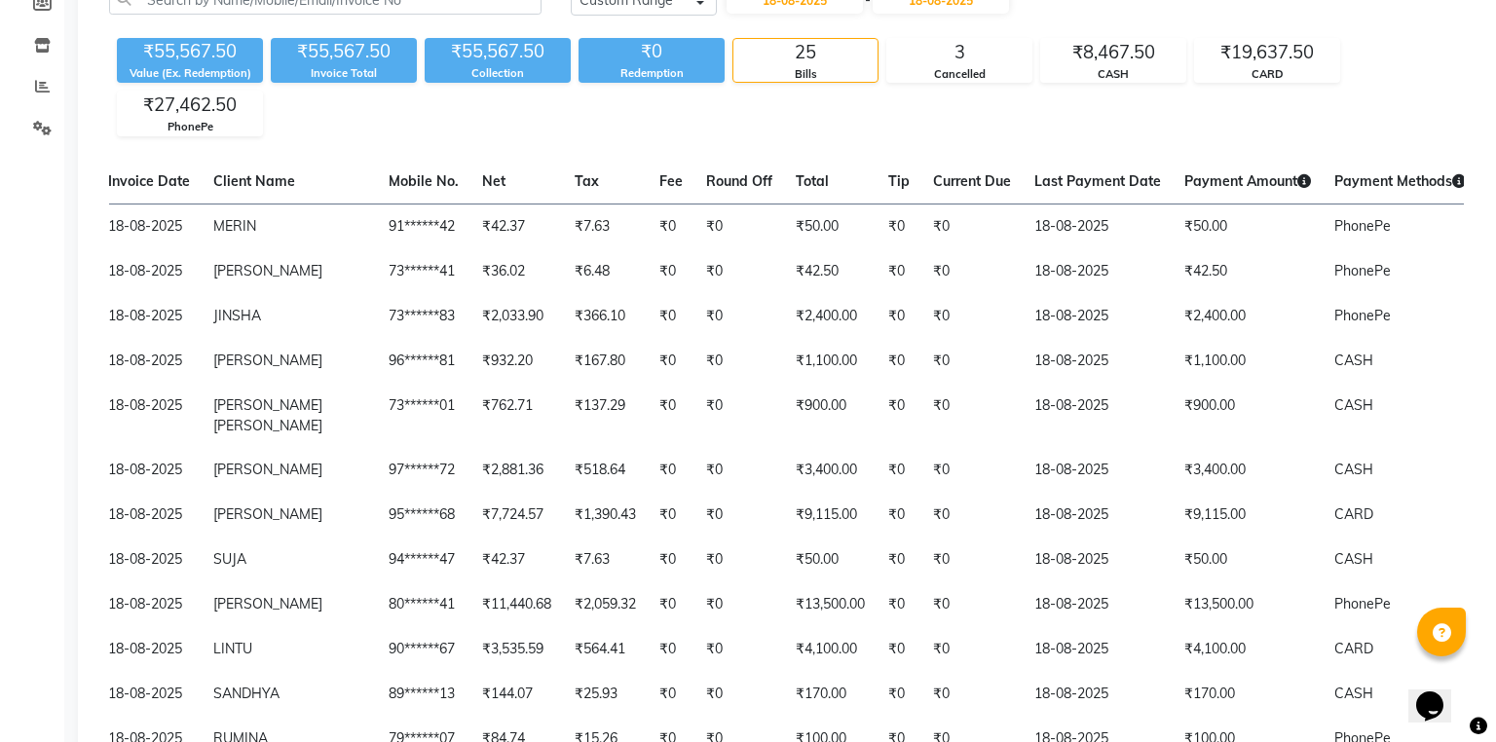
scroll to position [0, 0]
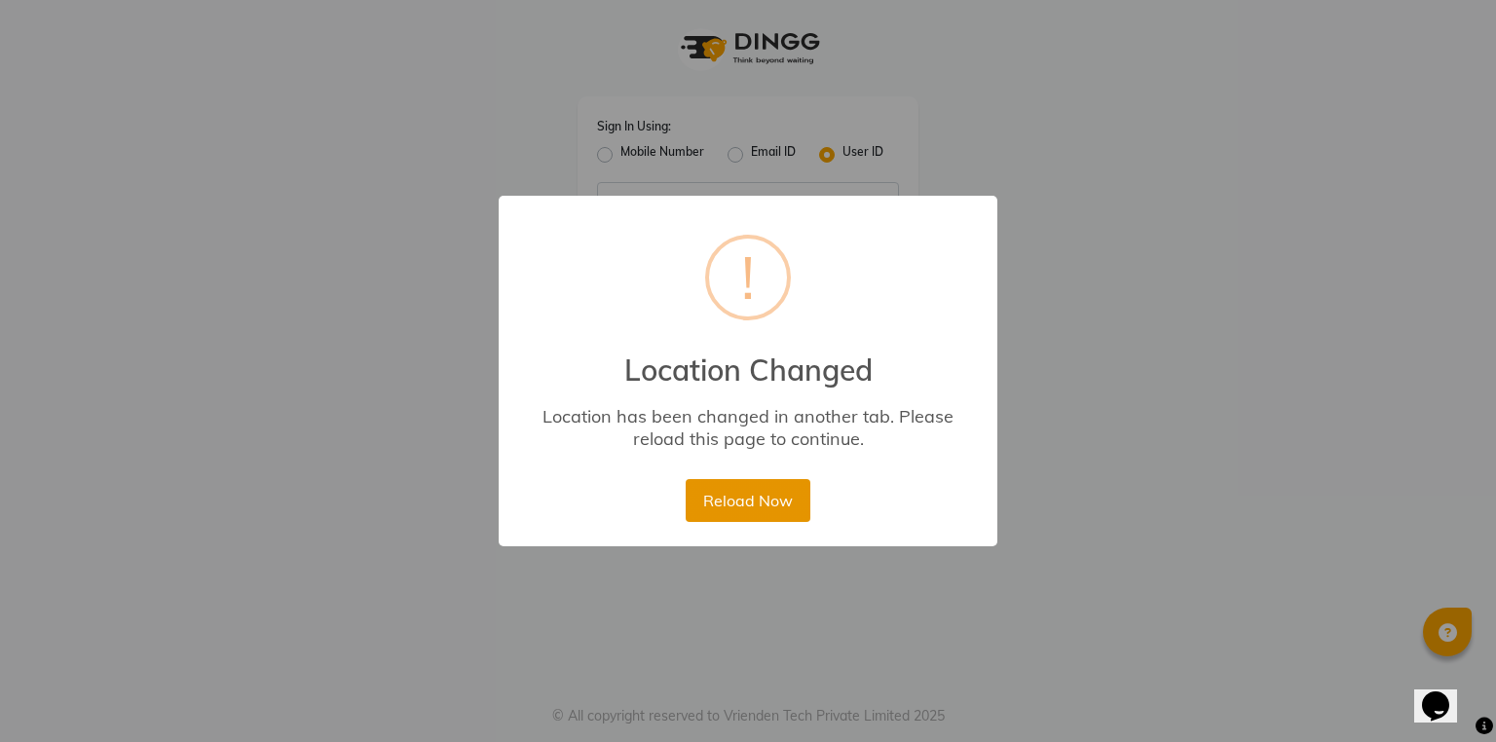
click at [738, 510] on button "Reload Now" at bounding box center [747, 500] width 124 height 43
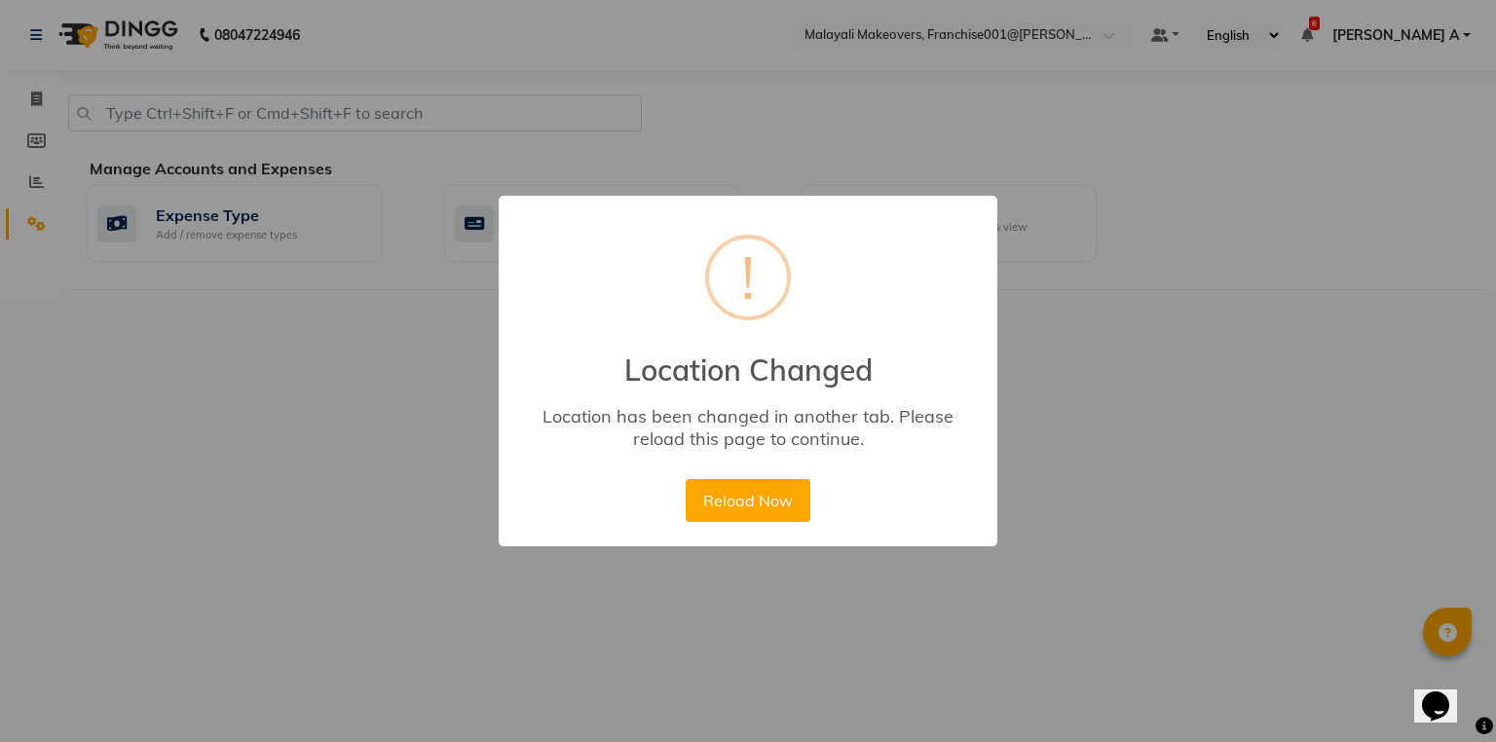
click at [818, 441] on div "Location has been changed in another tab. Please reload this page to continue." at bounding box center [748, 427] width 442 height 45
click at [760, 506] on button "Reload Now" at bounding box center [747, 500] width 124 height 43
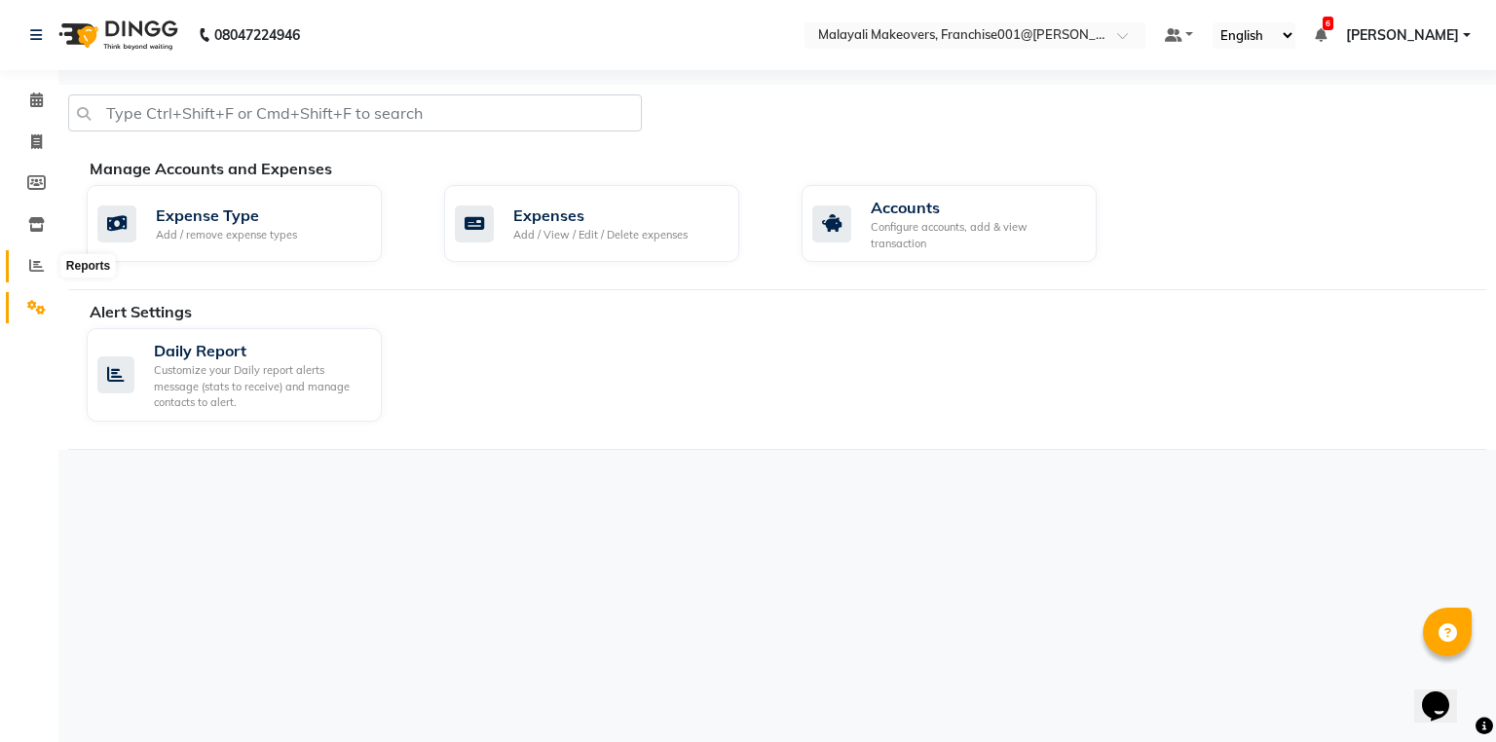
click at [40, 264] on icon at bounding box center [36, 265] width 15 height 15
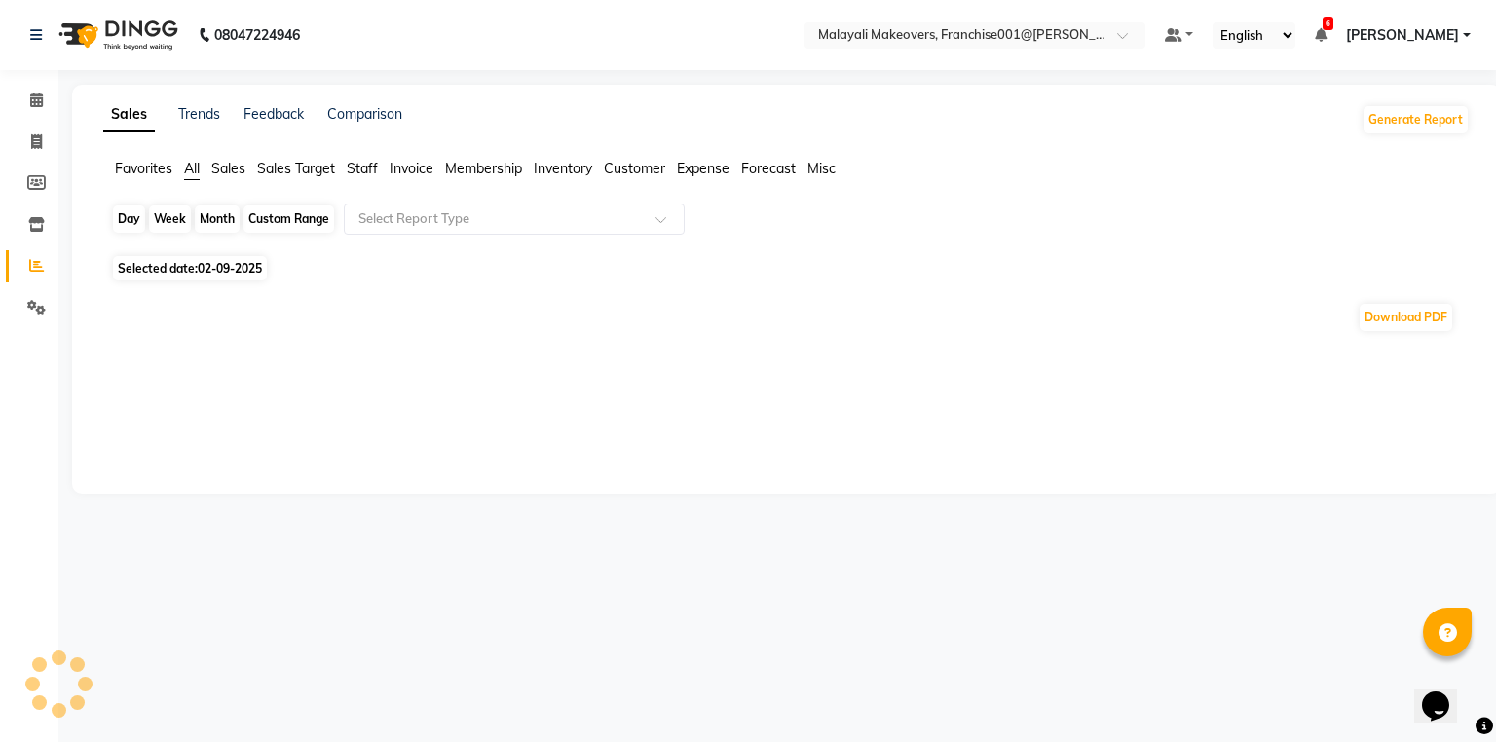
click at [136, 221] on div "Day" at bounding box center [129, 218] width 32 height 27
select select "9"
select select "2025"
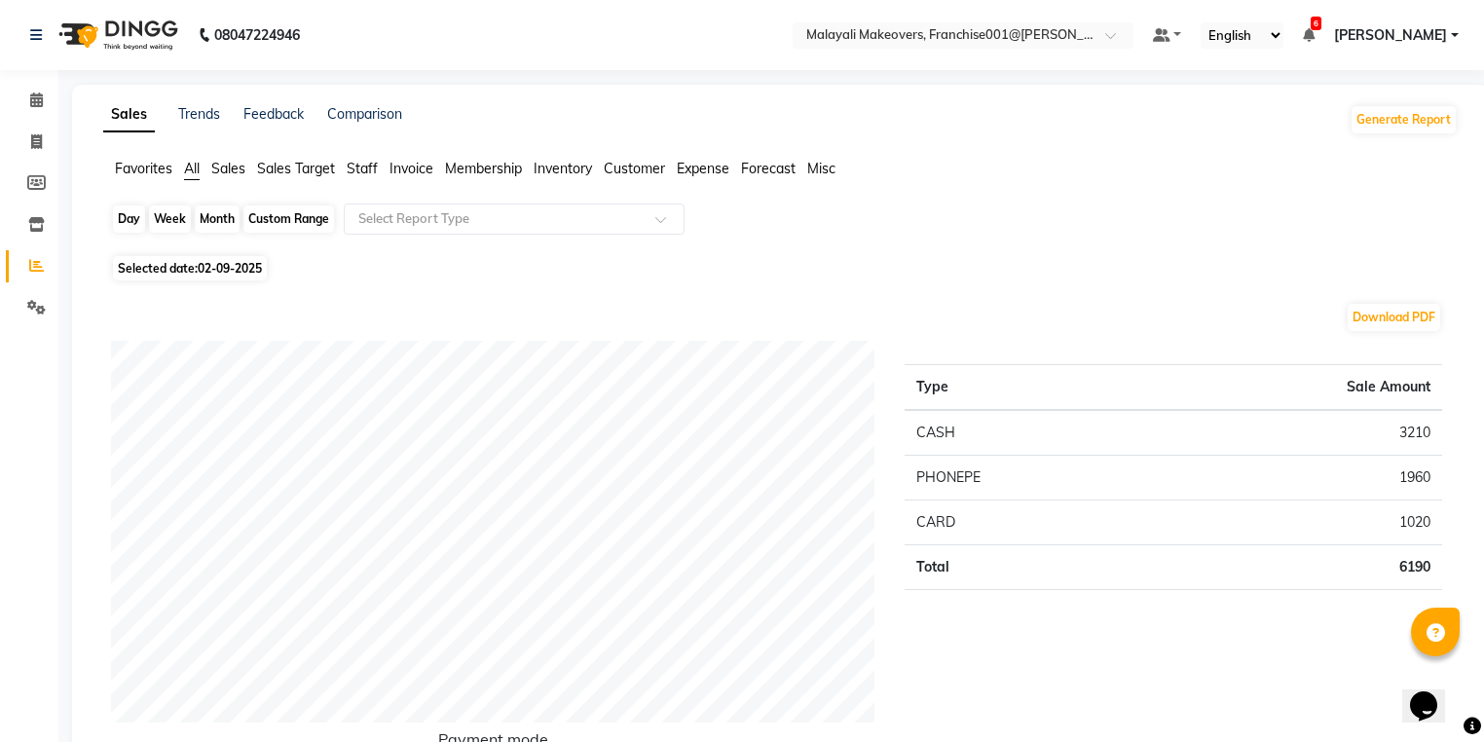
click at [121, 217] on div "Day" at bounding box center [129, 218] width 32 height 27
select select "9"
select select "2025"
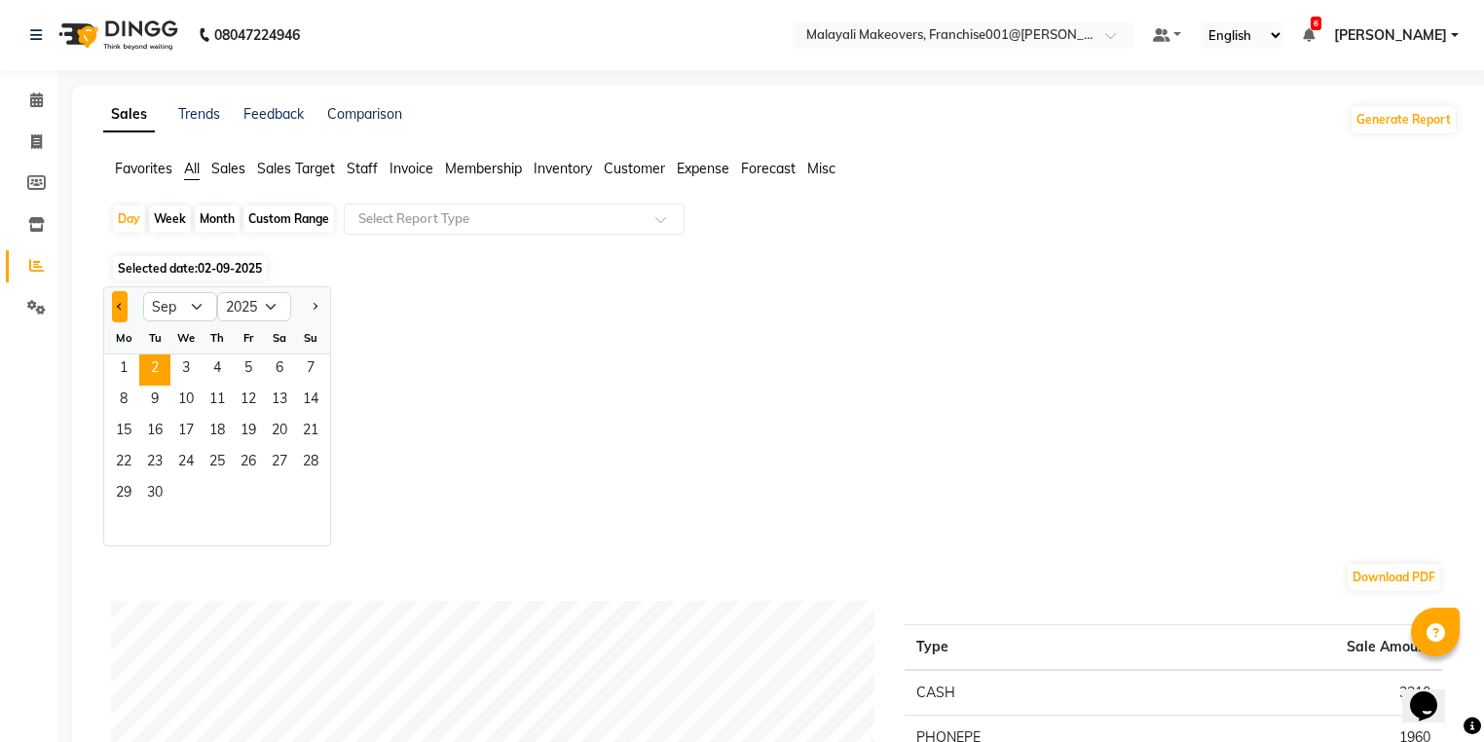
click at [123, 294] on button "Previous month" at bounding box center [120, 306] width 16 height 31
select select "8"
click at [126, 462] on span "18" at bounding box center [123, 463] width 31 height 31
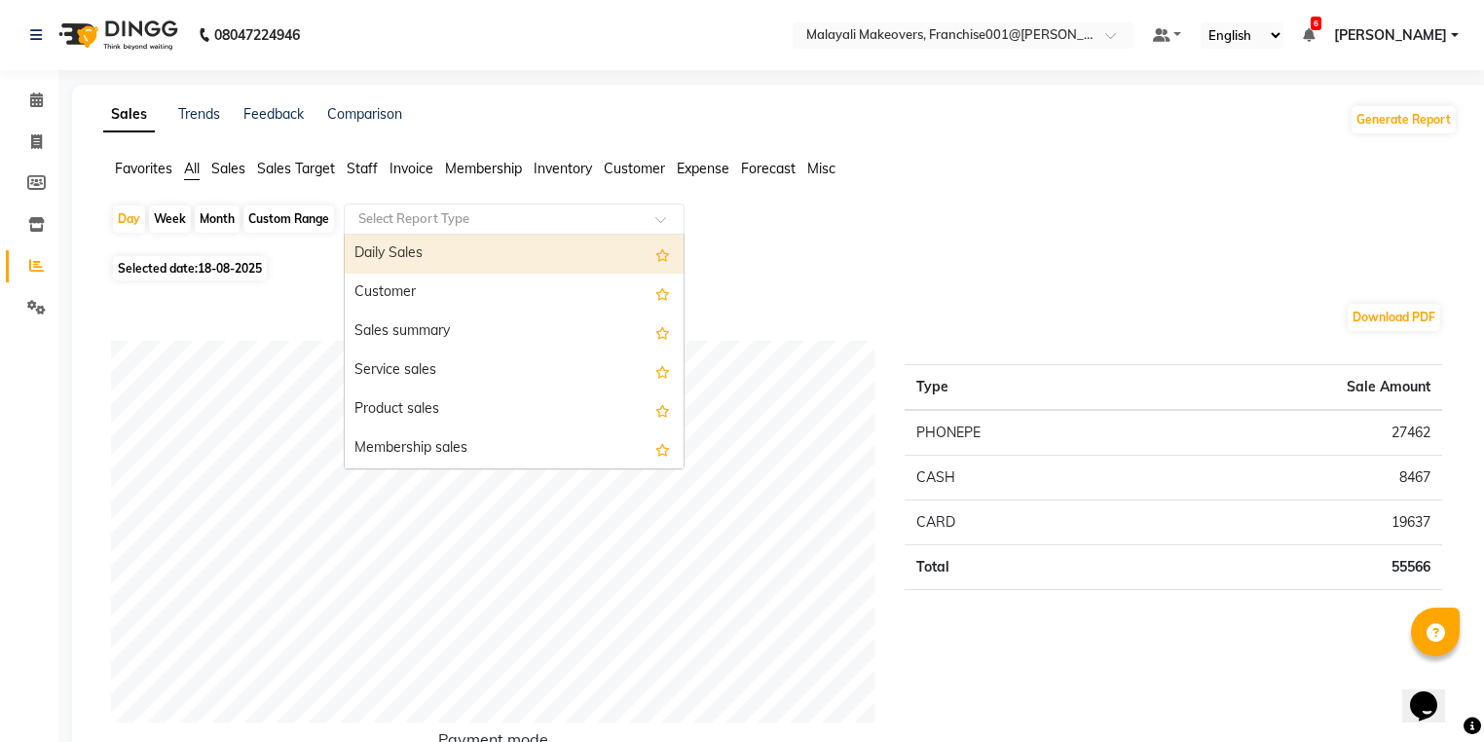
drag, startPoint x: 455, startPoint y: 208, endPoint x: 439, endPoint y: 247, distance: 41.9
click at [453, 216] on input "text" at bounding box center [494, 218] width 280 height 19
click at [439, 247] on div "Daily Sales" at bounding box center [514, 254] width 339 height 39
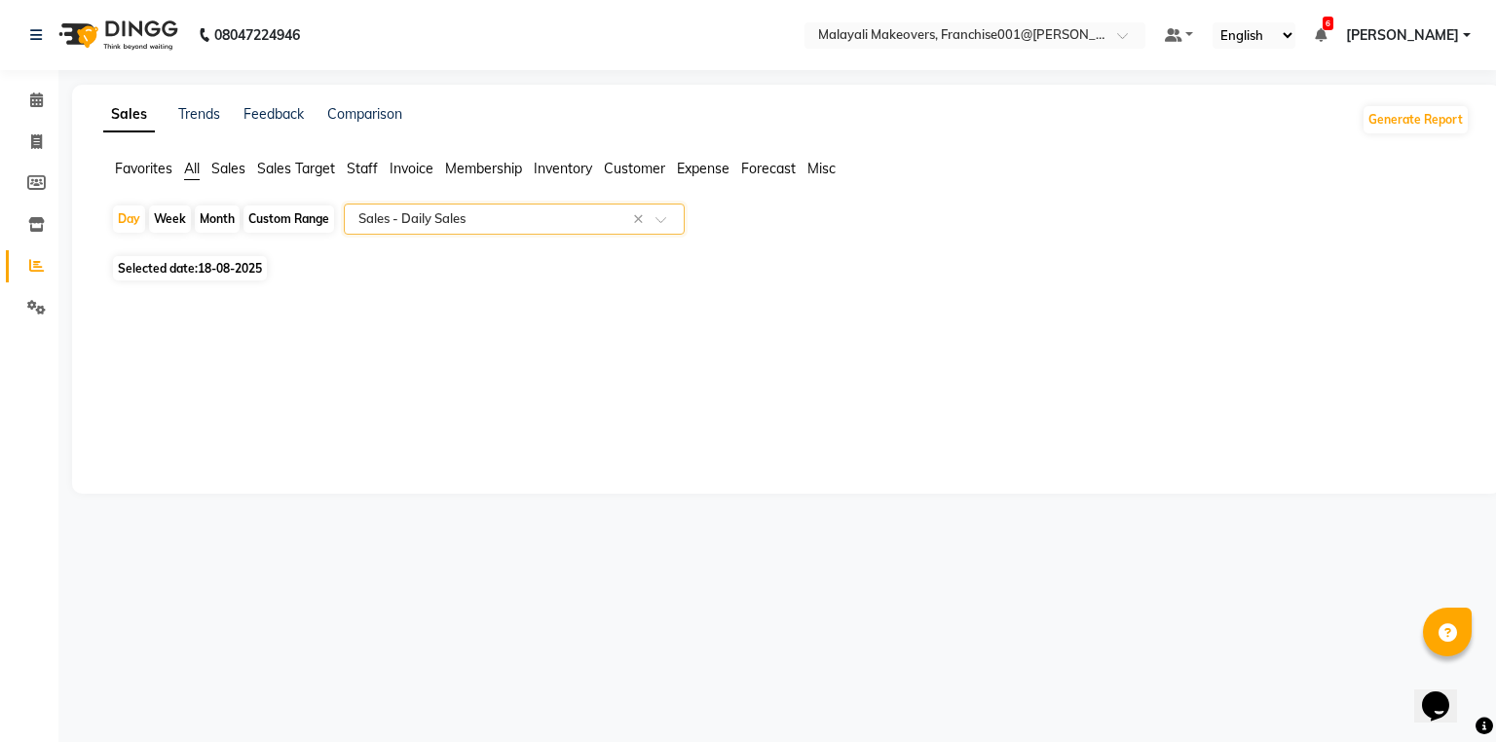
select select "full_report"
select select "csv"
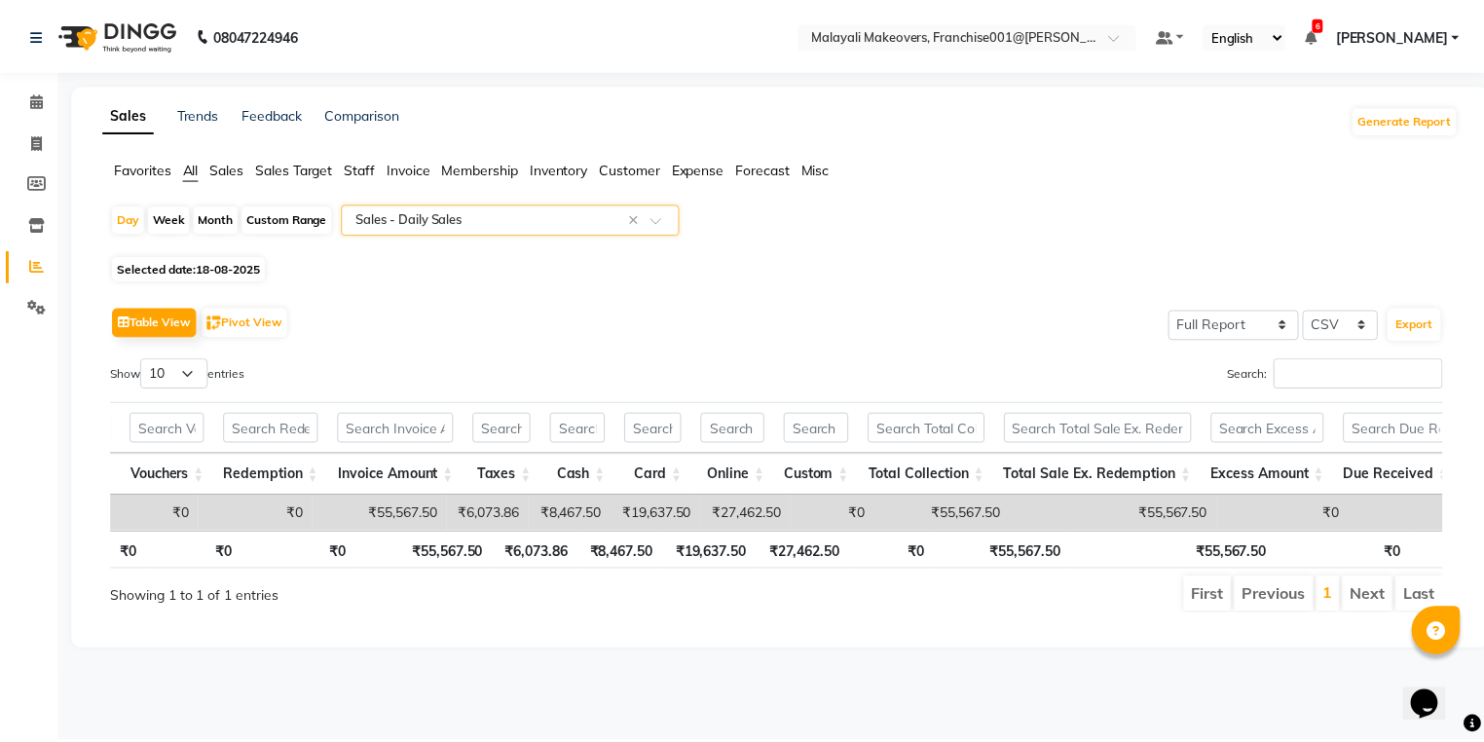
scroll to position [0, 724]
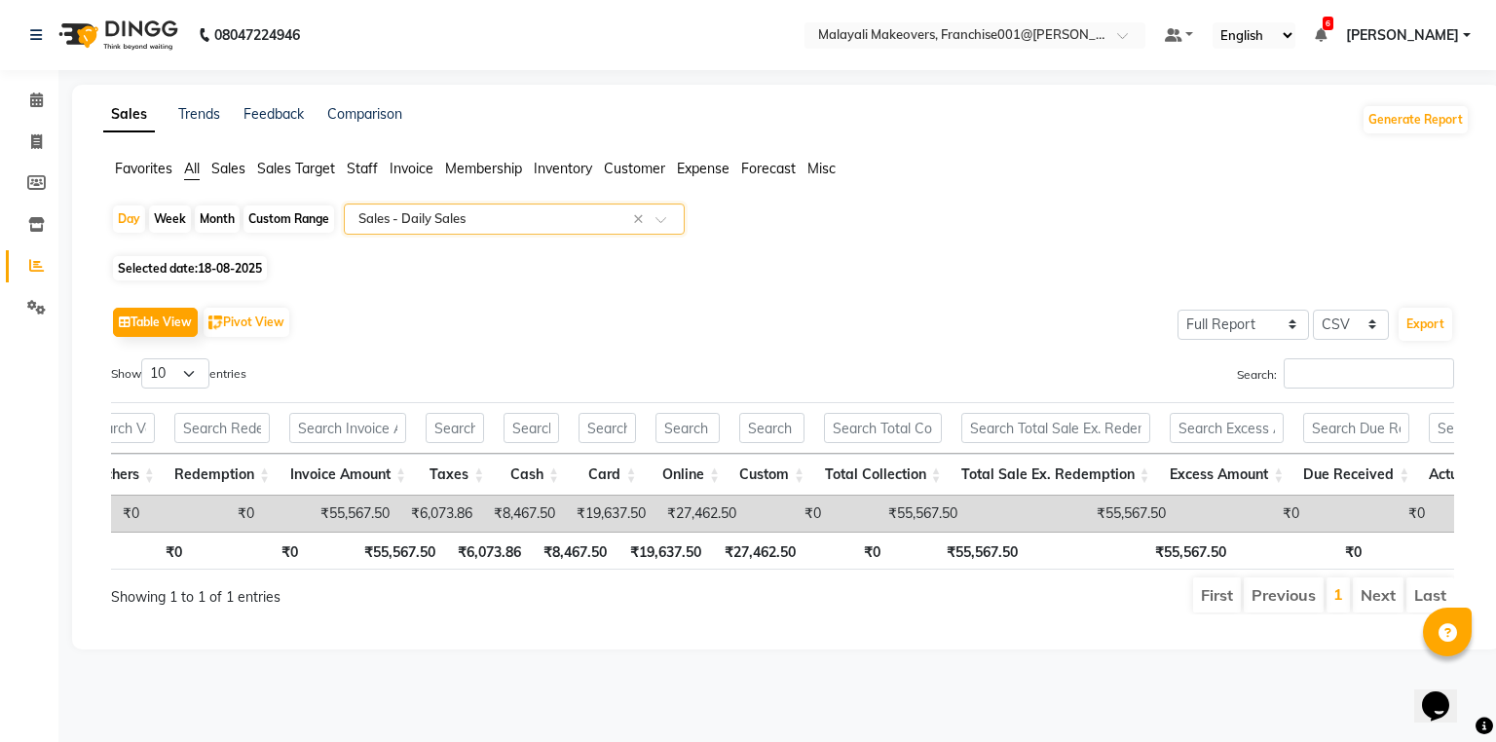
click at [482, 224] on input "text" at bounding box center [494, 218] width 280 height 19
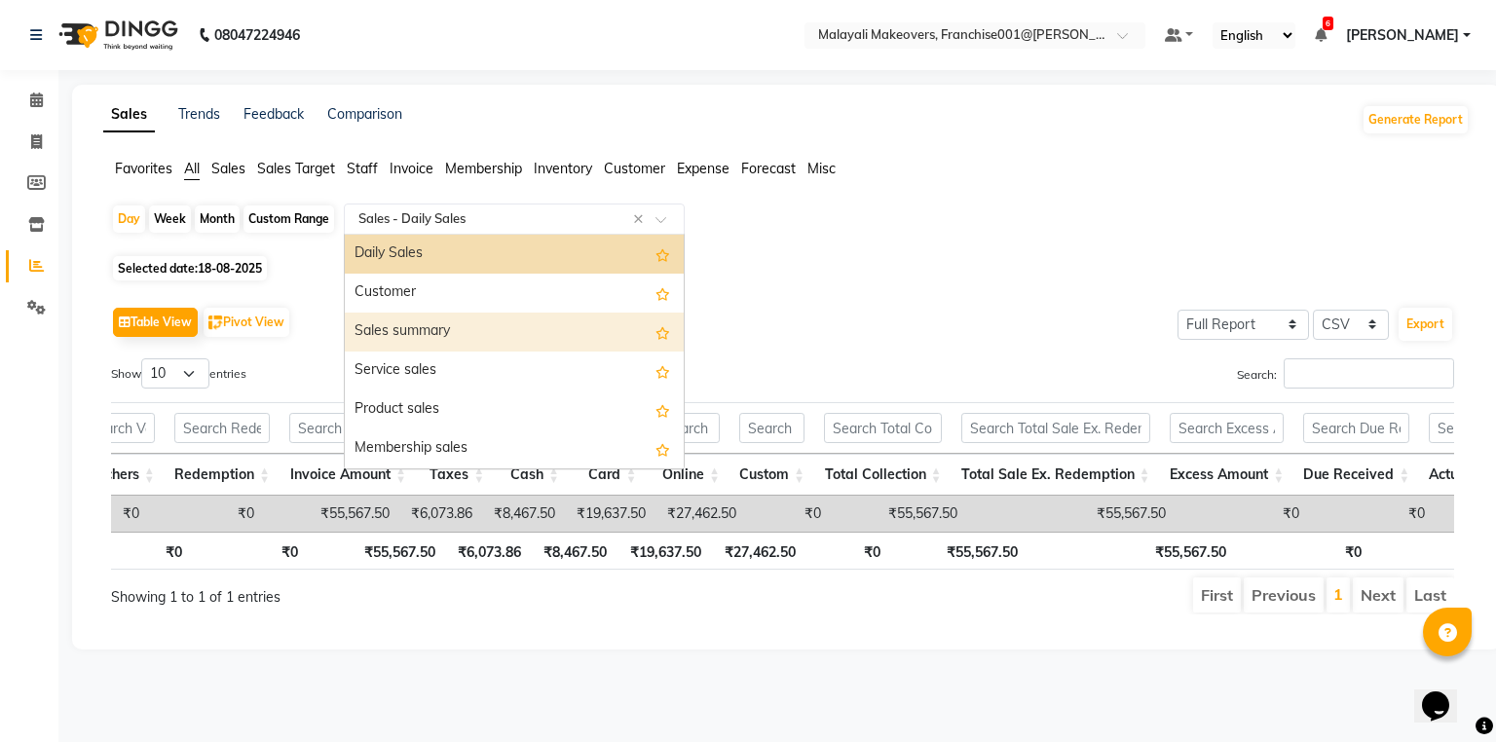
click at [474, 341] on div "Sales summary" at bounding box center [514, 332] width 339 height 39
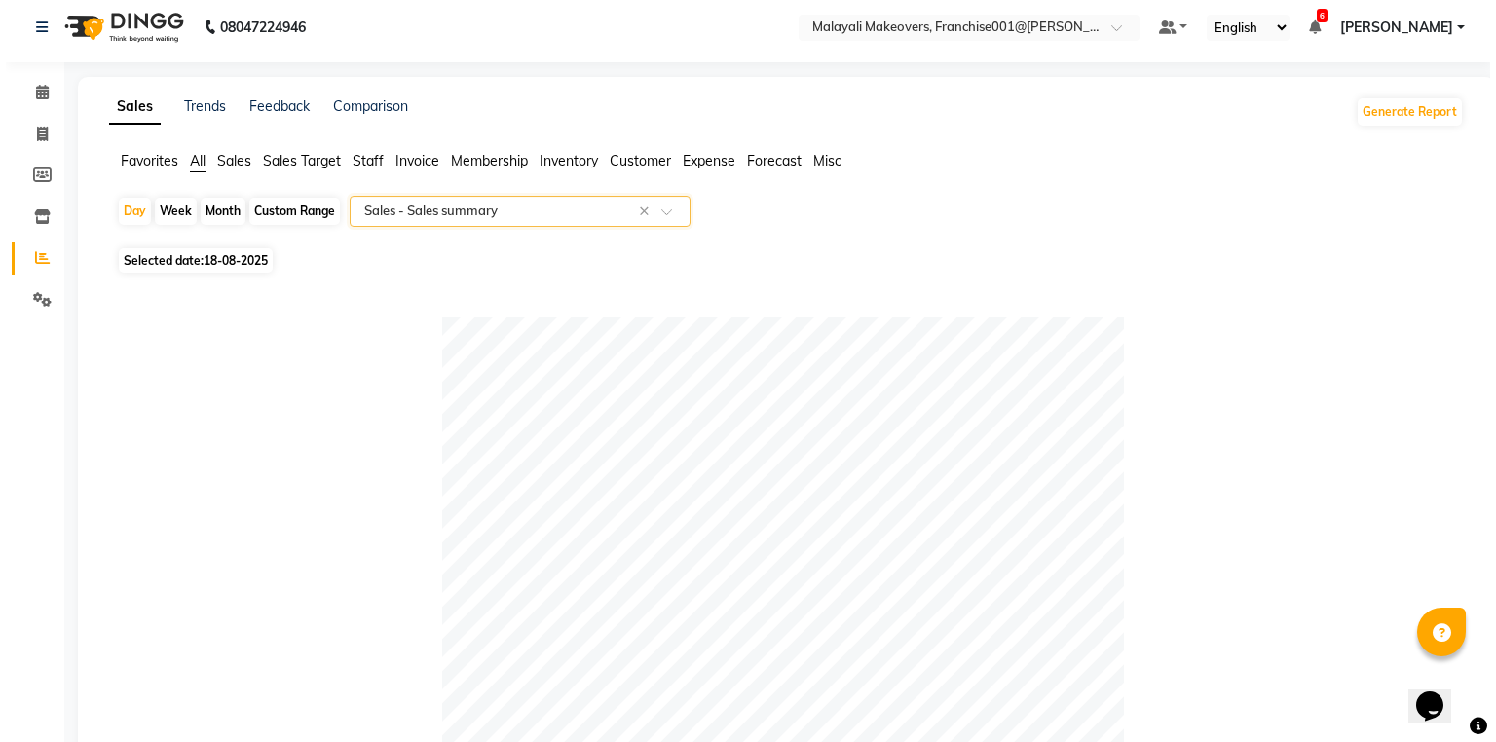
scroll to position [0, 0]
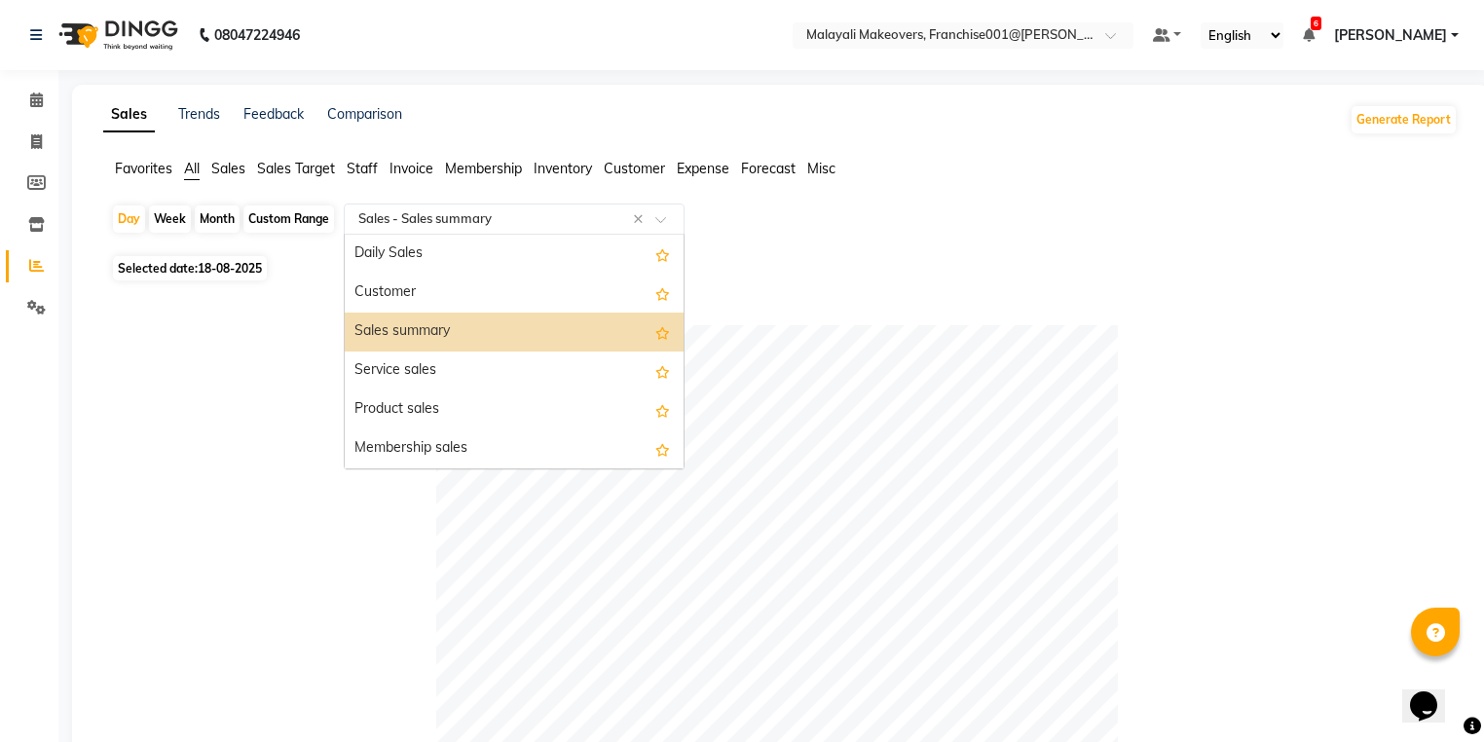
click at [452, 222] on input "text" at bounding box center [494, 218] width 280 height 19
click at [425, 164] on span "Invoice" at bounding box center [411, 169] width 44 height 18
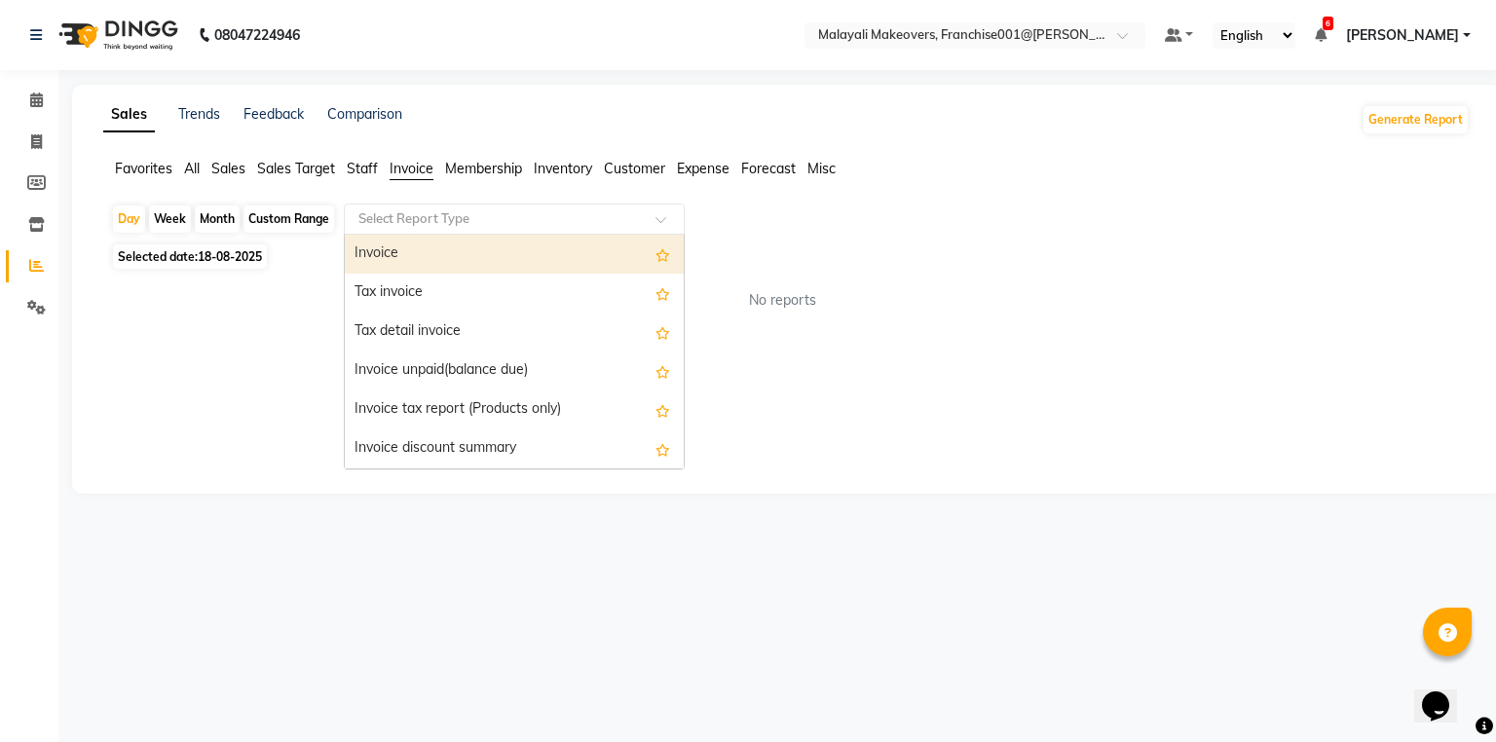
click at [408, 213] on input "text" at bounding box center [494, 218] width 280 height 19
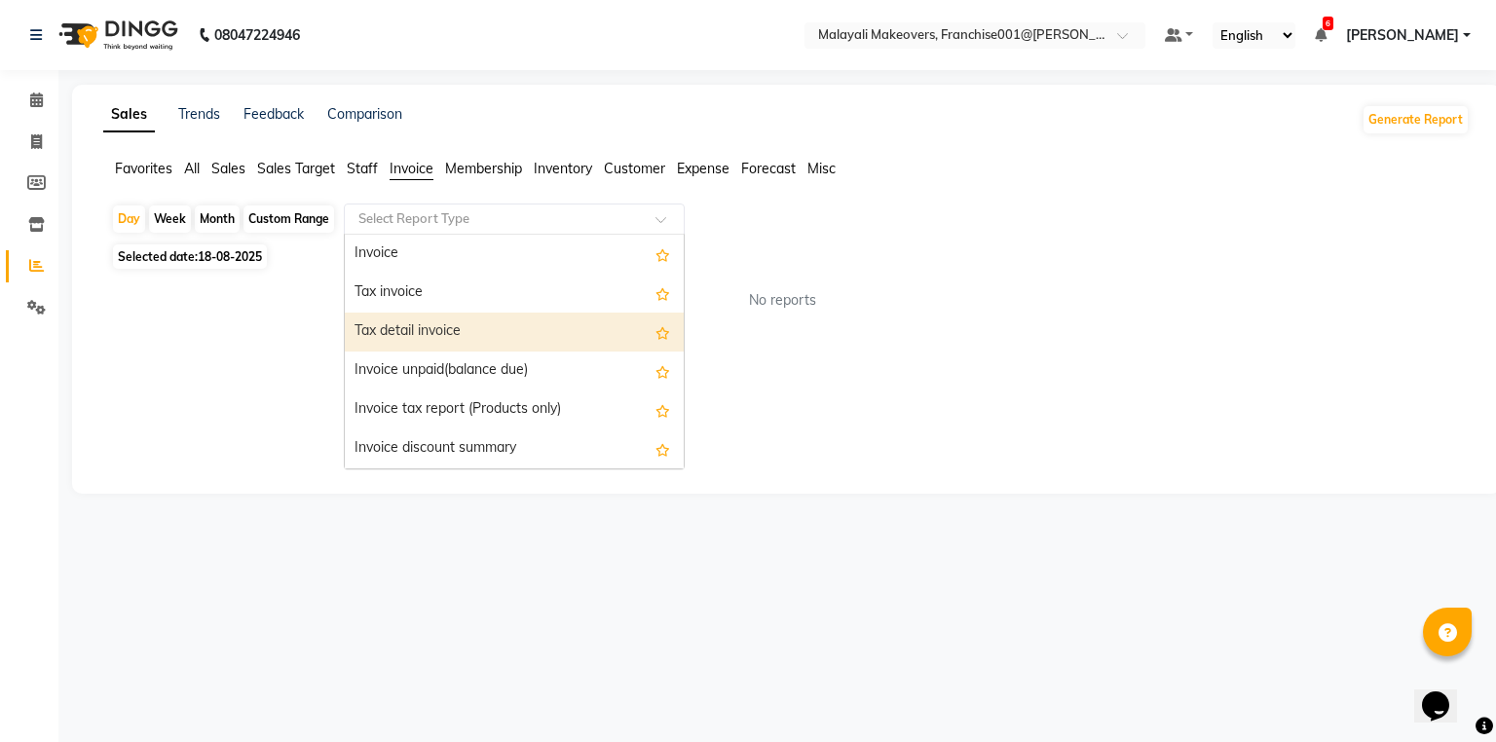
scroll to position [78, 0]
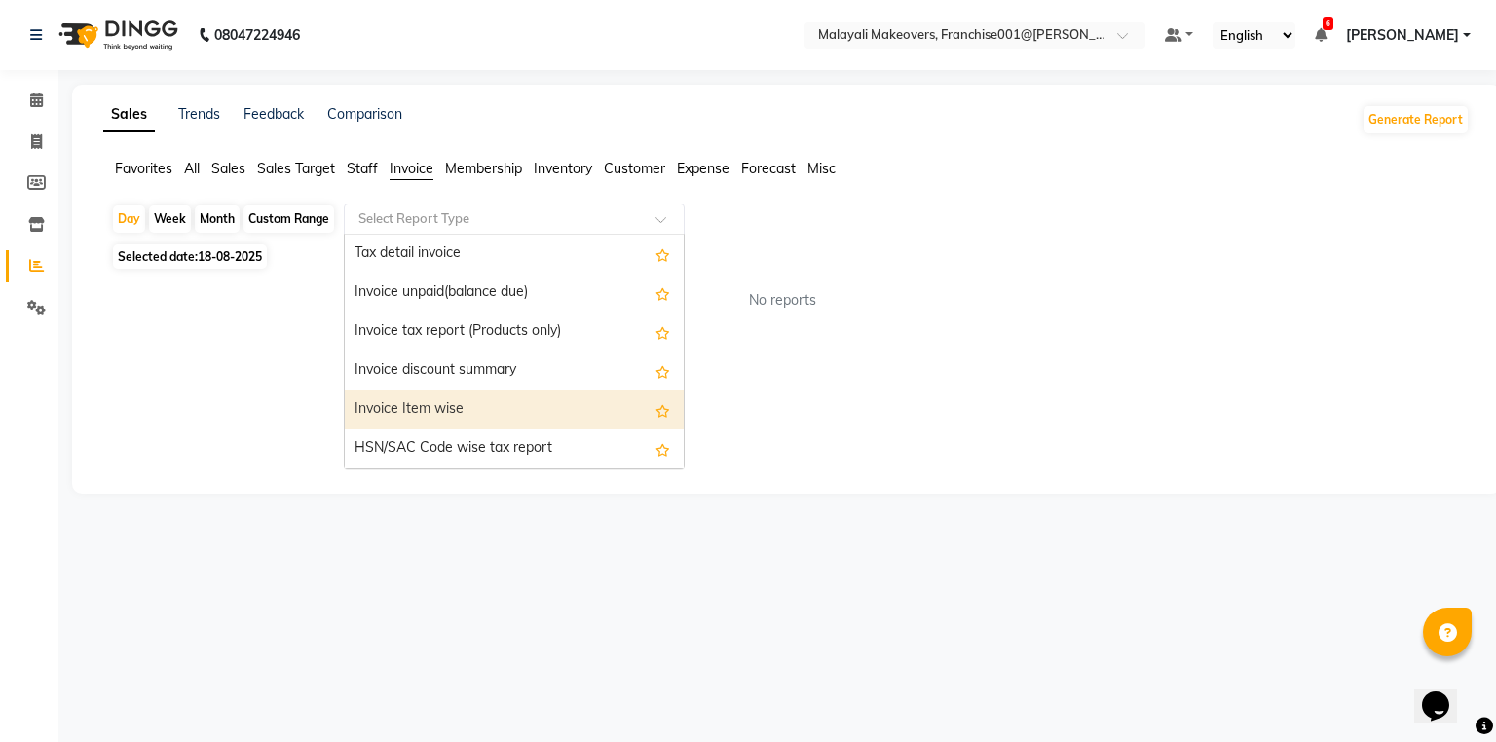
click at [438, 407] on div "Invoice Item wise" at bounding box center [514, 409] width 339 height 39
select select "full_report"
select select "csv"
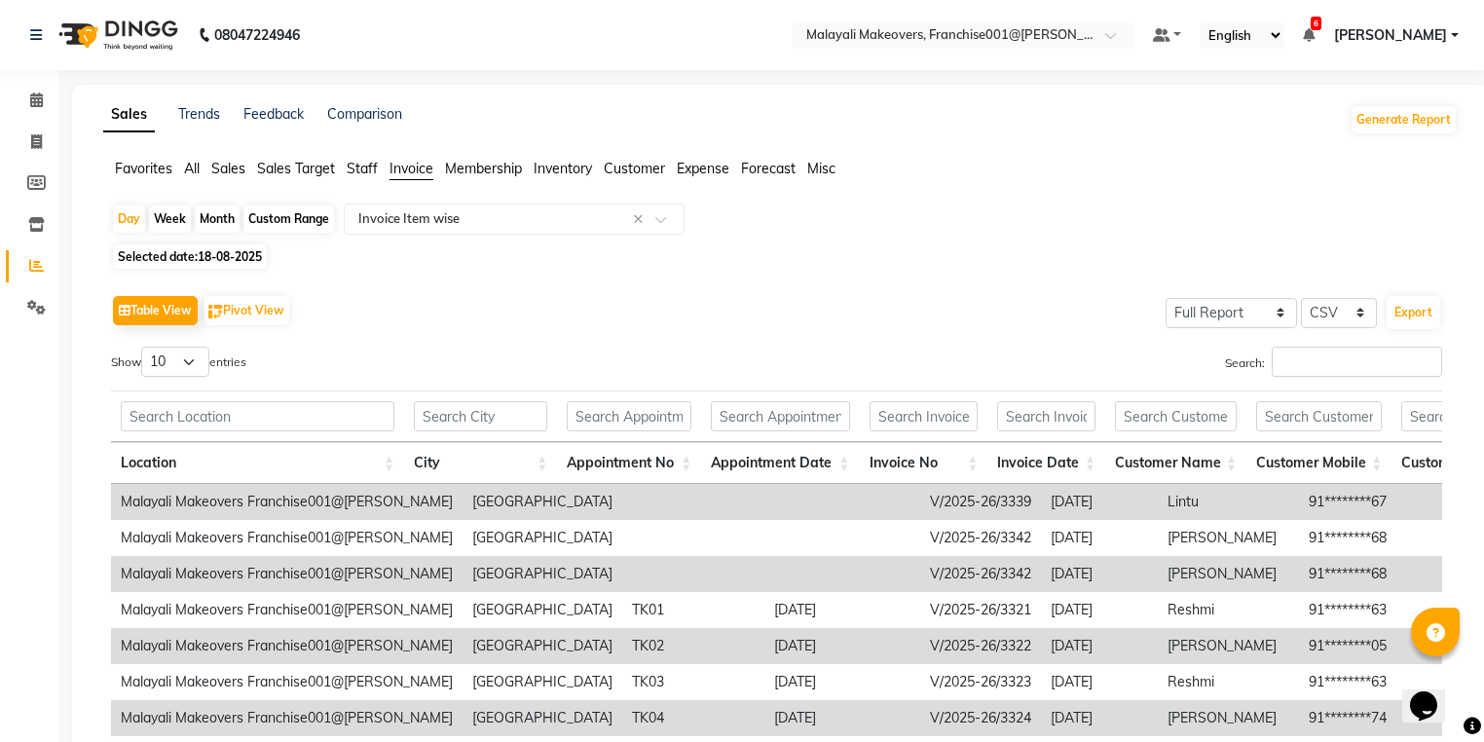
click at [1155, 358] on div "Search:" at bounding box center [1117, 366] width 651 height 38
click at [1320, 353] on input "Search:" at bounding box center [1357, 362] width 170 height 30
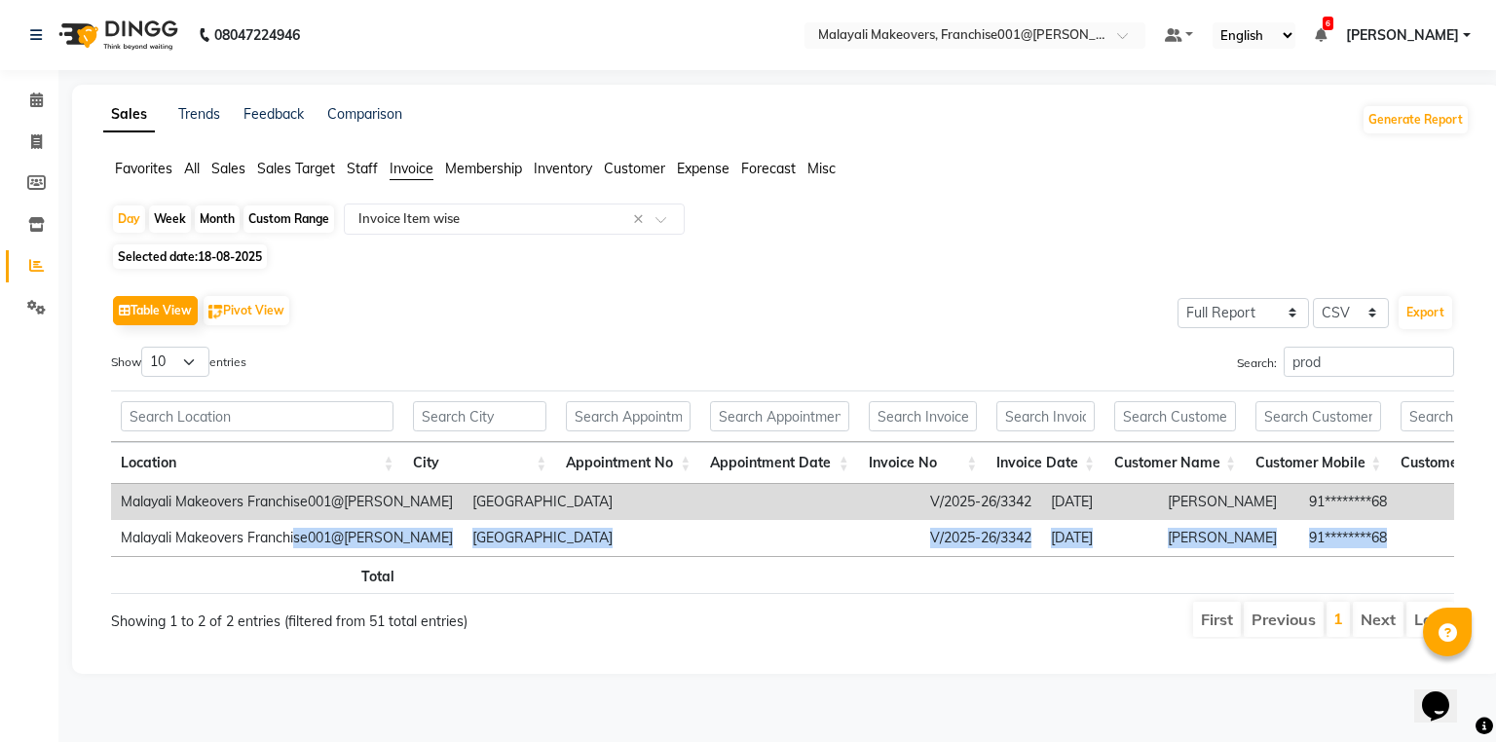
drag, startPoint x: 298, startPoint y: 555, endPoint x: 1132, endPoint y: 605, distance: 835.9
click at [1132, 600] on div "Location City Appointment No Appointment Date Invoice No Invoice Date Customer …" at bounding box center [782, 492] width 1343 height 215
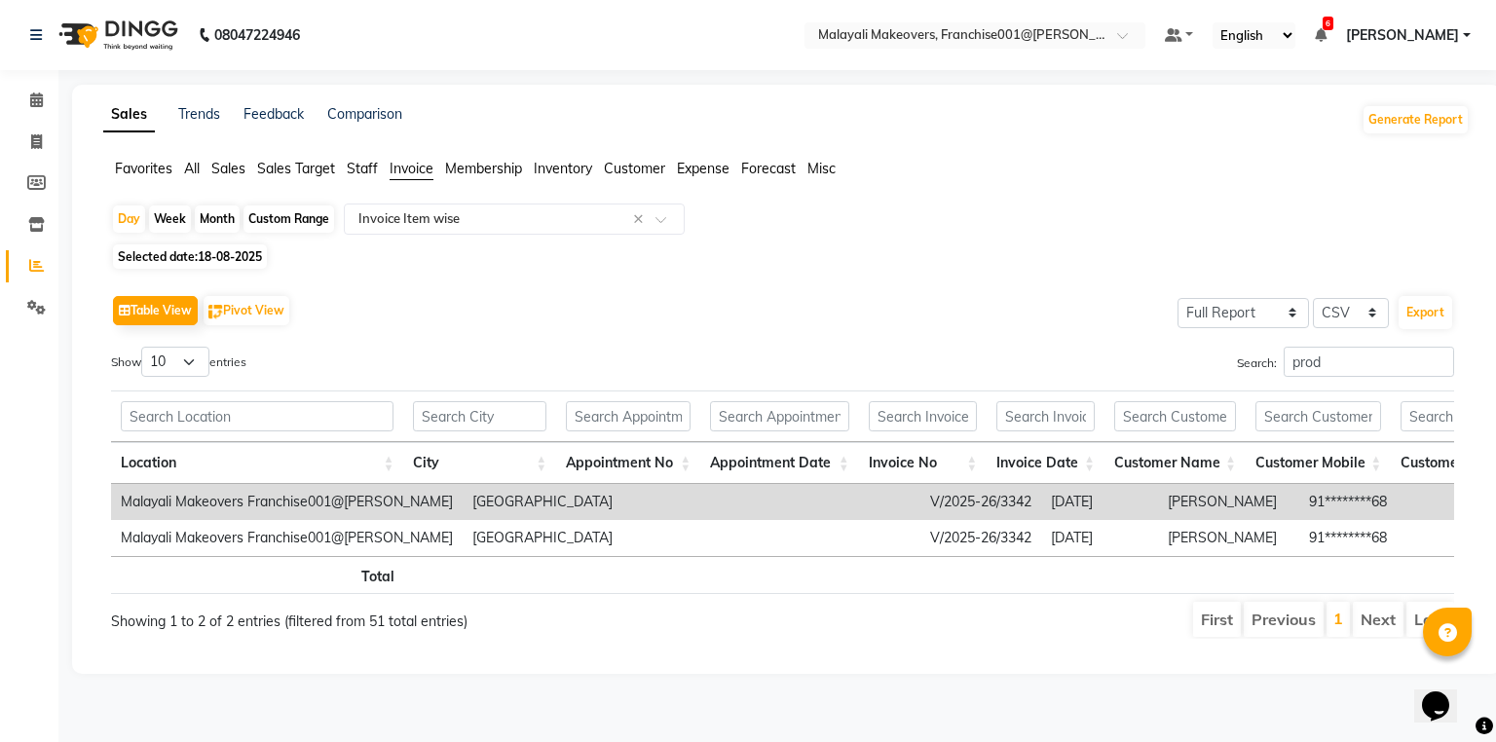
drag, startPoint x: 830, startPoint y: 277, endPoint x: 530, endPoint y: 450, distance: 346.4
click at [827, 277] on div "Table View Pivot View Select Full Report Filtered Report Select CSV PDF Export …" at bounding box center [782, 465] width 1374 height 380
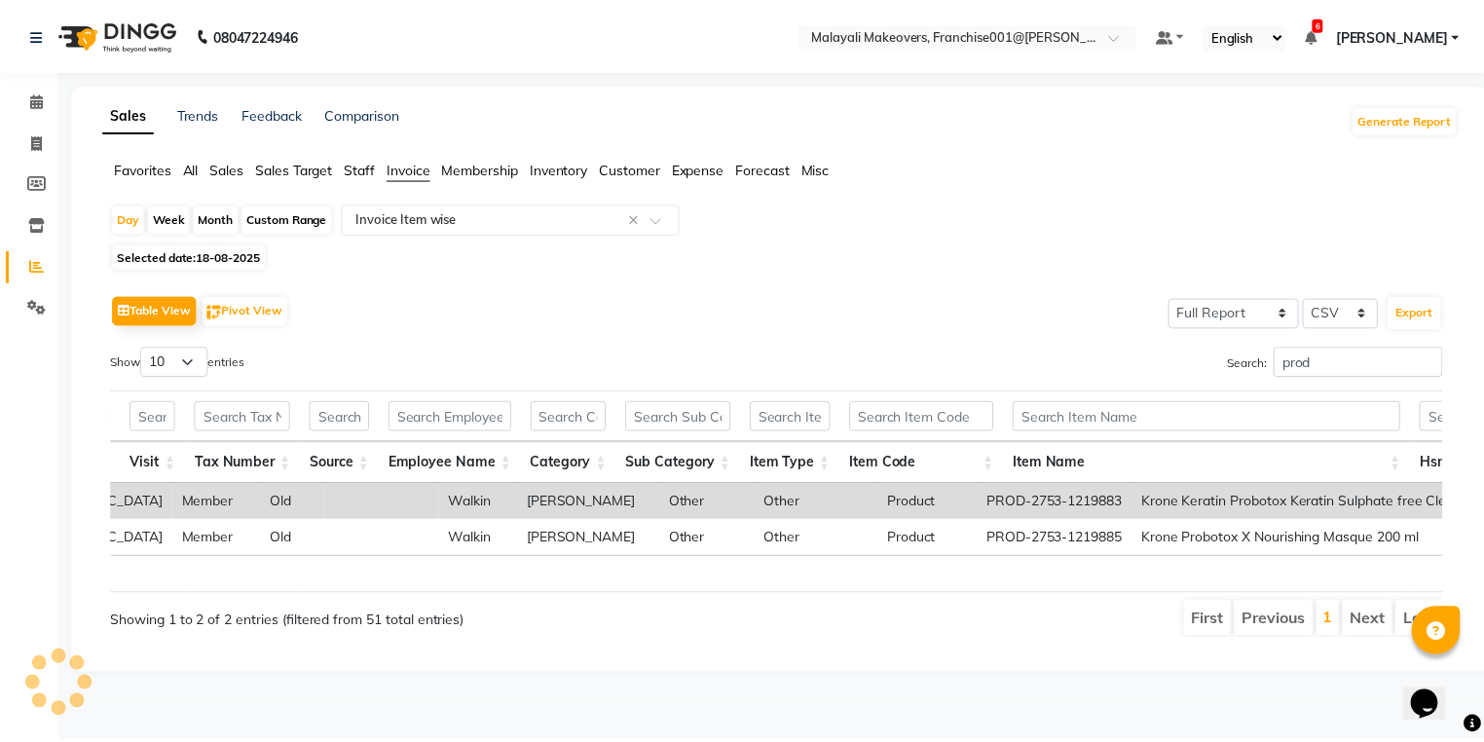
scroll to position [0, 4224]
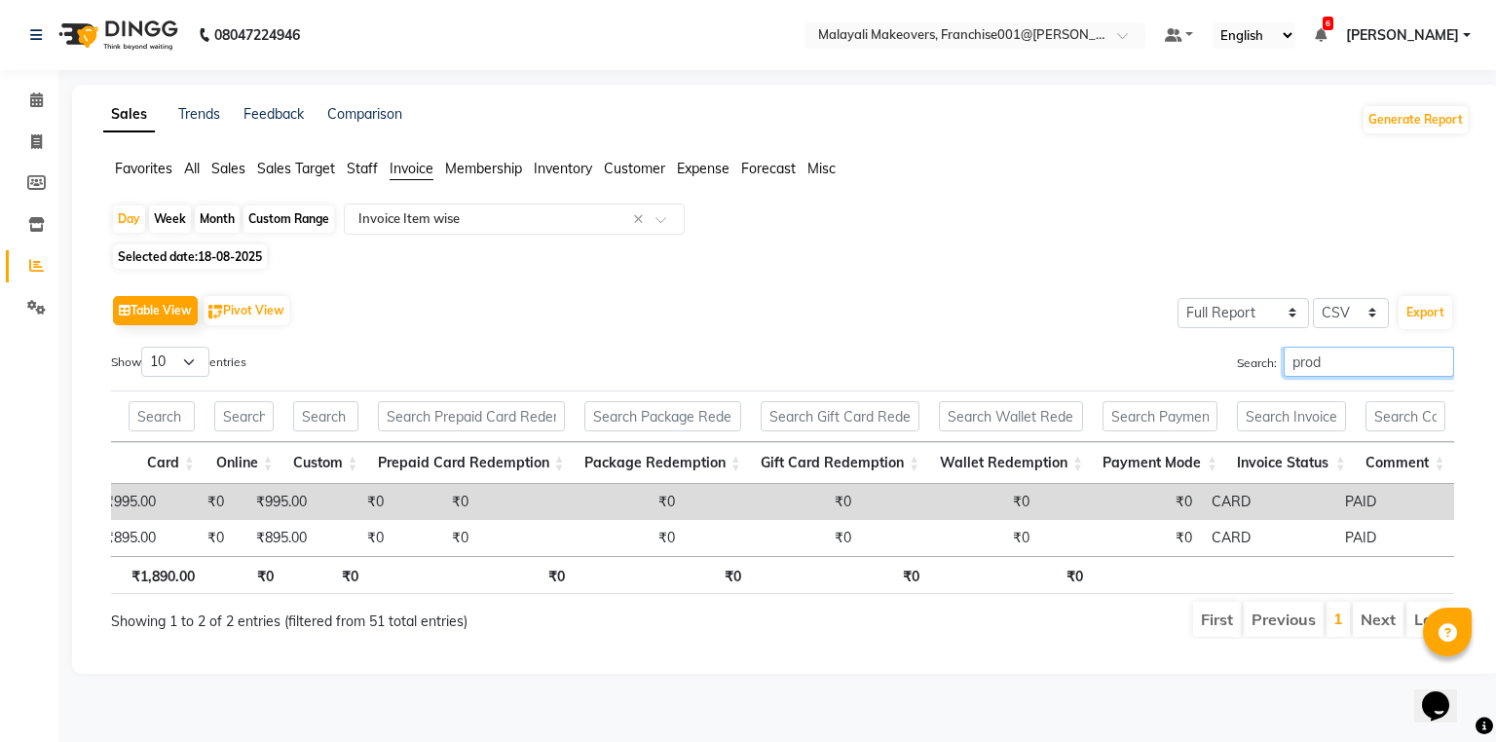
click at [1313, 356] on input "prod" at bounding box center [1368, 362] width 170 height 30
type input "p"
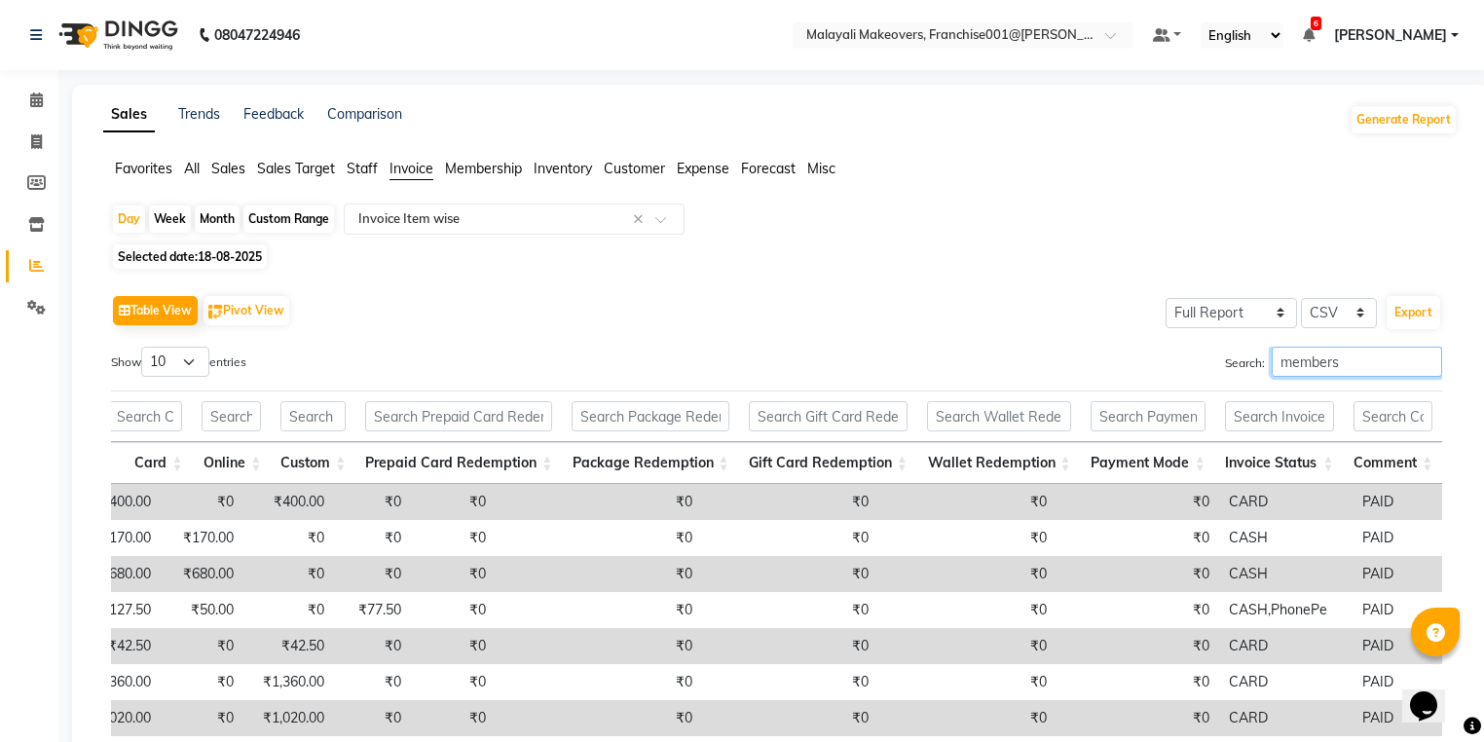
scroll to position [0, 4099]
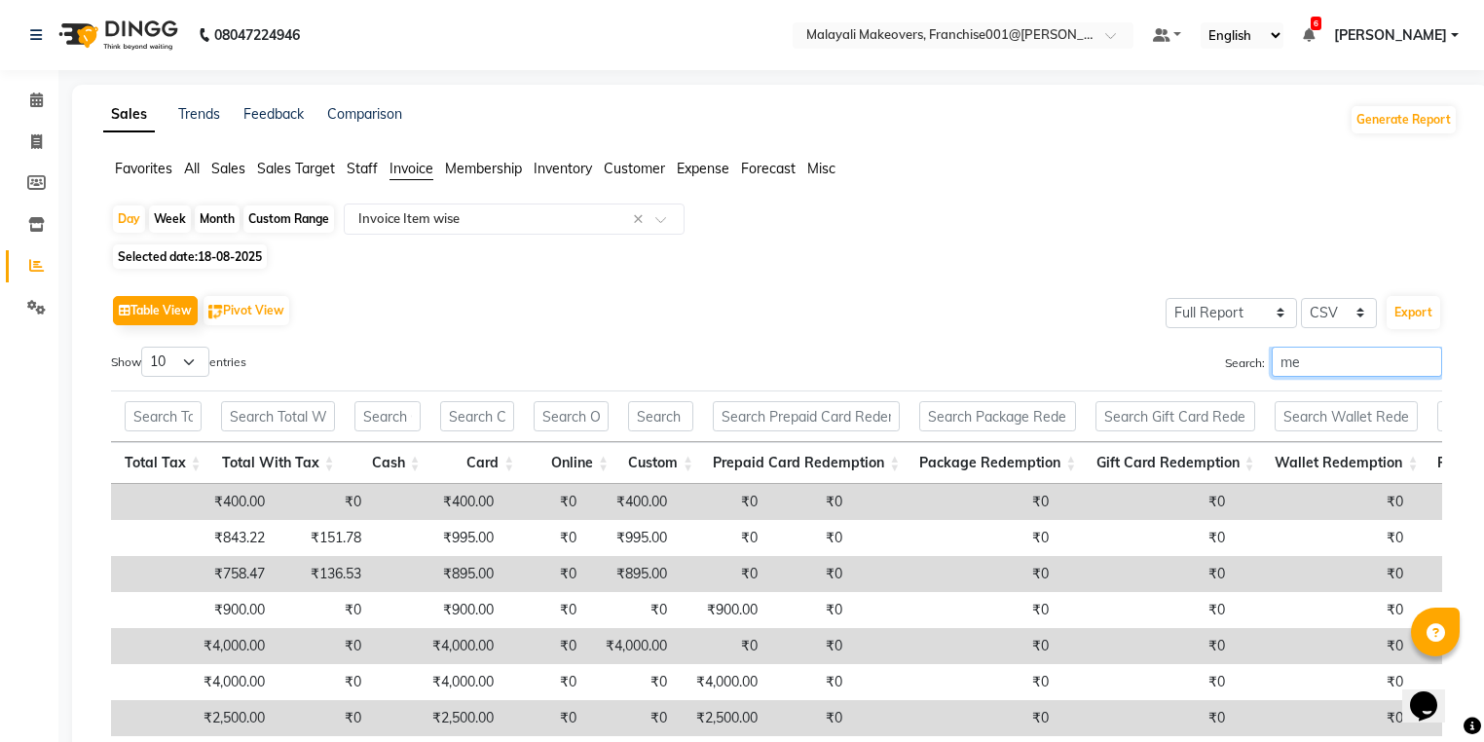
type input "m"
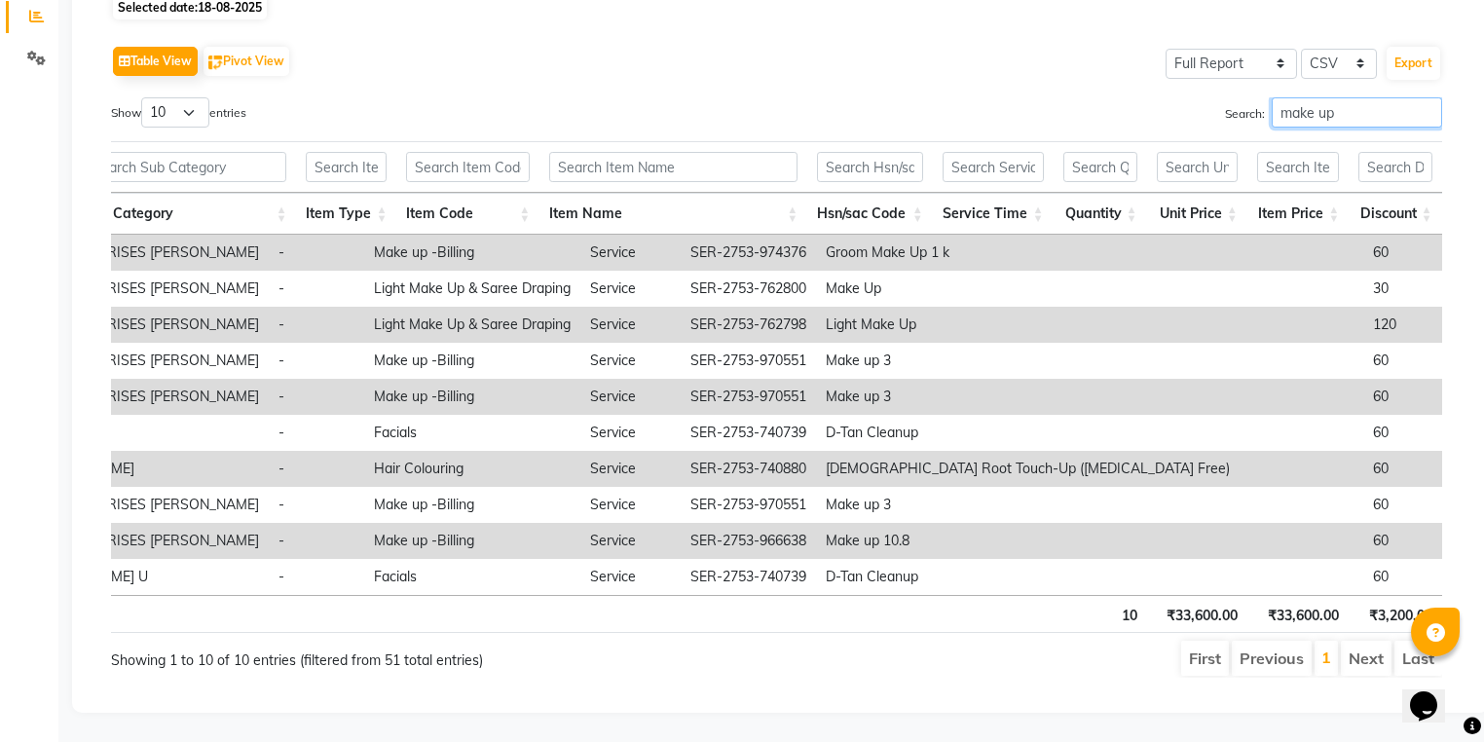
scroll to position [0, 2275]
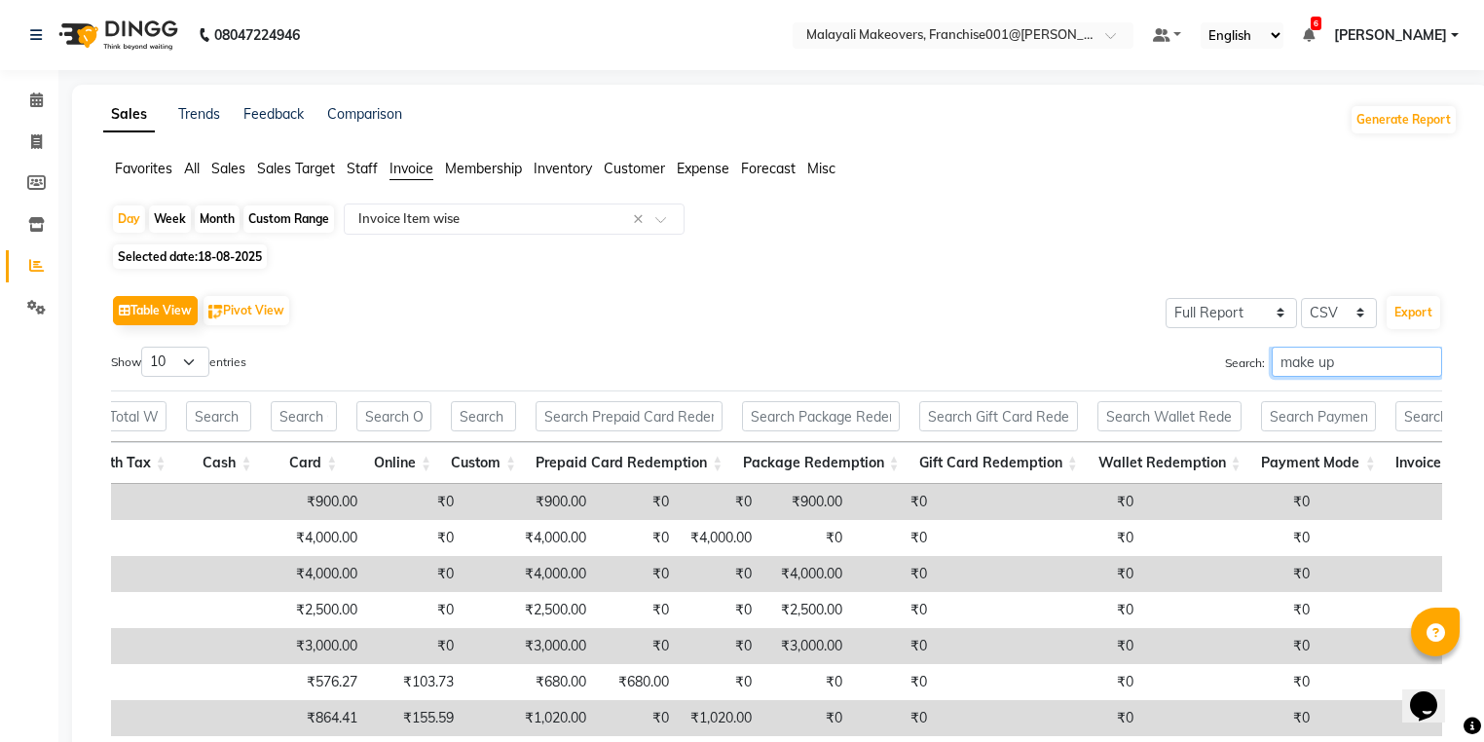
type input "make up"
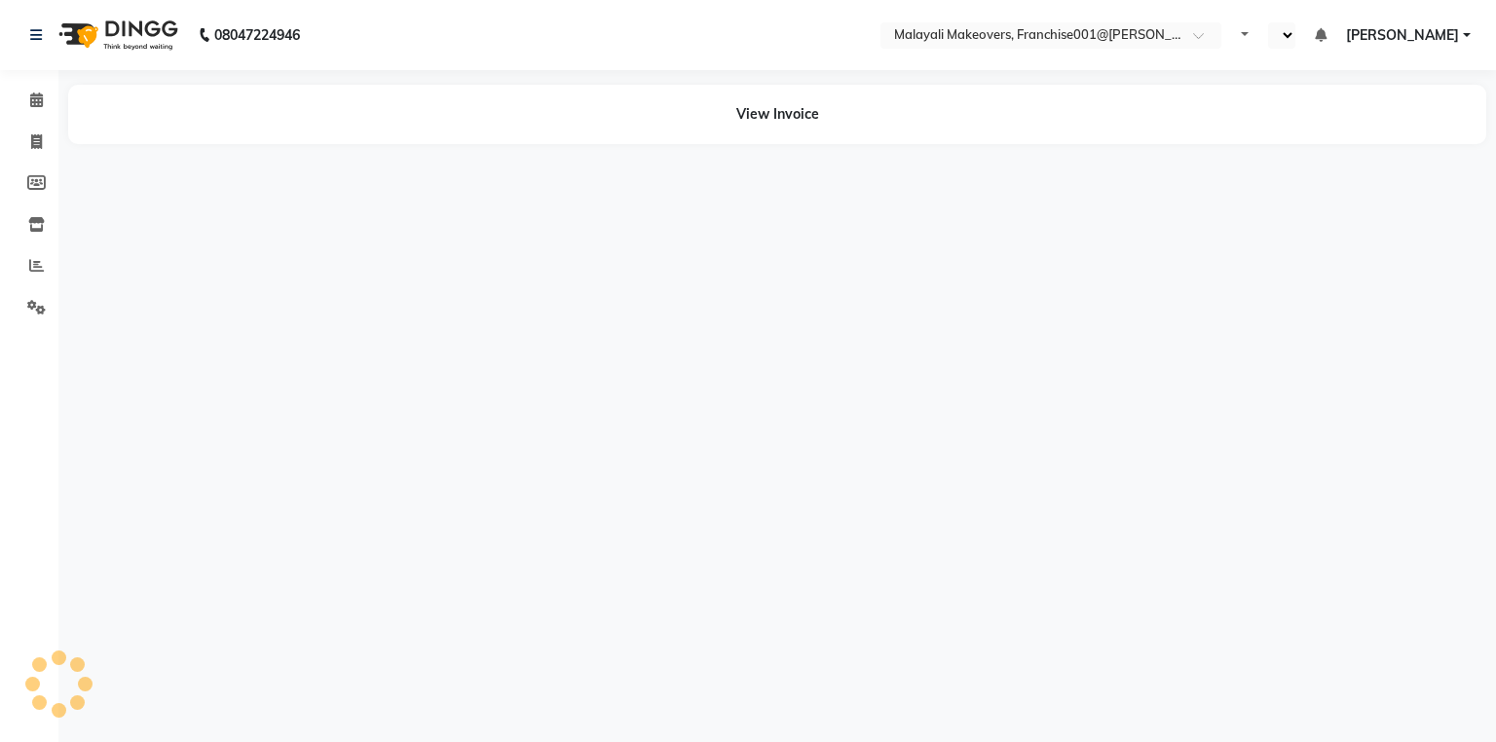
select select "en"
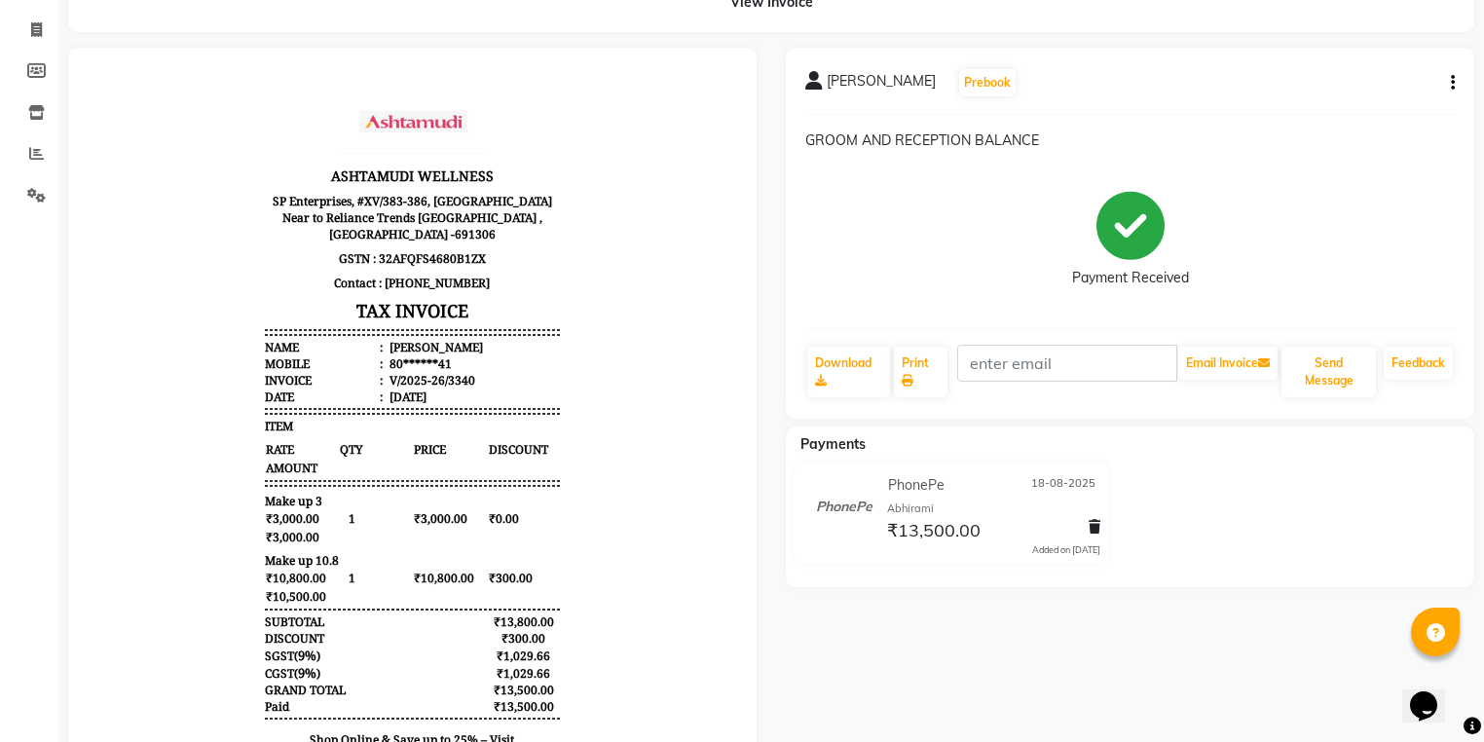
scroll to position [156, 0]
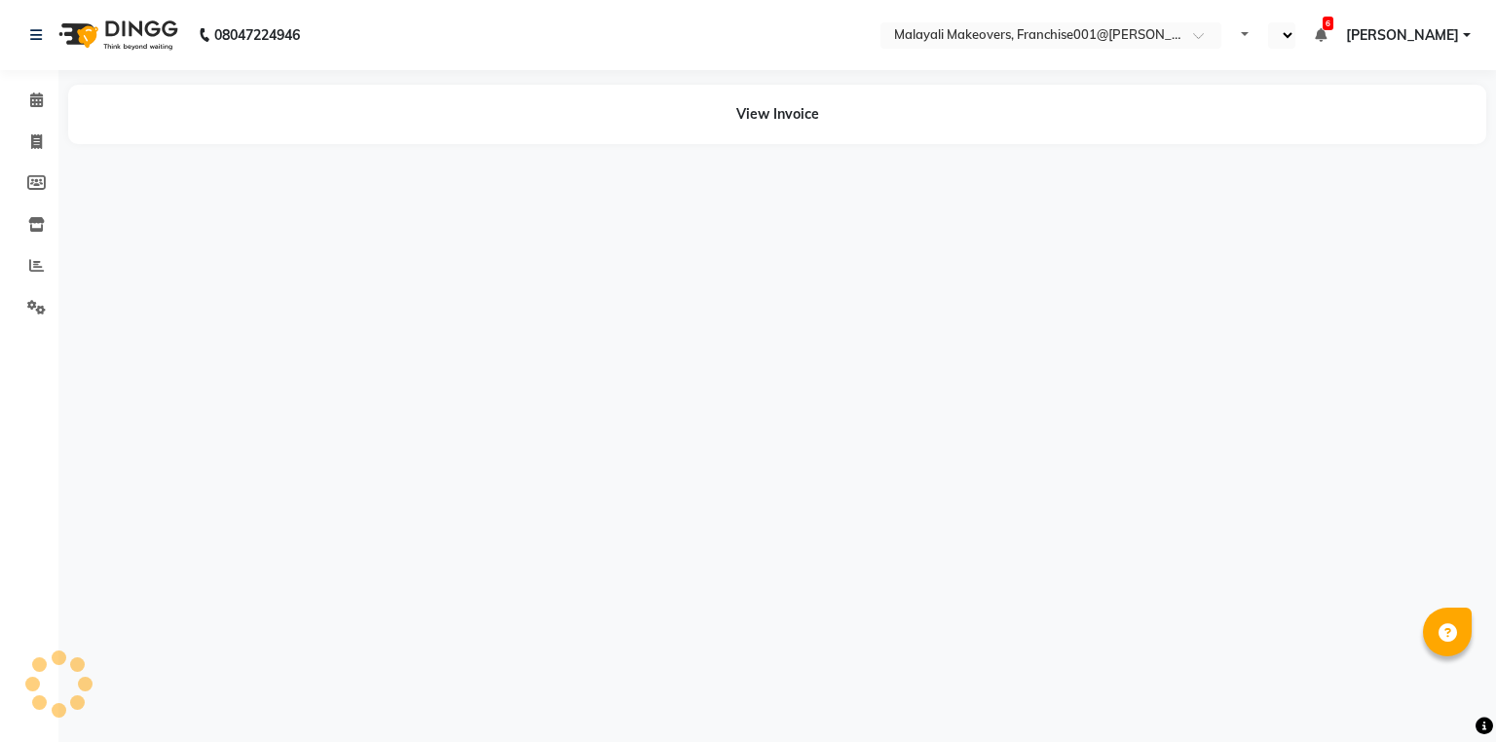
select select "en"
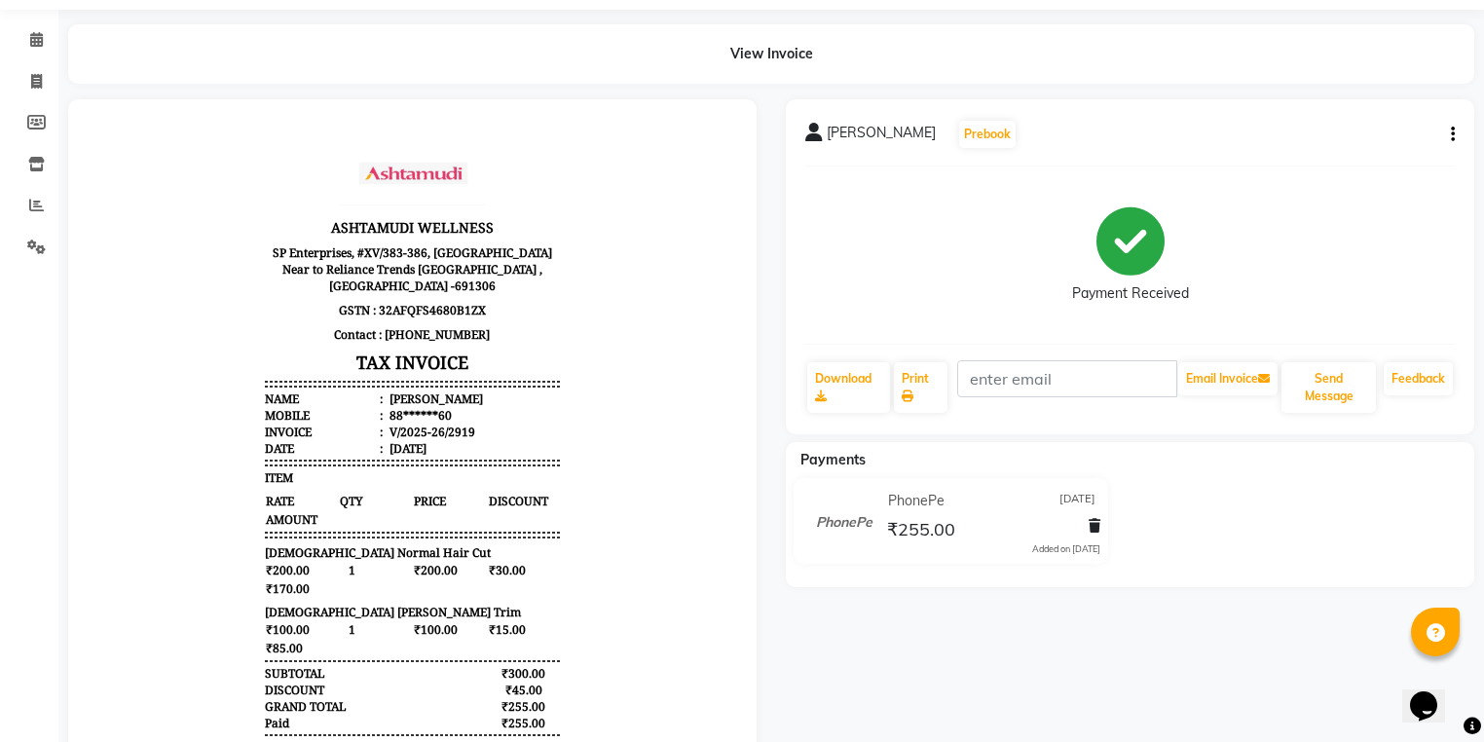
scroll to position [156, 0]
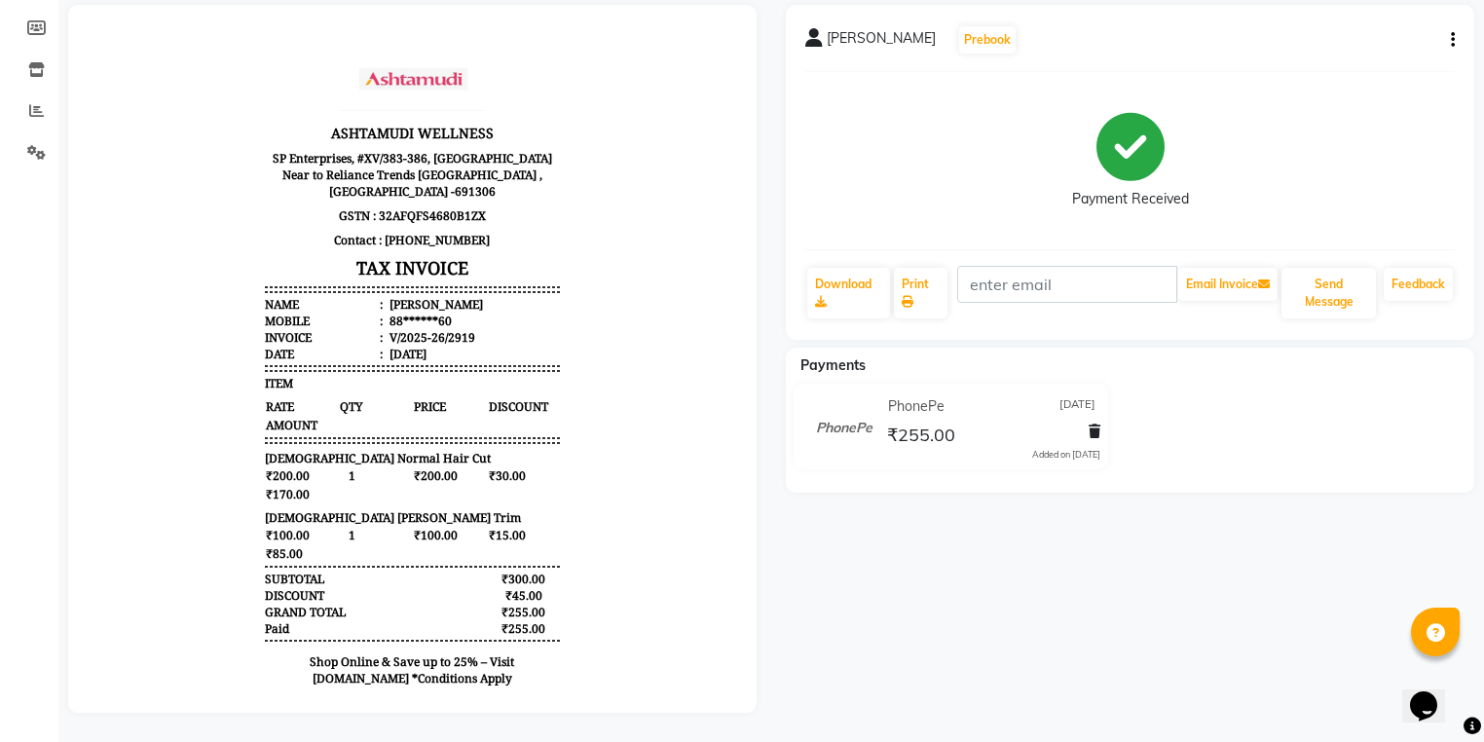
click at [1450, 39] on button "button" at bounding box center [1449, 40] width 12 height 20
click at [1351, 86] on div "Edit Invoice" at bounding box center [1354, 77] width 133 height 24
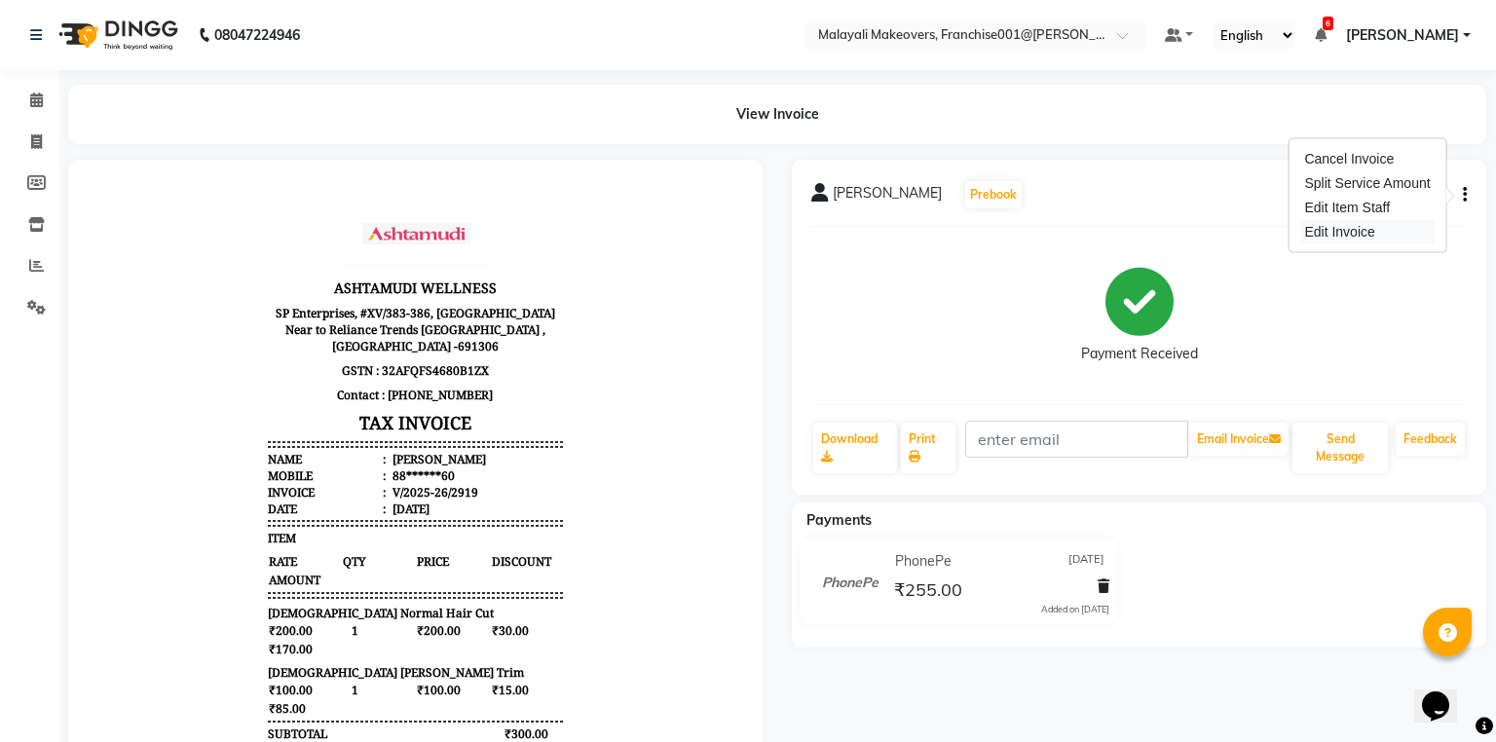
select select "service"
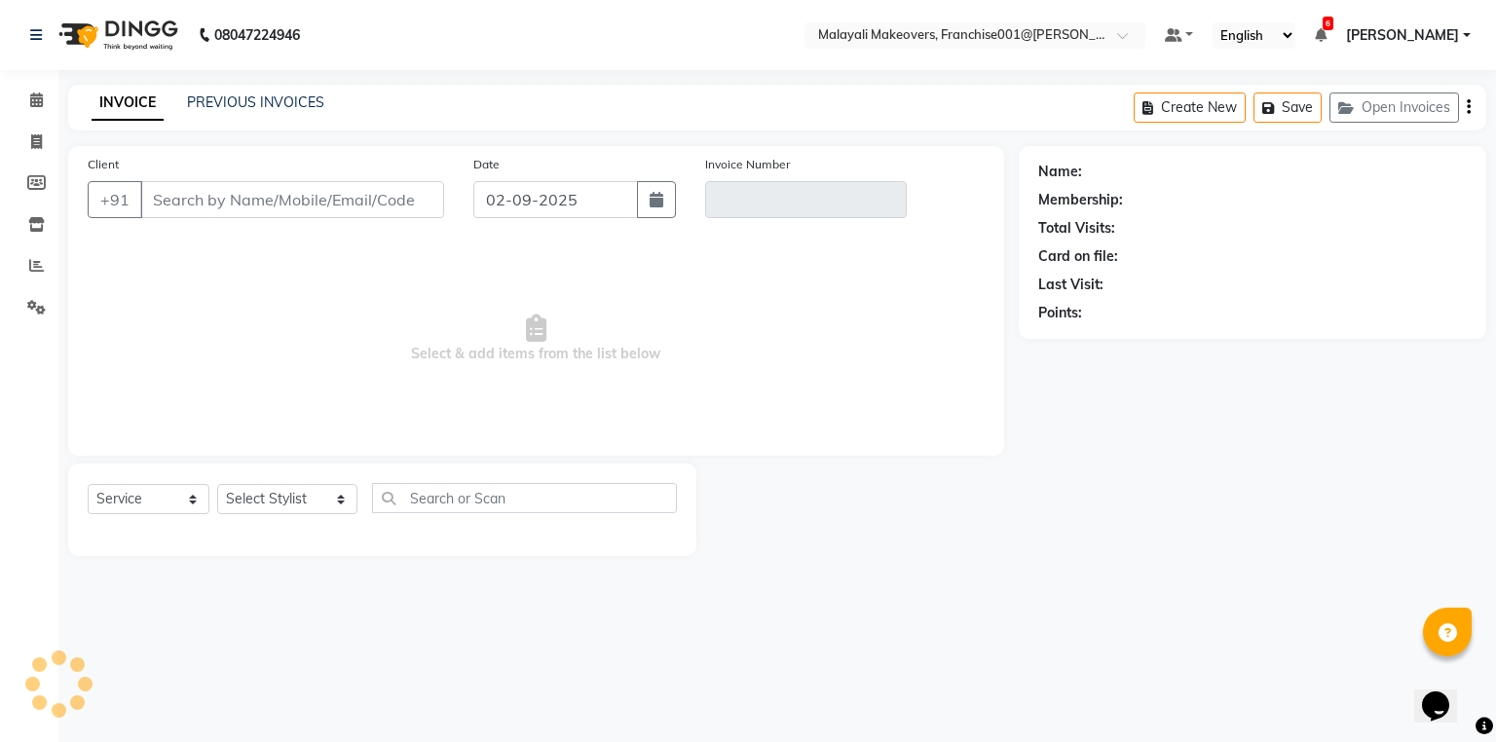
type input "88******60"
type input "V/2025-26/2919"
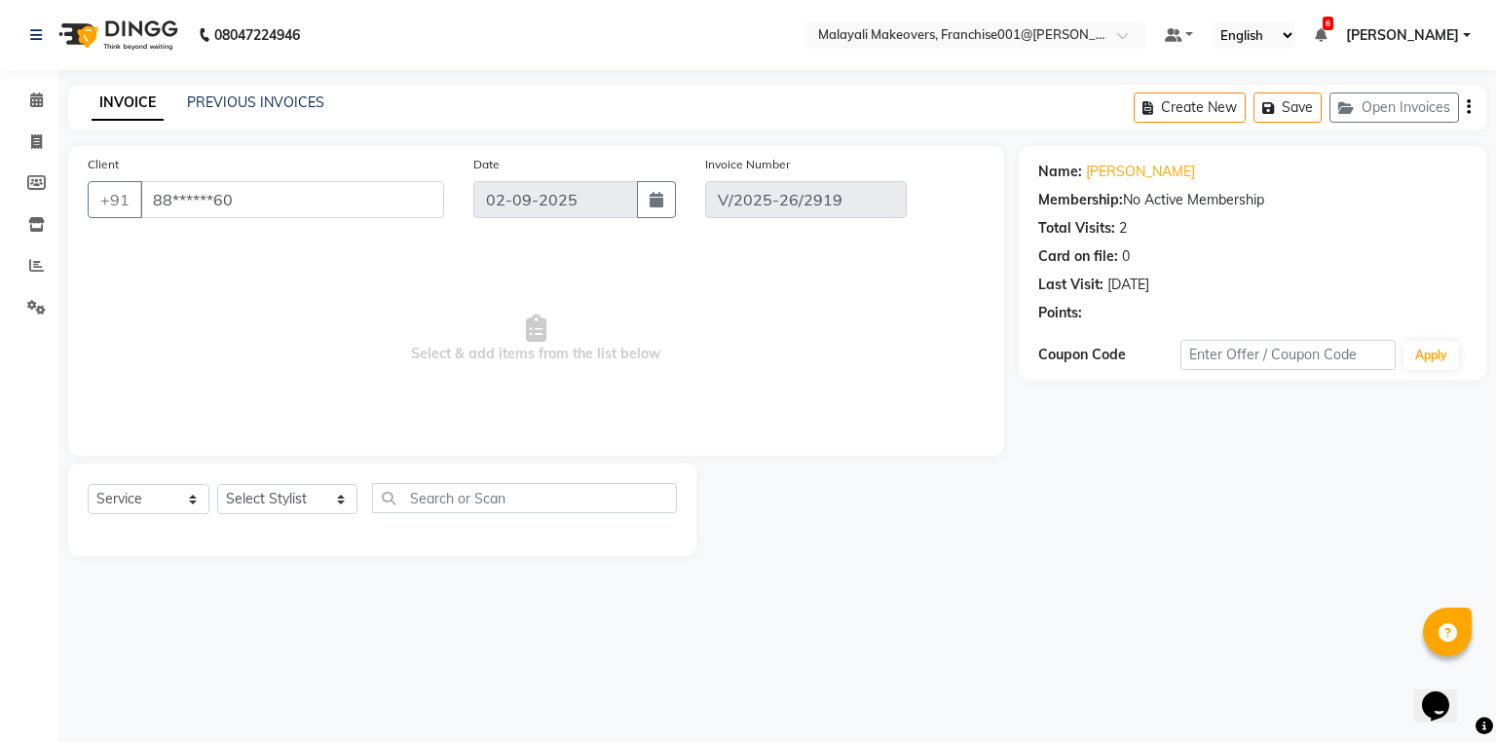
type input "[DATE]"
select select "select"
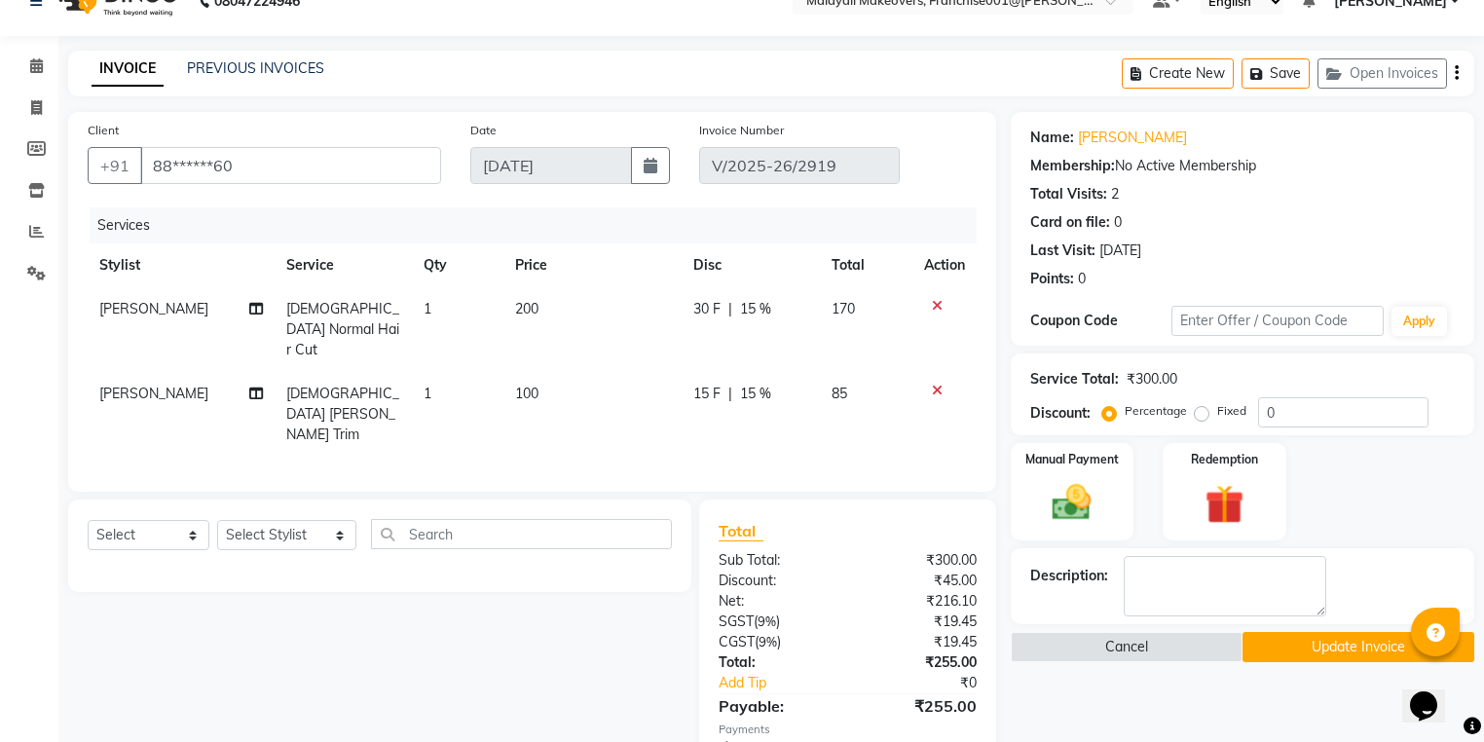
scroll to position [97, 0]
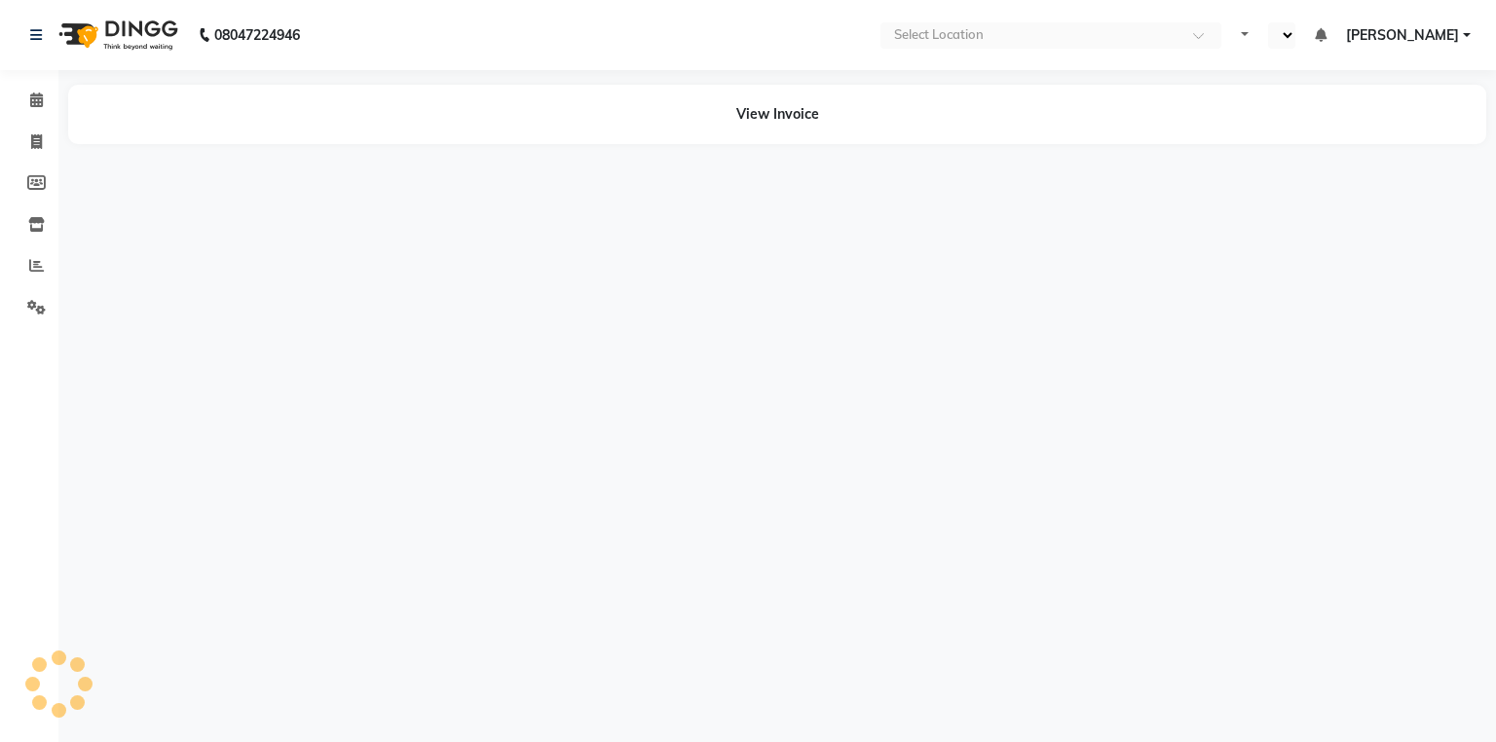
select select "en"
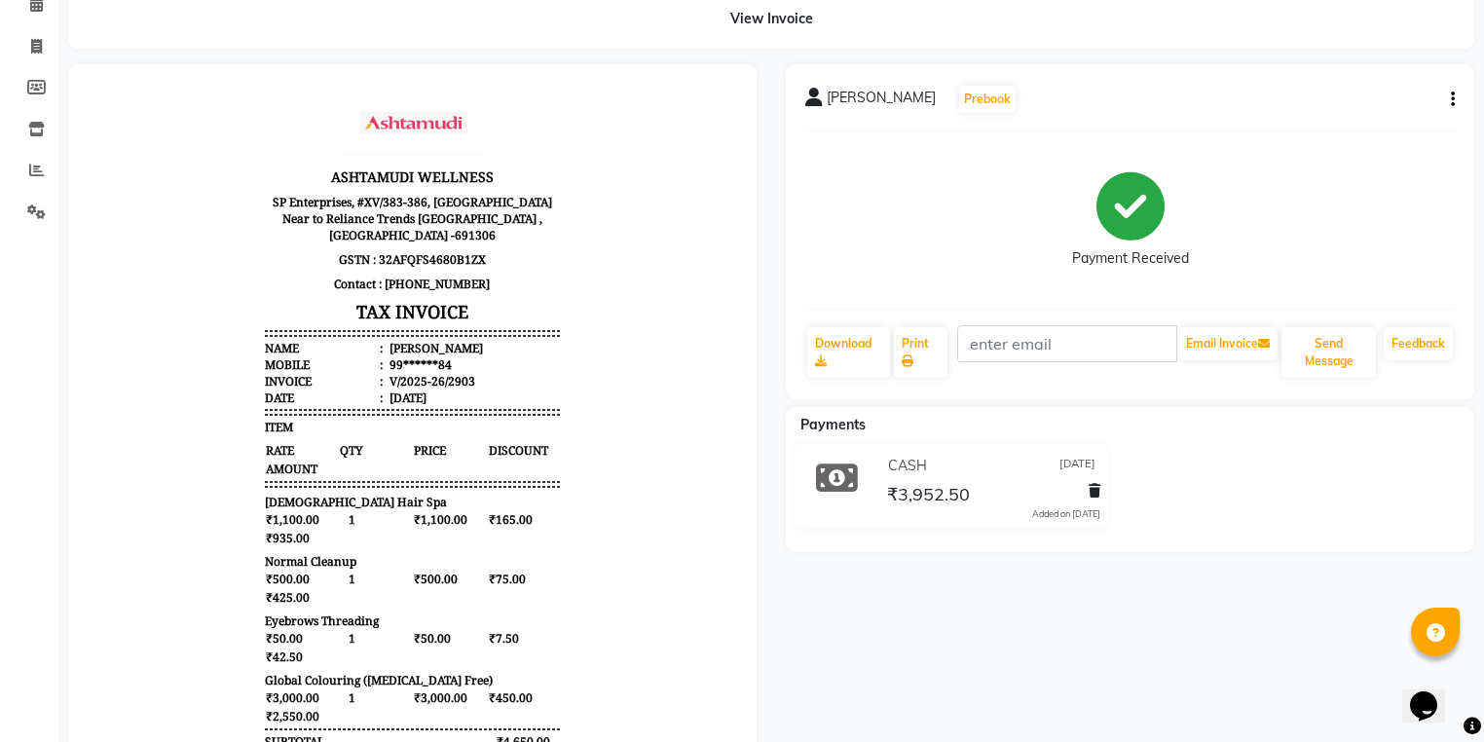
scroll to position [277, 0]
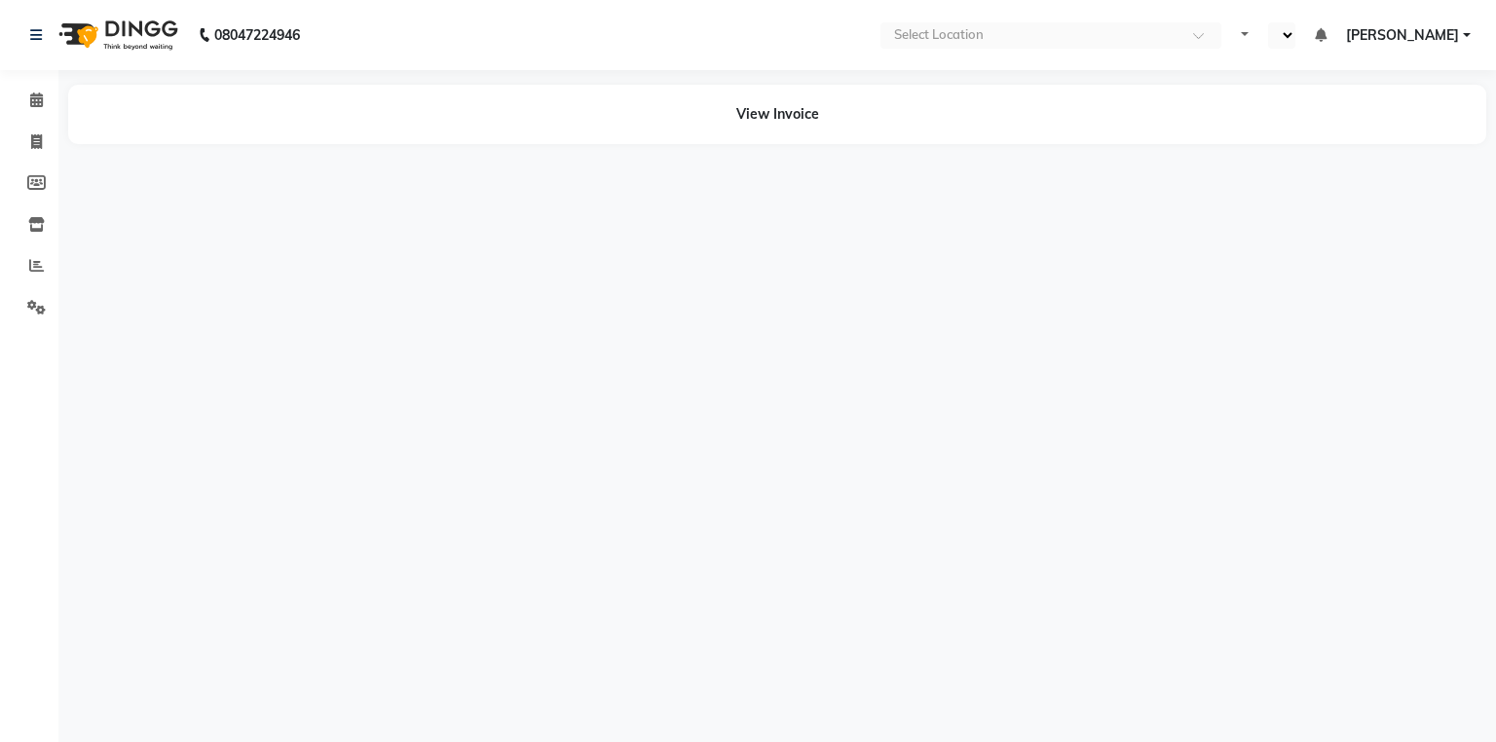
select select "en"
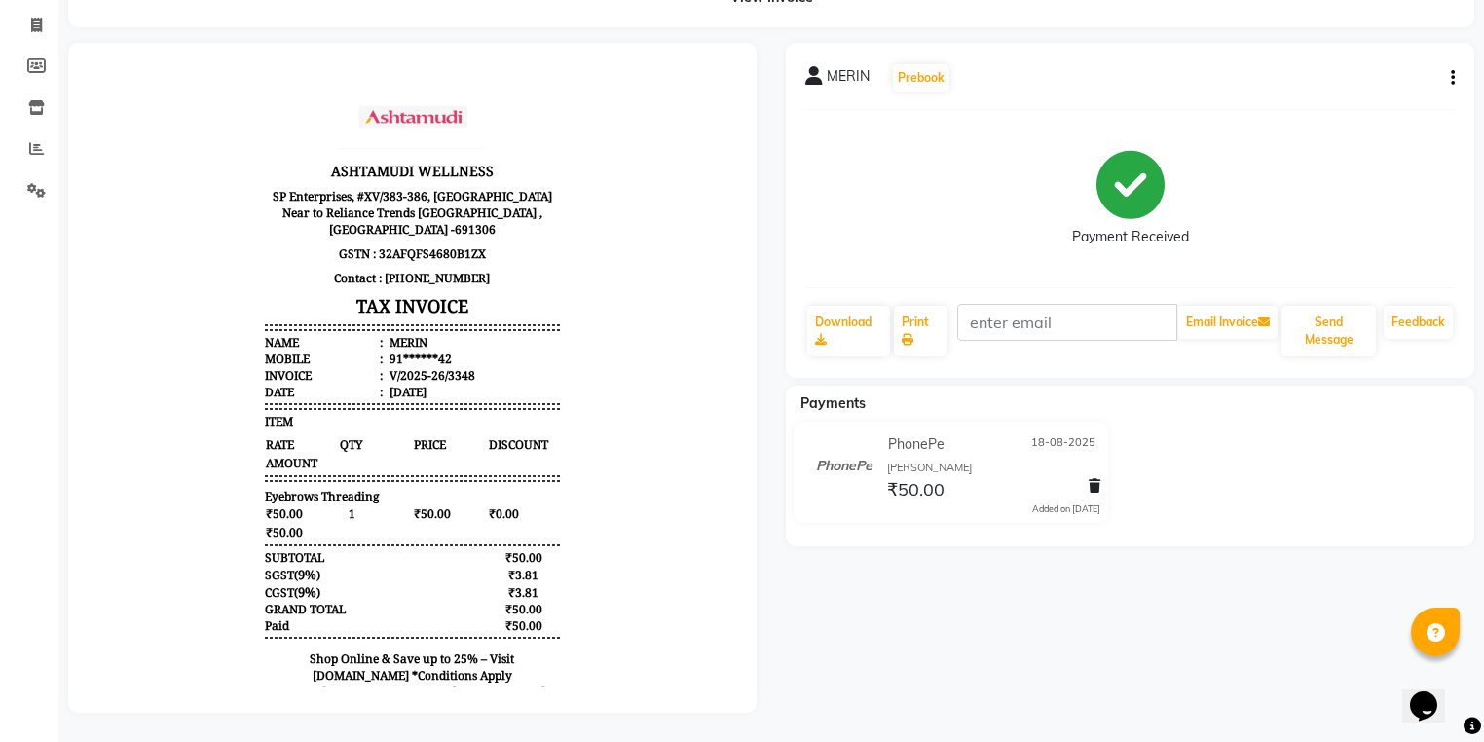
scroll to position [127, 0]
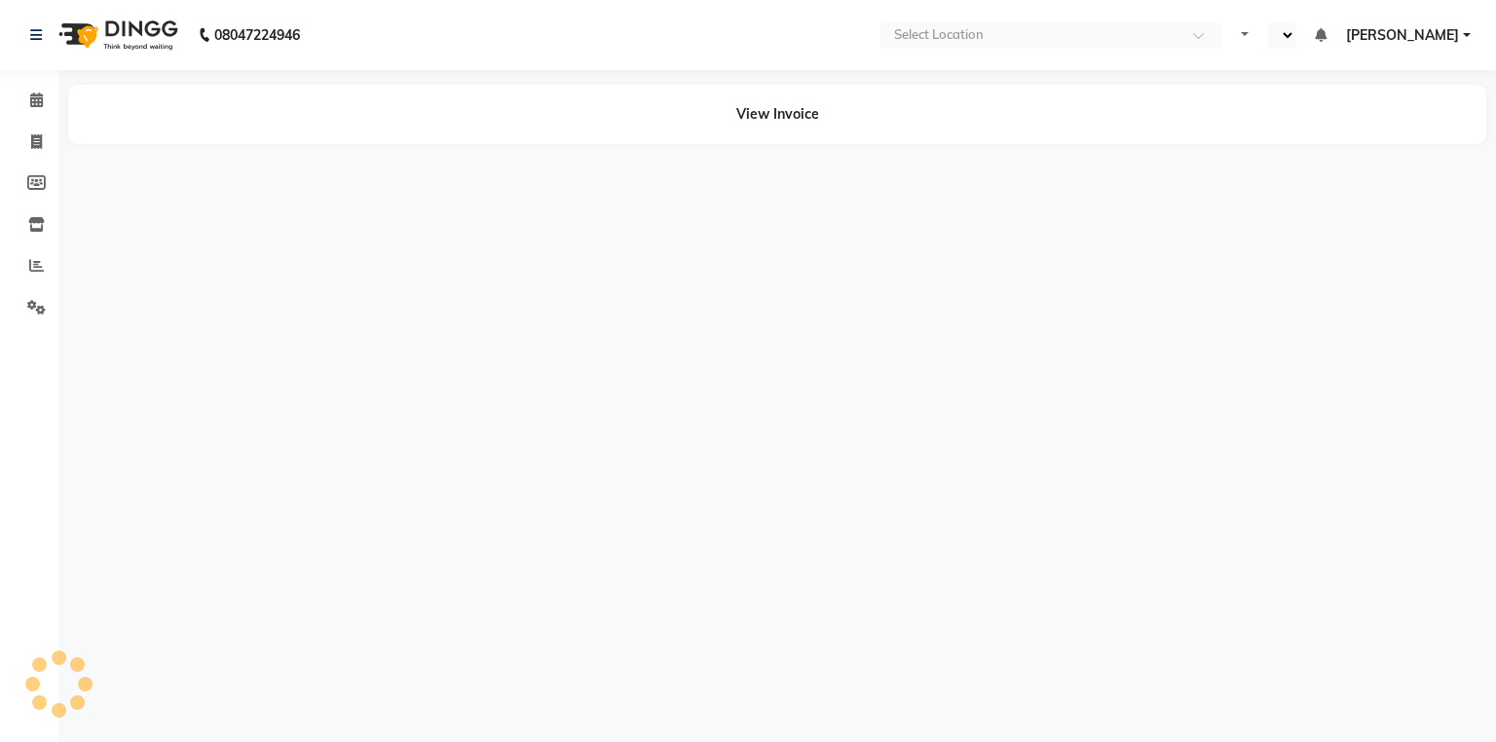
select select "en"
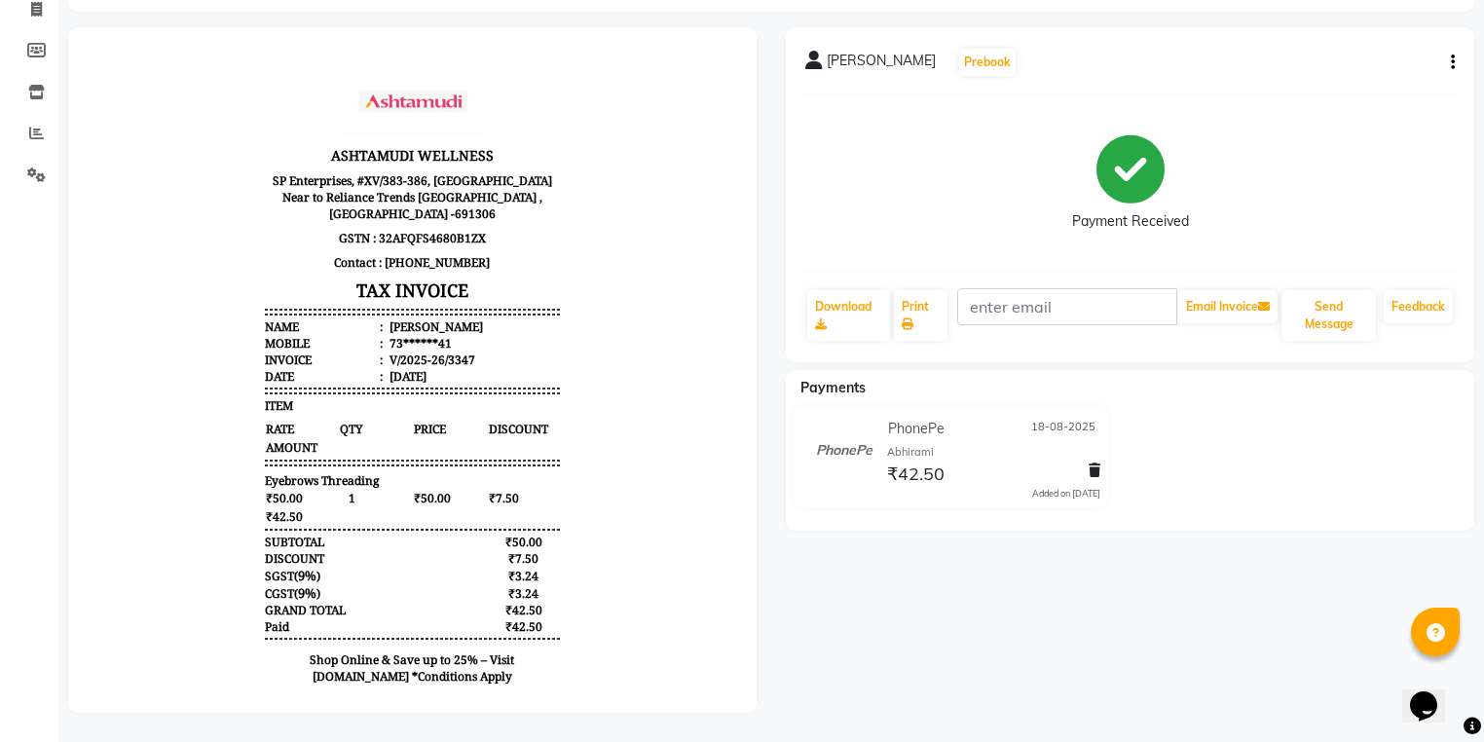
scroll to position [142, 0]
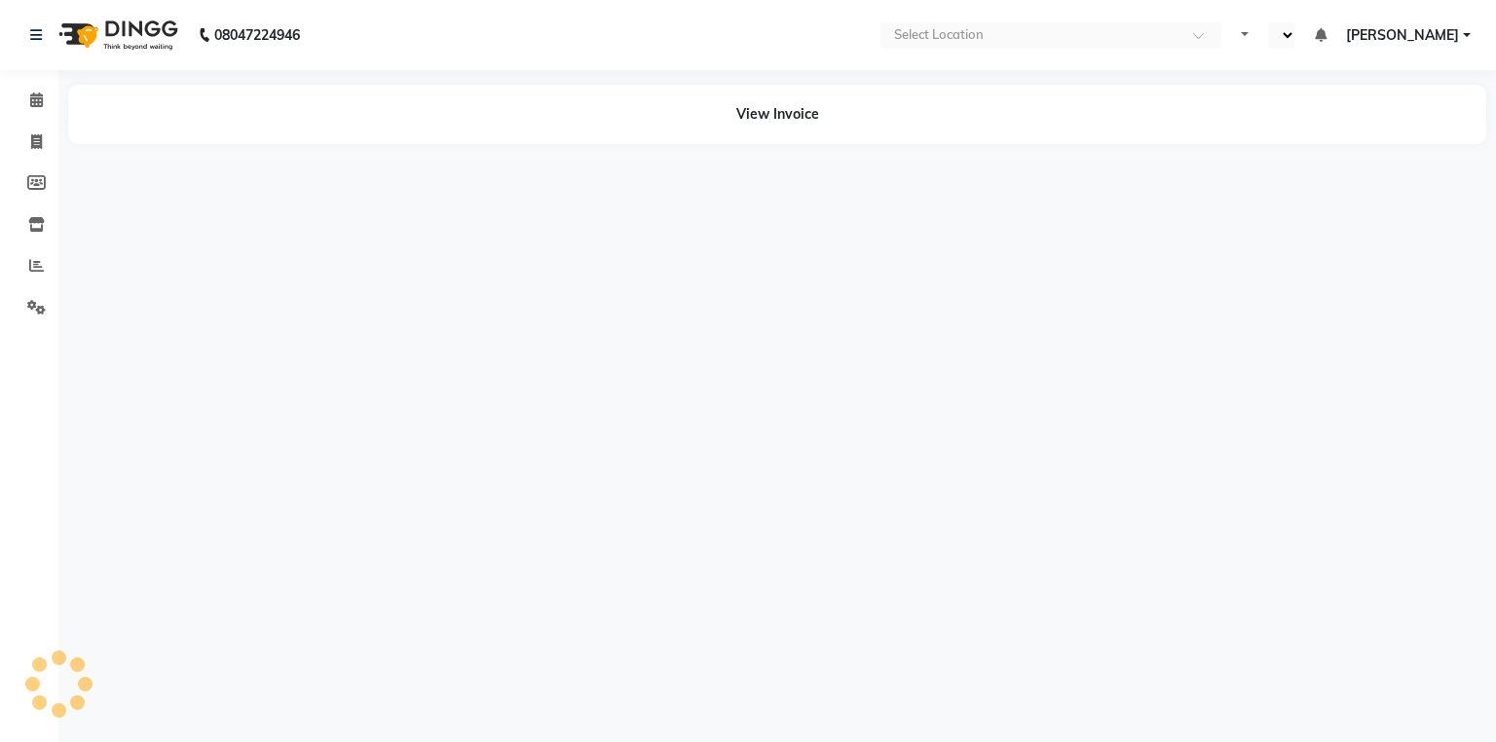
select select "en"
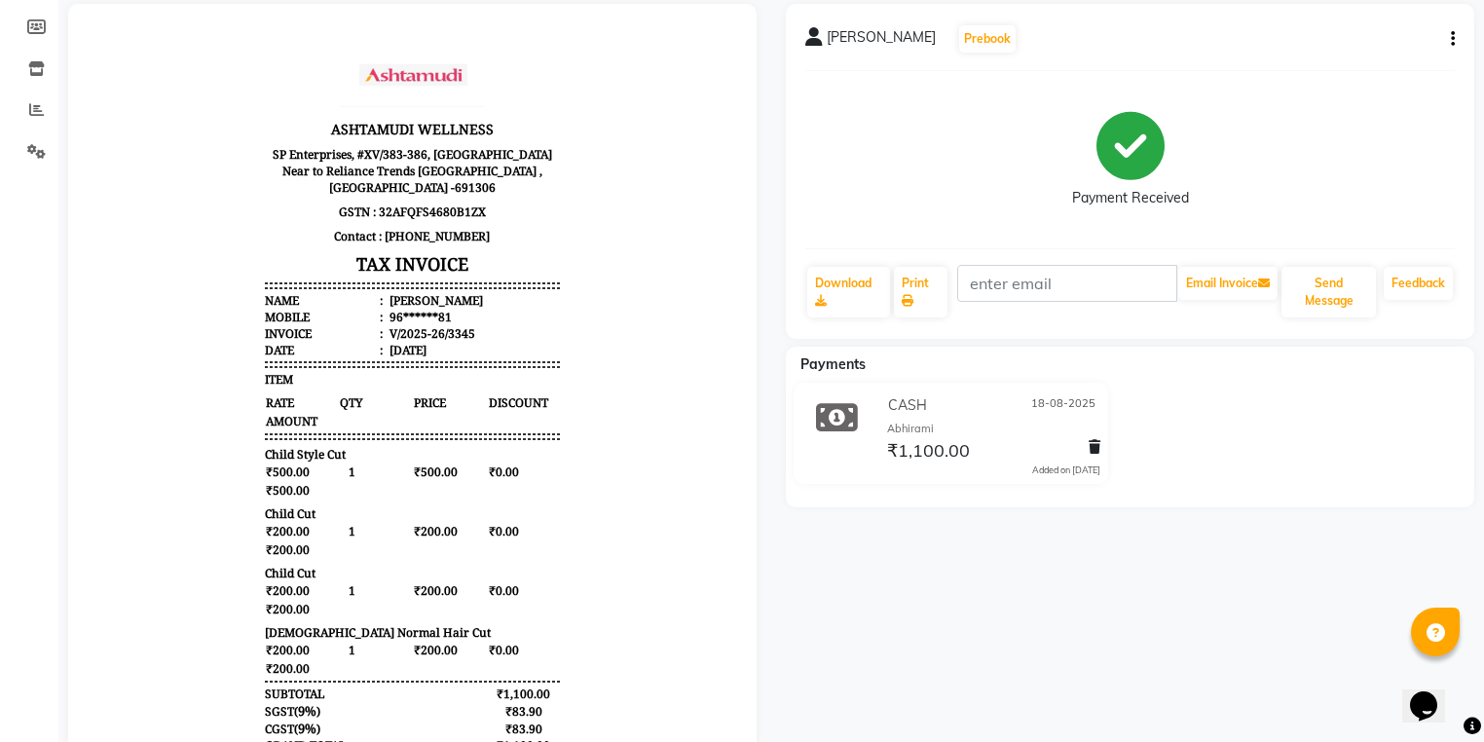
scroll to position [16, 0]
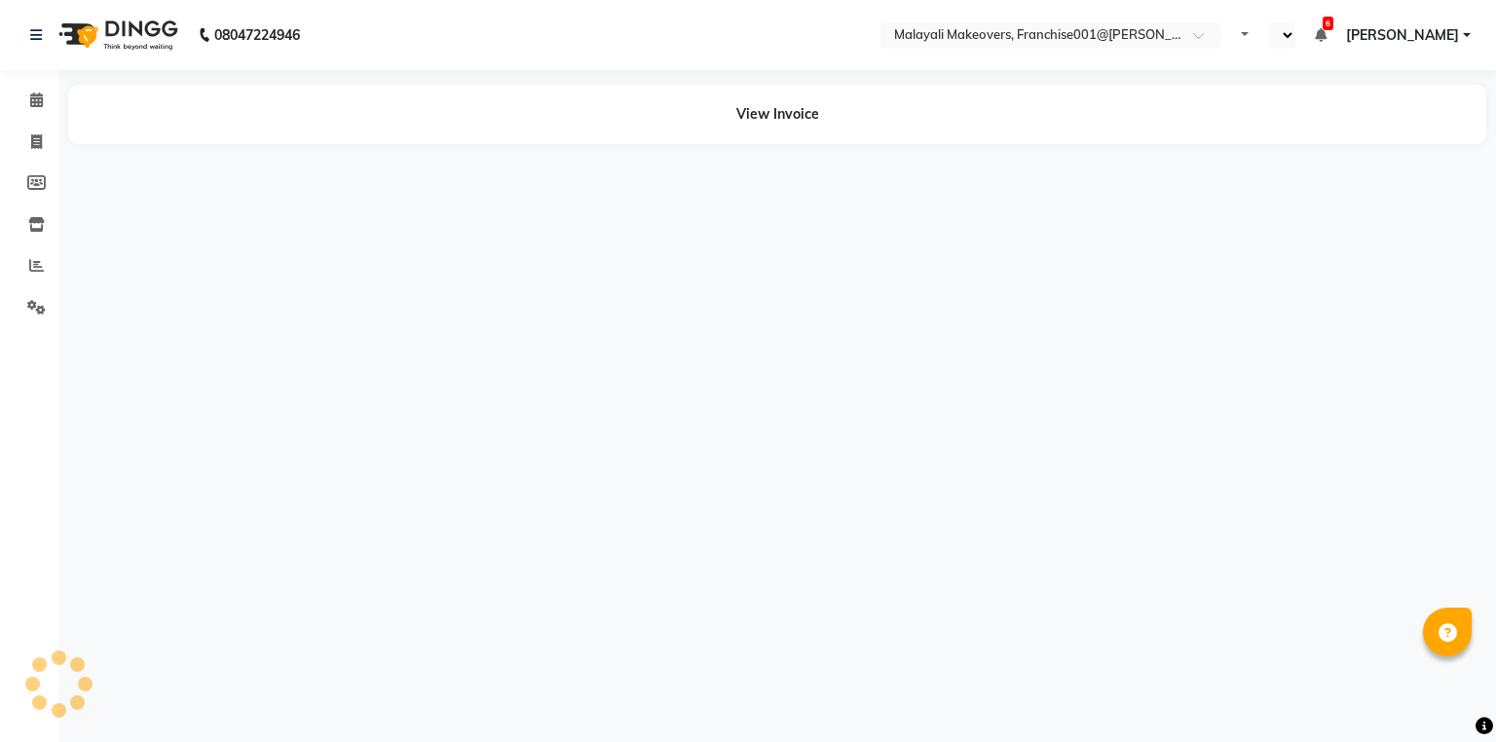
select select "en"
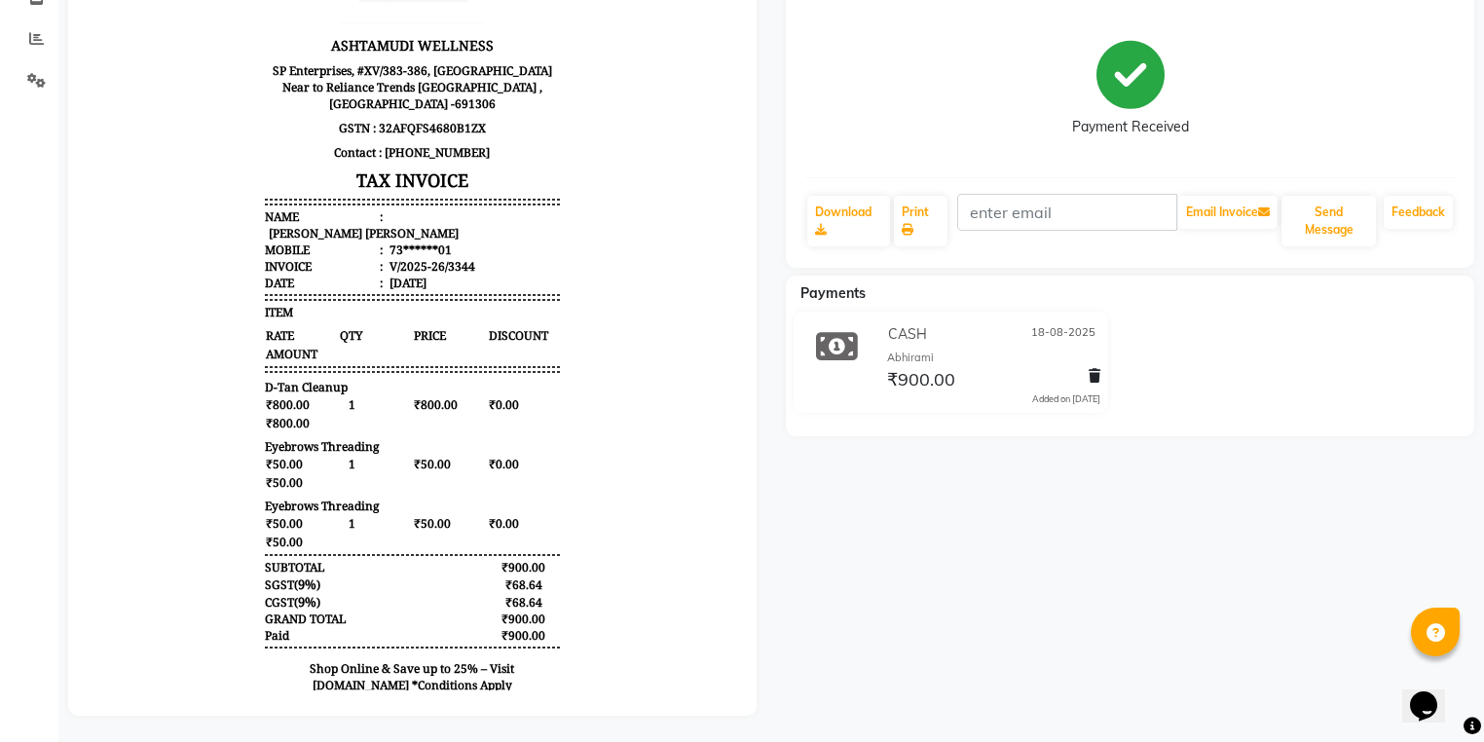
scroll to position [234, 0]
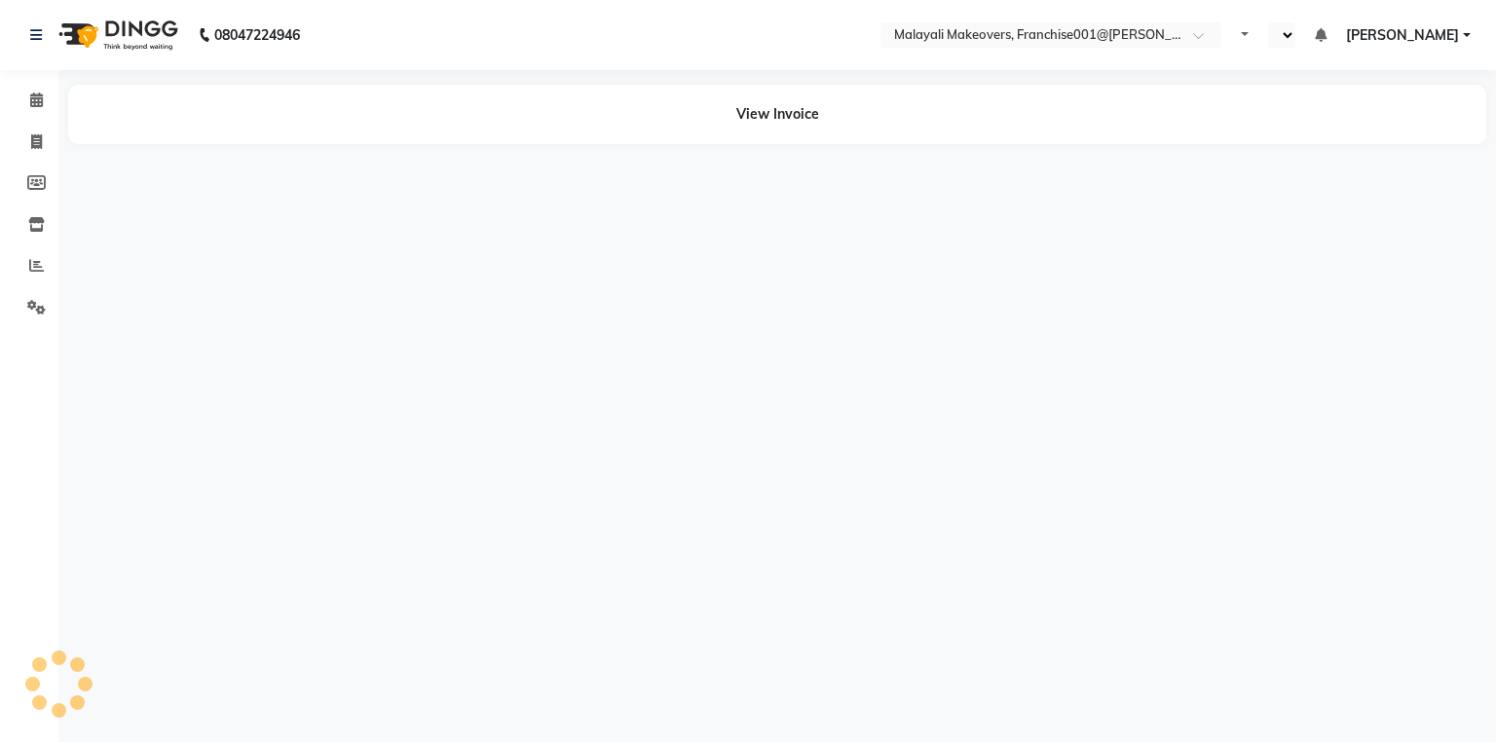
select select "en"
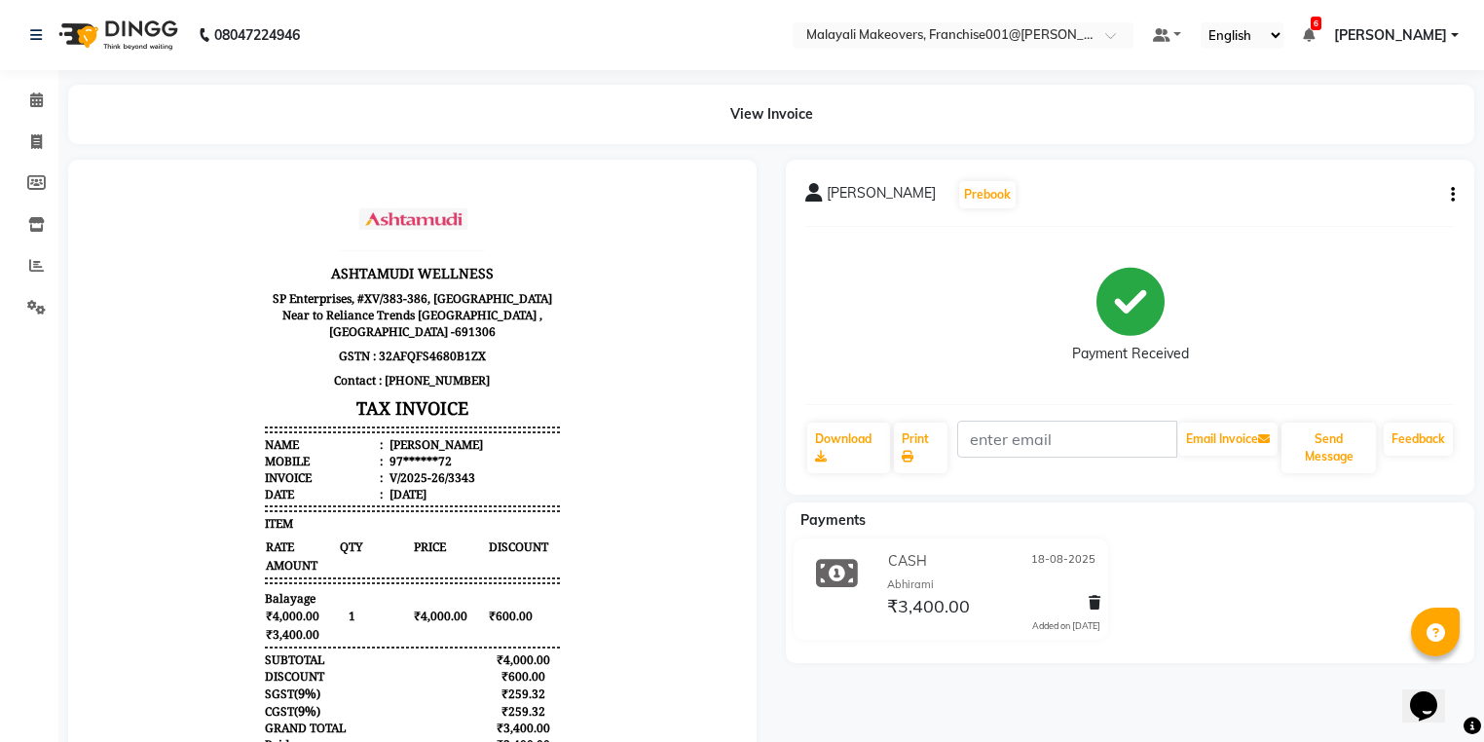
scroll to position [16, 0]
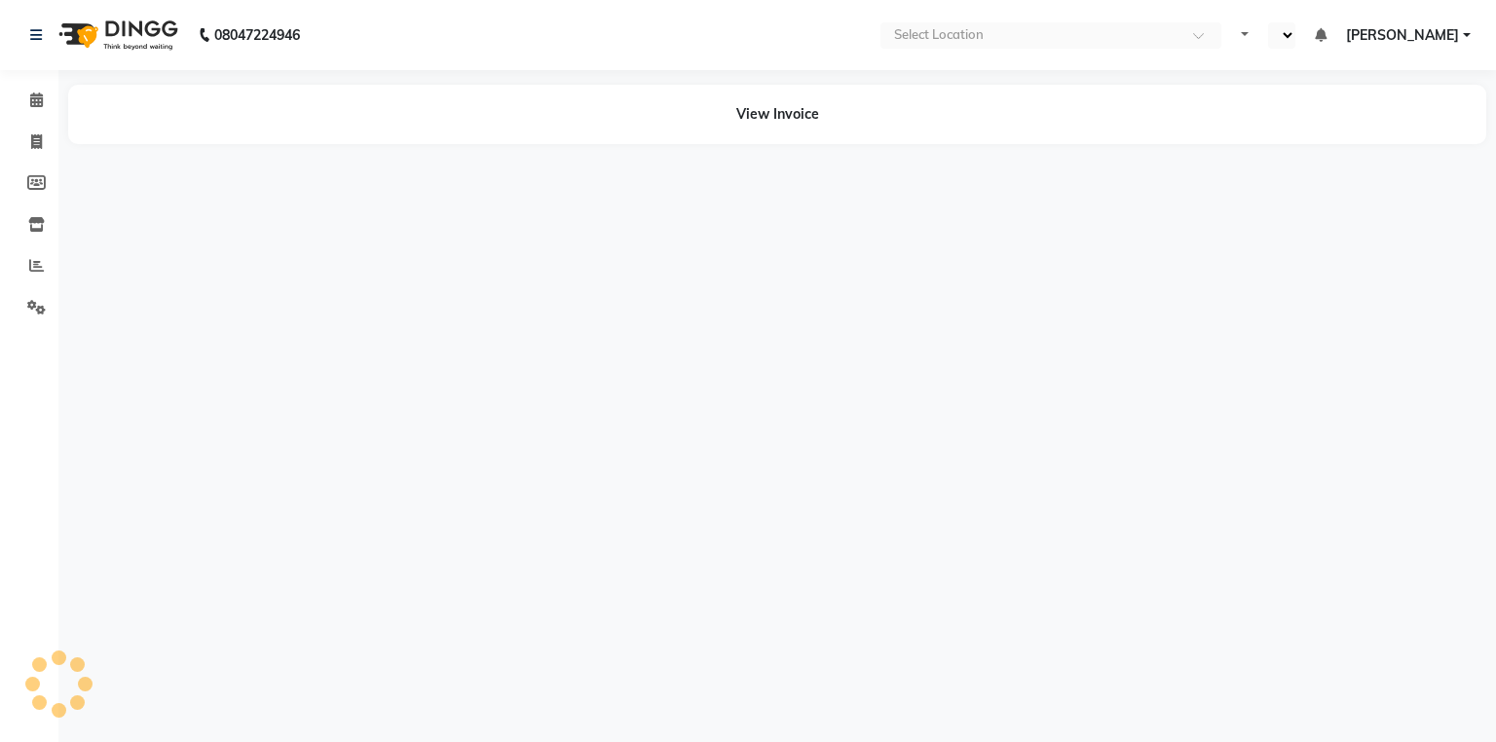
select select "en"
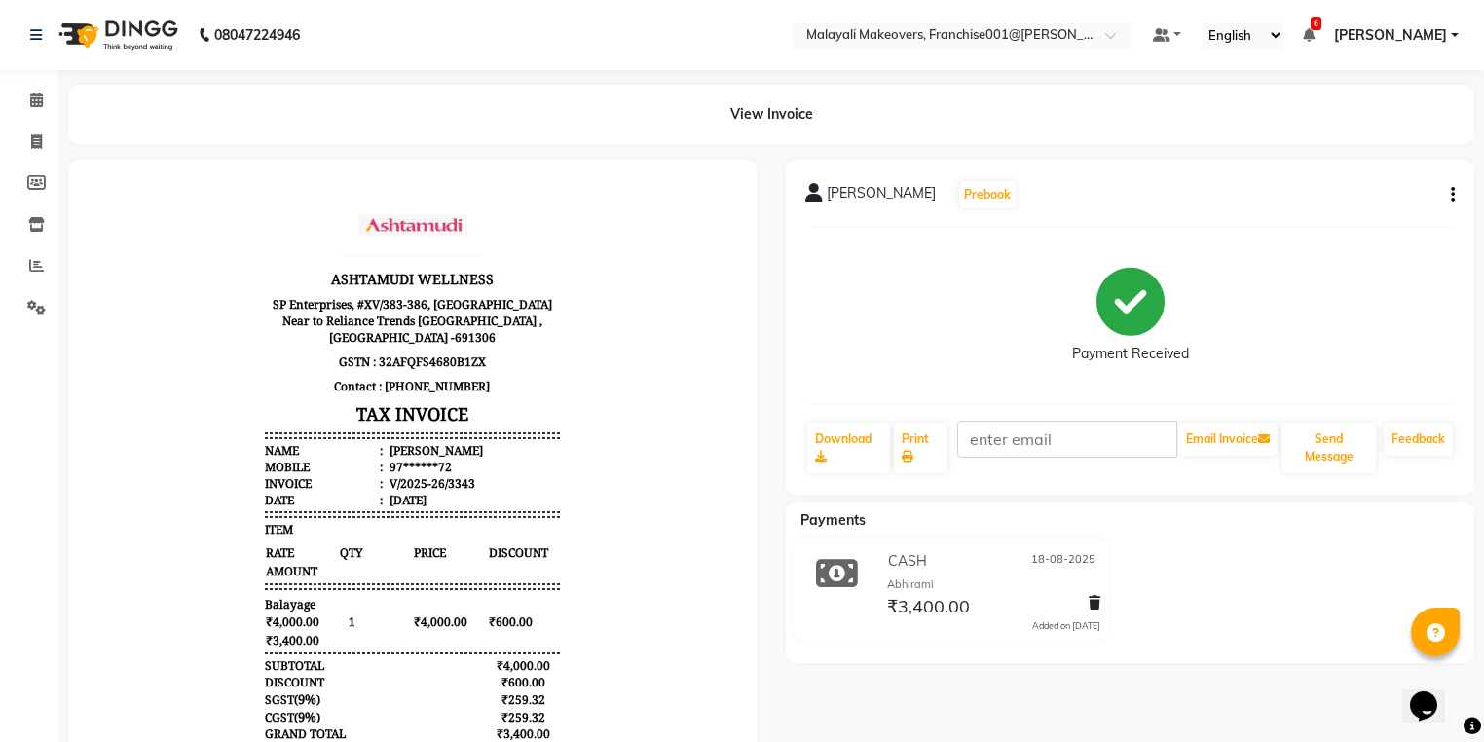
scroll to position [16, 0]
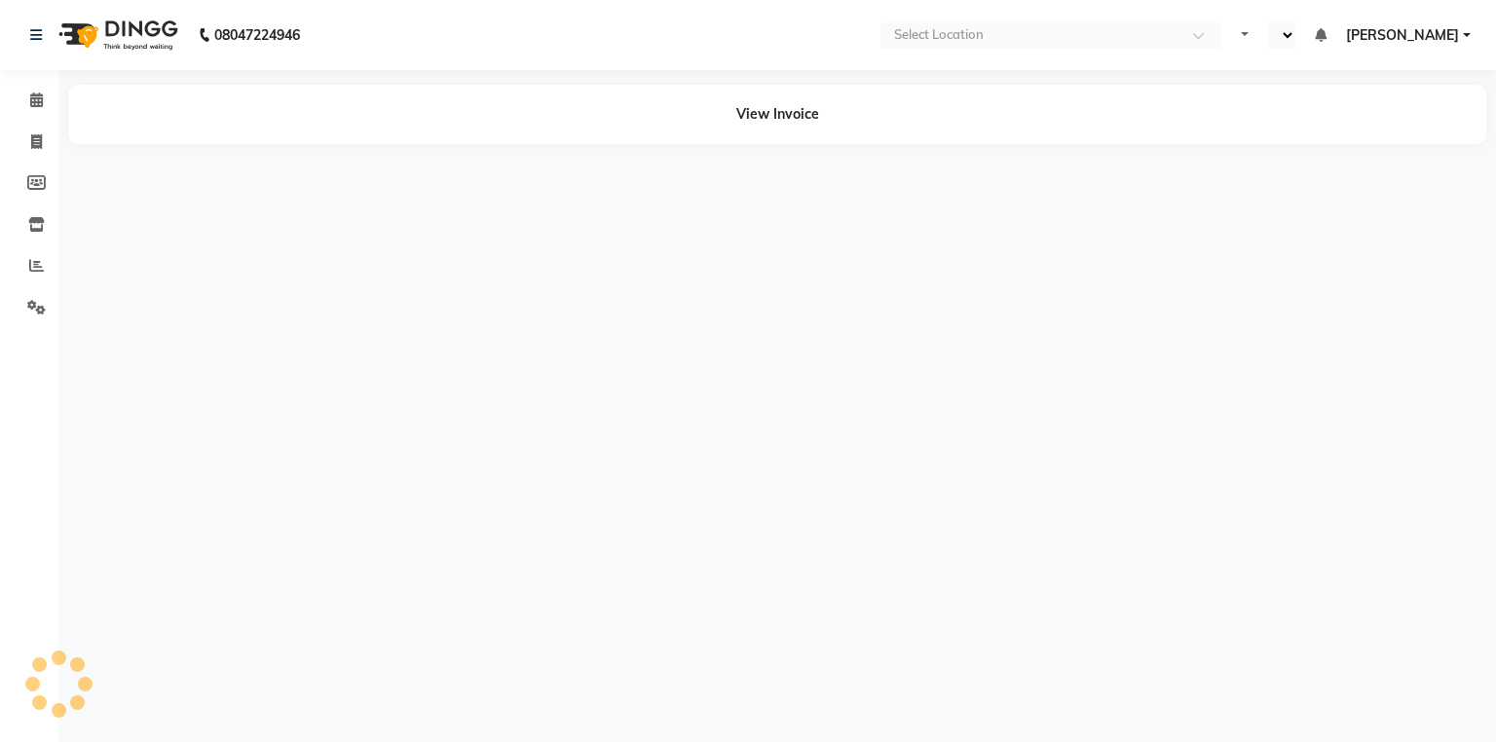
select select "en"
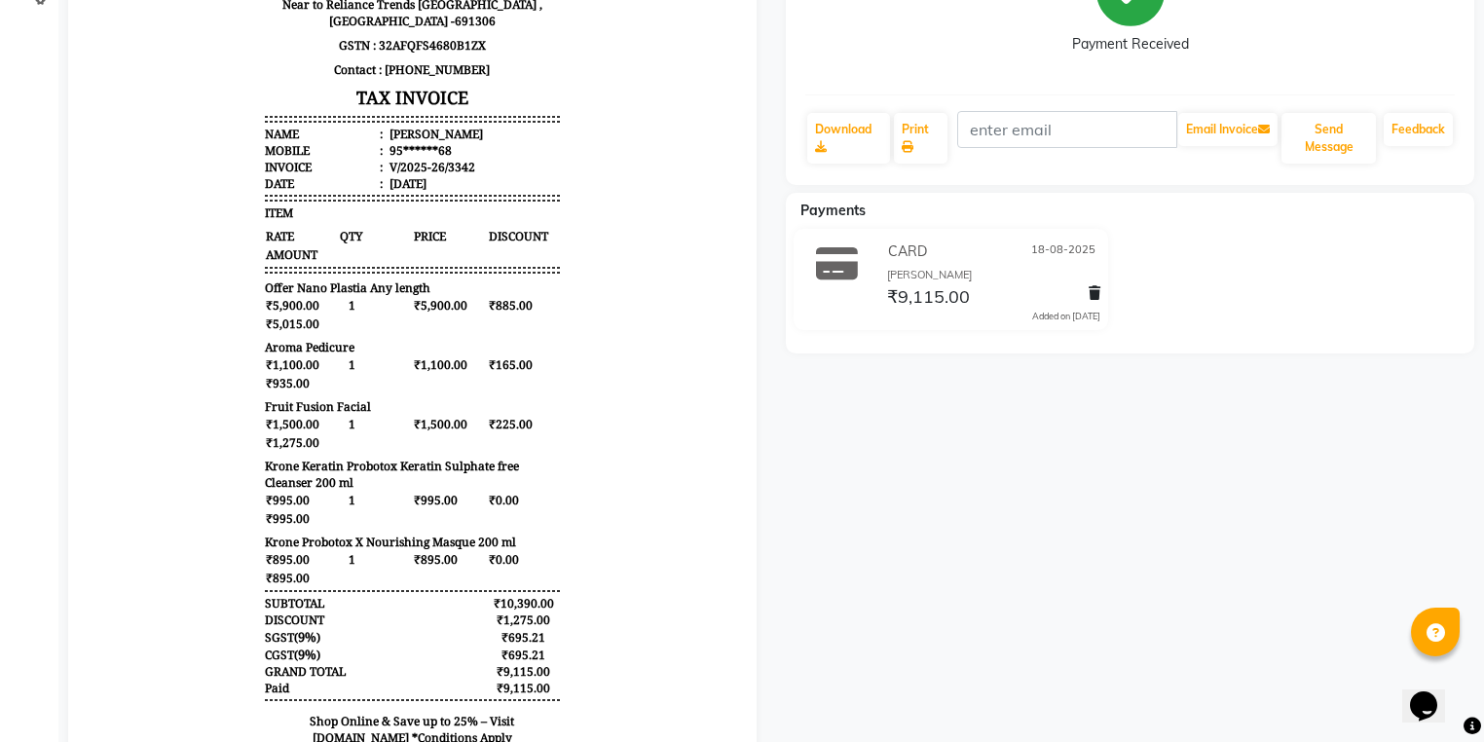
scroll to position [312, 0]
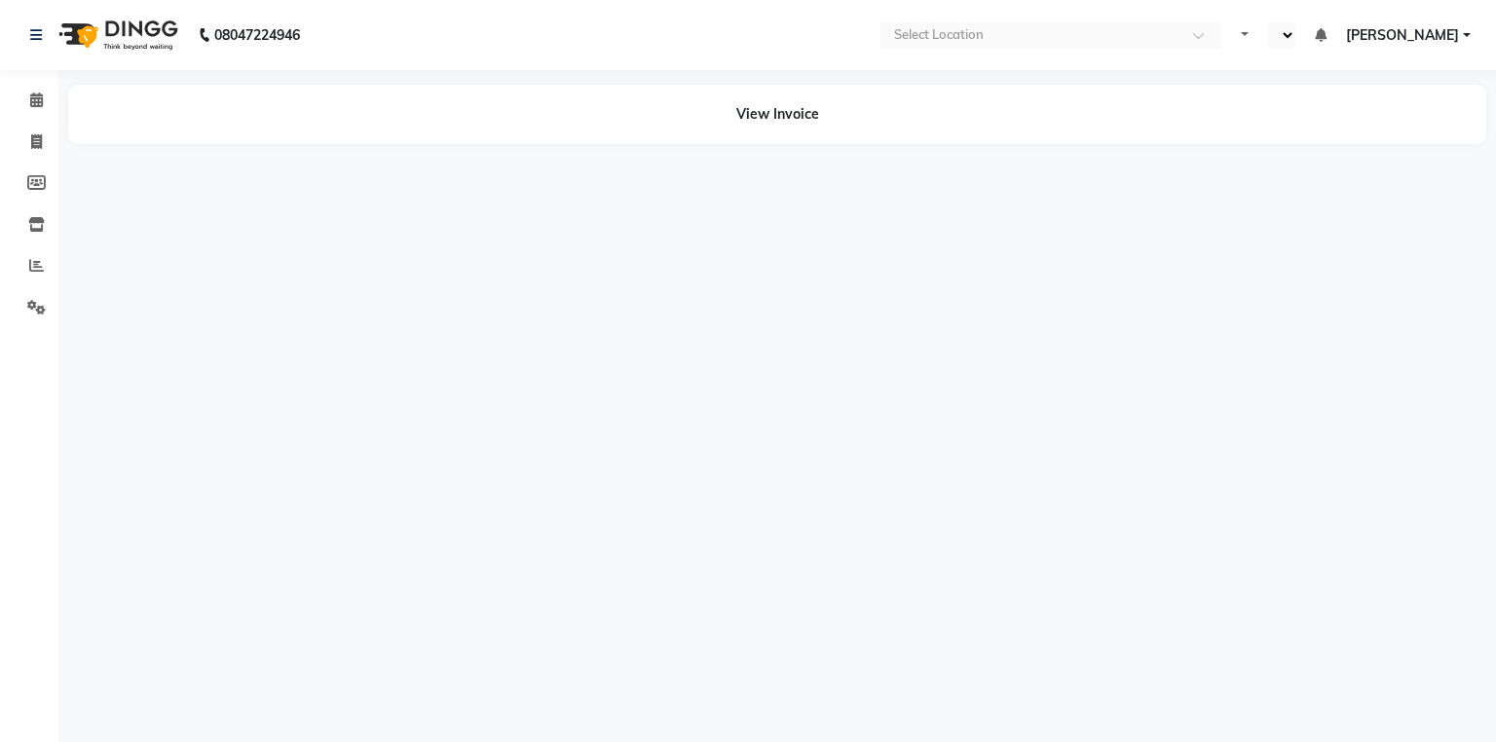
select select "en"
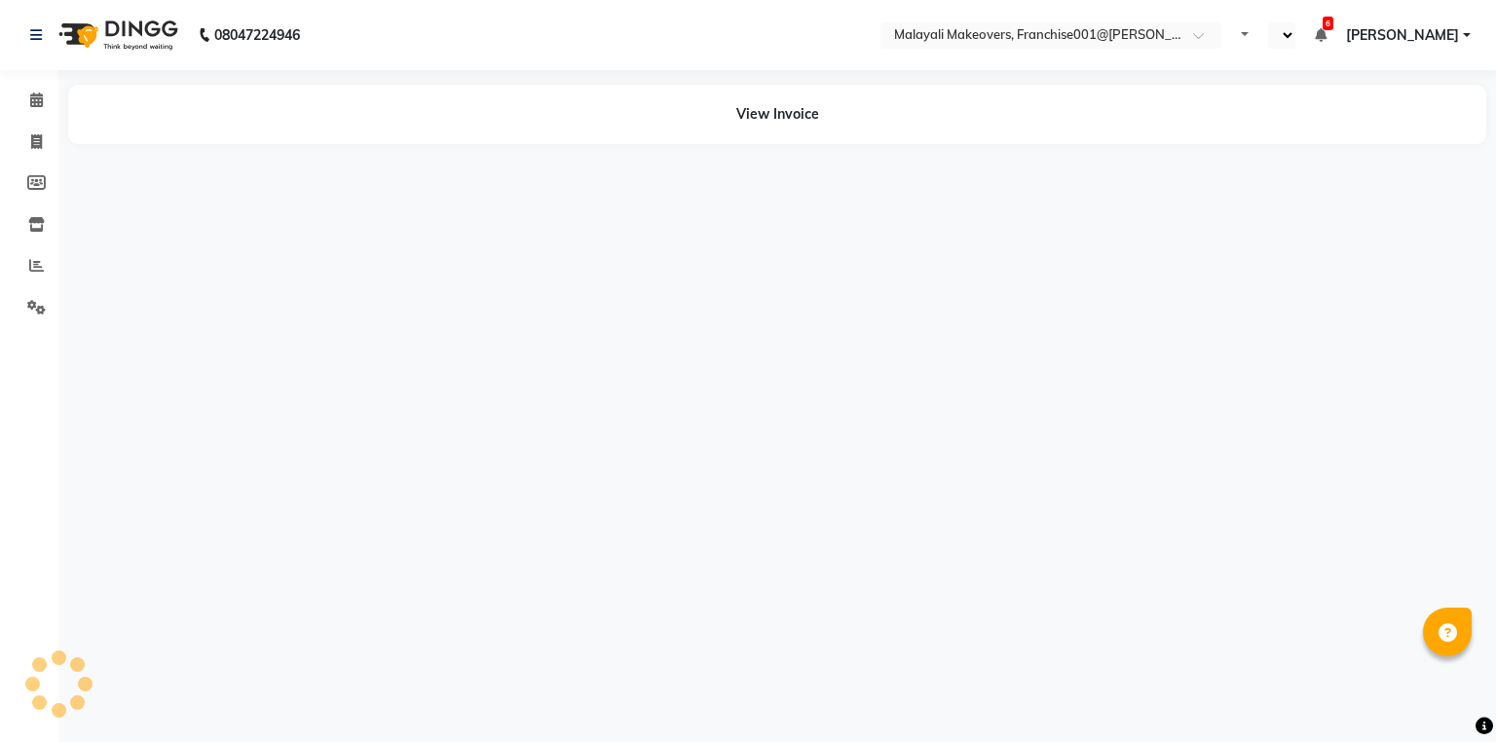
select select "en"
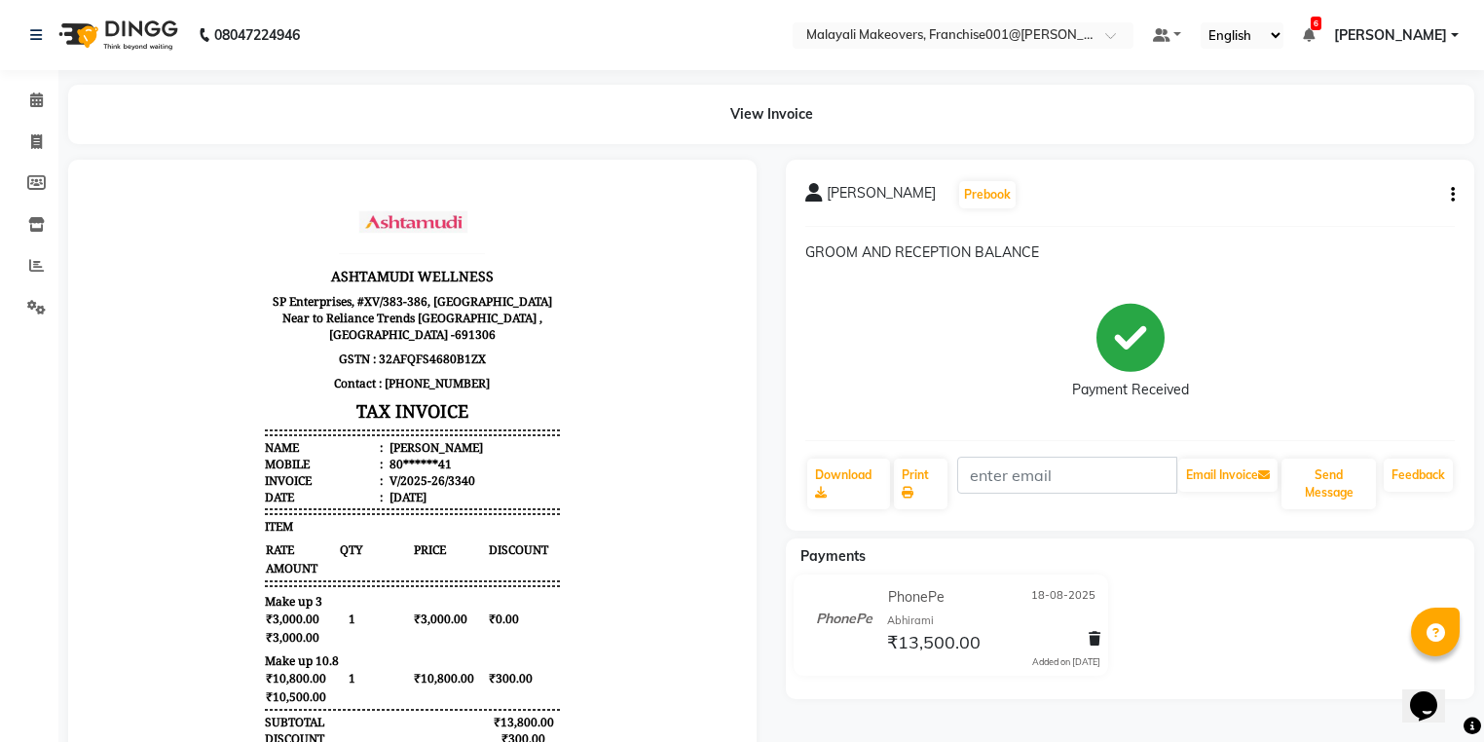
scroll to position [16, 0]
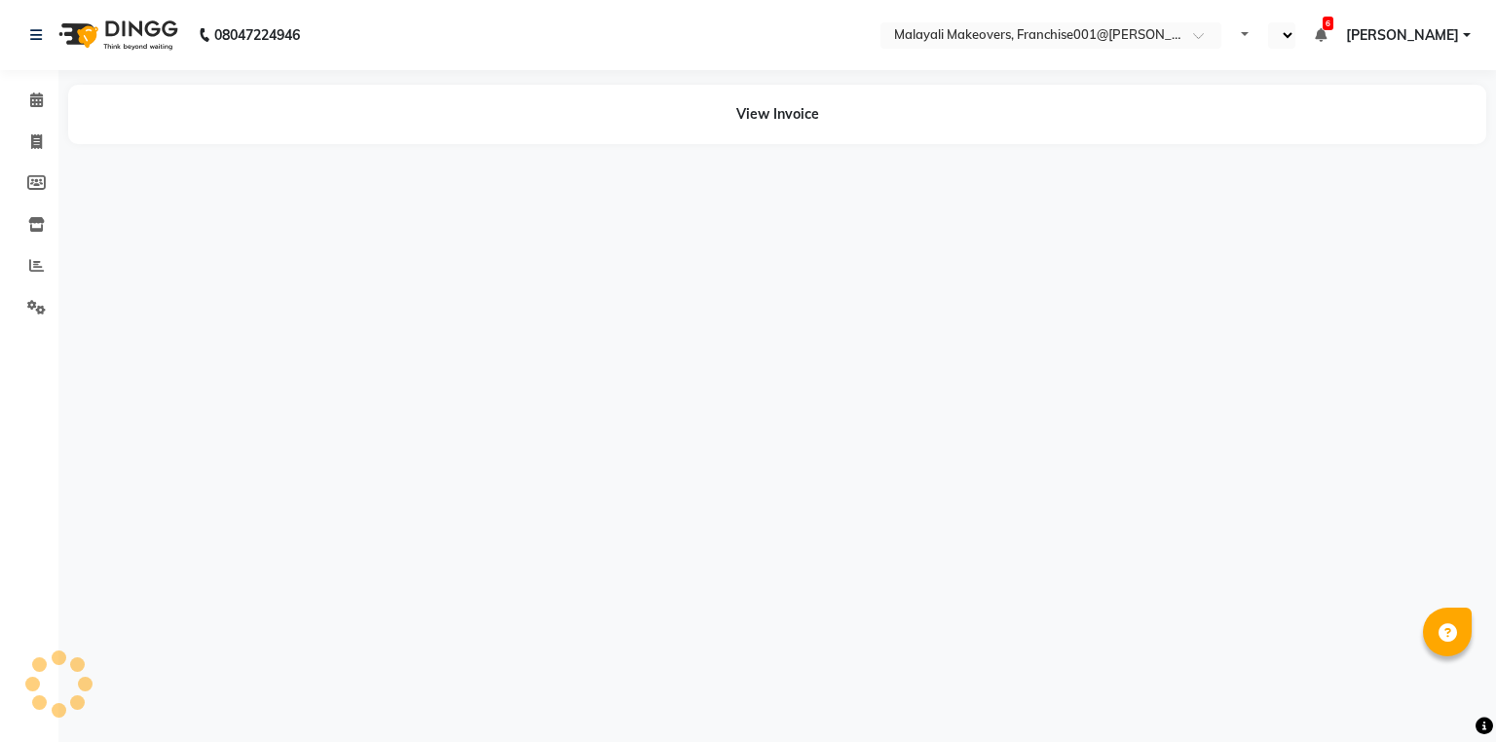
select select "en"
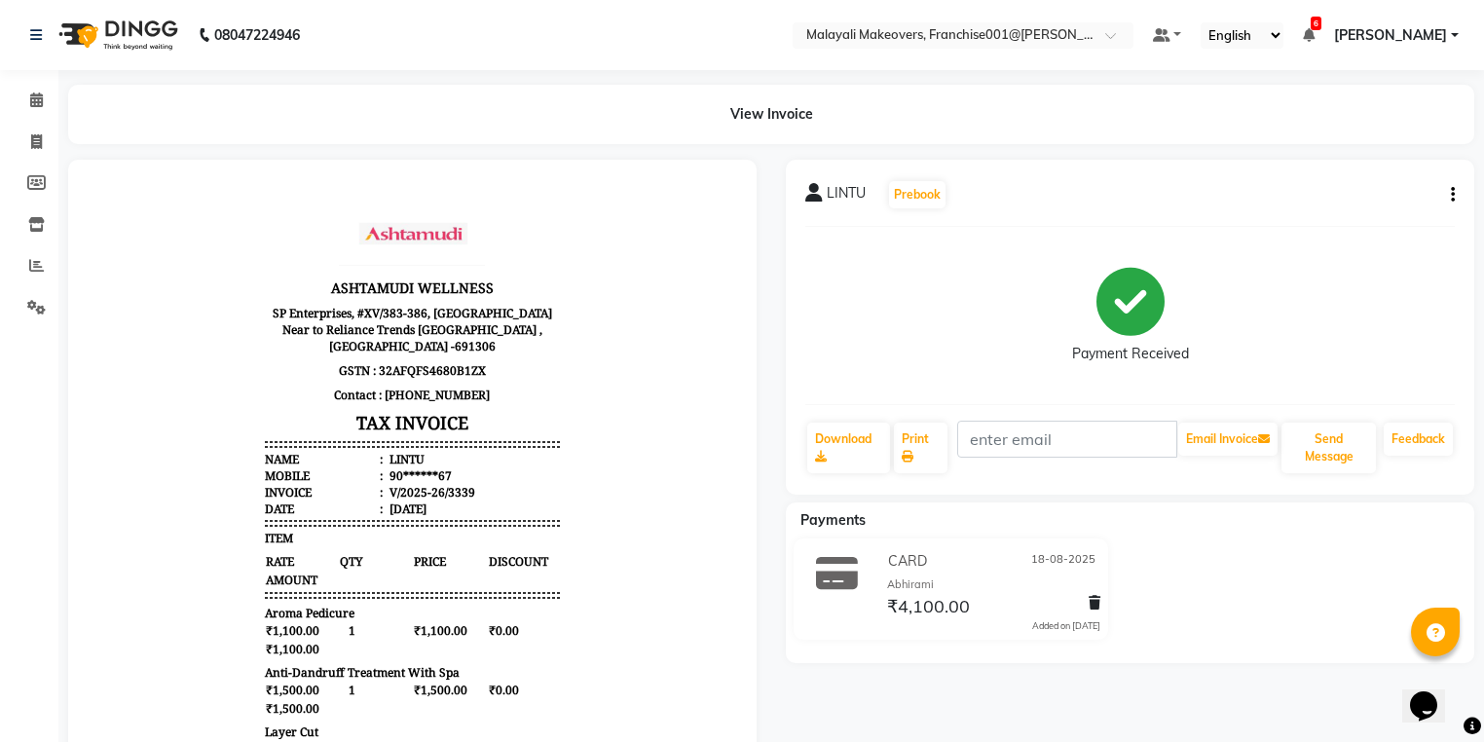
scroll to position [312, 0]
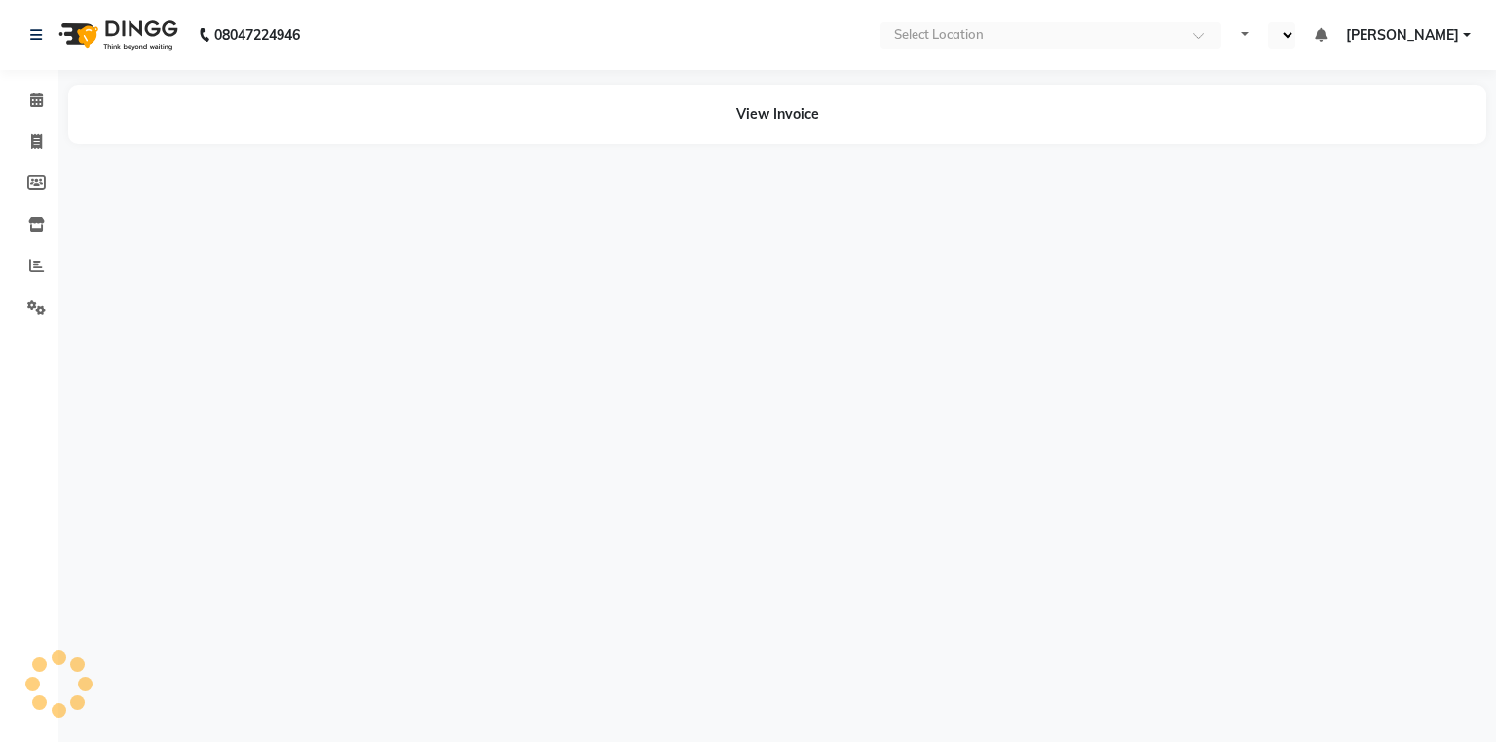
select select "en"
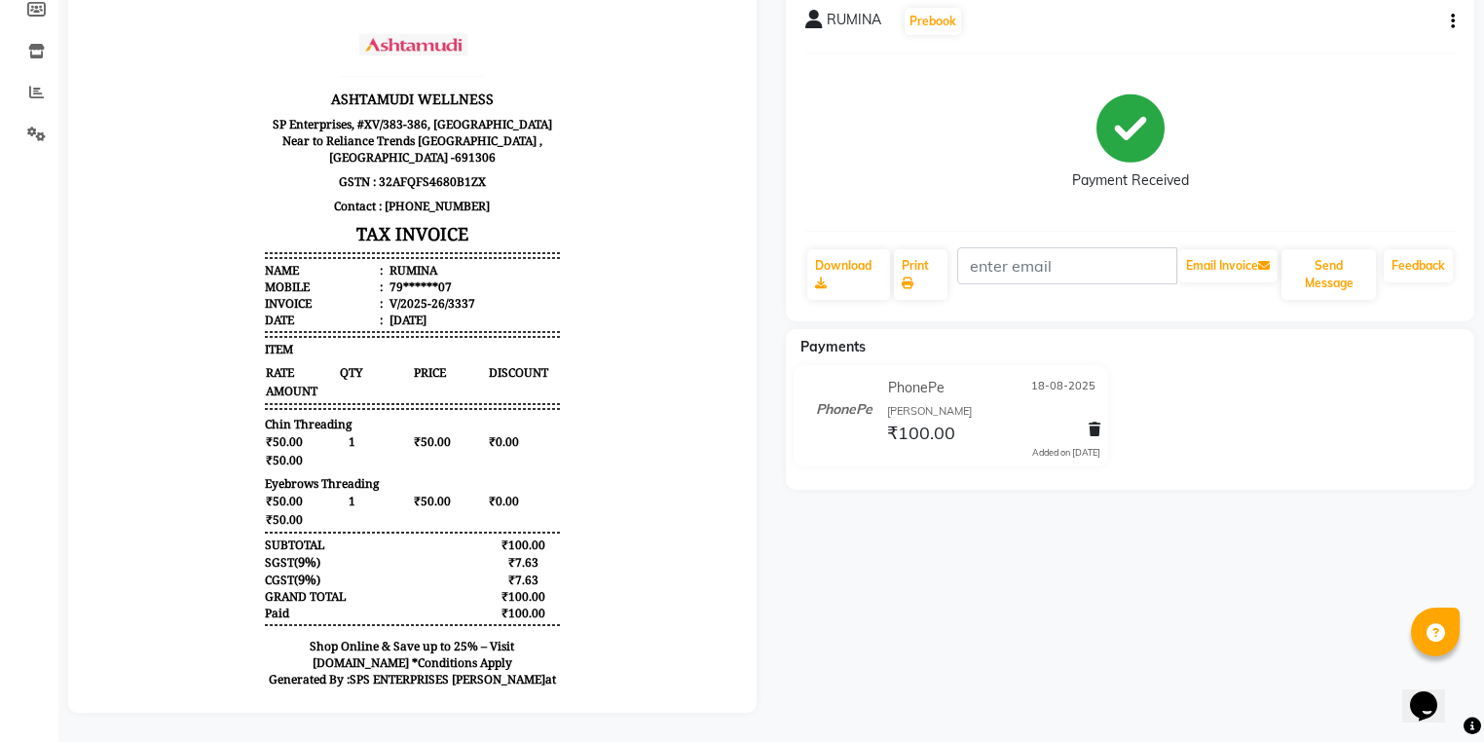
scroll to position [183, 0]
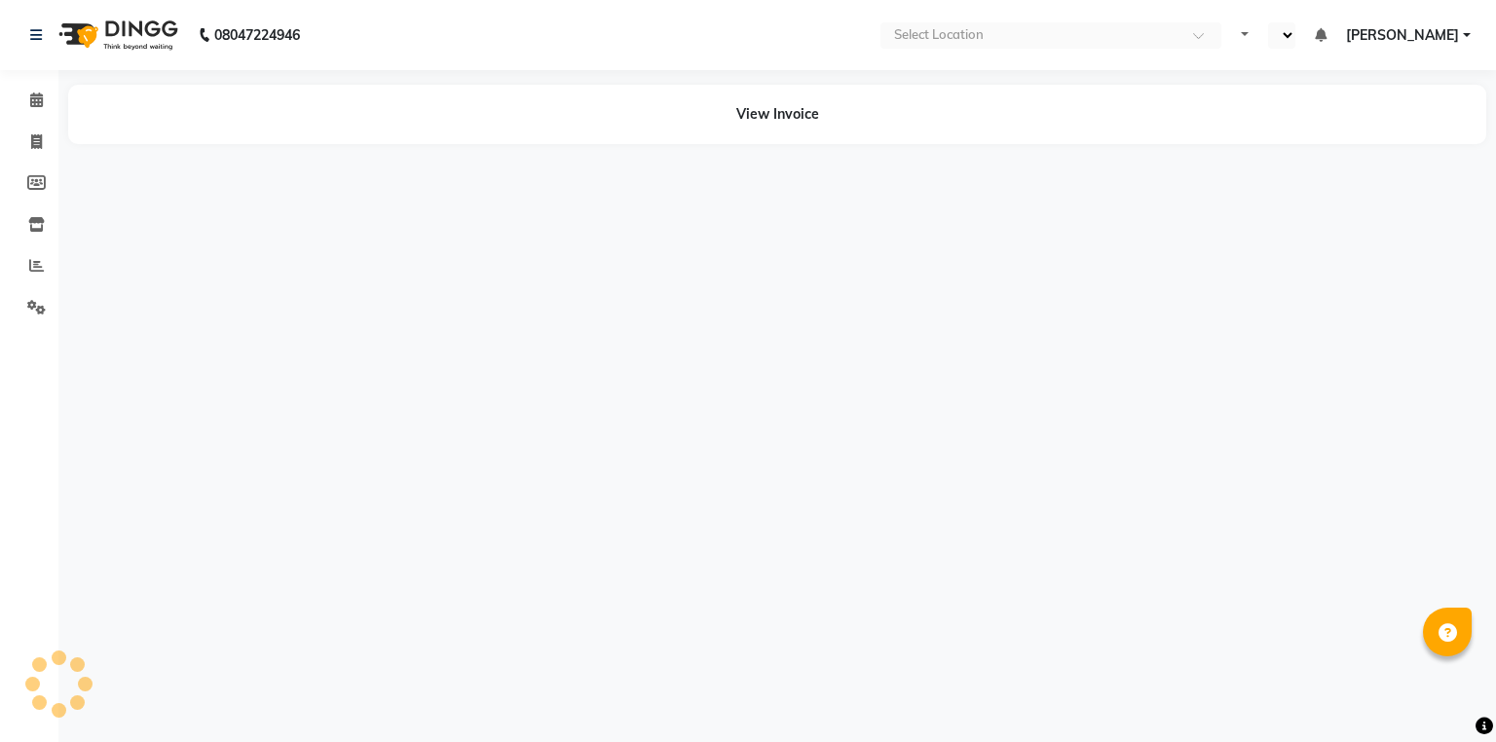
select select "en"
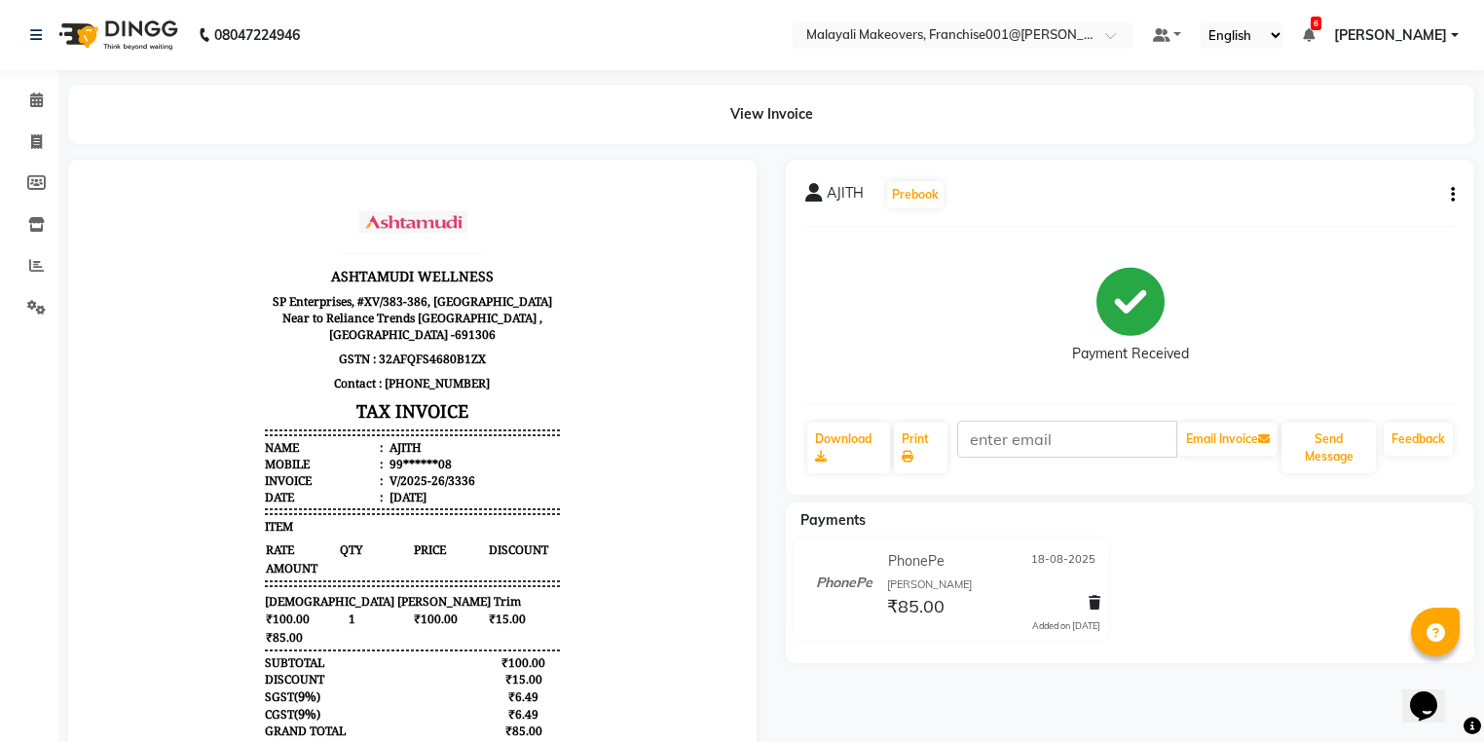
scroll to position [16, 0]
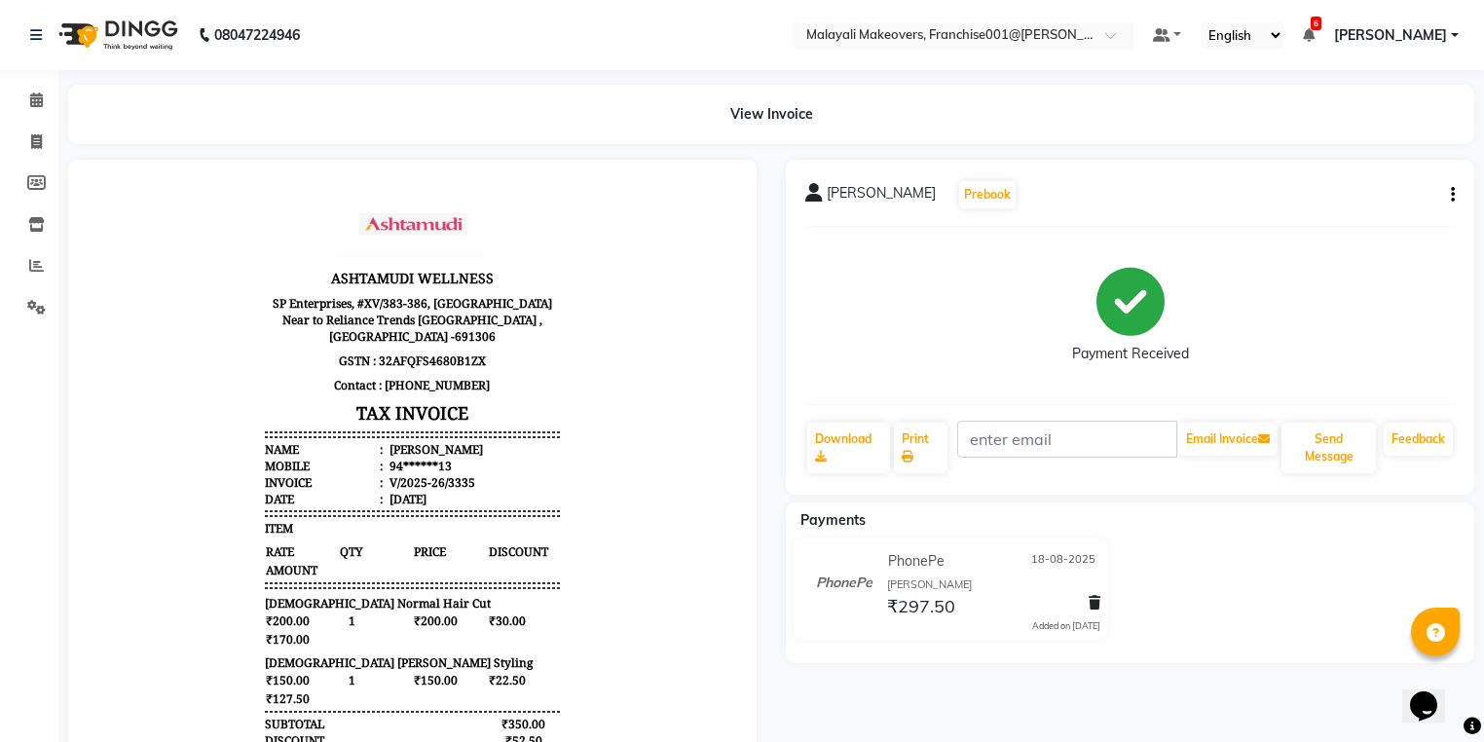
scroll to position [16, 0]
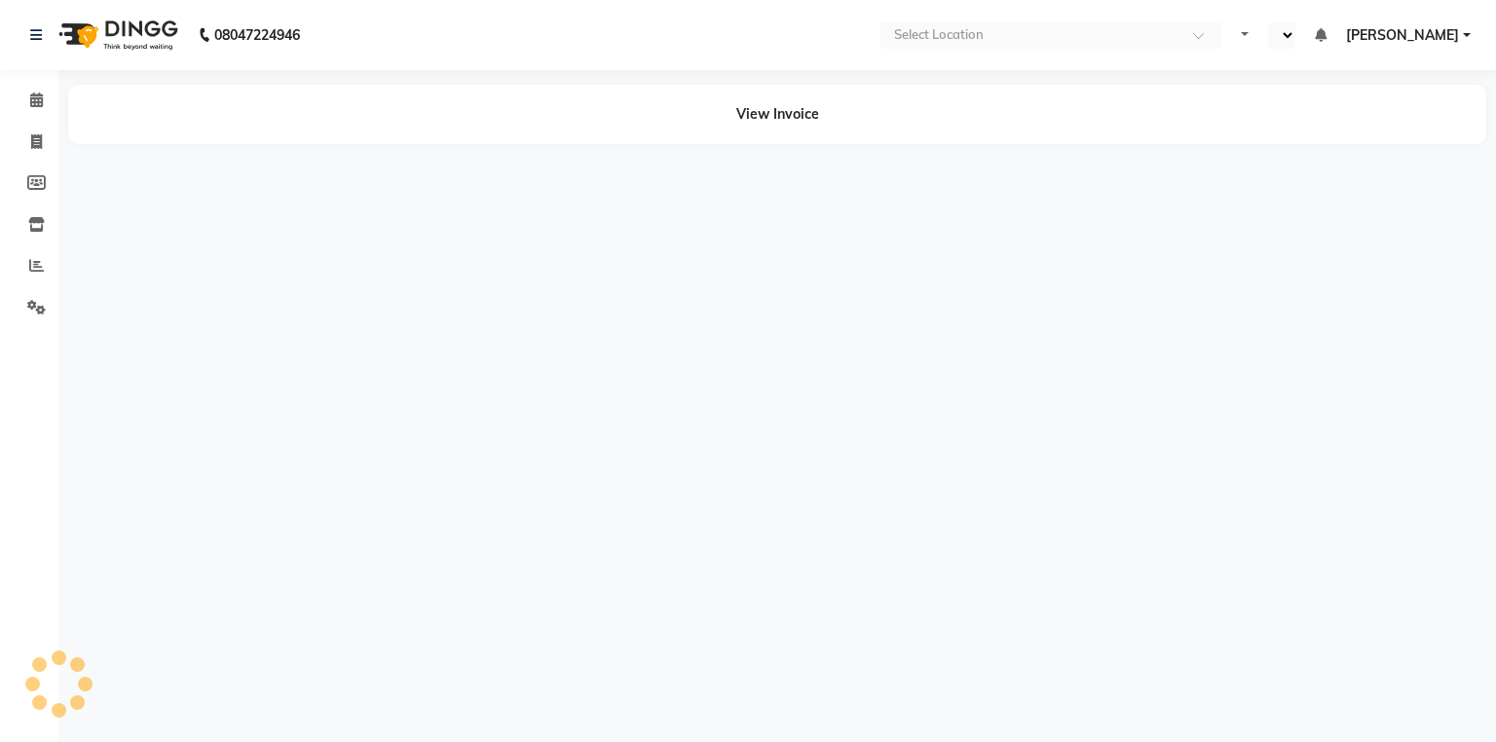
select select "en"
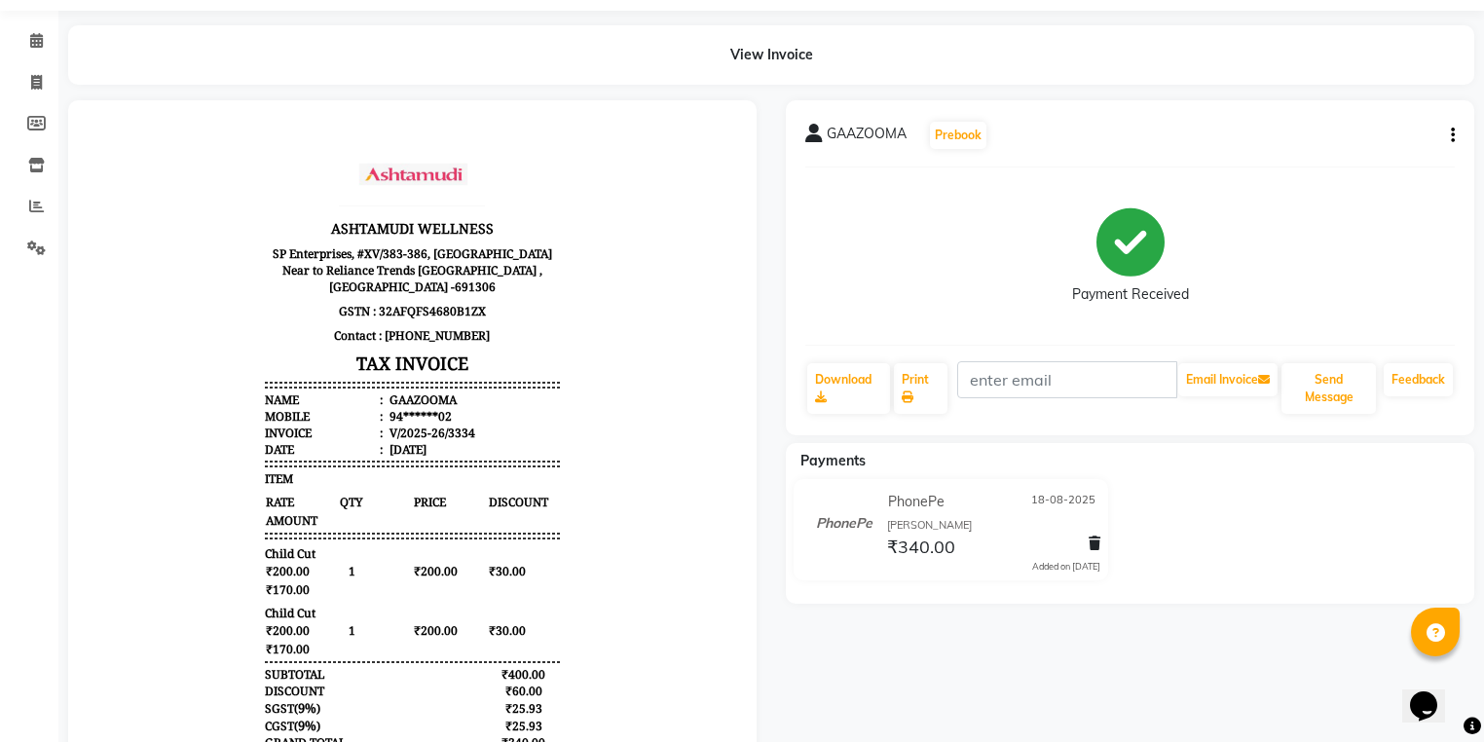
scroll to position [156, 0]
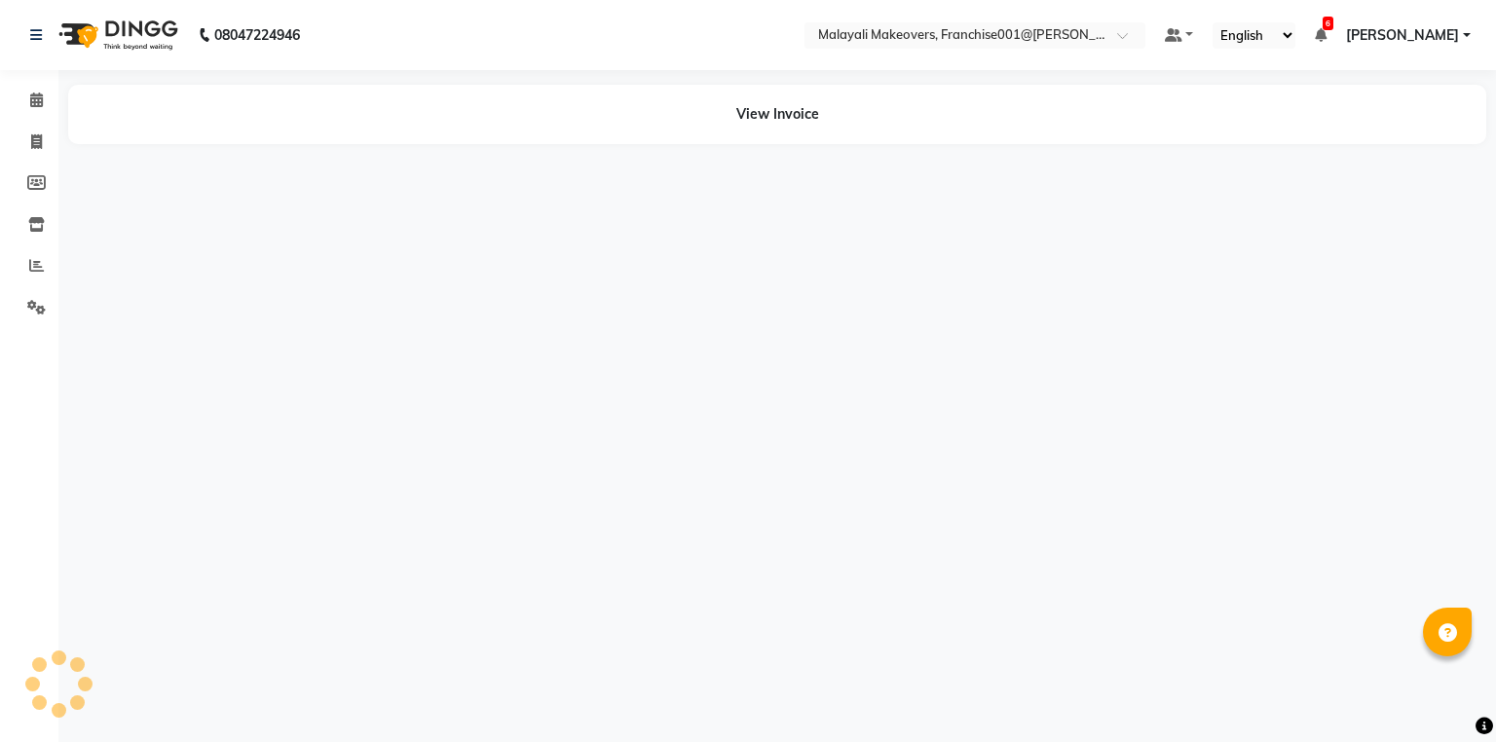
select select "en"
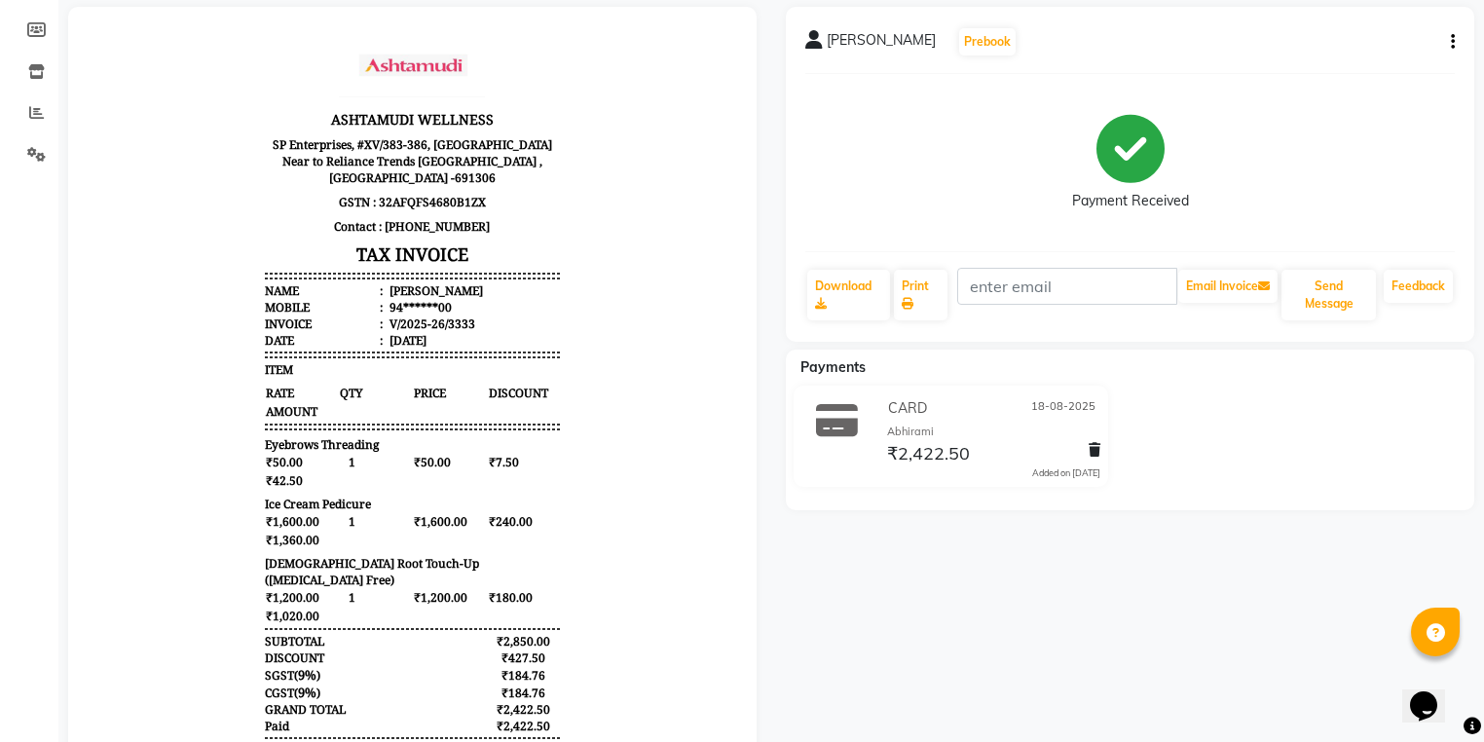
scroll to position [156, 0]
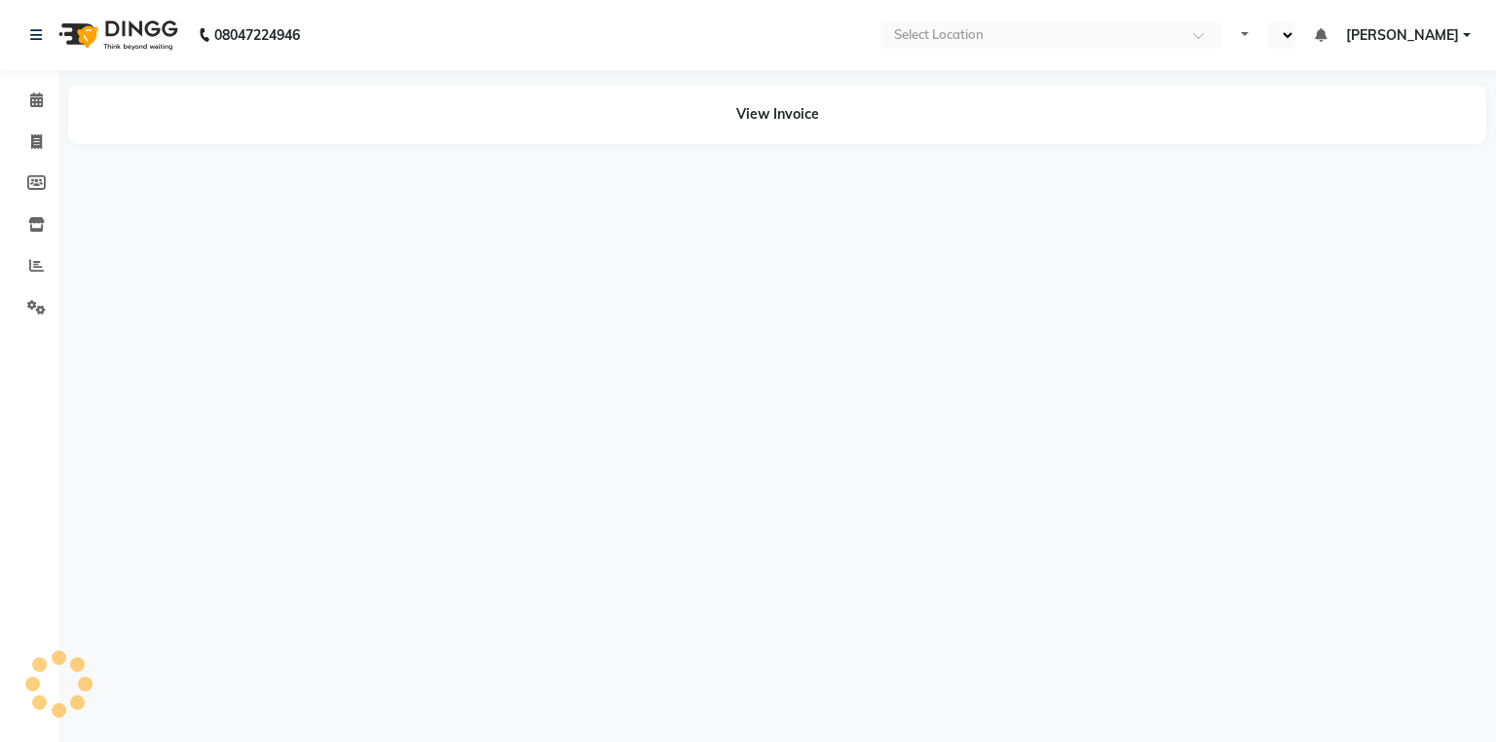
select select "en"
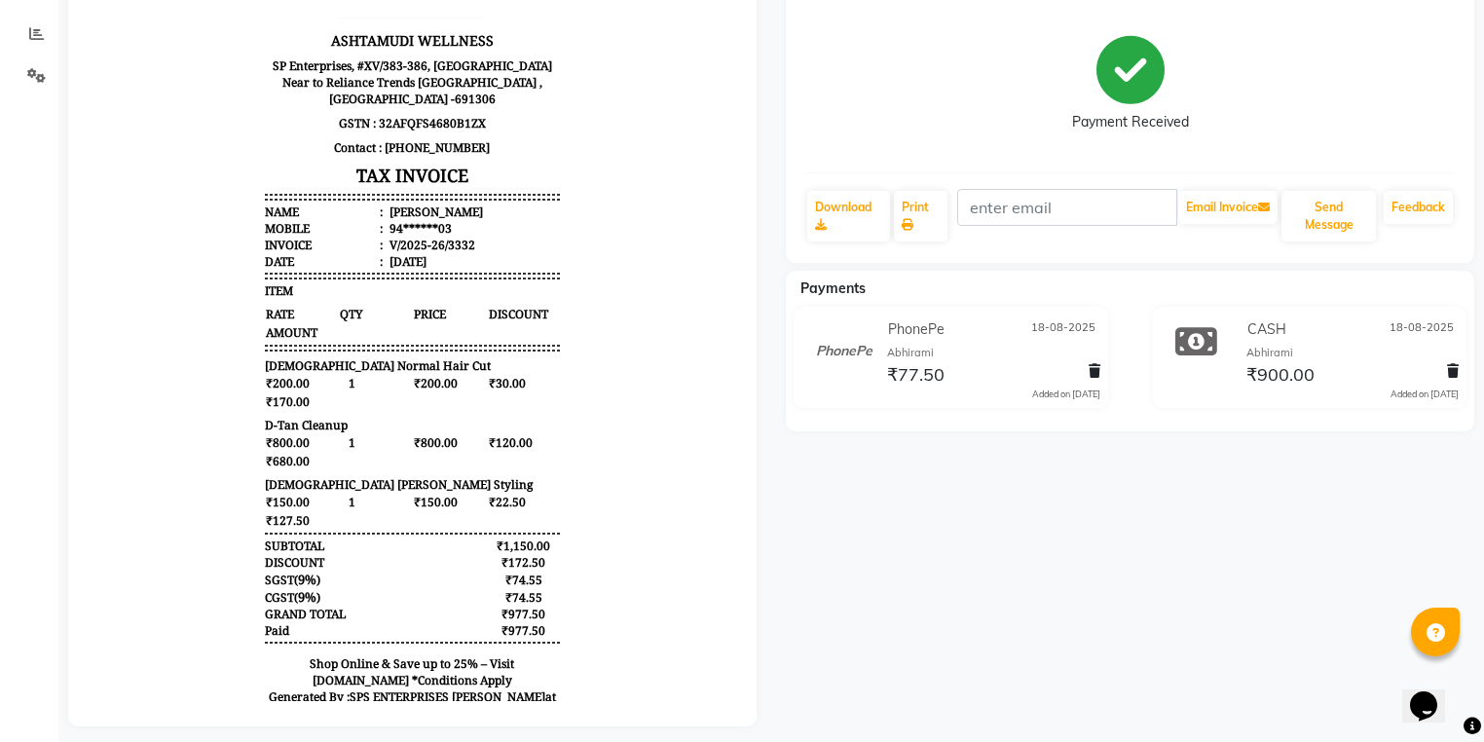
scroll to position [255, 0]
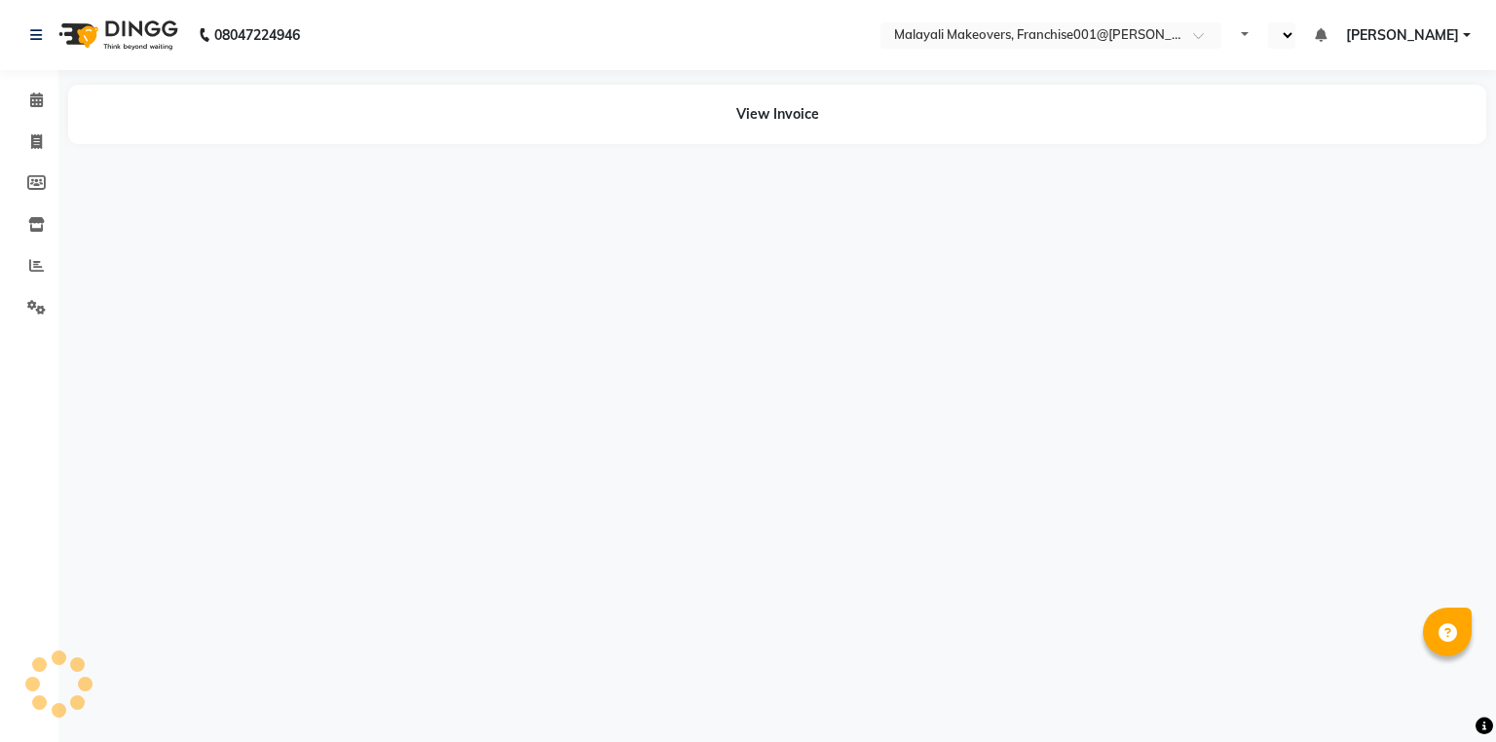
select select "en"
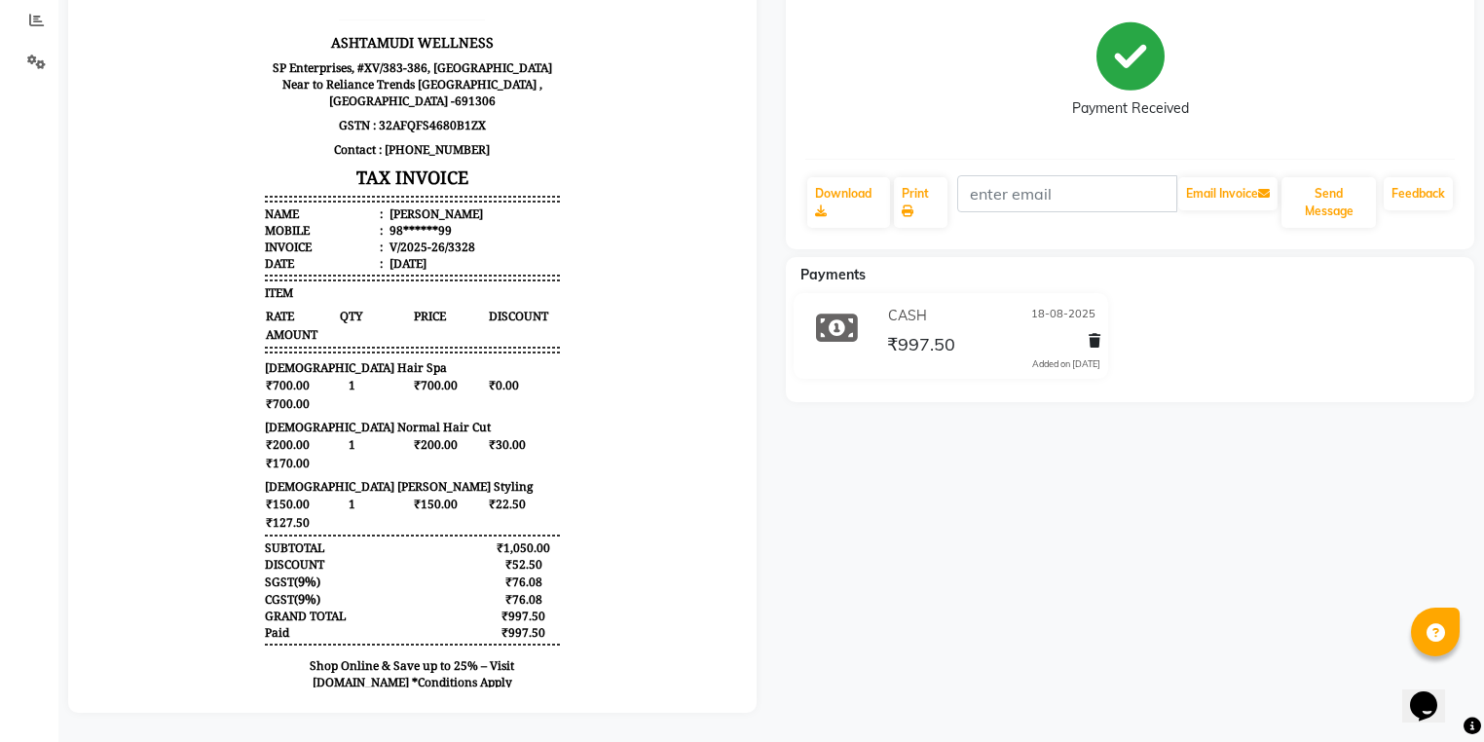
scroll to position [16, 0]
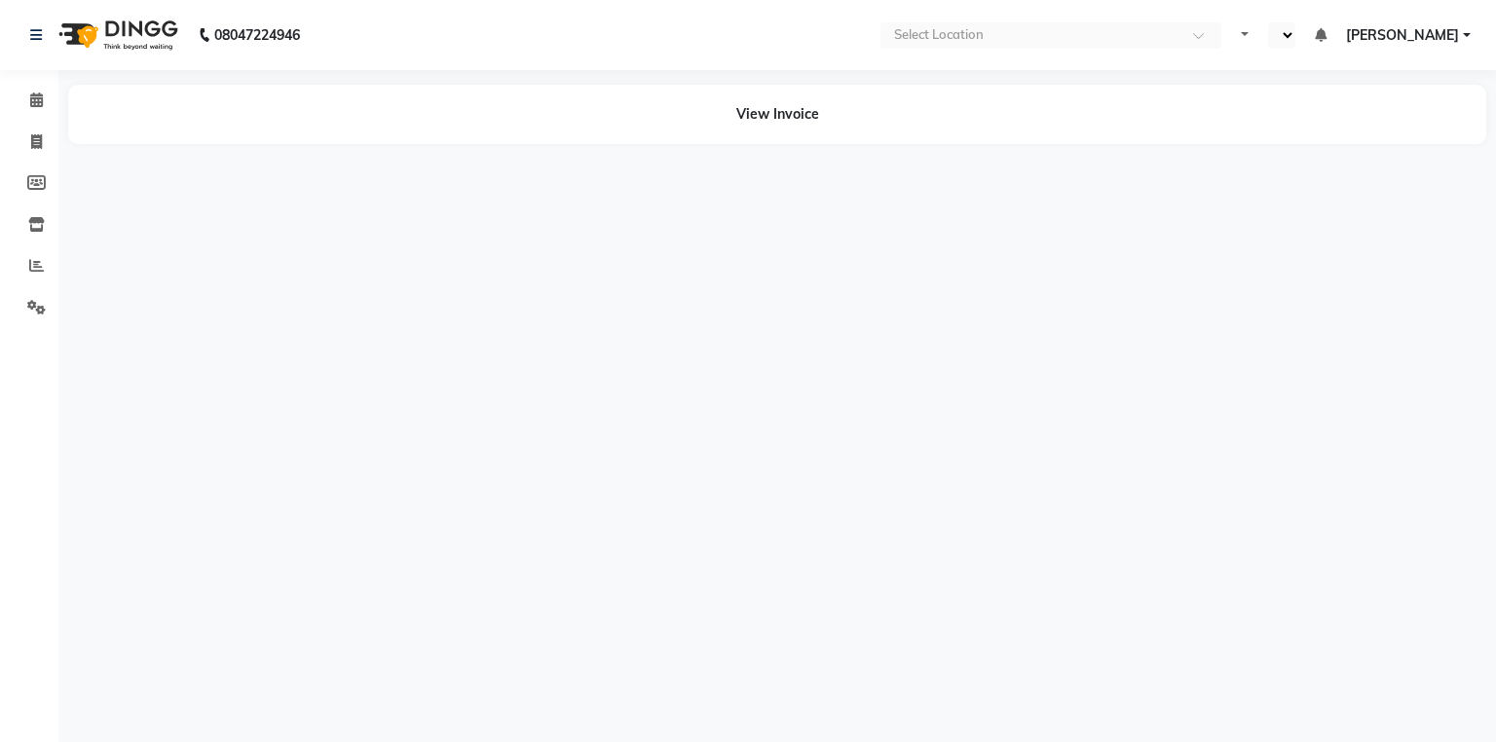
select select "en"
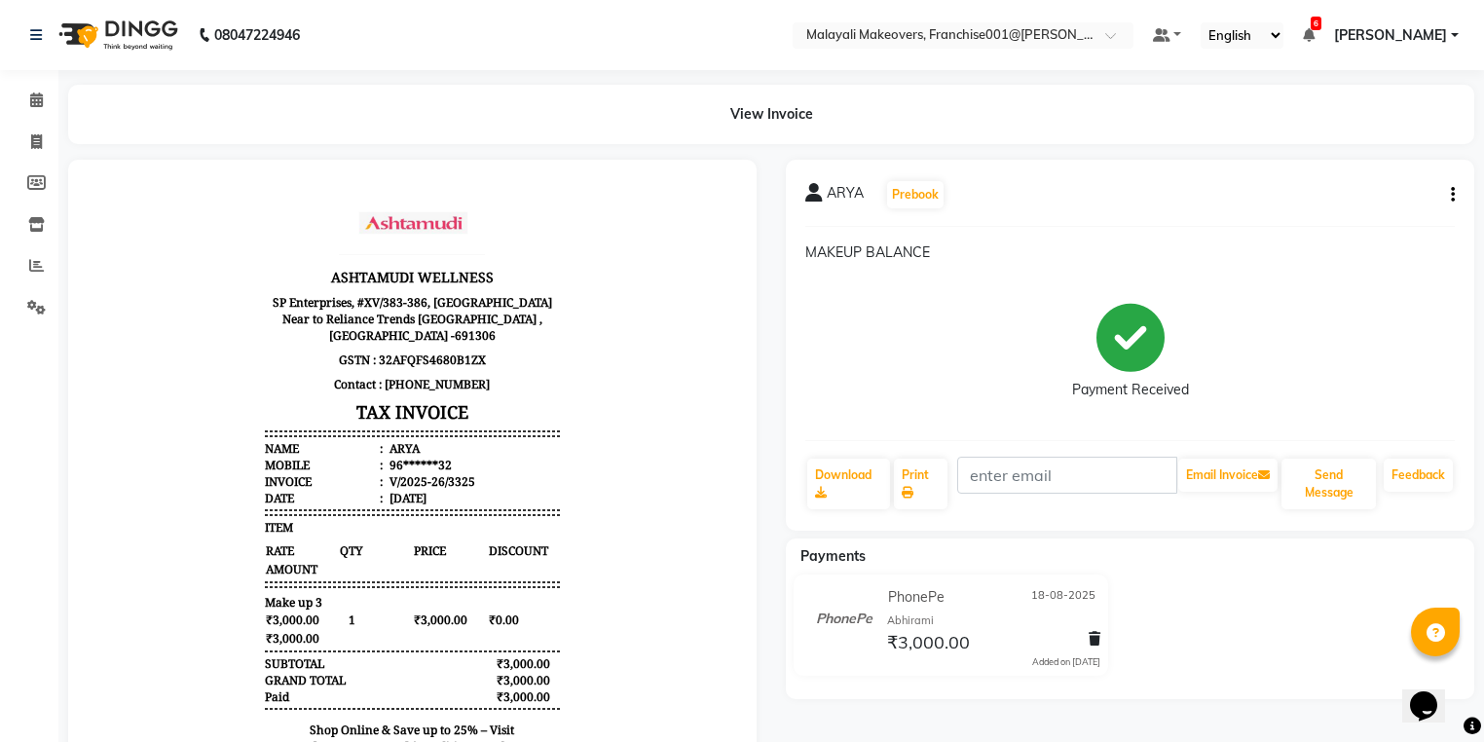
scroll to position [16, 0]
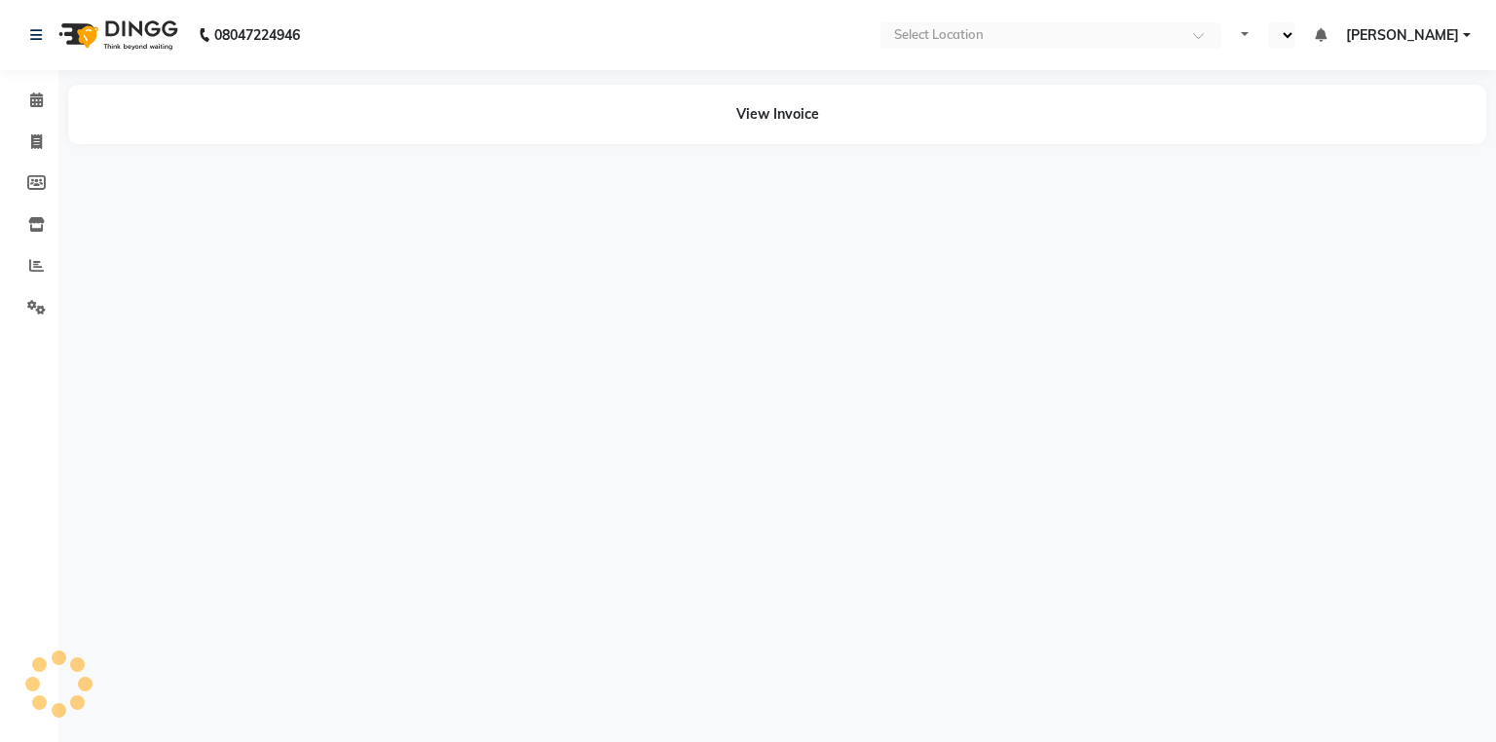
select select "en"
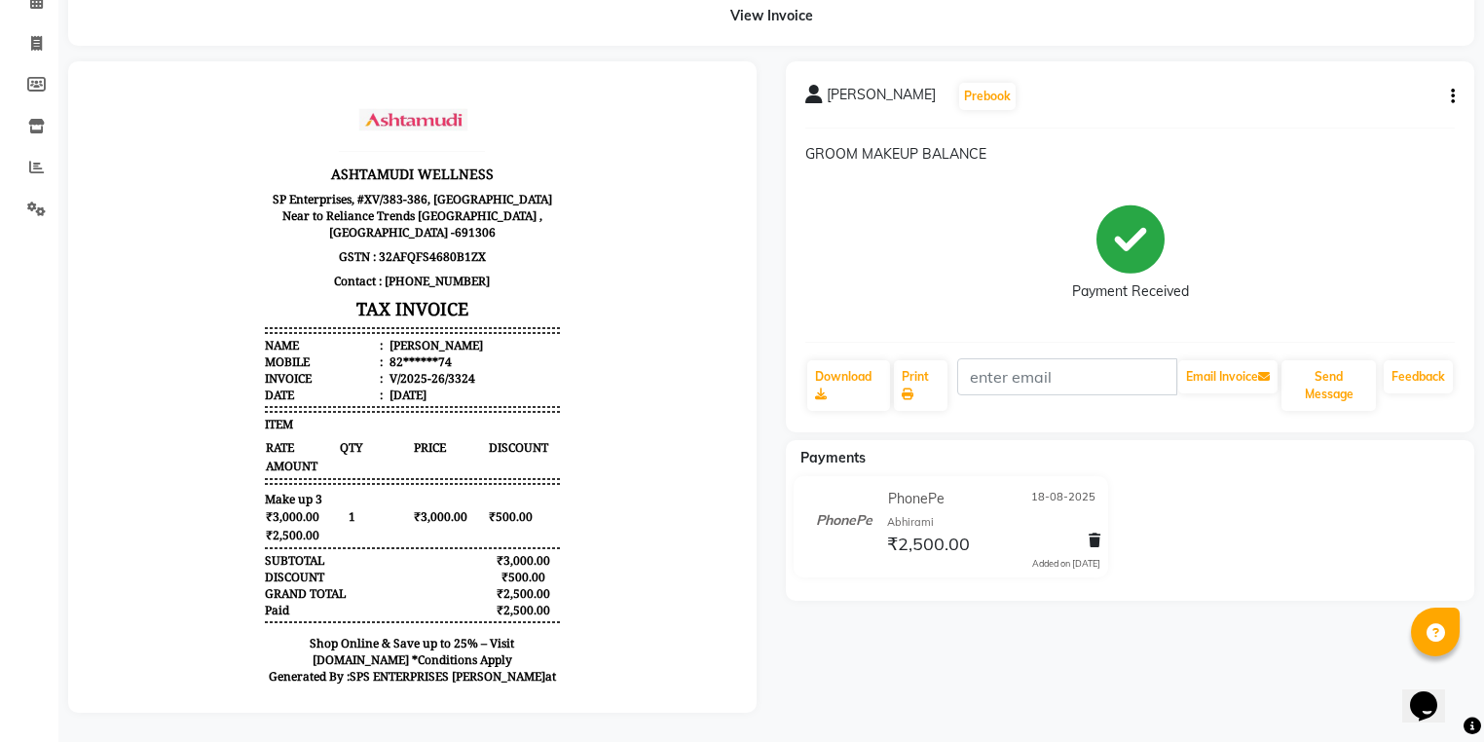
scroll to position [109, 0]
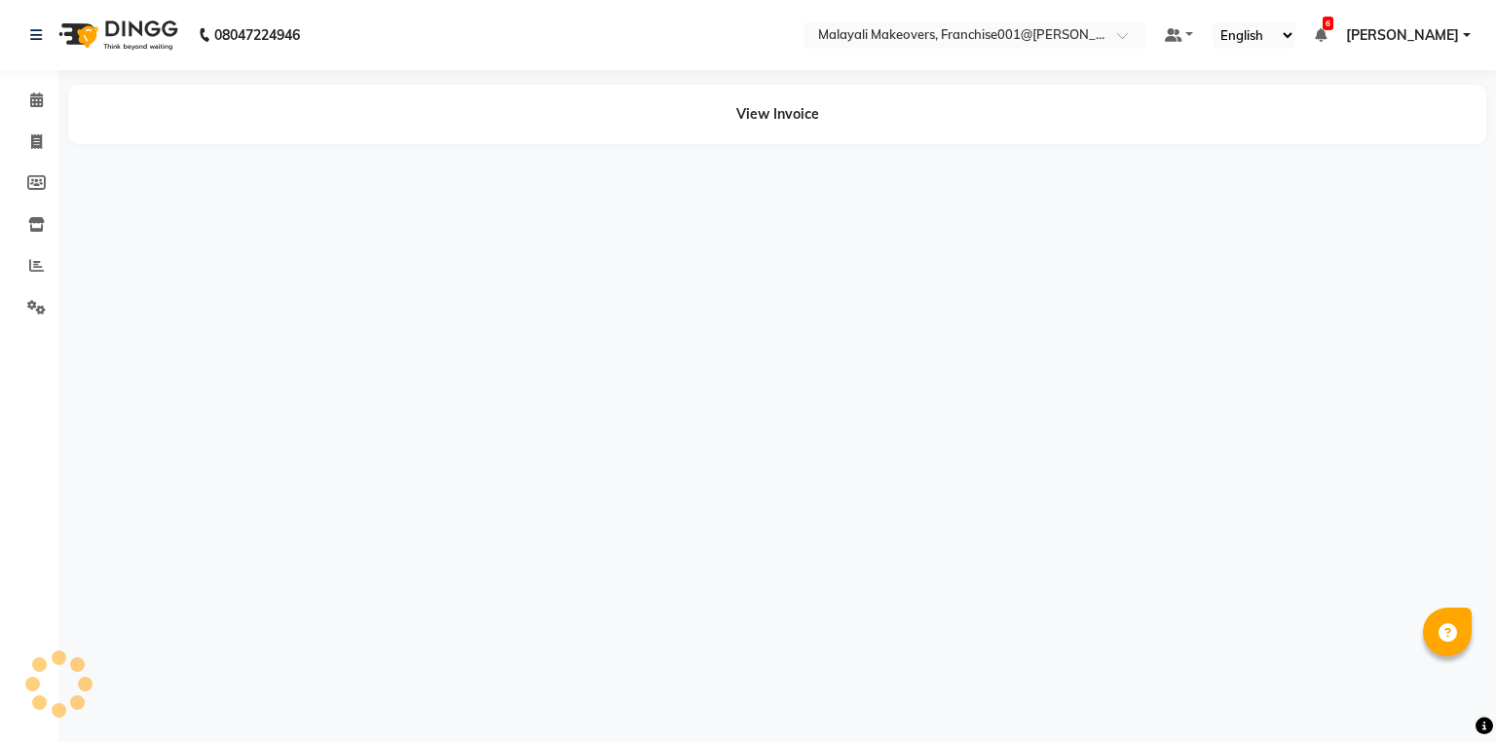
select select "en"
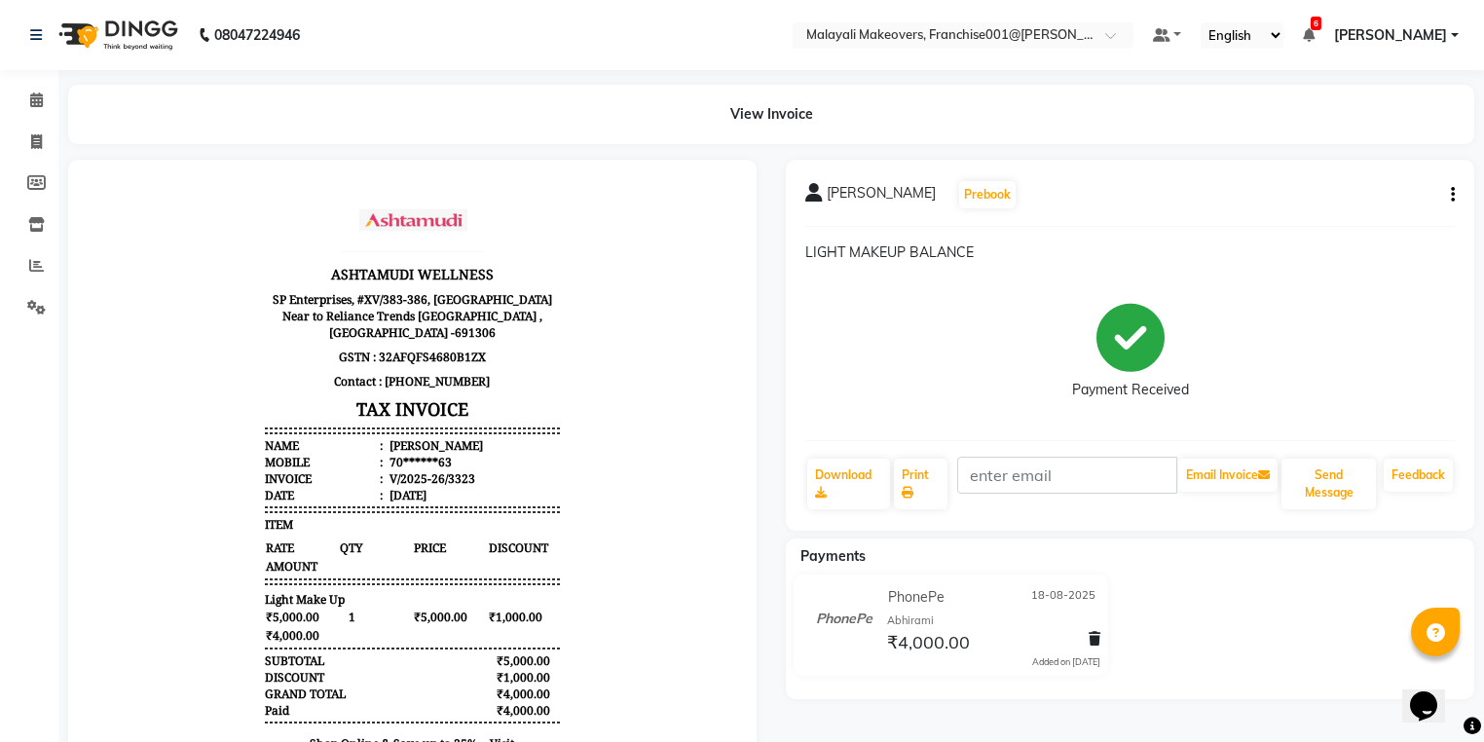
scroll to position [16, 0]
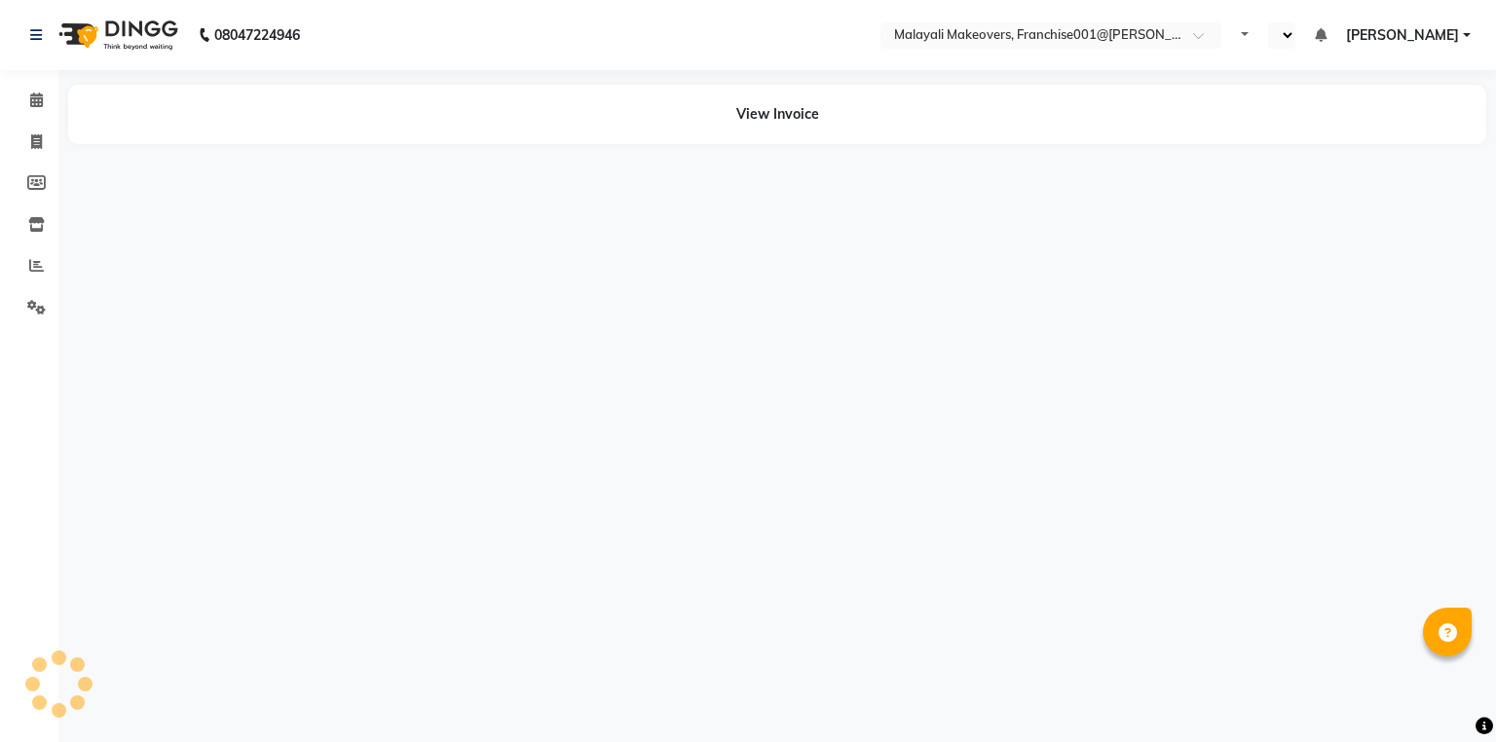
select select "en"
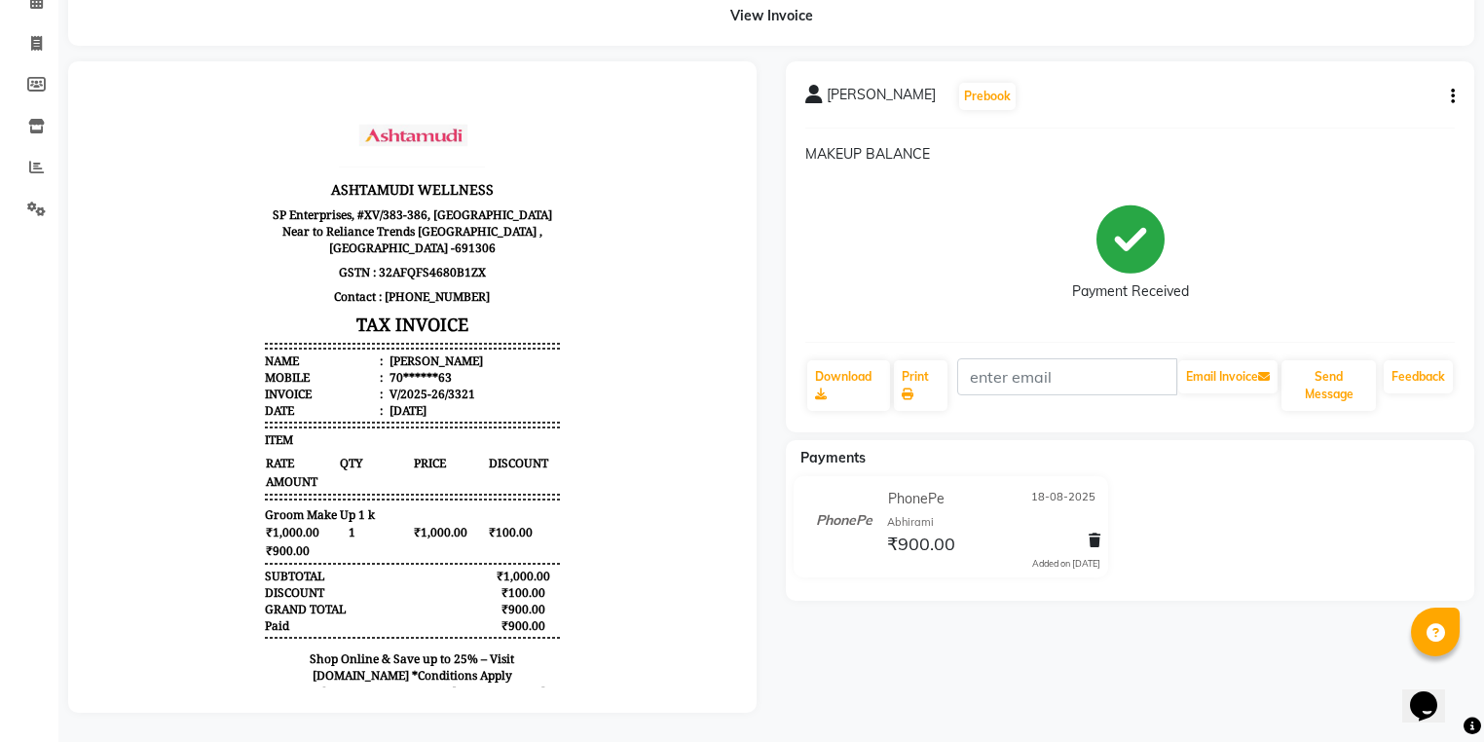
scroll to position [109, 0]
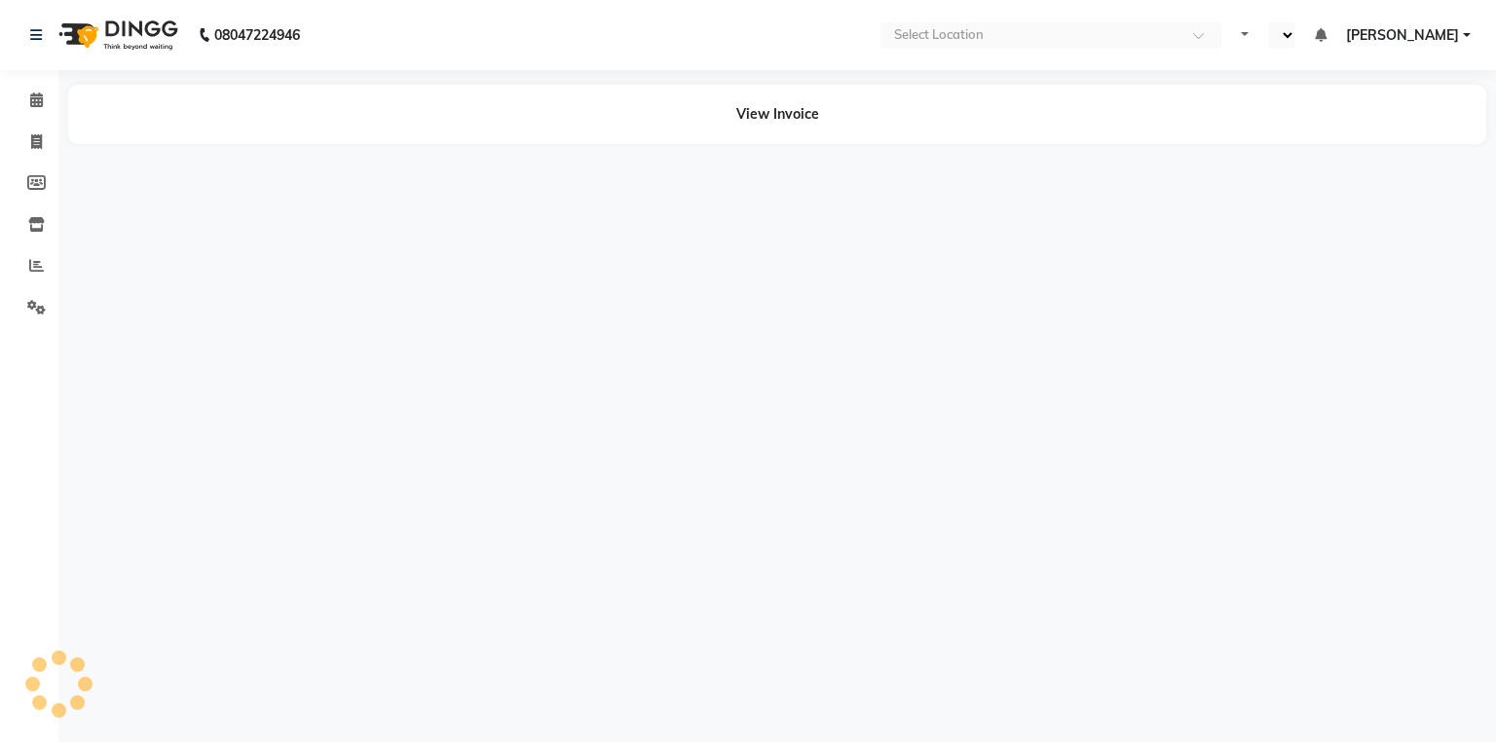
select select "en"
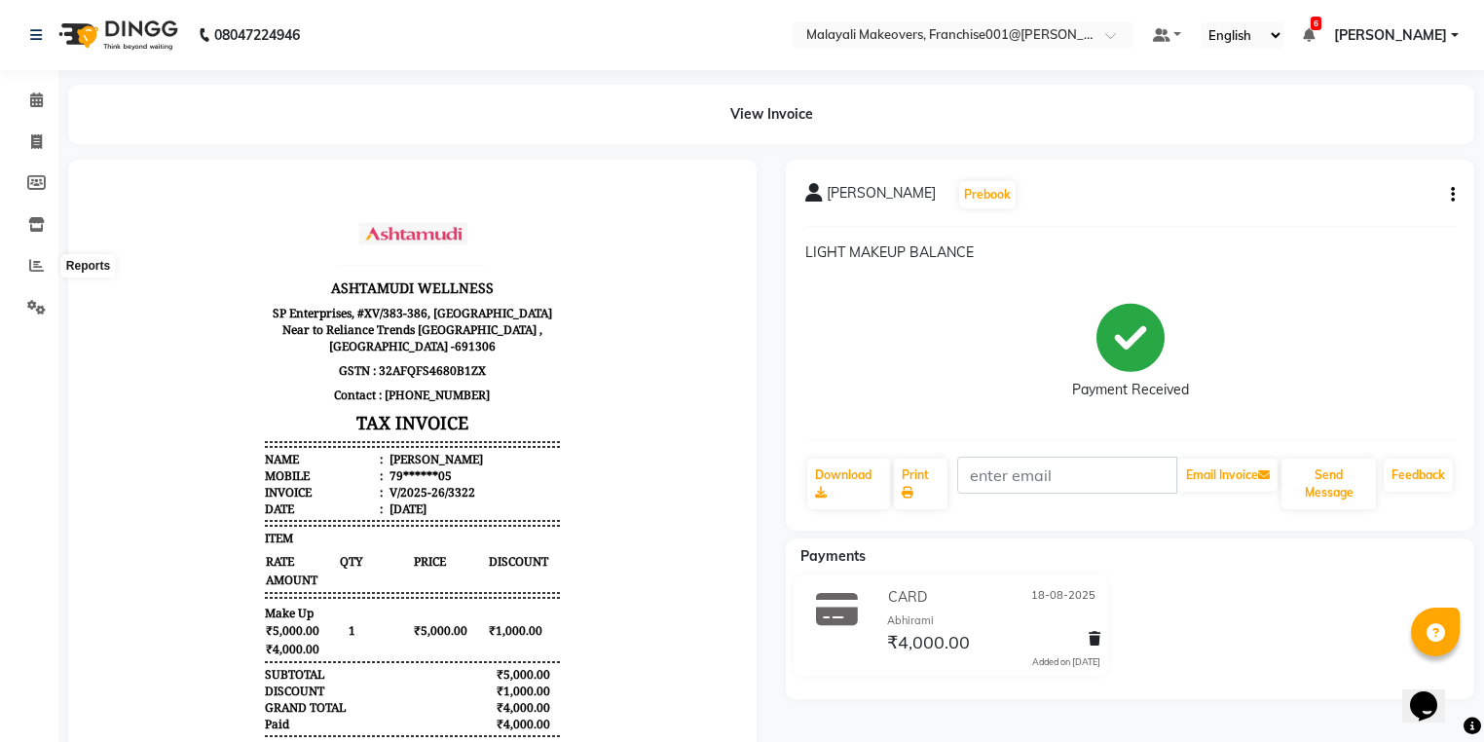
click at [40, 247] on li "Reports" at bounding box center [29, 266] width 58 height 42
click at [19, 269] on span at bounding box center [36, 266] width 34 height 22
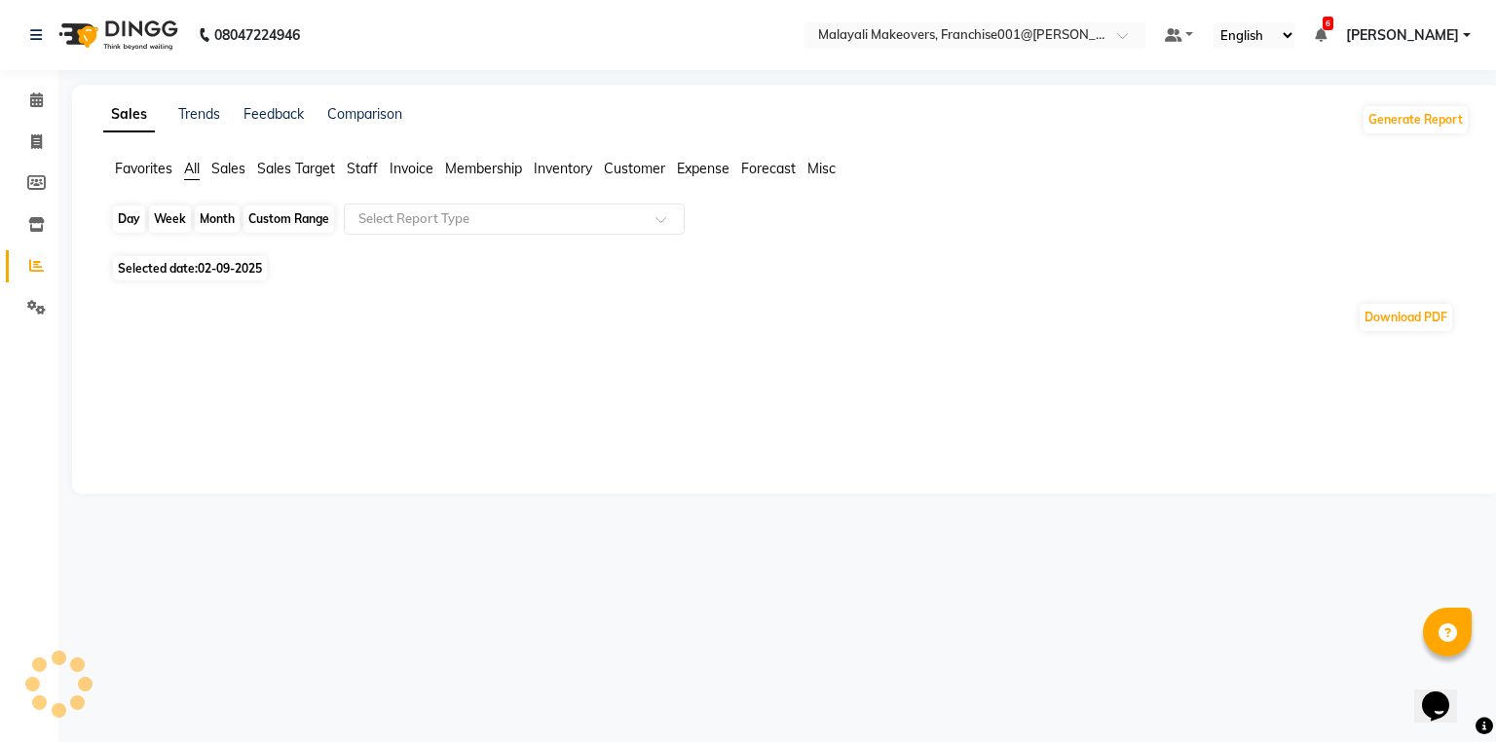
click at [129, 222] on div "Day" at bounding box center [129, 218] width 32 height 27
select select "9"
select select "2025"
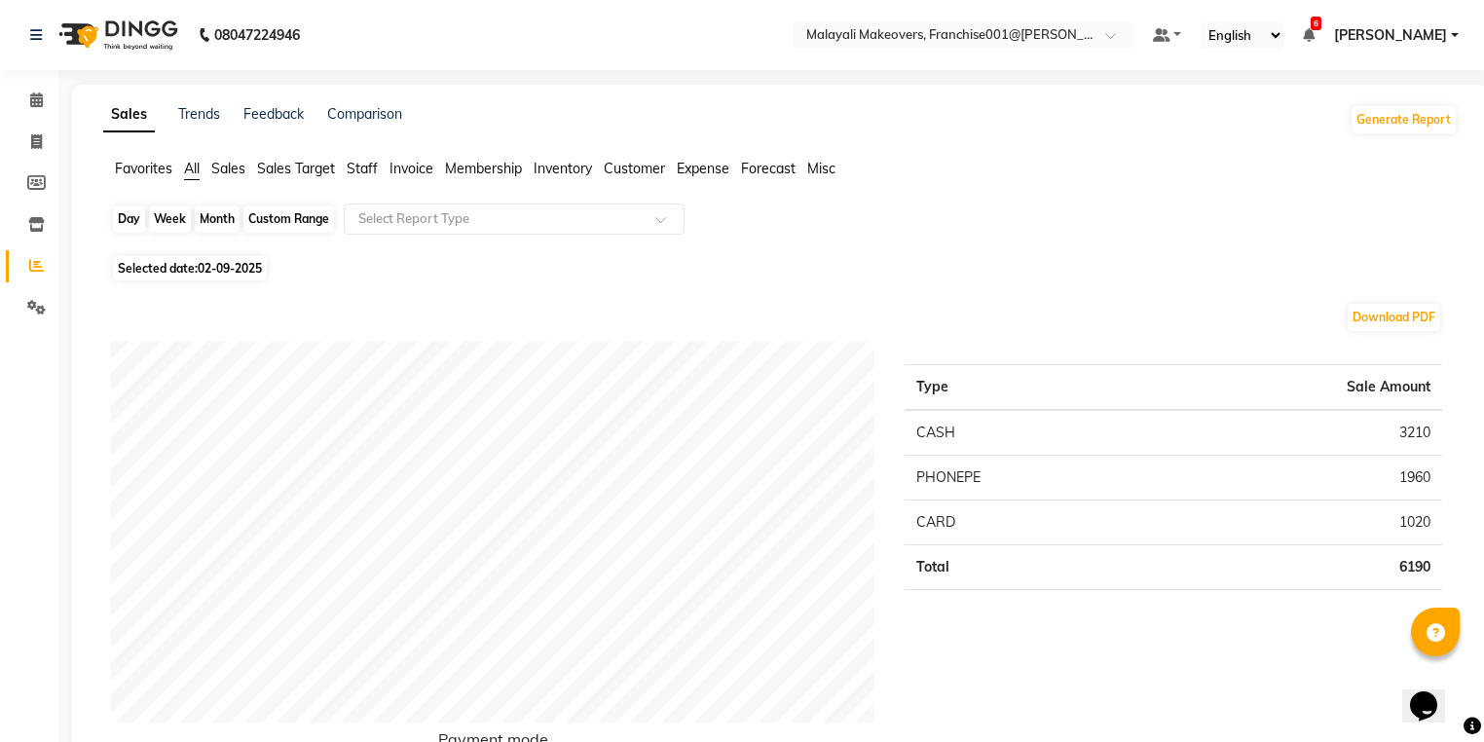
click at [129, 222] on div "Day" at bounding box center [129, 218] width 32 height 27
select select "9"
select select "2025"
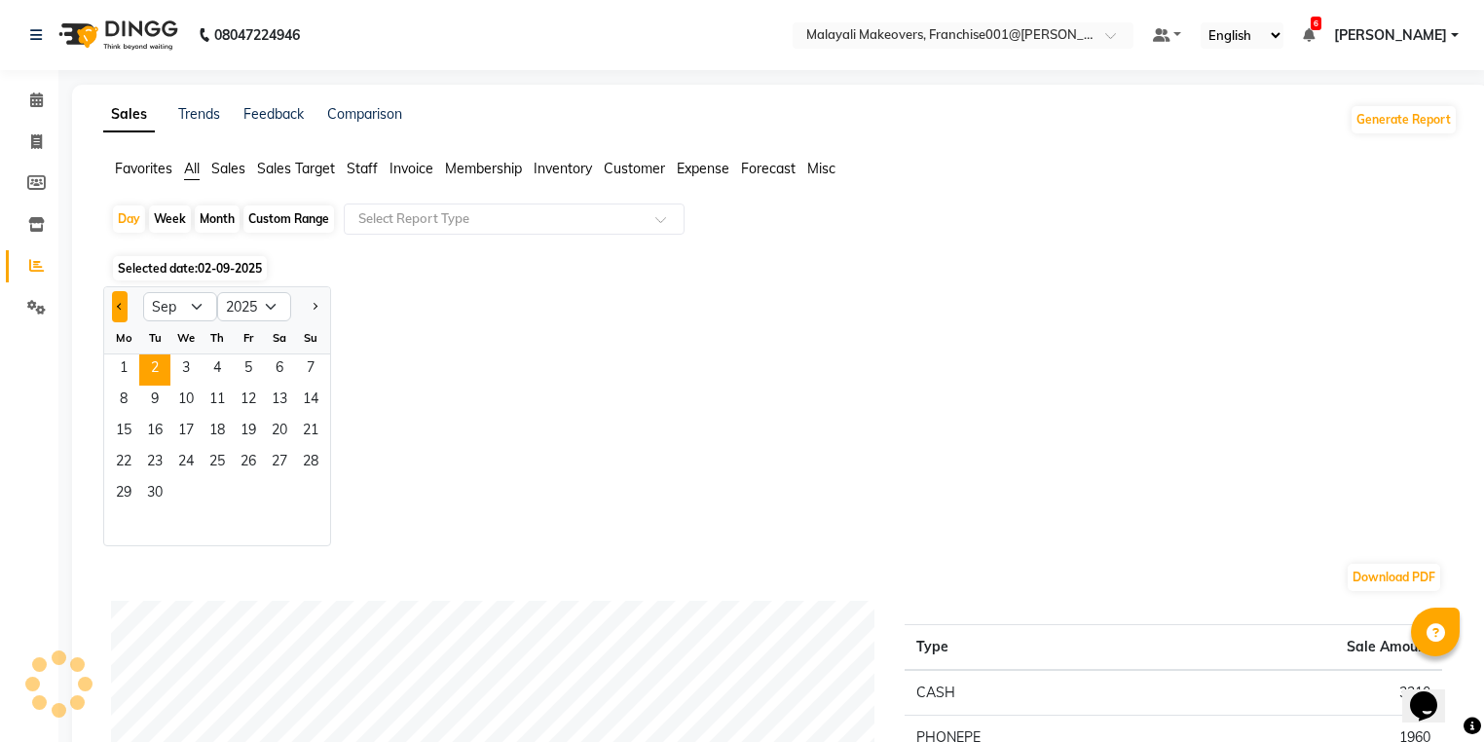
click at [120, 312] on button "Previous month" at bounding box center [120, 306] width 16 height 31
select select "8"
click at [119, 456] on span "18" at bounding box center [123, 463] width 31 height 31
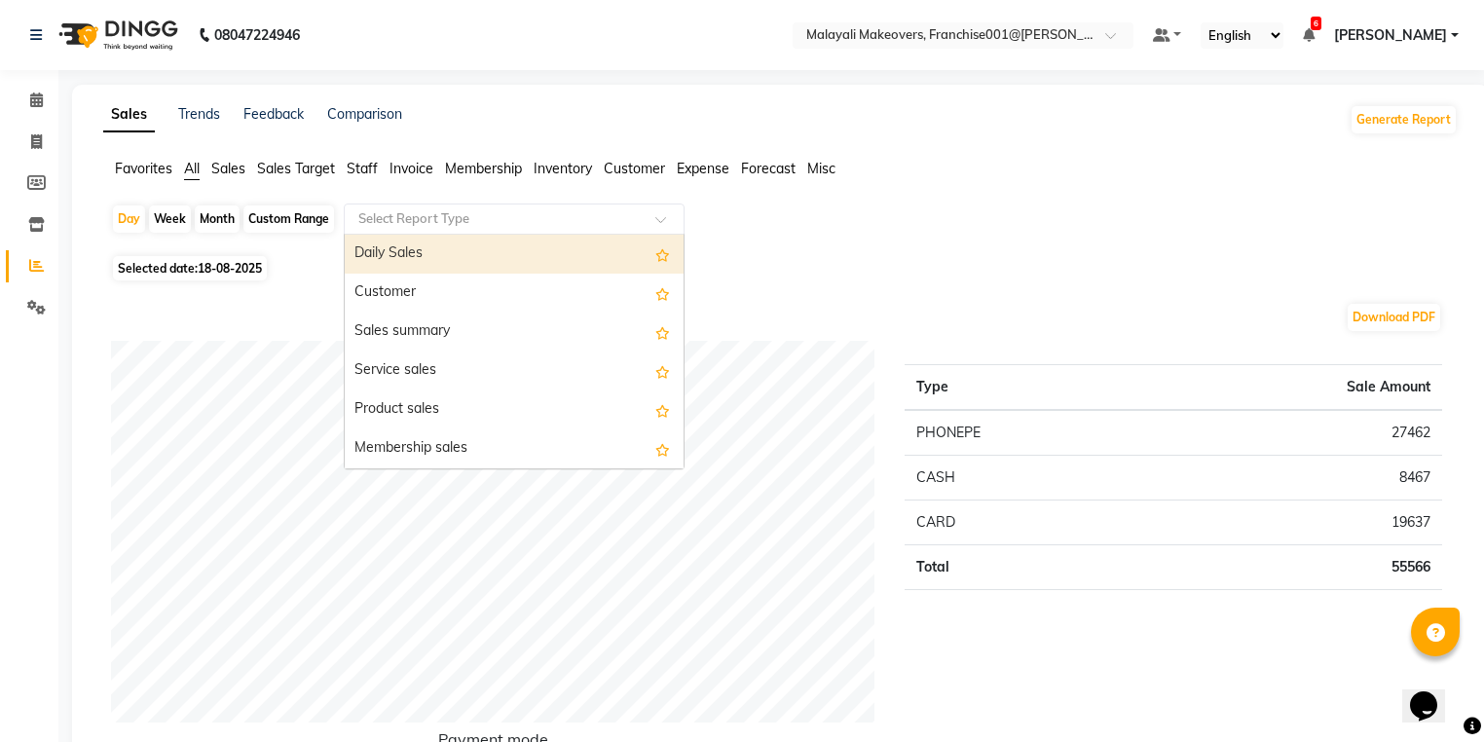
click at [456, 226] on input "text" at bounding box center [494, 218] width 280 height 19
click at [433, 257] on div "Daily Sales" at bounding box center [514, 254] width 339 height 39
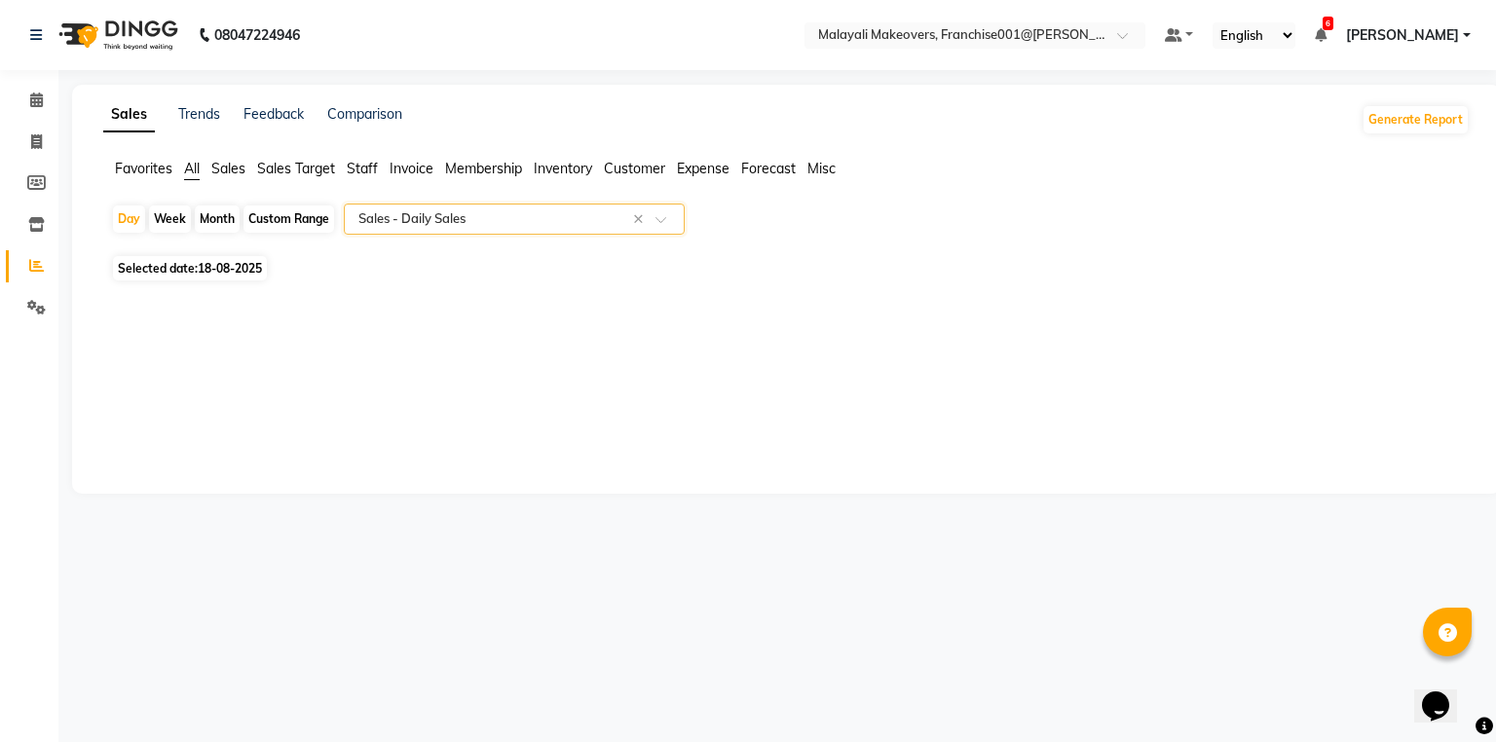
select select "full_report"
select select "csv"
